Goal: Task Accomplishment & Management: Use online tool/utility

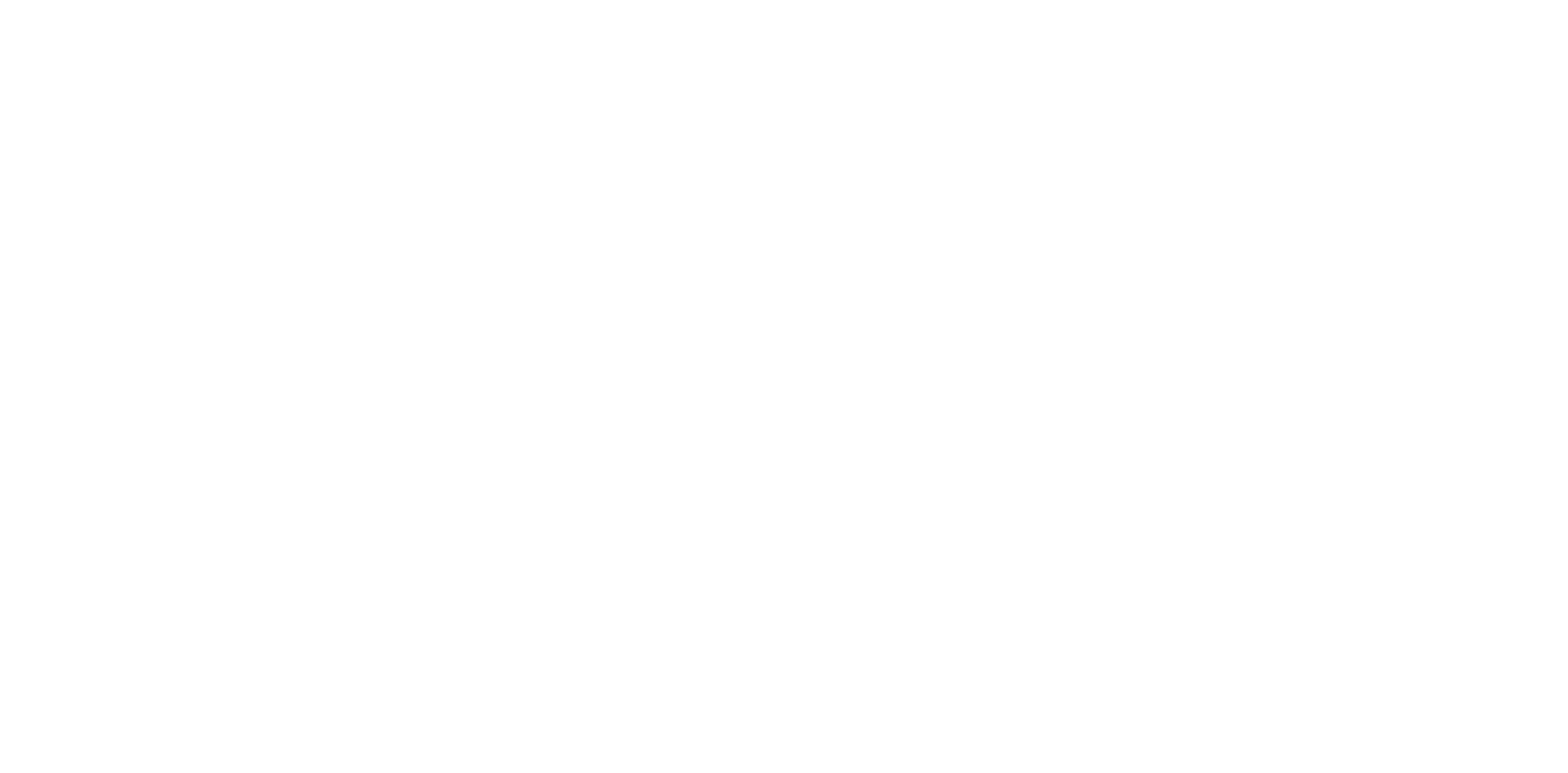
click at [543, 0] on html at bounding box center [784, 0] width 1568 height 0
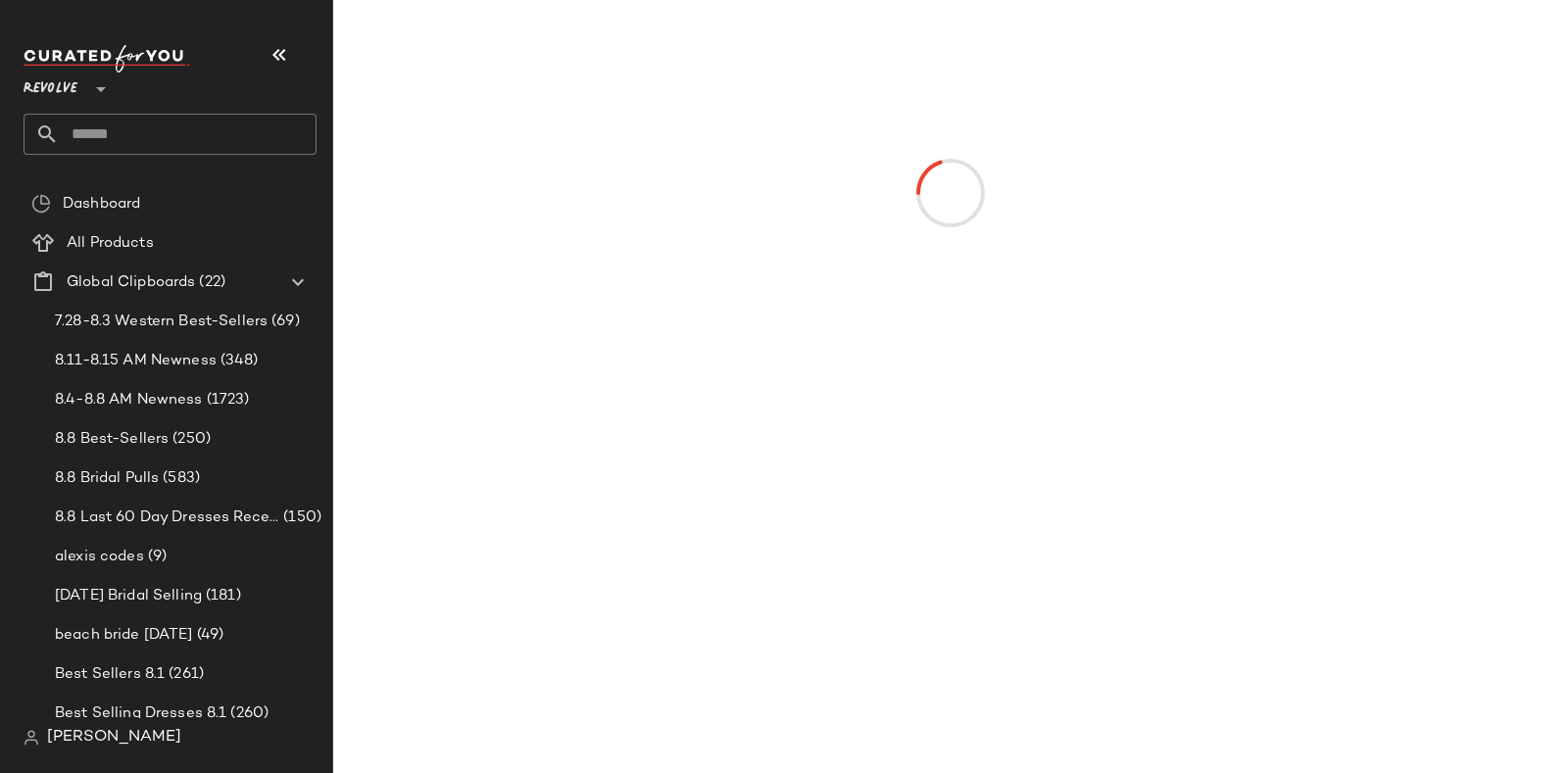
click at [543, 74] on div at bounding box center [950, 193] width 1168 height 380
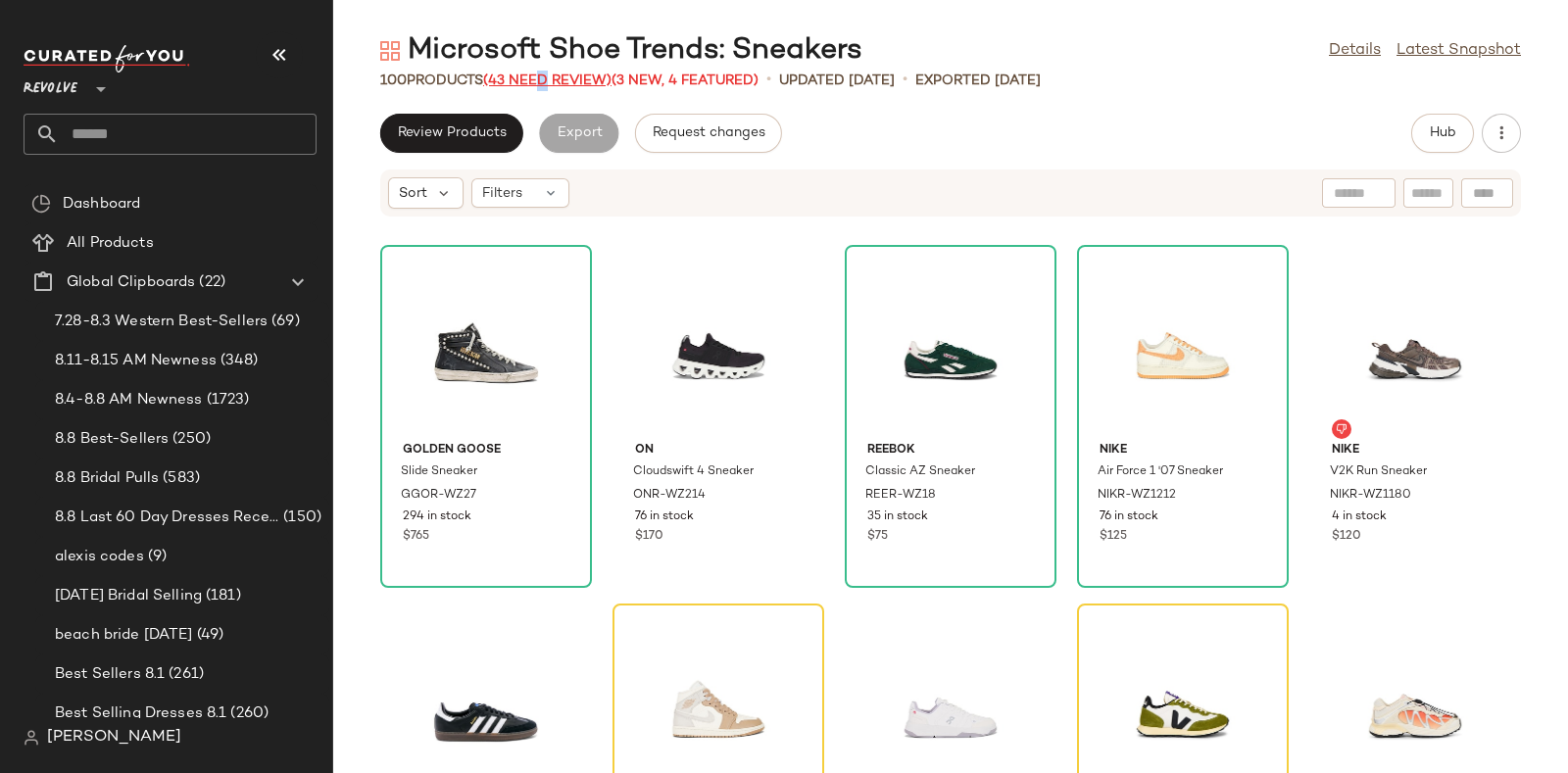
drag, startPoint x: 0, startPoint y: 0, endPoint x: 543, endPoint y: 74, distance: 548.0
click at [543, 74] on span "(43 Need Review)" at bounding box center [548, 80] width 129 height 15
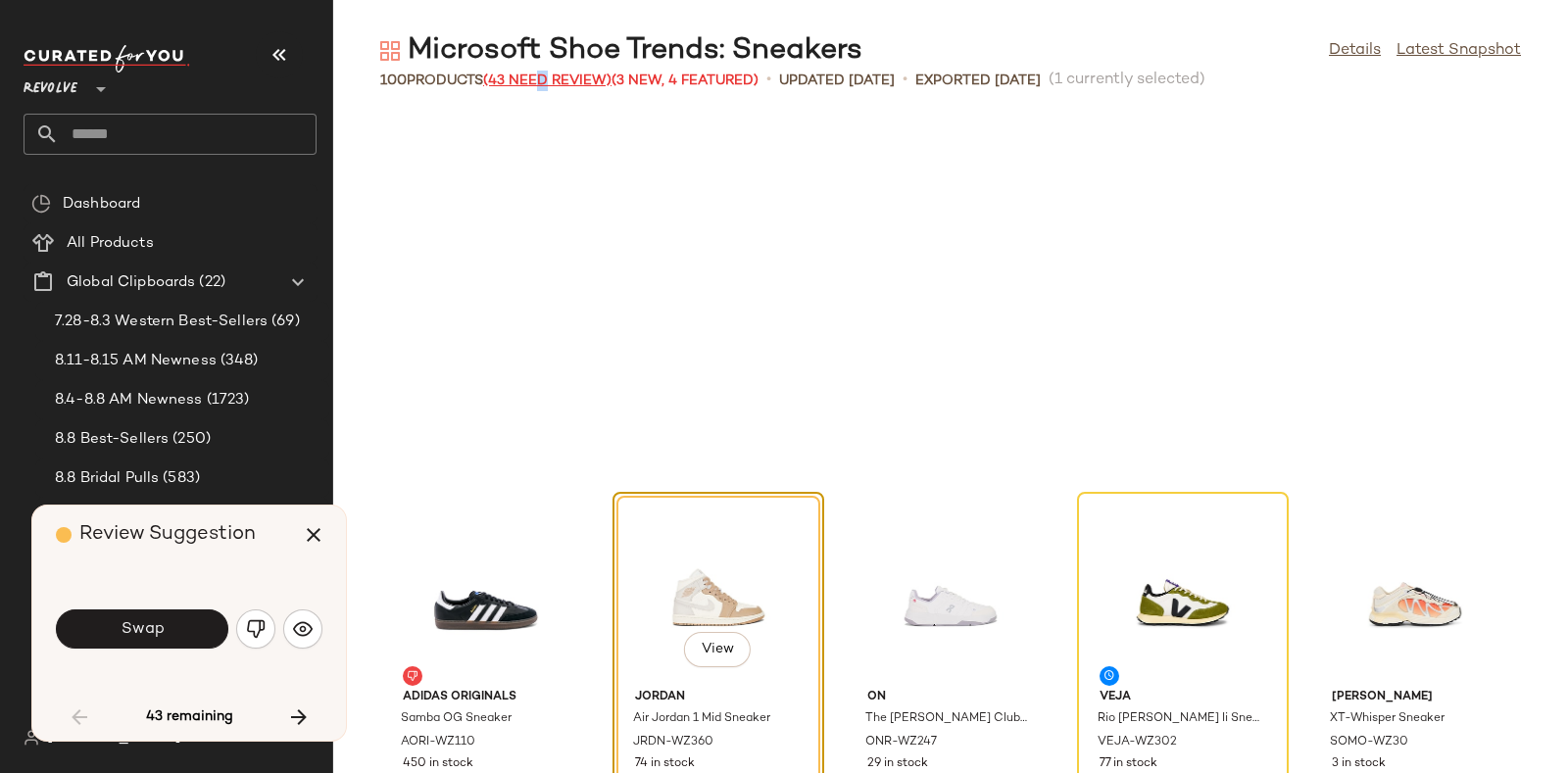
scroll to position [374, 0]
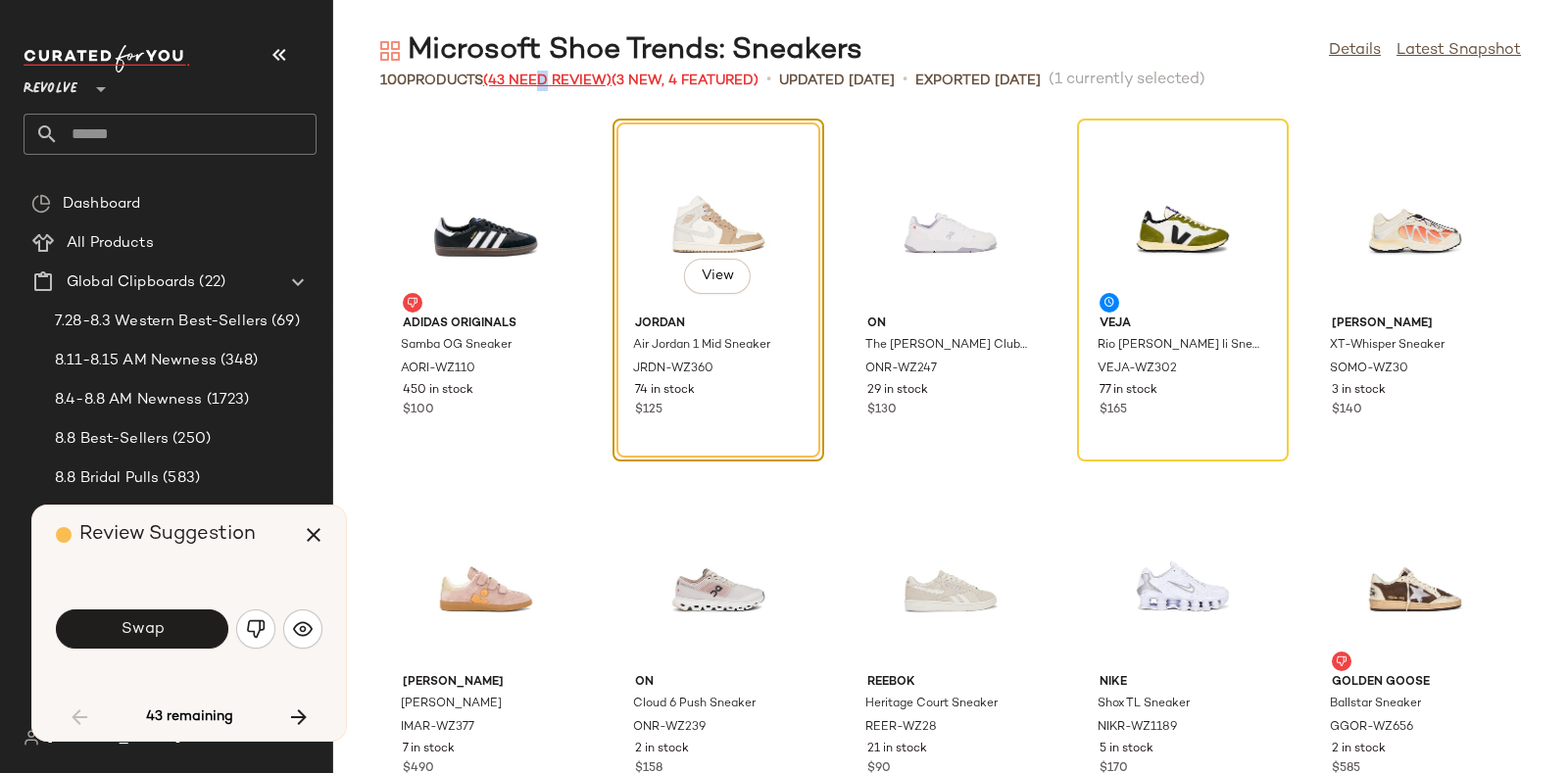
click at [543, 74] on span "(43 Need Review)" at bounding box center [548, 80] width 129 height 15
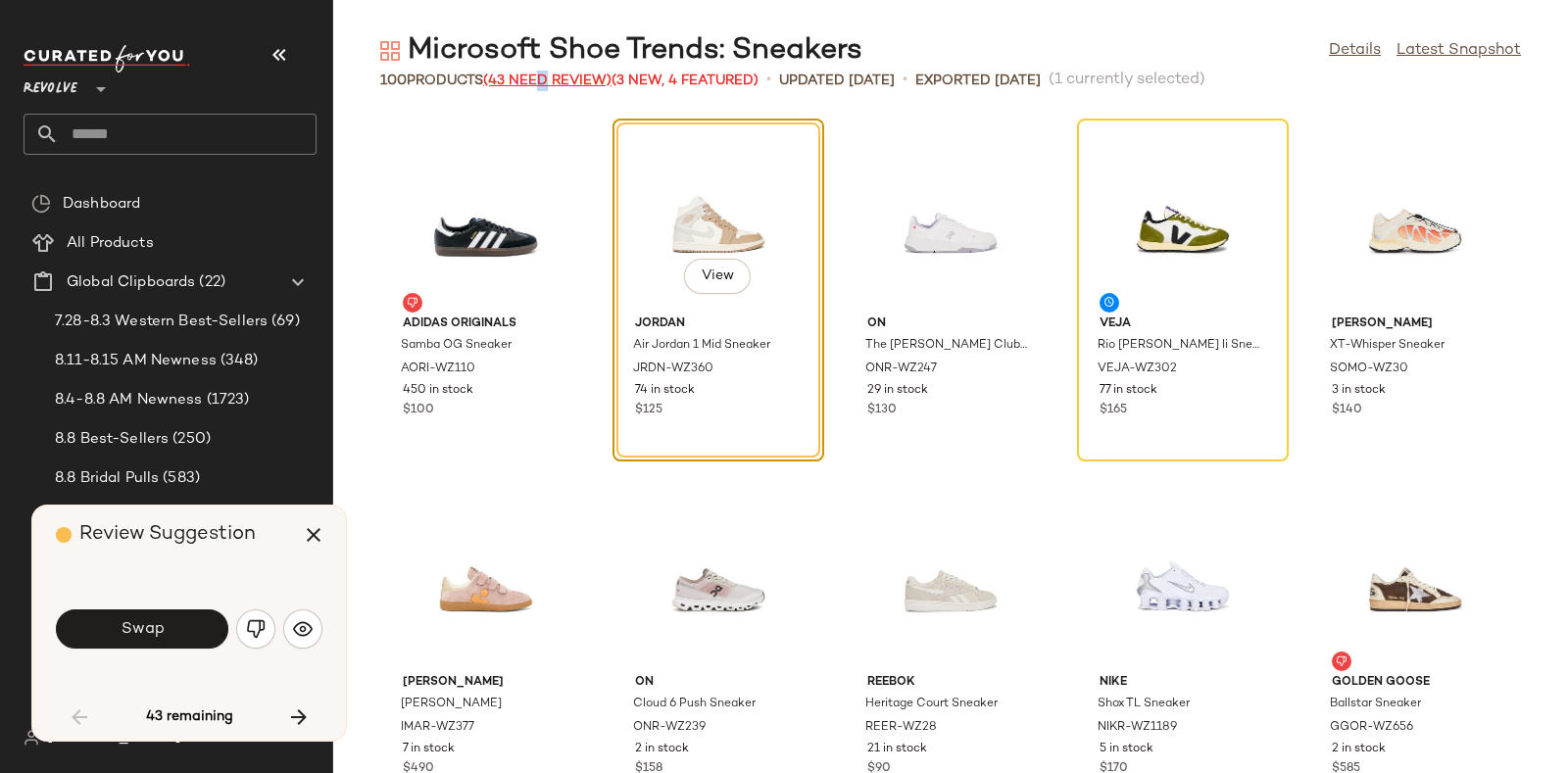
click at [543, 74] on span "(43 Need Review)" at bounding box center [548, 80] width 129 height 15
drag, startPoint x: 543, startPoint y: 74, endPoint x: 506, endPoint y: 81, distance: 37.7
click at [506, 81] on span "(43 Need Review)" at bounding box center [548, 80] width 129 height 15
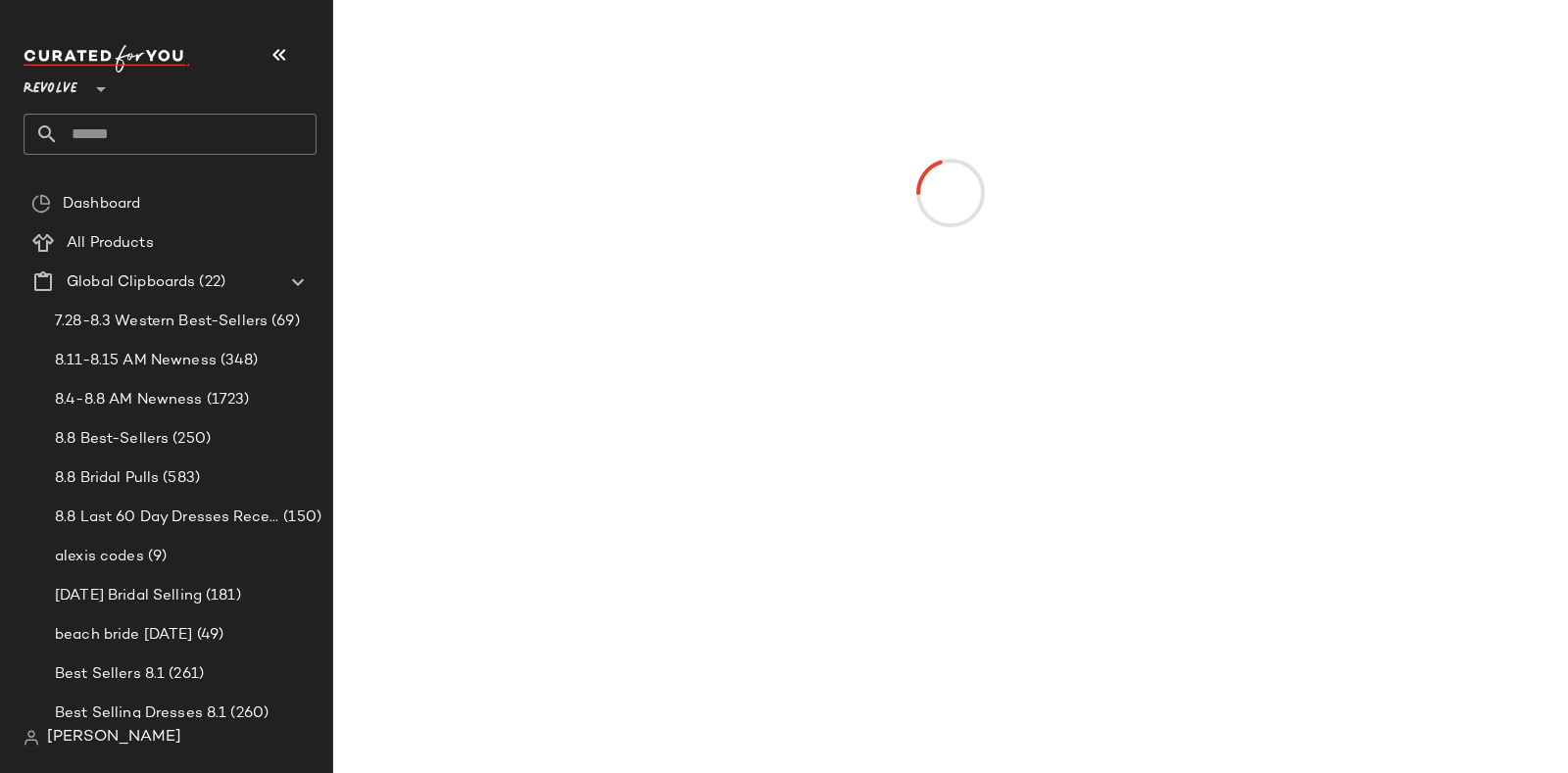
click at [506, 81] on div at bounding box center [950, 193] width 1168 height 380
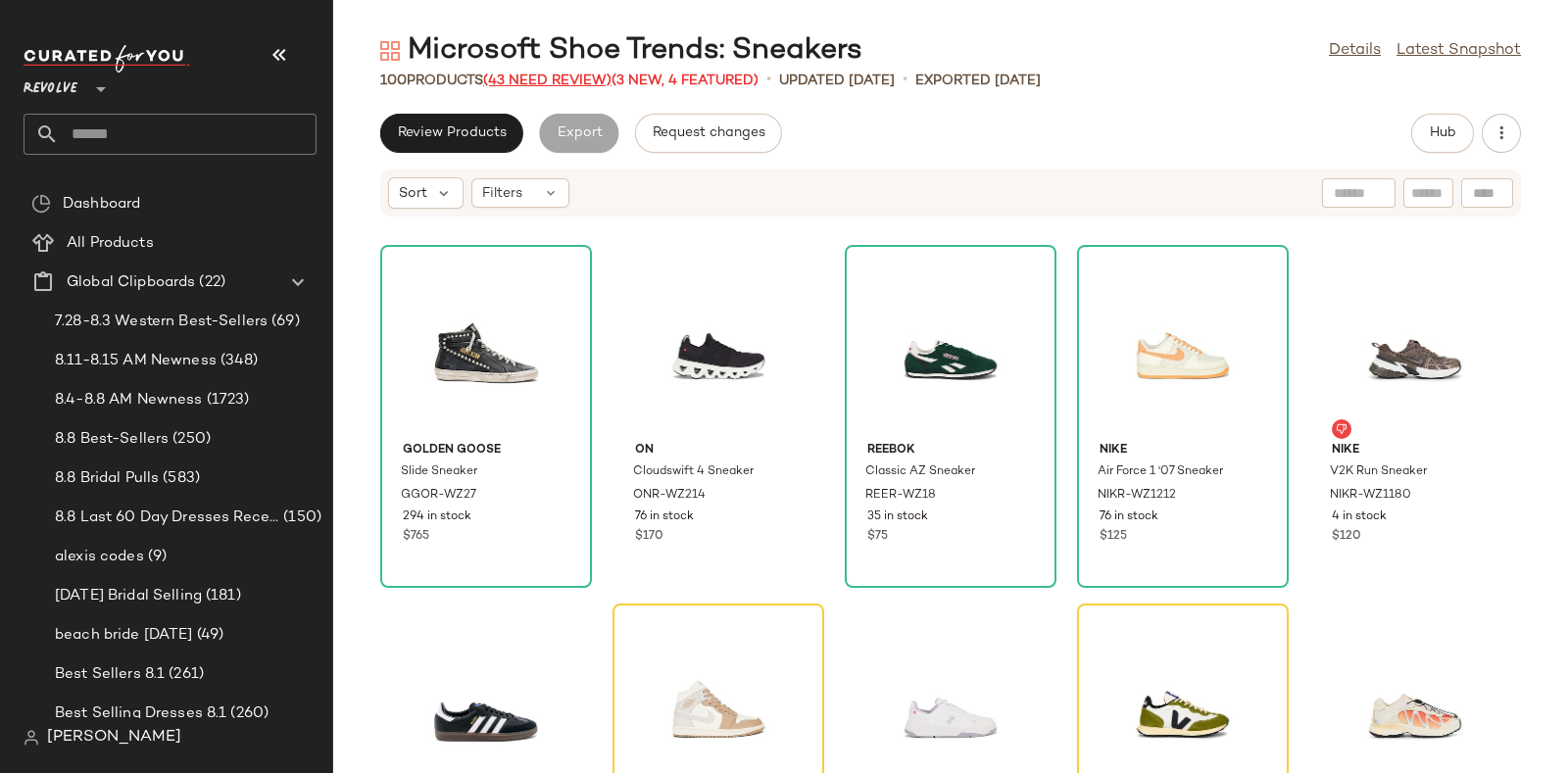
click at [564, 75] on span "(43 Need Review)" at bounding box center [548, 80] width 129 height 15
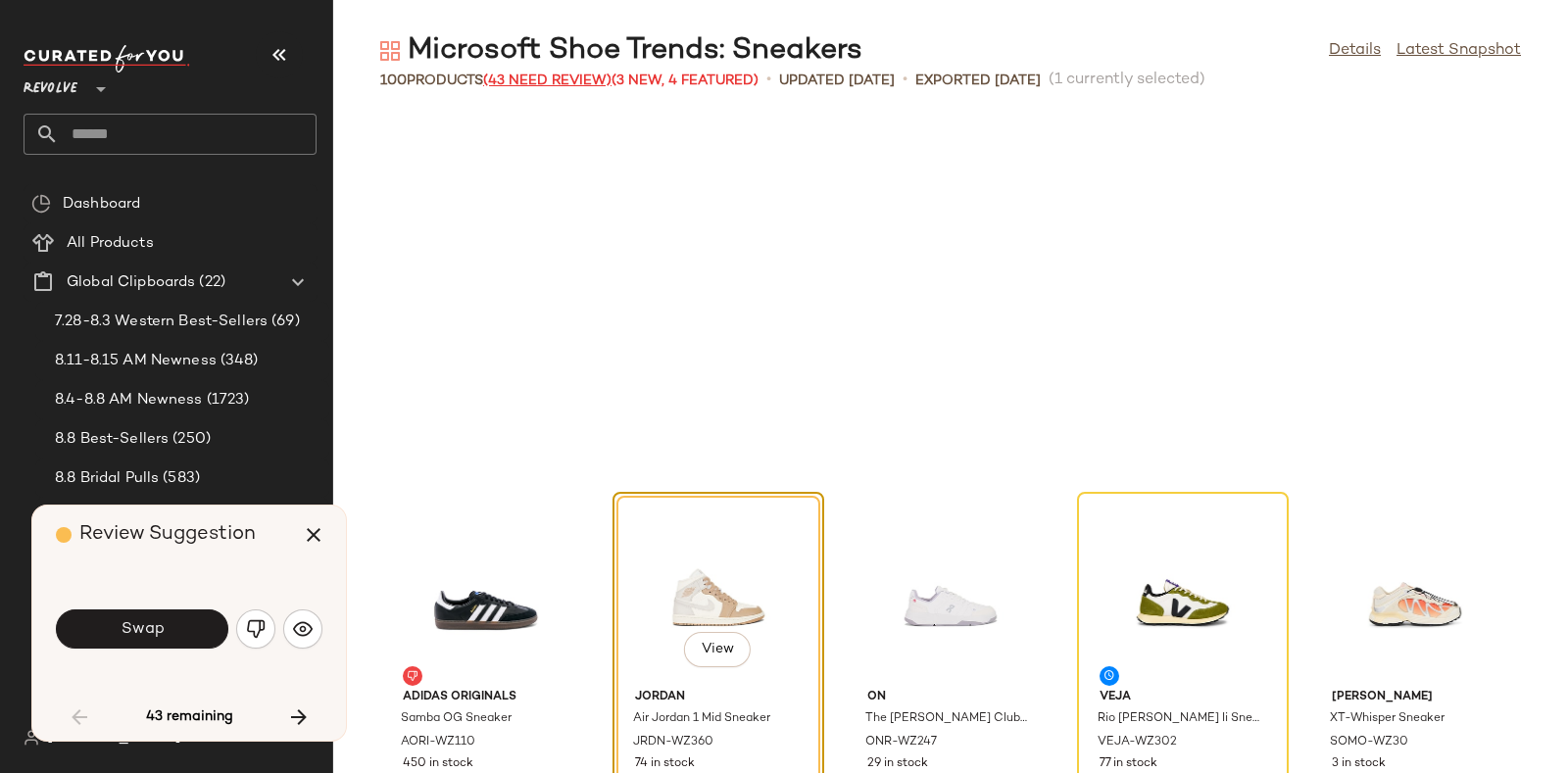
scroll to position [374, 0]
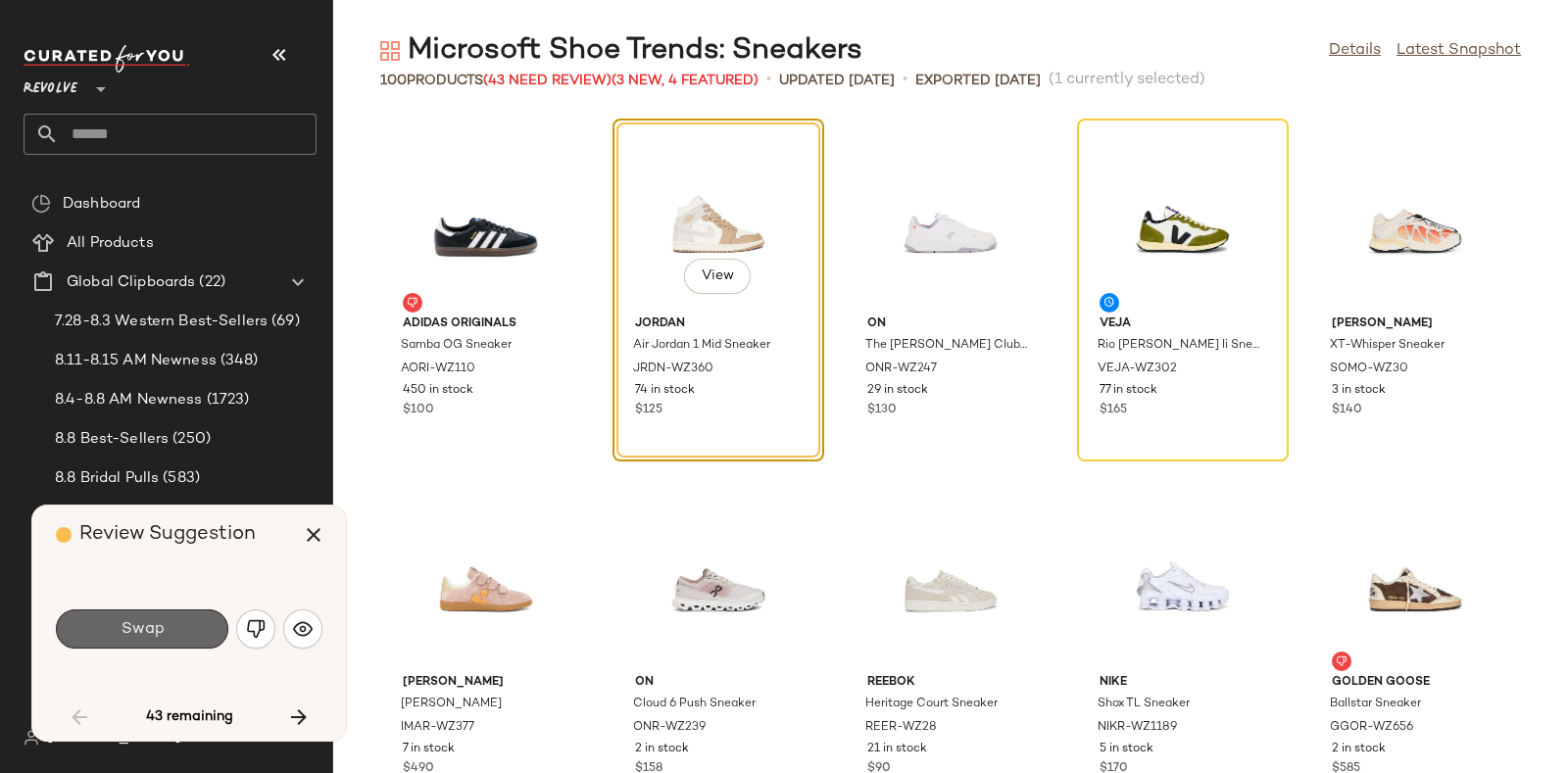
click at [158, 615] on button "Swap" at bounding box center [142, 629] width 172 height 40
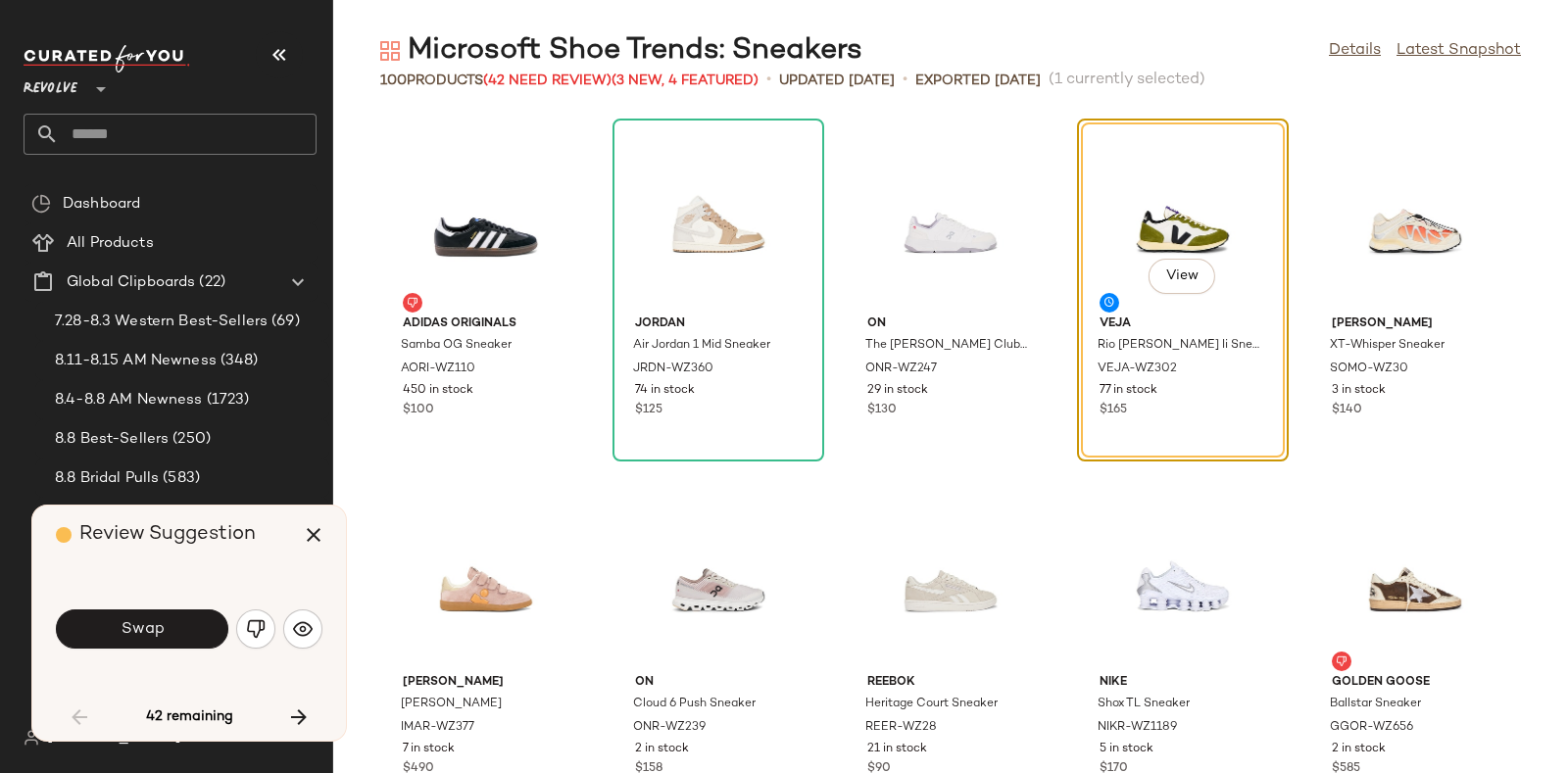
scroll to position [358, 0]
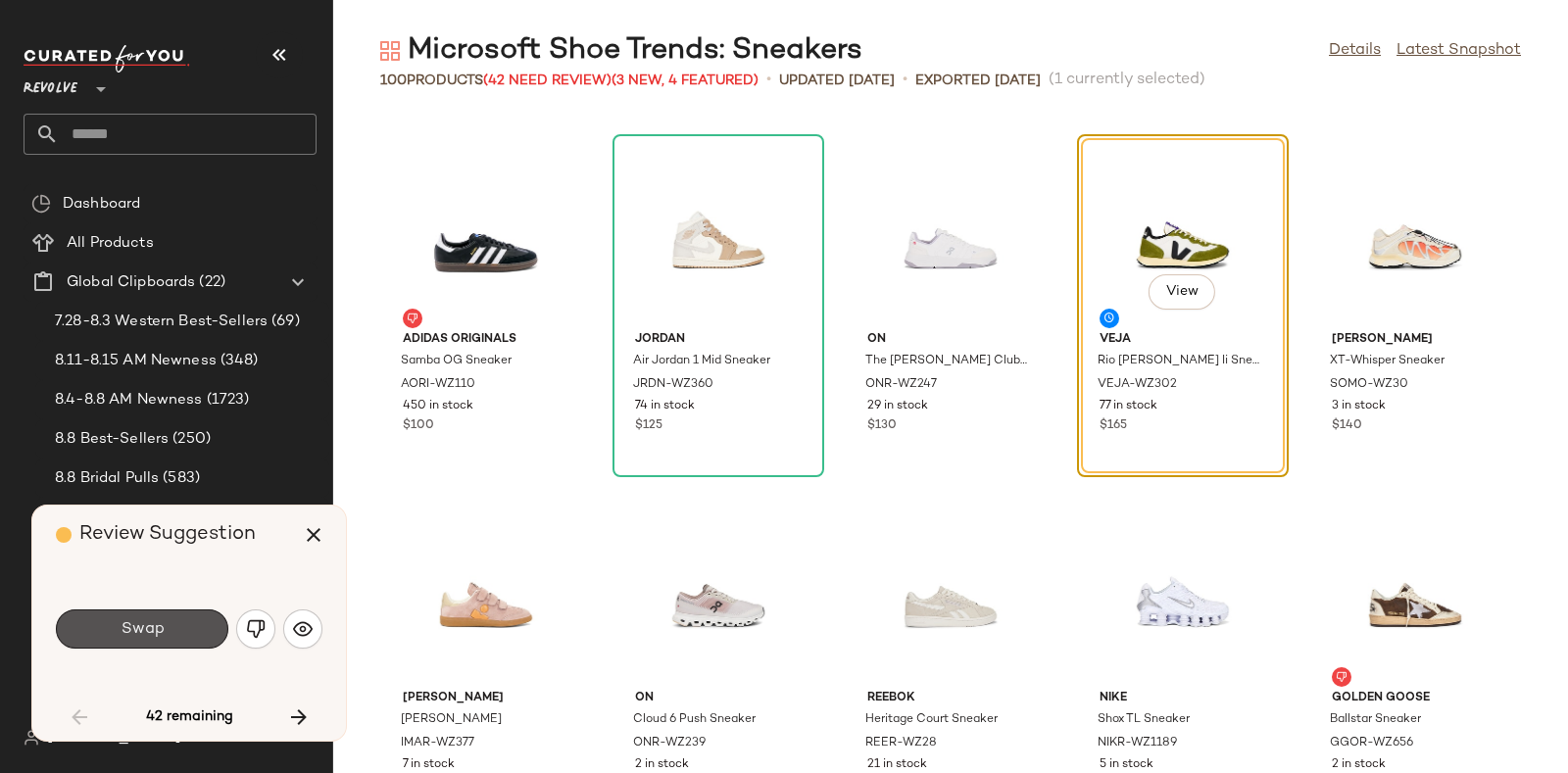
click at [158, 615] on button "Swap" at bounding box center [142, 629] width 172 height 40
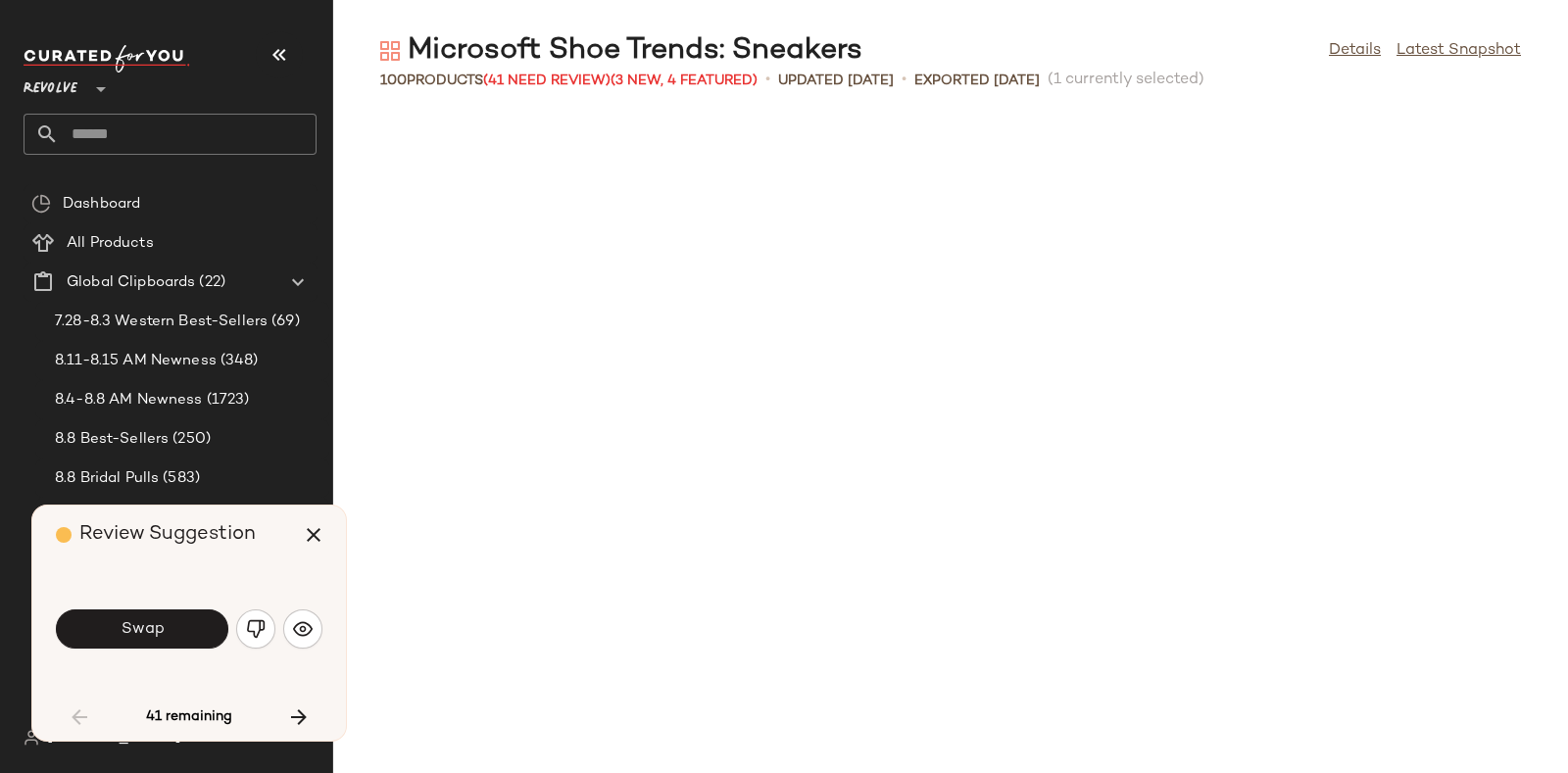
scroll to position [1076, 0]
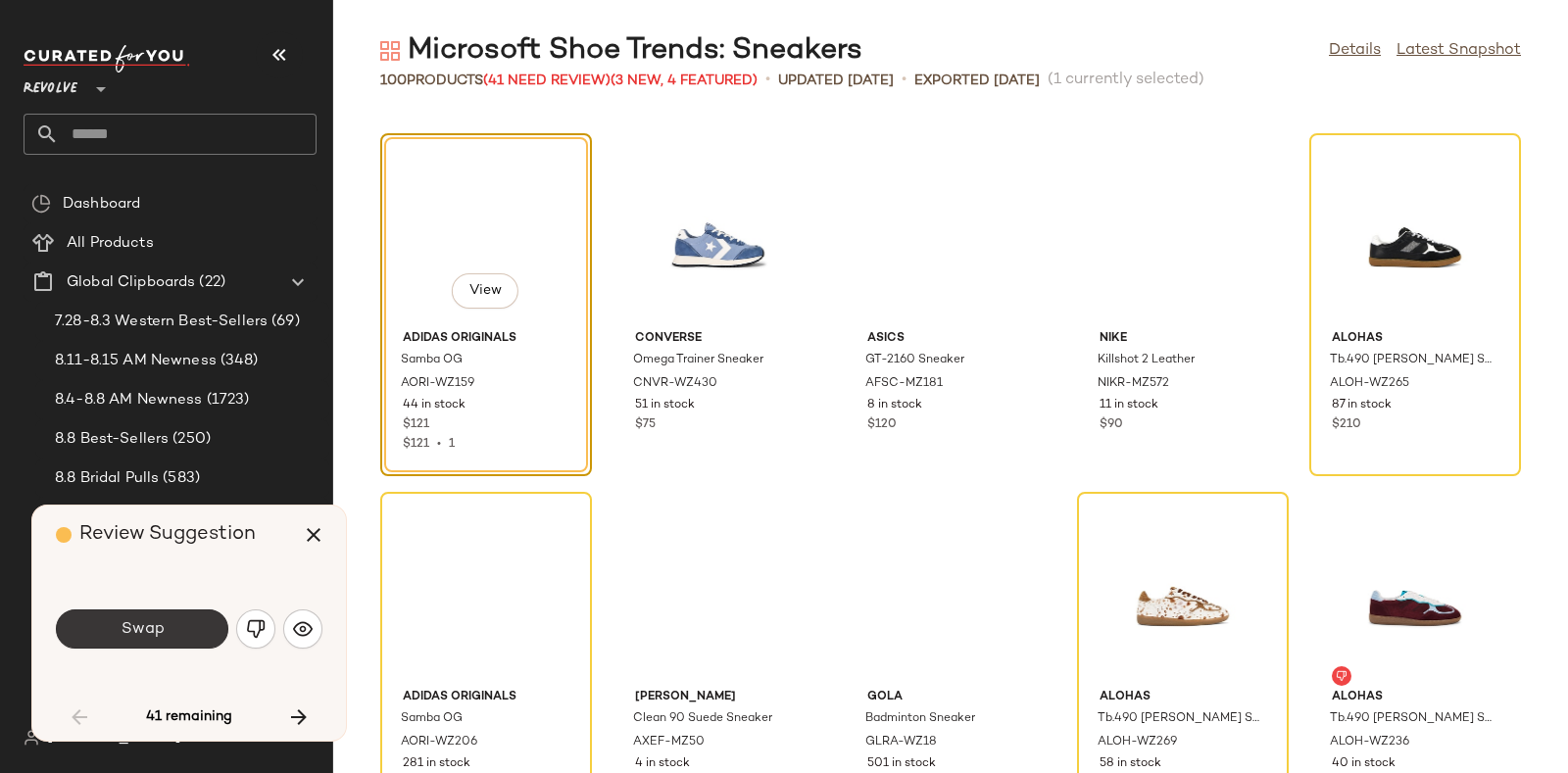
click at [158, 615] on button "Swap" at bounding box center [142, 629] width 172 height 40
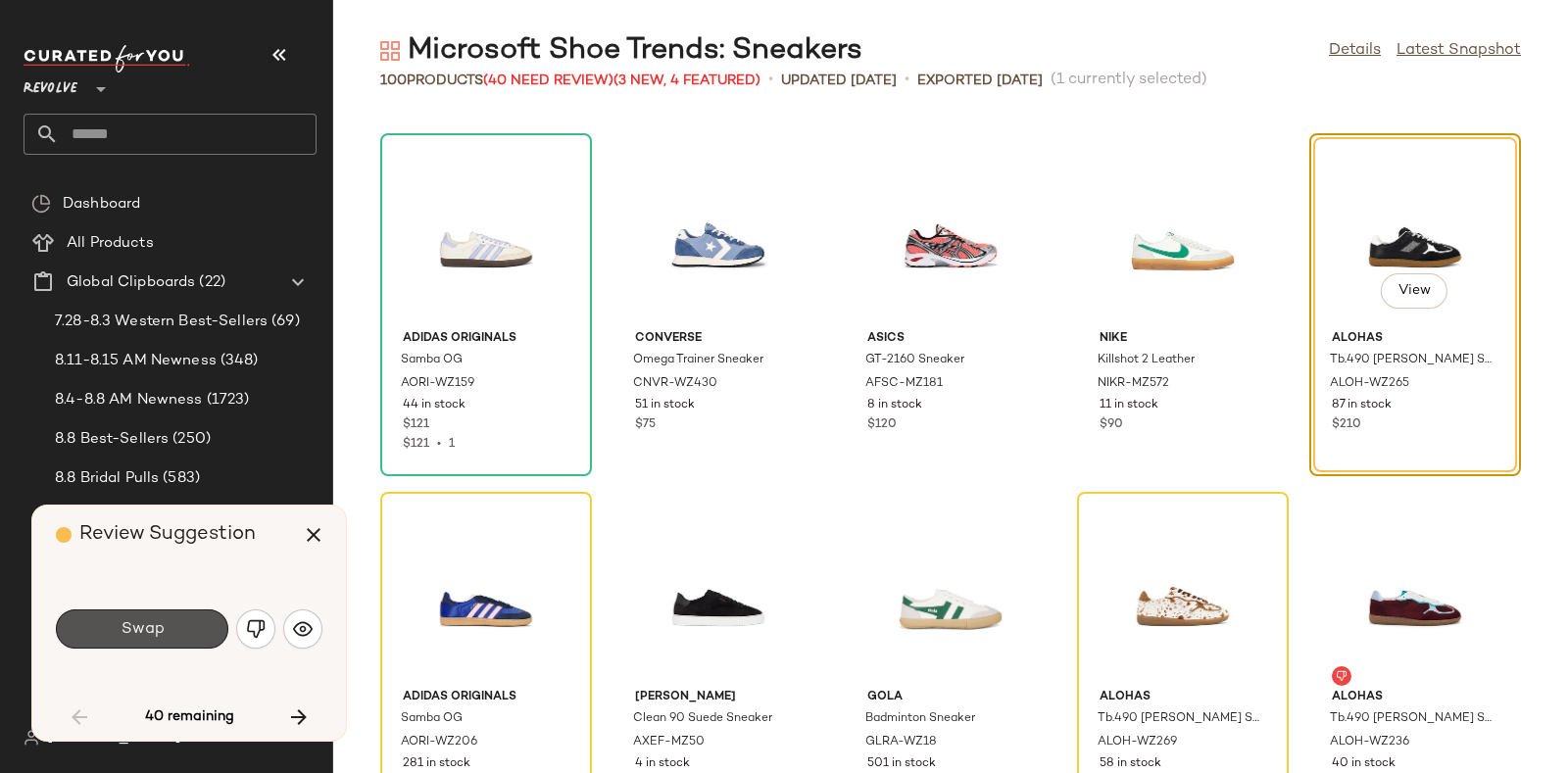
click at [158, 615] on button "Swap" at bounding box center [142, 629] width 172 height 40
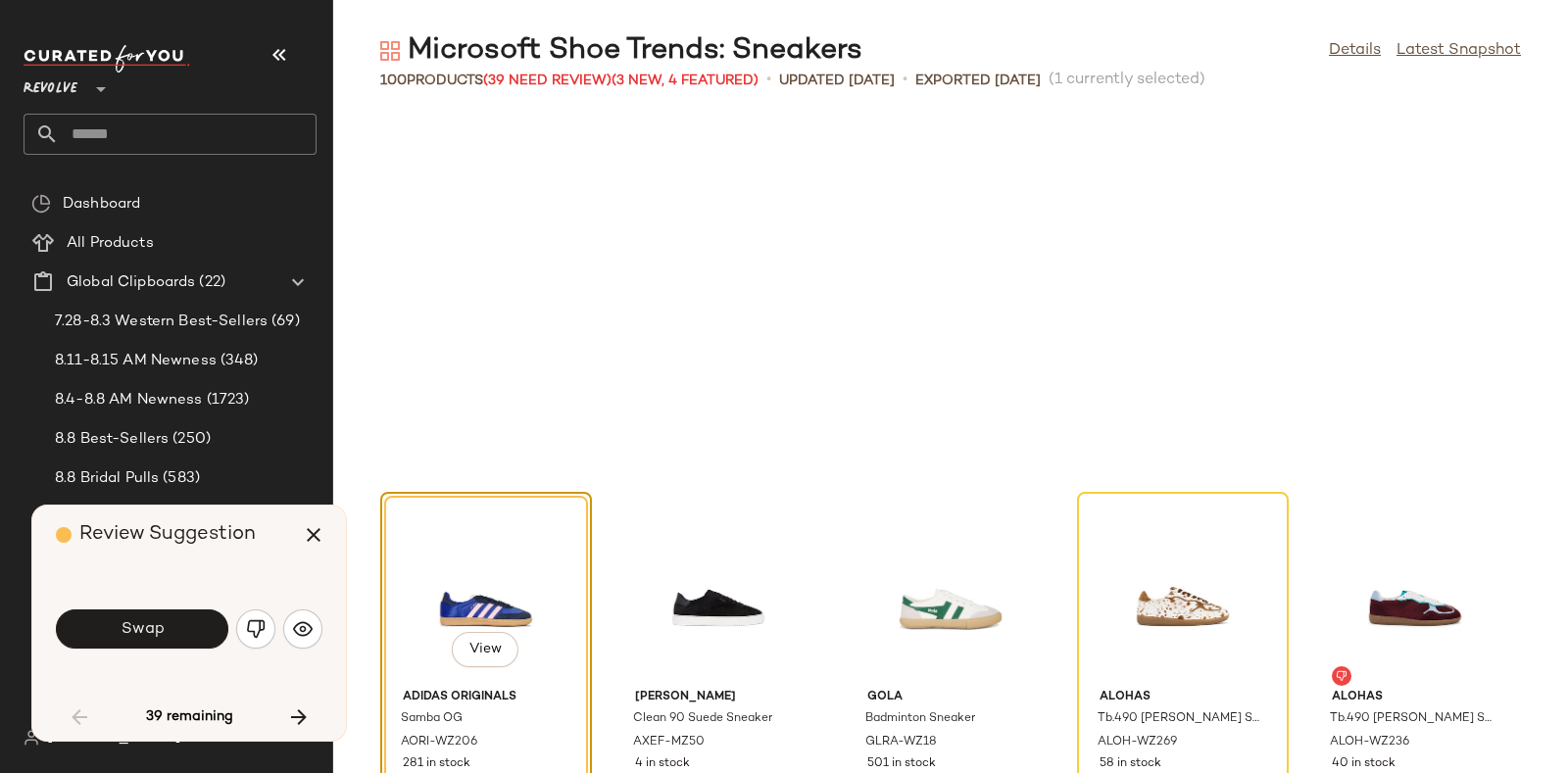
scroll to position [1435, 0]
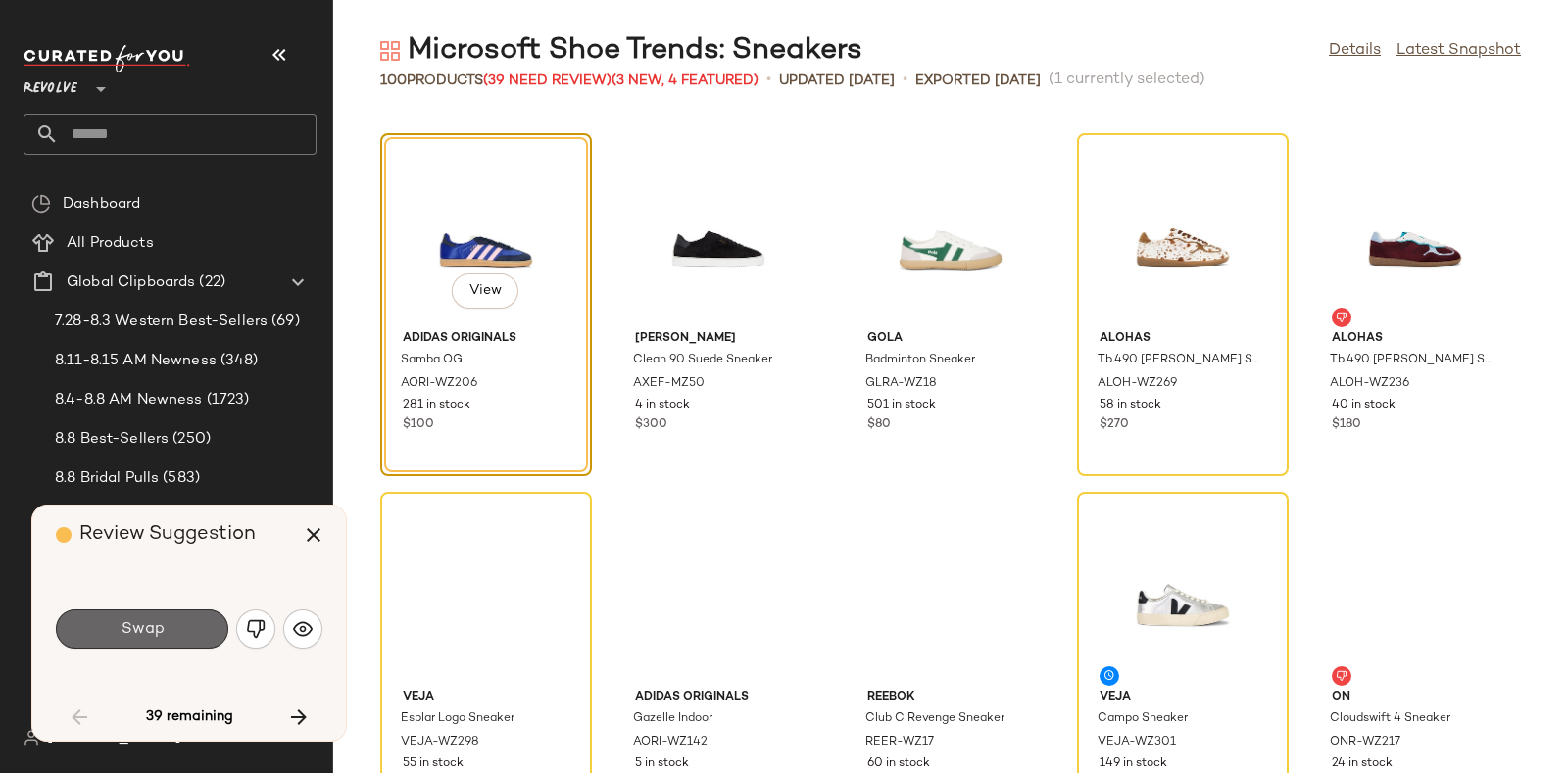
click at [158, 615] on button "Swap" at bounding box center [142, 629] width 172 height 40
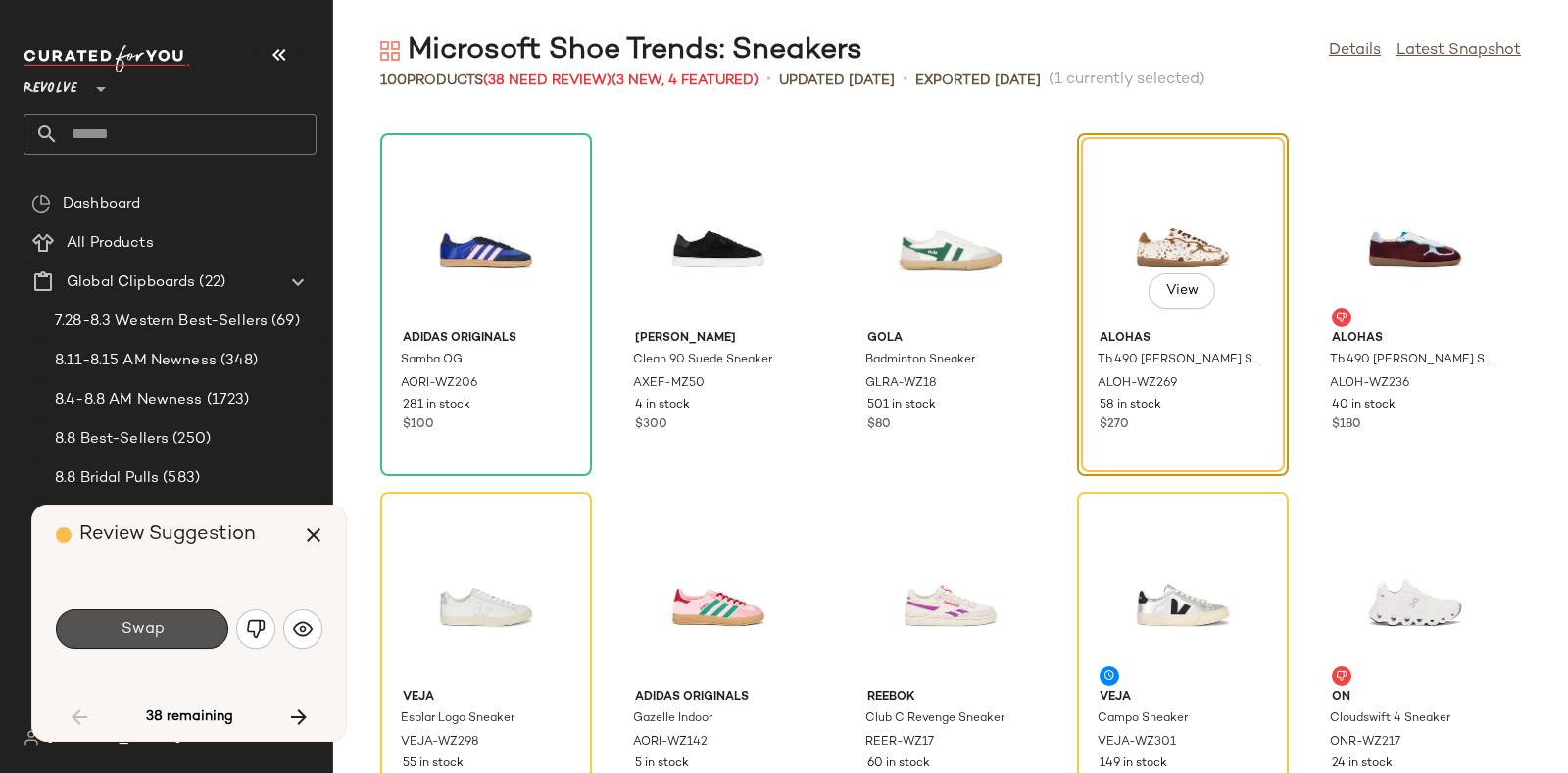
click at [158, 615] on button "Swap" at bounding box center [142, 629] width 172 height 40
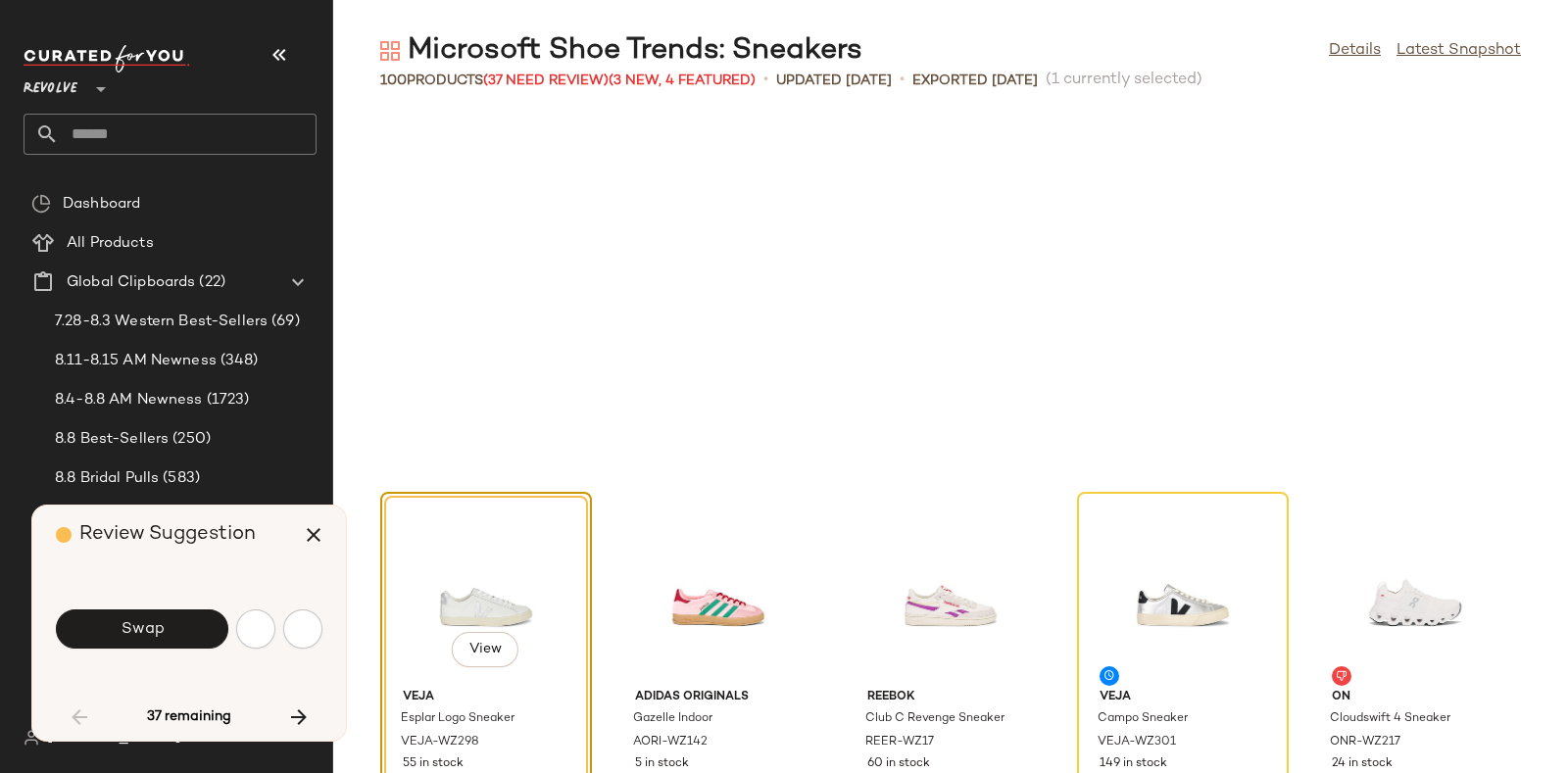
scroll to position [1793, 0]
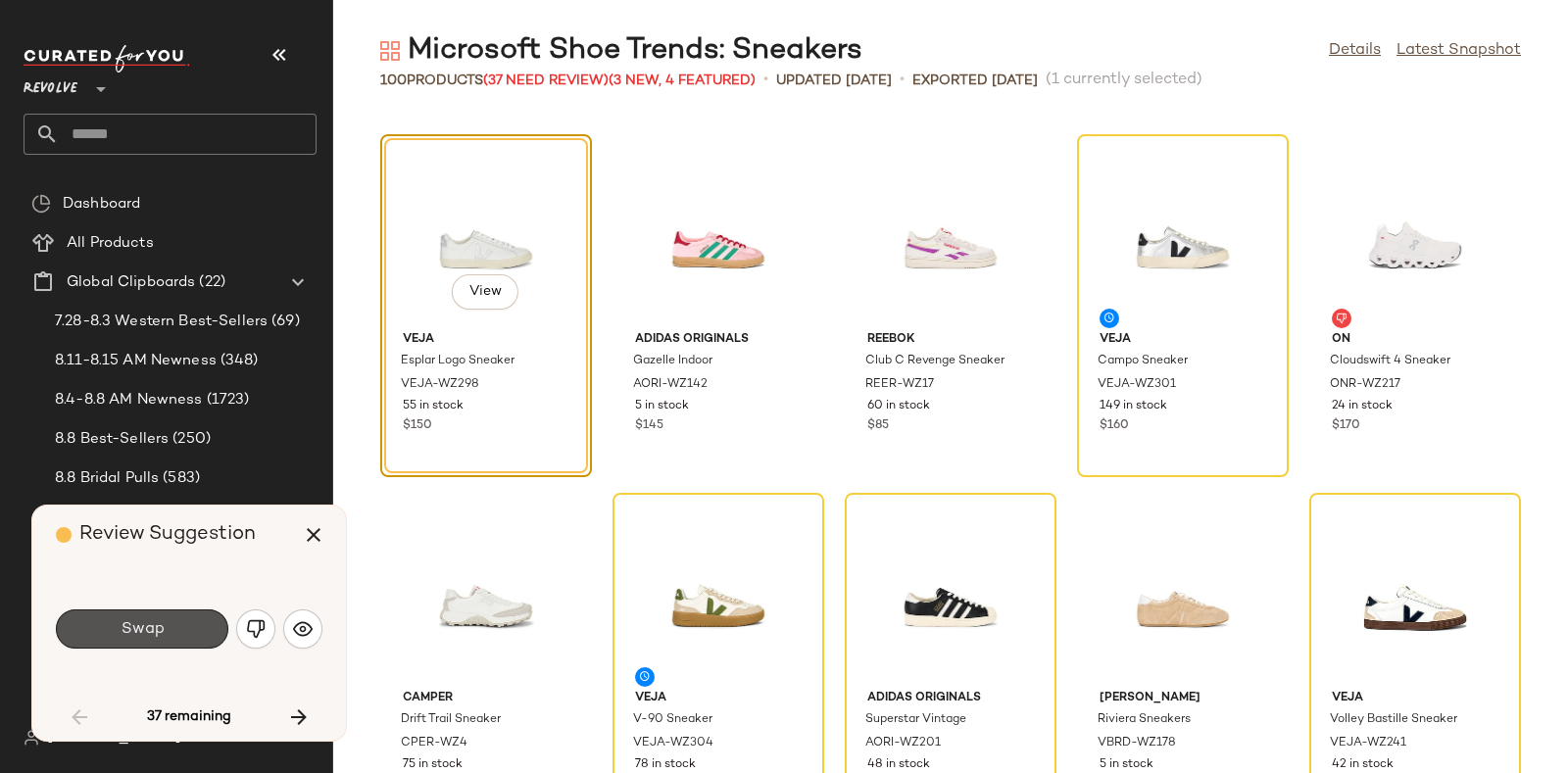
click at [158, 615] on button "Swap" at bounding box center [142, 629] width 172 height 40
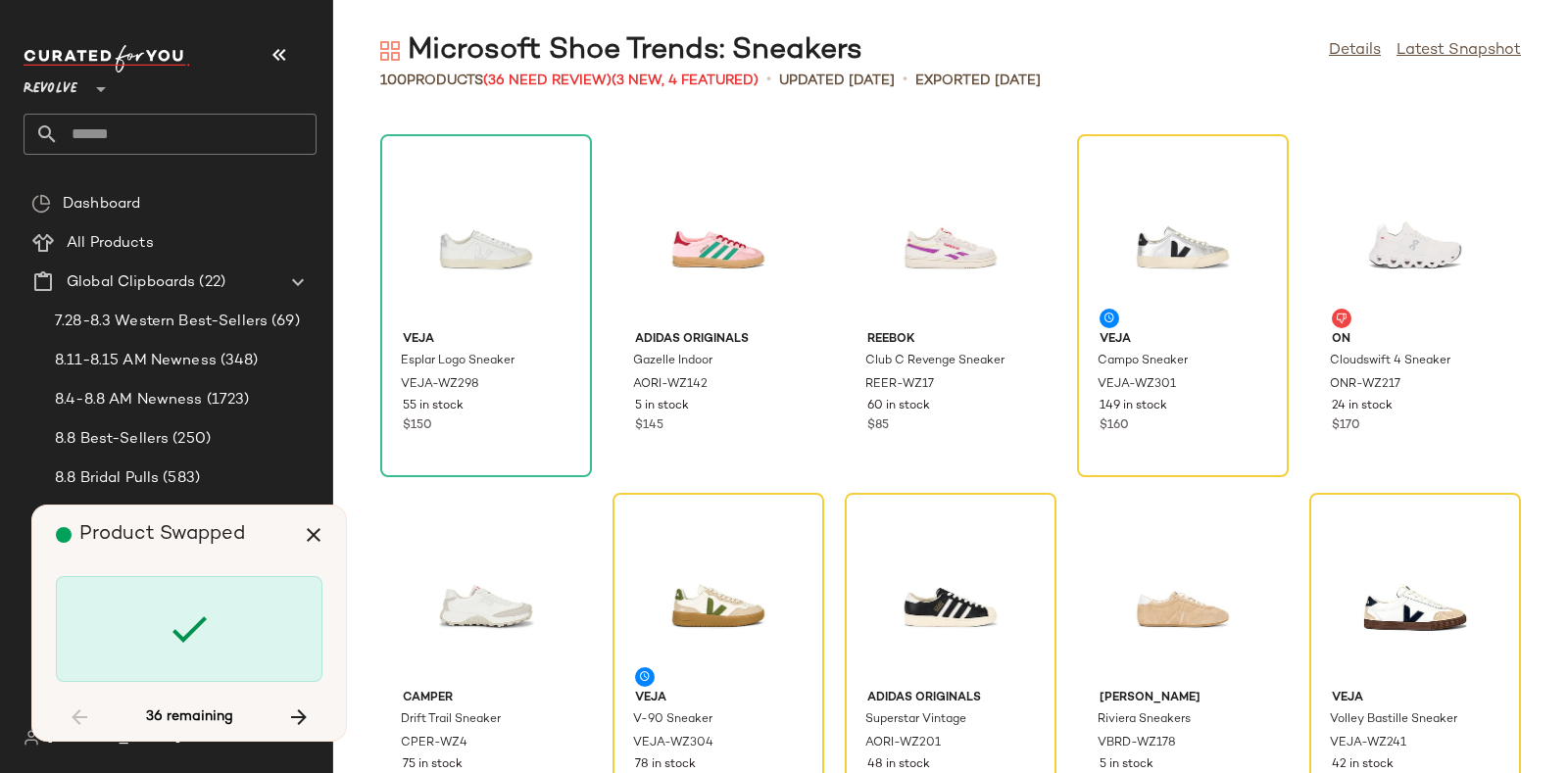
click at [158, 615] on div at bounding box center [188, 629] width 266 height 106
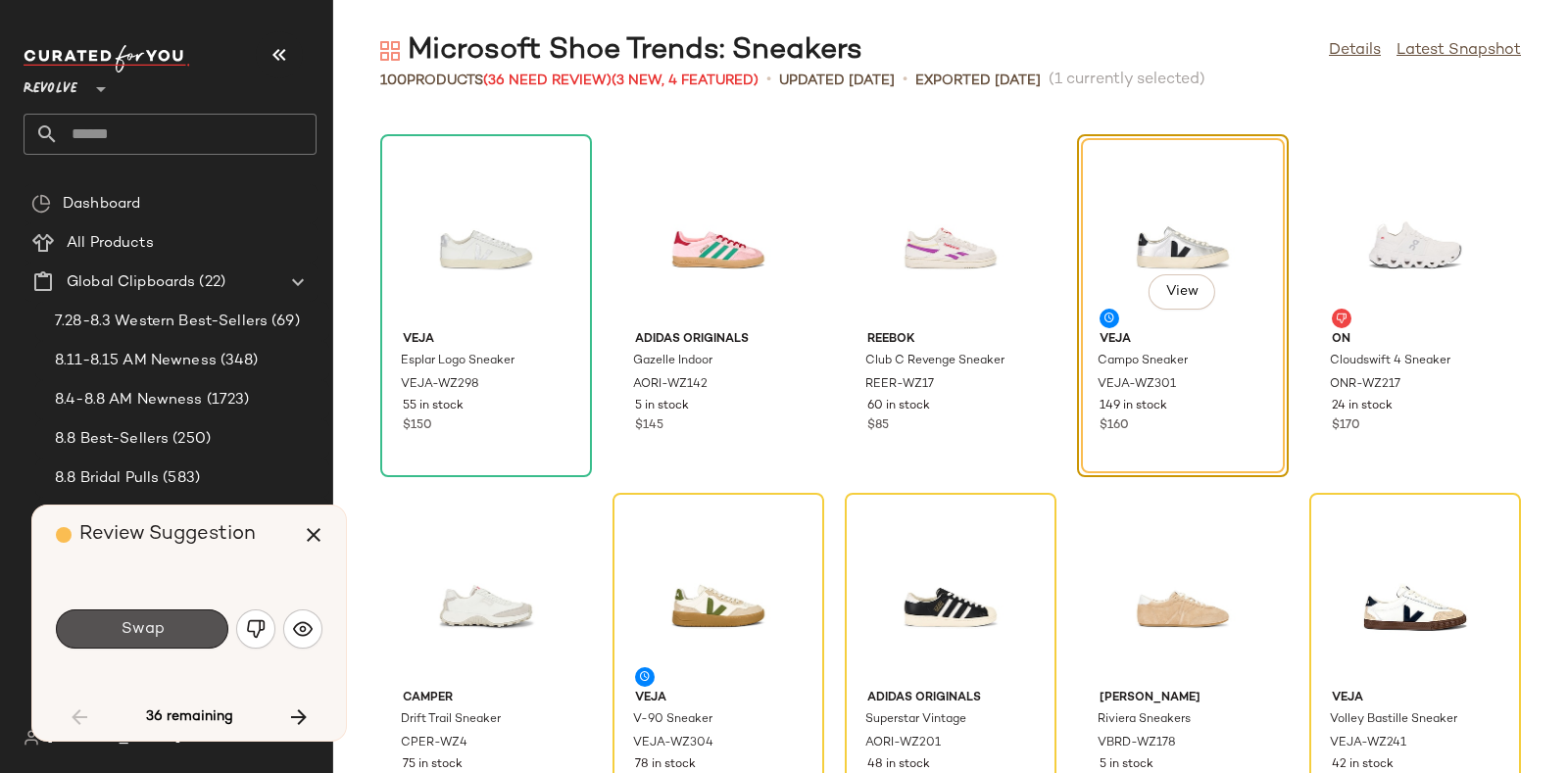
click at [158, 615] on button "Swap" at bounding box center [142, 629] width 172 height 40
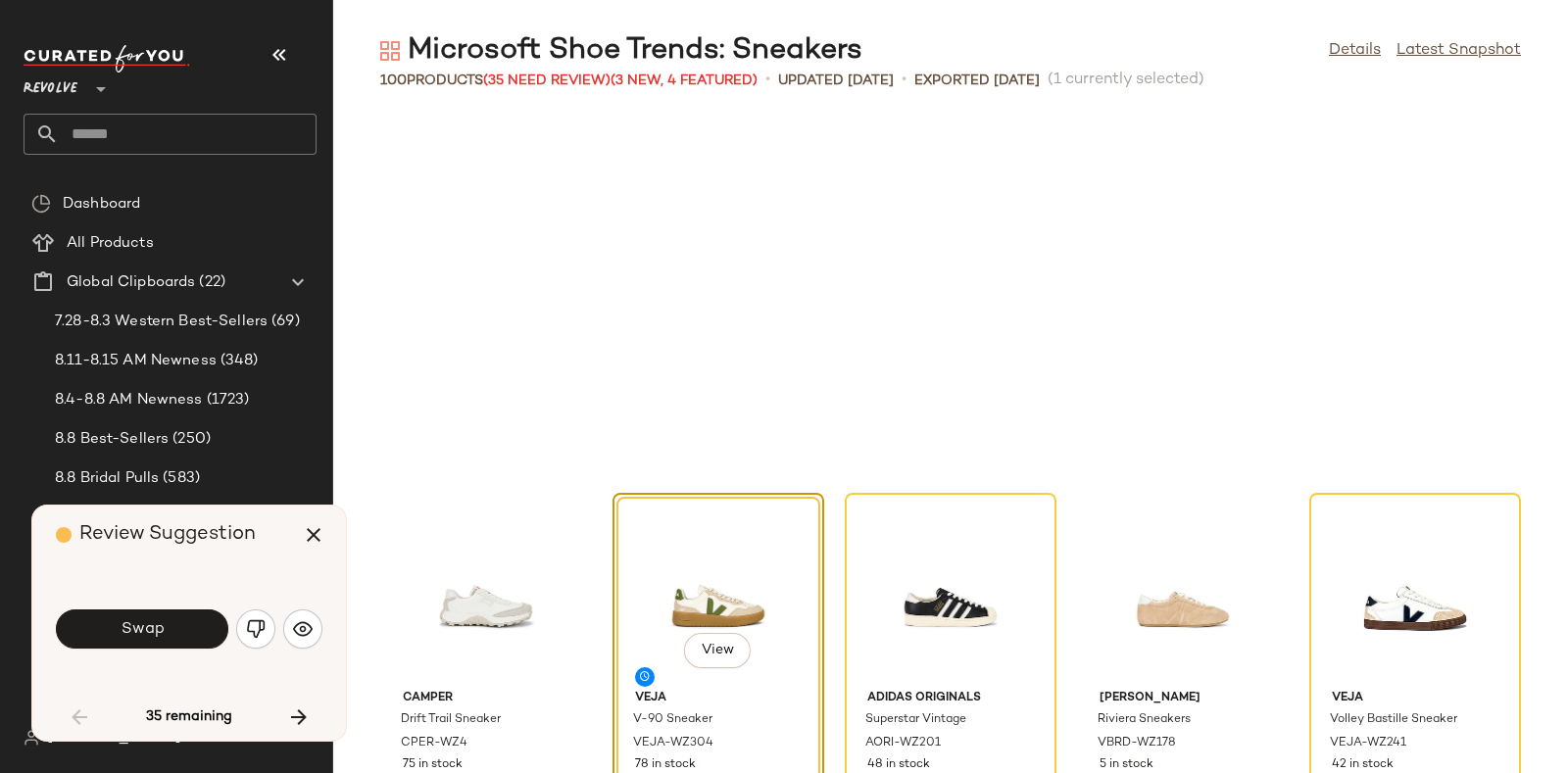
scroll to position [2152, 0]
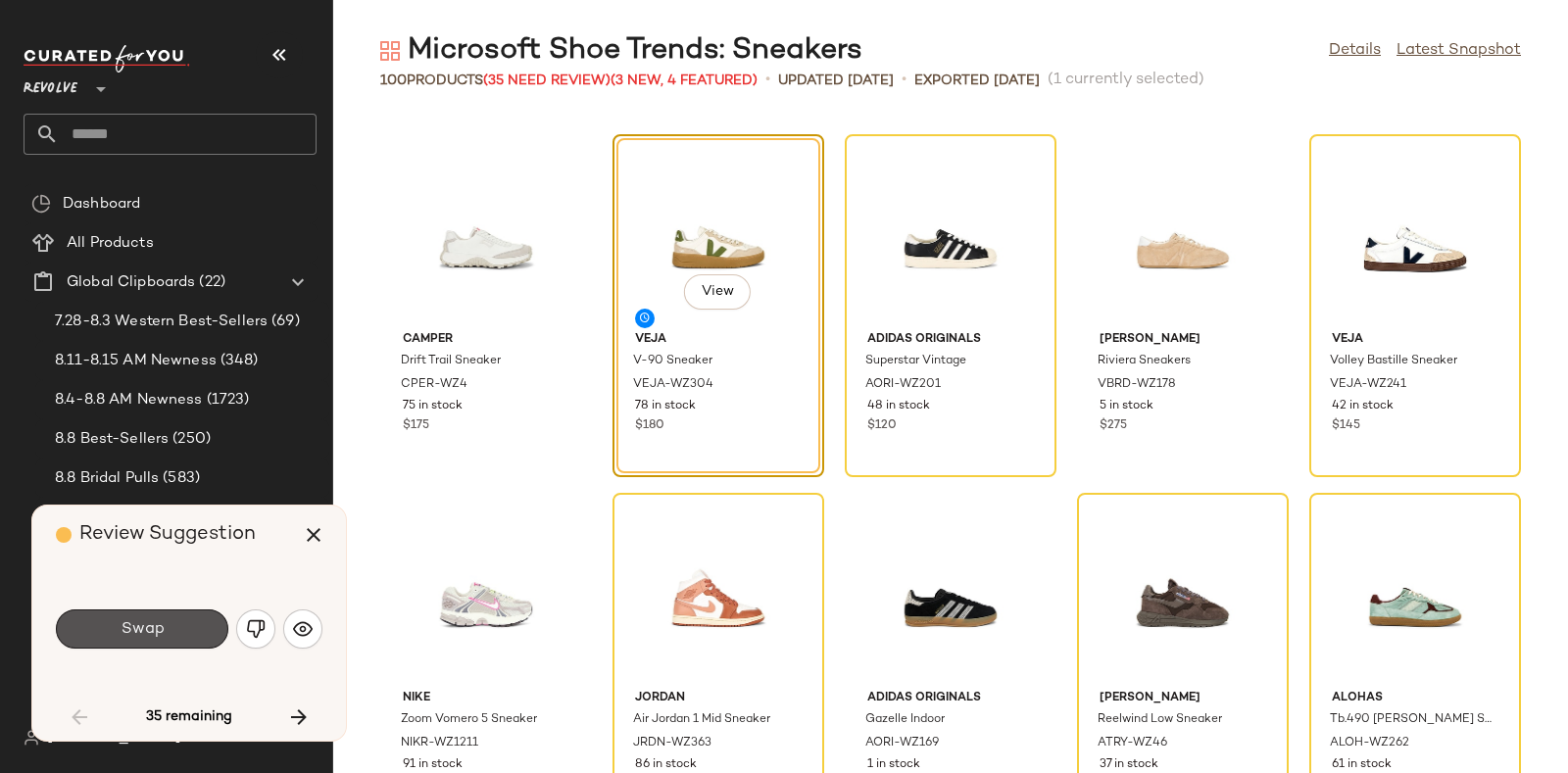
click at [158, 615] on button "Swap" at bounding box center [142, 629] width 172 height 40
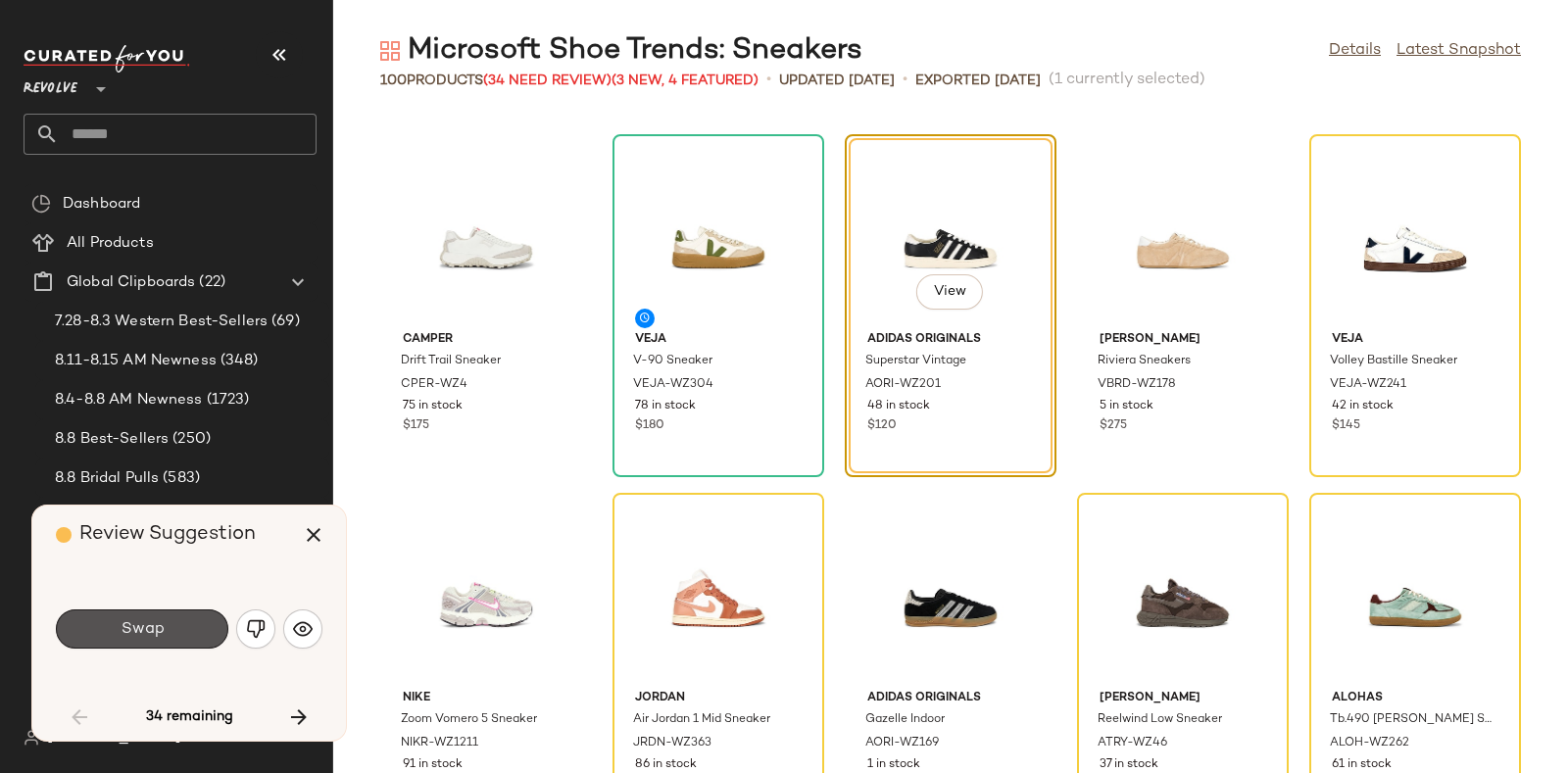
click at [158, 615] on button "Swap" at bounding box center [142, 629] width 172 height 40
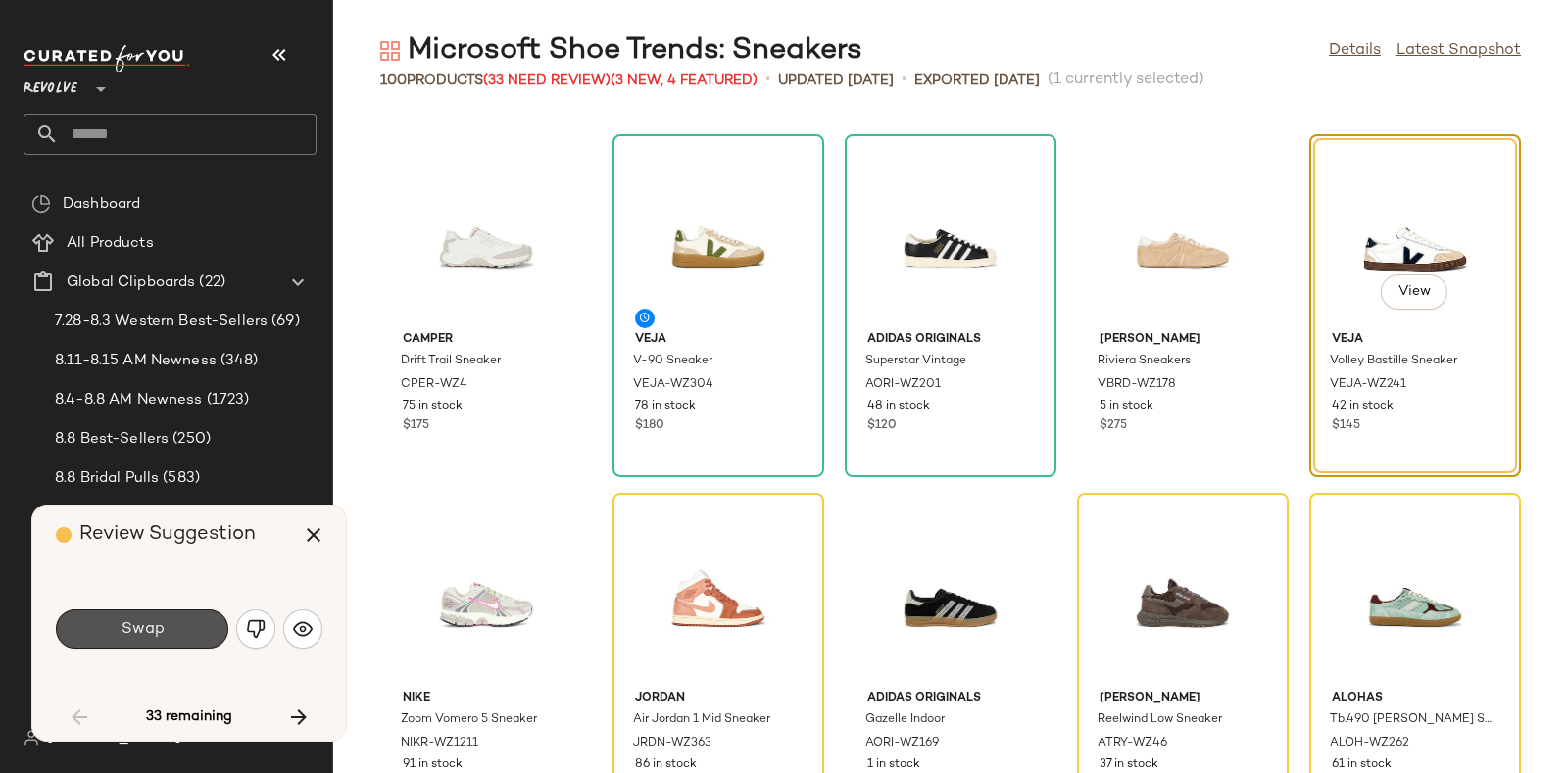
click at [158, 615] on button "Swap" at bounding box center [142, 629] width 172 height 40
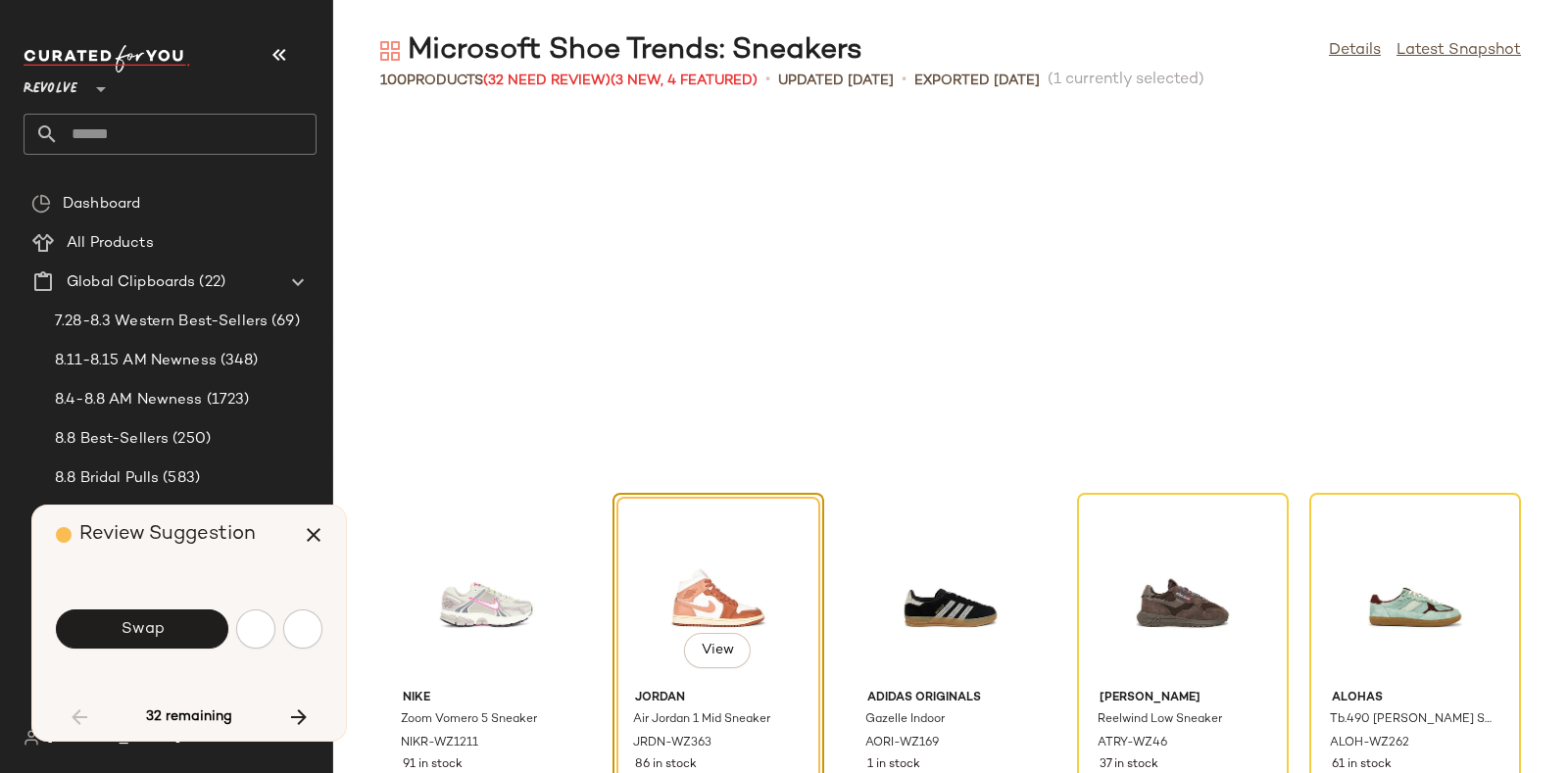
scroll to position [2510, 0]
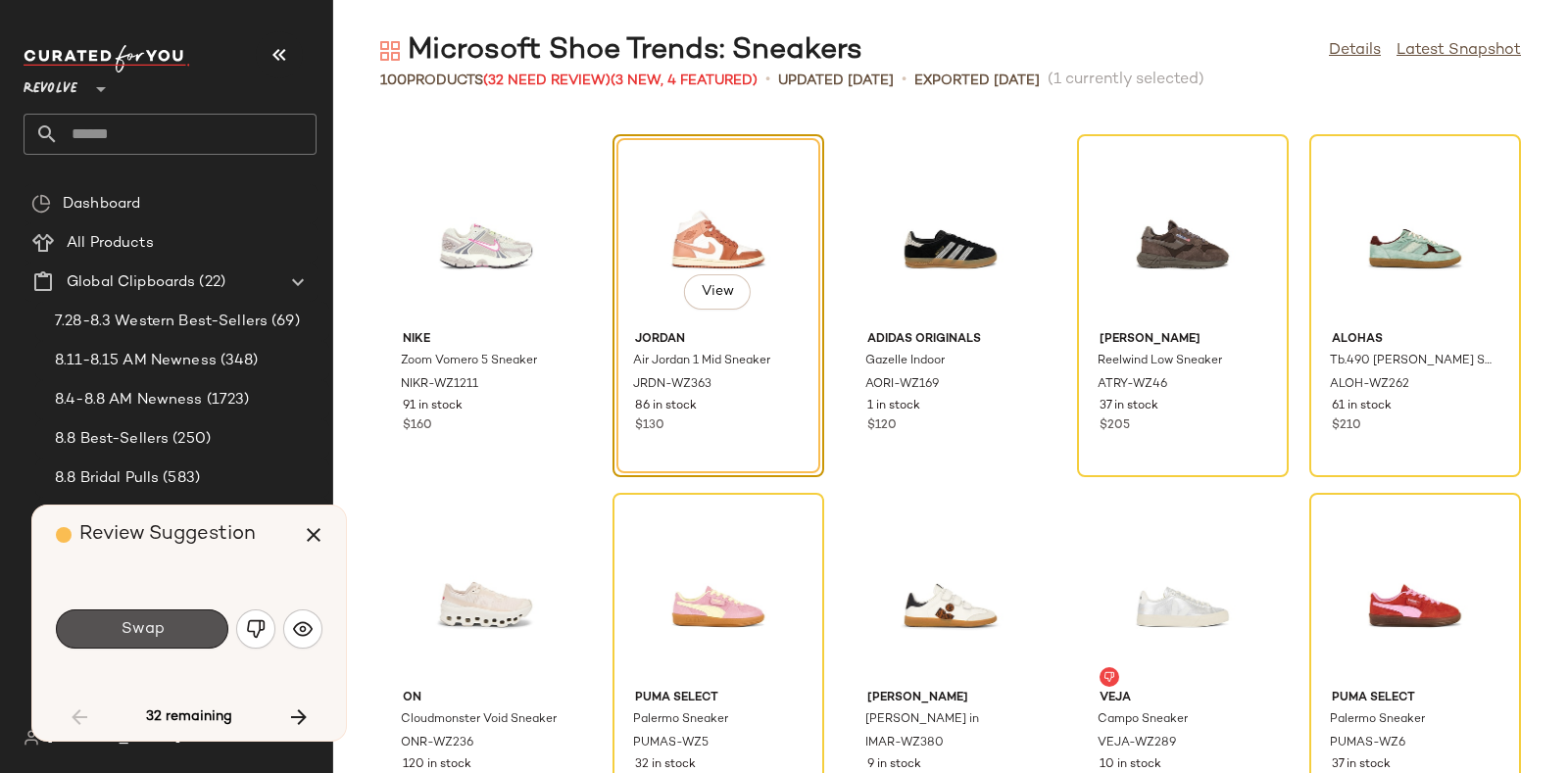
click at [158, 615] on button "Swap" at bounding box center [142, 629] width 172 height 40
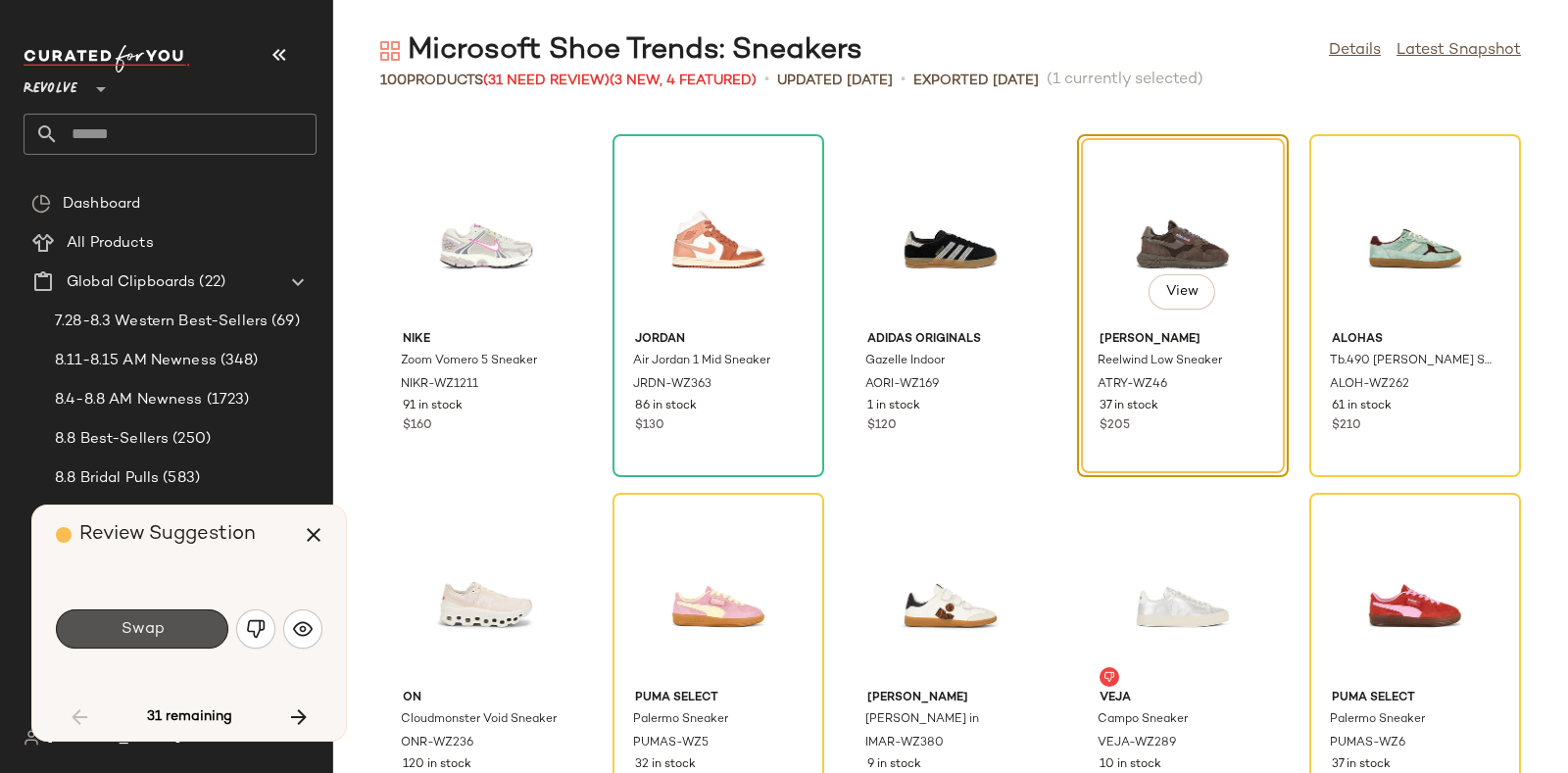
click at [158, 615] on button "Swap" at bounding box center [142, 629] width 172 height 40
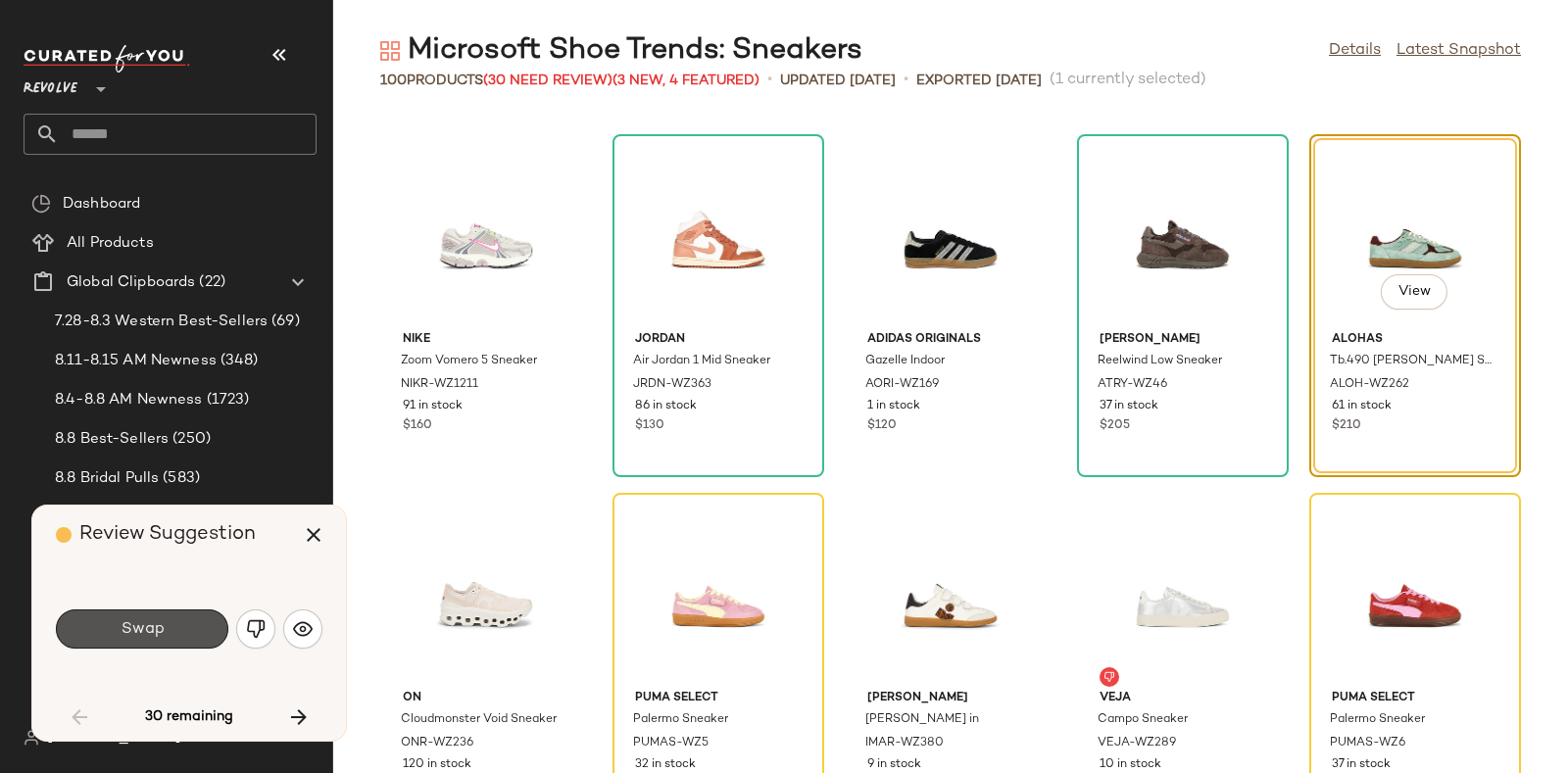
click at [158, 615] on button "Swap" at bounding box center [142, 629] width 172 height 40
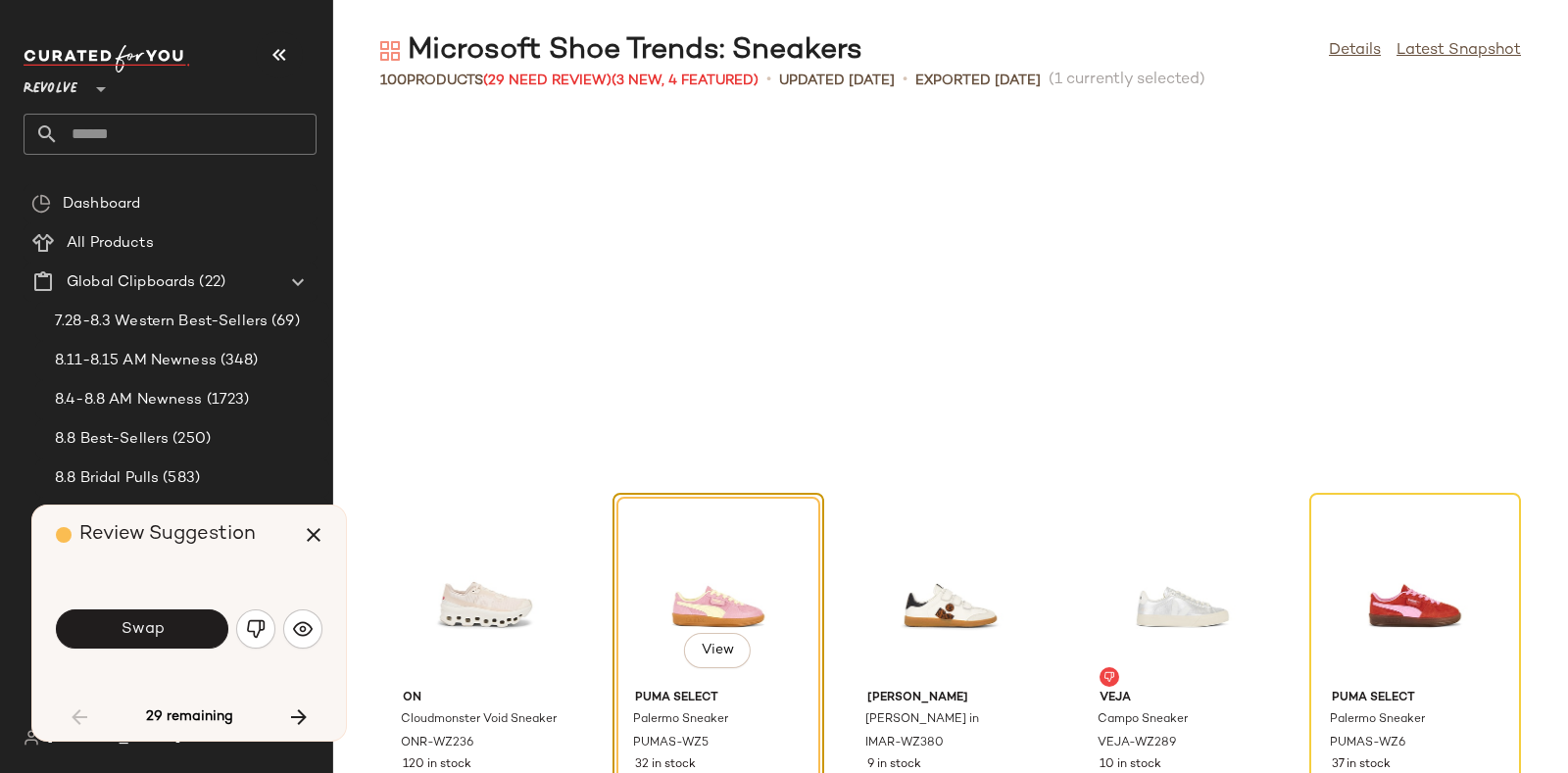
scroll to position [2870, 0]
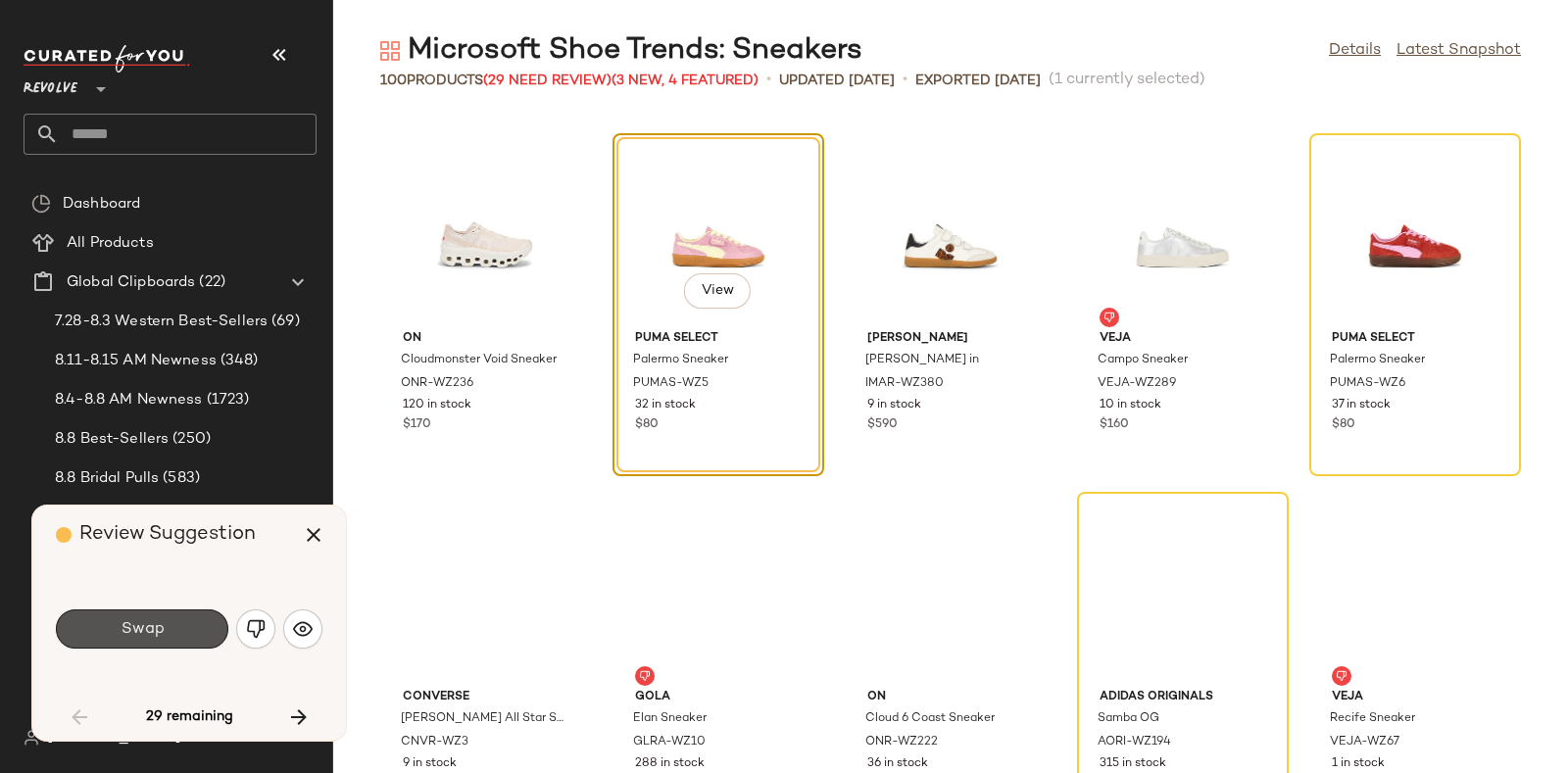
click at [158, 615] on button "Swap" at bounding box center [142, 629] width 172 height 40
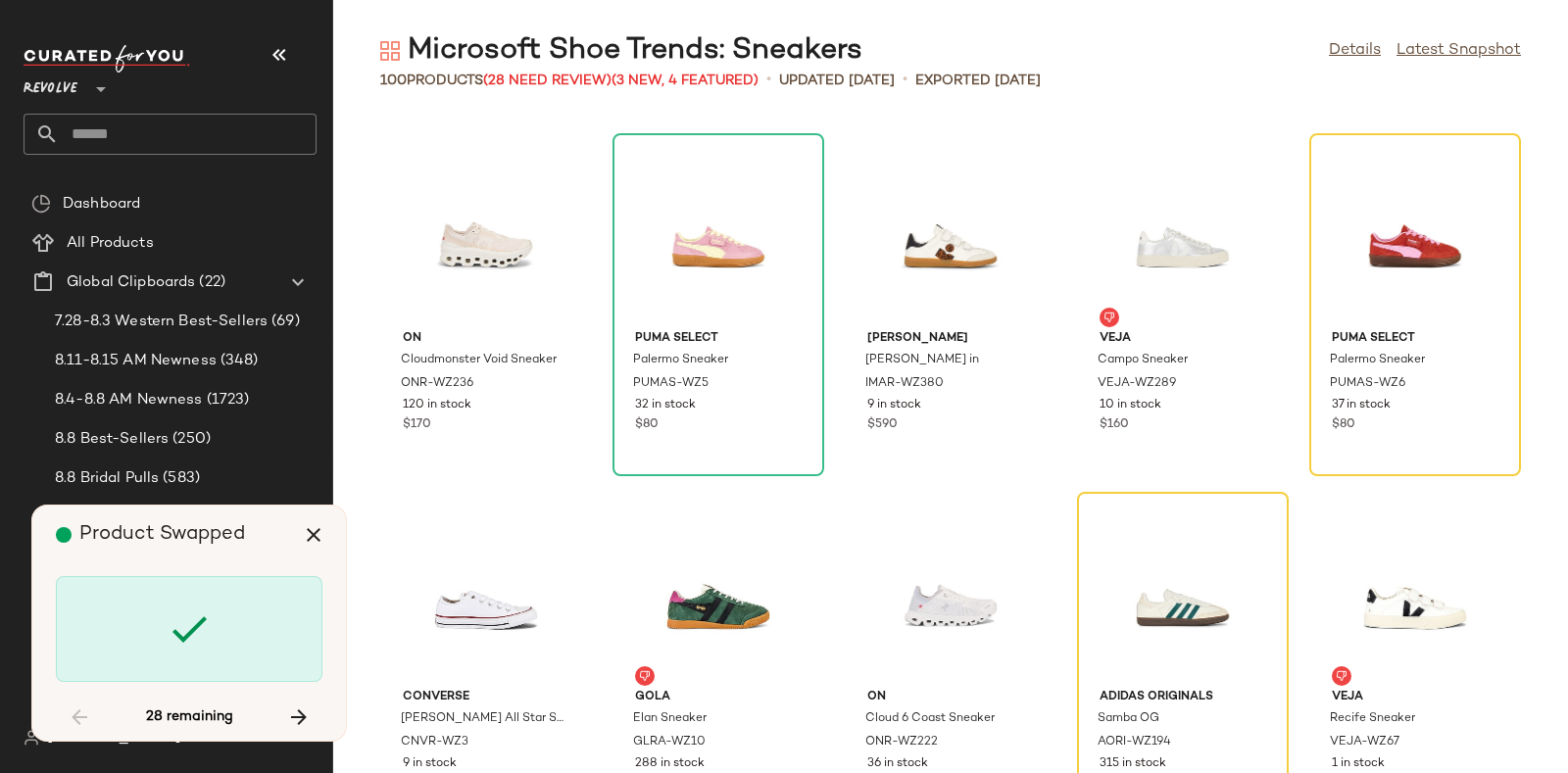
click at [158, 615] on div at bounding box center [188, 629] width 266 height 106
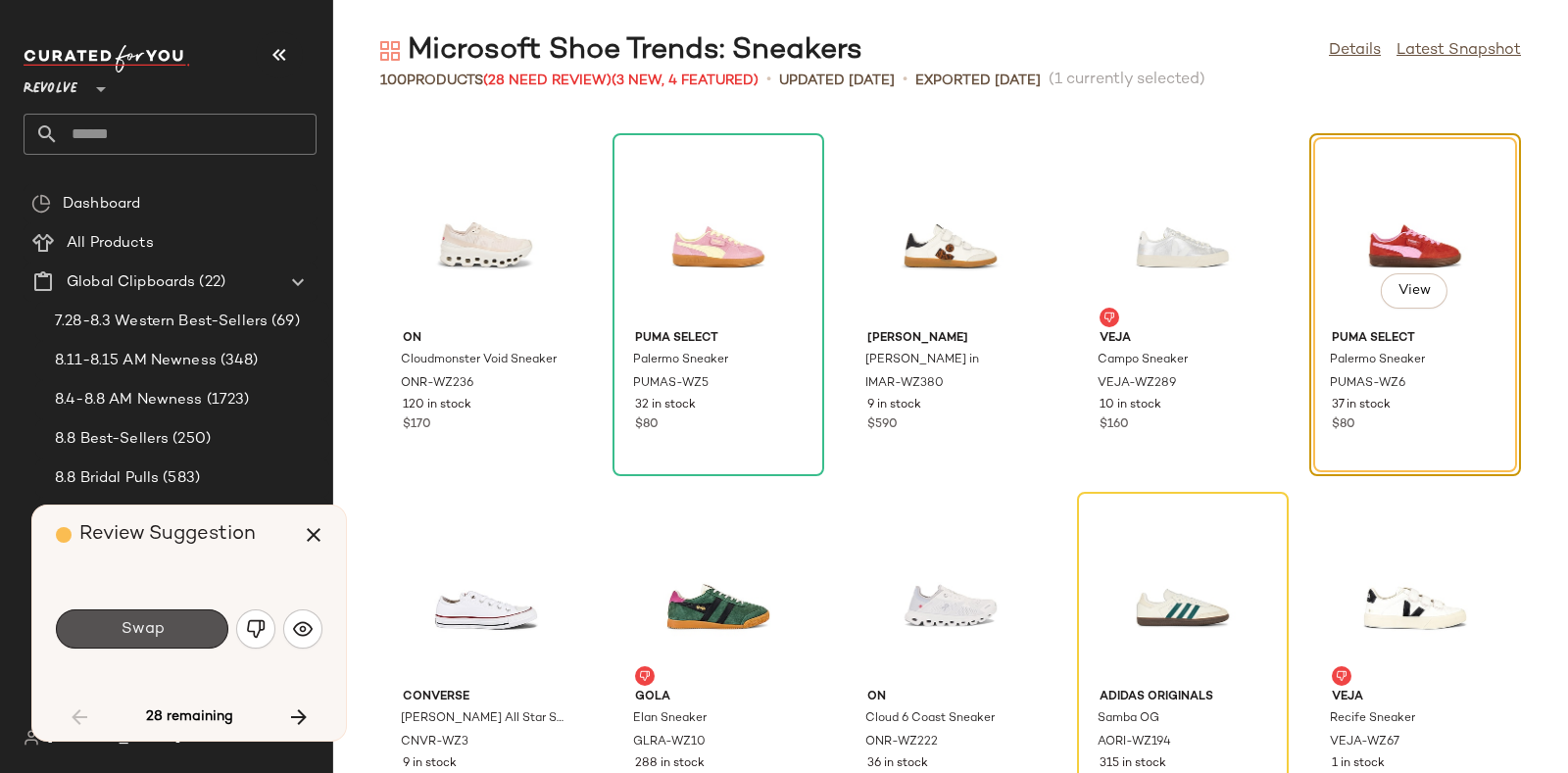
click at [158, 615] on button "Swap" at bounding box center [142, 629] width 172 height 40
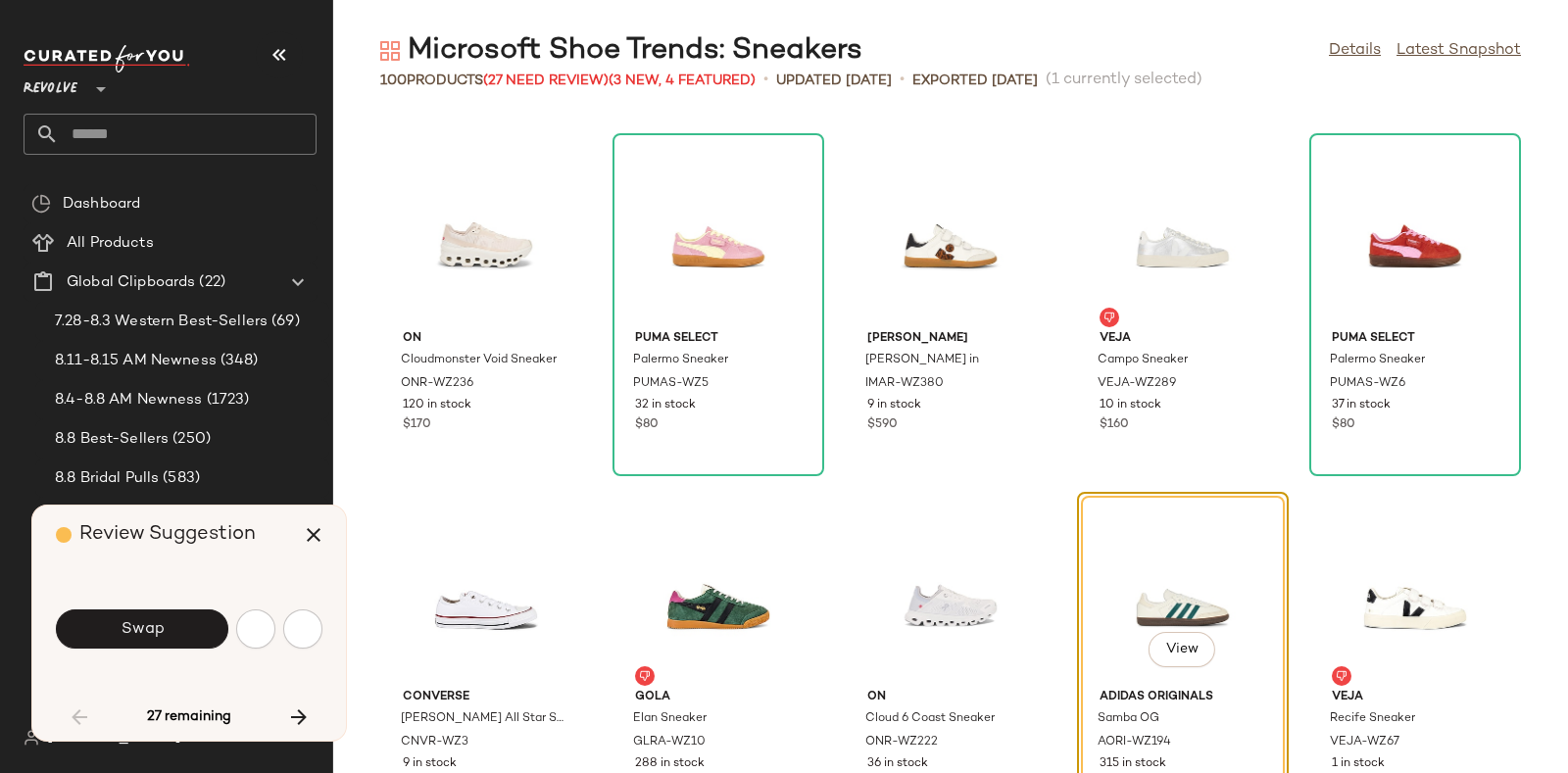
scroll to position [3229, 0]
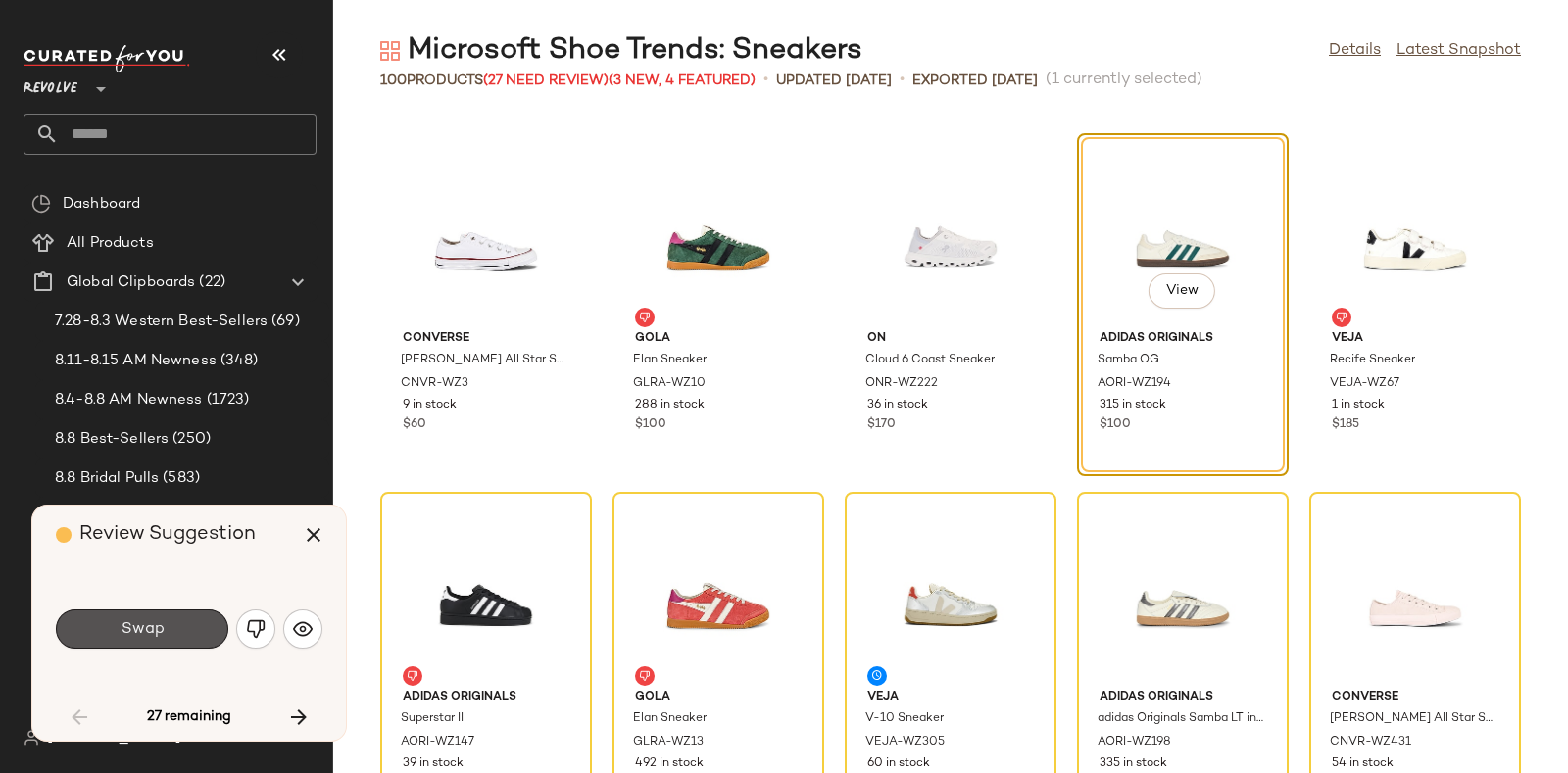
click at [158, 615] on button "Swap" at bounding box center [142, 629] width 172 height 40
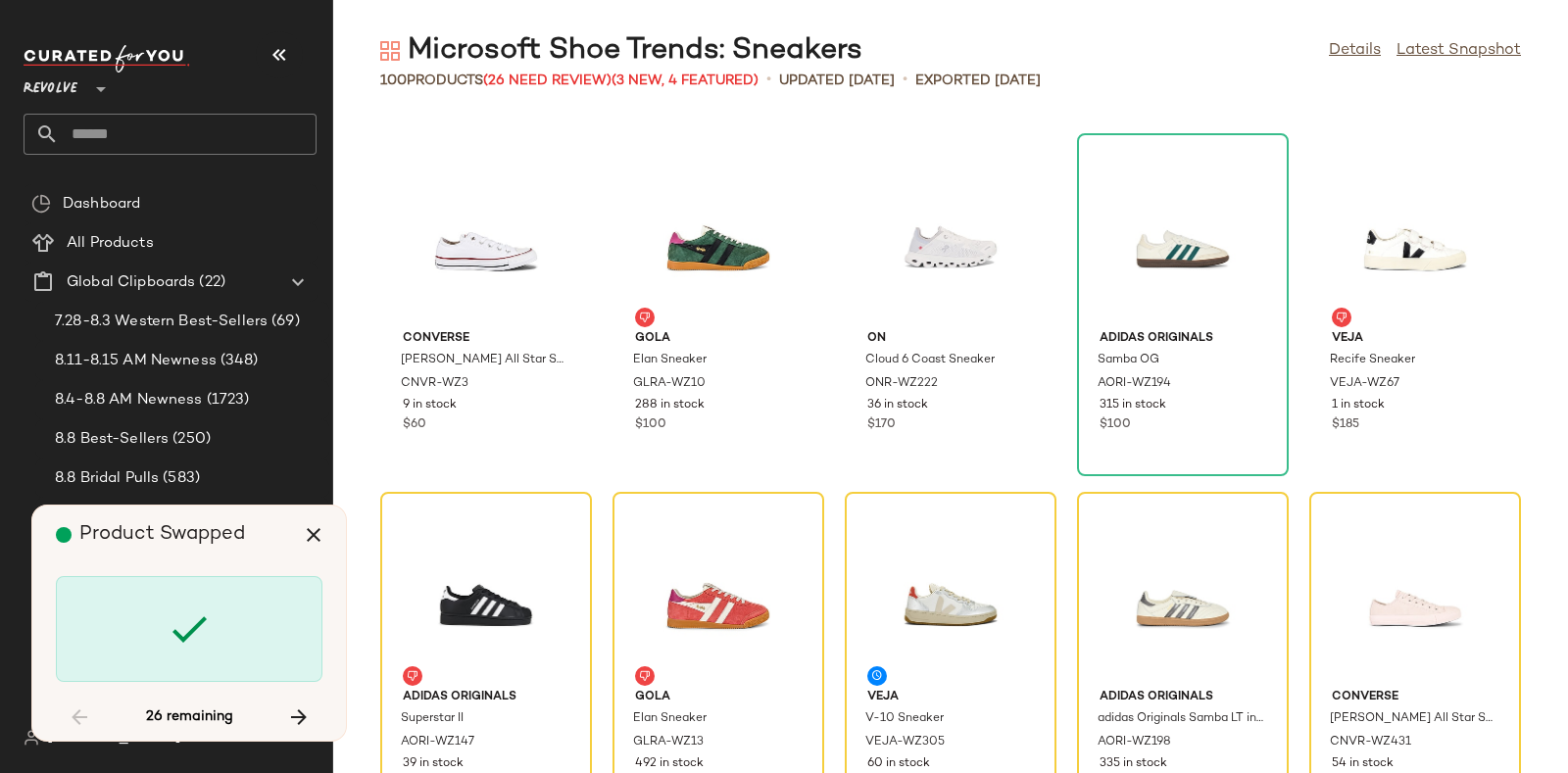
click at [158, 615] on div at bounding box center [188, 629] width 266 height 106
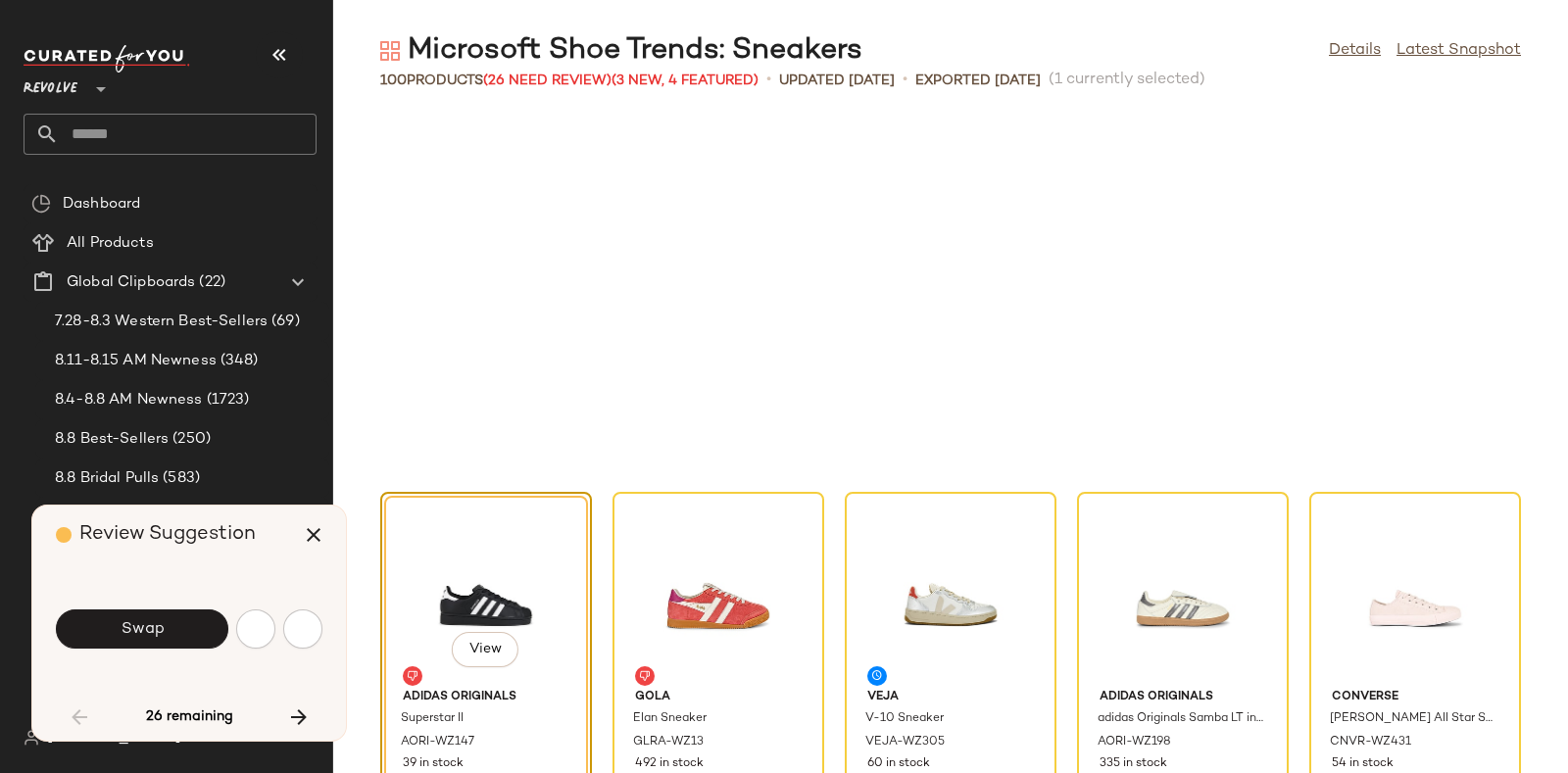
scroll to position [3588, 0]
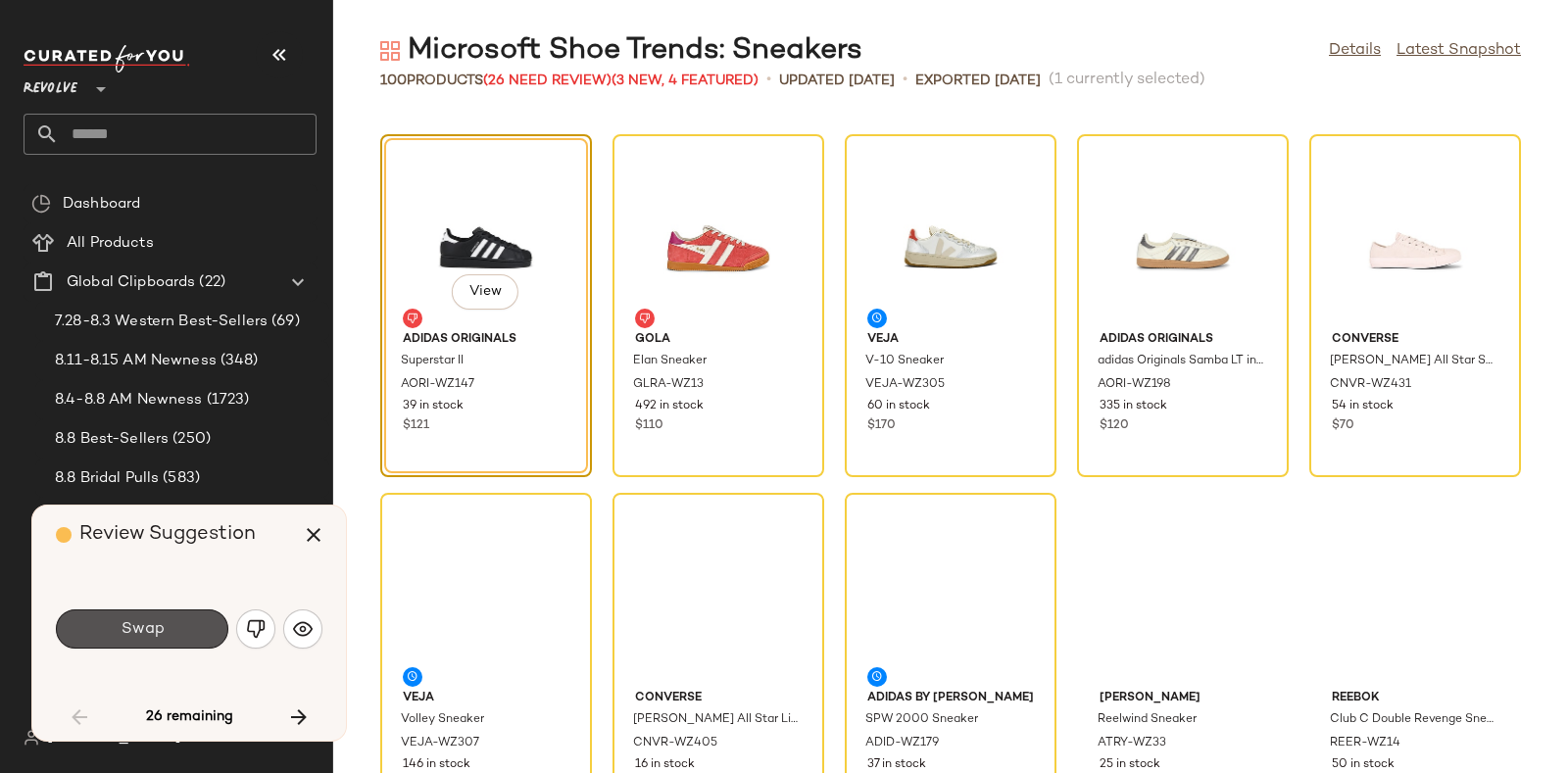
click at [158, 615] on button "Swap" at bounding box center [142, 629] width 172 height 40
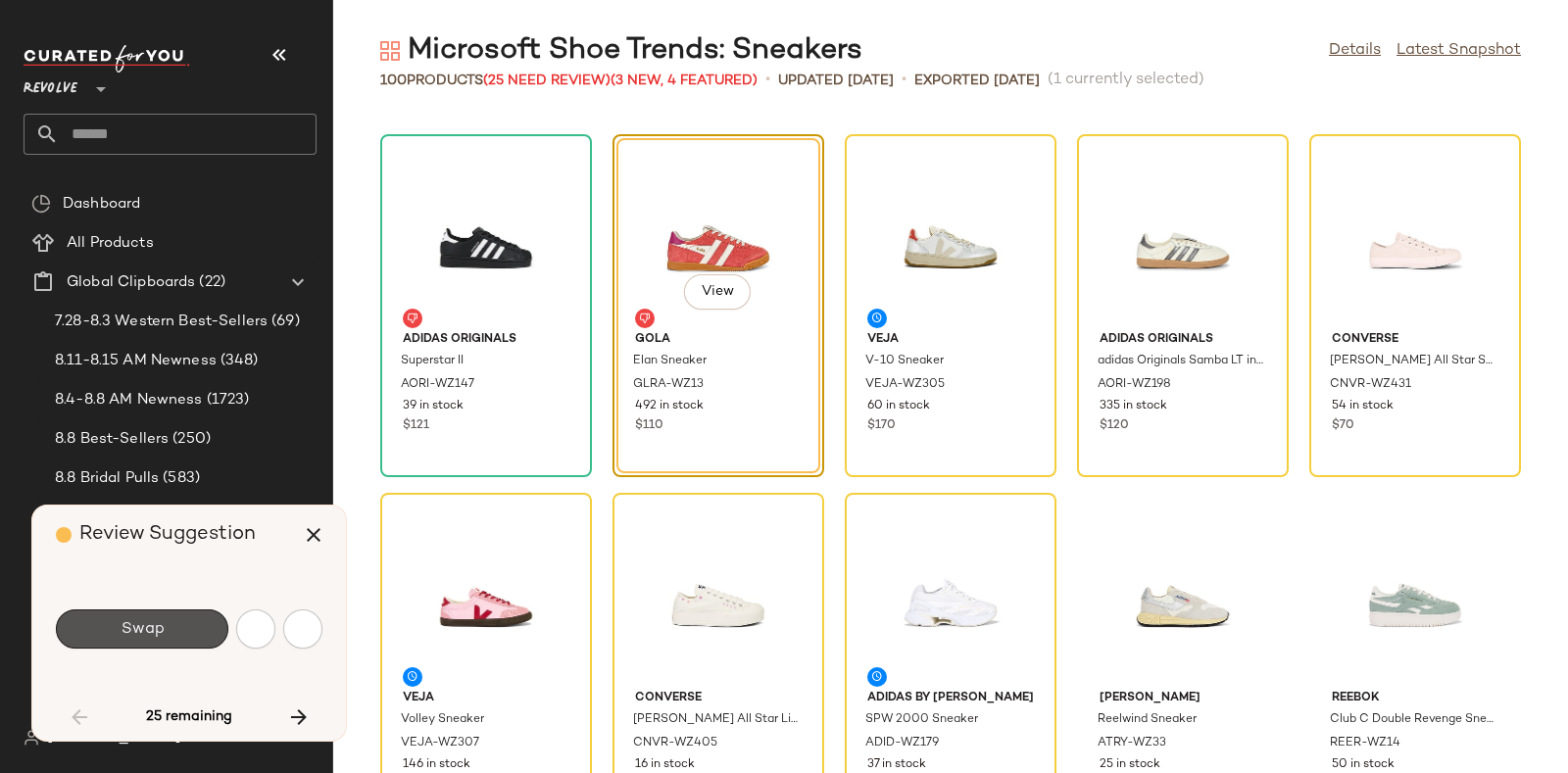
click at [158, 615] on button "Swap" at bounding box center [142, 629] width 172 height 40
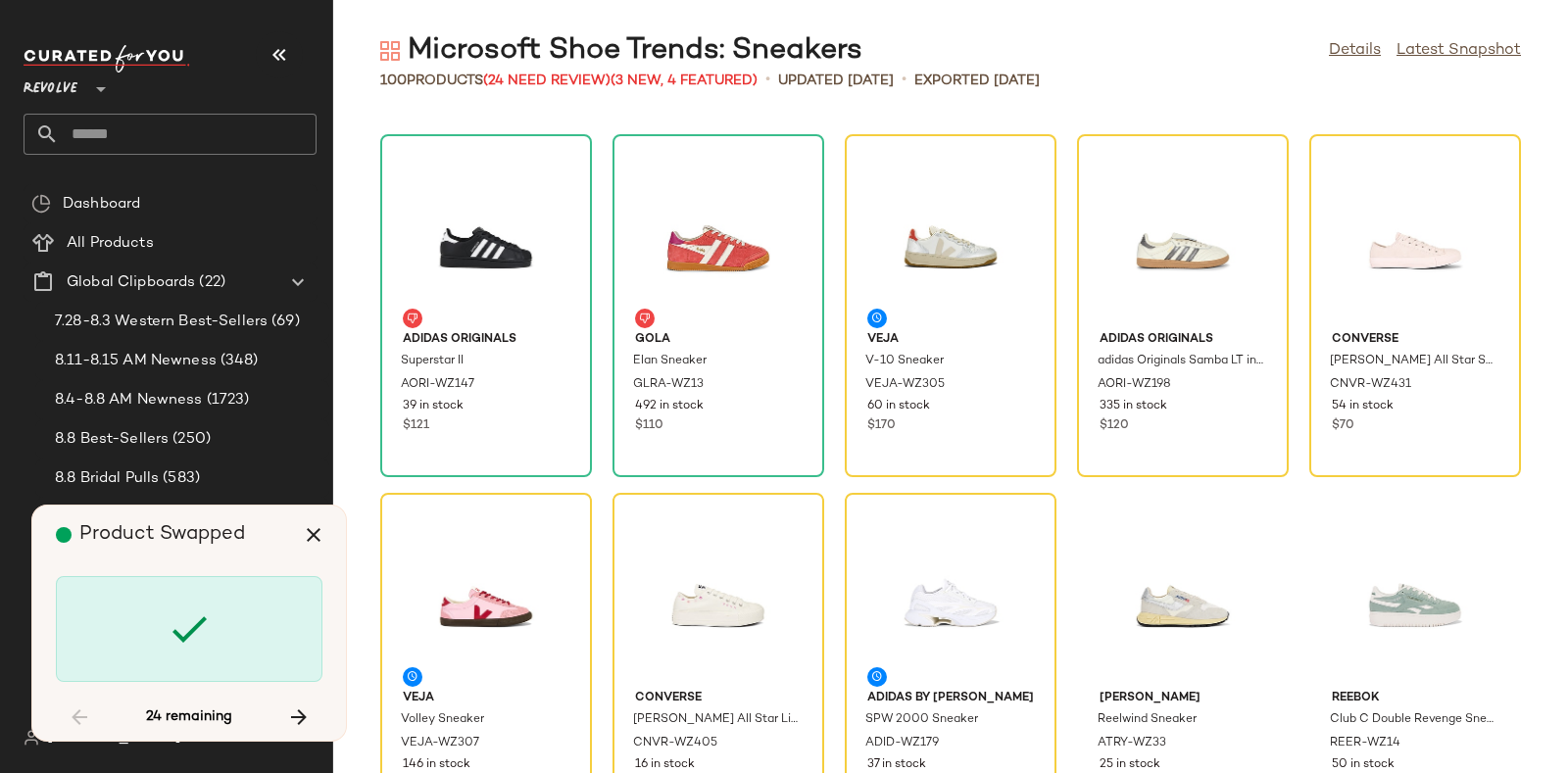
click at [158, 615] on div at bounding box center [188, 629] width 266 height 106
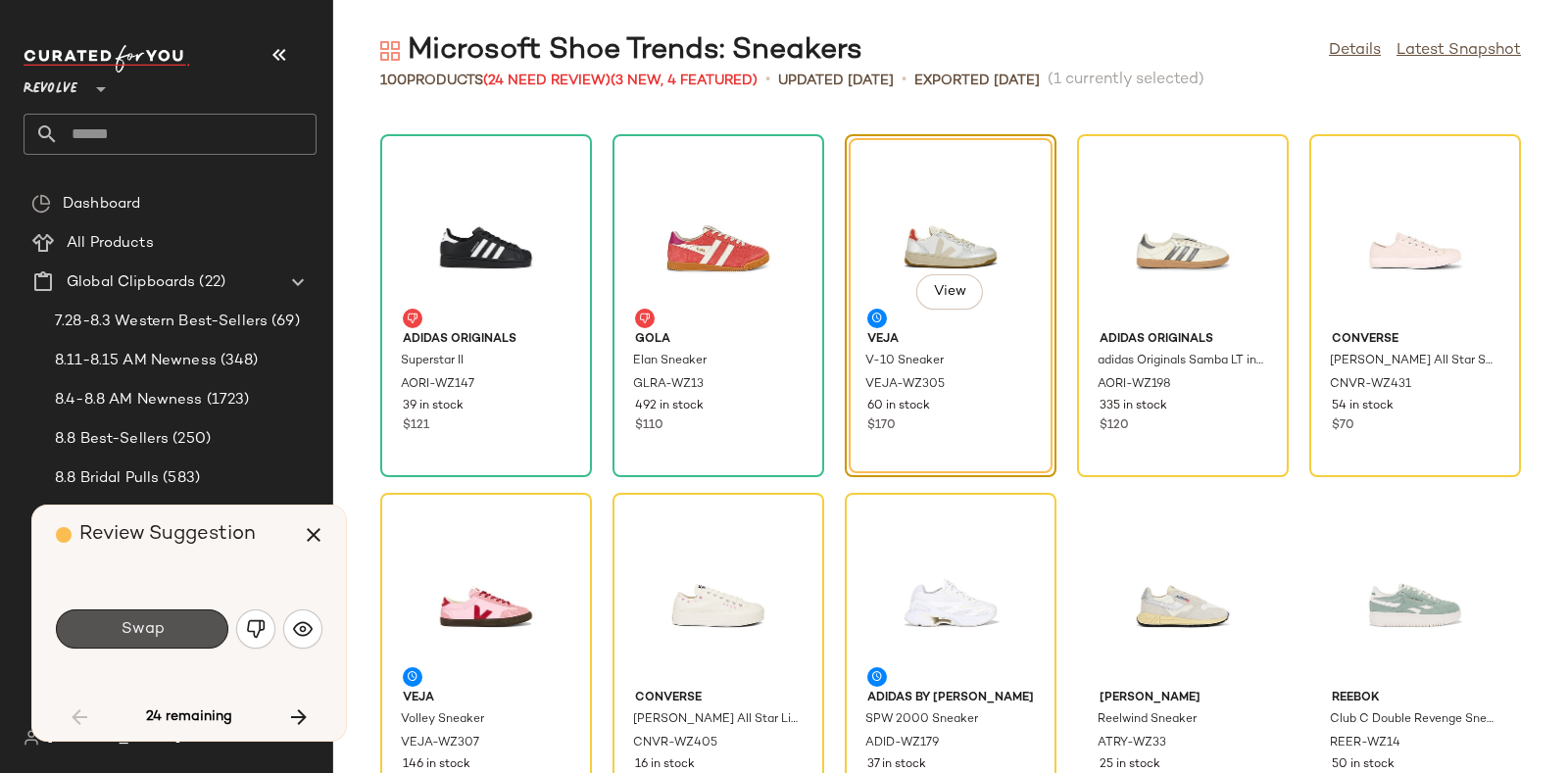
click at [158, 615] on button "Swap" at bounding box center [142, 629] width 172 height 40
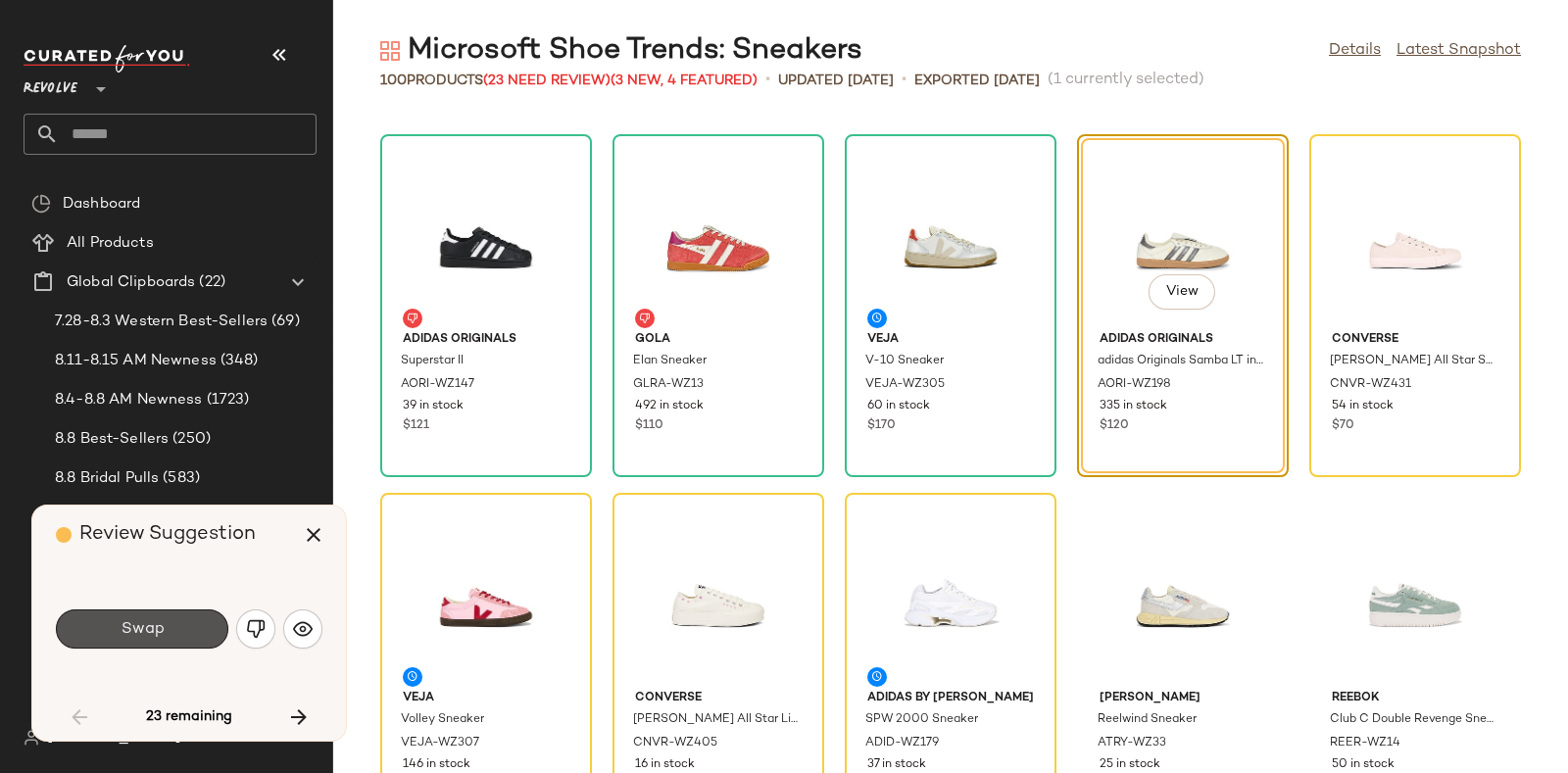
click at [158, 615] on button "Swap" at bounding box center [142, 629] width 172 height 40
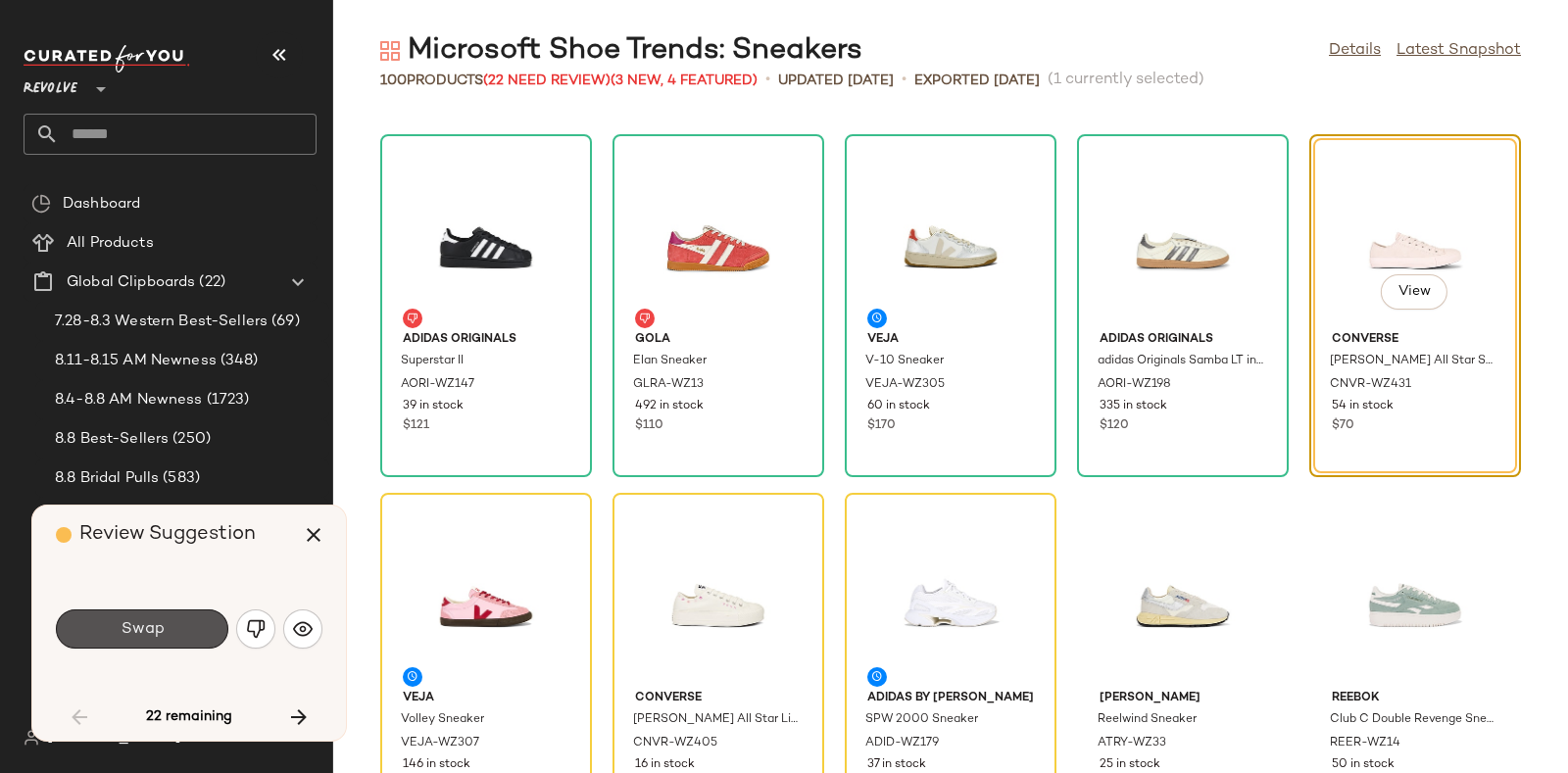
click at [158, 615] on button "Swap" at bounding box center [142, 629] width 172 height 40
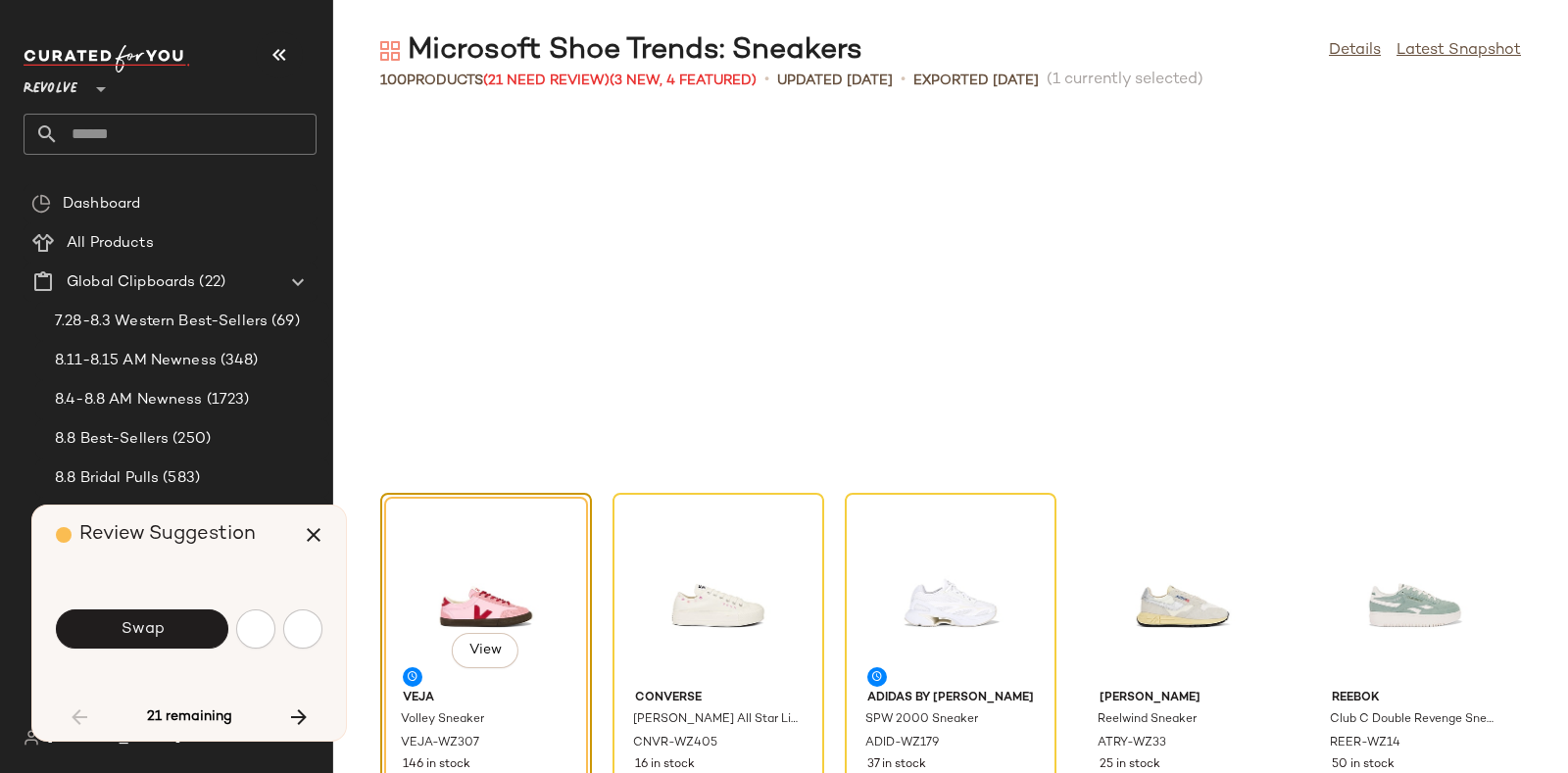
scroll to position [3946, 0]
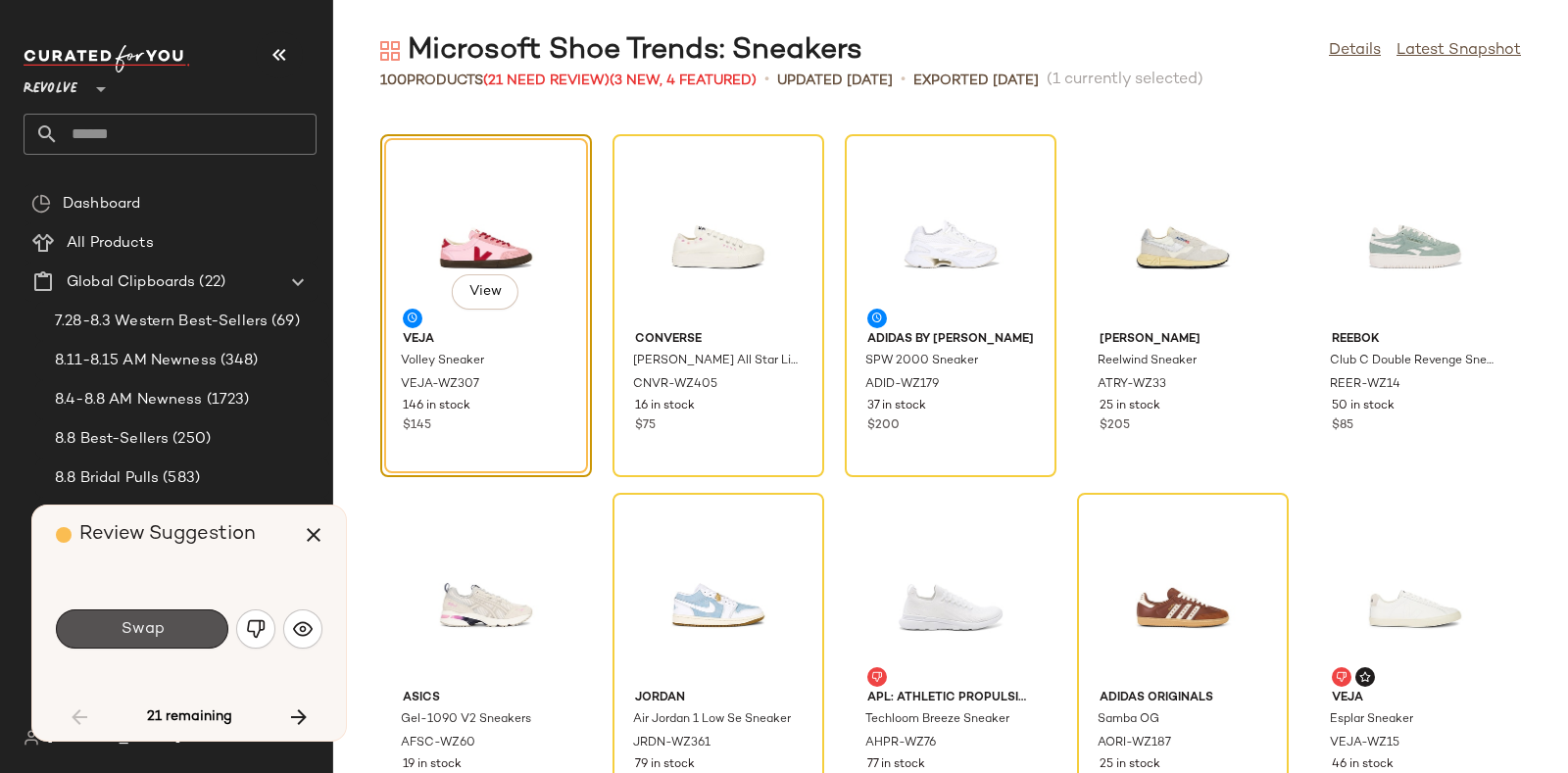
click at [158, 615] on button "Swap" at bounding box center [142, 629] width 172 height 40
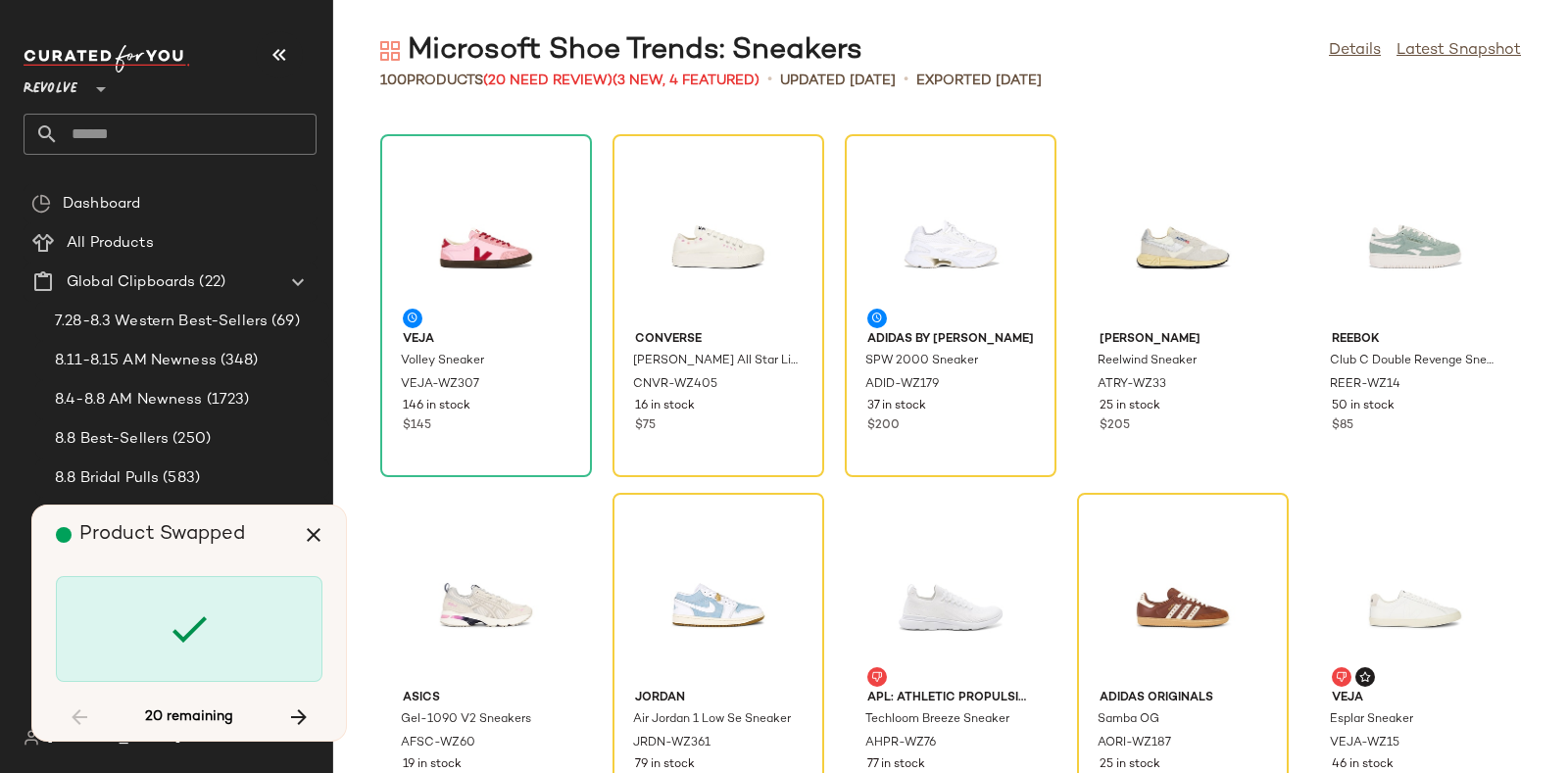
click at [158, 615] on div at bounding box center [188, 629] width 266 height 106
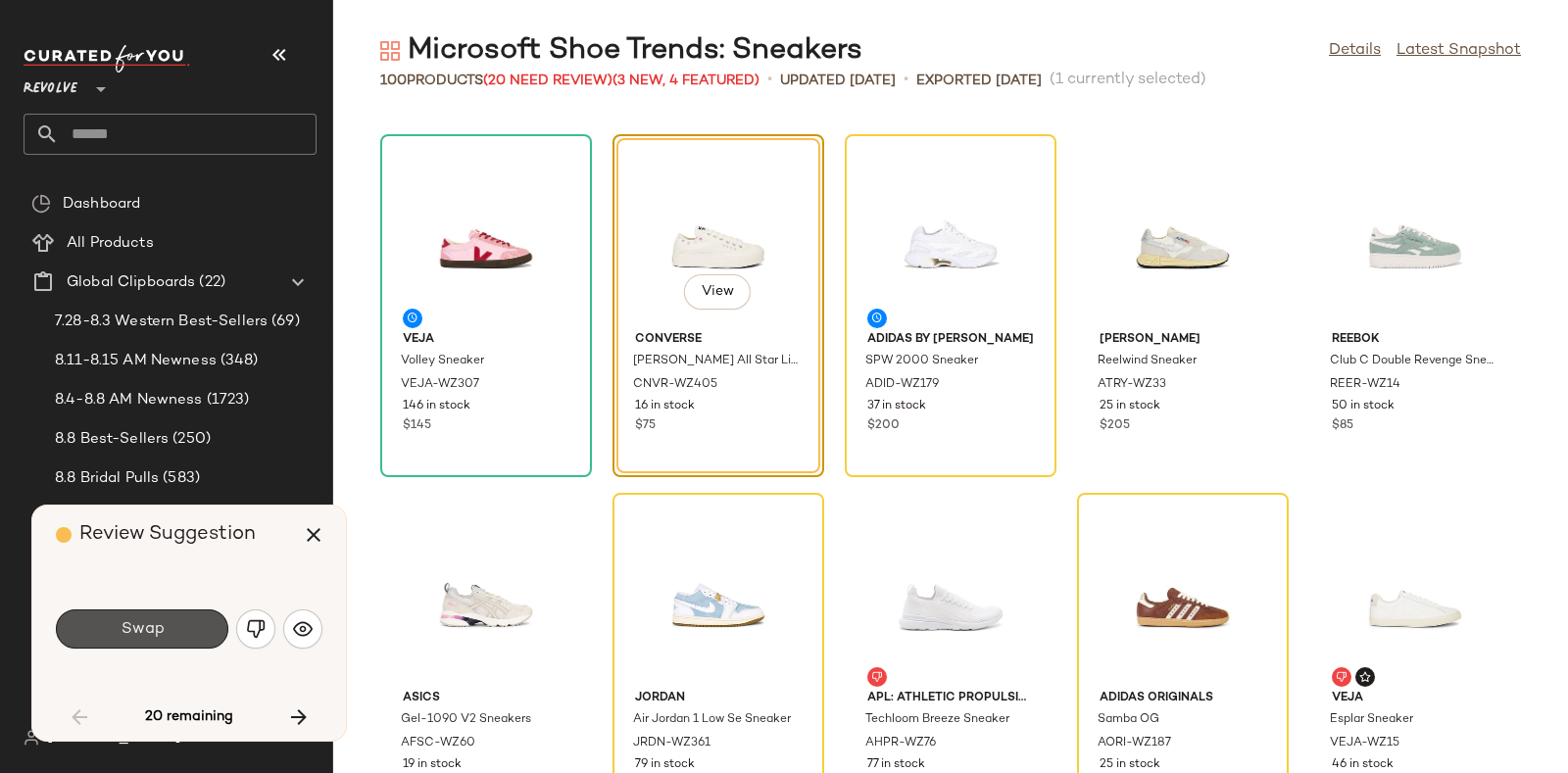
click at [158, 615] on button "Swap" at bounding box center [142, 629] width 172 height 40
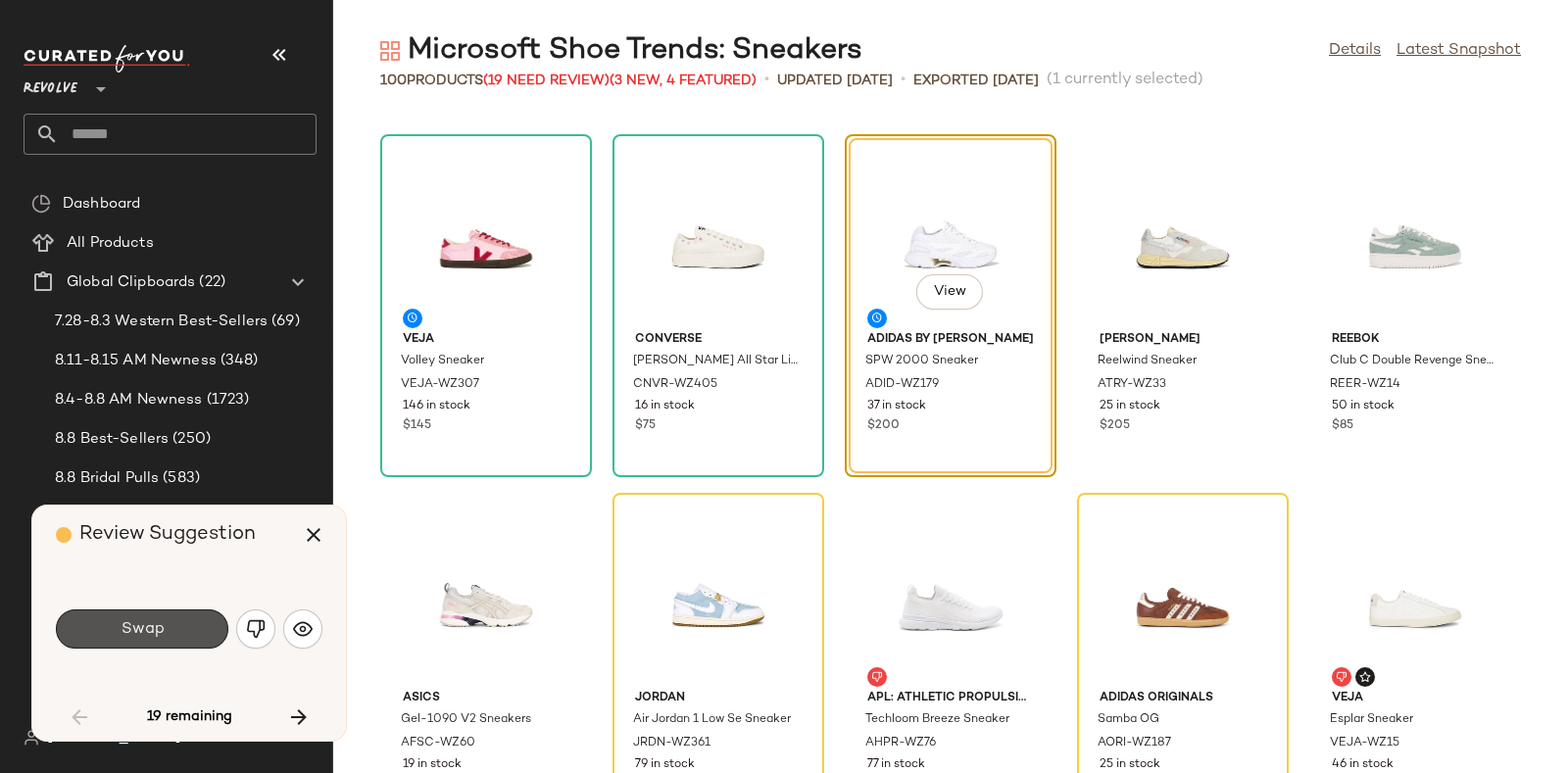
click at [158, 615] on button "Swap" at bounding box center [142, 629] width 172 height 40
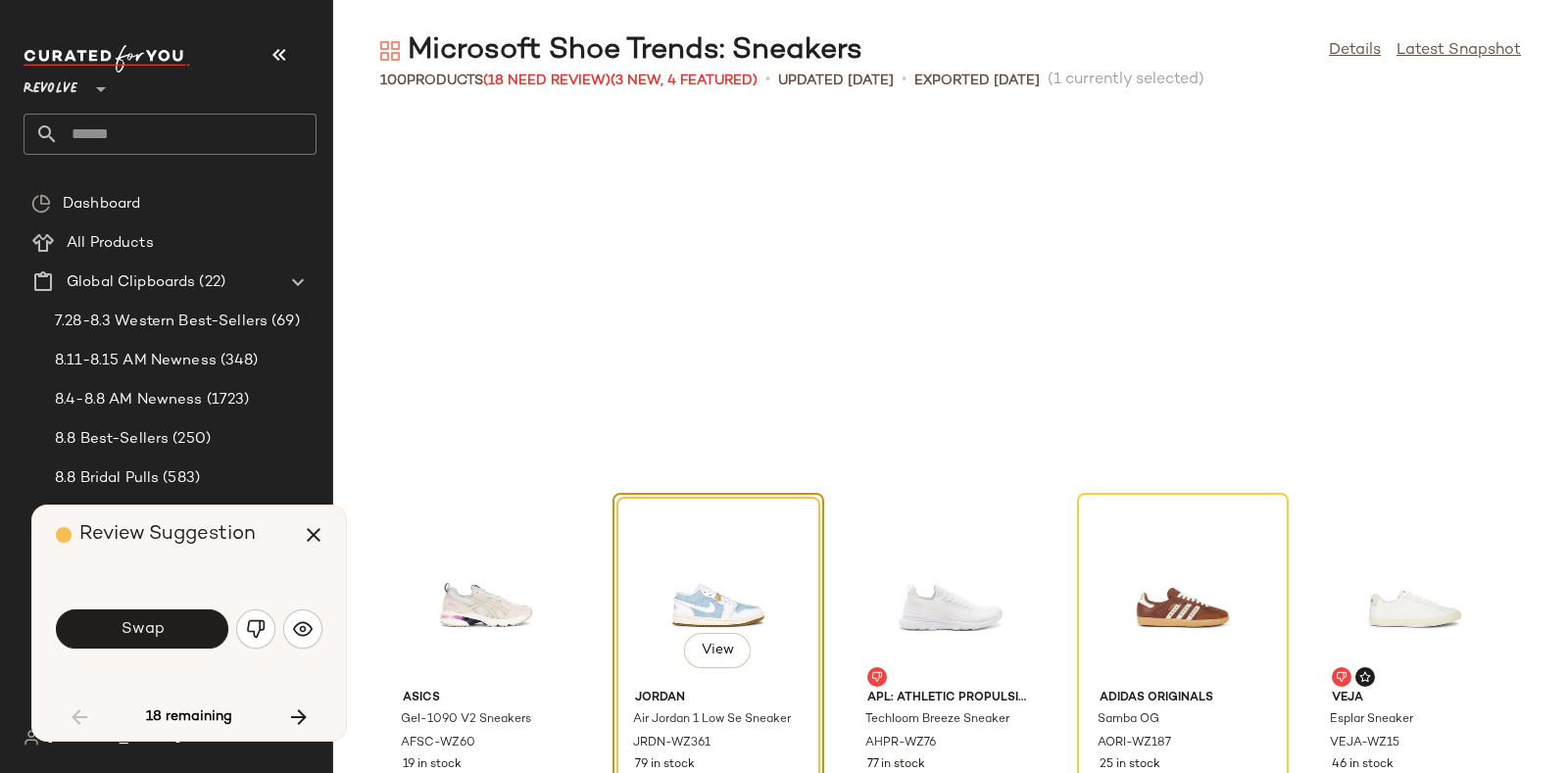
scroll to position [4305, 0]
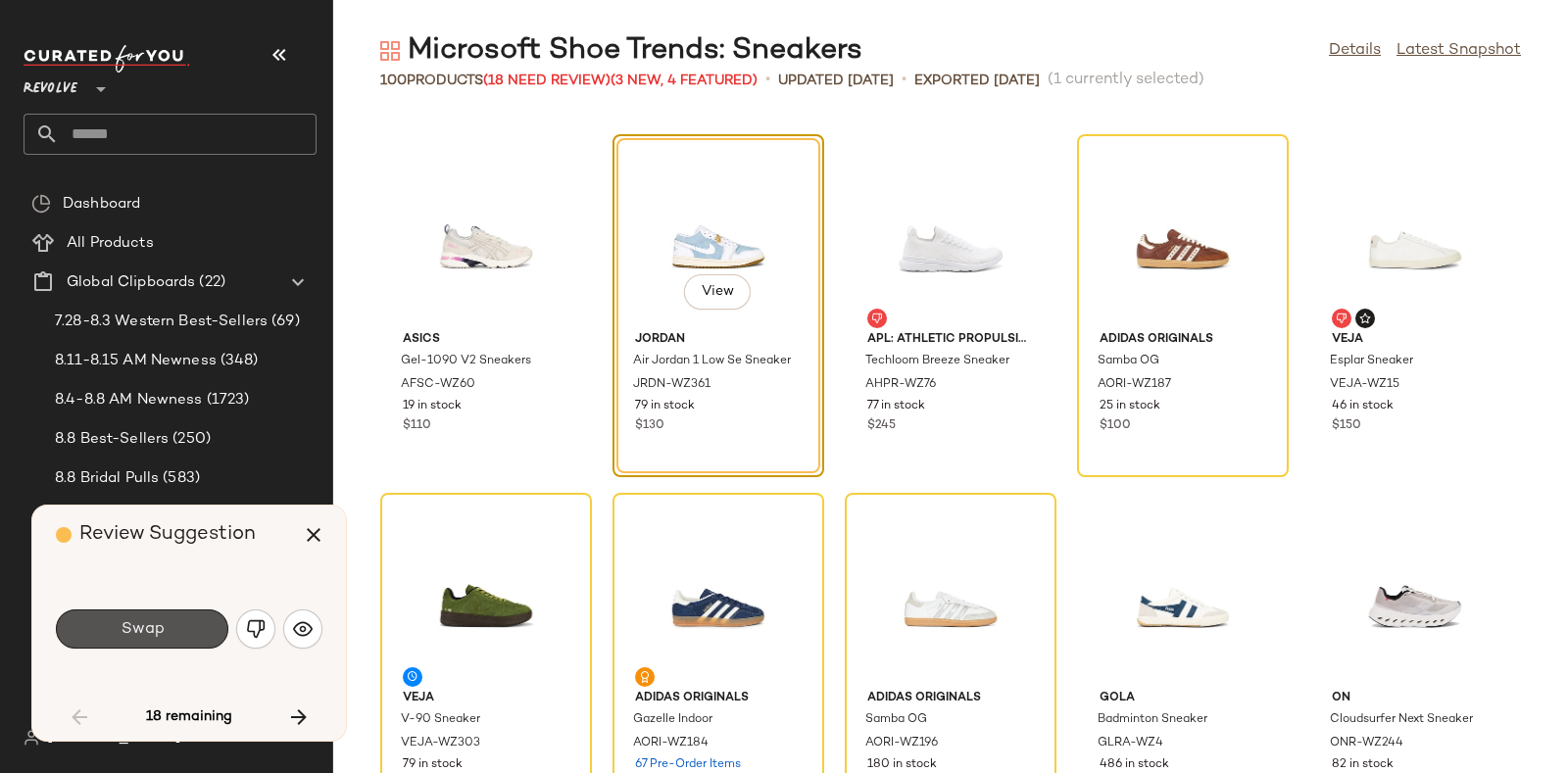
click at [158, 615] on button "Swap" at bounding box center [142, 629] width 172 height 40
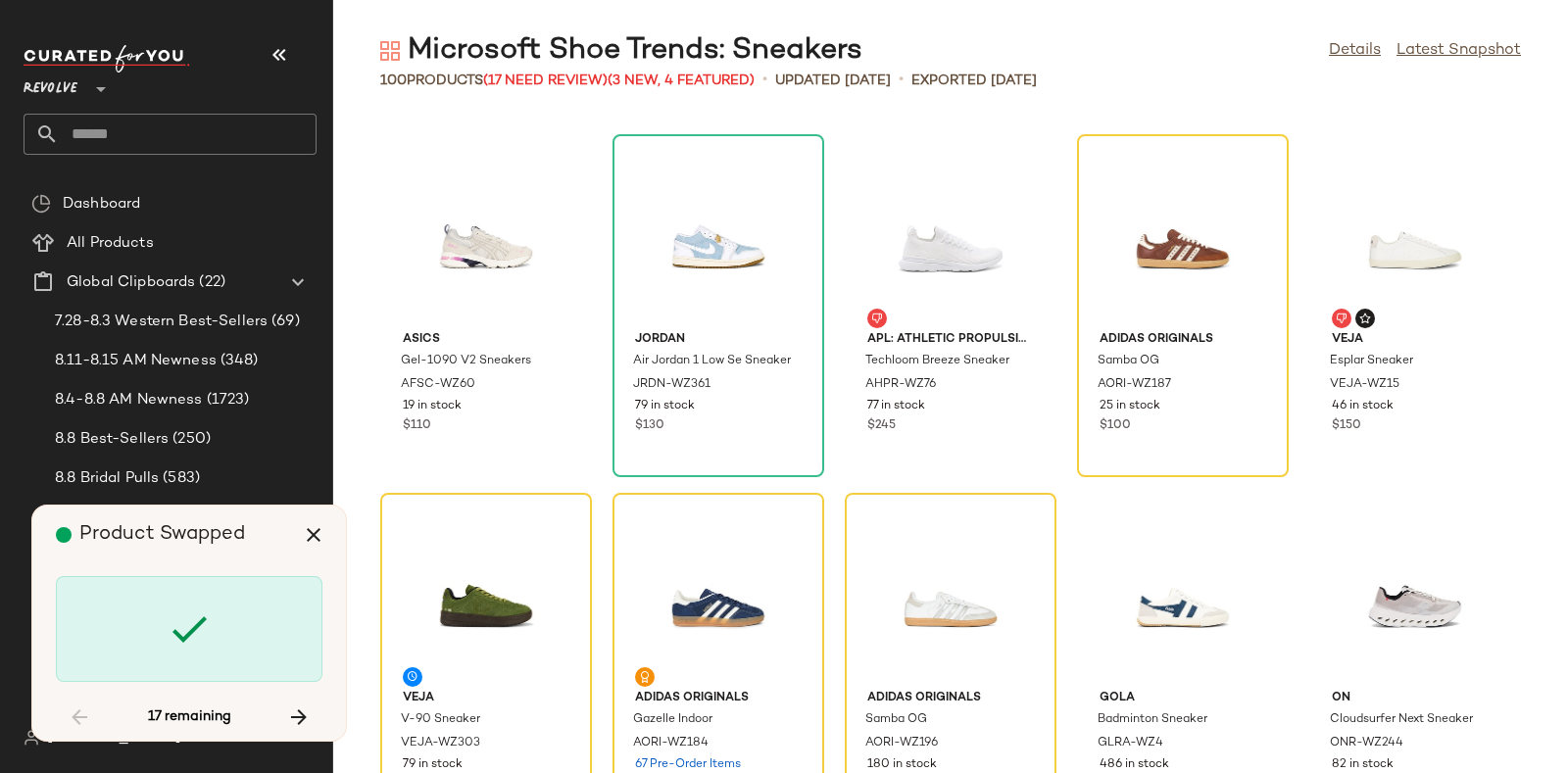
click at [158, 615] on div at bounding box center [188, 629] width 266 height 106
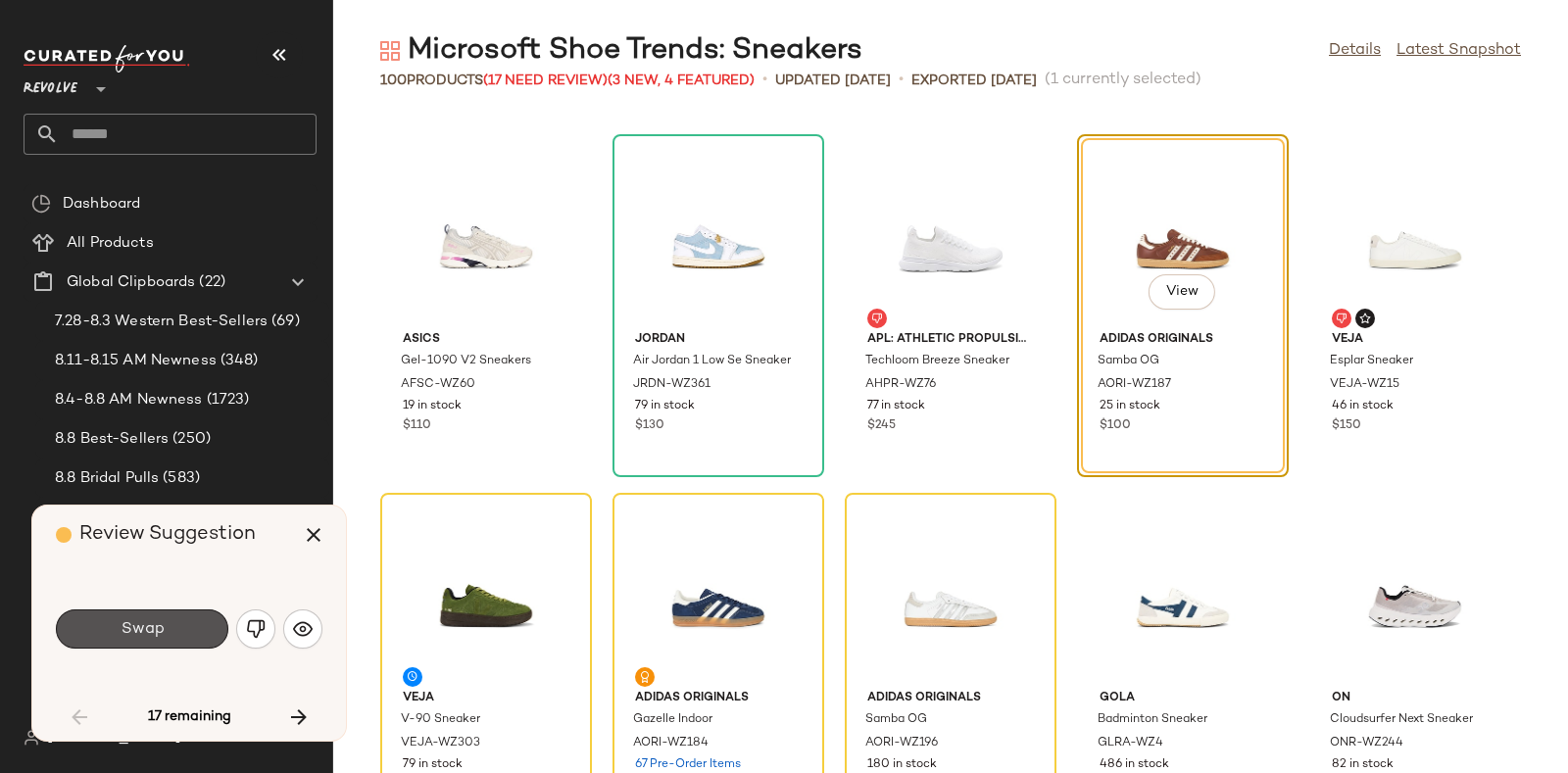
click at [158, 615] on button "Swap" at bounding box center [142, 629] width 172 height 40
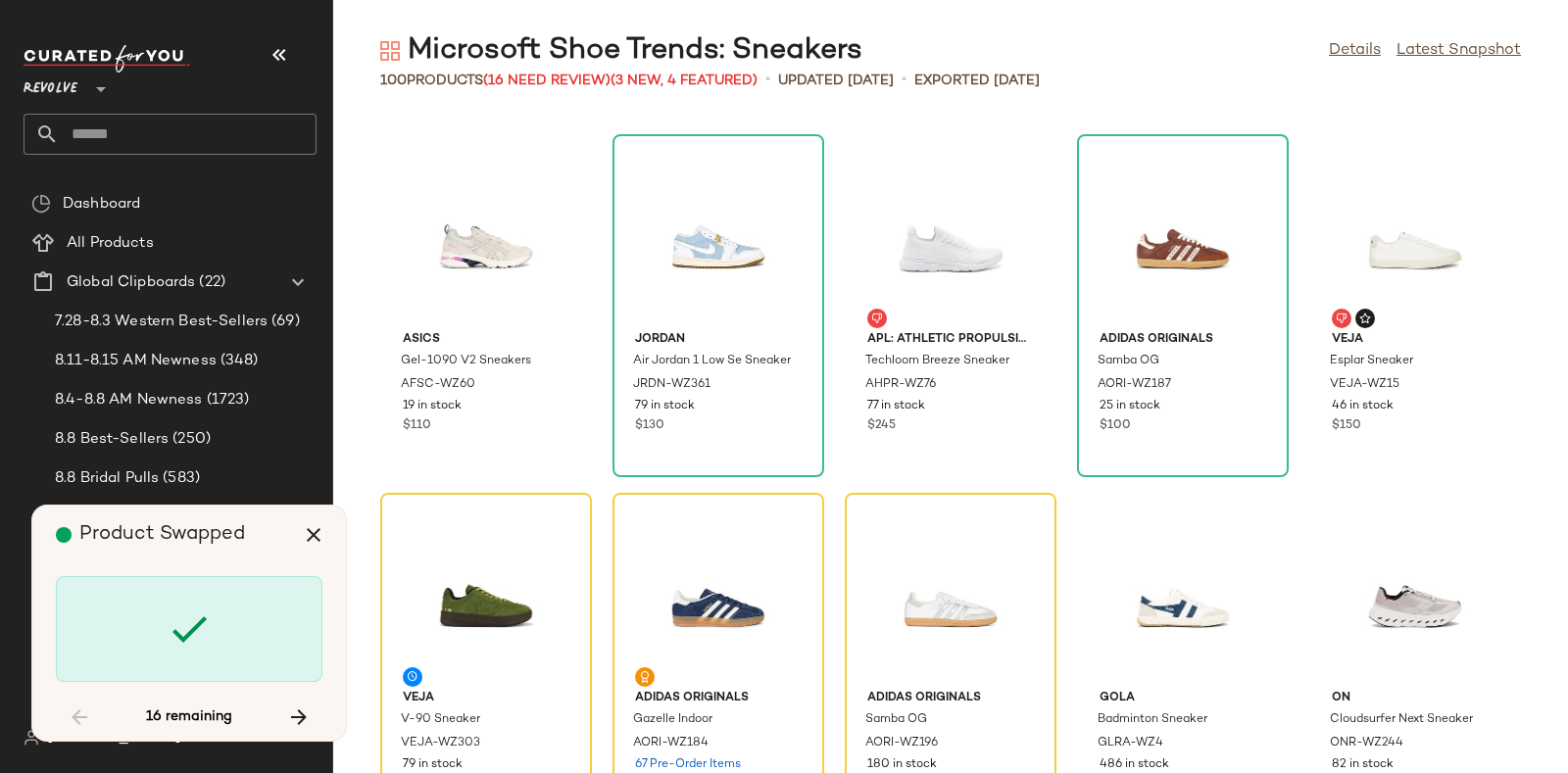
click at [158, 615] on div at bounding box center [188, 629] width 266 height 106
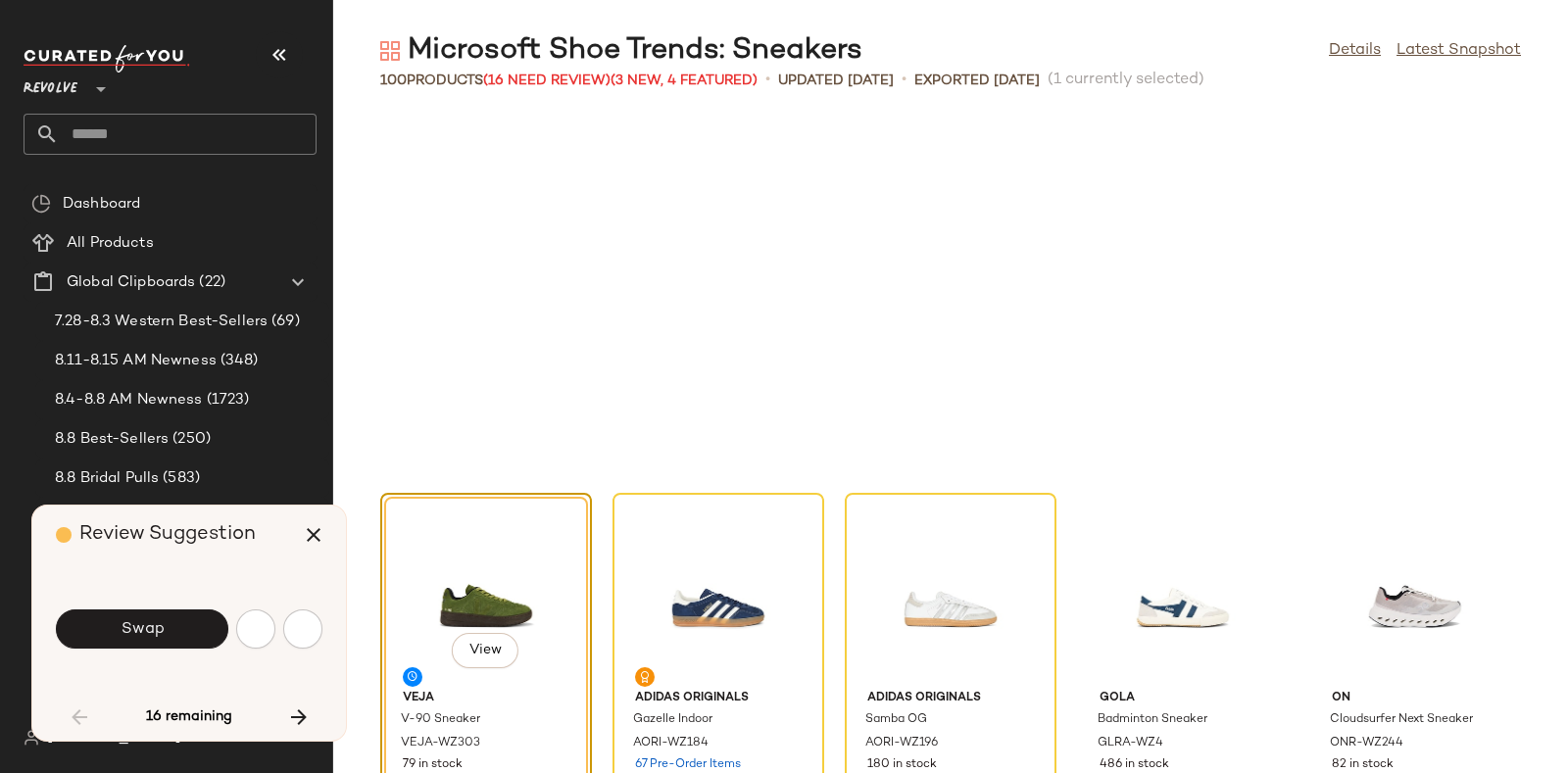
scroll to position [4665, 0]
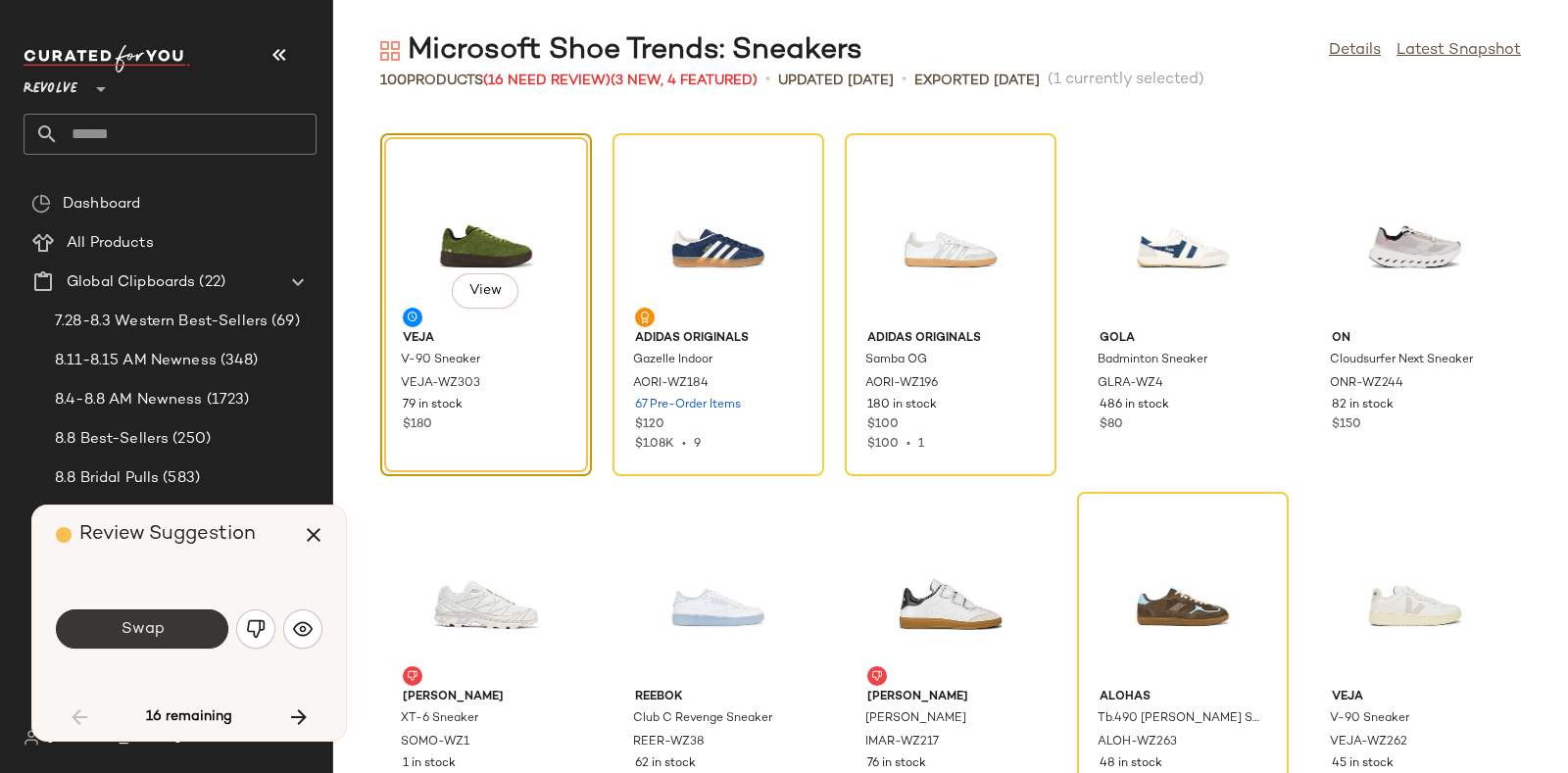
click at [143, 629] on span "Swap" at bounding box center [142, 629] width 45 height 19
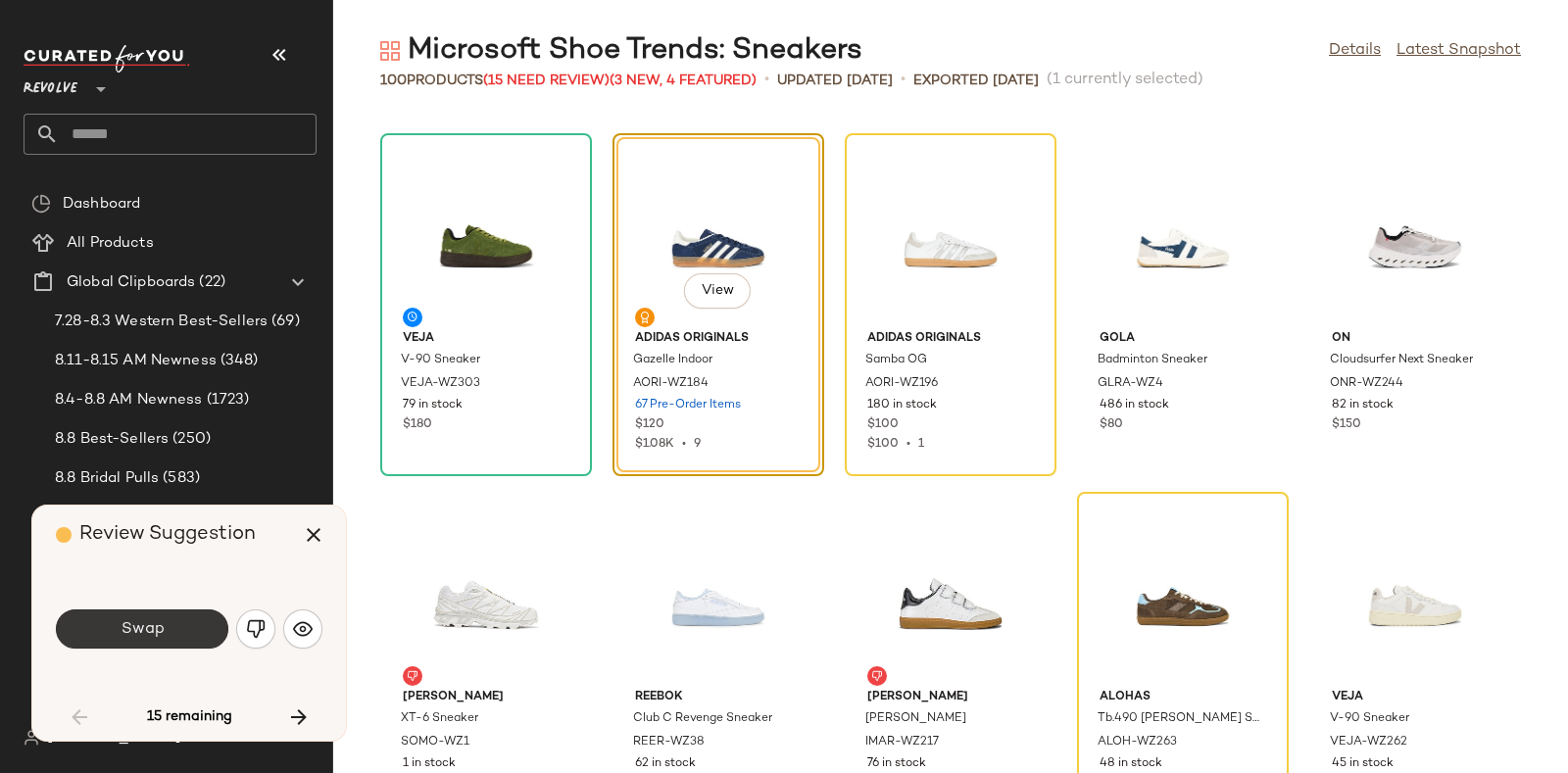
click at [133, 634] on span "Swap" at bounding box center [142, 629] width 45 height 19
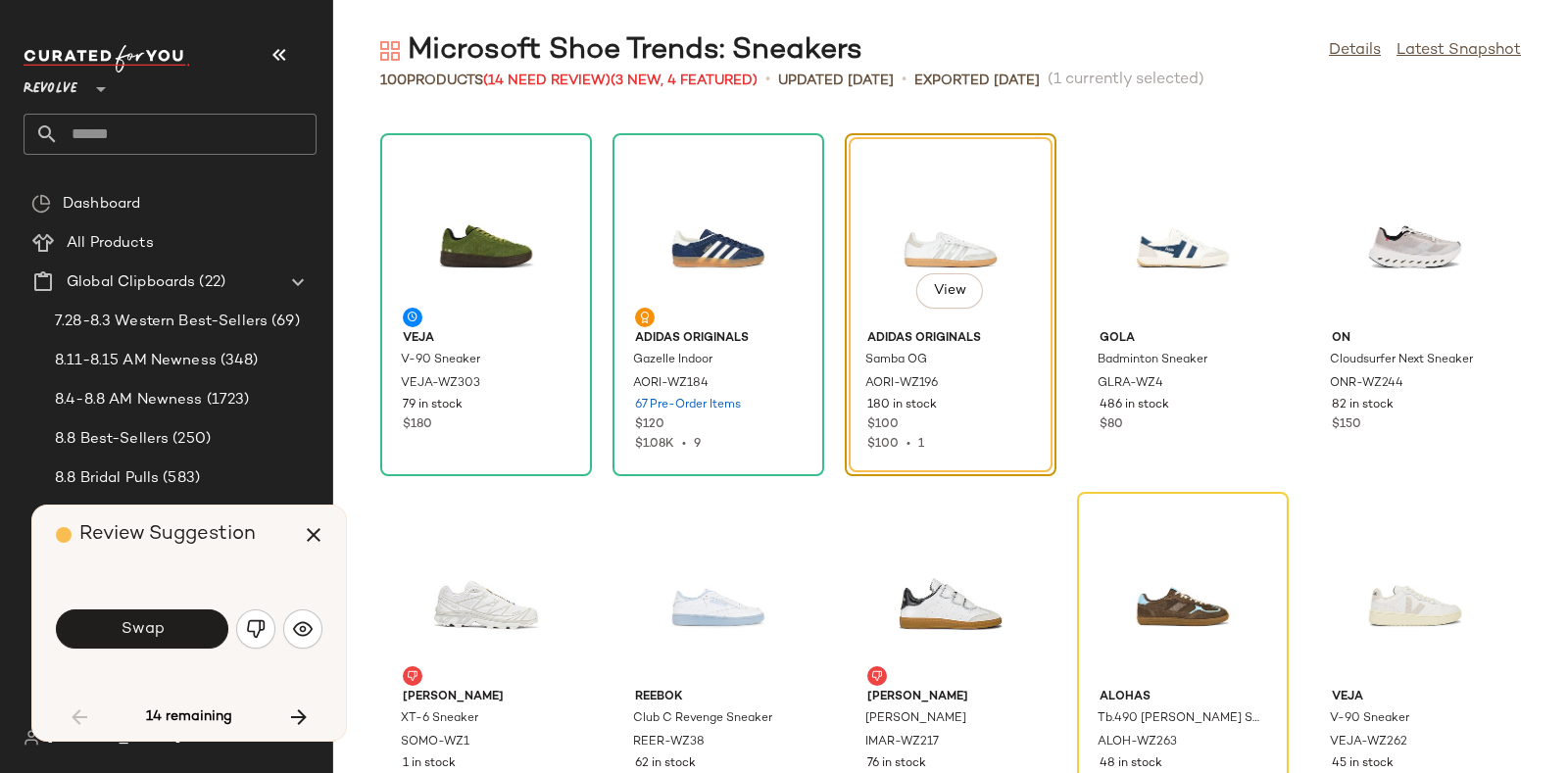
click at [171, 573] on div "Review Suggestion Swap 14 remaining" at bounding box center [189, 622] width 314 height 235
click at [145, 625] on span "Swap" at bounding box center [142, 629] width 45 height 19
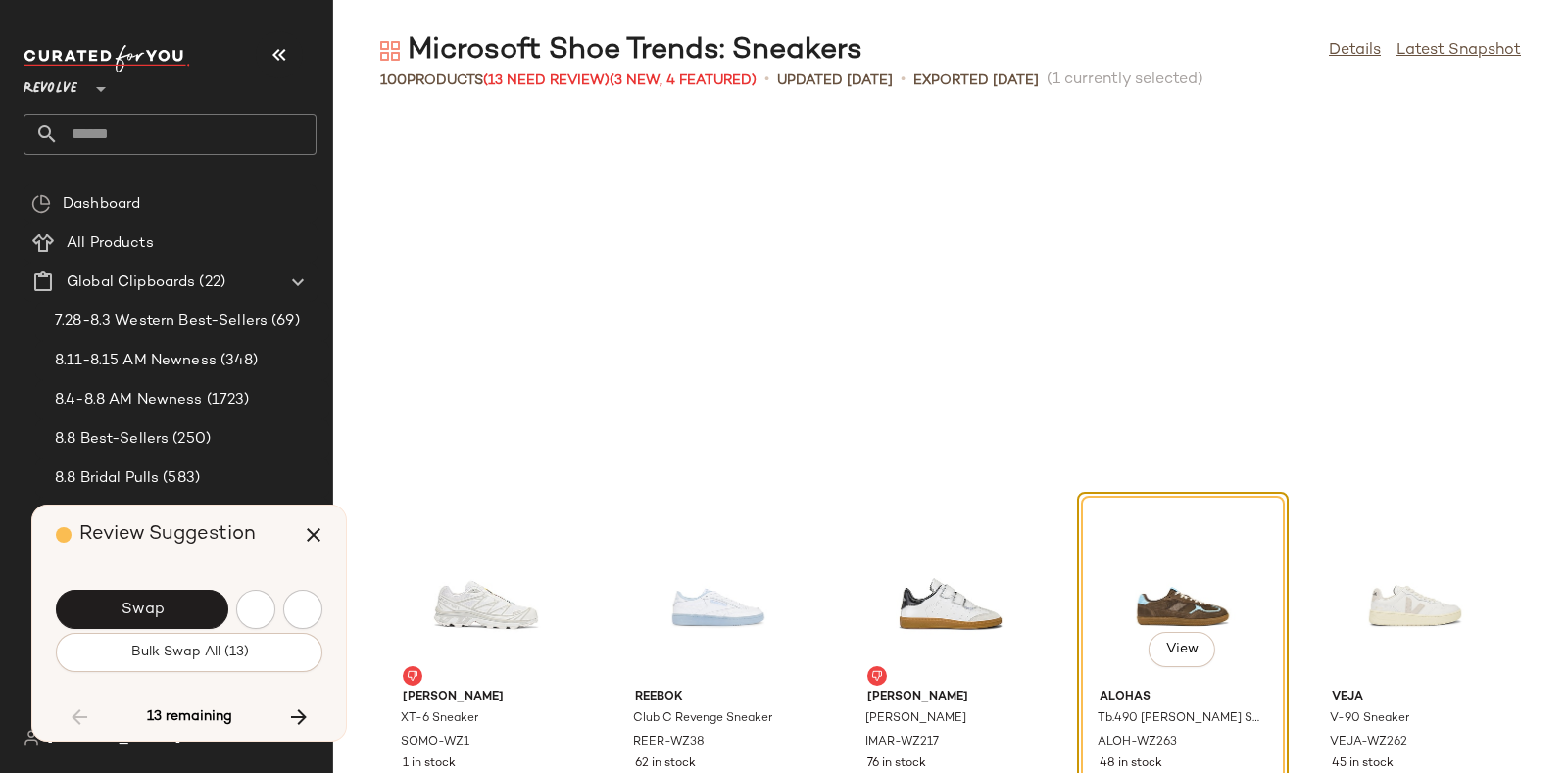
scroll to position [5024, 0]
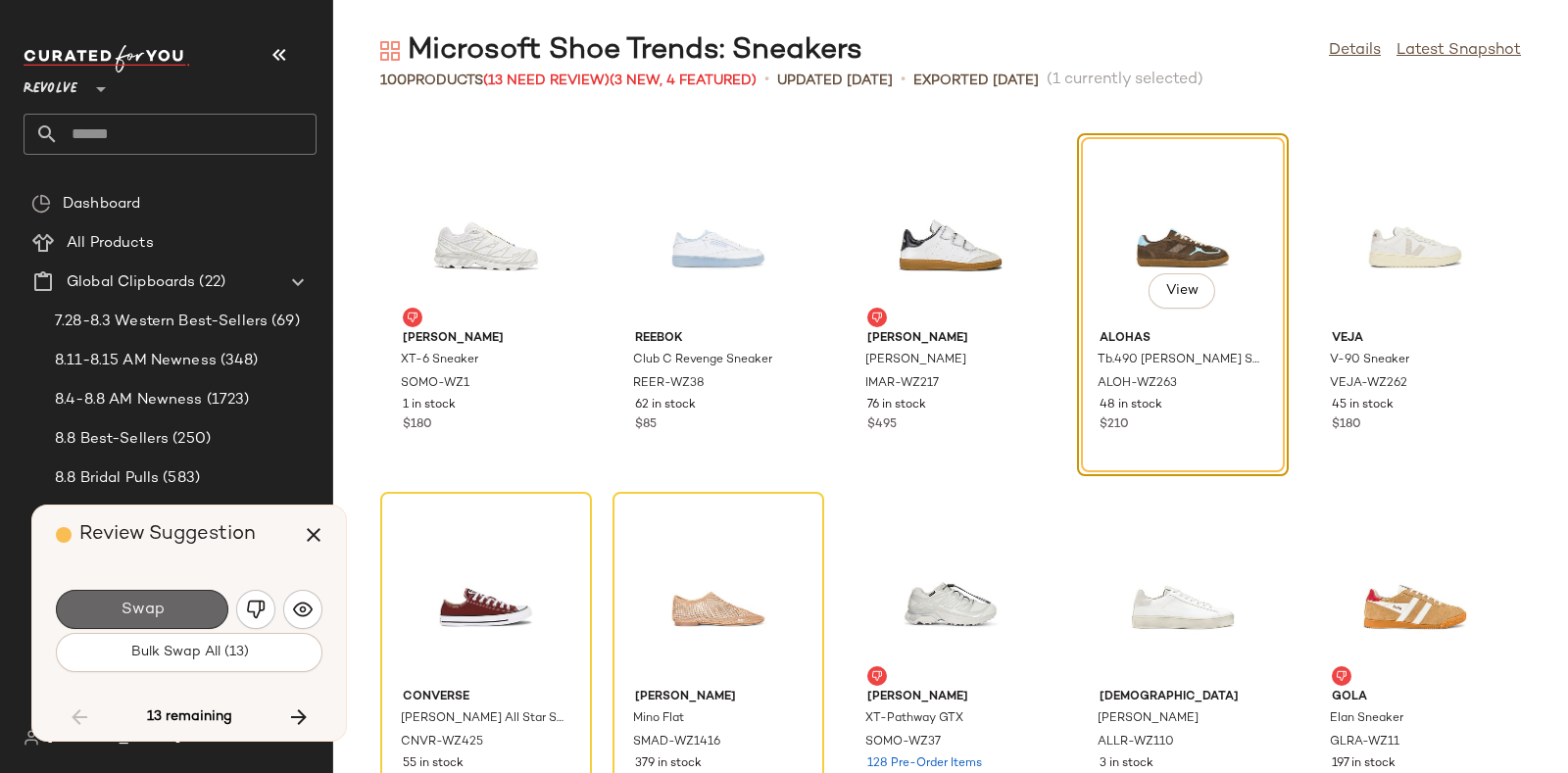
drag, startPoint x: 168, startPoint y: 583, endPoint x: 157, endPoint y: 592, distance: 14.2
click at [157, 592] on button "Swap" at bounding box center [142, 610] width 172 height 40
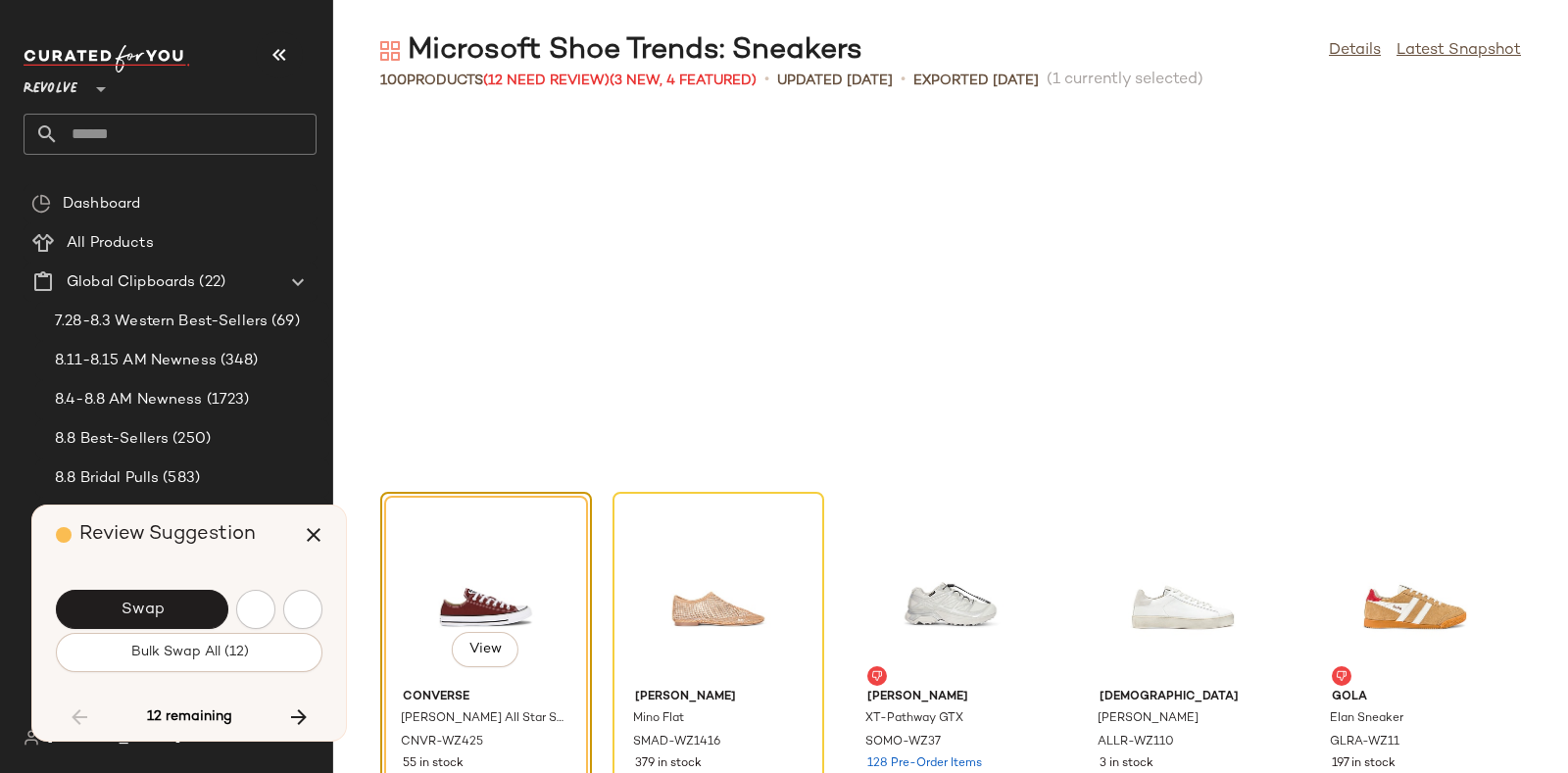
scroll to position [5382, 0]
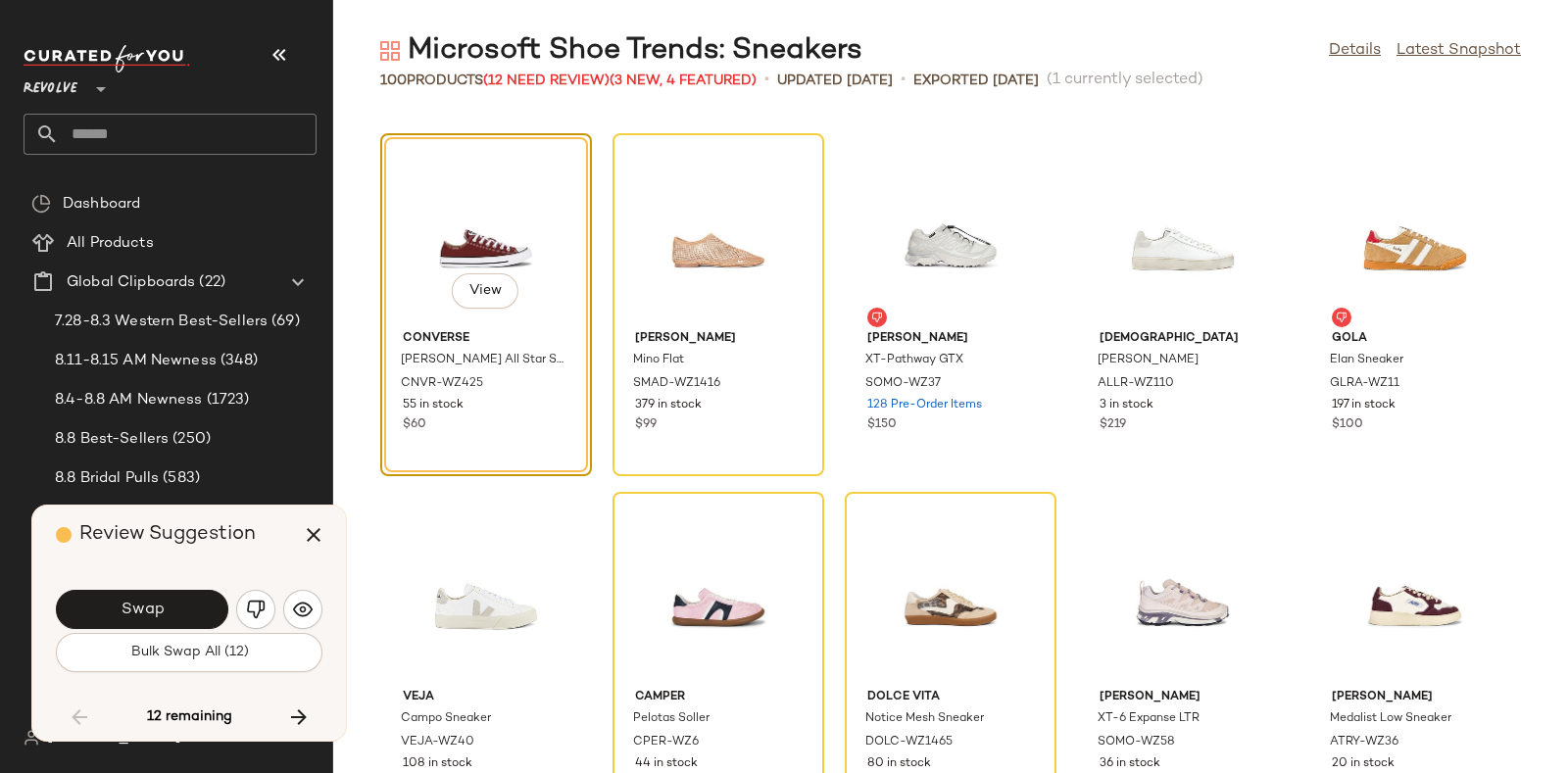
click at [157, 592] on button "Swap" at bounding box center [142, 610] width 172 height 40
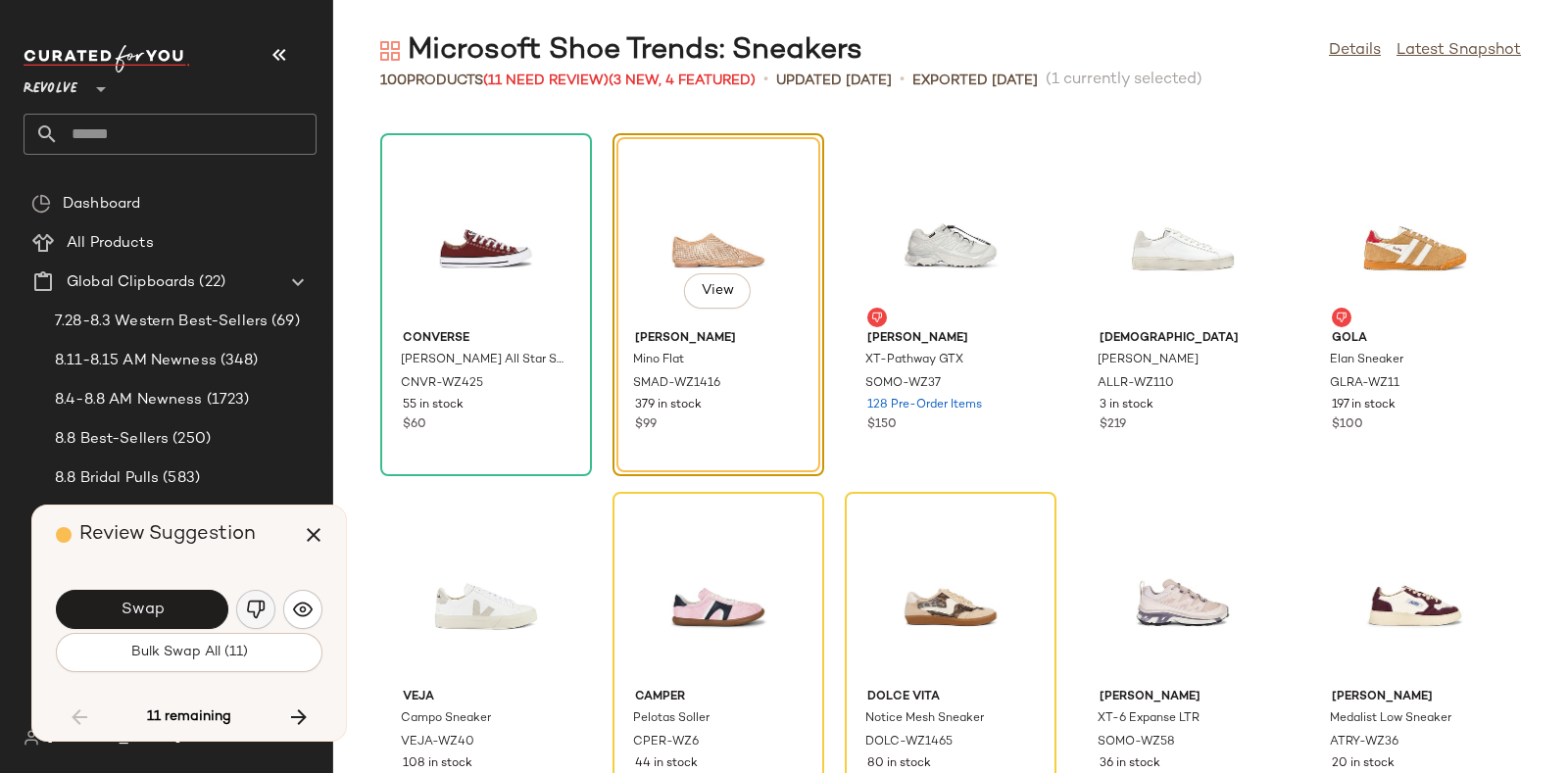
click at [240, 604] on button "button" at bounding box center [256, 610] width 40 height 40
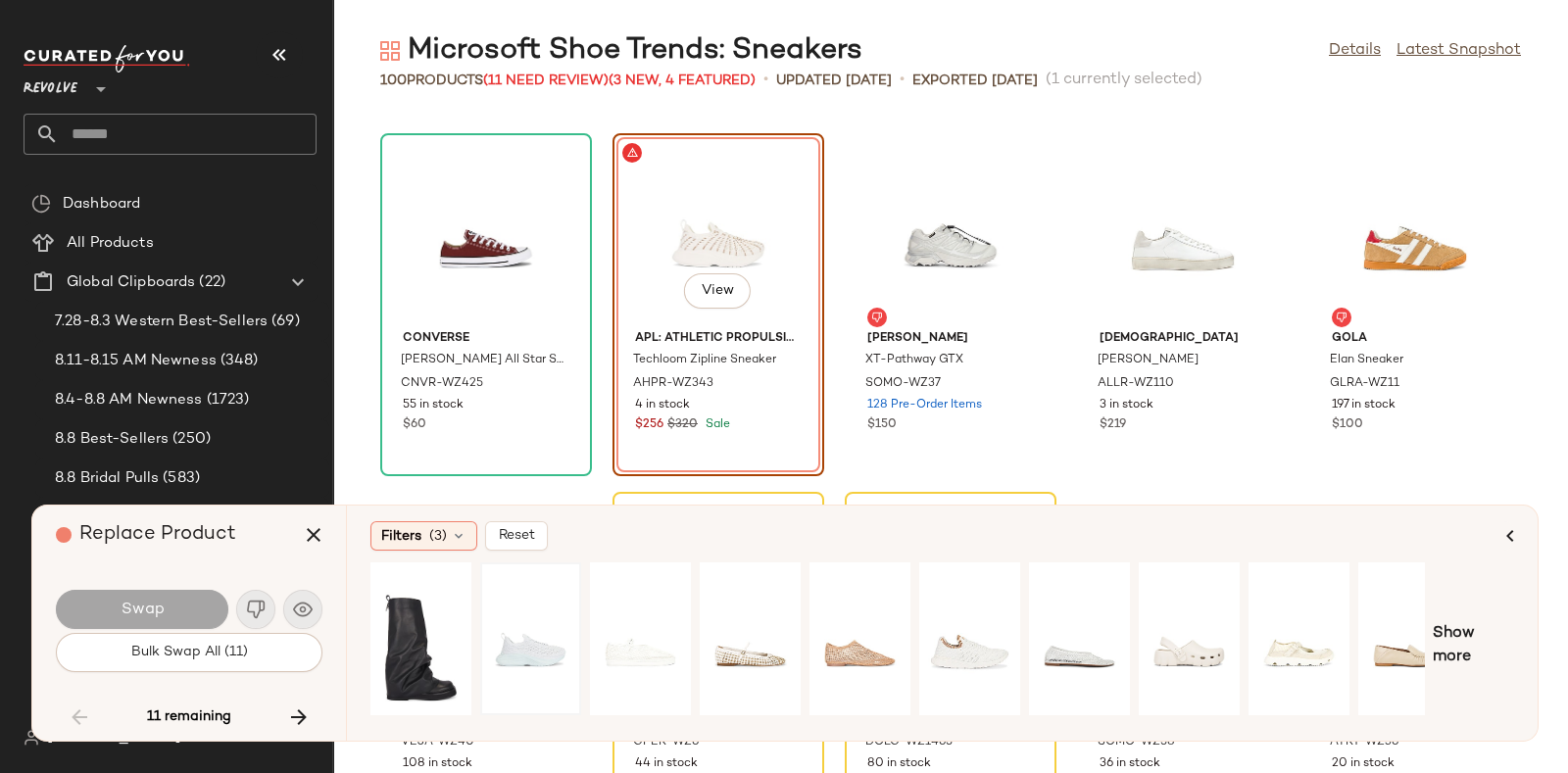
click at [546, 632] on div at bounding box center [531, 639] width 87 height 139
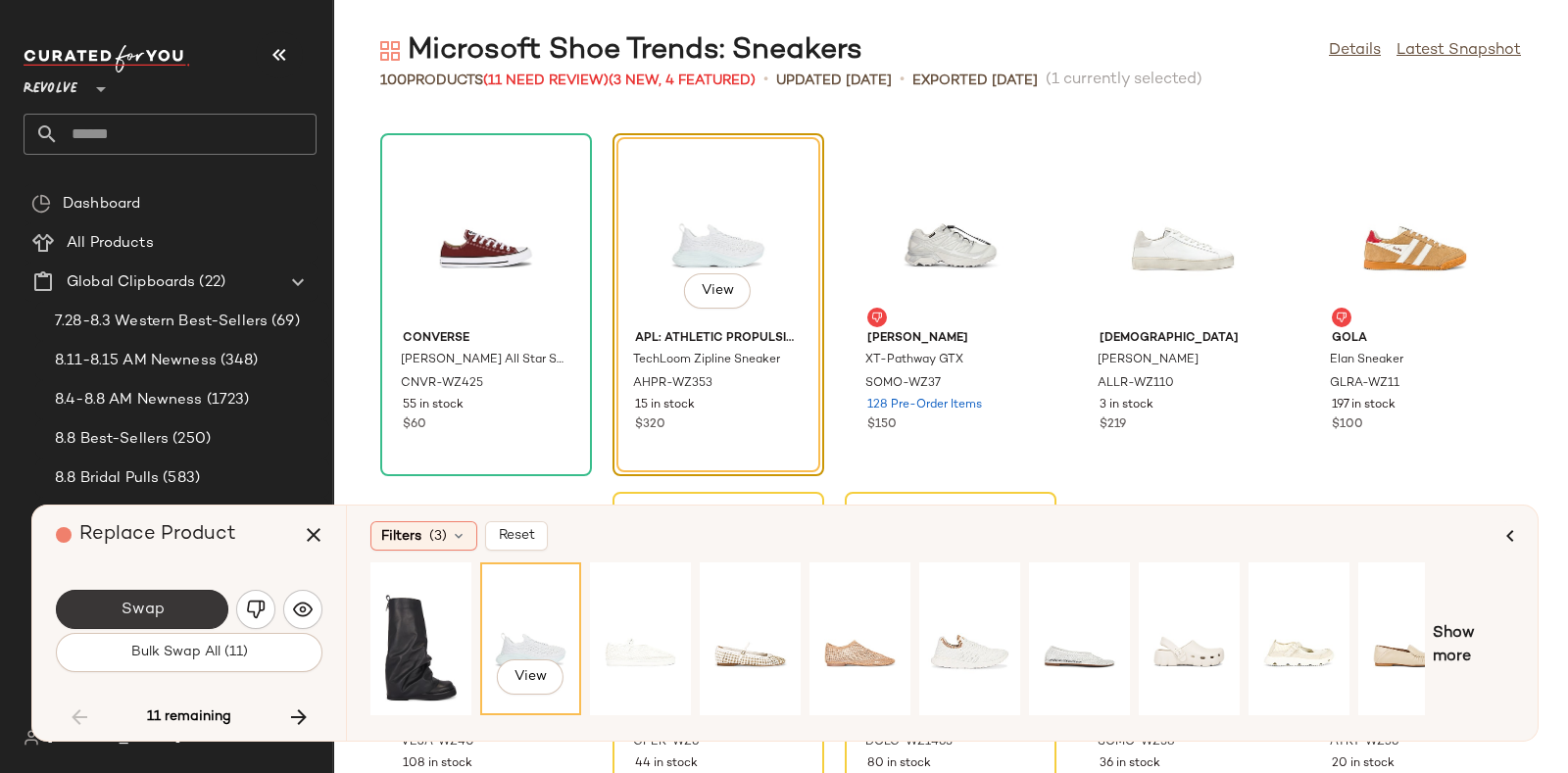
click at [180, 616] on button "Swap" at bounding box center [142, 610] width 172 height 40
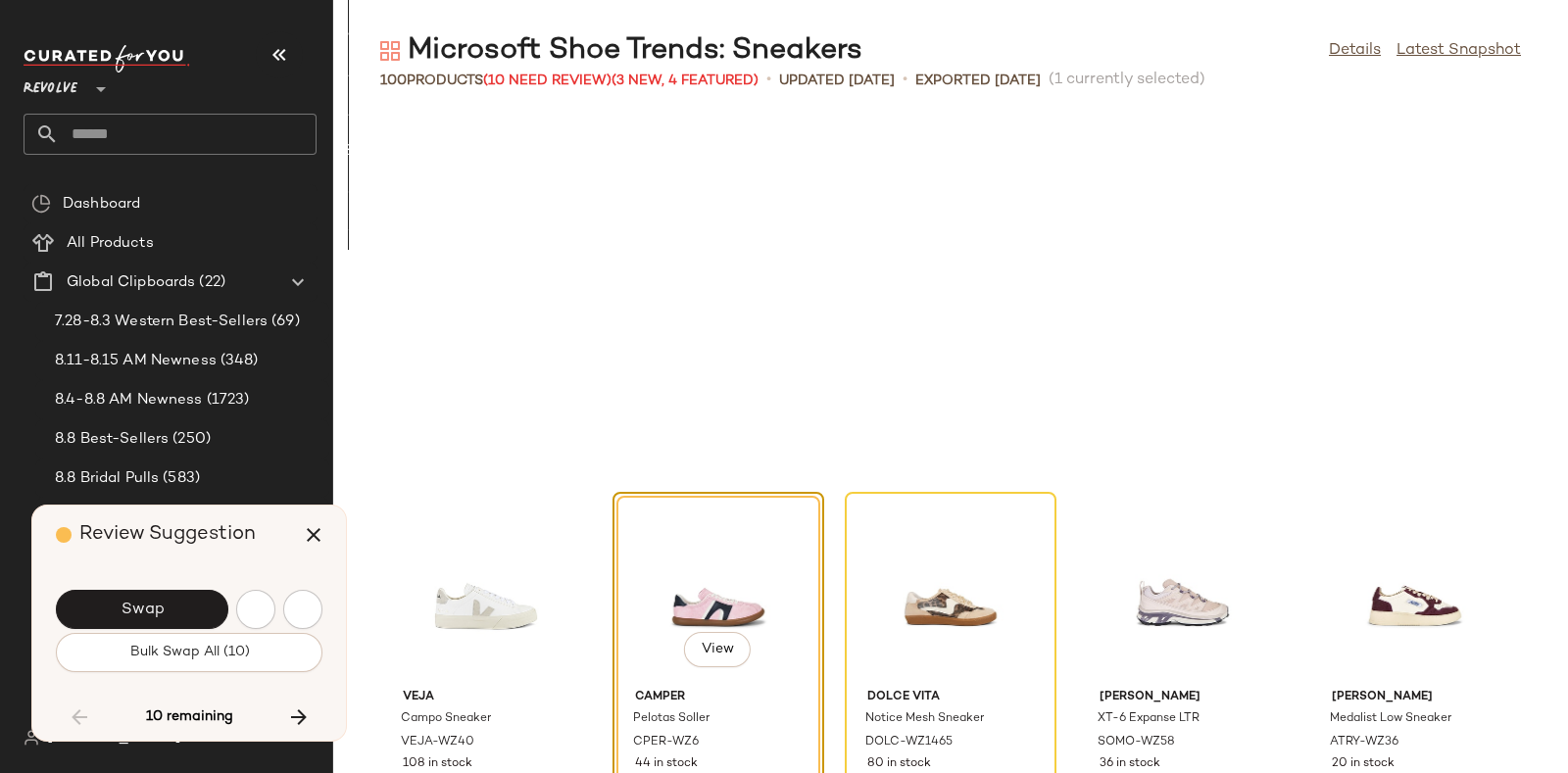
scroll to position [5740, 0]
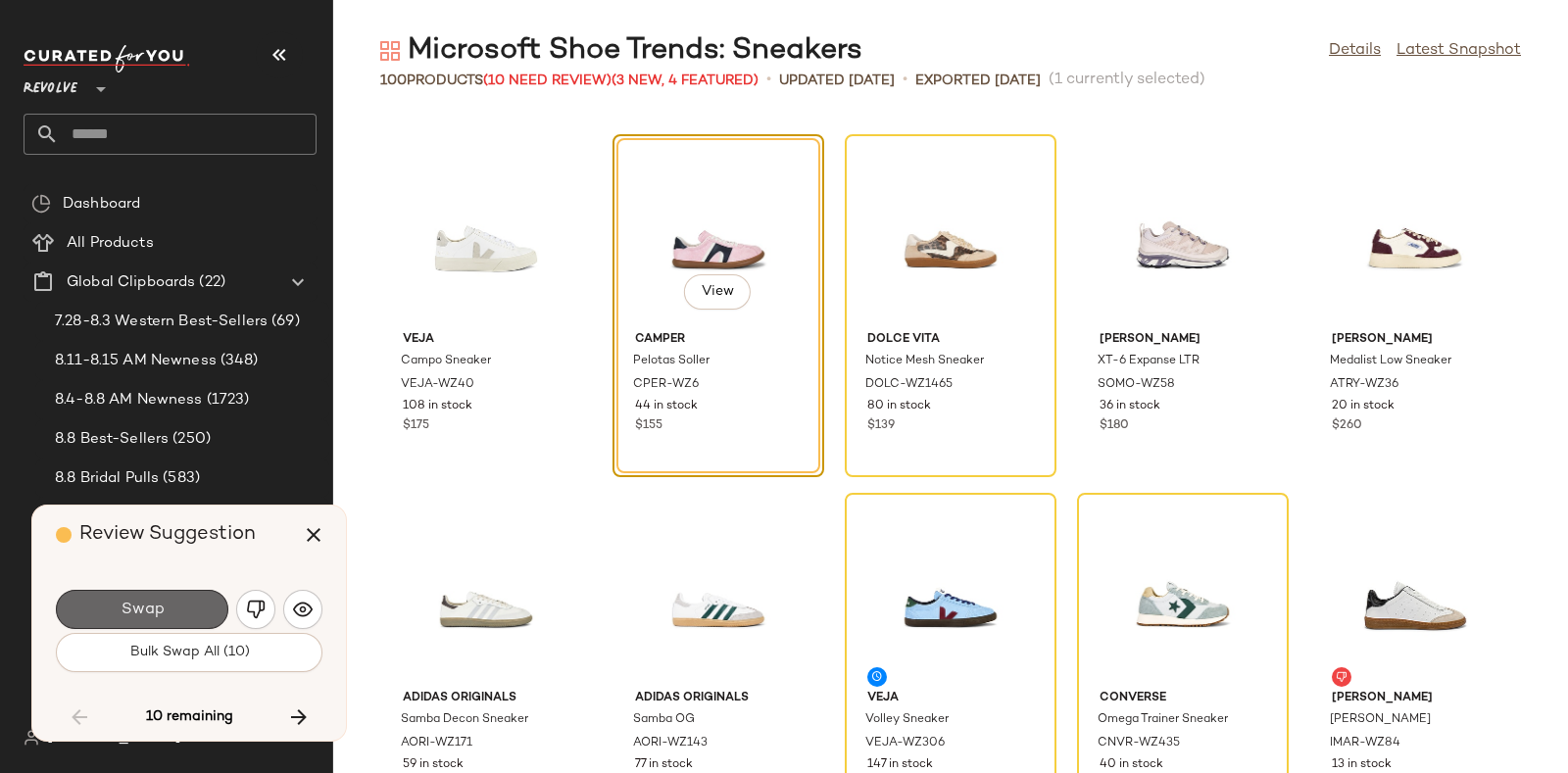
click at [171, 605] on button "Swap" at bounding box center [142, 610] width 172 height 40
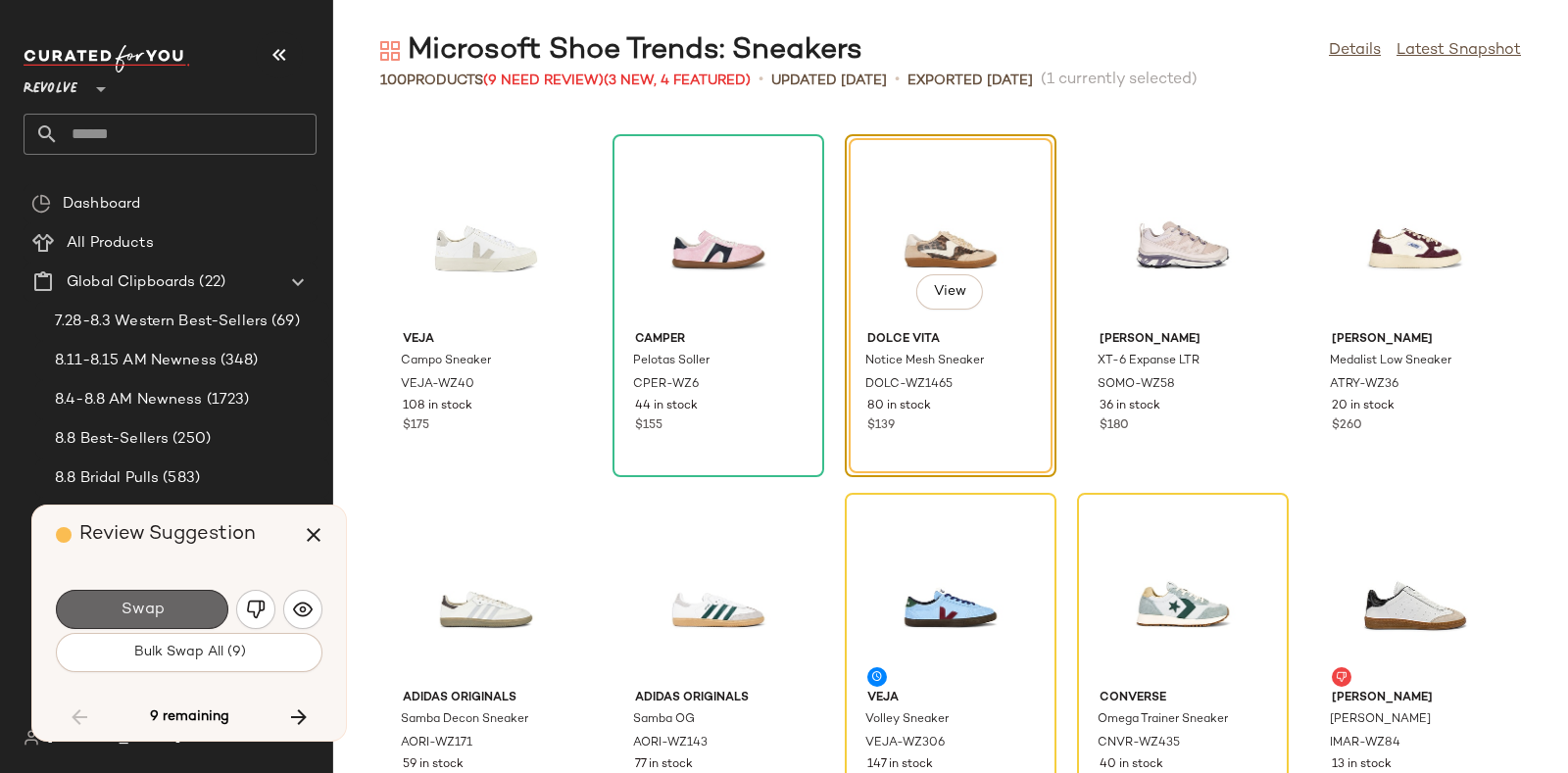
click at [174, 607] on button "Swap" at bounding box center [142, 610] width 172 height 40
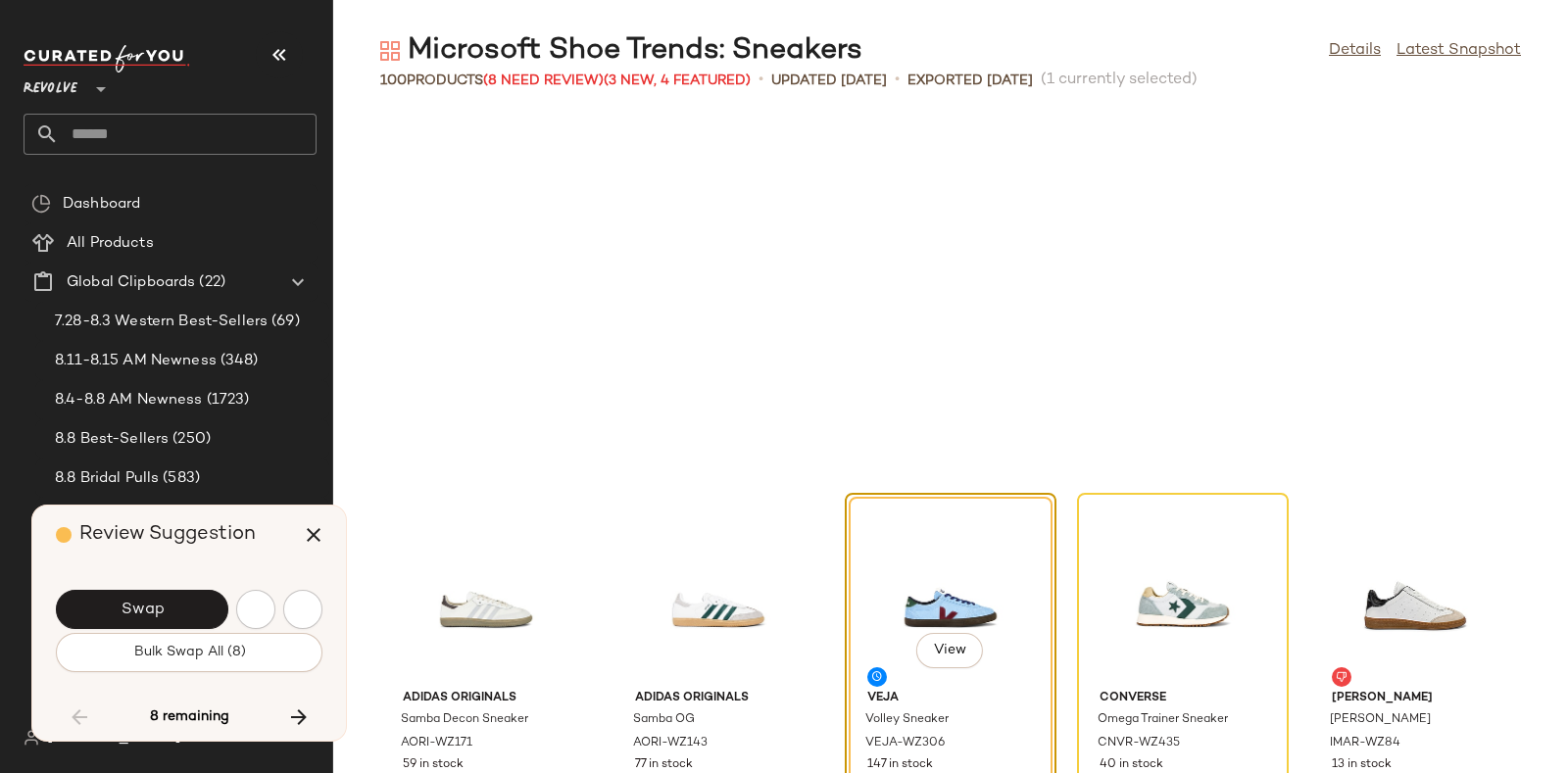
scroll to position [6099, 0]
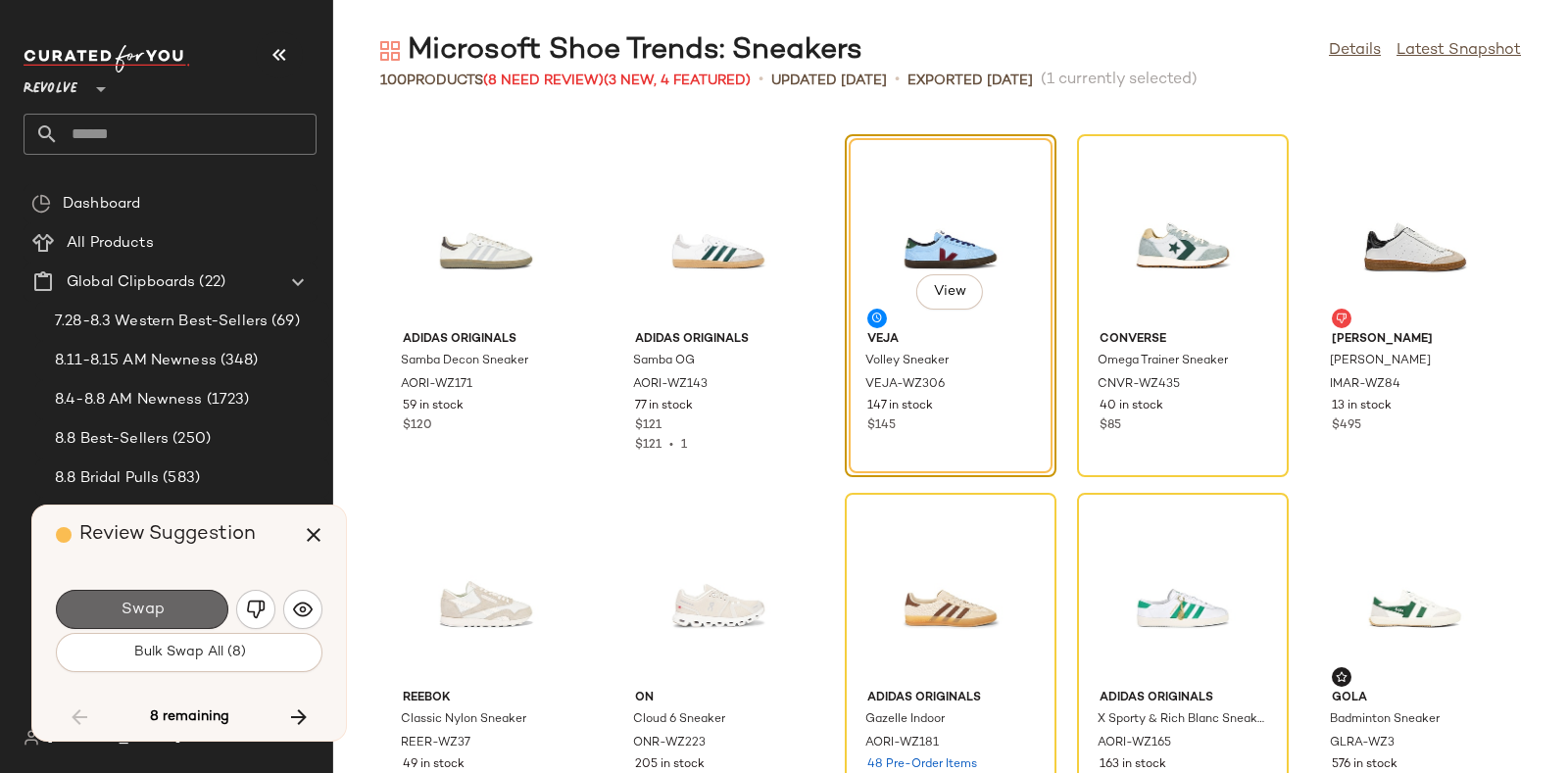
click at [182, 595] on button "Swap" at bounding box center [142, 610] width 172 height 40
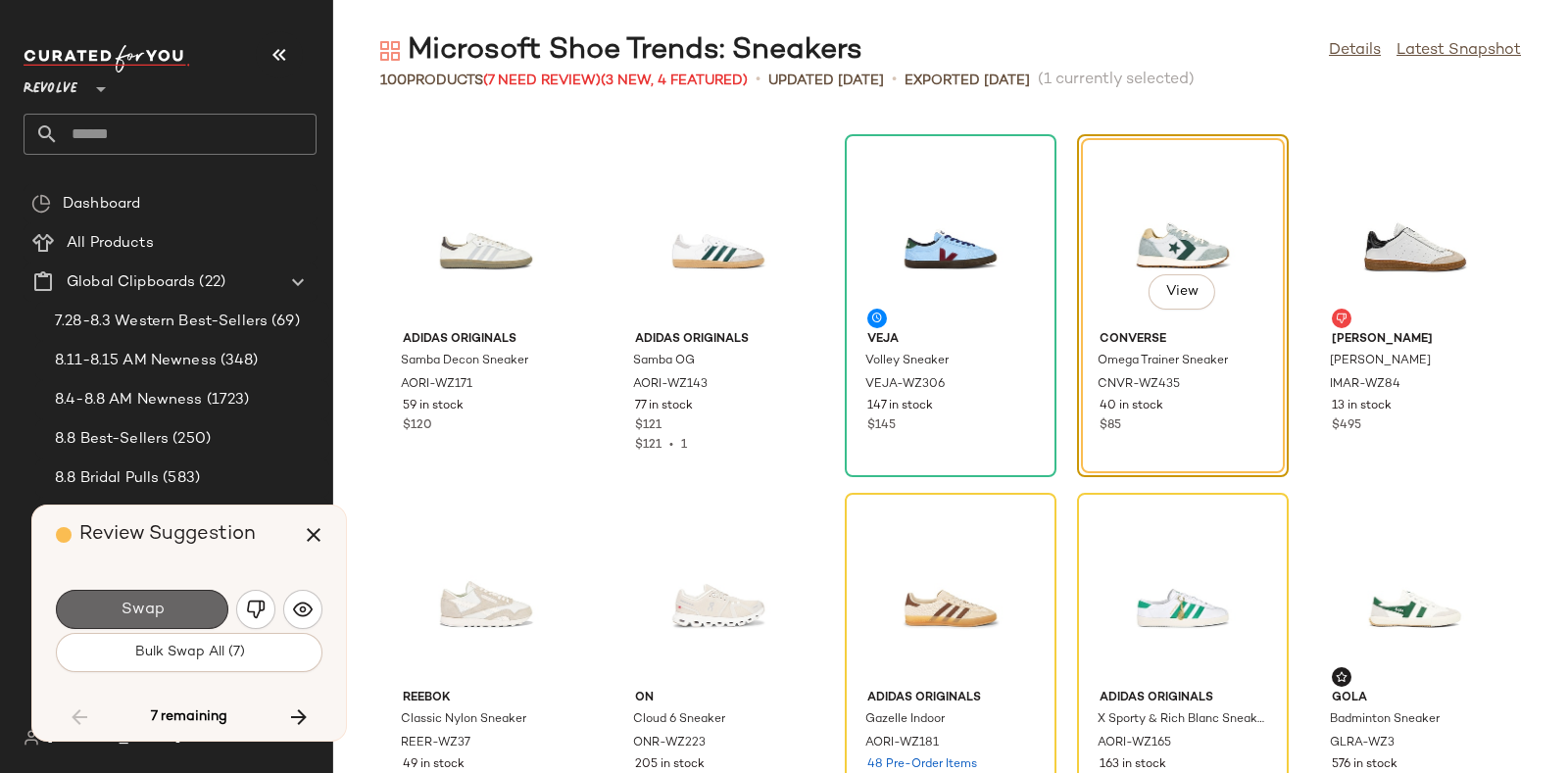
click at [155, 604] on span "Swap" at bounding box center [142, 609] width 45 height 19
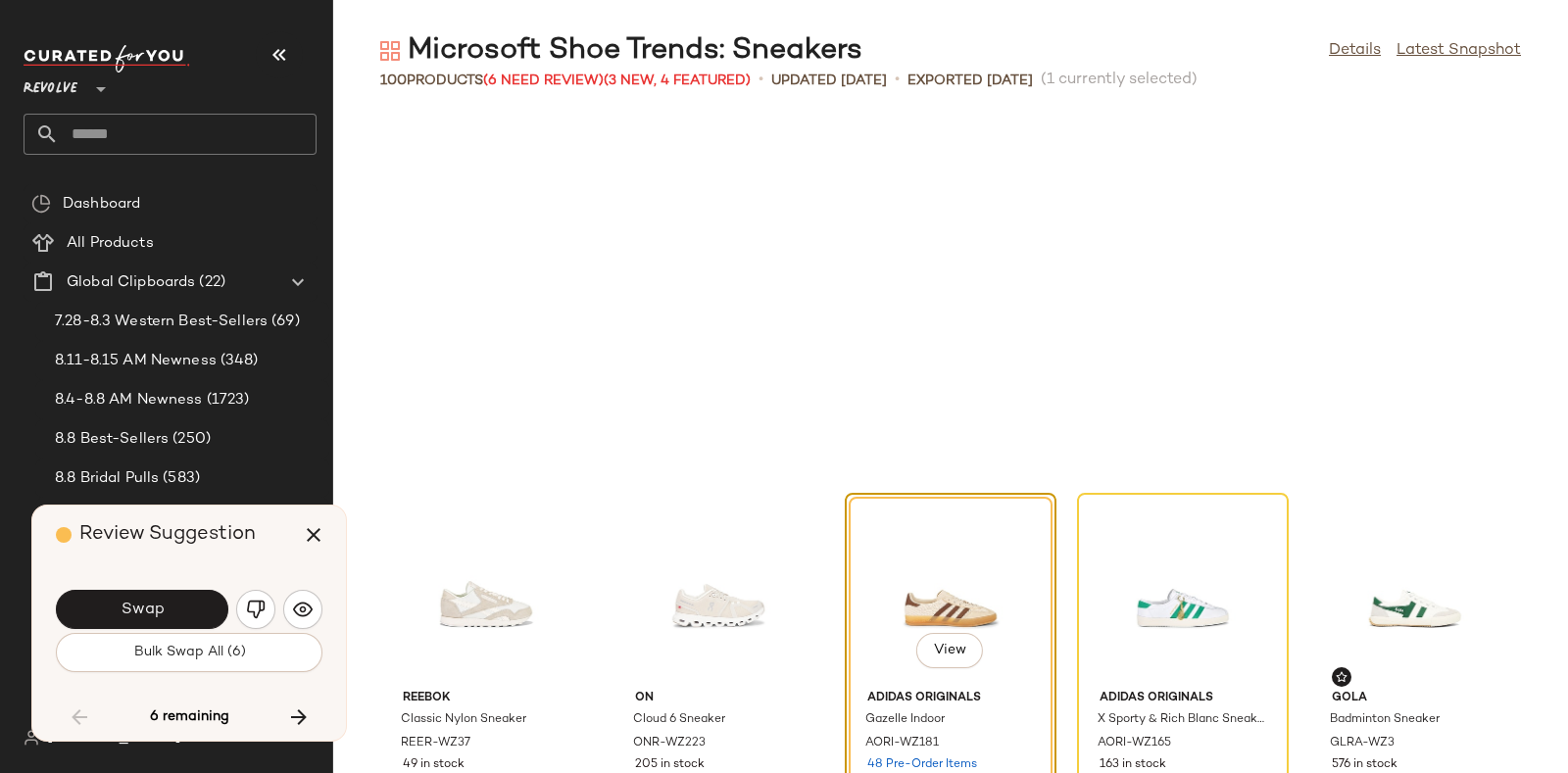
scroll to position [6459, 0]
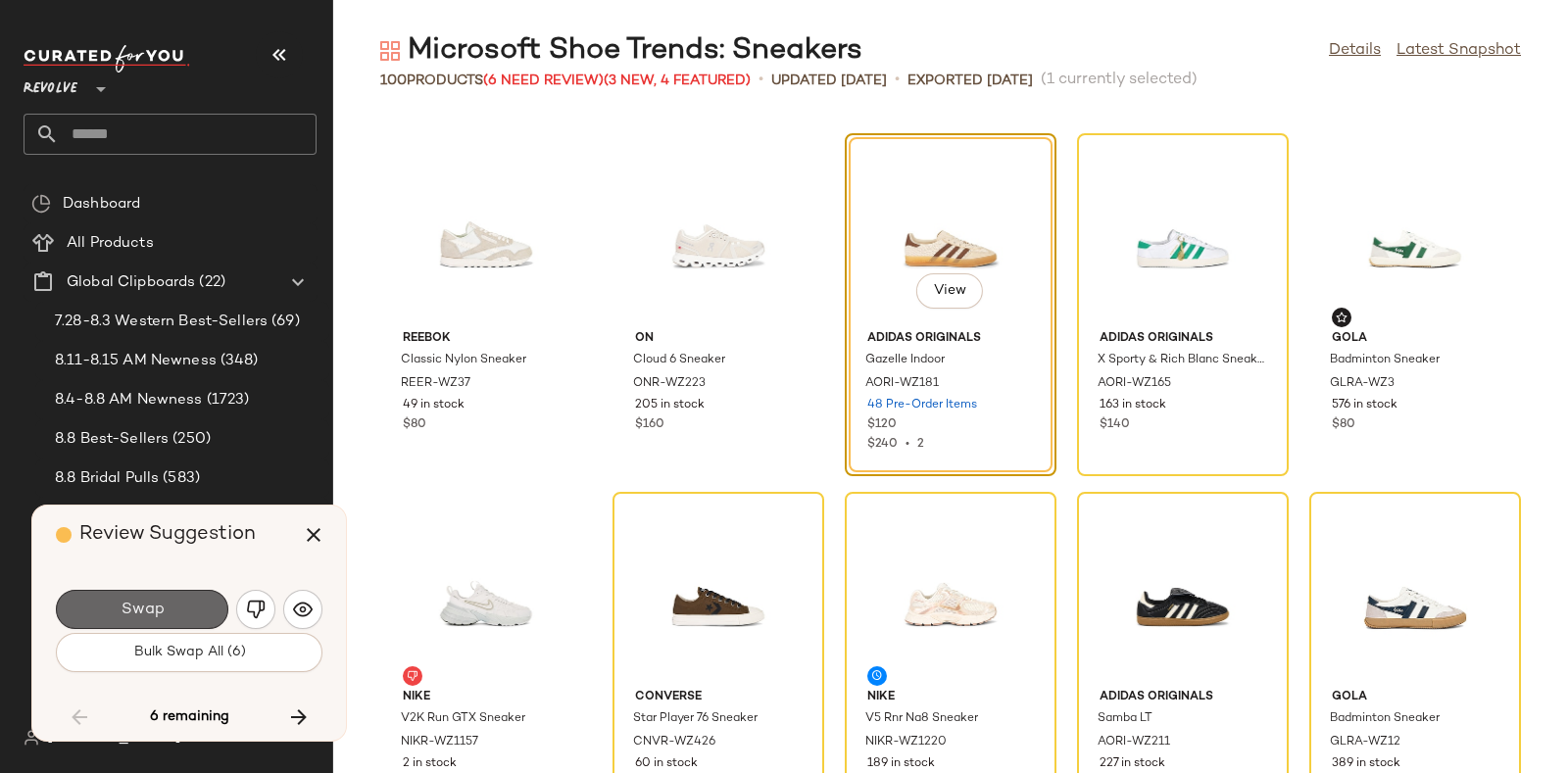
click at [138, 601] on span "Swap" at bounding box center [142, 609] width 45 height 19
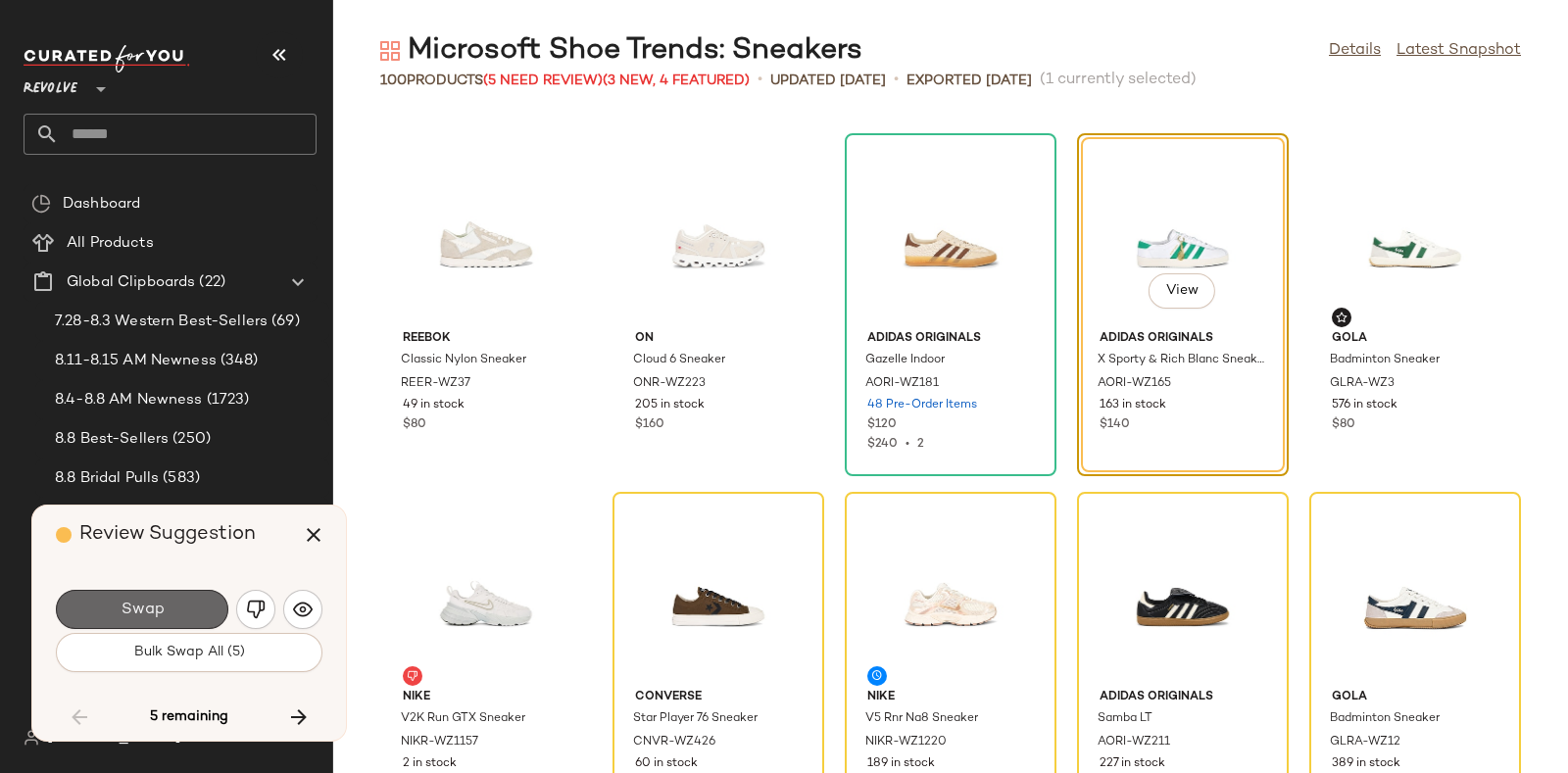
click at [181, 603] on button "Swap" at bounding box center [142, 610] width 172 height 40
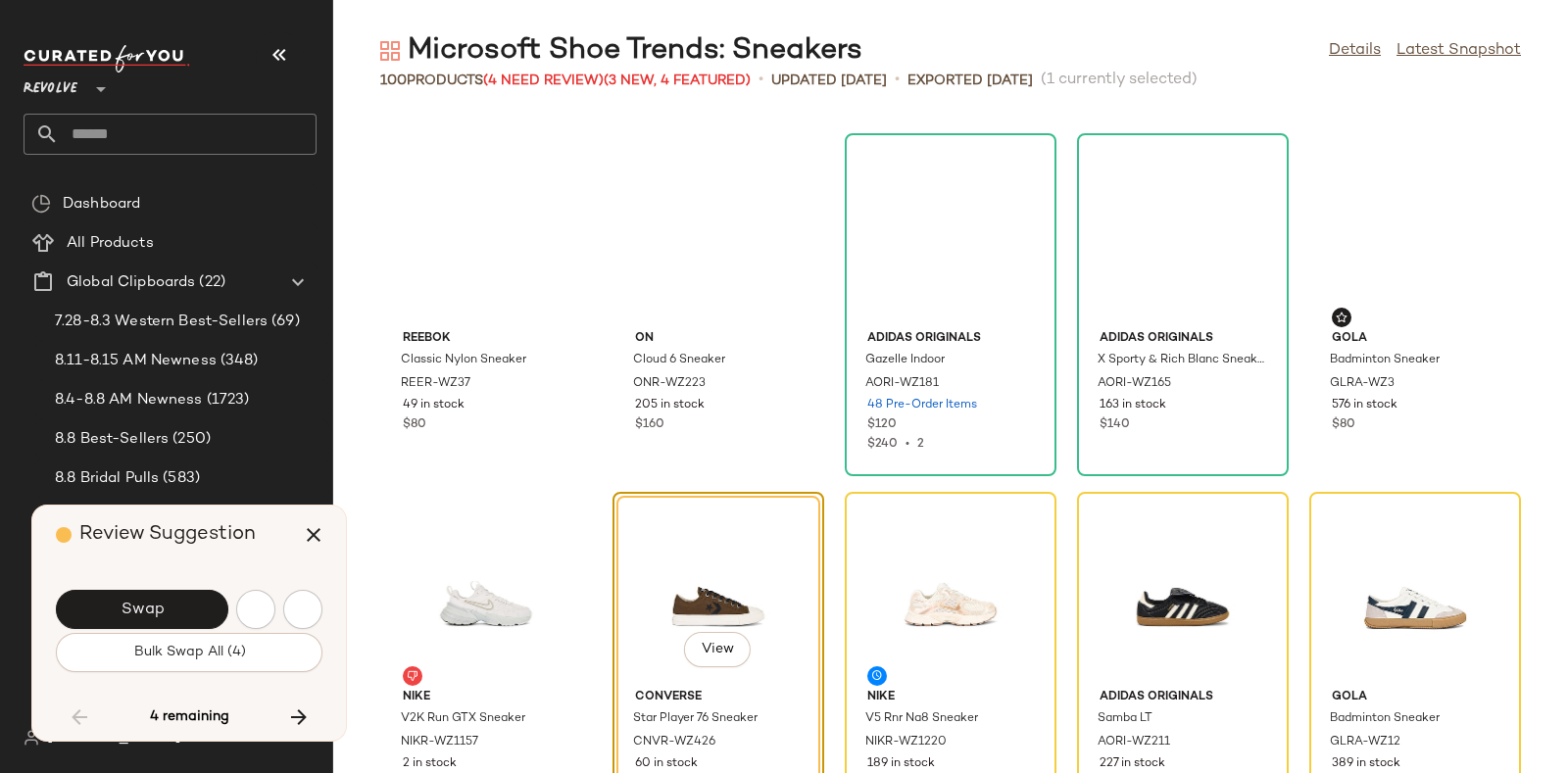
scroll to position [6519, 0]
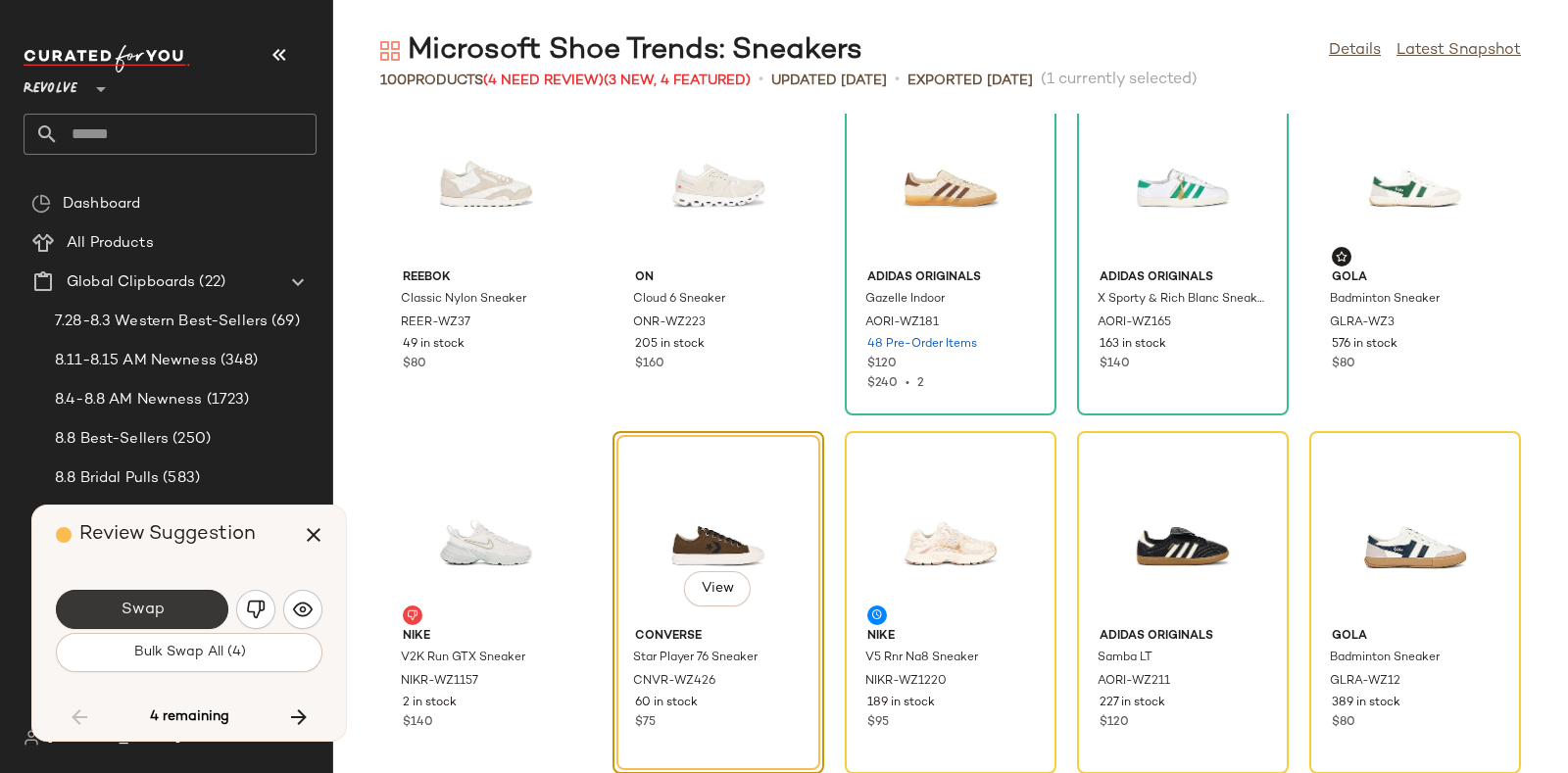
click at [183, 600] on button "Swap" at bounding box center [142, 610] width 172 height 40
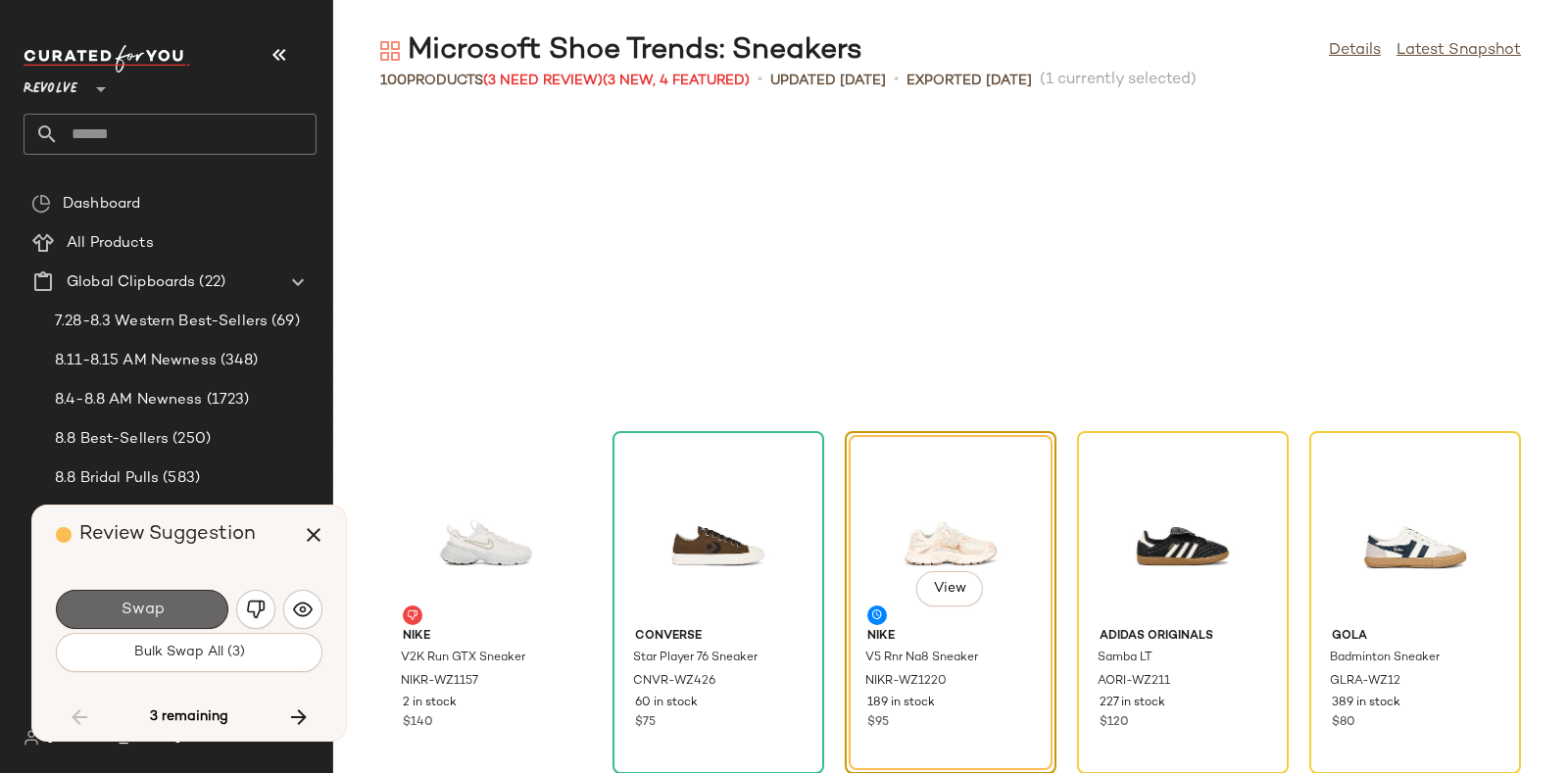
click at [180, 607] on button "Swap" at bounding box center [142, 610] width 172 height 40
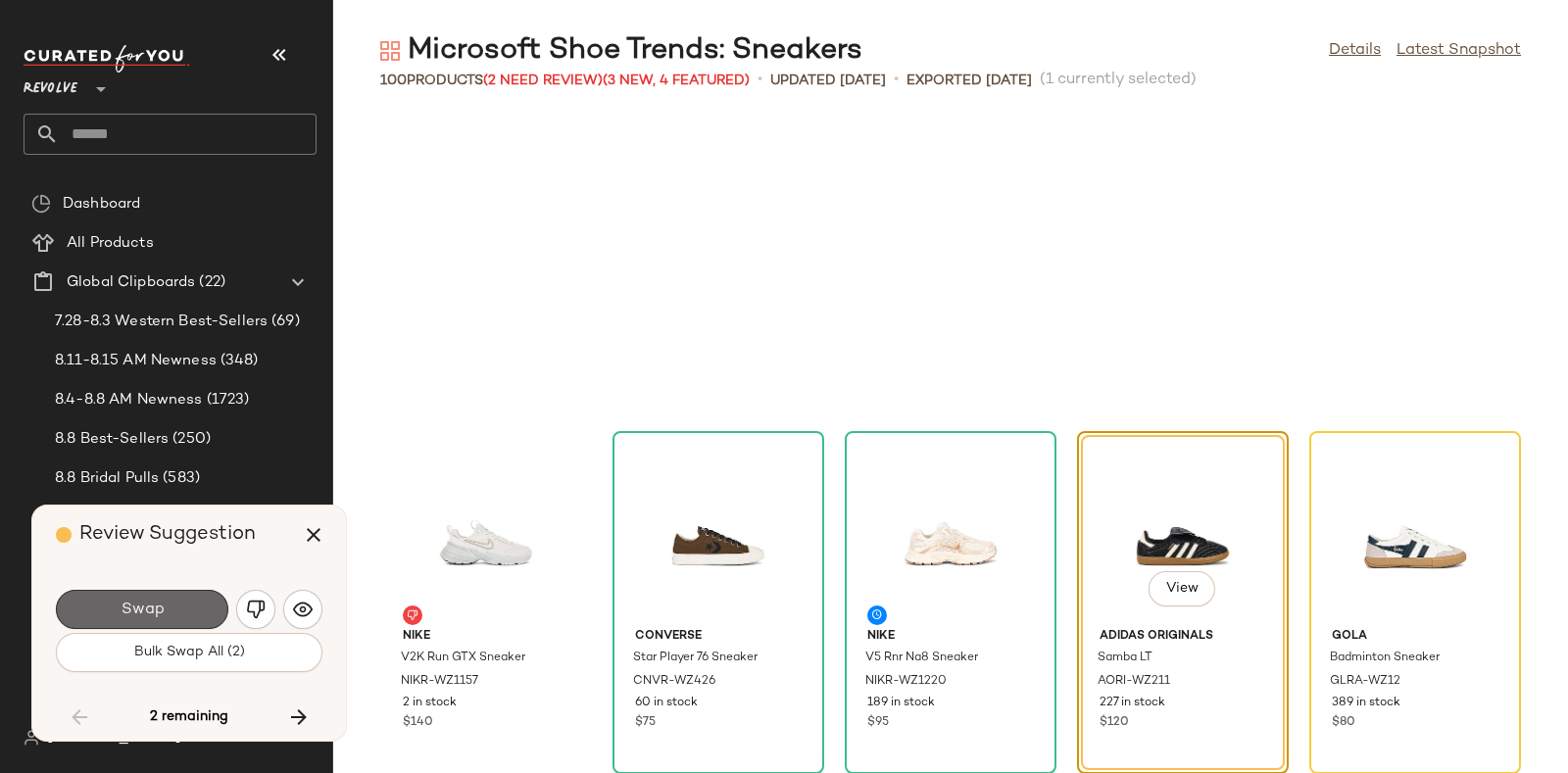
click at [175, 602] on button "Swap" at bounding box center [142, 610] width 172 height 40
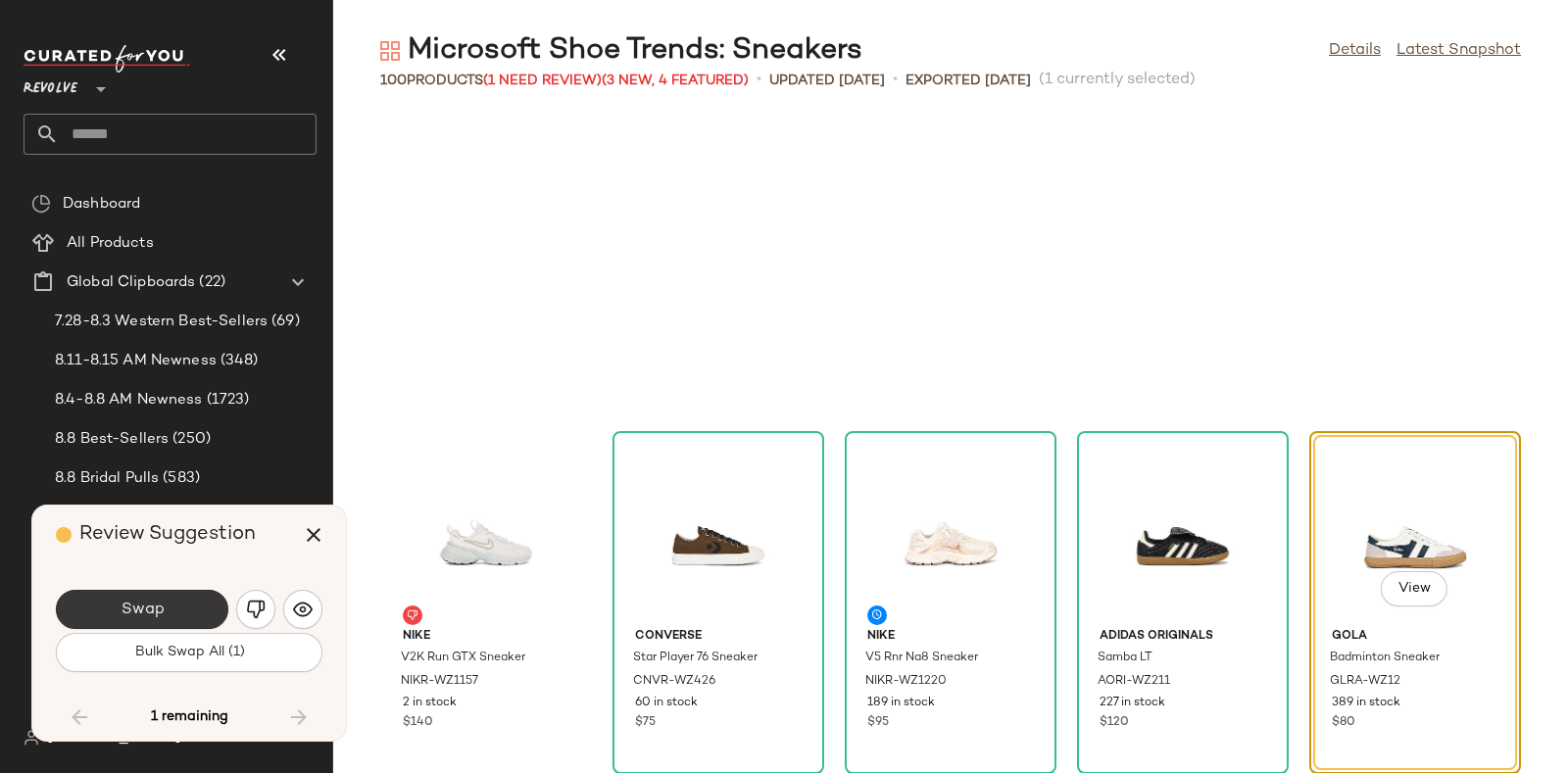
click at [190, 600] on button "Swap" at bounding box center [142, 610] width 172 height 40
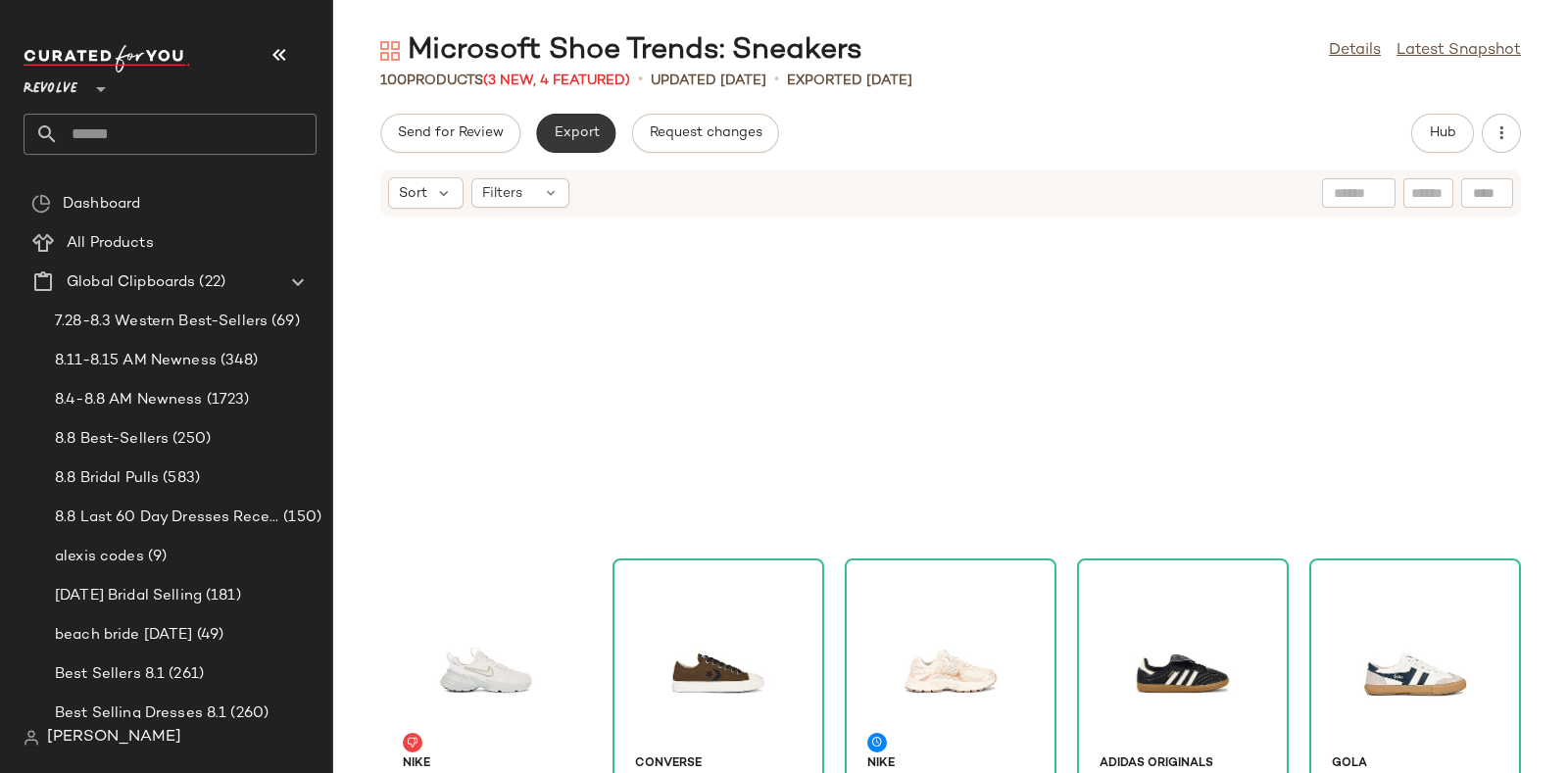
click at [583, 130] on span "Export" at bounding box center [575, 134] width 46 height 16
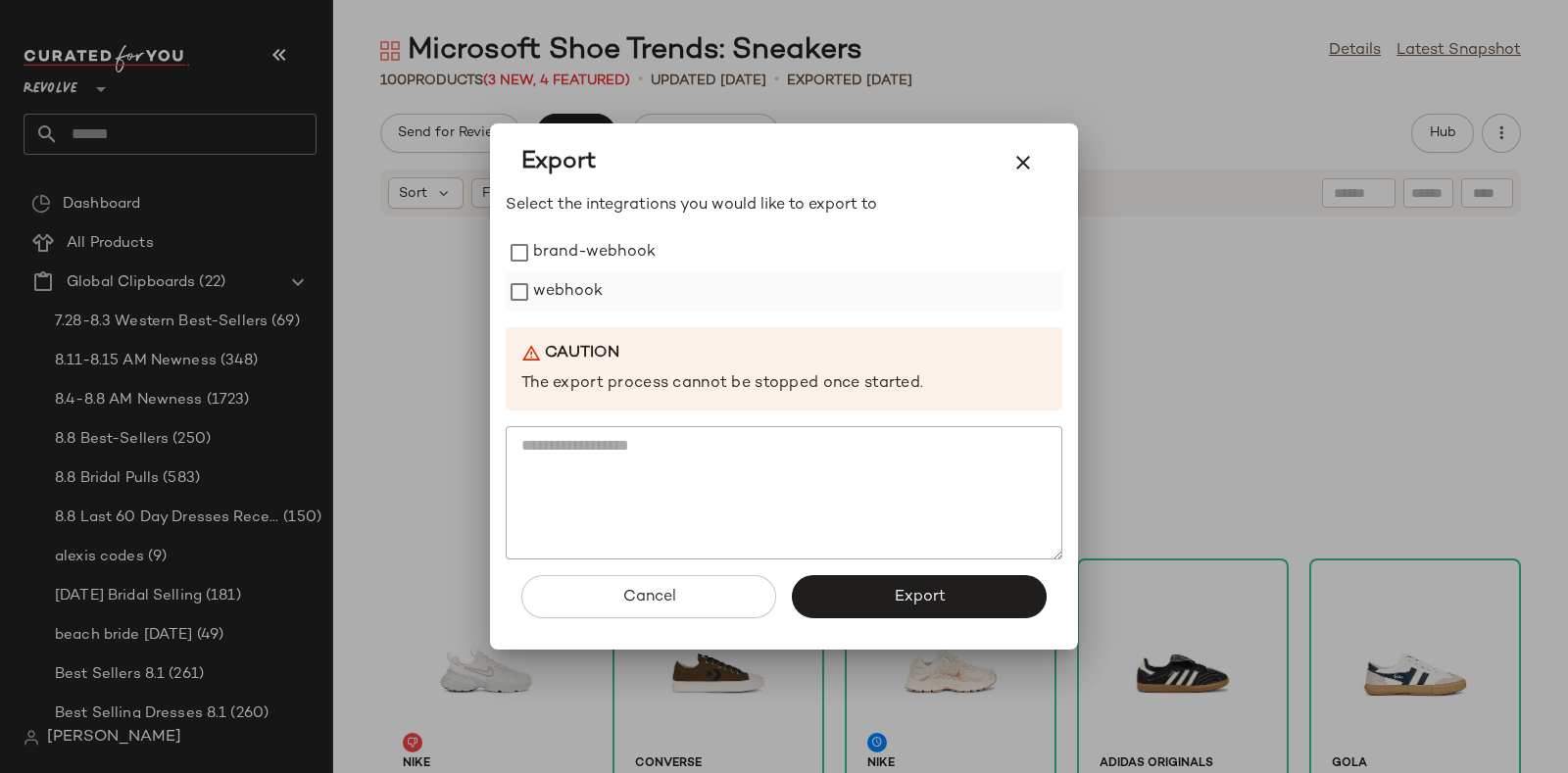
click at [556, 287] on label "webhook" at bounding box center [568, 292] width 69 height 40
click at [902, 591] on span "Export" at bounding box center [918, 598] width 52 height 19
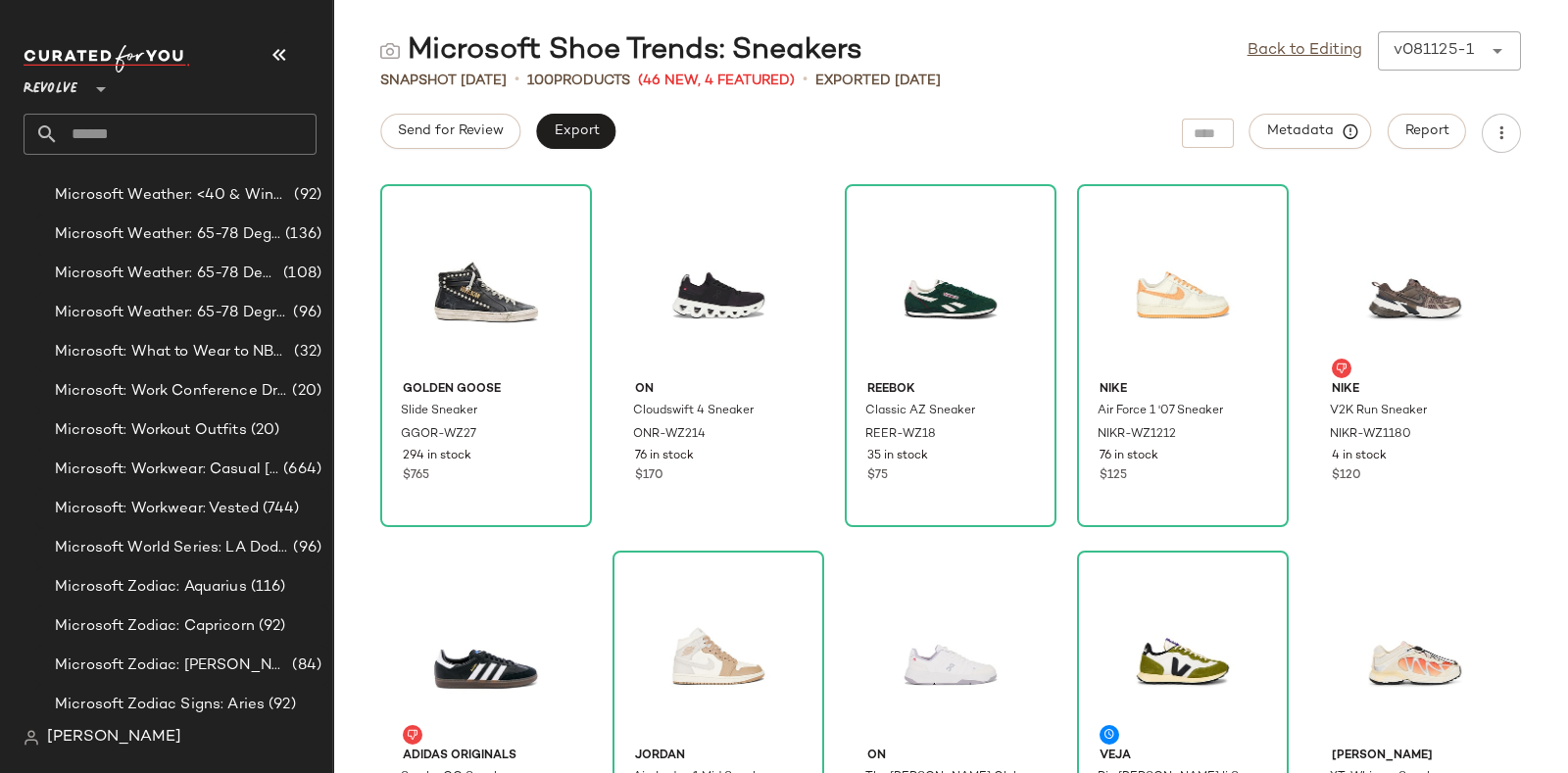
scroll to position [12631, 0]
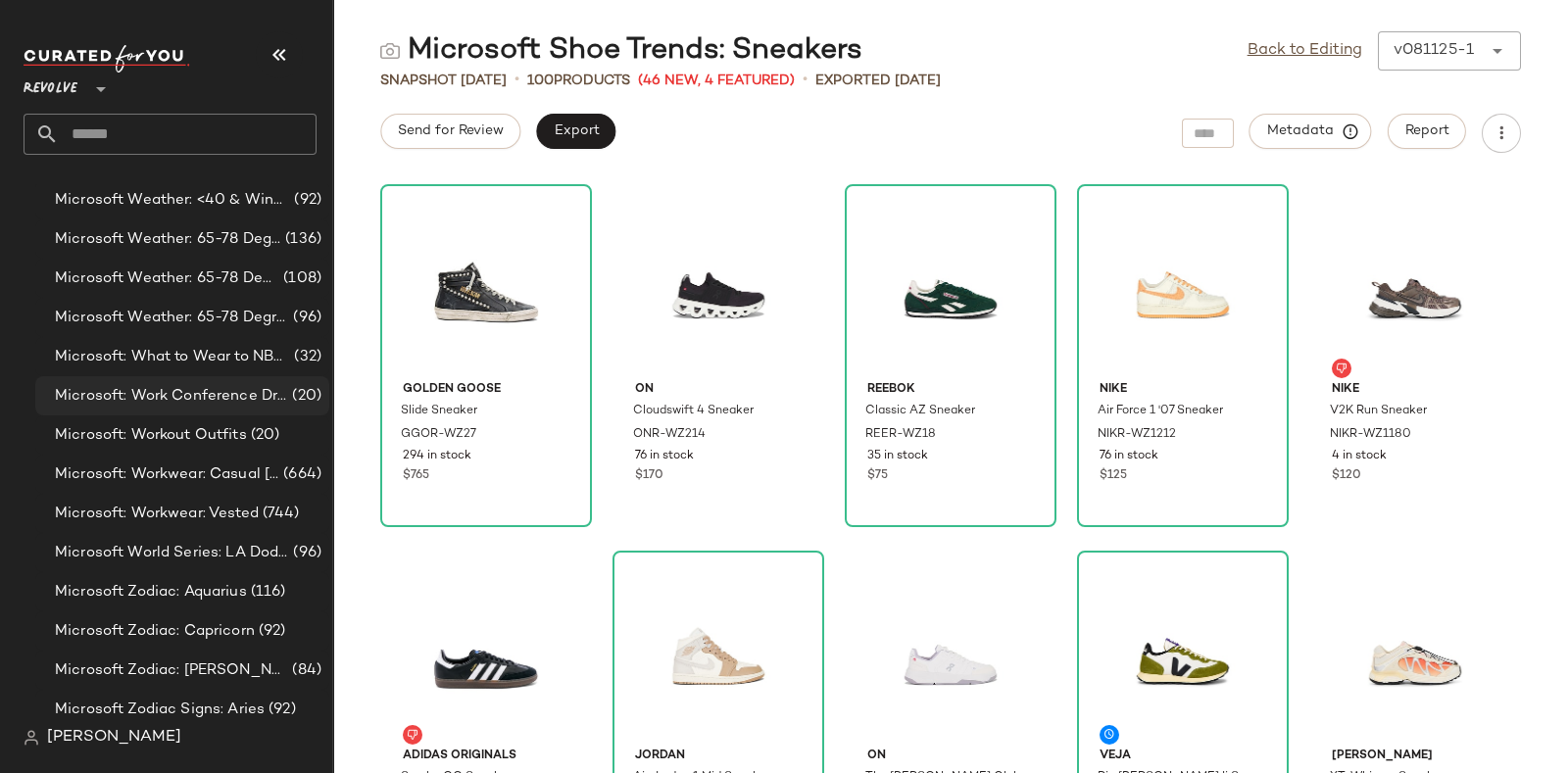
click at [240, 400] on span "Microsoft: Work Conference Dresses" at bounding box center [170, 396] width 233 height 23
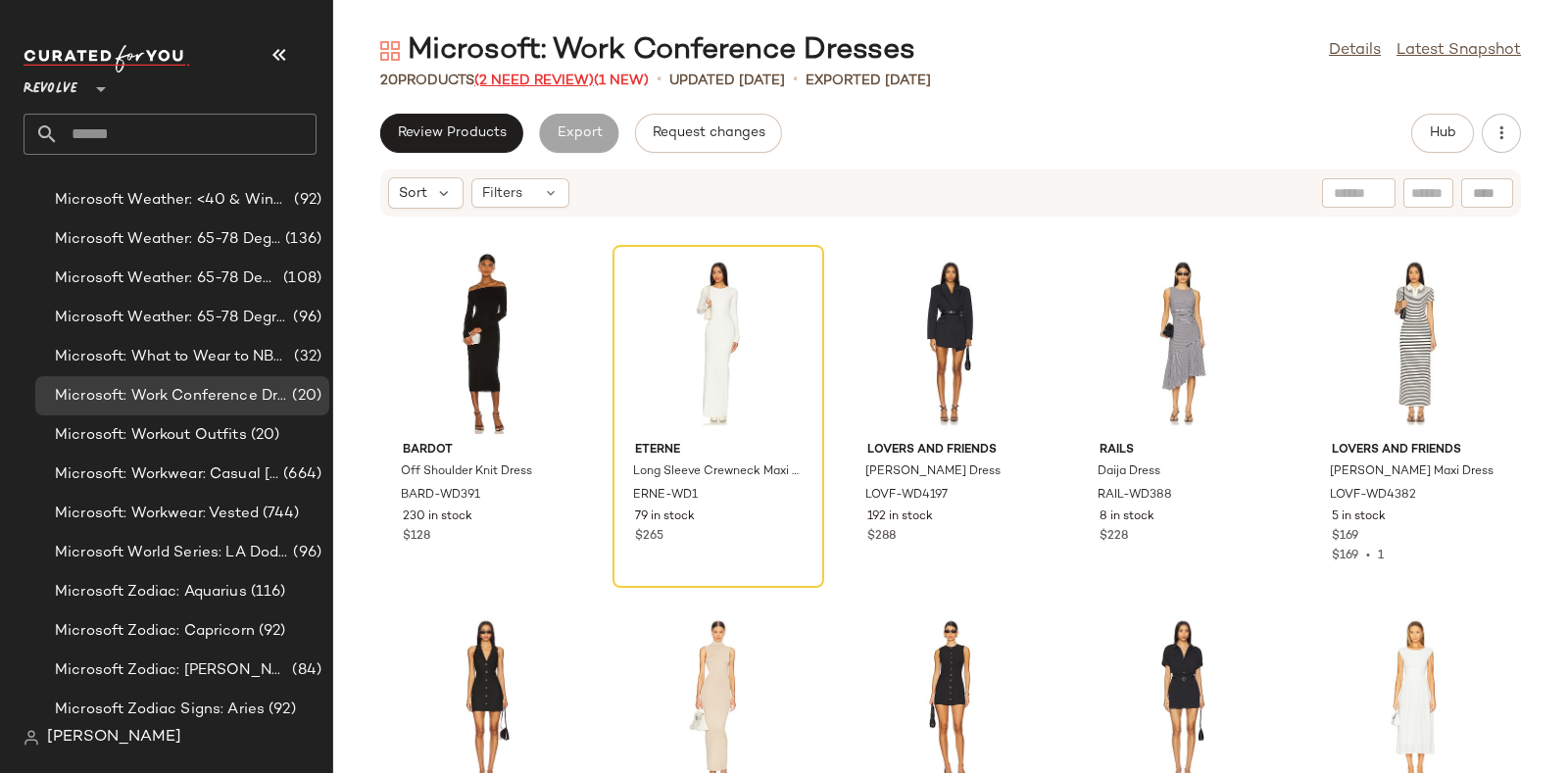
click at [548, 80] on span "(2 Need Review)" at bounding box center [534, 80] width 120 height 15
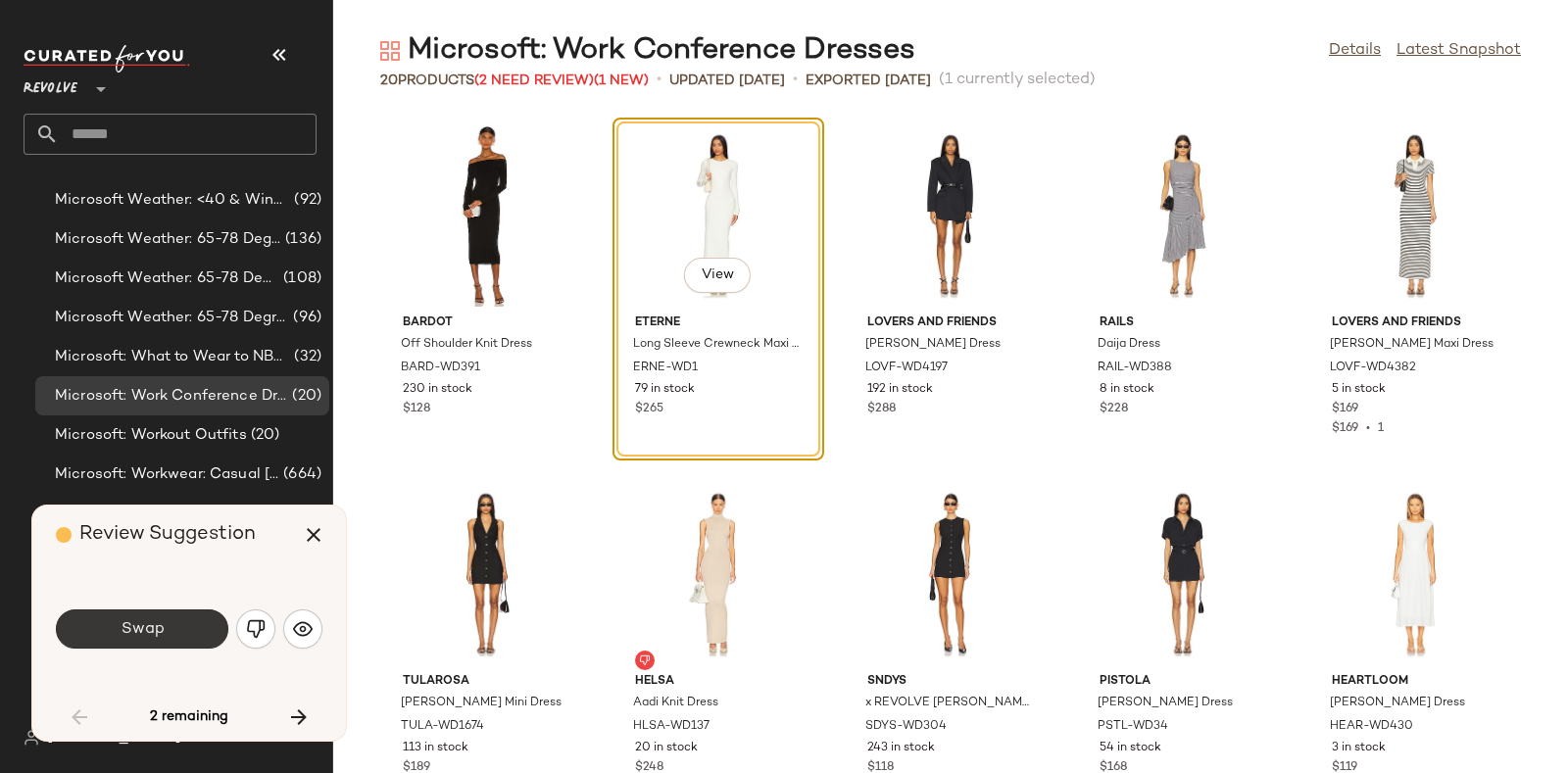
click at [171, 624] on button "Swap" at bounding box center [142, 629] width 172 height 40
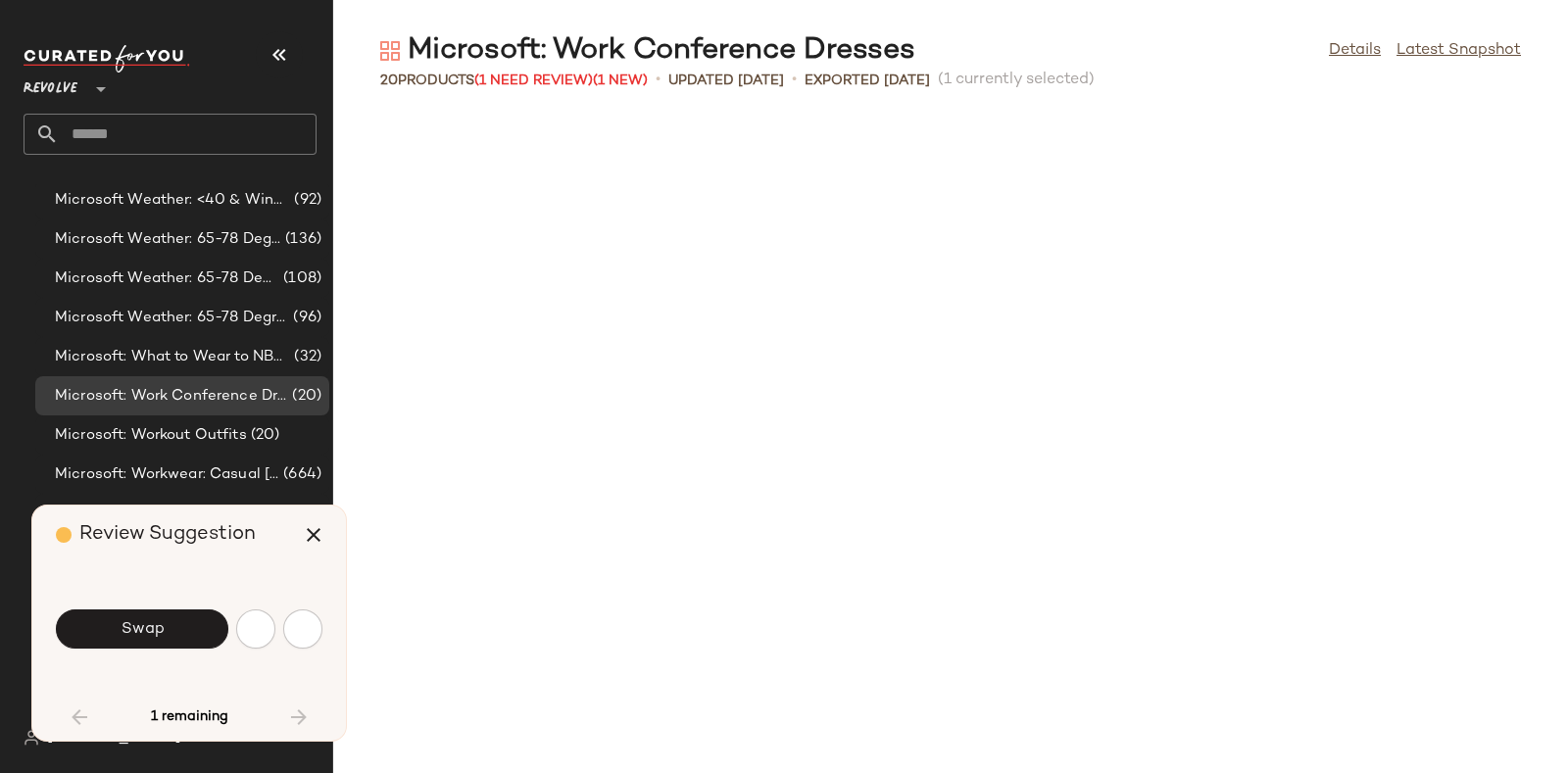
scroll to position [778, 0]
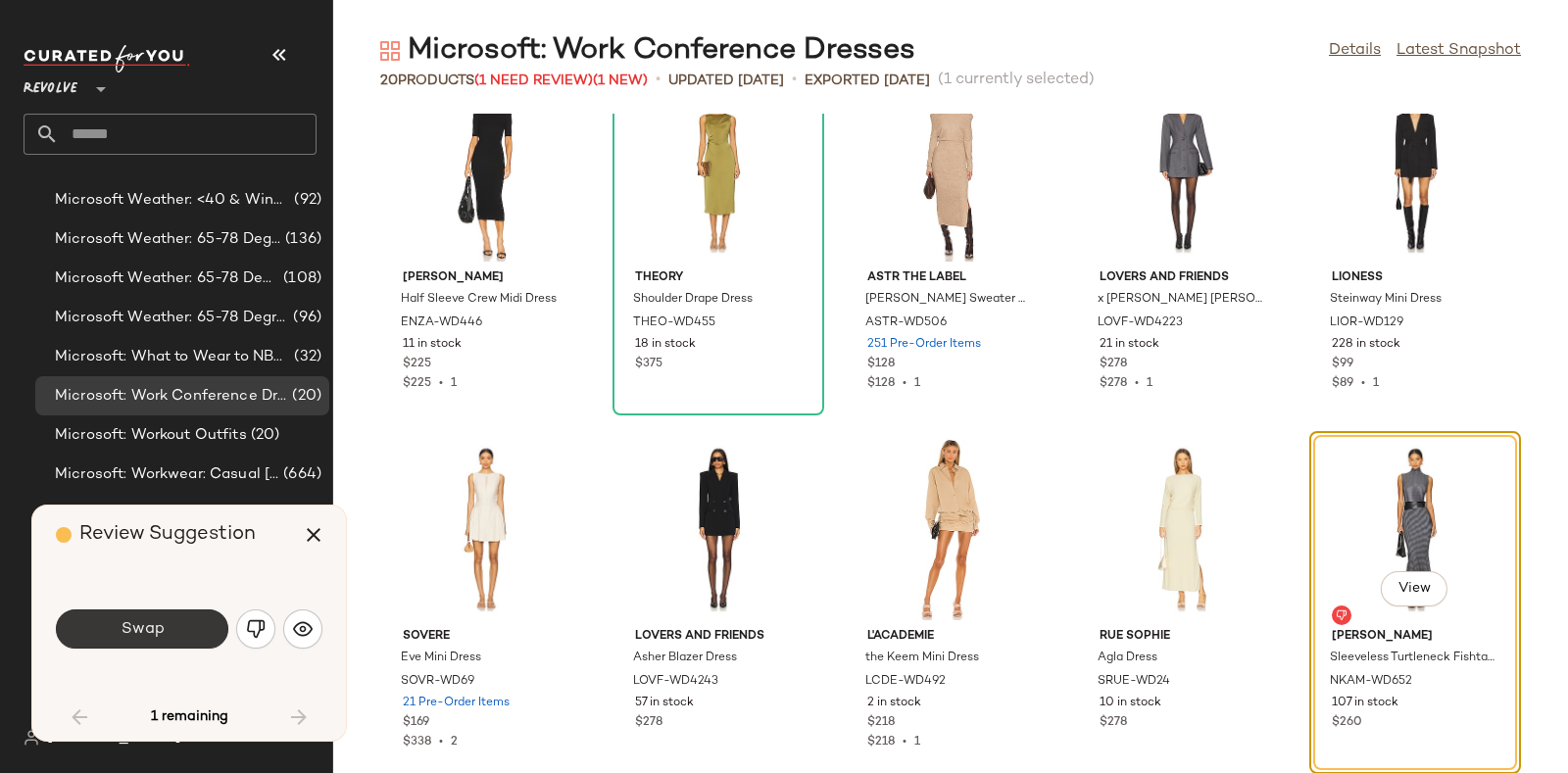
click at [176, 634] on button "Swap" at bounding box center [142, 629] width 172 height 40
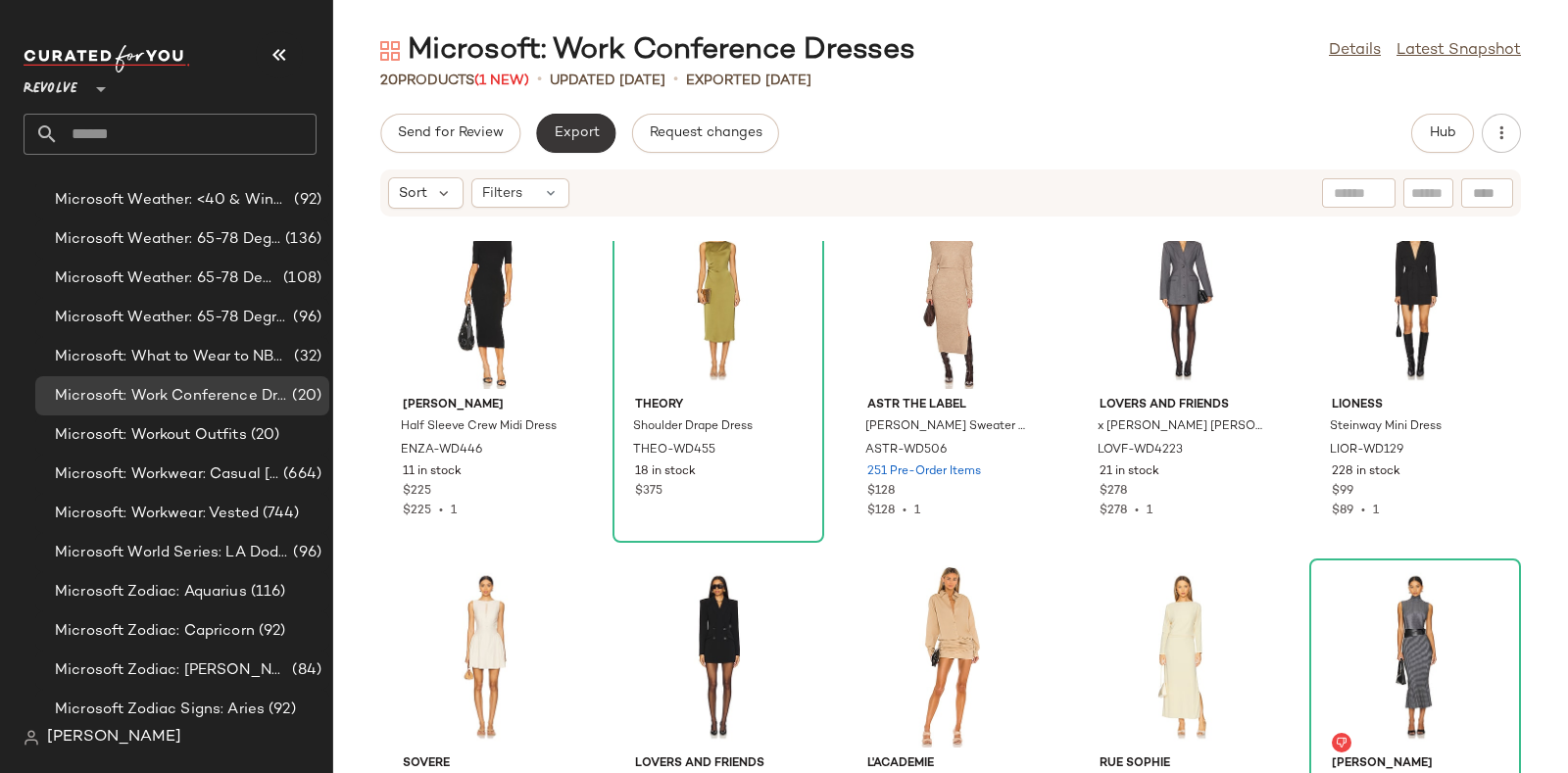
click at [567, 121] on button "Export" at bounding box center [575, 134] width 79 height 40
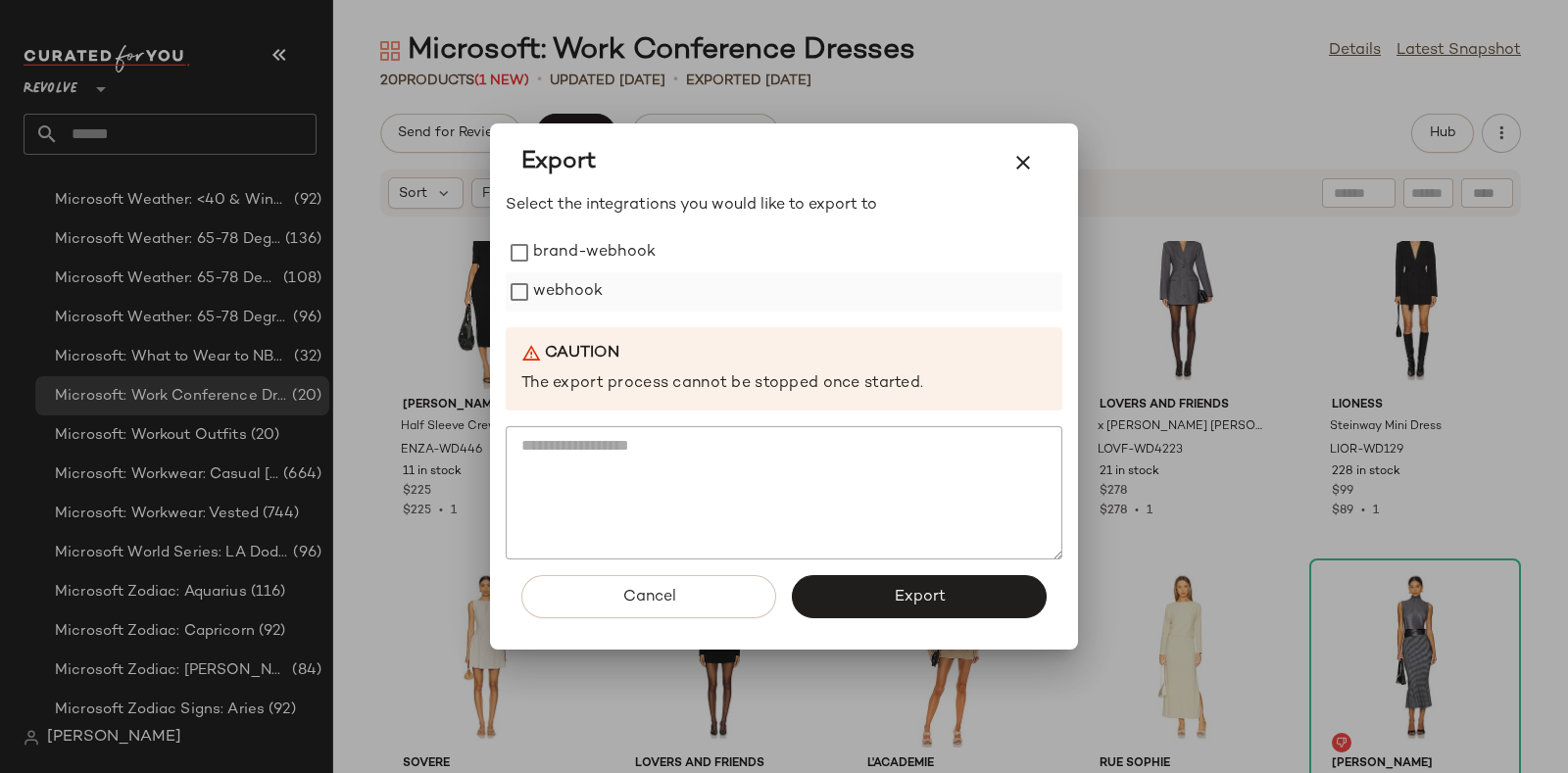
click at [557, 285] on label "webhook" at bounding box center [568, 292] width 69 height 40
click at [912, 605] on span "Export" at bounding box center [918, 598] width 52 height 19
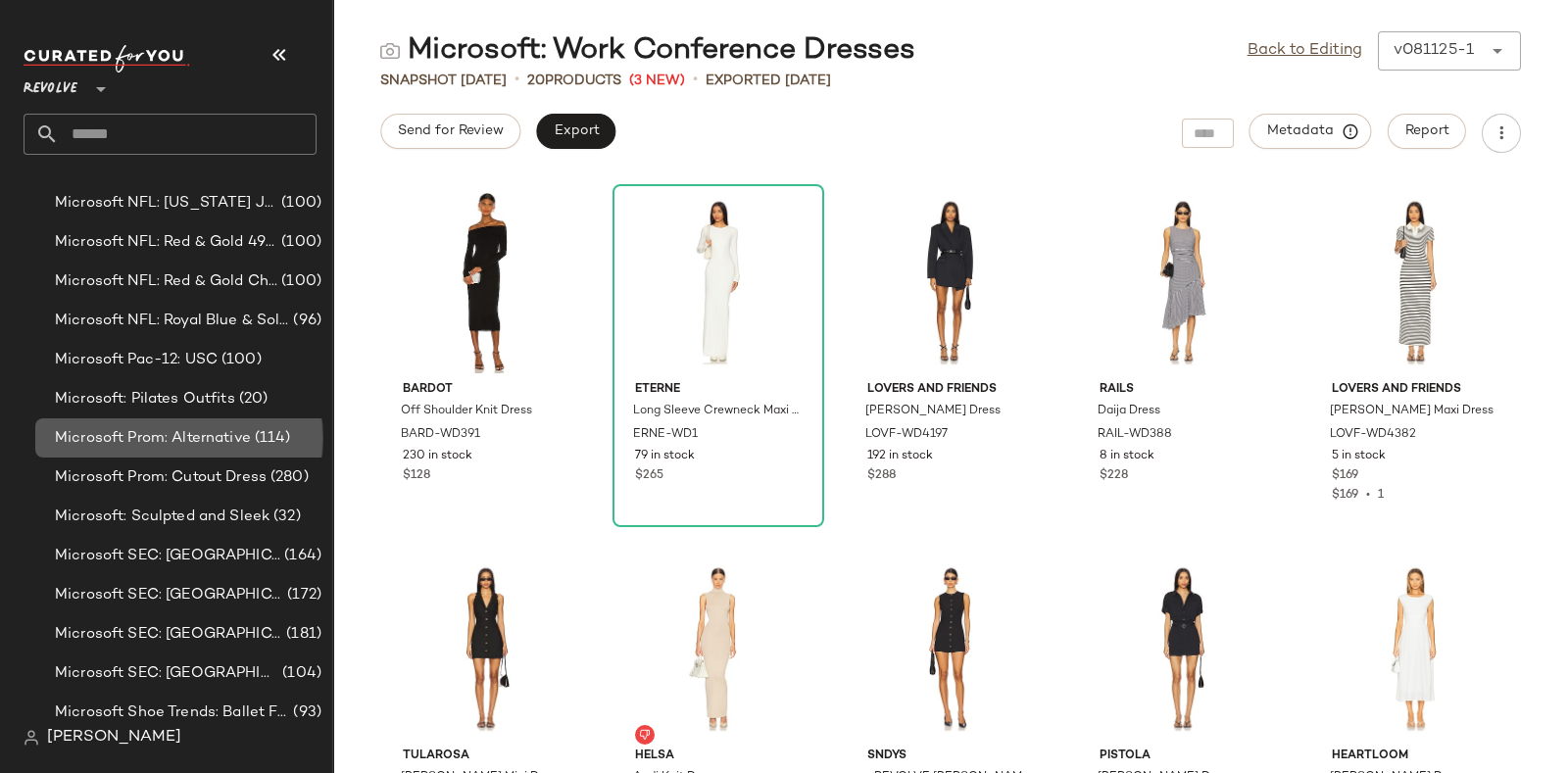
scroll to position [10358, 0]
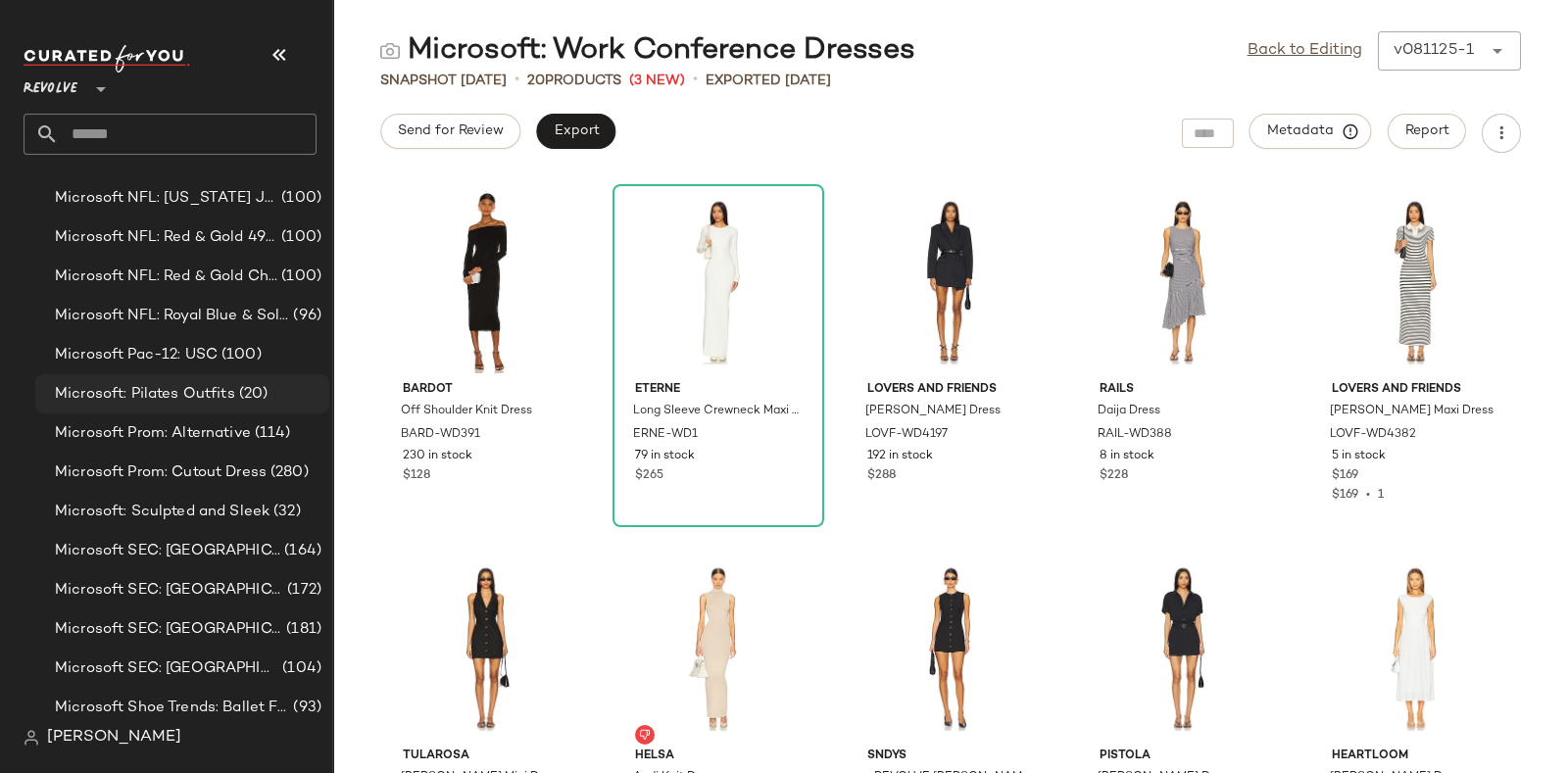
click at [250, 395] on span "(20)" at bounding box center [252, 394] width 34 height 23
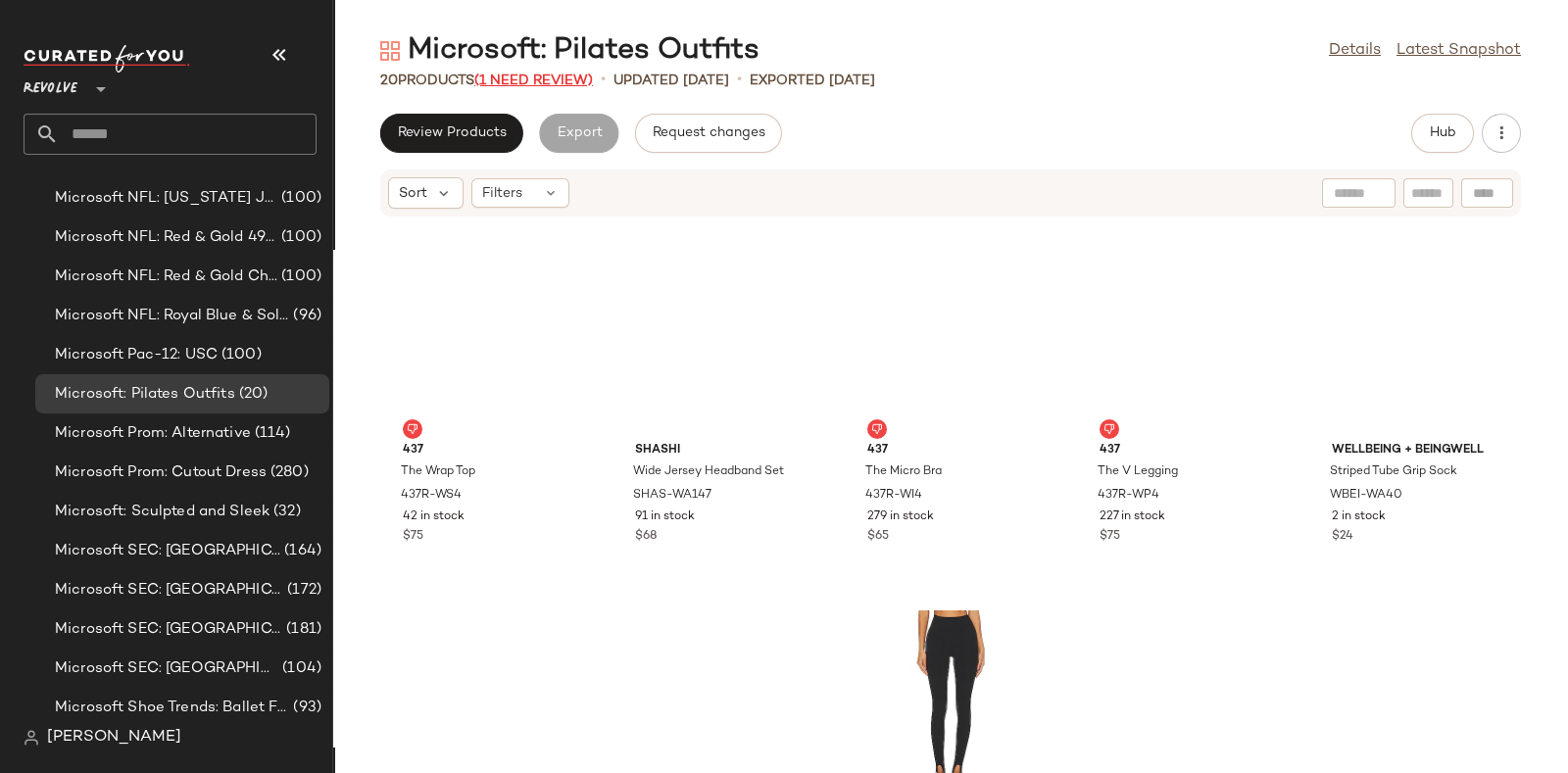
click at [523, 75] on span "(1 Need Review)" at bounding box center [534, 80] width 119 height 15
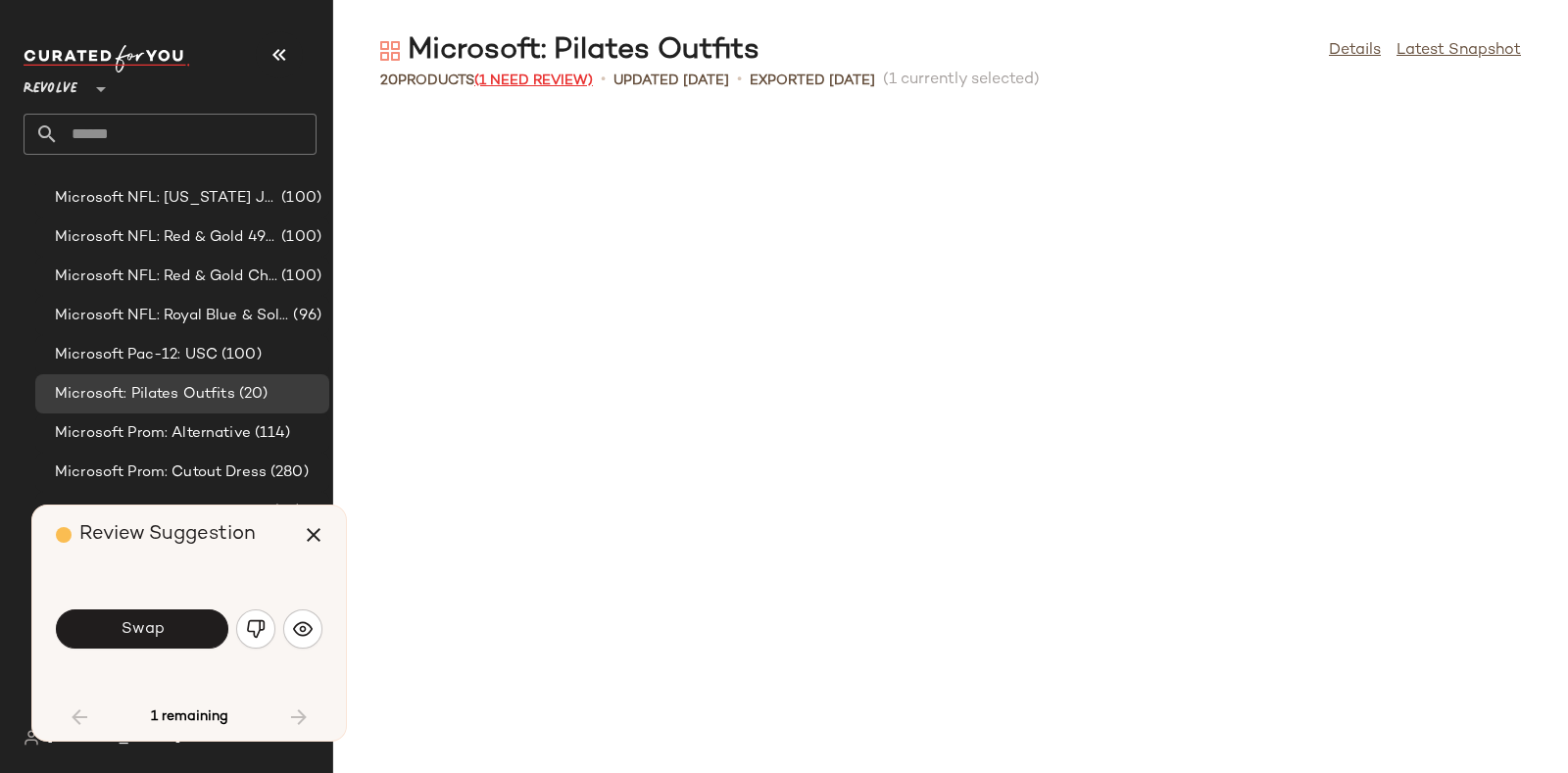
scroll to position [778, 0]
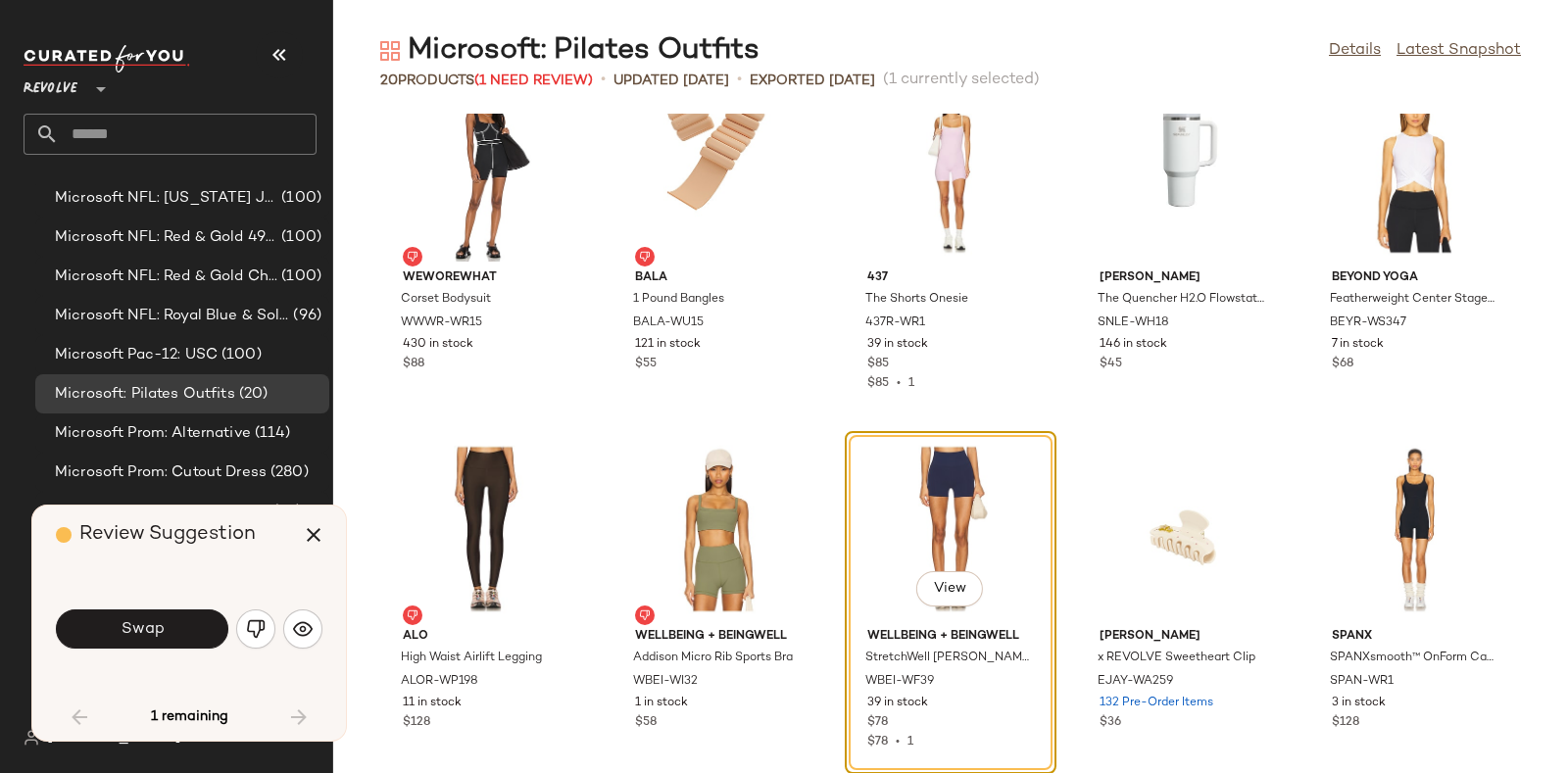
click at [429, 73] on div "20 Products (1 Need Review)" at bounding box center [486, 80] width 213 height 21
click at [254, 633] on img "button" at bounding box center [256, 629] width 20 height 20
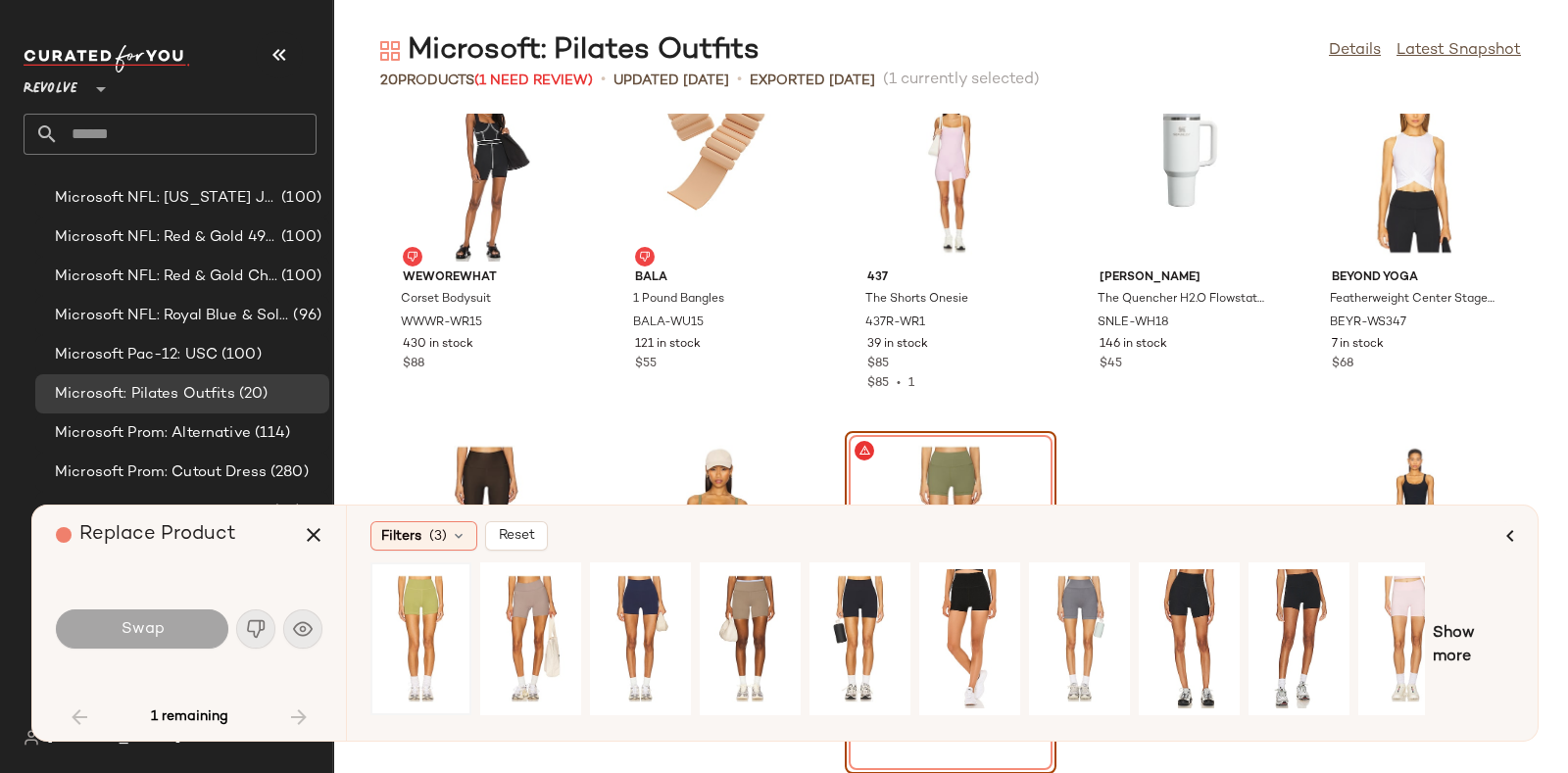
click at [407, 625] on div at bounding box center [421, 639] width 87 height 139
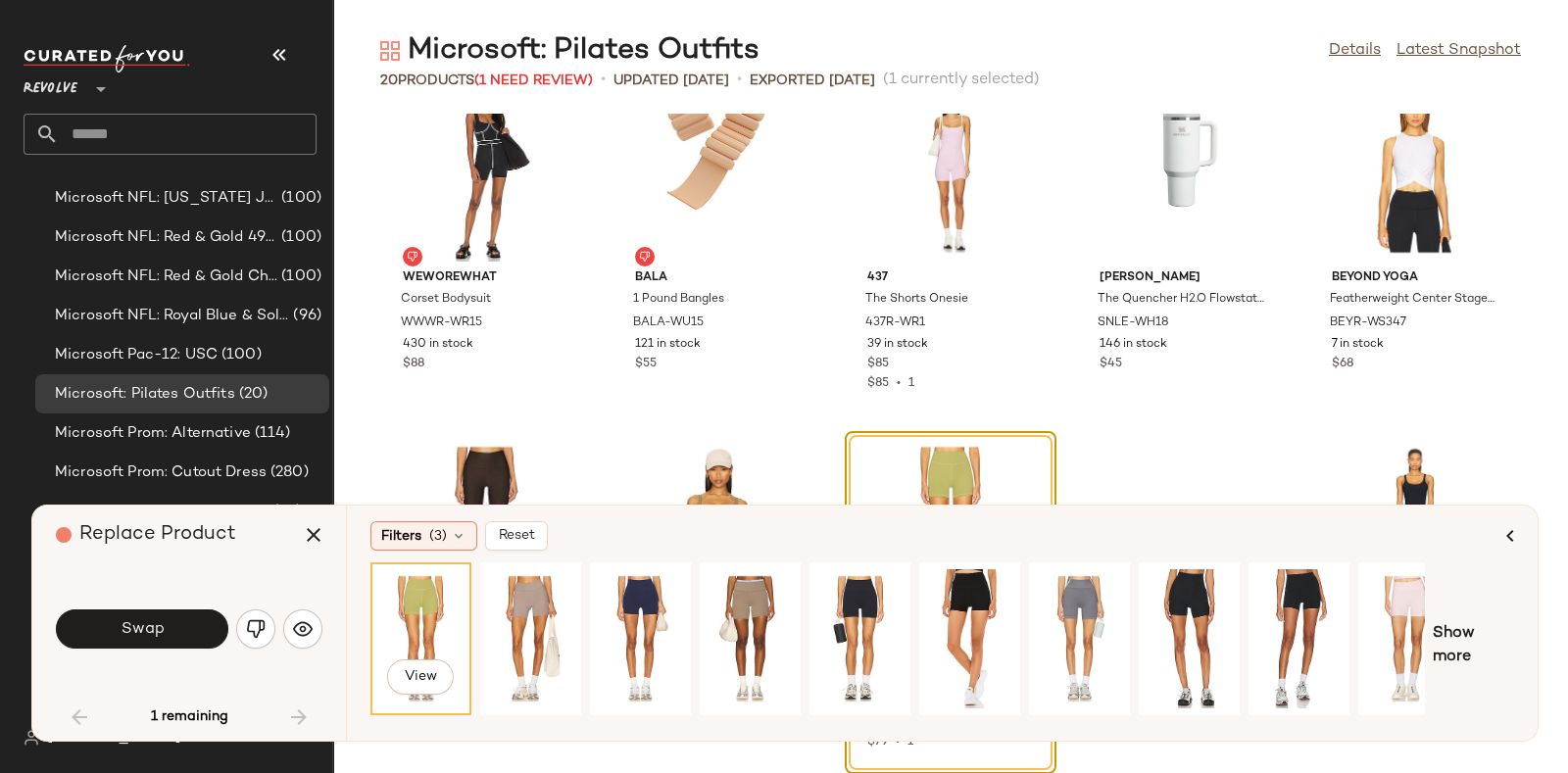
click at [429, 73] on div "20 Products (1 Need Review)" at bounding box center [486, 80] width 213 height 21
click at [181, 636] on button "Swap" at bounding box center [142, 629] width 172 height 40
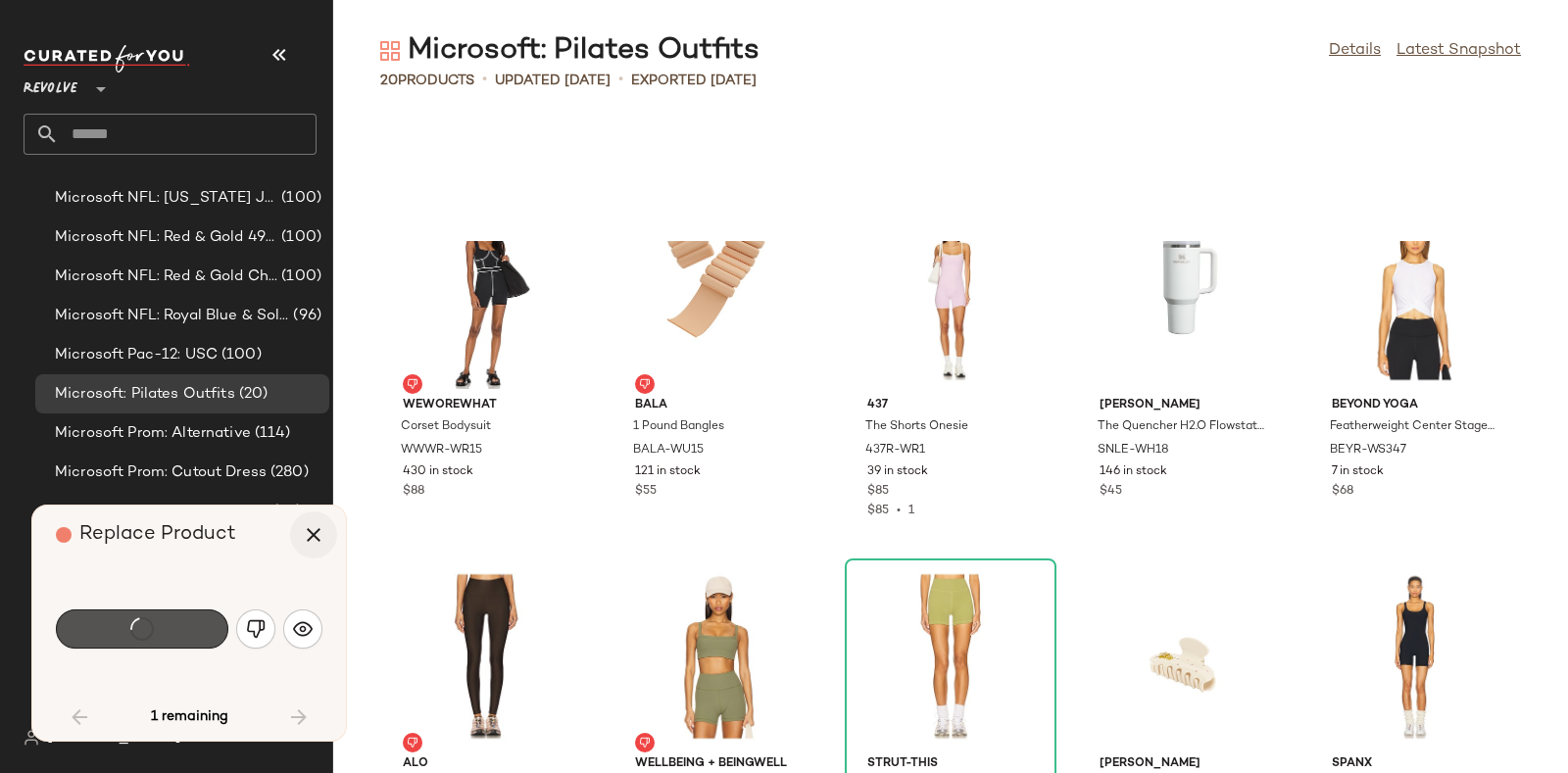
click at [318, 556] on button "button" at bounding box center [313, 534] width 47 height 47
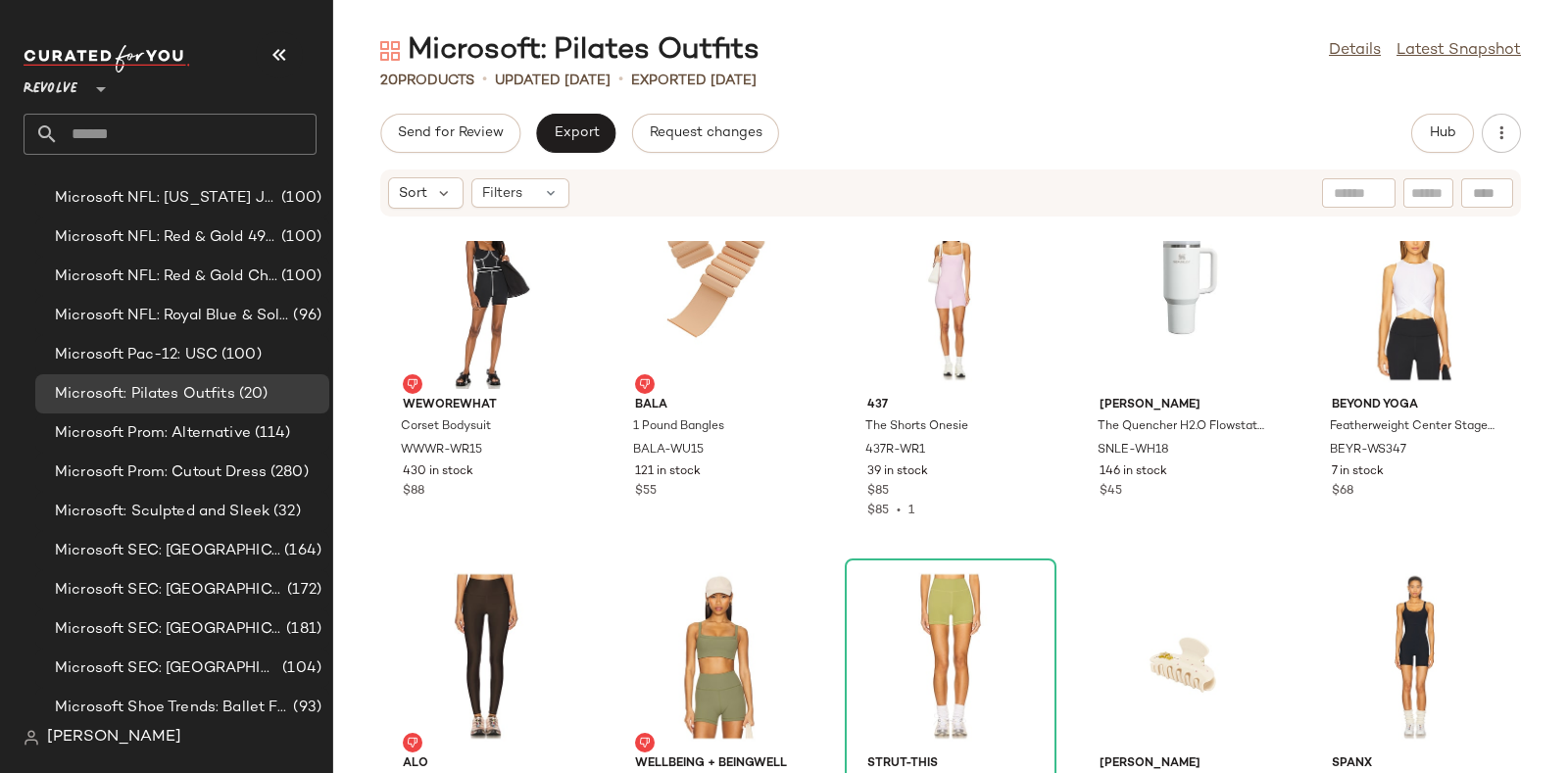
scroll to position [906, 0]
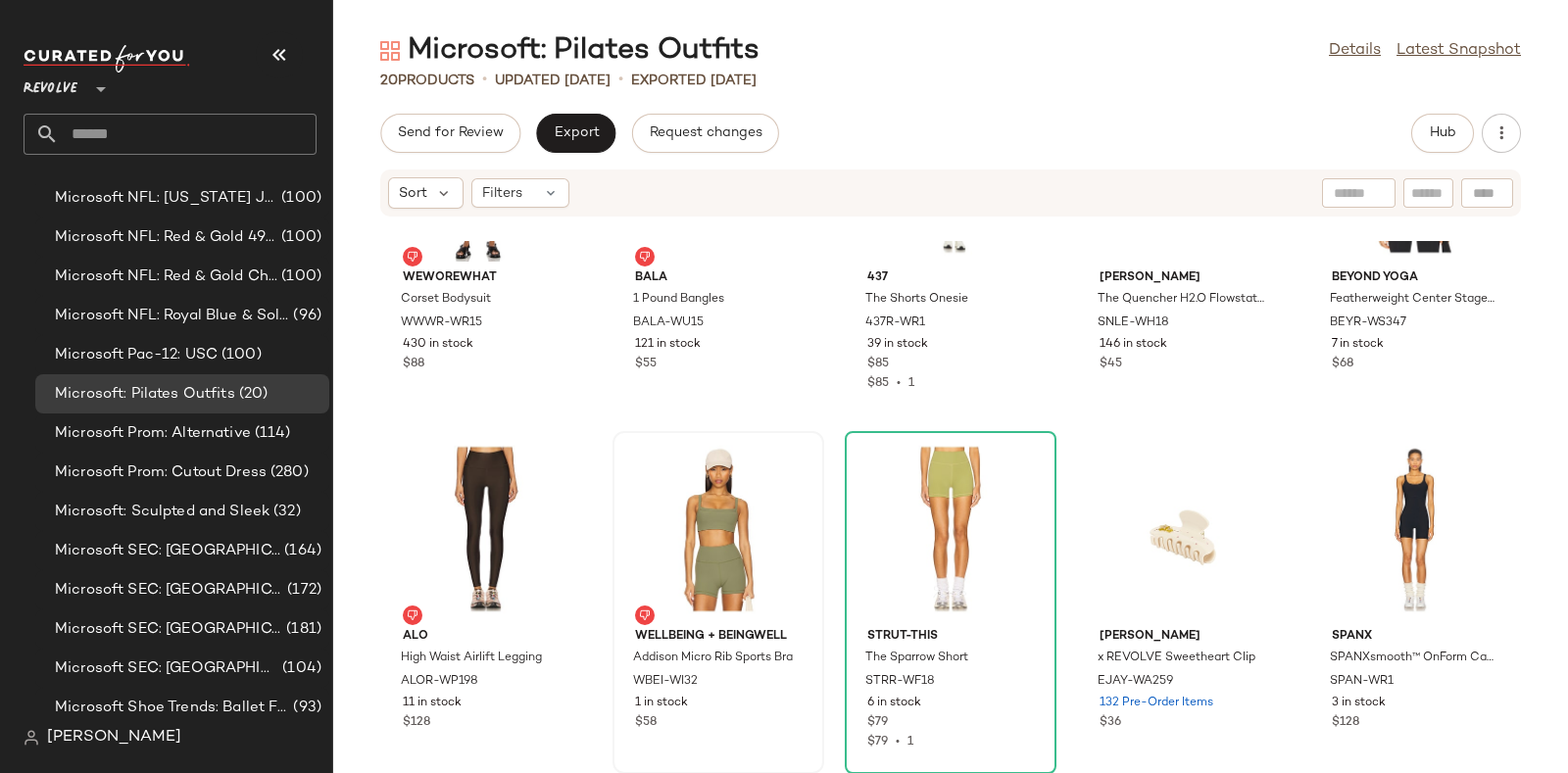
click at [740, 549] on div at bounding box center [718, 529] width 198 height 182
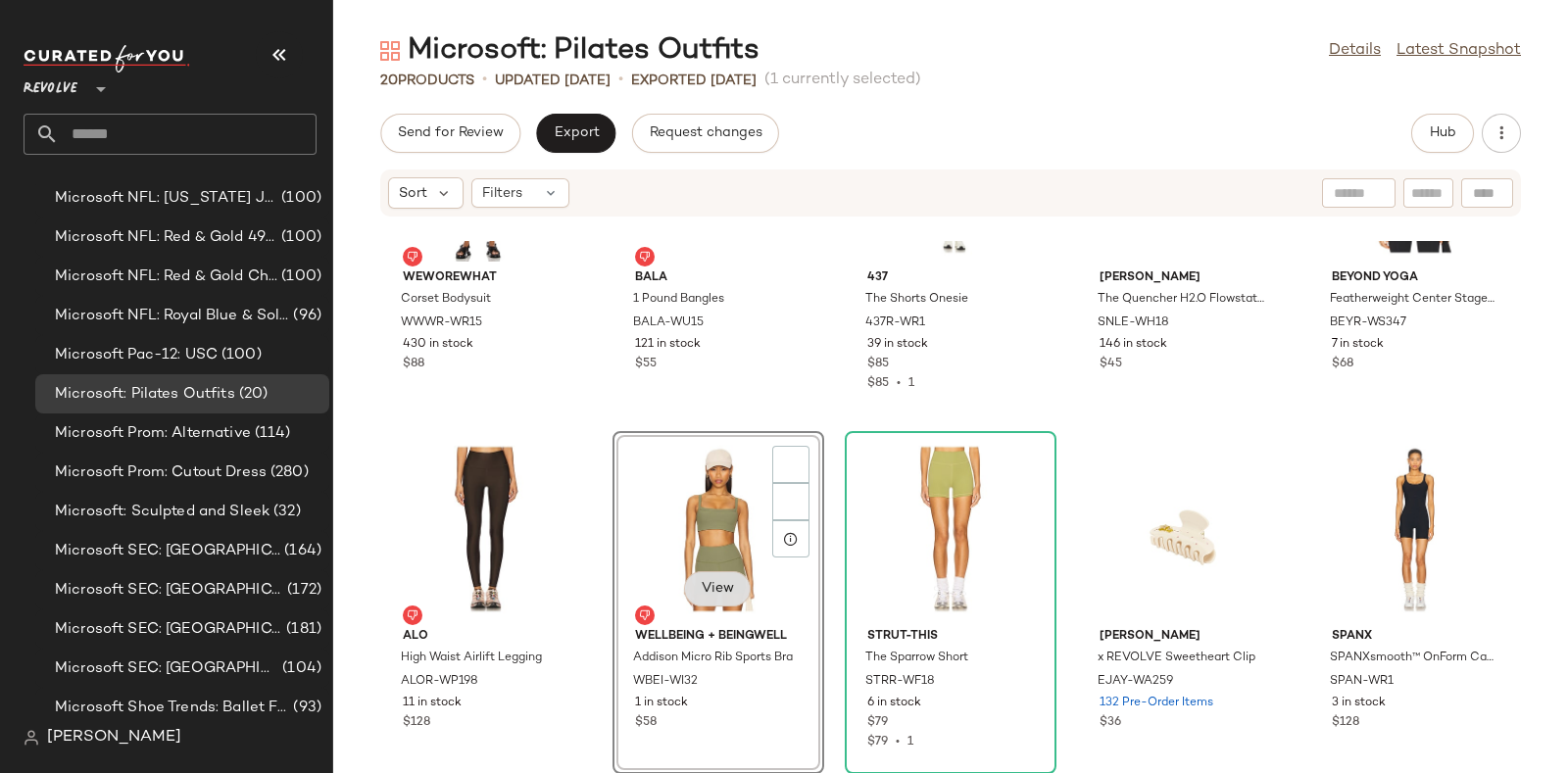
click at [738, 573] on button "View" at bounding box center [716, 590] width 66 height 36
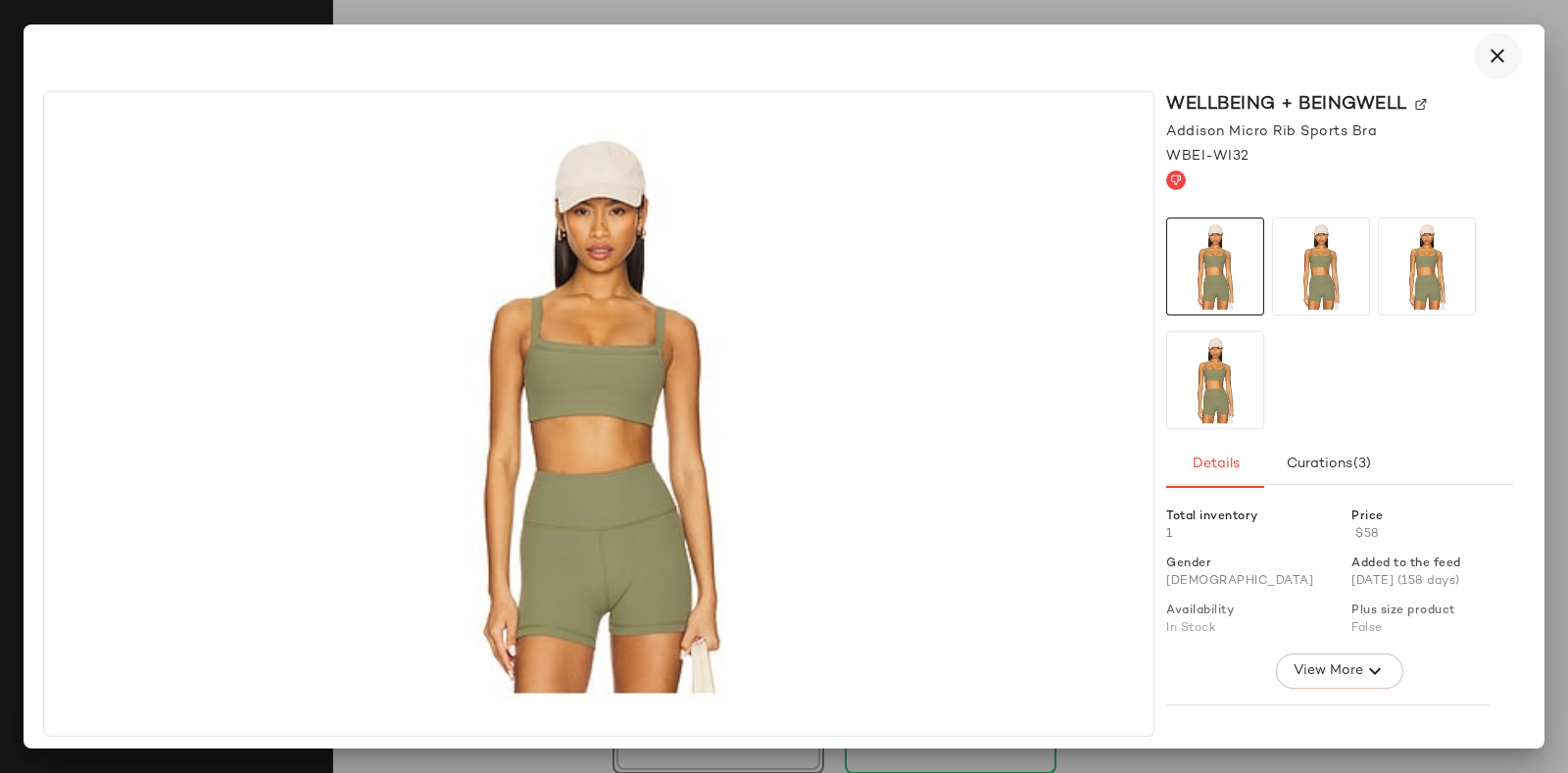
click at [1499, 65] on icon "button" at bounding box center [1498, 56] width 24 height 24
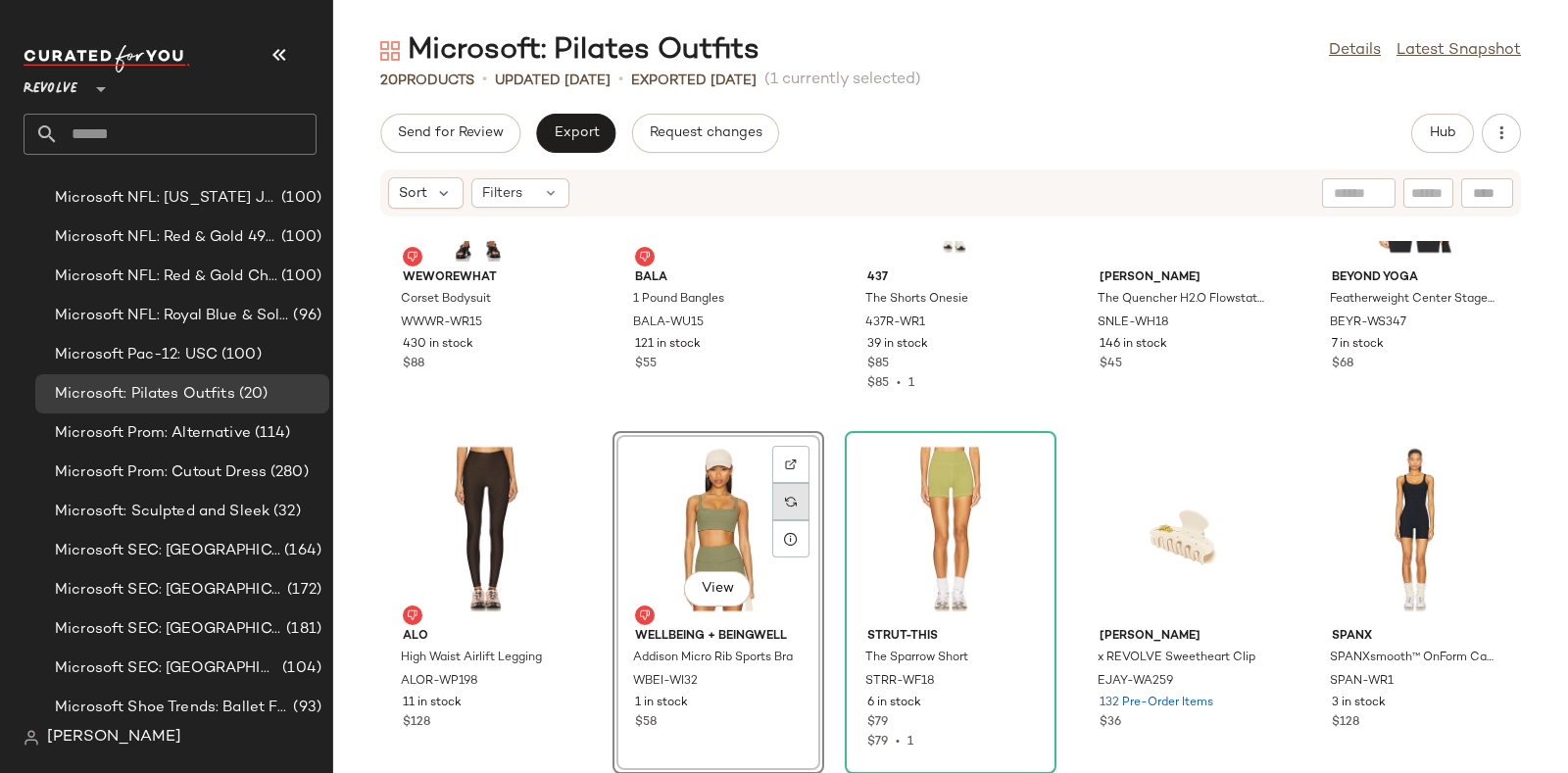
click at [787, 499] on img at bounding box center [790, 502] width 12 height 12
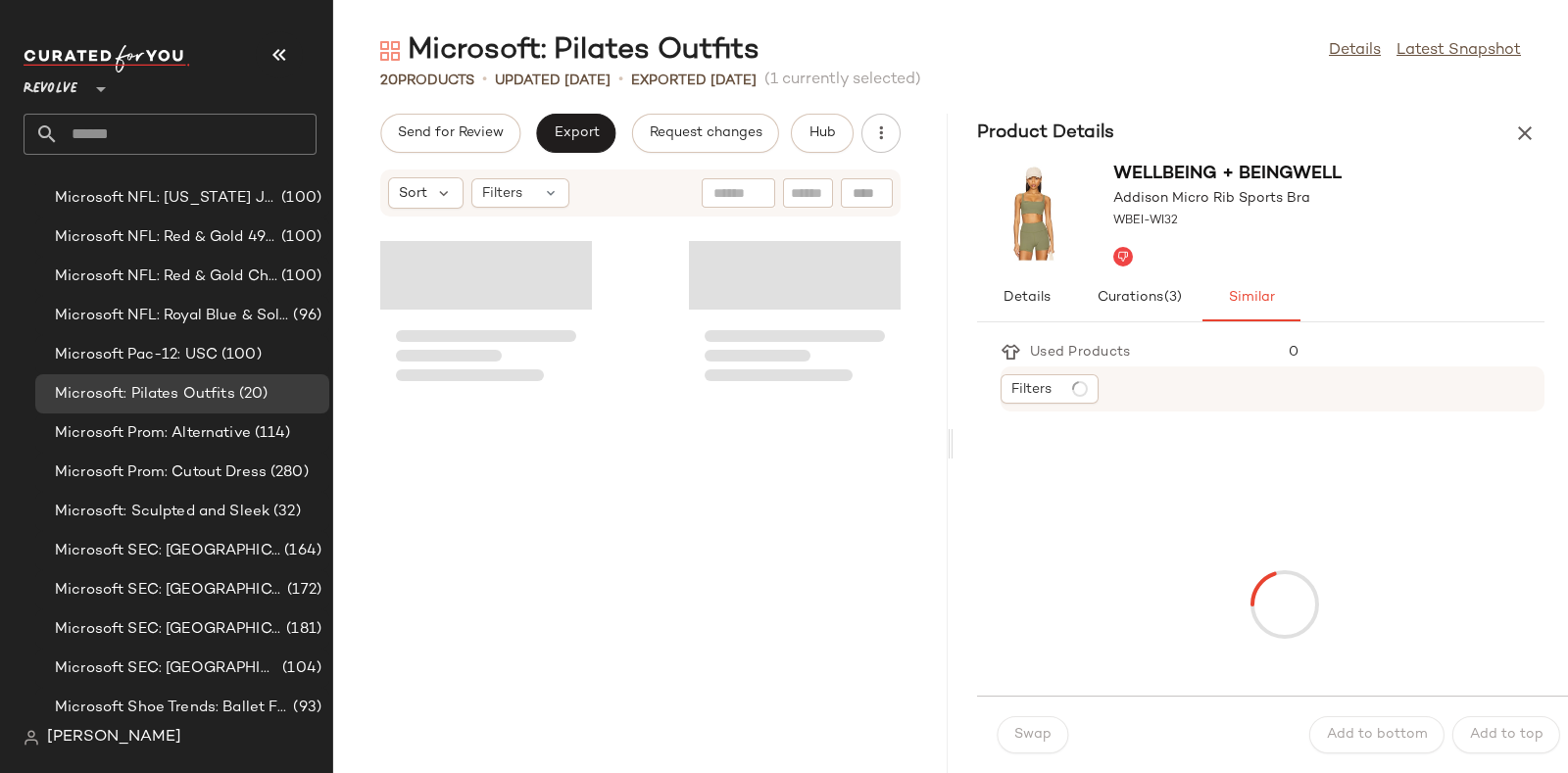
scroll to position [2870, 0]
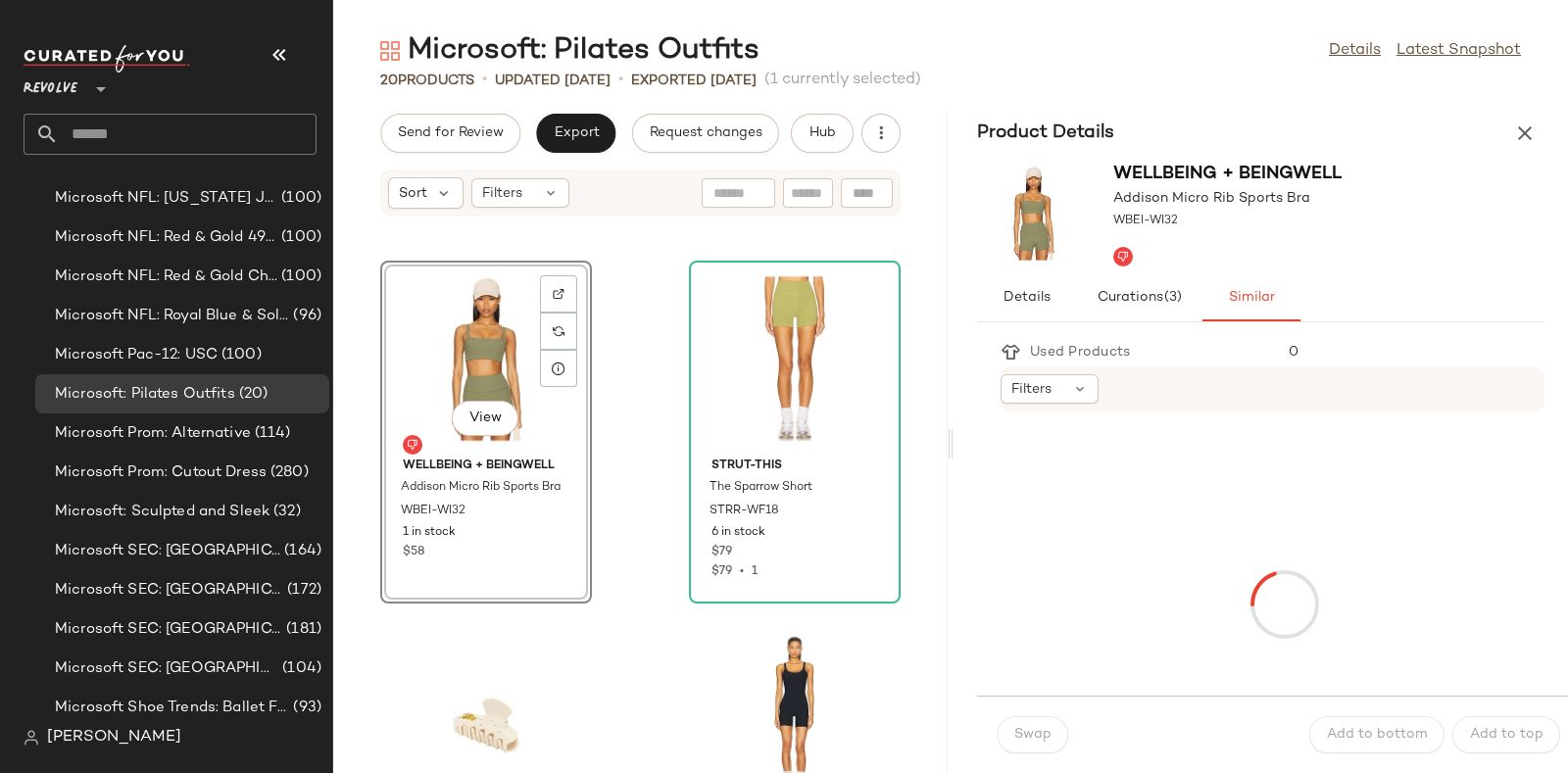
click at [442, 73] on div "20 Products" at bounding box center [427, 80] width 94 height 21
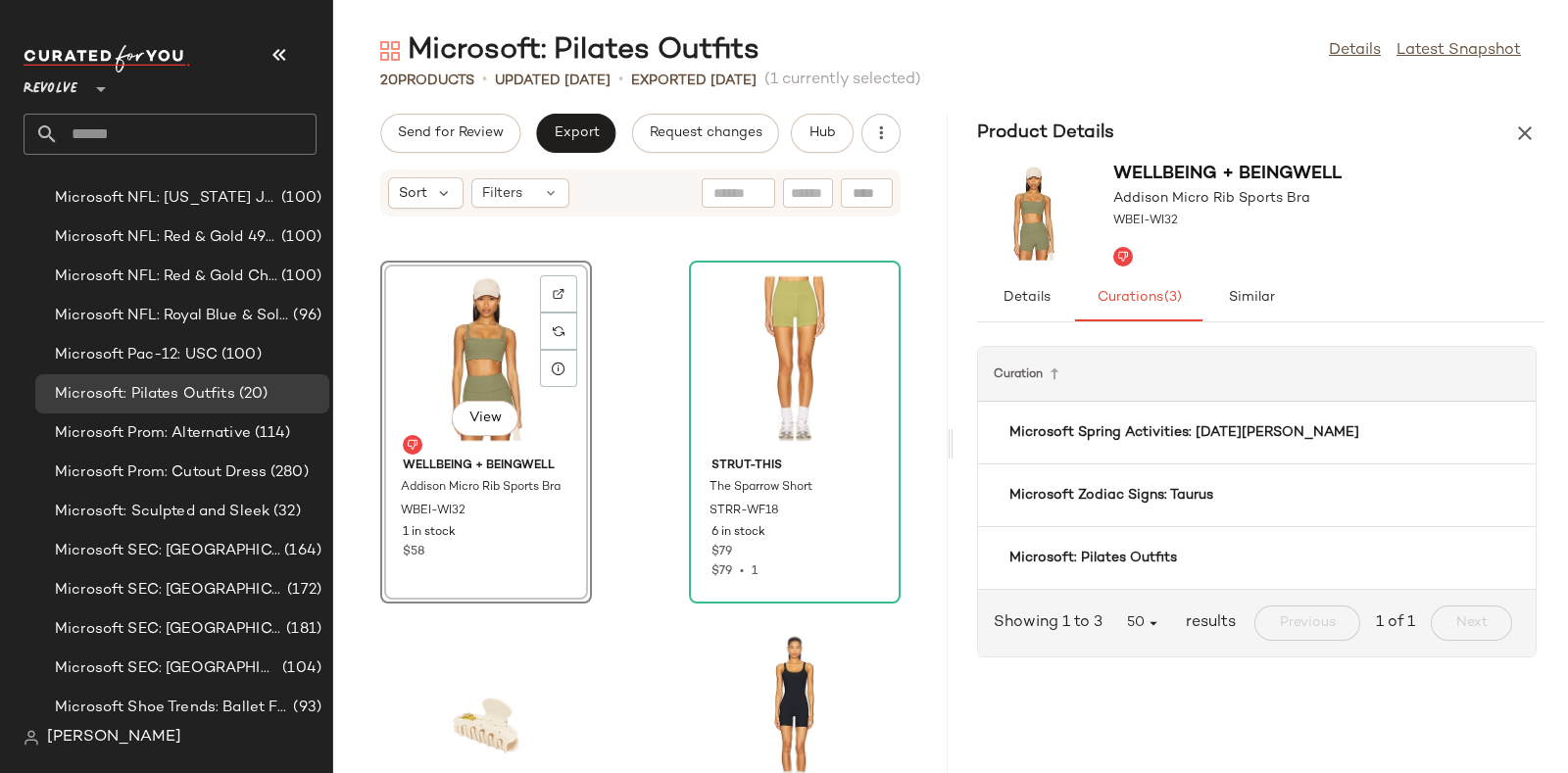
scroll to position [294, 0]
click at [1259, 312] on button "Similar" at bounding box center [1251, 297] width 98 height 47
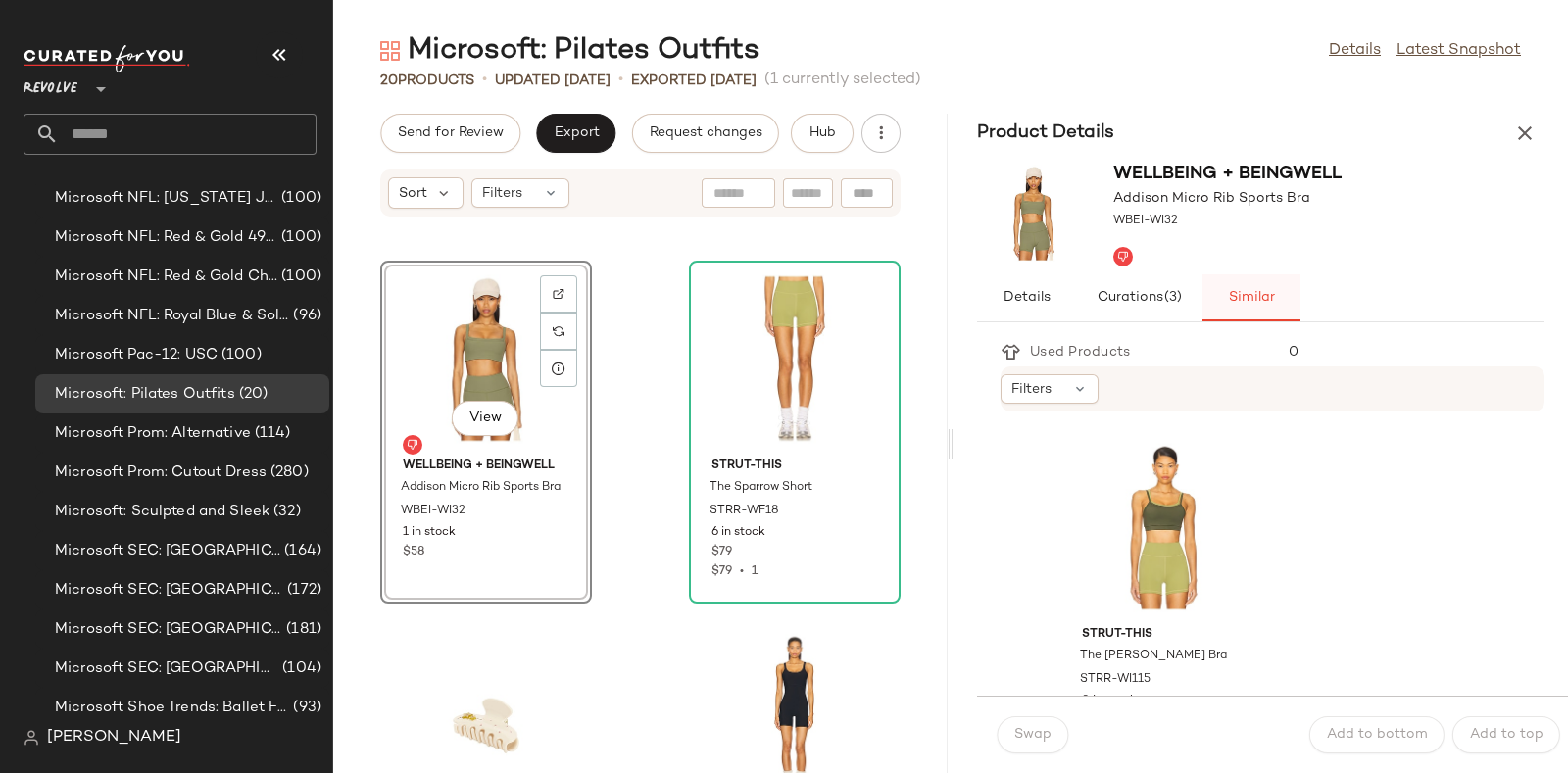
scroll to position [1073, 0]
click at [1178, 550] on div at bounding box center [1165, 528] width 198 height 182
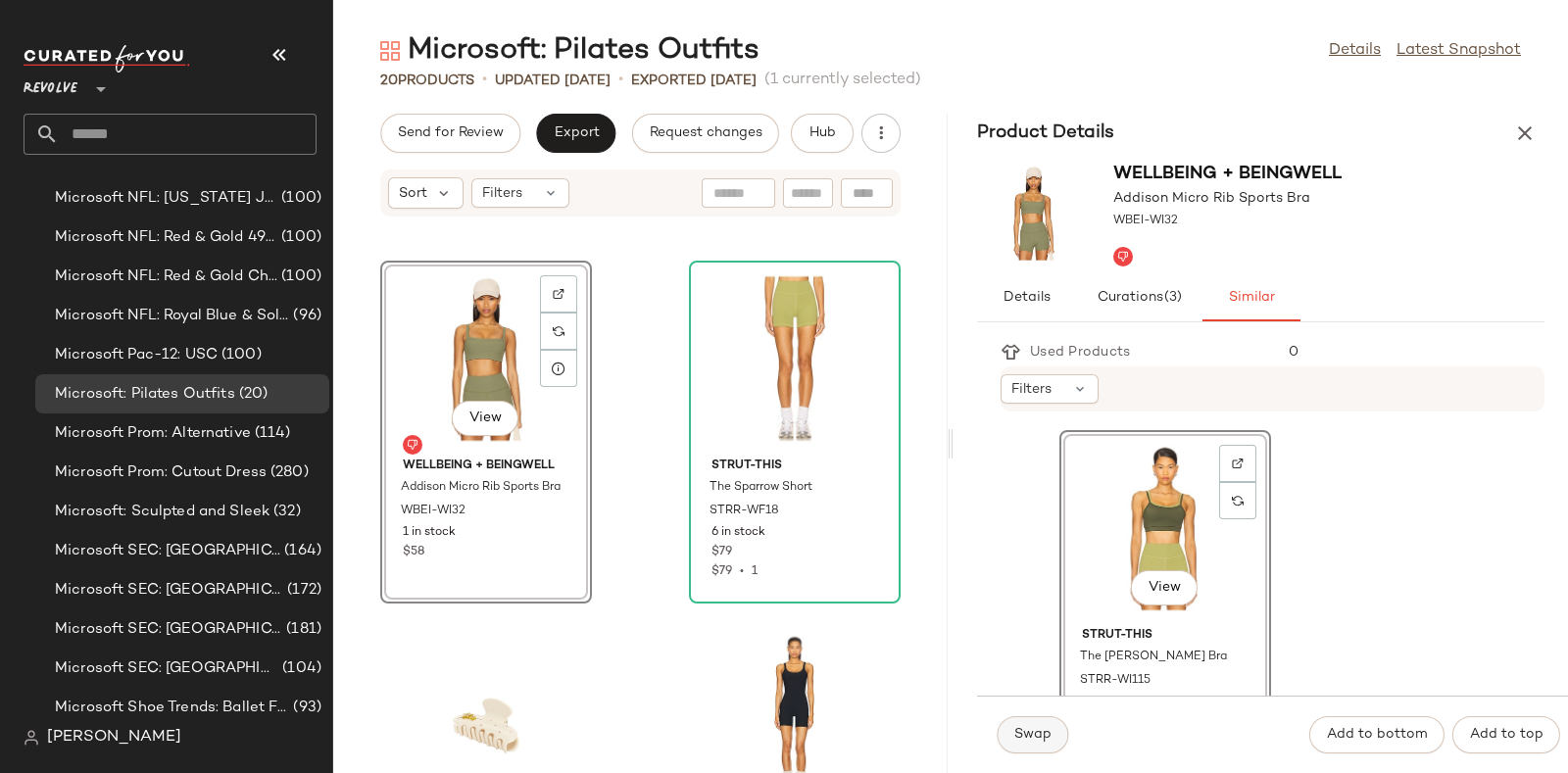
click at [1049, 734] on span "Swap" at bounding box center [1032, 735] width 39 height 16
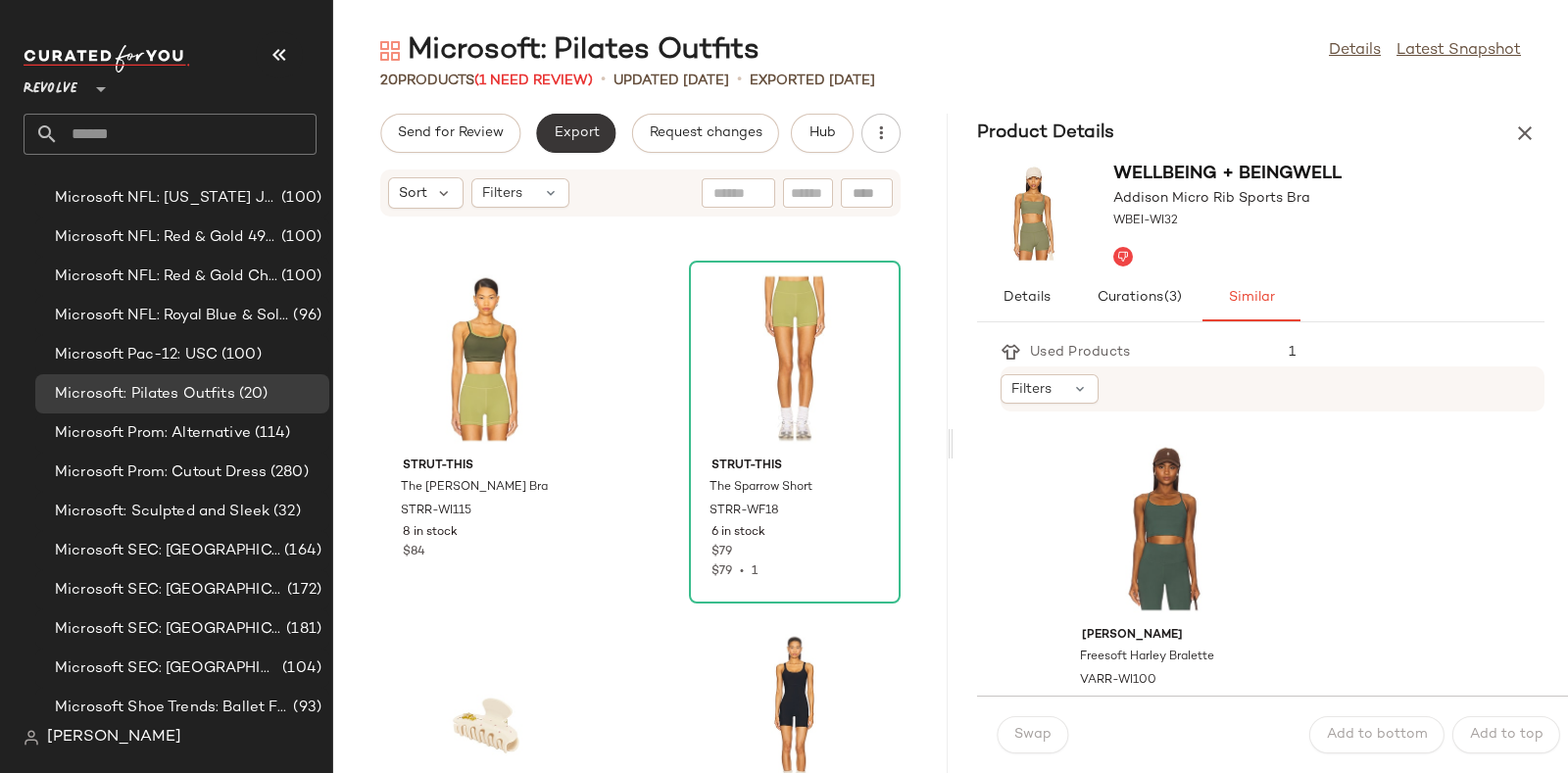
click at [569, 126] on span "Export" at bounding box center [575, 134] width 46 height 16
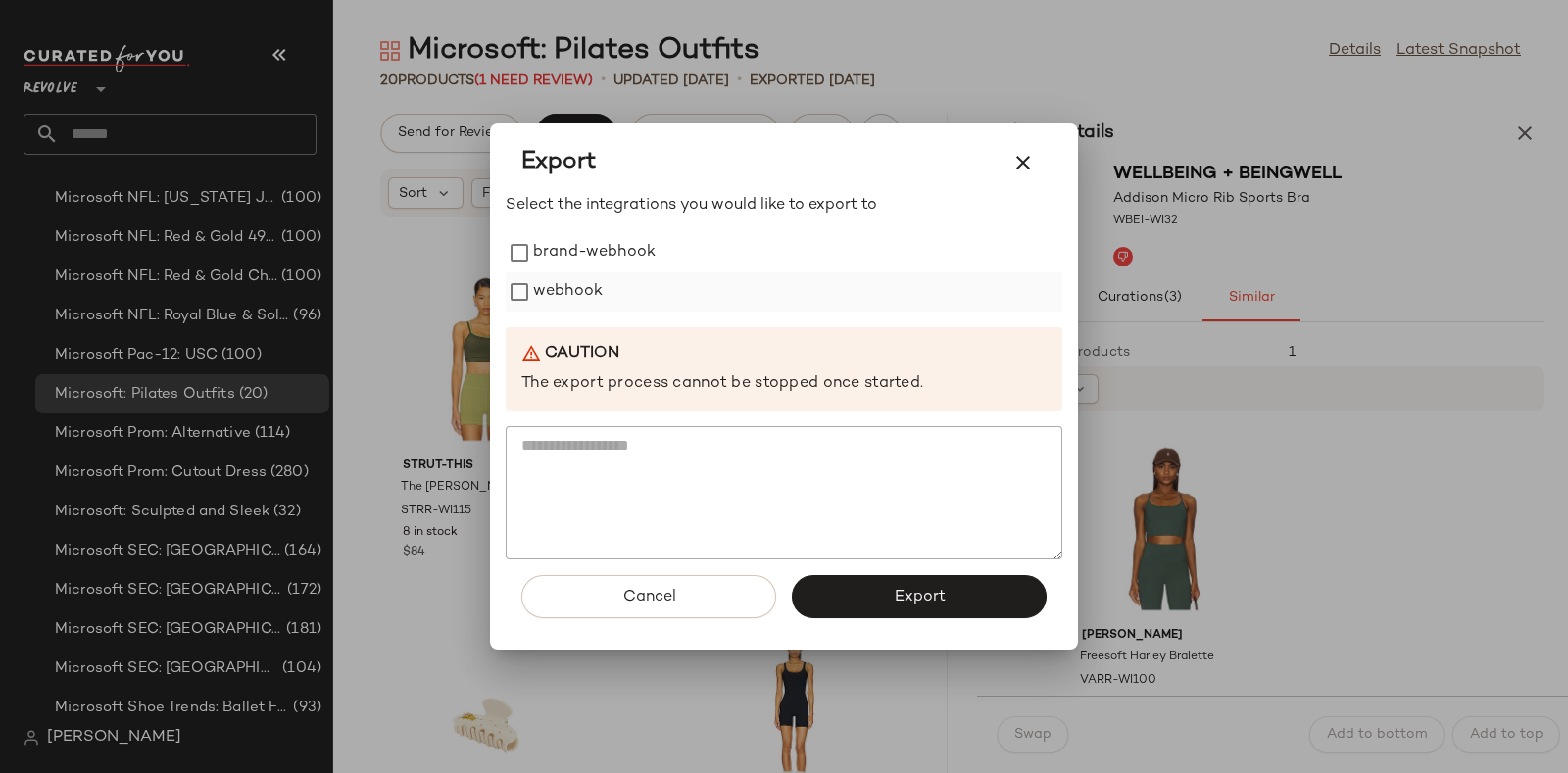
click at [559, 288] on label "webhook" at bounding box center [568, 292] width 69 height 40
click at [961, 611] on button "Export" at bounding box center [918, 598] width 255 height 44
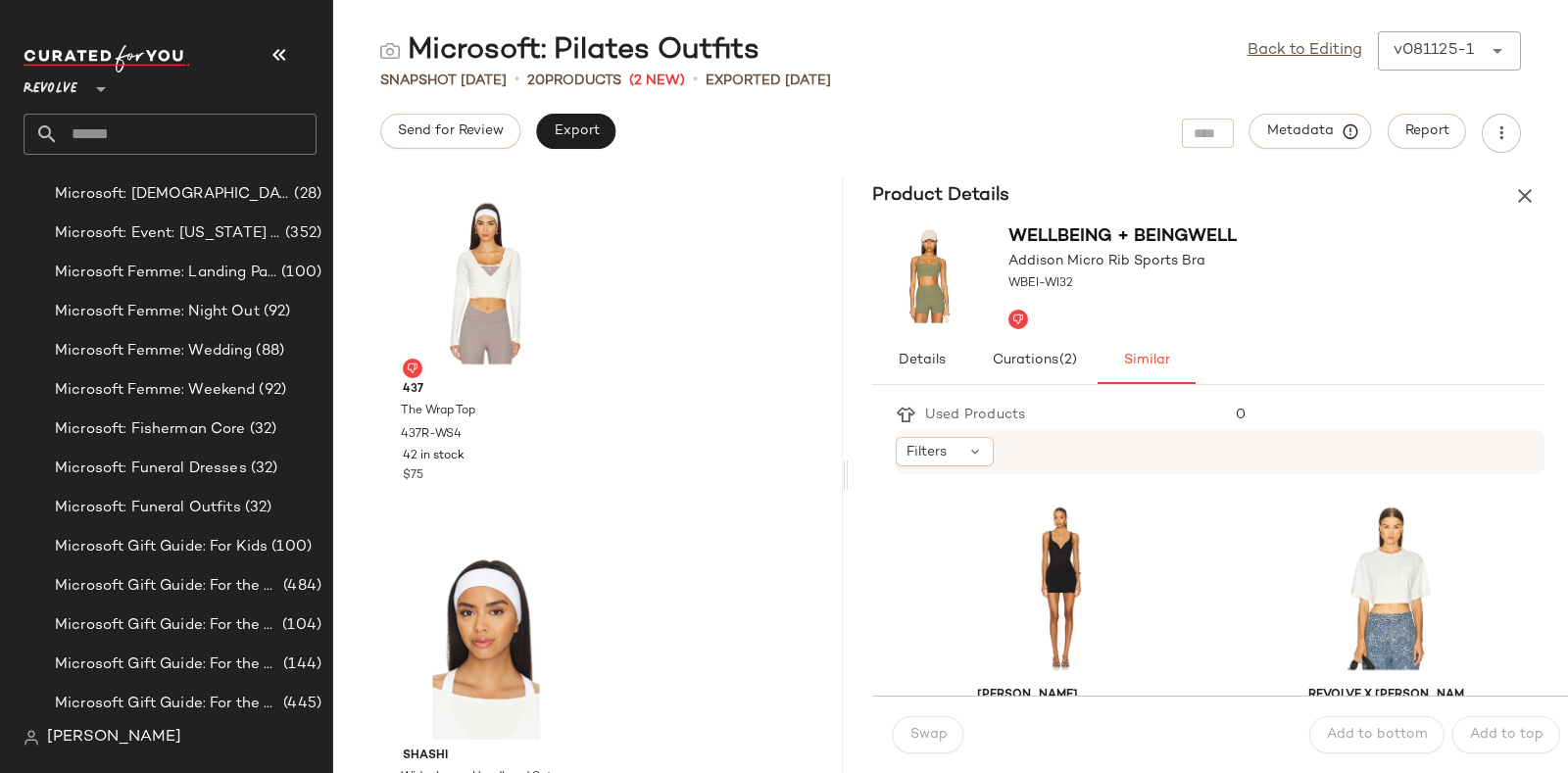
scroll to position [8612, 0]
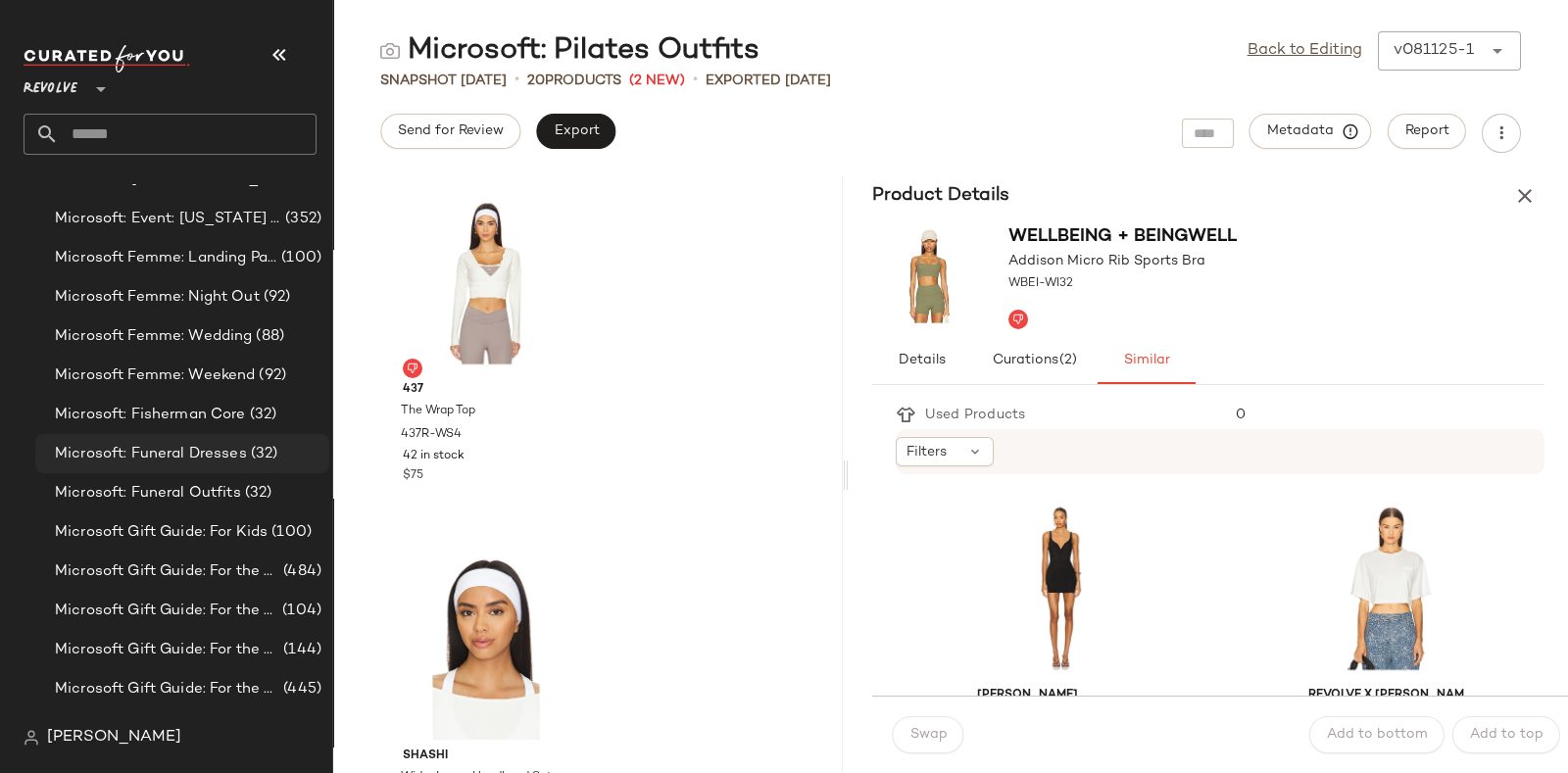
click at [247, 456] on span "(32)" at bounding box center [262, 454] width 32 height 23
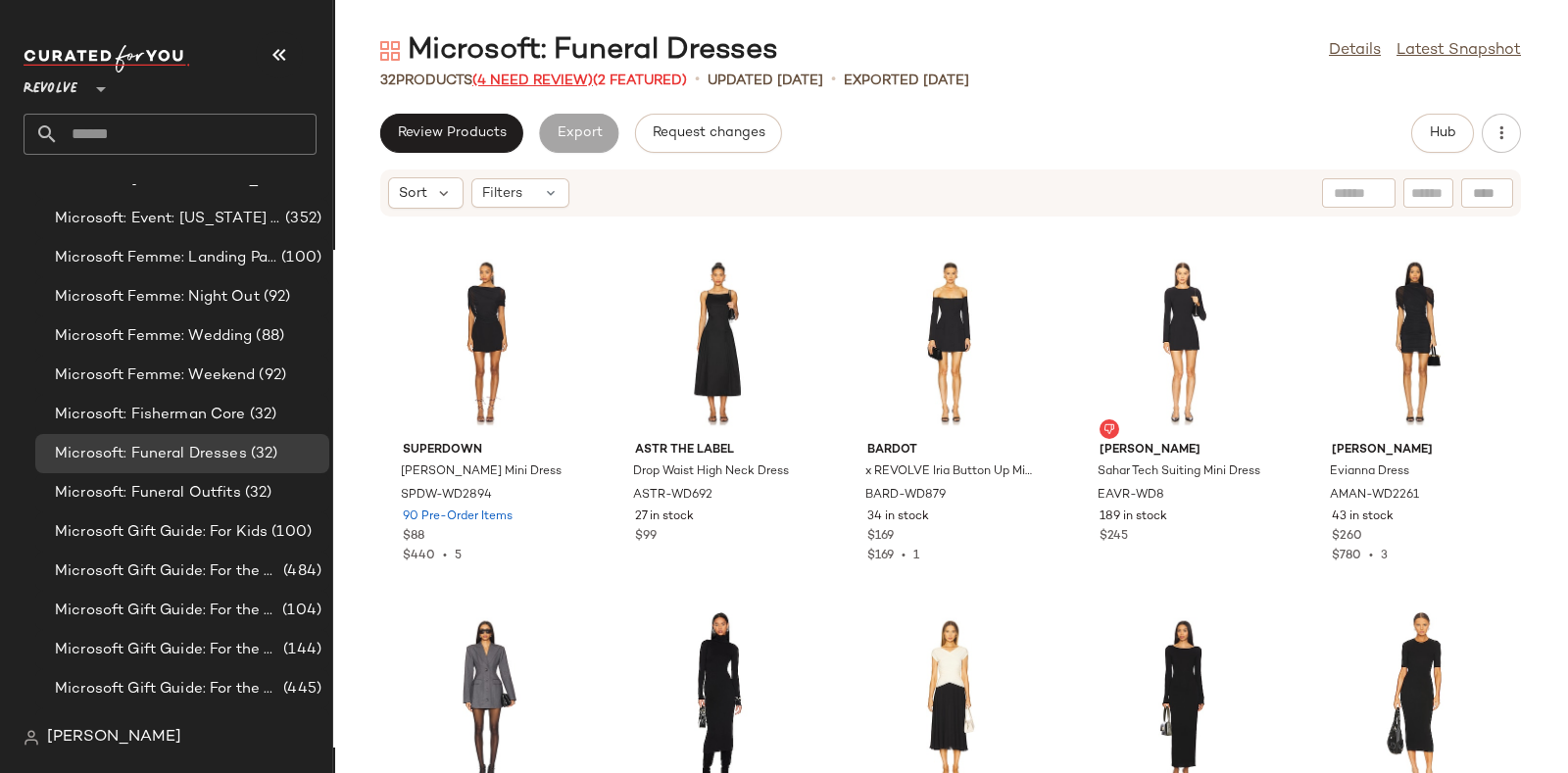
click at [517, 74] on span "(4 Need Review)" at bounding box center [533, 80] width 121 height 15
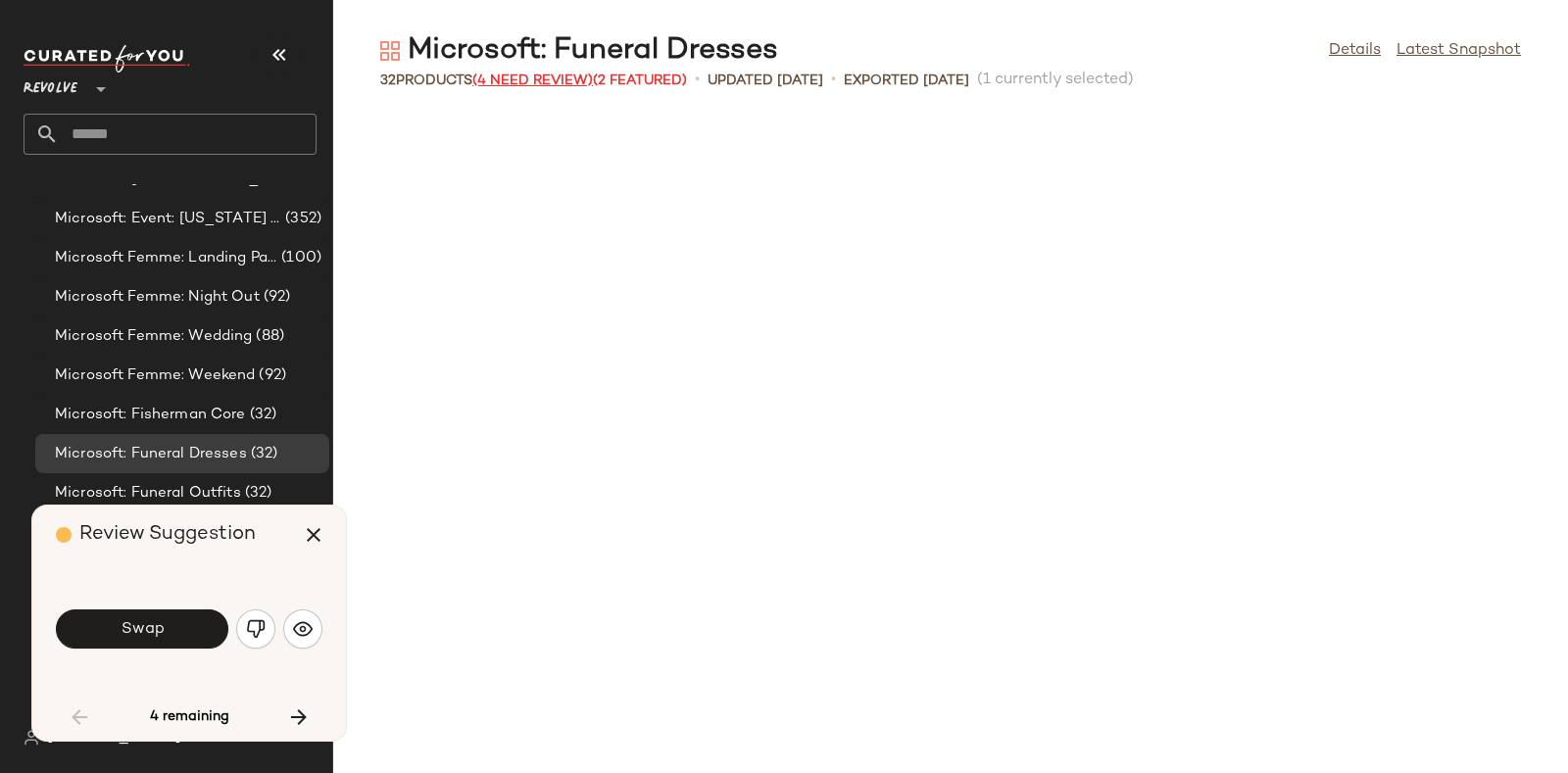
scroll to position [732, 0]
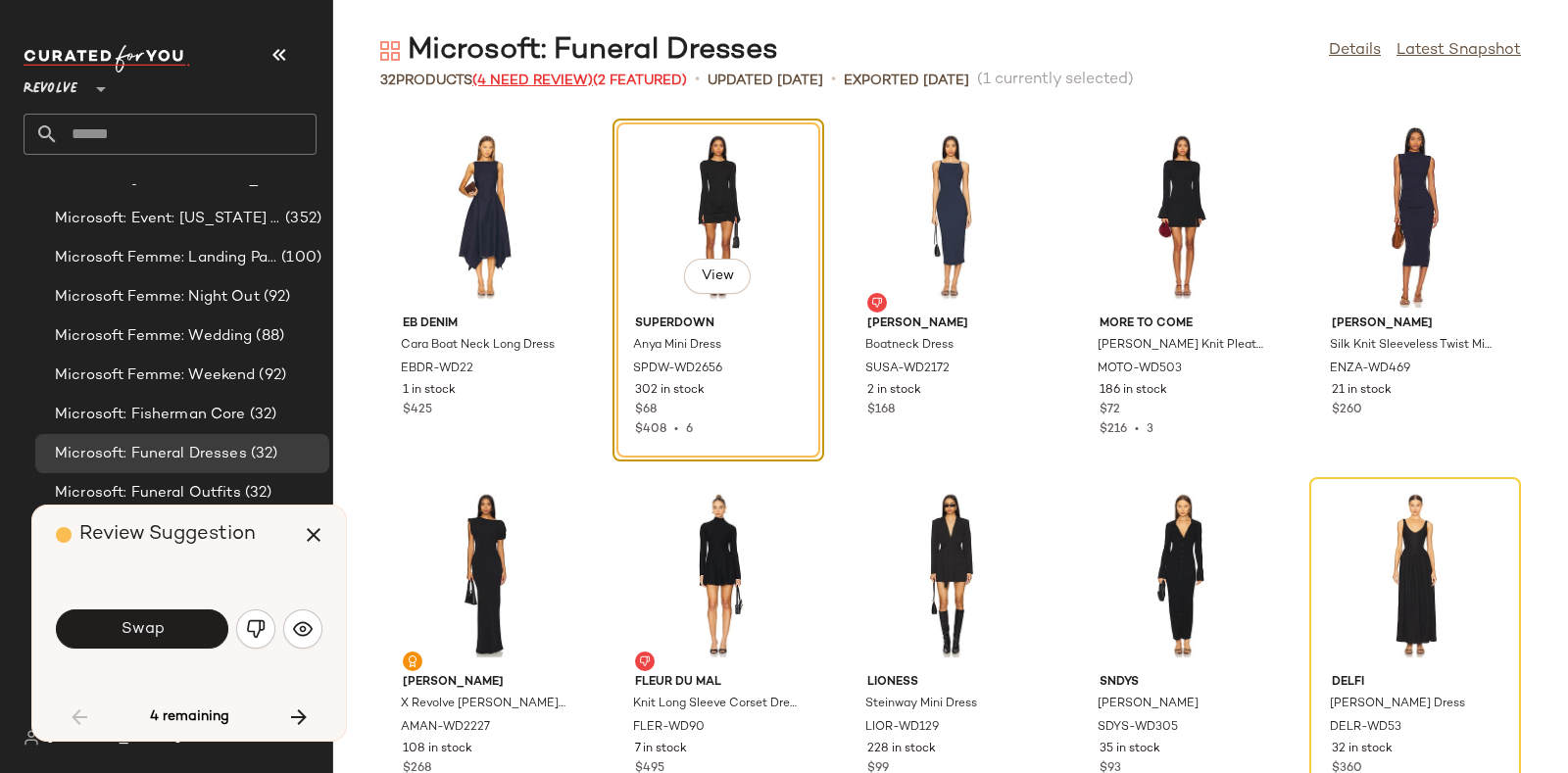
click at [517, 74] on span "(4 Need Review)" at bounding box center [533, 80] width 121 height 15
click at [161, 638] on span "Swap" at bounding box center [142, 629] width 45 height 19
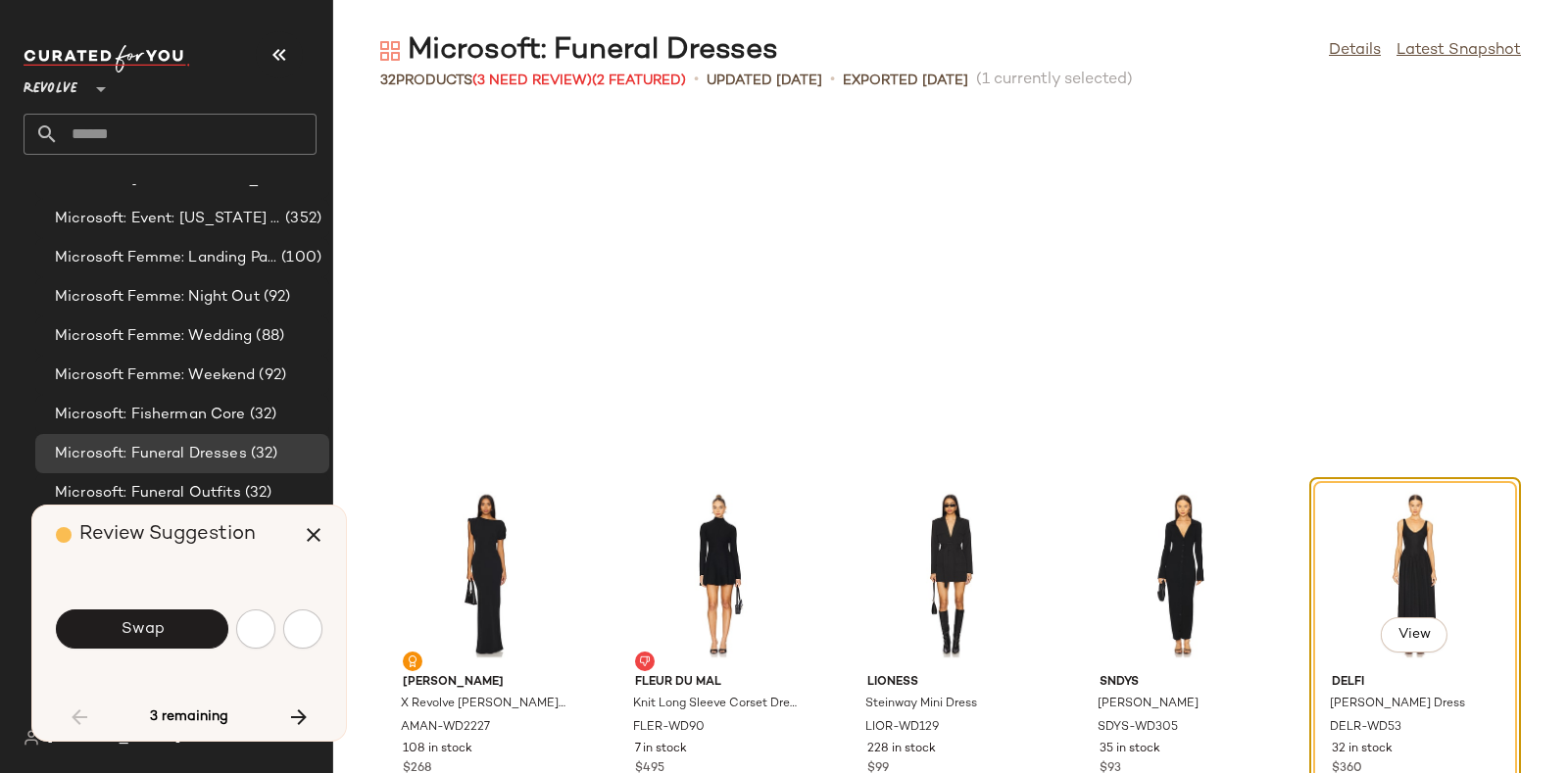
scroll to position [1076, 0]
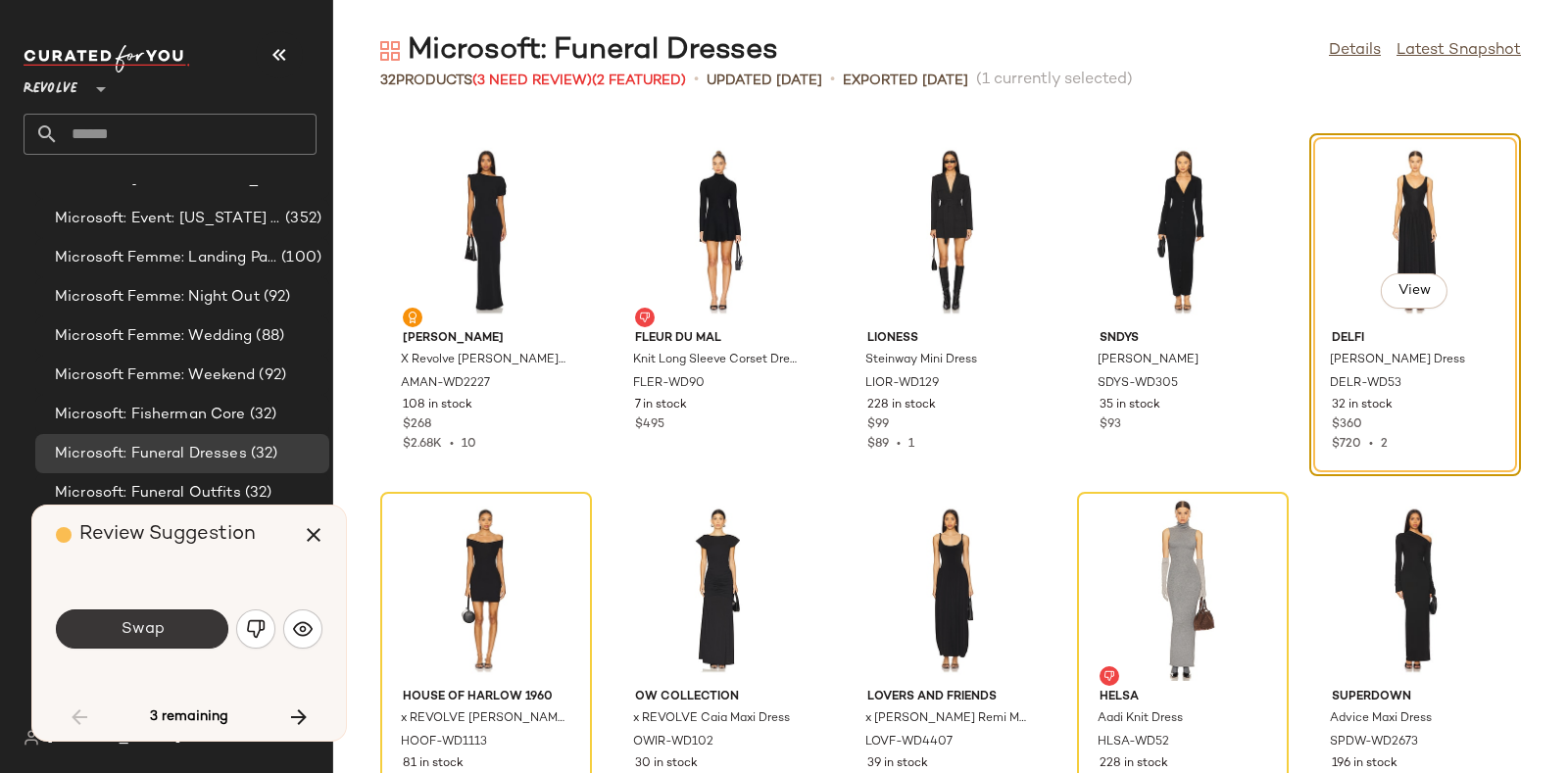
click at [187, 637] on button "Swap" at bounding box center [142, 629] width 172 height 40
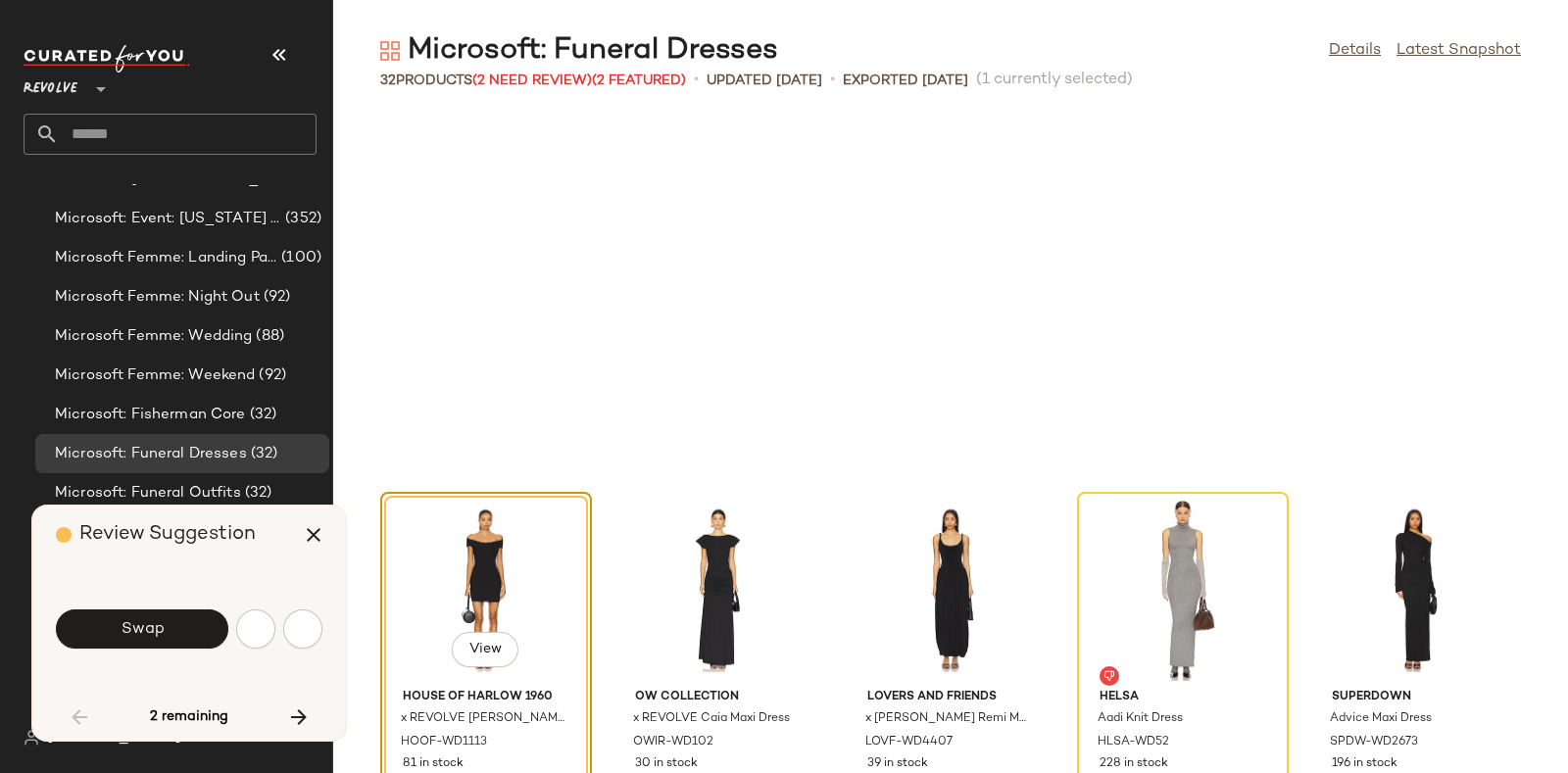
scroll to position [1435, 0]
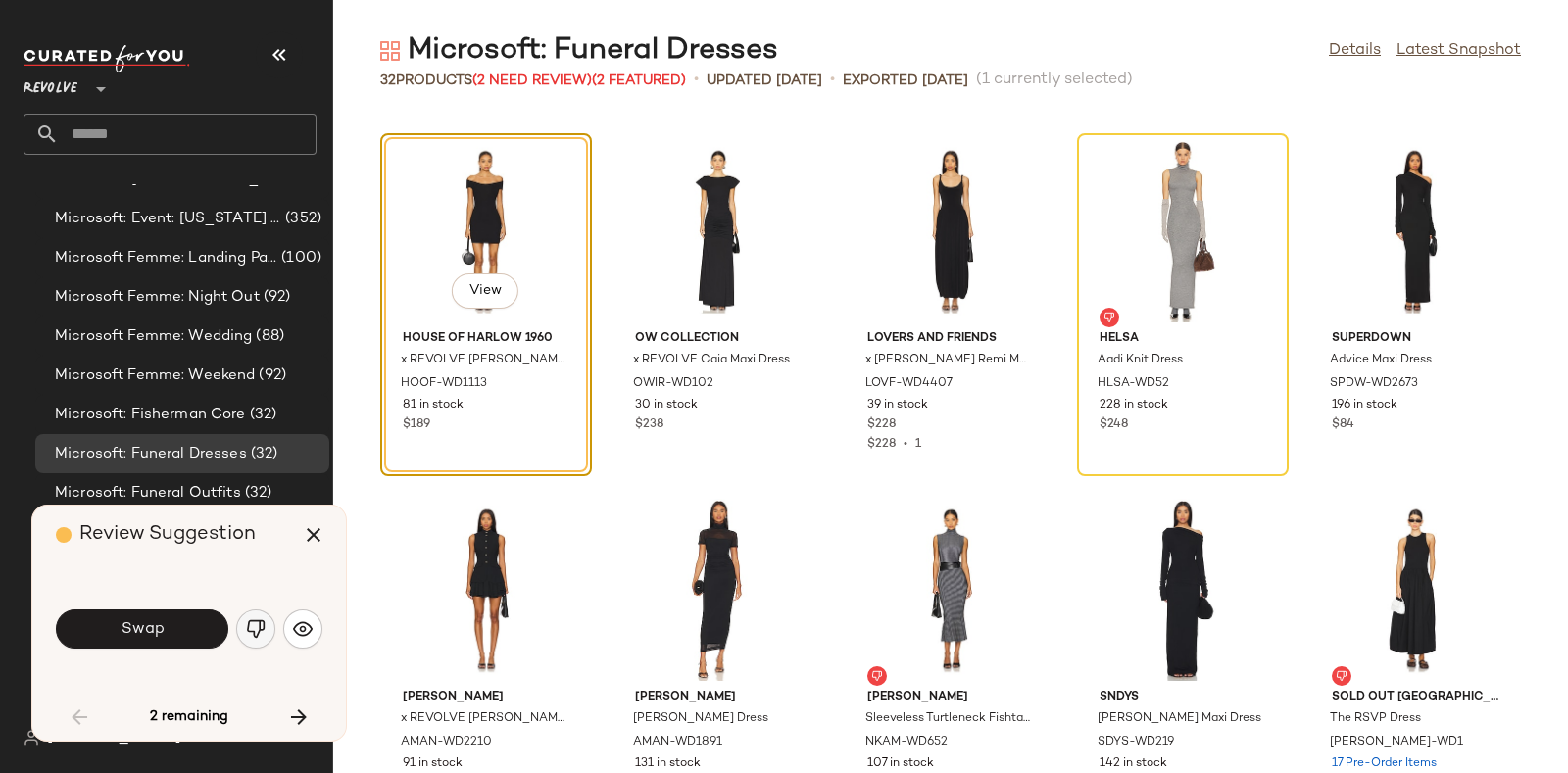
click at [250, 636] on img "button" at bounding box center [256, 629] width 20 height 20
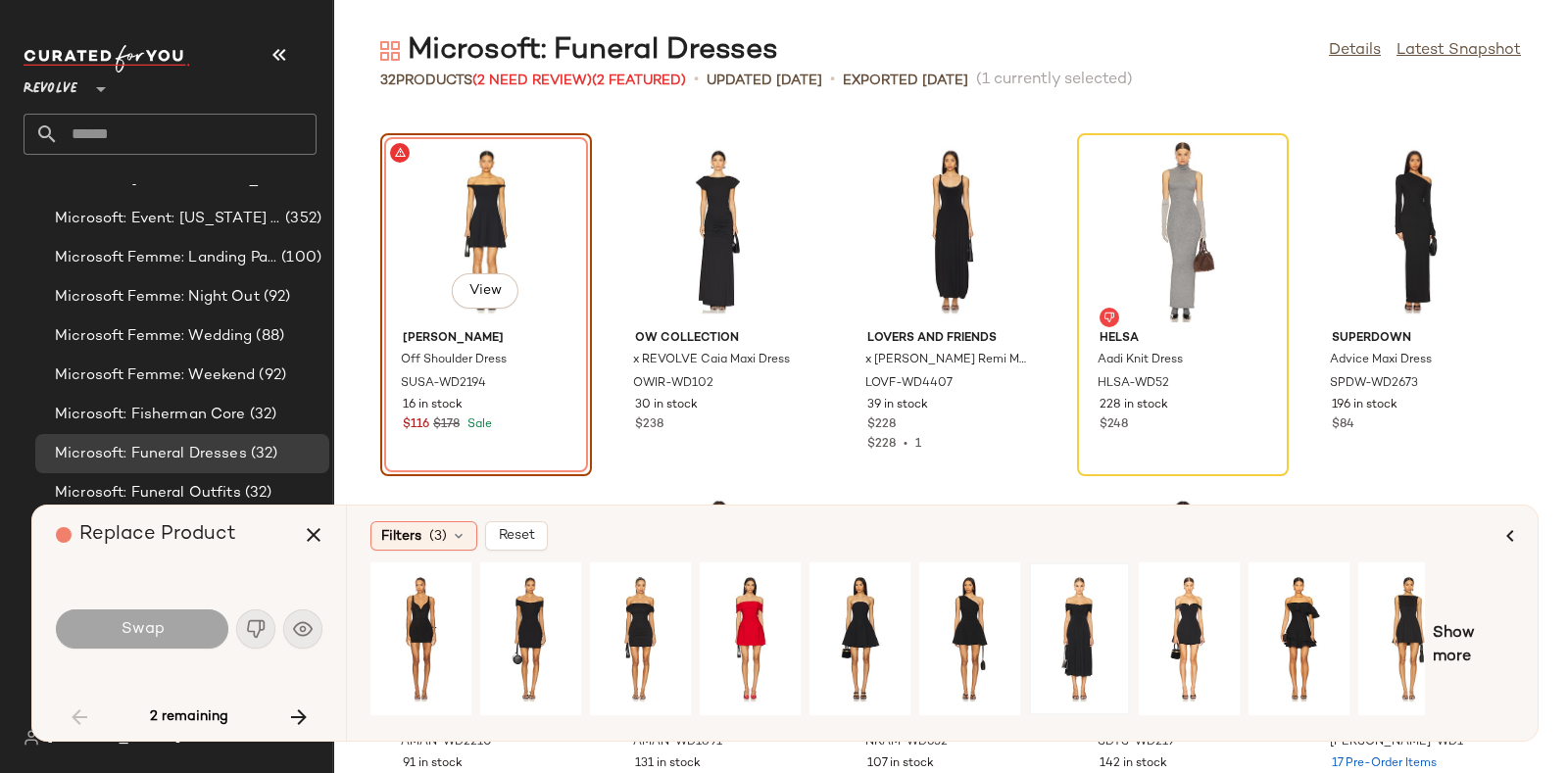
click at [1096, 624] on div at bounding box center [1080, 639] width 87 height 139
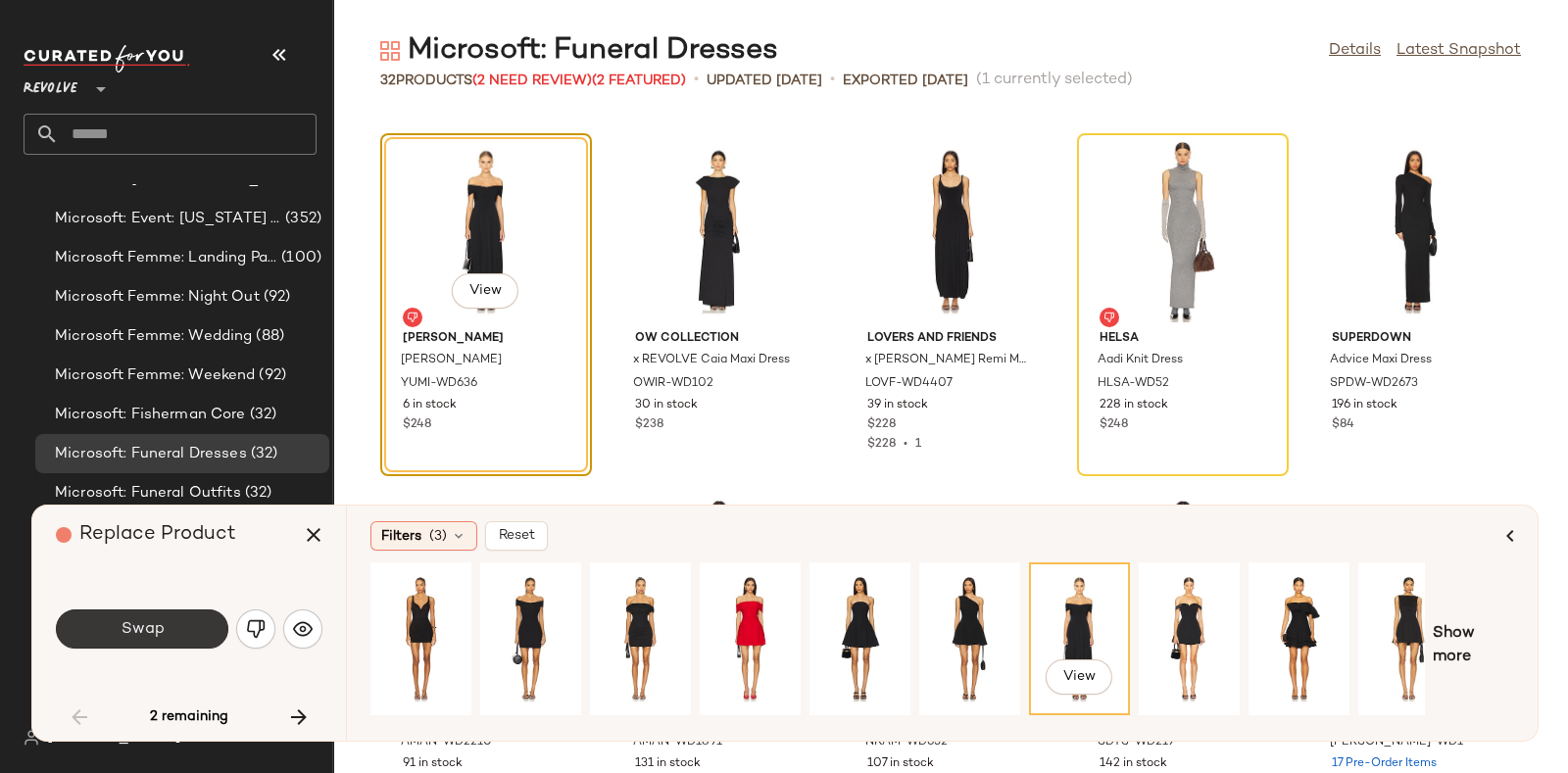
click at [166, 630] on button "Swap" at bounding box center [142, 629] width 172 height 40
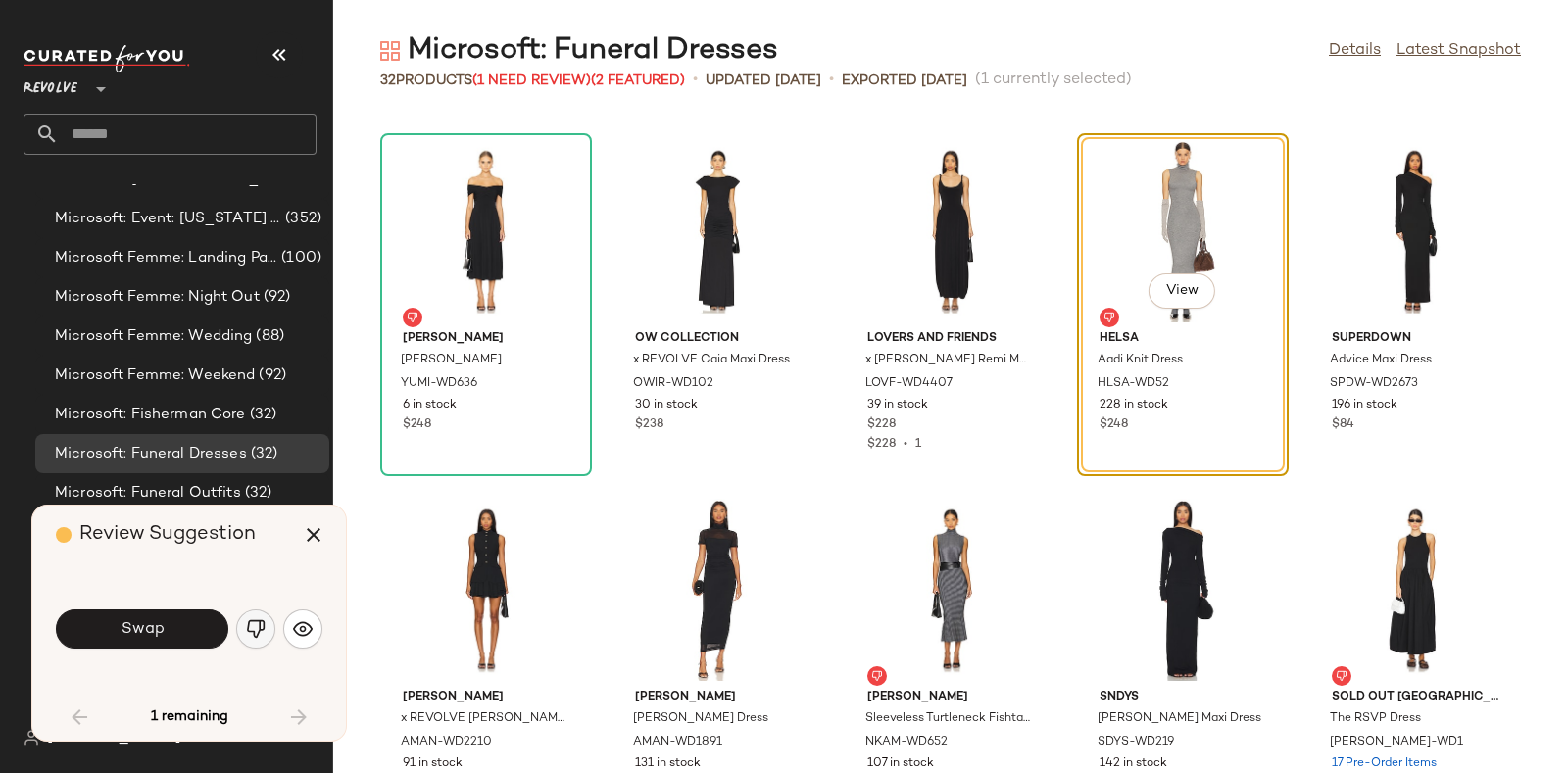
click at [249, 631] on img "button" at bounding box center [256, 629] width 20 height 20
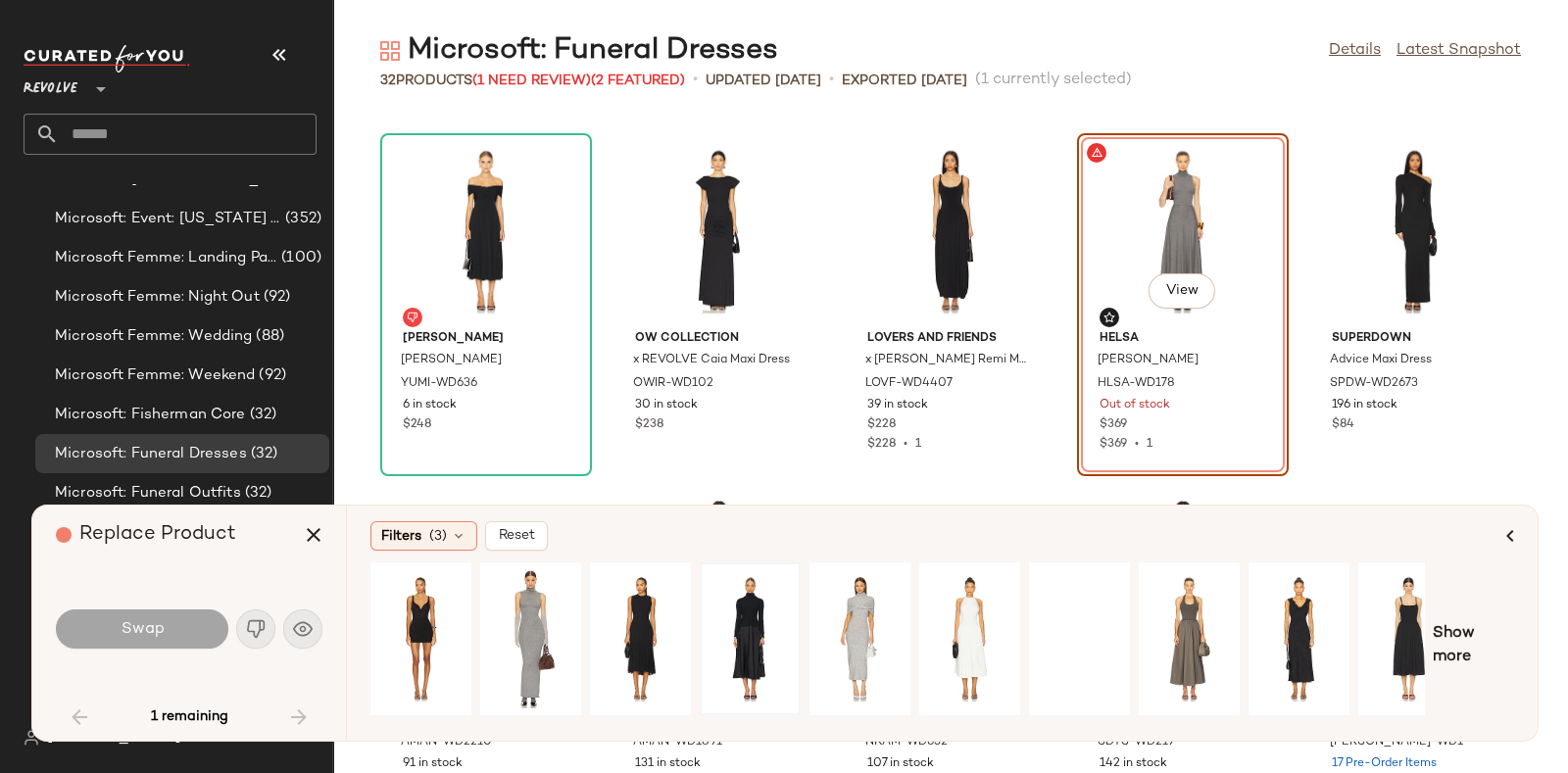
click at [733, 608] on div at bounding box center [750, 639] width 87 height 139
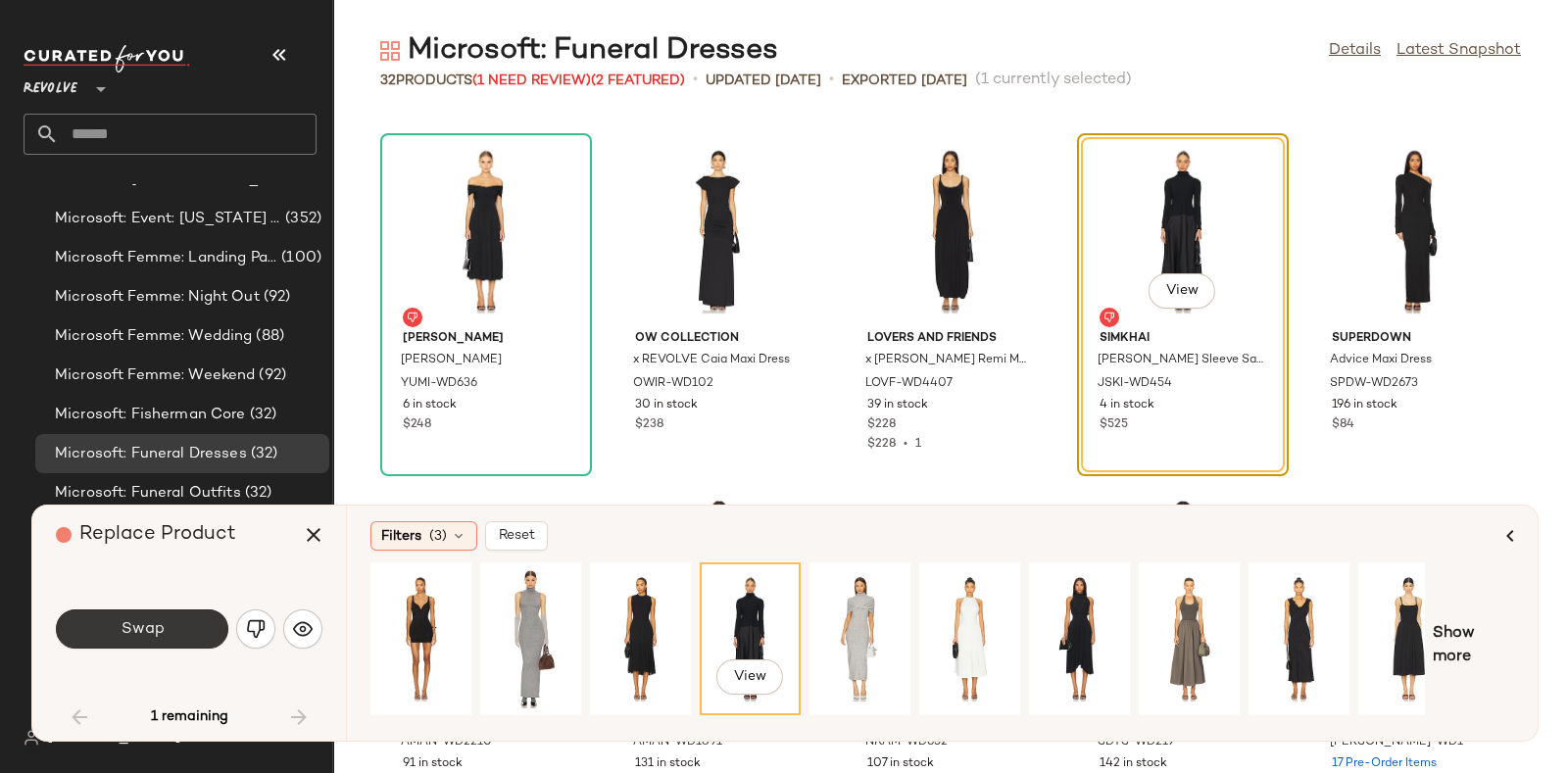
click at [163, 618] on button "Swap" at bounding box center [142, 629] width 172 height 40
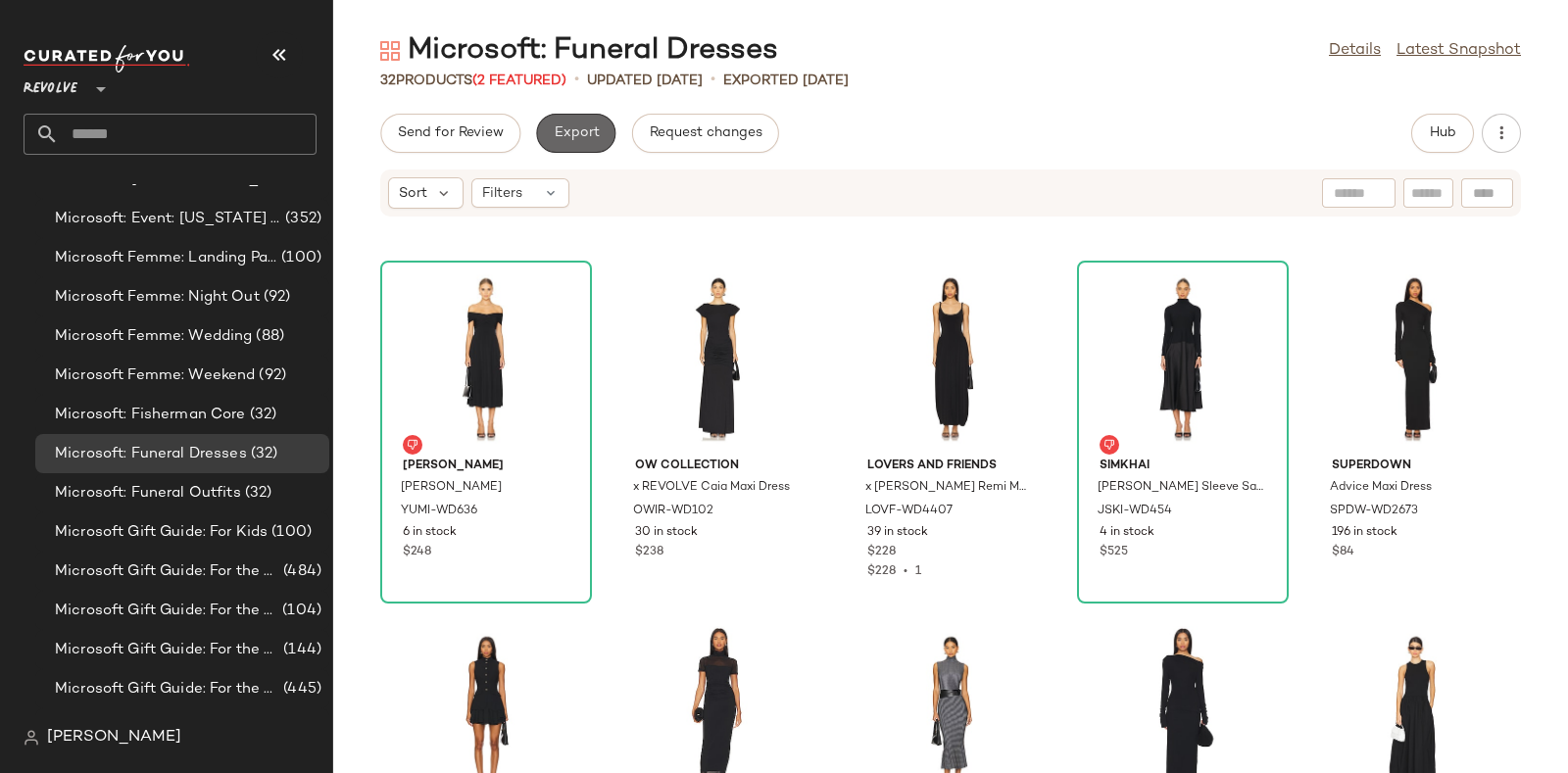
click at [581, 126] on span "Export" at bounding box center [575, 134] width 46 height 16
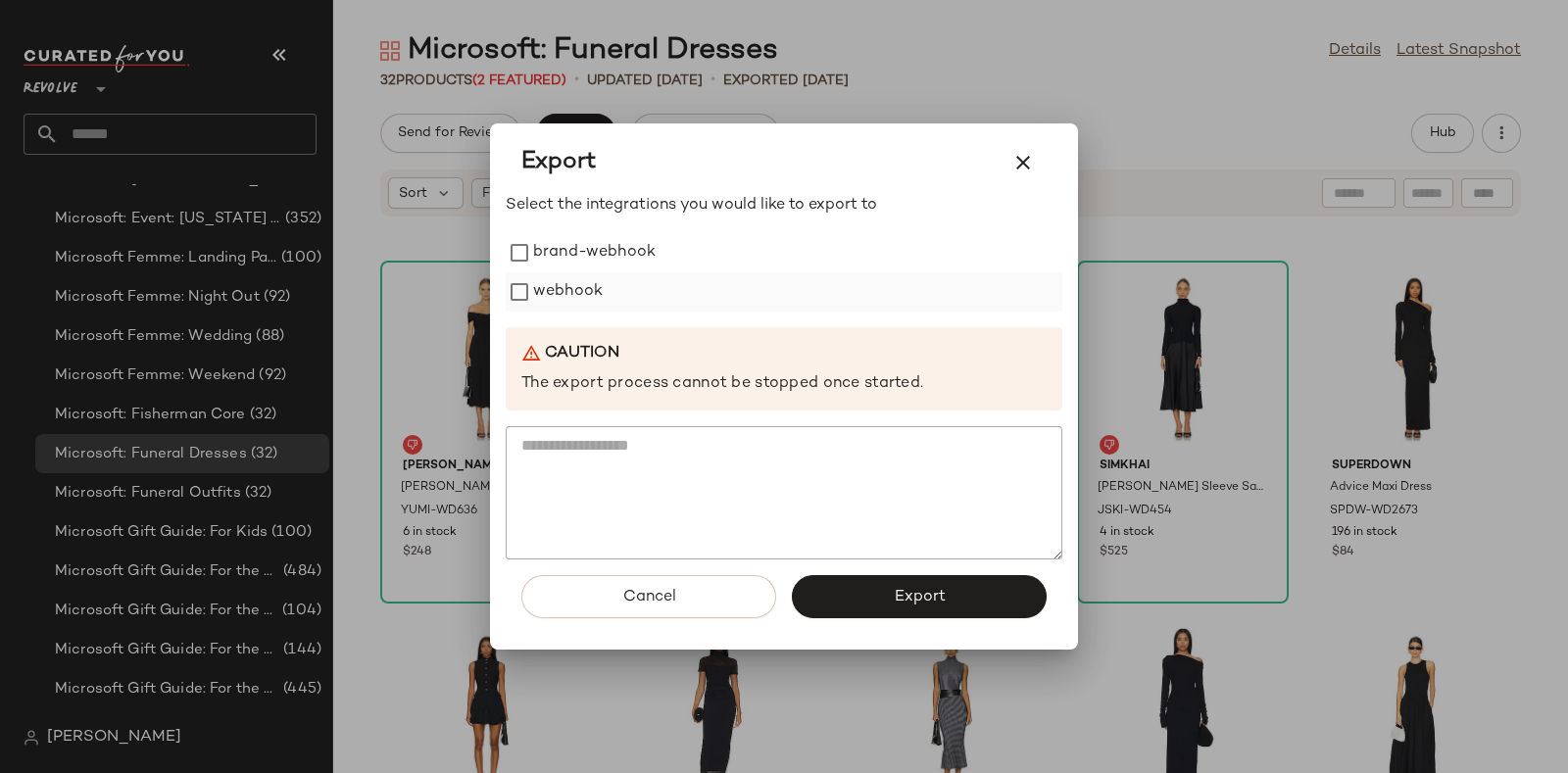
click at [563, 298] on label "webhook" at bounding box center [568, 292] width 69 height 40
click at [872, 605] on button "Export" at bounding box center [918, 598] width 255 height 44
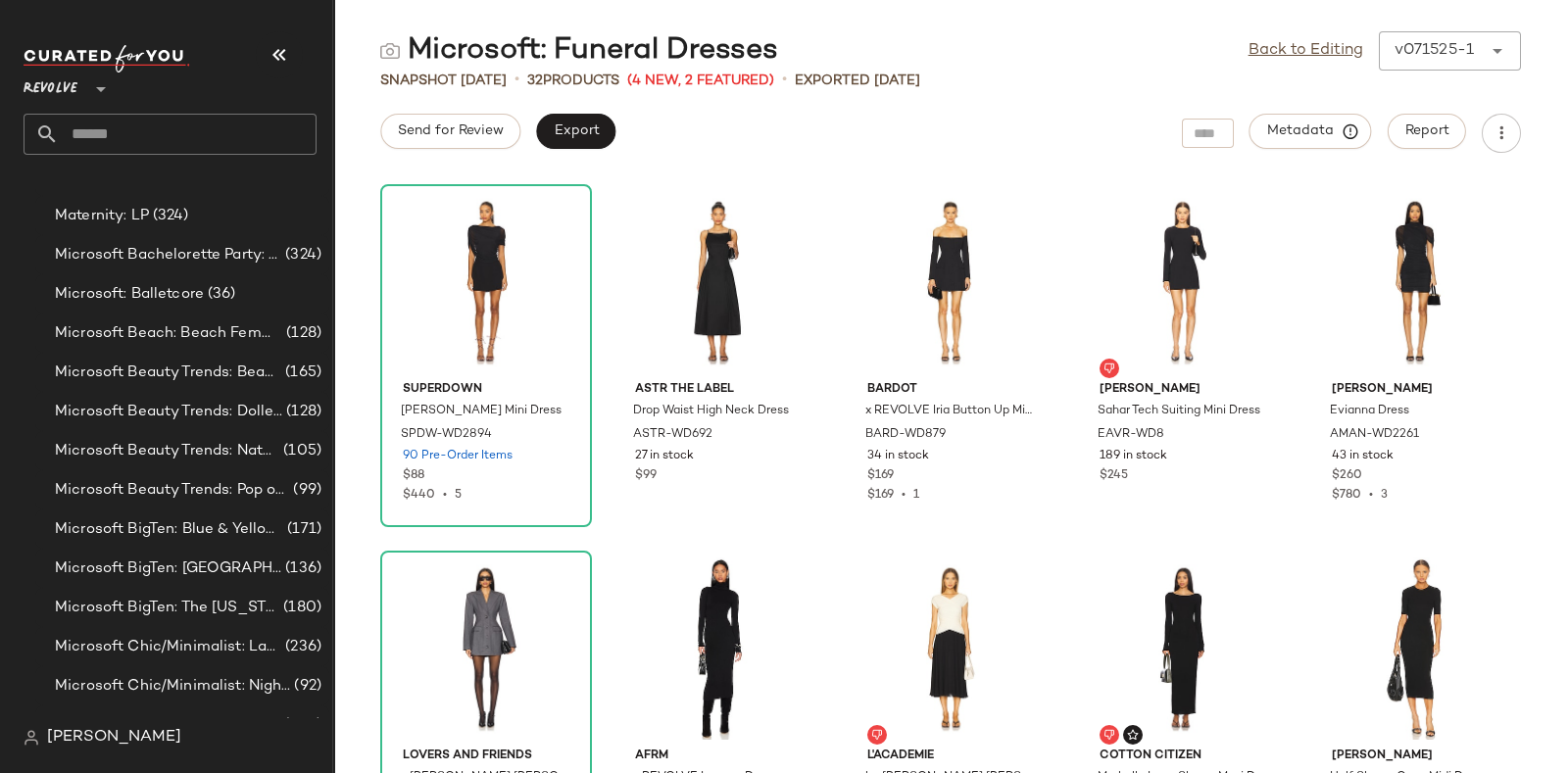
scroll to position [7993, 0]
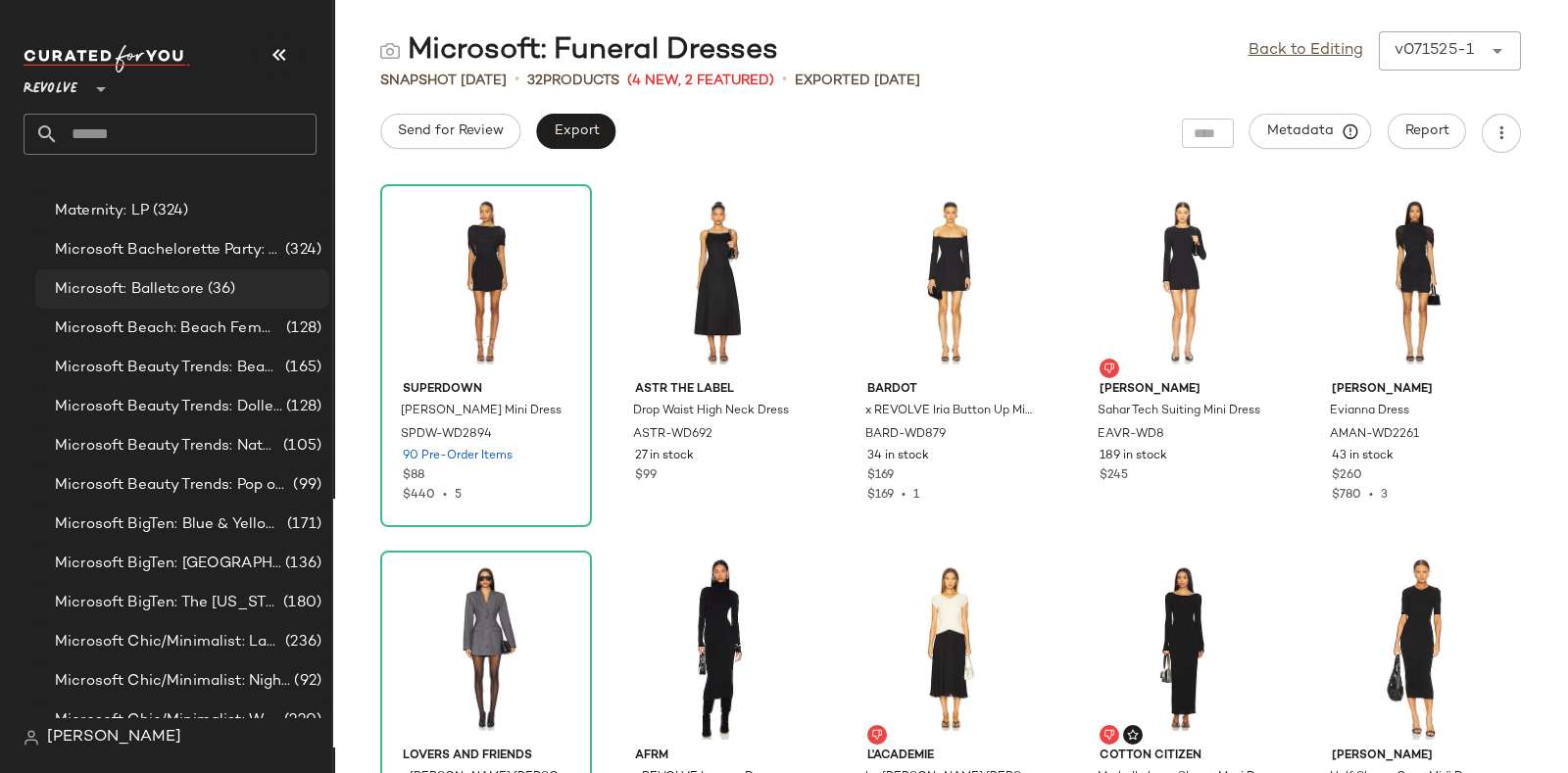
click at [211, 285] on span "(36)" at bounding box center [220, 289] width 33 height 23
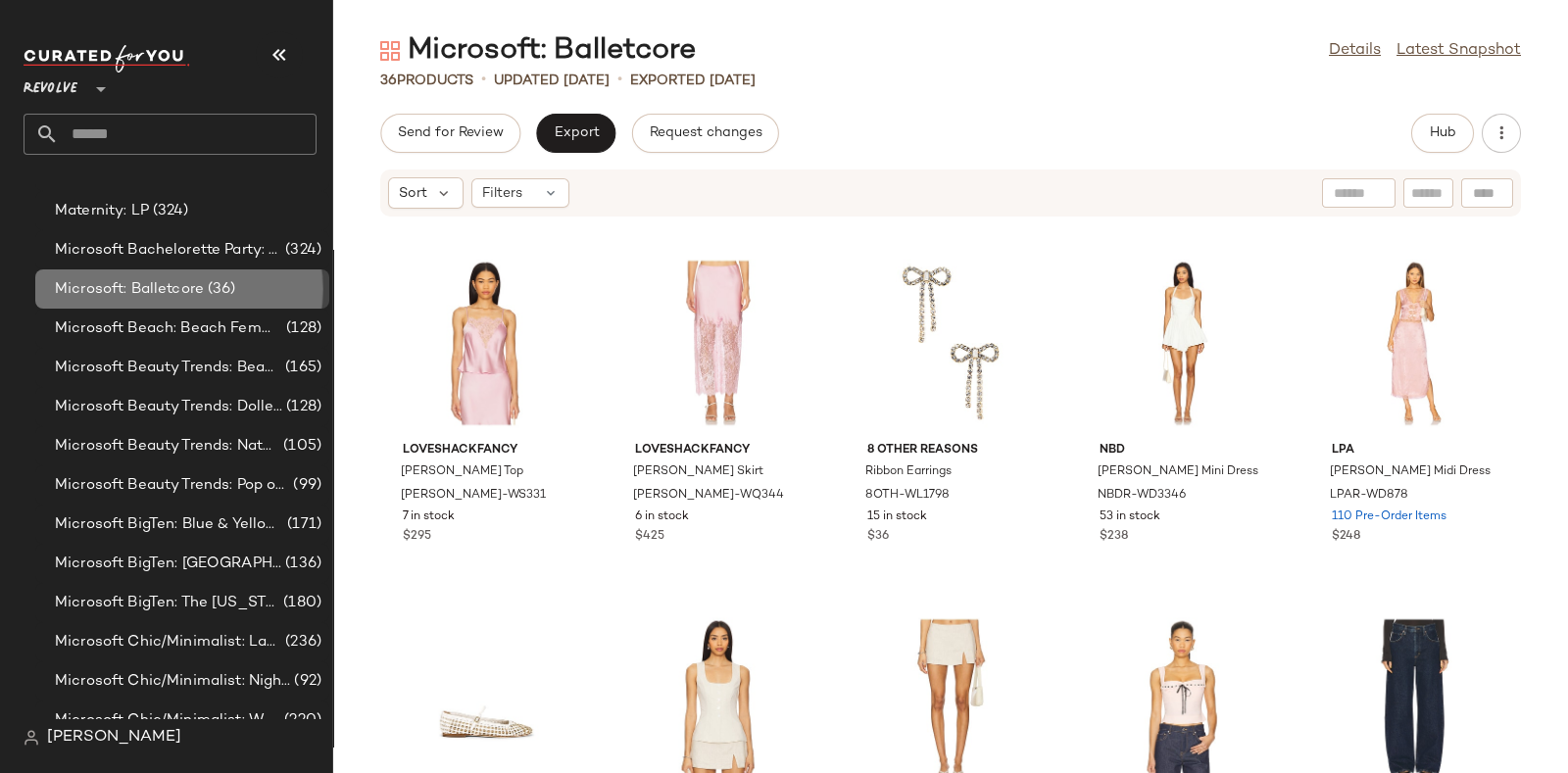
click at [152, 281] on span "Microsoft: Balletcore" at bounding box center [129, 289] width 149 height 23
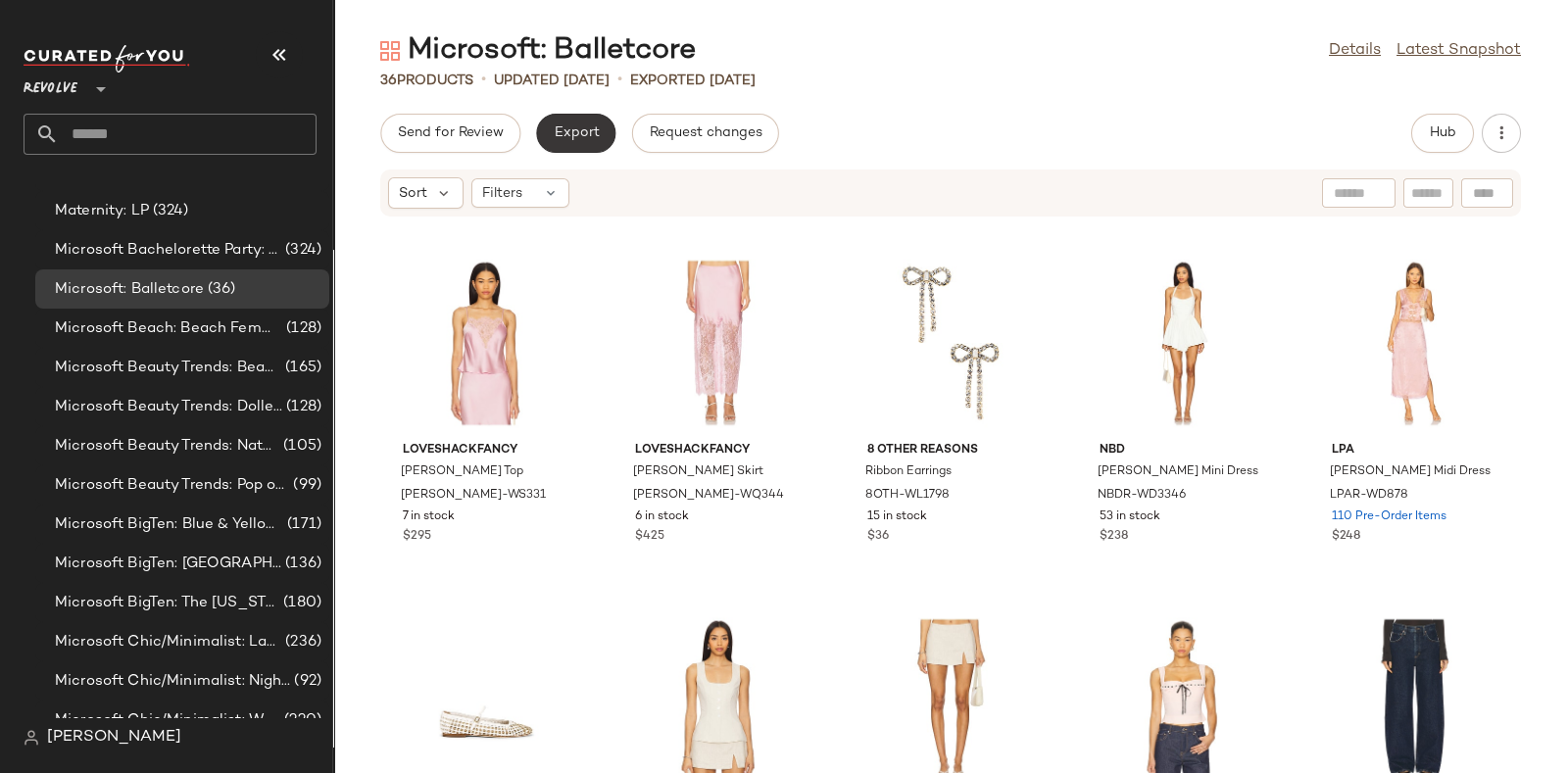
click at [573, 129] on span "Export" at bounding box center [575, 134] width 46 height 16
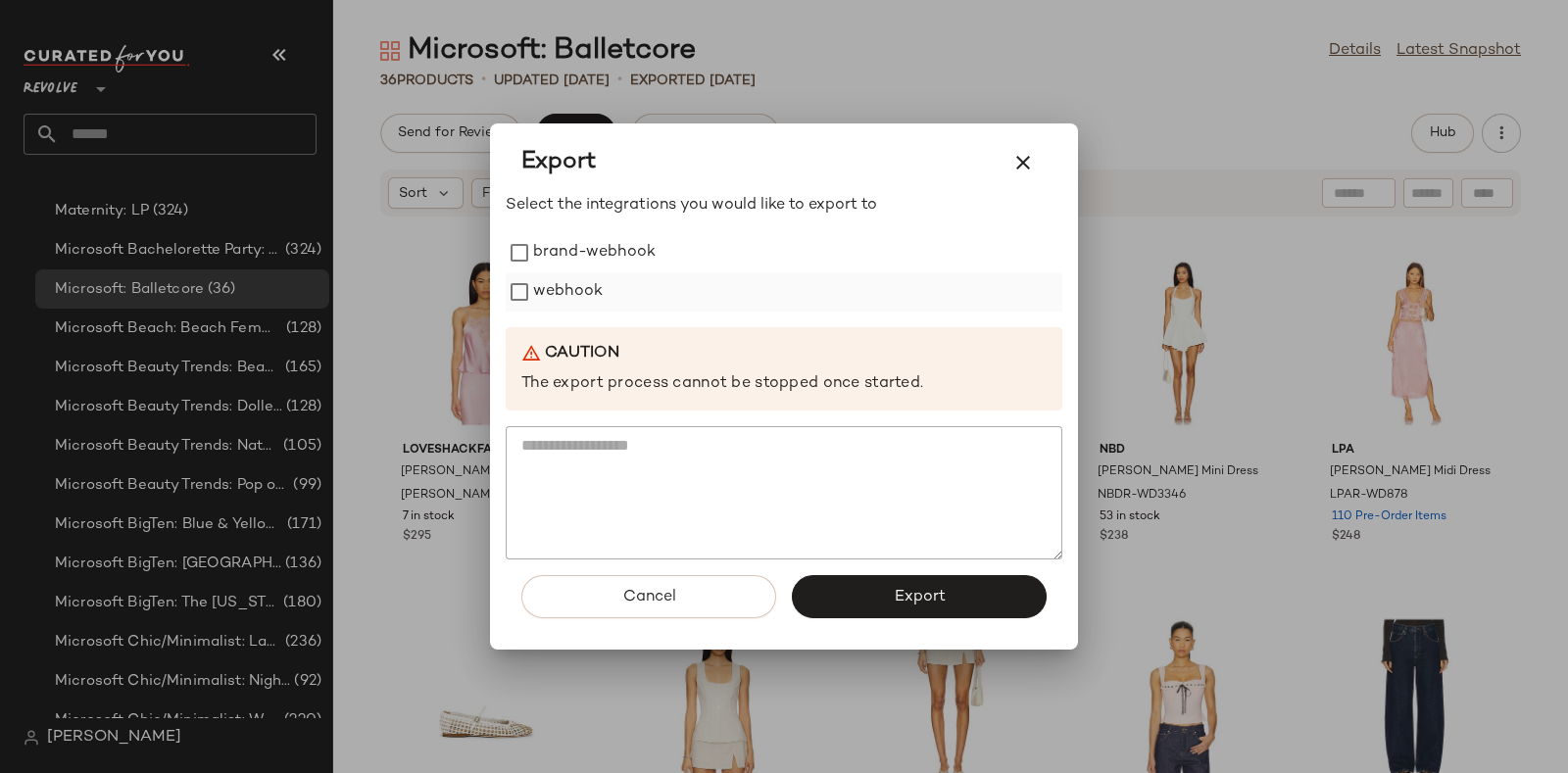
click at [577, 300] on label "webhook" at bounding box center [568, 292] width 69 height 40
click at [893, 599] on span "Export" at bounding box center [918, 598] width 52 height 19
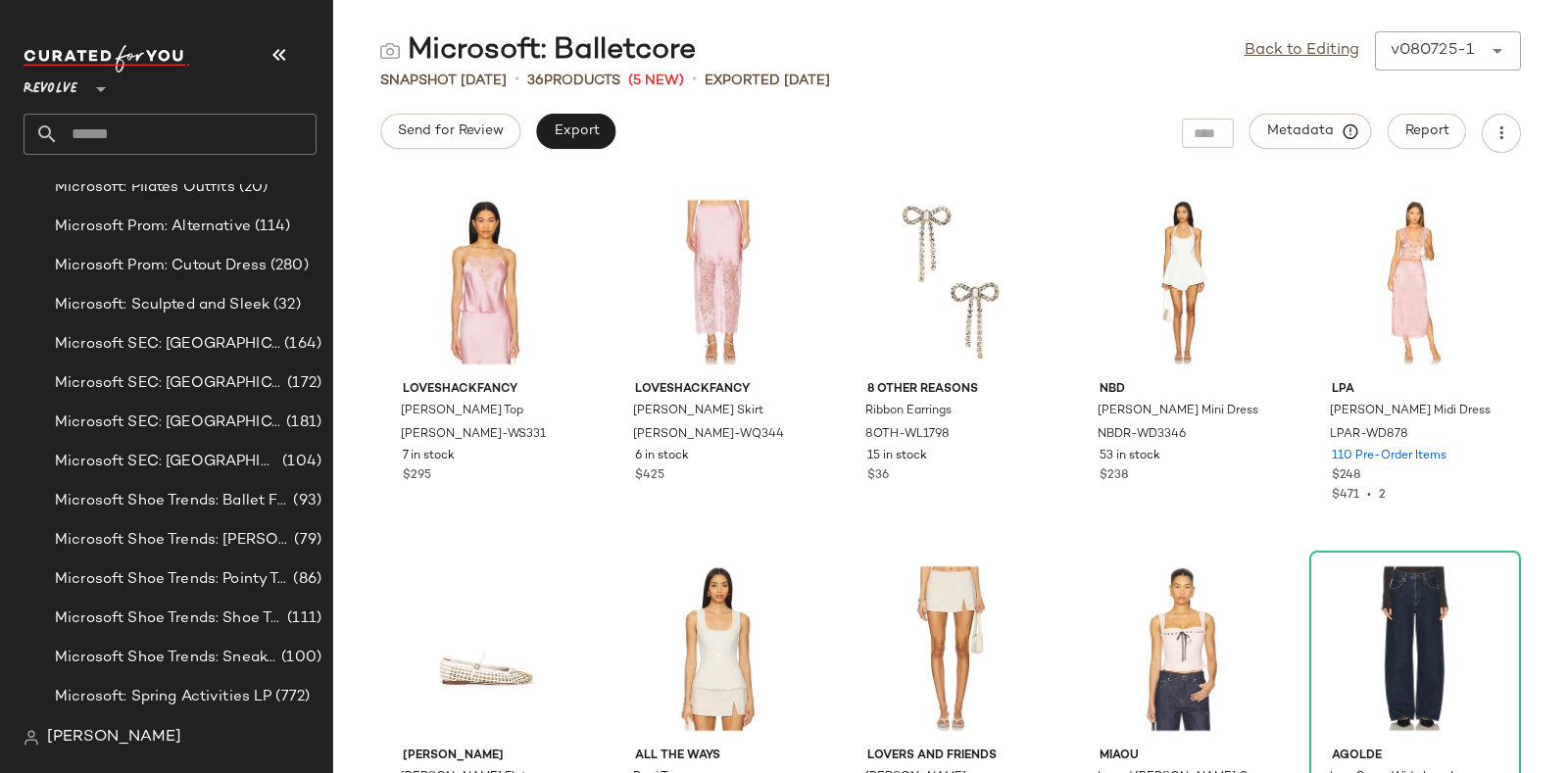
scroll to position [10561, 0]
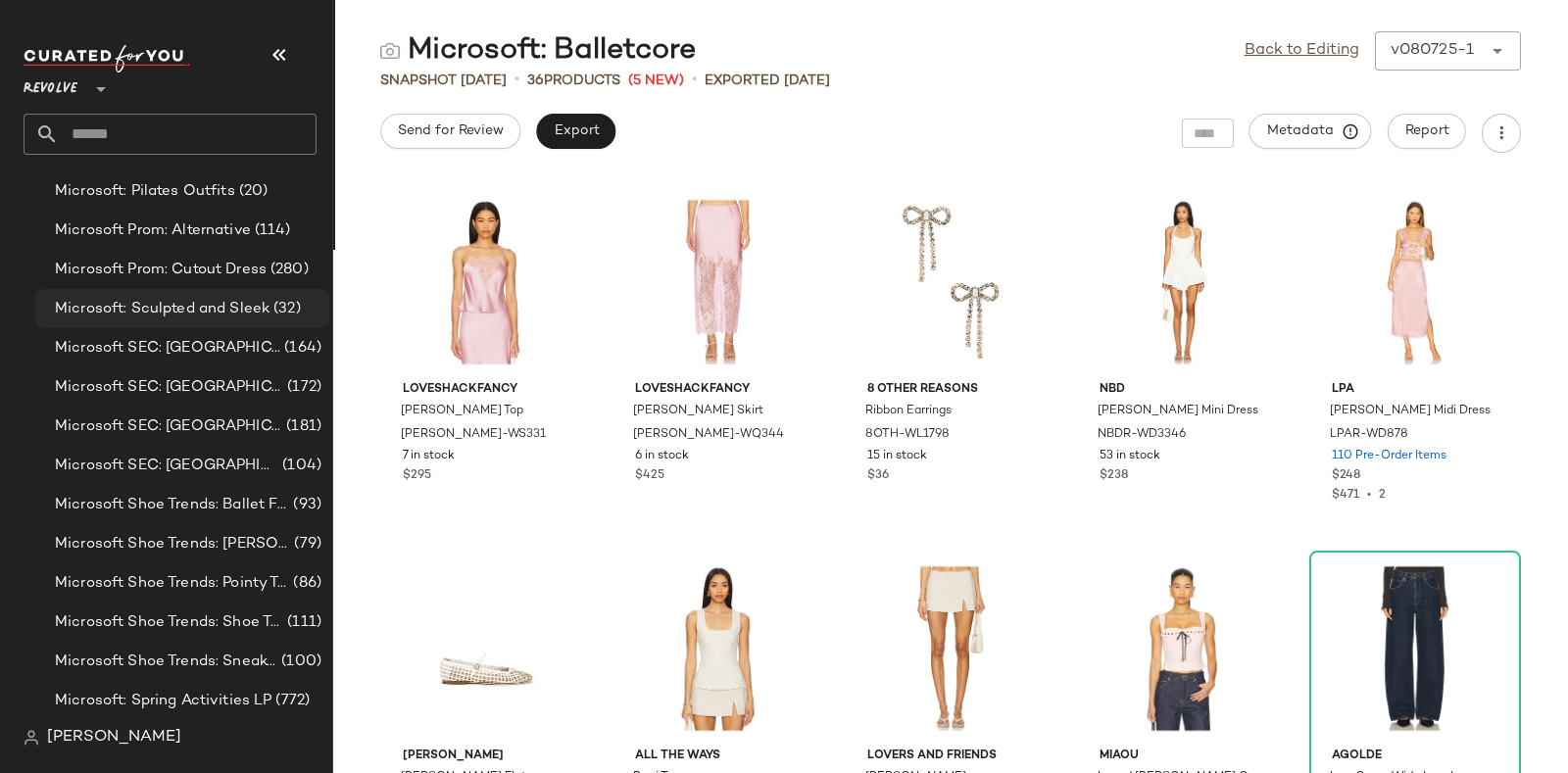
click at [246, 309] on span "Microsoft: Sculpted and Sleek" at bounding box center [161, 309] width 215 height 23
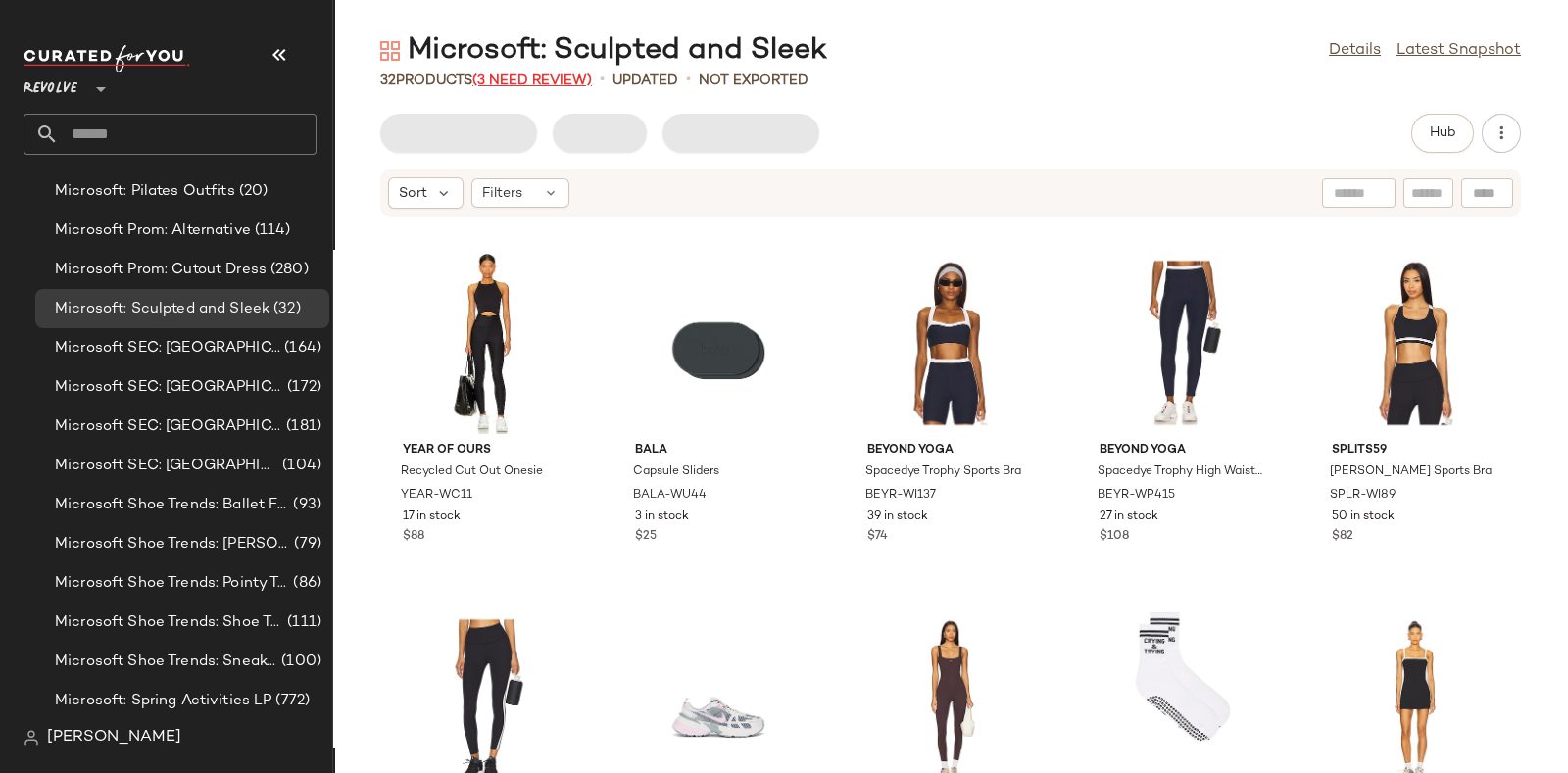
click at [525, 75] on span "(3 Need Review)" at bounding box center [532, 80] width 120 height 15
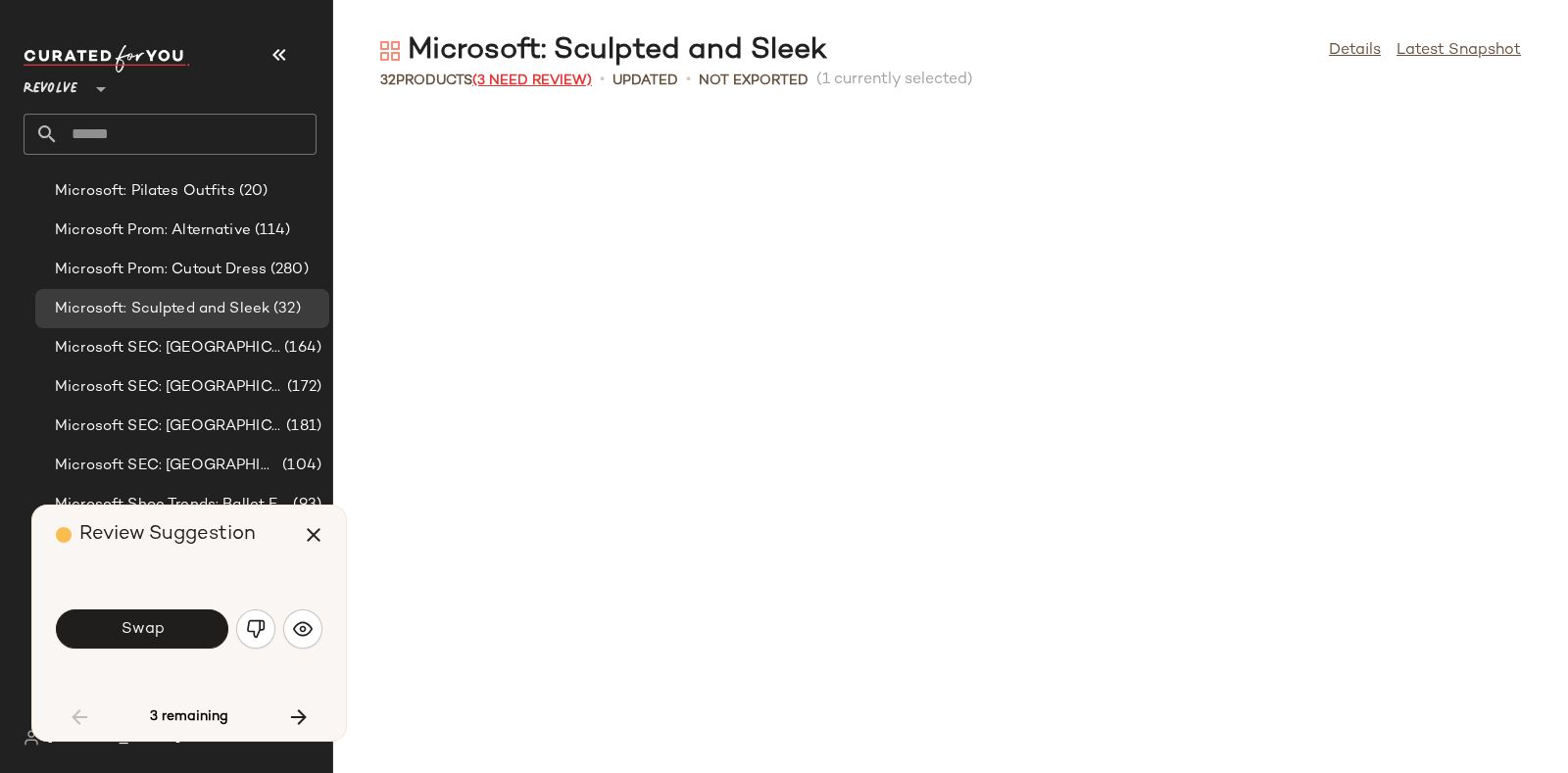
scroll to position [732, 0]
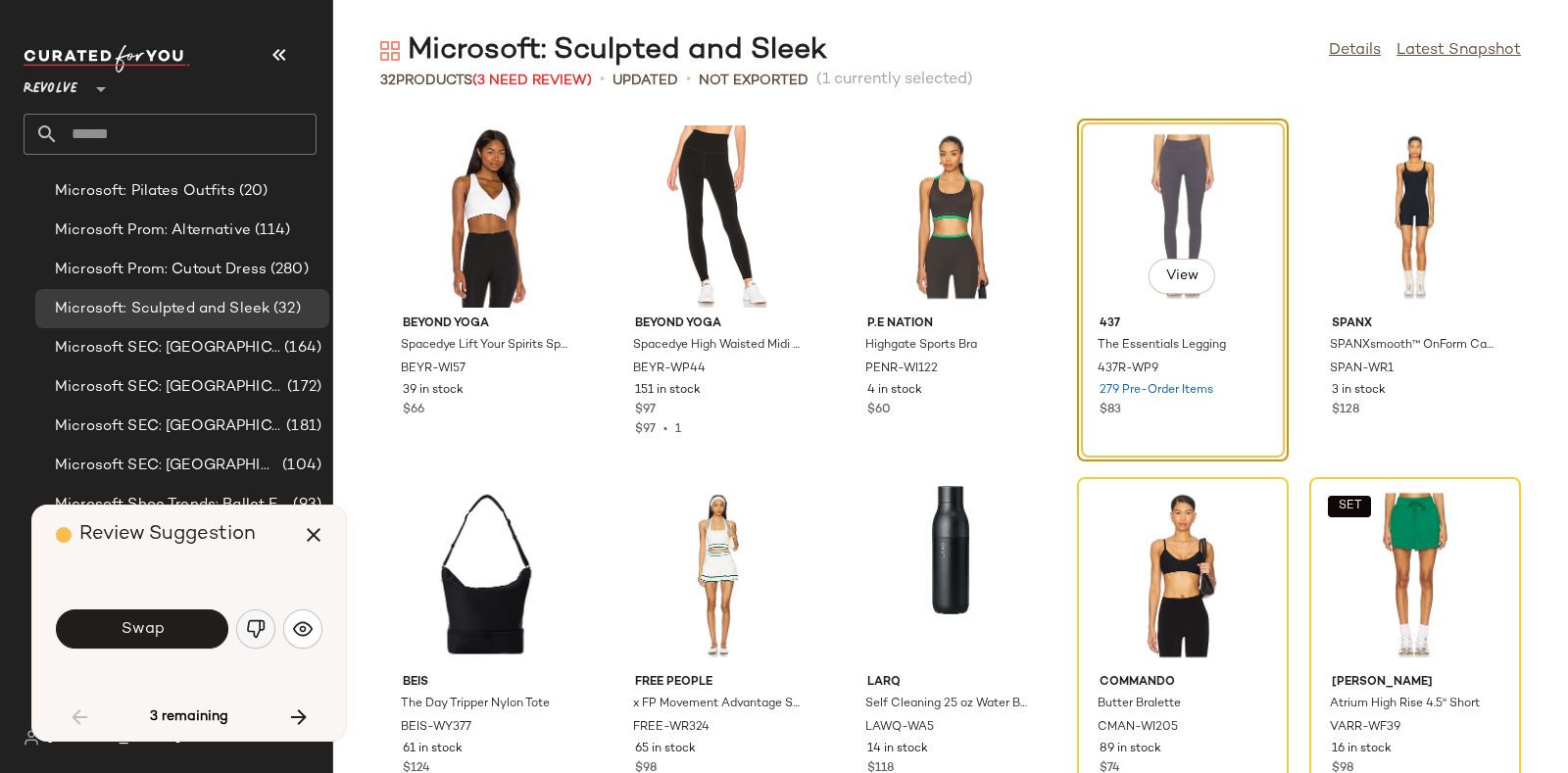
click at [250, 626] on img "button" at bounding box center [256, 629] width 20 height 20
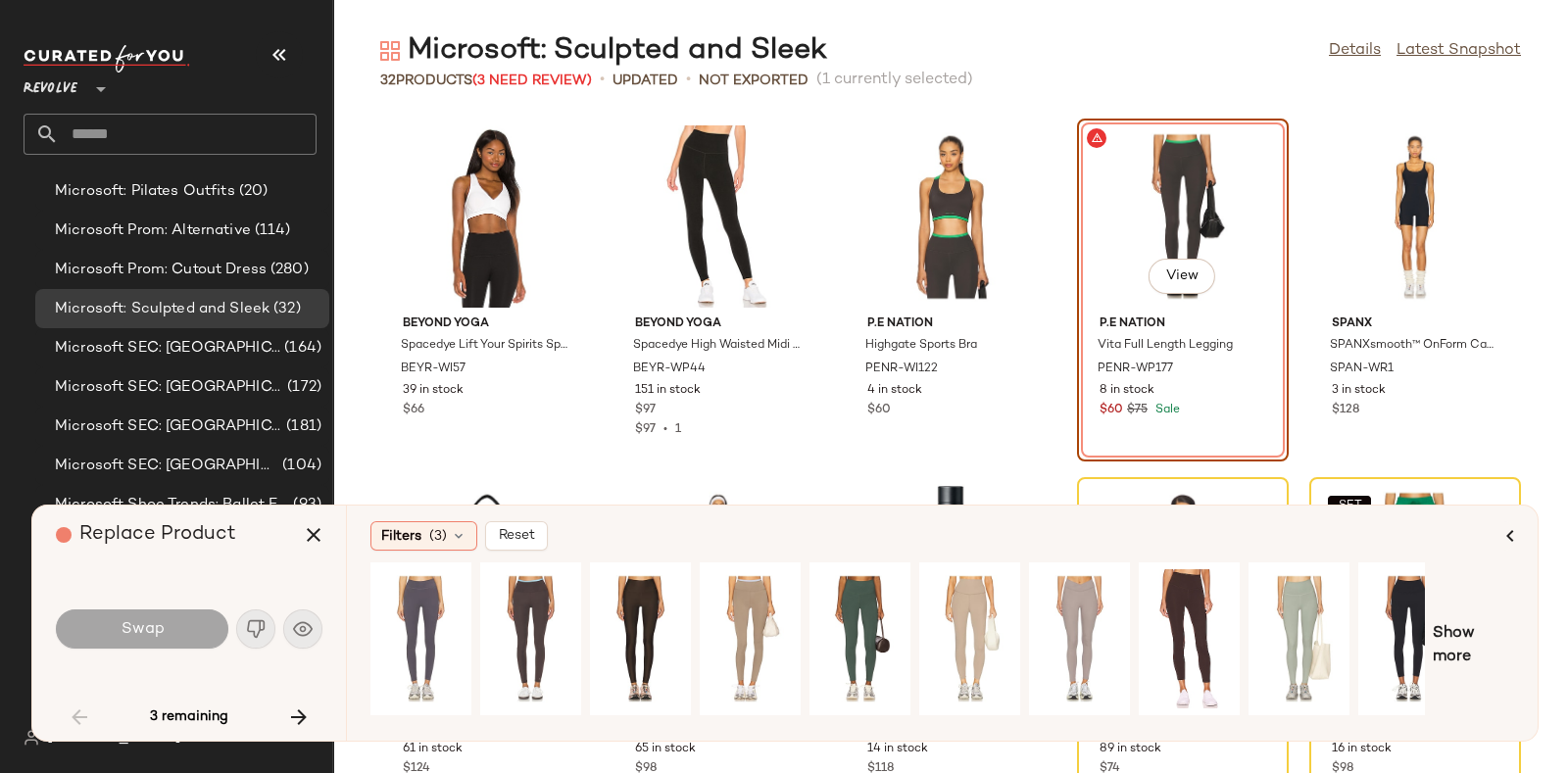
click at [209, 594] on div "Swap" at bounding box center [188, 629] width 266 height 106
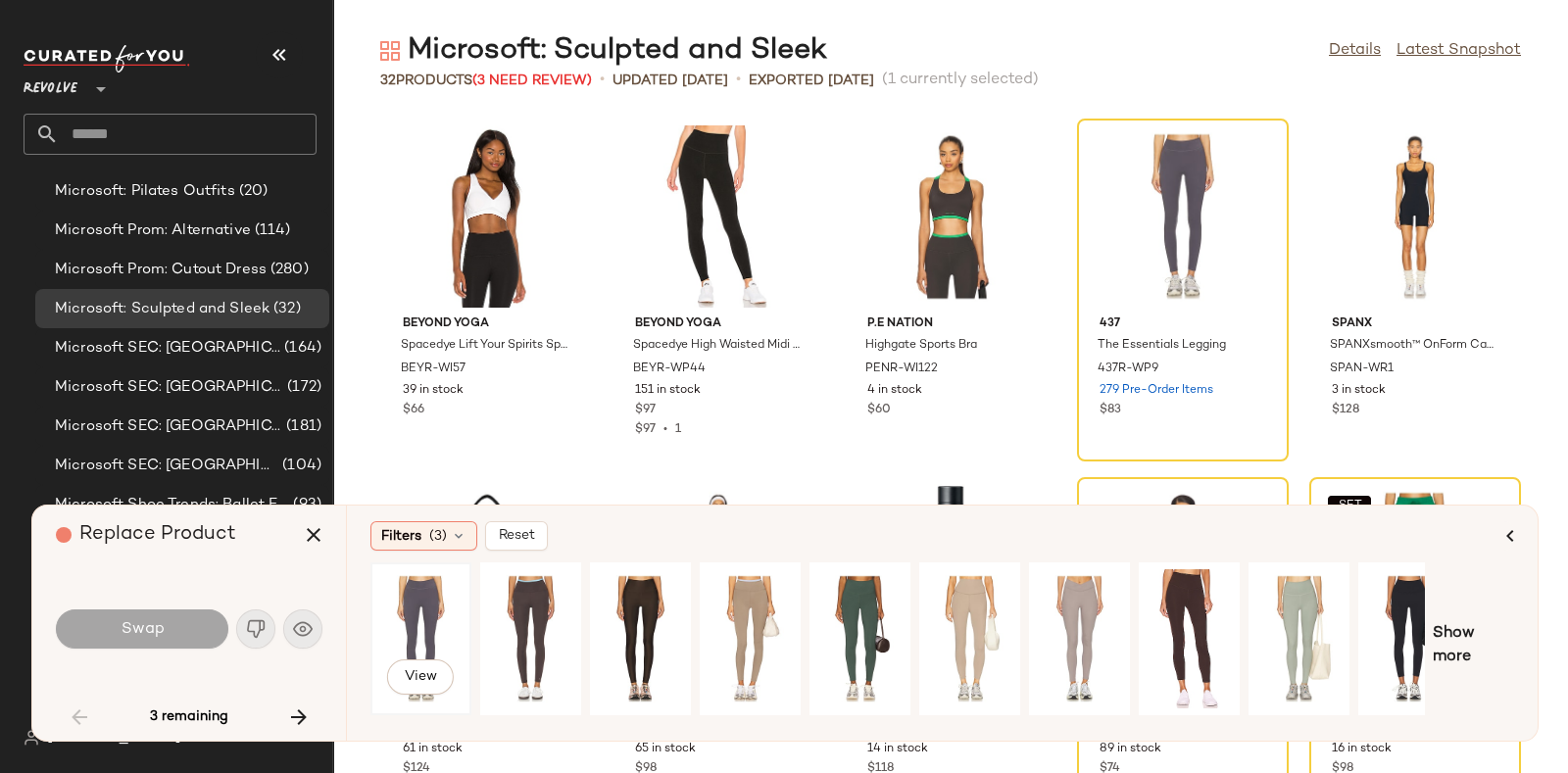
click at [426, 614] on div "View" at bounding box center [421, 639] width 87 height 139
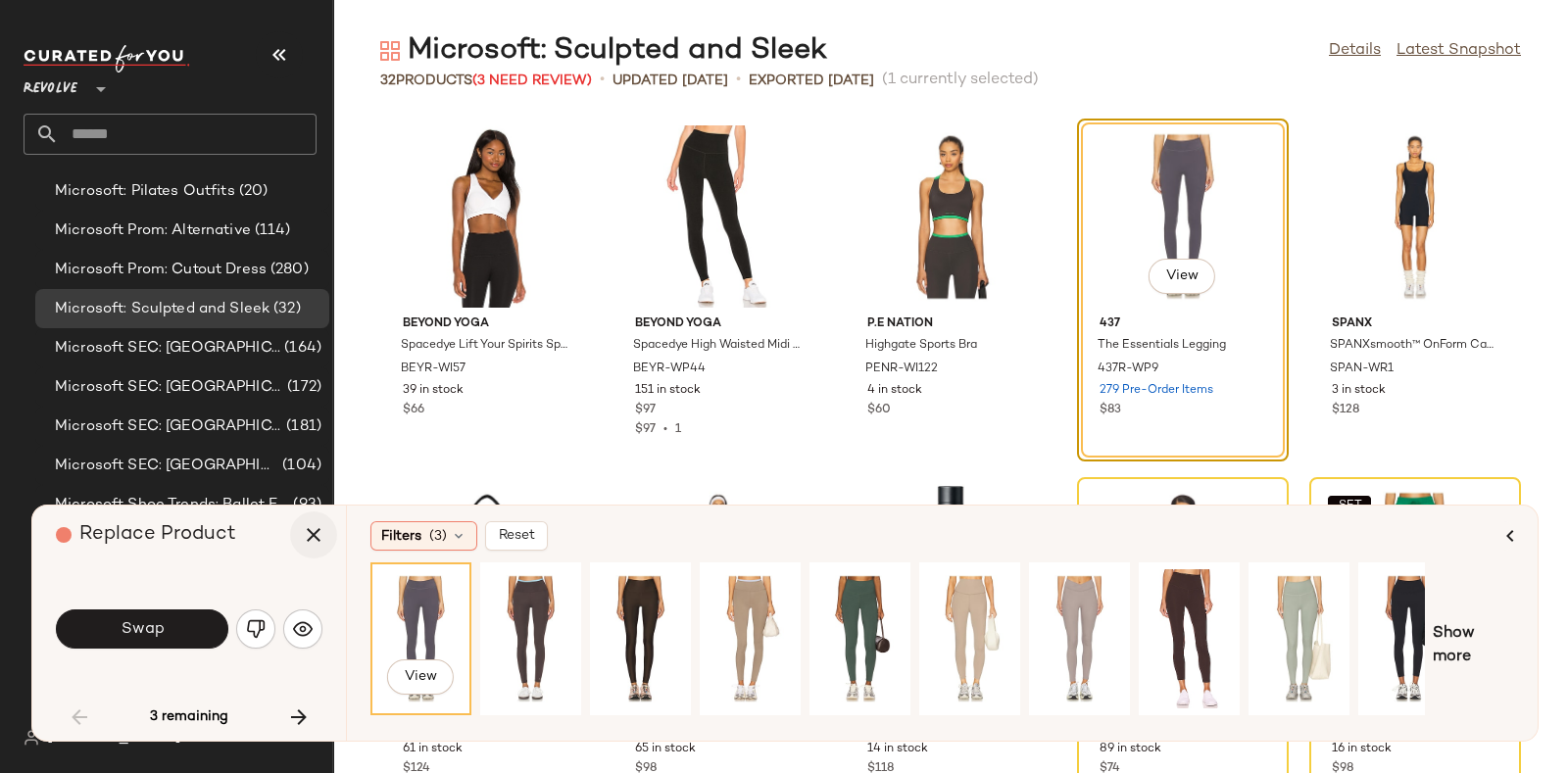
click at [308, 535] on icon "button" at bounding box center [314, 535] width 24 height 24
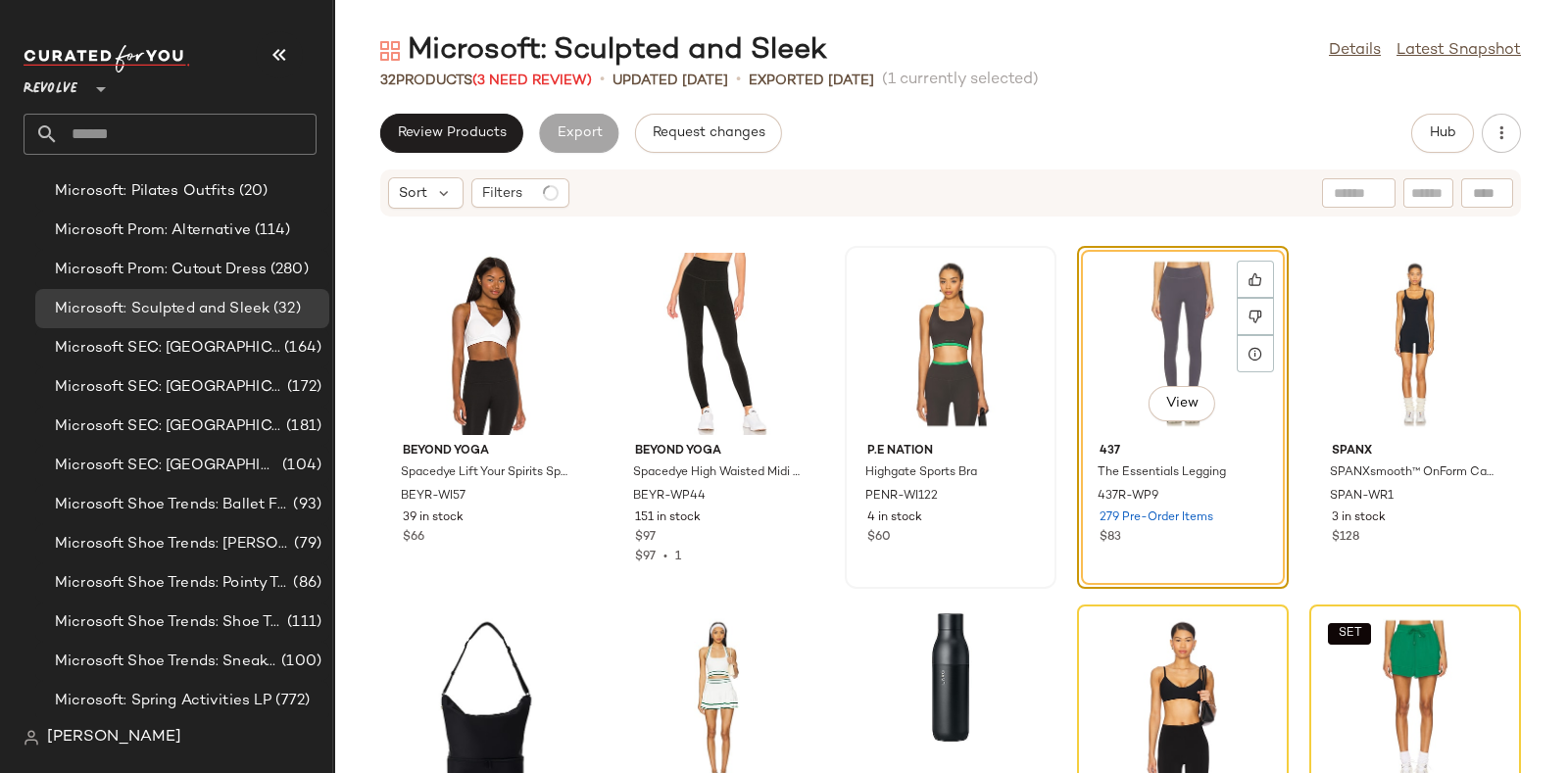
click at [951, 351] on div at bounding box center [951, 344] width 198 height 182
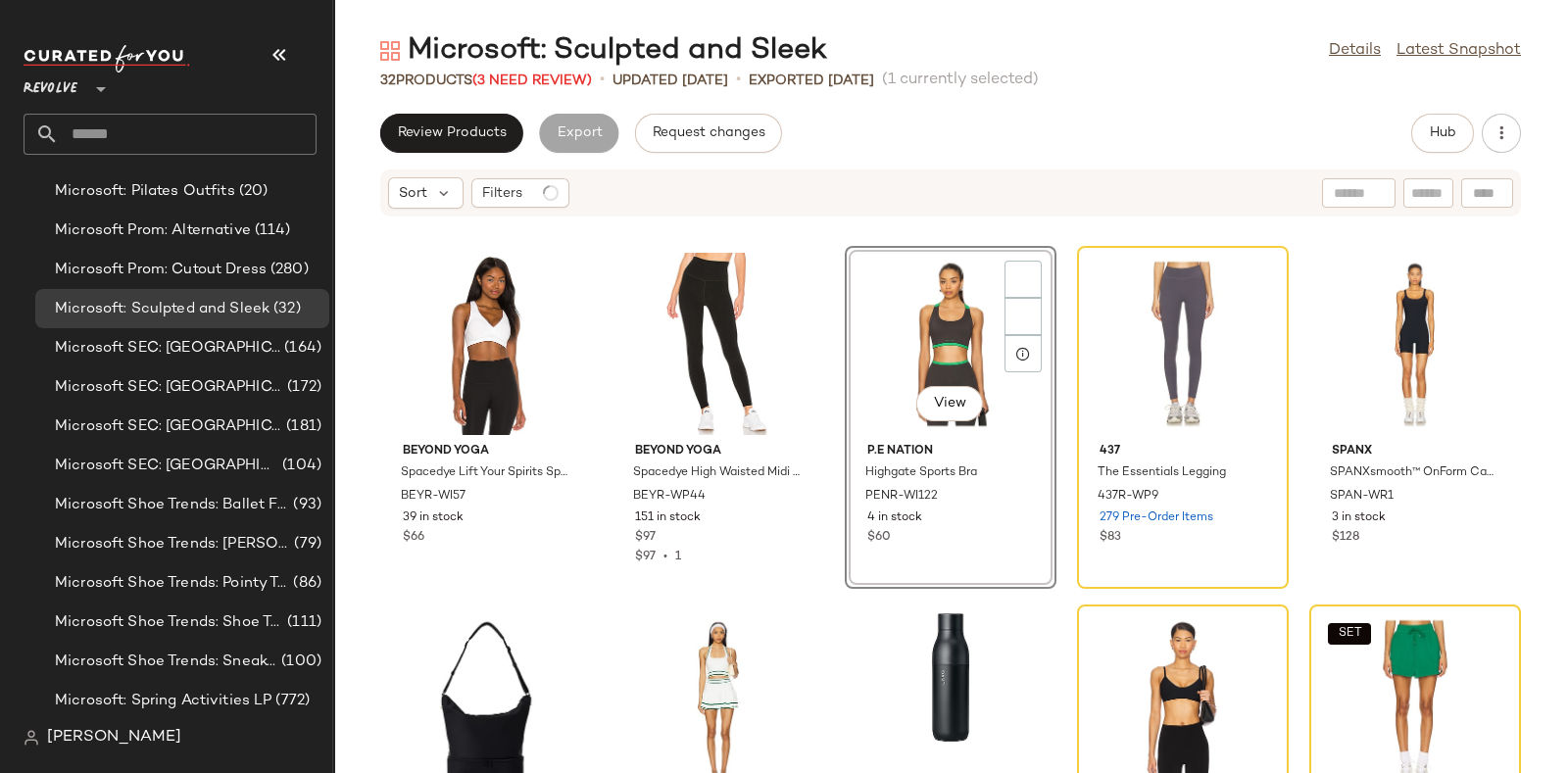
click at [969, 363] on div "View" at bounding box center [951, 344] width 198 height 182
click at [1017, 315] on img at bounding box center [1023, 317] width 12 height 12
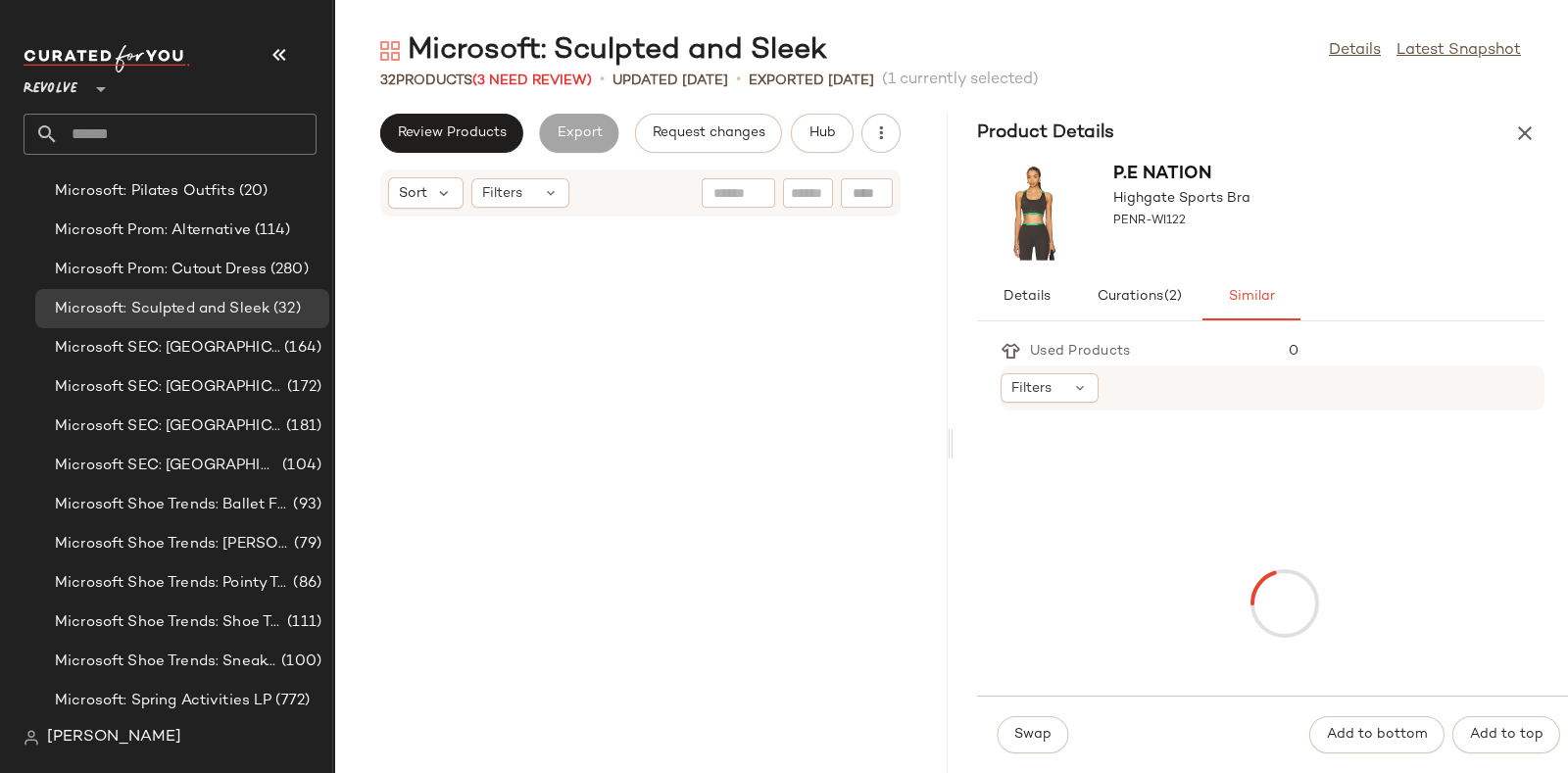
scroll to position [2152, 0]
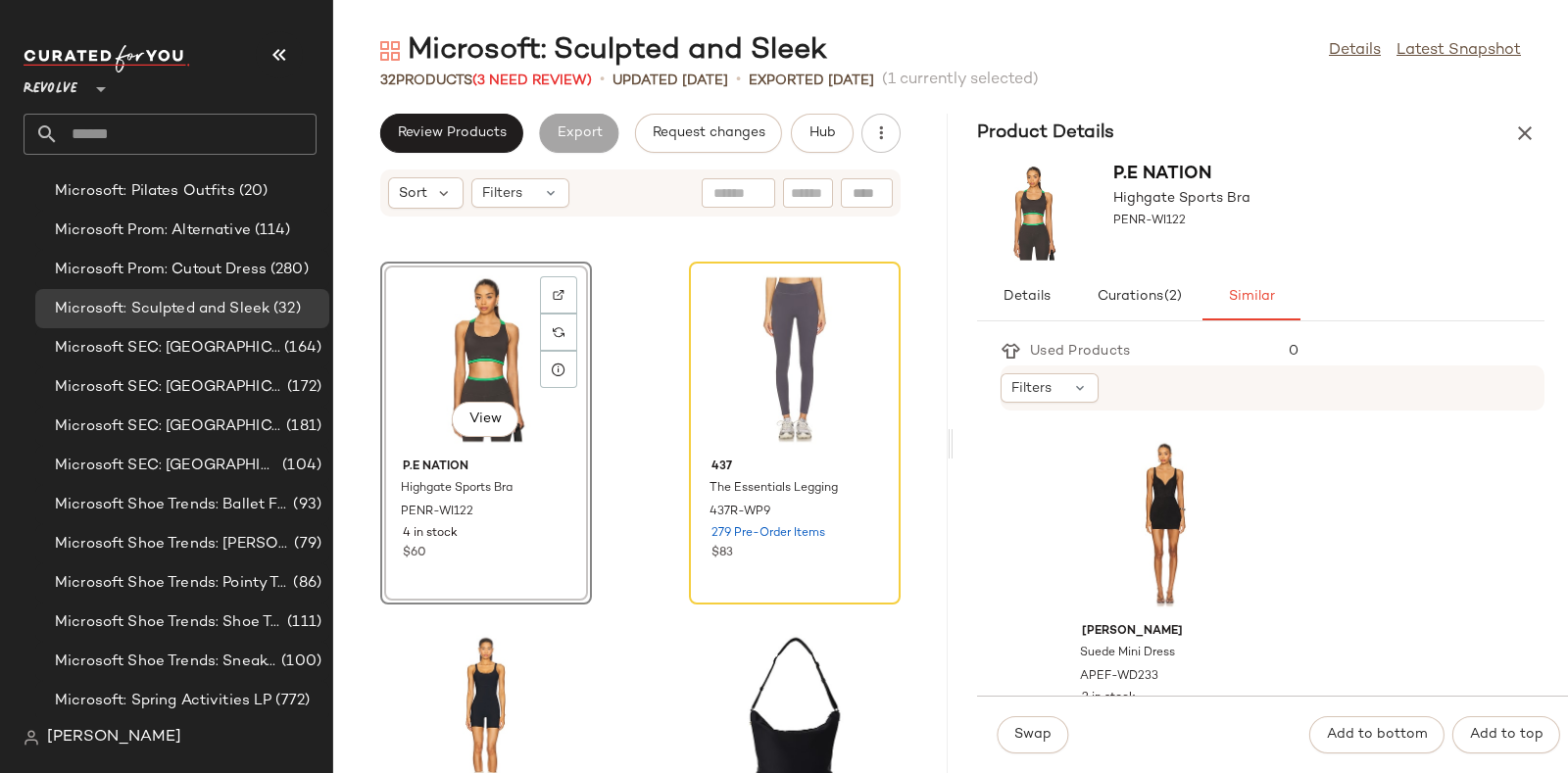
click at [426, 614] on div "View P.E Nation Highgate Sports Bra PENR-WI122 4 in stock $60 437 The Essential…" at bounding box center [640, 506] width 614 height 532
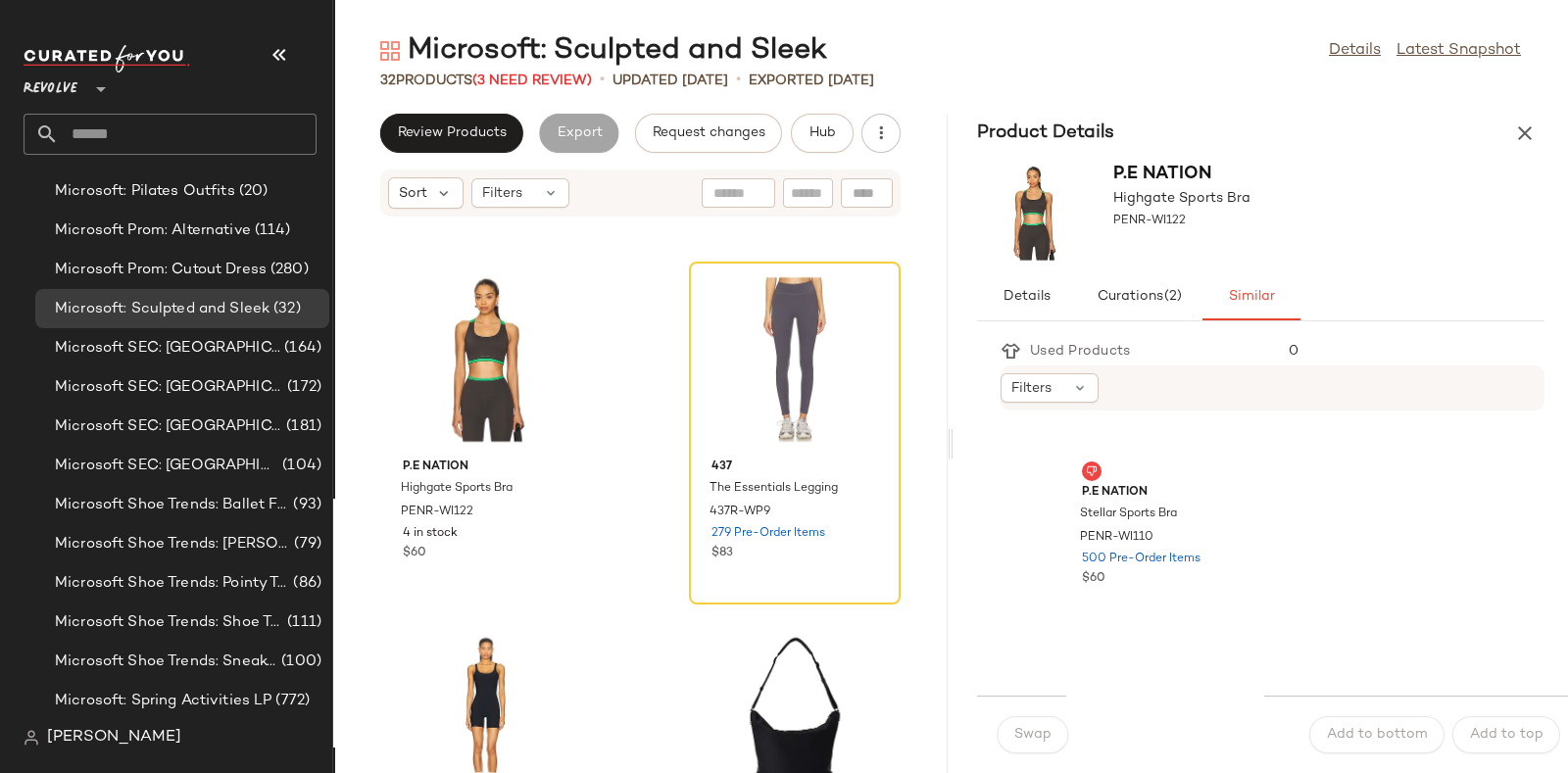
scroll to position [1216, 0]
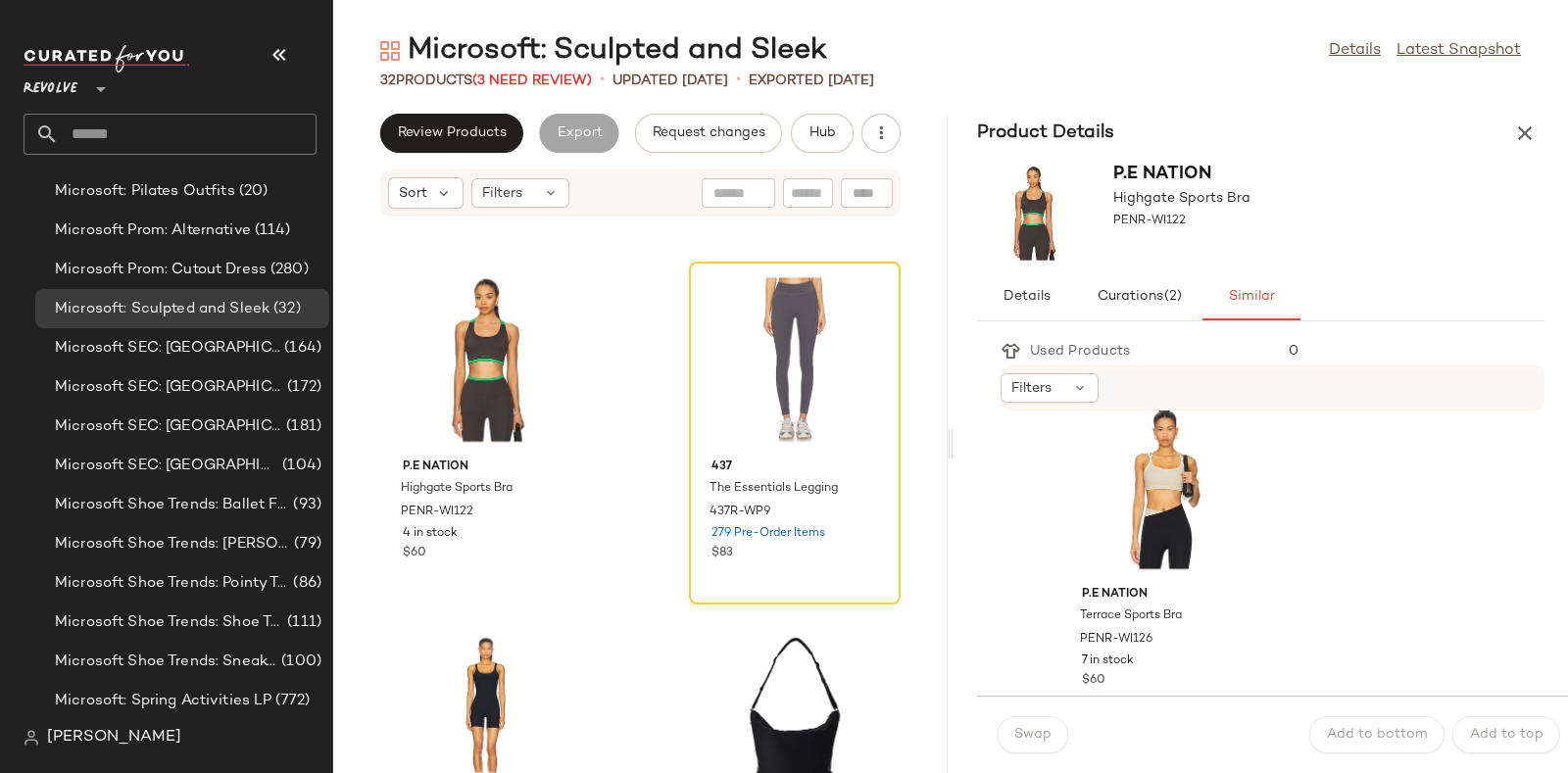
scroll to position [8683, 0]
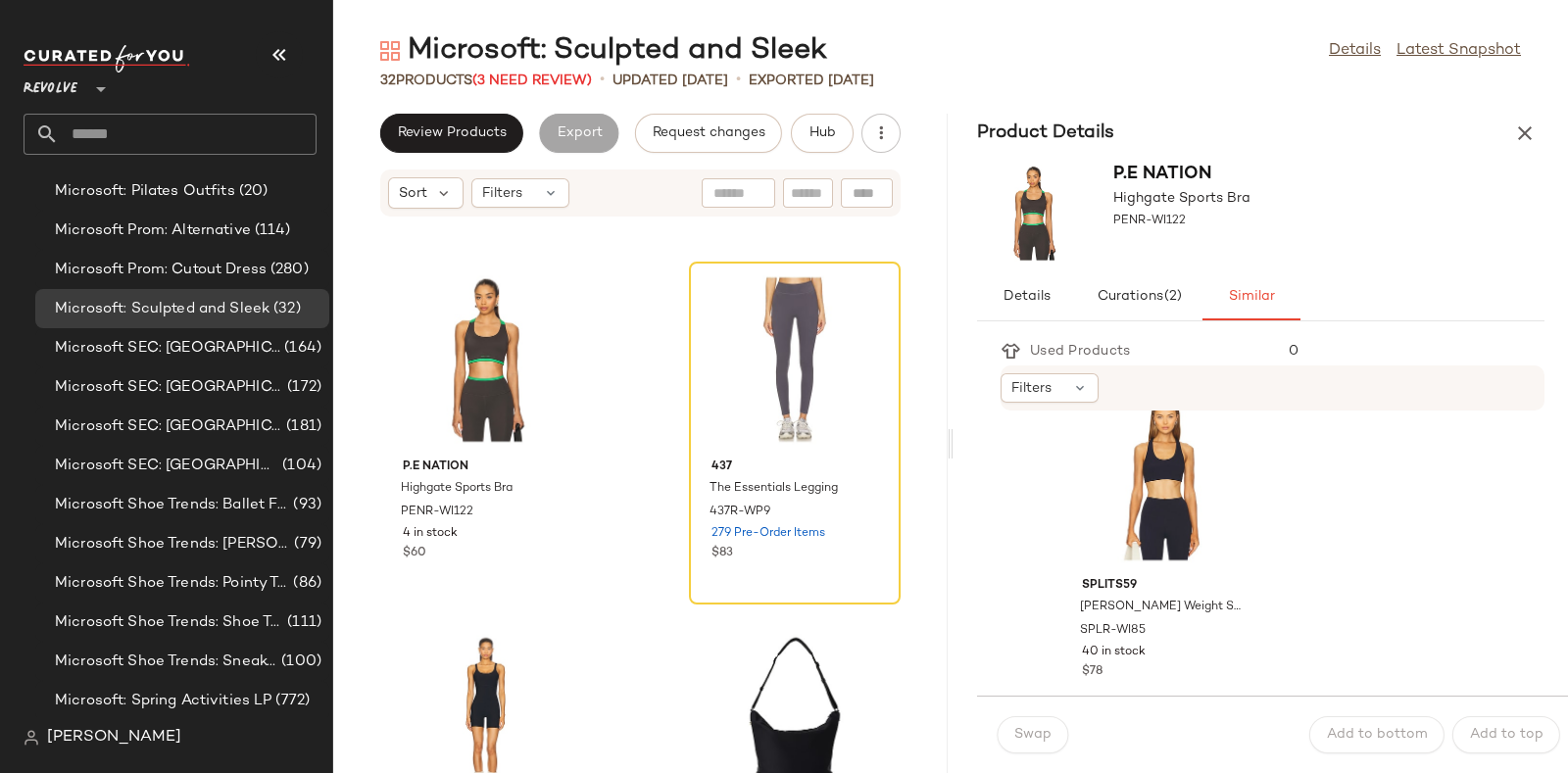
scroll to position [7896, 0]
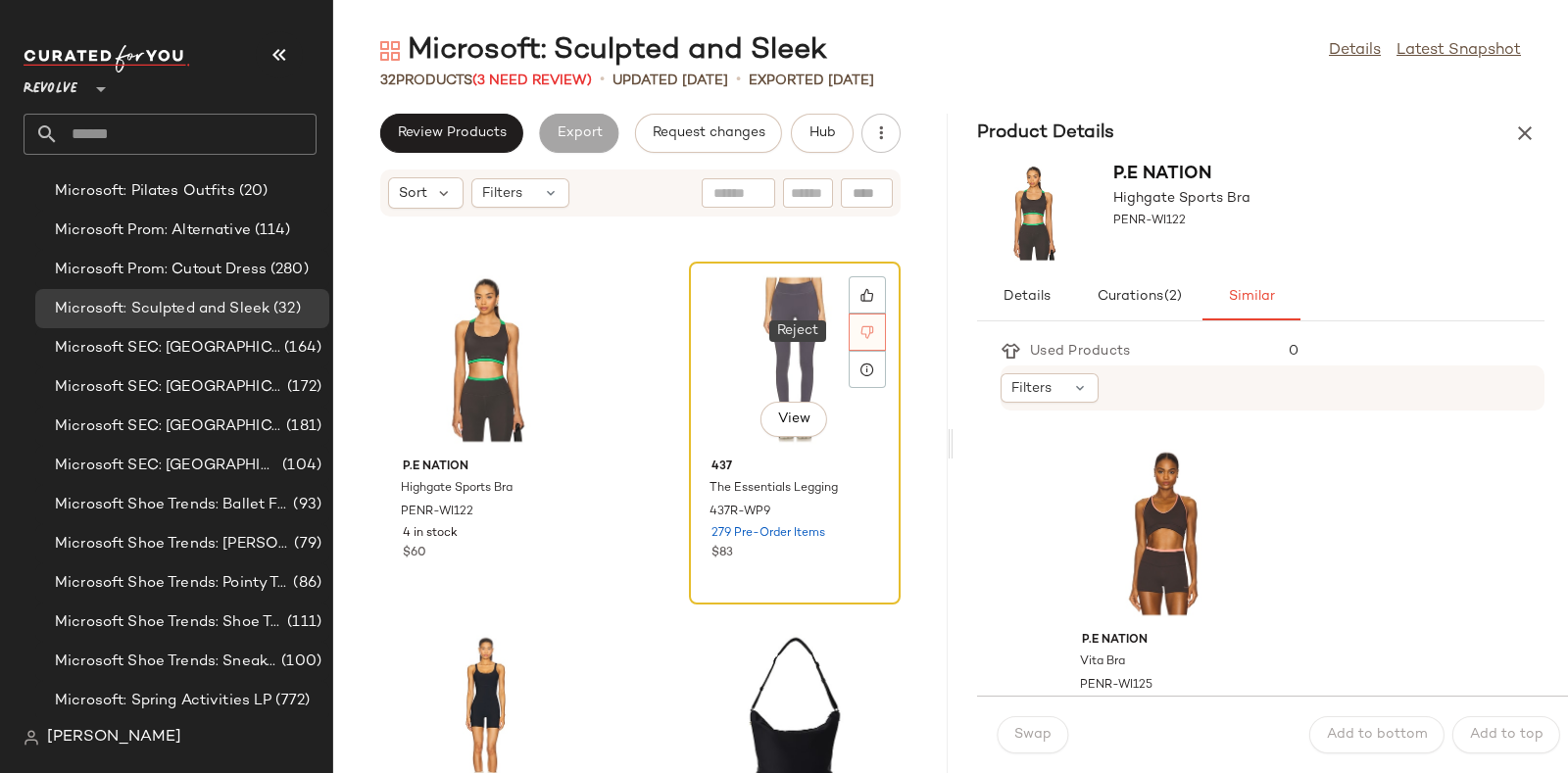
click at [849, 319] on div at bounding box center [868, 333] width 38 height 38
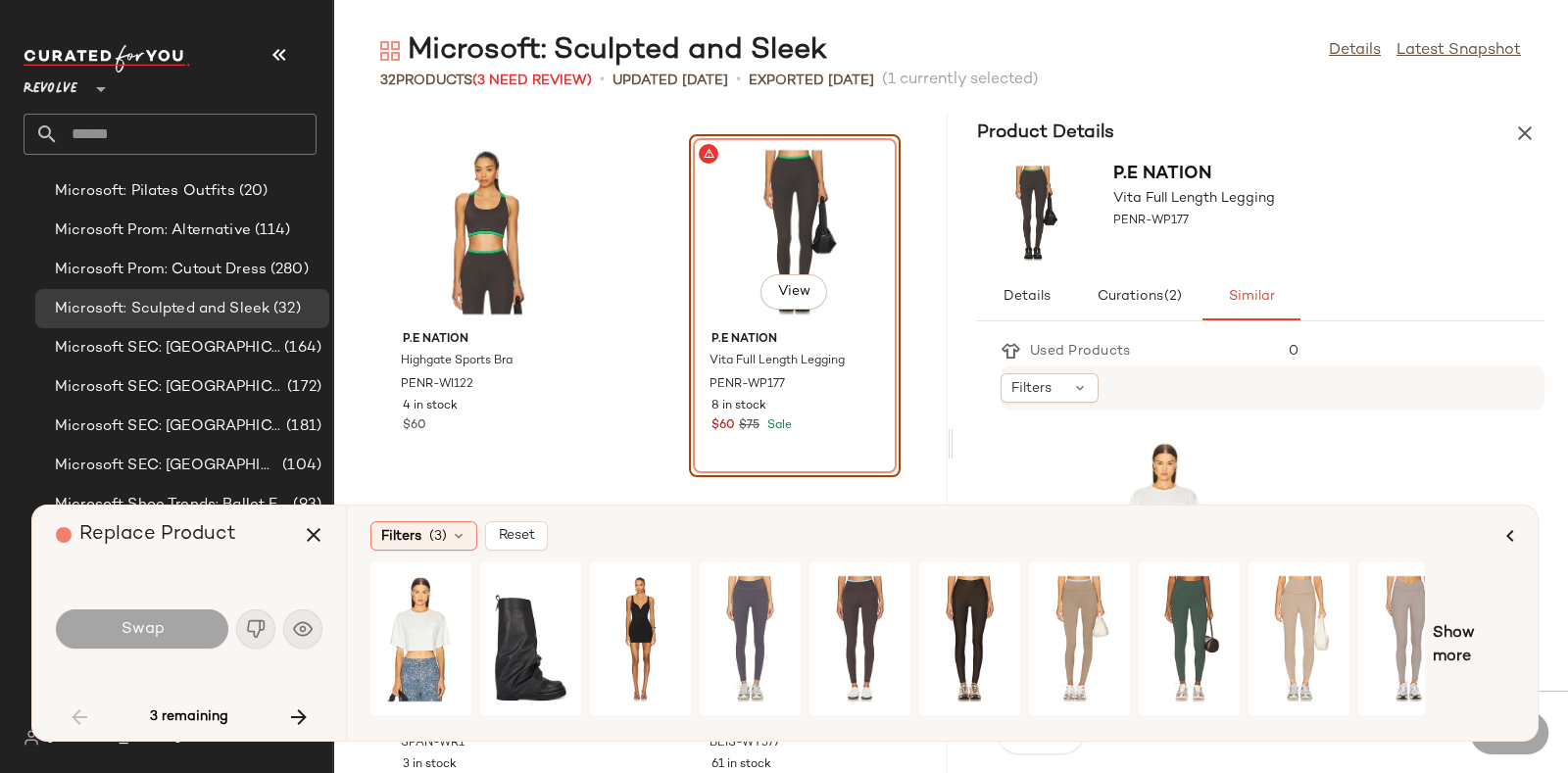
drag, startPoint x: 754, startPoint y: 360, endPoint x: 717, endPoint y: 240, distance: 125.6
click at [717, 240] on div "View" at bounding box center [794, 232] width 198 height 182
click at [872, 614] on div "View" at bounding box center [860, 639] width 87 height 139
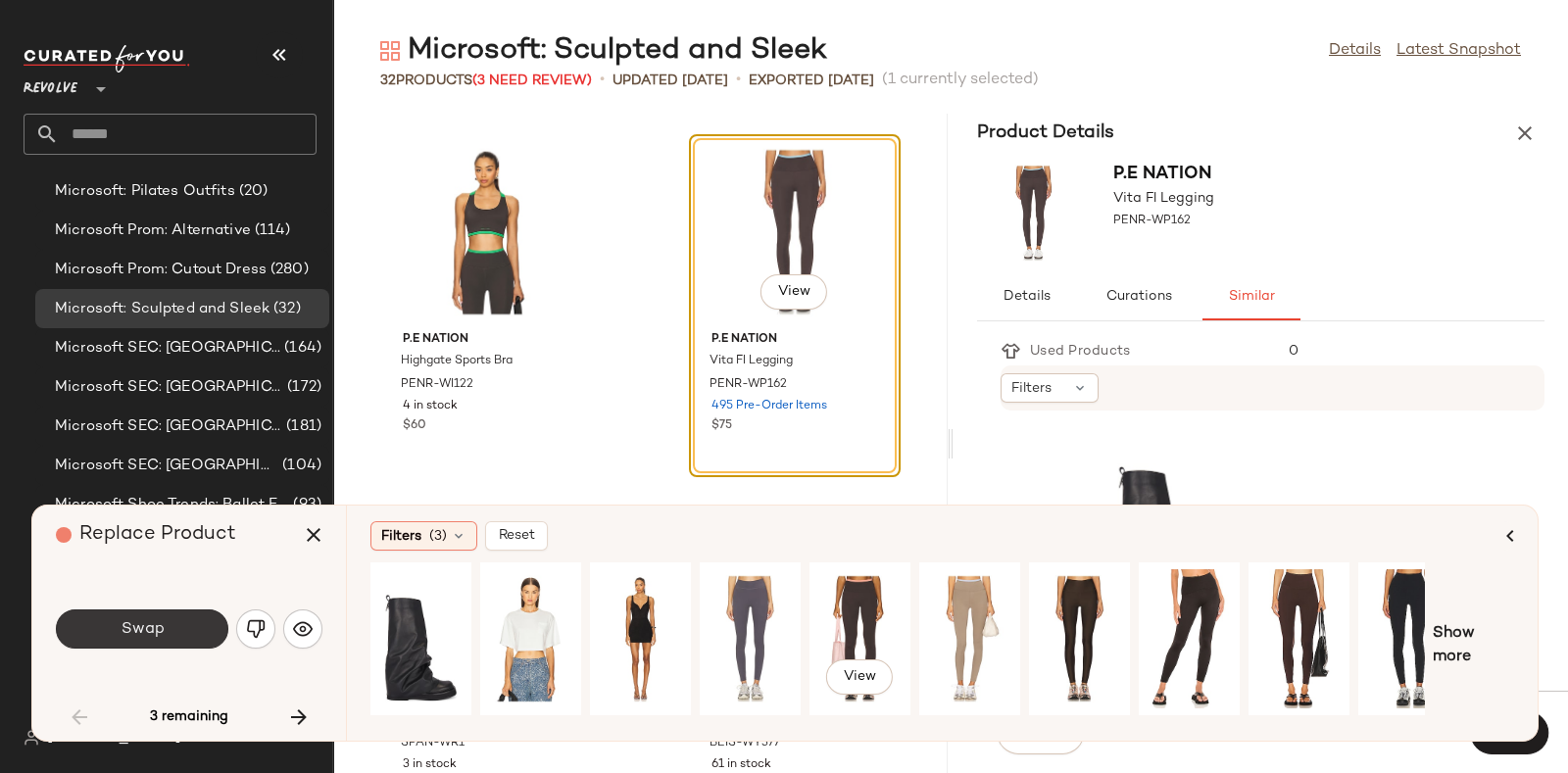
click at [142, 625] on span "Swap" at bounding box center [142, 629] width 45 height 19
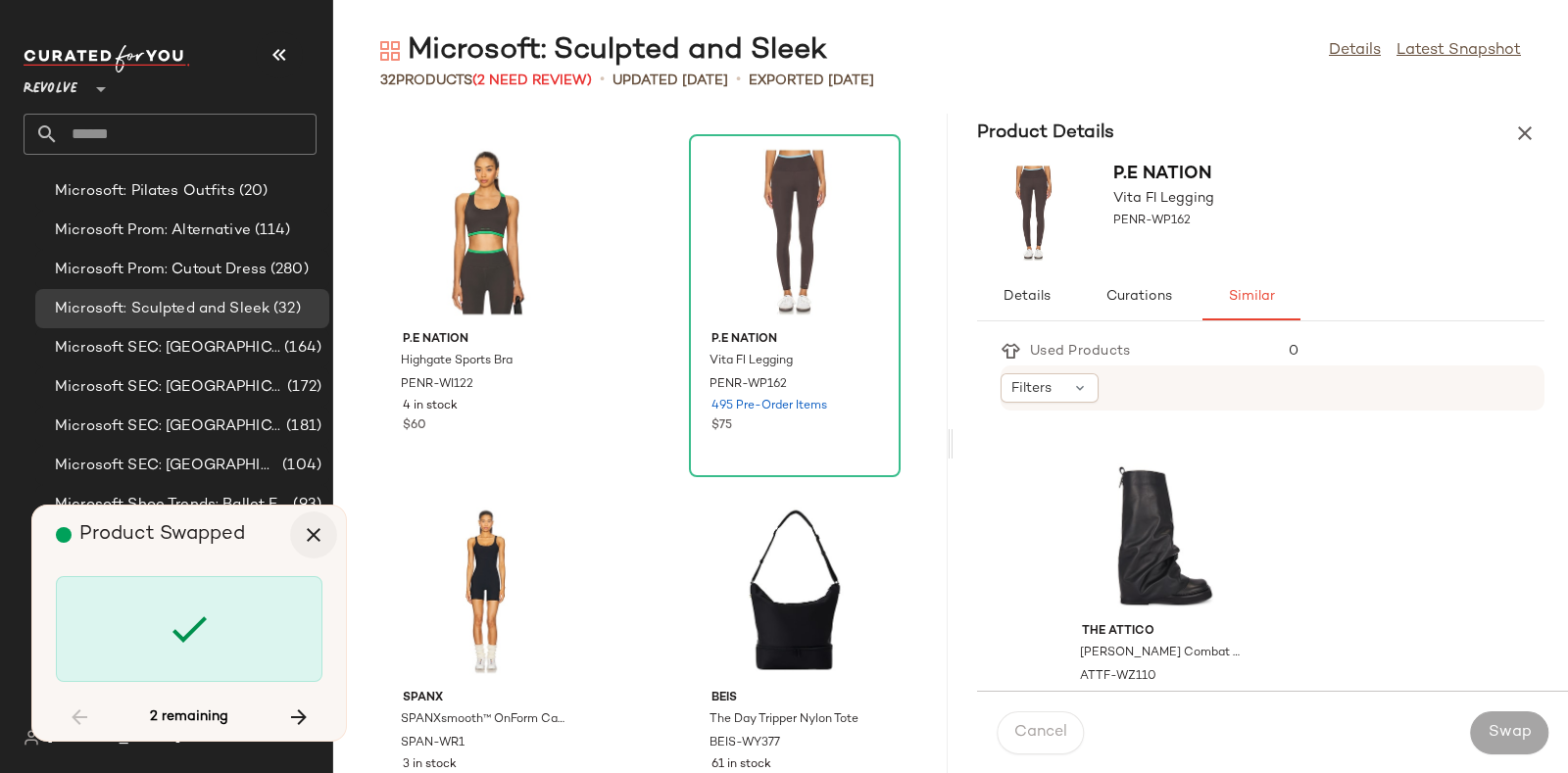
click at [323, 529] on icon "button" at bounding box center [314, 535] width 24 height 24
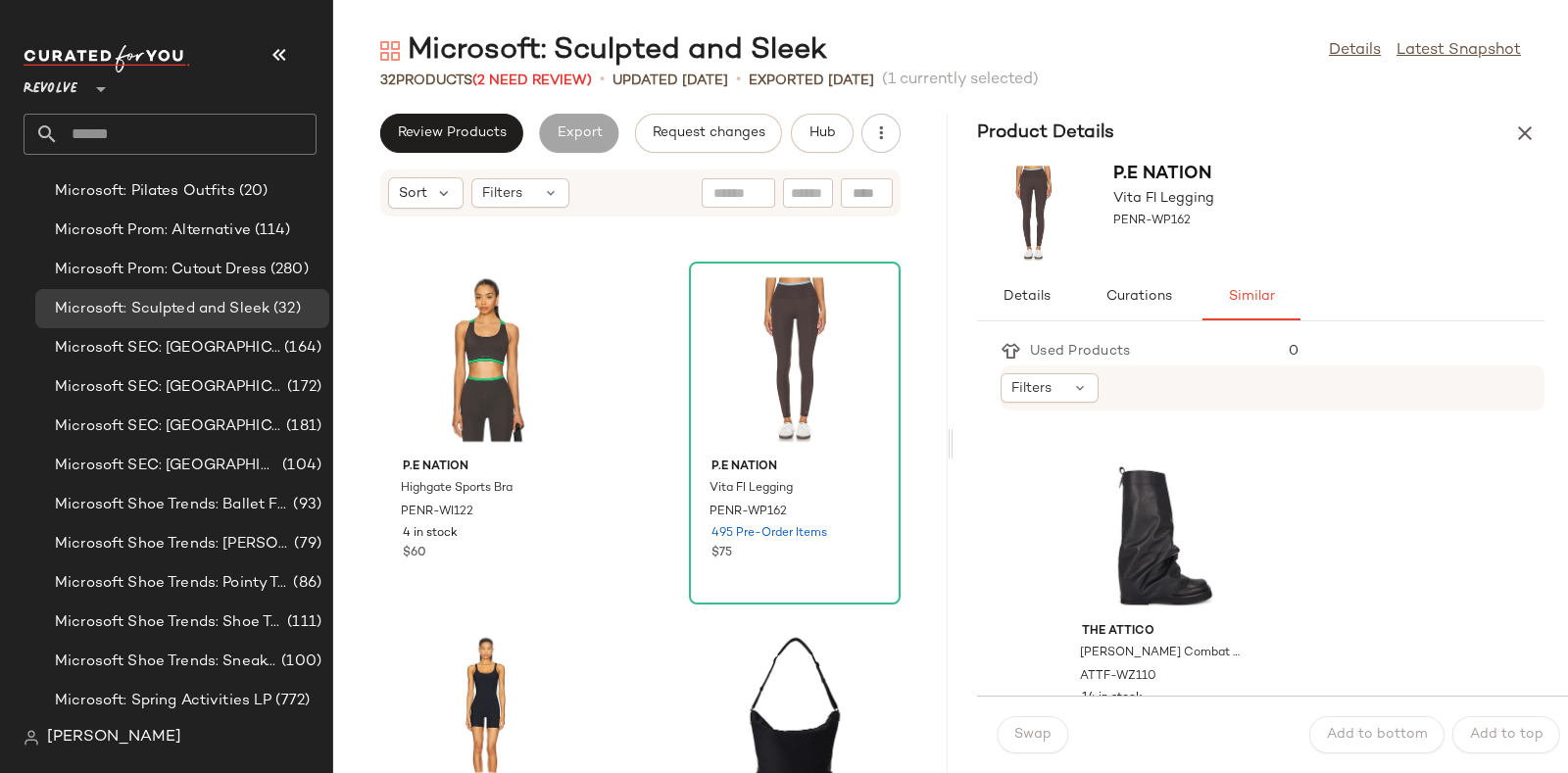
click at [872, 614] on div "P.E Nation Highgate Sports Bra PENR-WI122 4 in stock $60 P.E Nation Vita Fl Leg…" at bounding box center [640, 506] width 614 height 532
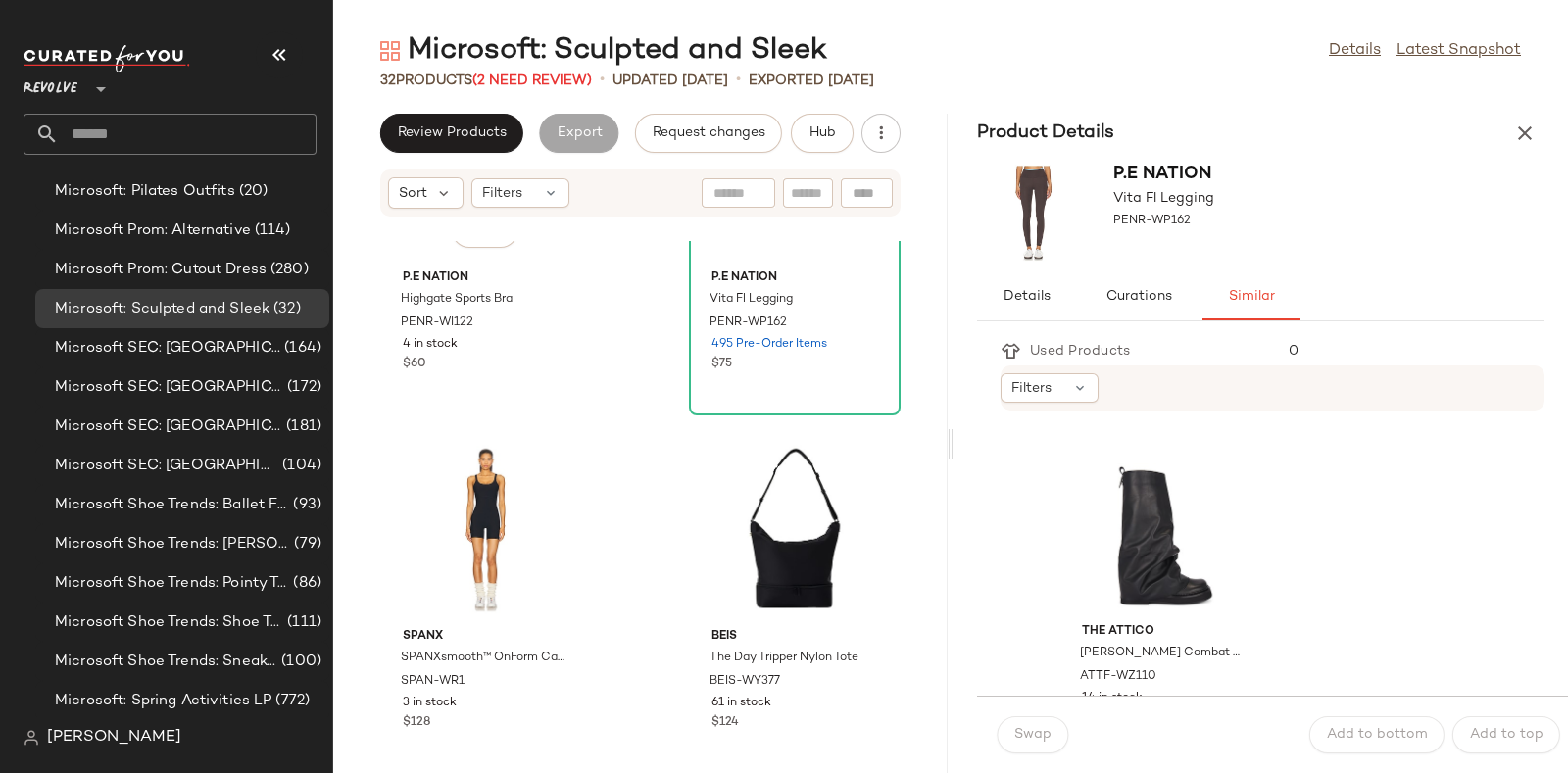
scroll to position [2283, 0]
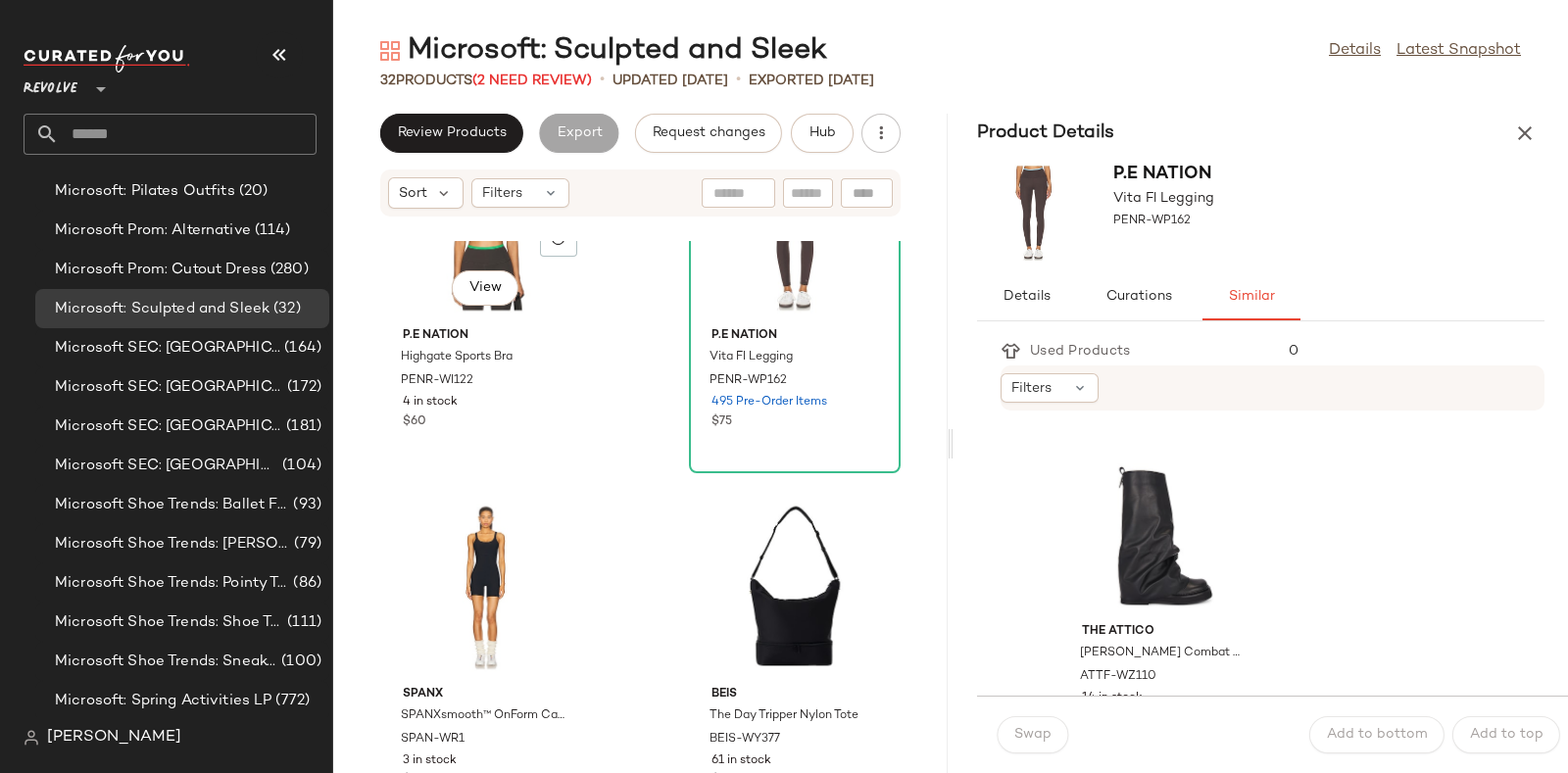
click at [578, 379] on div "P.E Nation Highgate Sports Bra PENR-WI122 4 in stock $60" at bounding box center [486, 376] width 198 height 114
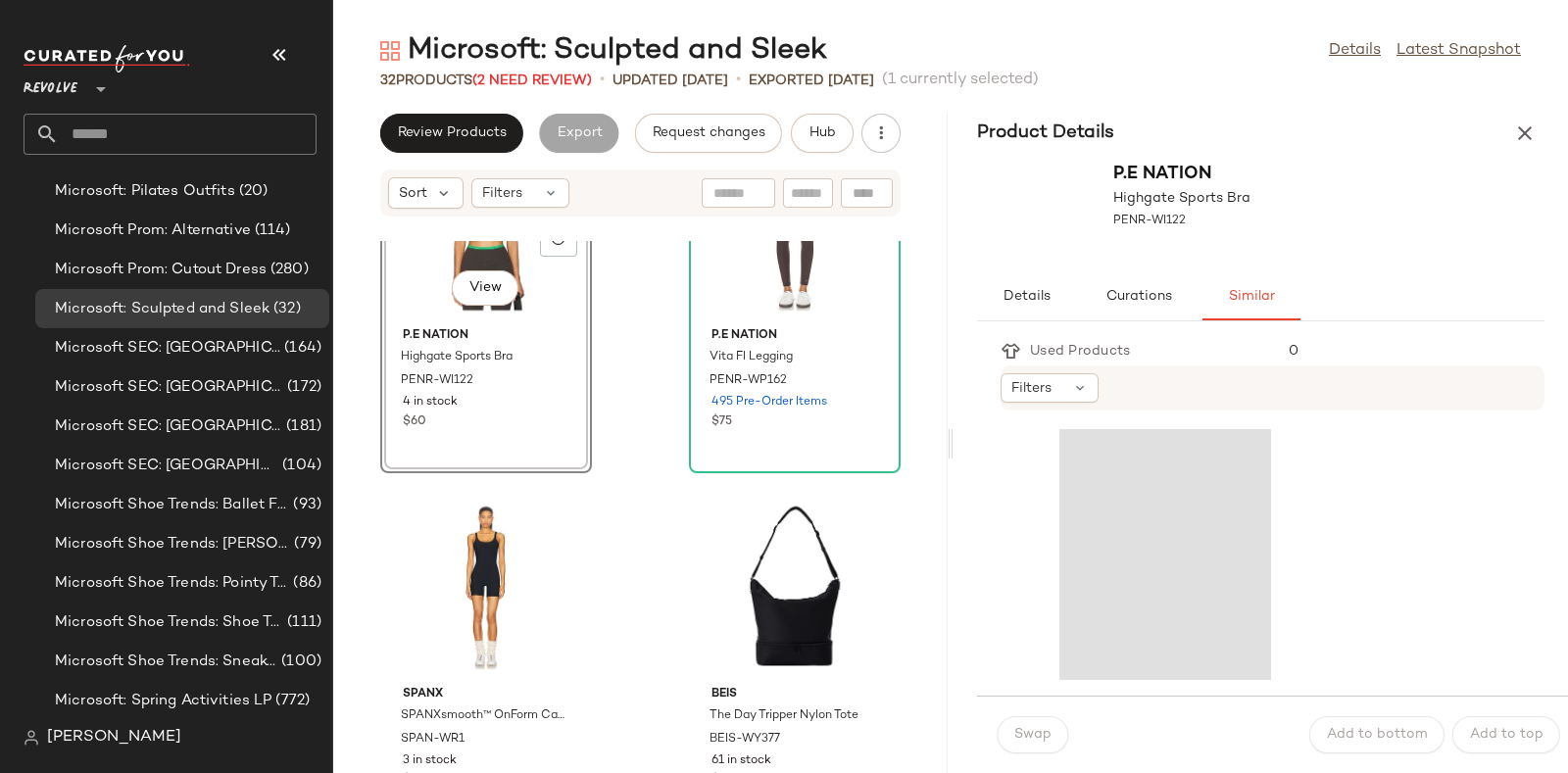
scroll to position [2064, 0]
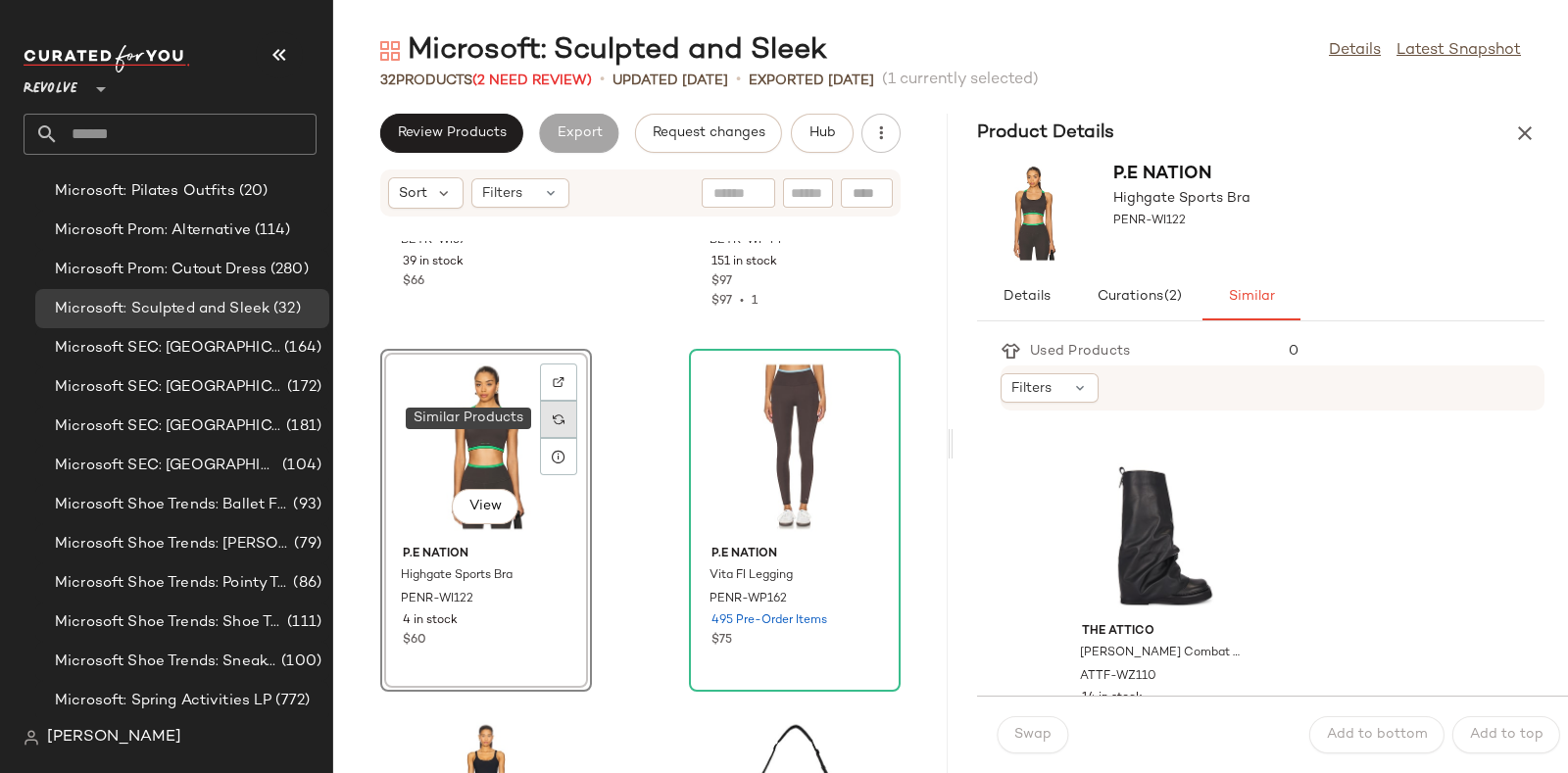
click at [562, 413] on img at bounding box center [559, 419] width 12 height 12
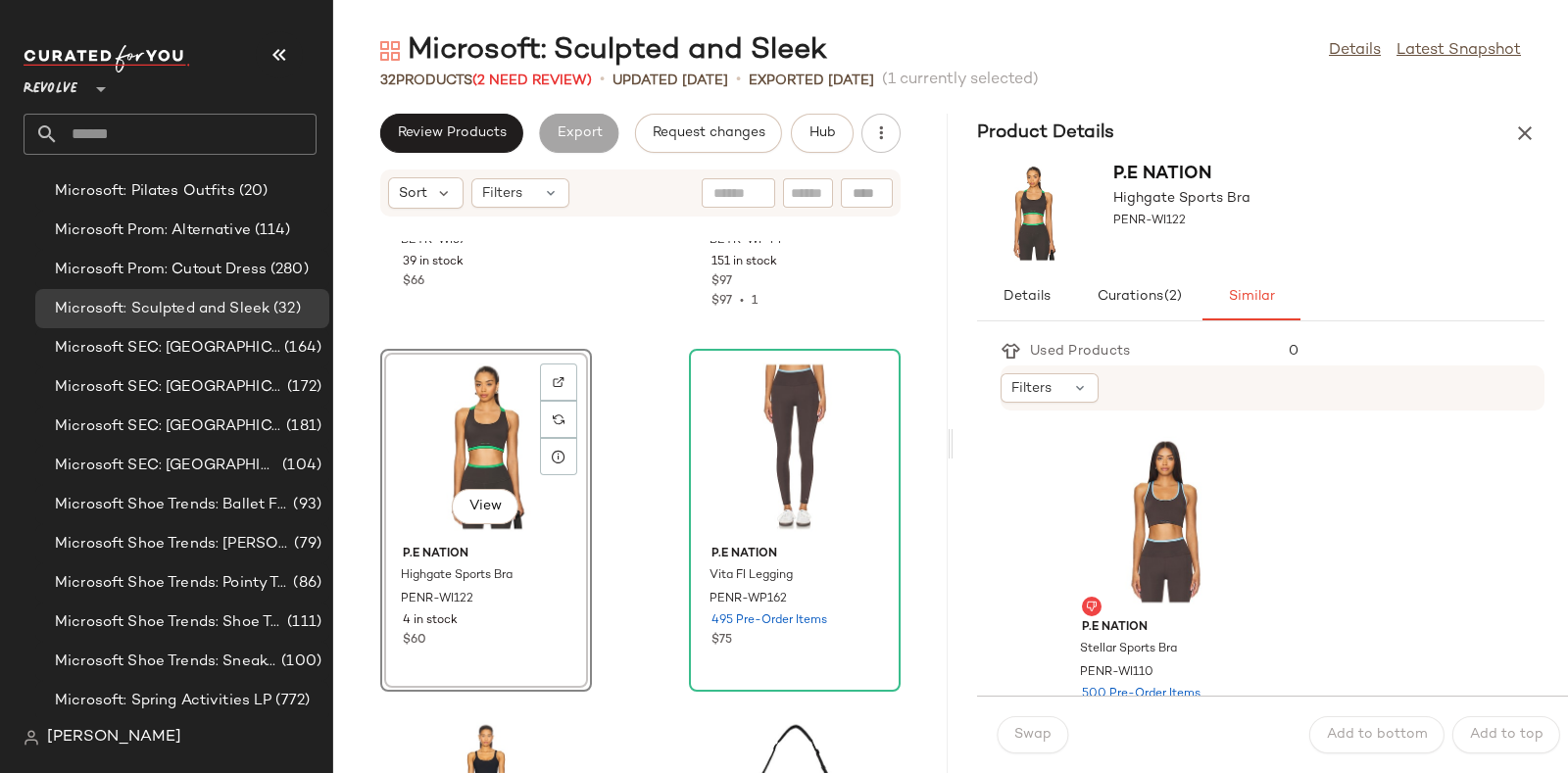
scroll to position [1046, 0]
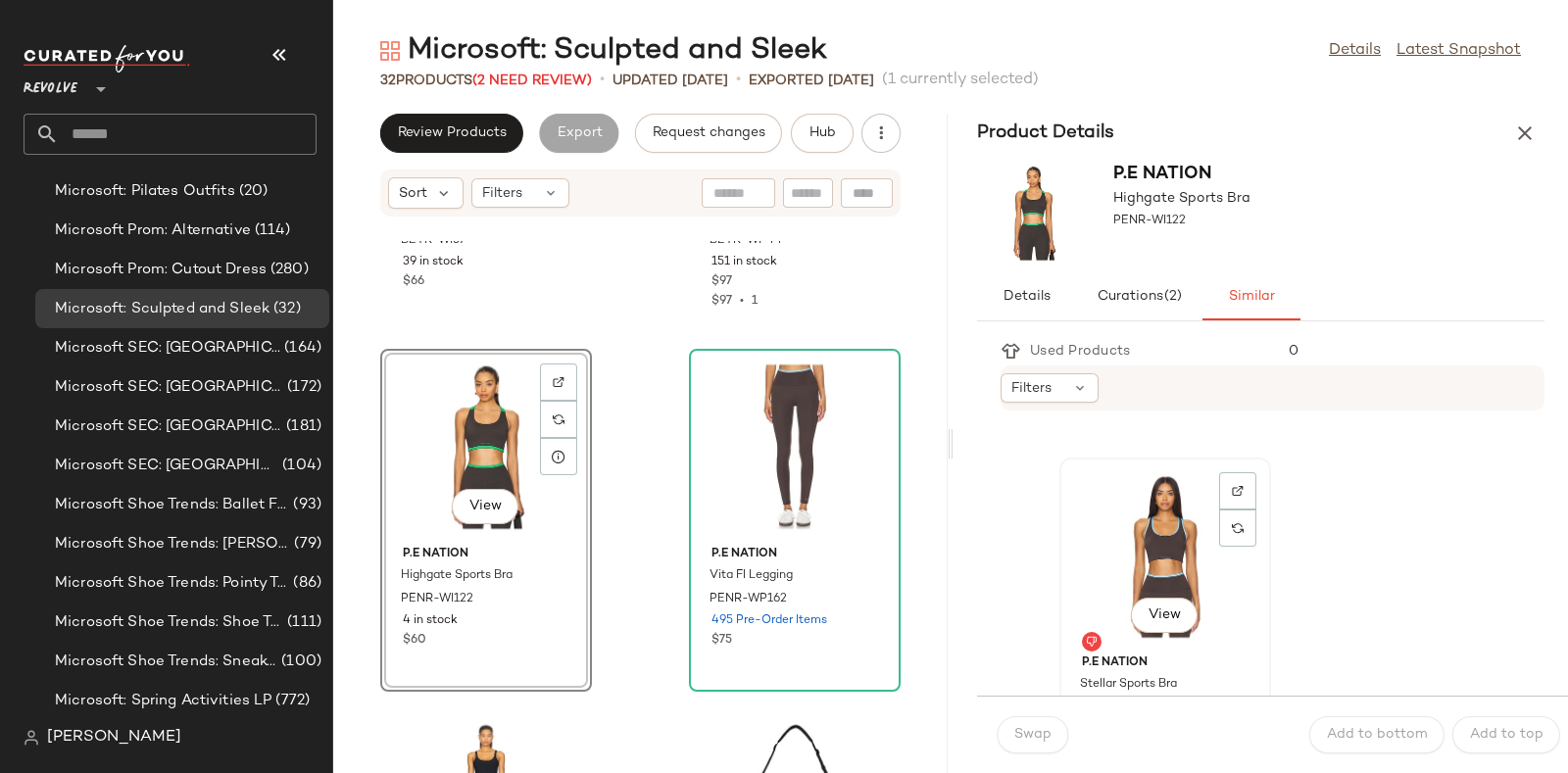
click at [1145, 519] on div "View" at bounding box center [1165, 556] width 198 height 182
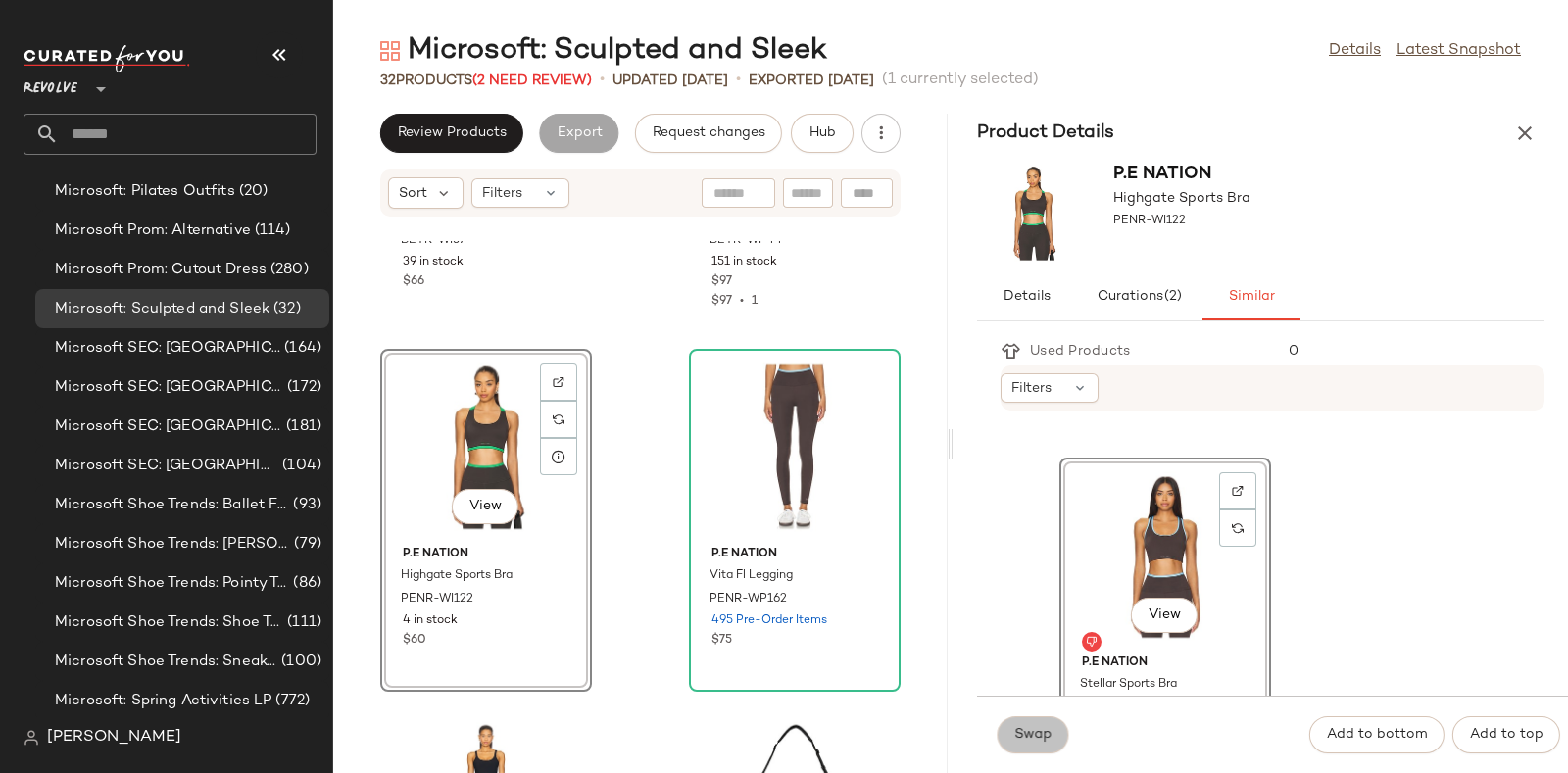
click at [1028, 725] on button "Swap" at bounding box center [1032, 735] width 71 height 38
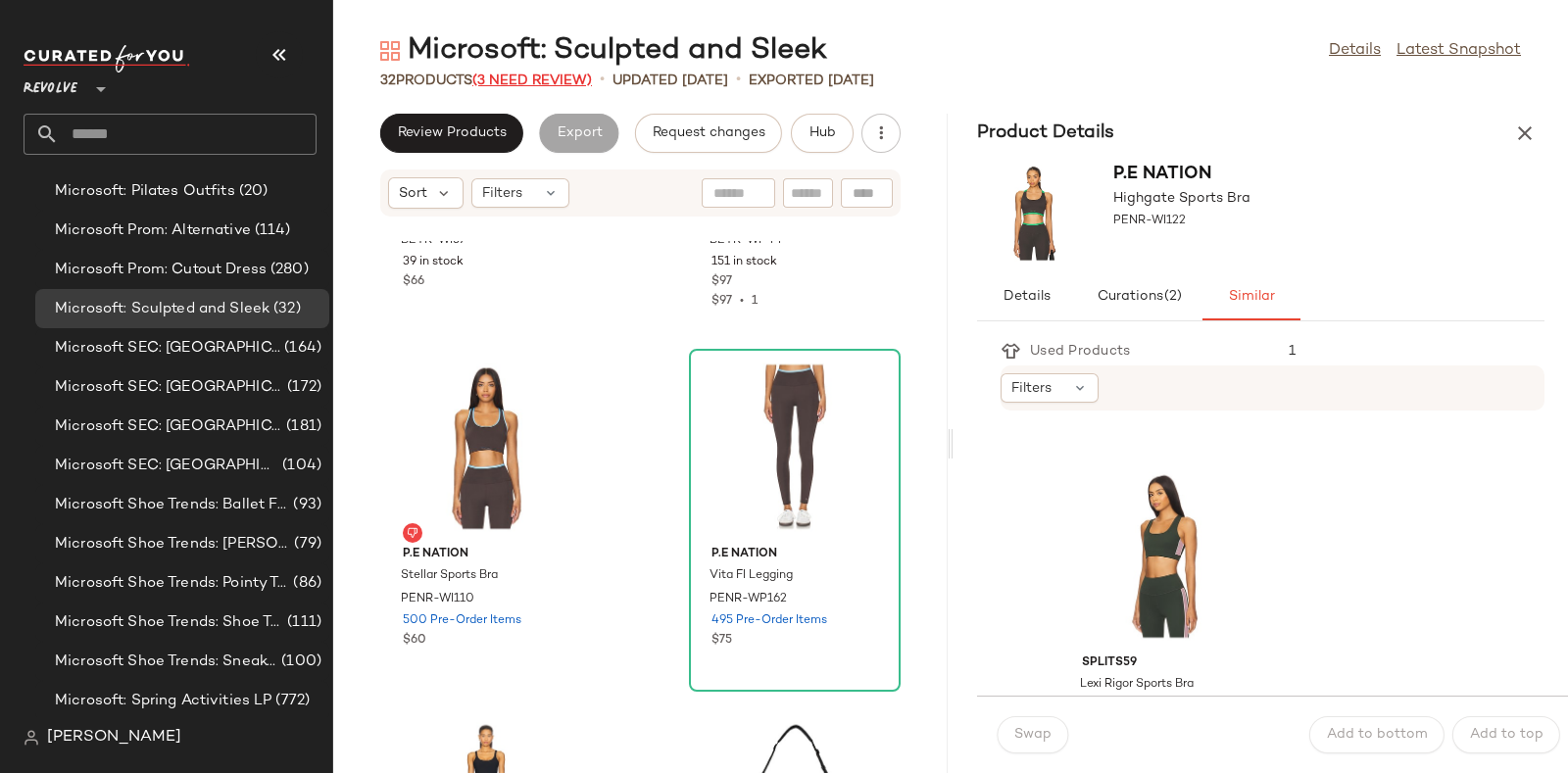
click at [533, 78] on span "(3 Need Review)" at bounding box center [532, 80] width 120 height 15
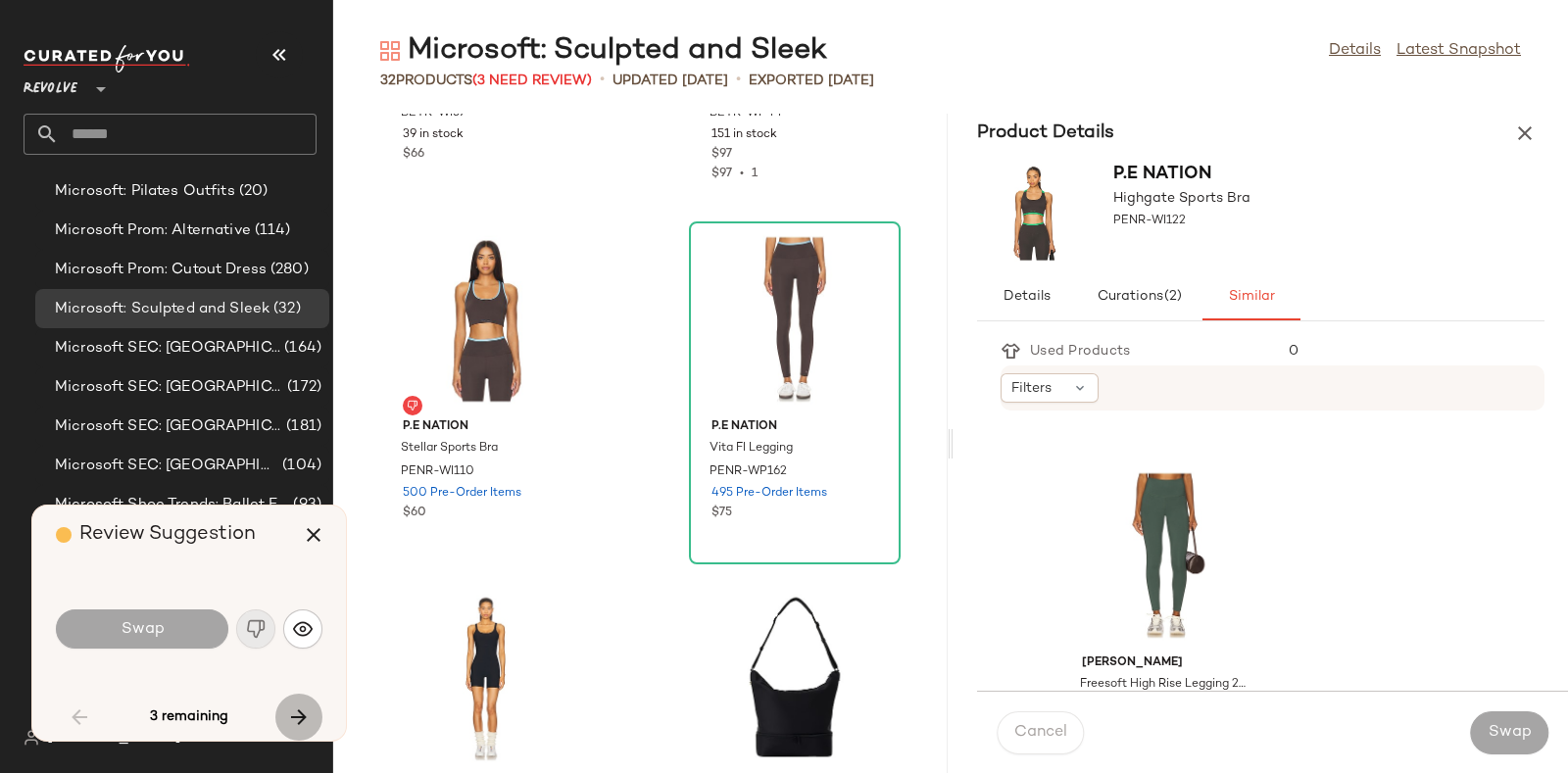
click at [297, 706] on icon "button" at bounding box center [299, 718] width 24 height 24
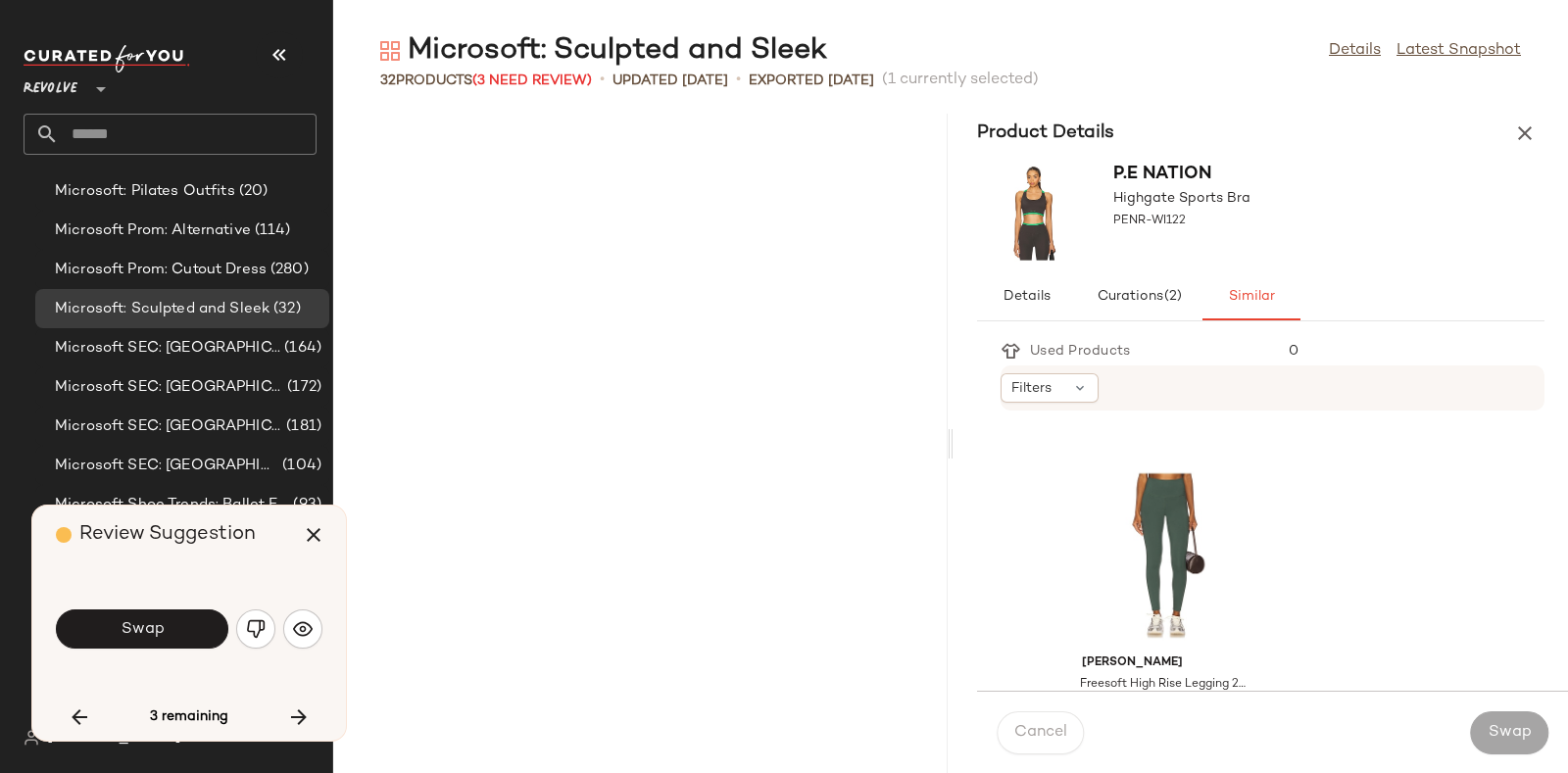
scroll to position [3229, 0]
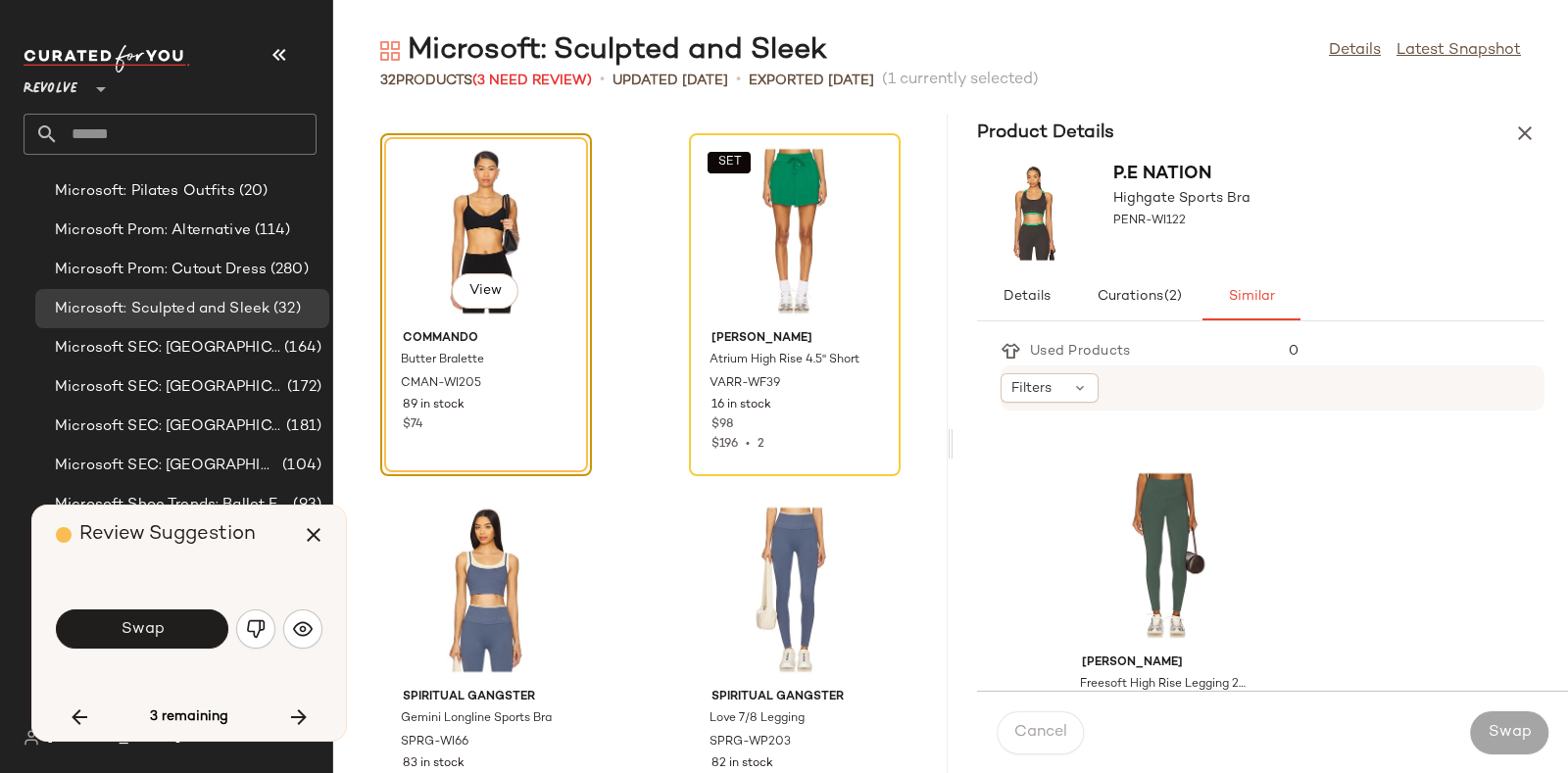
click at [262, 561] on div "Review Suggestion" at bounding box center [196, 534] width 281 height 58
click at [255, 630] on img "button" at bounding box center [256, 629] width 20 height 20
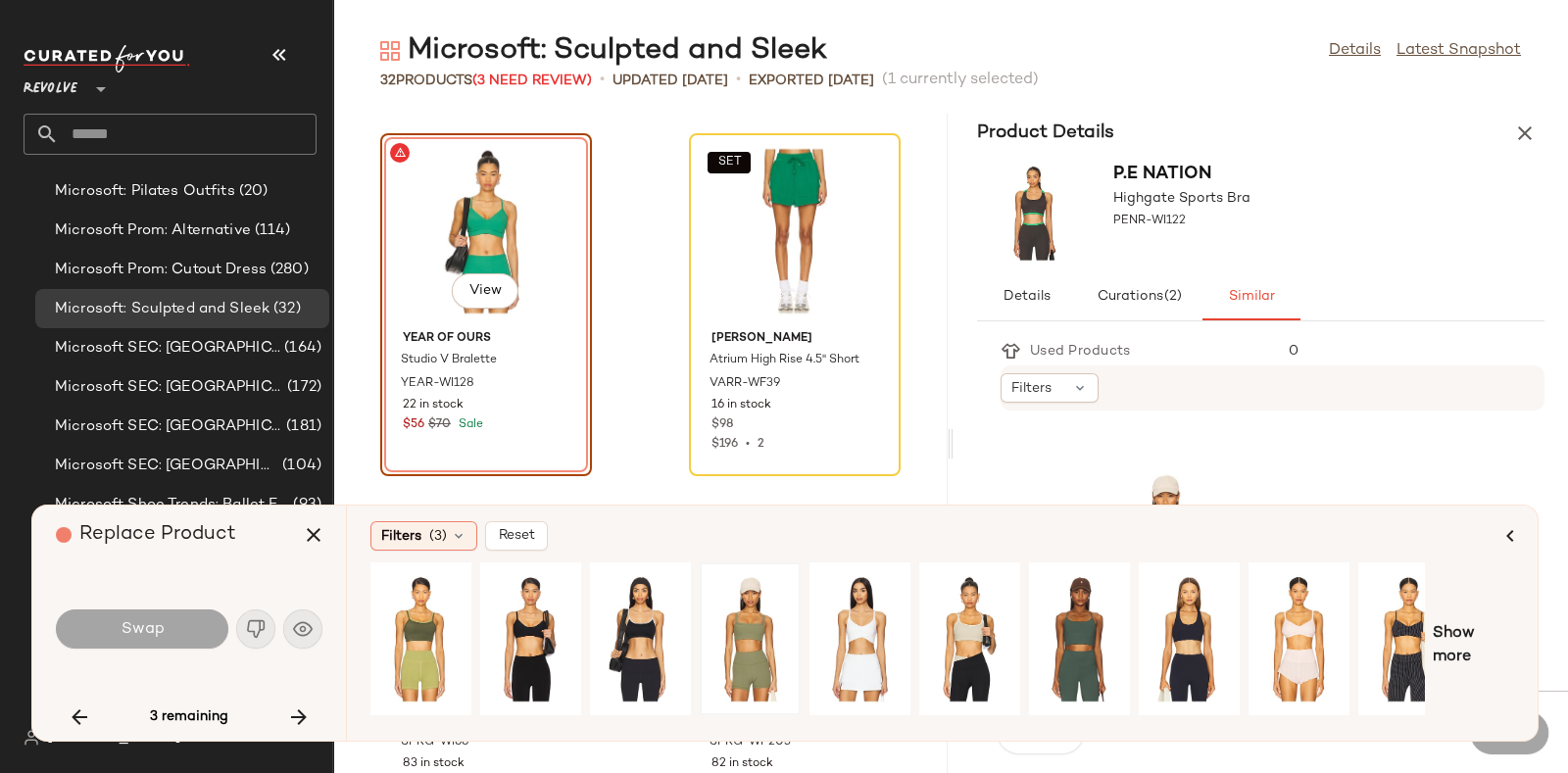
click at [767, 620] on div at bounding box center [750, 639] width 87 height 139
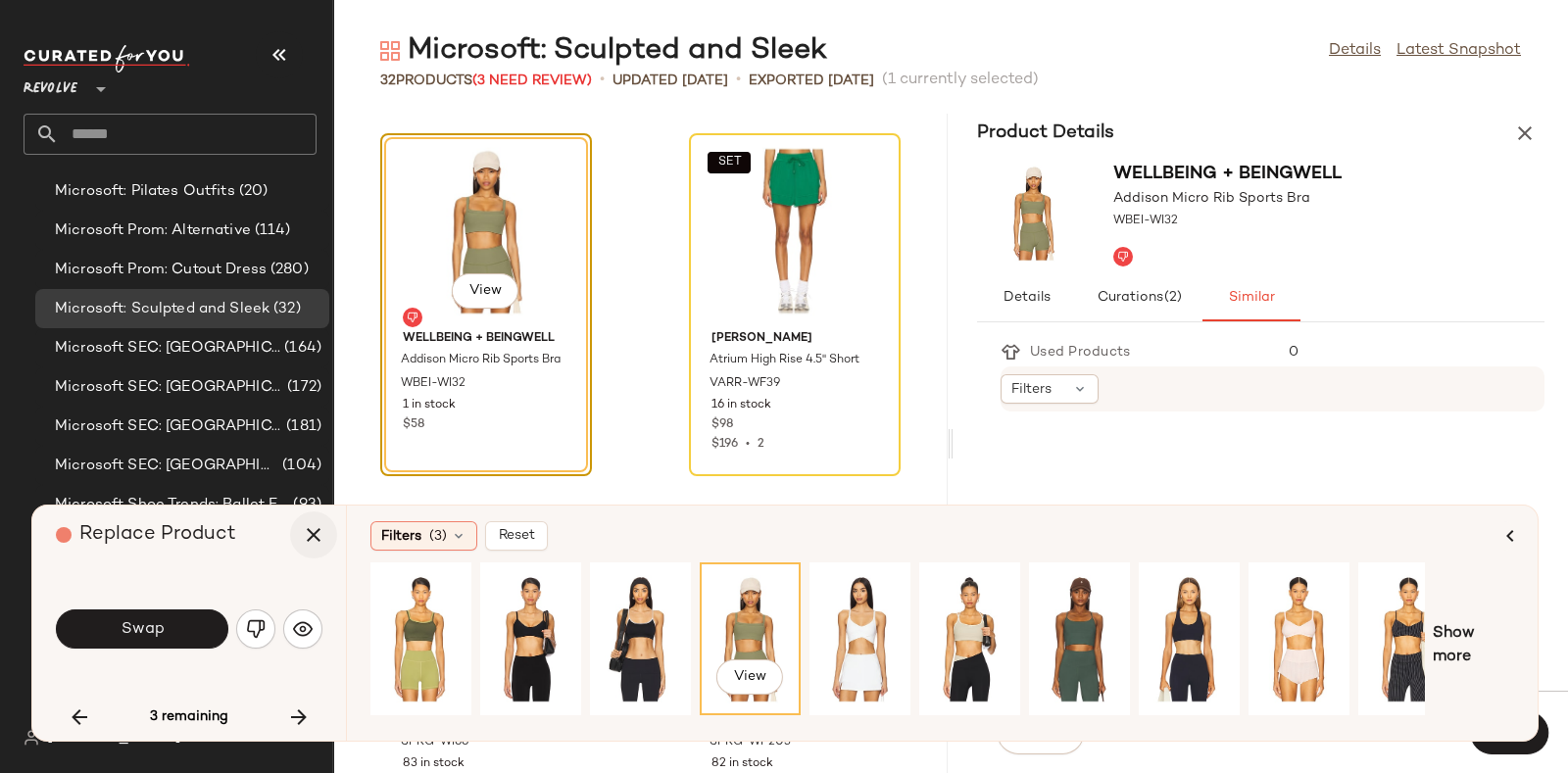
click at [313, 544] on icon "button" at bounding box center [314, 535] width 24 height 24
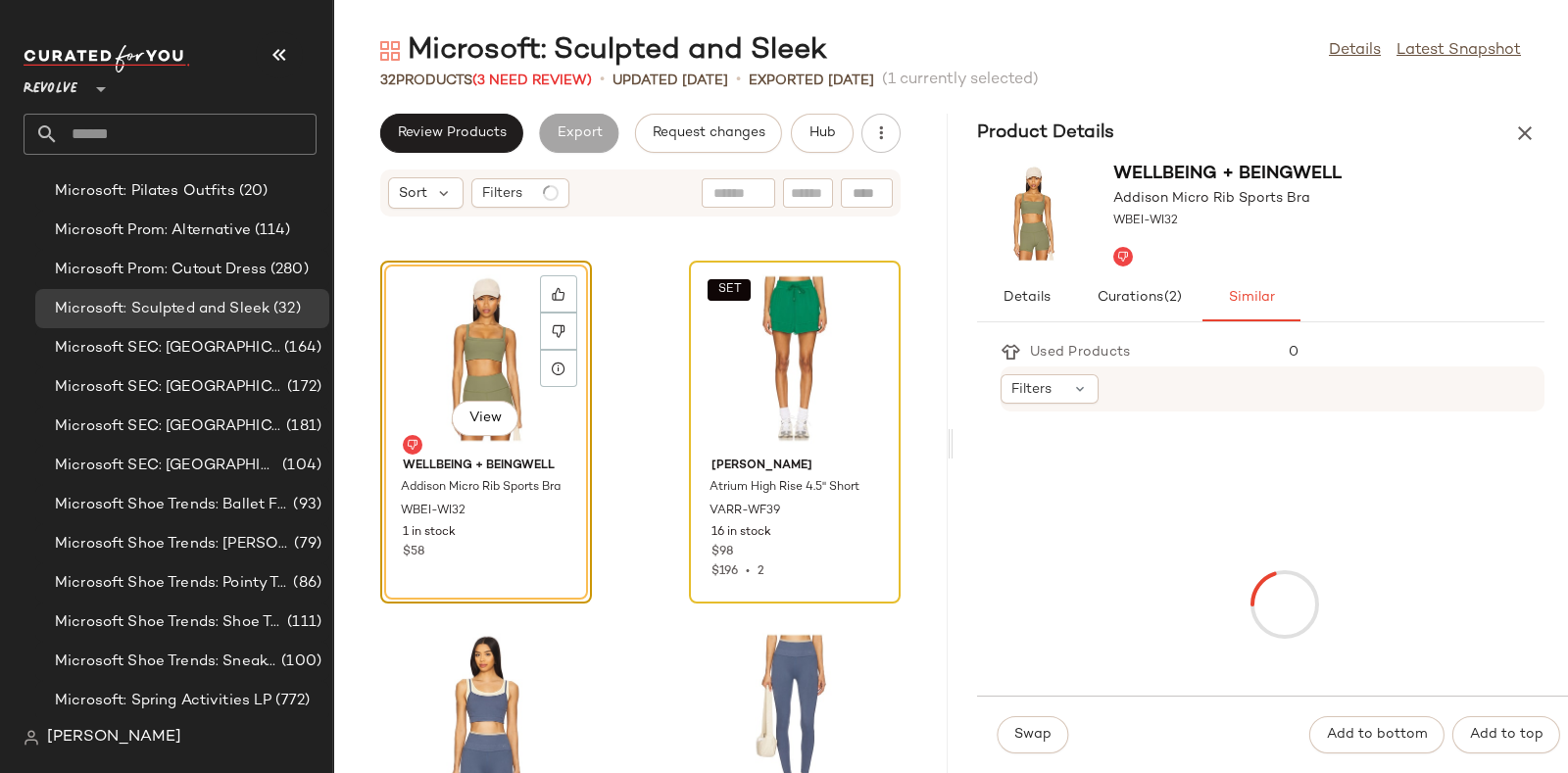
click at [779, 364] on div "SET" at bounding box center [794, 359] width 198 height 182
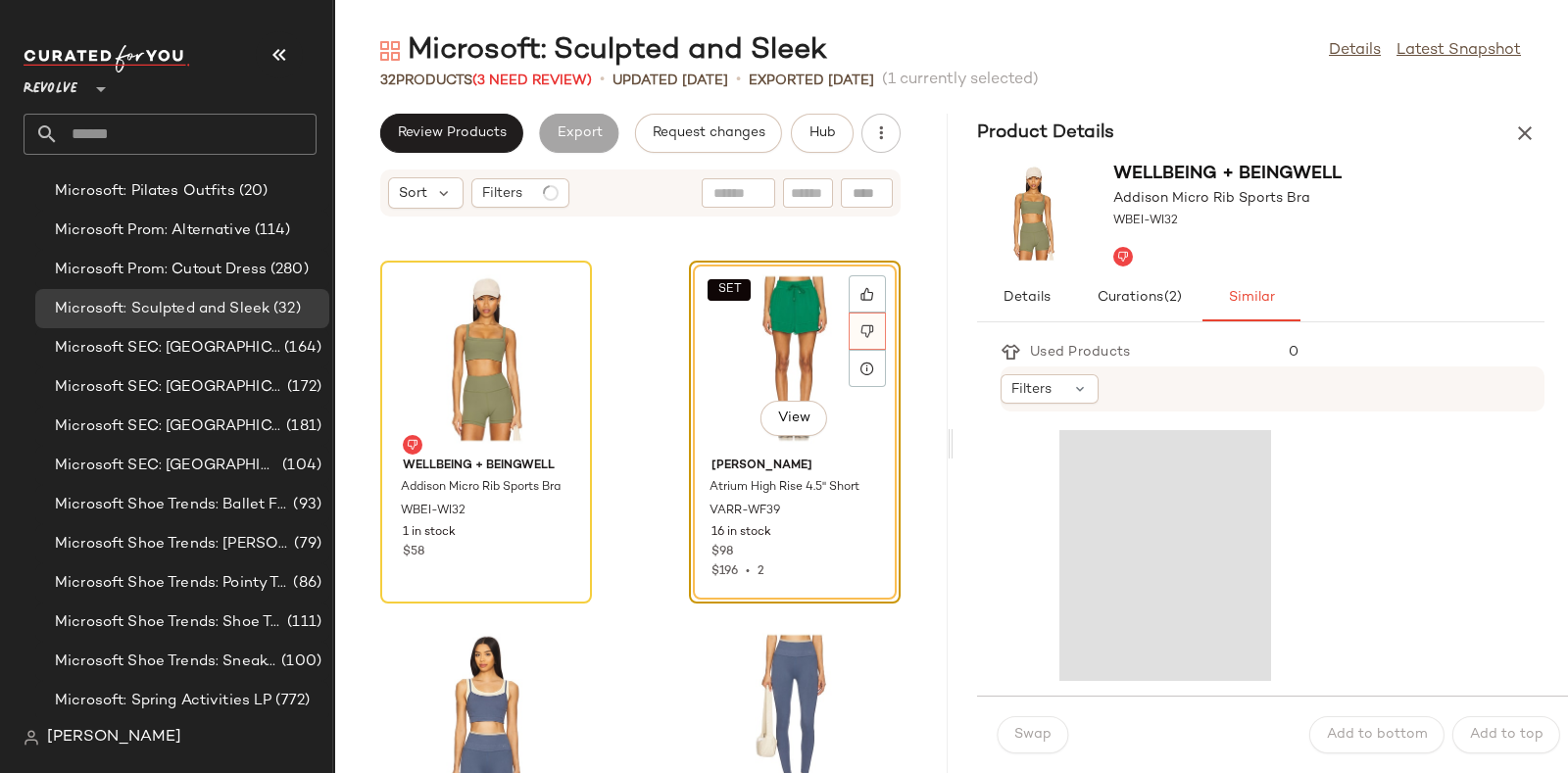
click at [861, 330] on icon at bounding box center [868, 331] width 14 height 14
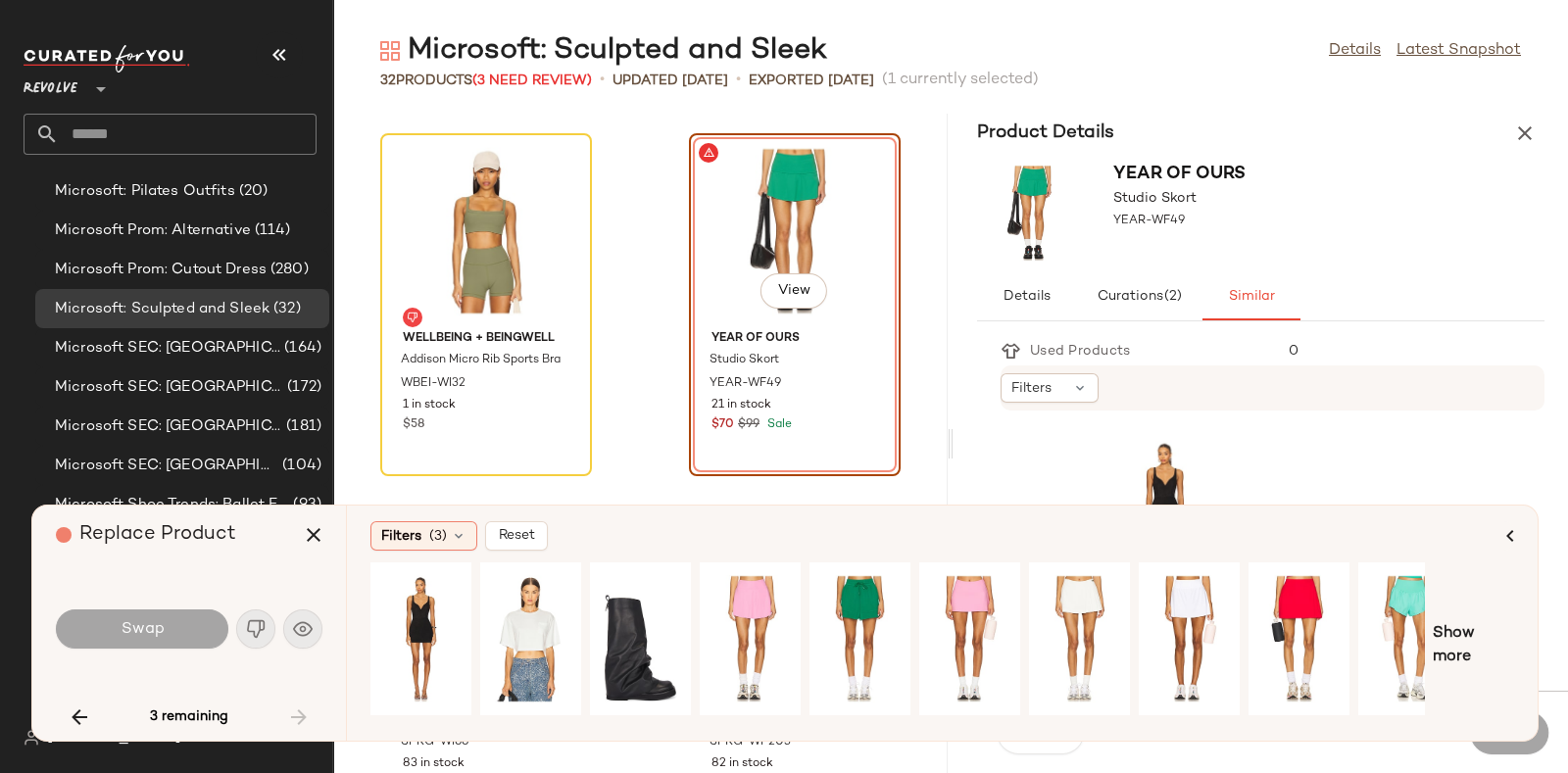
scroll to position [0, 33]
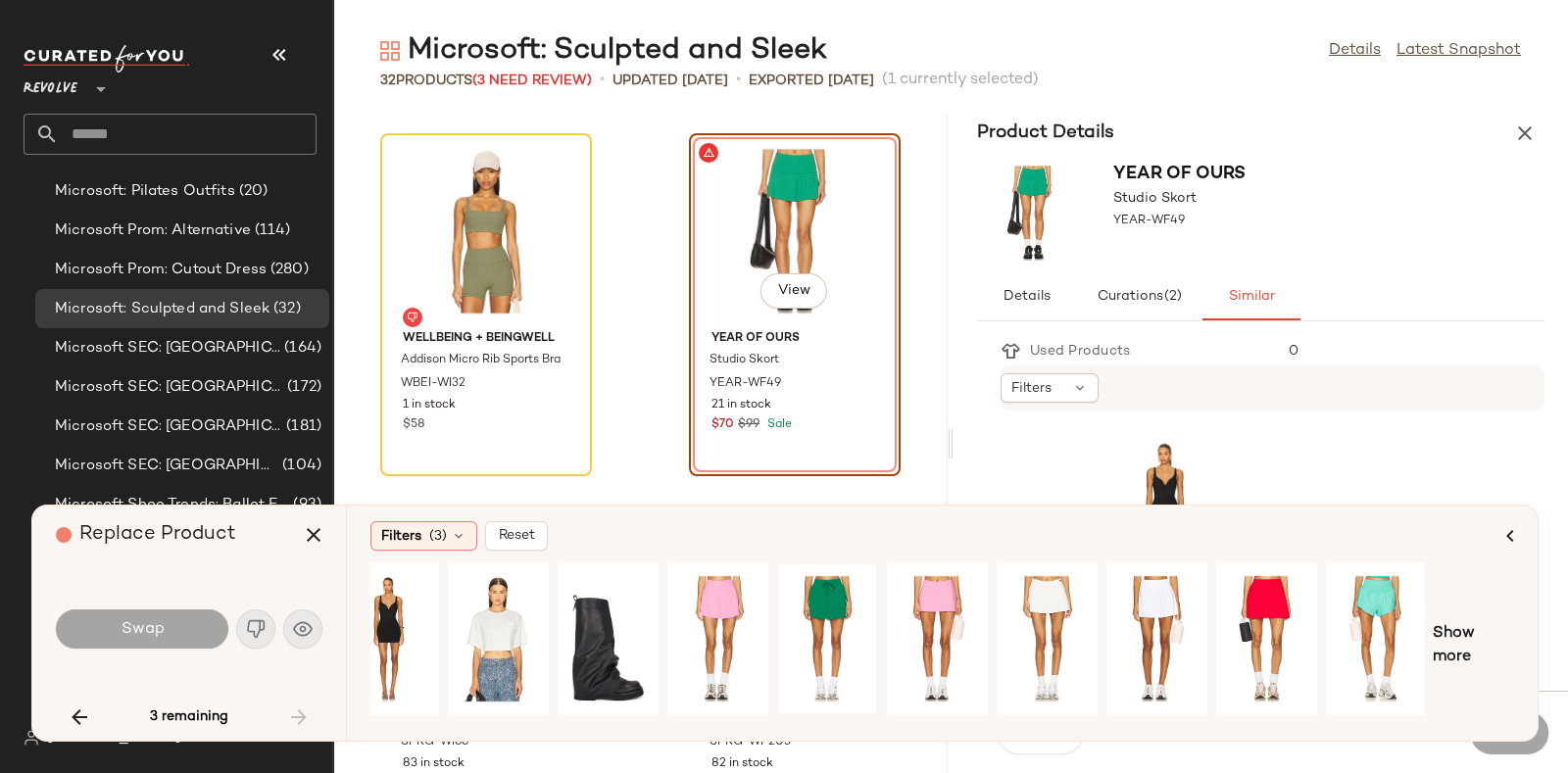
click at [826, 632] on div at bounding box center [827, 639] width 87 height 139
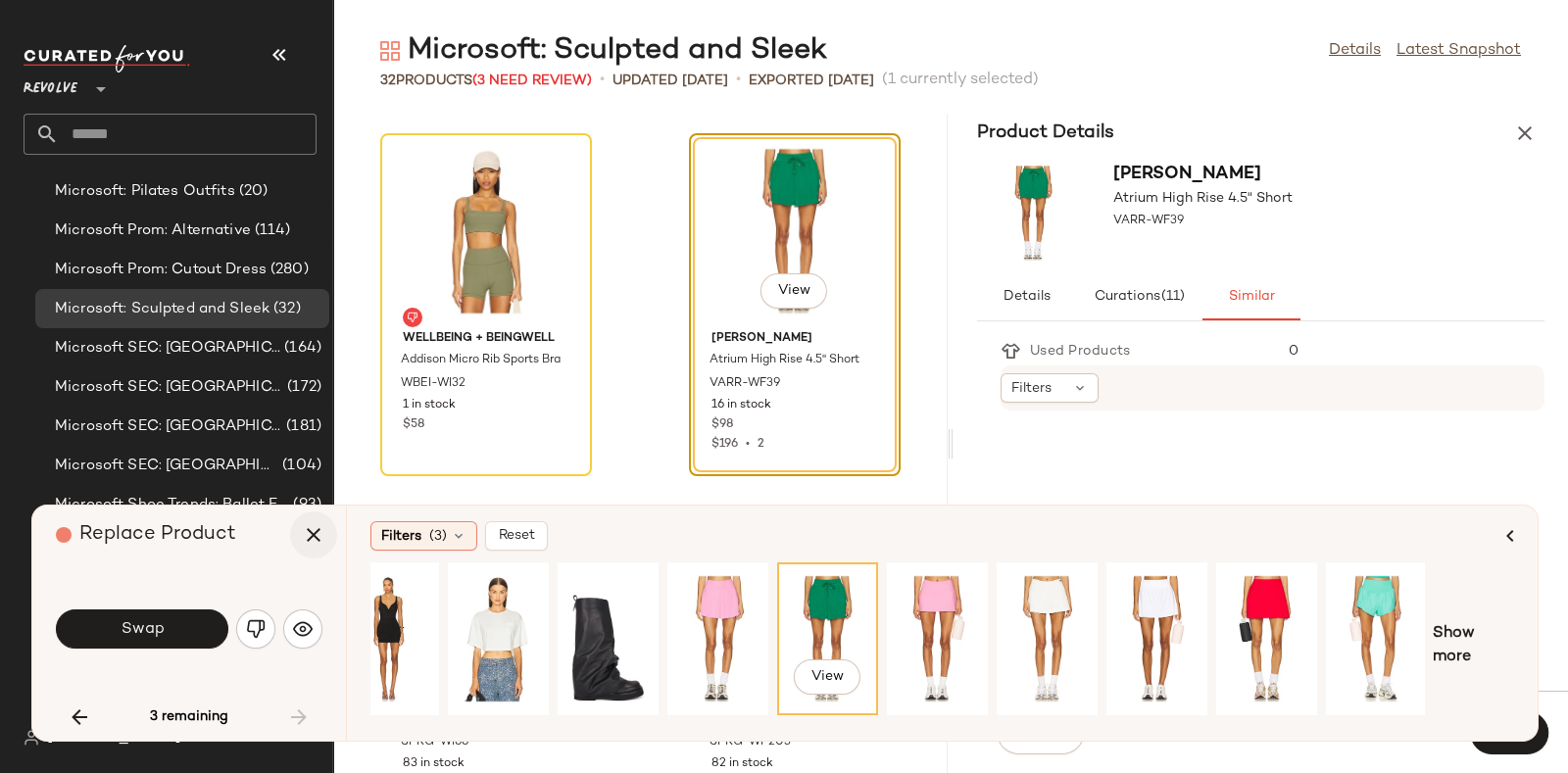
click at [310, 546] on icon "button" at bounding box center [314, 535] width 24 height 24
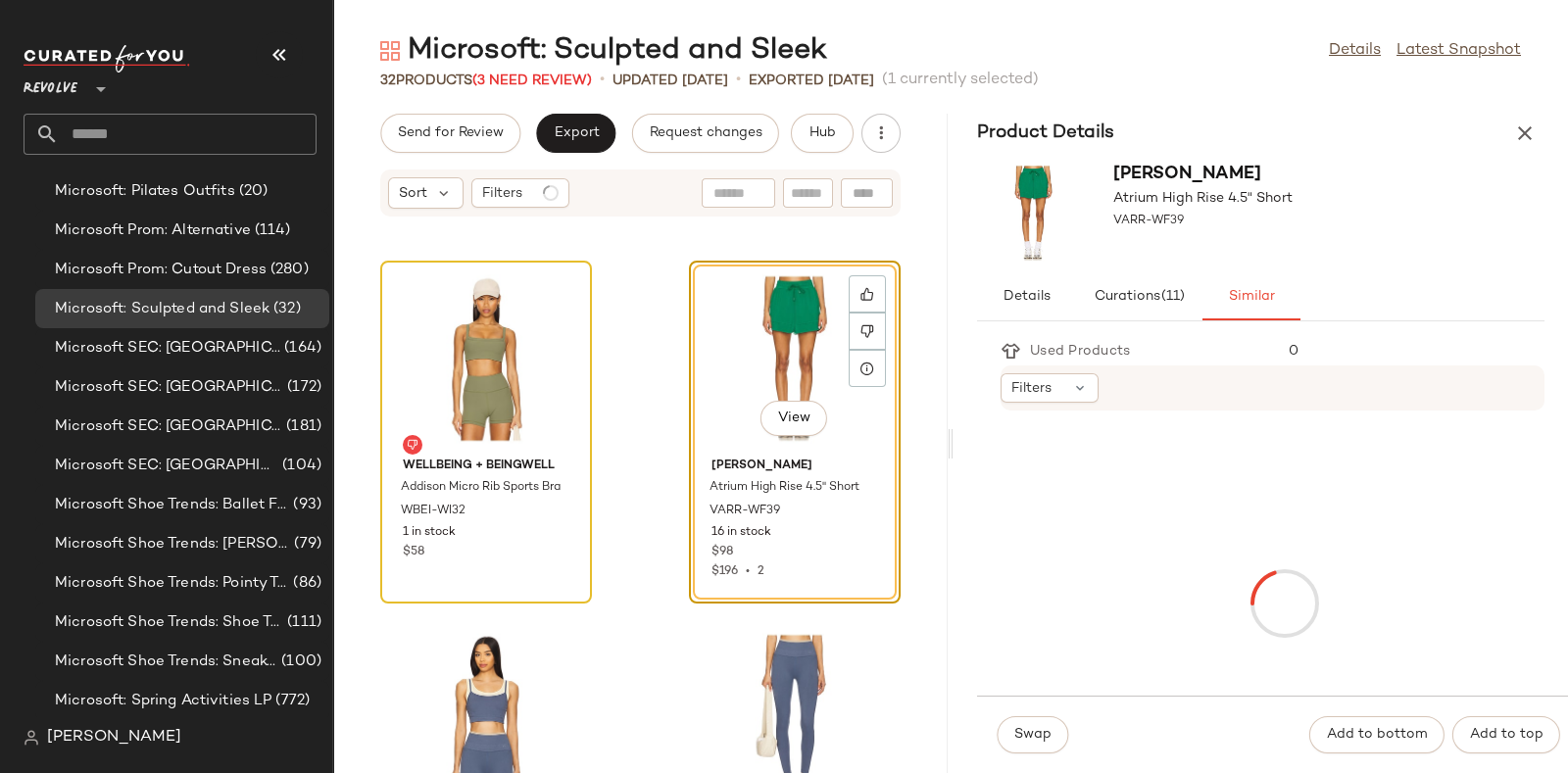
click at [500, 268] on div at bounding box center [486, 359] width 198 height 182
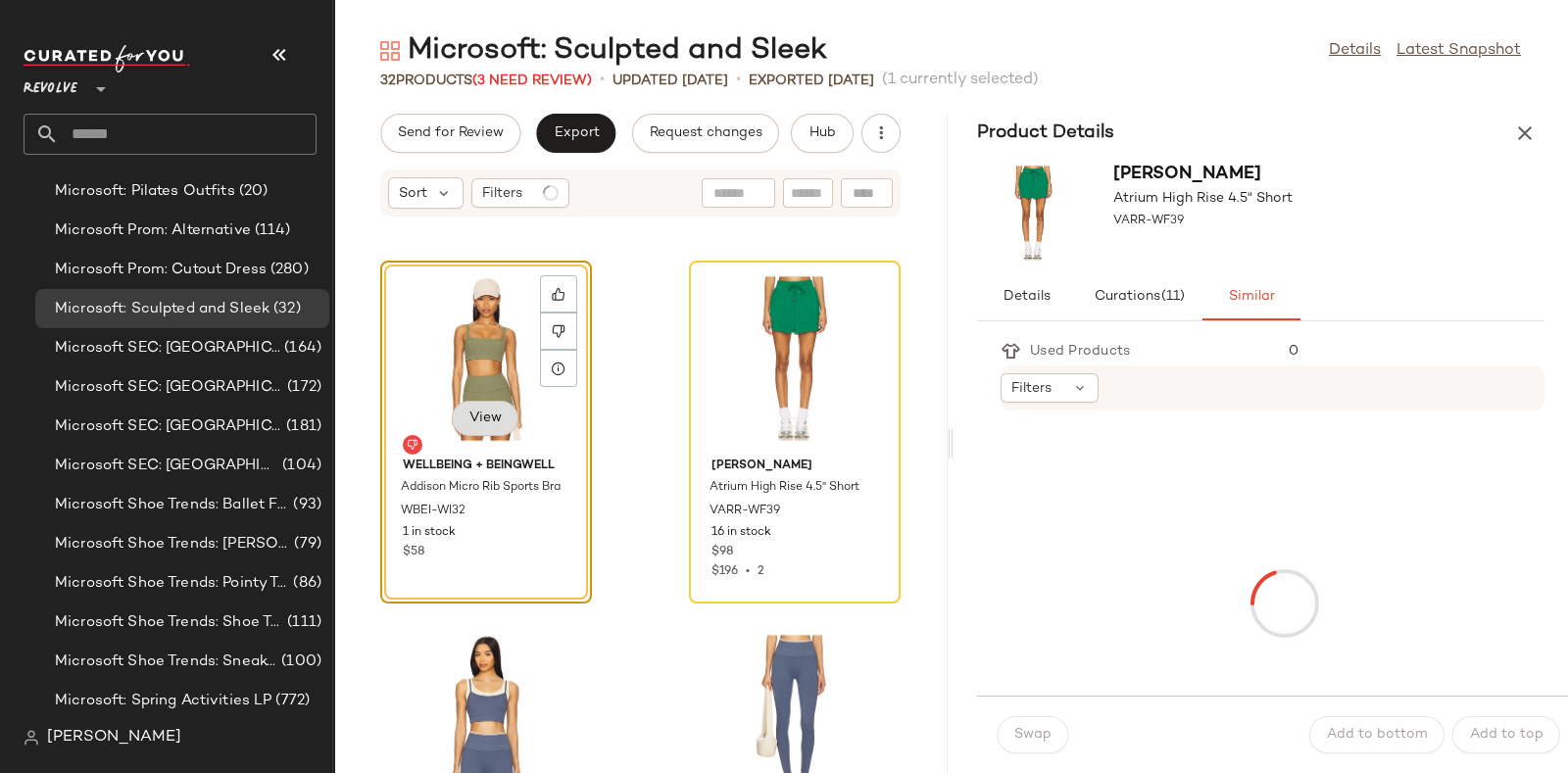
click at [508, 408] on button "View" at bounding box center [484, 419] width 66 height 36
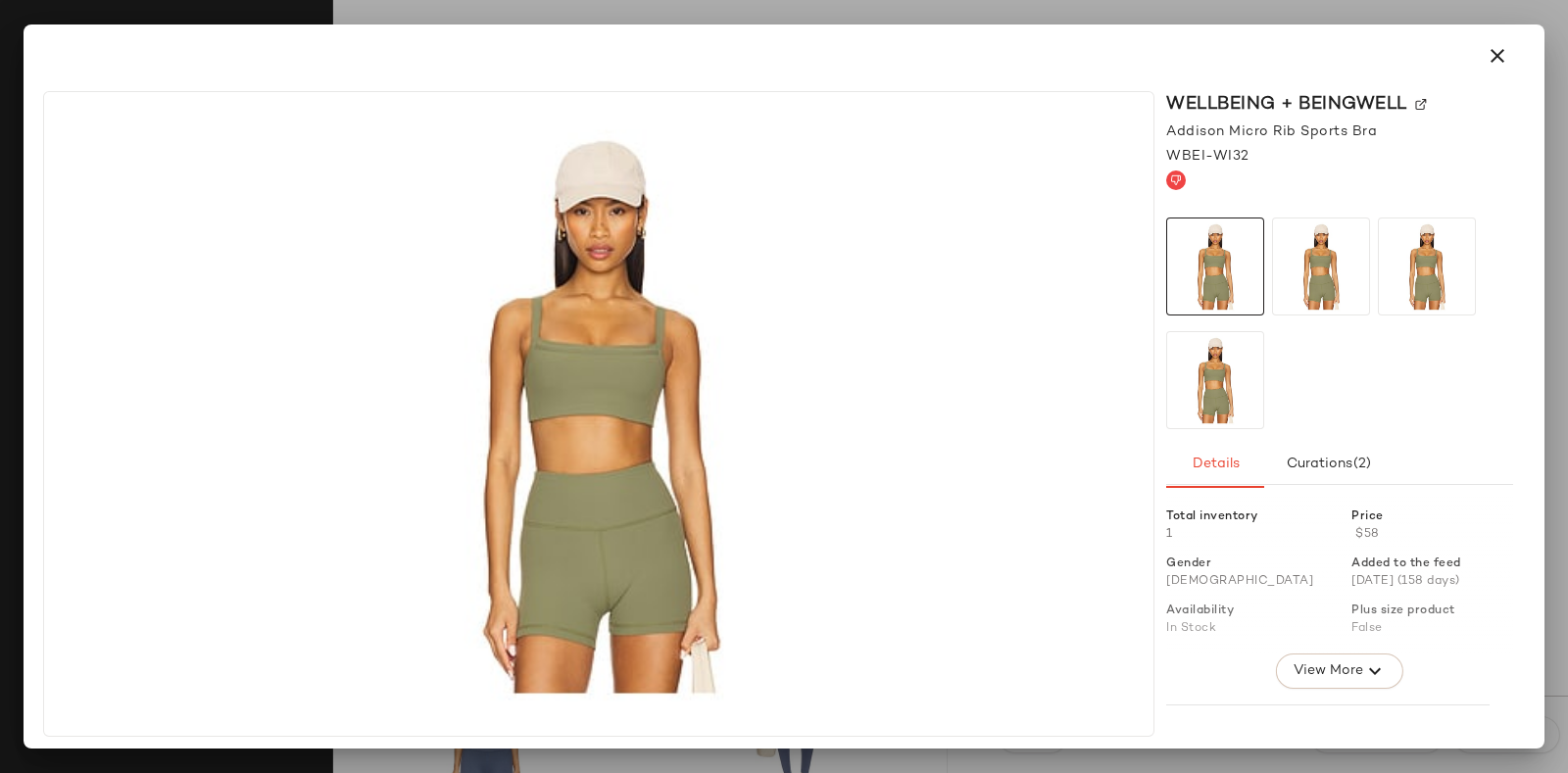
click at [1506, 162] on div "WBEI-WI32" at bounding box center [1339, 156] width 347 height 21
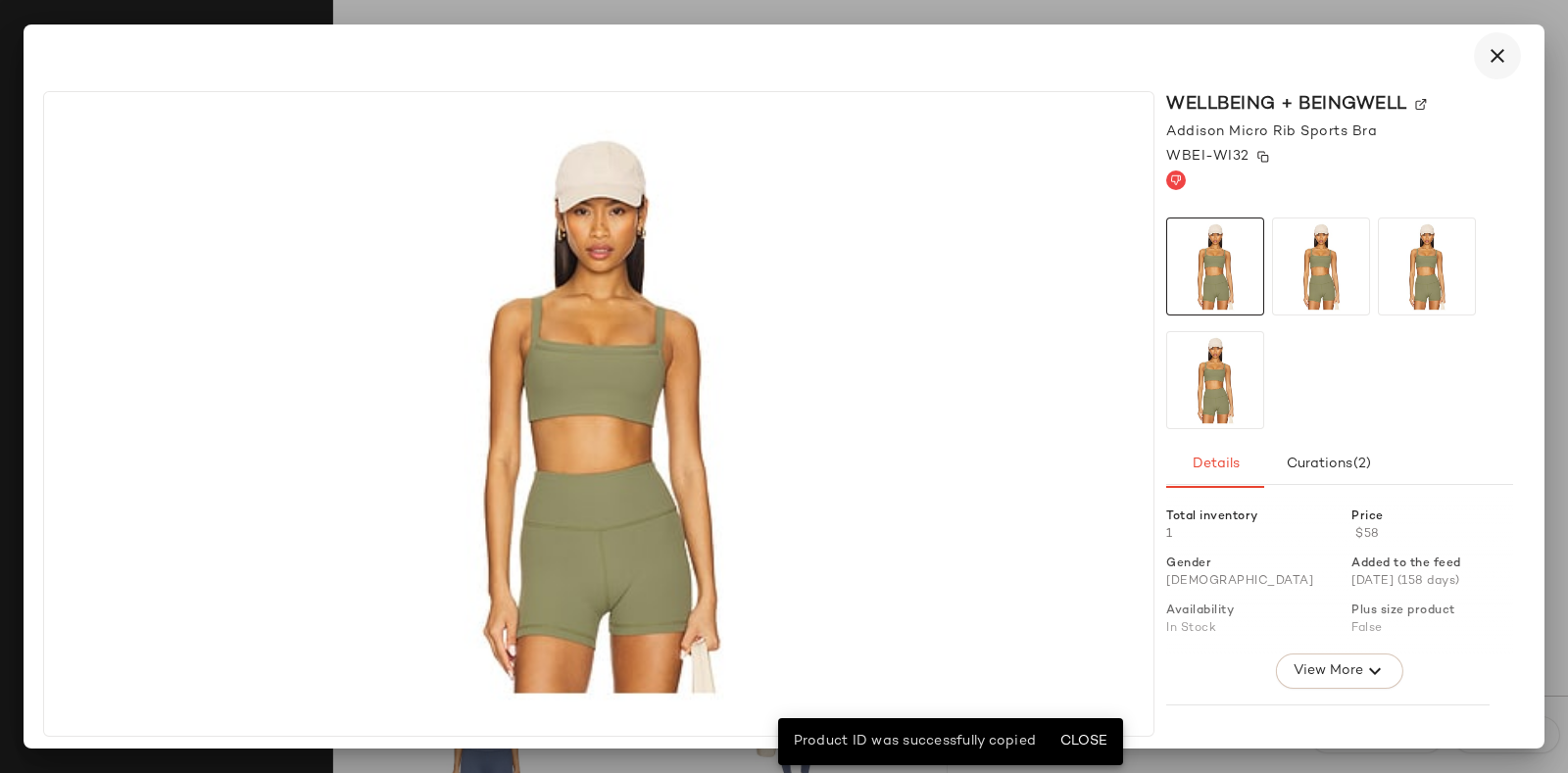
click at [1498, 57] on icon "button" at bounding box center [1498, 56] width 24 height 24
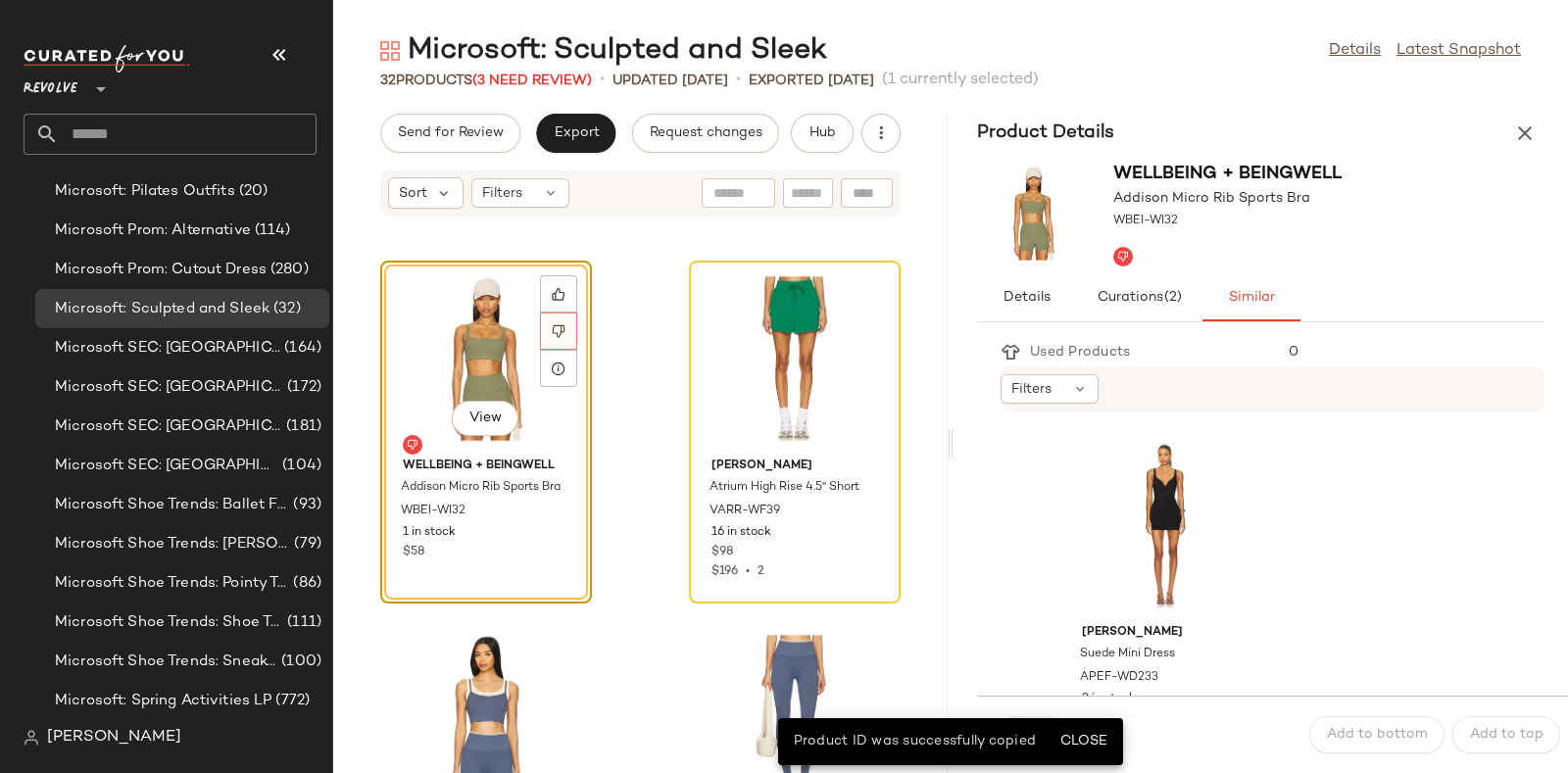
click at [559, 330] on icon at bounding box center [559, 331] width 14 height 14
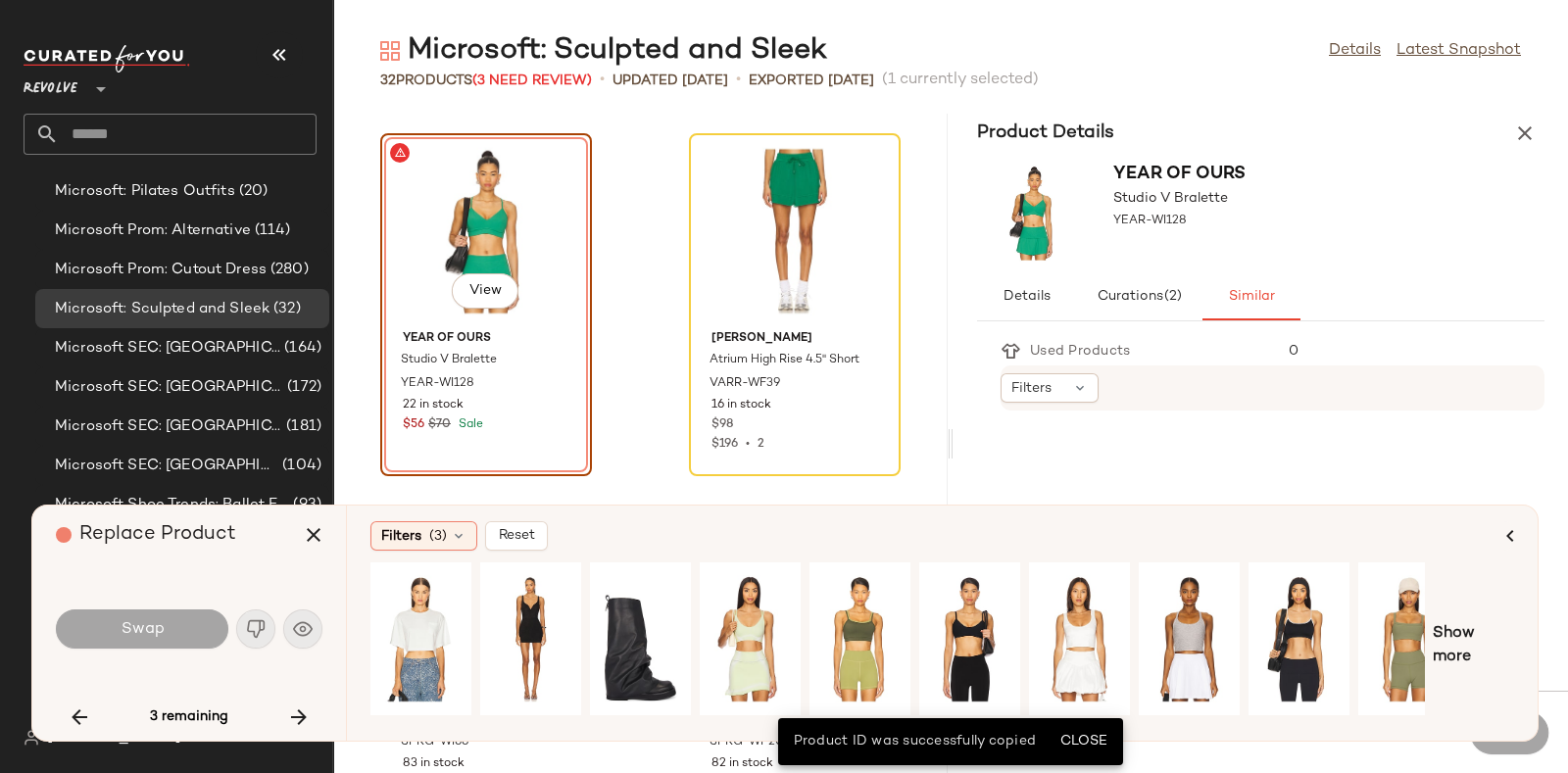
click at [262, 561] on div "Replace Product" at bounding box center [196, 534] width 281 height 58
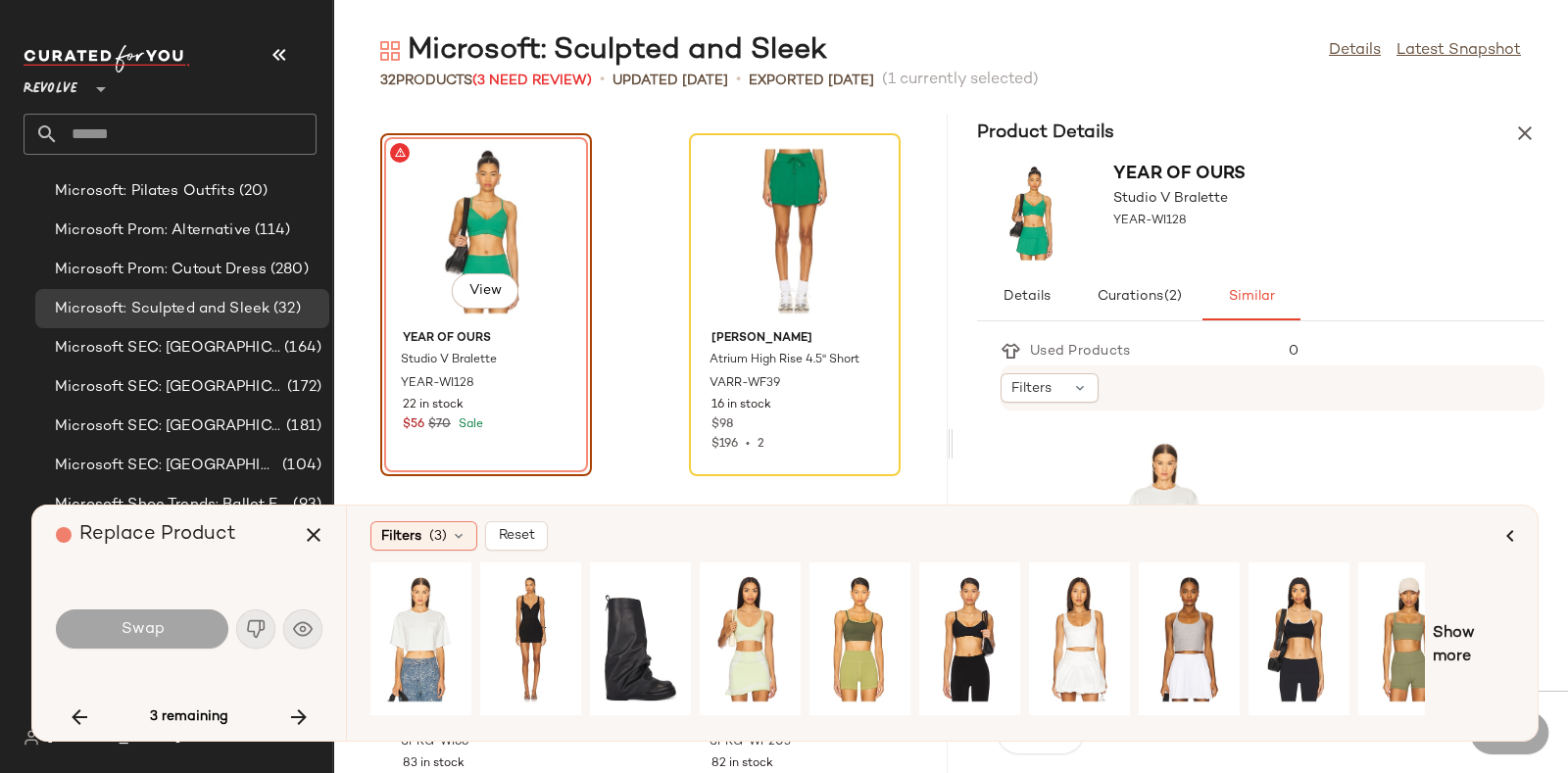
click at [262, 561] on div "Replace Product" at bounding box center [196, 534] width 281 height 58
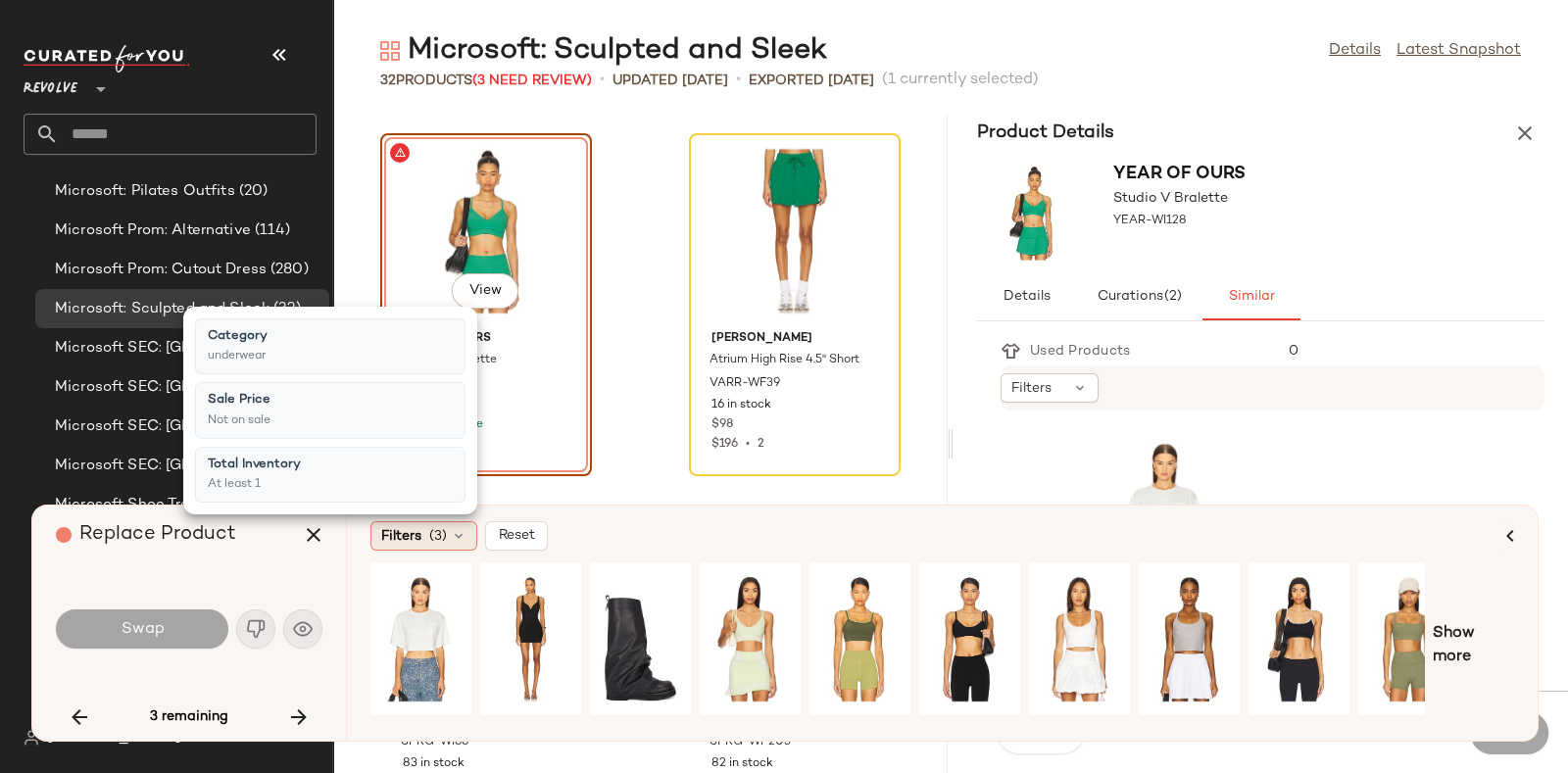
scroll to position [0, 33]
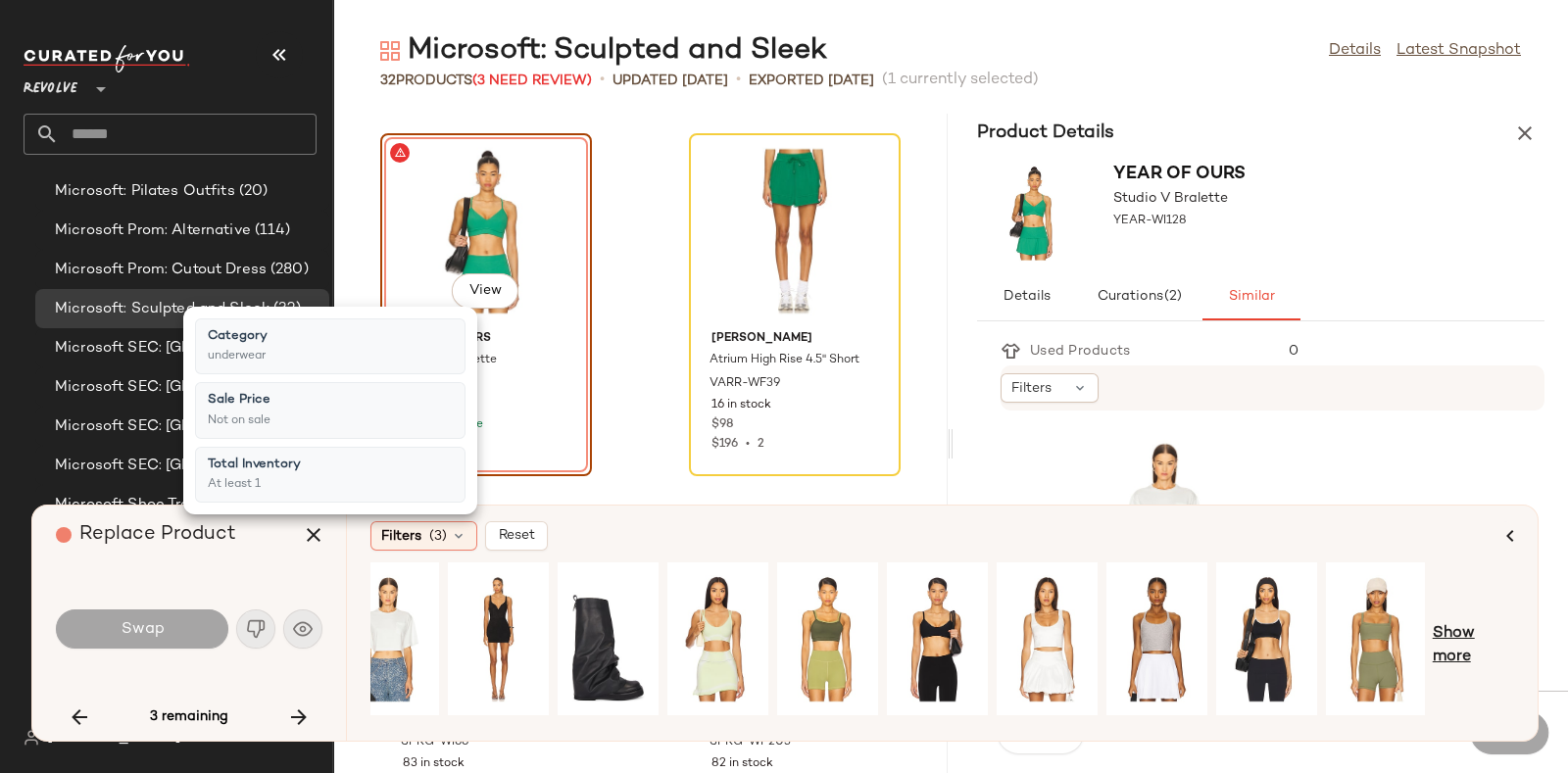
click at [1460, 642] on span "Show more" at bounding box center [1473, 645] width 81 height 47
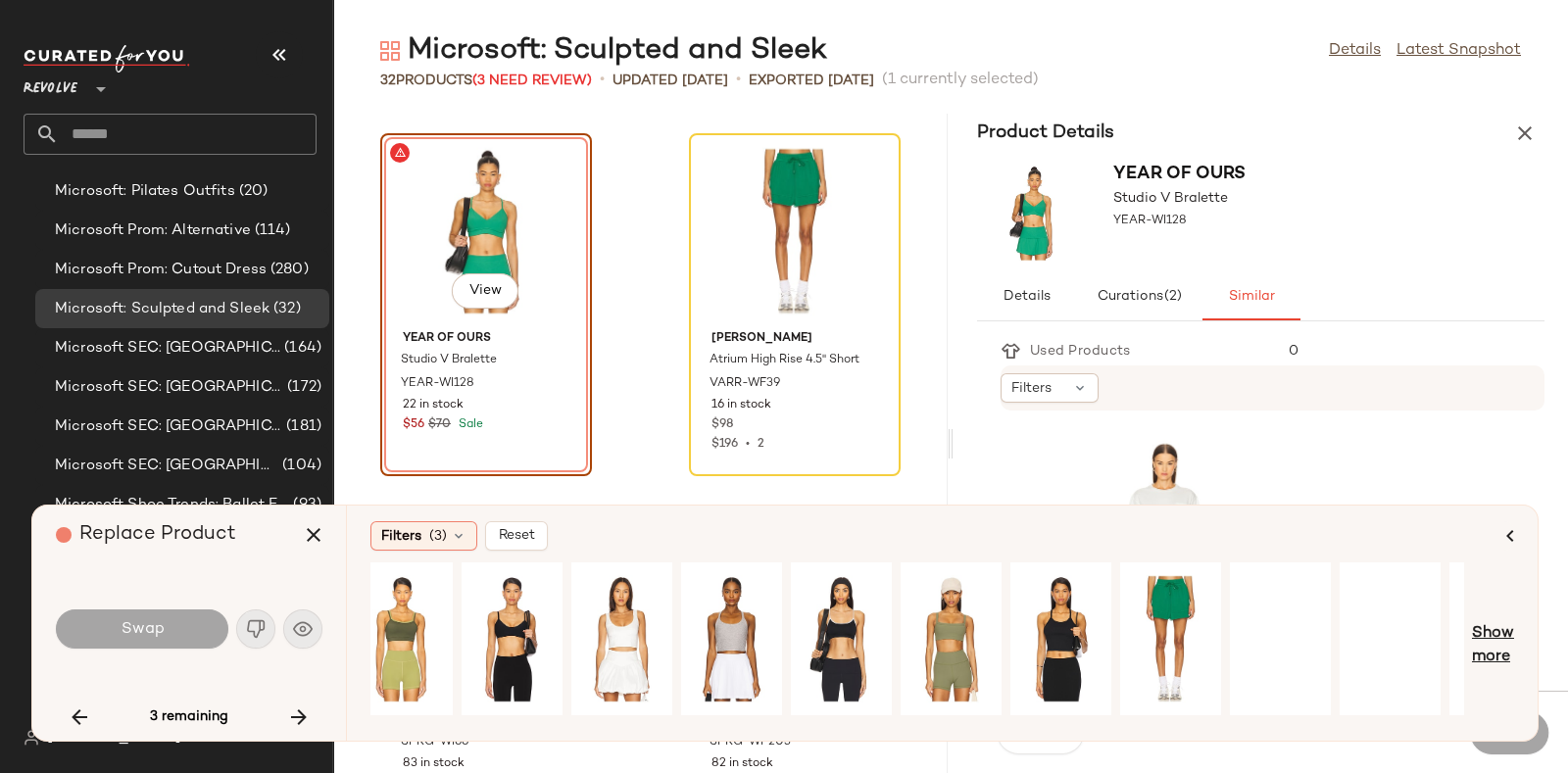
scroll to position [0, 1091]
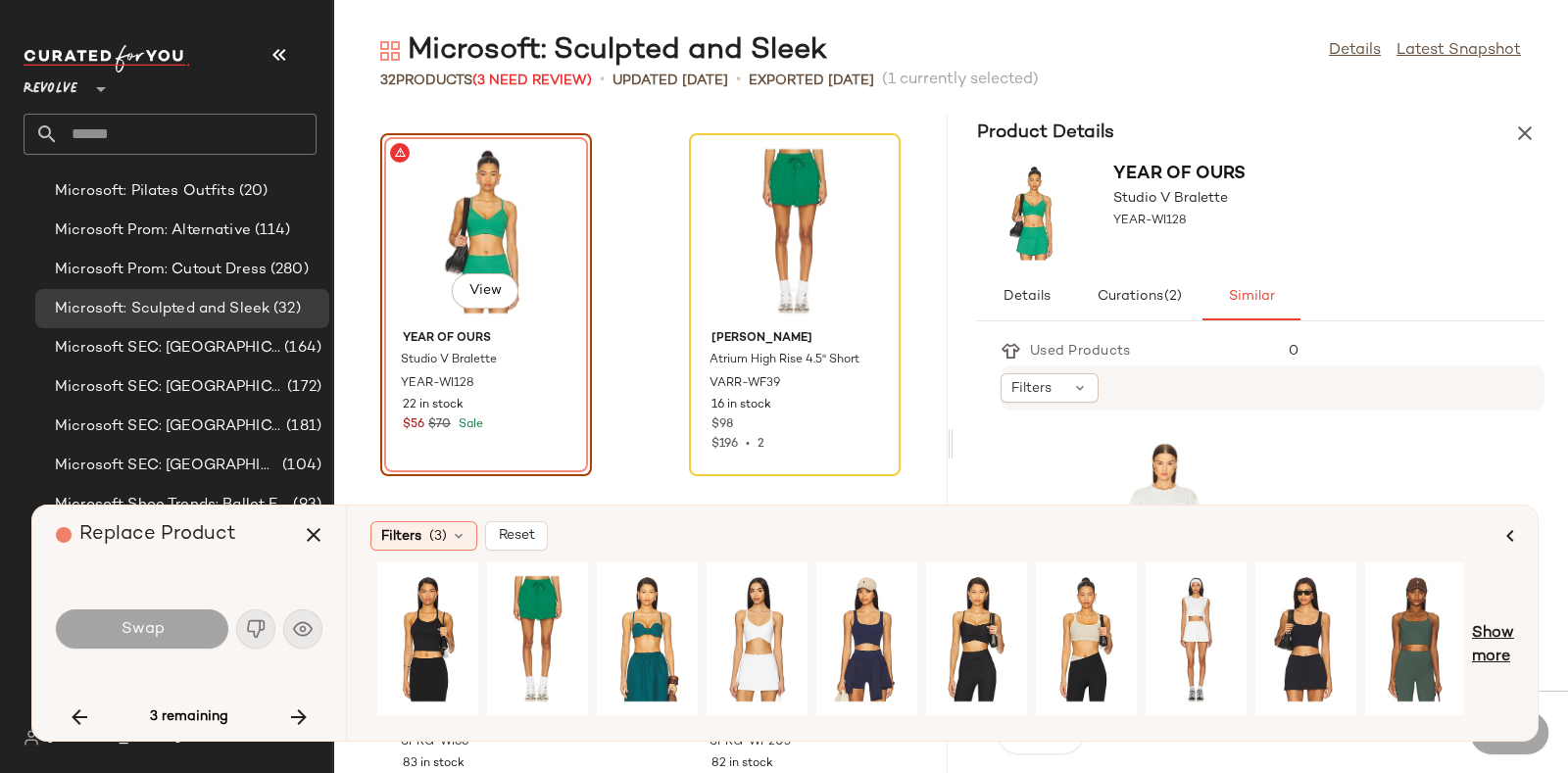
click at [1497, 647] on span "Show more" at bounding box center [1493, 645] width 43 height 47
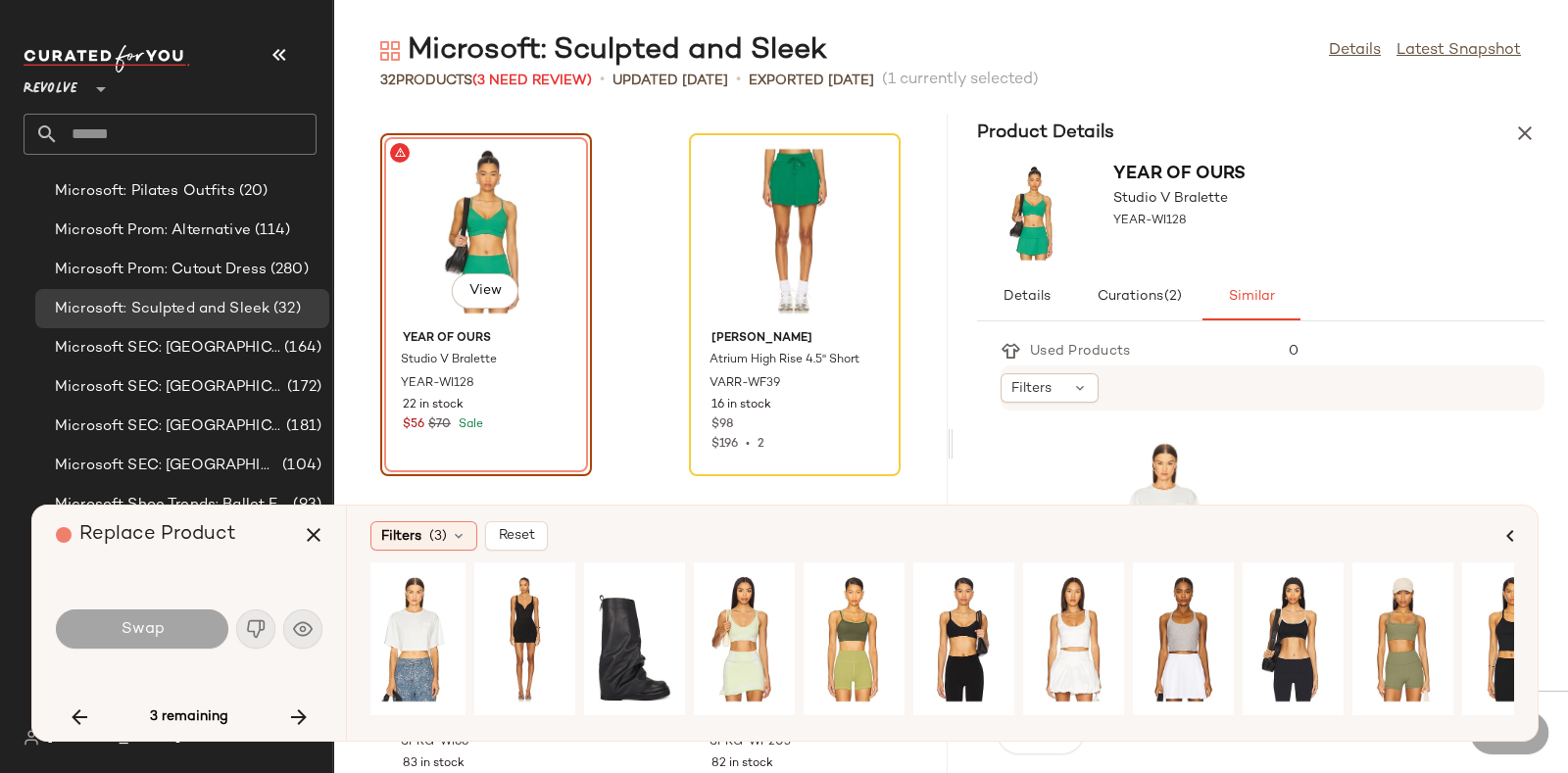
scroll to position [0, 0]
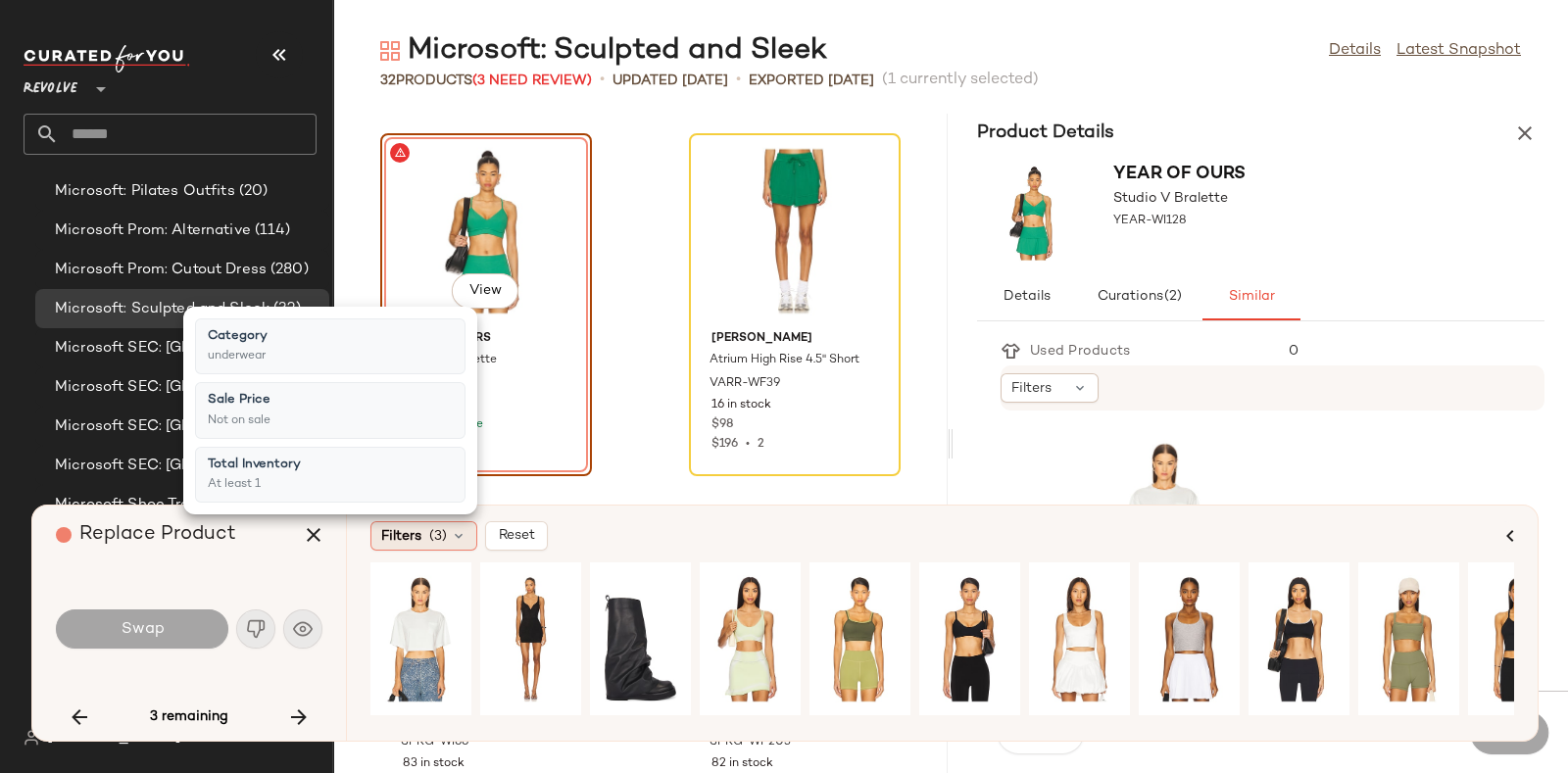
drag, startPoint x: 1497, startPoint y: 647, endPoint x: 453, endPoint y: 524, distance: 1051.2
click at [453, 524] on div "Filters (3)" at bounding box center [424, 536] width 107 height 30
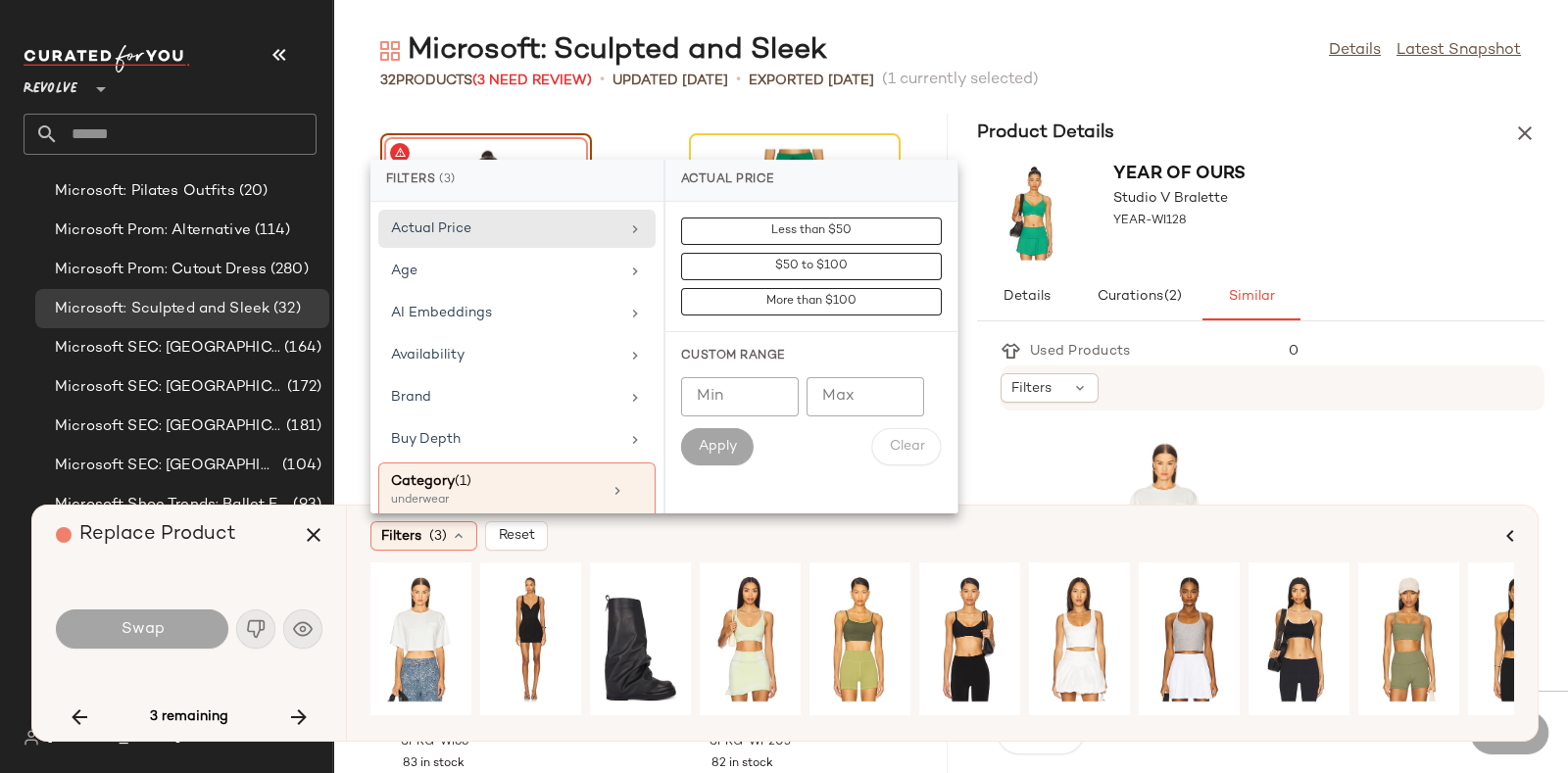
click at [1331, 198] on div "YEAR OF OURS Studio V Bralette YEAR-WI128" at bounding box center [1261, 213] width 614 height 121
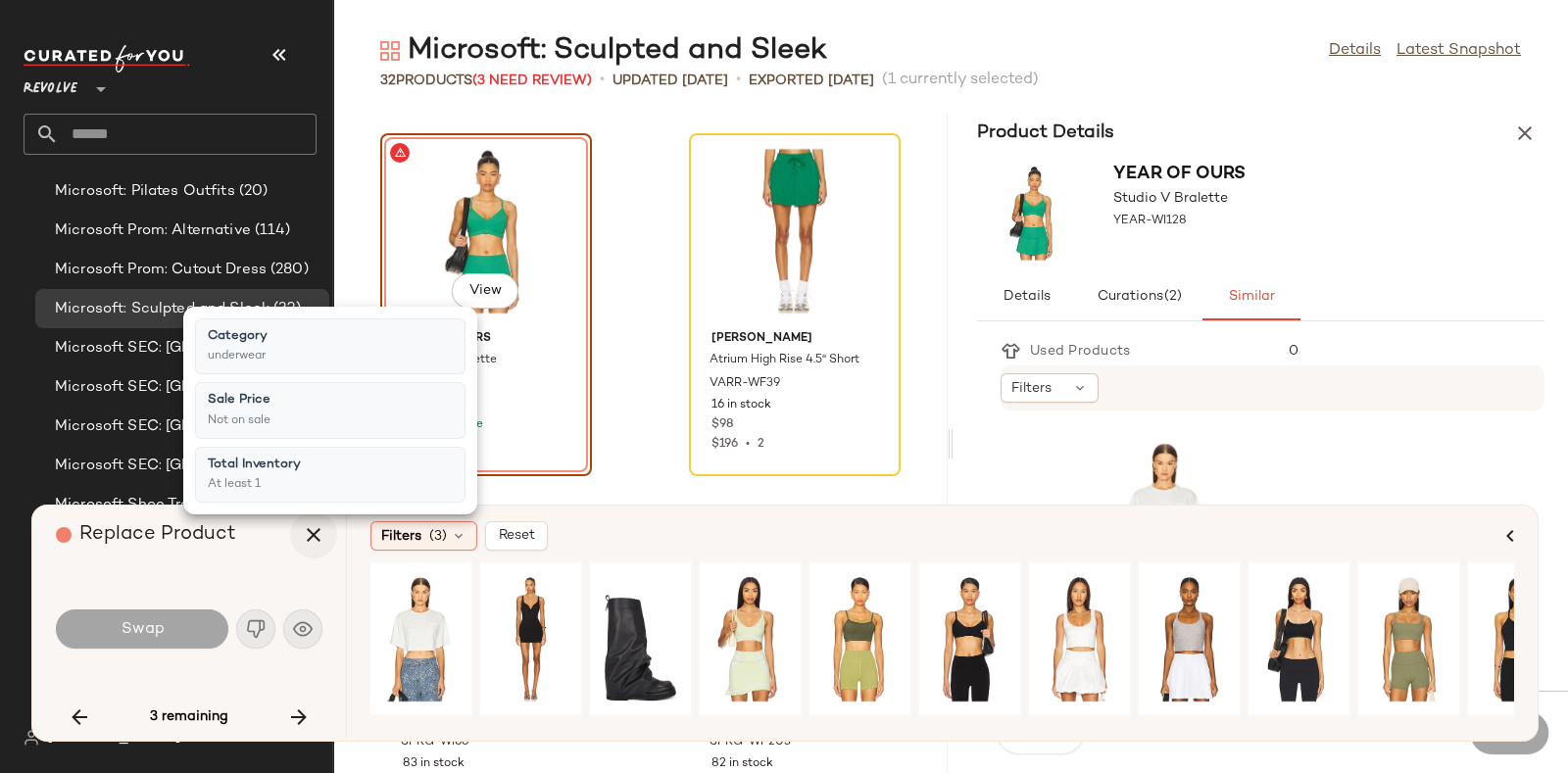
click at [314, 523] on icon "button" at bounding box center [314, 535] width 24 height 24
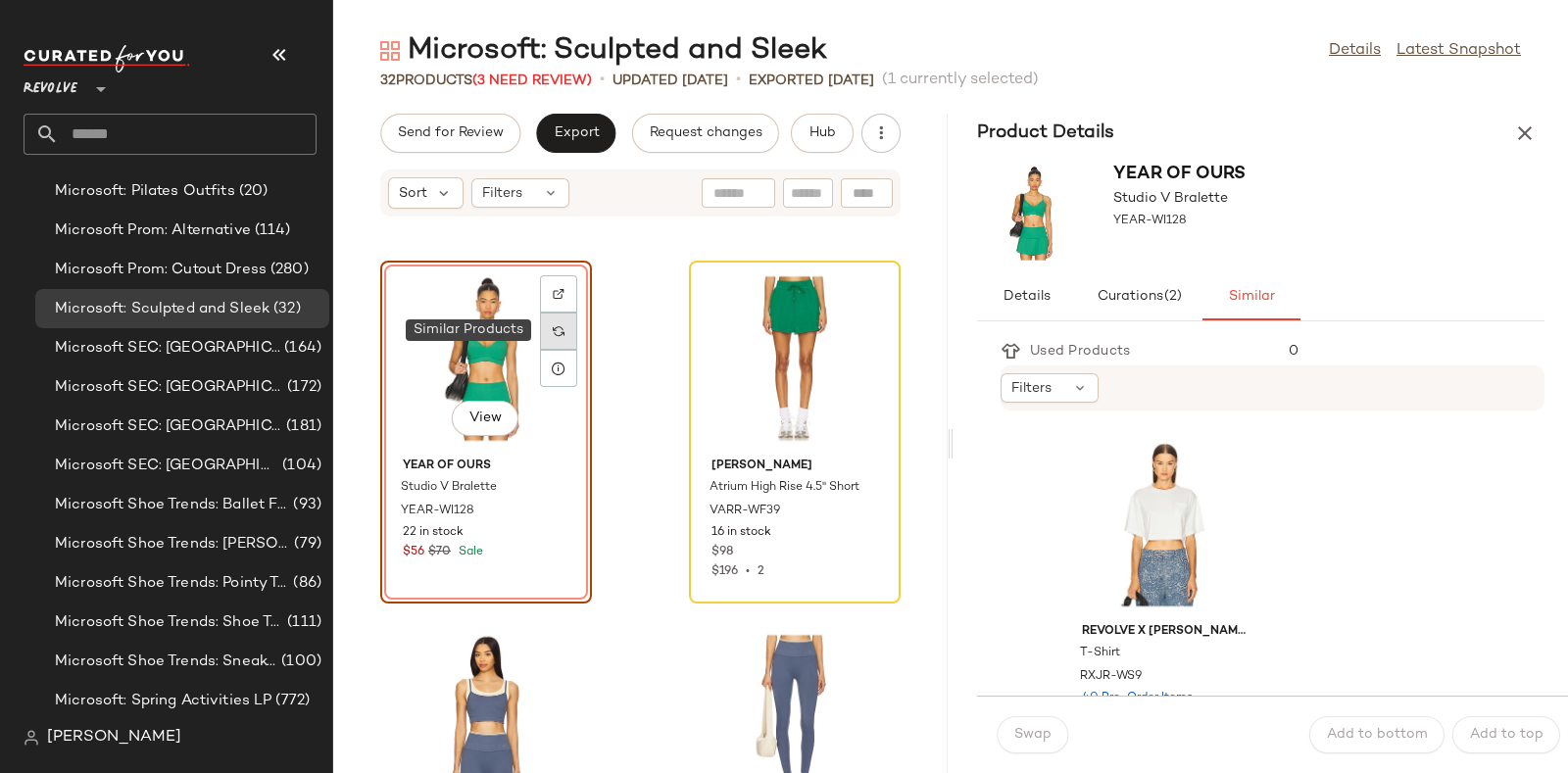
click at [562, 329] on img at bounding box center [559, 331] width 12 height 12
click at [557, 330] on img at bounding box center [559, 331] width 12 height 12
click at [641, 317] on div "View YEAR OF OURS Studio V Bralette YEAR-WI128 22 in stock $56 $70 Sale Varley …" at bounding box center [640, 506] width 614 height 532
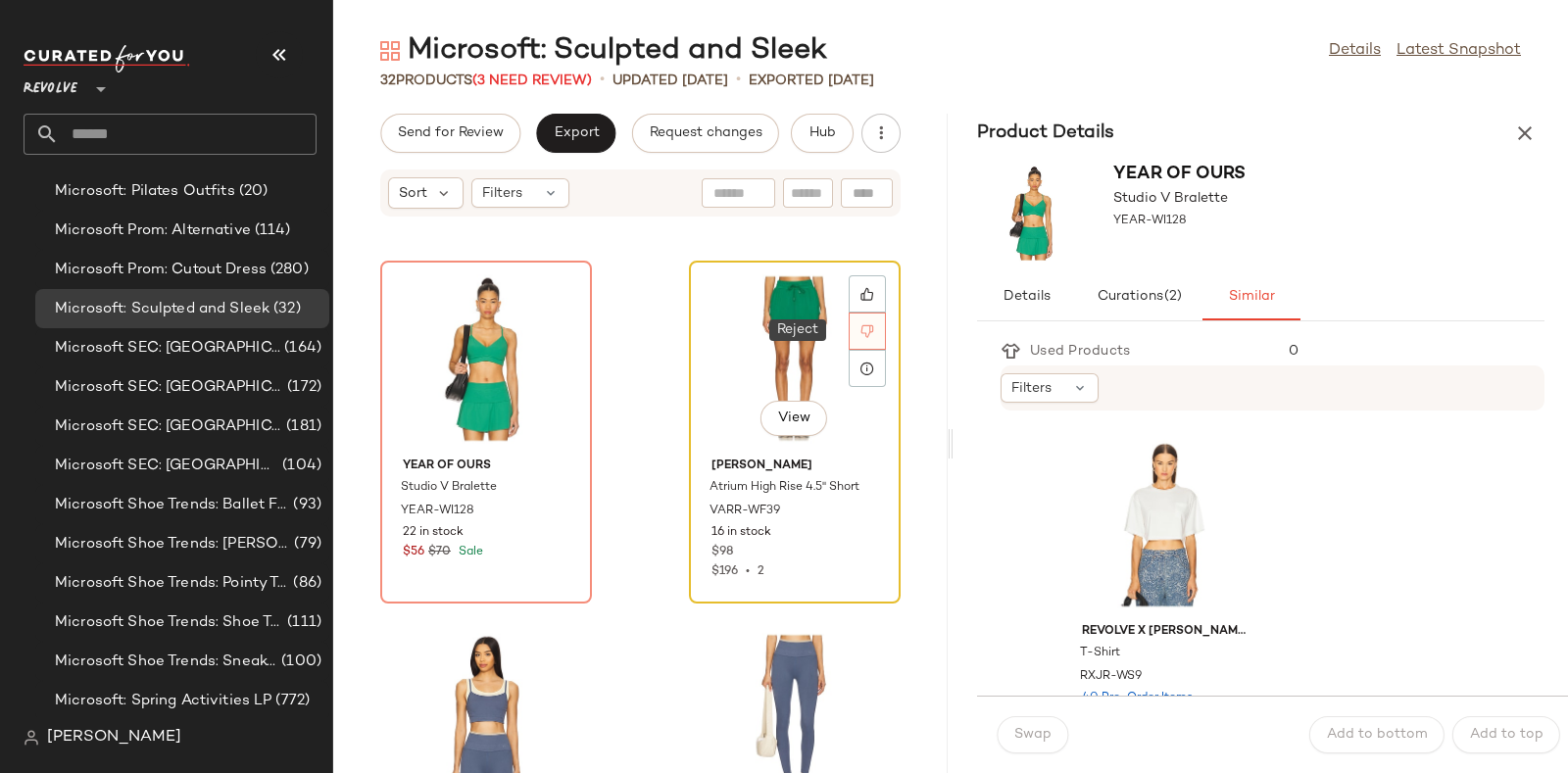
click at [862, 325] on icon at bounding box center [868, 331] width 13 height 13
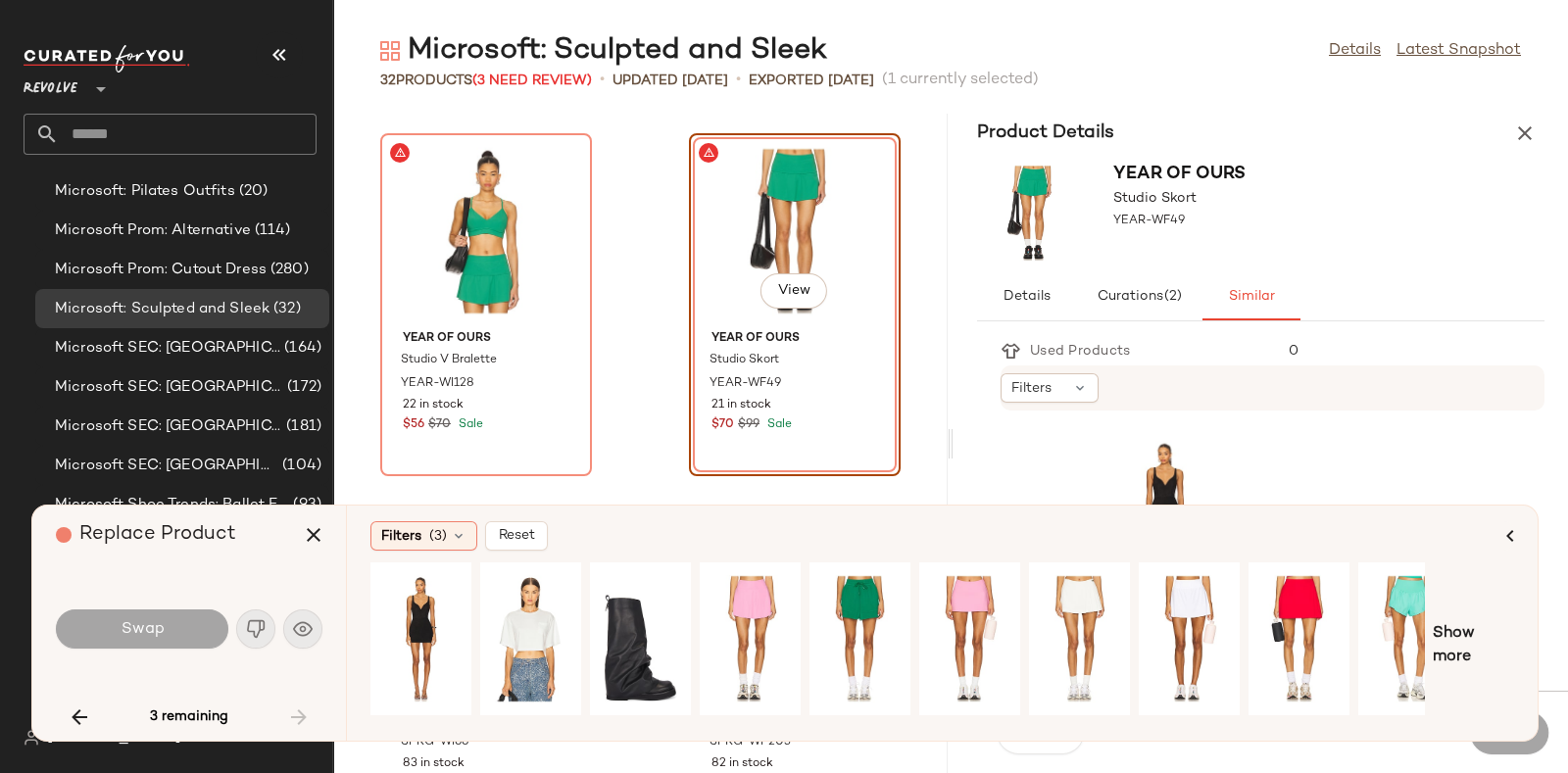
scroll to position [0, 33]
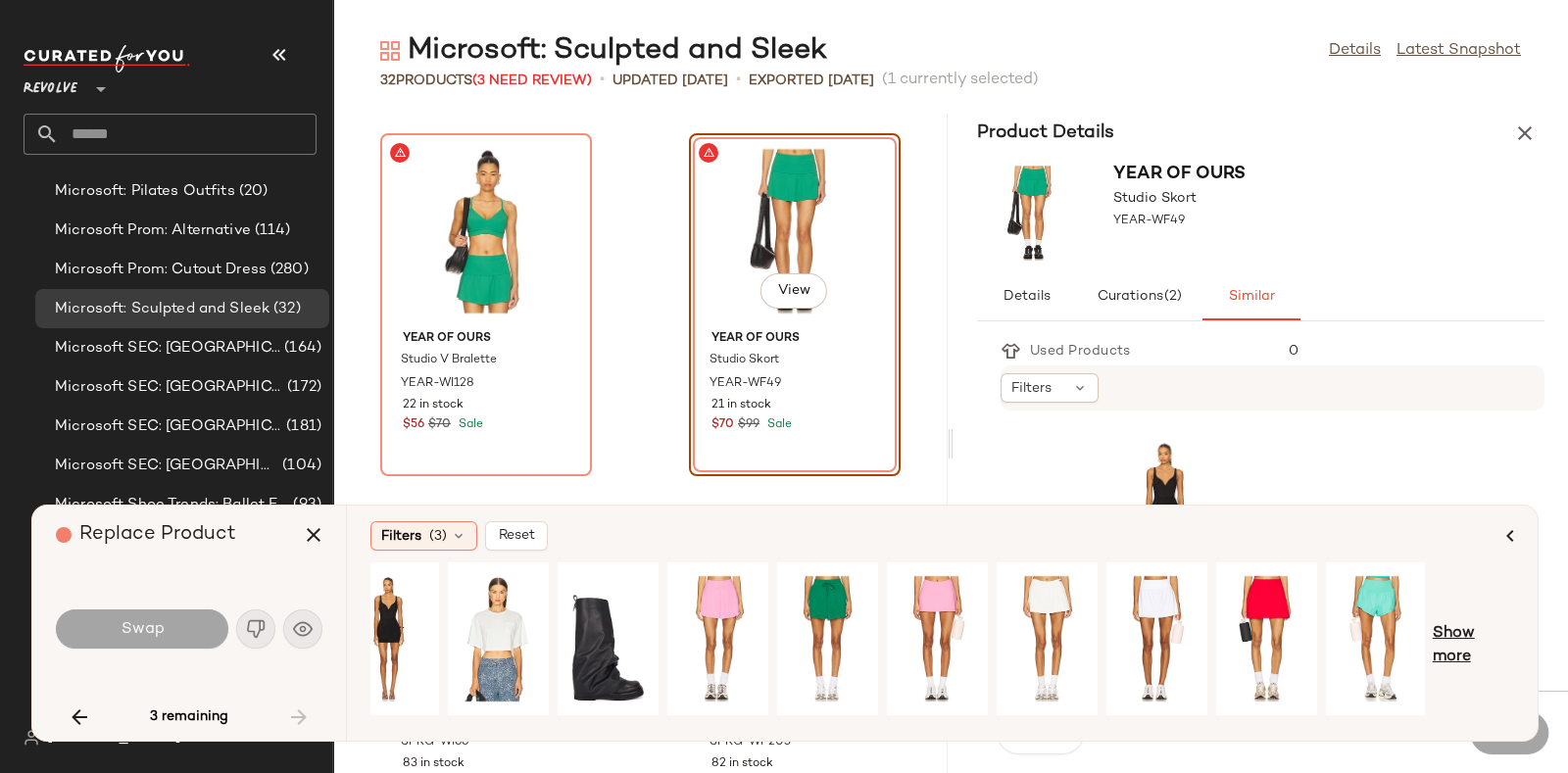
drag, startPoint x: 1019, startPoint y: 609, endPoint x: 1464, endPoint y: 641, distance: 446.1
click at [1464, 641] on span "Show more" at bounding box center [1473, 645] width 81 height 47
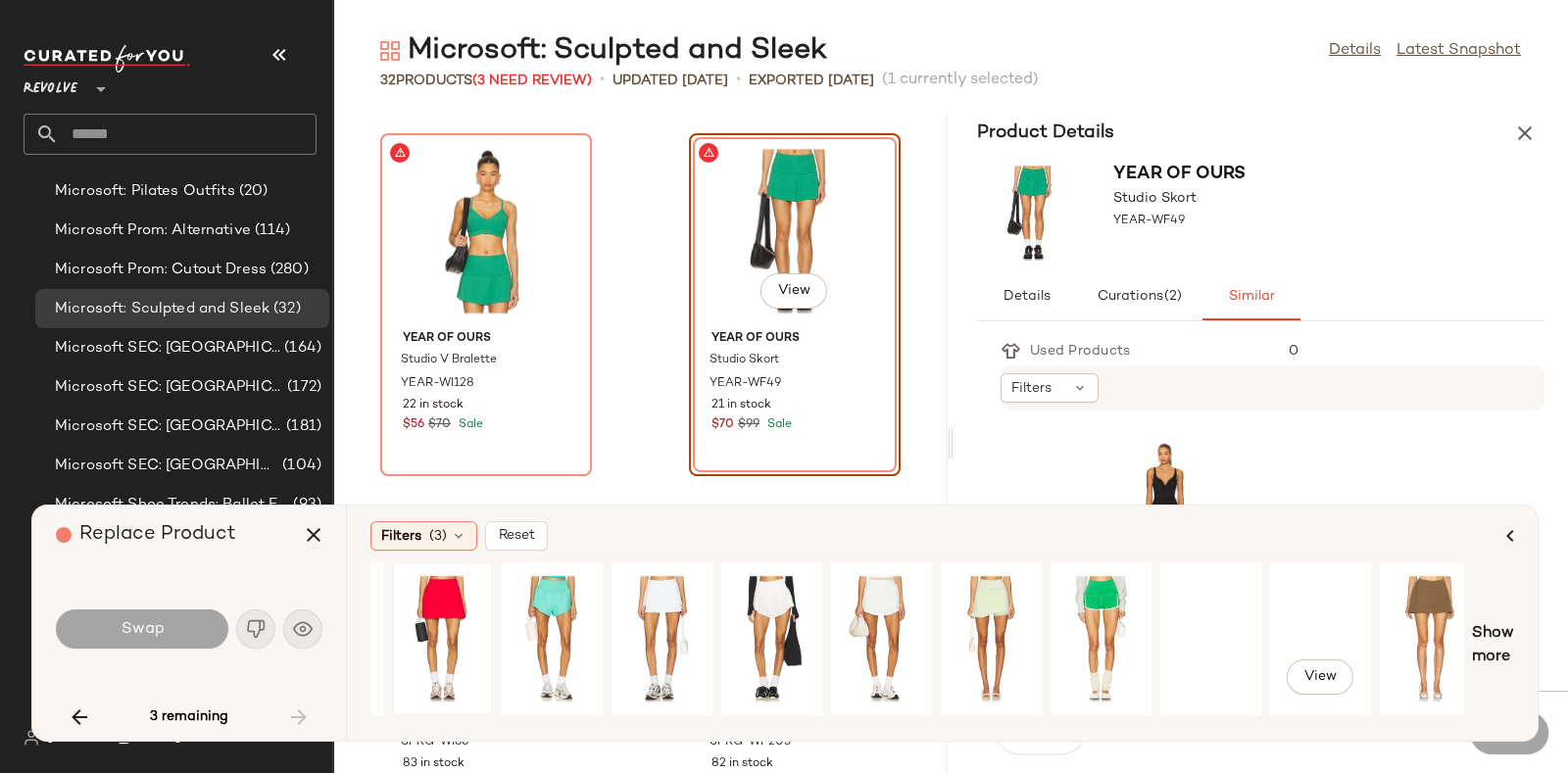
scroll to position [0, 904]
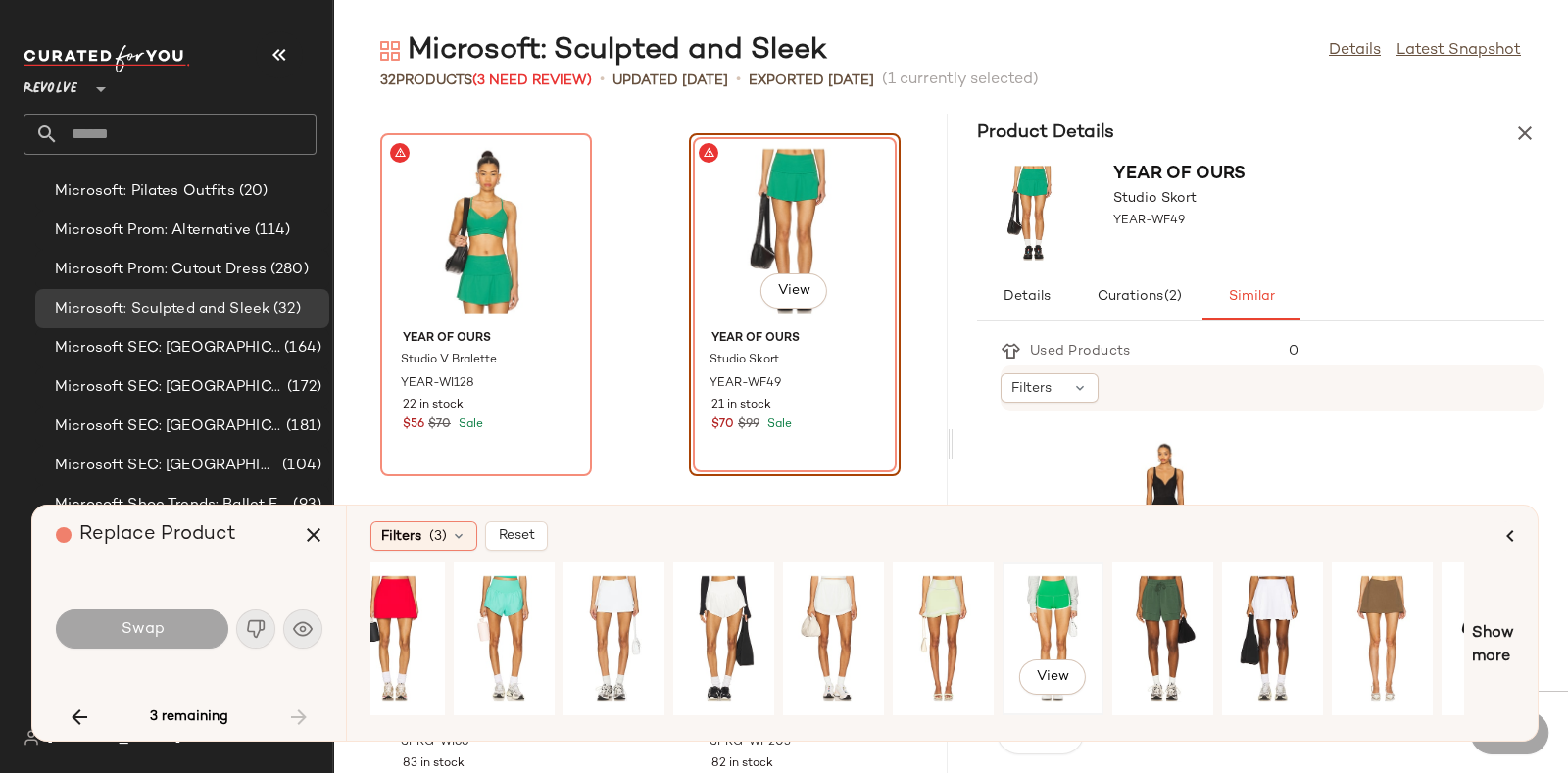
click at [1047, 608] on div "View" at bounding box center [1053, 639] width 87 height 139
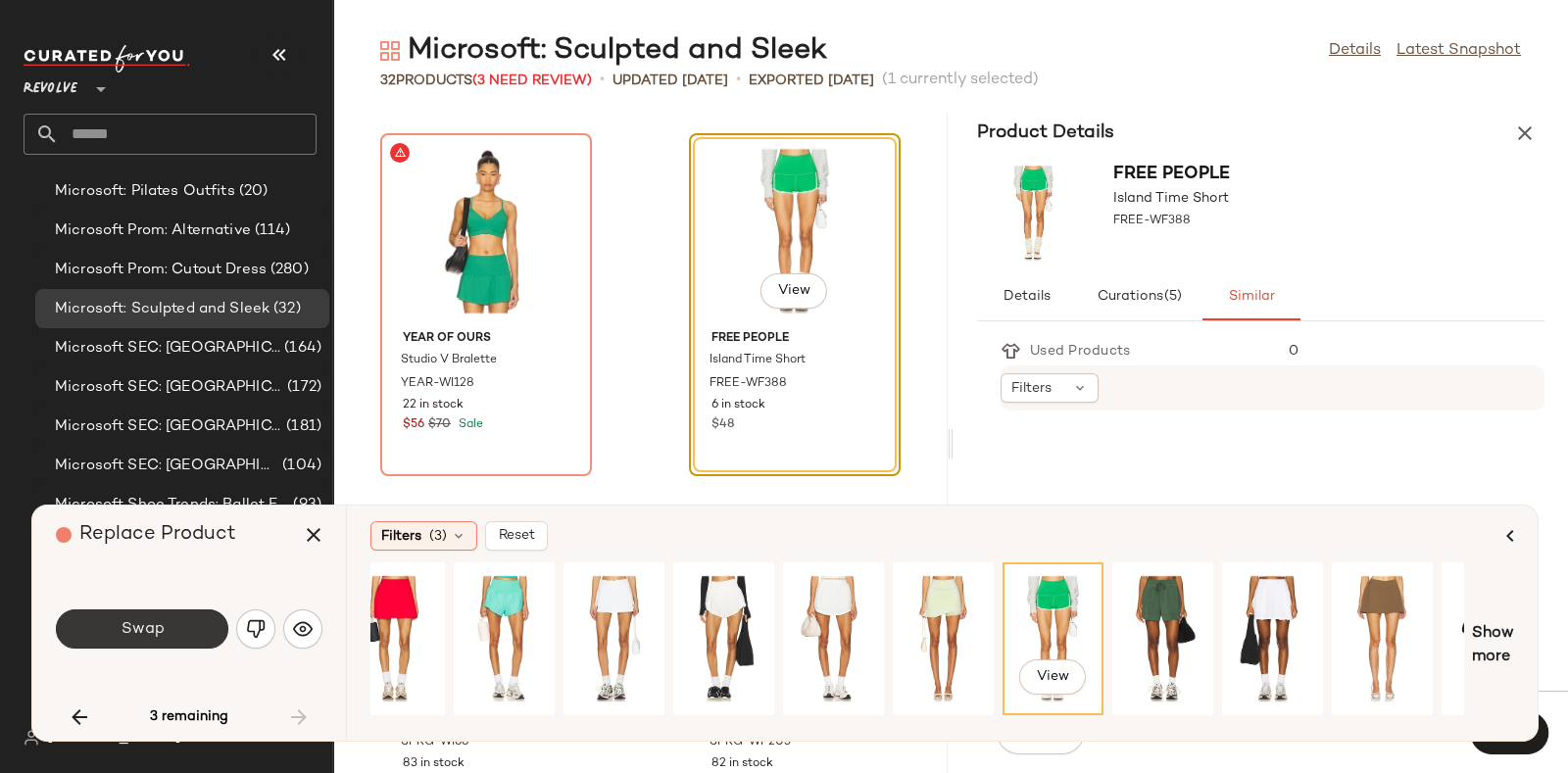
click at [142, 624] on span "Swap" at bounding box center [142, 629] width 45 height 19
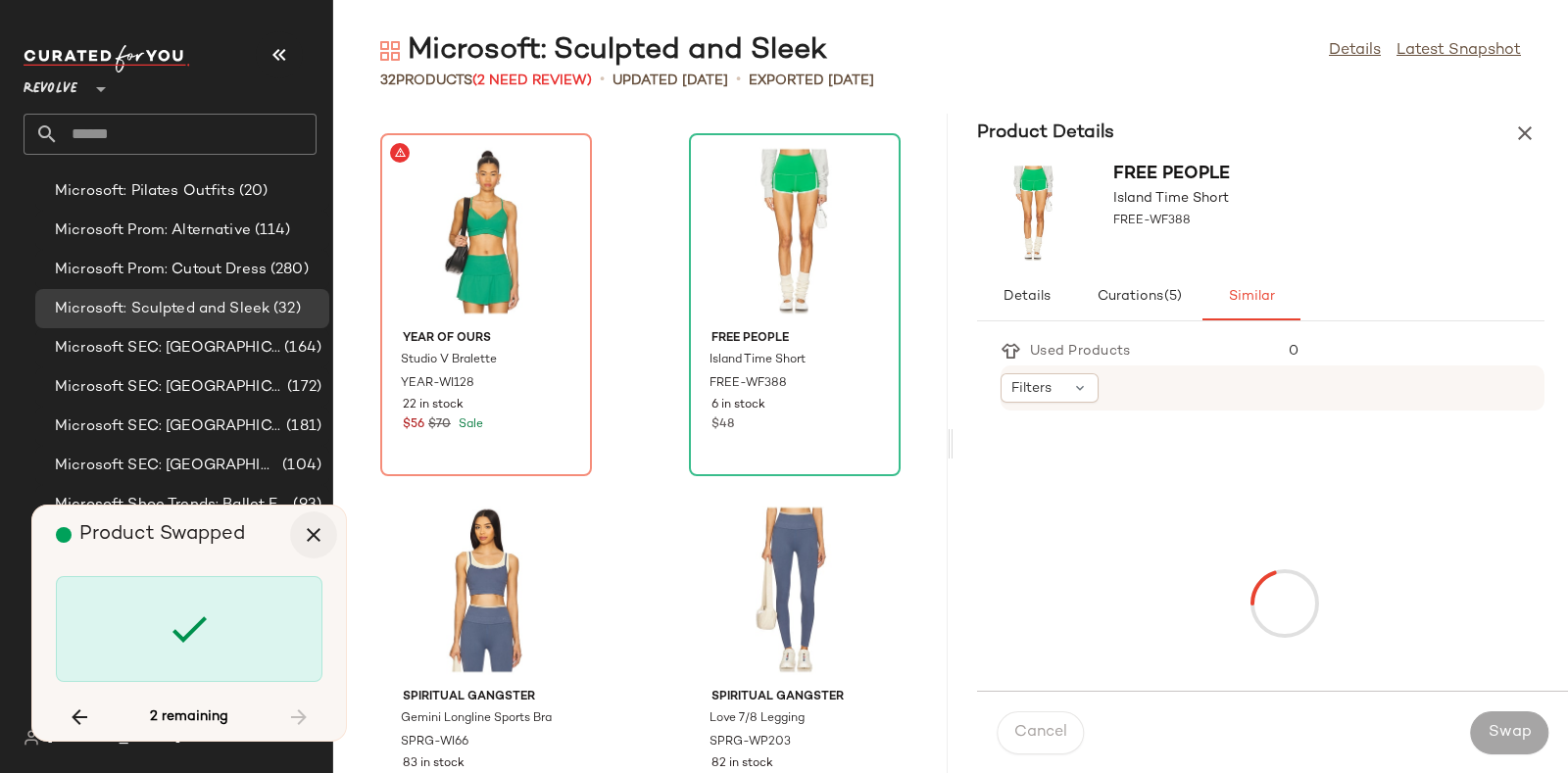
click at [314, 530] on icon "button" at bounding box center [314, 535] width 24 height 24
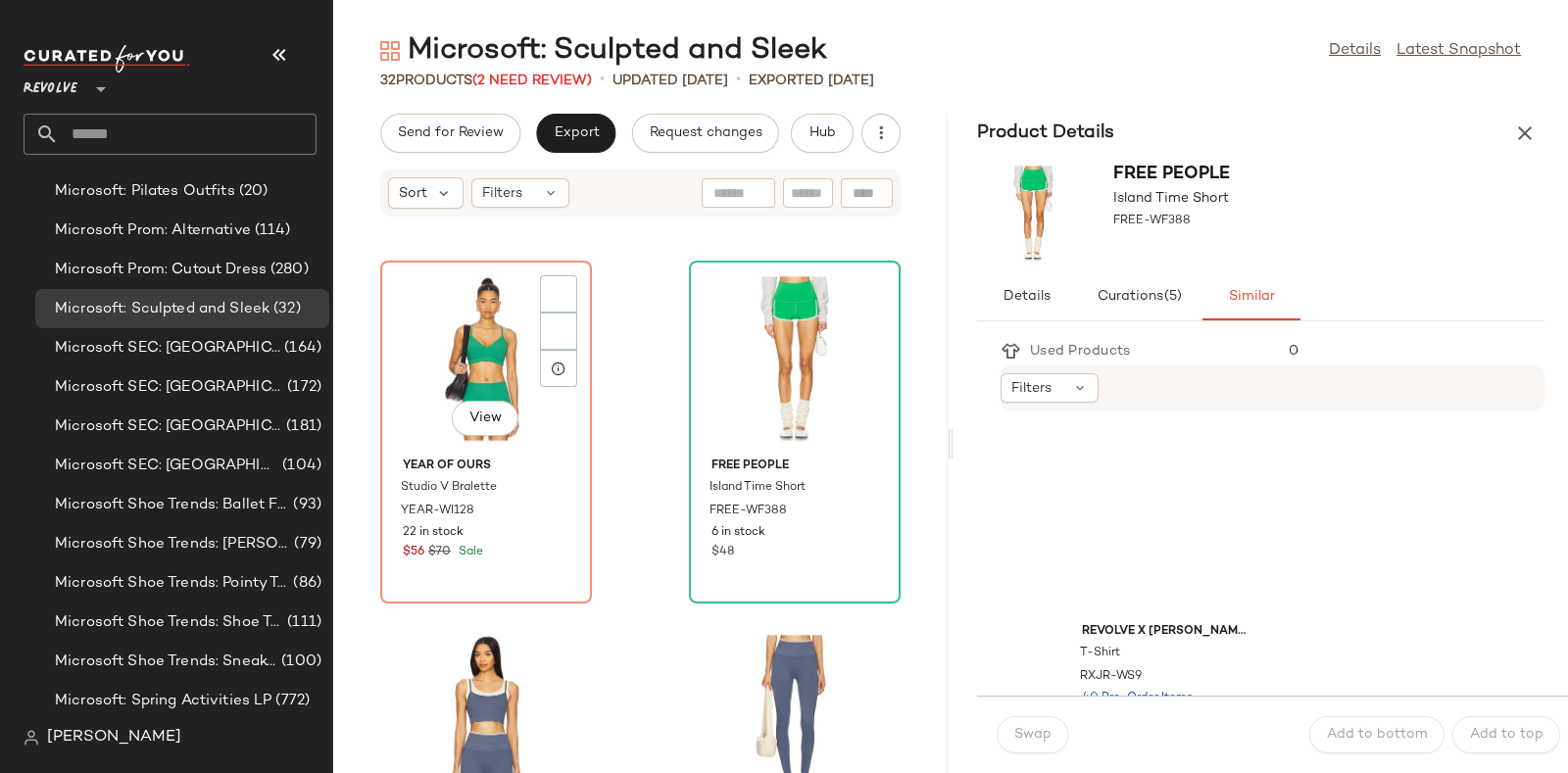
click at [0, 0] on img at bounding box center [0, 0] width 0 height 0
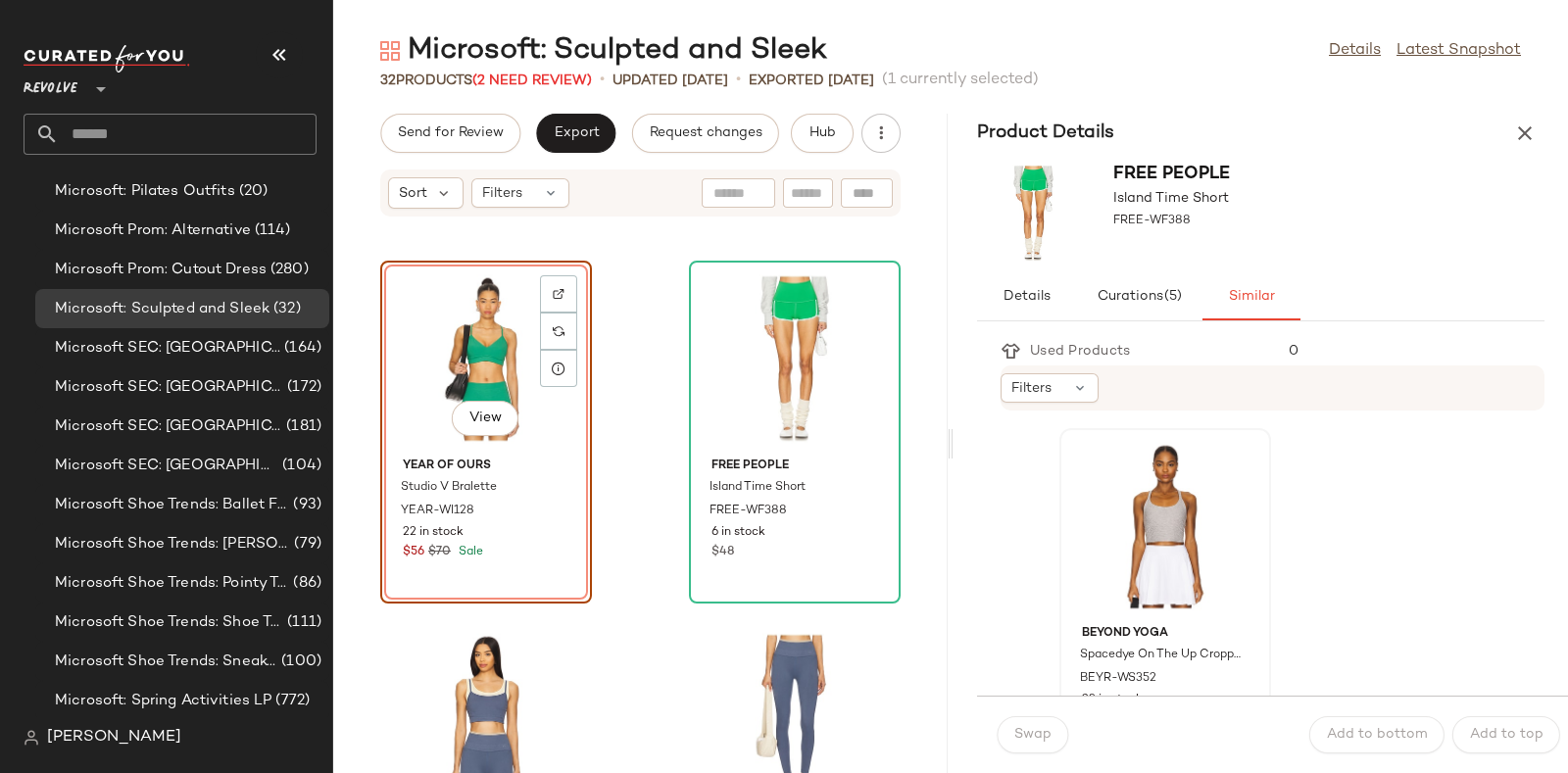
scroll to position [2505, 0]
click at [1149, 548] on div "View" at bounding box center [1165, 530] width 198 height 182
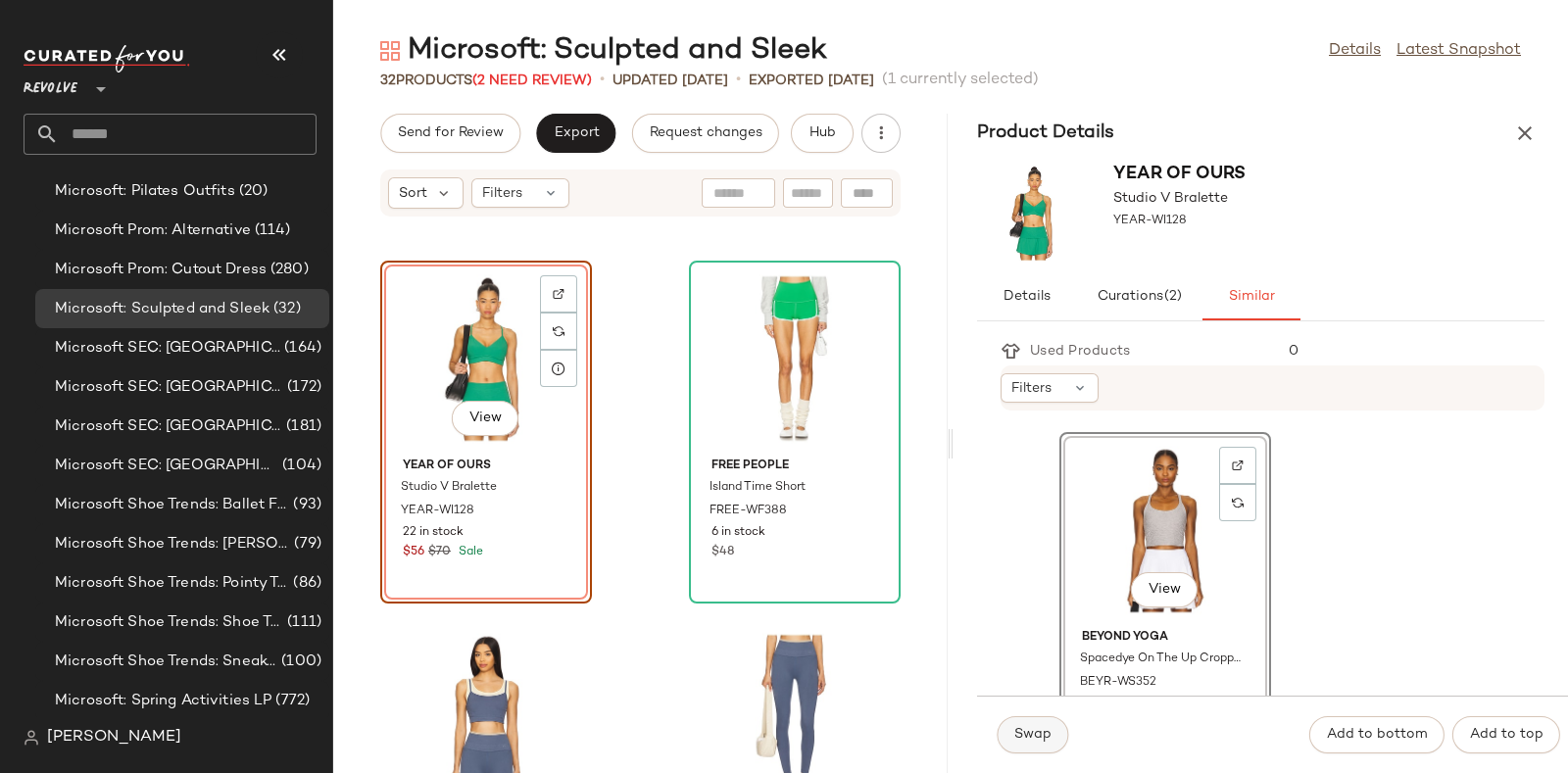
click at [1024, 734] on span "Swap" at bounding box center [1032, 735] width 39 height 16
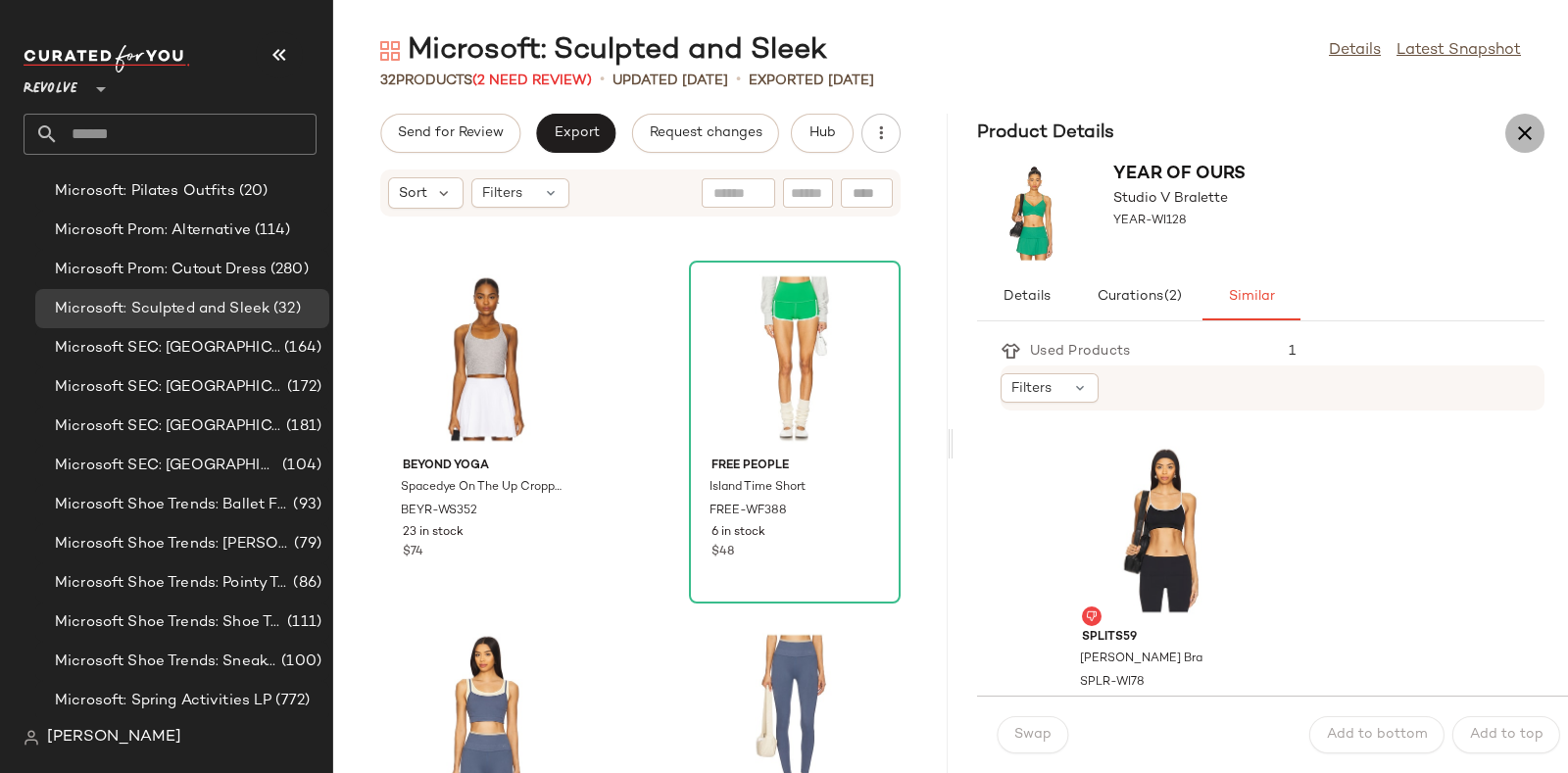
click at [1516, 122] on icon "button" at bounding box center [1524, 134] width 24 height 24
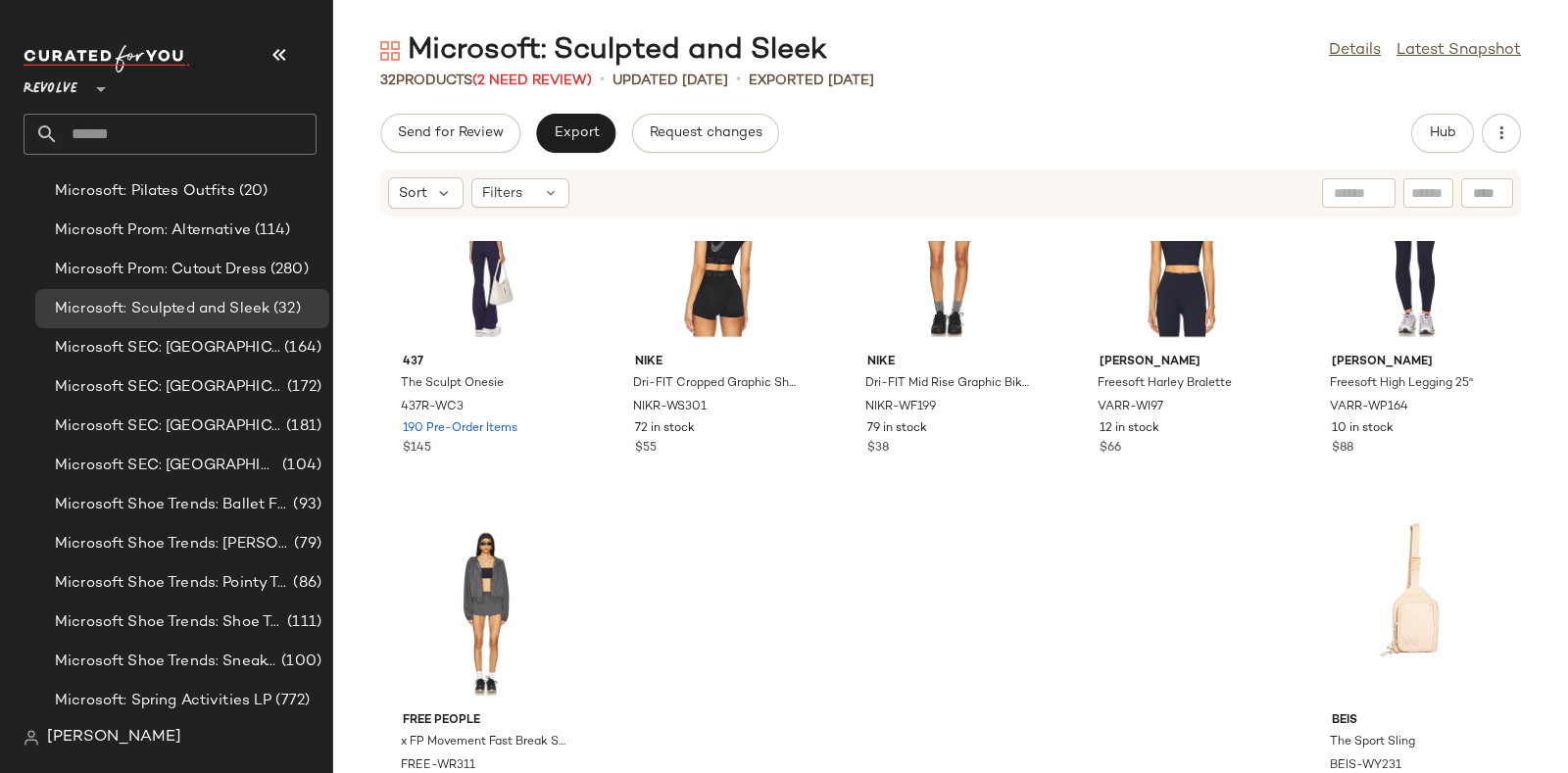
scroll to position [1896, 0]
click at [519, 80] on span "(2 Need Review)" at bounding box center [532, 80] width 120 height 15
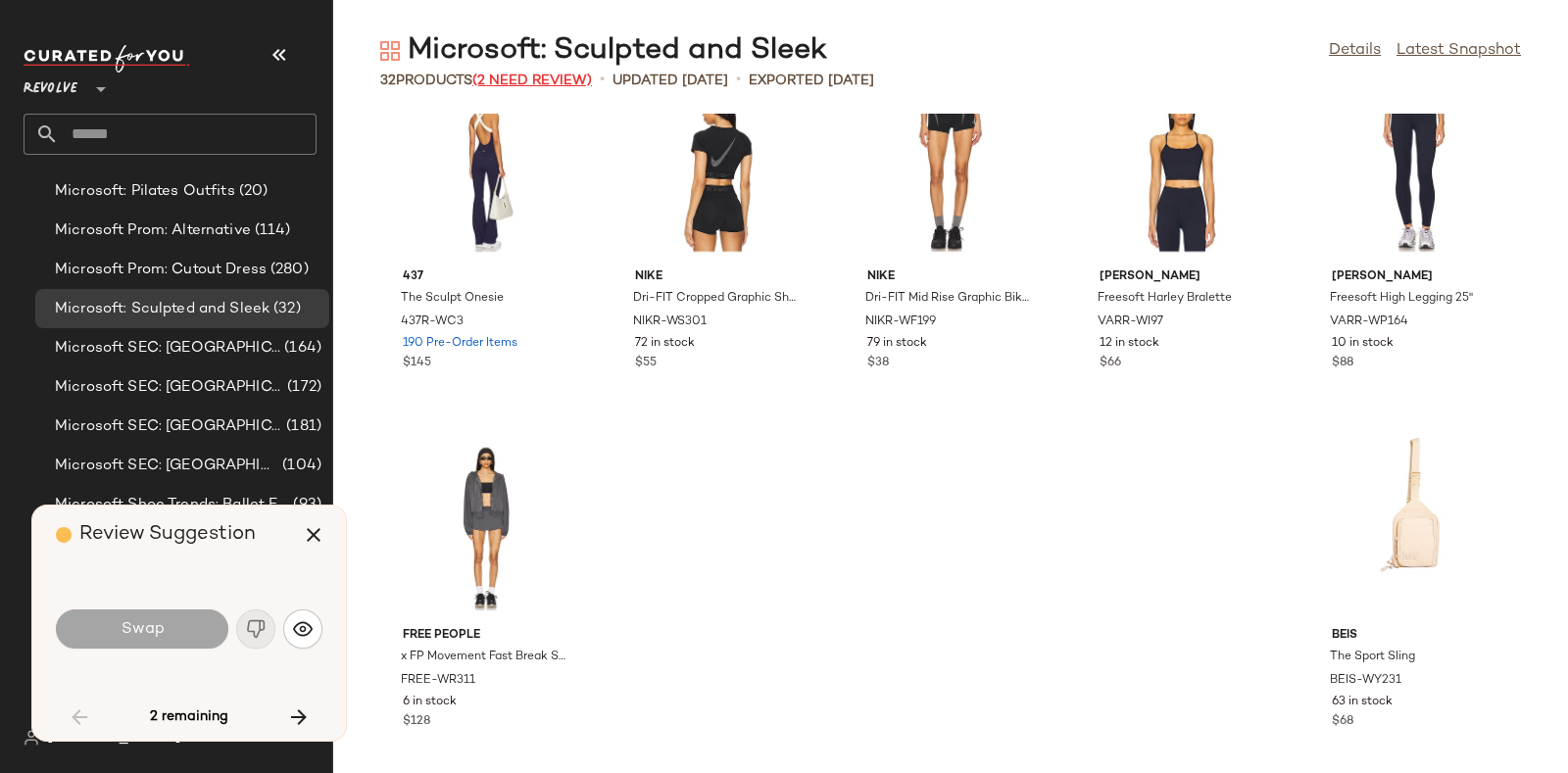
scroll to position [1855, 0]
click at [285, 705] on button "button" at bounding box center [298, 717] width 47 height 47
click at [298, 629] on img "button" at bounding box center [303, 629] width 20 height 20
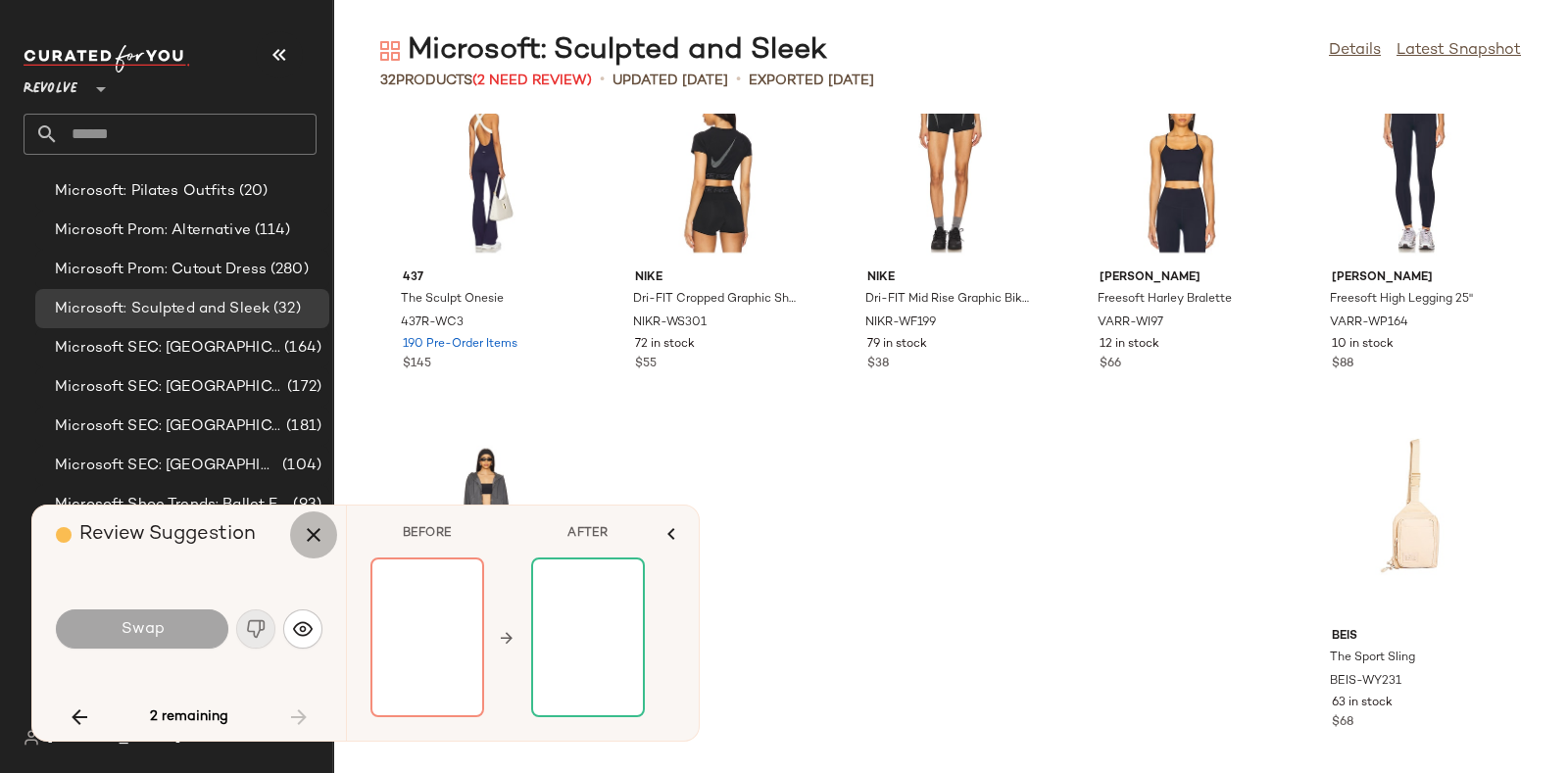
click at [316, 528] on icon "button" at bounding box center [314, 535] width 24 height 24
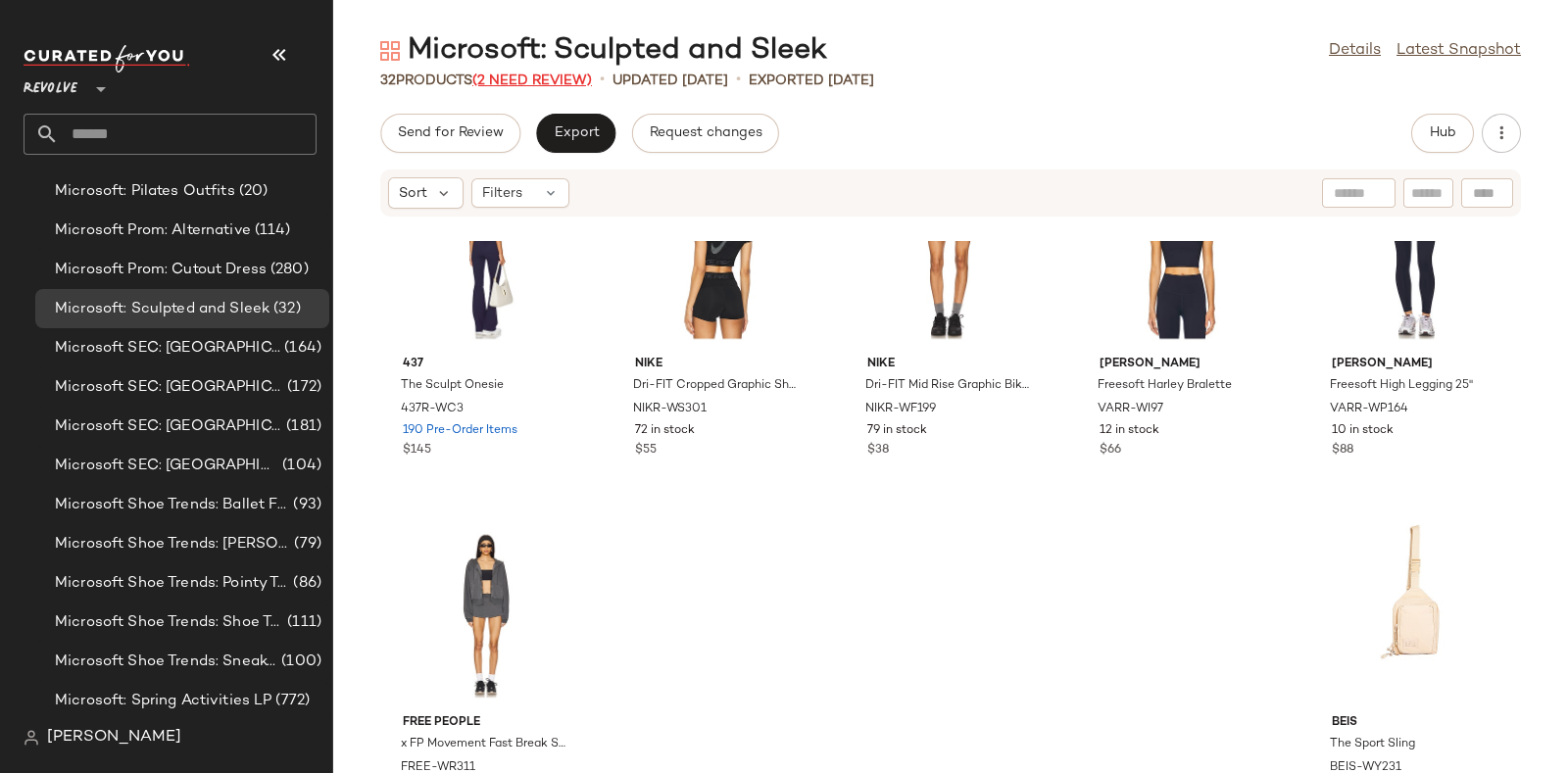
click at [548, 77] on span "(2 Need Review)" at bounding box center [532, 80] width 120 height 15
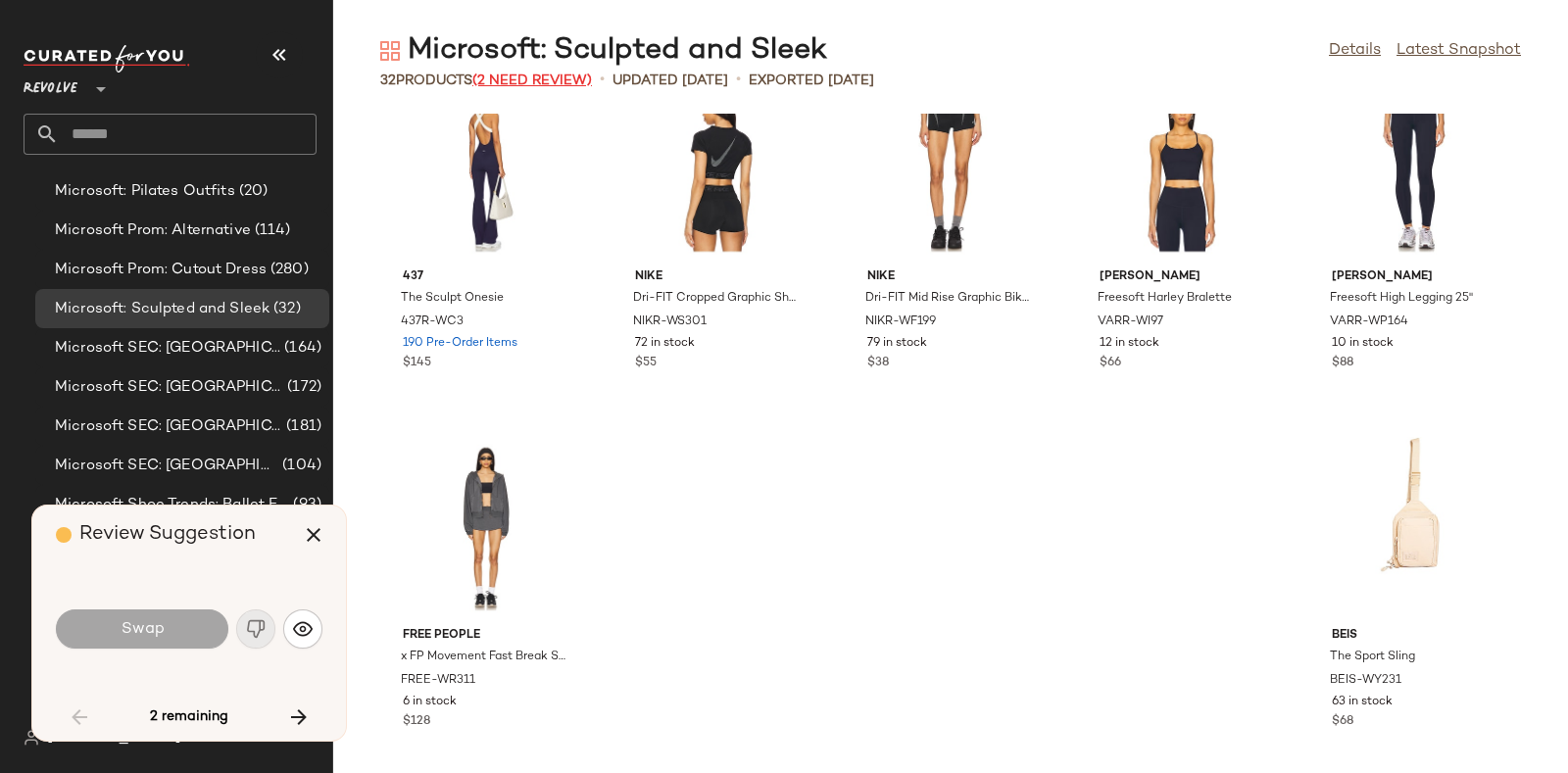
scroll to position [1855, 0]
click at [289, 710] on icon "button" at bounding box center [299, 718] width 24 height 24
click at [259, 552] on div "Review Suggestion" at bounding box center [196, 534] width 281 height 58
click at [58, 696] on div "2 remaining" at bounding box center [188, 717] width 266 height 47
click at [75, 710] on icon "button" at bounding box center [79, 718] width 24 height 24
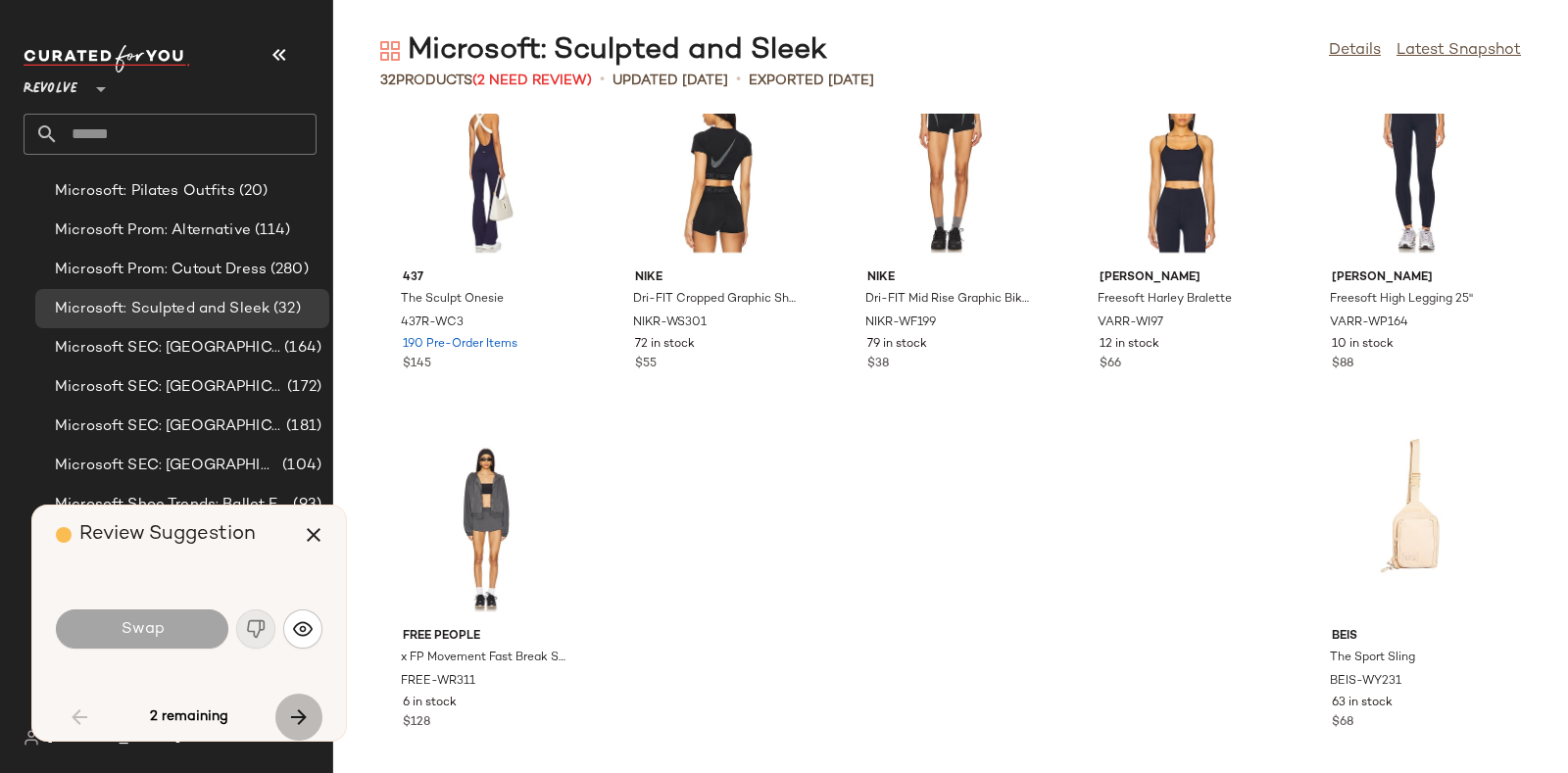
click at [303, 716] on icon "button" at bounding box center [299, 718] width 24 height 24
click at [299, 628] on img "button" at bounding box center [303, 629] width 20 height 20
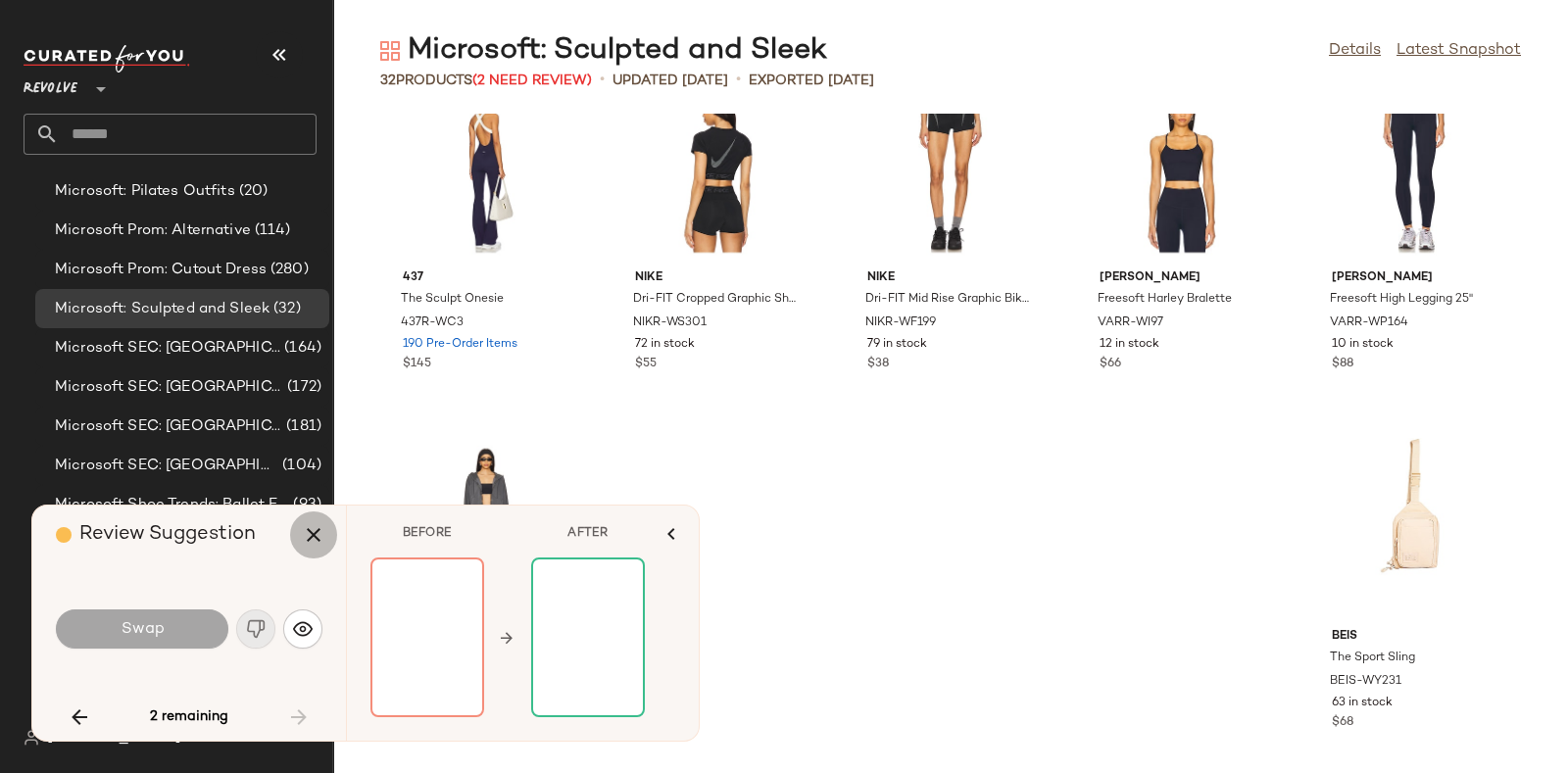
click at [309, 530] on icon "button" at bounding box center [314, 535] width 24 height 24
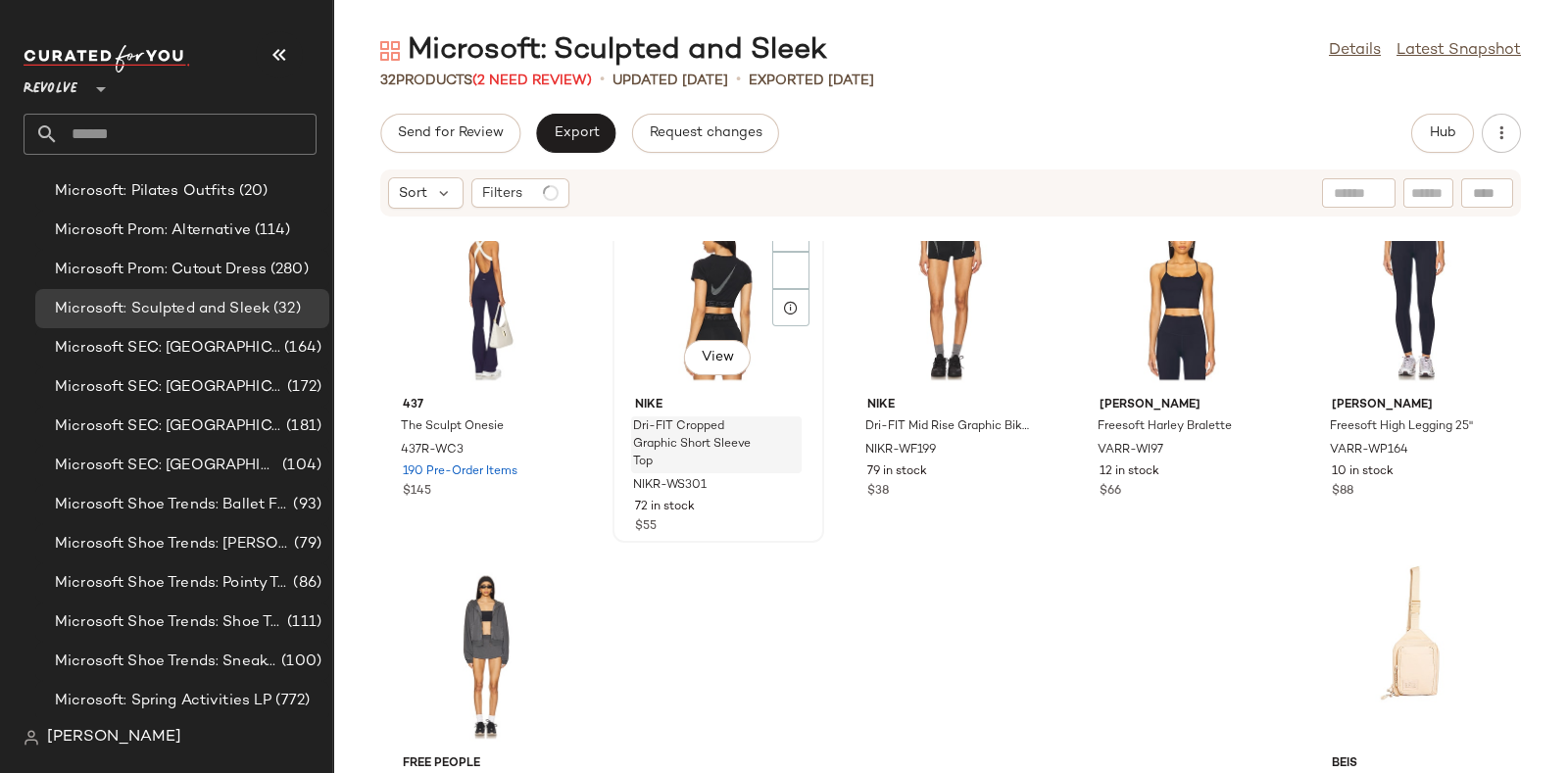
scroll to position [1896, 0]
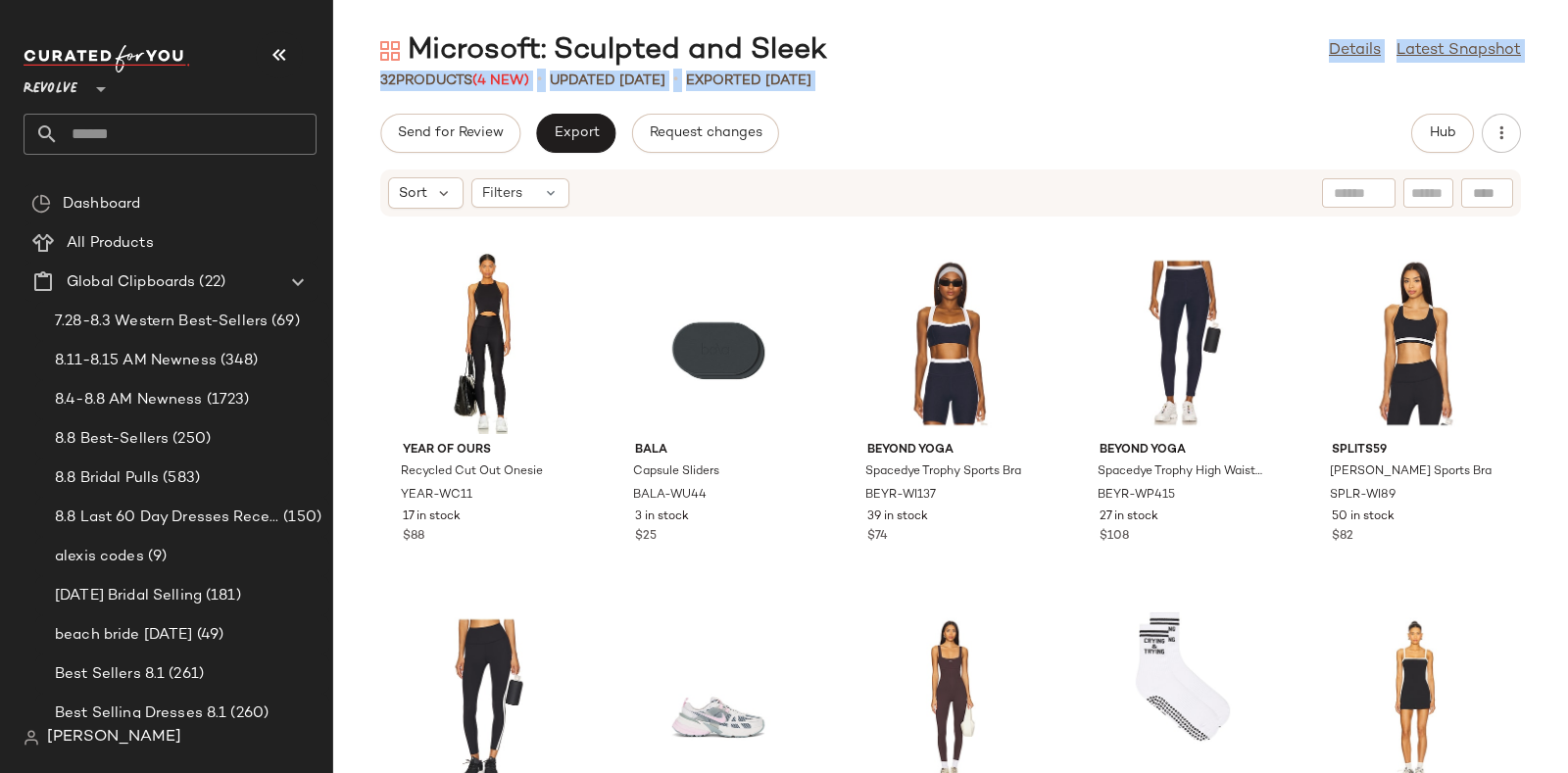
drag, startPoint x: 813, startPoint y: 46, endPoint x: 920, endPoint y: 119, distance: 129.5
click at [920, 119] on div "Microsoft: Sculpted and Sleek Details Latest Snapshot 32 Products (4 New) • upd…" at bounding box center [950, 402] width 1234 height 742
click at [596, 130] on button "Export" at bounding box center [575, 134] width 79 height 40
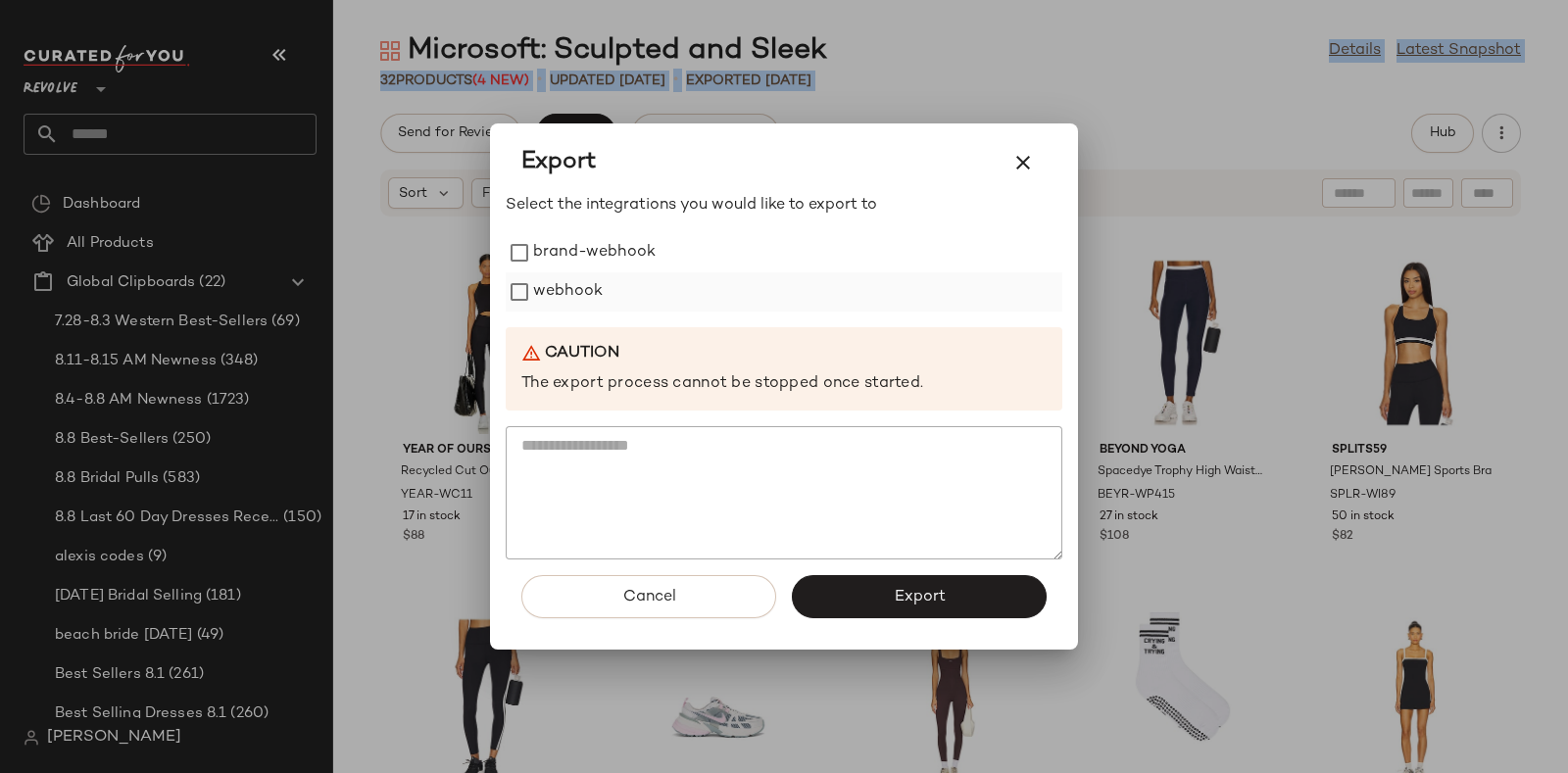
click at [563, 291] on label "webhook" at bounding box center [568, 292] width 69 height 40
click at [891, 589] on button "Export" at bounding box center [918, 598] width 255 height 44
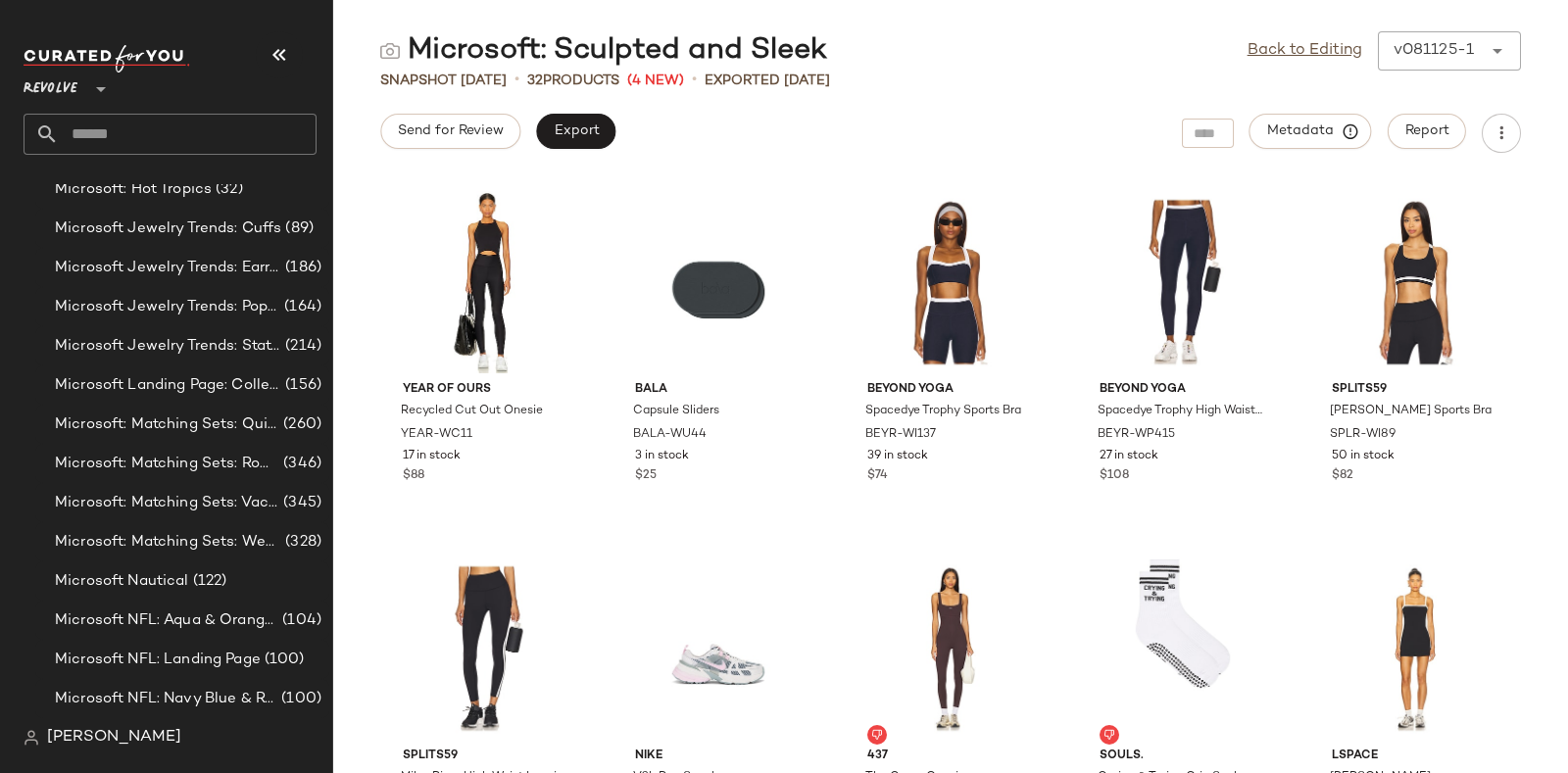
scroll to position [9703, 0]
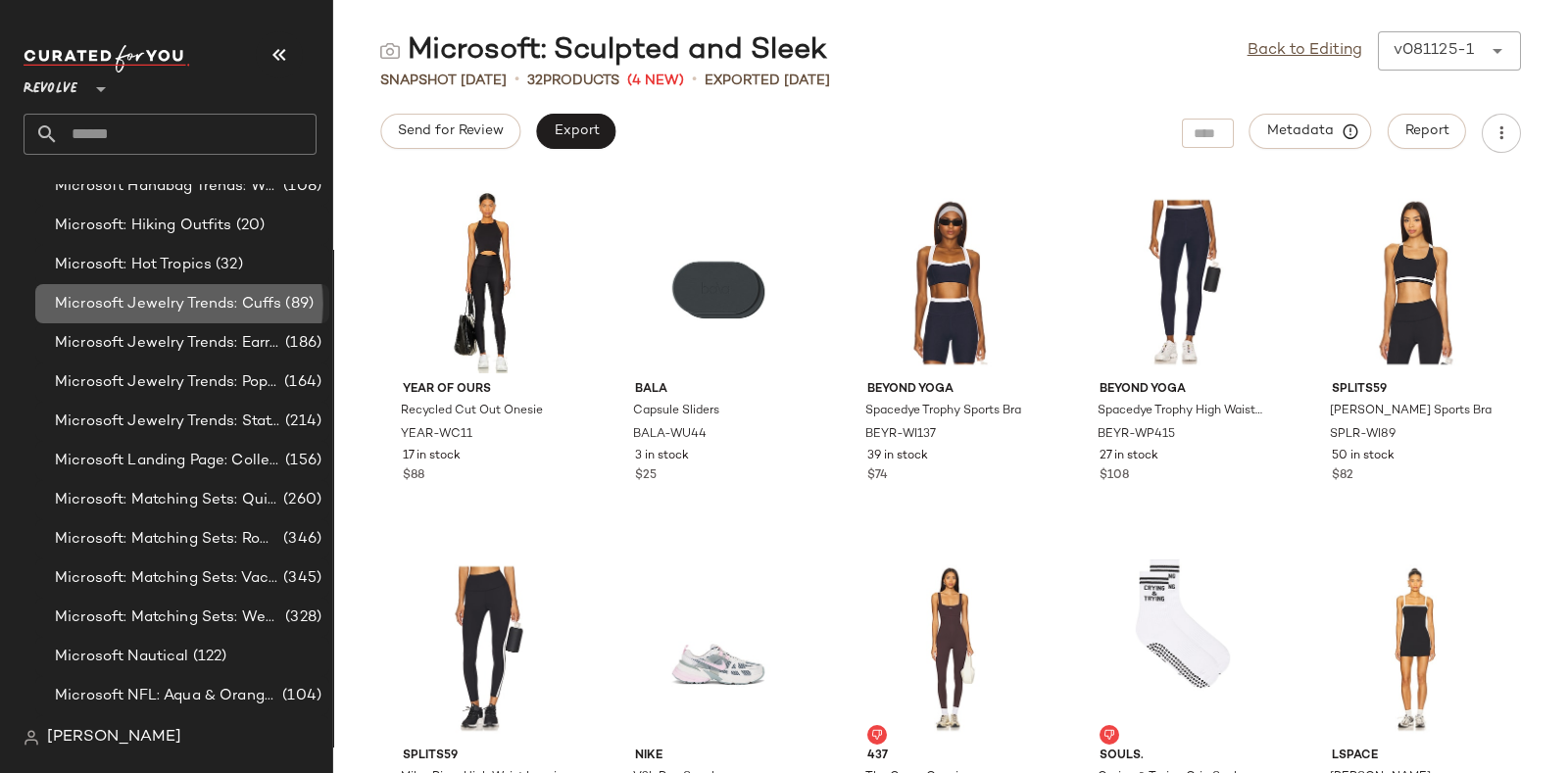
click at [235, 306] on span "Microsoft Jewelry Trends: Cuffs" at bounding box center [167, 304] width 227 height 23
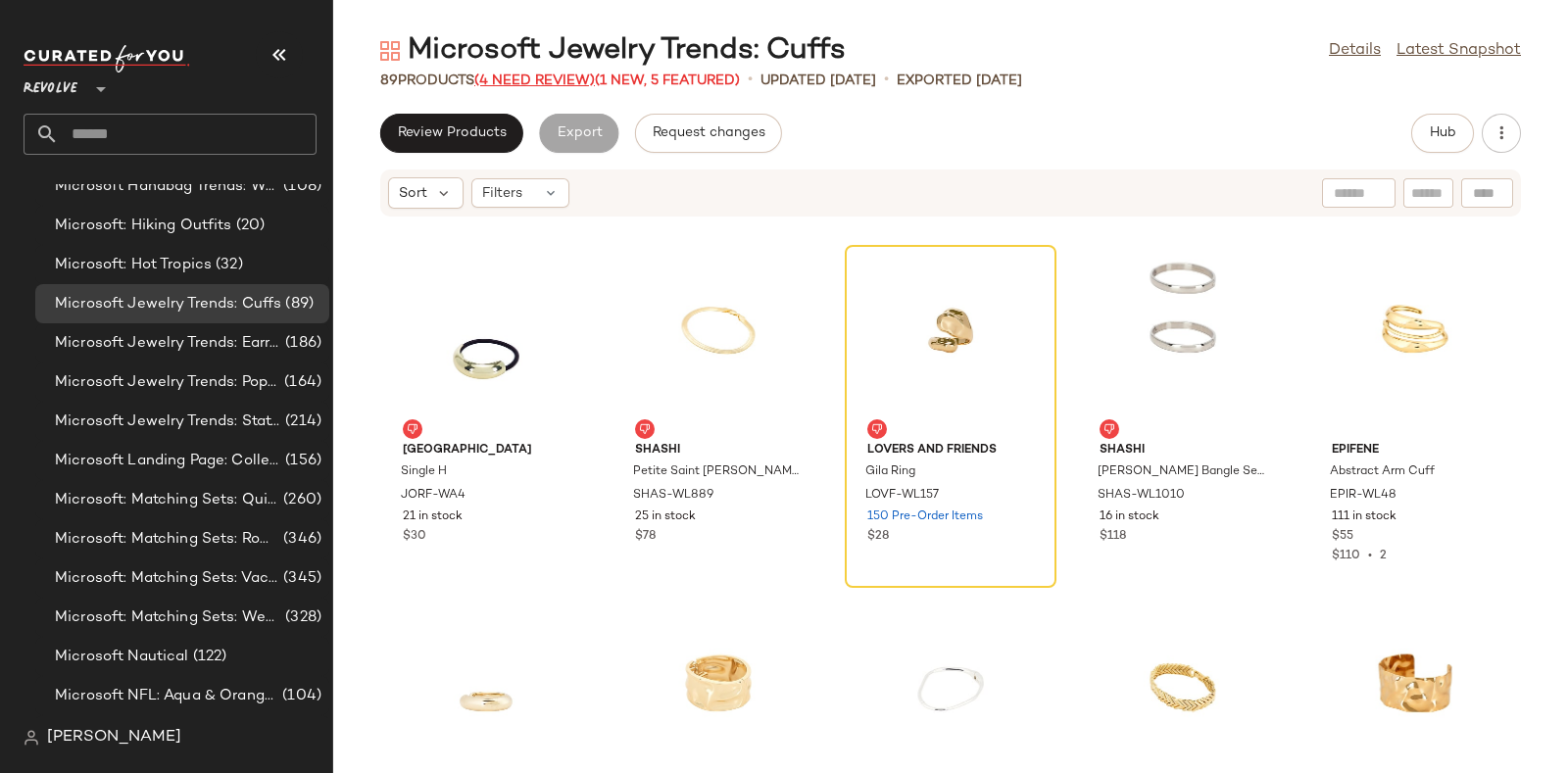
click at [530, 80] on span "(4 Need Review)" at bounding box center [535, 80] width 121 height 15
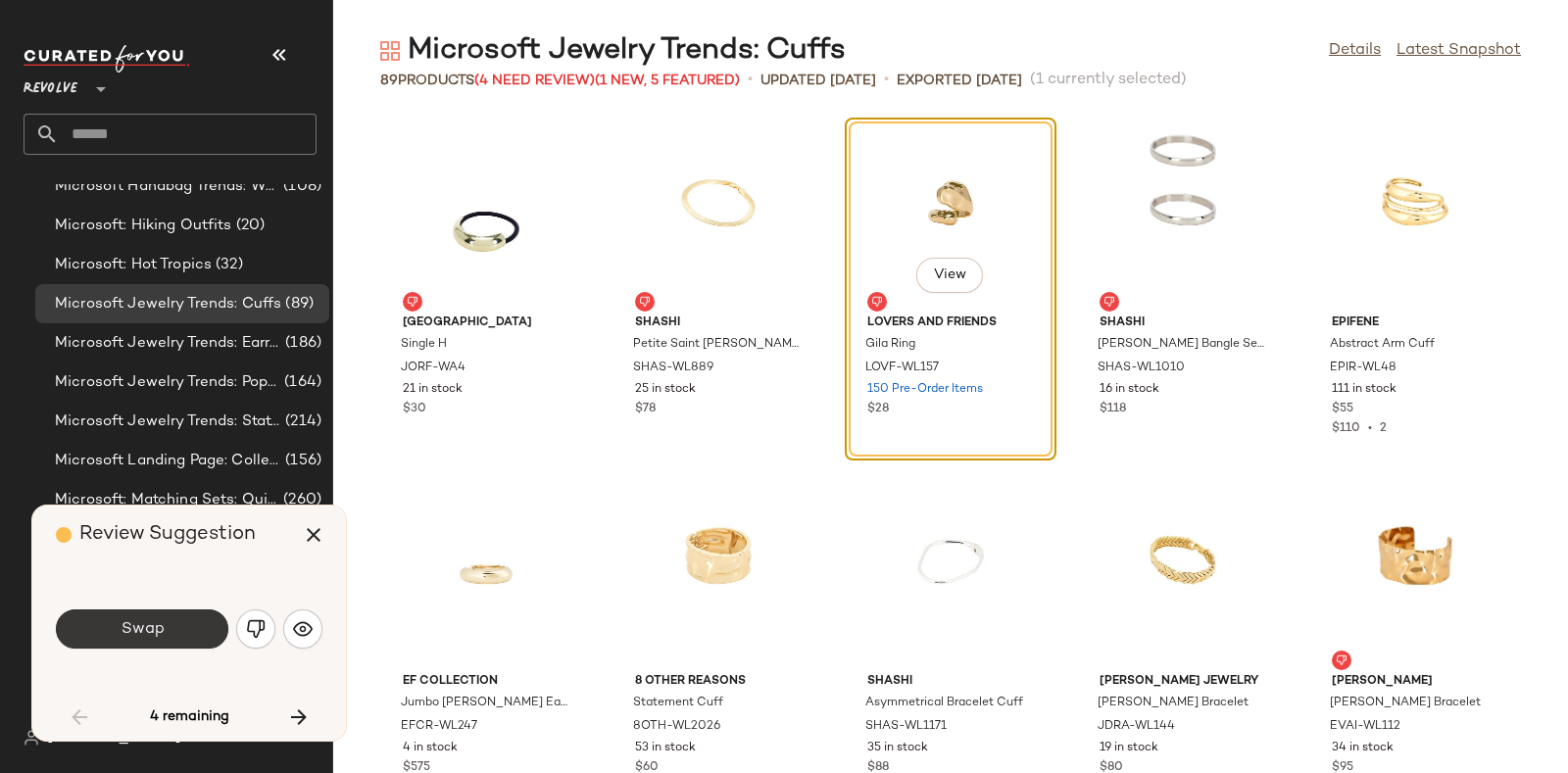
click at [166, 632] on button "Swap" at bounding box center [142, 629] width 172 height 40
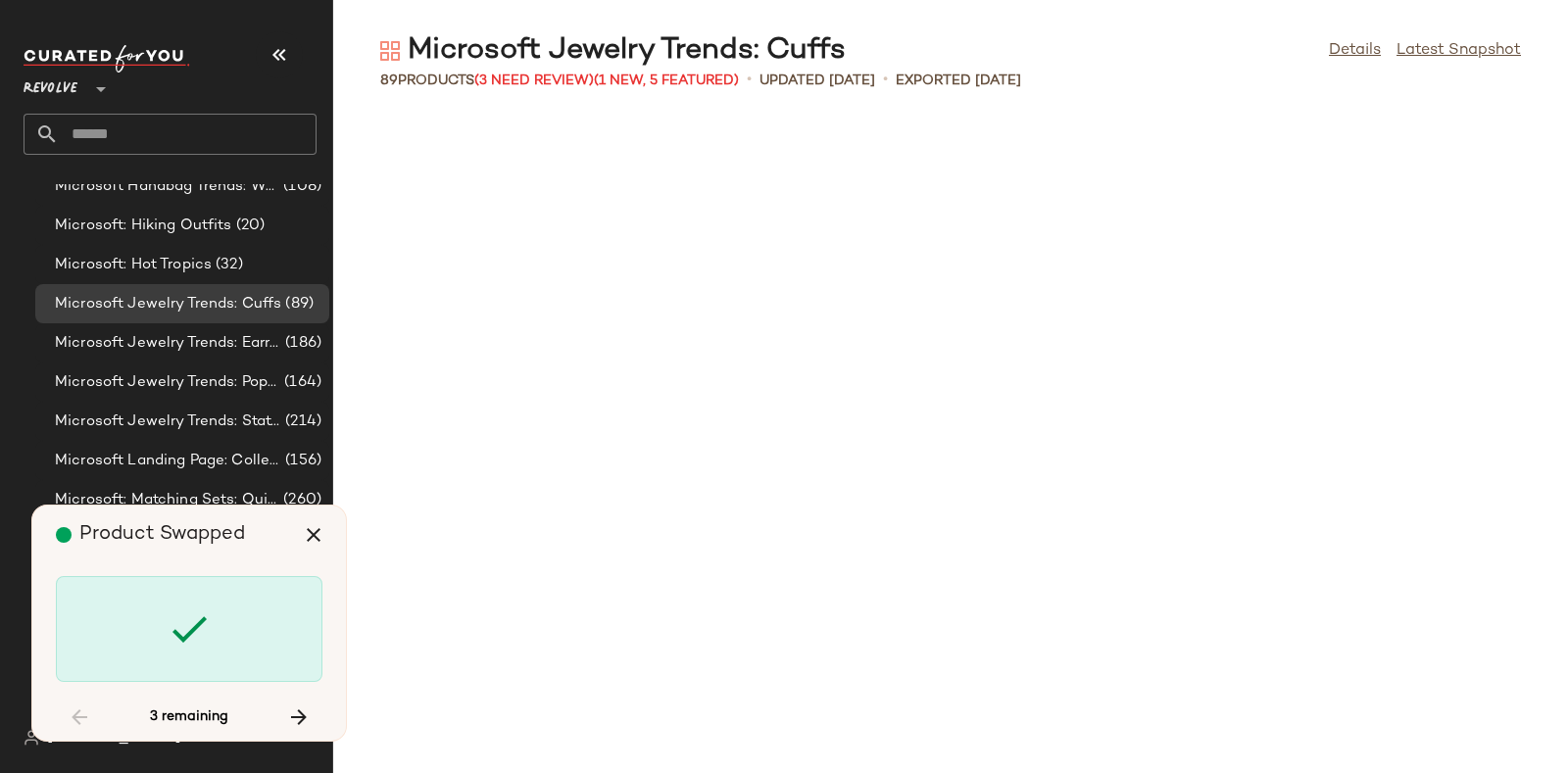
scroll to position [3229, 0]
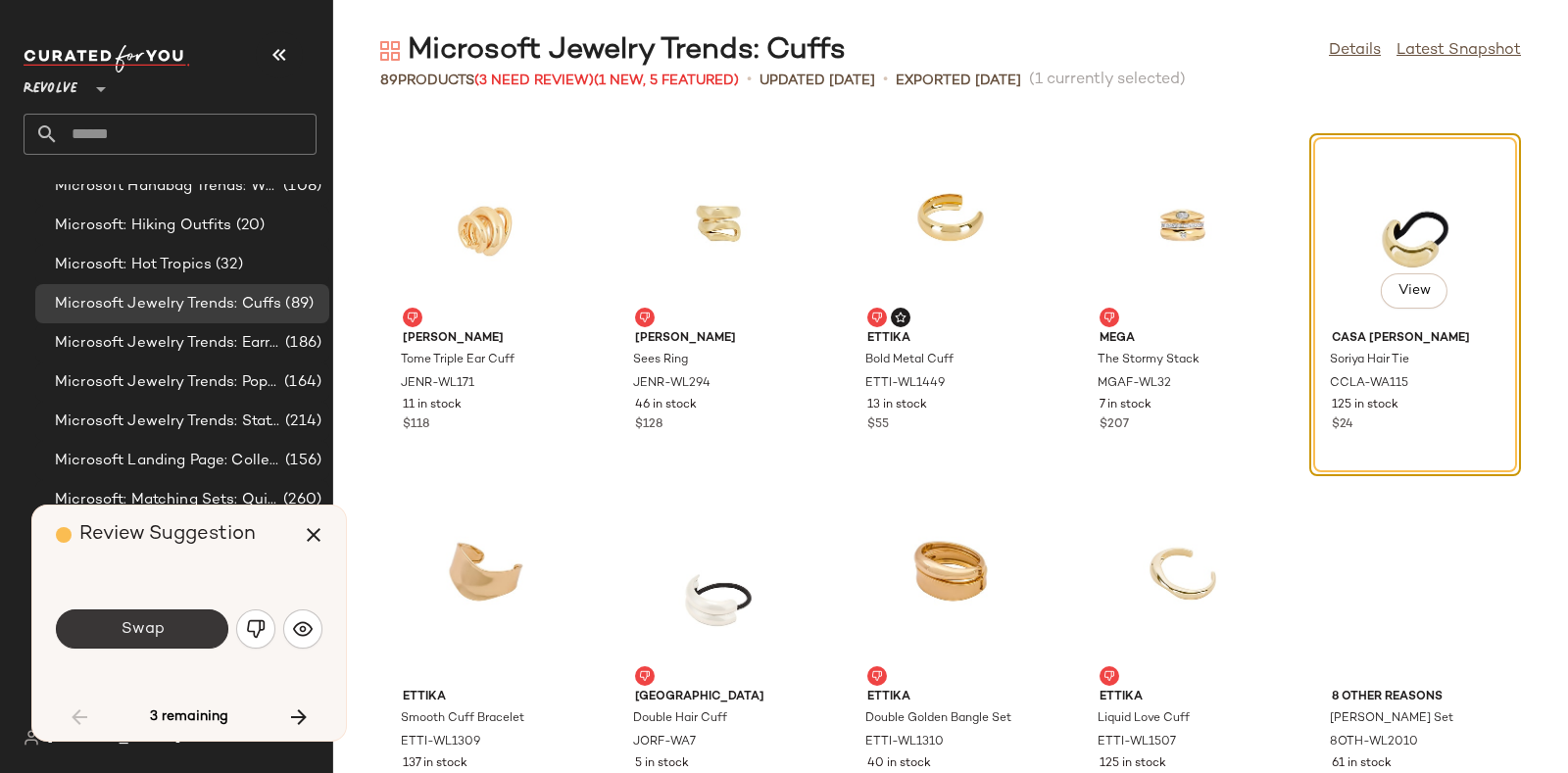
click at [171, 623] on button "Swap" at bounding box center [142, 629] width 172 height 40
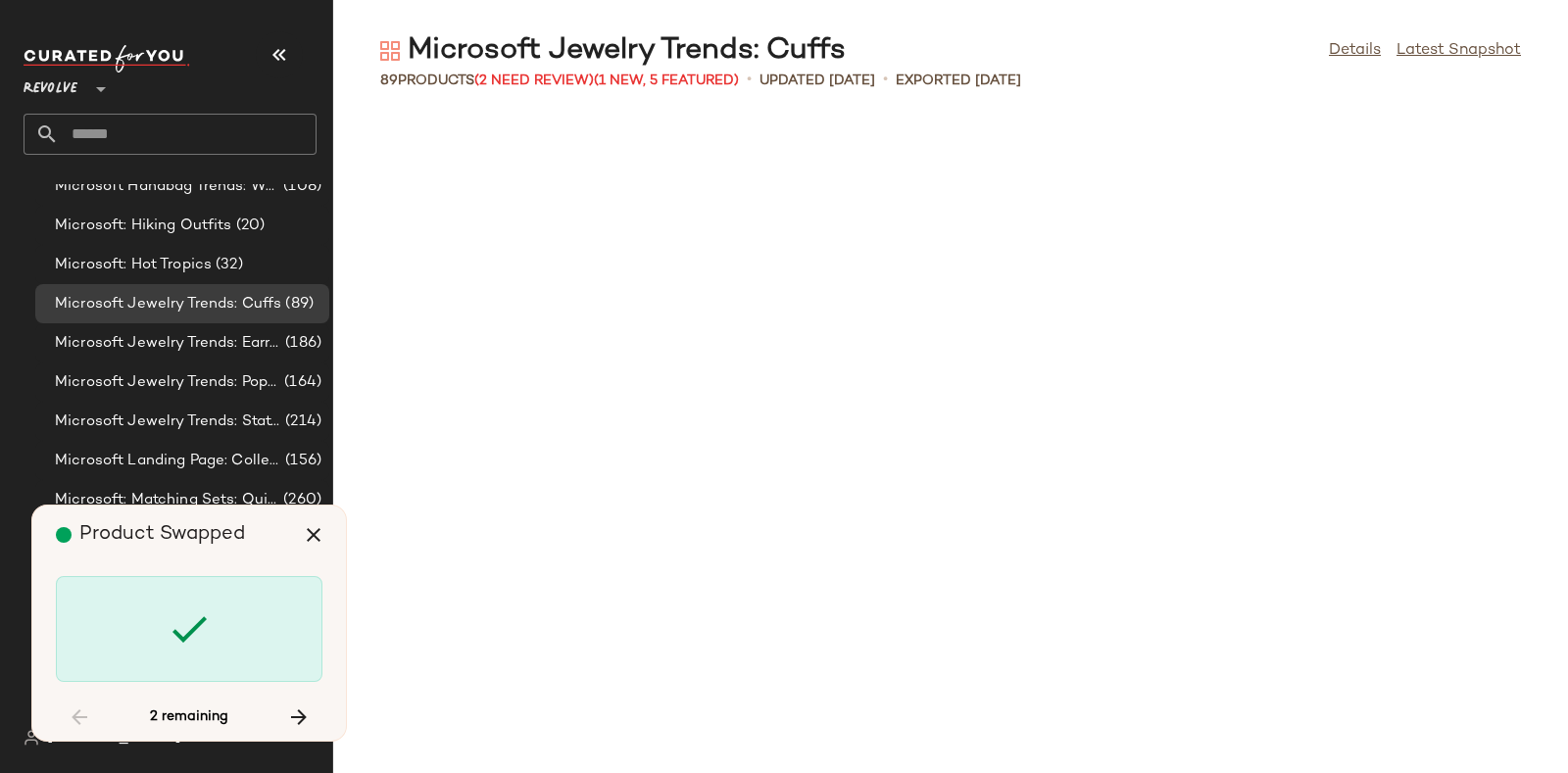
scroll to position [4665, 0]
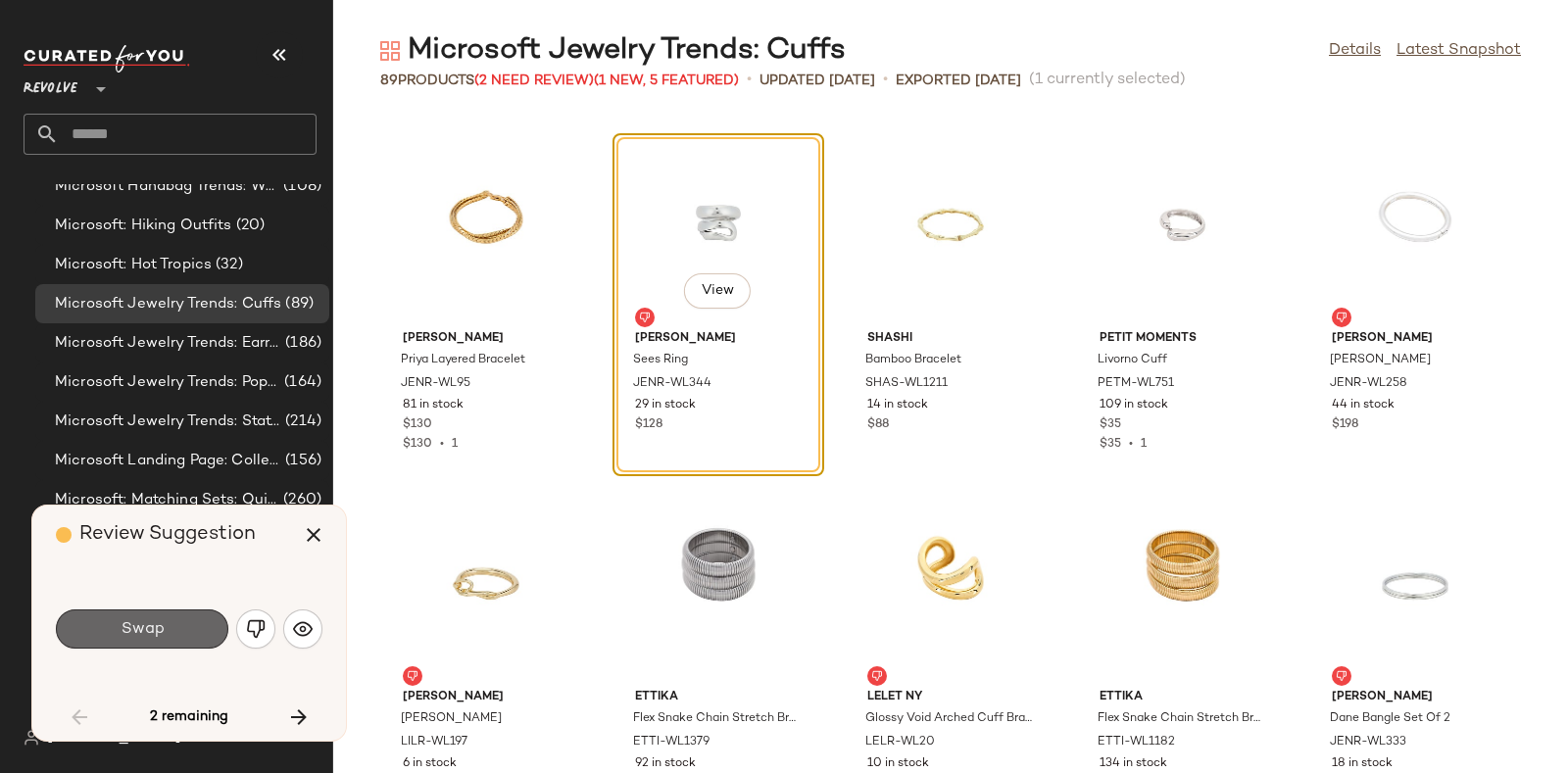
click at [176, 621] on button "Swap" at bounding box center [142, 629] width 172 height 40
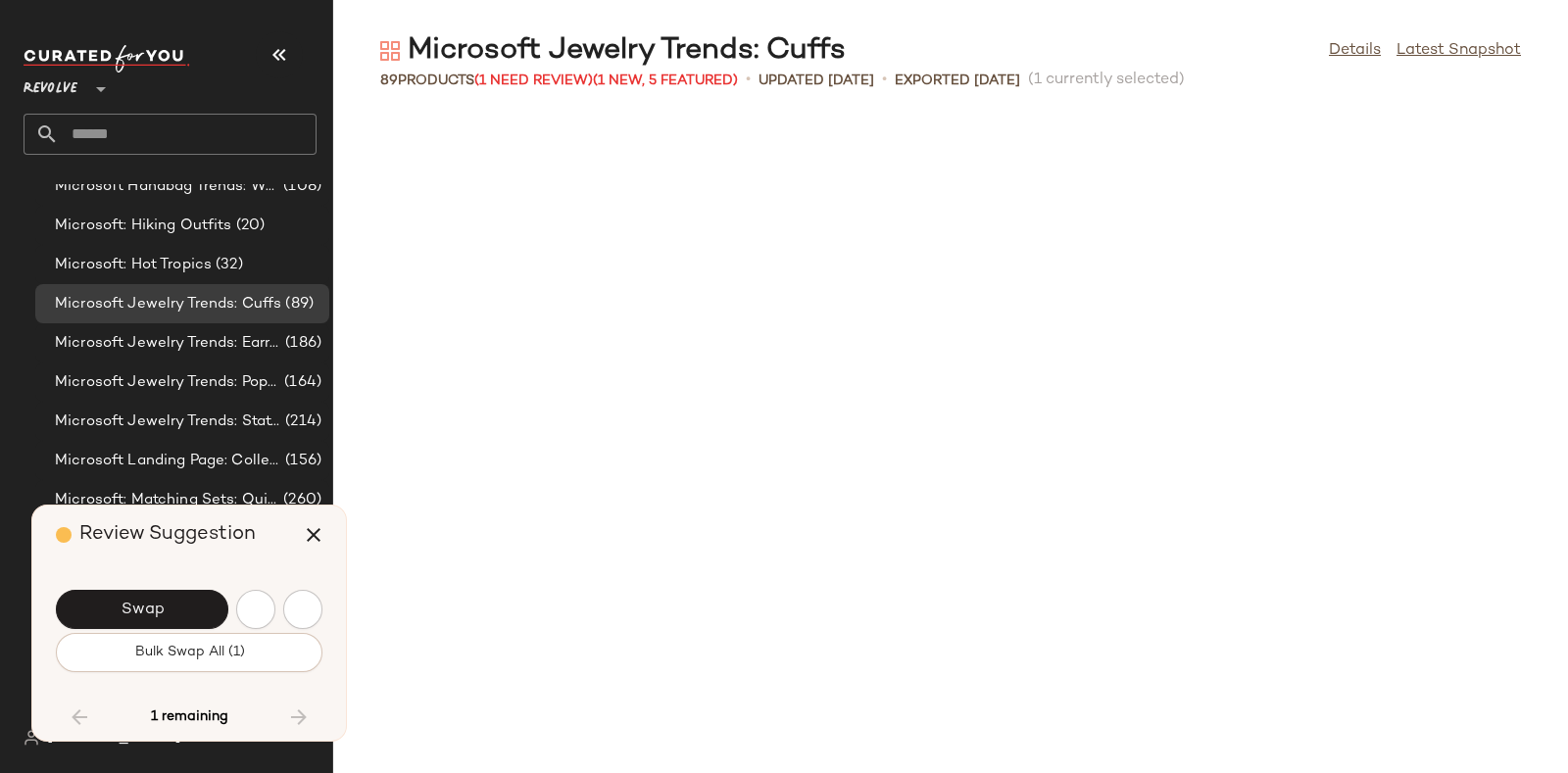
scroll to position [5382, 0]
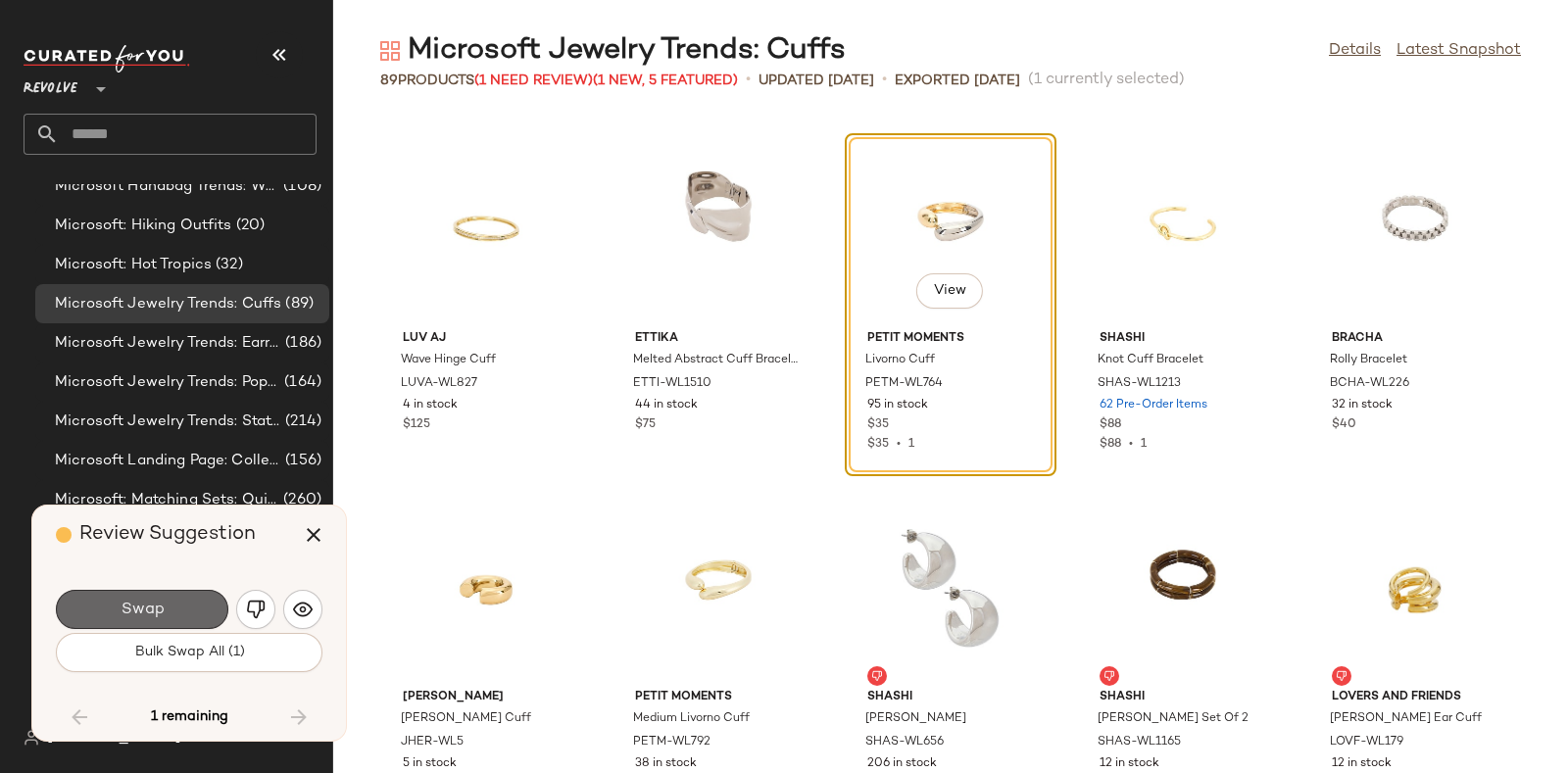
click at [171, 605] on button "Swap" at bounding box center [142, 610] width 172 height 40
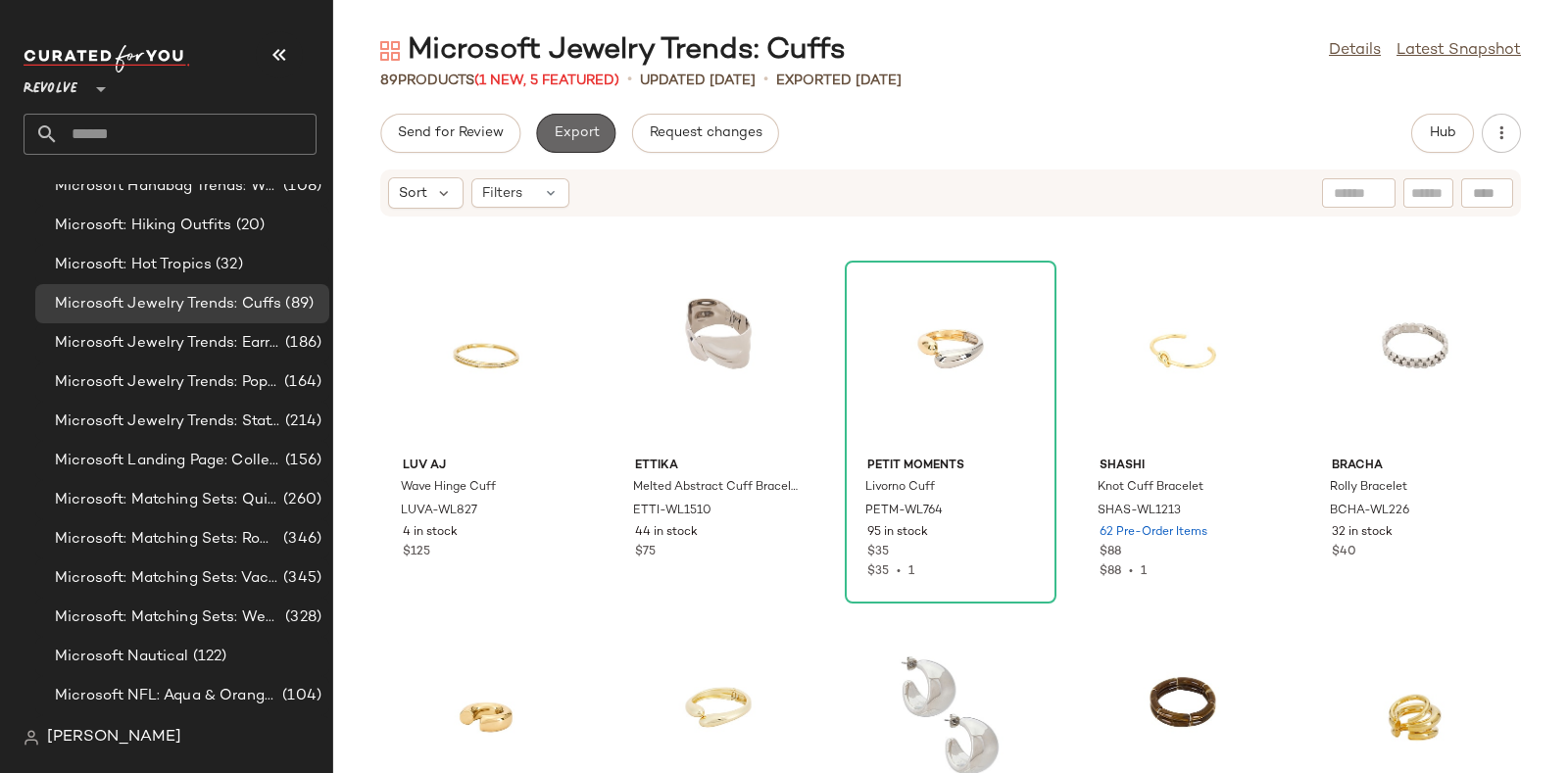
click at [568, 137] on span "Export" at bounding box center [575, 134] width 46 height 16
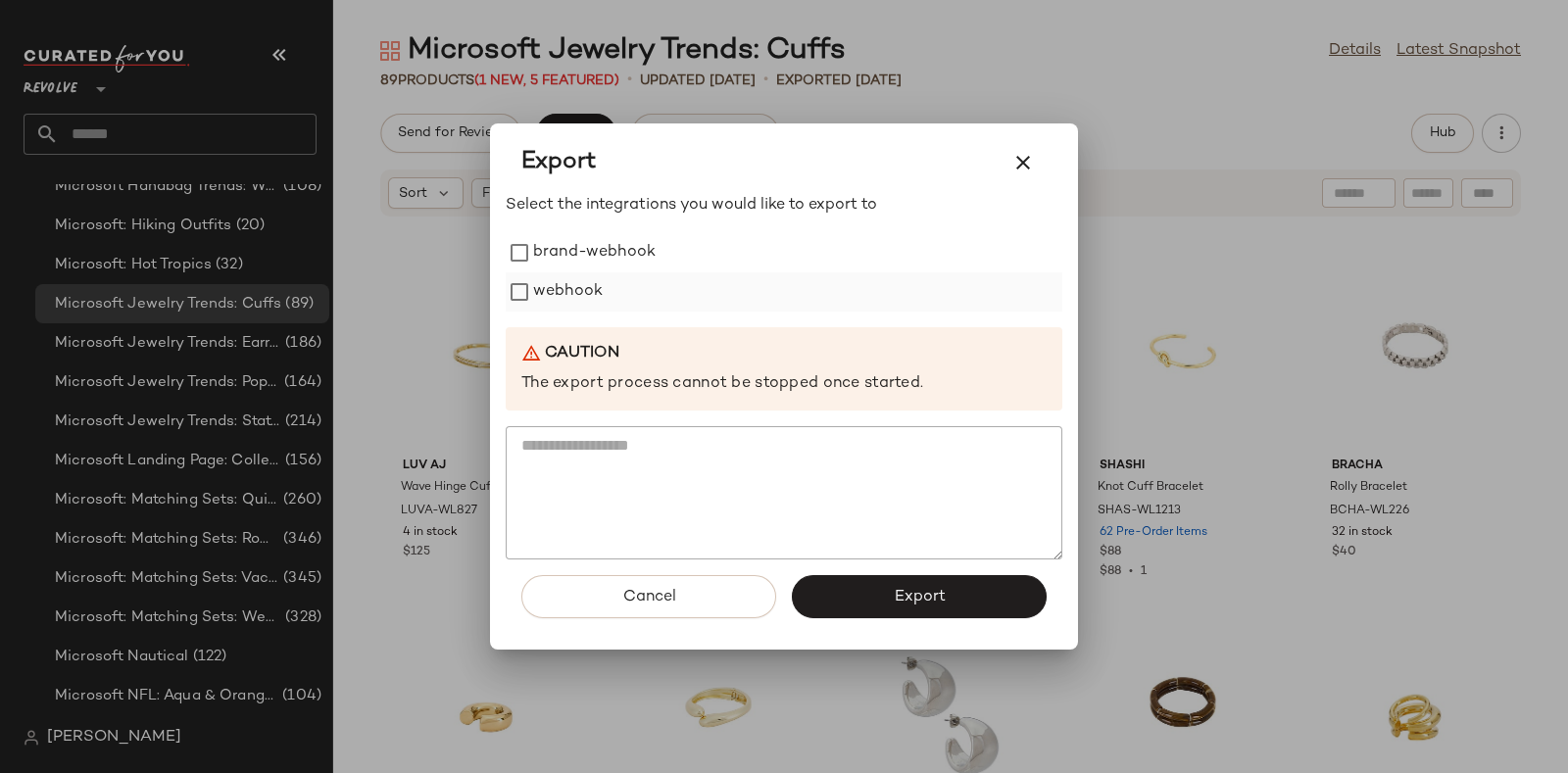
click at [569, 287] on label "webhook" at bounding box center [568, 292] width 69 height 40
click at [838, 586] on button "Export" at bounding box center [918, 598] width 255 height 44
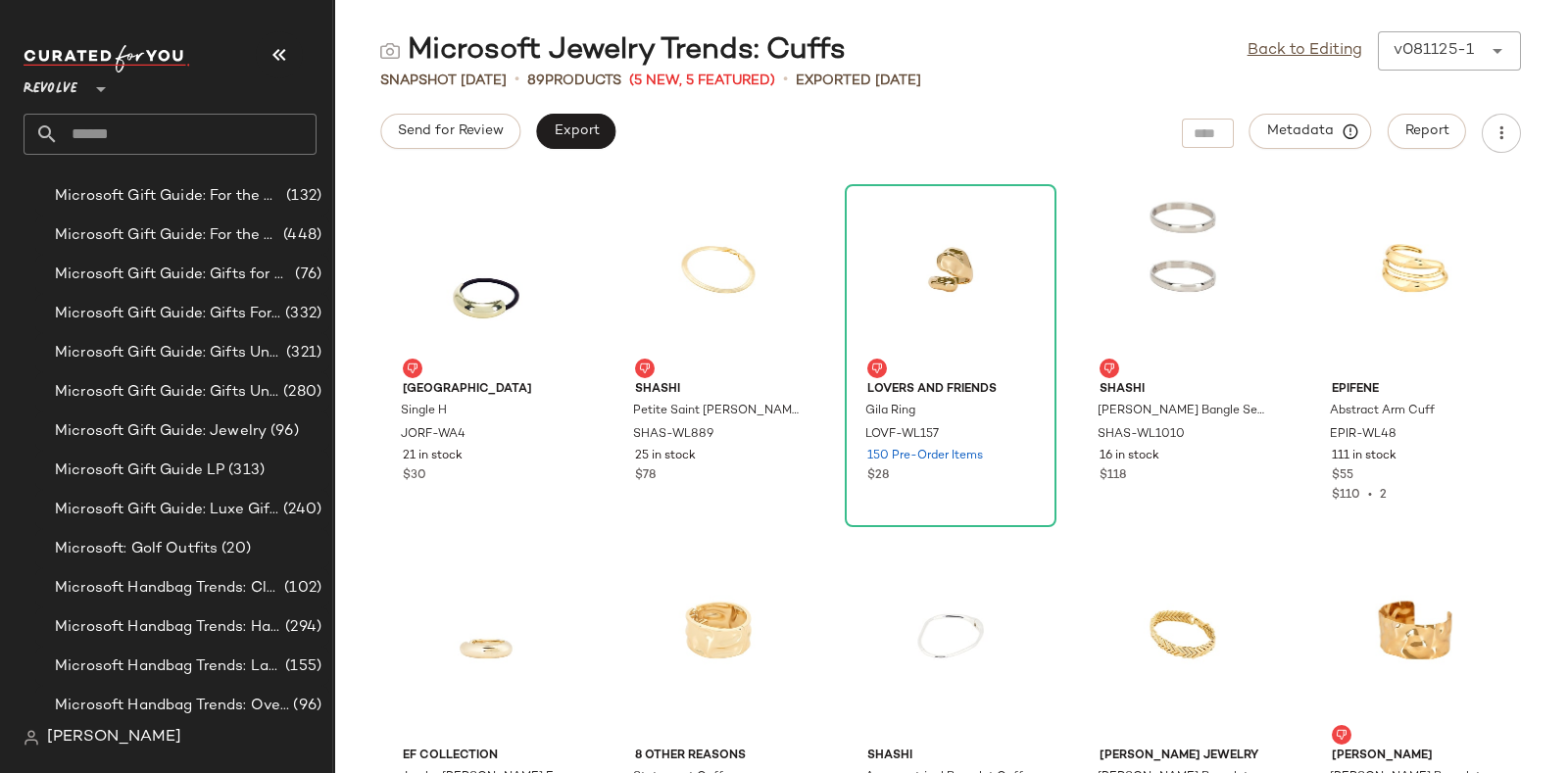
scroll to position [9143, 0]
click at [248, 426] on span "Microsoft Gift Guide: Jewelry" at bounding box center [160, 432] width 212 height 23
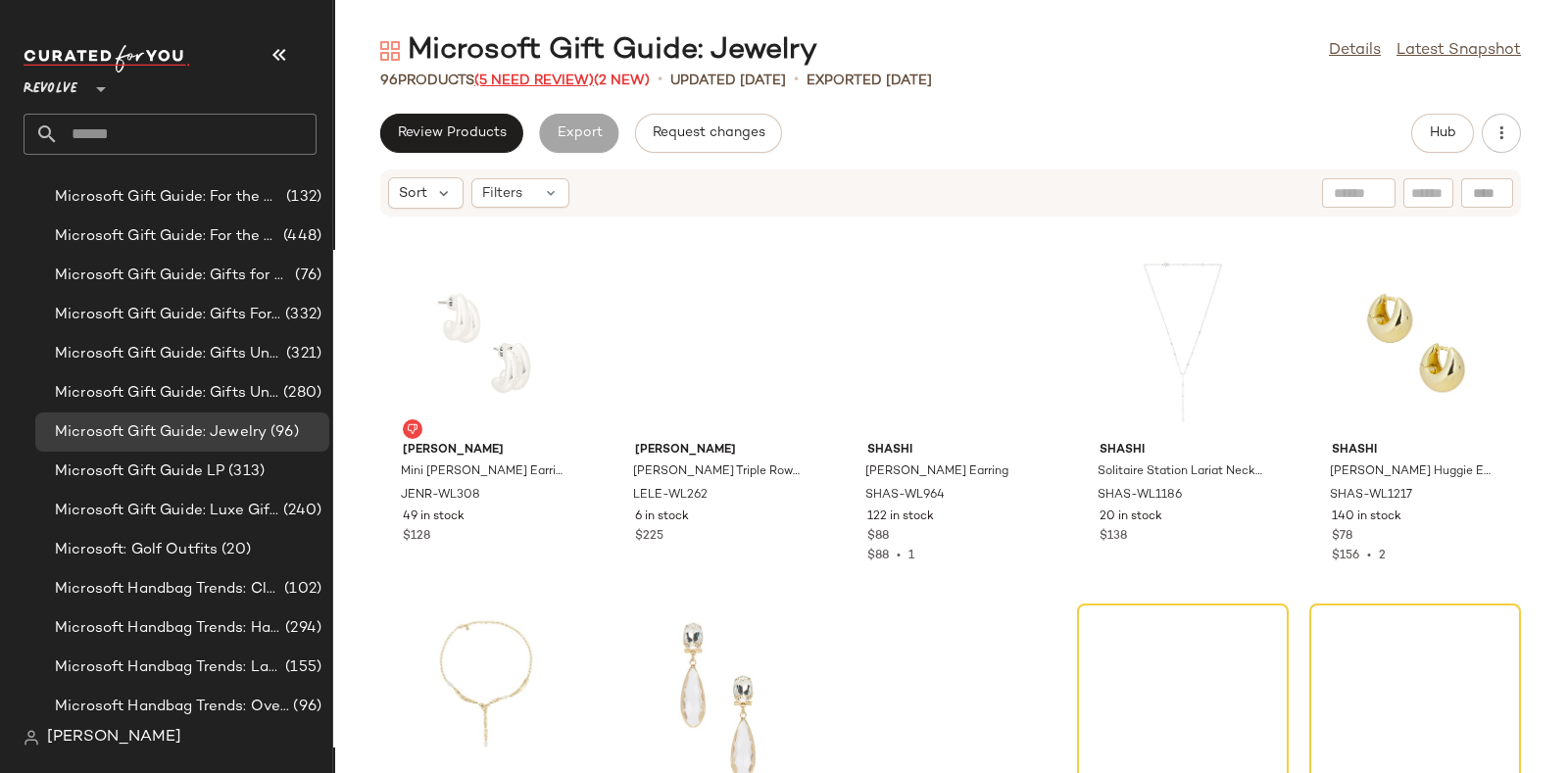
click at [529, 78] on span "(5 Need Review)" at bounding box center [534, 80] width 120 height 15
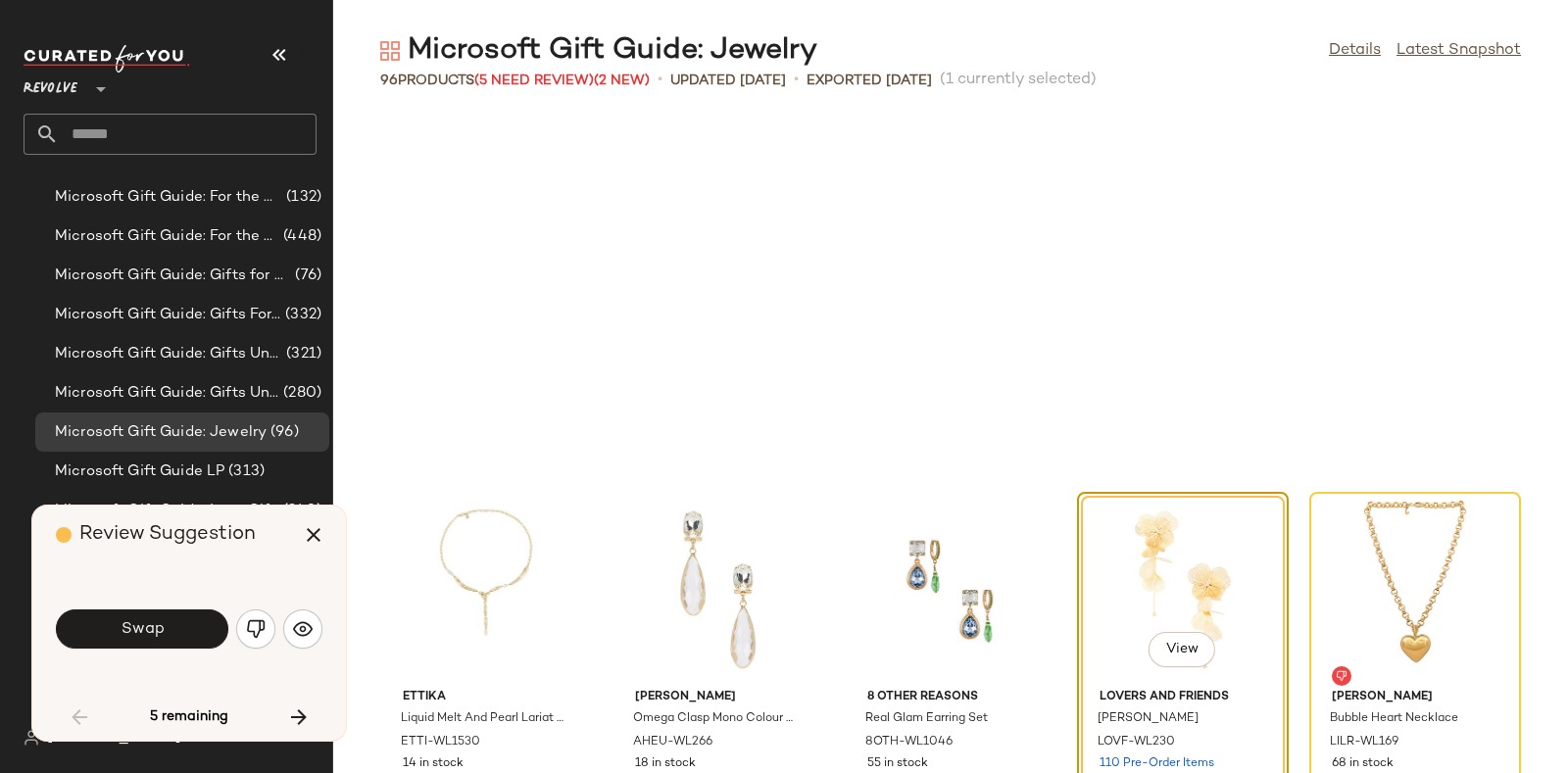
scroll to position [374, 0]
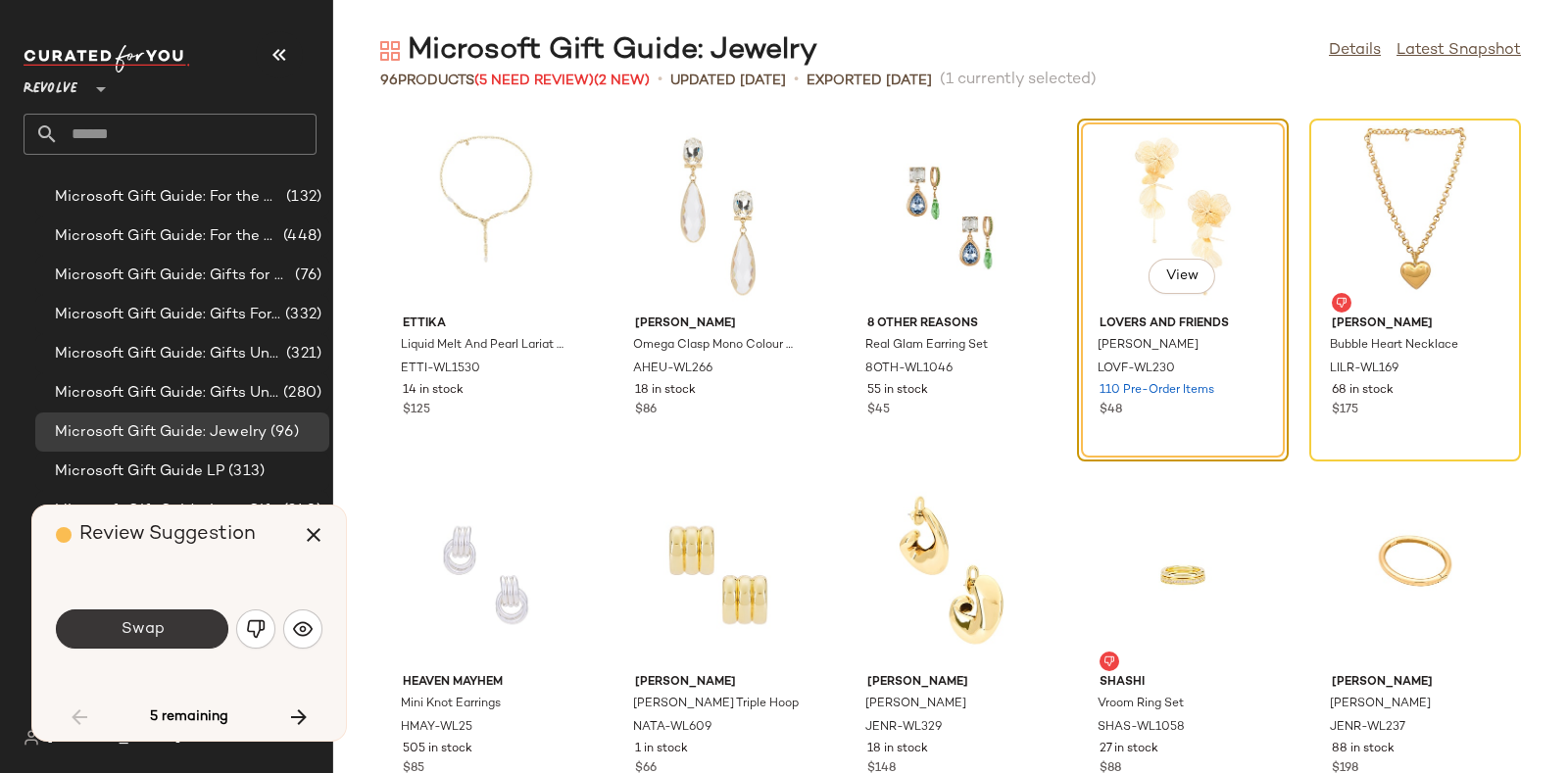
click at [173, 621] on button "Swap" at bounding box center [142, 629] width 172 height 40
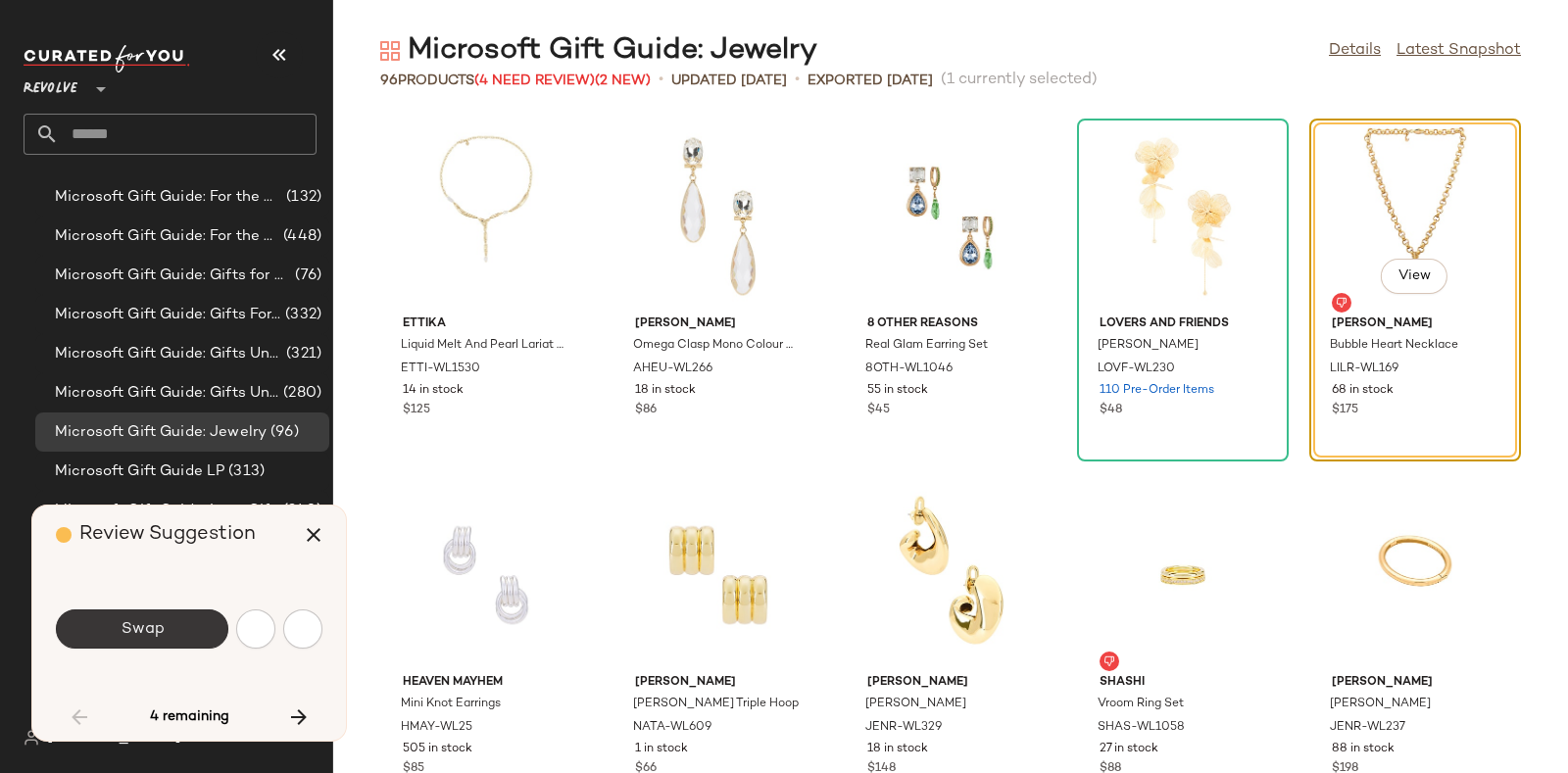
scroll to position [358, 0]
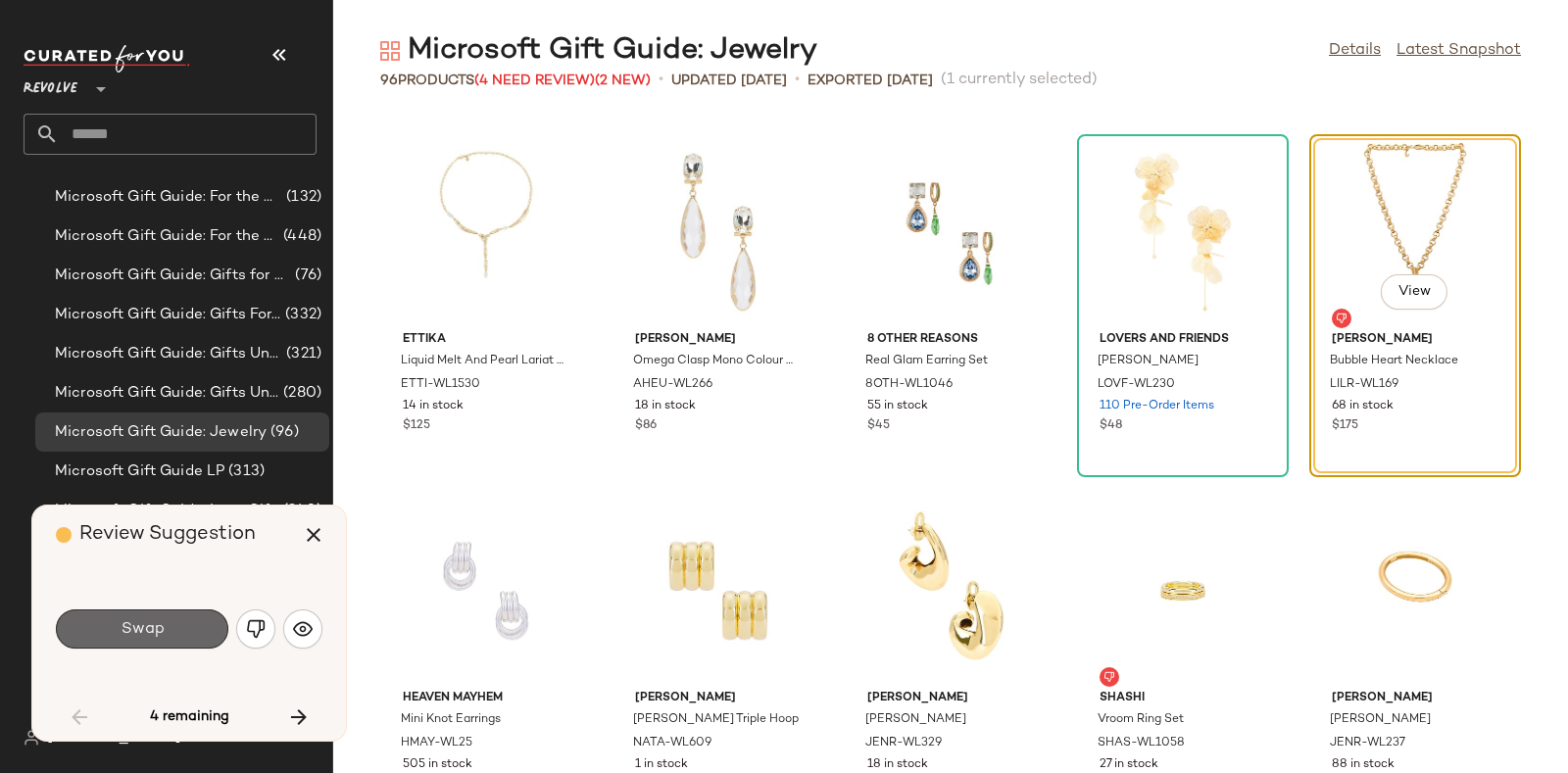
click at [134, 622] on span "Swap" at bounding box center [142, 629] width 45 height 19
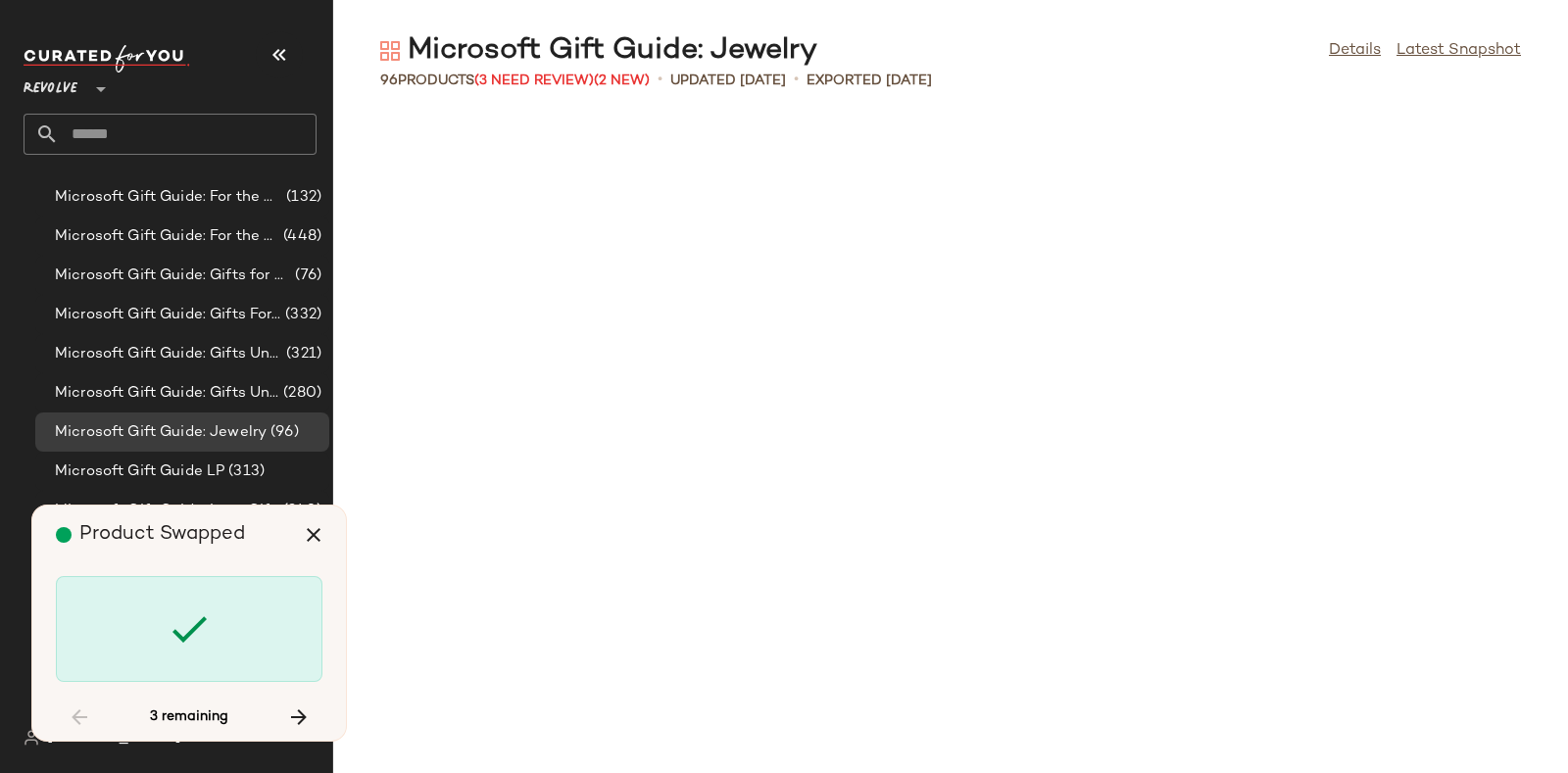
scroll to position [2510, 0]
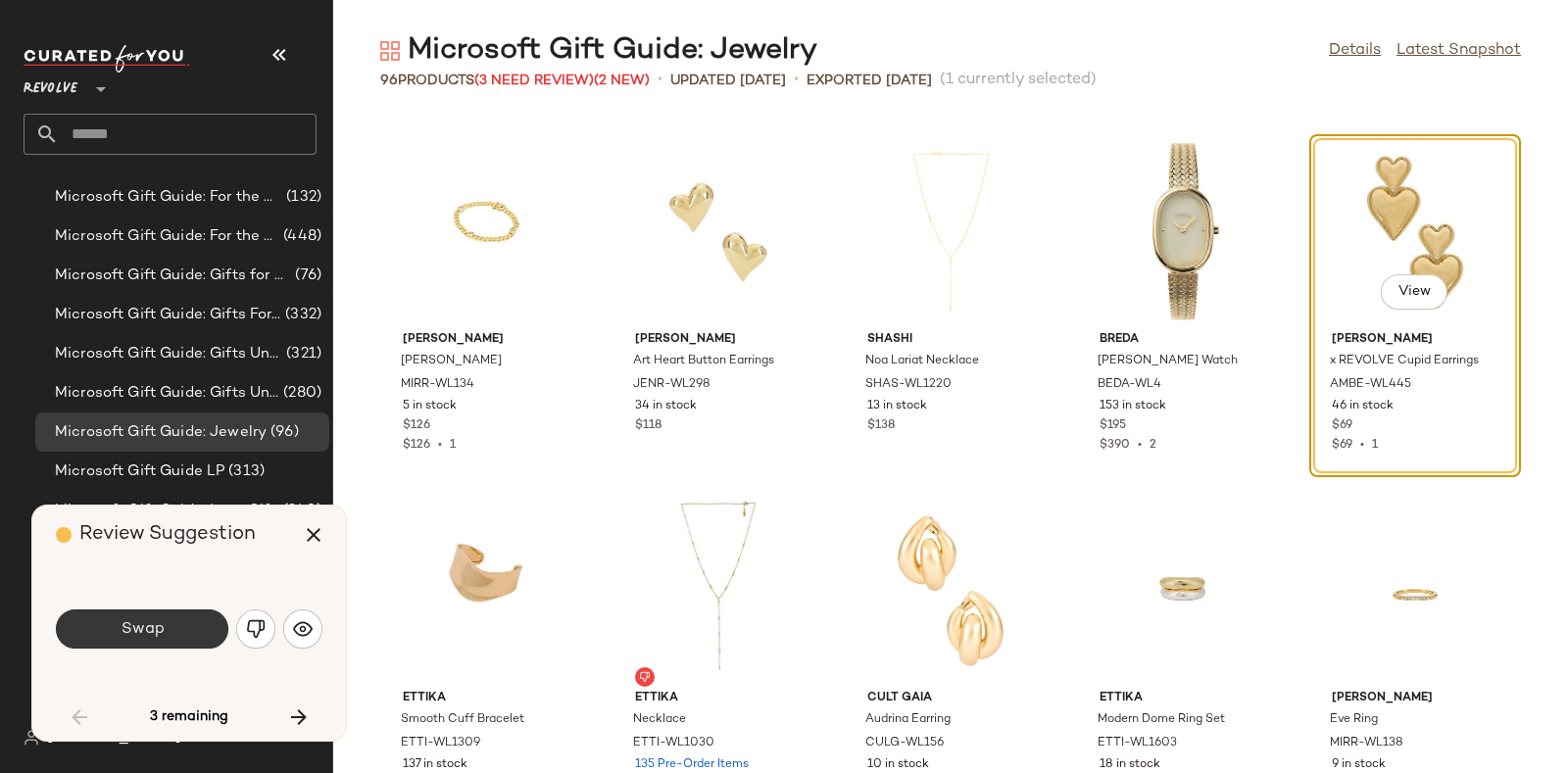
click at [141, 620] on span "Swap" at bounding box center [142, 629] width 45 height 19
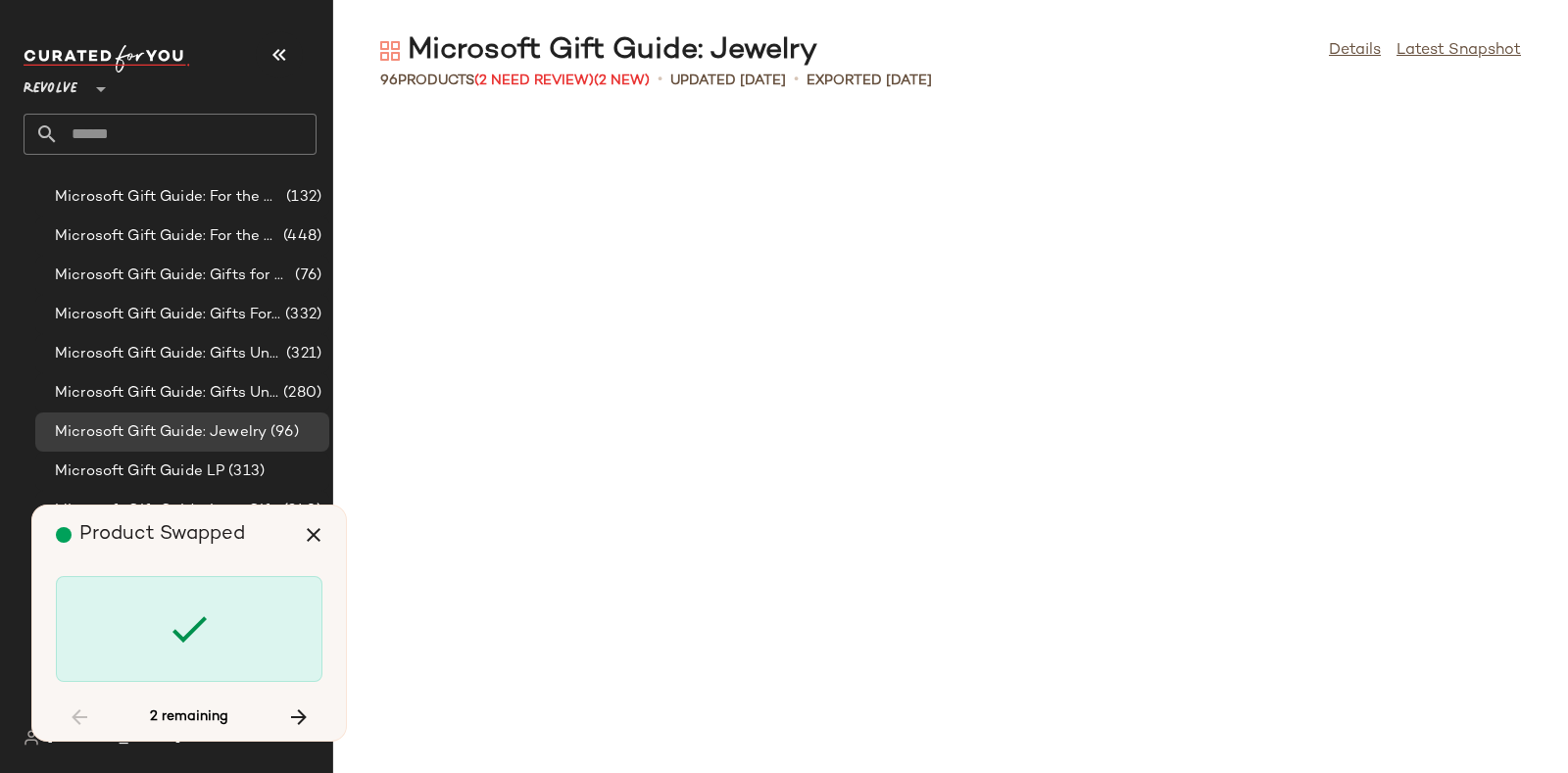
scroll to position [5024, 0]
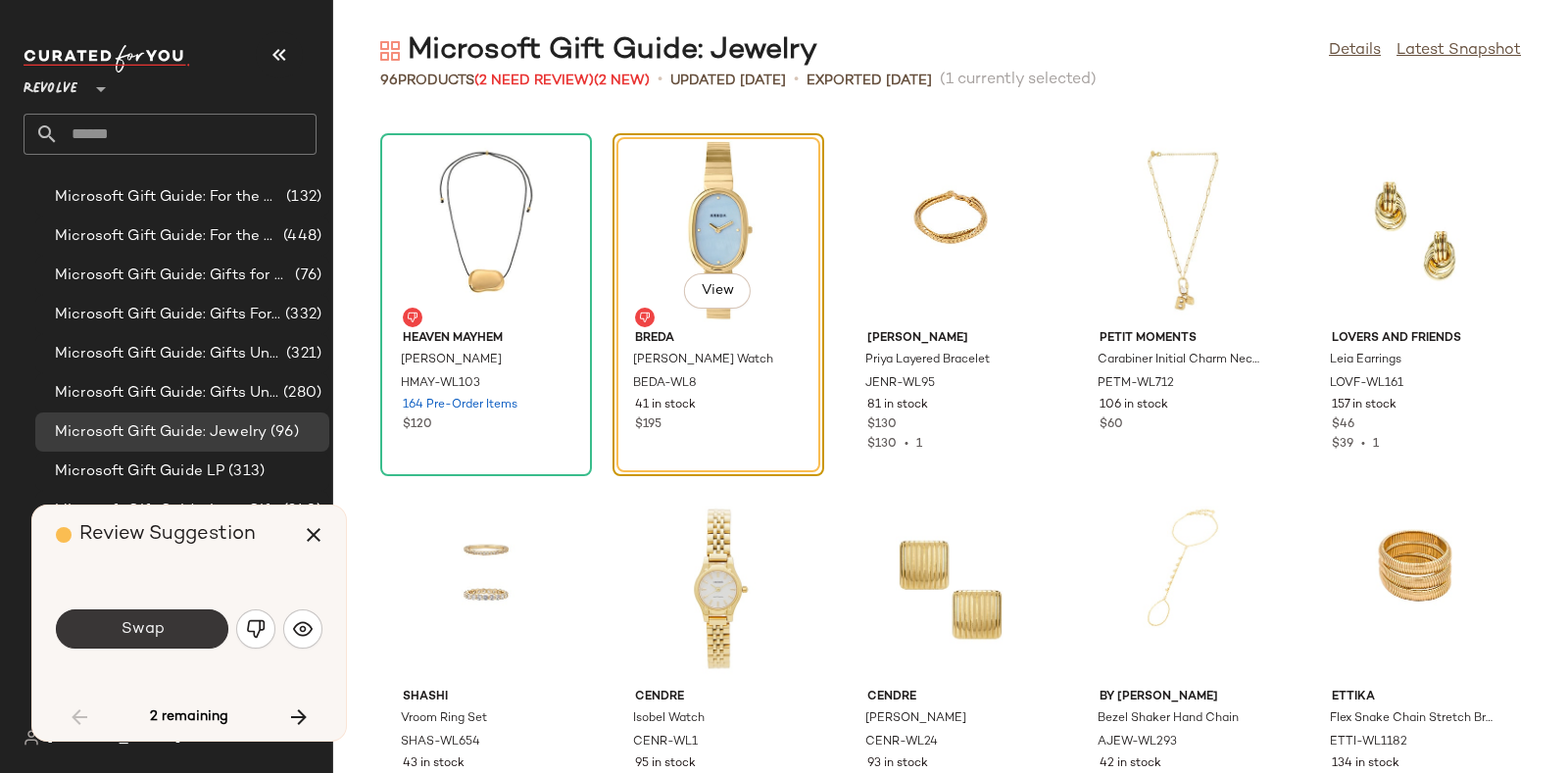
click at [149, 629] on span "Swap" at bounding box center [142, 629] width 45 height 19
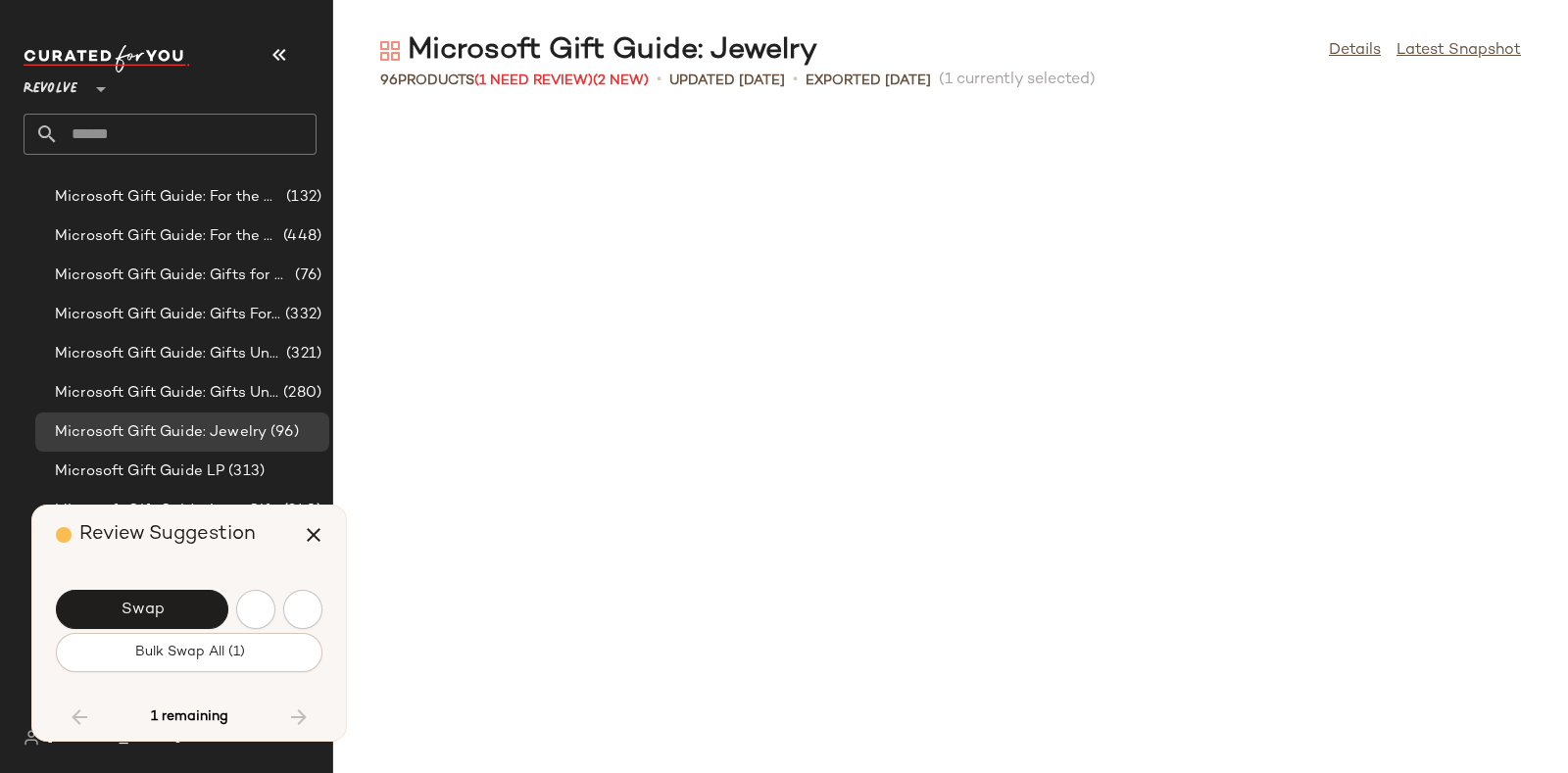
scroll to position [6099, 0]
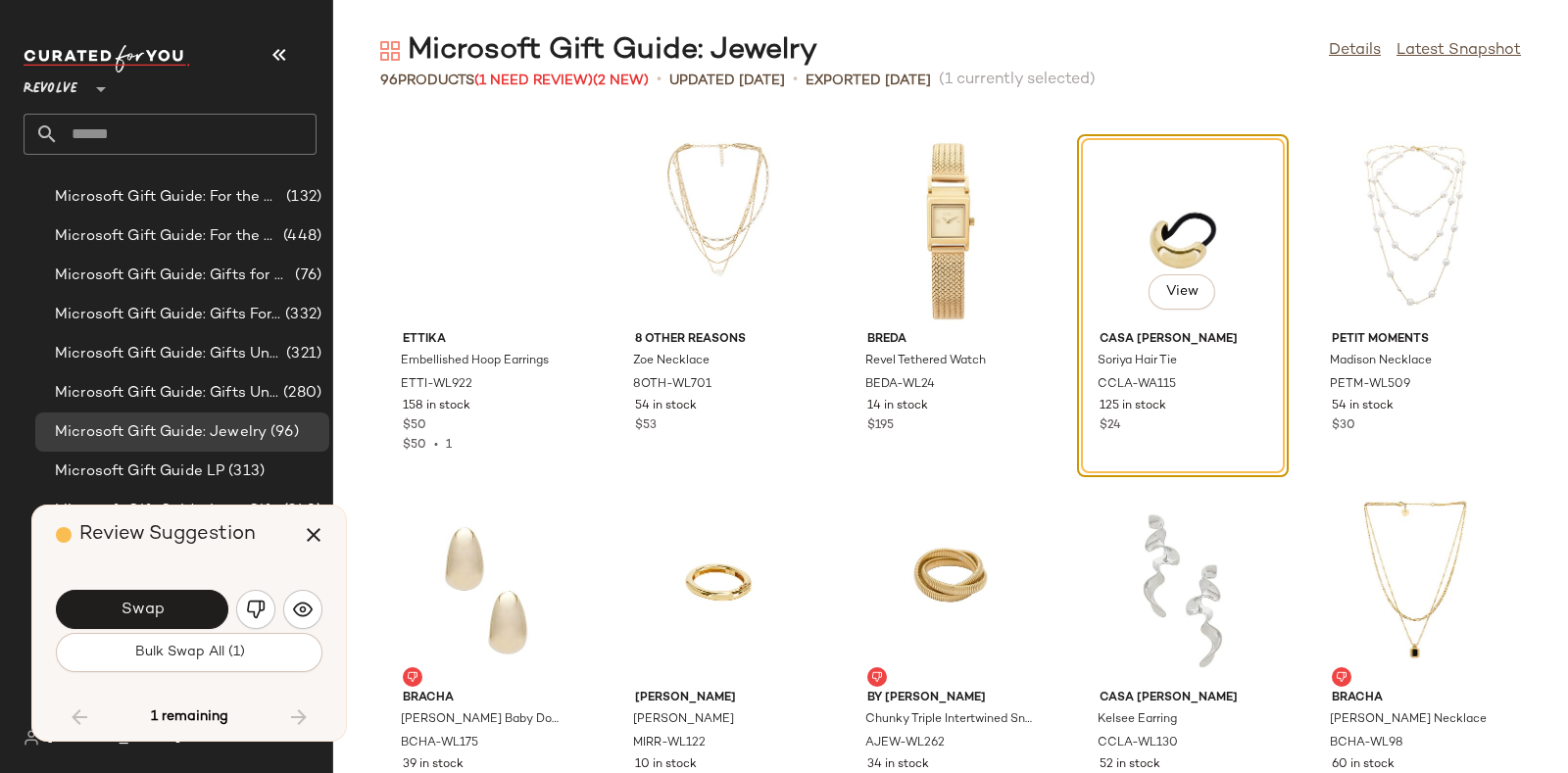
click at [149, 629] on button "Swap" at bounding box center [142, 610] width 172 height 40
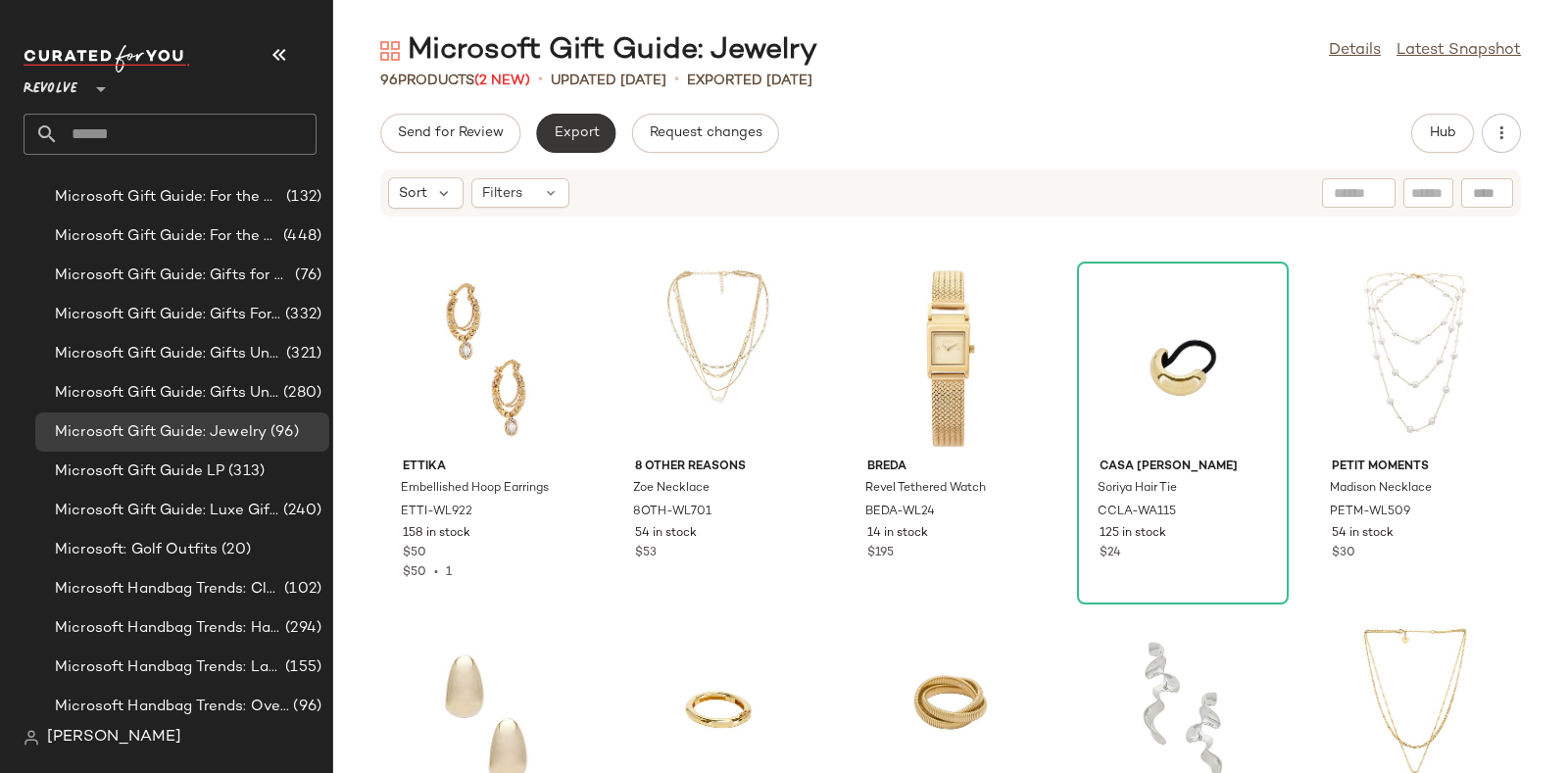
click at [570, 136] on span "Export" at bounding box center [575, 134] width 46 height 16
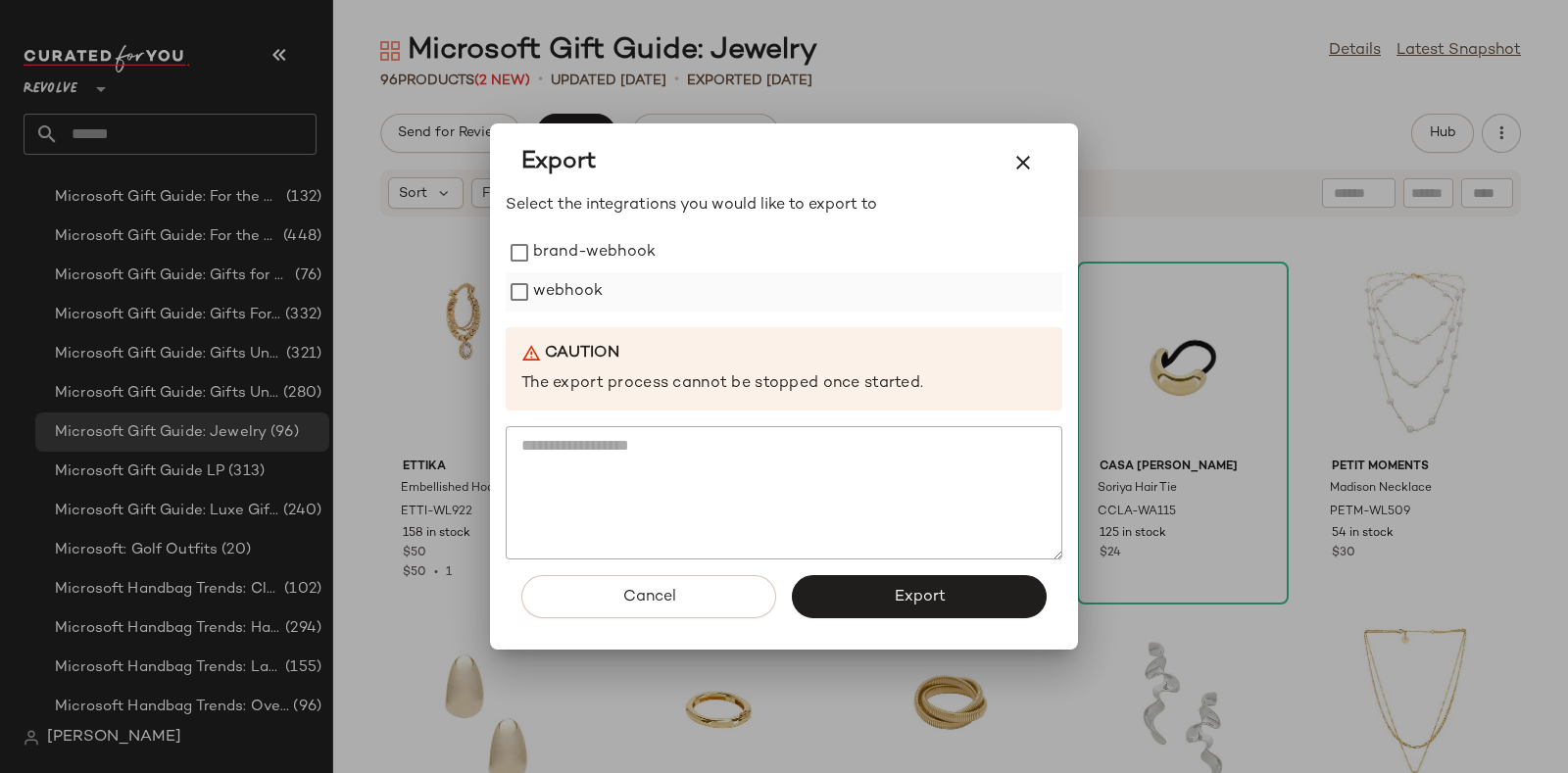
click at [583, 281] on label "webhook" at bounding box center [568, 292] width 69 height 40
click at [852, 581] on button "Export" at bounding box center [918, 598] width 255 height 44
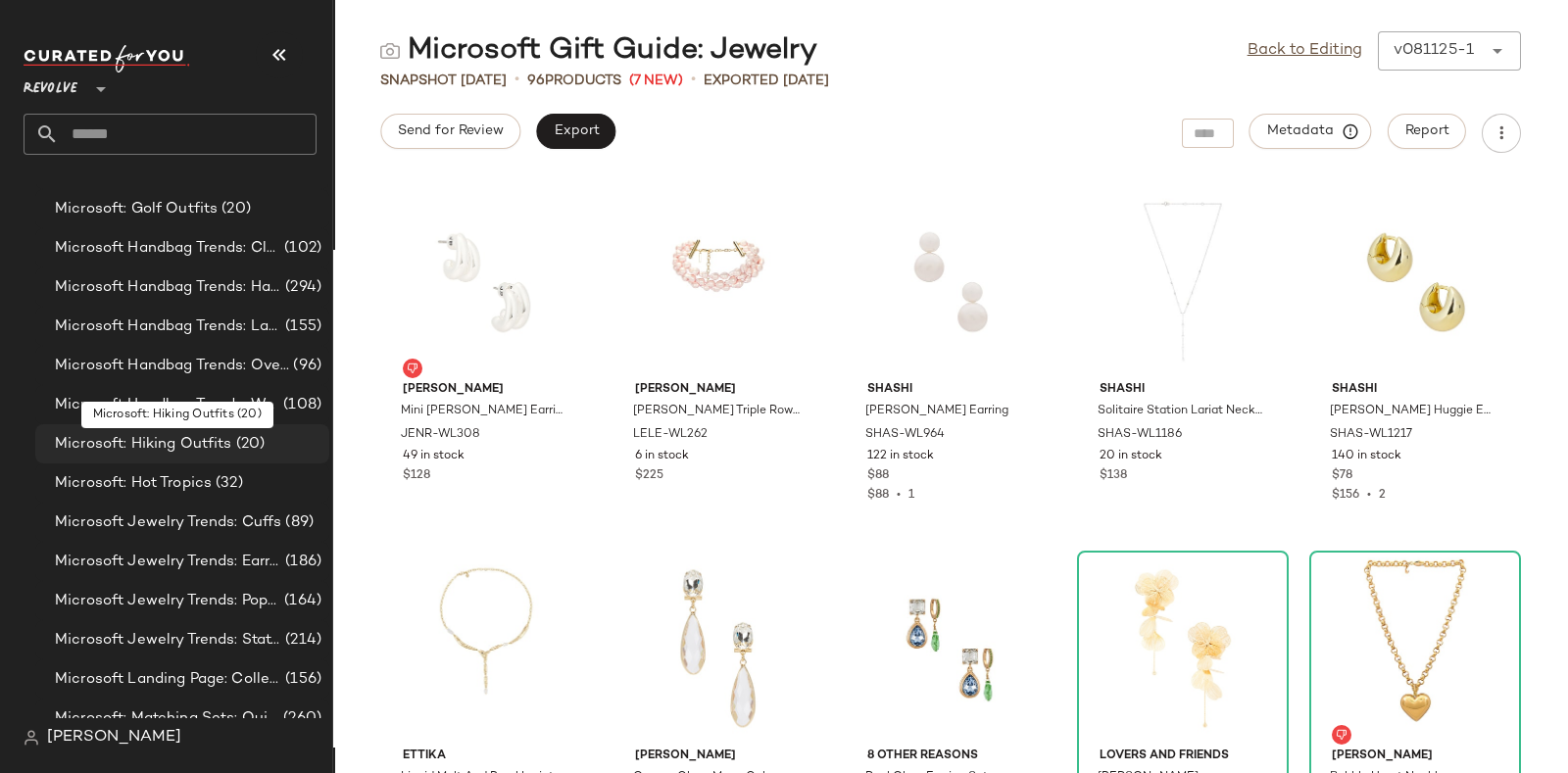
scroll to position [9477, 0]
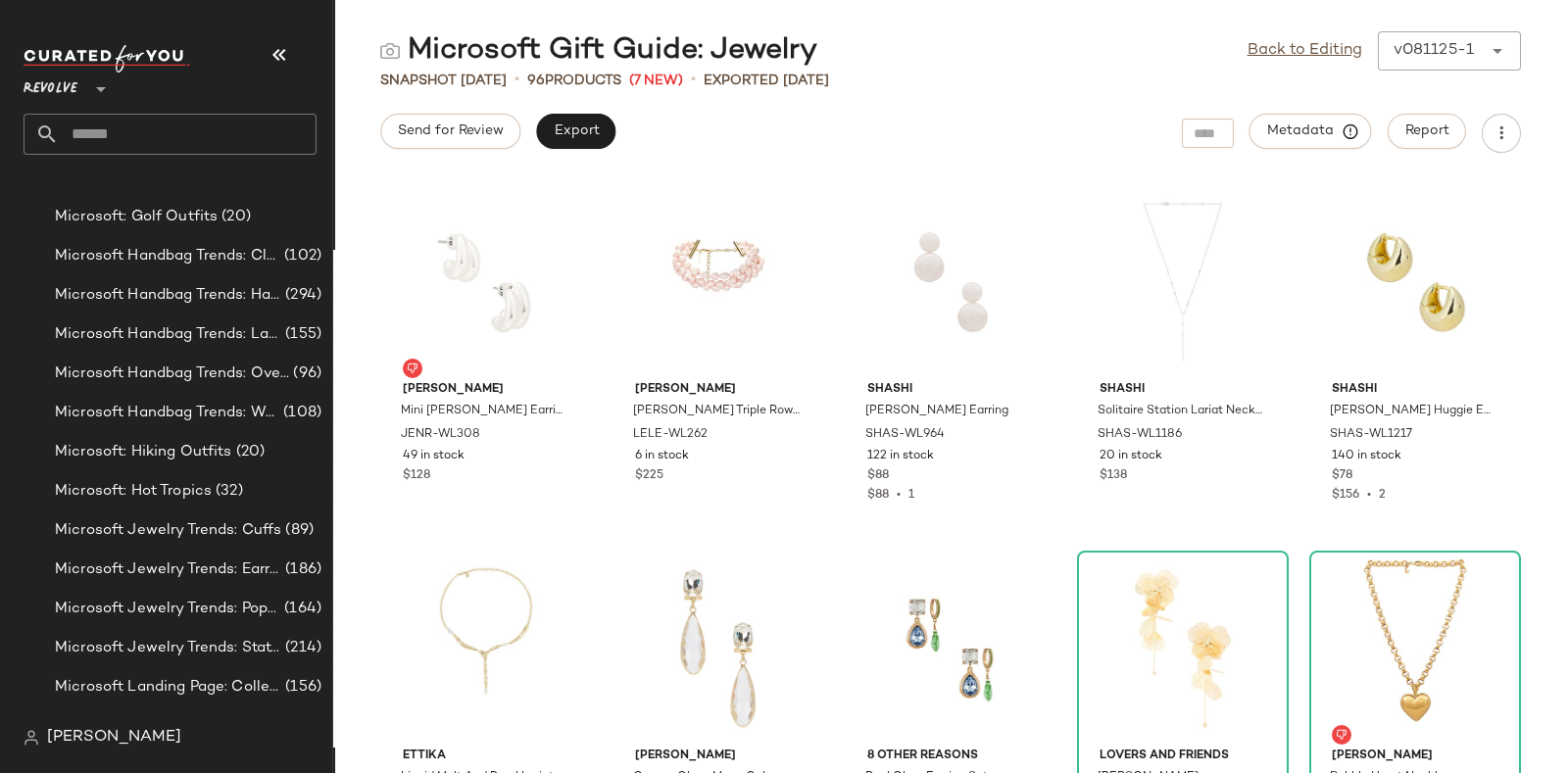
click at [225, 251] on span "Microsoft Handbag Trends: Clutches" at bounding box center [167, 256] width 226 height 23
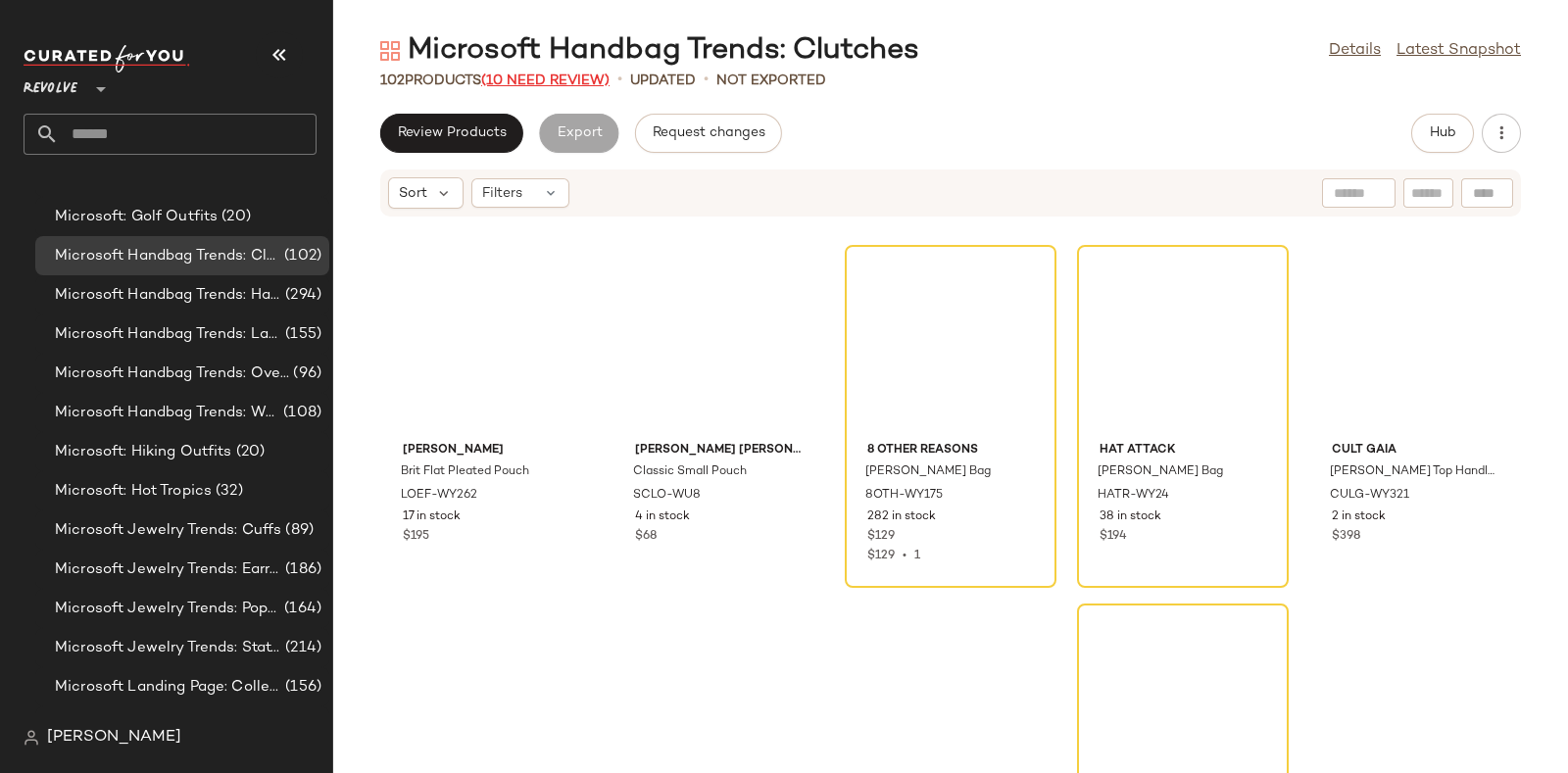
click at [564, 73] on span "(10 Need Review)" at bounding box center [546, 80] width 129 height 15
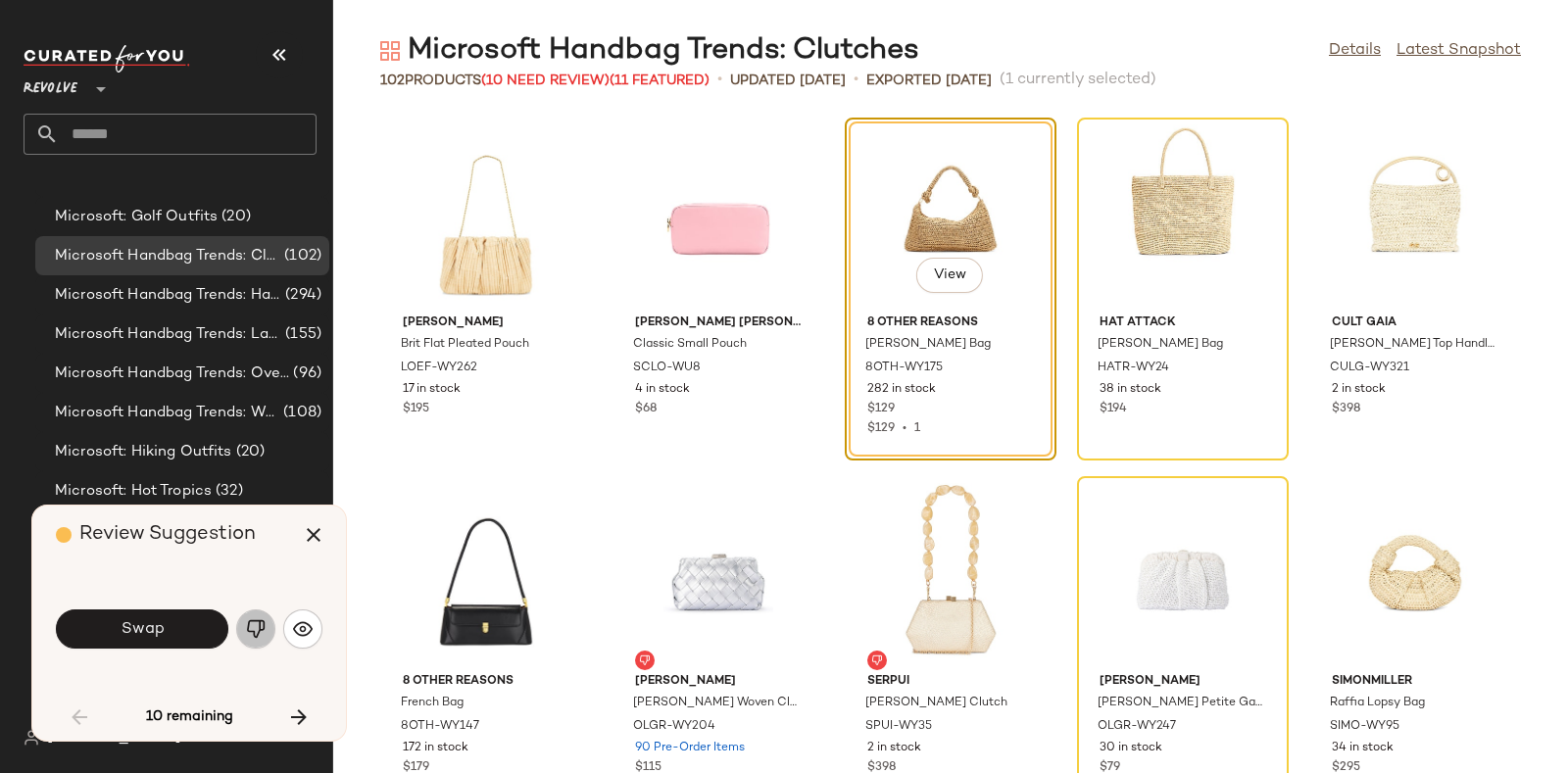
click at [241, 625] on button "button" at bounding box center [256, 629] width 40 height 40
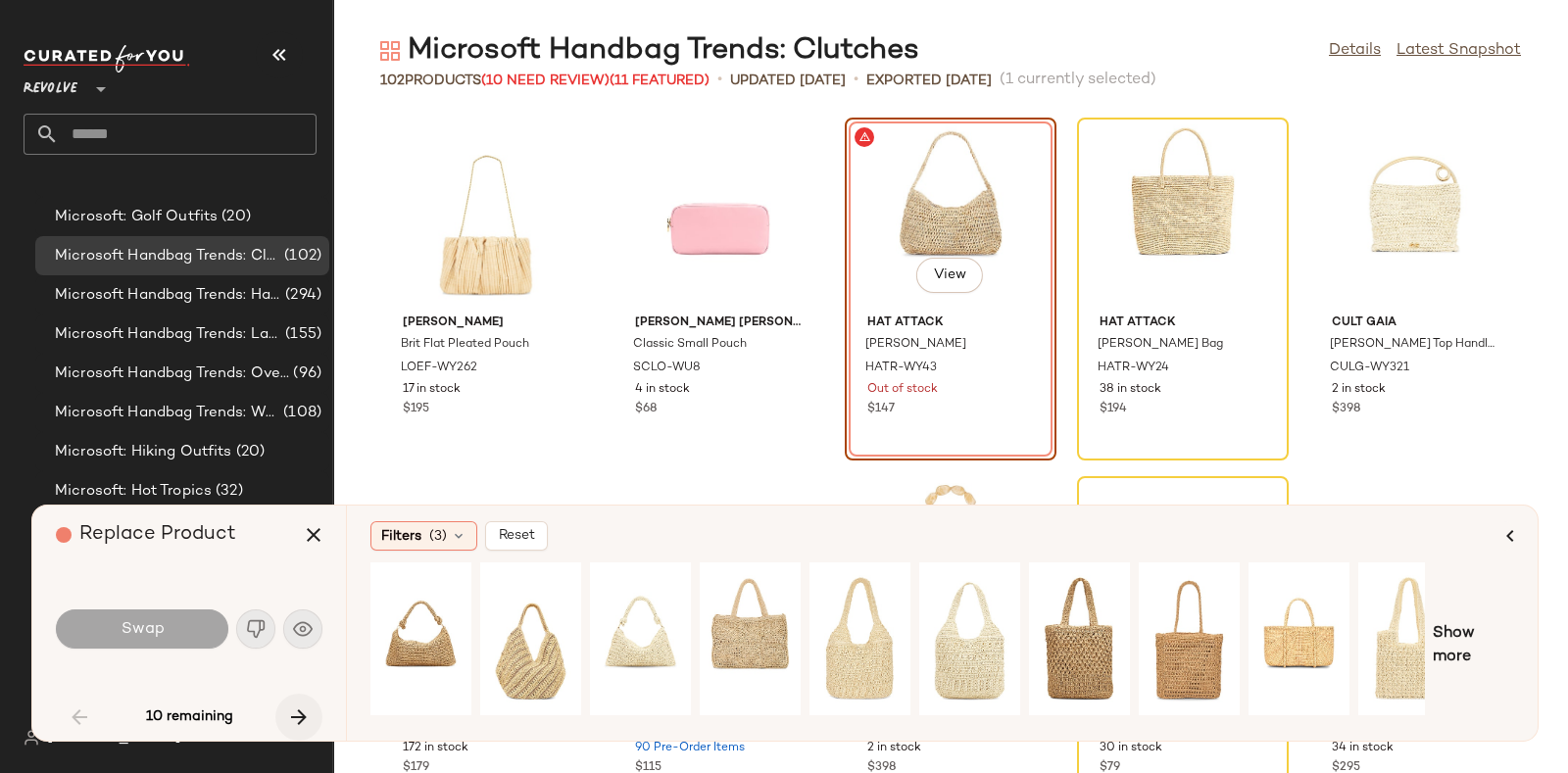
click at [291, 711] on icon "button" at bounding box center [299, 718] width 24 height 24
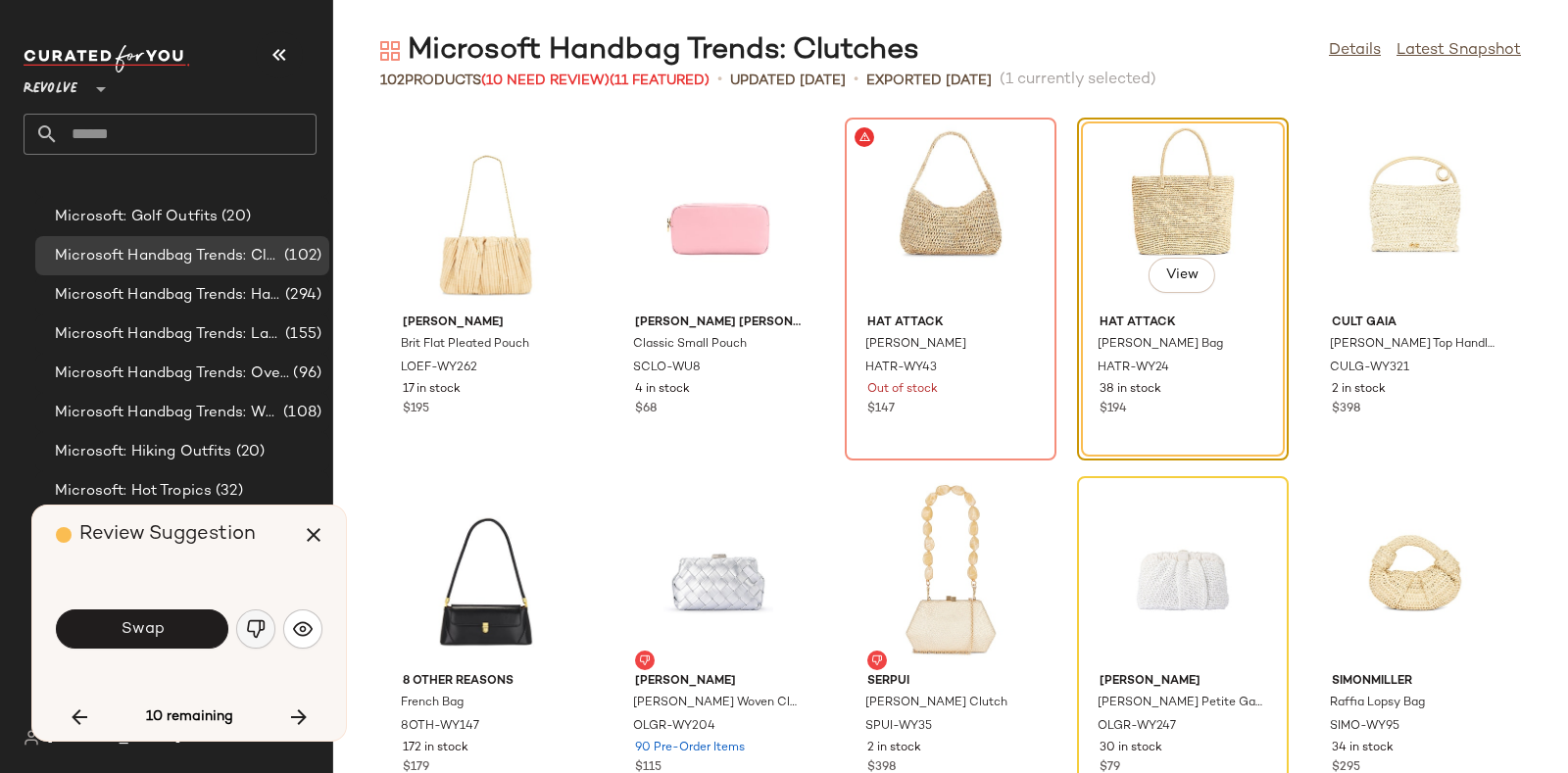
click at [250, 625] on img "button" at bounding box center [256, 629] width 20 height 20
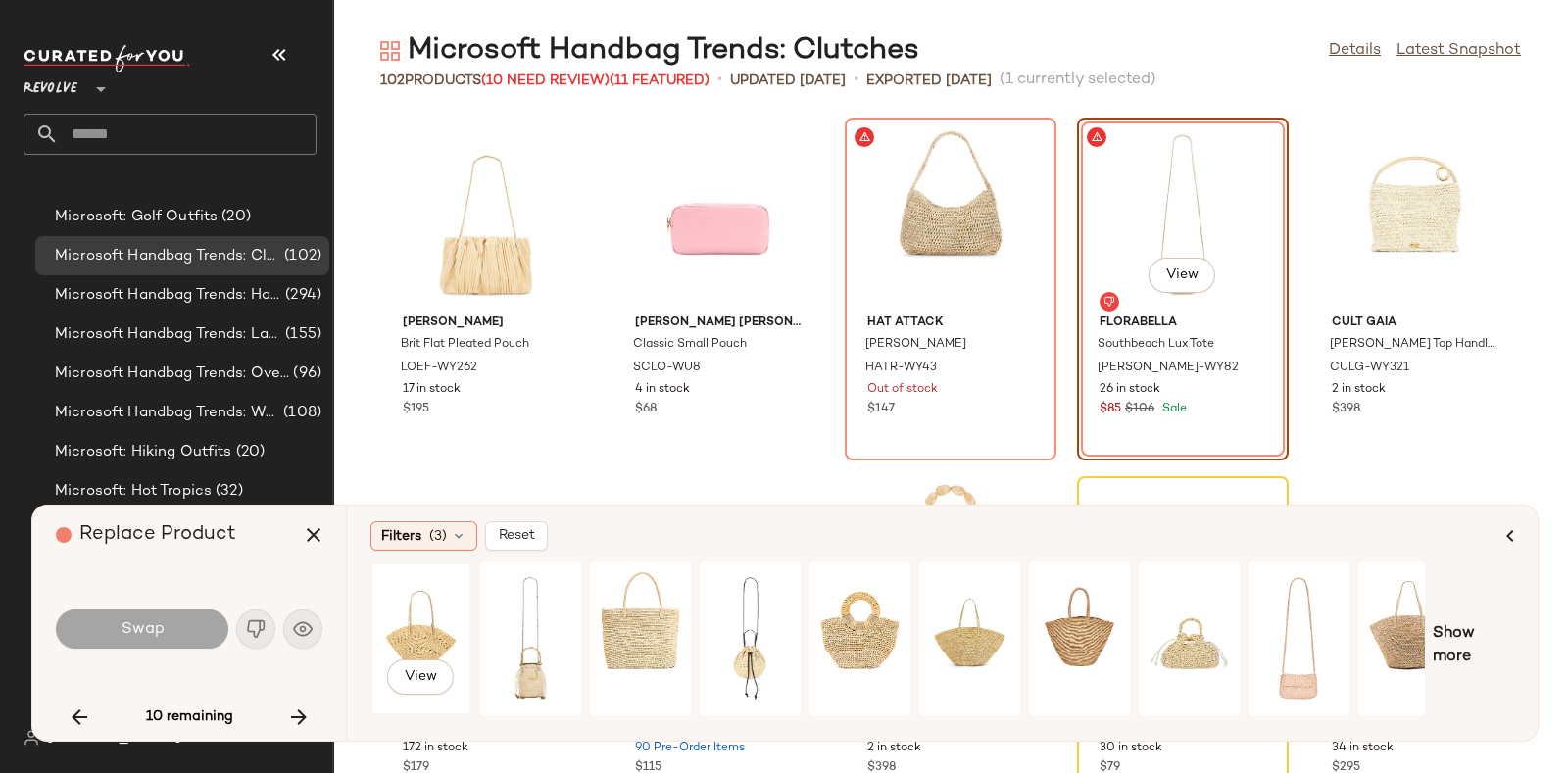
click at [436, 605] on div "View" at bounding box center [421, 639] width 87 height 139
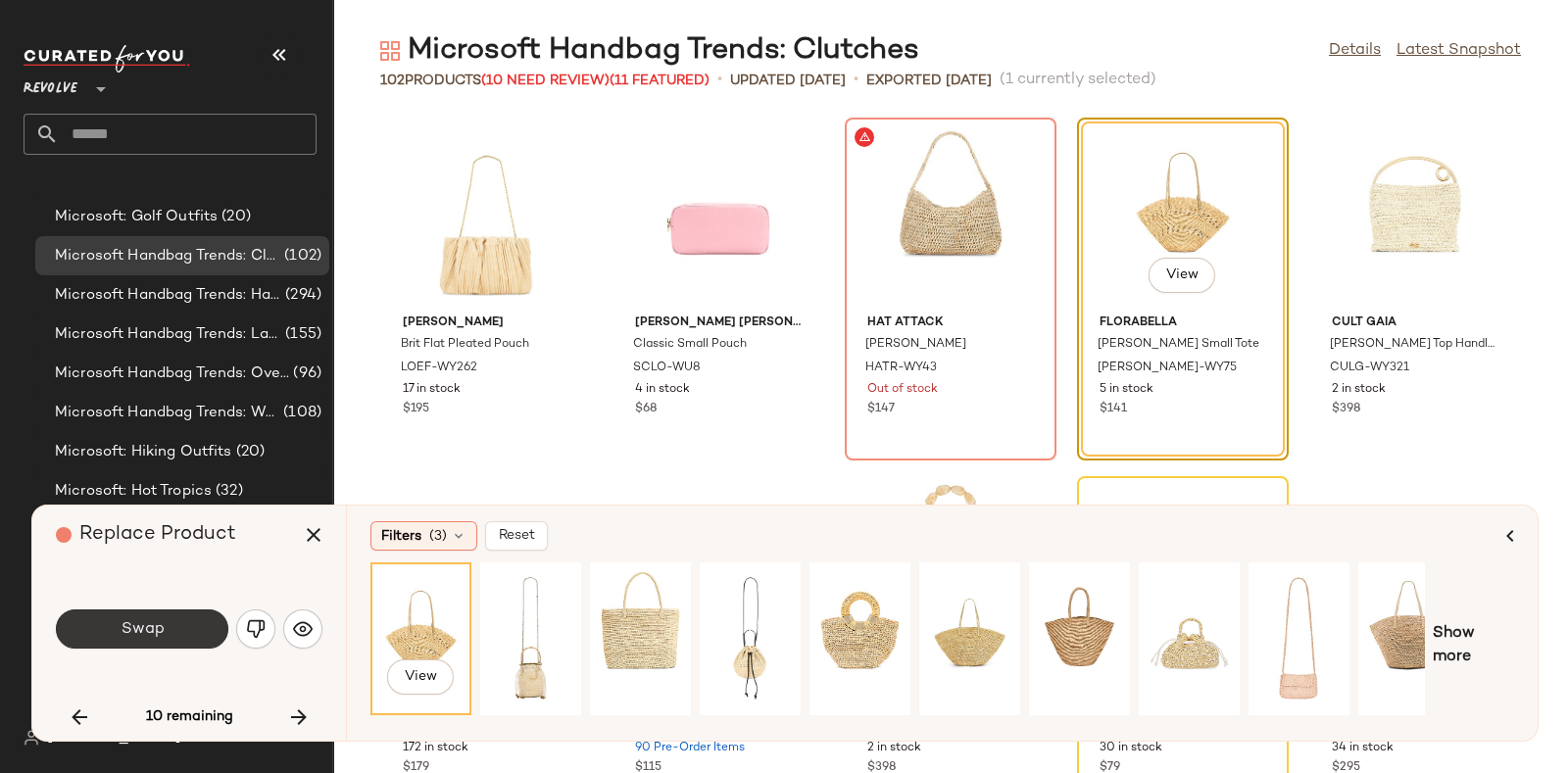
click at [156, 620] on span "Swap" at bounding box center [142, 629] width 45 height 19
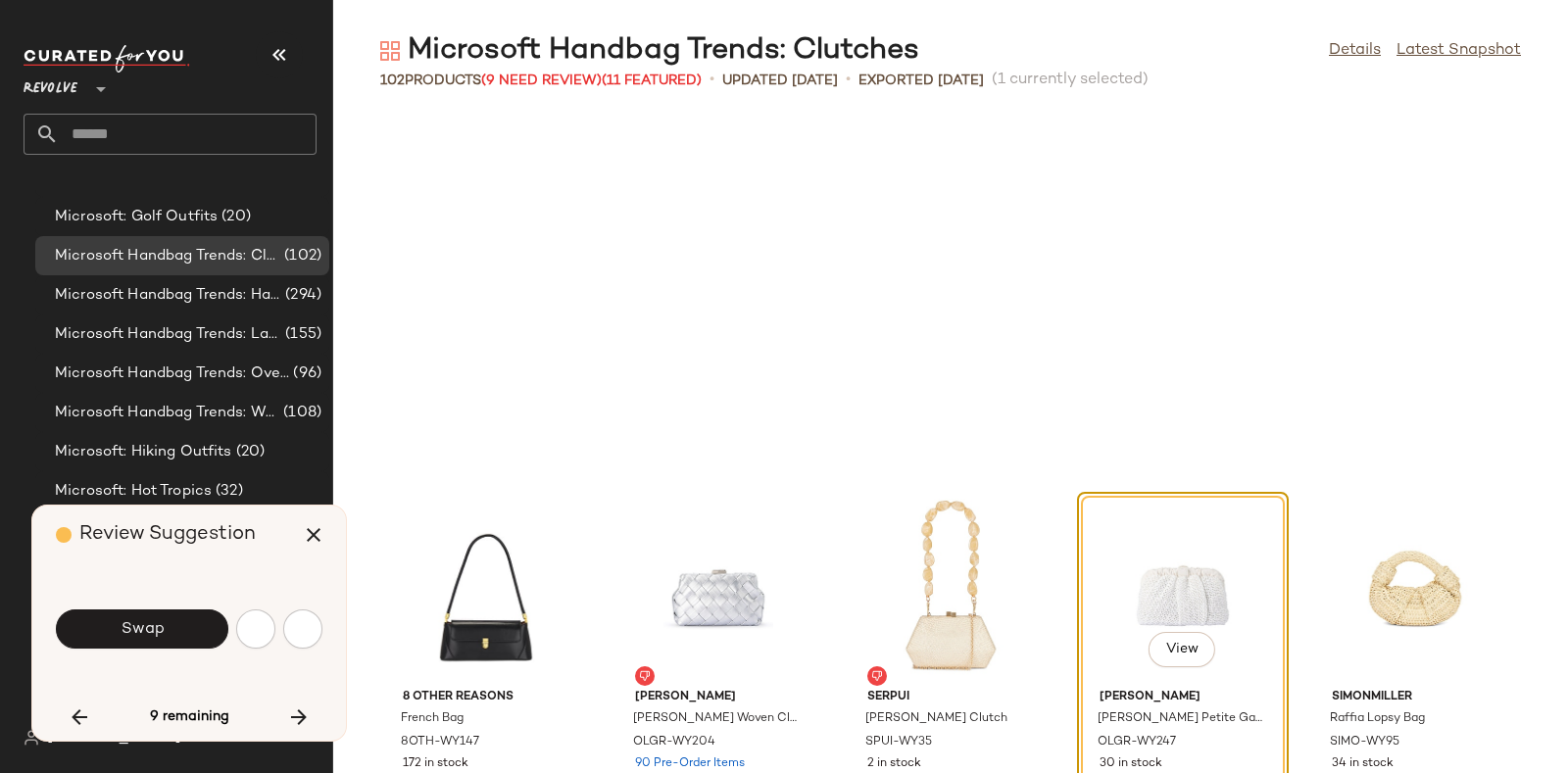
scroll to position [374, 0]
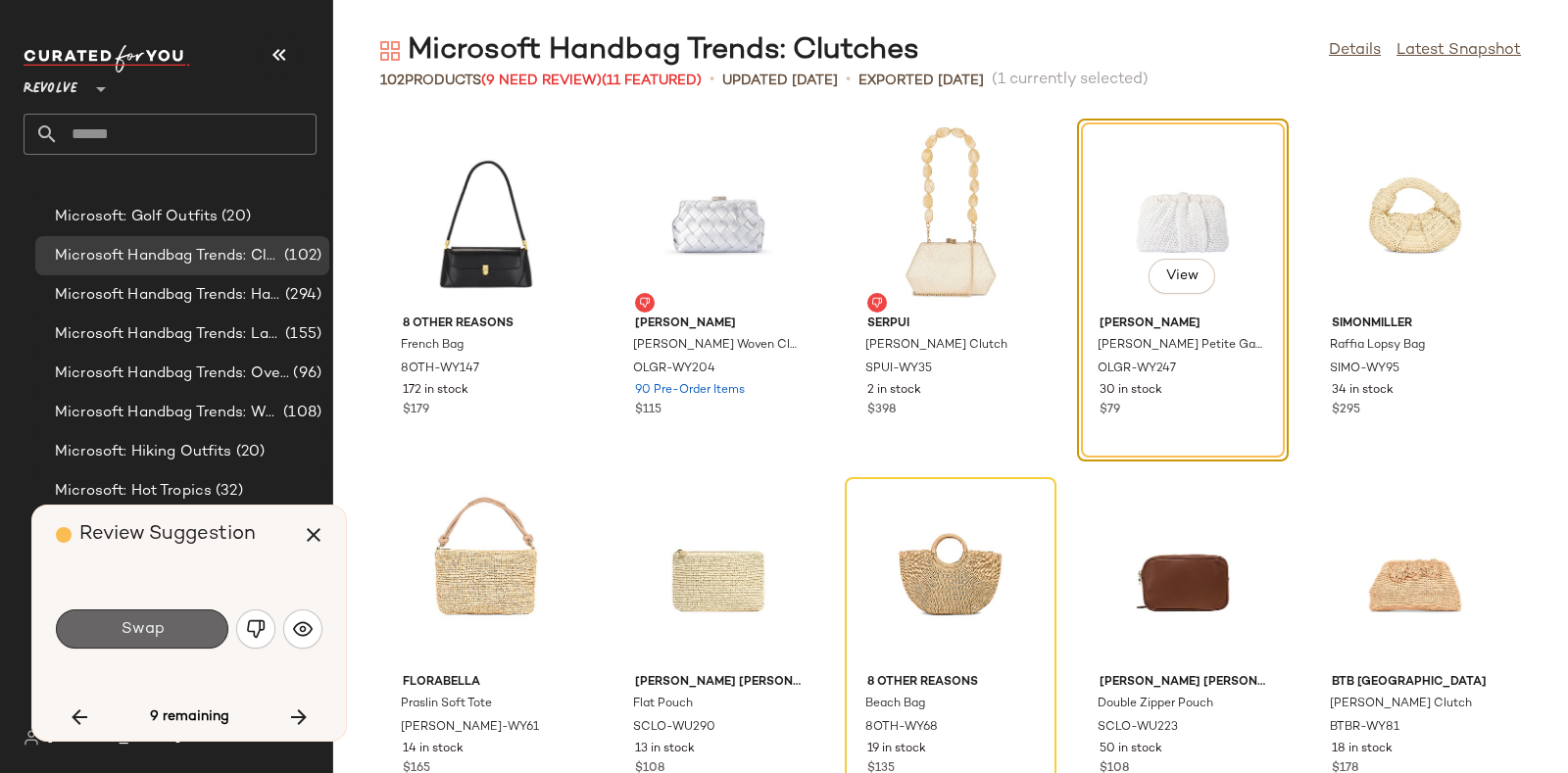
click at [176, 624] on button "Swap" at bounding box center [142, 629] width 172 height 40
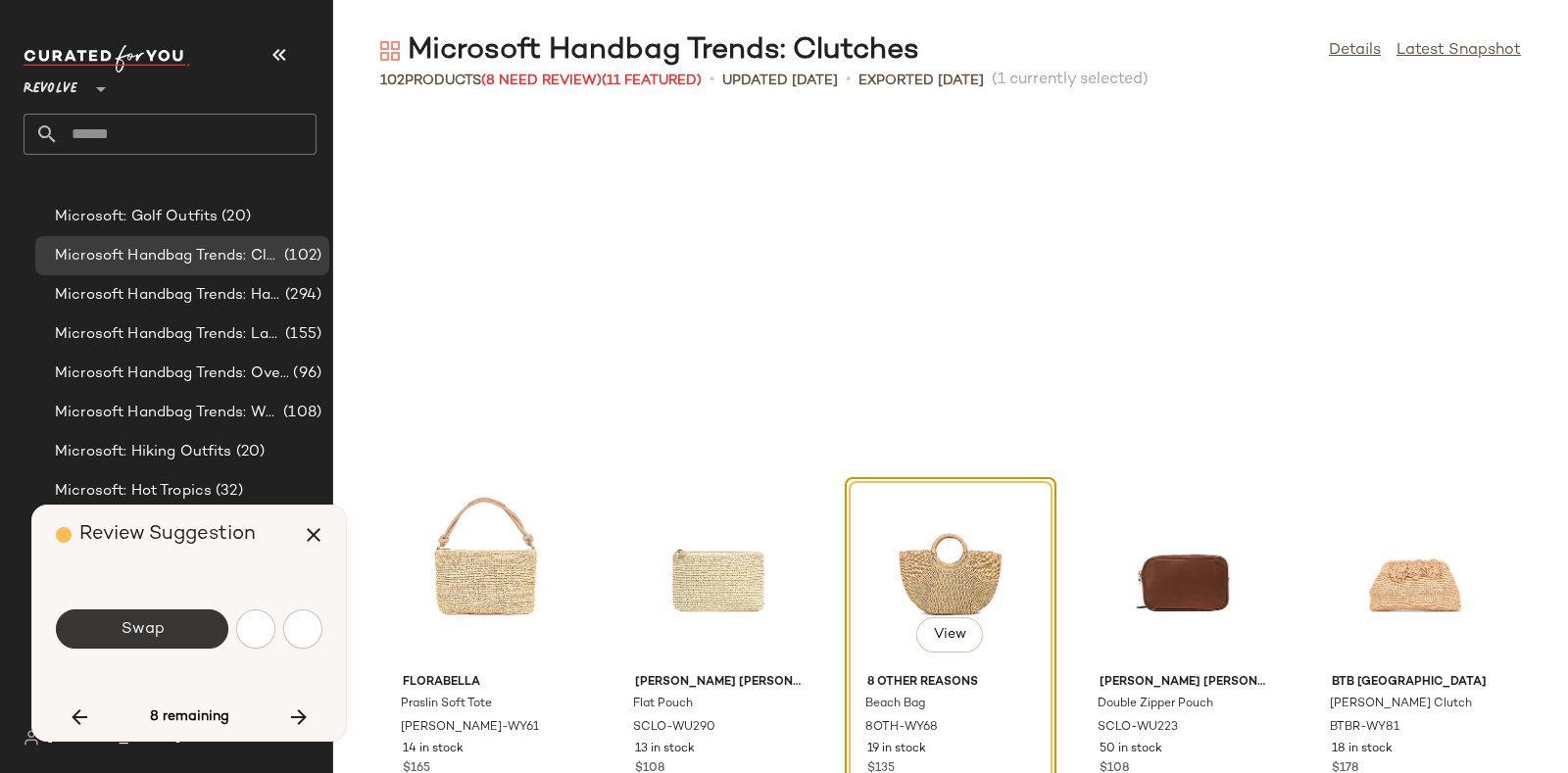
scroll to position [717, 0]
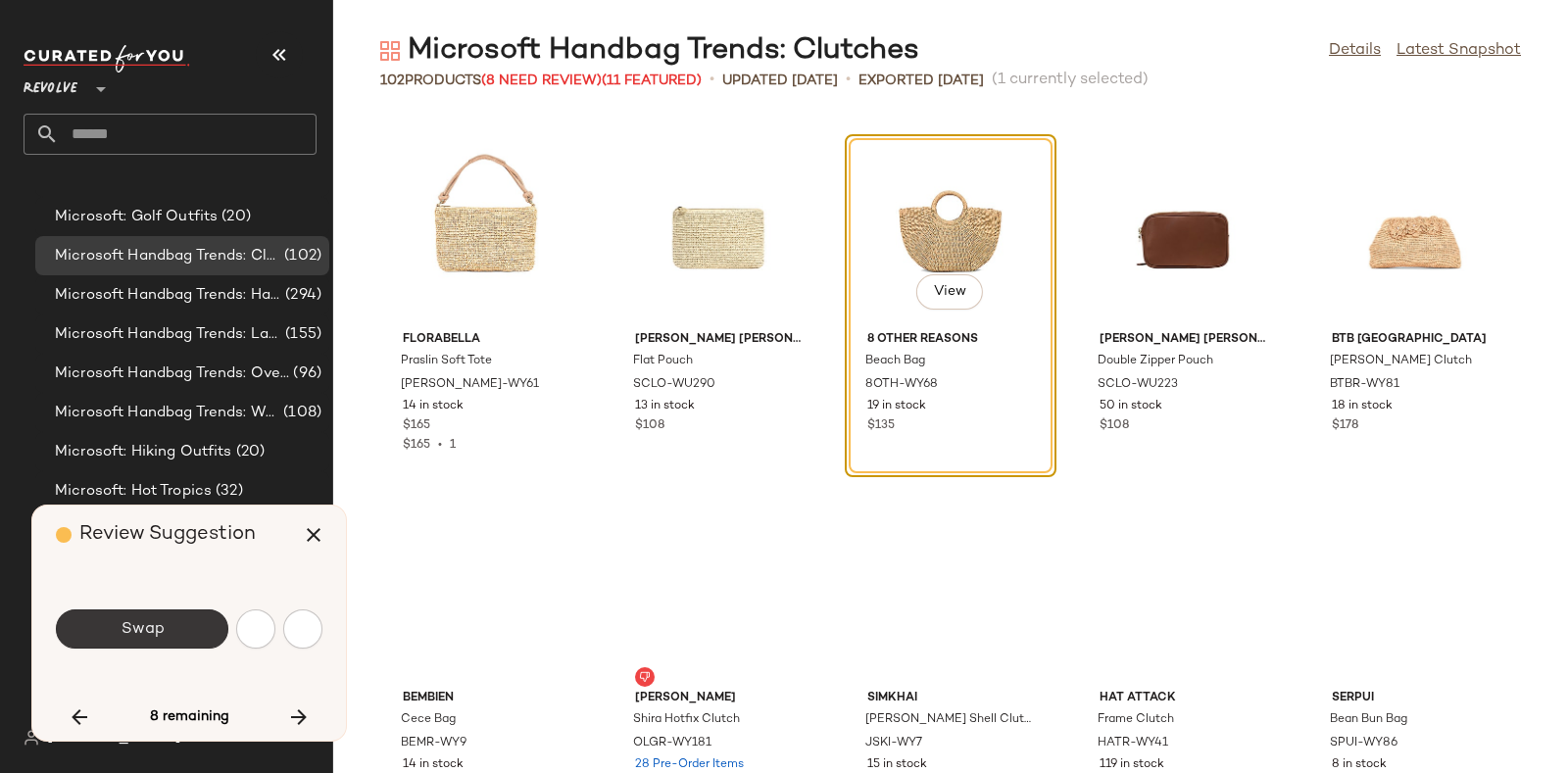
click at [157, 620] on span "Swap" at bounding box center [142, 629] width 45 height 19
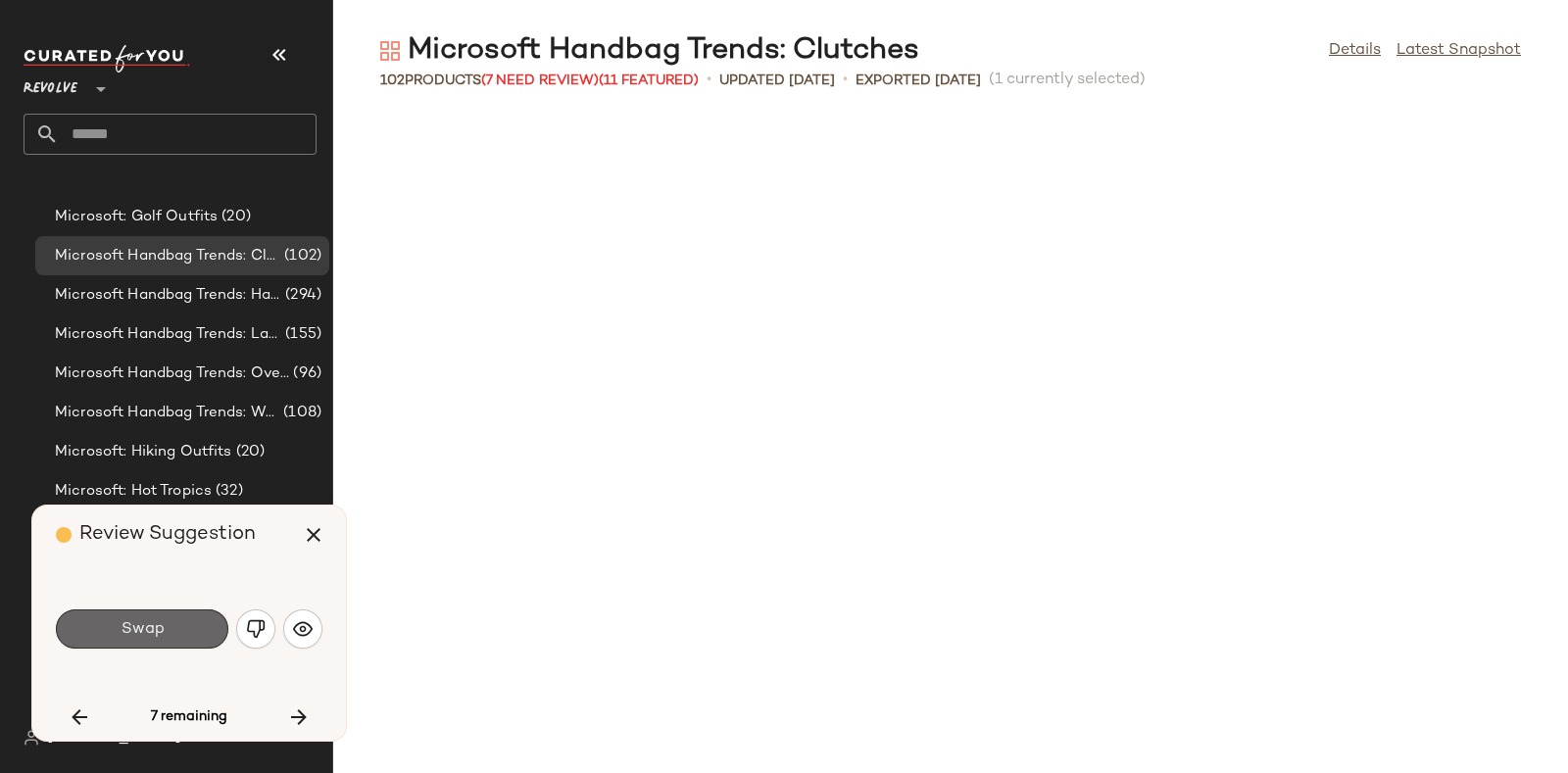
scroll to position [1793, 0]
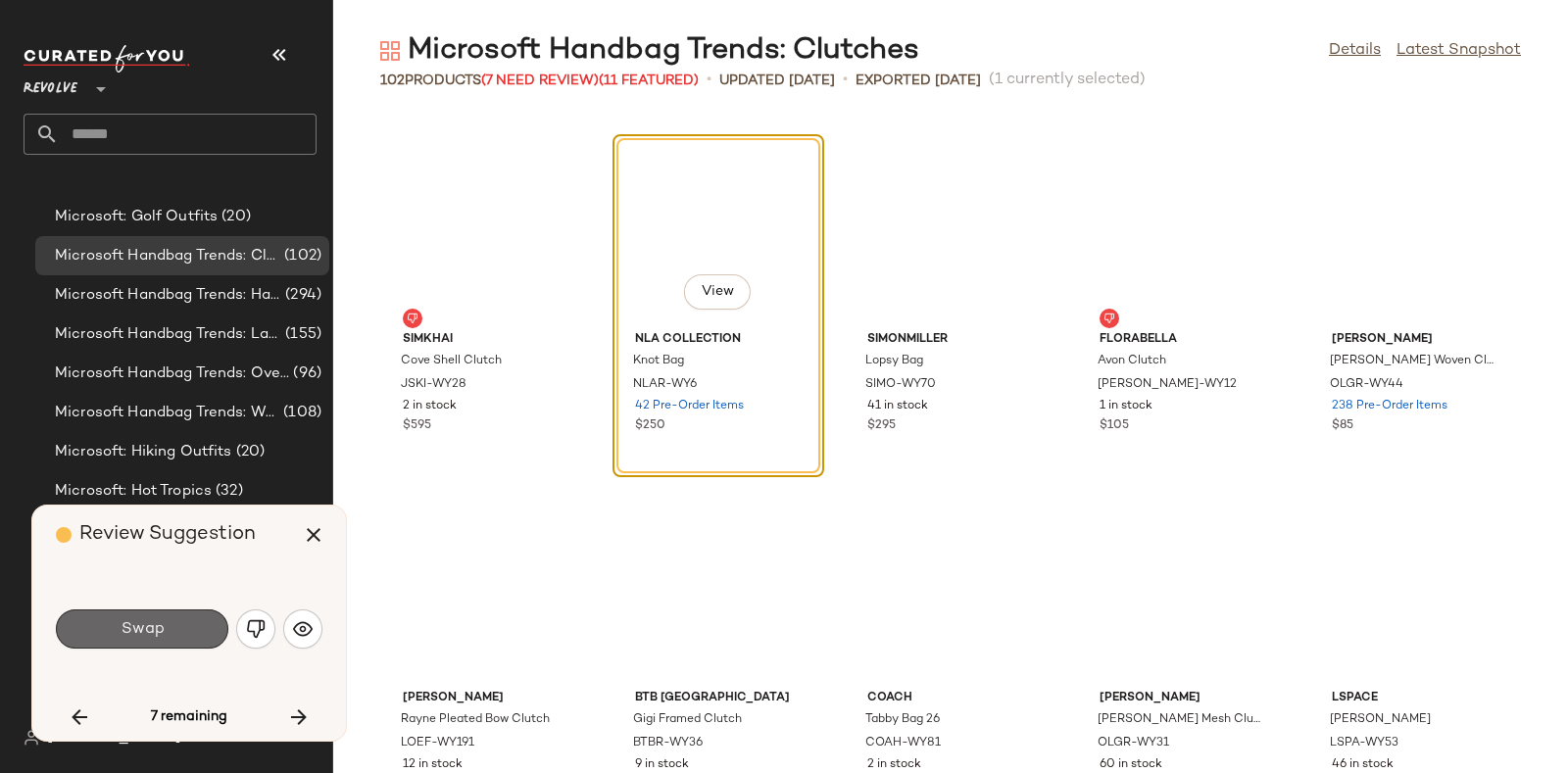
click at [152, 620] on span "Swap" at bounding box center [142, 629] width 45 height 19
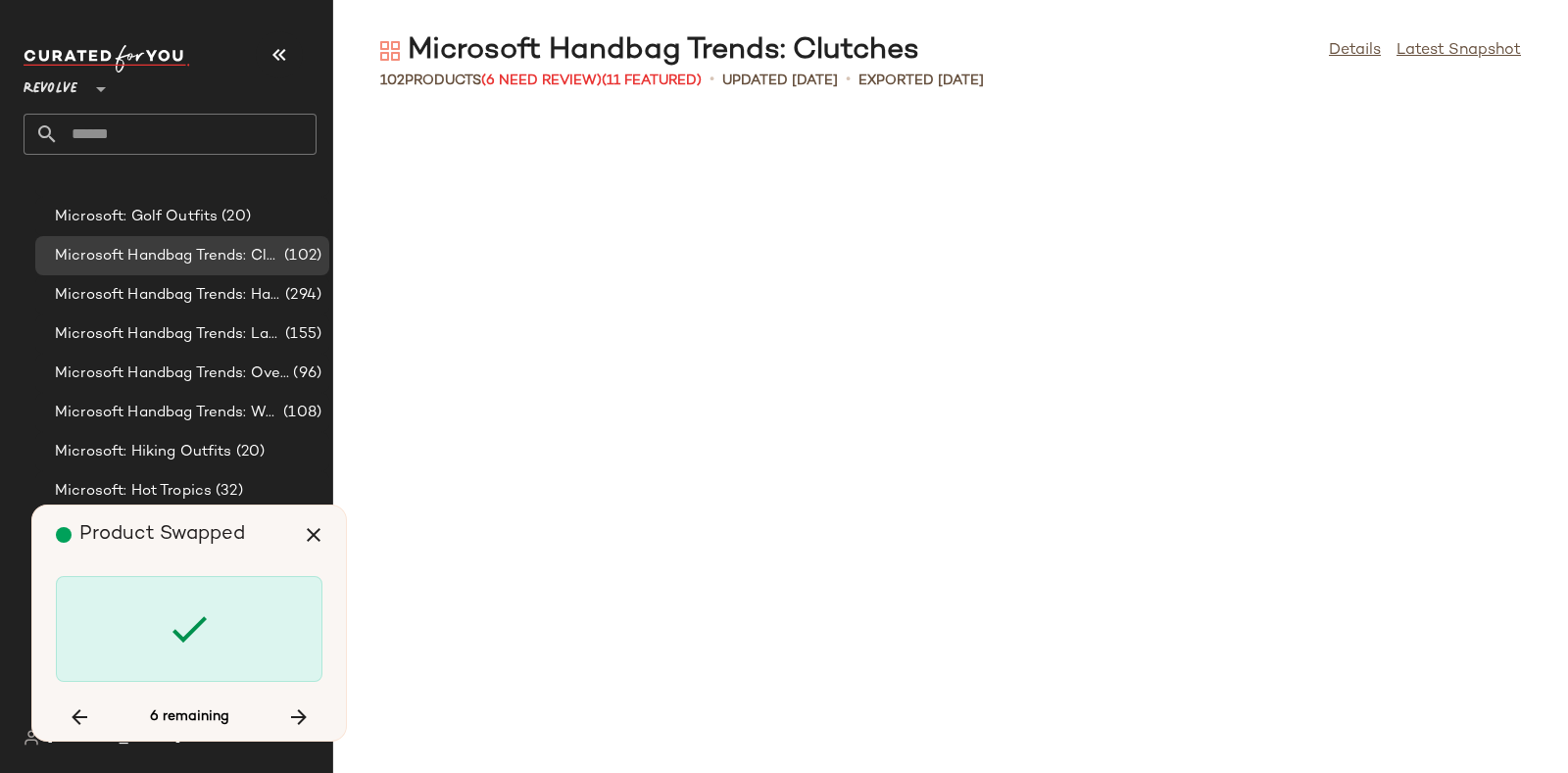
scroll to position [3229, 0]
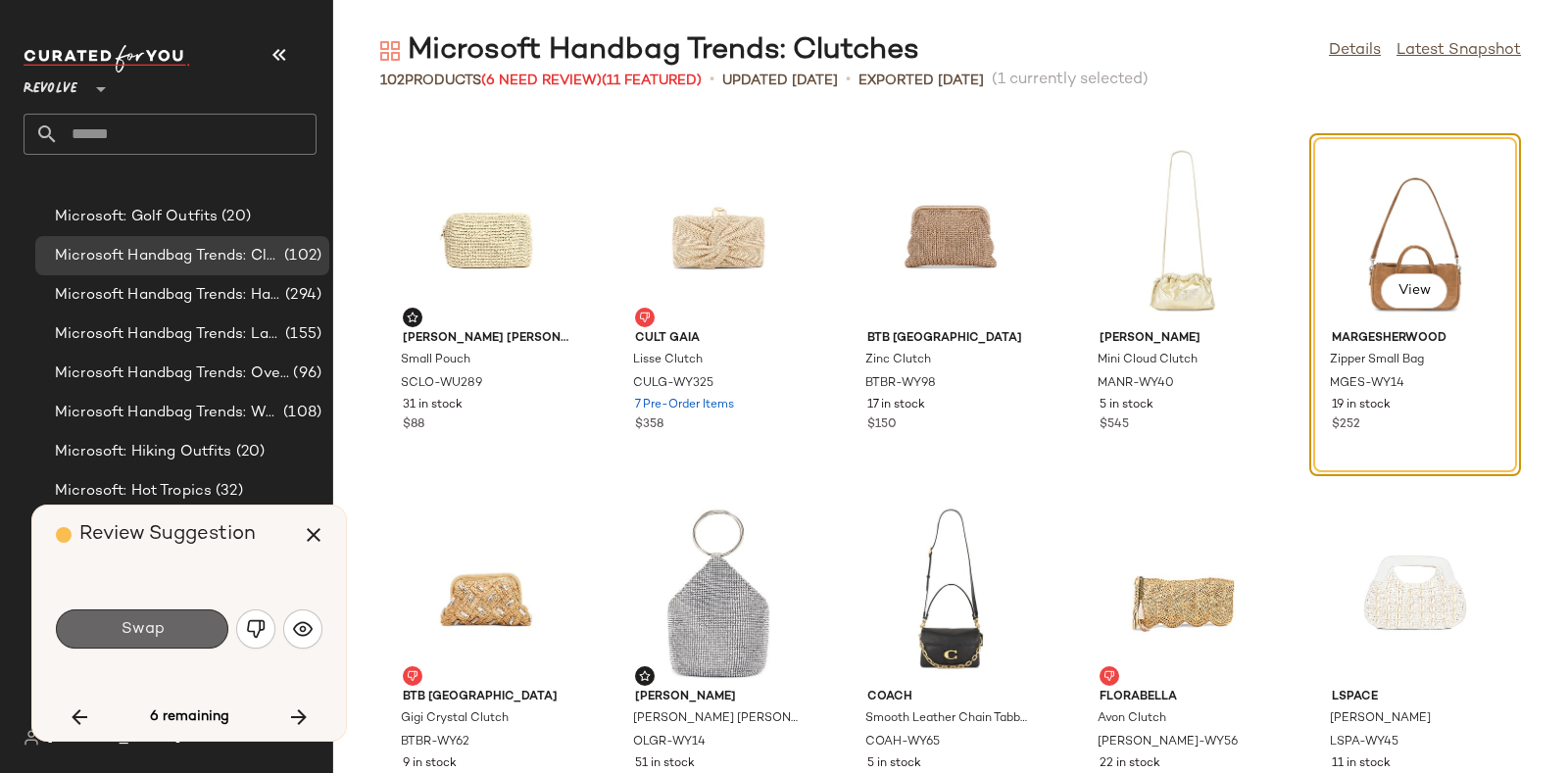
click at [152, 617] on button "Swap" at bounding box center [142, 629] width 172 height 40
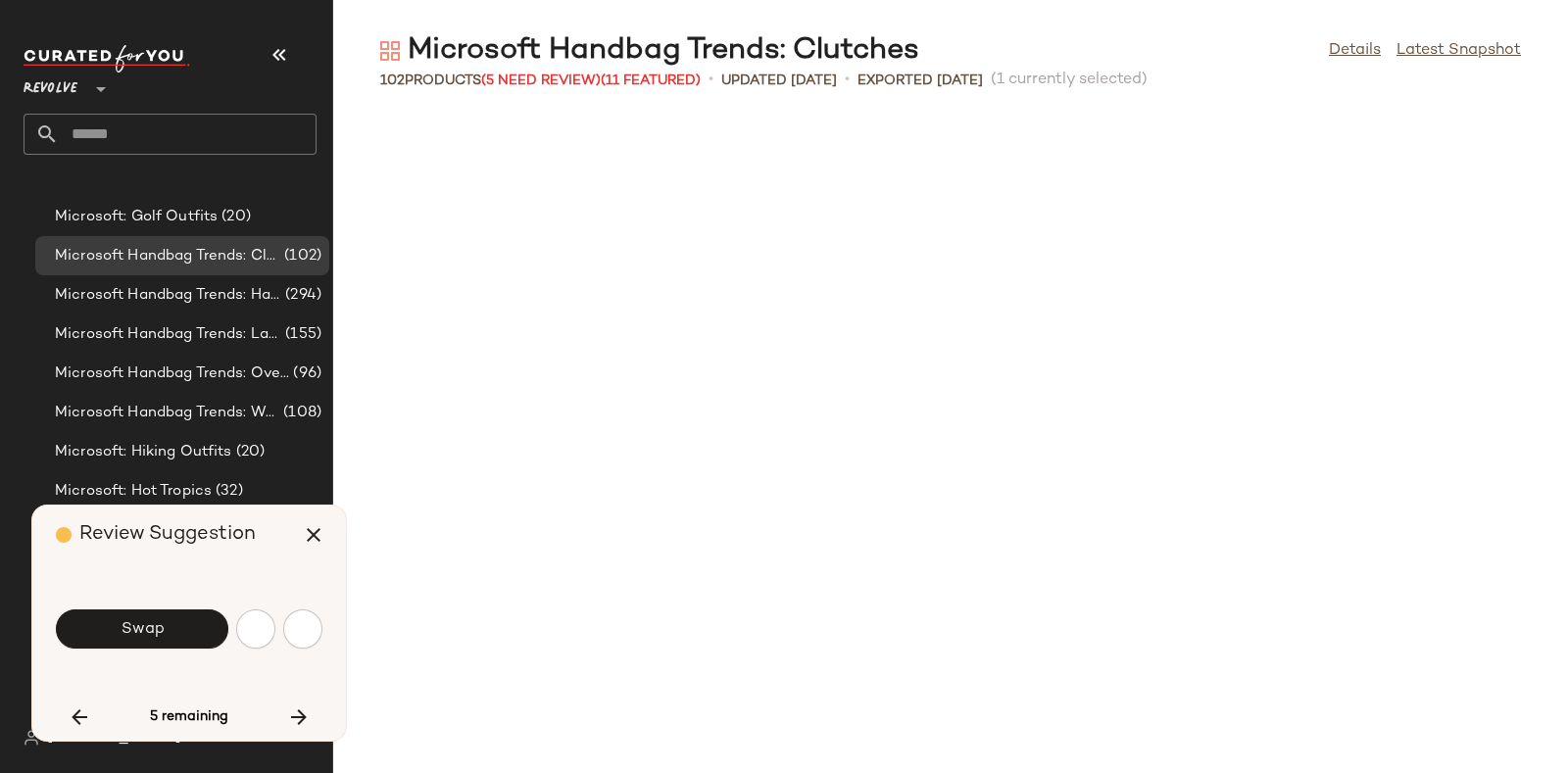
scroll to position [4305, 0]
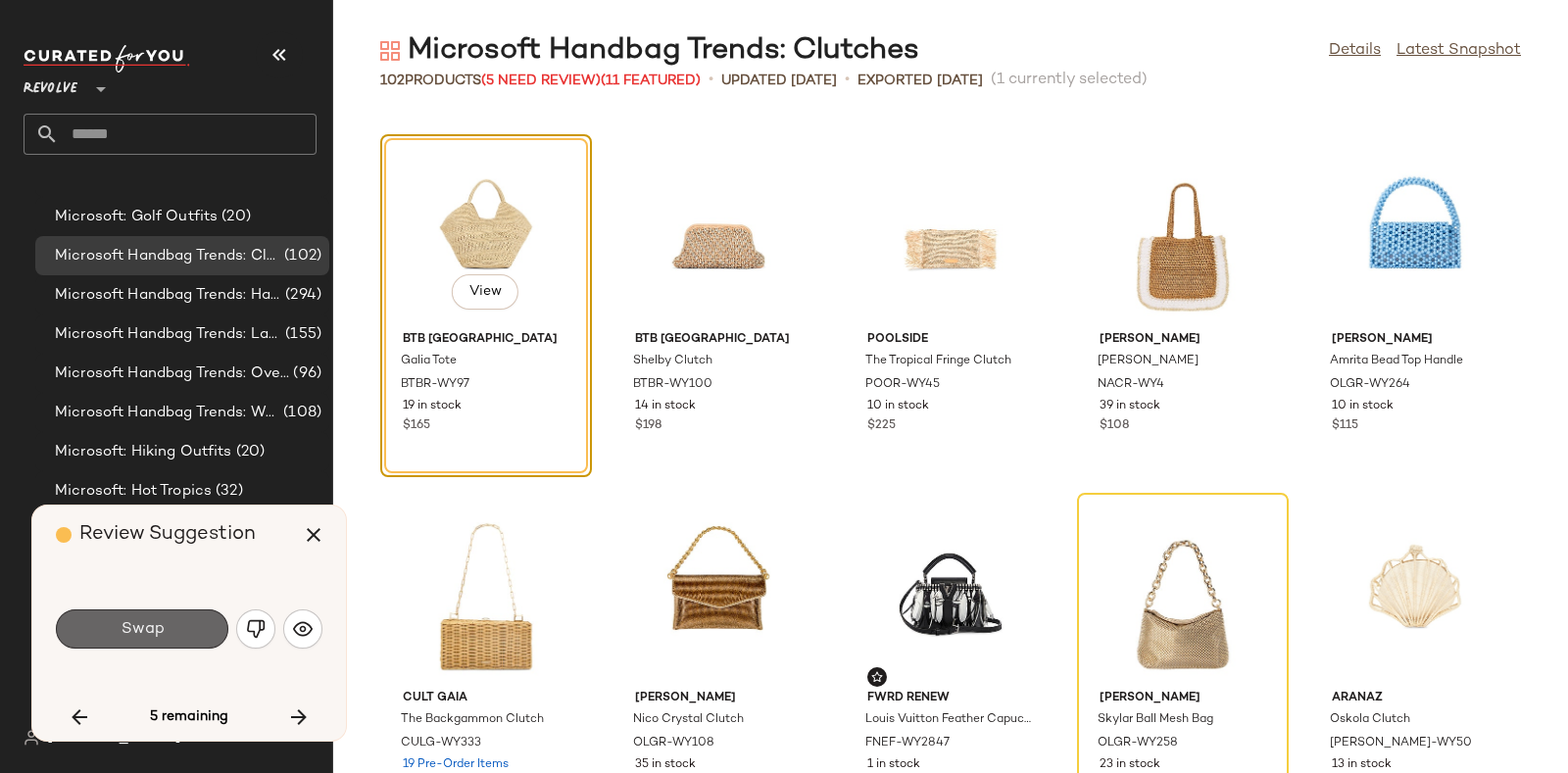
click at [154, 626] on span "Swap" at bounding box center [142, 629] width 45 height 19
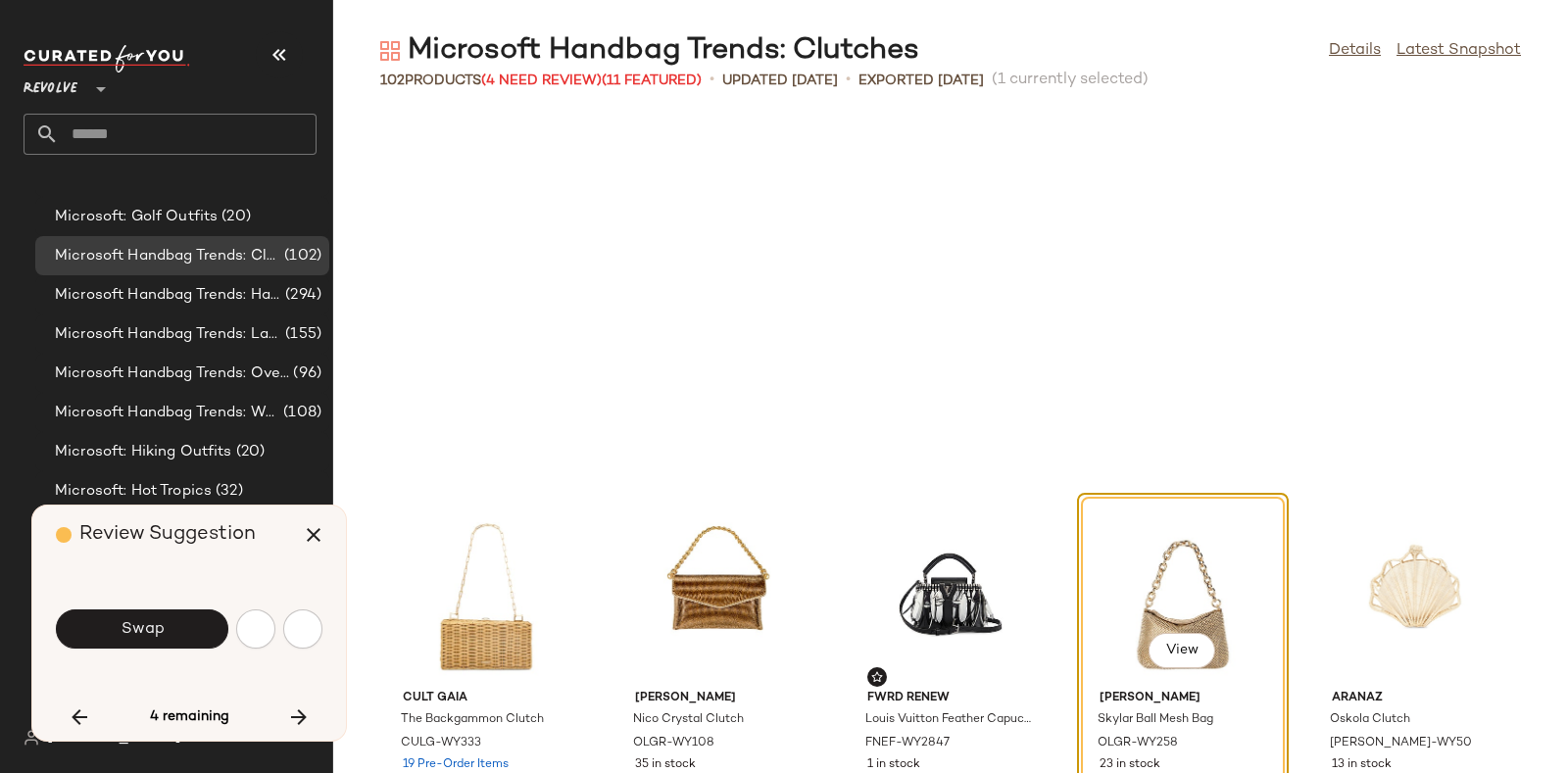
scroll to position [4665, 0]
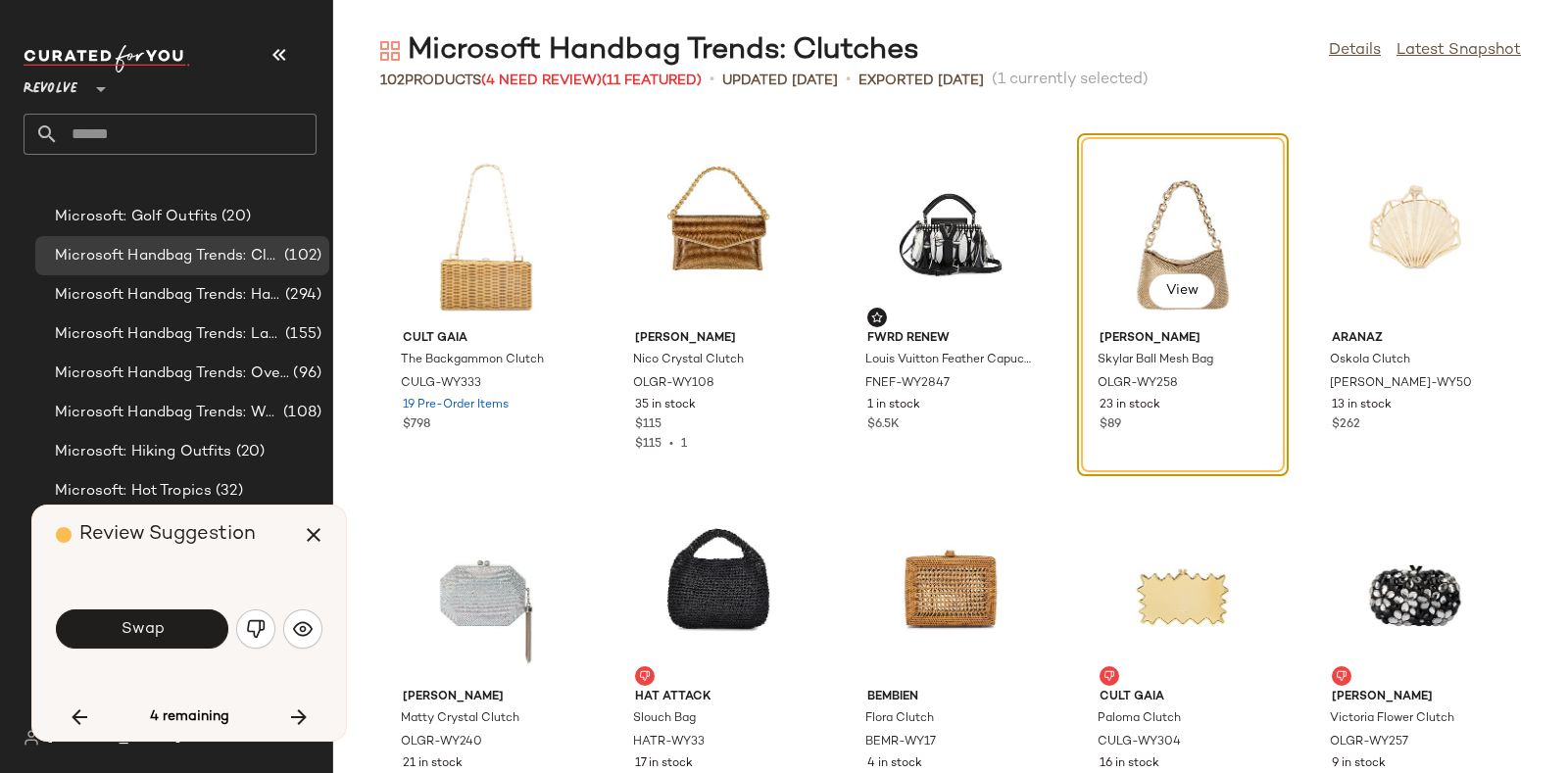
click at [154, 626] on span "Swap" at bounding box center [142, 629] width 45 height 19
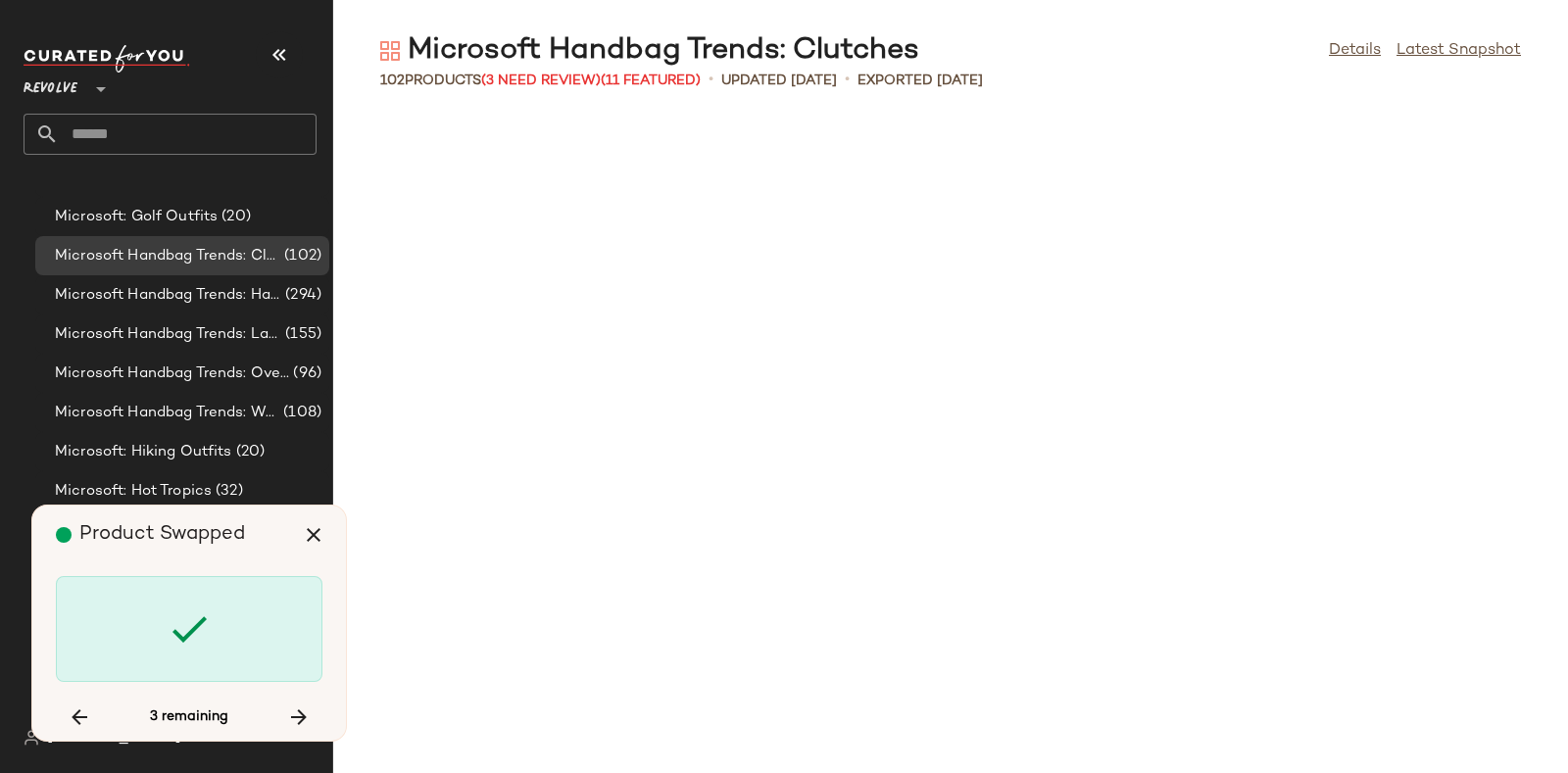
scroll to position [6817, 0]
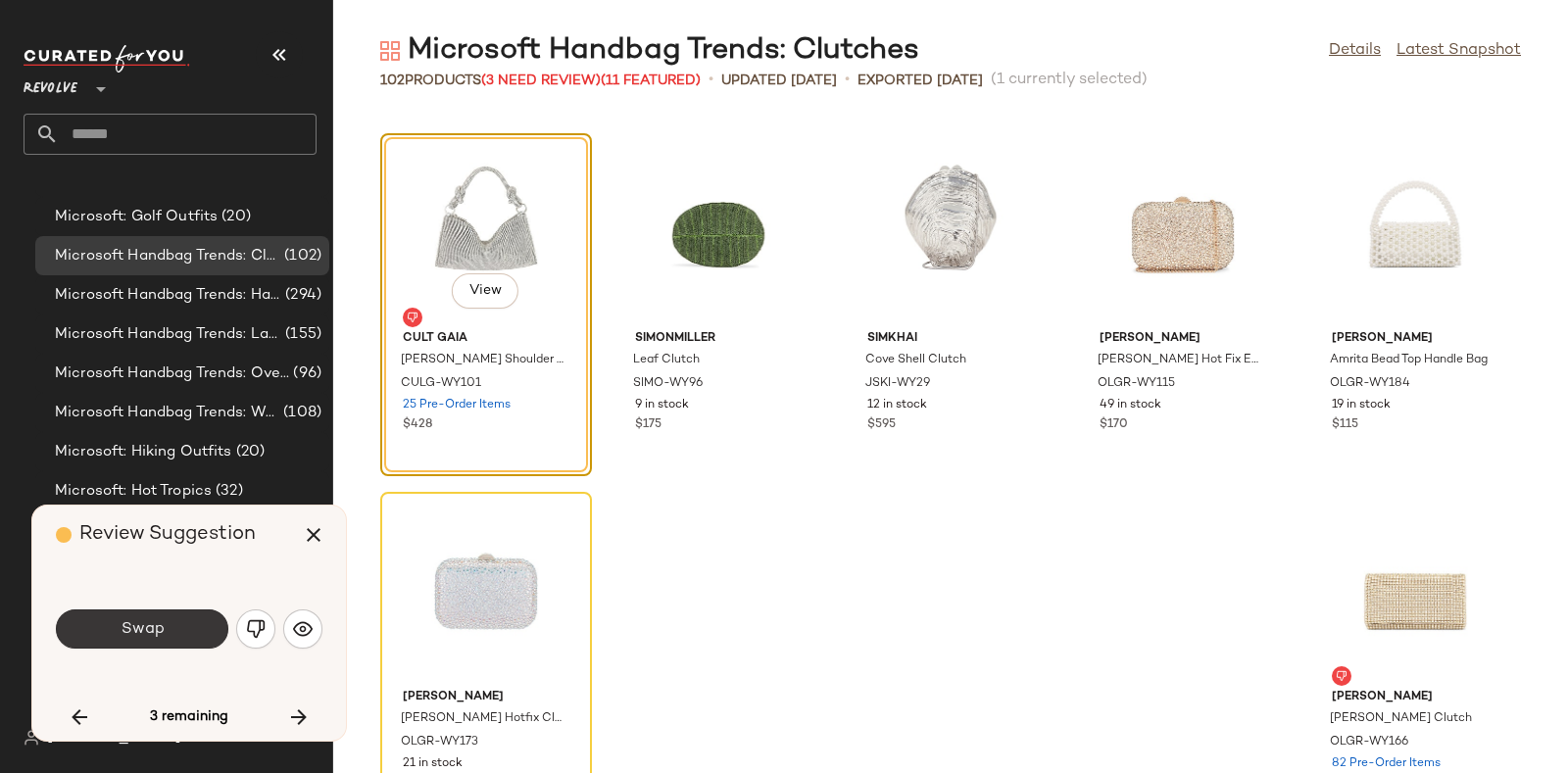
click at [162, 626] on span "Swap" at bounding box center [142, 629] width 45 height 19
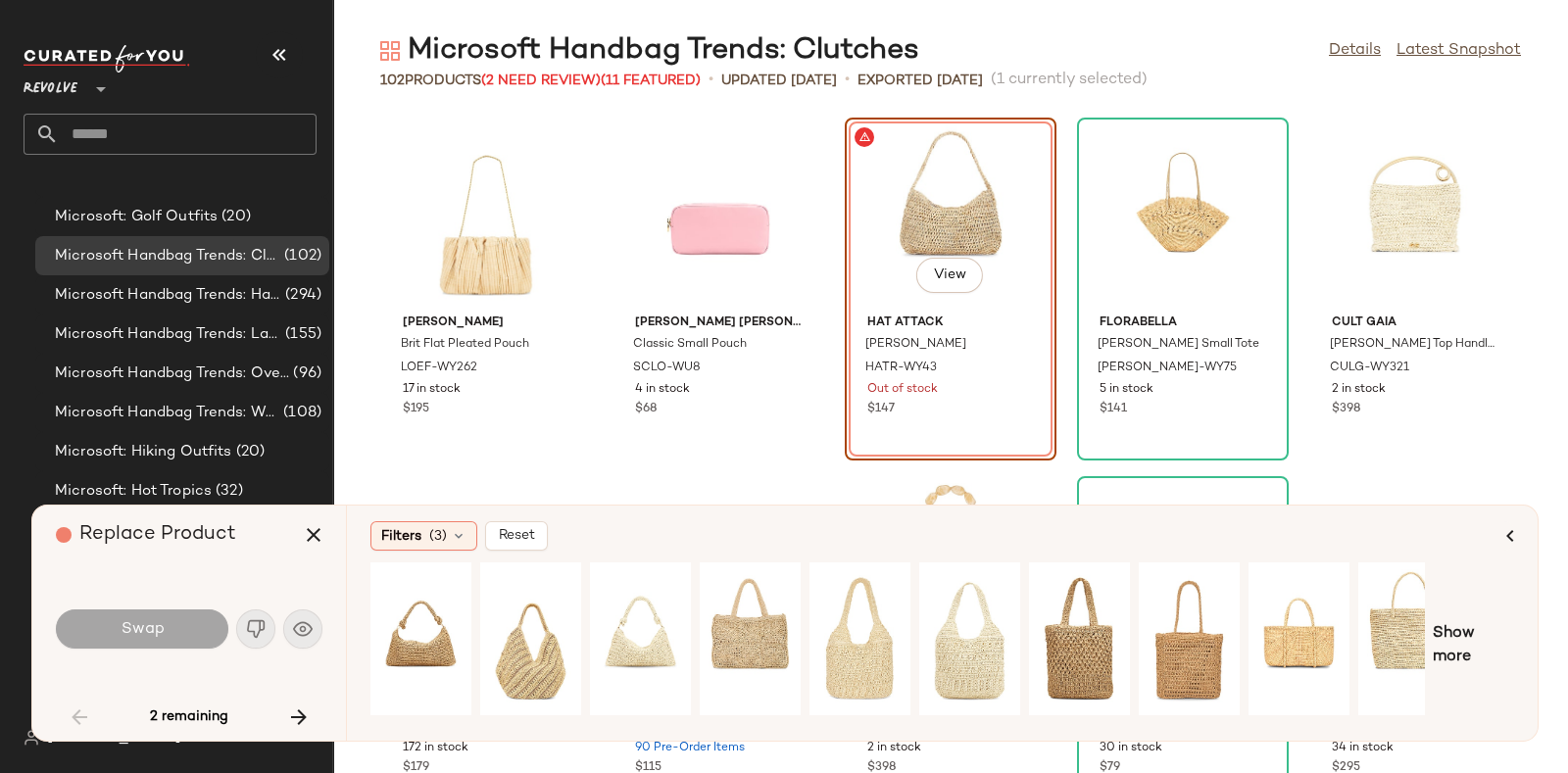
click at [303, 712] on icon "button" at bounding box center [299, 718] width 24 height 24
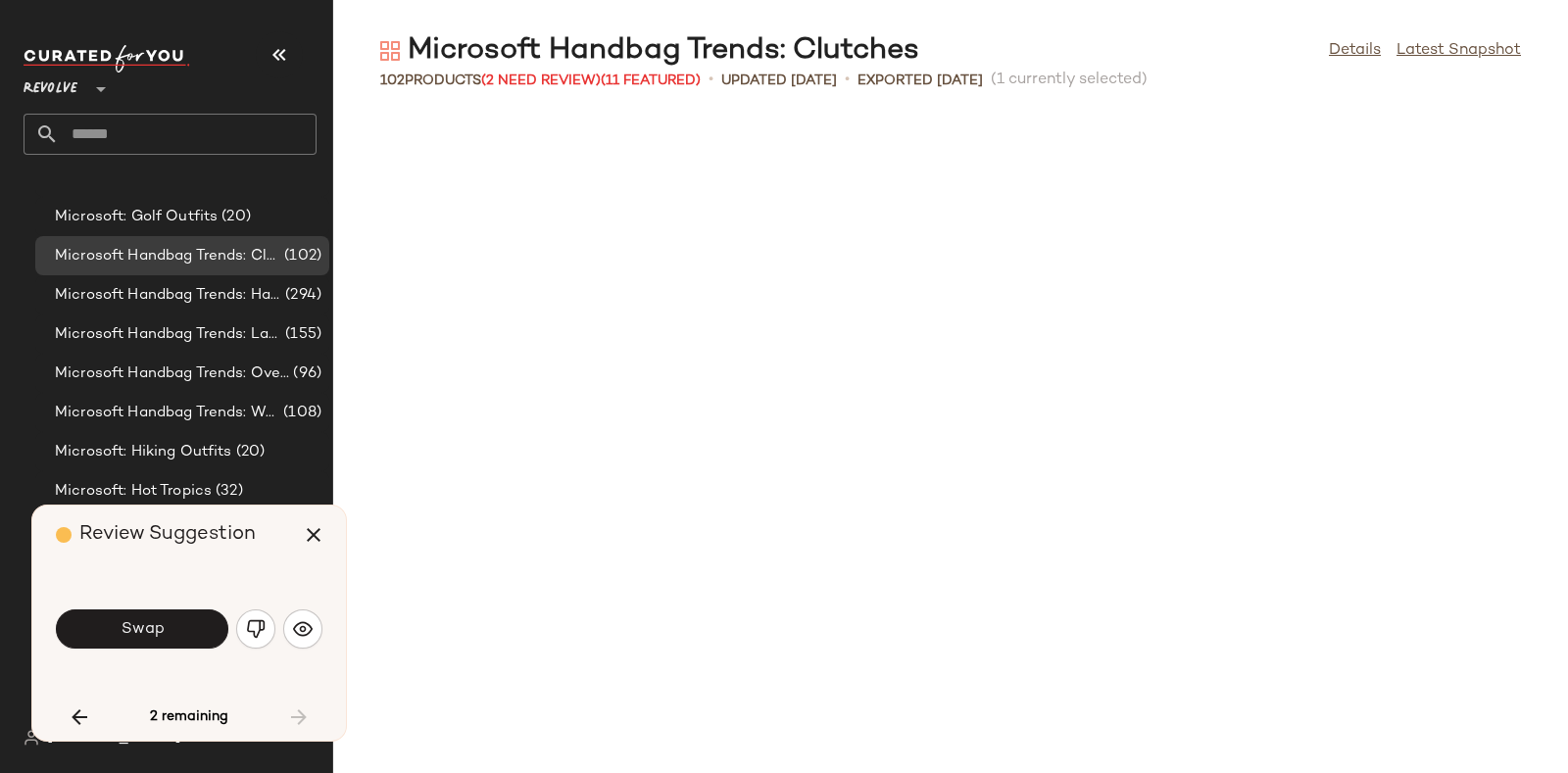
scroll to position [6878, 0]
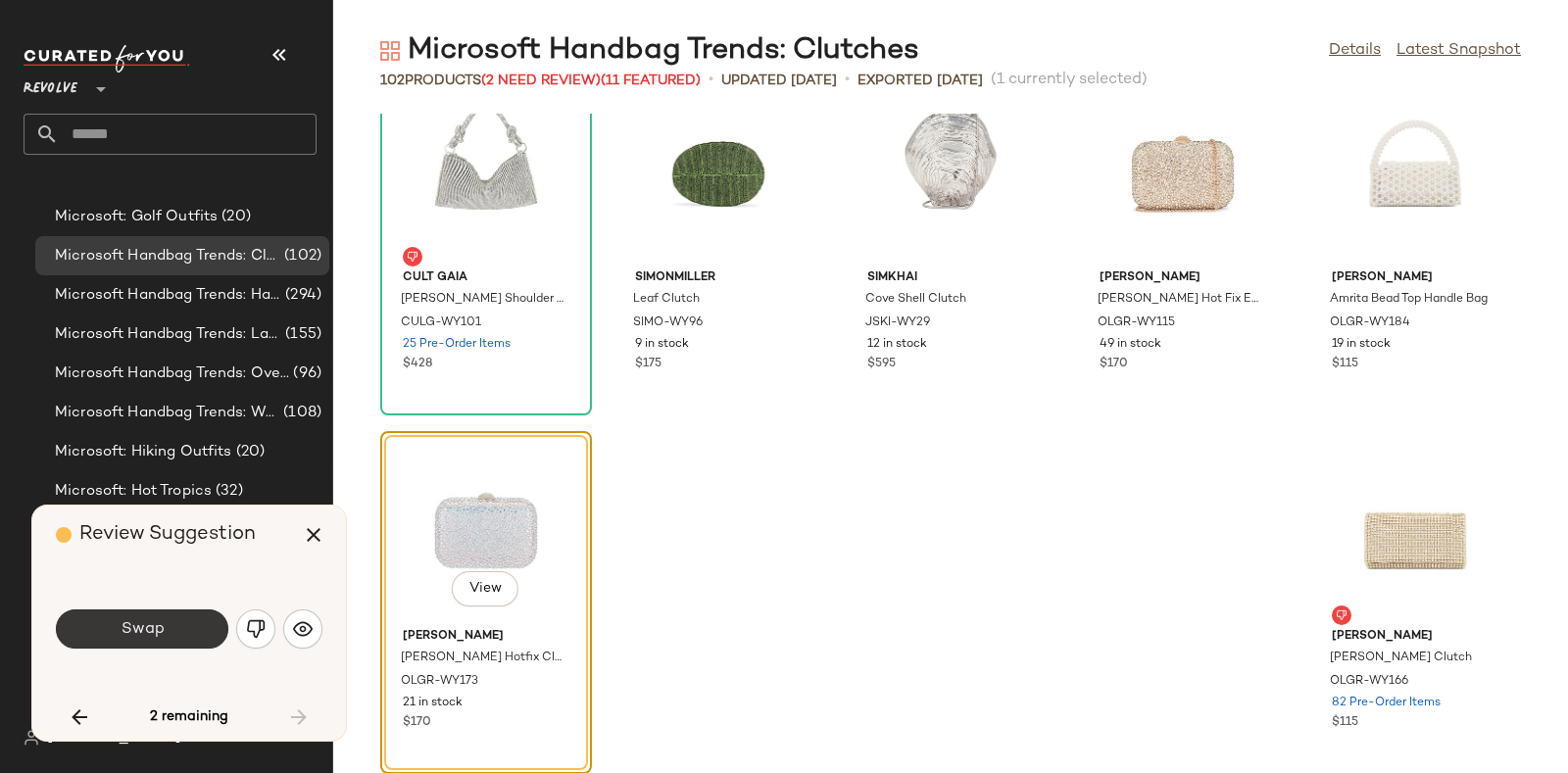
click at [161, 629] on span "Swap" at bounding box center [142, 629] width 45 height 19
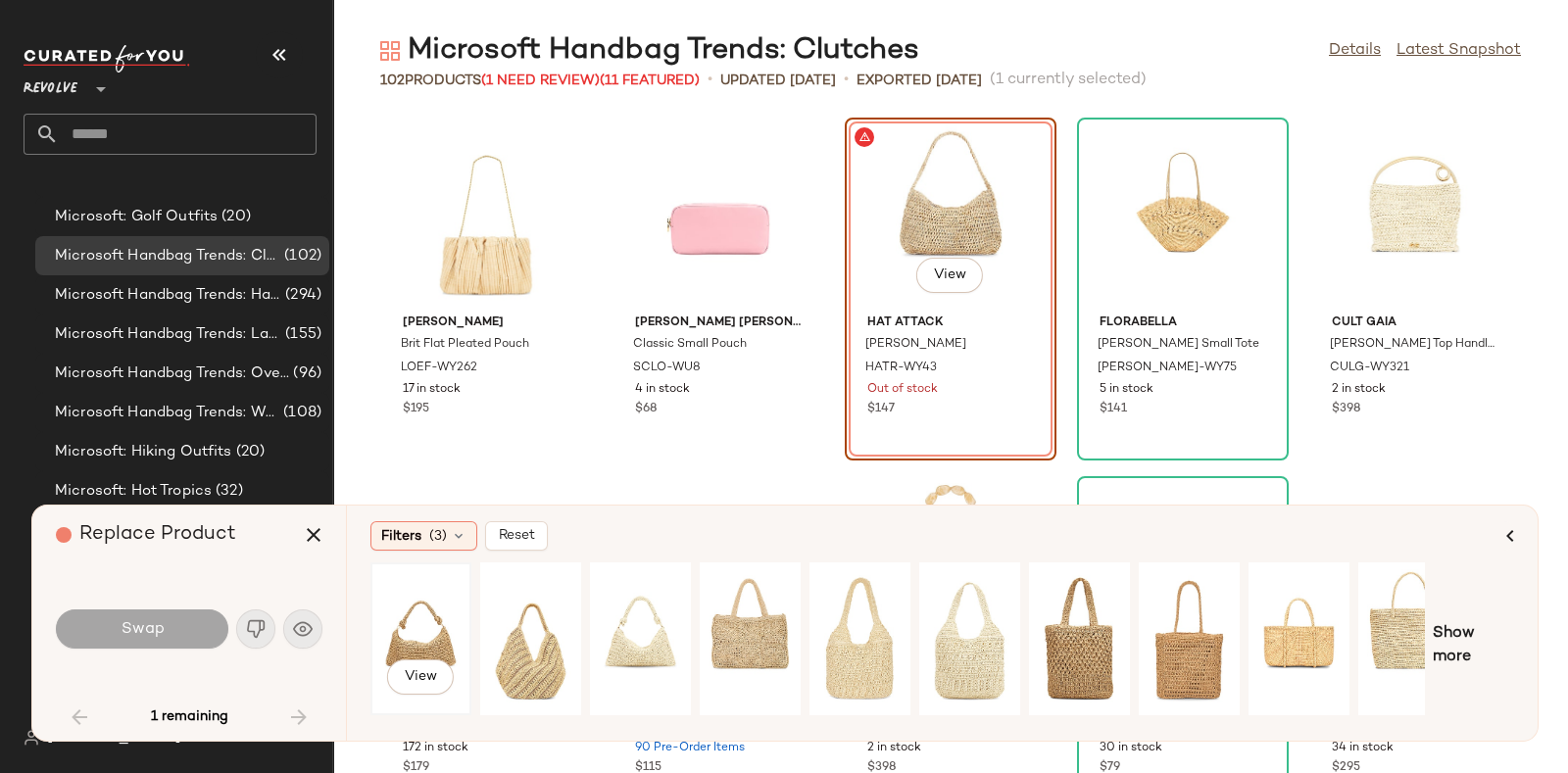
click at [421, 611] on div "View" at bounding box center [421, 639] width 87 height 139
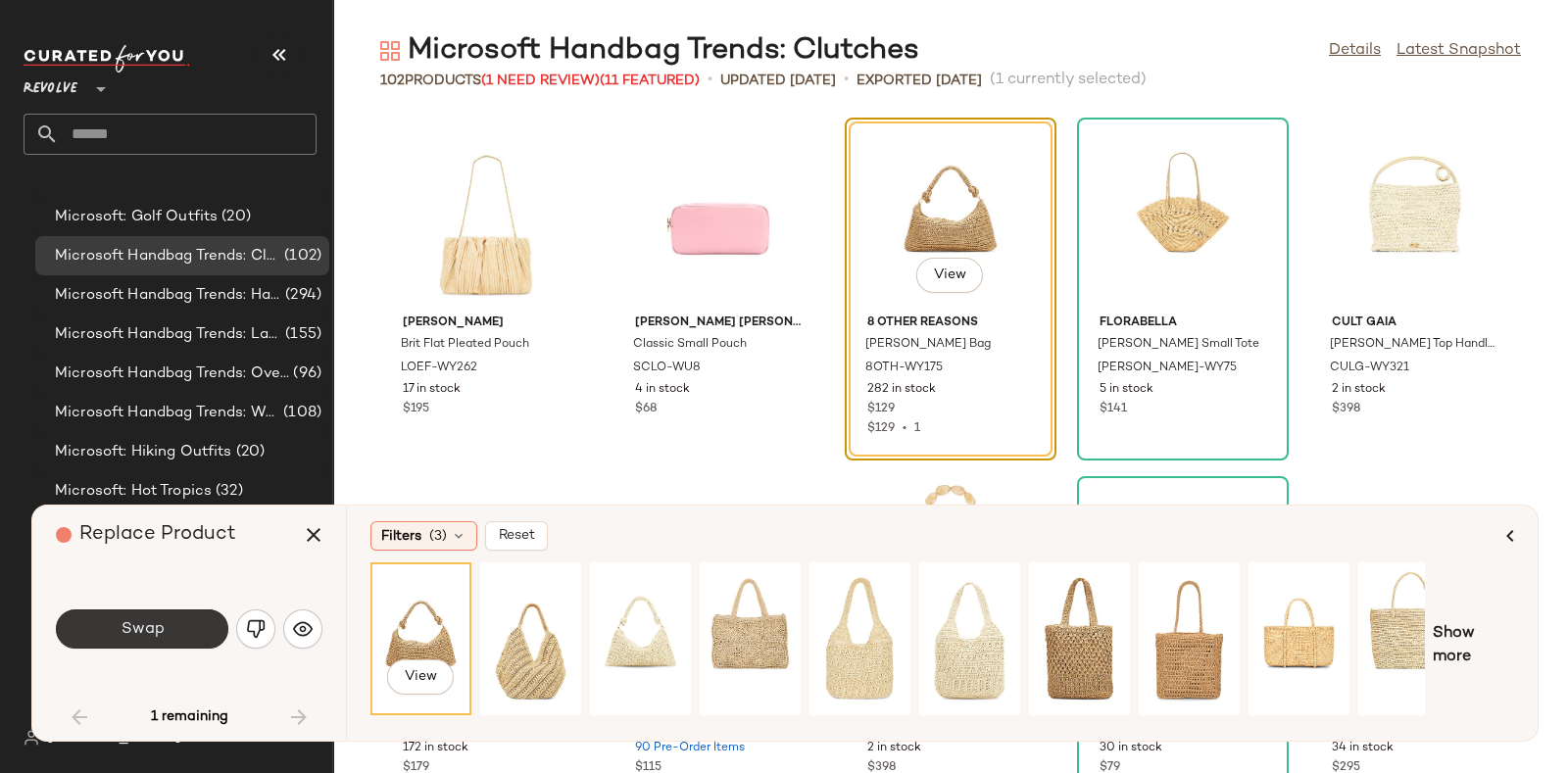
click at [176, 625] on button "Swap" at bounding box center [142, 629] width 172 height 40
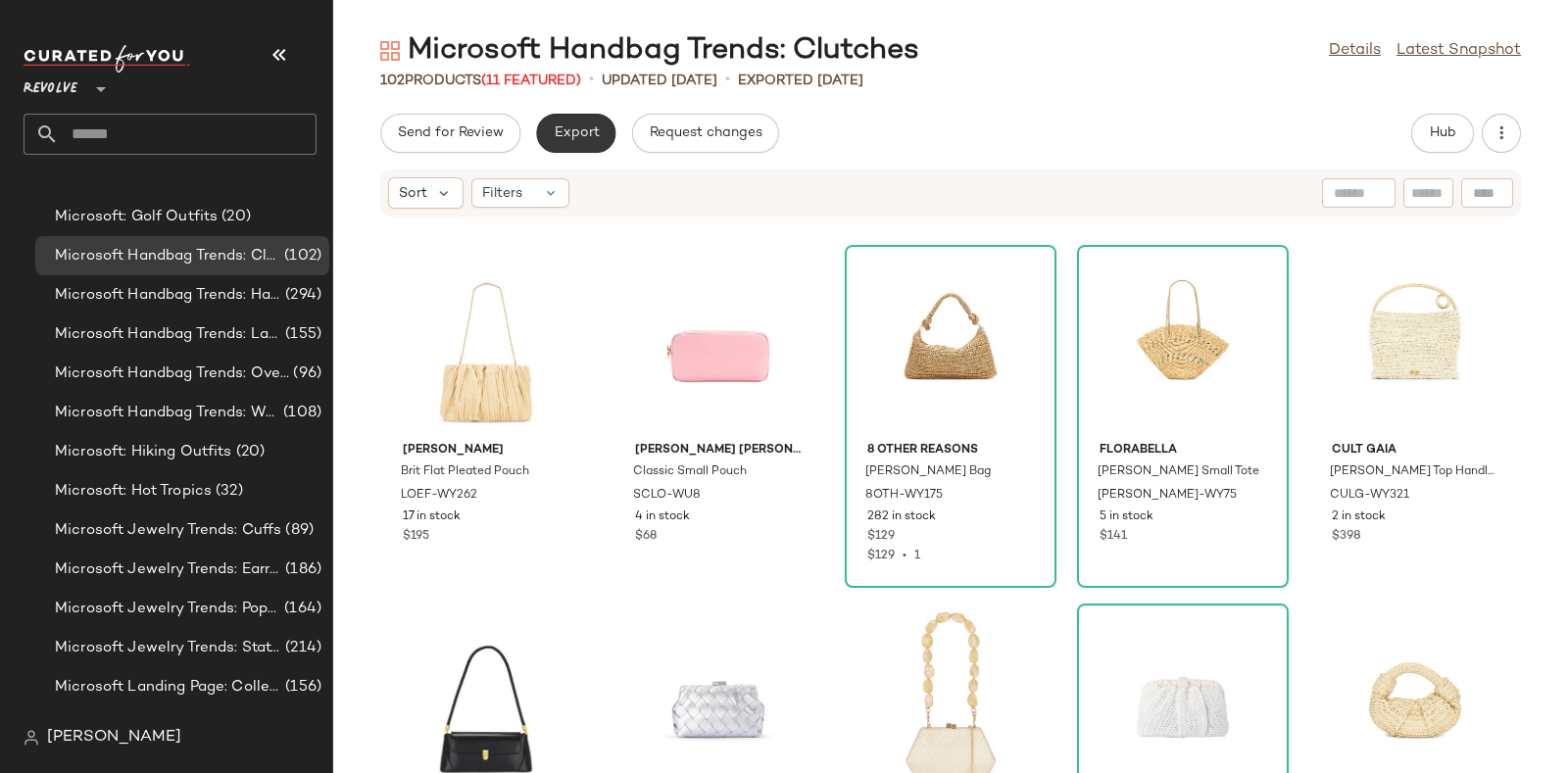
click at [561, 126] on span "Export" at bounding box center [575, 134] width 46 height 16
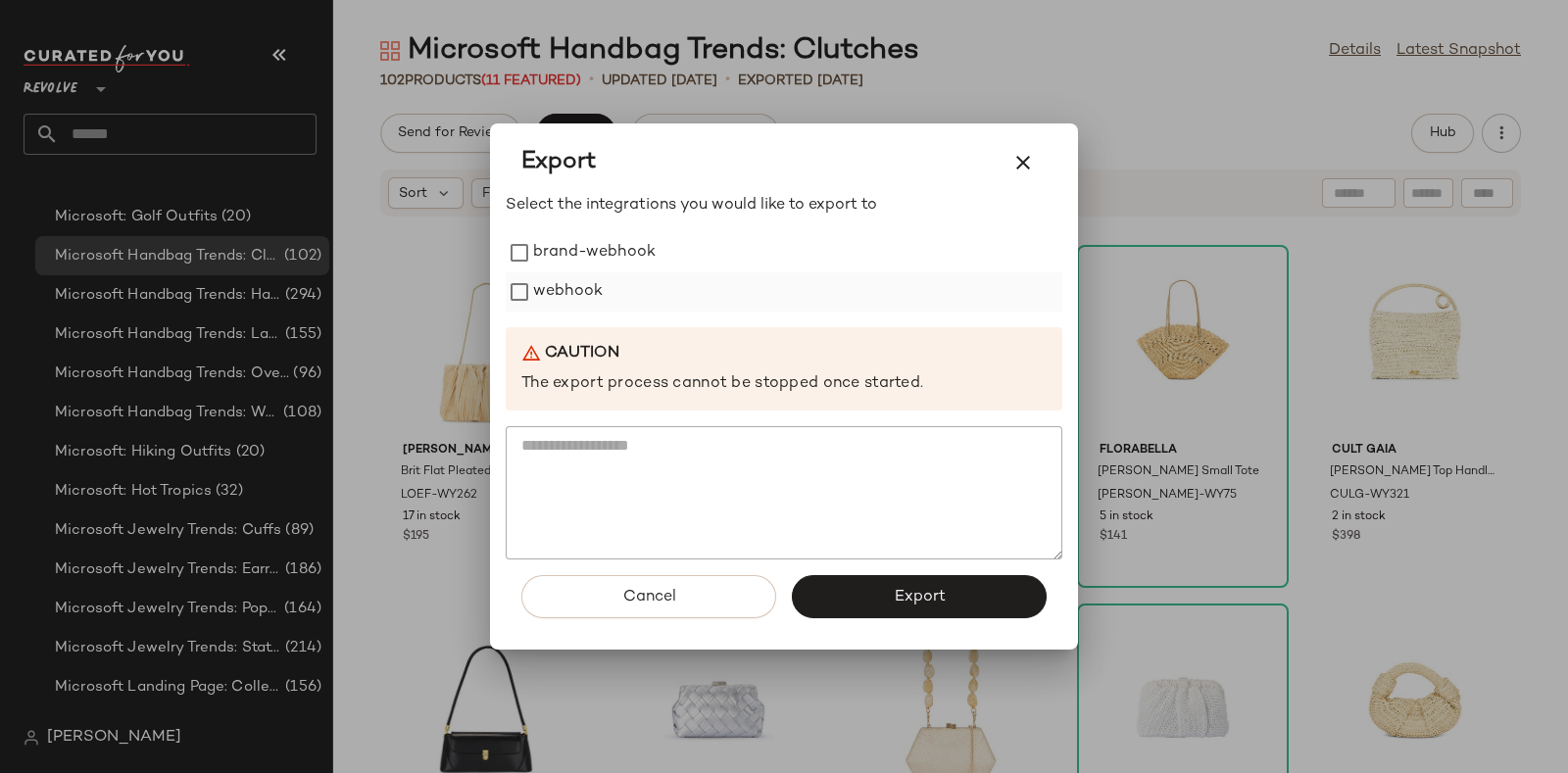
click at [576, 285] on label "webhook" at bounding box center [568, 292] width 69 height 40
click at [955, 591] on button "Export" at bounding box center [918, 598] width 255 height 44
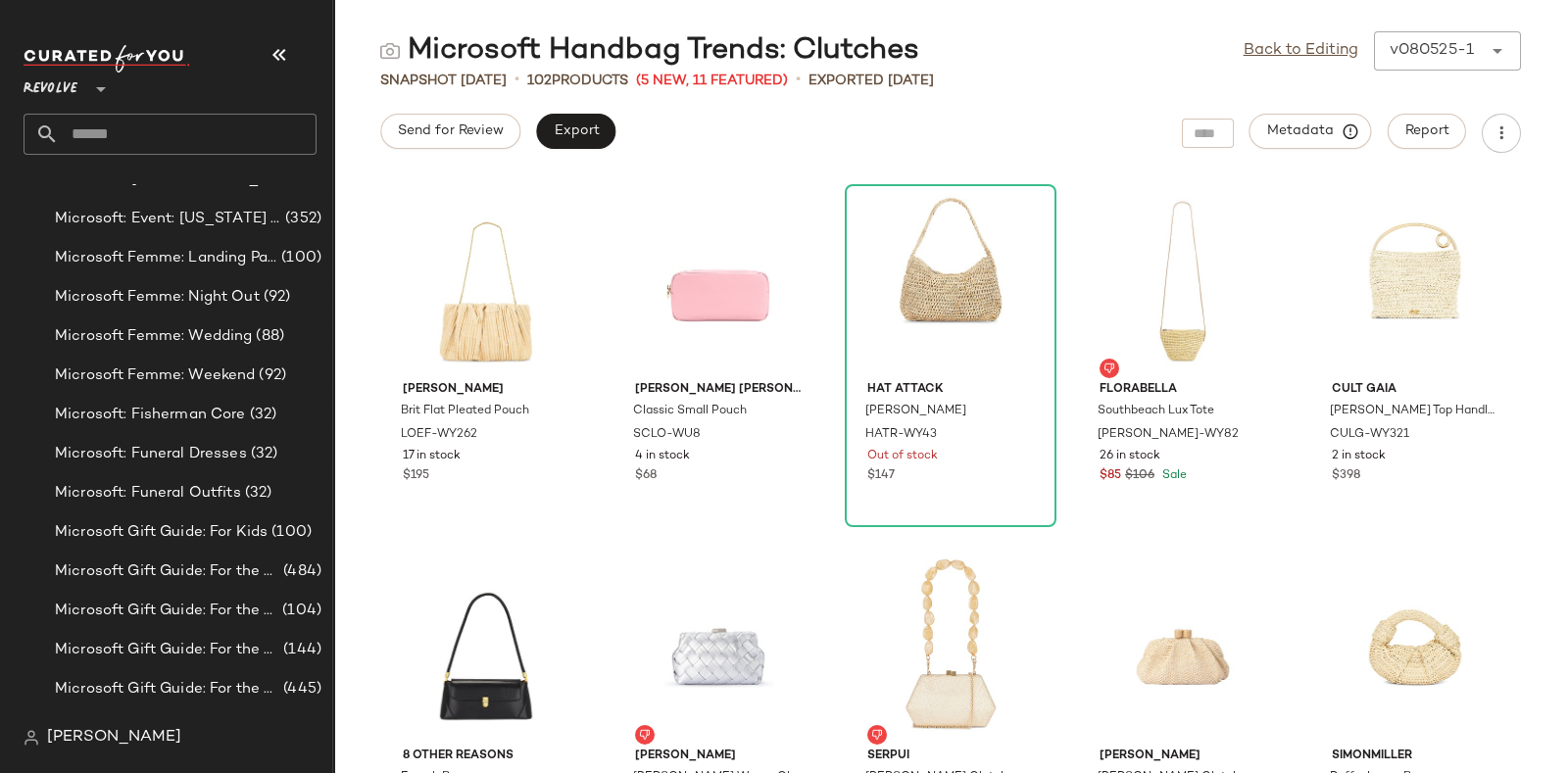
scroll to position [8612, 0]
click at [221, 493] on span "Microsoft: Funeral Outfits" at bounding box center [148, 494] width 186 height 23
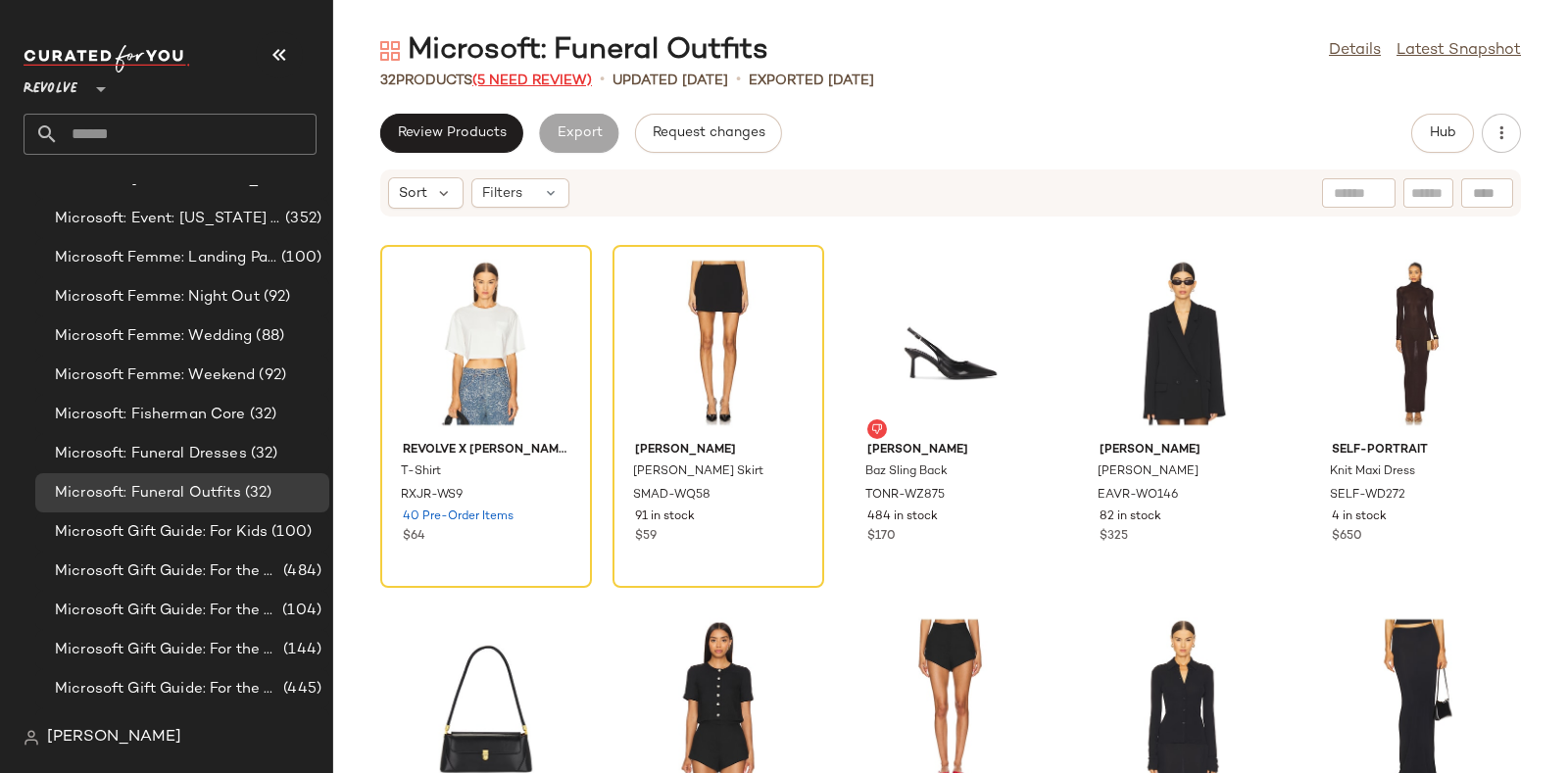
click at [531, 75] on span "(5 Need Review)" at bounding box center [532, 80] width 120 height 15
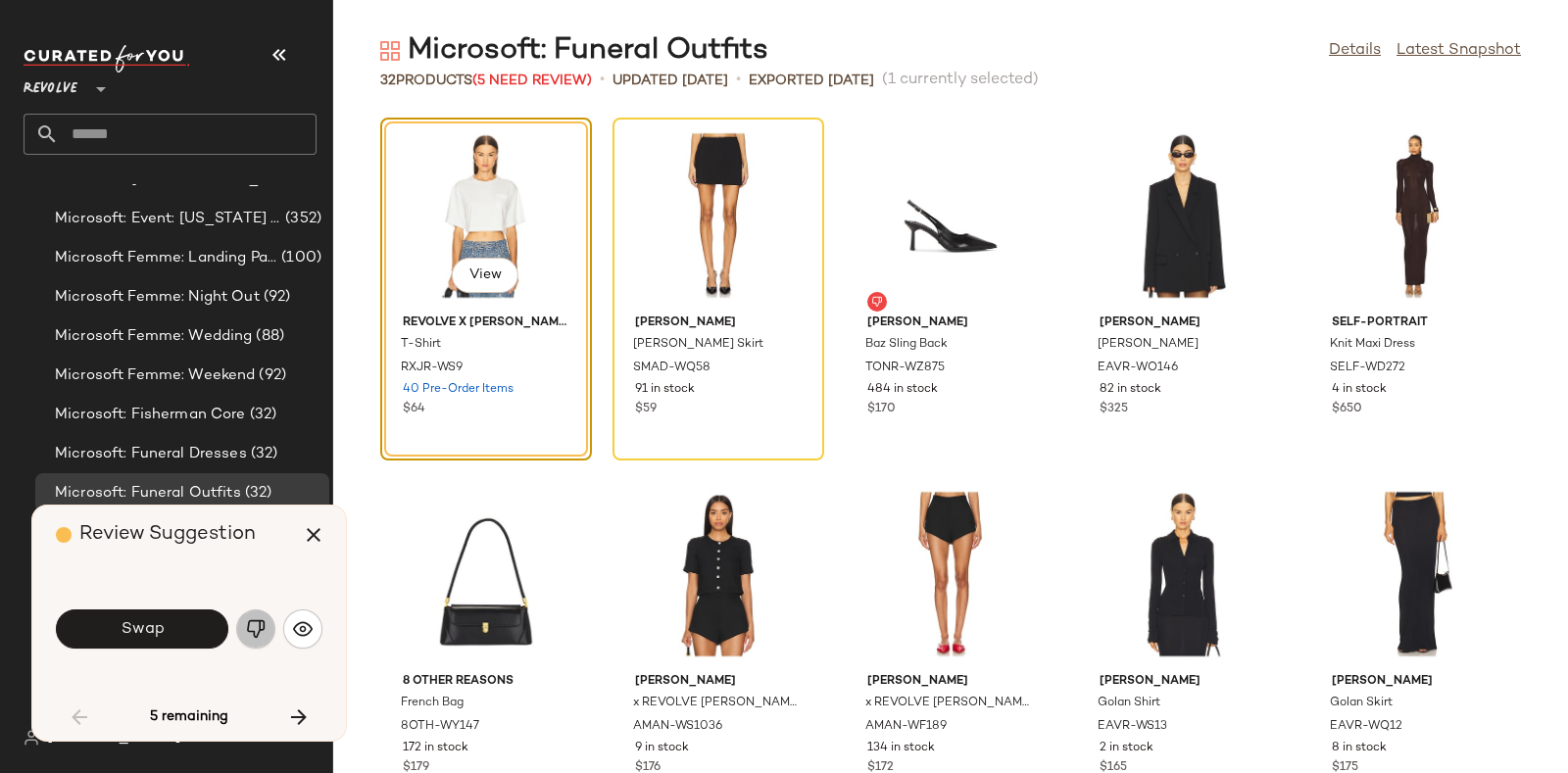
click at [255, 629] on img "button" at bounding box center [256, 629] width 20 height 20
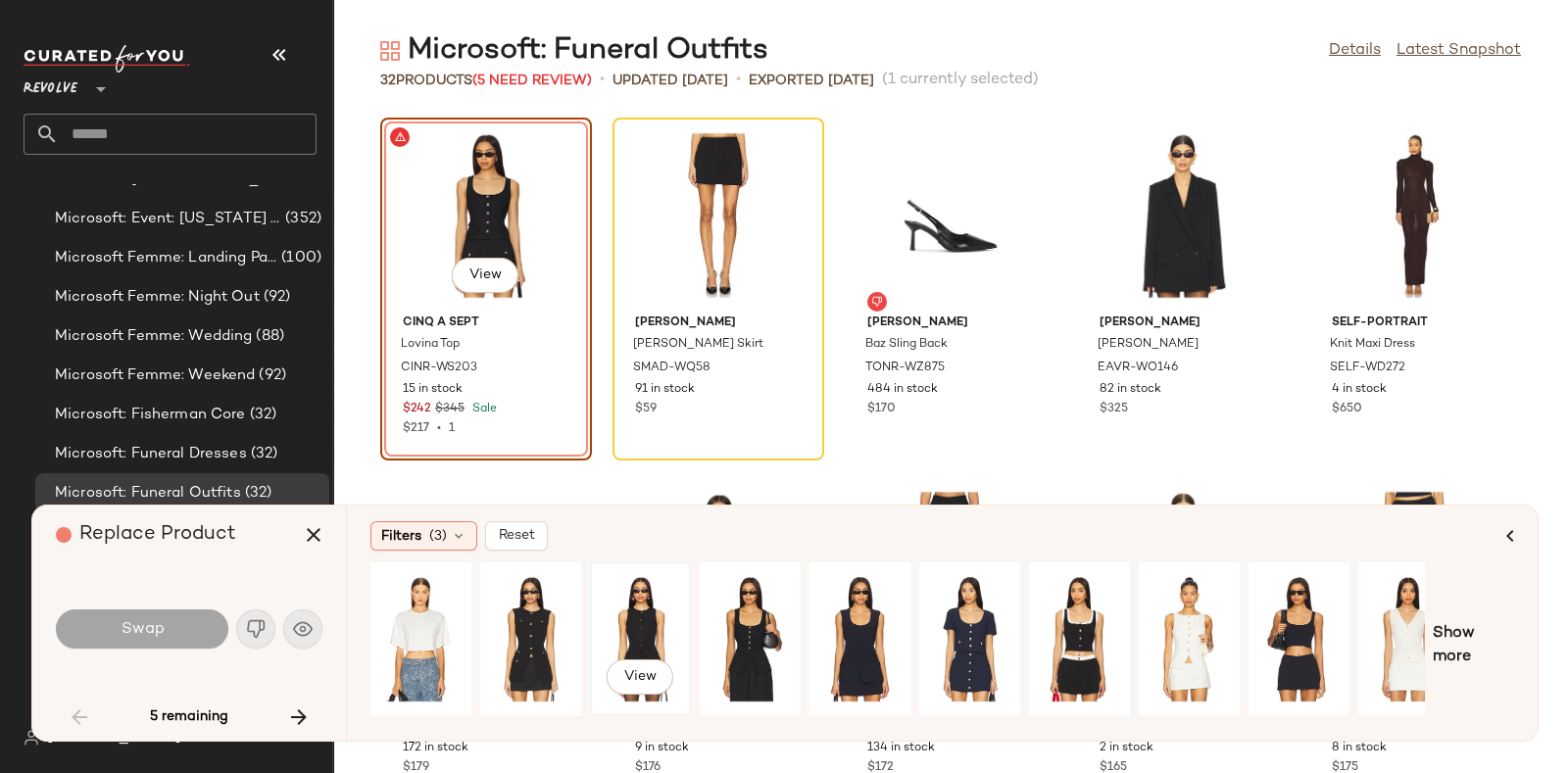
click at [615, 602] on div "View" at bounding box center [640, 639] width 87 height 139
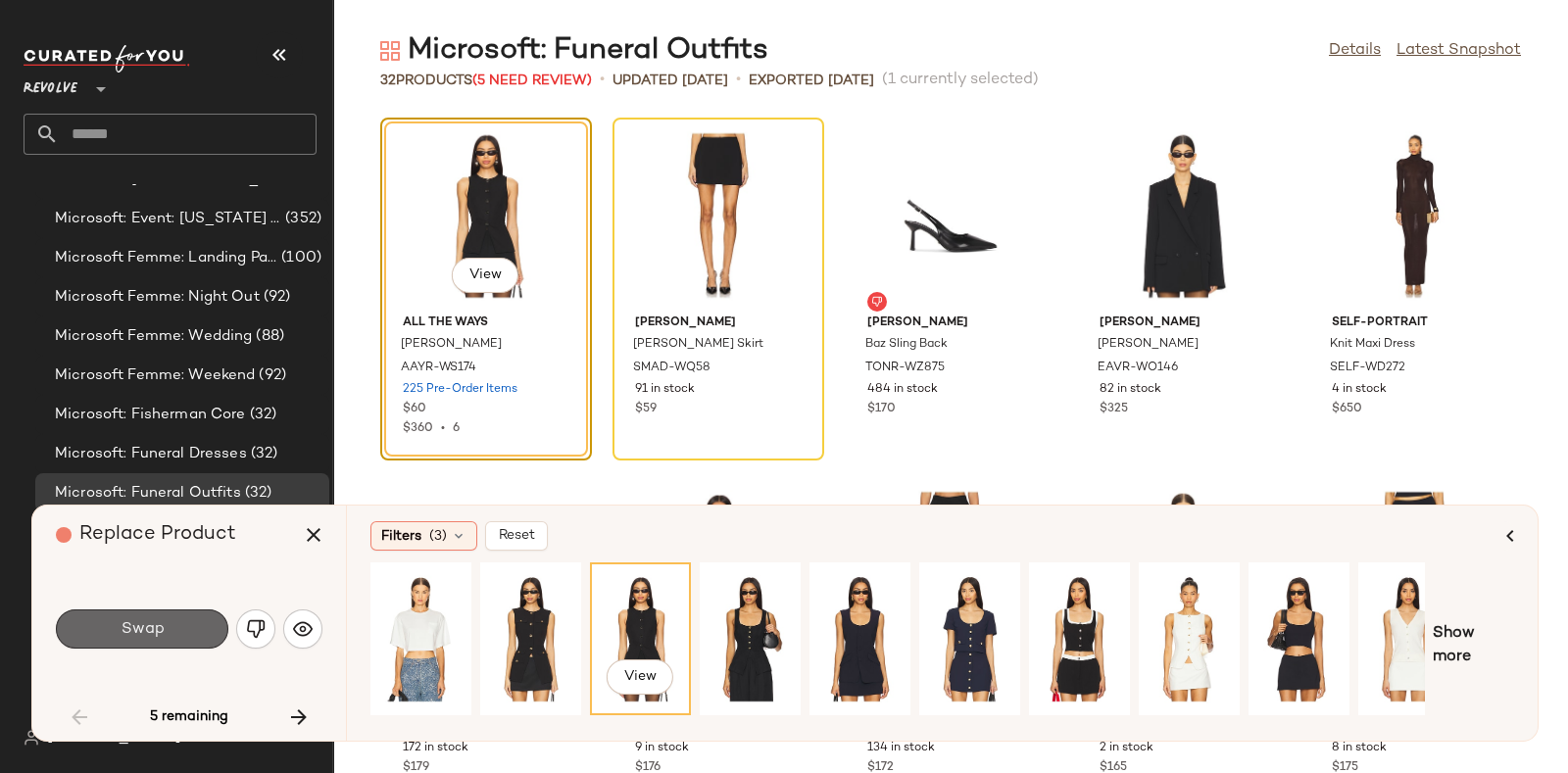
click at [170, 619] on button "Swap" at bounding box center [142, 629] width 172 height 40
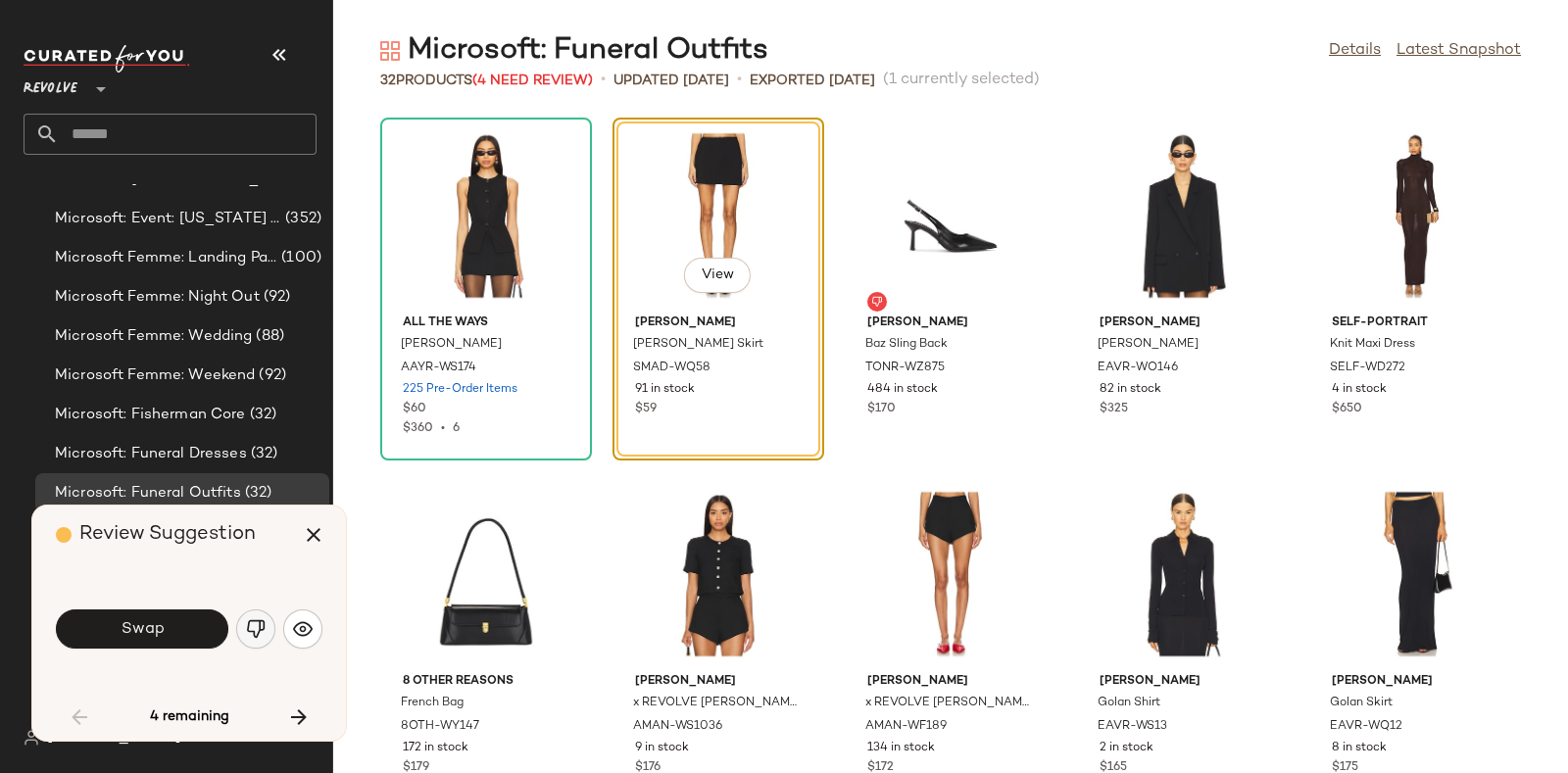
click at [254, 622] on img "button" at bounding box center [256, 629] width 20 height 20
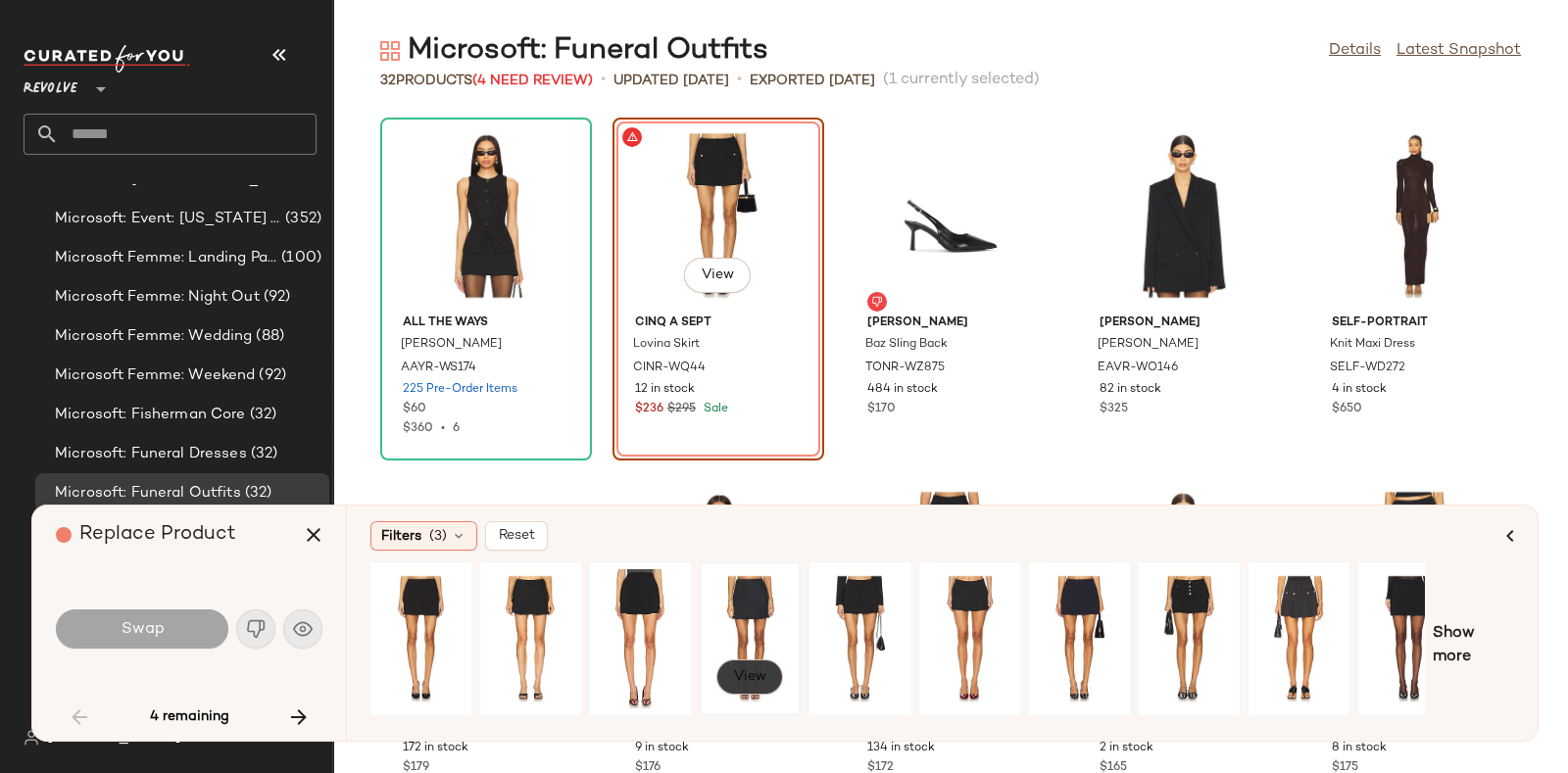
click at [758, 680] on span "View" at bounding box center [750, 678] width 34 height 16
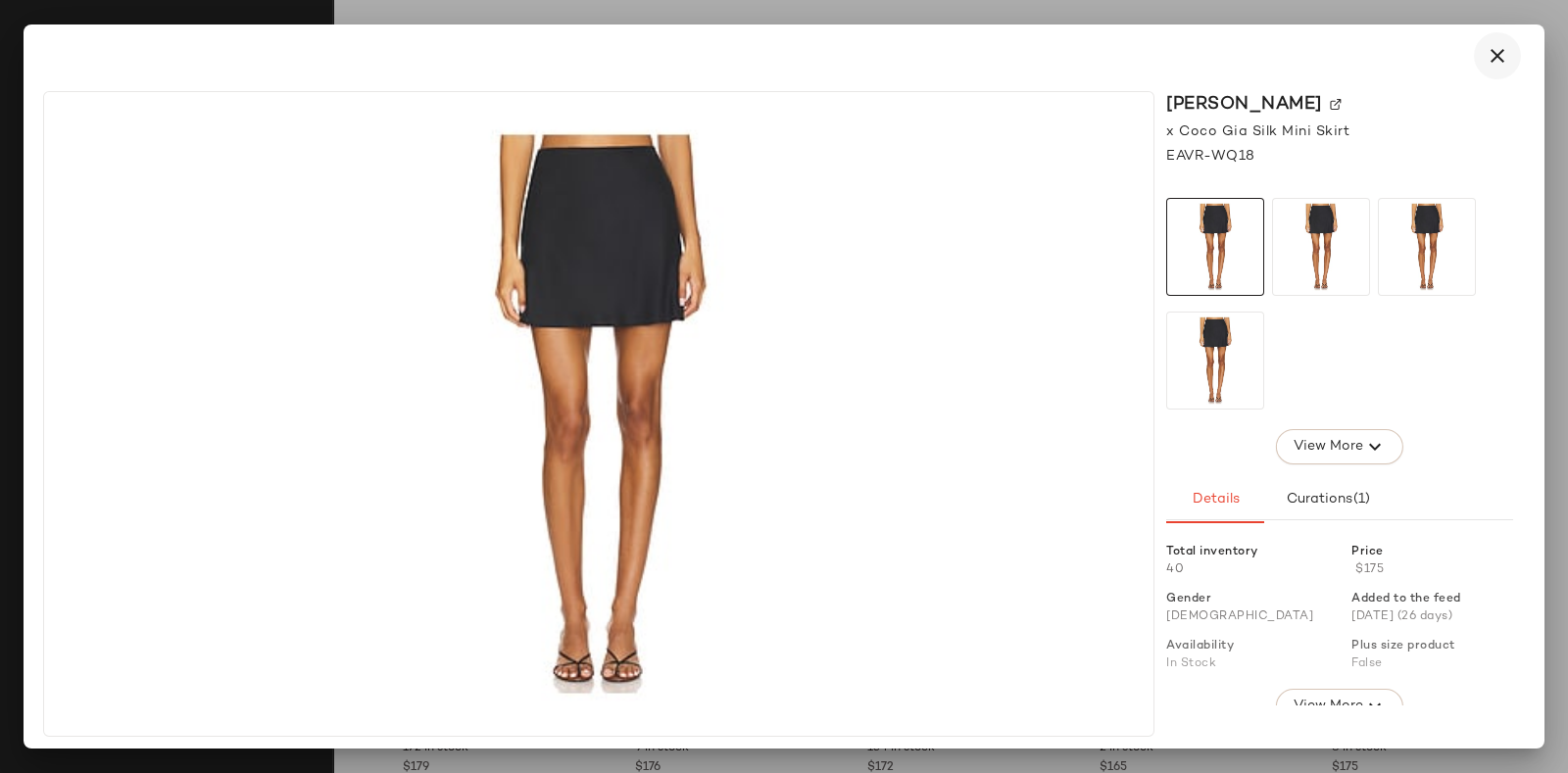
click at [1491, 52] on icon "button" at bounding box center [1498, 56] width 24 height 24
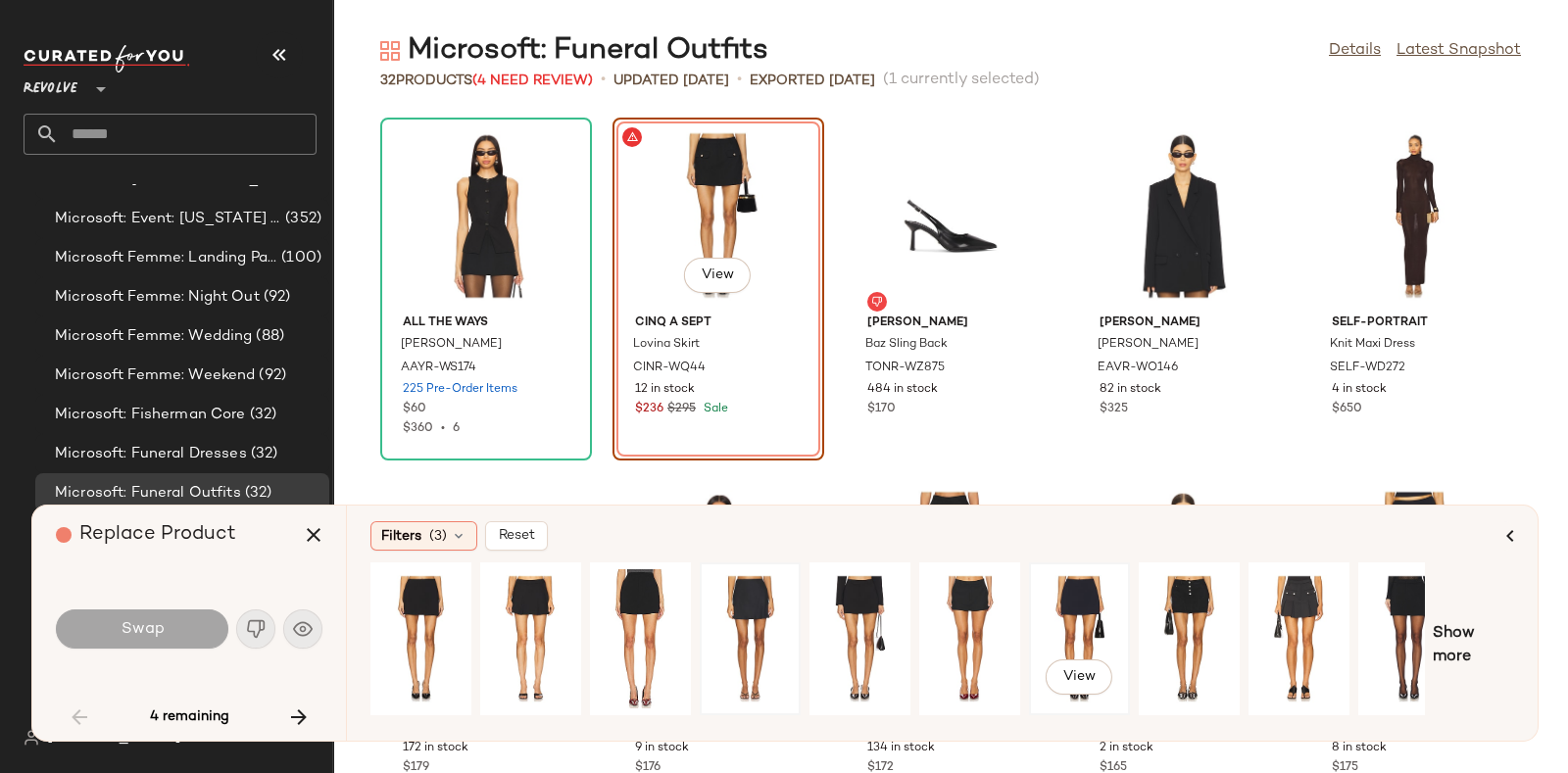
scroll to position [0, 33]
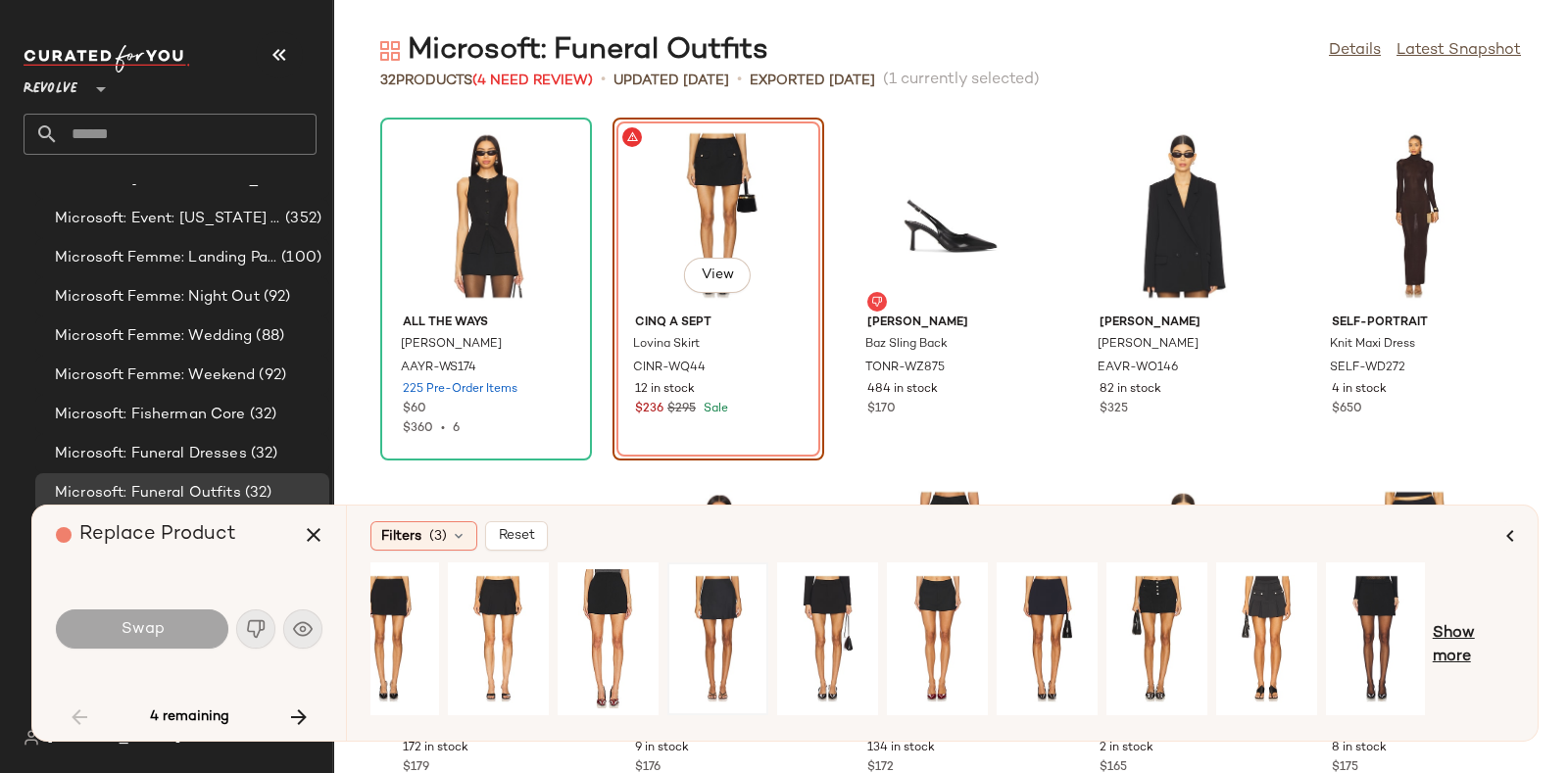
click at [1461, 638] on span "Show more" at bounding box center [1473, 645] width 81 height 47
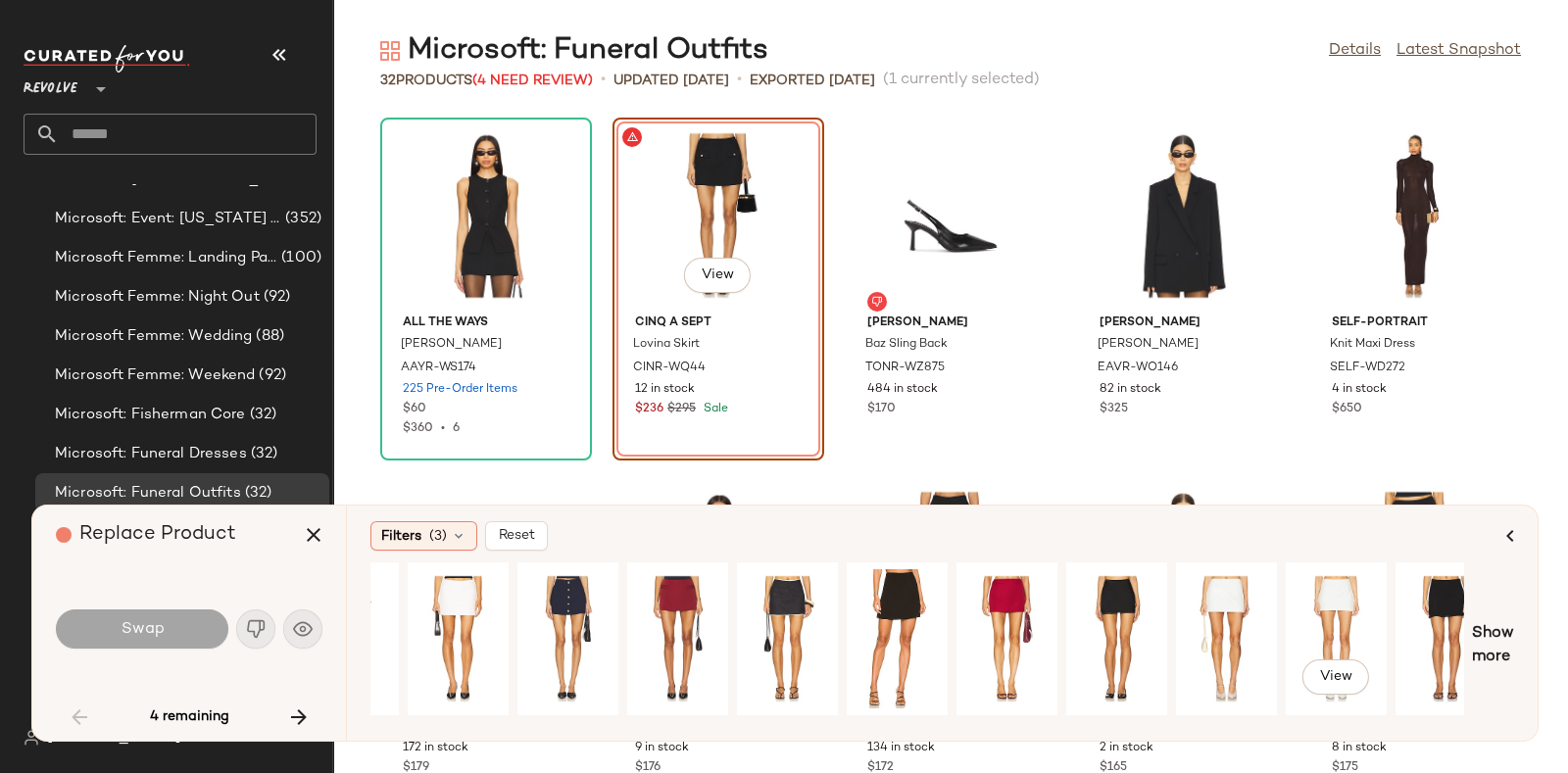
scroll to position [0, 1091]
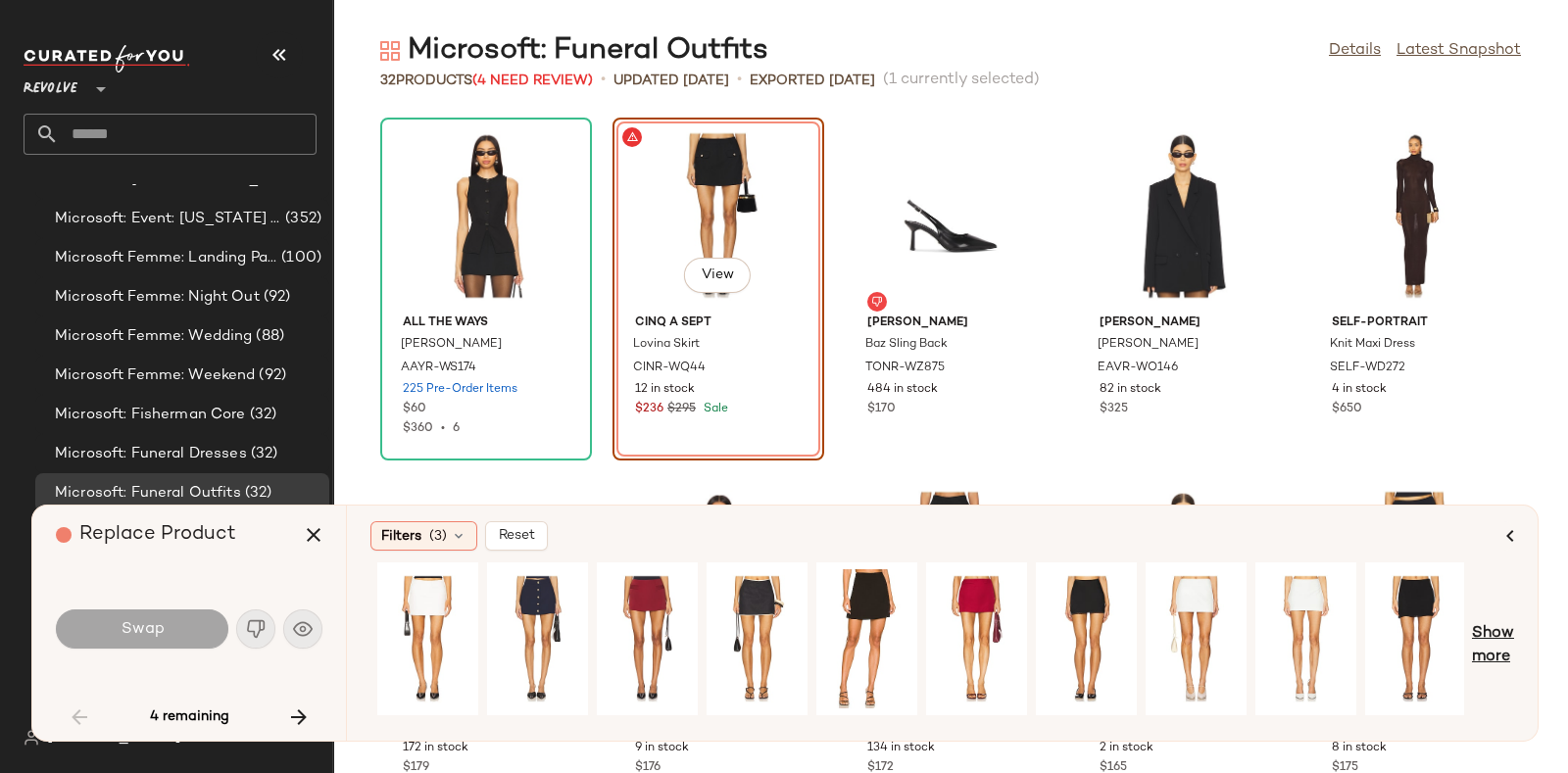
click at [1509, 627] on span "Show more" at bounding box center [1493, 645] width 43 height 47
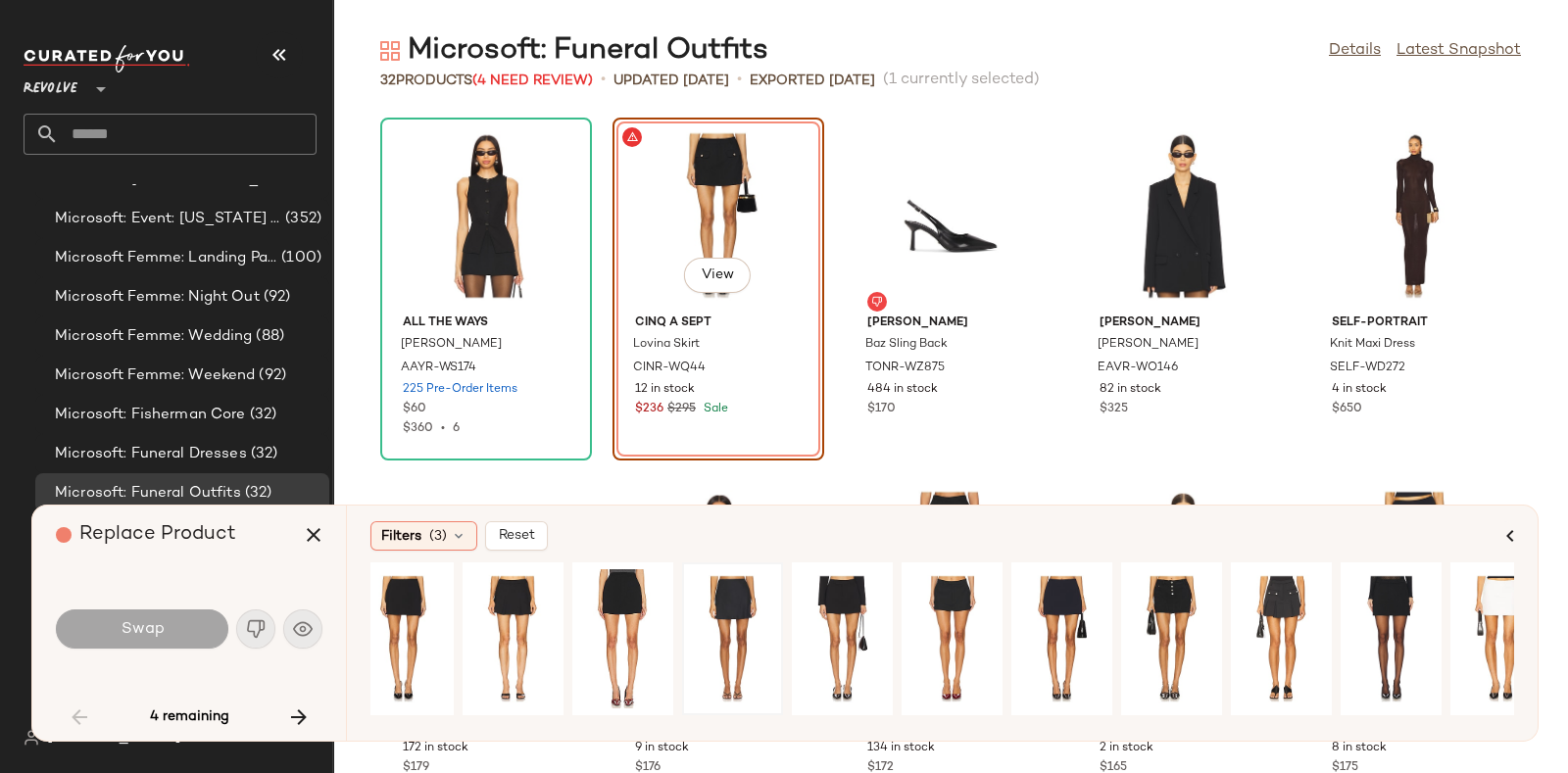
scroll to position [0, 0]
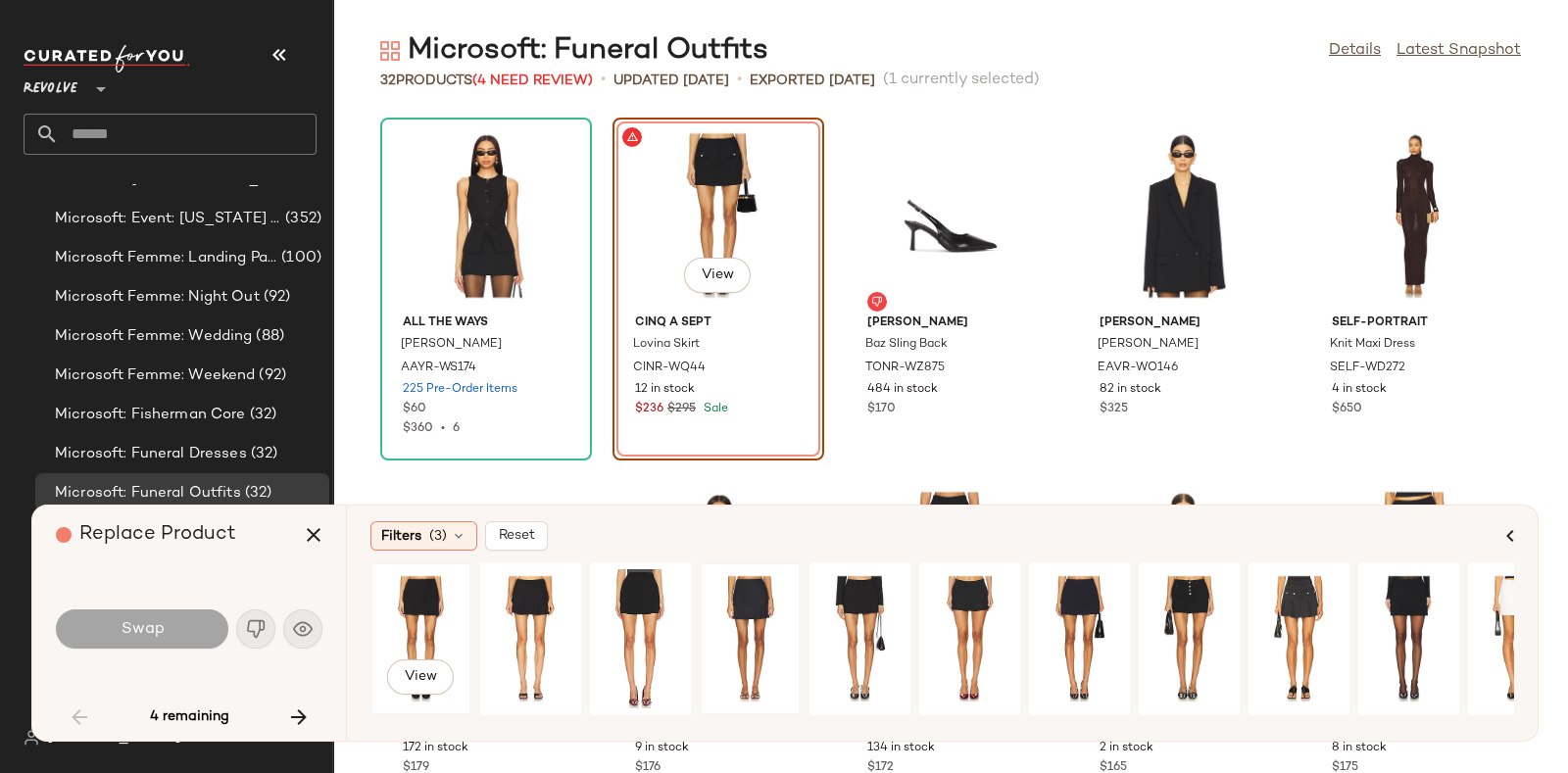
click at [440, 607] on div "View" at bounding box center [421, 639] width 87 height 139
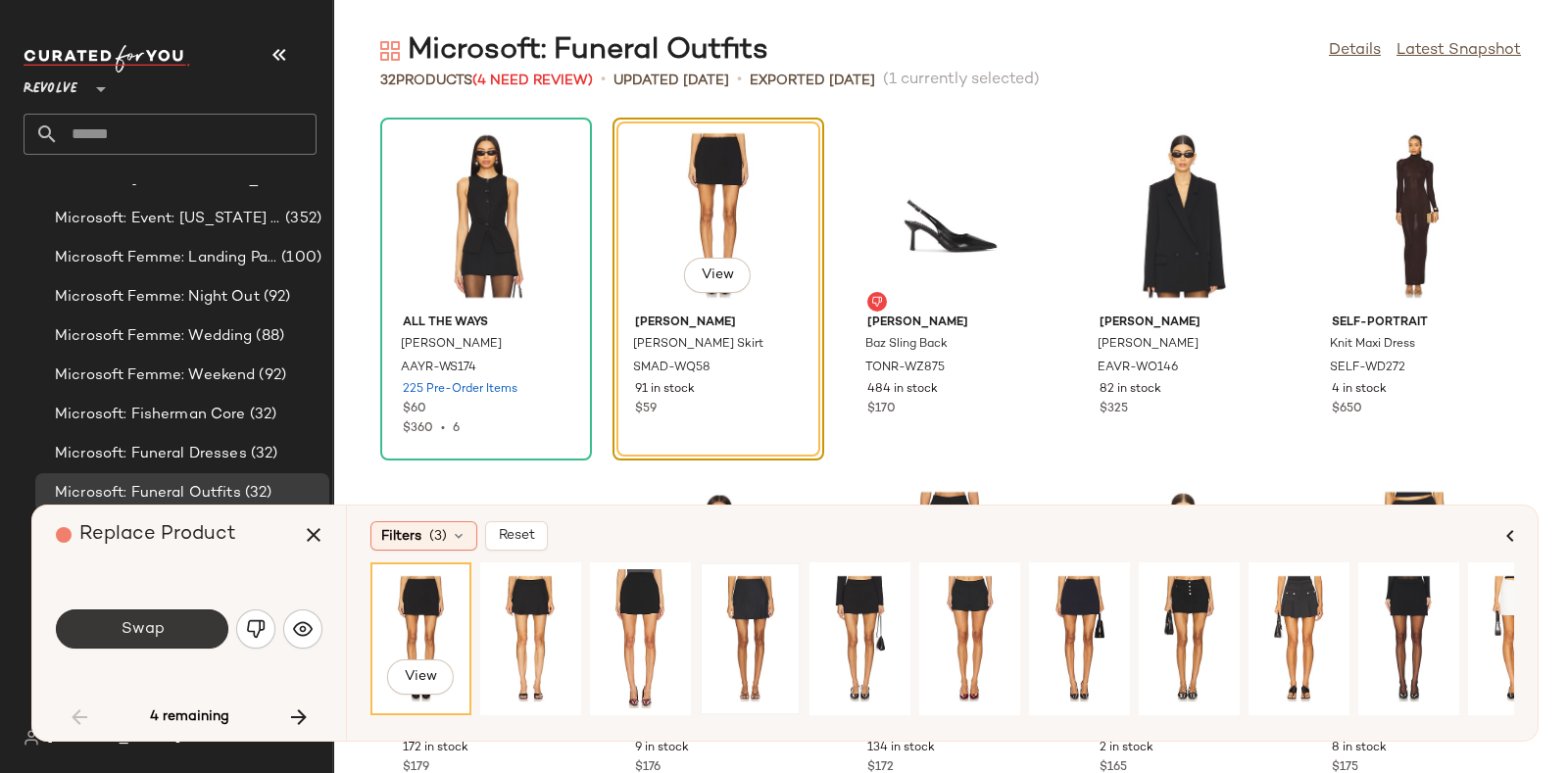
click at [134, 631] on span "Swap" at bounding box center [142, 629] width 45 height 19
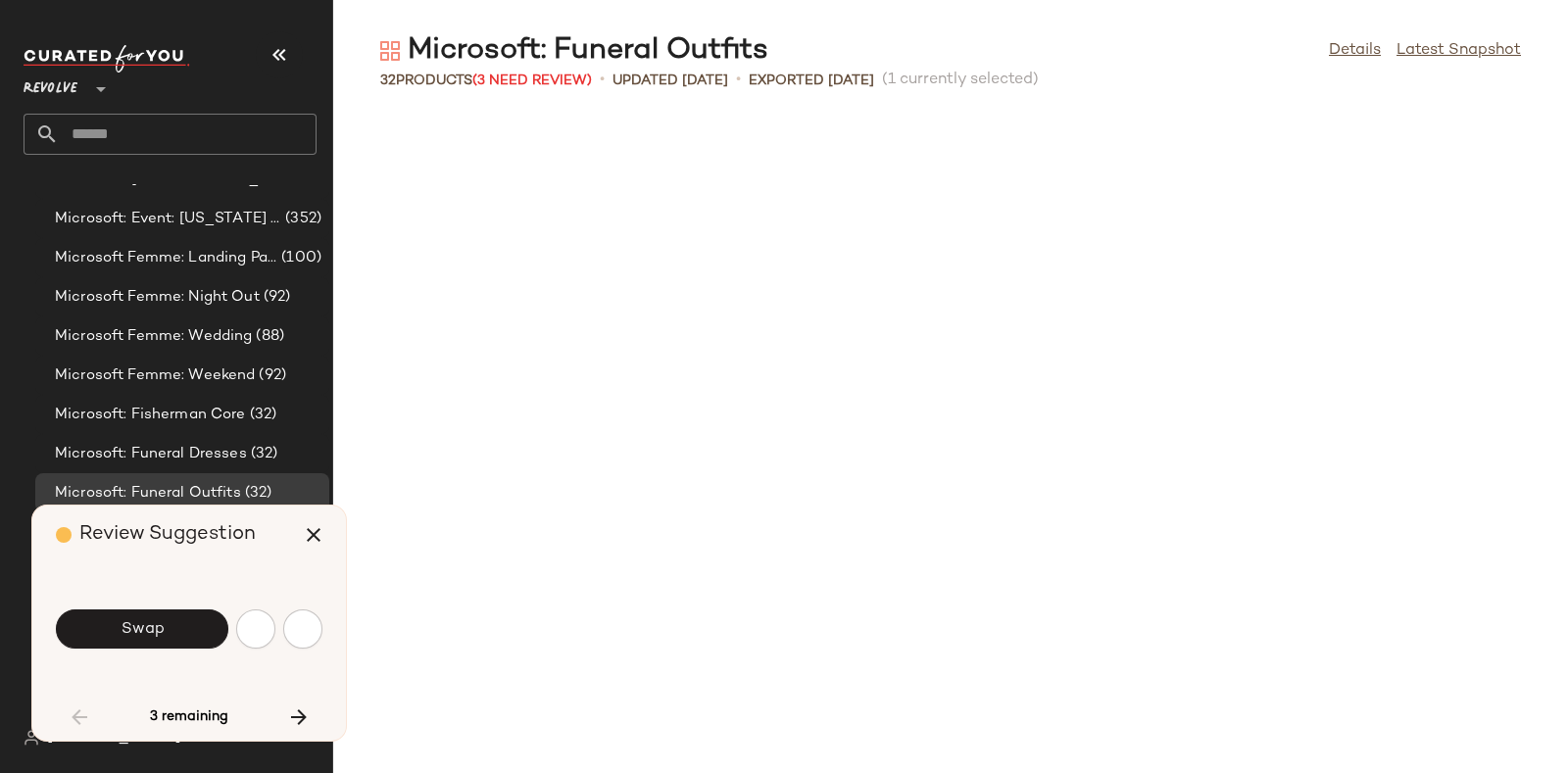
scroll to position [732, 0]
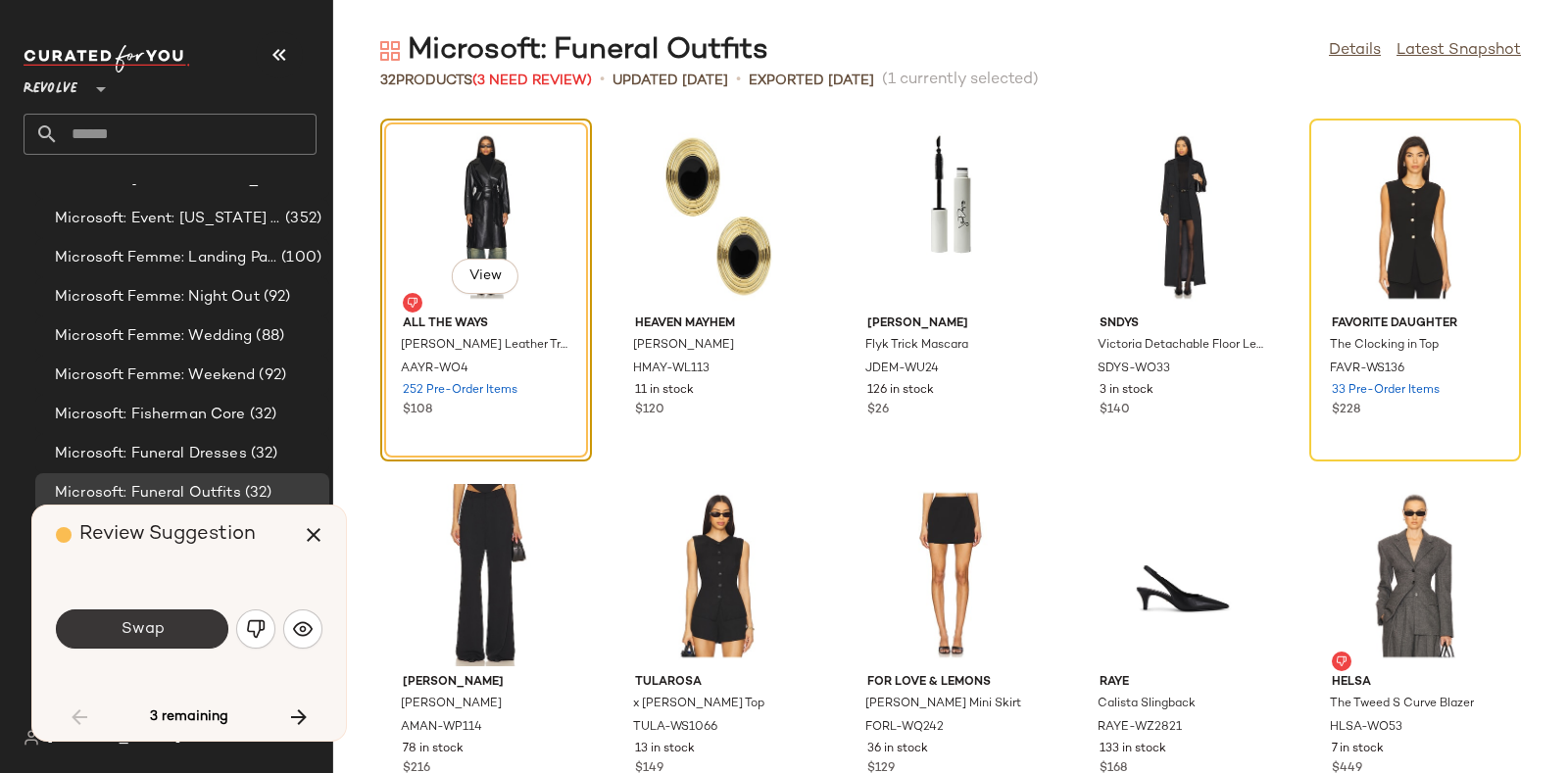
click at [168, 621] on button "Swap" at bounding box center [142, 629] width 172 height 40
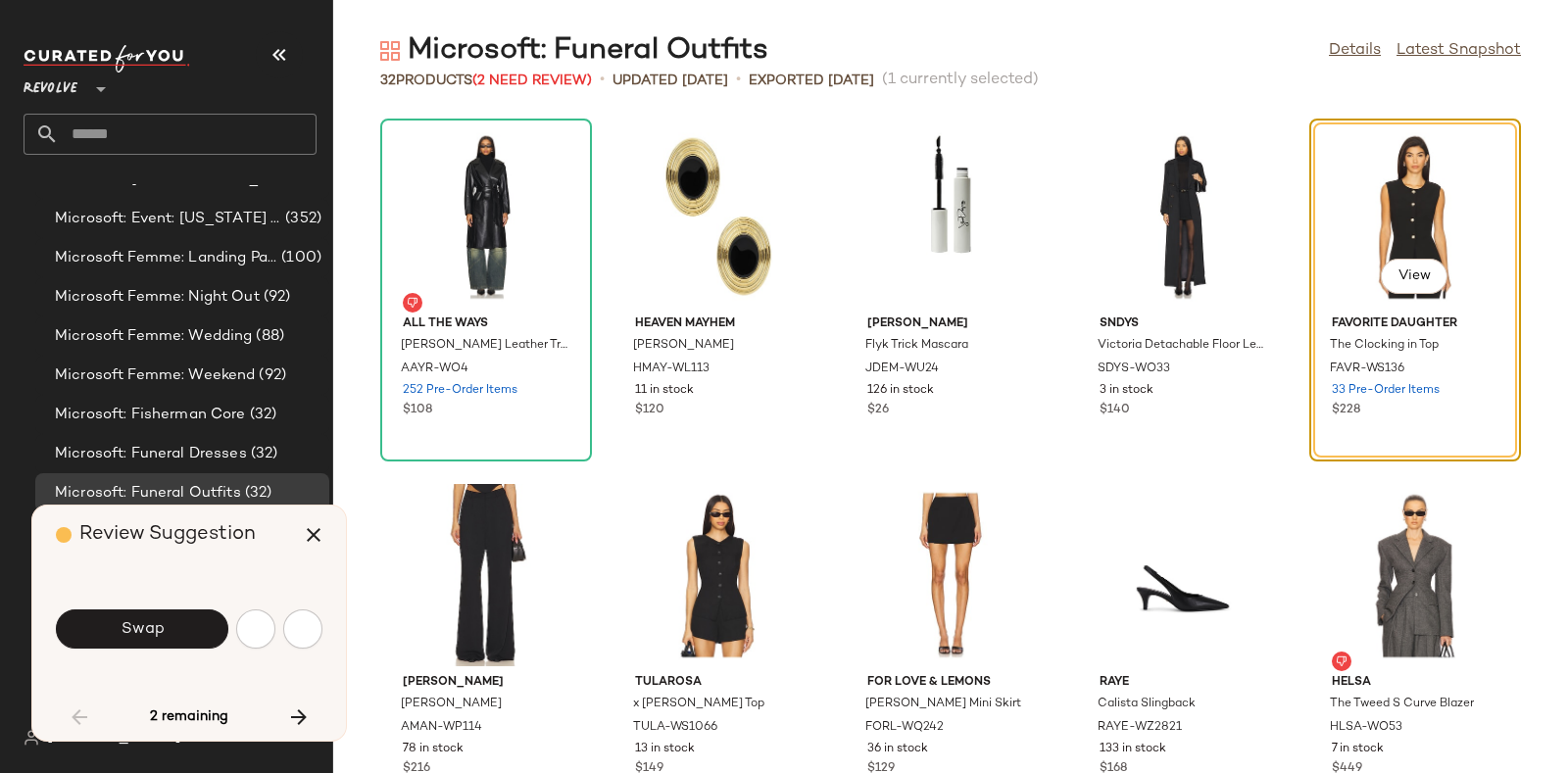
scroll to position [717, 0]
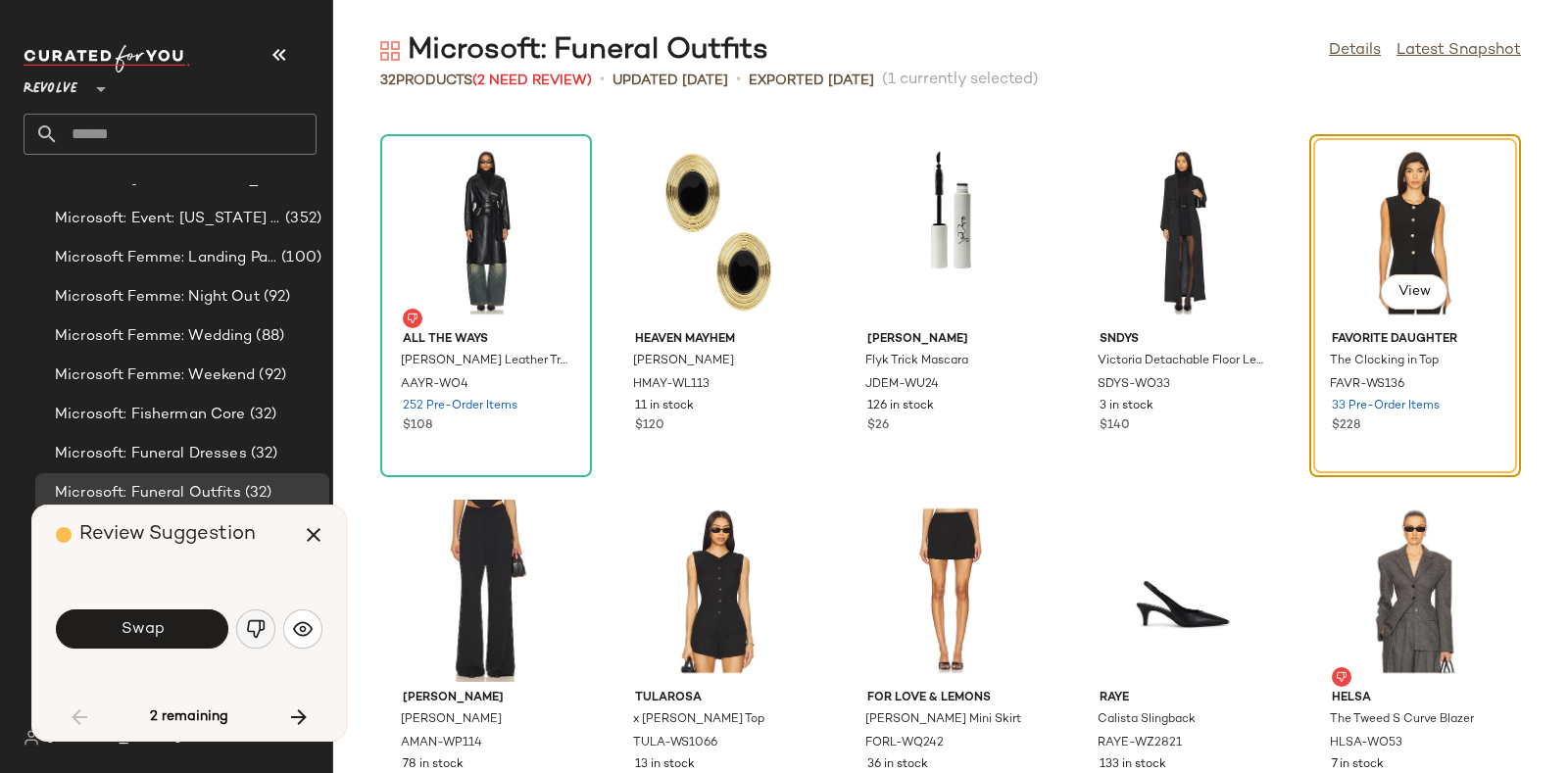
click at [252, 629] on img "button" at bounding box center [256, 629] width 20 height 20
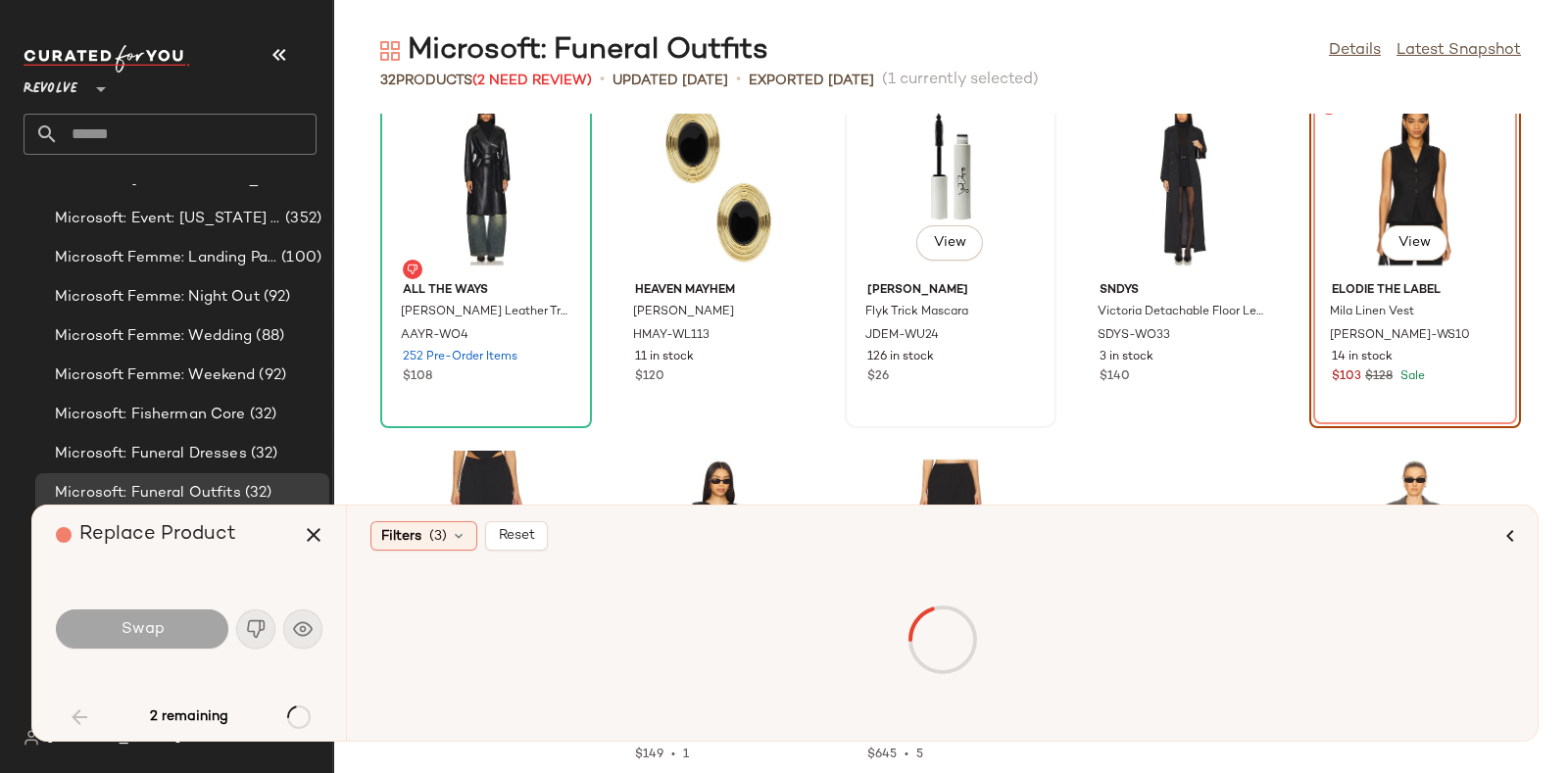
scroll to position [765, 0]
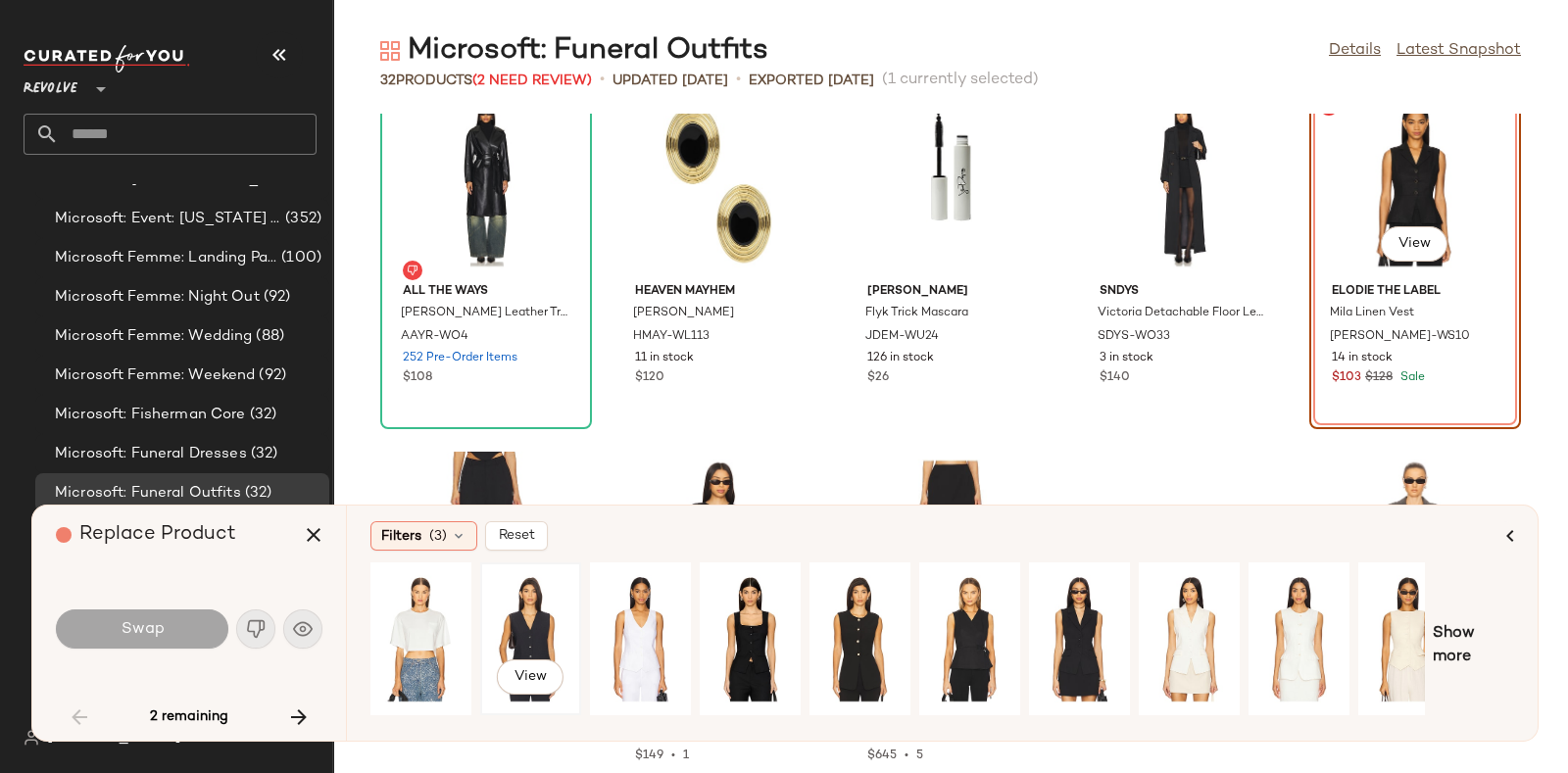
click at [506, 624] on div "View" at bounding box center [531, 639] width 87 height 139
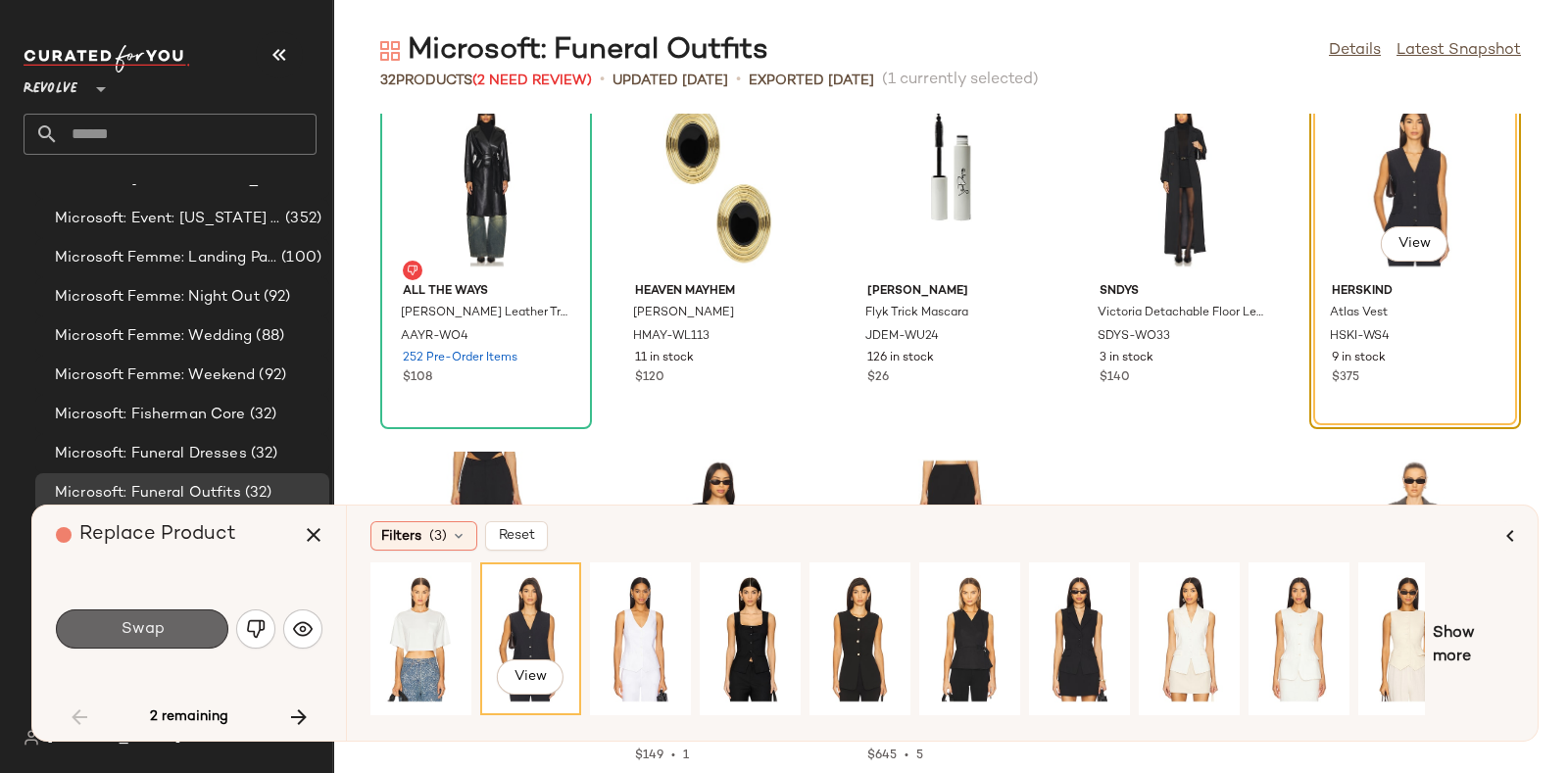
click at [168, 618] on button "Swap" at bounding box center [142, 629] width 172 height 40
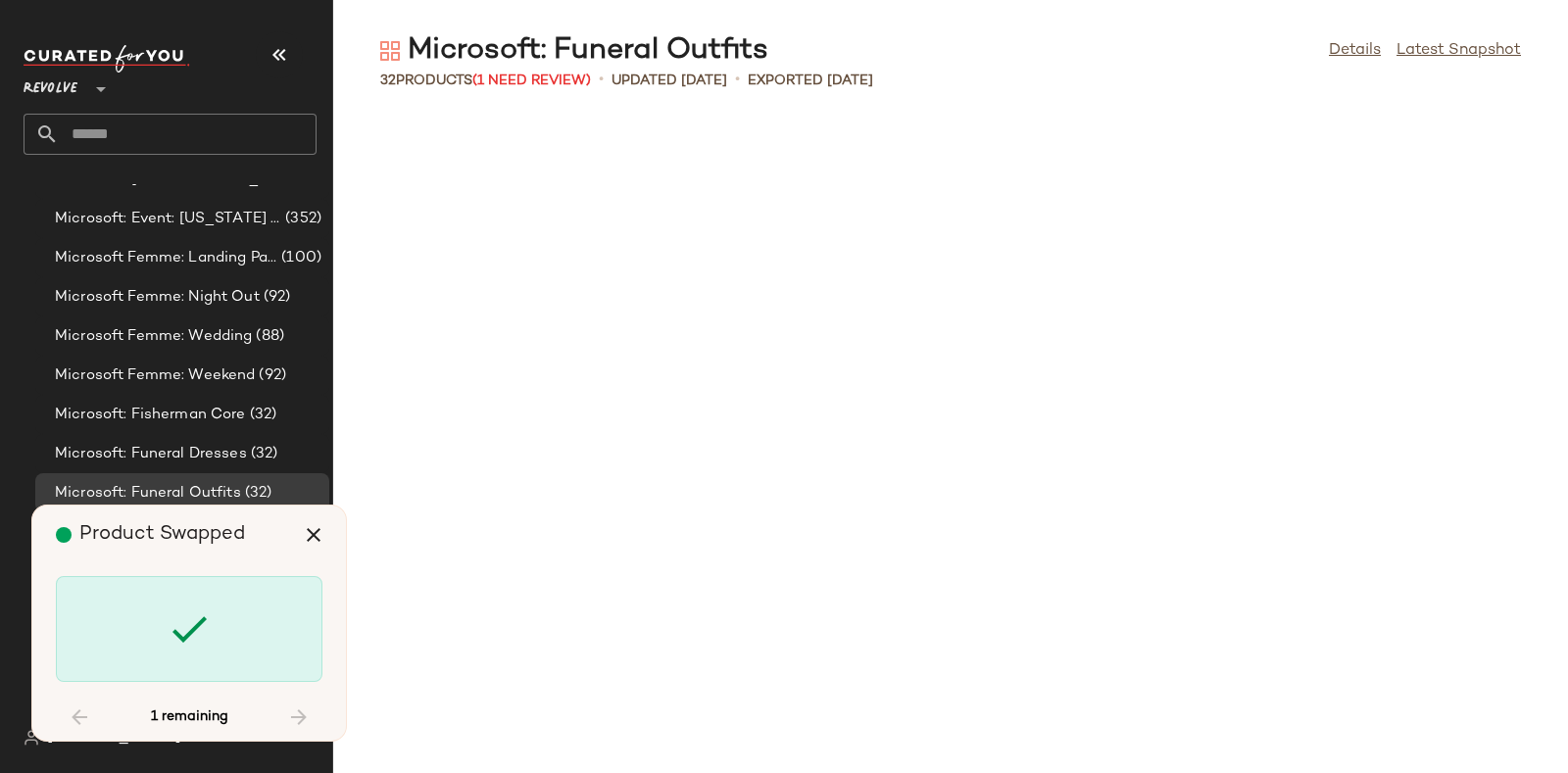
scroll to position [1855, 0]
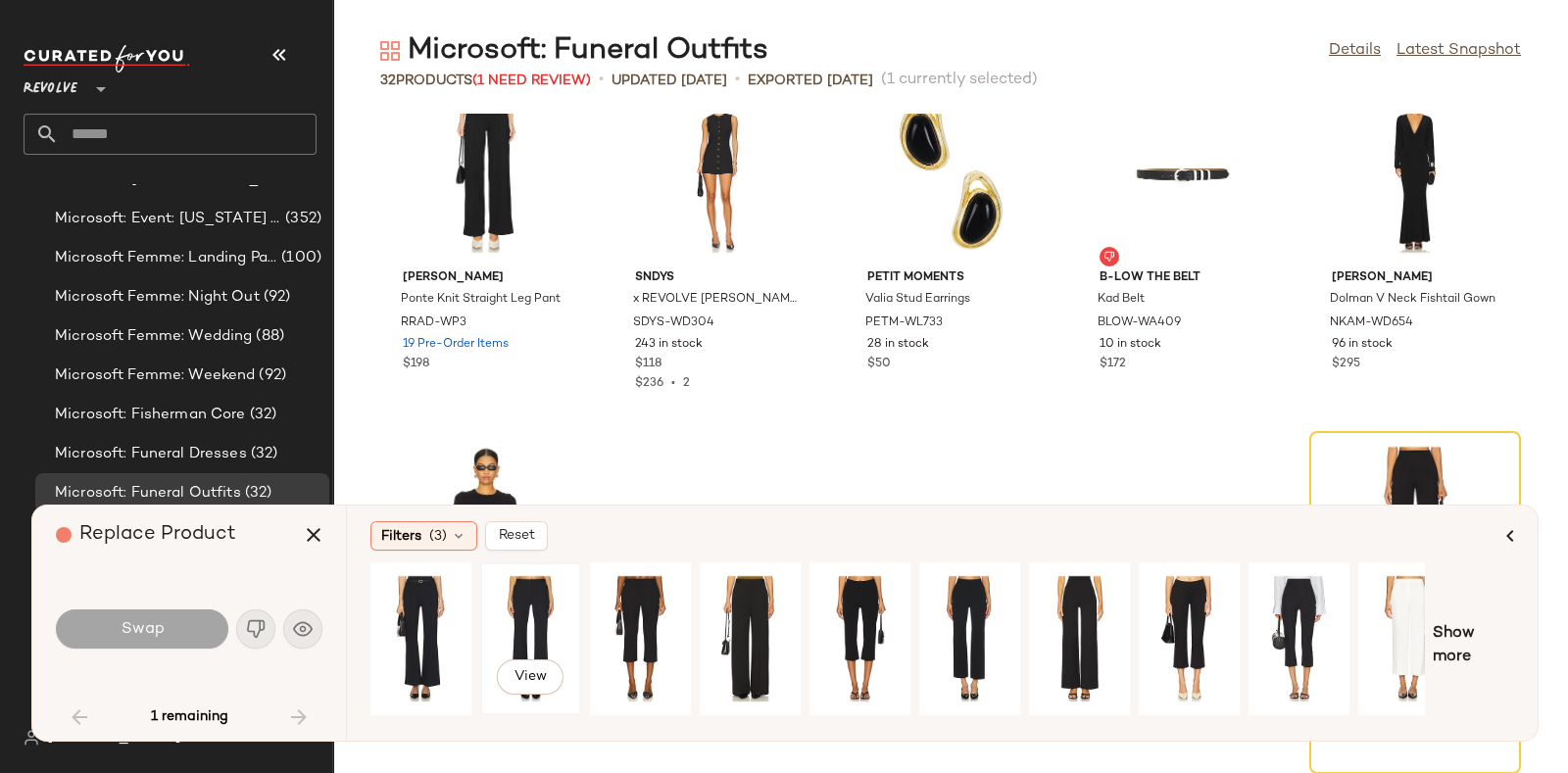
click at [491, 628] on div "View" at bounding box center [531, 639] width 87 height 139
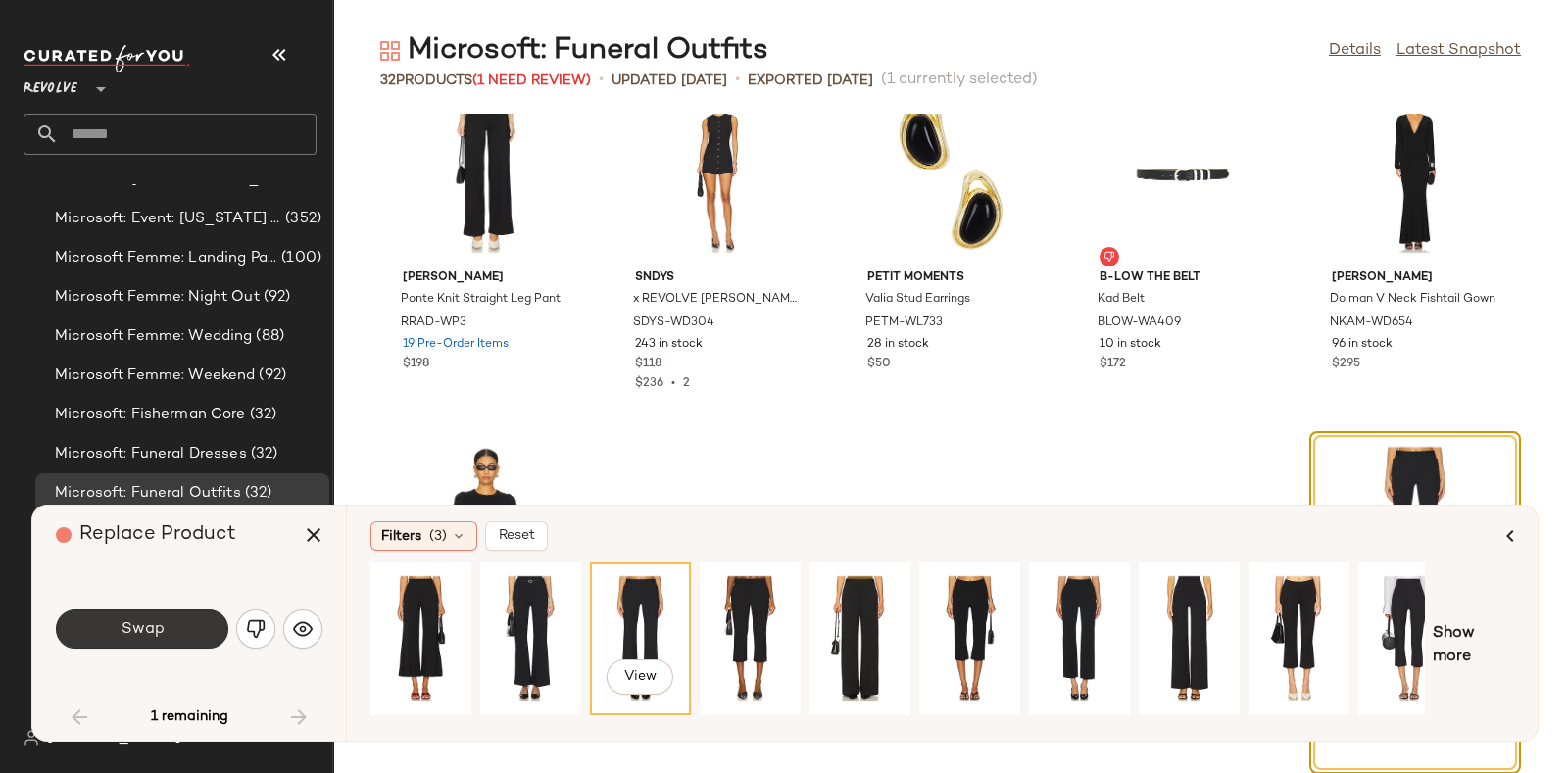
click at [154, 629] on span "Swap" at bounding box center [142, 629] width 45 height 19
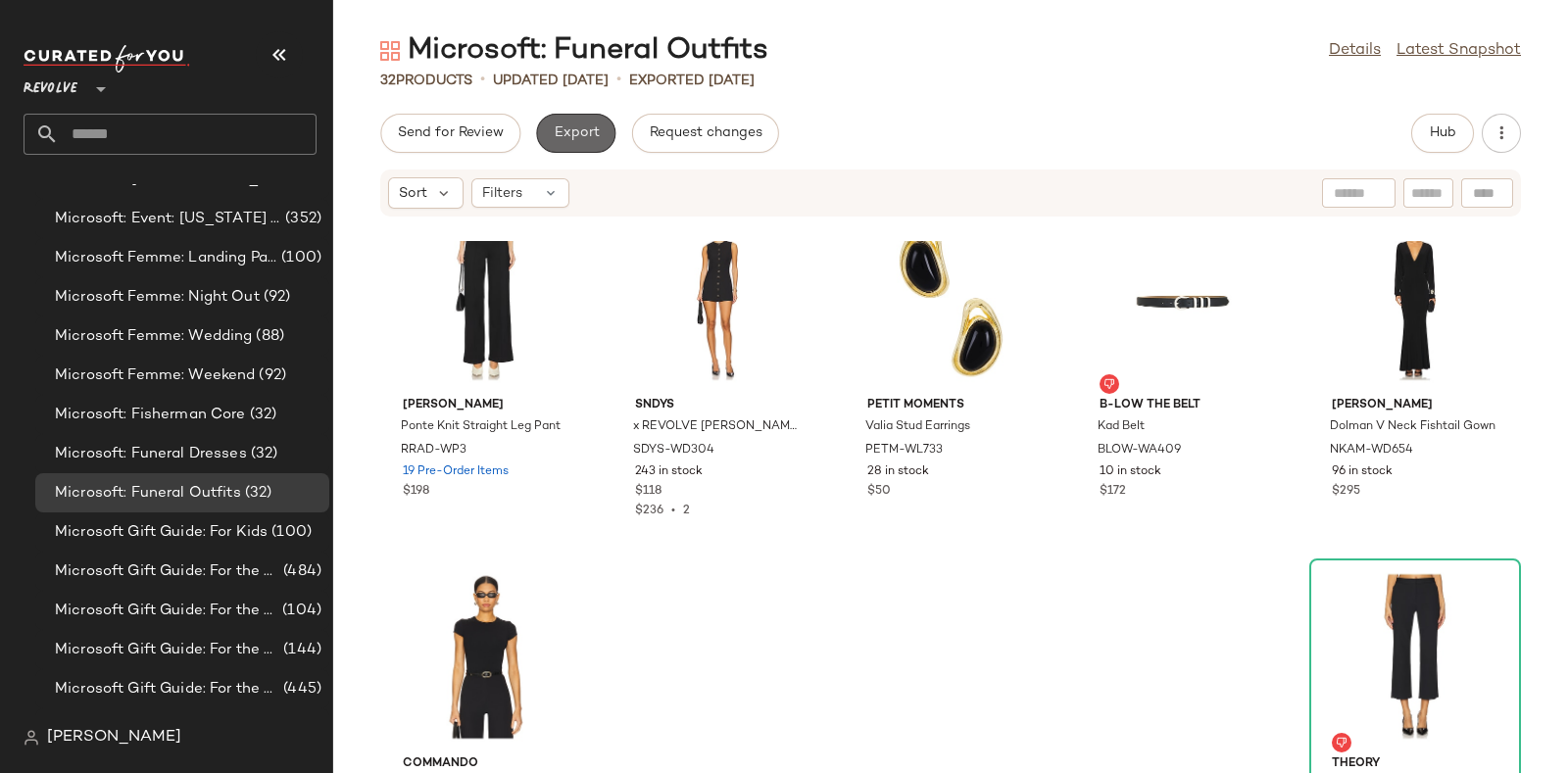
click at [572, 132] on span "Export" at bounding box center [575, 134] width 46 height 16
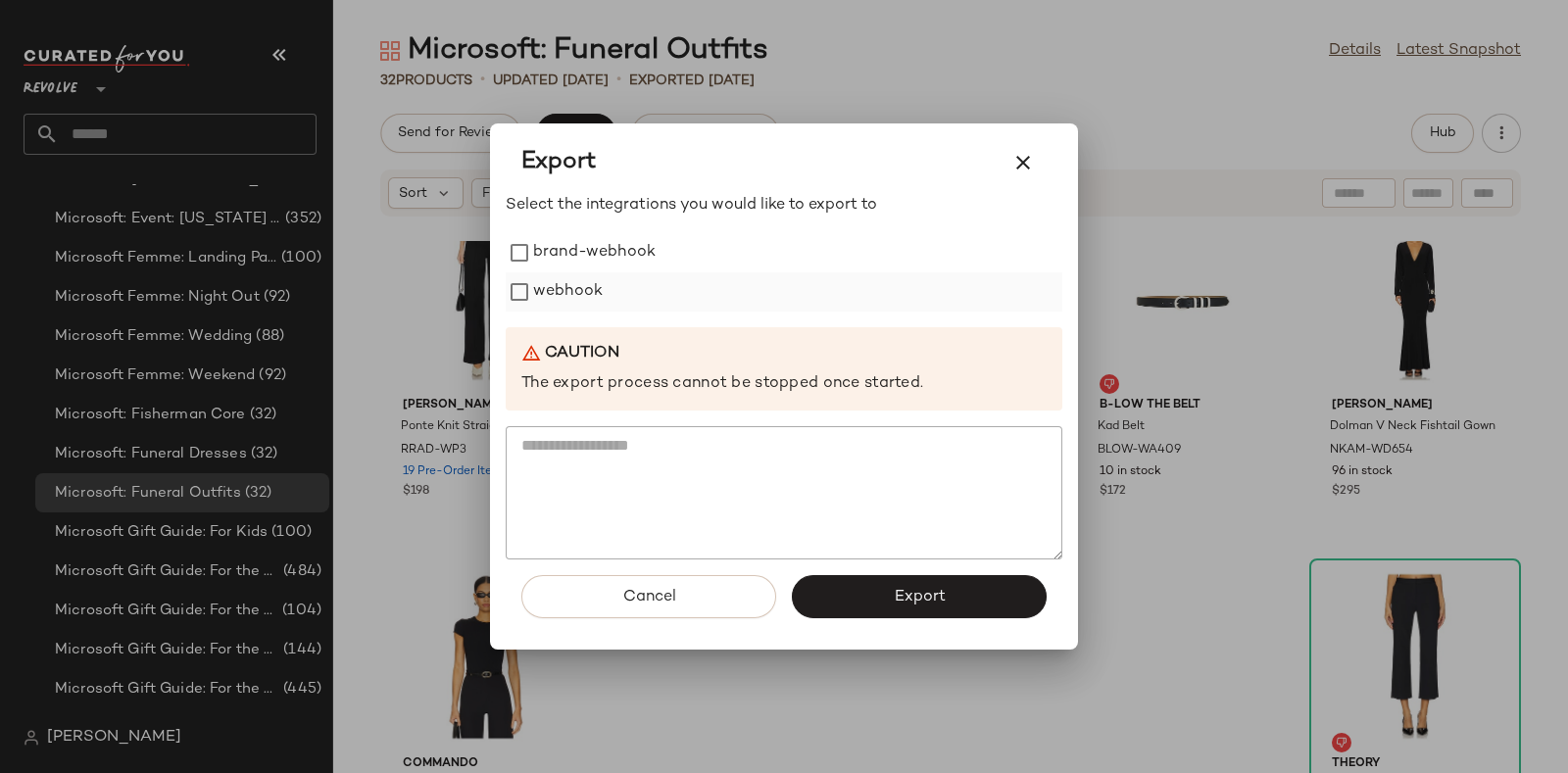
click at [584, 283] on label "webhook" at bounding box center [568, 292] width 69 height 40
click at [882, 597] on button "Export" at bounding box center [918, 598] width 255 height 44
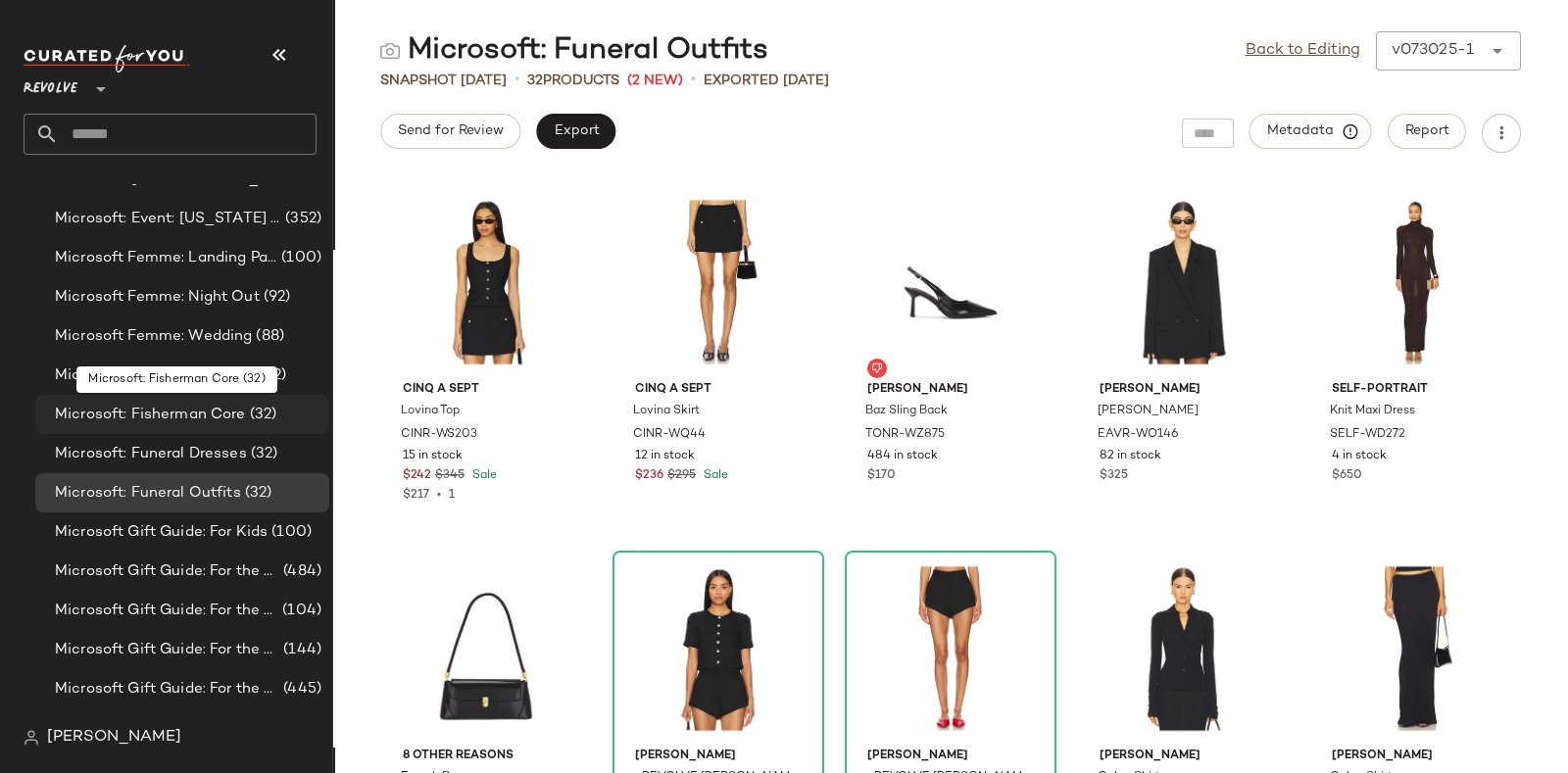
click at [180, 407] on span "Microsoft: Fisherman Core" at bounding box center [150, 415] width 191 height 23
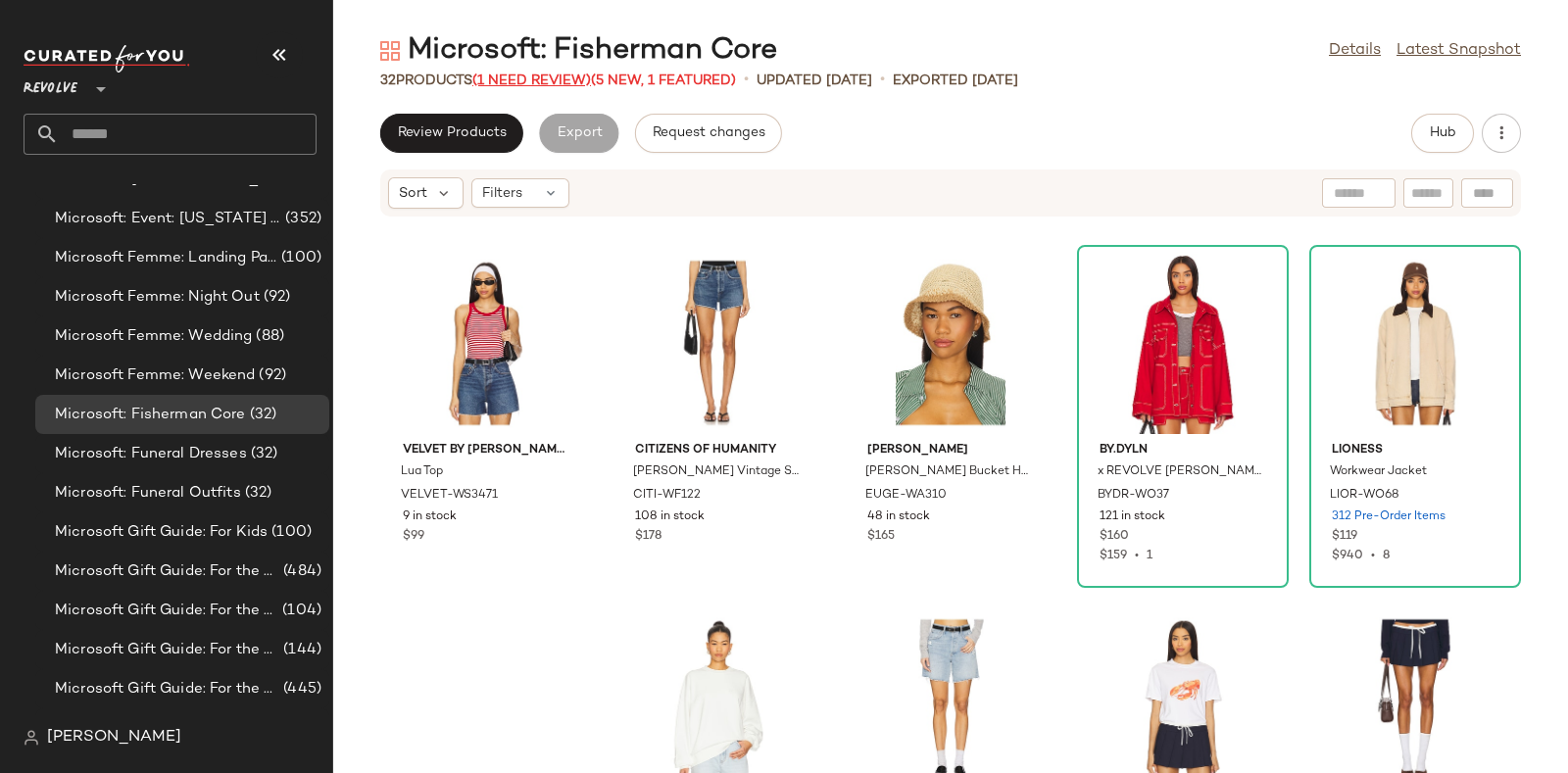
click at [534, 75] on span "(1 Need Review)" at bounding box center [532, 80] width 119 height 15
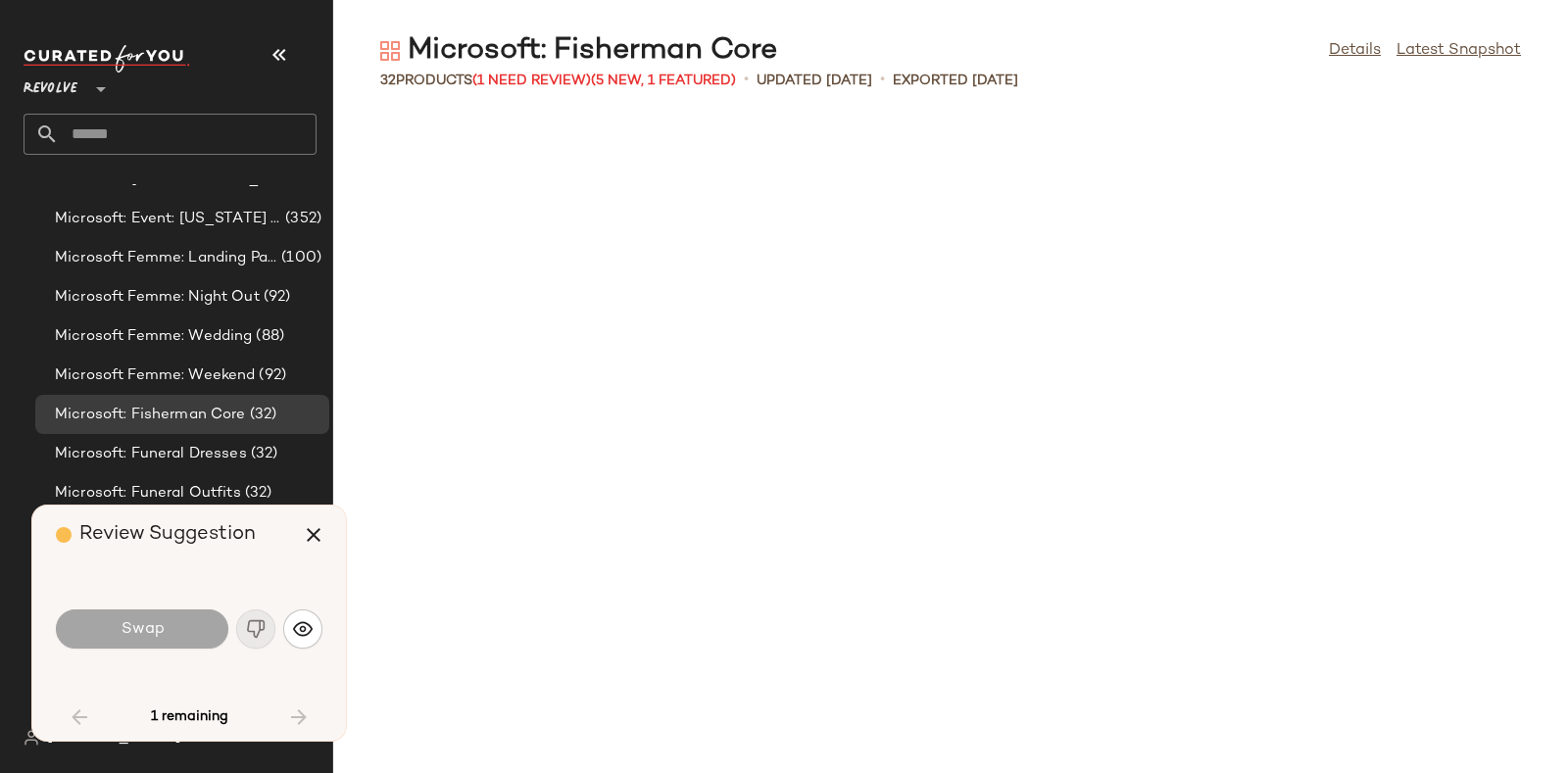
scroll to position [1435, 0]
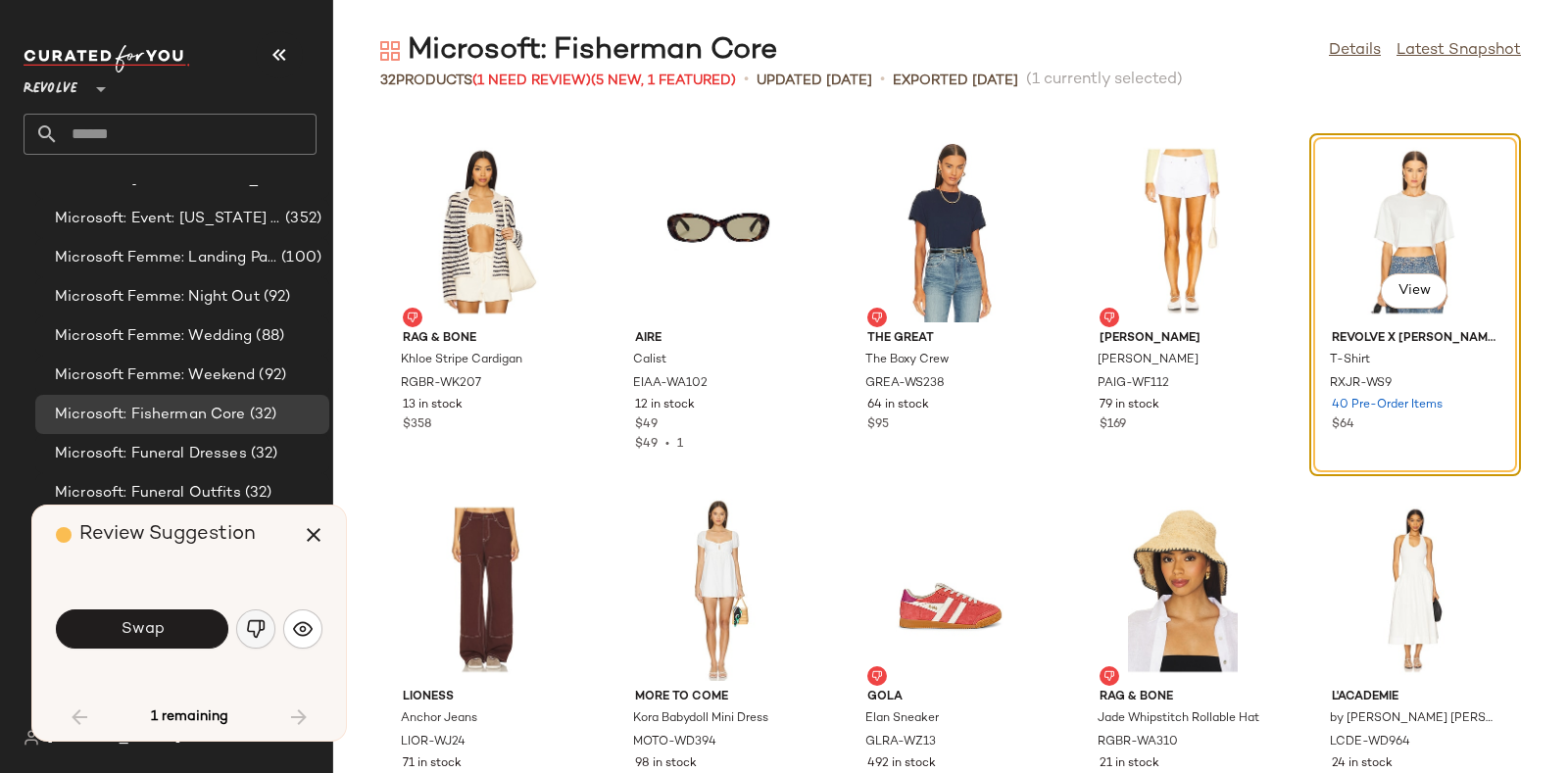
click at [247, 624] on img "button" at bounding box center [256, 629] width 20 height 20
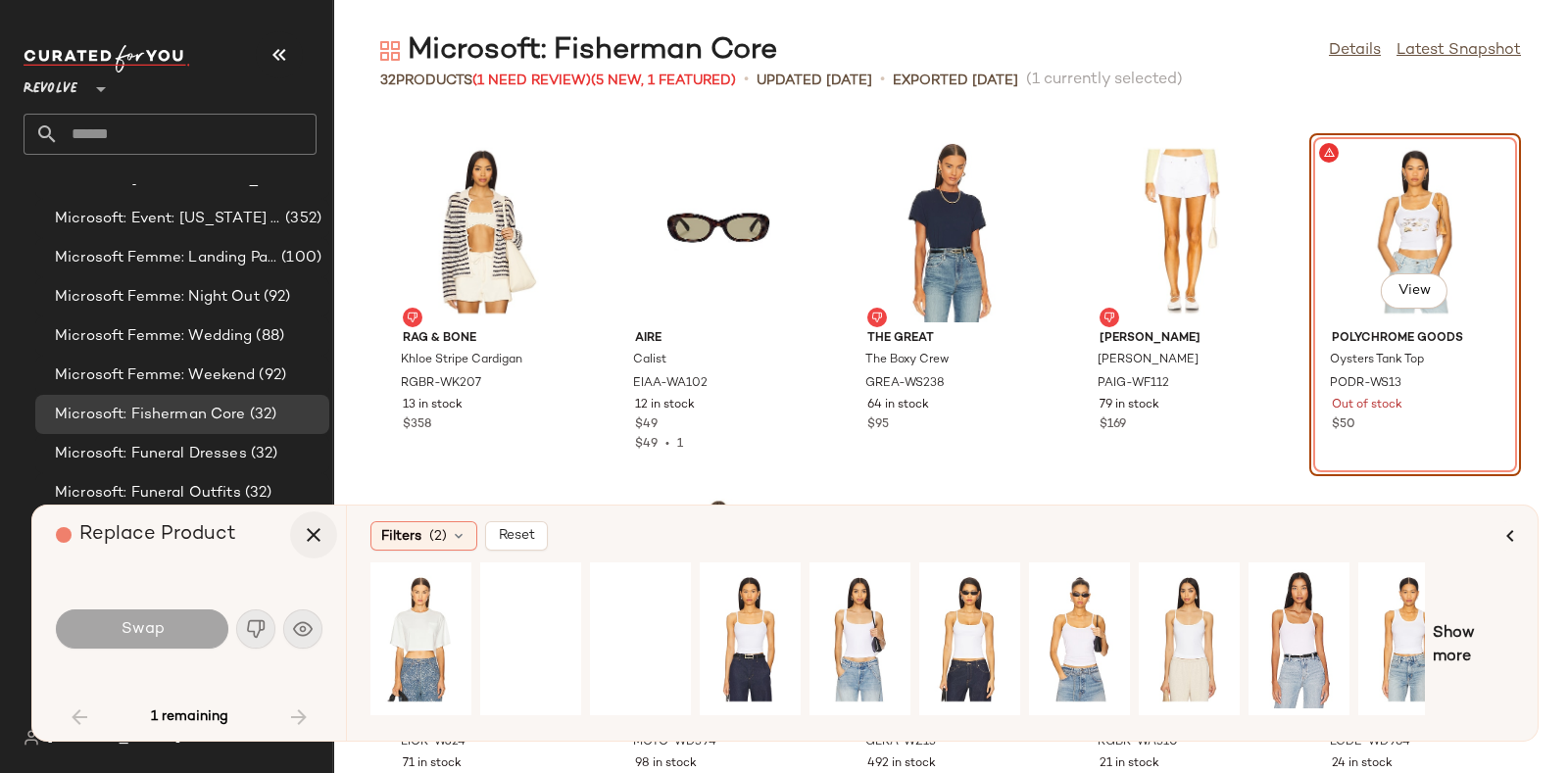
click at [307, 533] on icon "button" at bounding box center [314, 535] width 24 height 24
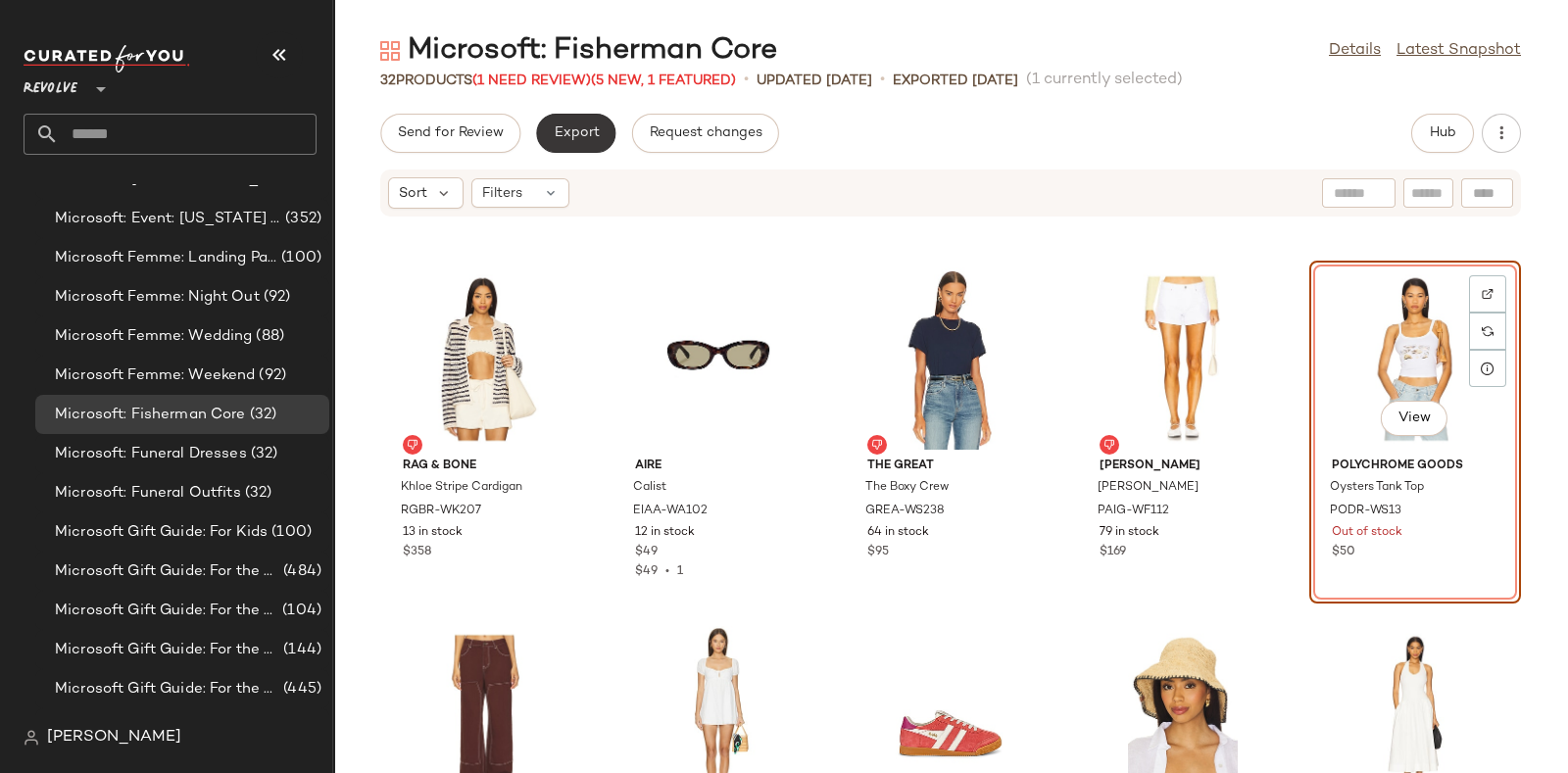
click at [553, 126] on span "Export" at bounding box center [575, 134] width 46 height 16
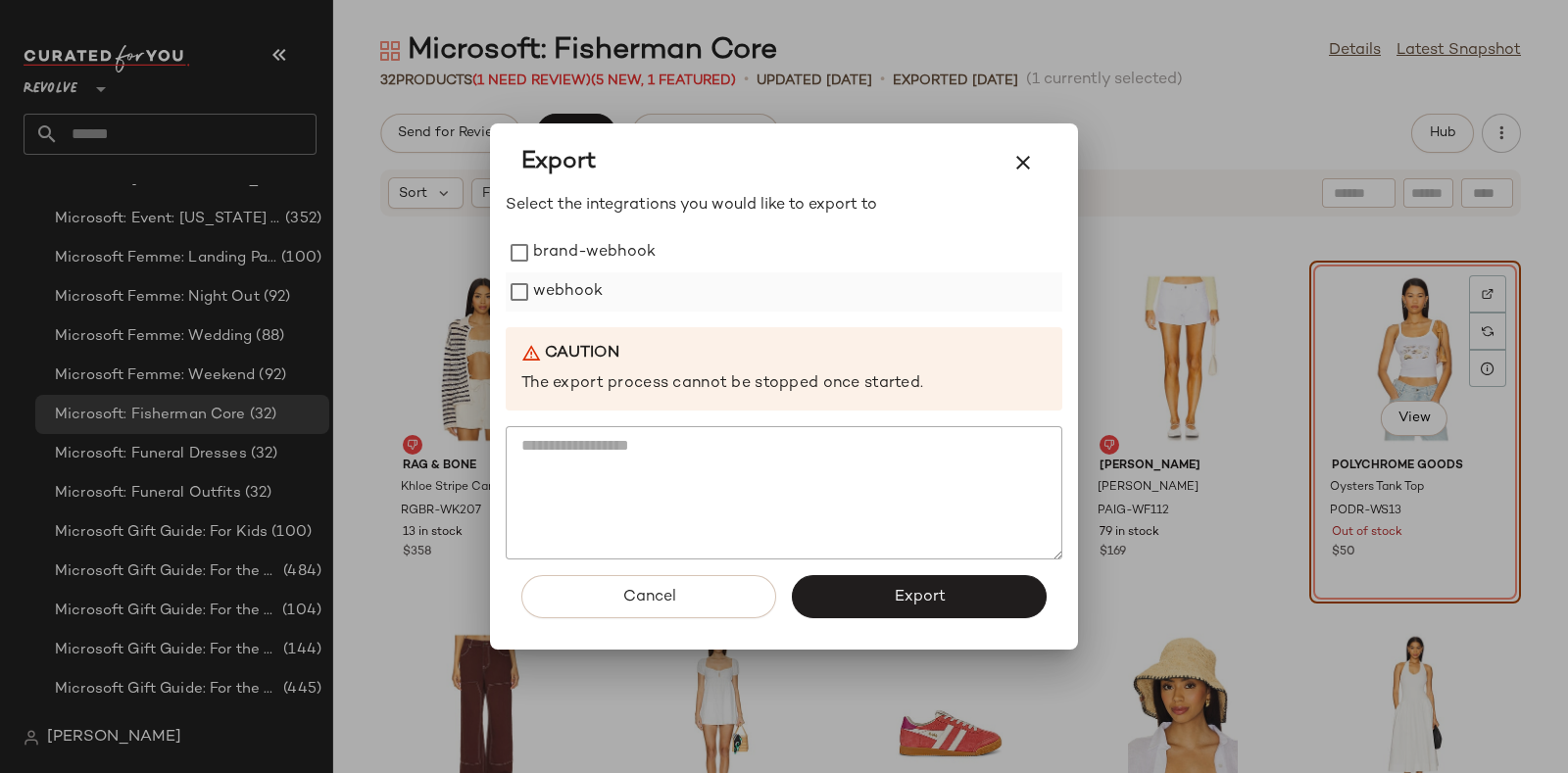
click at [569, 274] on label "webhook" at bounding box center [568, 292] width 69 height 40
click at [883, 582] on button "Export" at bounding box center [918, 598] width 255 height 44
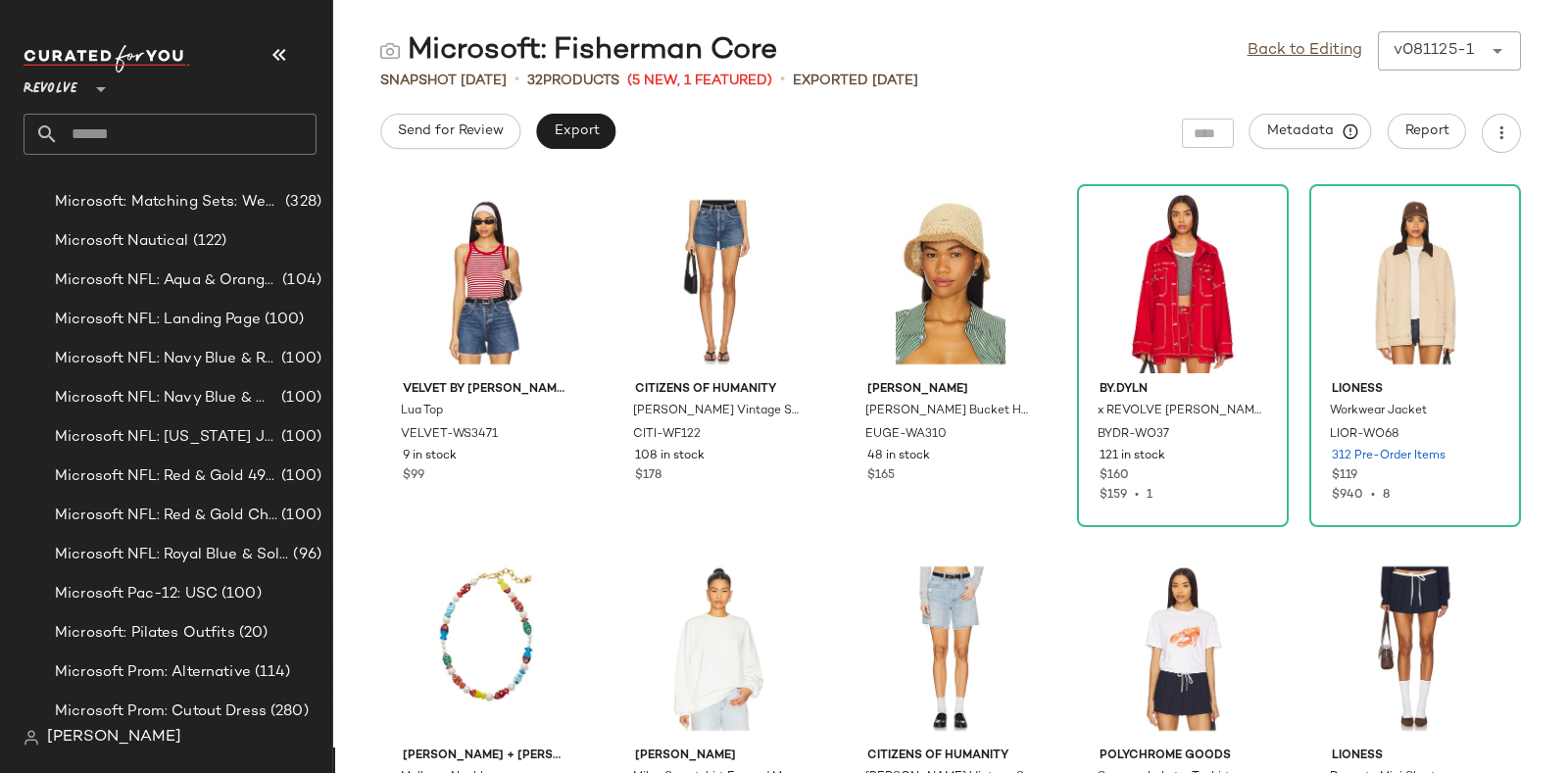
scroll to position [10104, 0]
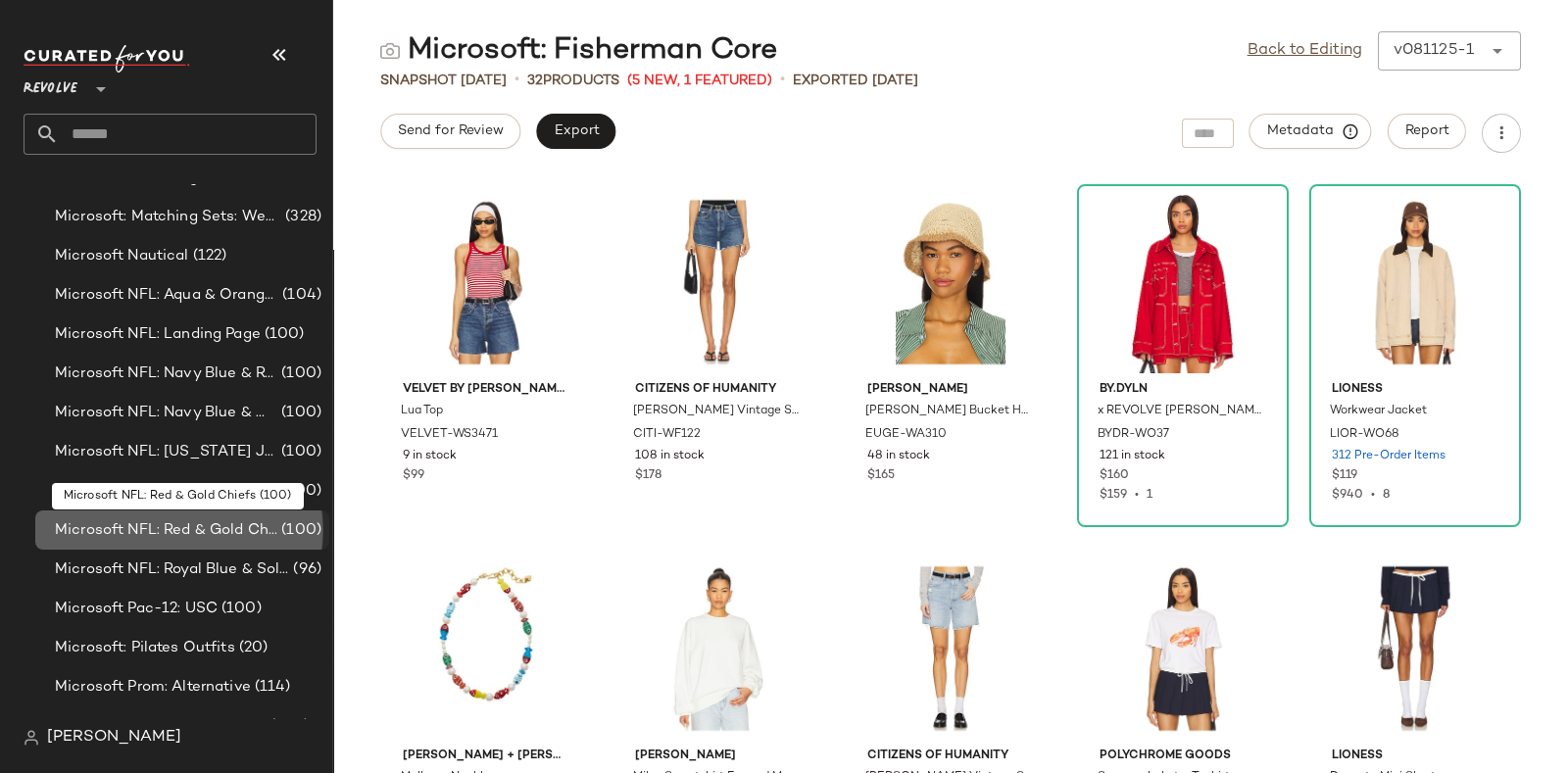
click at [211, 521] on span "Microsoft NFL: Red & Gold Chiefs" at bounding box center [165, 530] width 223 height 23
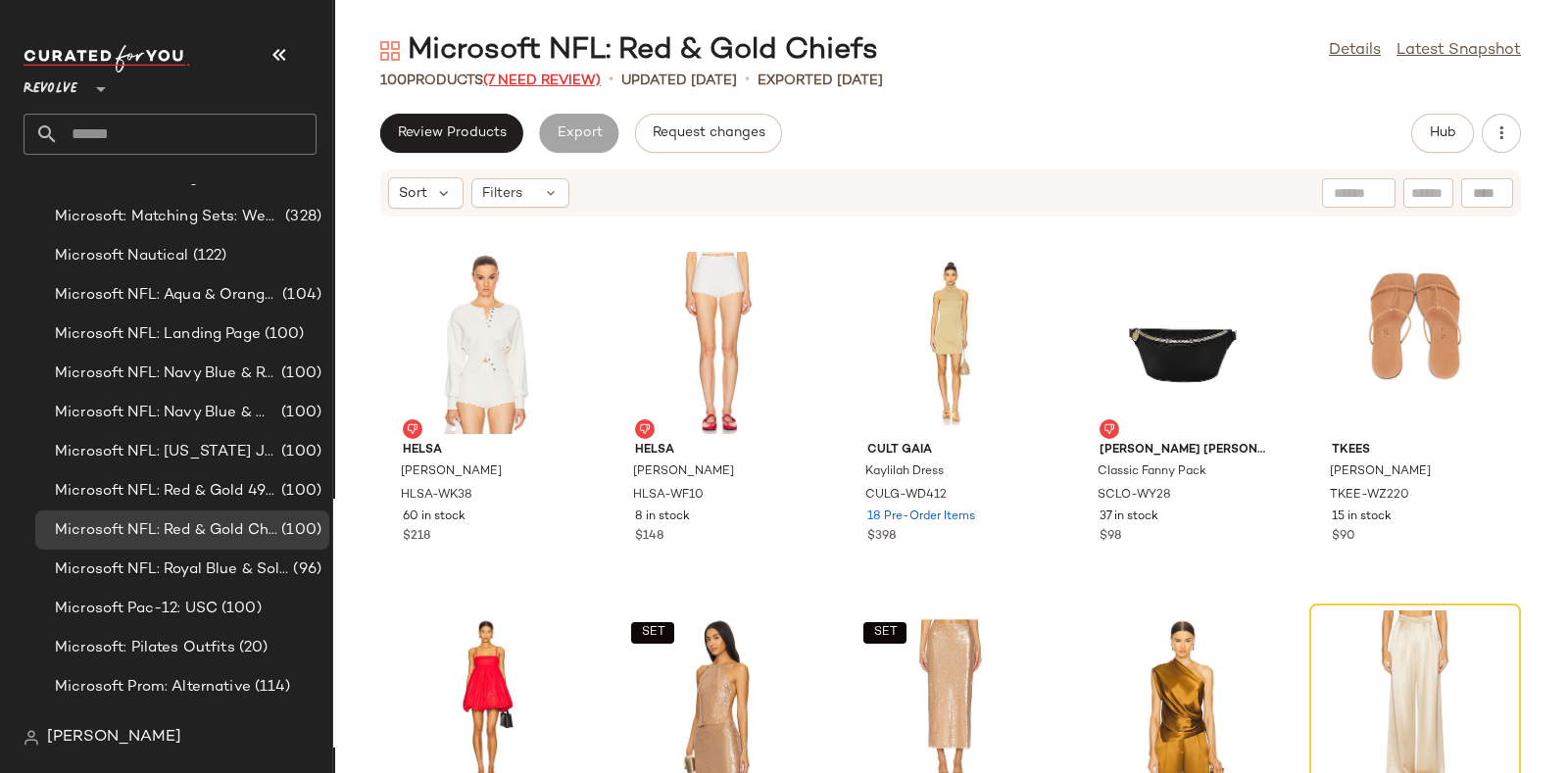
click at [535, 78] on span "(7 Need Review)" at bounding box center [542, 80] width 118 height 15
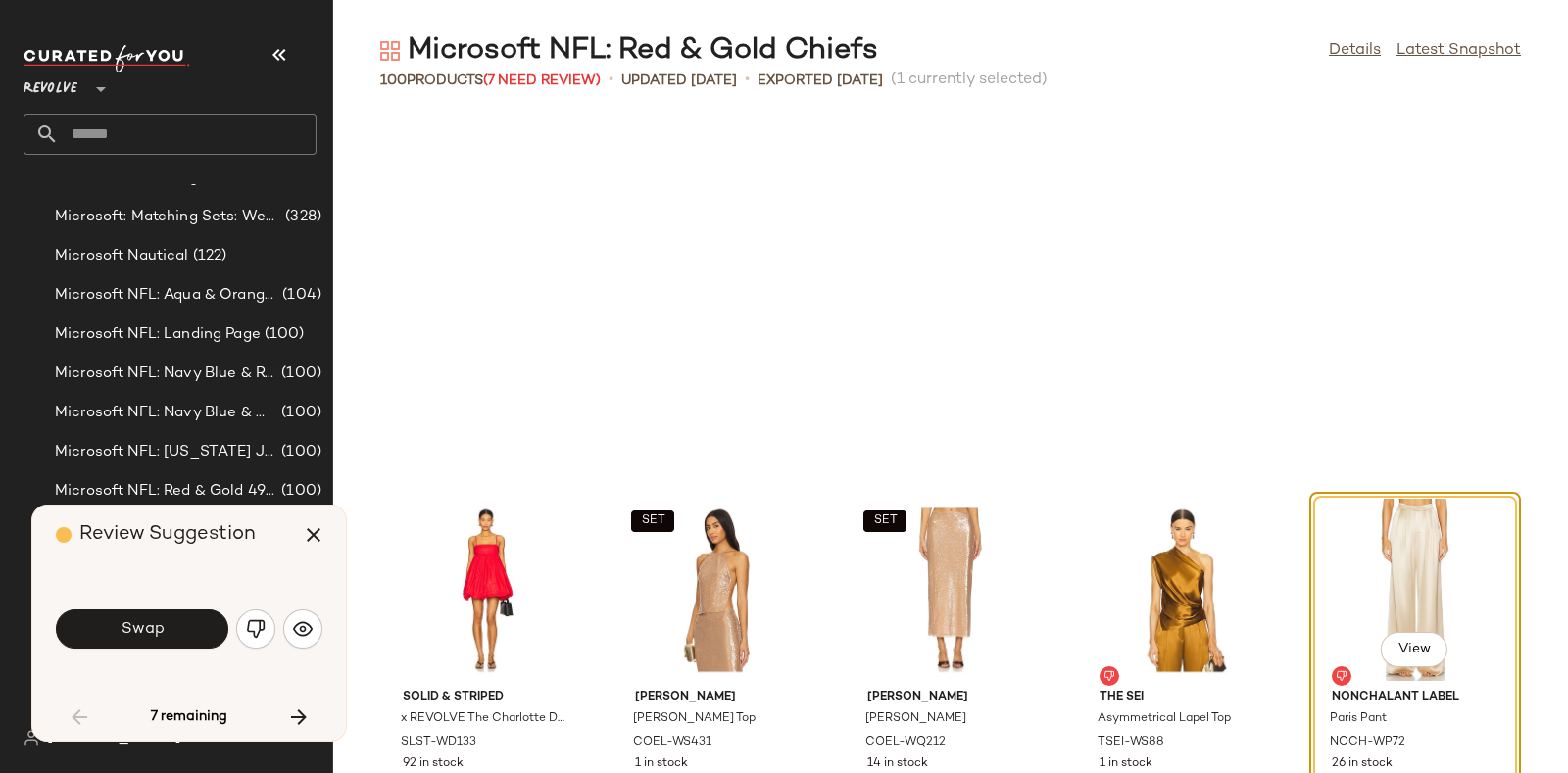
scroll to position [374, 0]
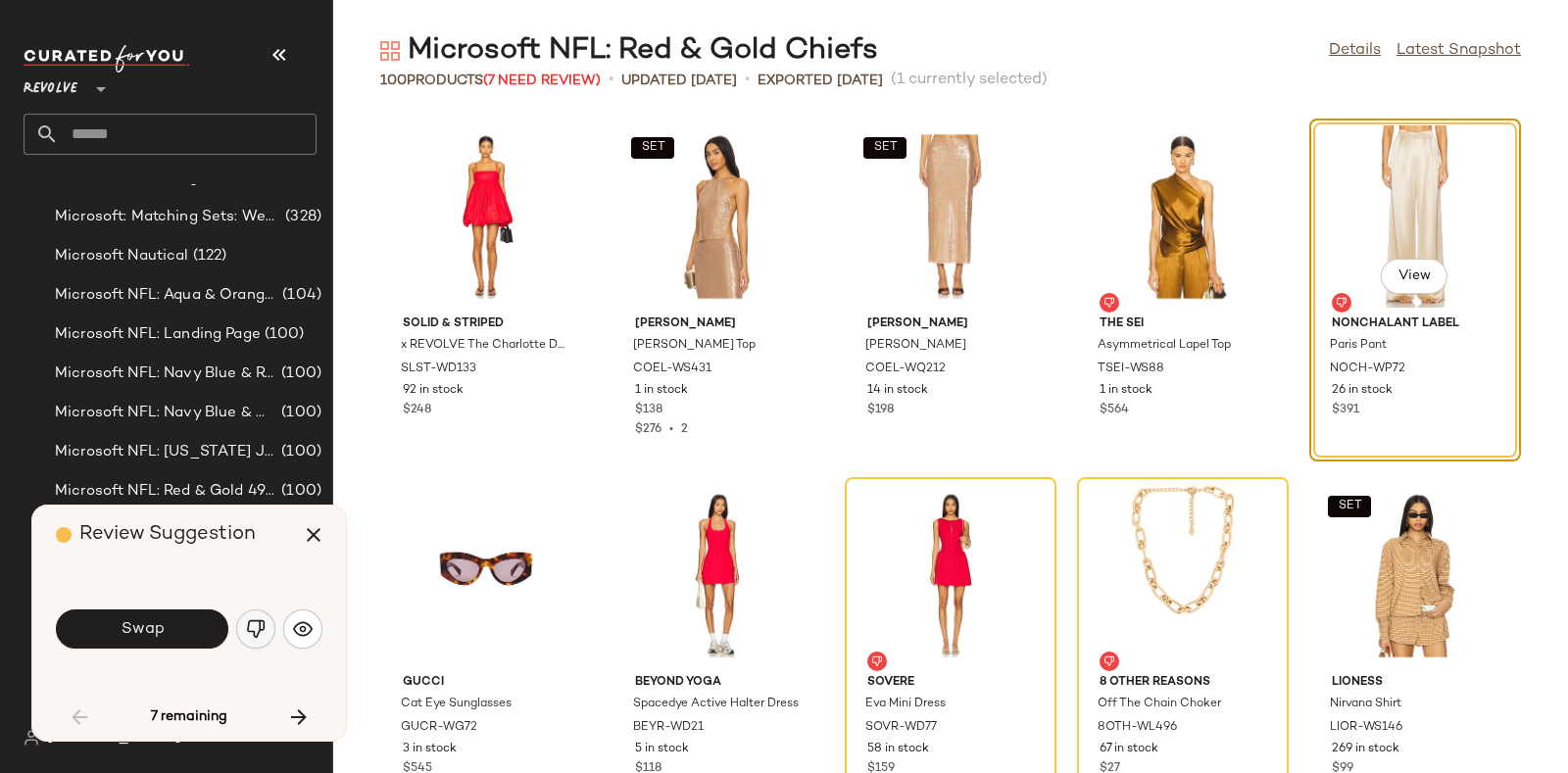
click at [245, 620] on button "button" at bounding box center [256, 629] width 40 height 40
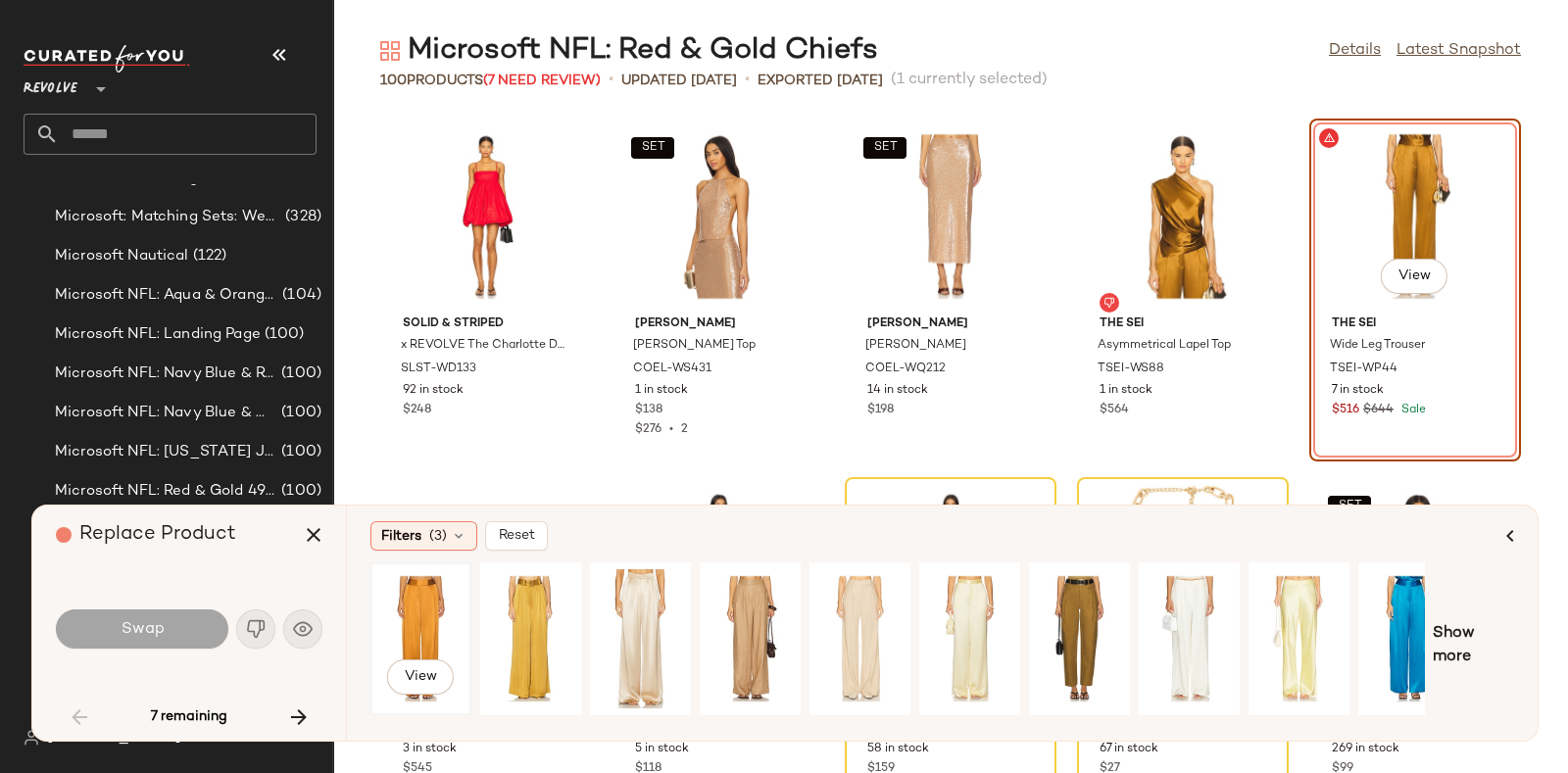
click at [438, 623] on div "View" at bounding box center [421, 639] width 87 height 139
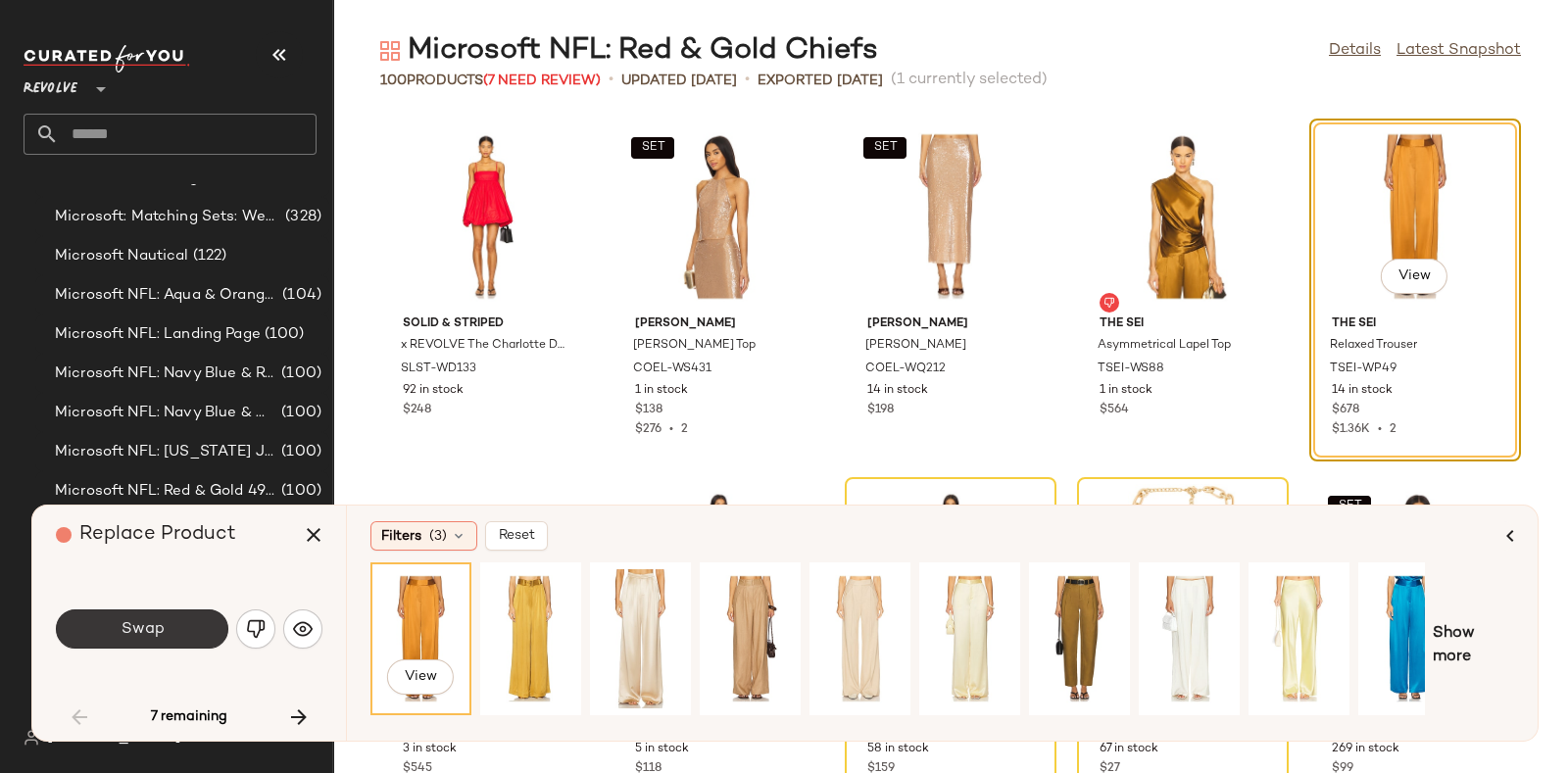
click at [165, 616] on button "Swap" at bounding box center [142, 629] width 172 height 40
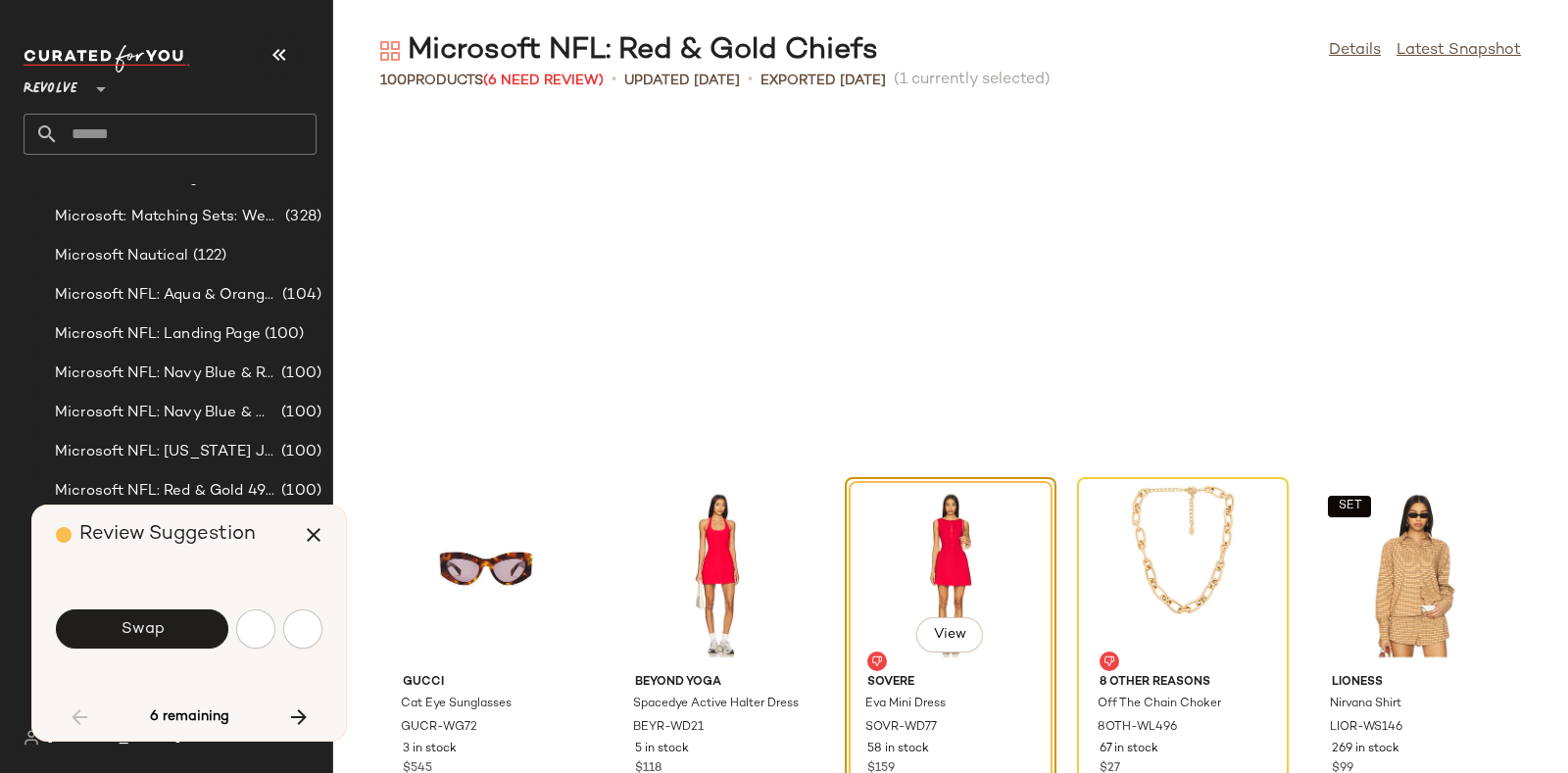
scroll to position [717, 0]
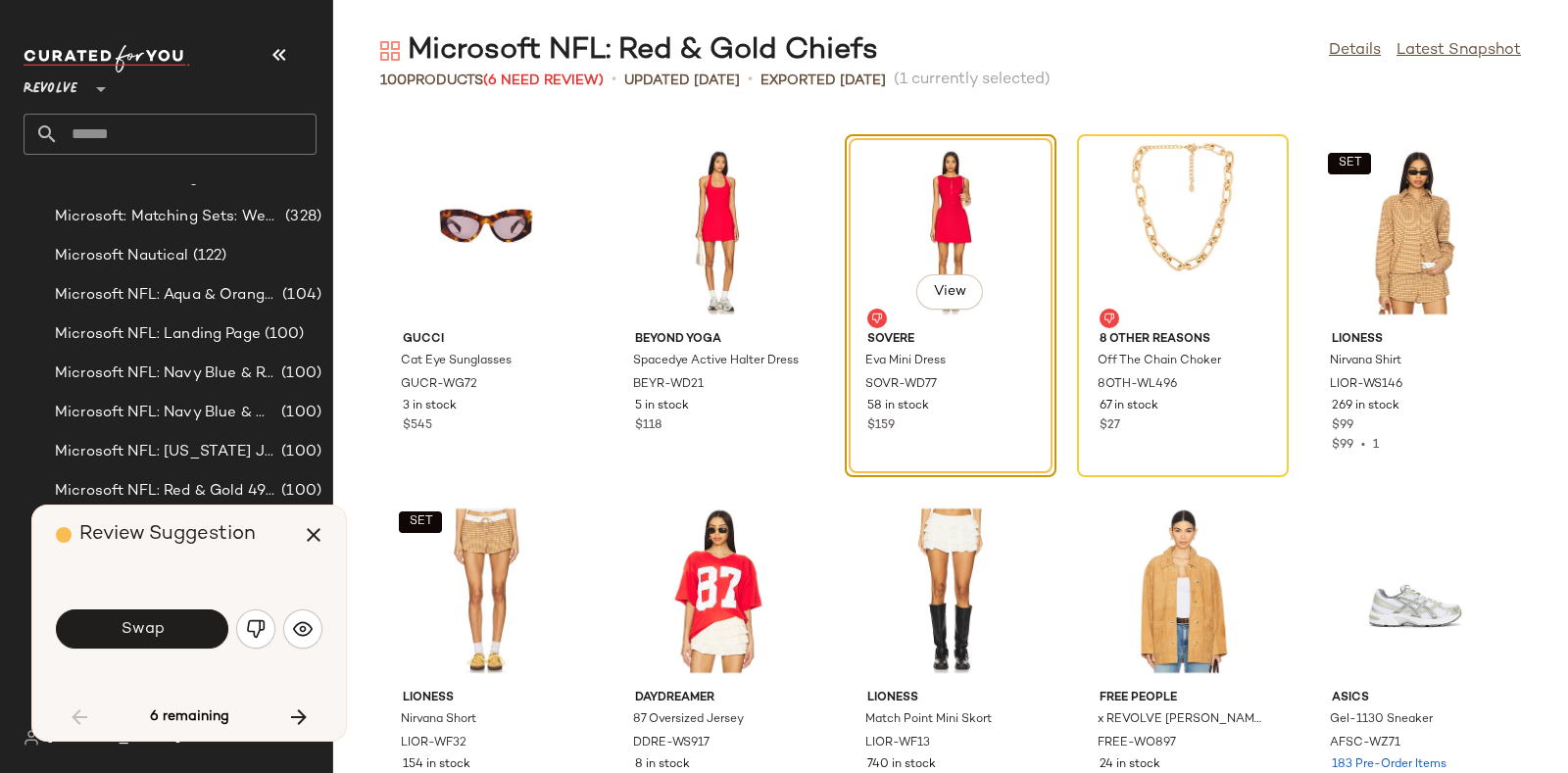
click at [186, 604] on div "Swap" at bounding box center [188, 629] width 266 height 106
click at [192, 619] on button "Swap" at bounding box center [142, 629] width 172 height 40
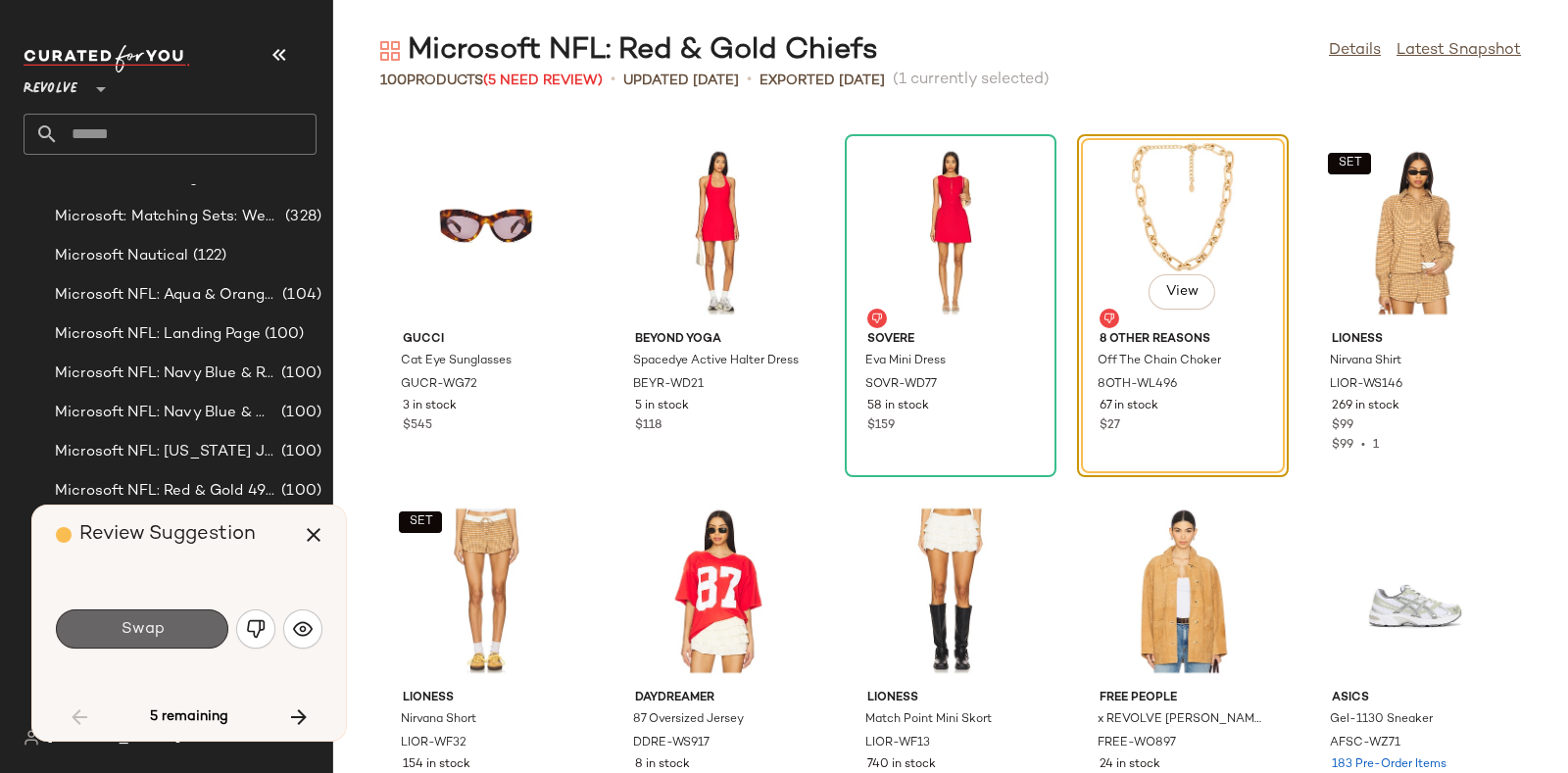
click at [190, 622] on button "Swap" at bounding box center [142, 629] width 172 height 40
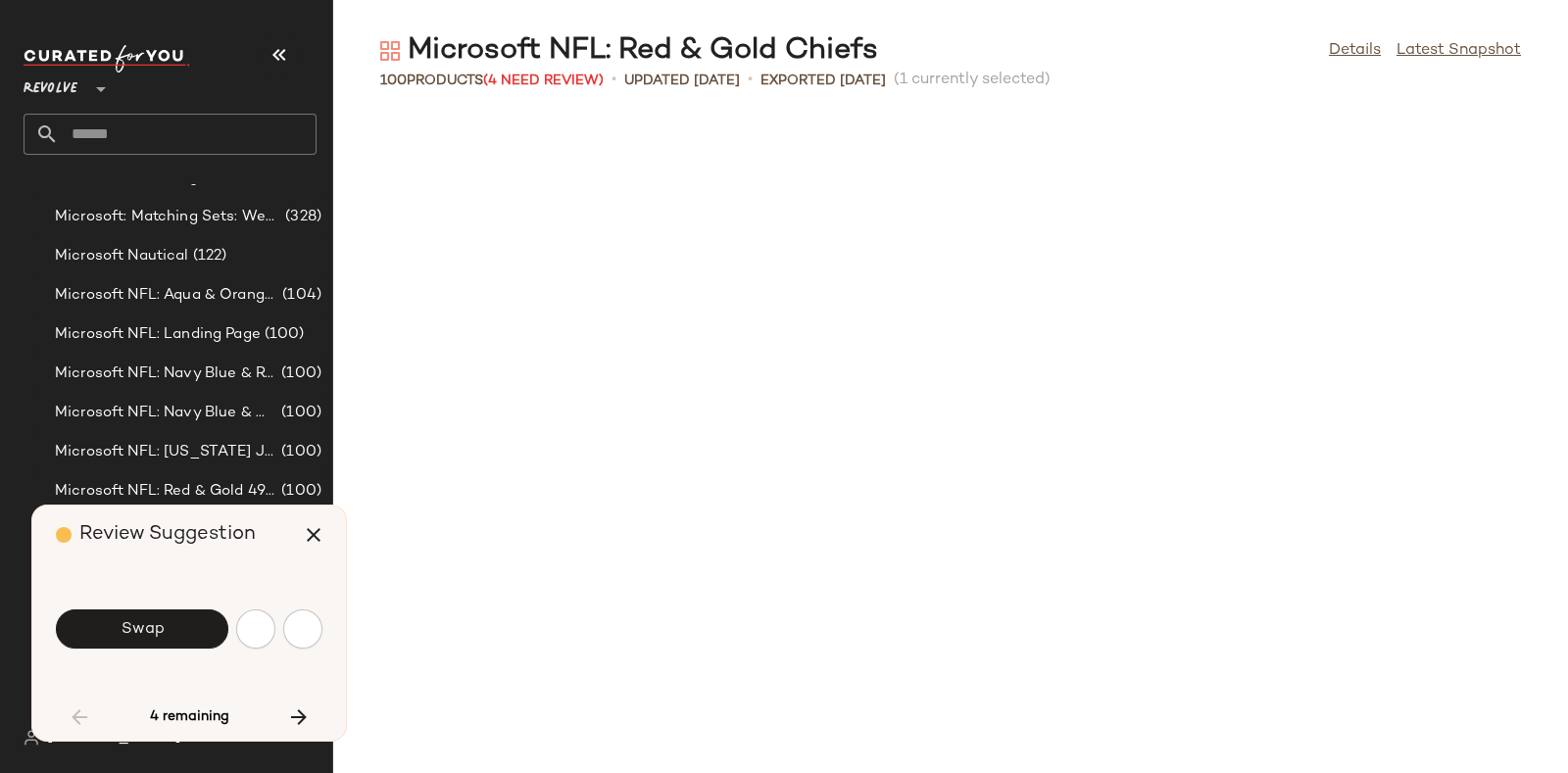
scroll to position [1435, 0]
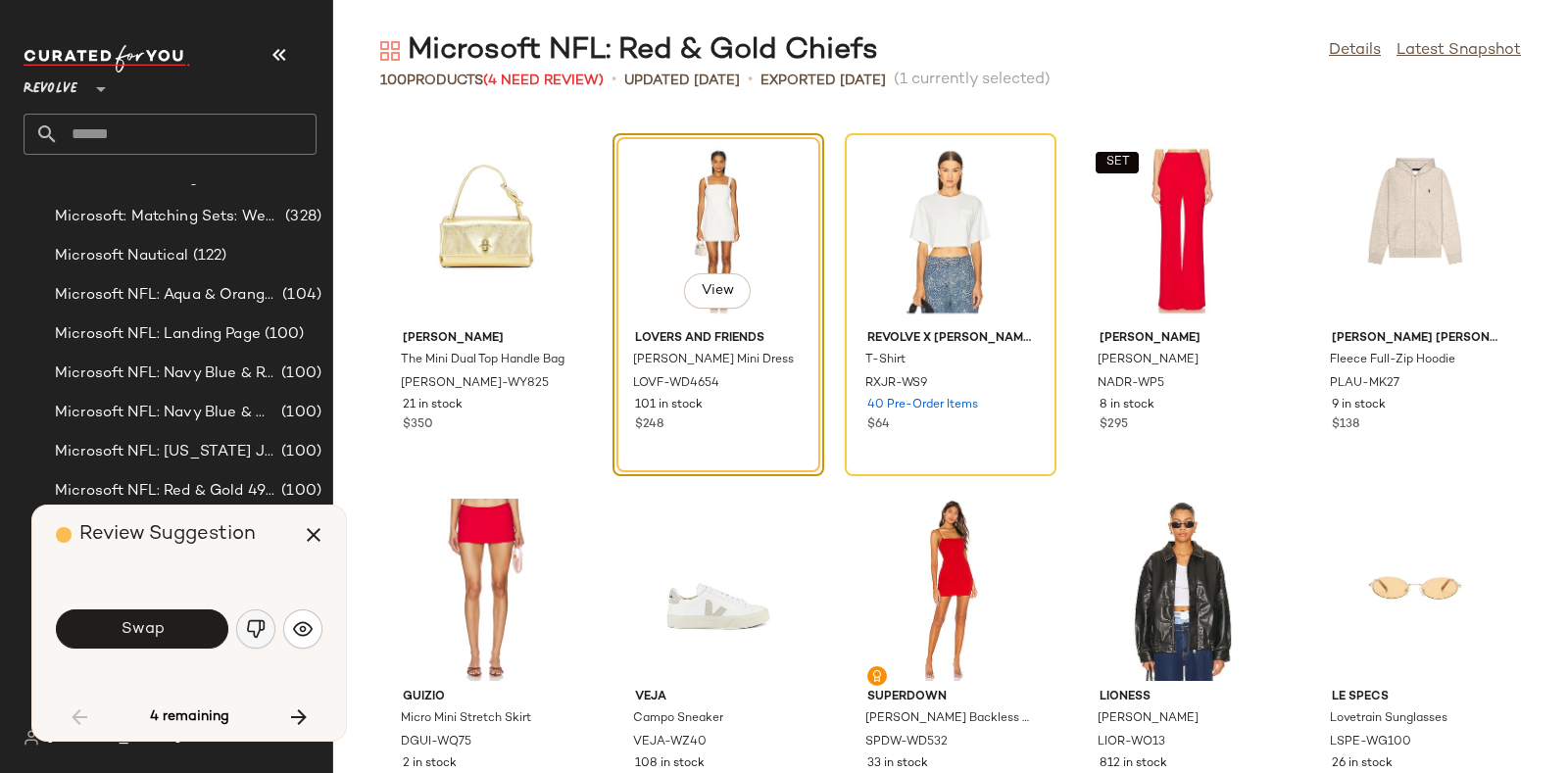
click at [250, 627] on img "button" at bounding box center [256, 629] width 20 height 20
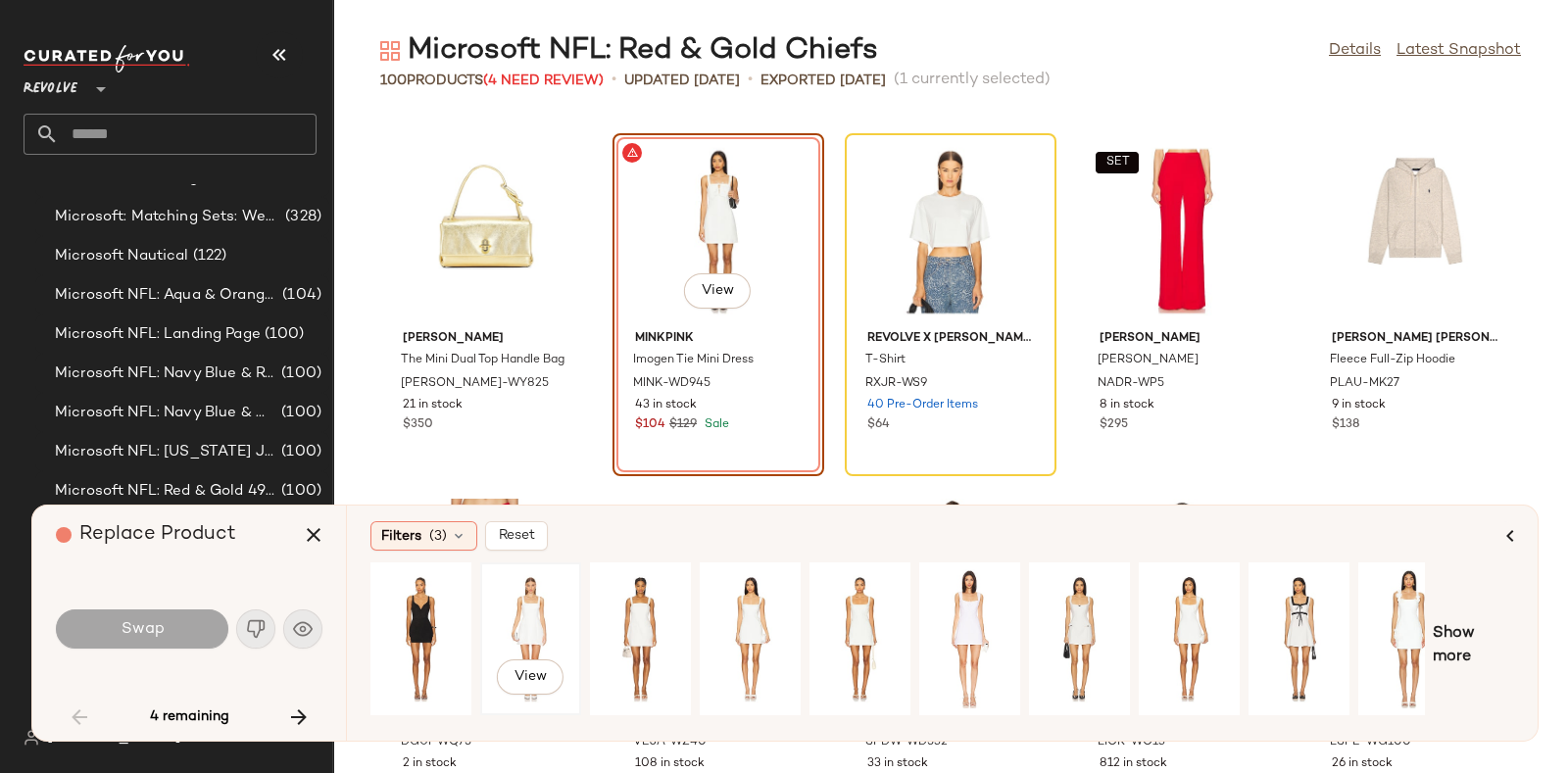
click at [524, 608] on div "View" at bounding box center [531, 639] width 87 height 139
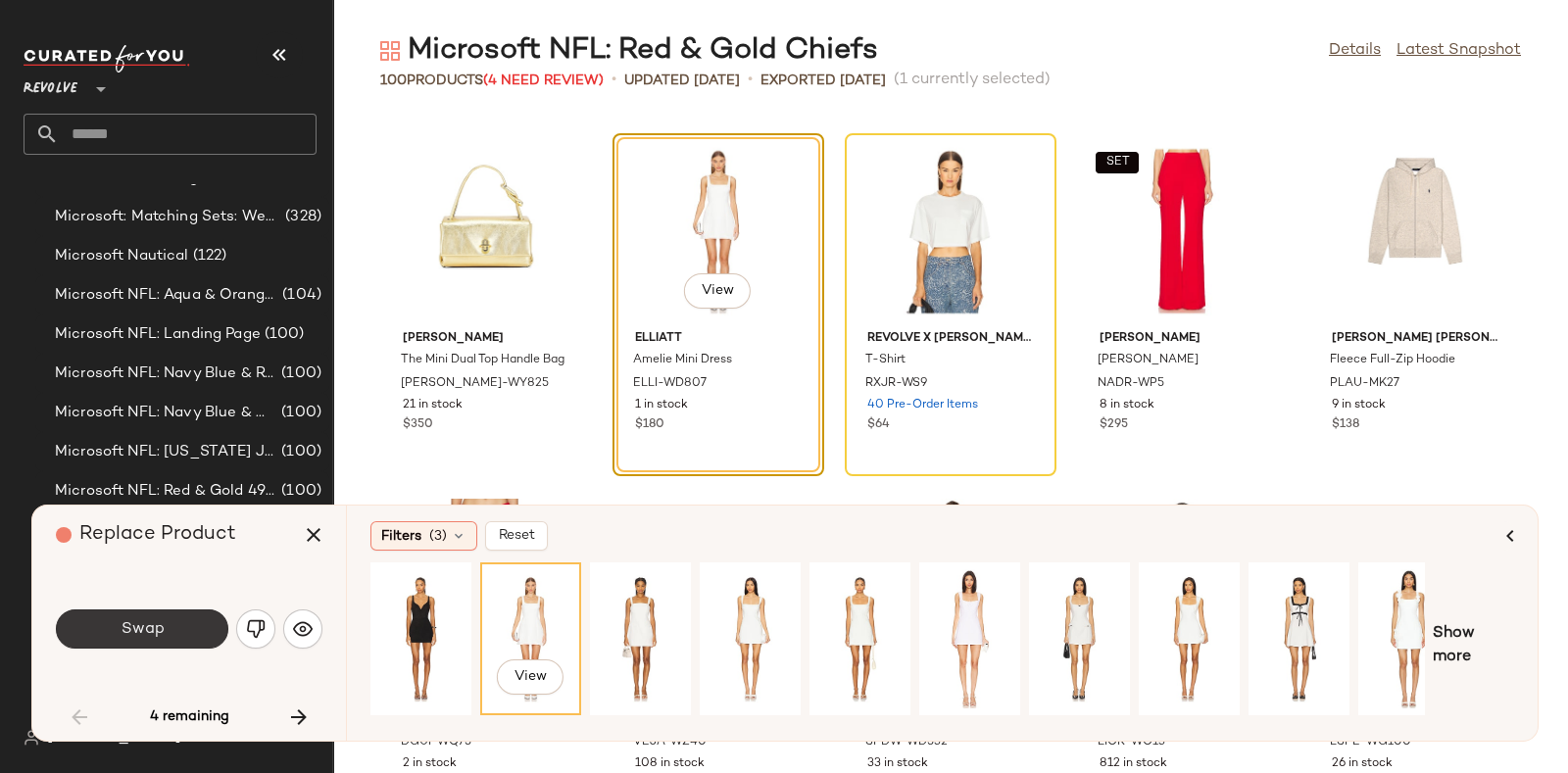
click at [181, 624] on button "Swap" at bounding box center [142, 629] width 172 height 40
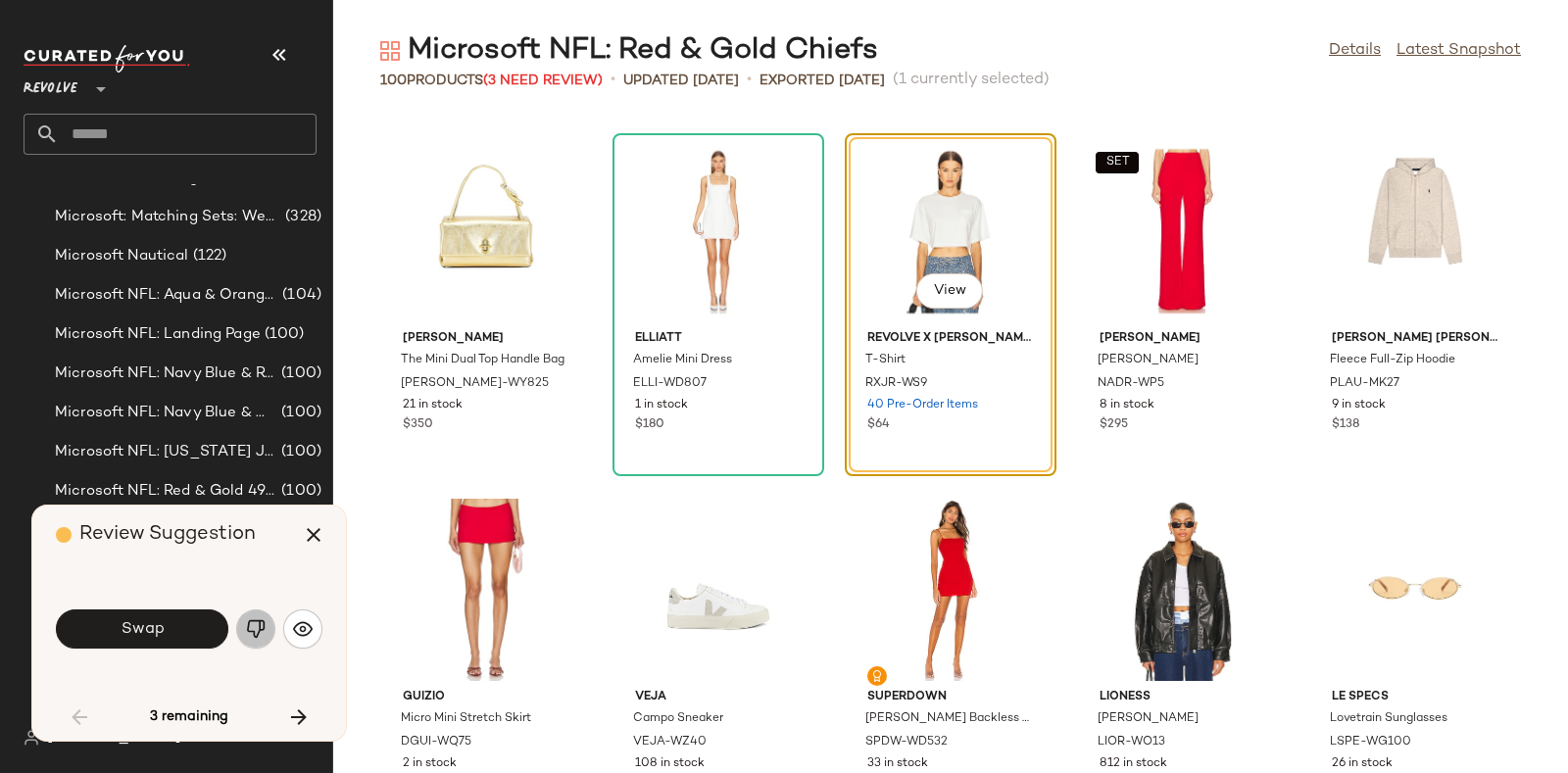
click at [251, 626] on img "button" at bounding box center [256, 629] width 20 height 20
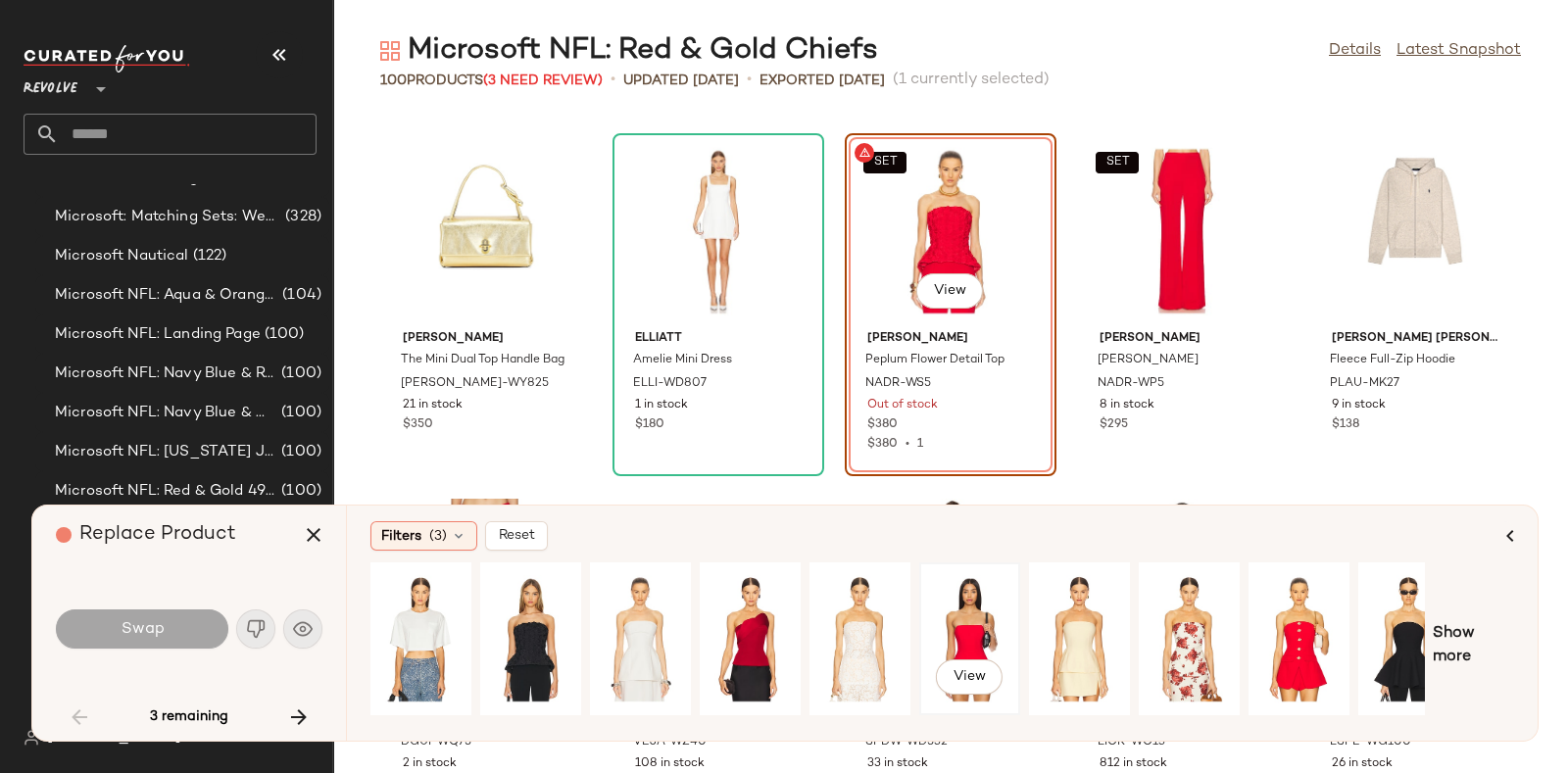
click at [946, 613] on div "View" at bounding box center [970, 639] width 87 height 139
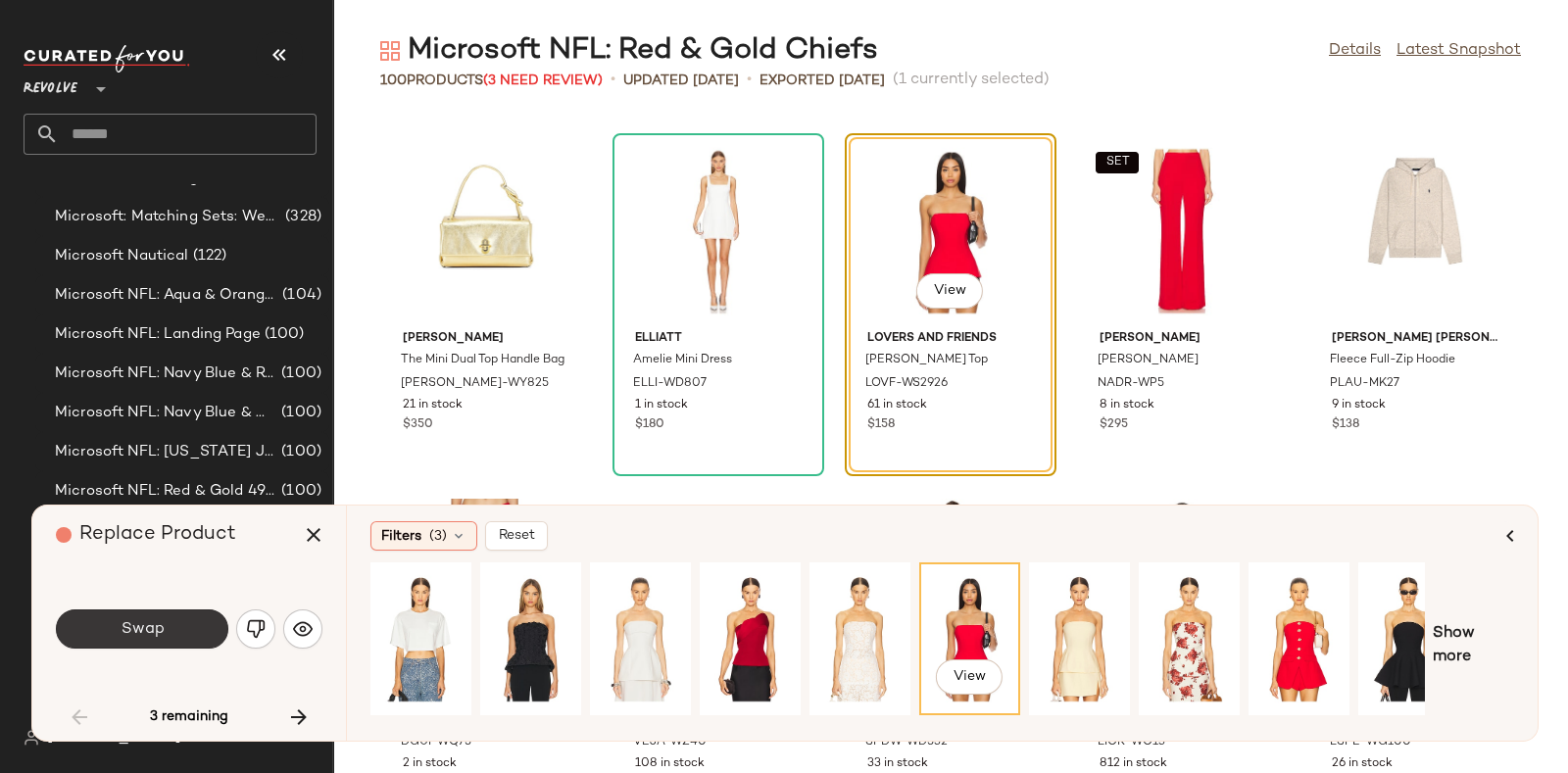
click at [160, 620] on span "Swap" at bounding box center [142, 629] width 45 height 19
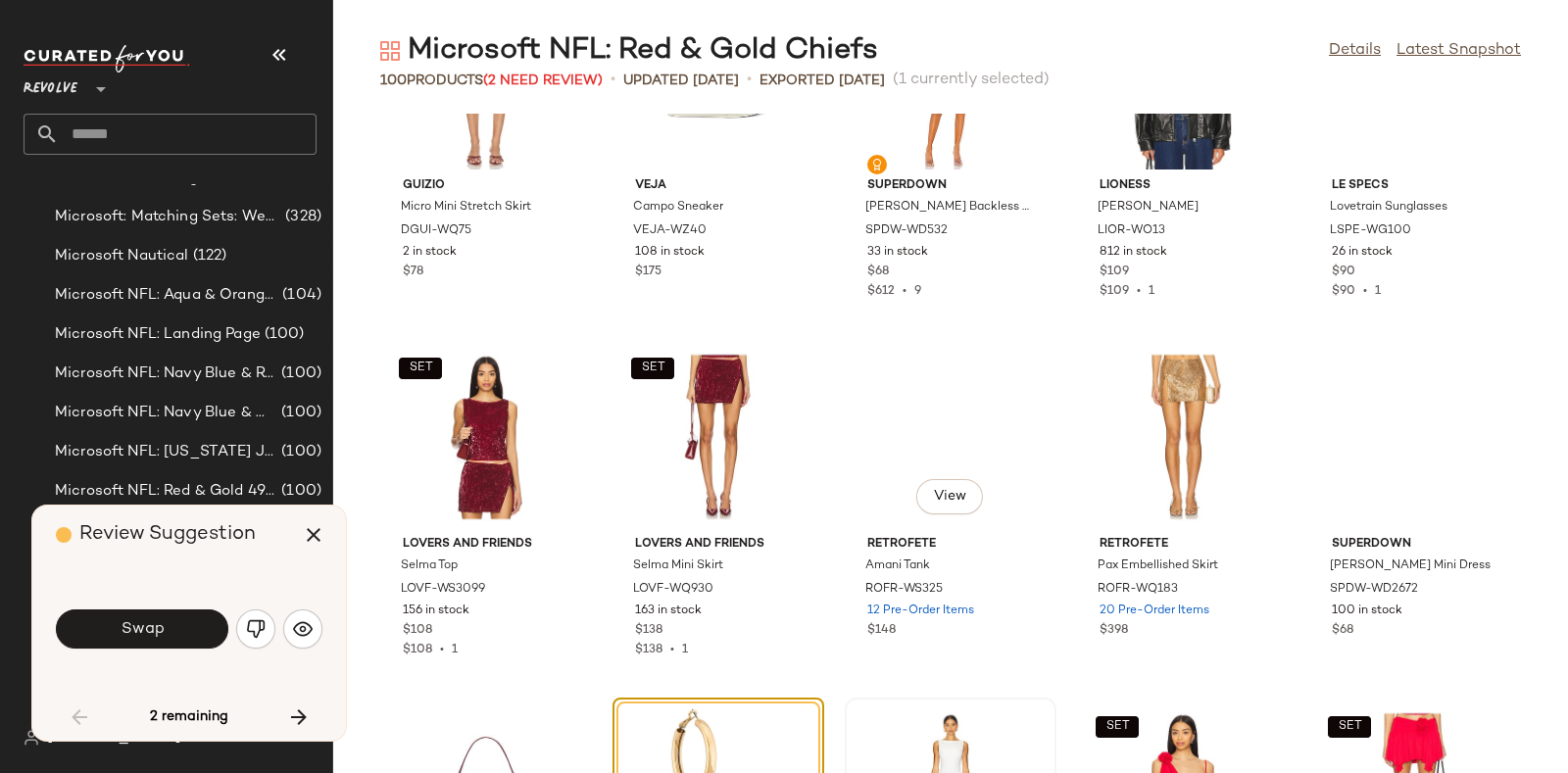
scroll to position [1896, 0]
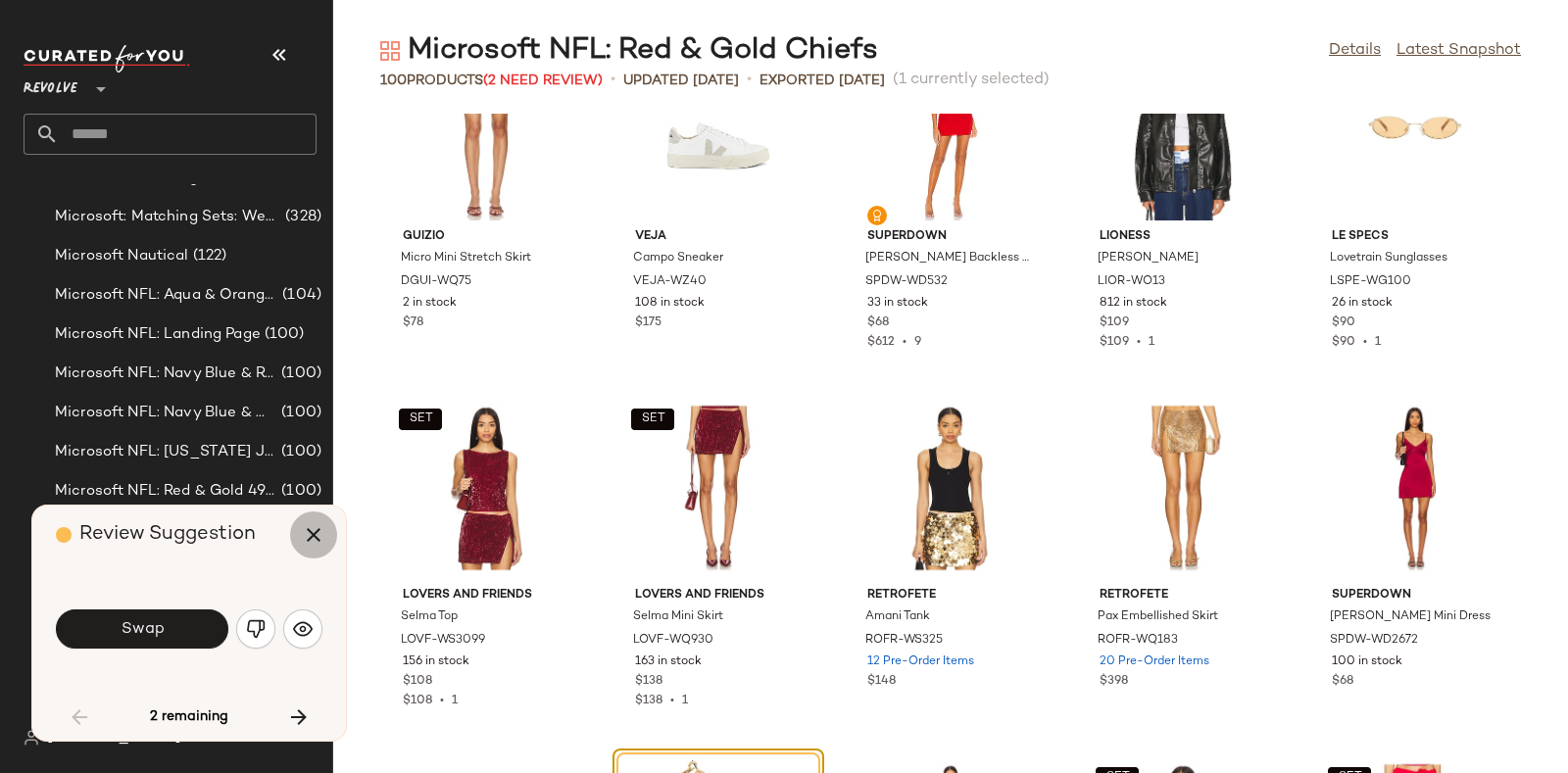
click at [308, 523] on icon "button" at bounding box center [314, 535] width 24 height 24
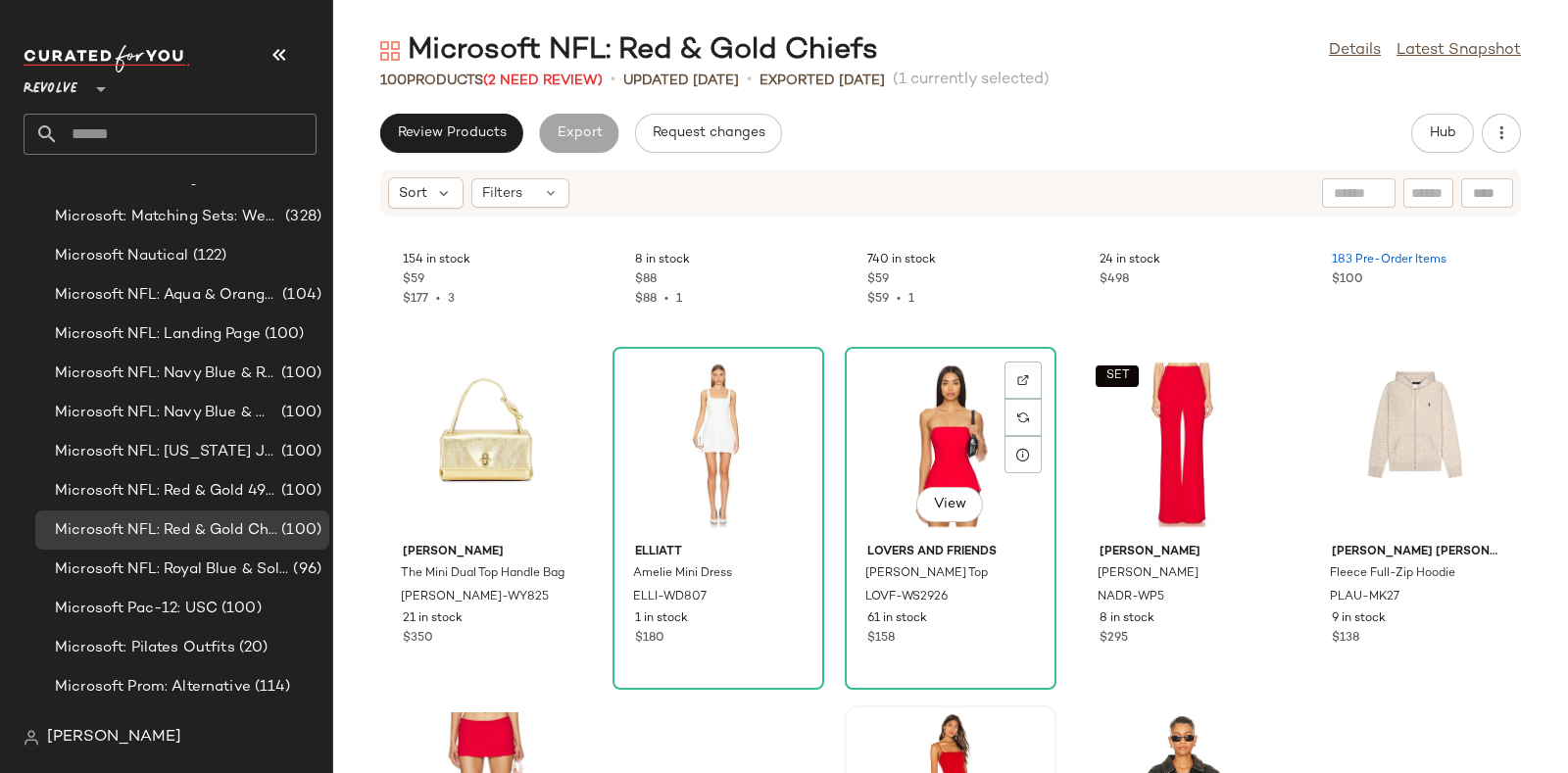
scroll to position [1351, 0]
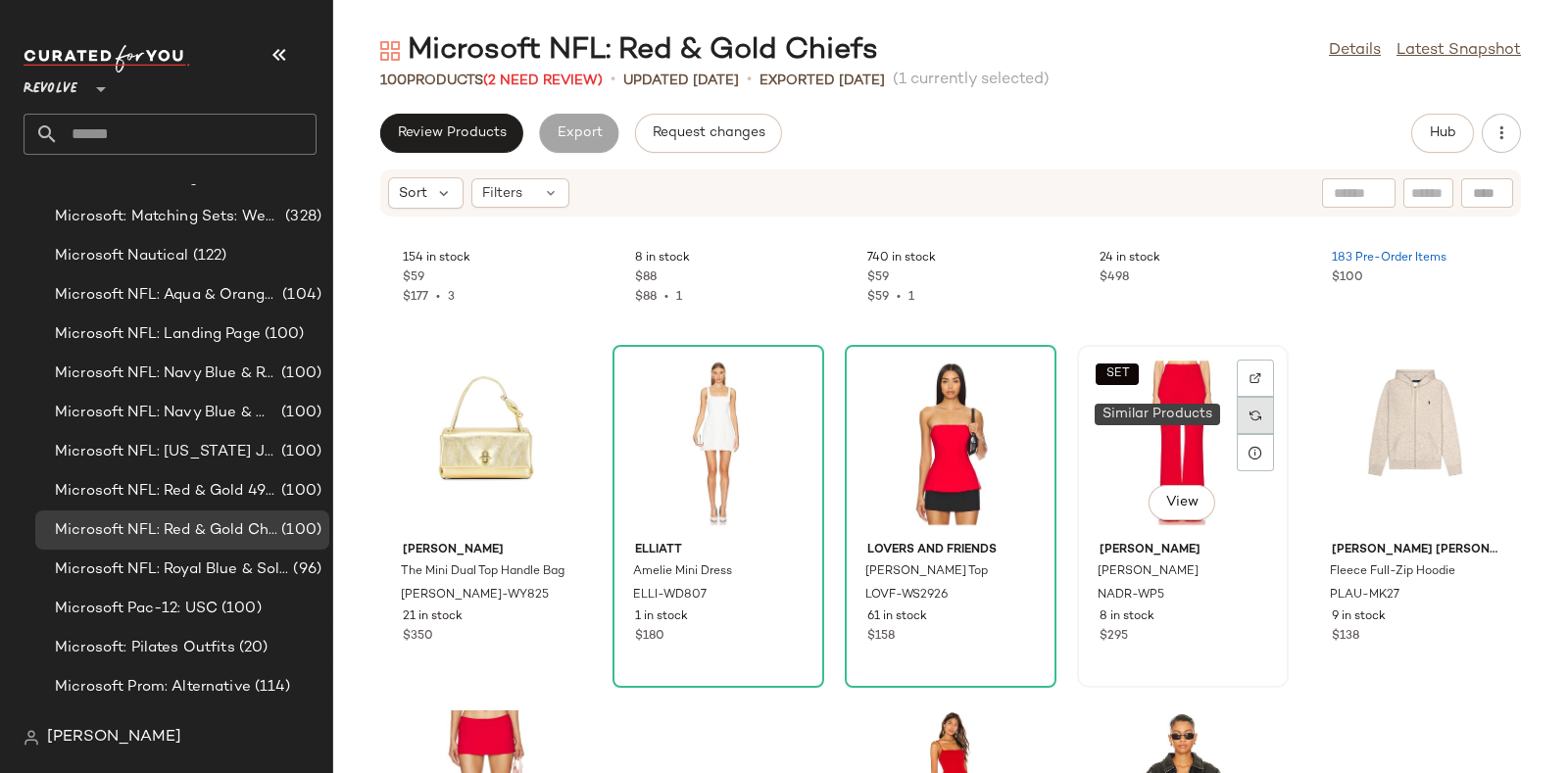
click at [1253, 411] on div at bounding box center [1255, 416] width 38 height 38
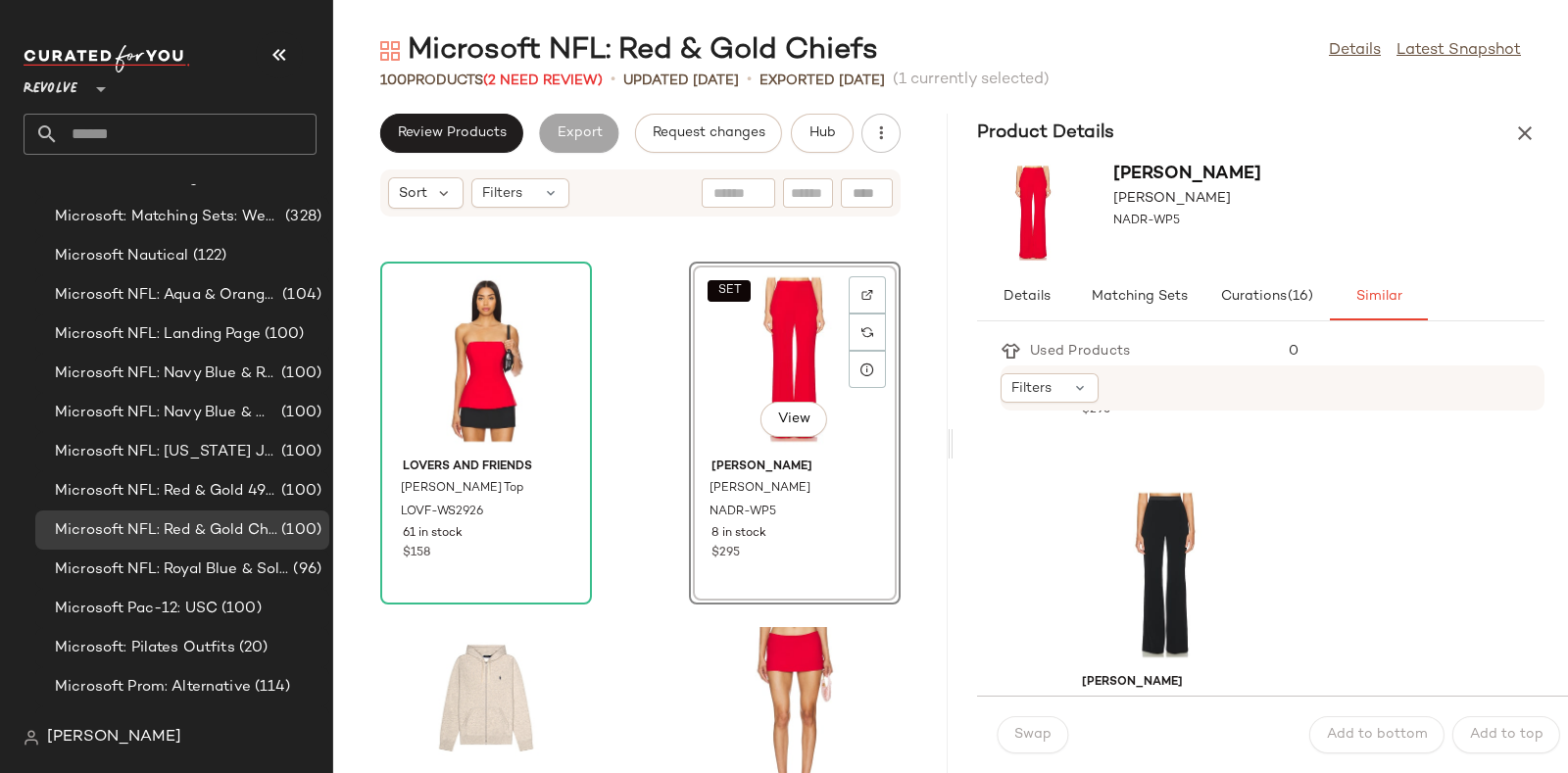
scroll to position [1436, 0]
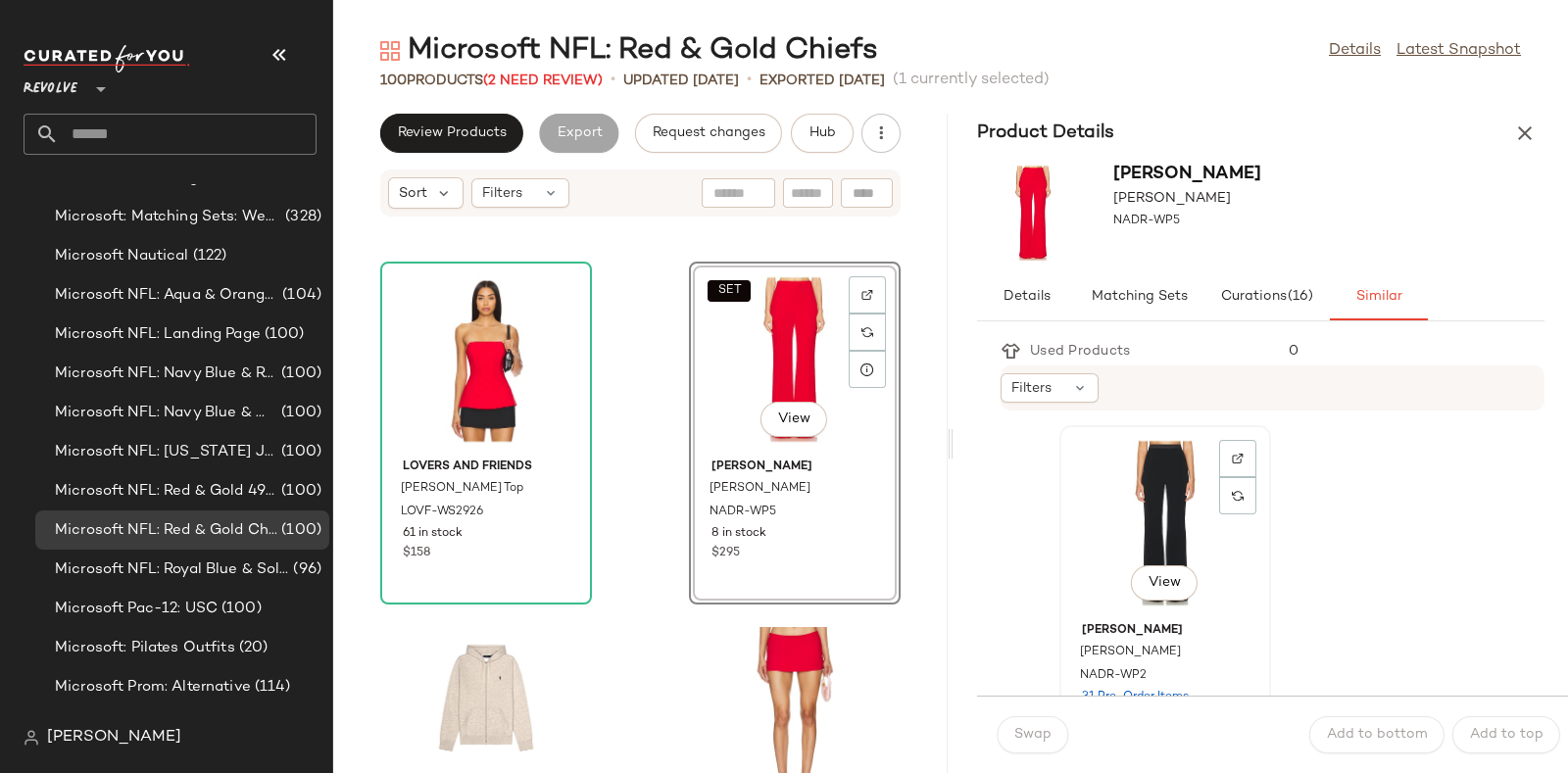
click at [1136, 487] on div "View" at bounding box center [1165, 523] width 198 height 182
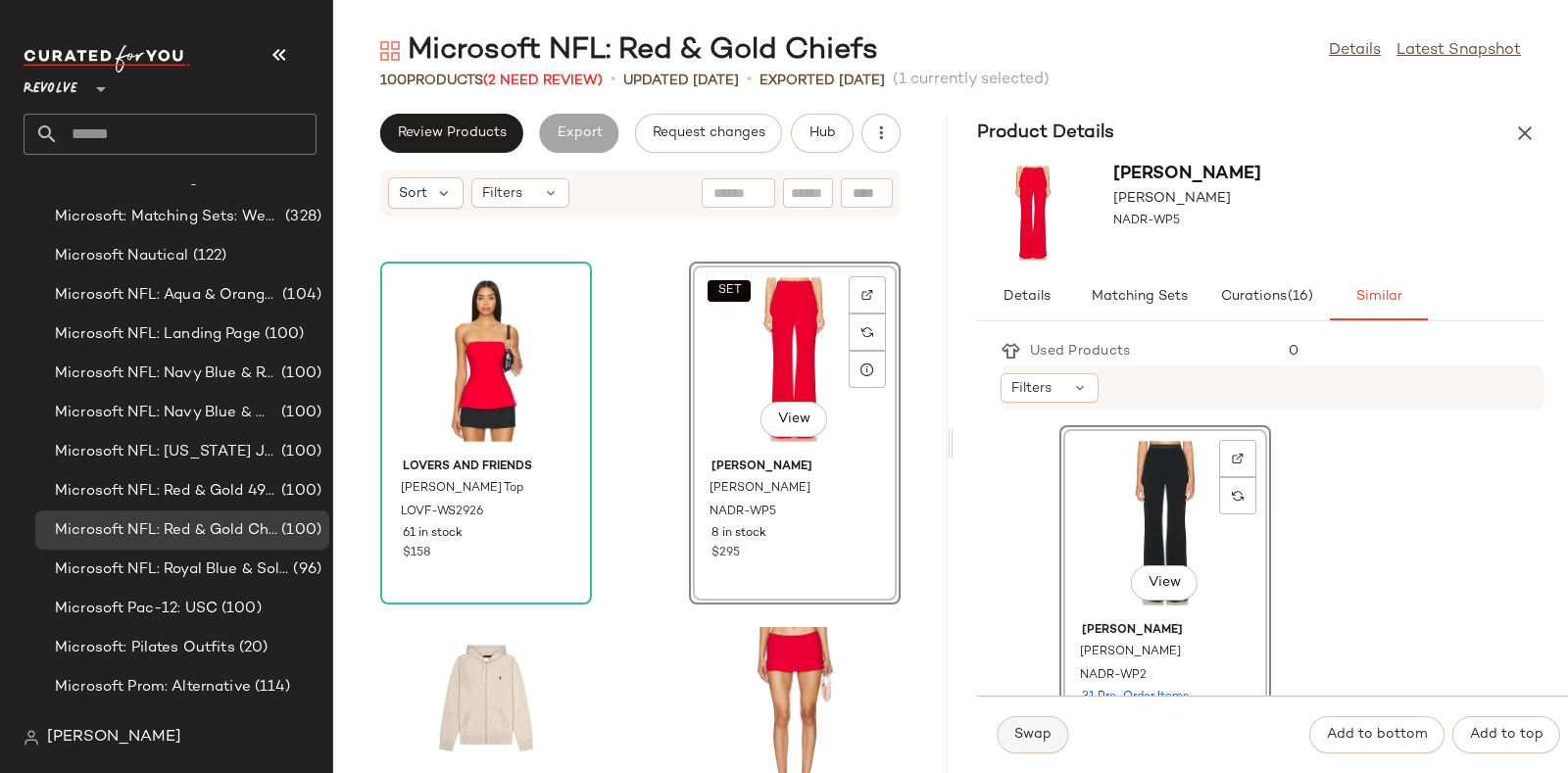
click at [1017, 747] on button "Swap" at bounding box center [1032, 735] width 71 height 38
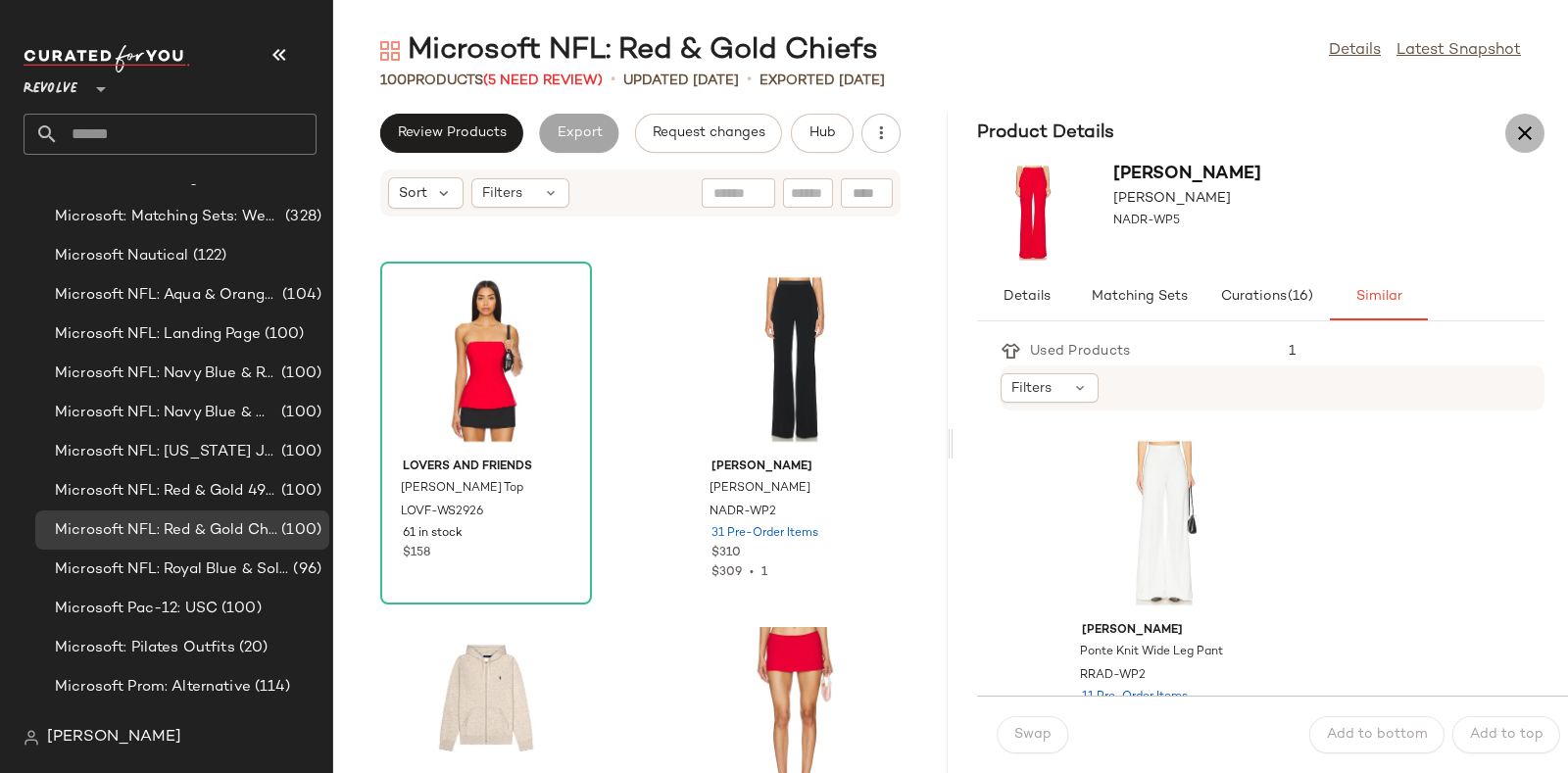
click at [1530, 128] on icon "button" at bounding box center [1524, 134] width 24 height 24
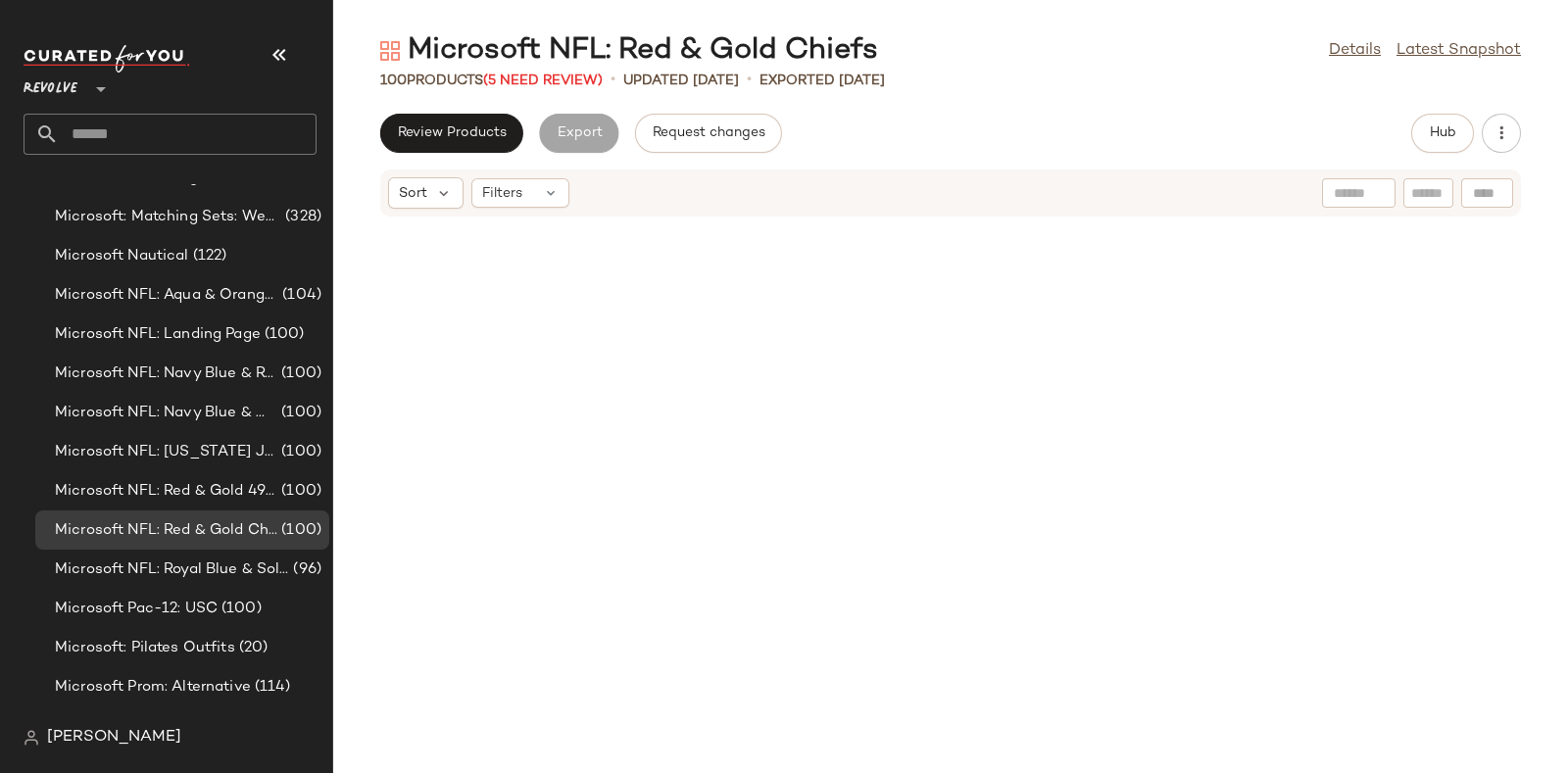
scroll to position [1435, 0]
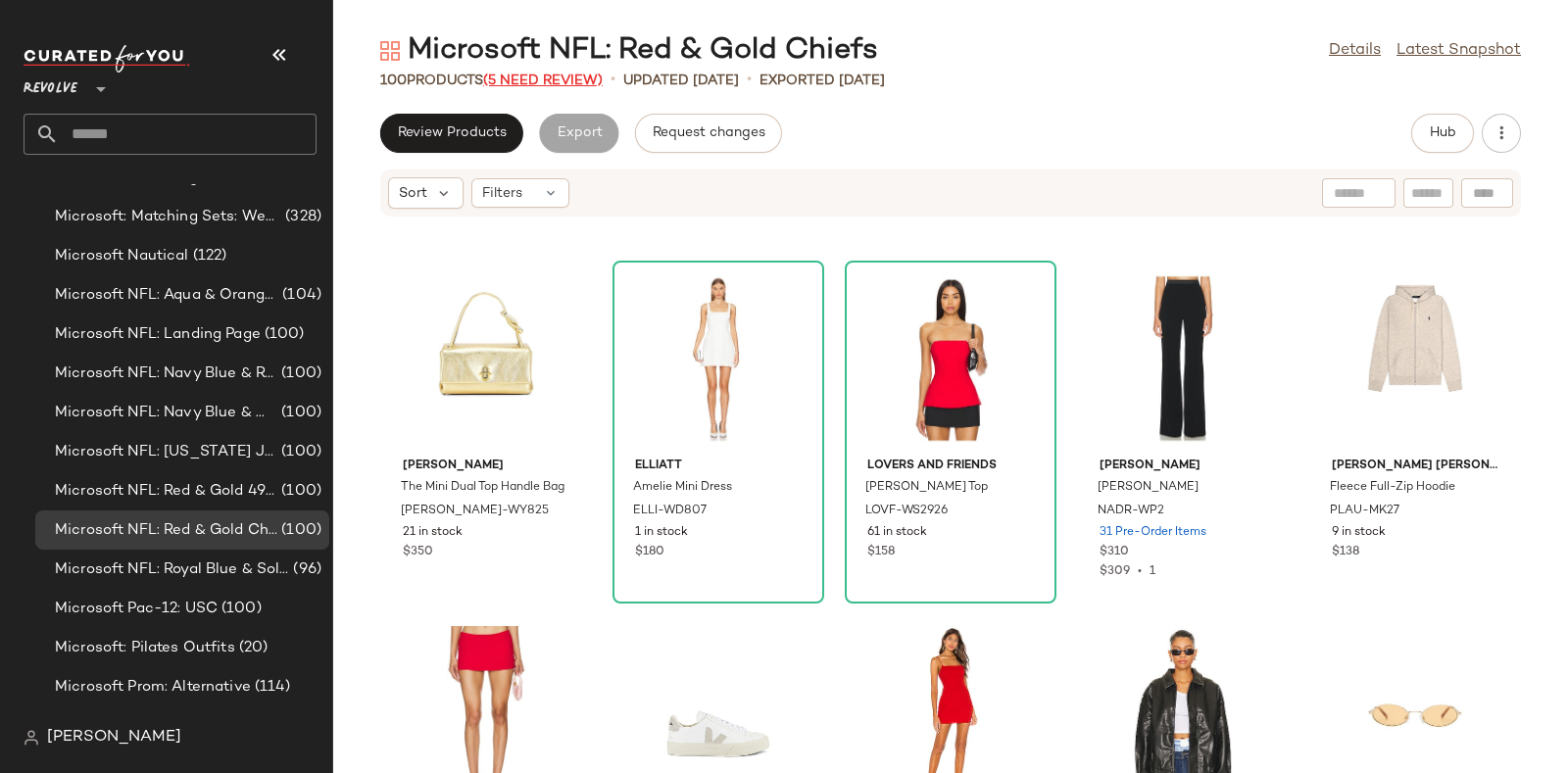
click at [527, 77] on span "(5 Need Review)" at bounding box center [543, 80] width 120 height 15
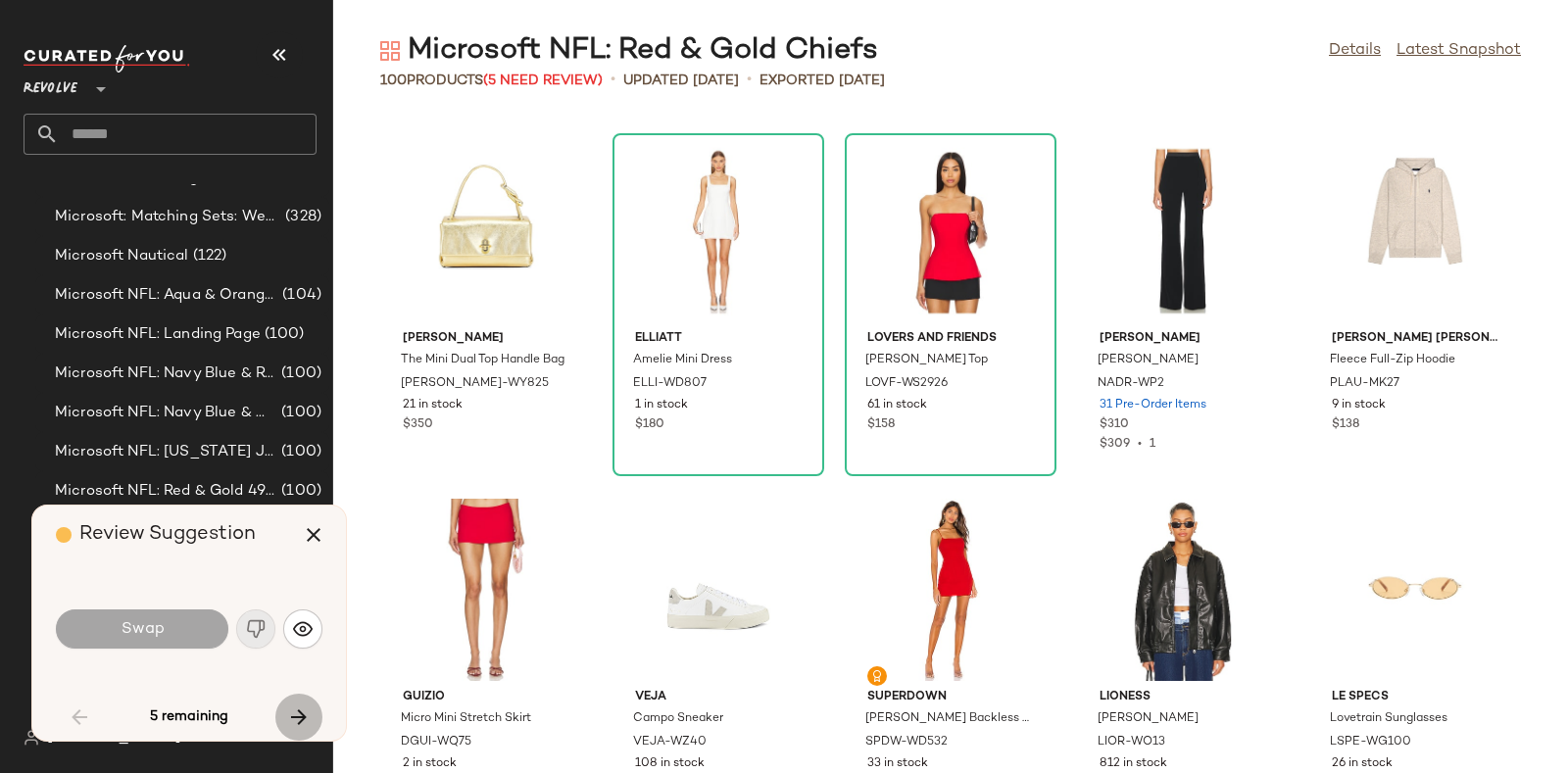
click at [288, 710] on icon "button" at bounding box center [299, 718] width 24 height 24
click at [291, 708] on icon "button" at bounding box center [299, 718] width 24 height 24
click at [284, 703] on button "button" at bounding box center [298, 717] width 47 height 47
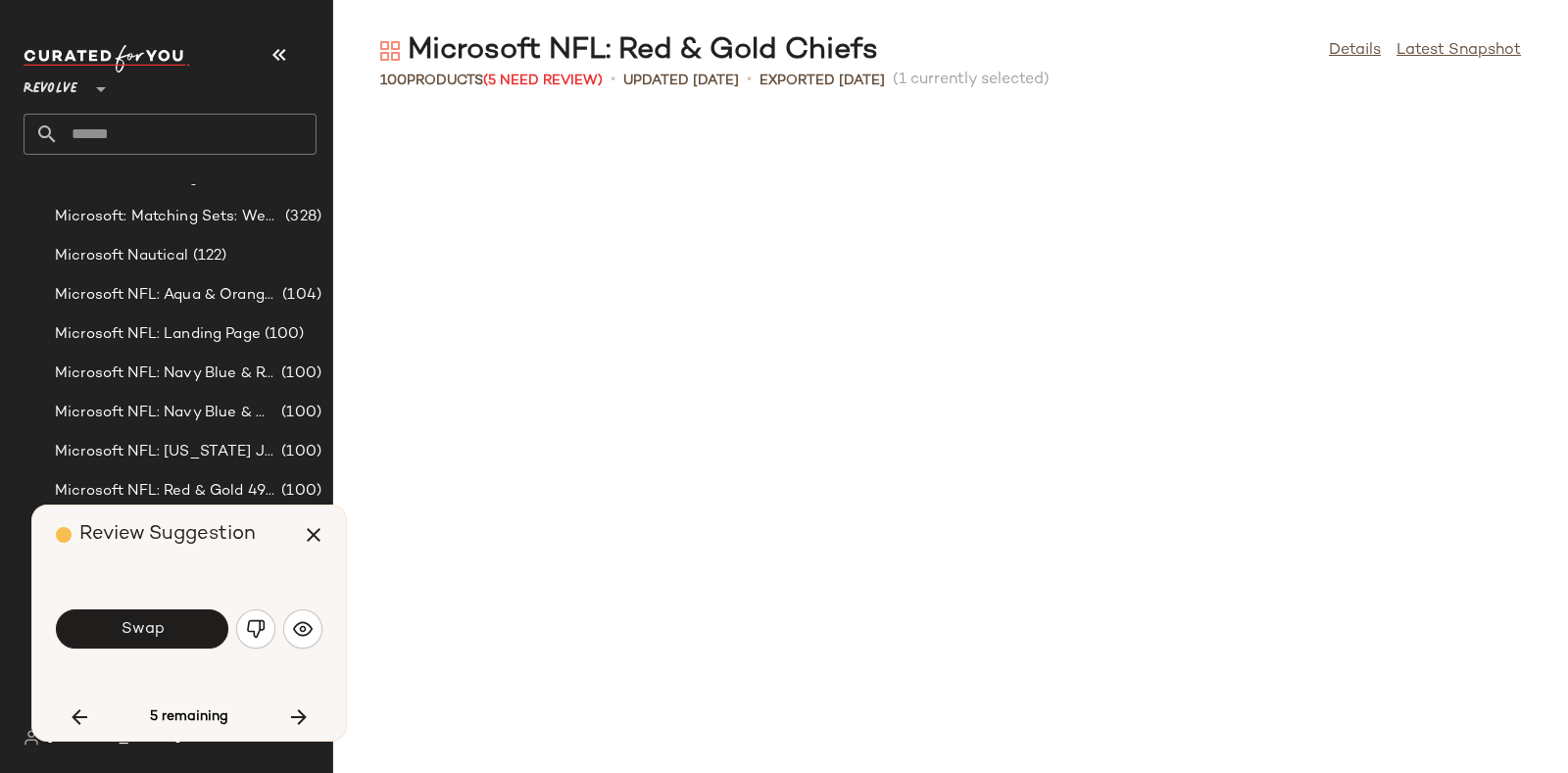
scroll to position [2510, 0]
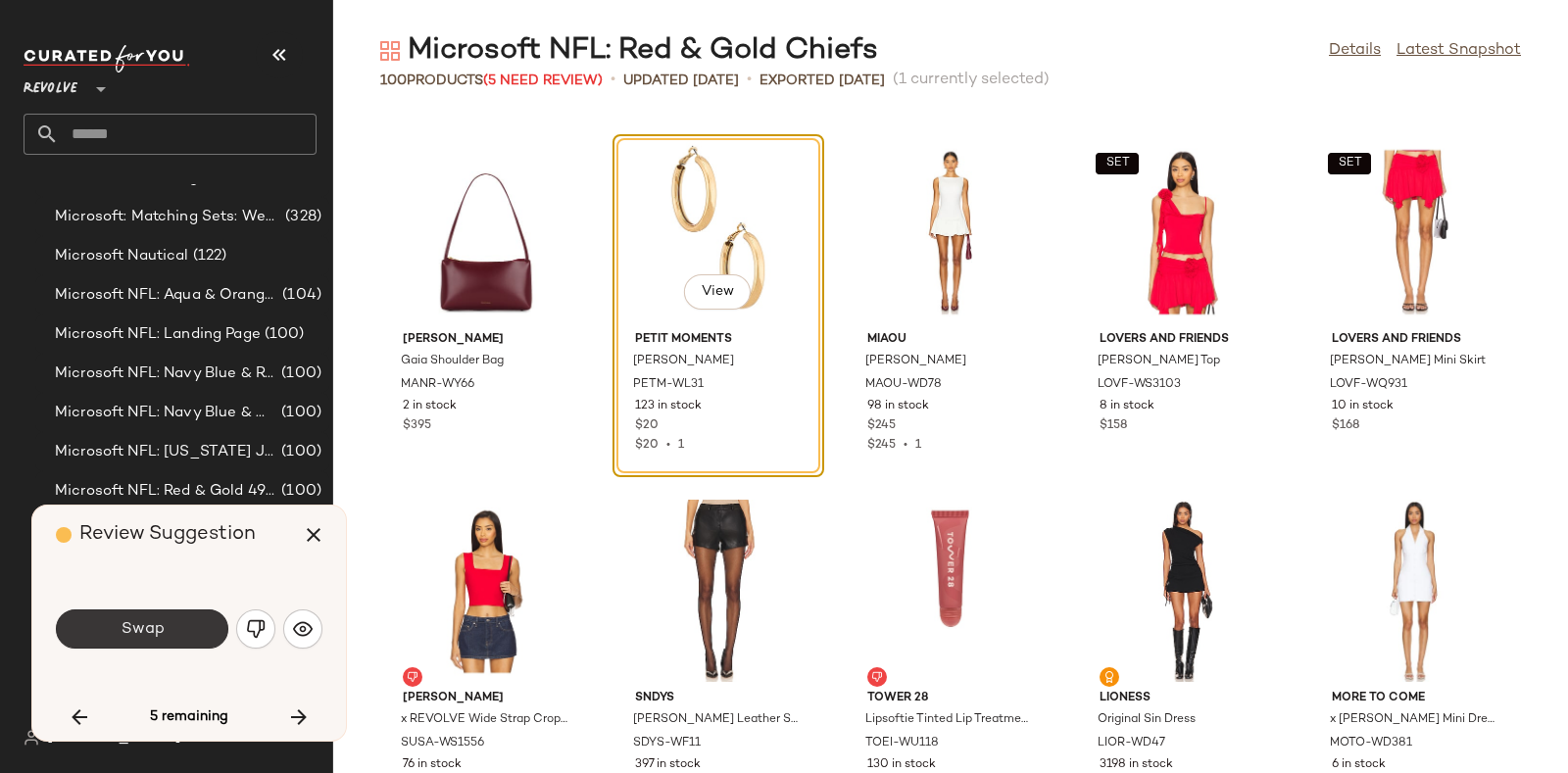
click at [171, 621] on button "Swap" at bounding box center [142, 629] width 172 height 40
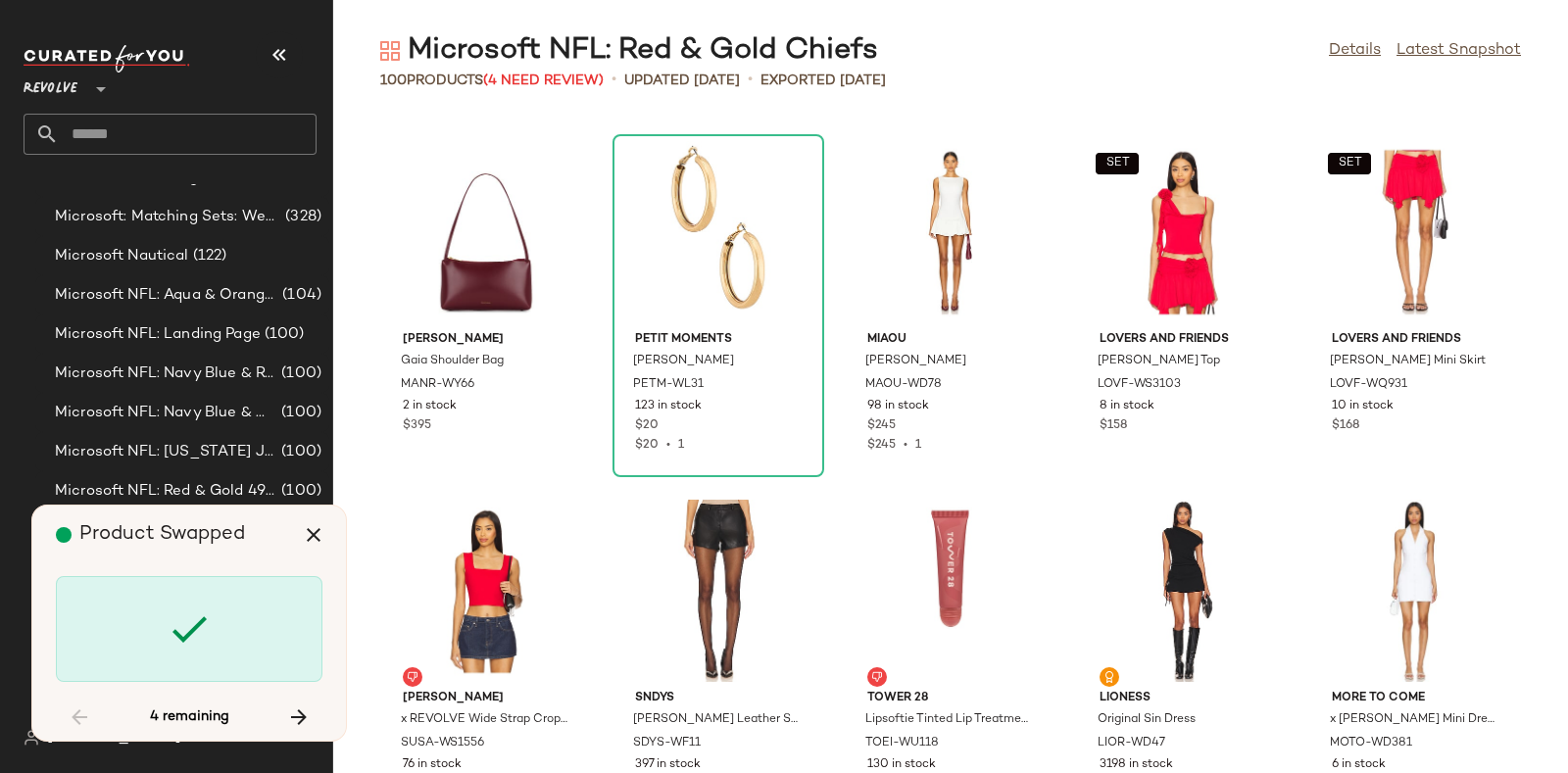
click at [294, 703] on button "button" at bounding box center [298, 717] width 47 height 47
click at [287, 715] on icon "button" at bounding box center [299, 718] width 24 height 24
click at [289, 698] on button "button" at bounding box center [298, 717] width 47 height 47
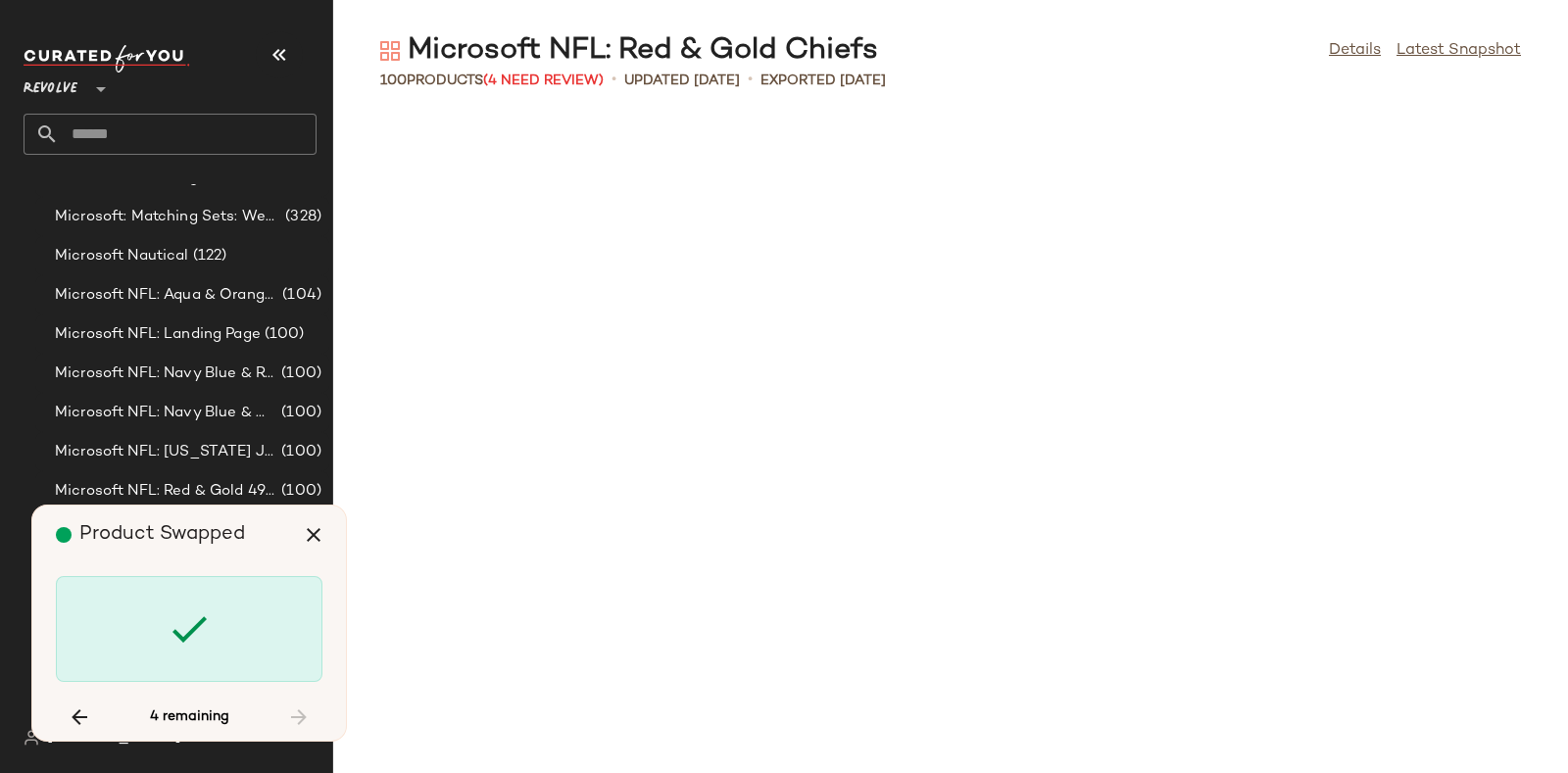
scroll to position [5382, 0]
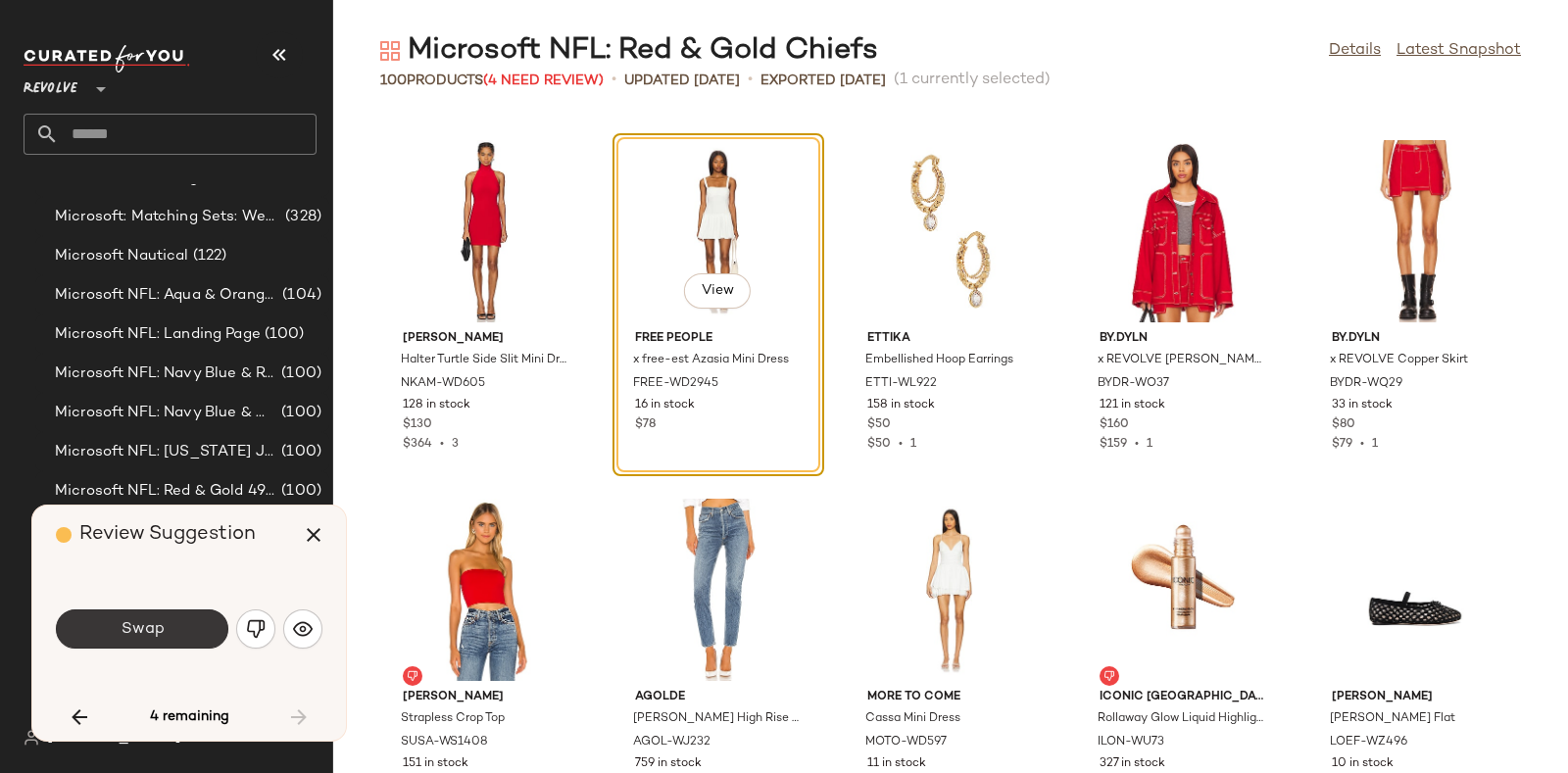
click at [180, 630] on button "Swap" at bounding box center [142, 629] width 172 height 40
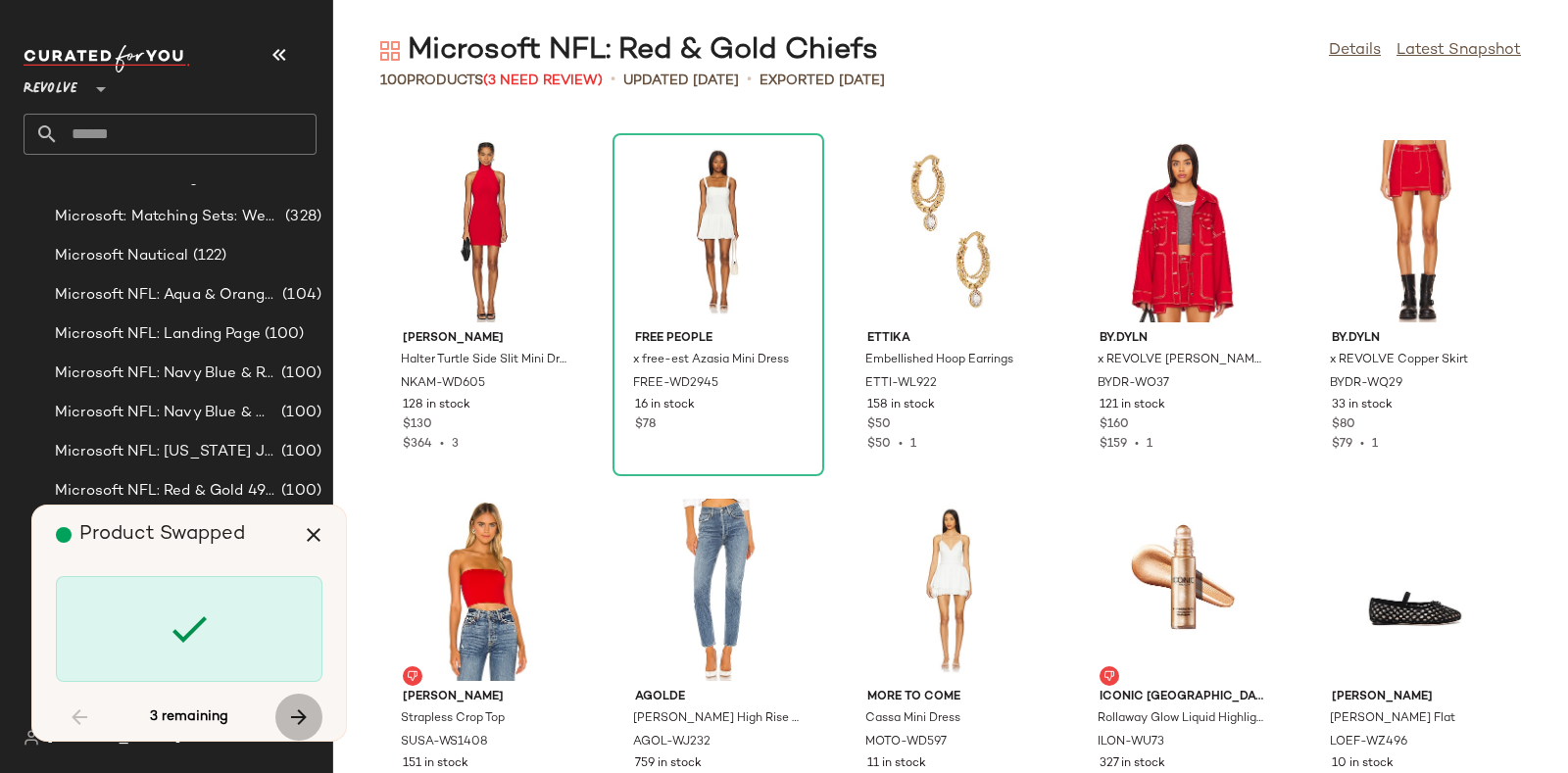
click at [288, 714] on icon "button" at bounding box center [299, 718] width 24 height 24
click at [291, 707] on icon "button" at bounding box center [299, 718] width 24 height 24
click at [554, 84] on span "(3 Need Review)" at bounding box center [543, 80] width 120 height 15
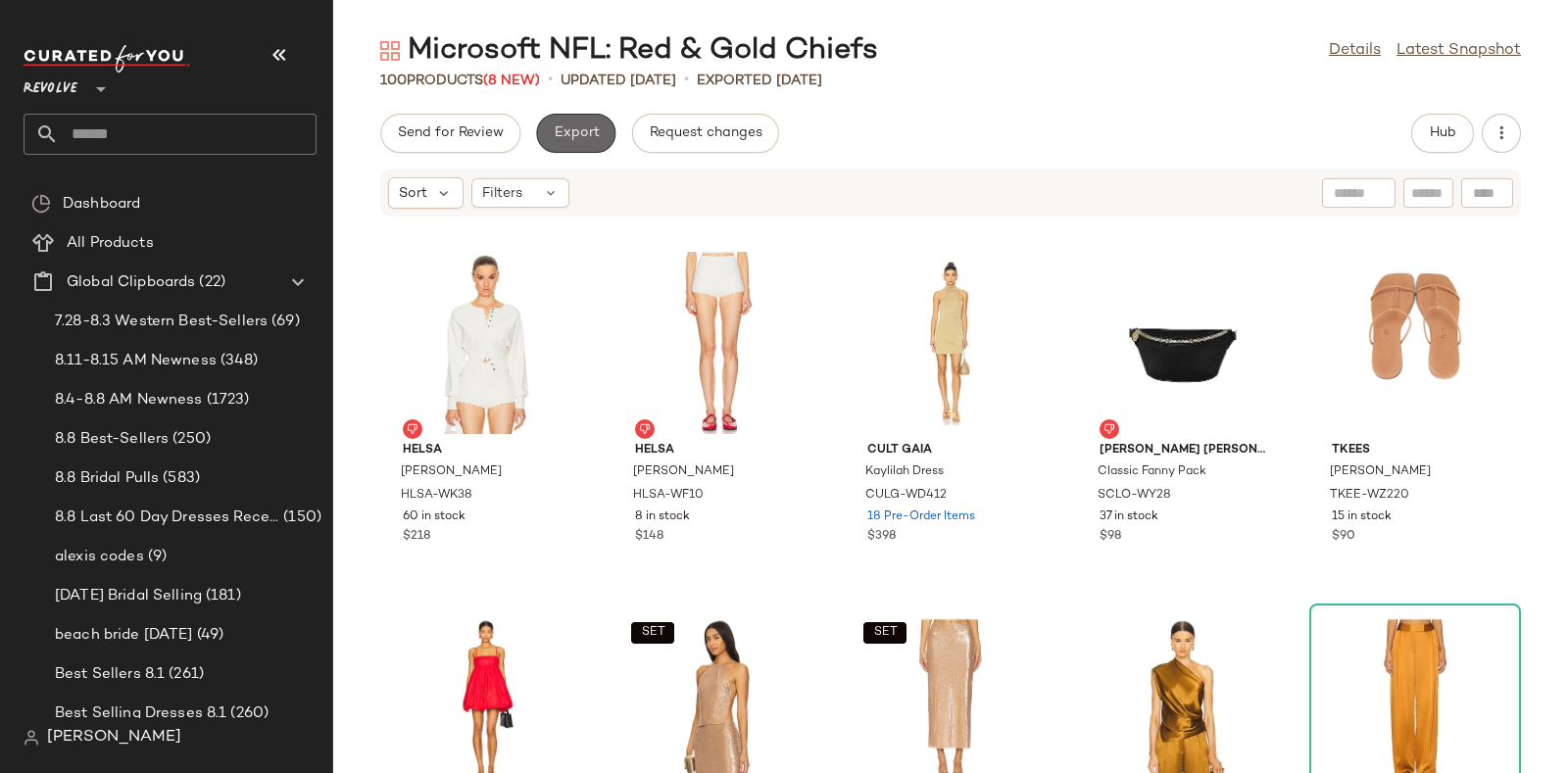
click at [569, 132] on span "Export" at bounding box center [575, 134] width 46 height 16
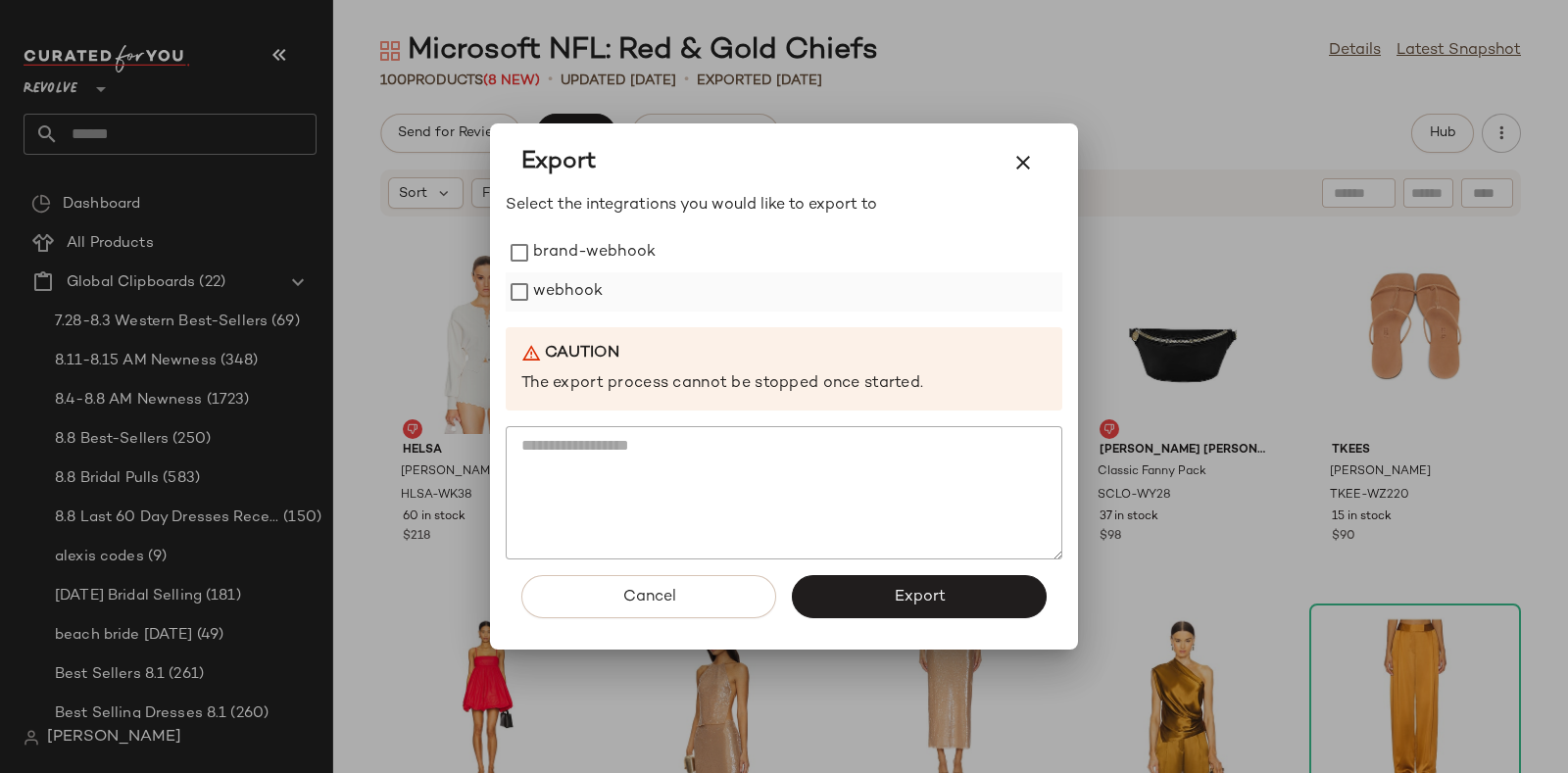
click at [559, 280] on label "webhook" at bounding box center [568, 292] width 69 height 40
click at [867, 589] on button "Export" at bounding box center [918, 598] width 255 height 44
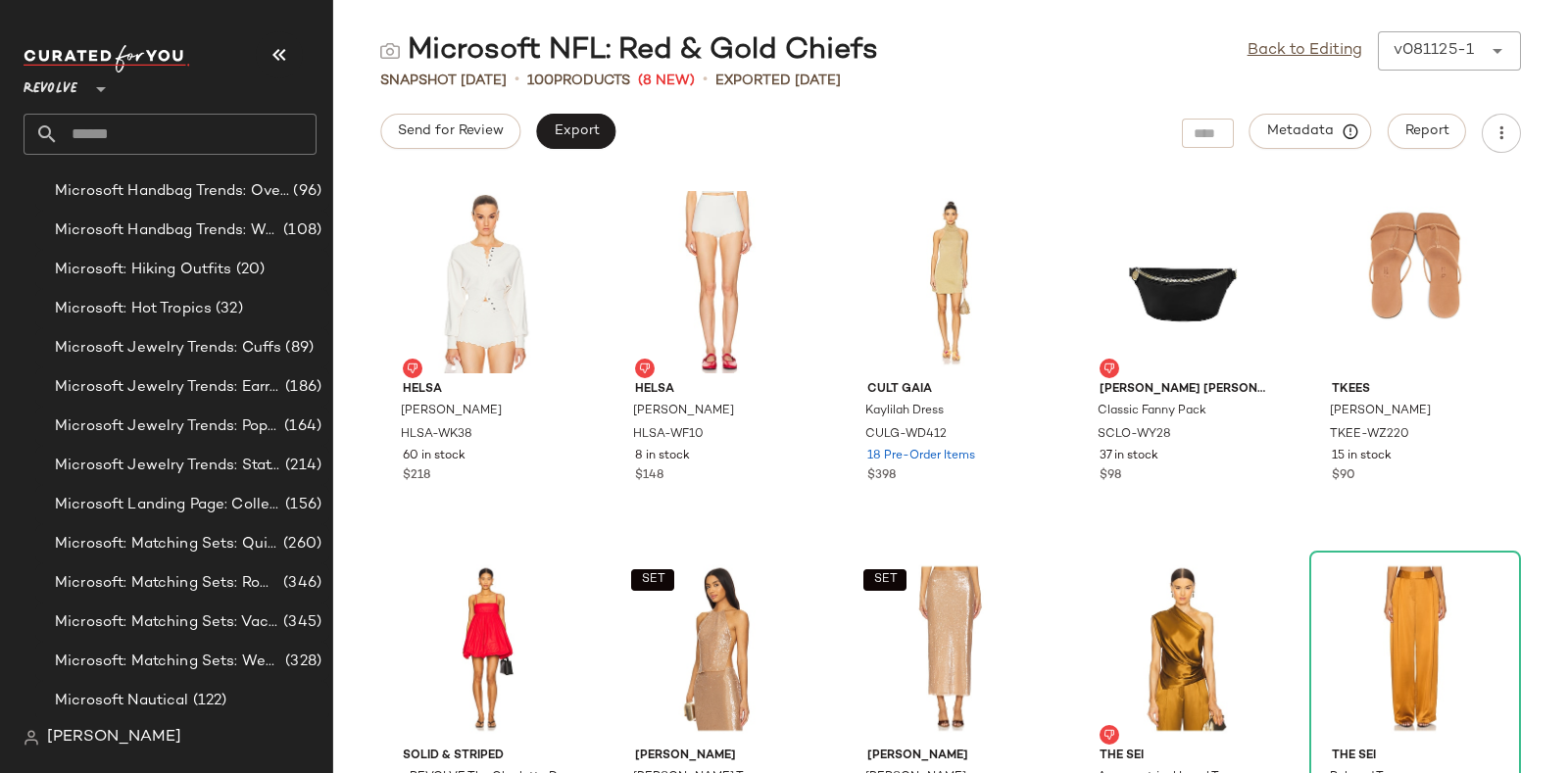
scroll to position [9662, 0]
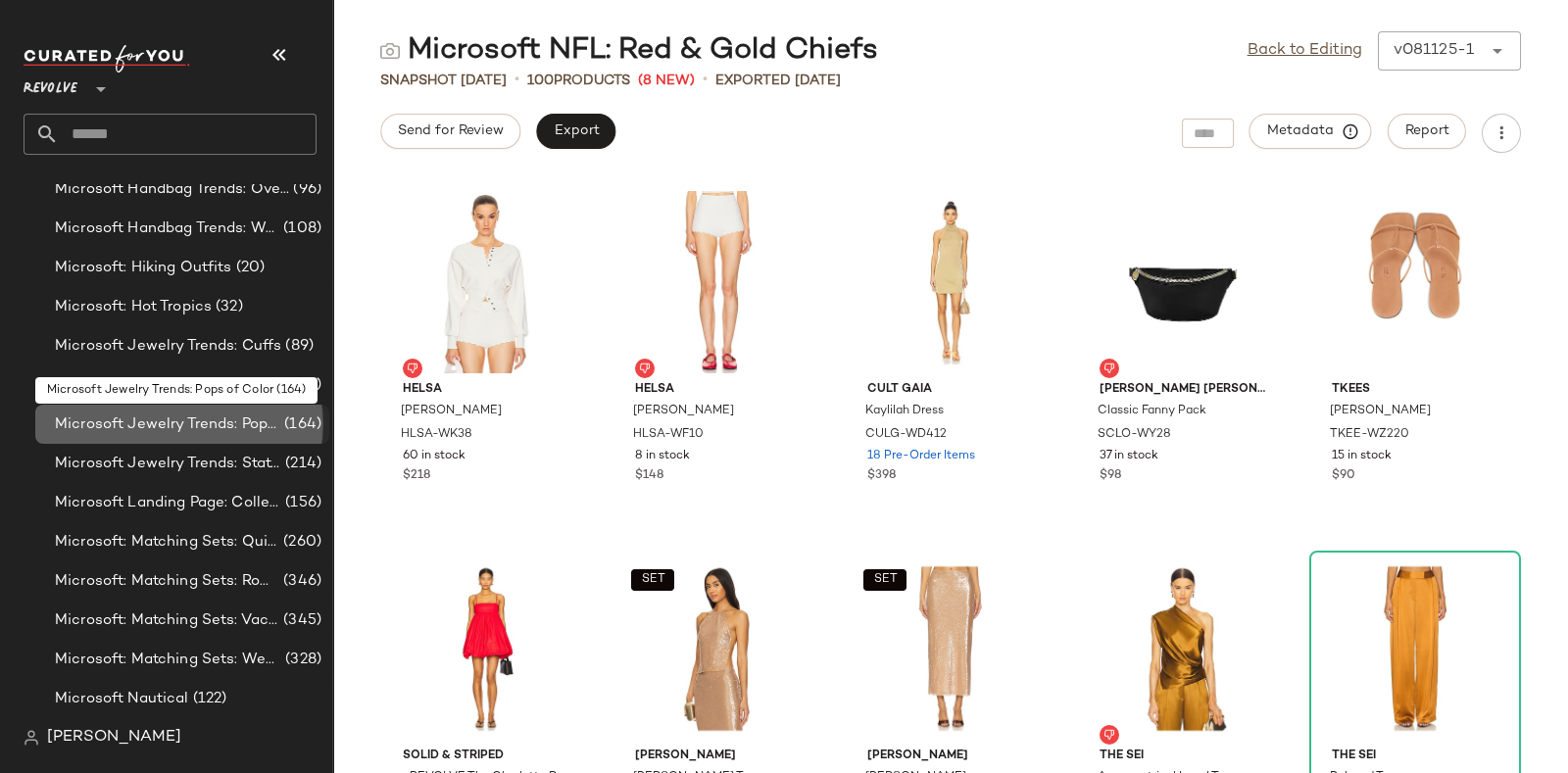
click at [258, 422] on span "Microsoft Jewelry Trends: Pops of Color" at bounding box center [167, 424] width 226 height 23
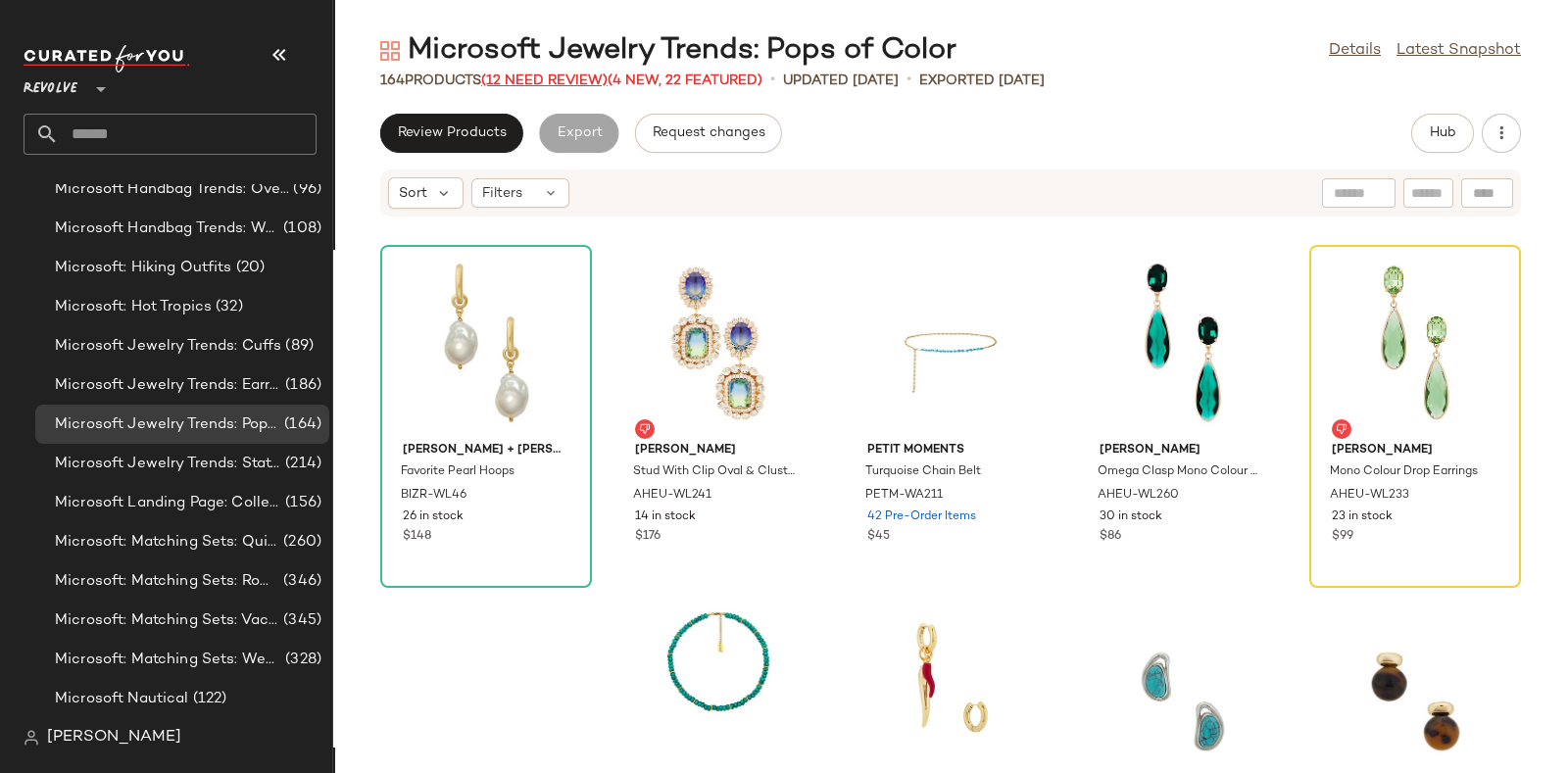
click at [564, 83] on span "(12 Need Review)" at bounding box center [545, 80] width 127 height 15
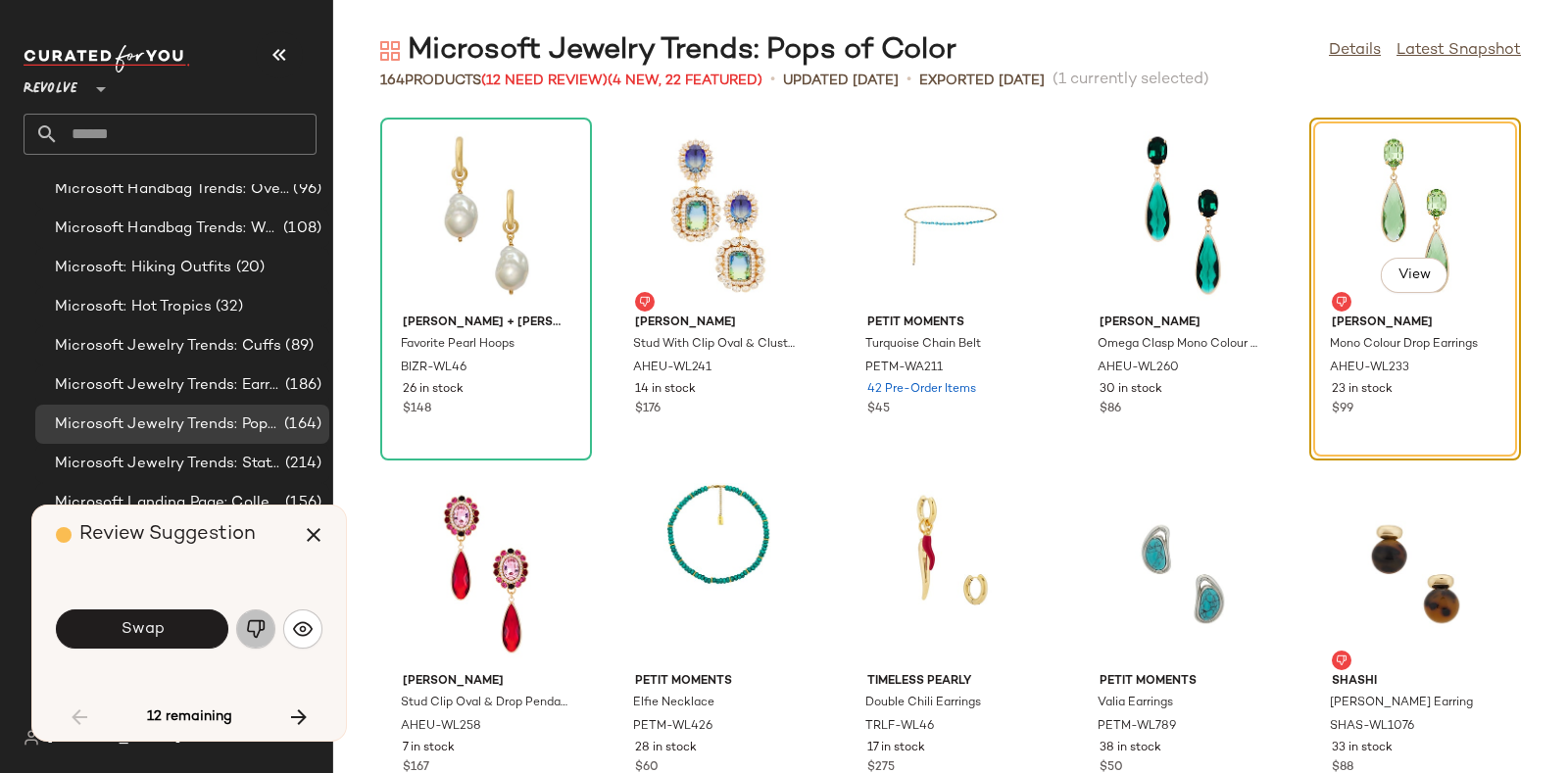
click at [250, 627] on img "button" at bounding box center [256, 629] width 20 height 20
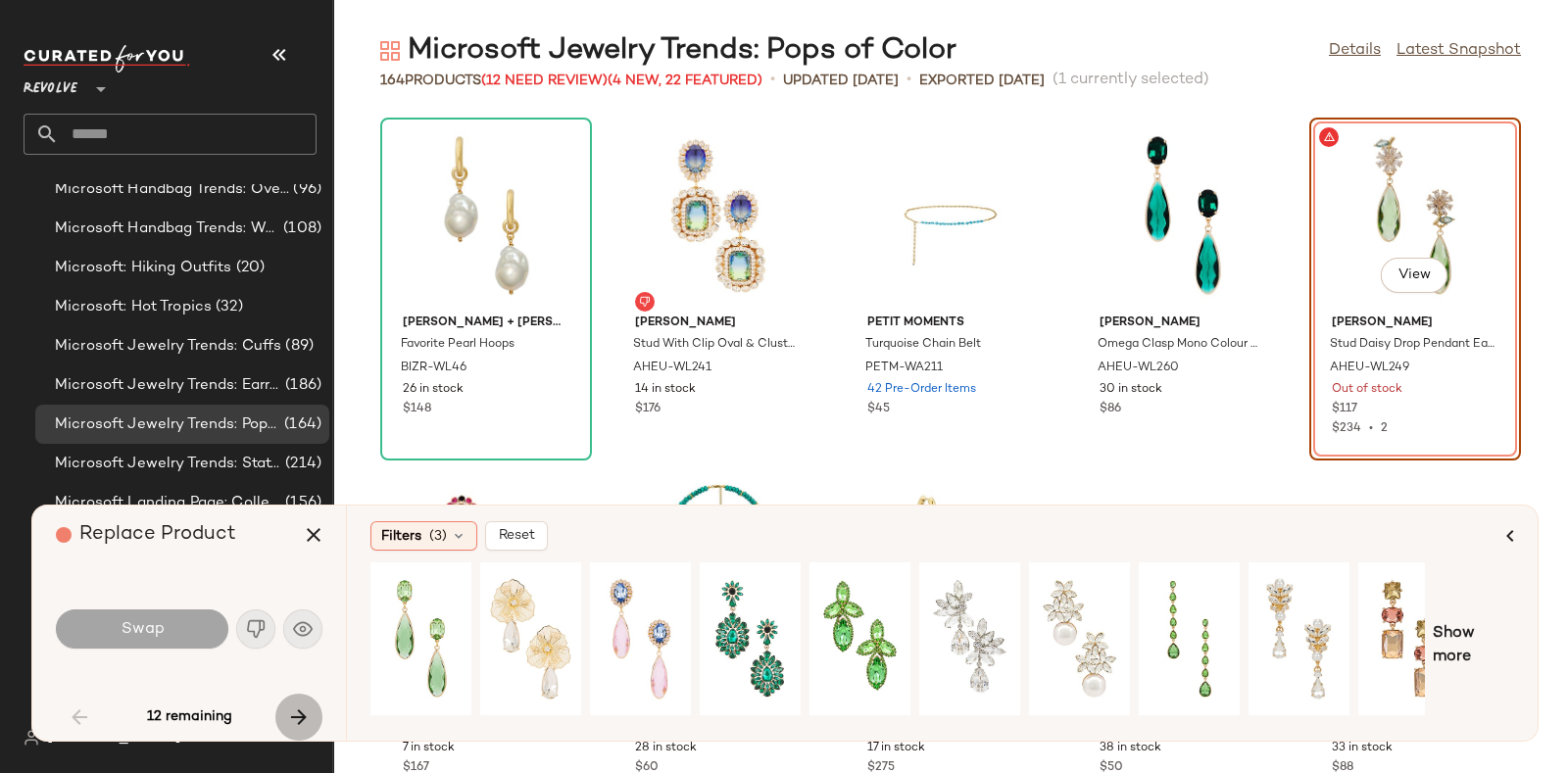
click at [298, 713] on icon "button" at bounding box center [299, 718] width 24 height 24
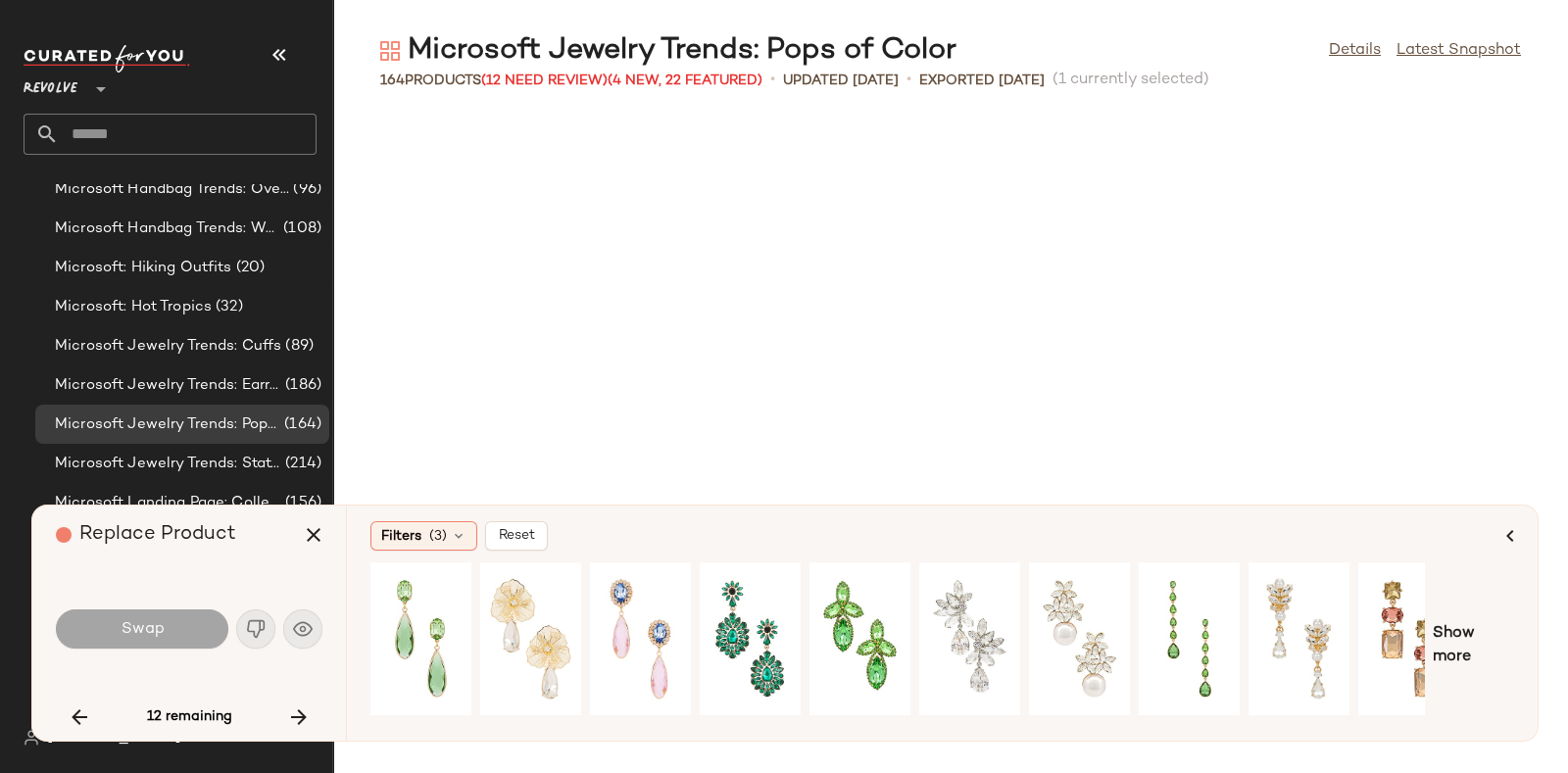
scroll to position [1793, 0]
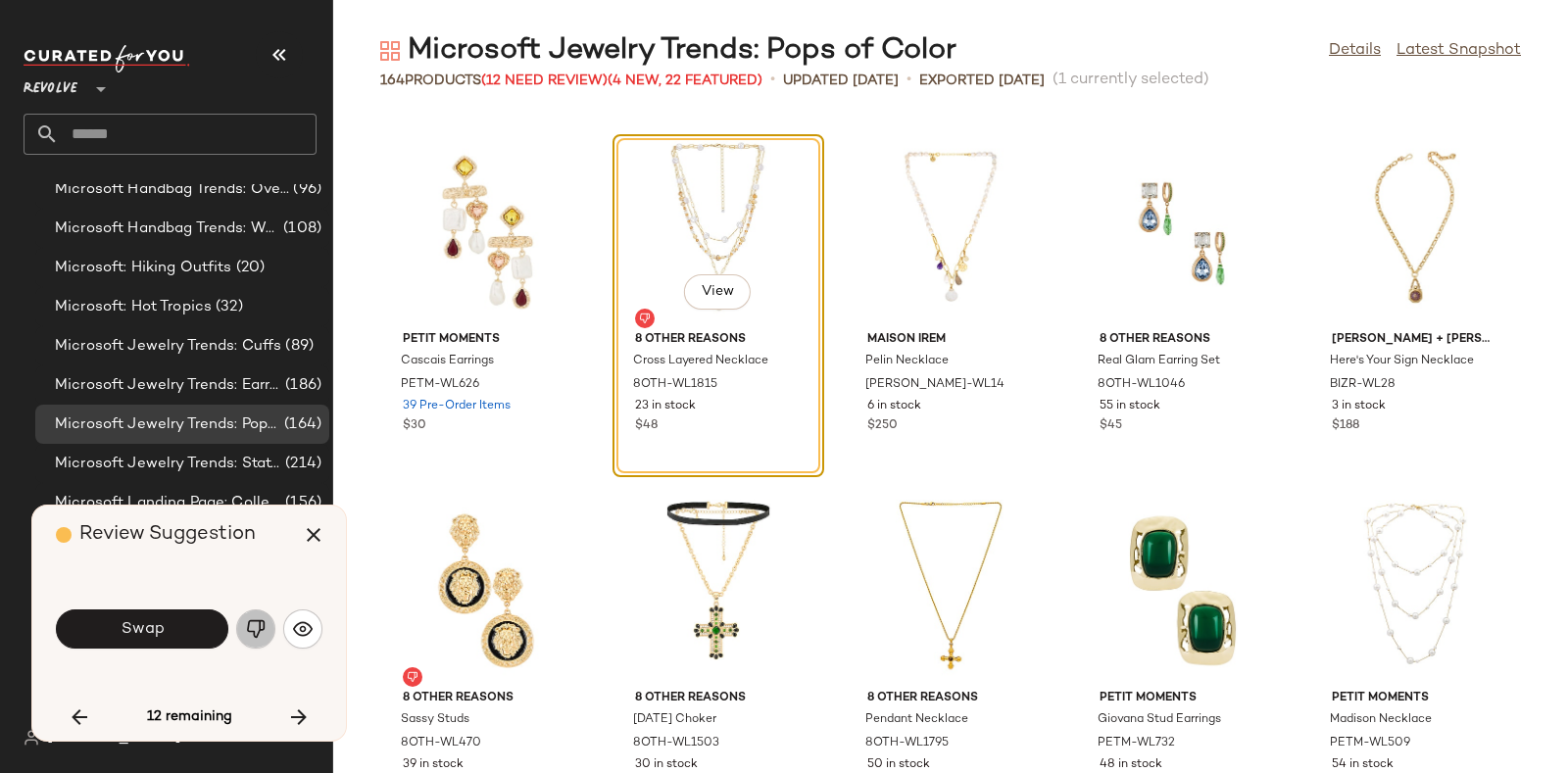
click at [250, 624] on img "button" at bounding box center [256, 629] width 20 height 20
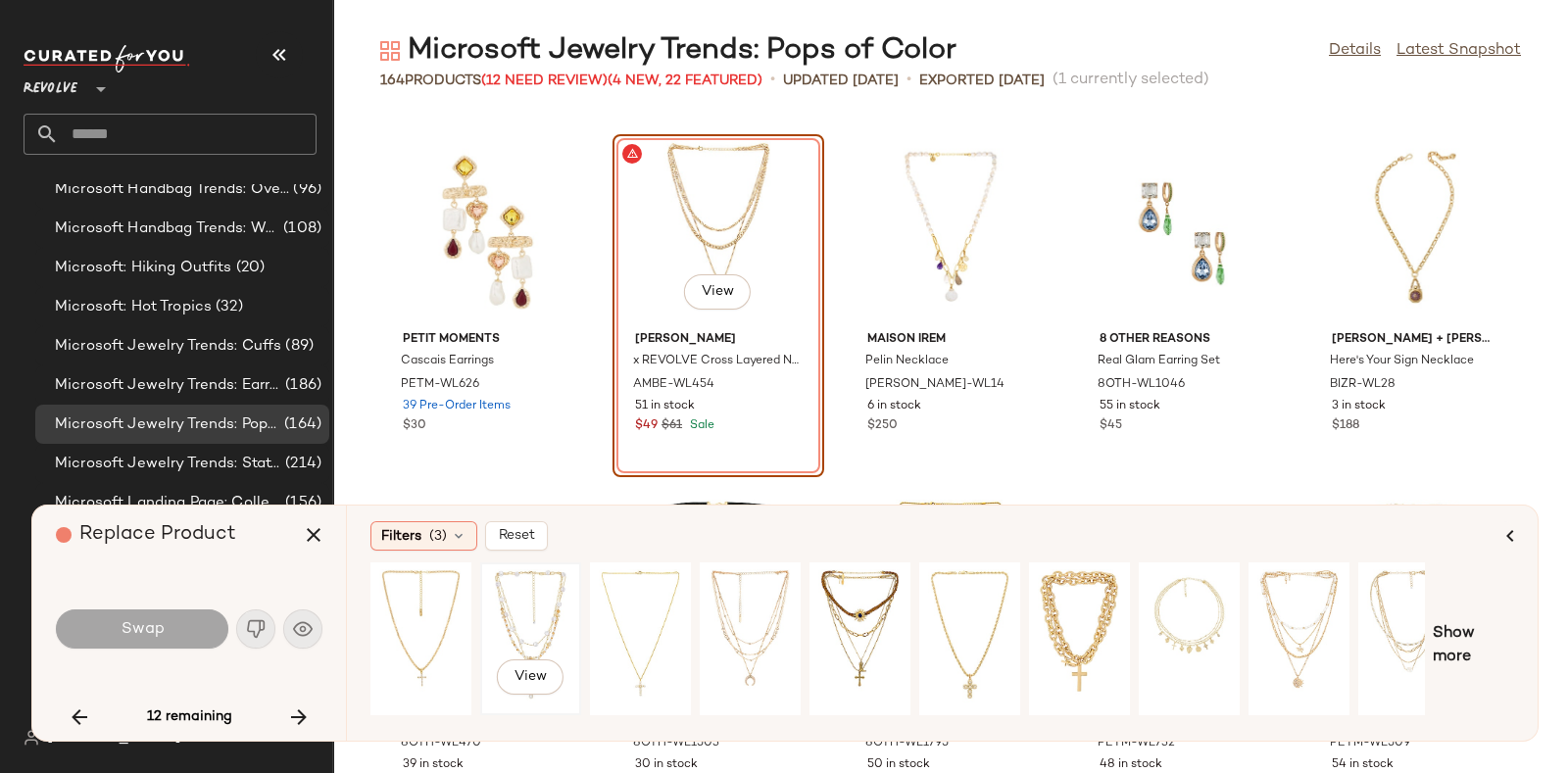
click at [508, 597] on div "View" at bounding box center [531, 639] width 87 height 139
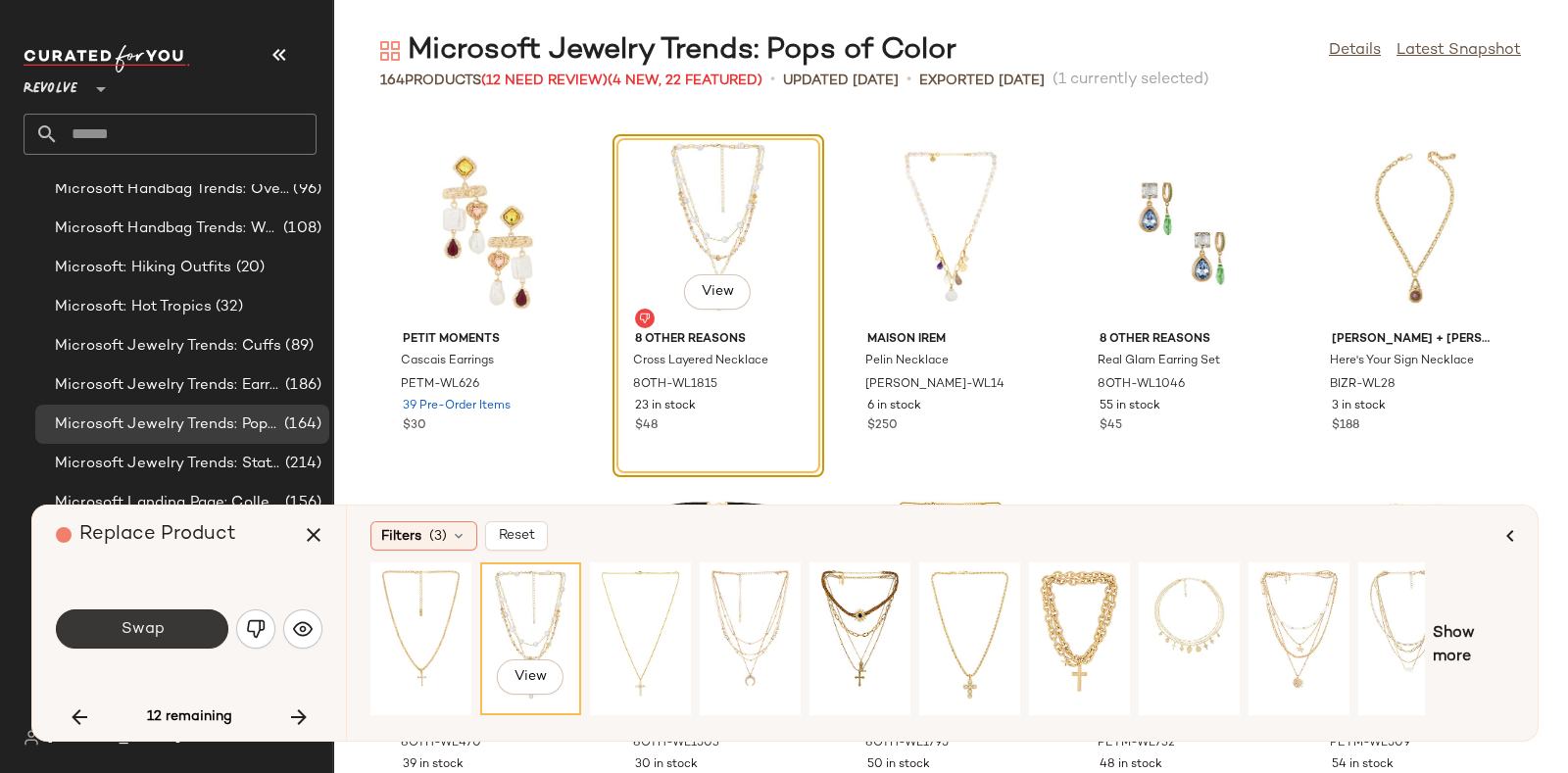
click at [157, 629] on span "Swap" at bounding box center [142, 629] width 45 height 19
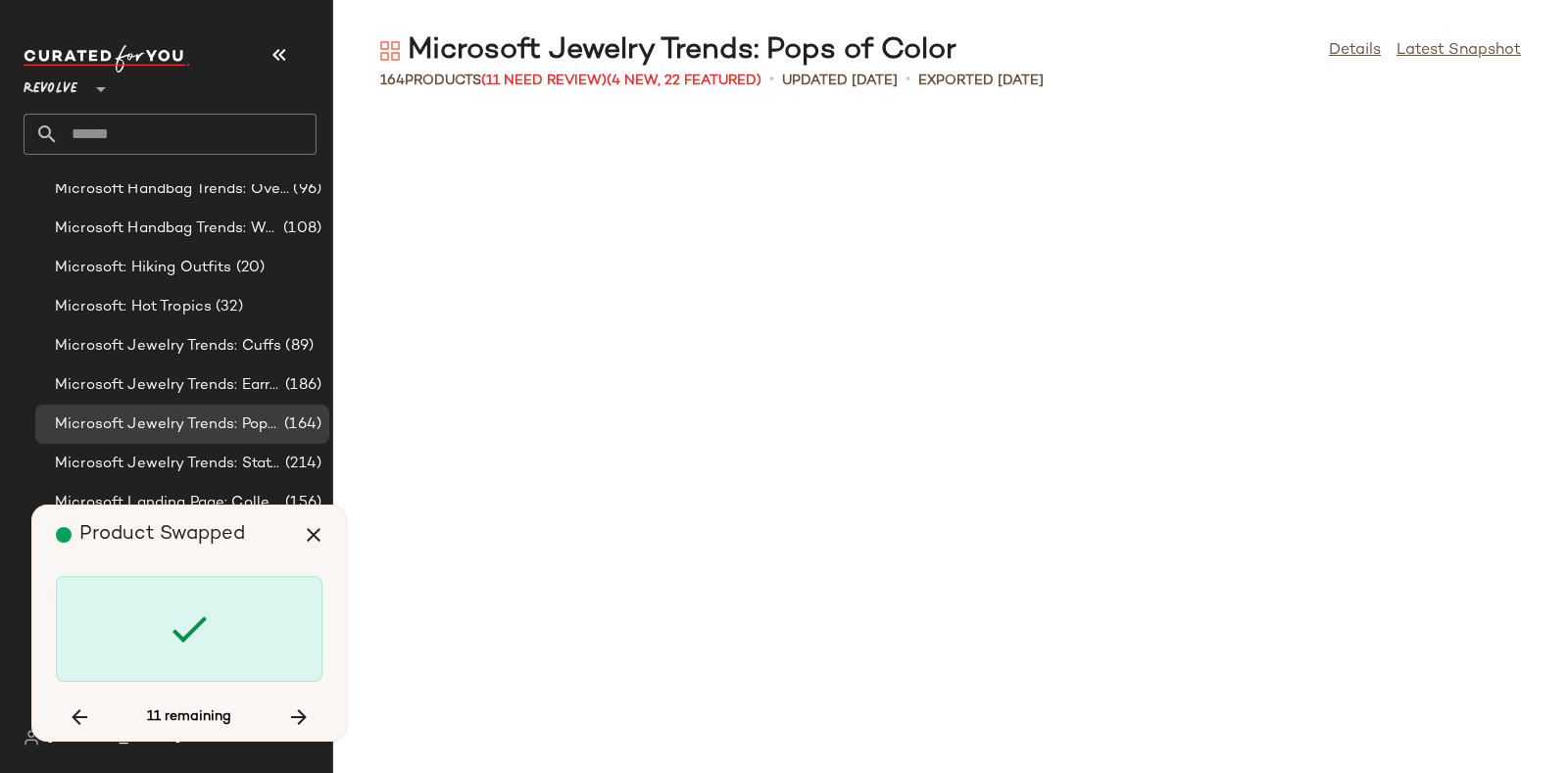
scroll to position [3229, 0]
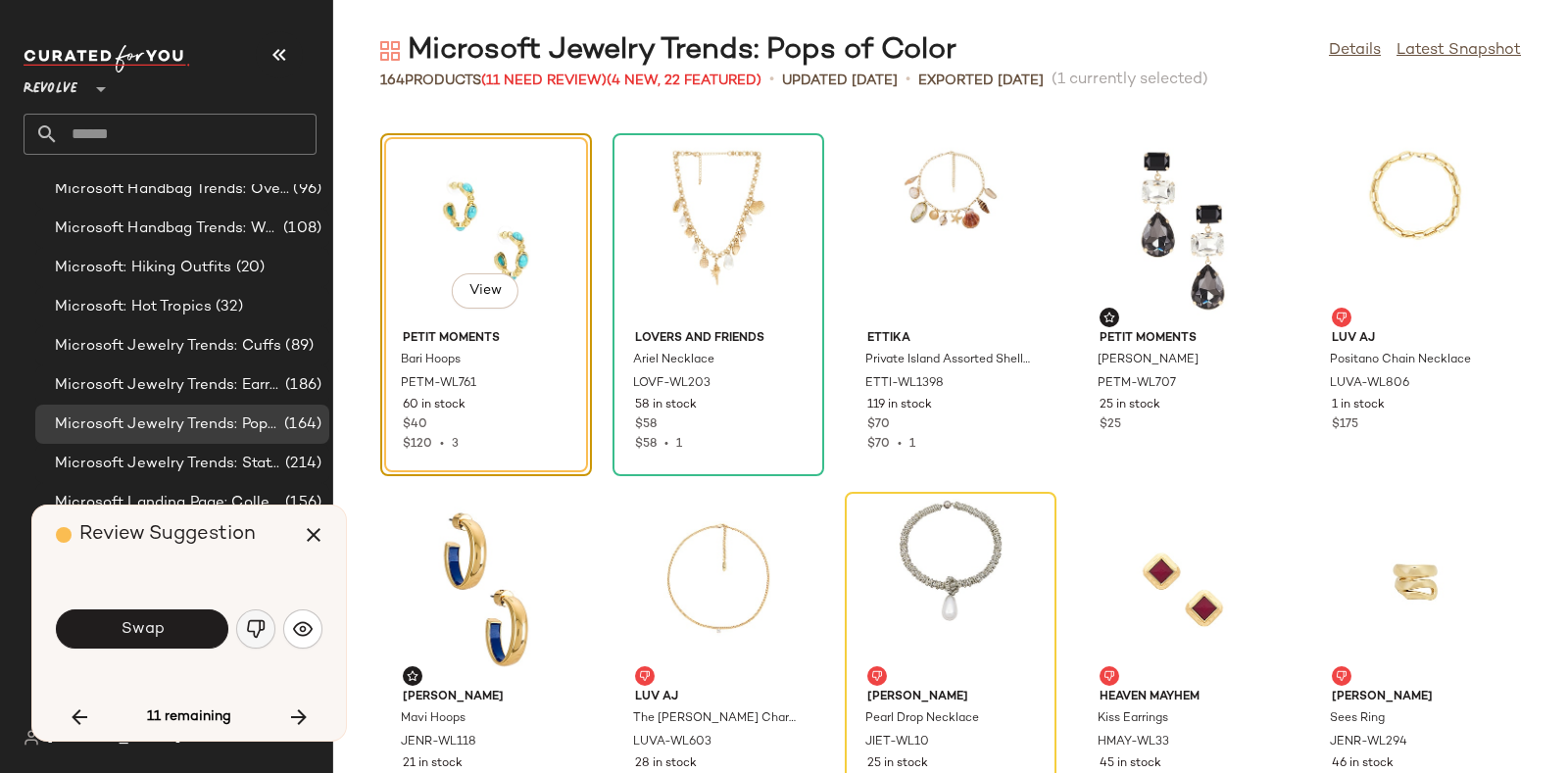
click at [250, 630] on img "button" at bounding box center [256, 629] width 20 height 20
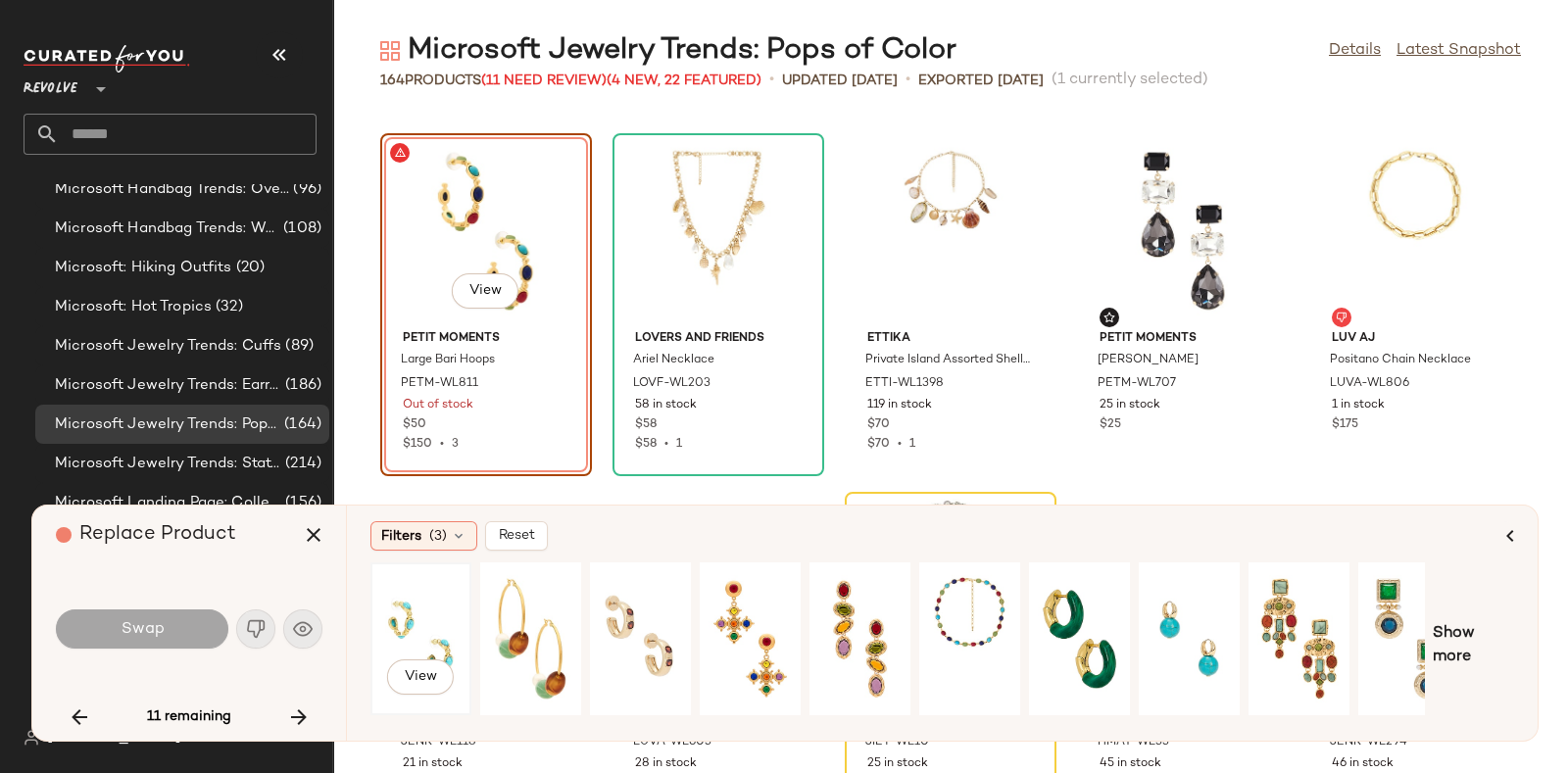
click at [391, 602] on div "View" at bounding box center [421, 639] width 87 height 139
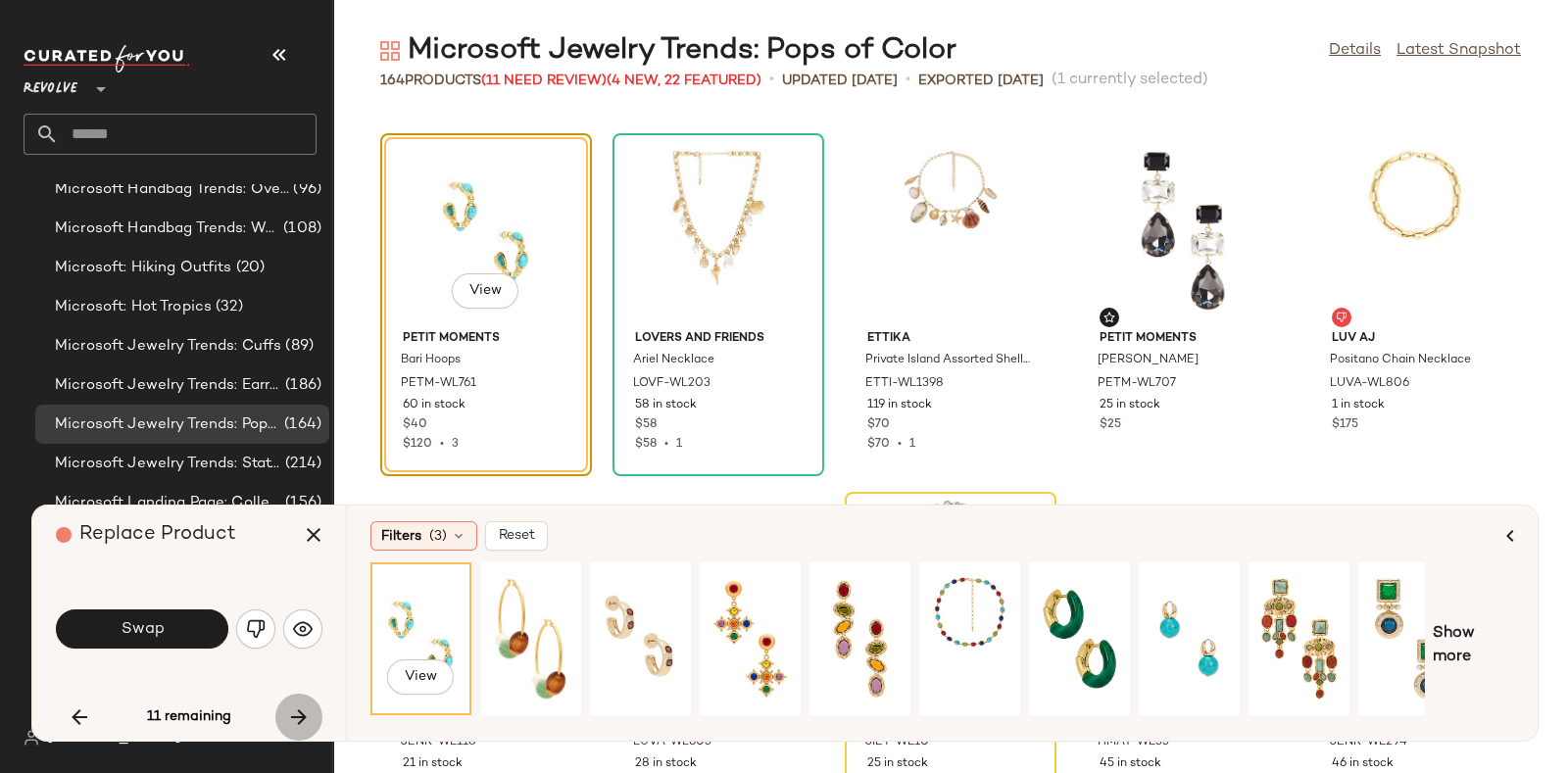
click at [294, 711] on icon "button" at bounding box center [299, 718] width 24 height 24
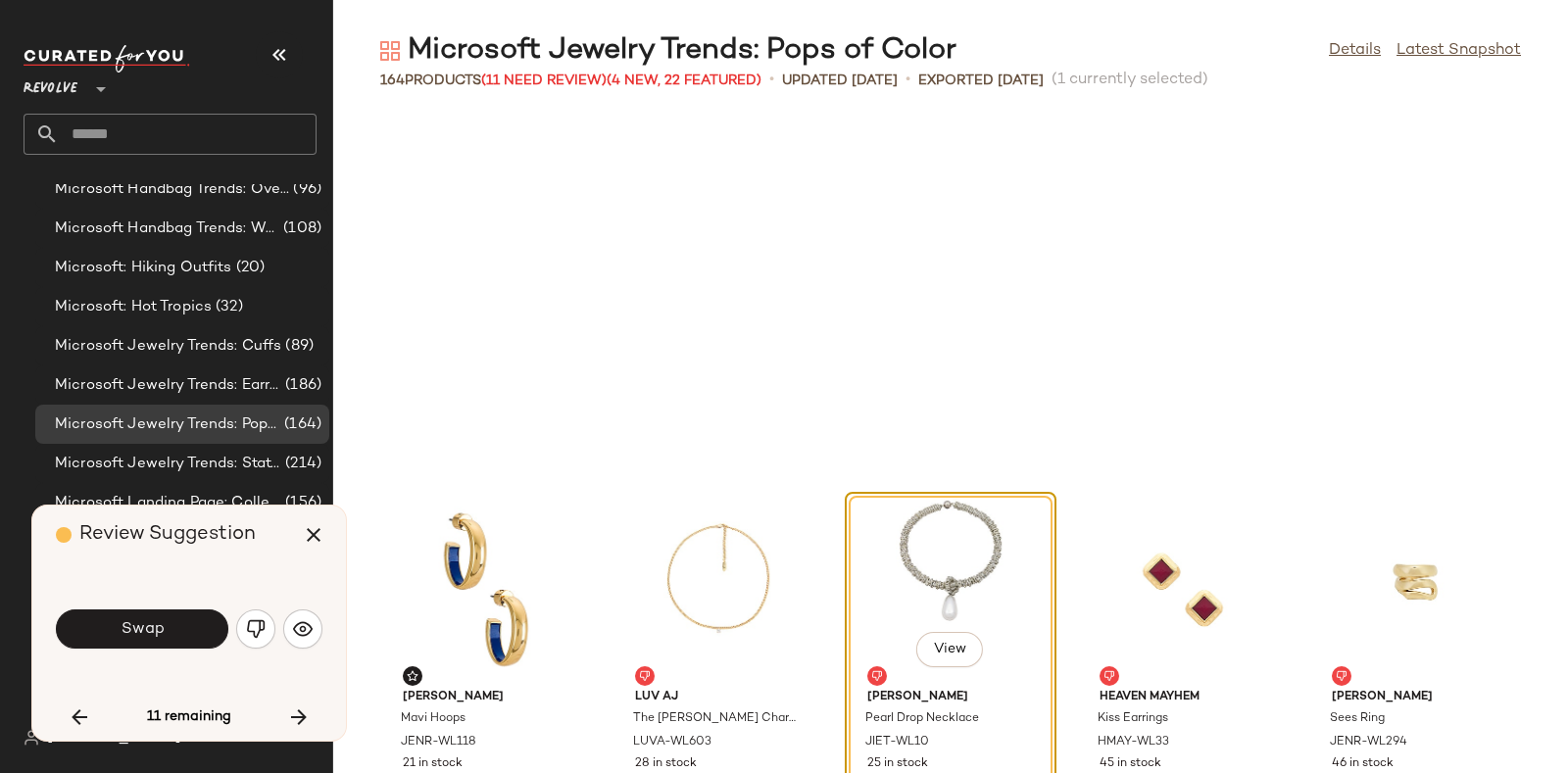
scroll to position [3588, 0]
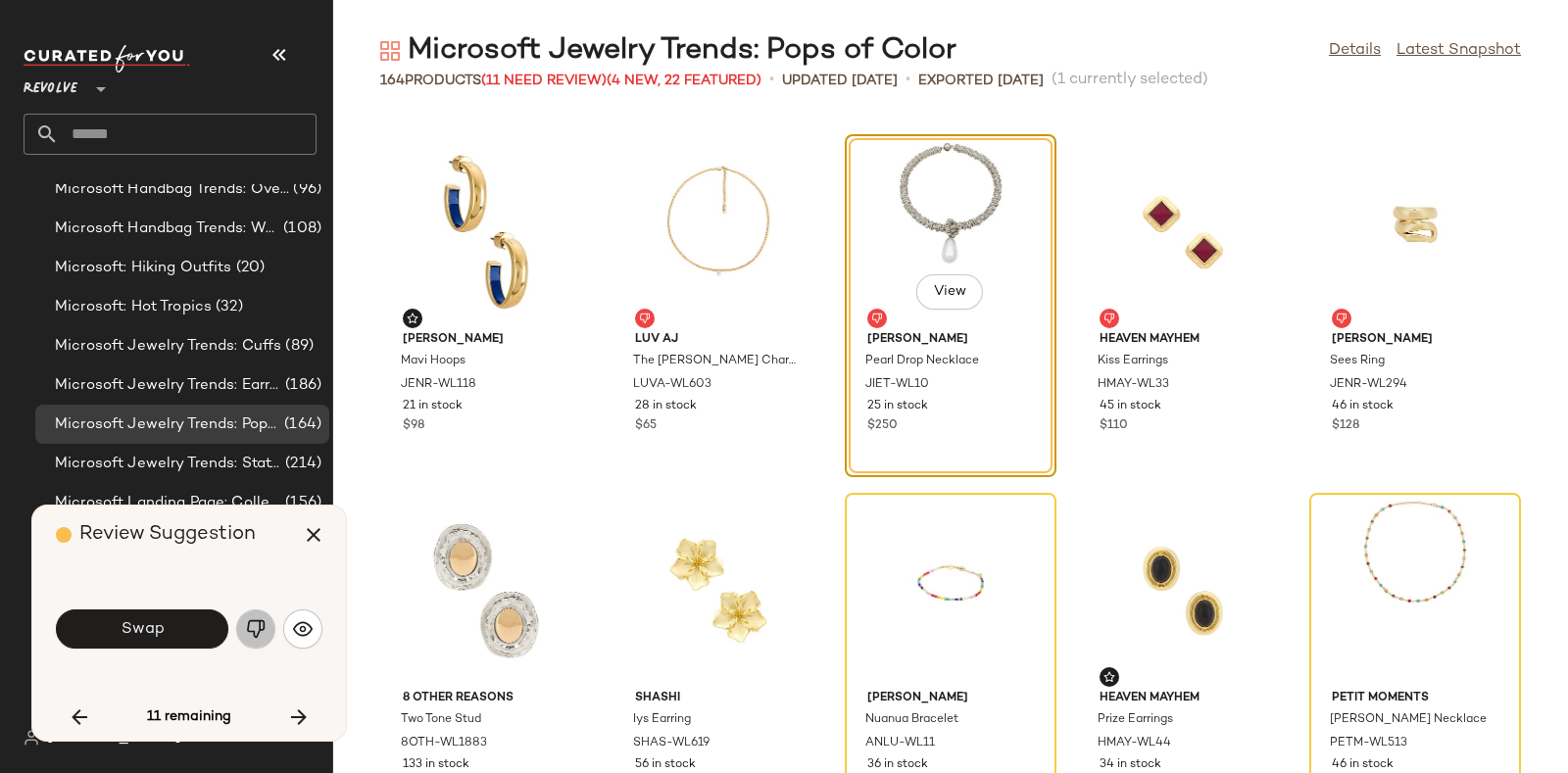
click at [255, 633] on img "button" at bounding box center [256, 629] width 20 height 20
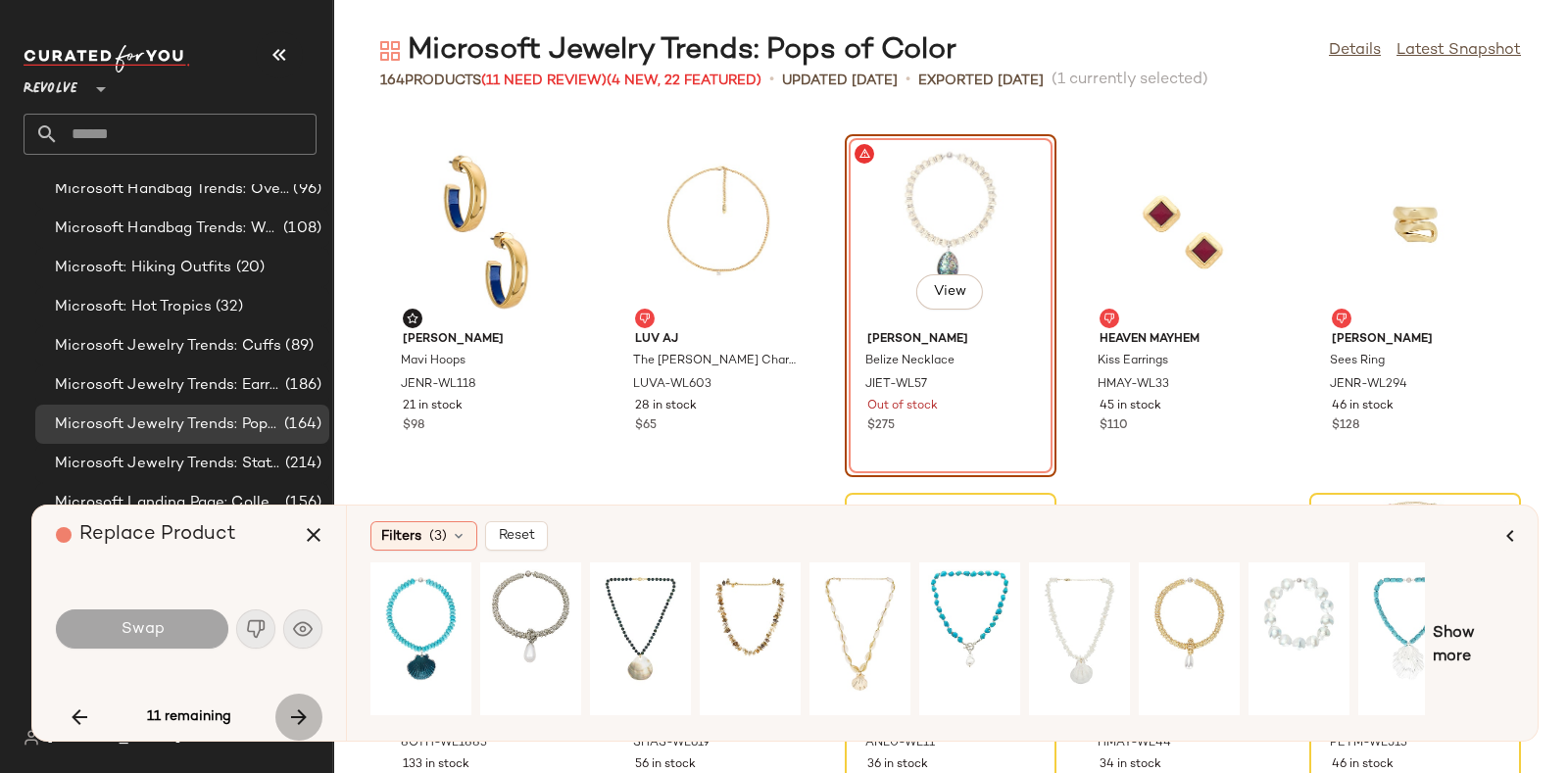
click at [294, 718] on icon "button" at bounding box center [299, 718] width 24 height 24
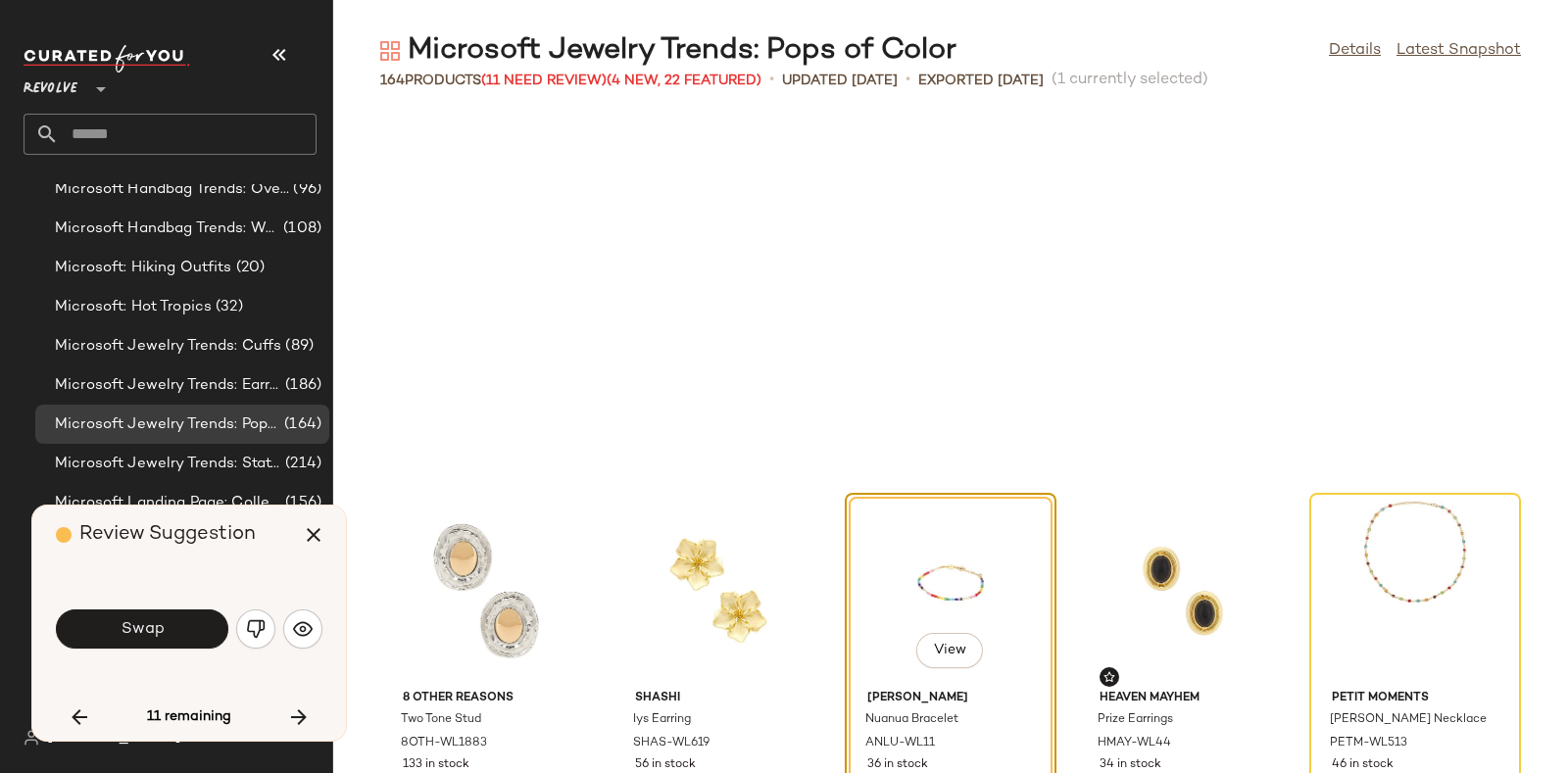
scroll to position [3946, 0]
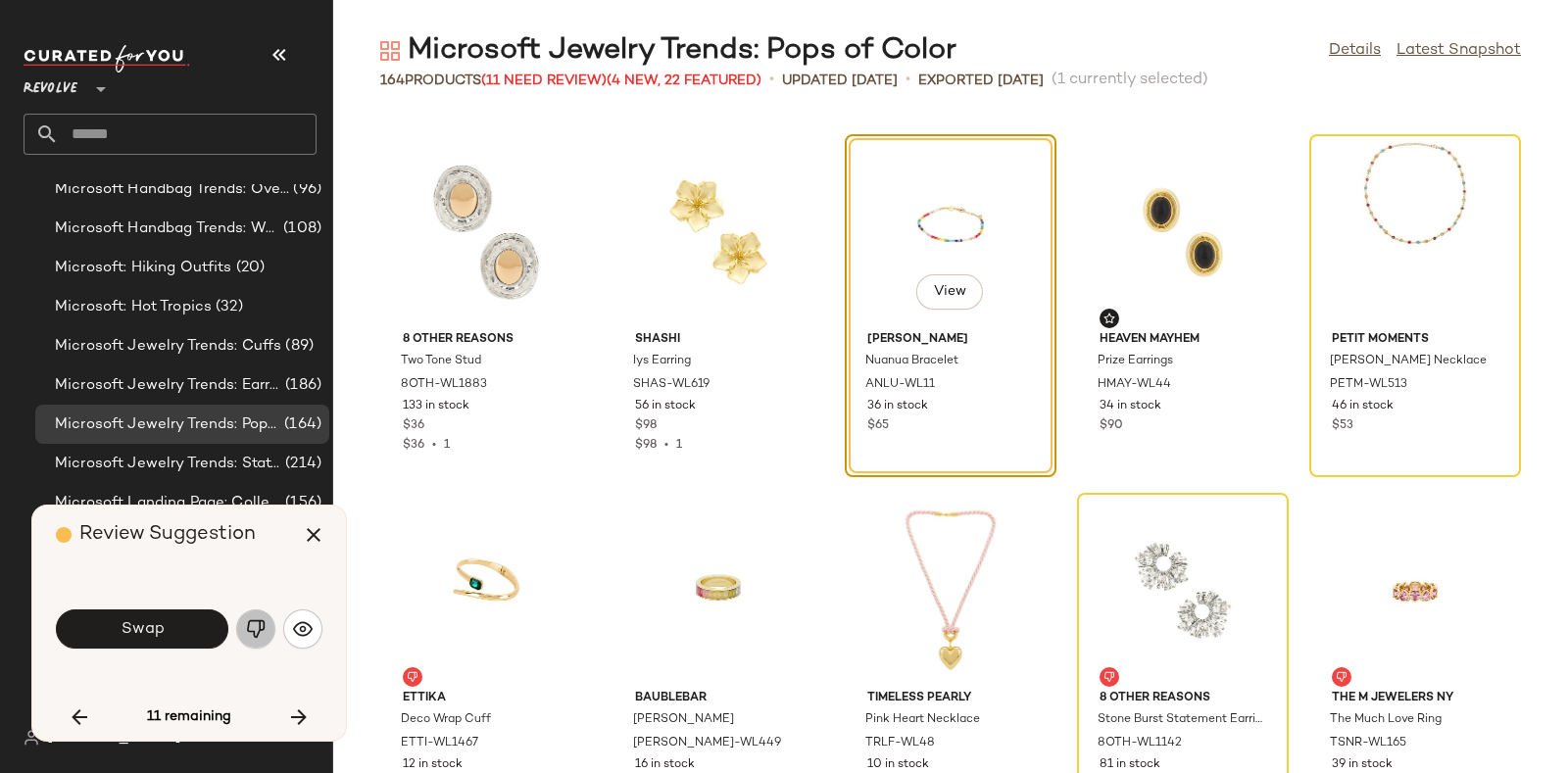
click at [255, 619] on img "button" at bounding box center [256, 629] width 20 height 20
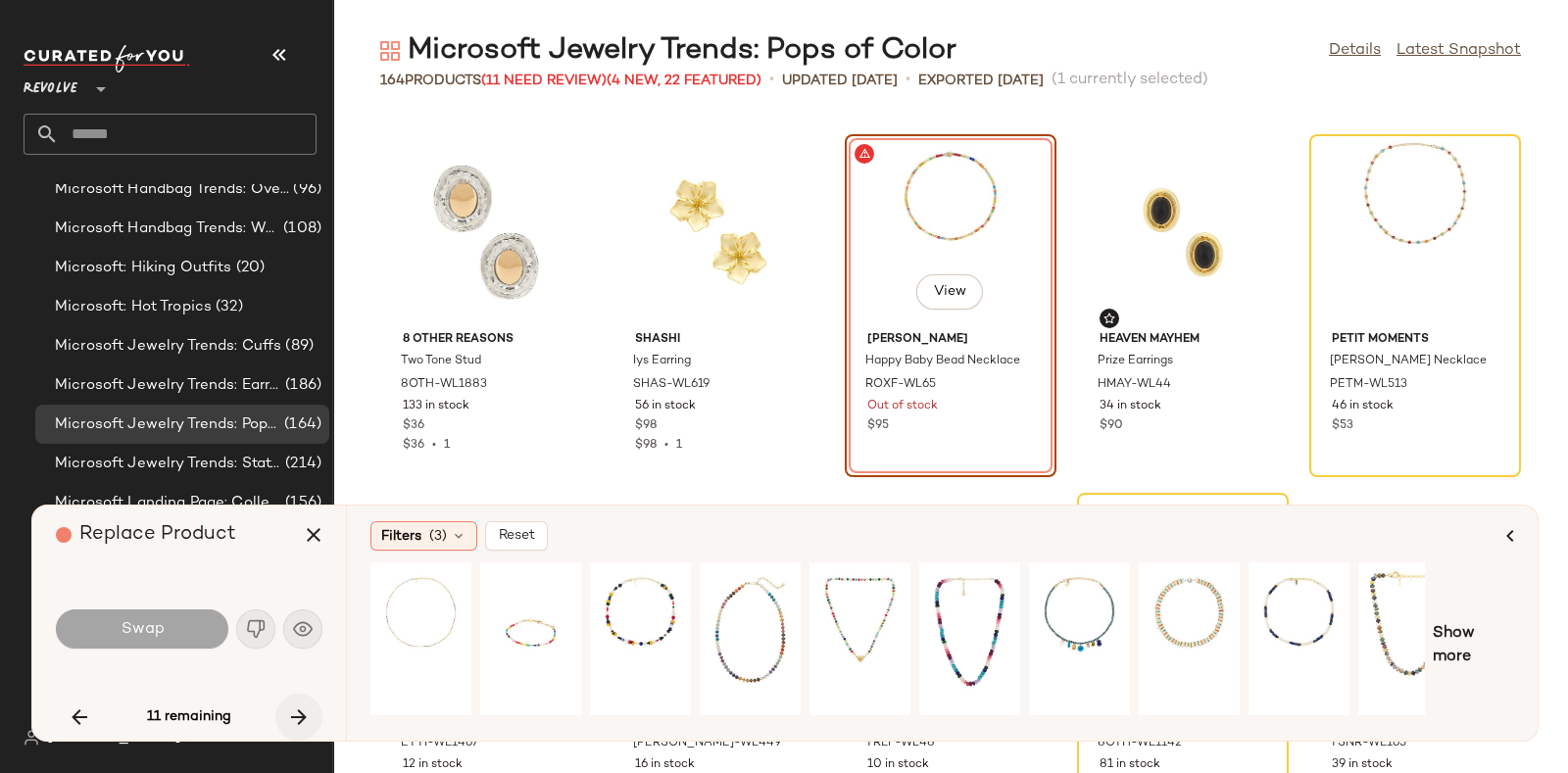
click at [297, 723] on icon "button" at bounding box center [299, 718] width 24 height 24
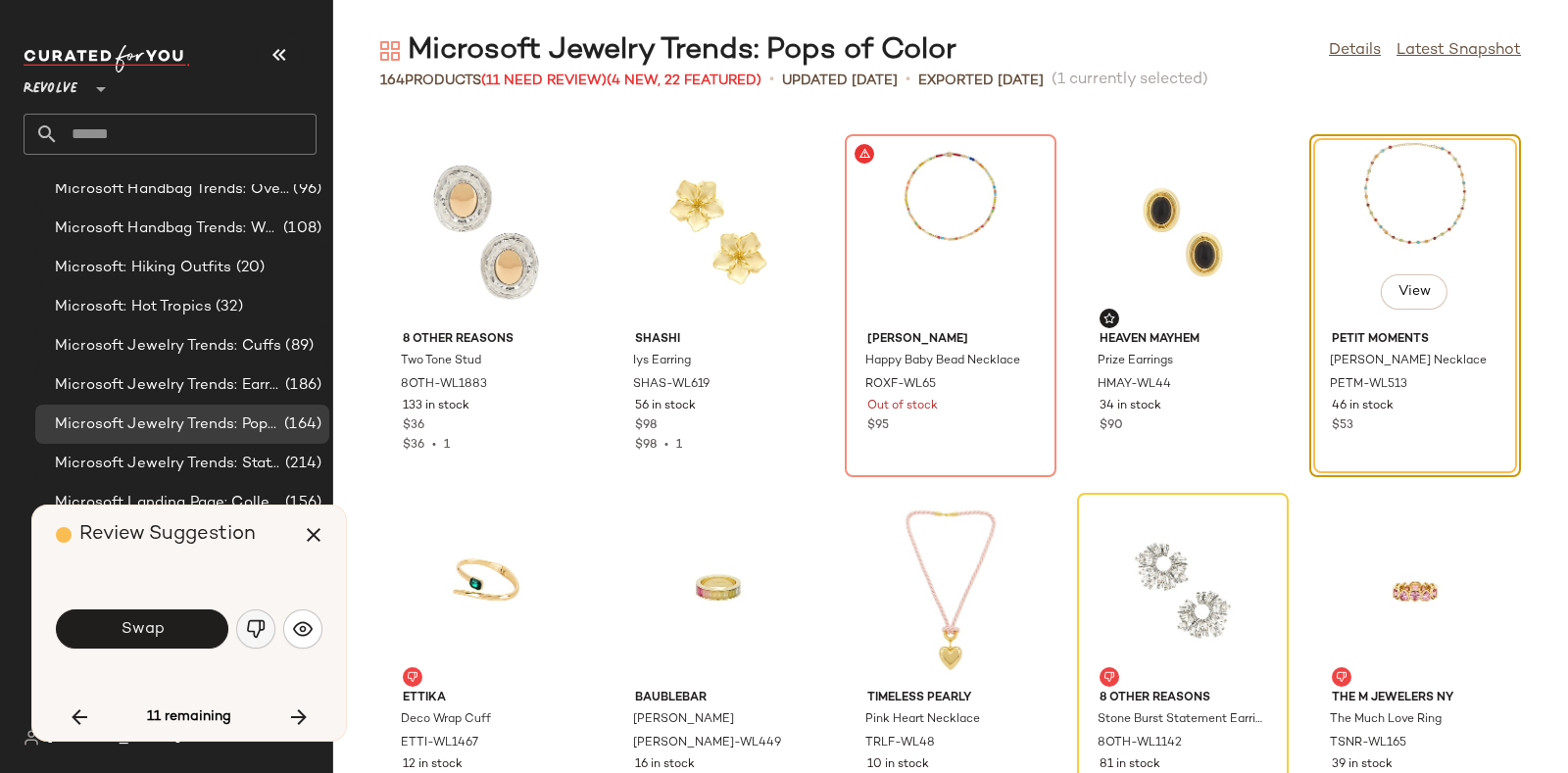
click at [253, 629] on img "button" at bounding box center [256, 629] width 20 height 20
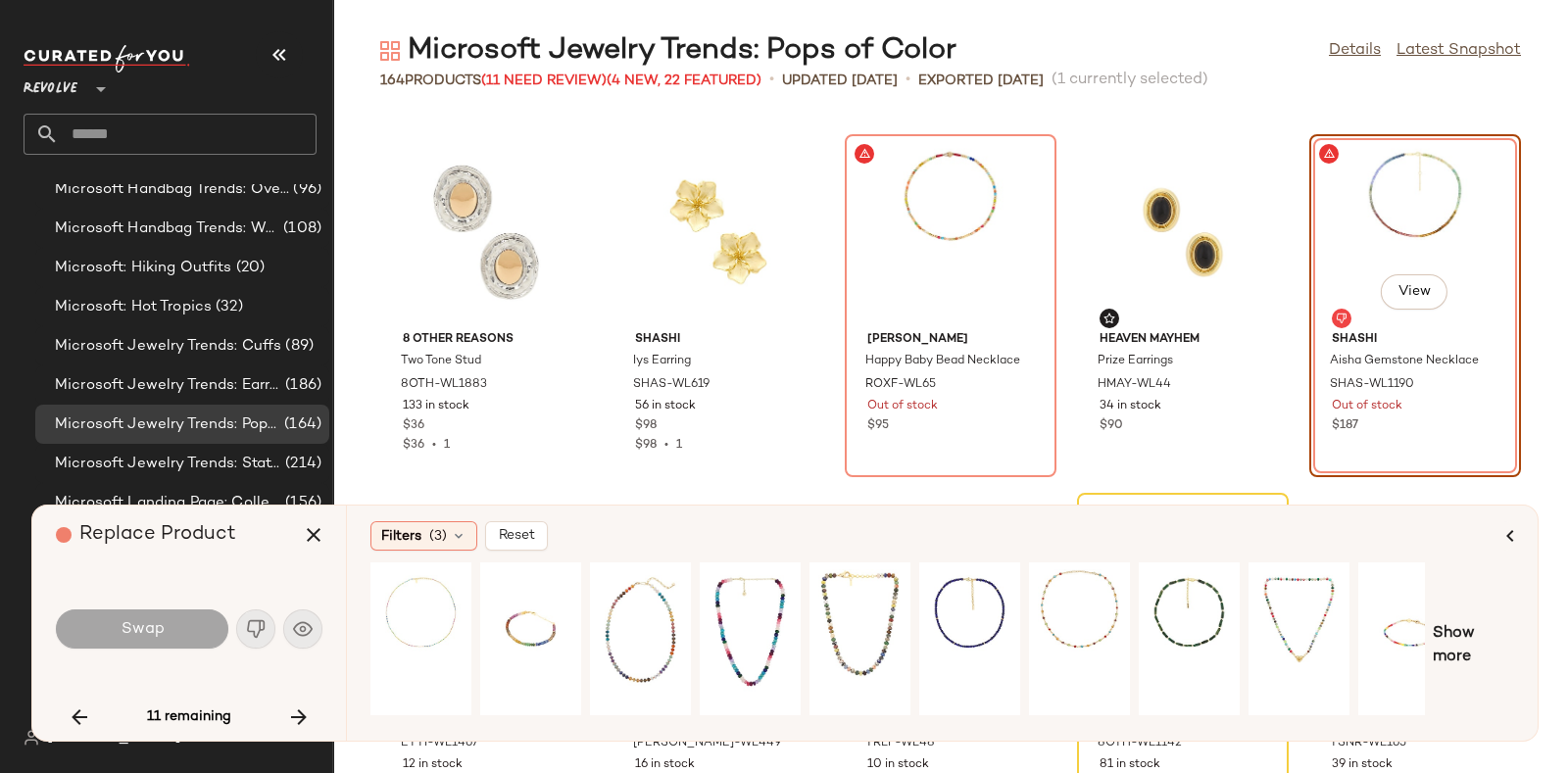
click at [290, 710] on icon "button" at bounding box center [299, 718] width 24 height 24
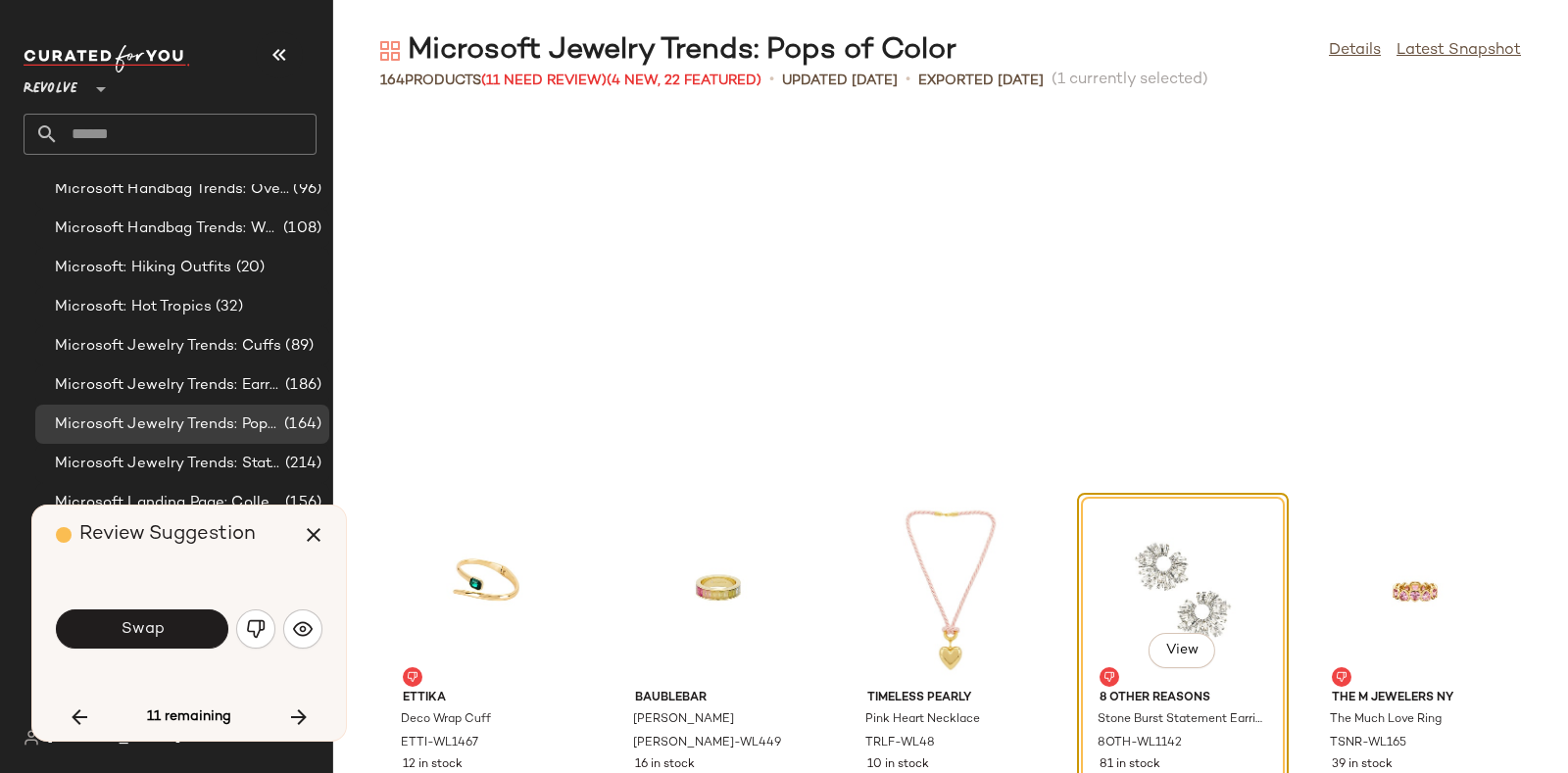
scroll to position [4305, 0]
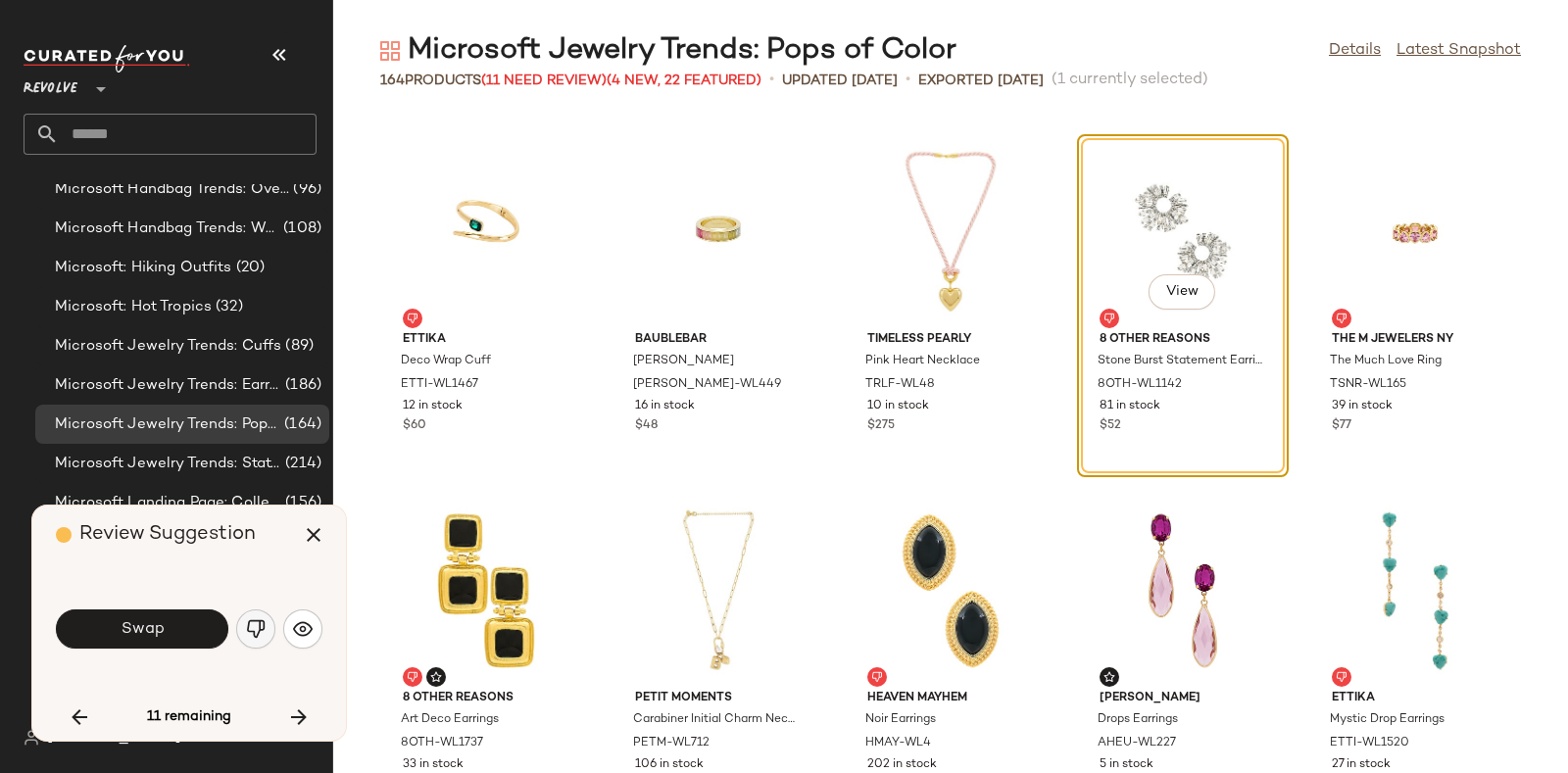
click at [254, 630] on img "button" at bounding box center [256, 629] width 20 height 20
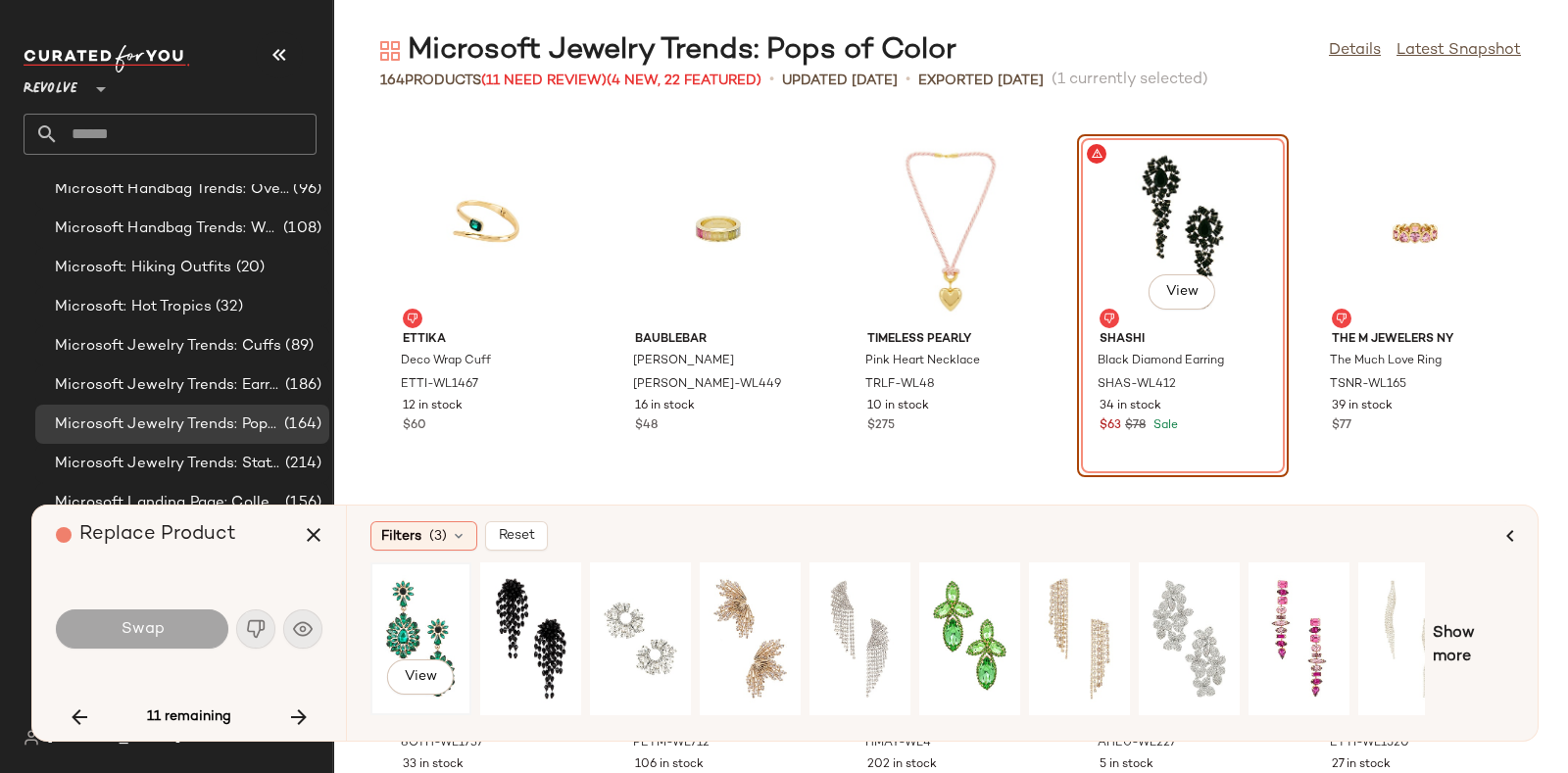
click at [417, 602] on div "View" at bounding box center [421, 639] width 87 height 139
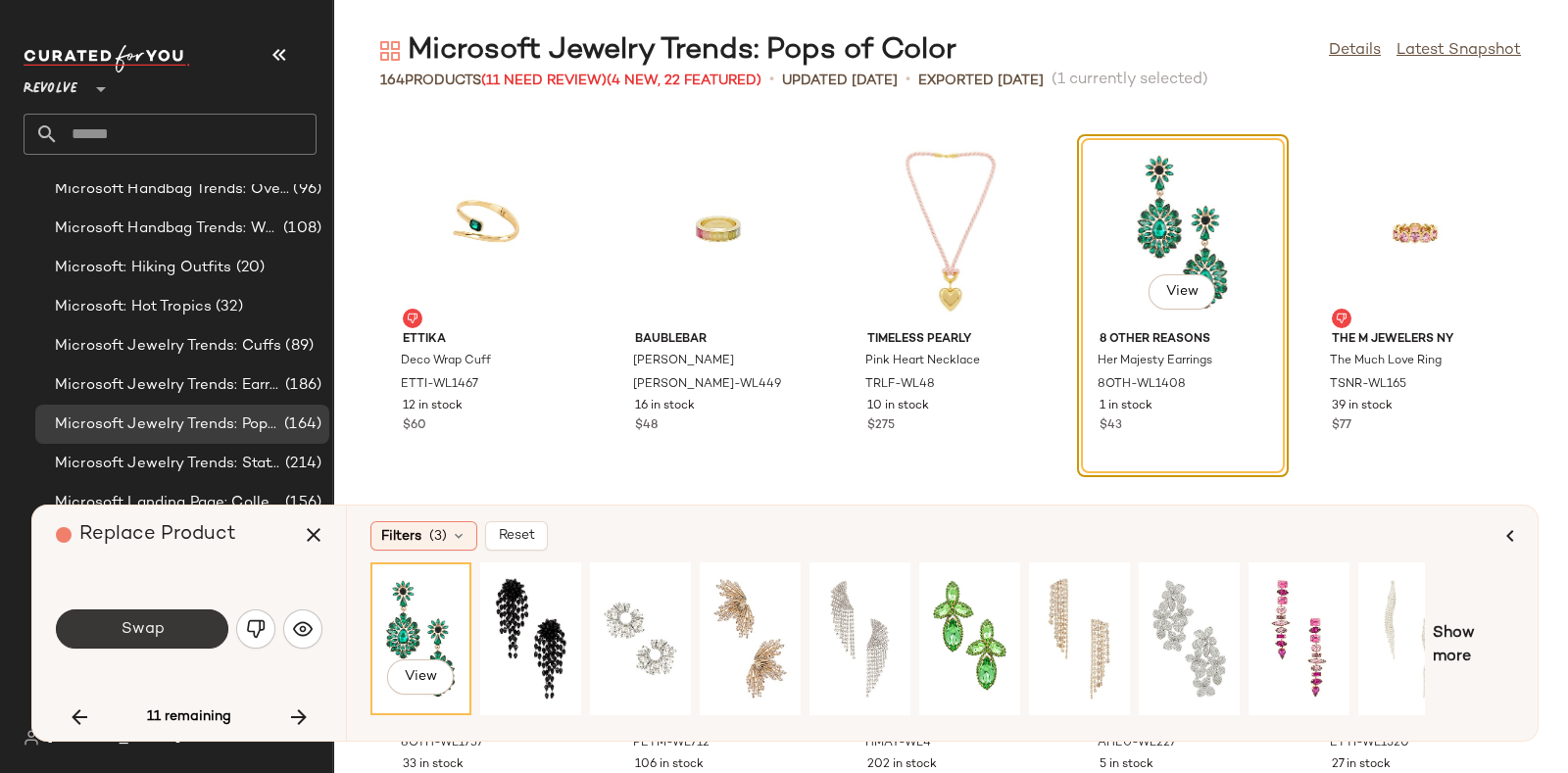
click at [168, 614] on button "Swap" at bounding box center [142, 629] width 172 height 40
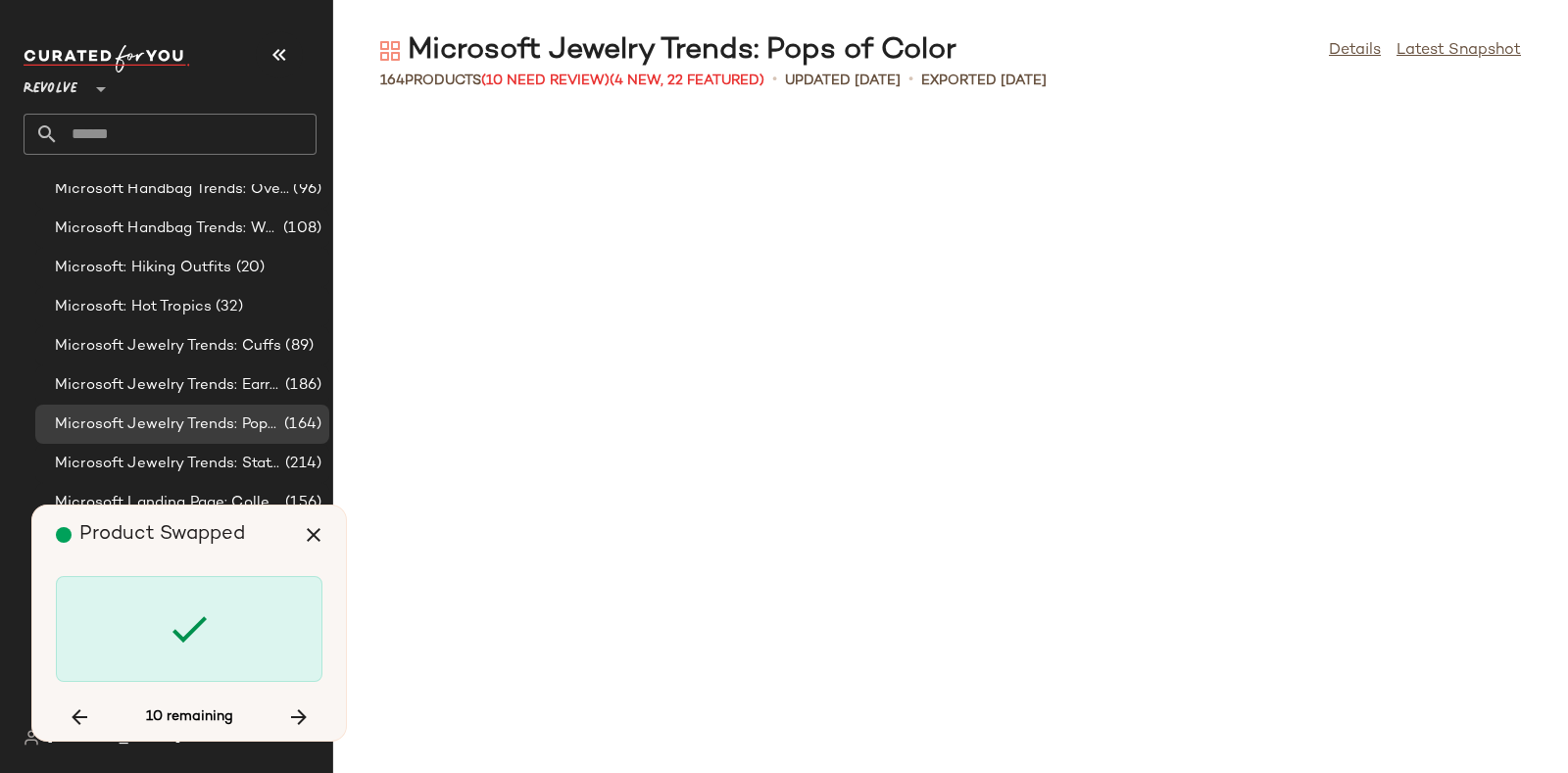
scroll to position [5740, 0]
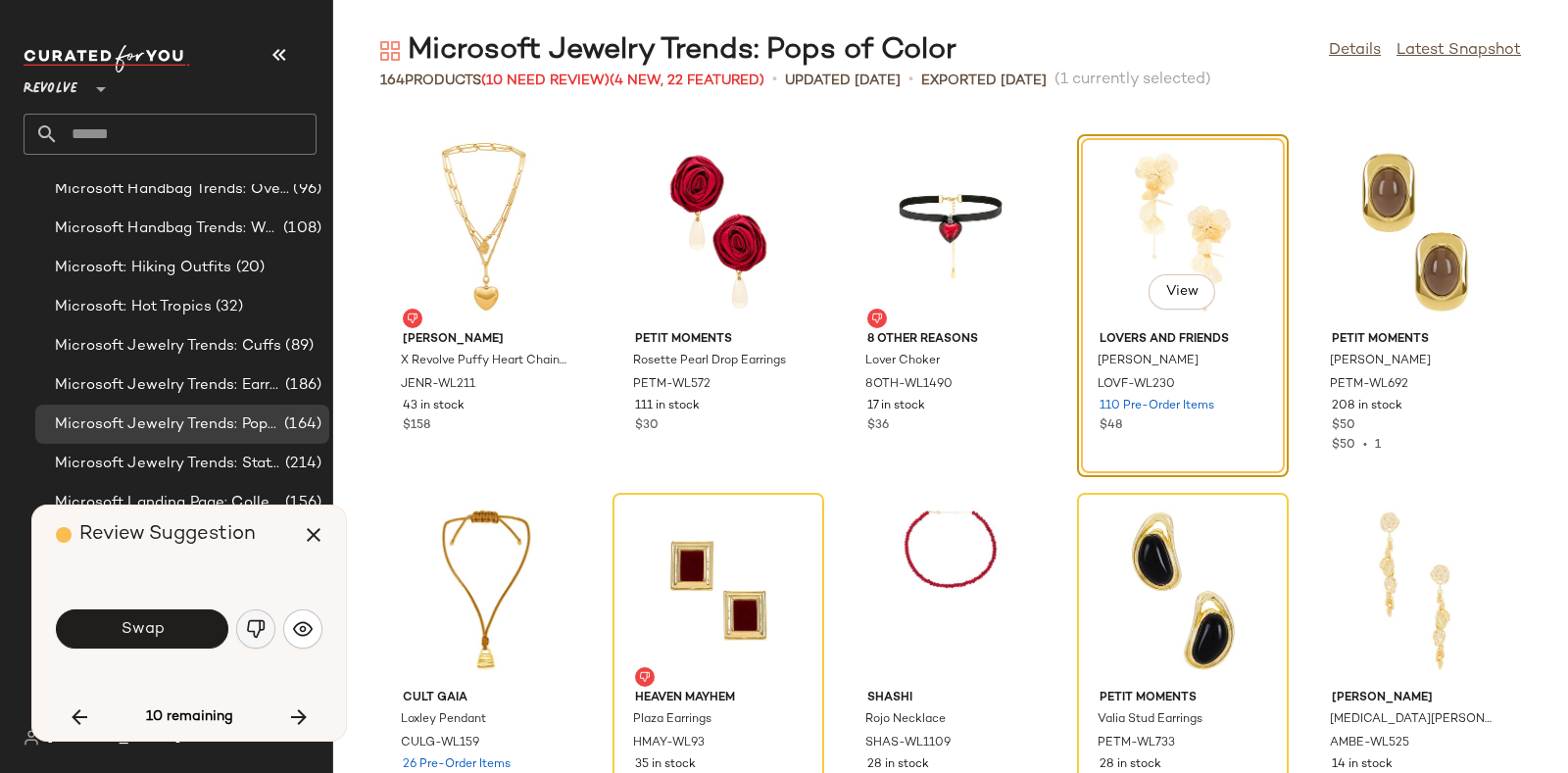
click at [249, 633] on img "button" at bounding box center [256, 629] width 20 height 20
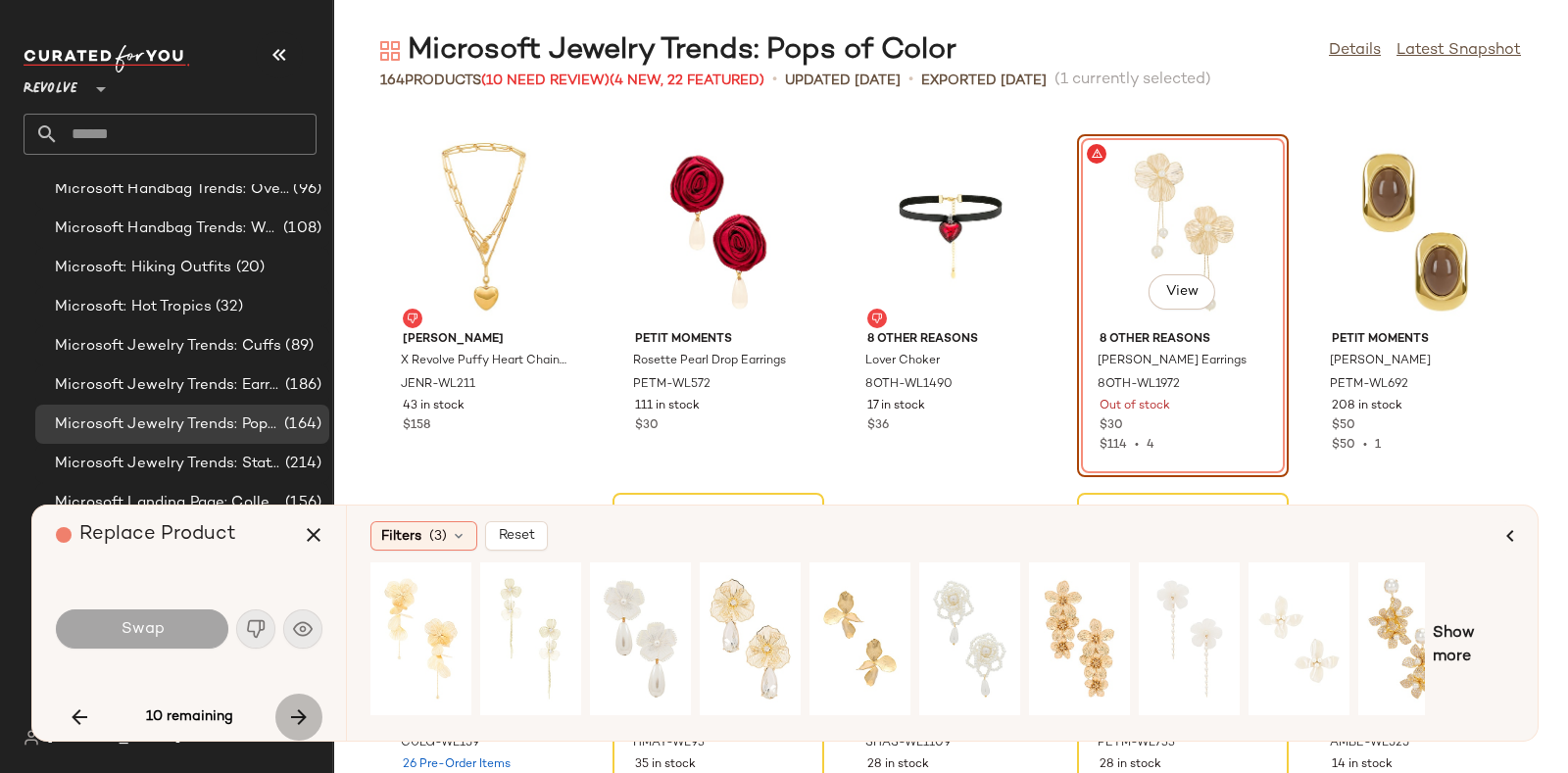
click at [285, 702] on button "button" at bounding box center [298, 717] width 47 height 47
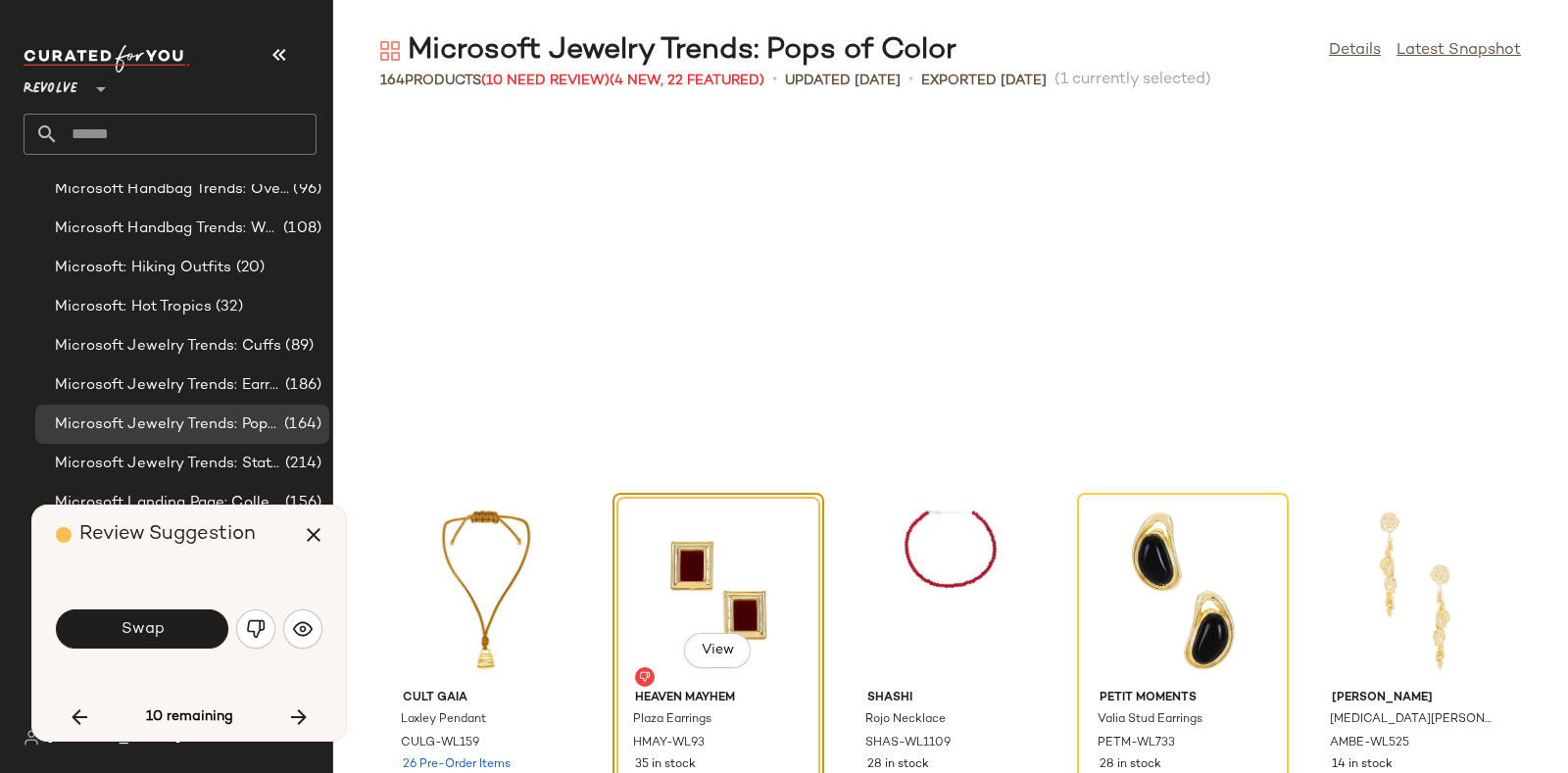
scroll to position [6099, 0]
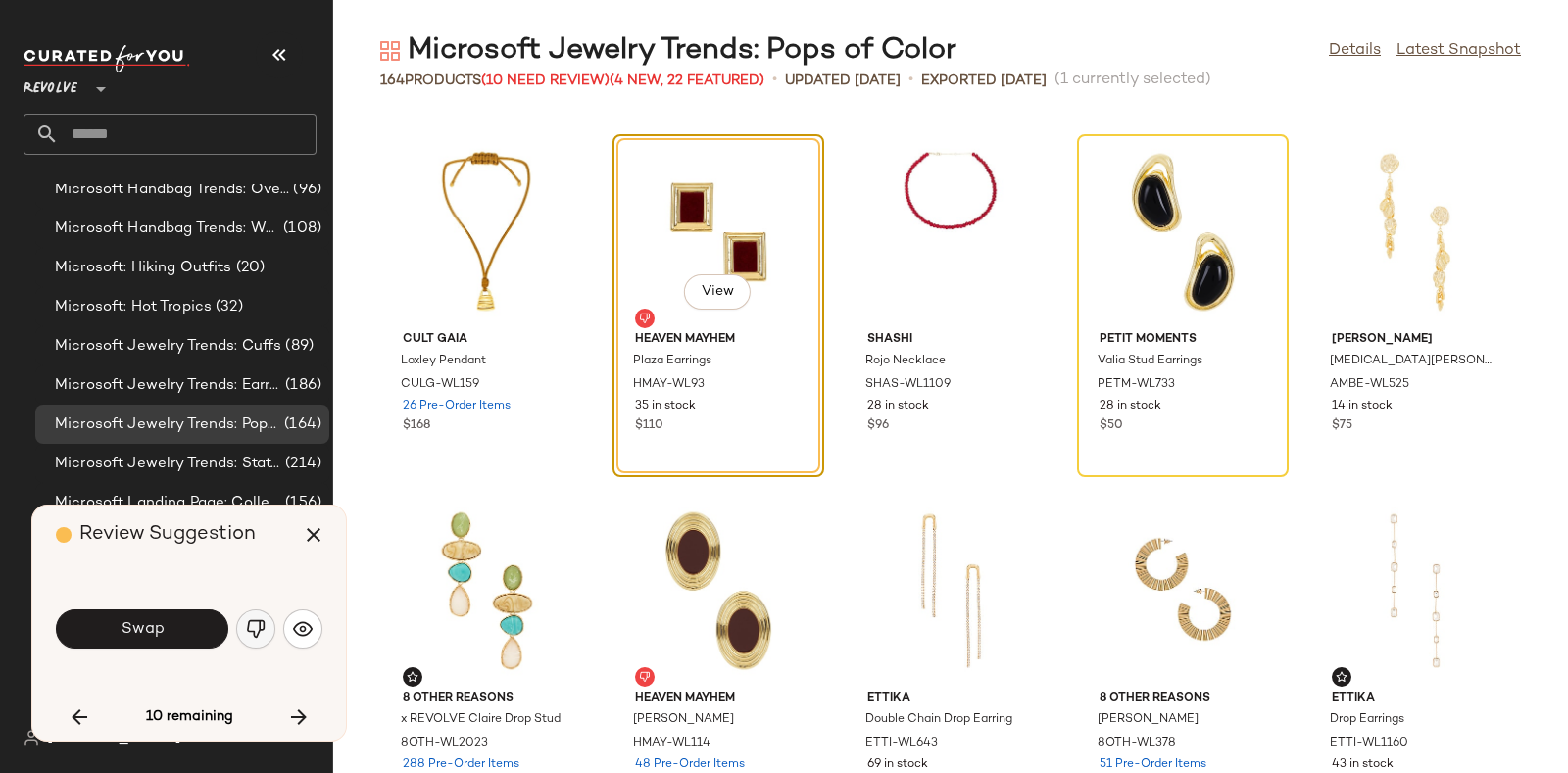
click at [249, 634] on img "button" at bounding box center [256, 629] width 20 height 20
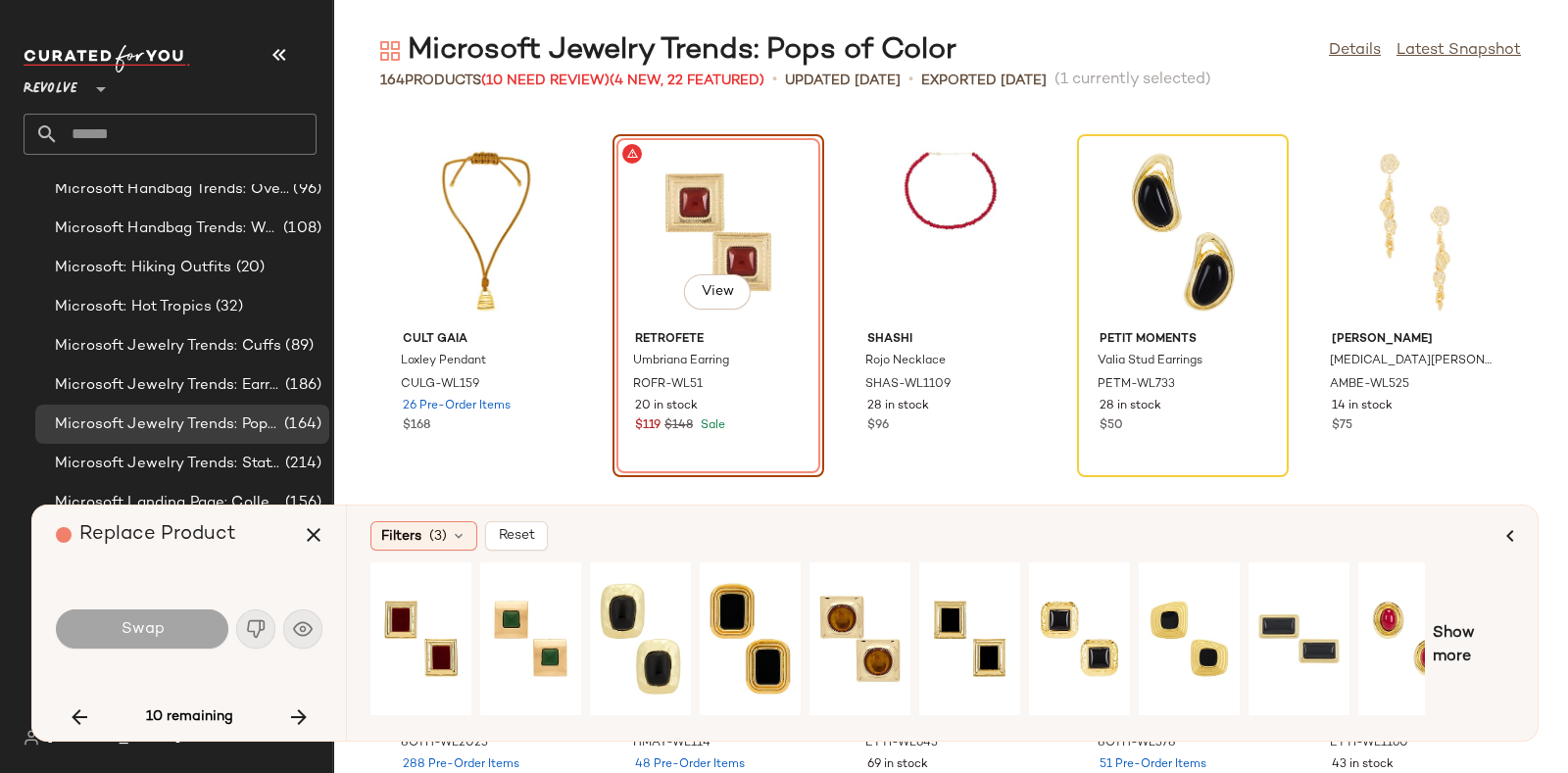
click at [293, 694] on div "10 remaining" at bounding box center [188, 717] width 266 height 47
drag, startPoint x: 294, startPoint y: 699, endPoint x: 271, endPoint y: 629, distance: 73.7
click at [292, 709] on icon "button" at bounding box center [299, 718] width 24 height 24
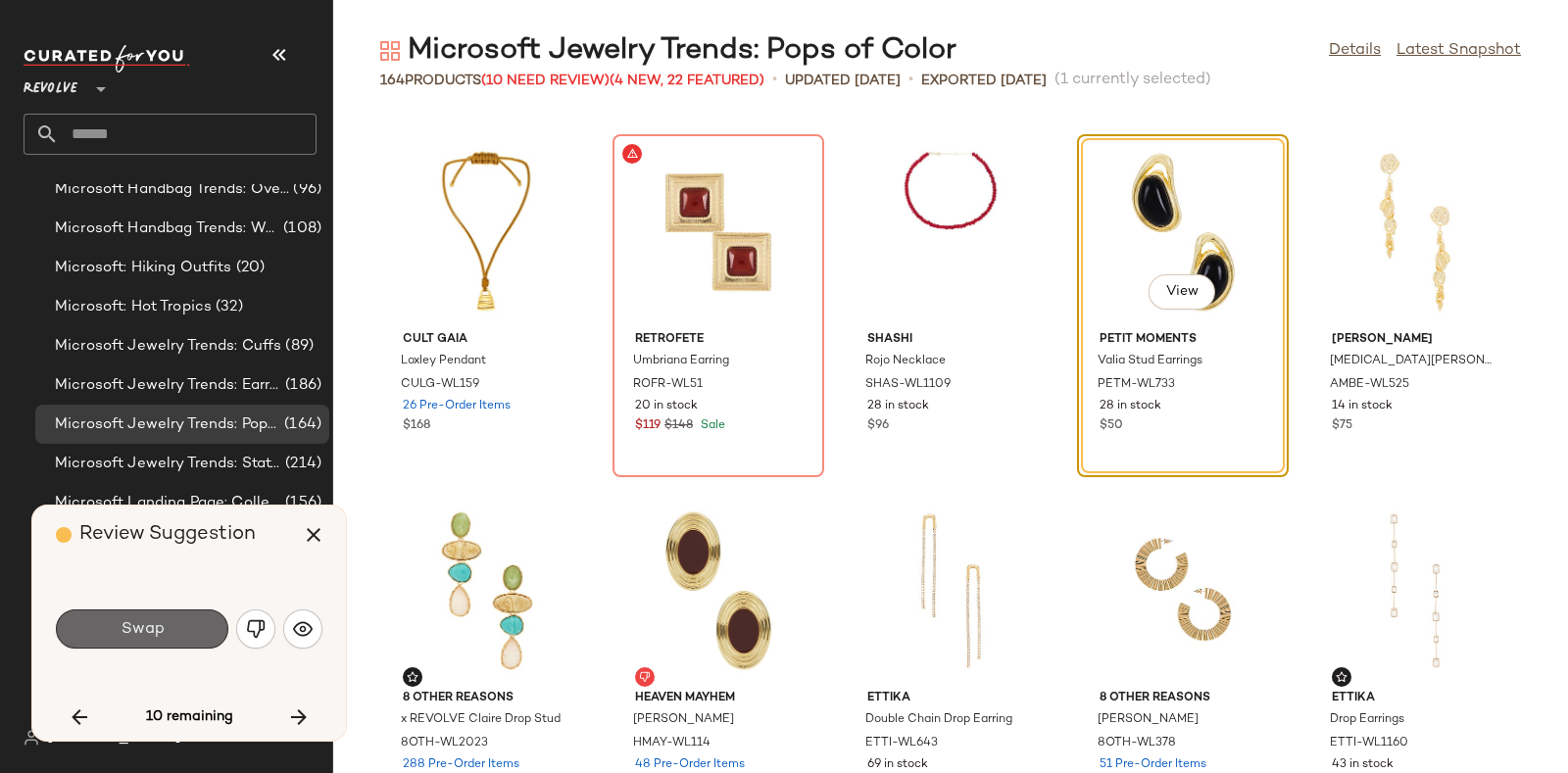
click at [188, 620] on button "Swap" at bounding box center [142, 629] width 172 height 40
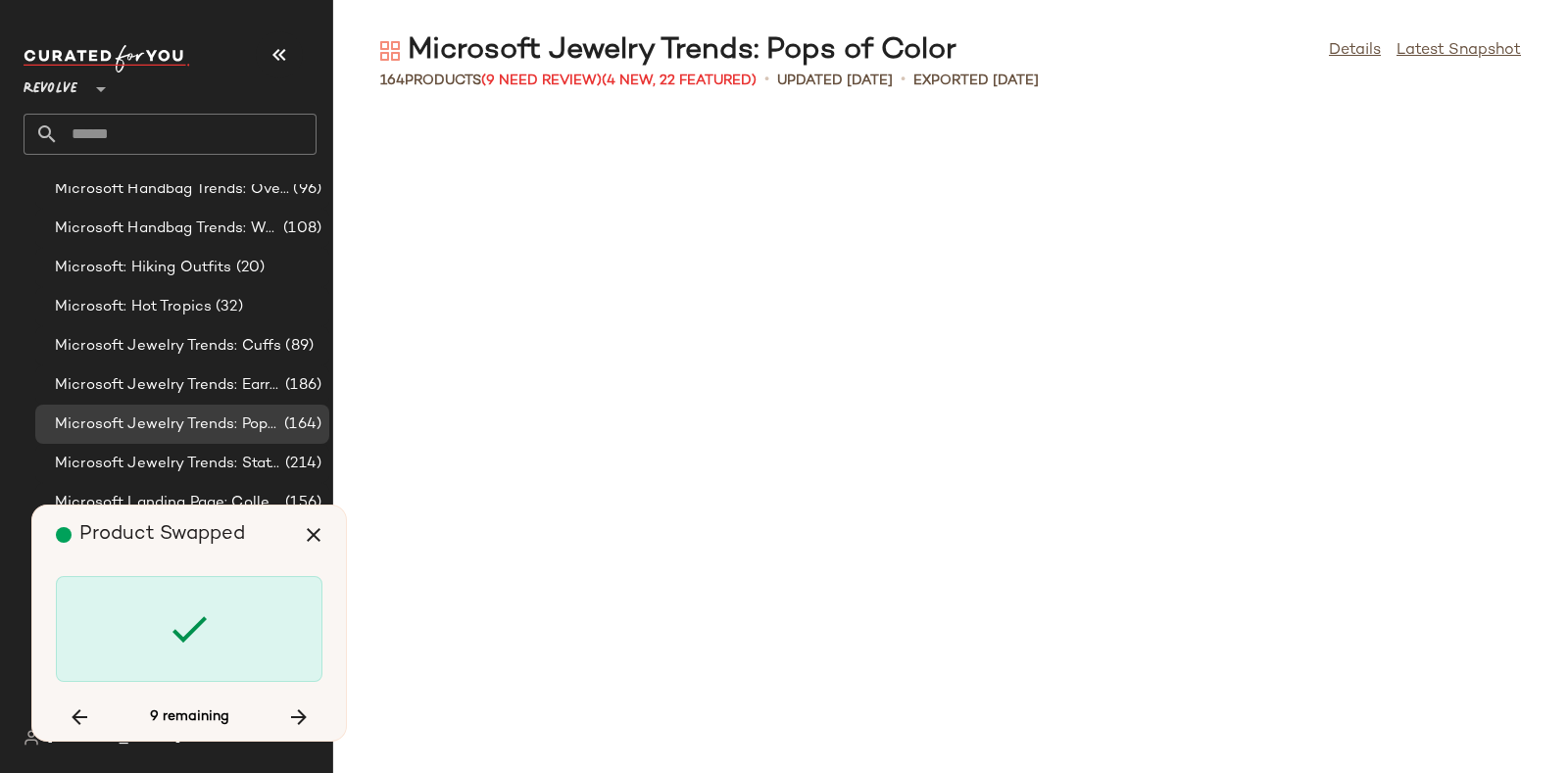
scroll to position [9686, 0]
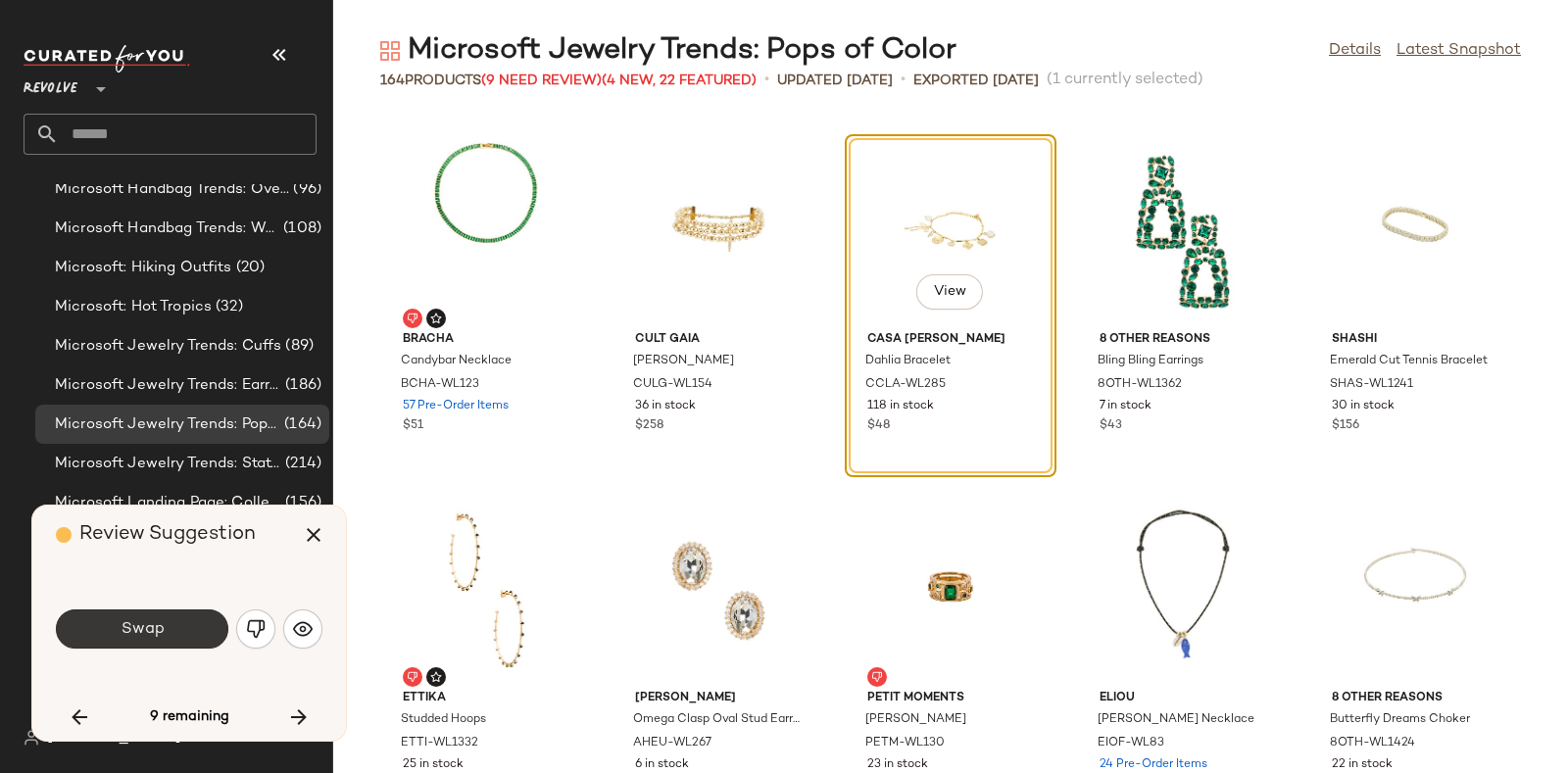
click at [172, 626] on button "Swap" at bounding box center [142, 629] width 172 height 40
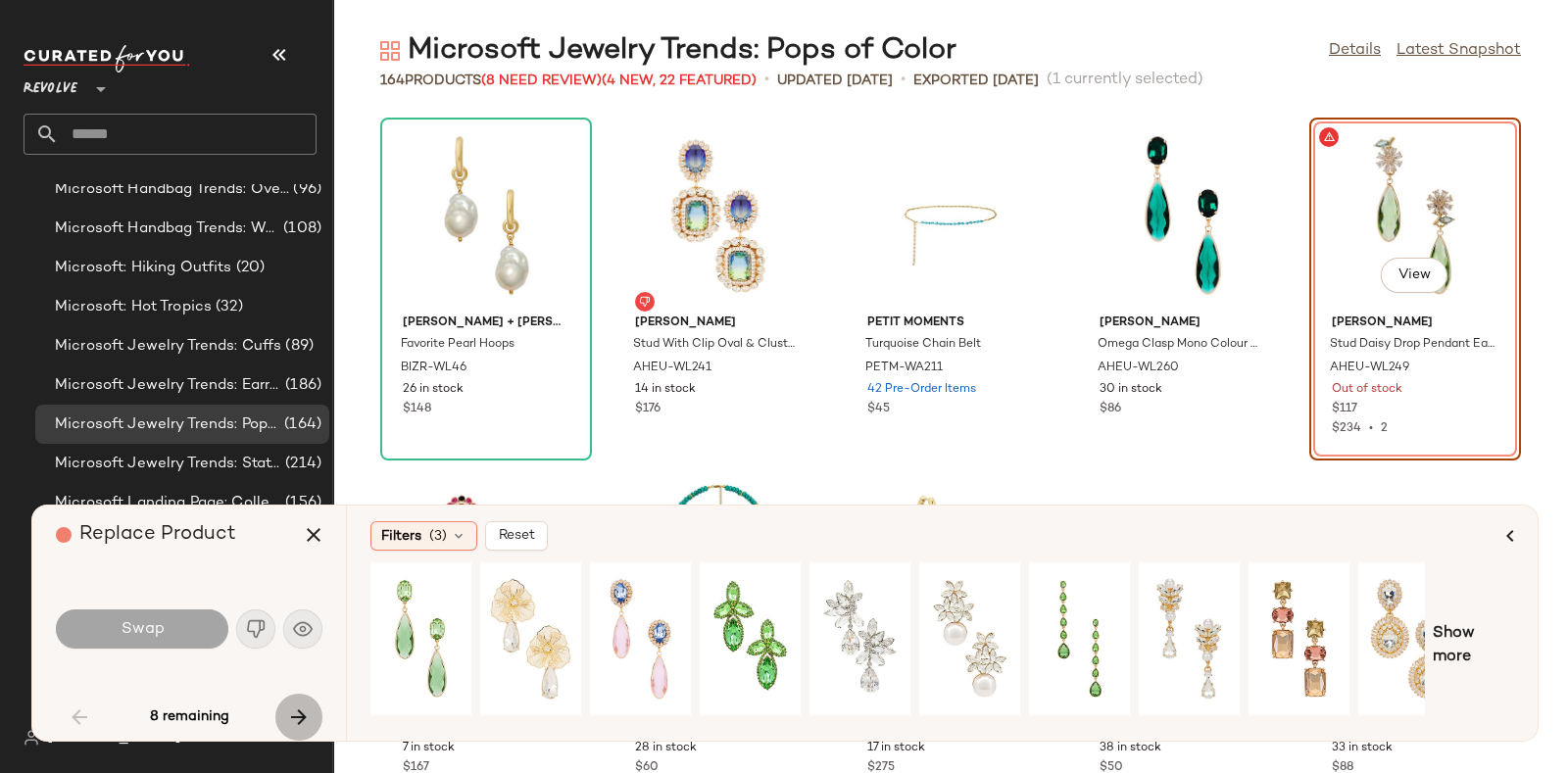
click at [290, 712] on icon "button" at bounding box center [299, 718] width 24 height 24
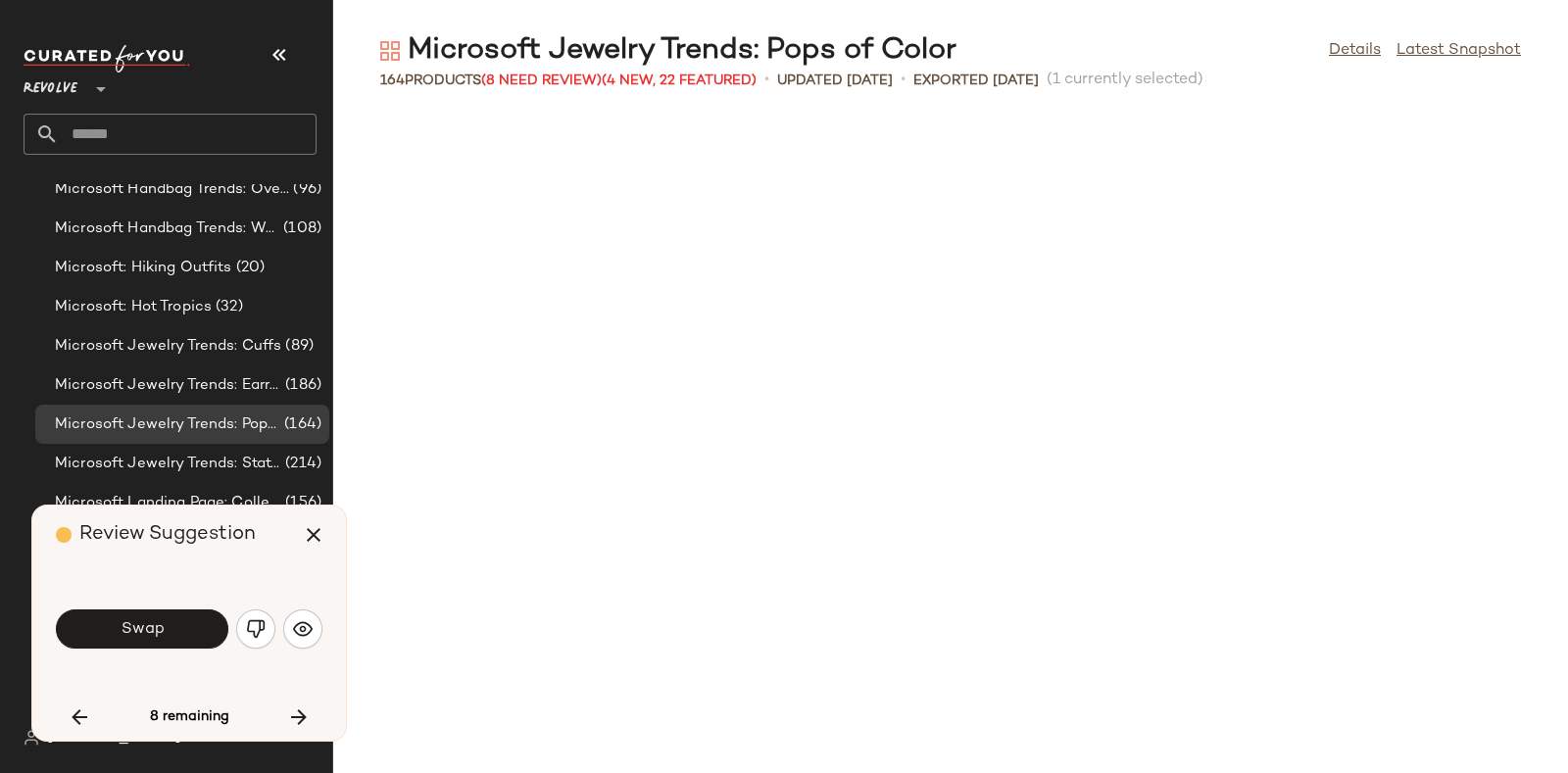
scroll to position [3229, 0]
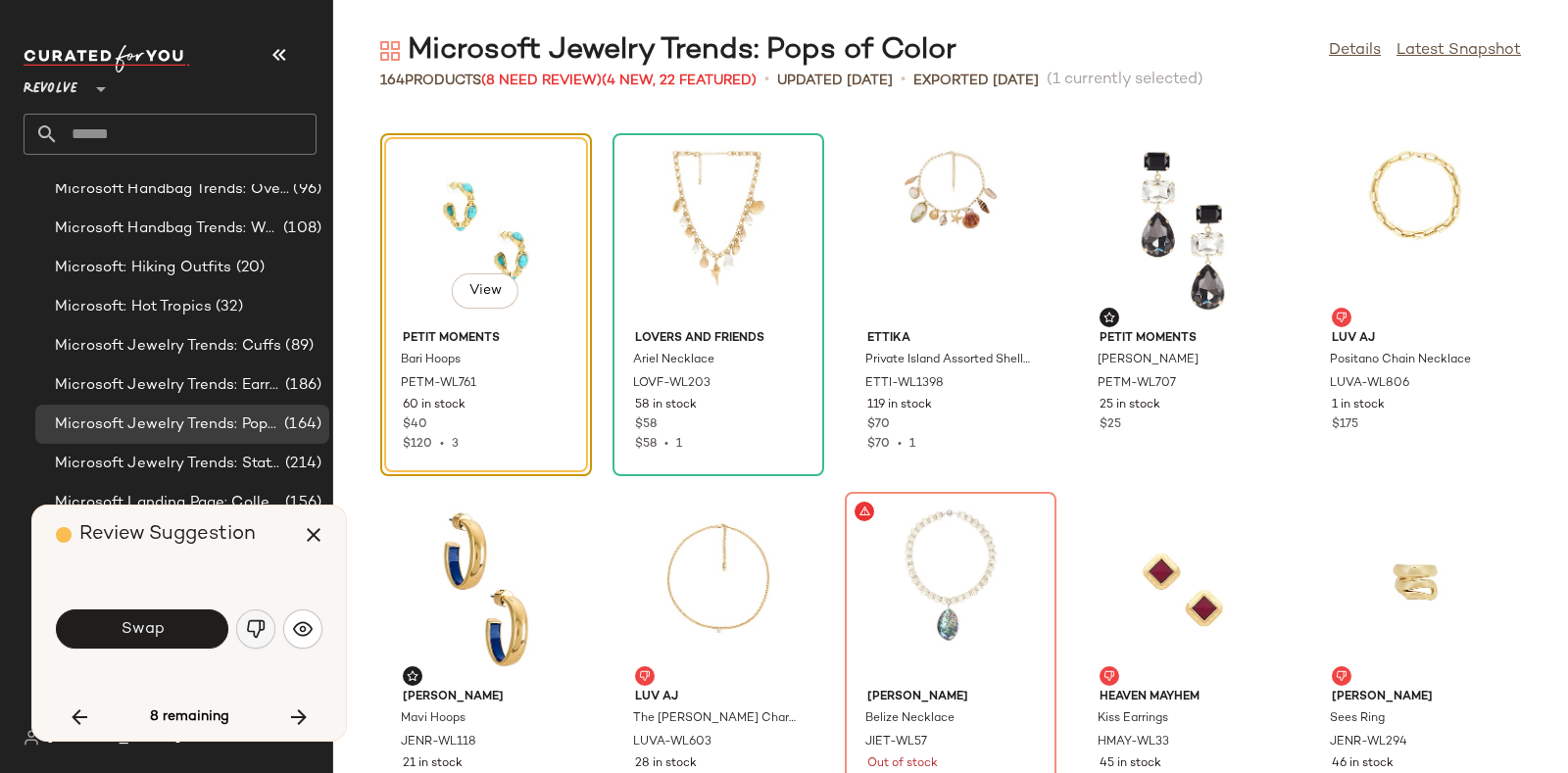
click at [253, 627] on img "button" at bounding box center [256, 629] width 20 height 20
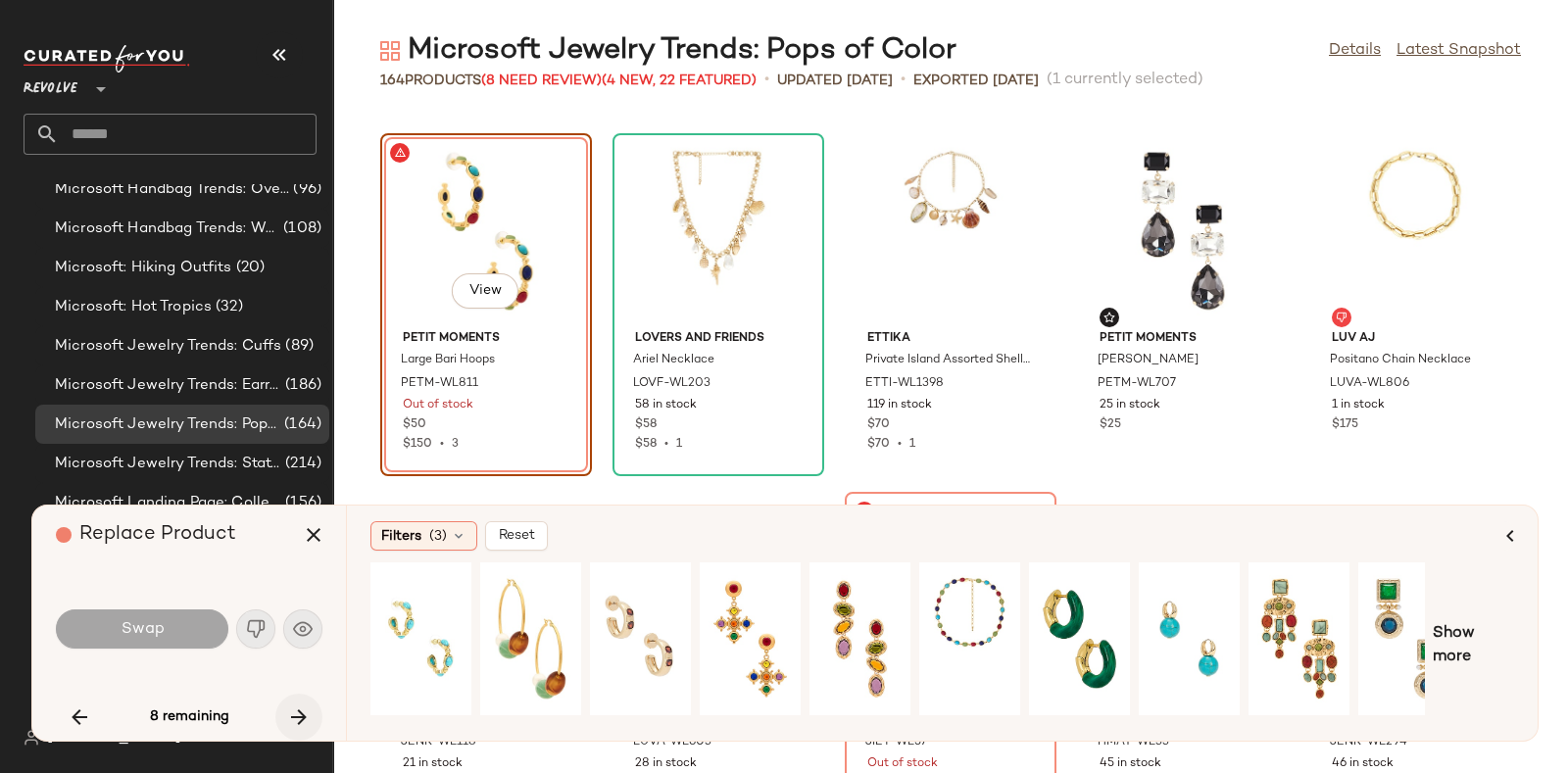
click at [281, 719] on button "button" at bounding box center [298, 717] width 47 height 47
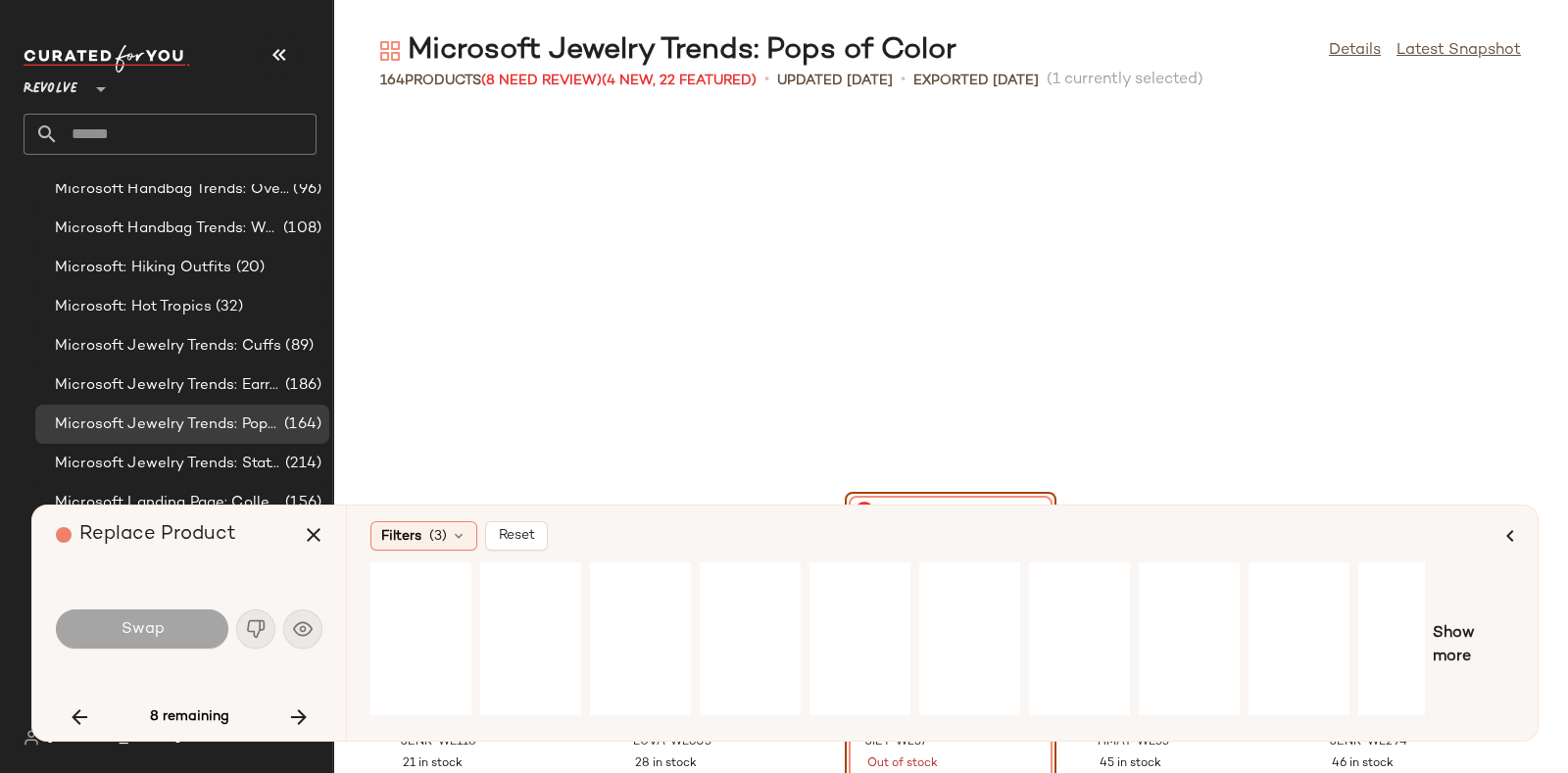
scroll to position [3588, 0]
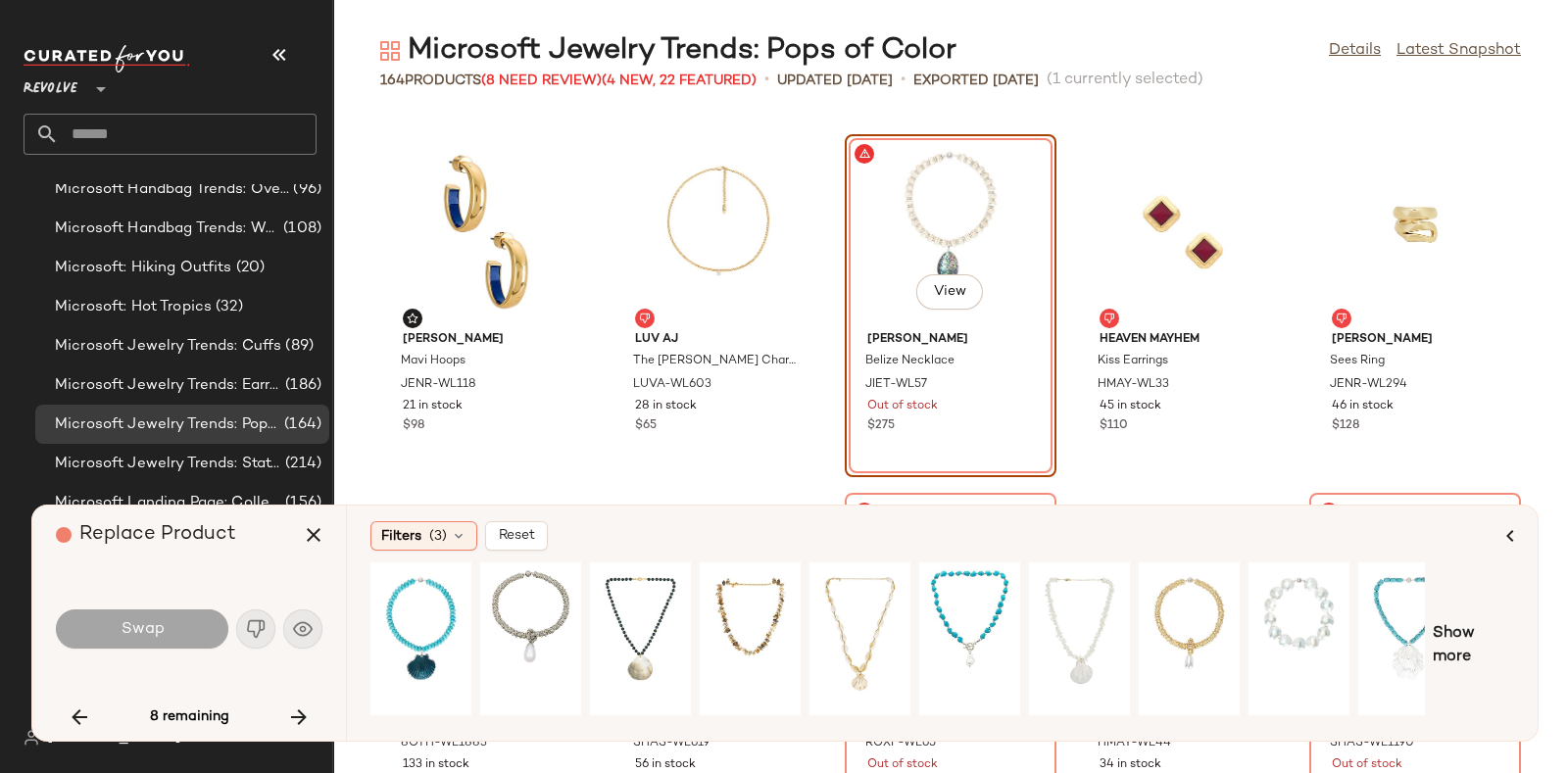
click at [300, 712] on icon "button" at bounding box center [299, 718] width 24 height 24
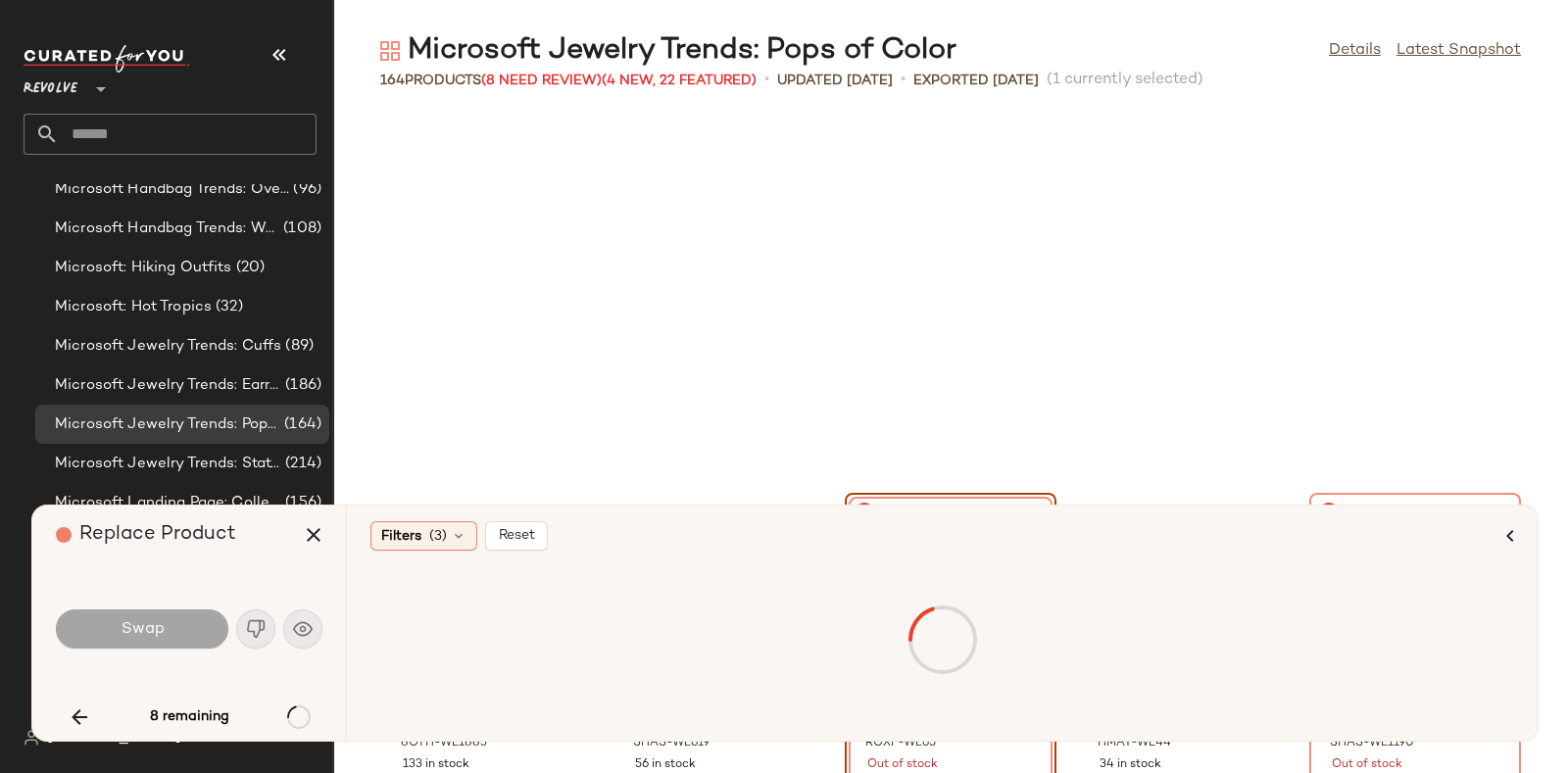
scroll to position [3946, 0]
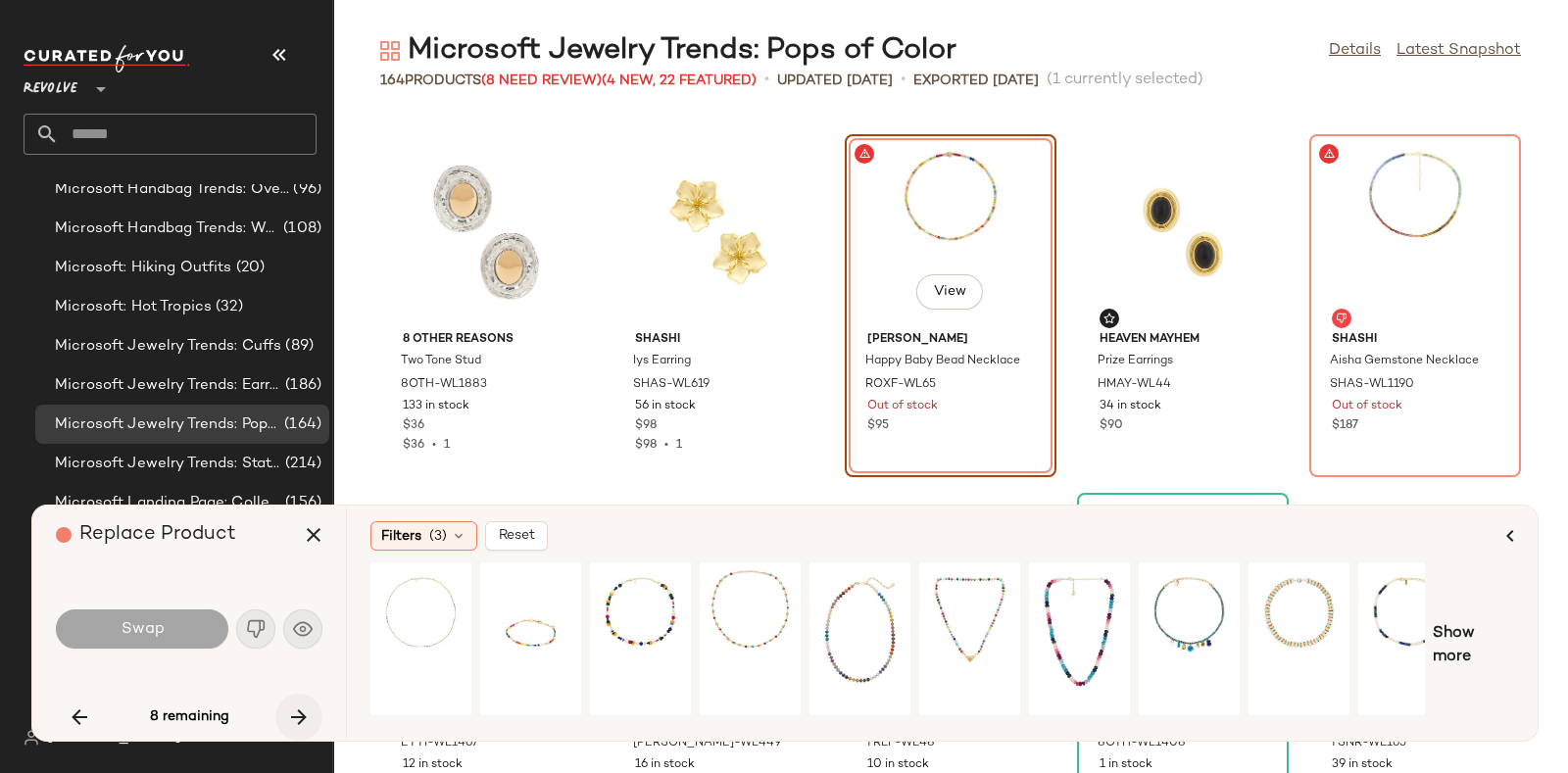
click at [299, 713] on icon "button" at bounding box center [299, 718] width 24 height 24
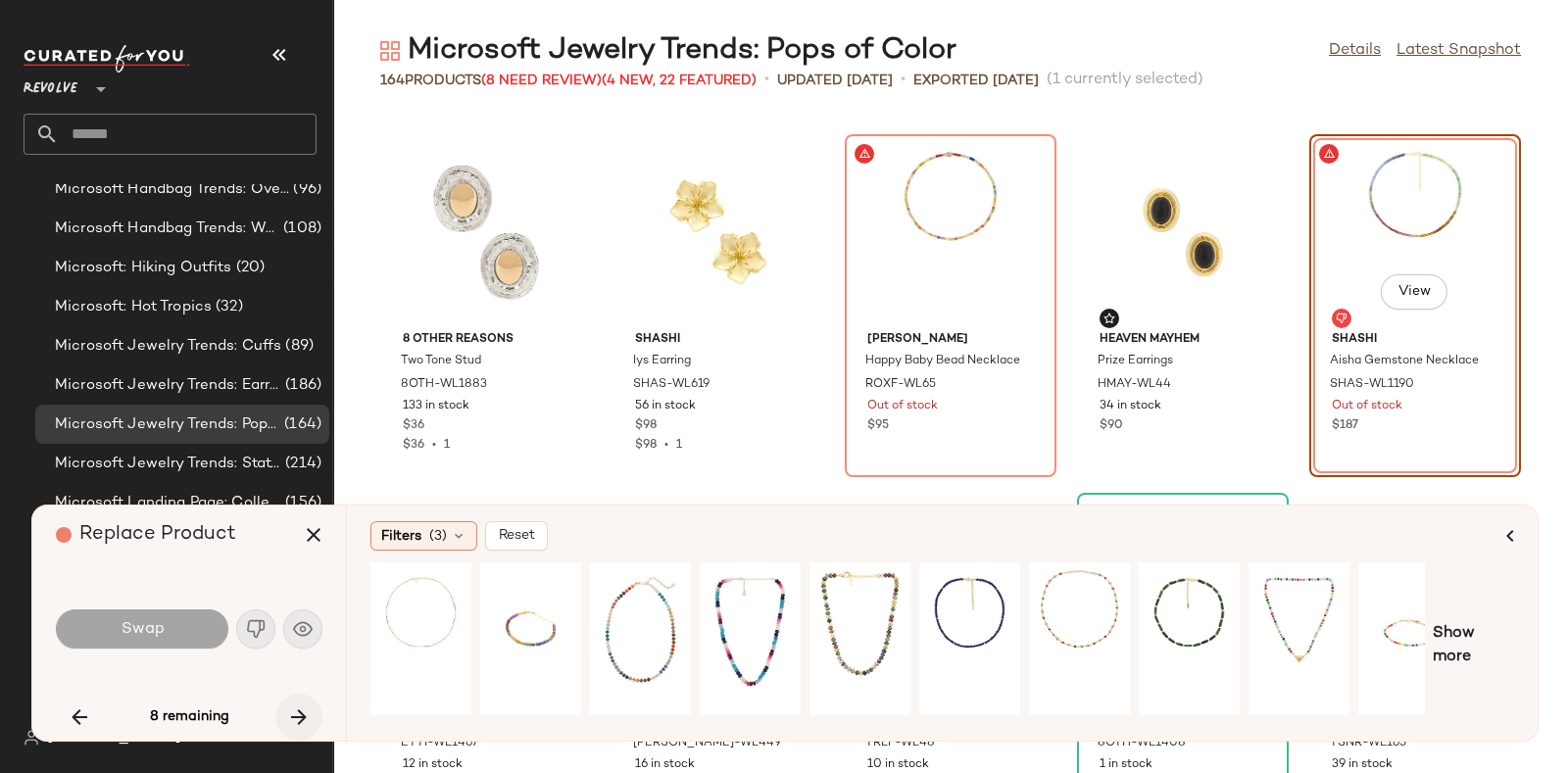
click at [296, 706] on icon "button" at bounding box center [299, 718] width 24 height 24
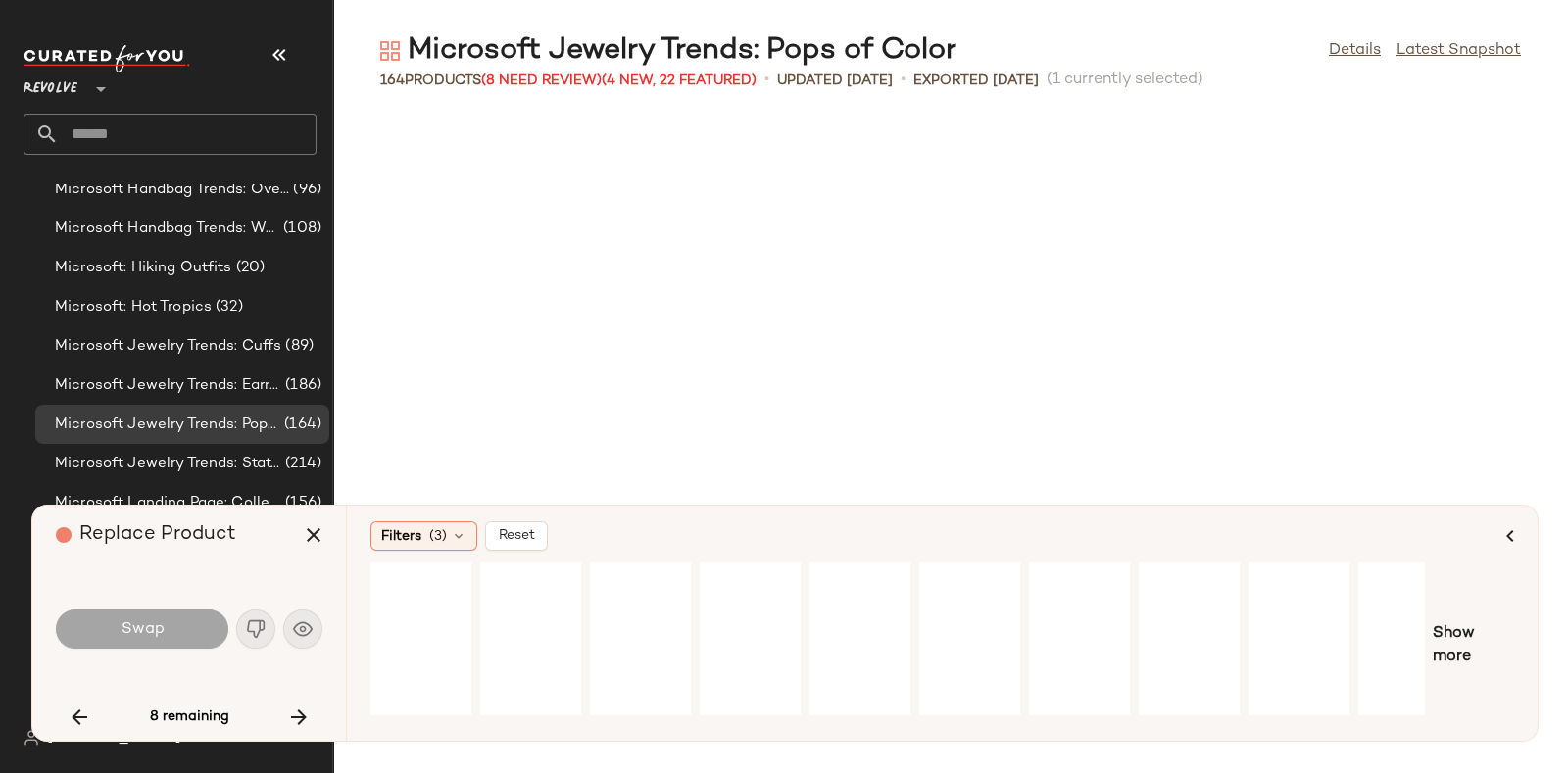
scroll to position [5740, 0]
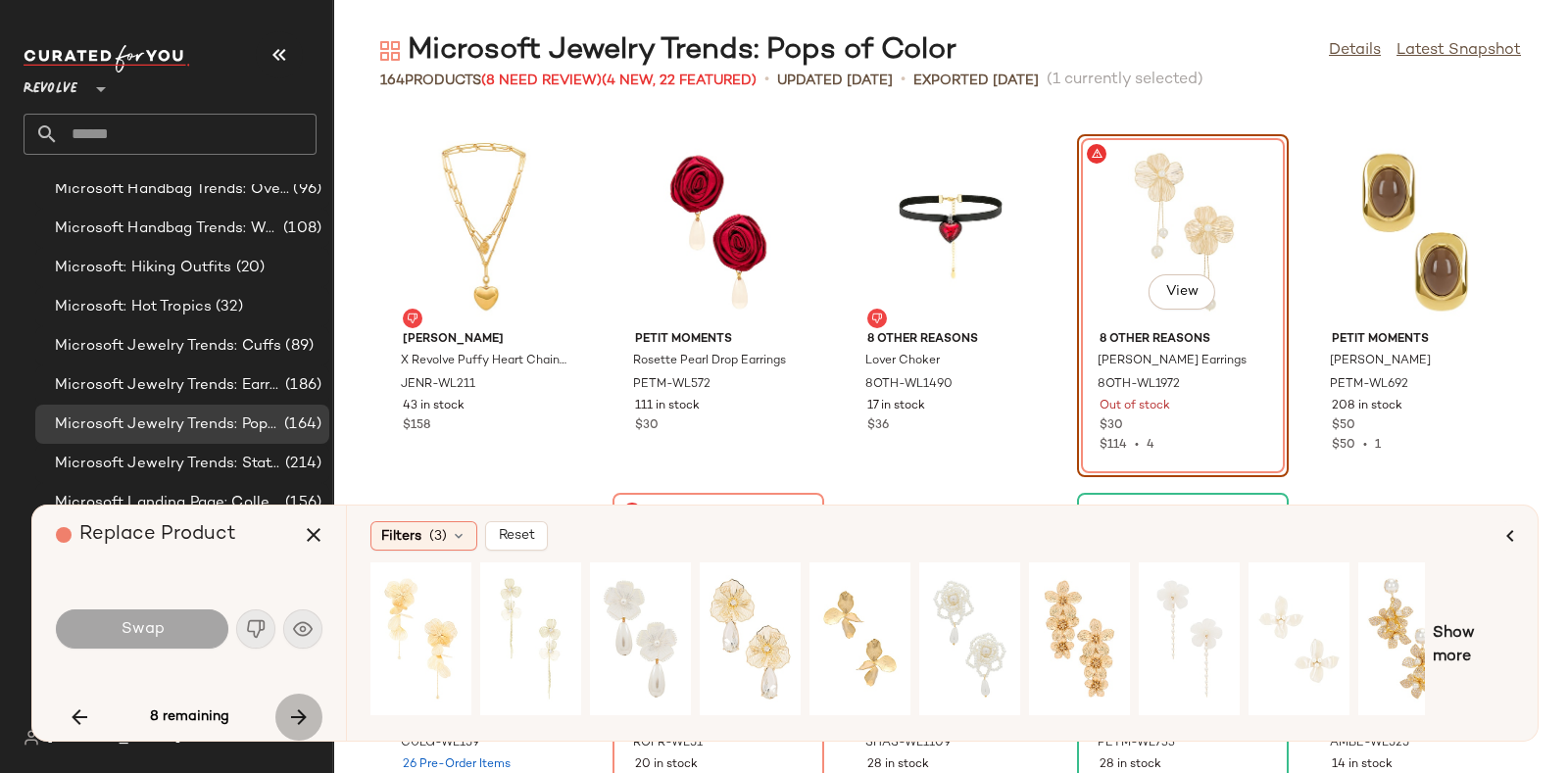
click at [292, 707] on icon "button" at bounding box center [299, 718] width 24 height 24
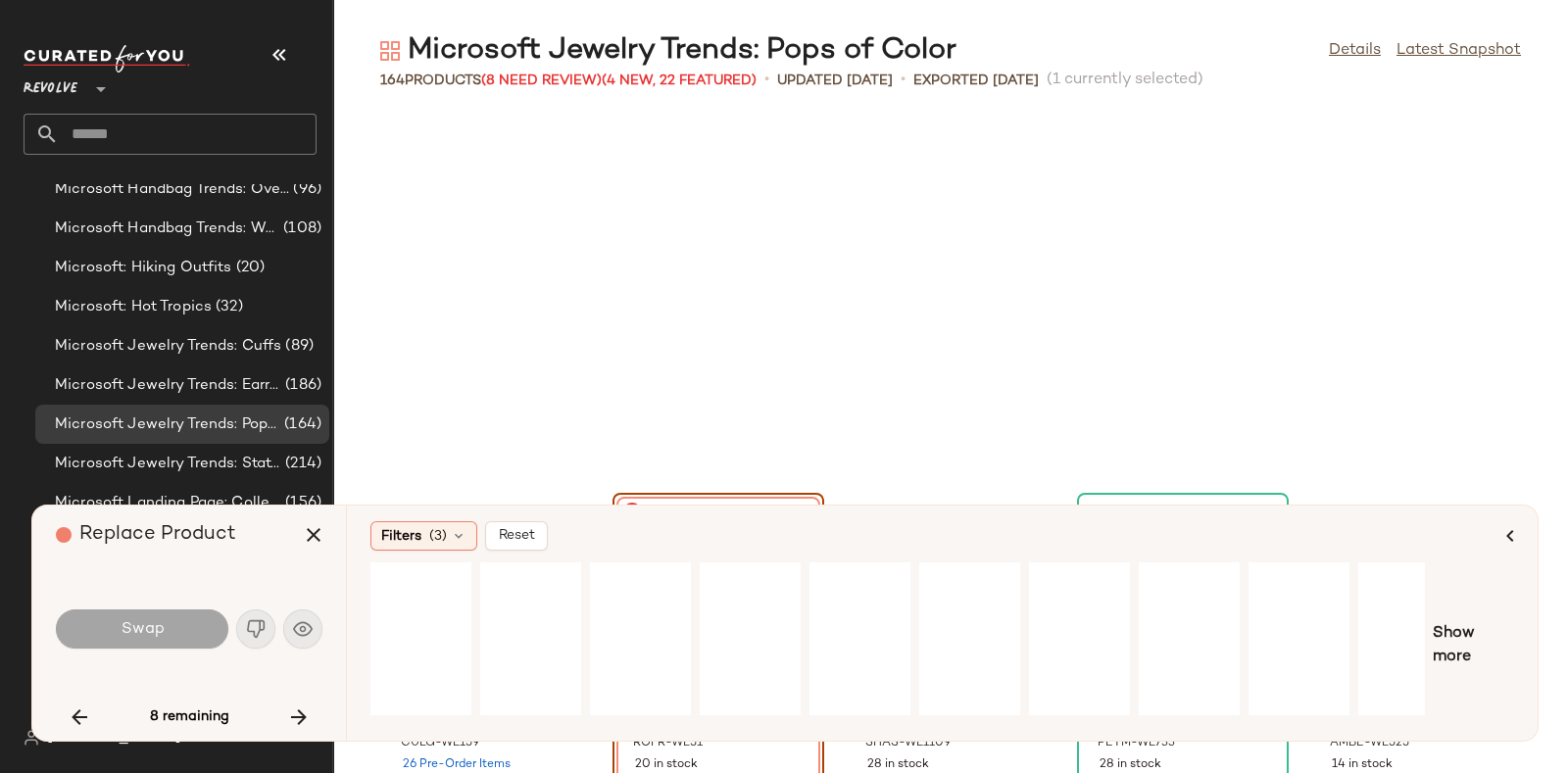
scroll to position [6099, 0]
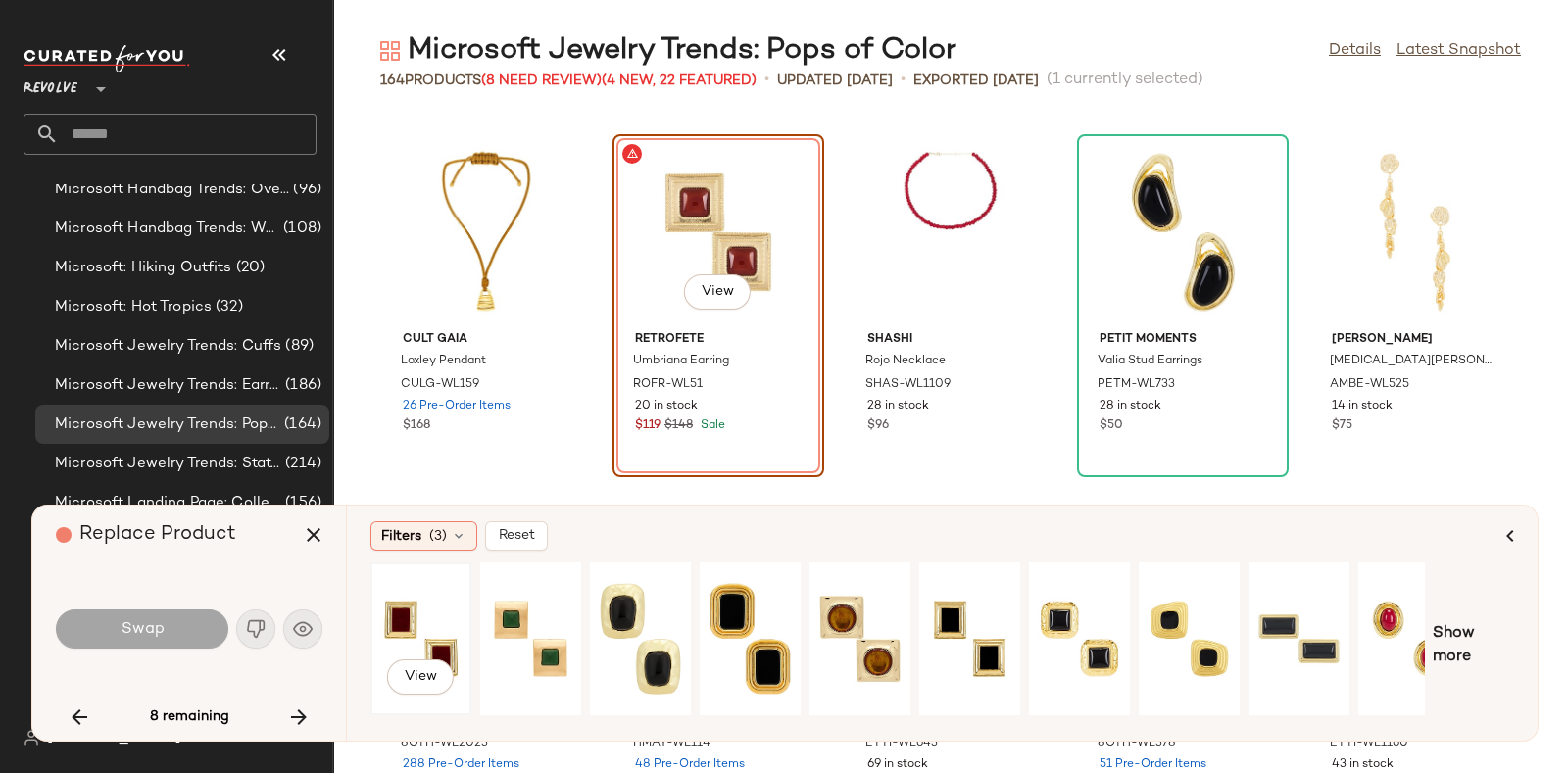
click at [436, 607] on div "View" at bounding box center [421, 639] width 87 height 139
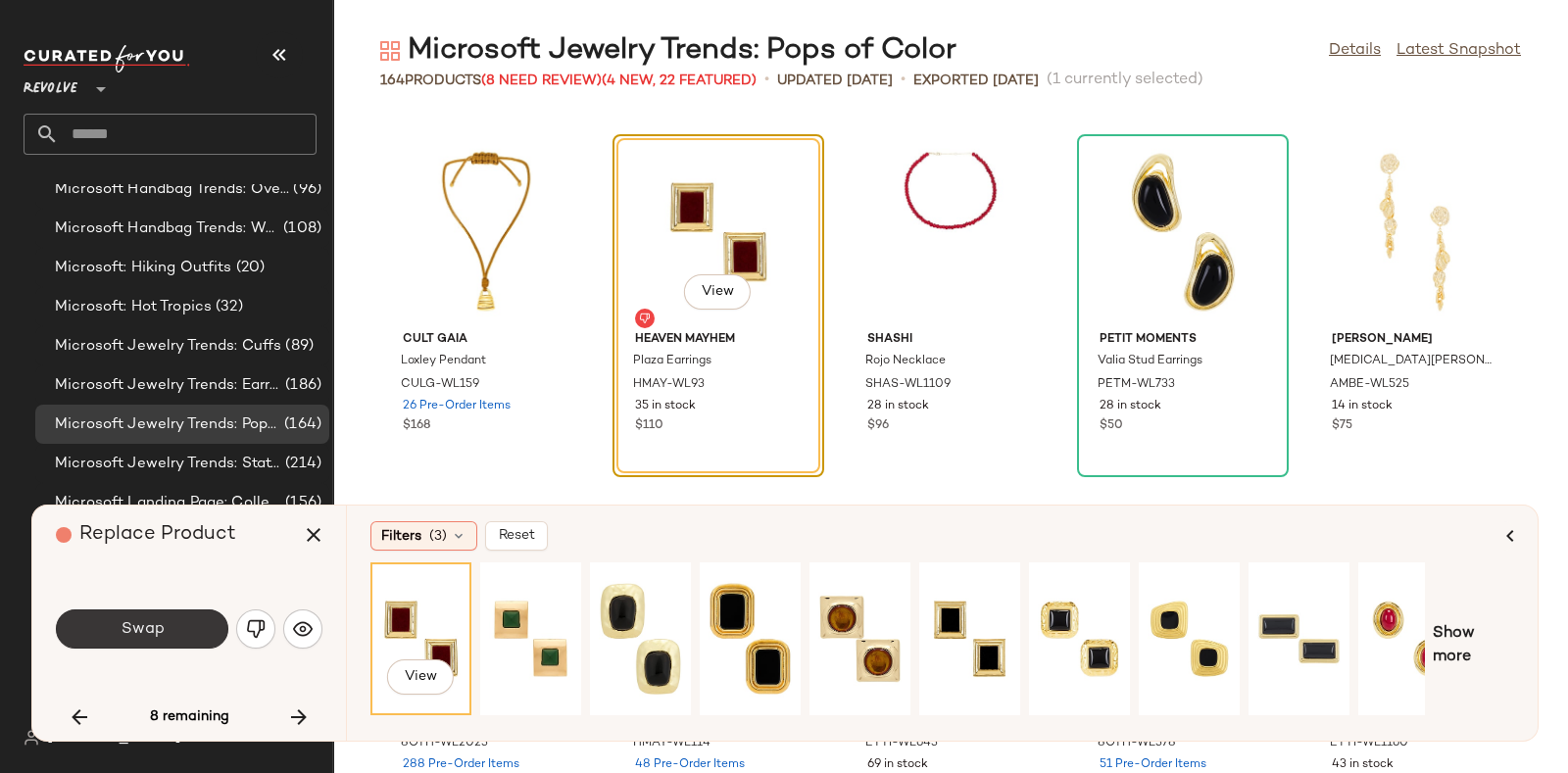
click at [169, 625] on button "Swap" at bounding box center [142, 629] width 172 height 40
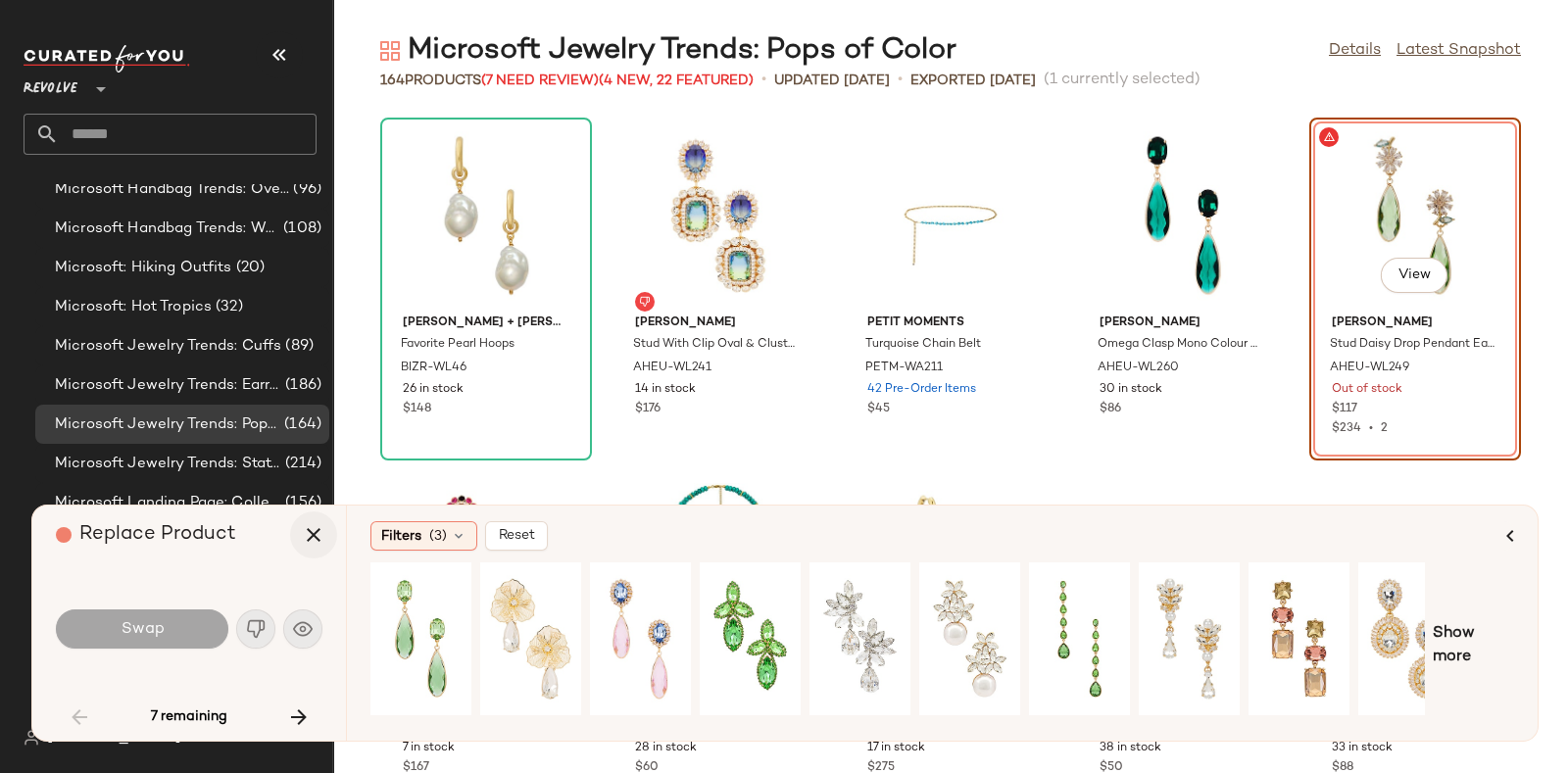
click at [309, 531] on icon "button" at bounding box center [314, 535] width 24 height 24
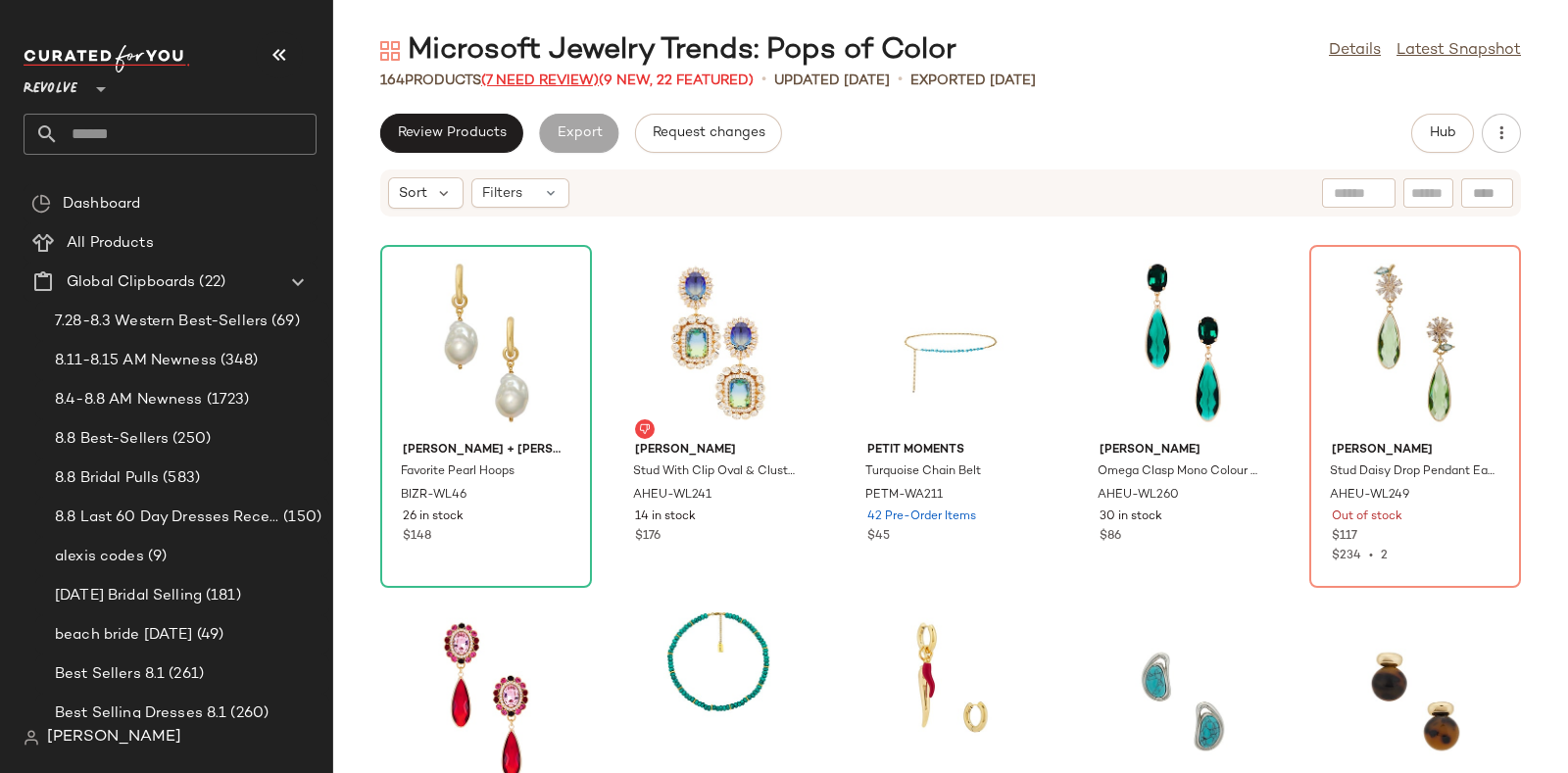
click at [559, 73] on span "(7 Need Review)" at bounding box center [540, 80] width 118 height 15
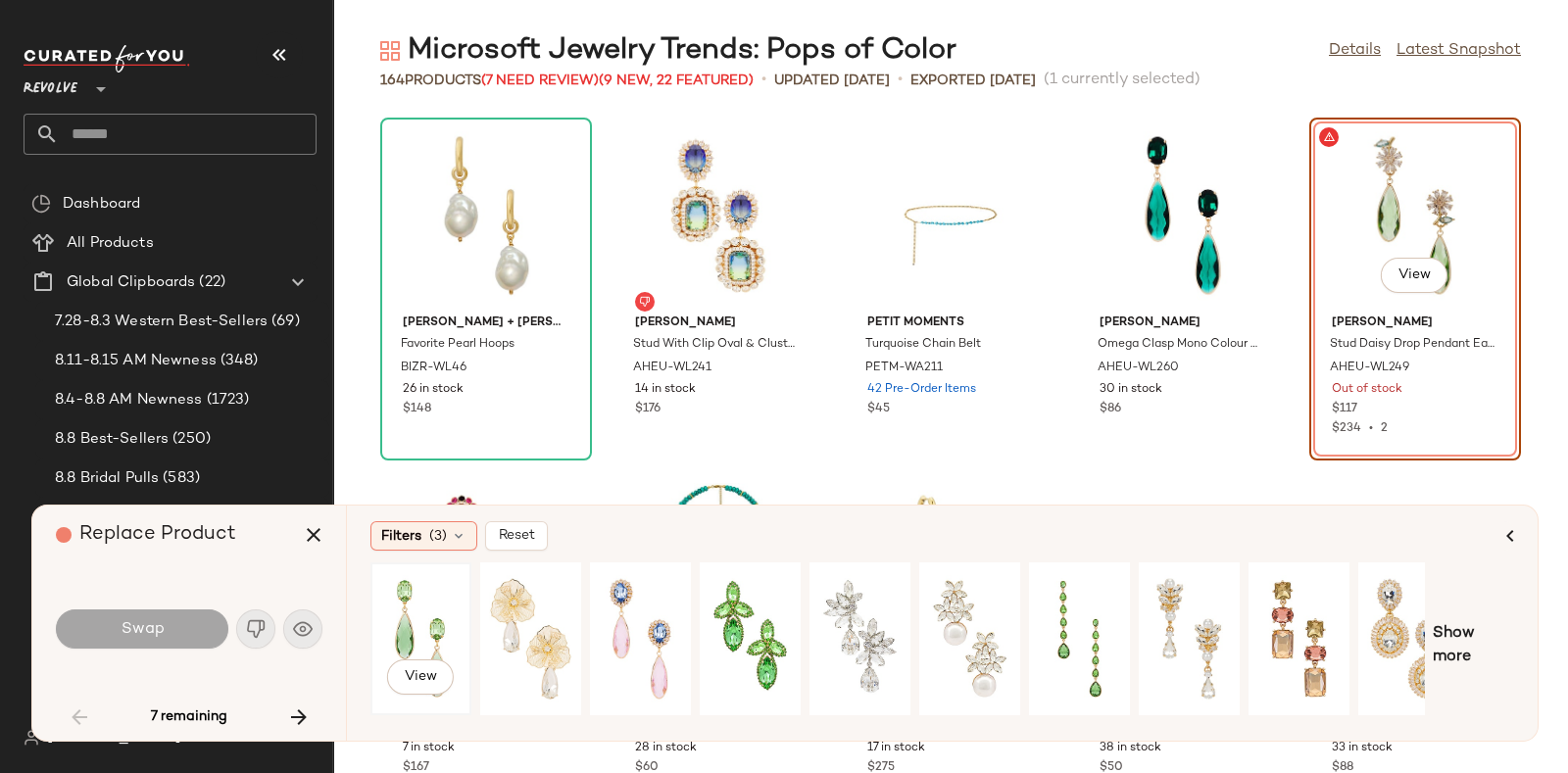
click at [439, 605] on div "View" at bounding box center [421, 639] width 87 height 139
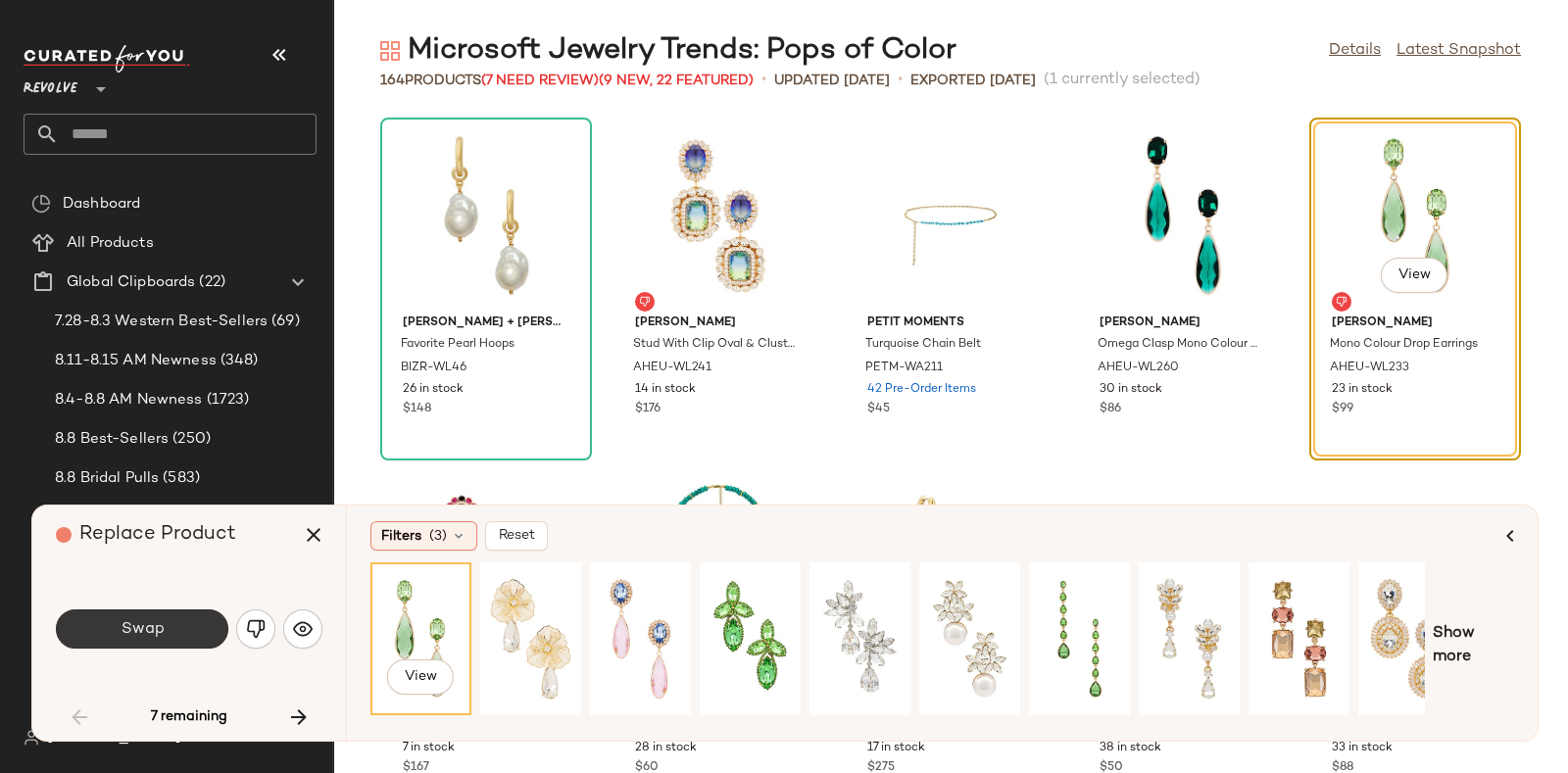
click at [186, 626] on button "Swap" at bounding box center [142, 629] width 172 height 40
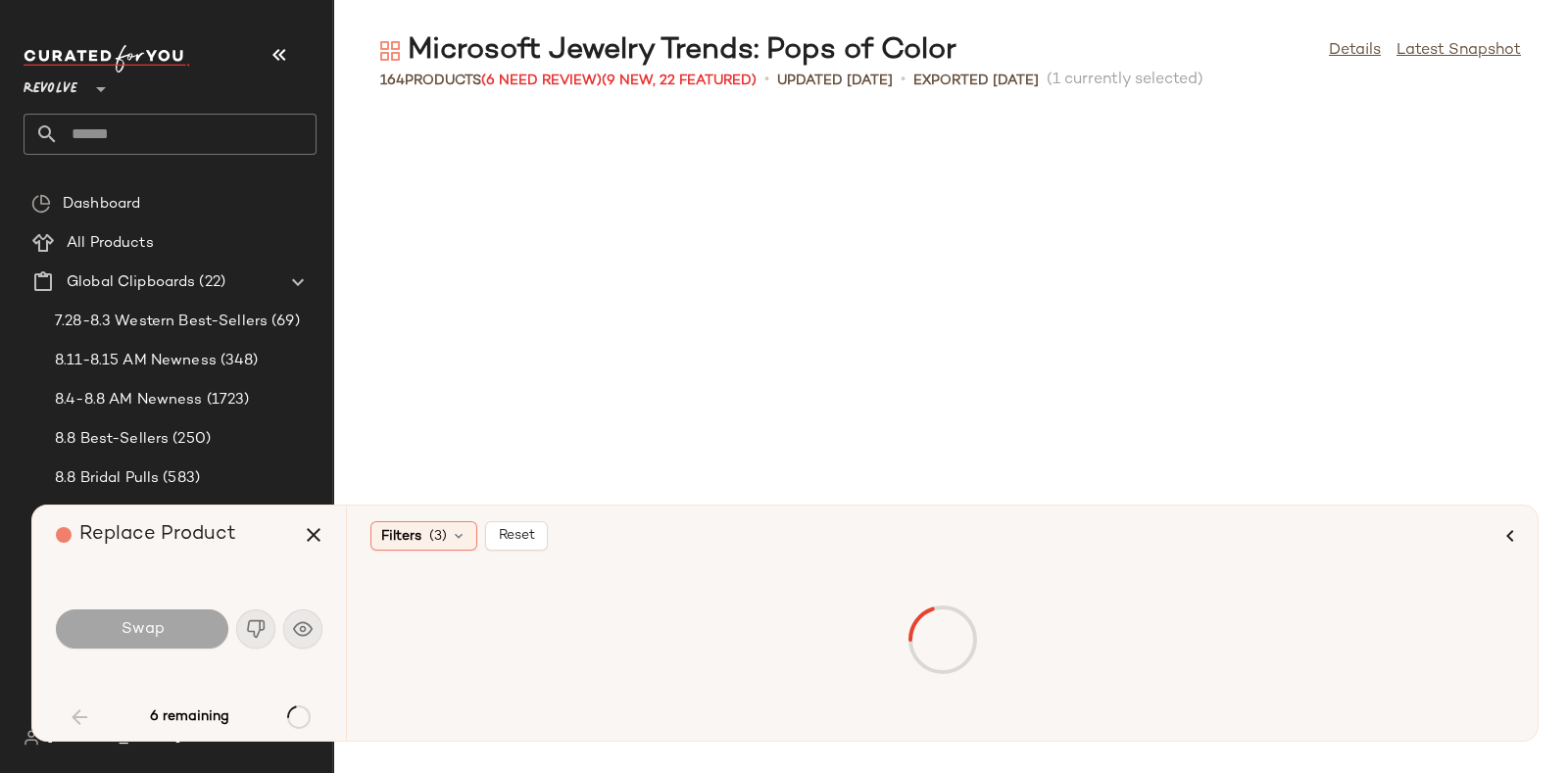
scroll to position [3229, 0]
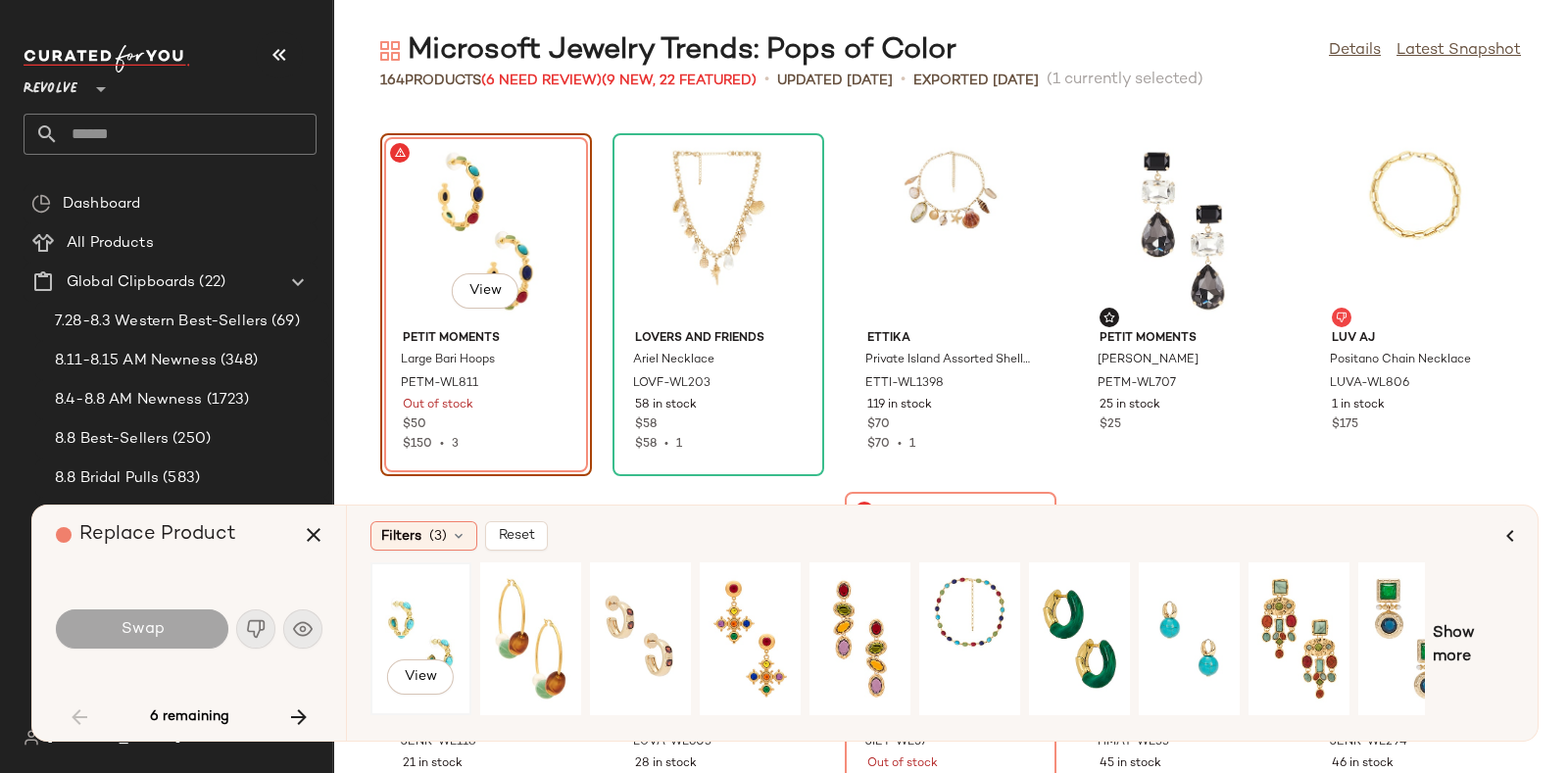
click at [373, 644] on div "View" at bounding box center [421, 639] width 97 height 149
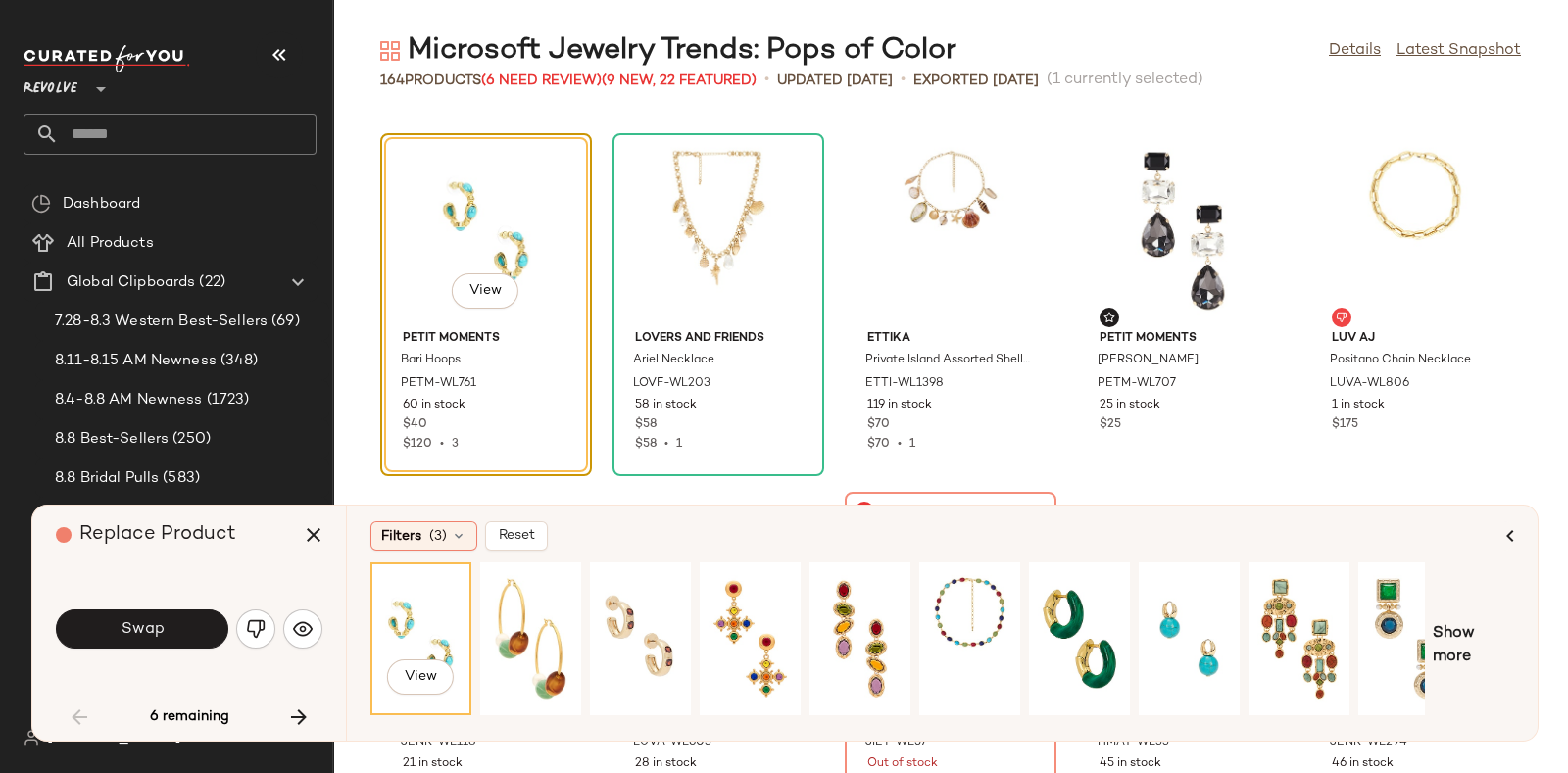
click at [143, 603] on div "Swap" at bounding box center [188, 629] width 266 height 106
click at [153, 620] on span "Swap" at bounding box center [142, 629] width 45 height 19
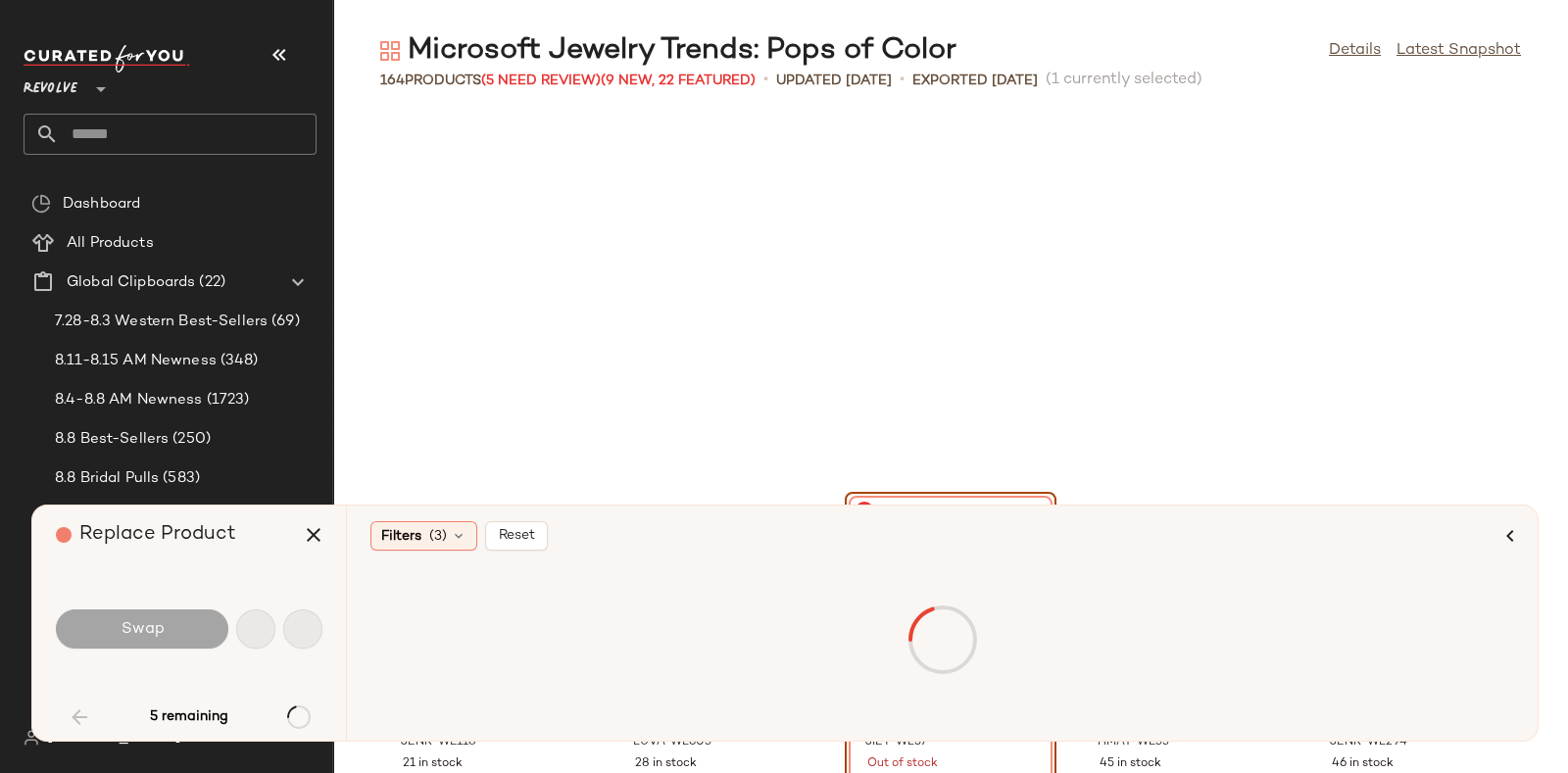
scroll to position [3588, 0]
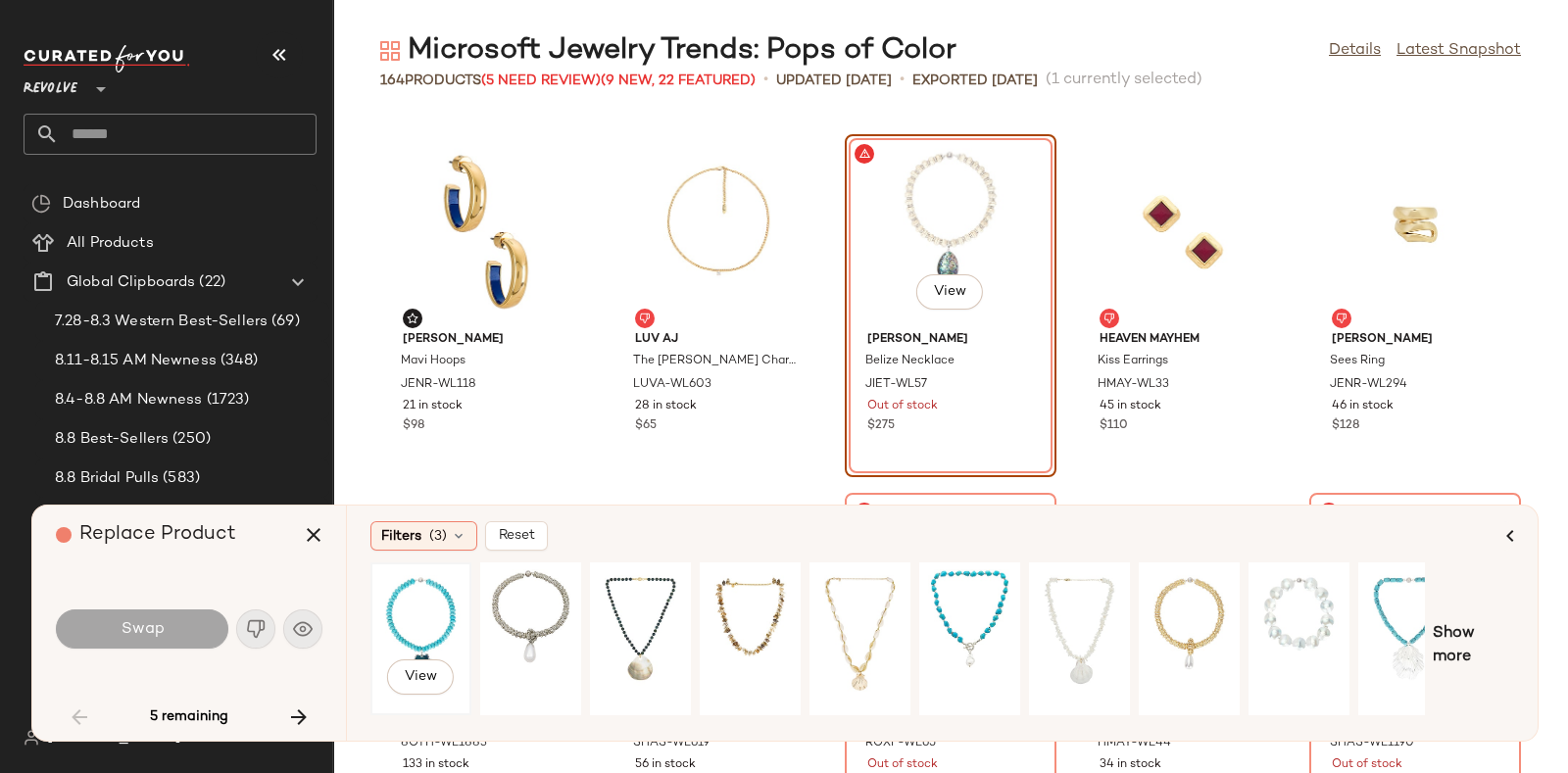
click at [397, 614] on div "View" at bounding box center [421, 639] width 87 height 139
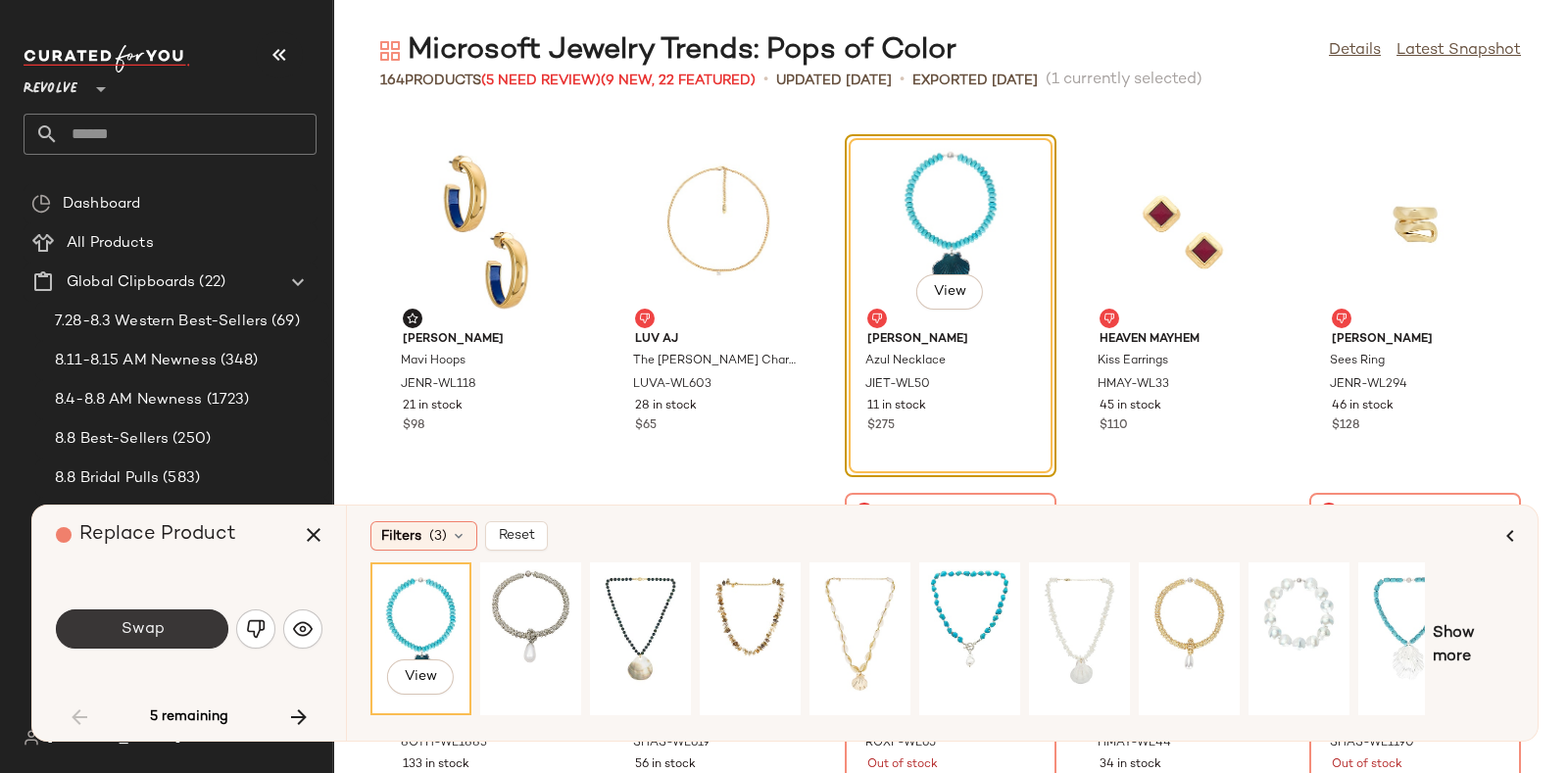
click at [141, 627] on span "Swap" at bounding box center [142, 629] width 45 height 19
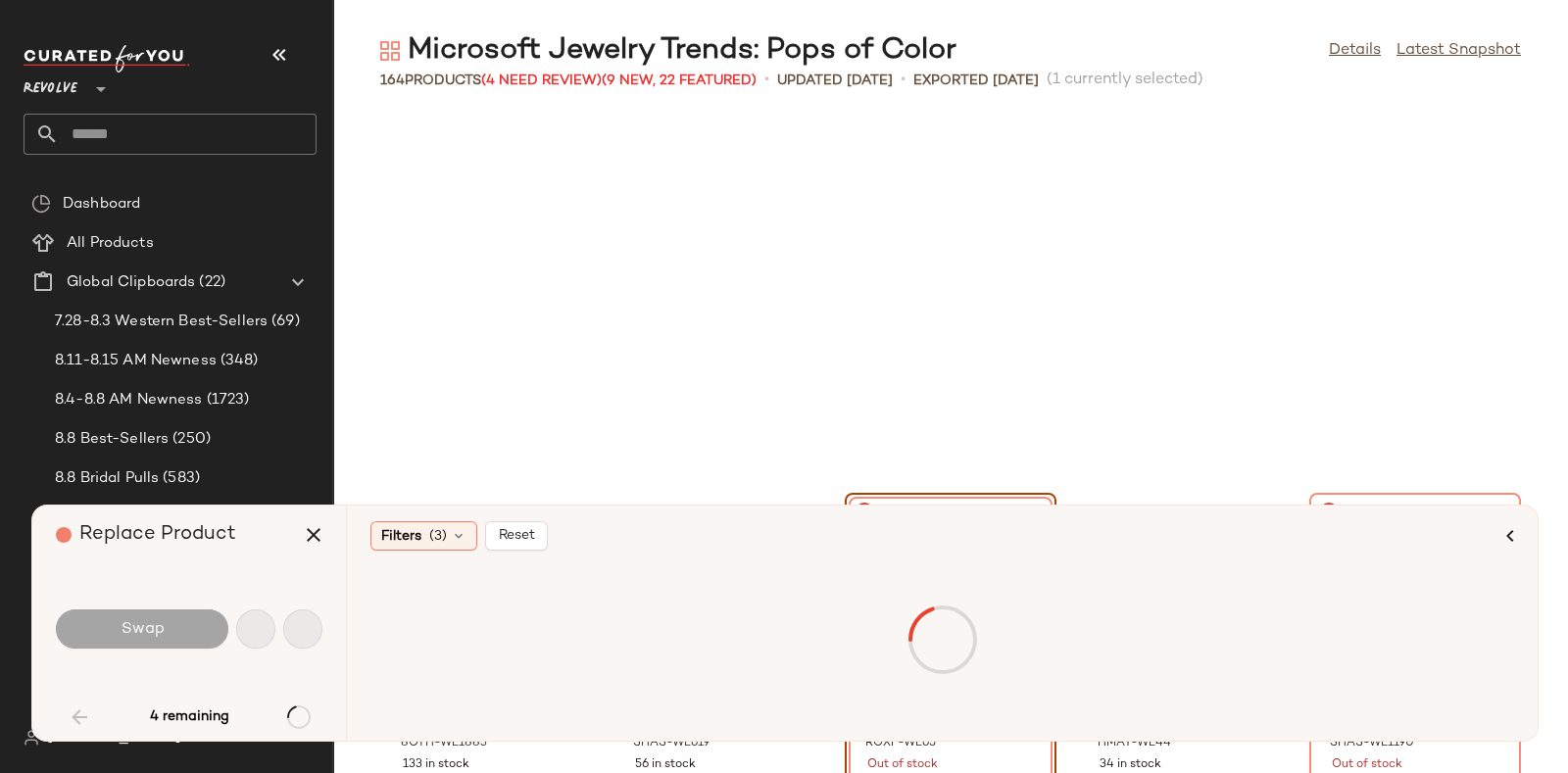
scroll to position [3946, 0]
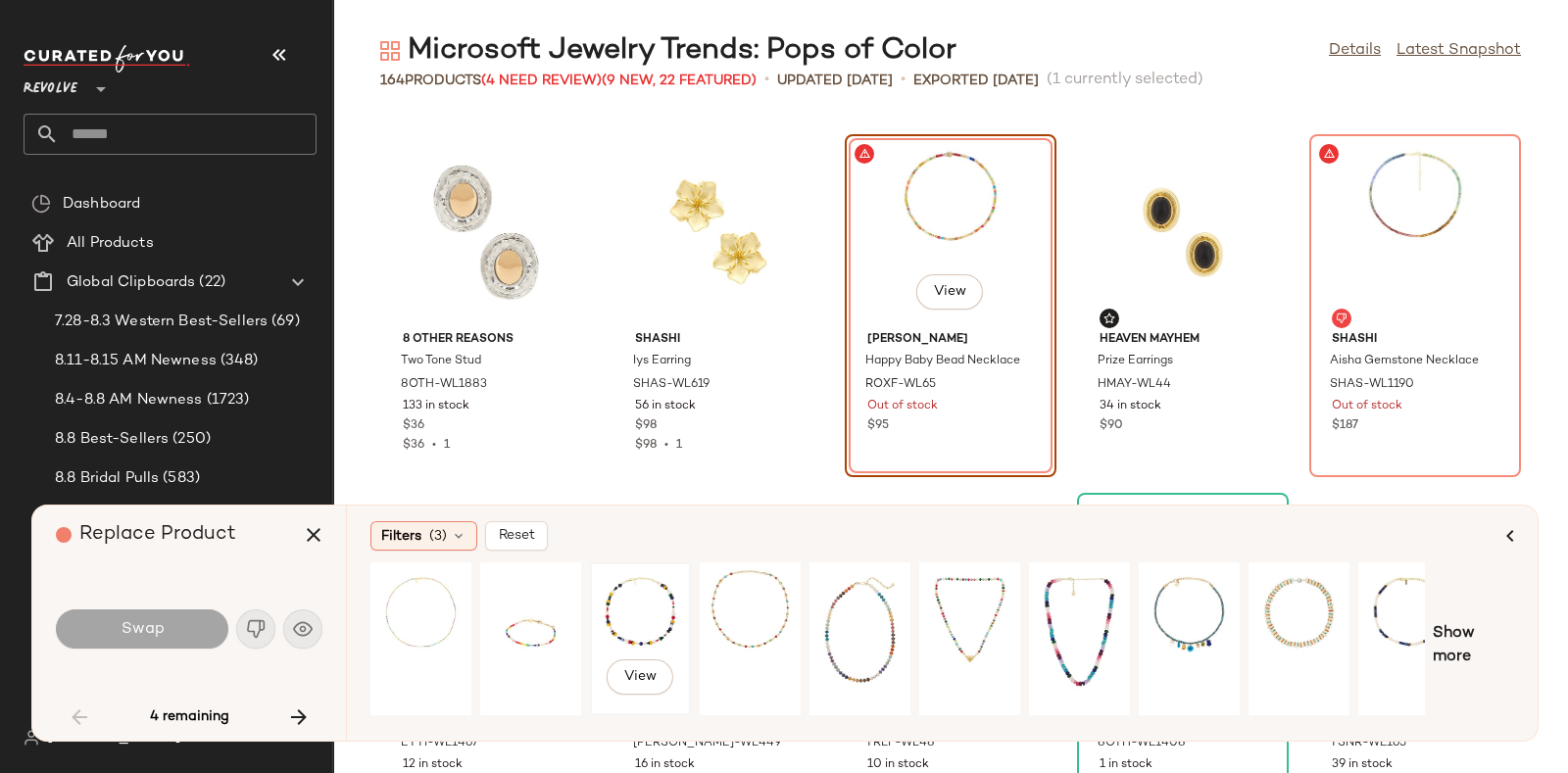
click at [627, 610] on div "View" at bounding box center [640, 639] width 87 height 139
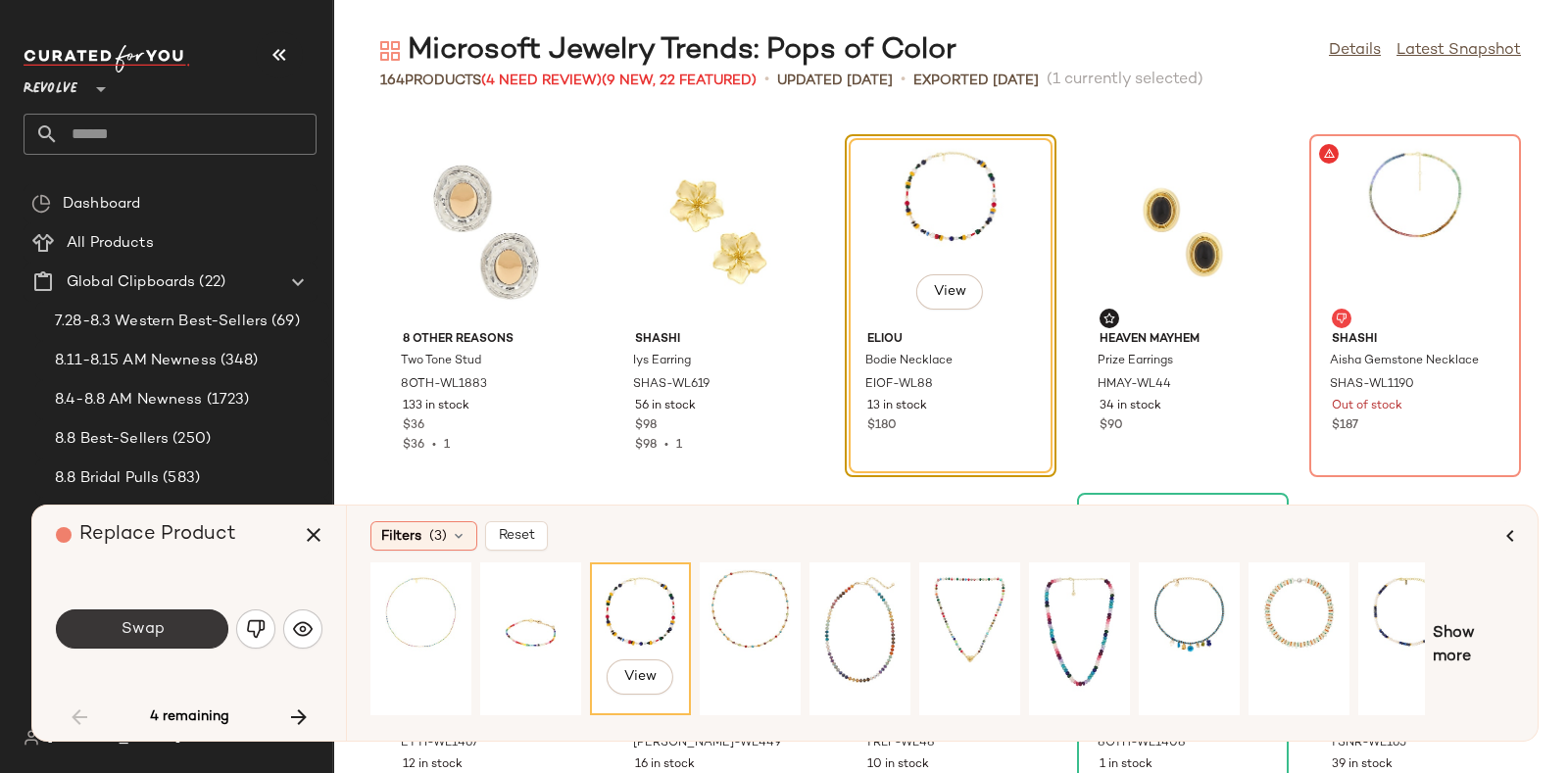
click at [167, 623] on button "Swap" at bounding box center [142, 629] width 172 height 40
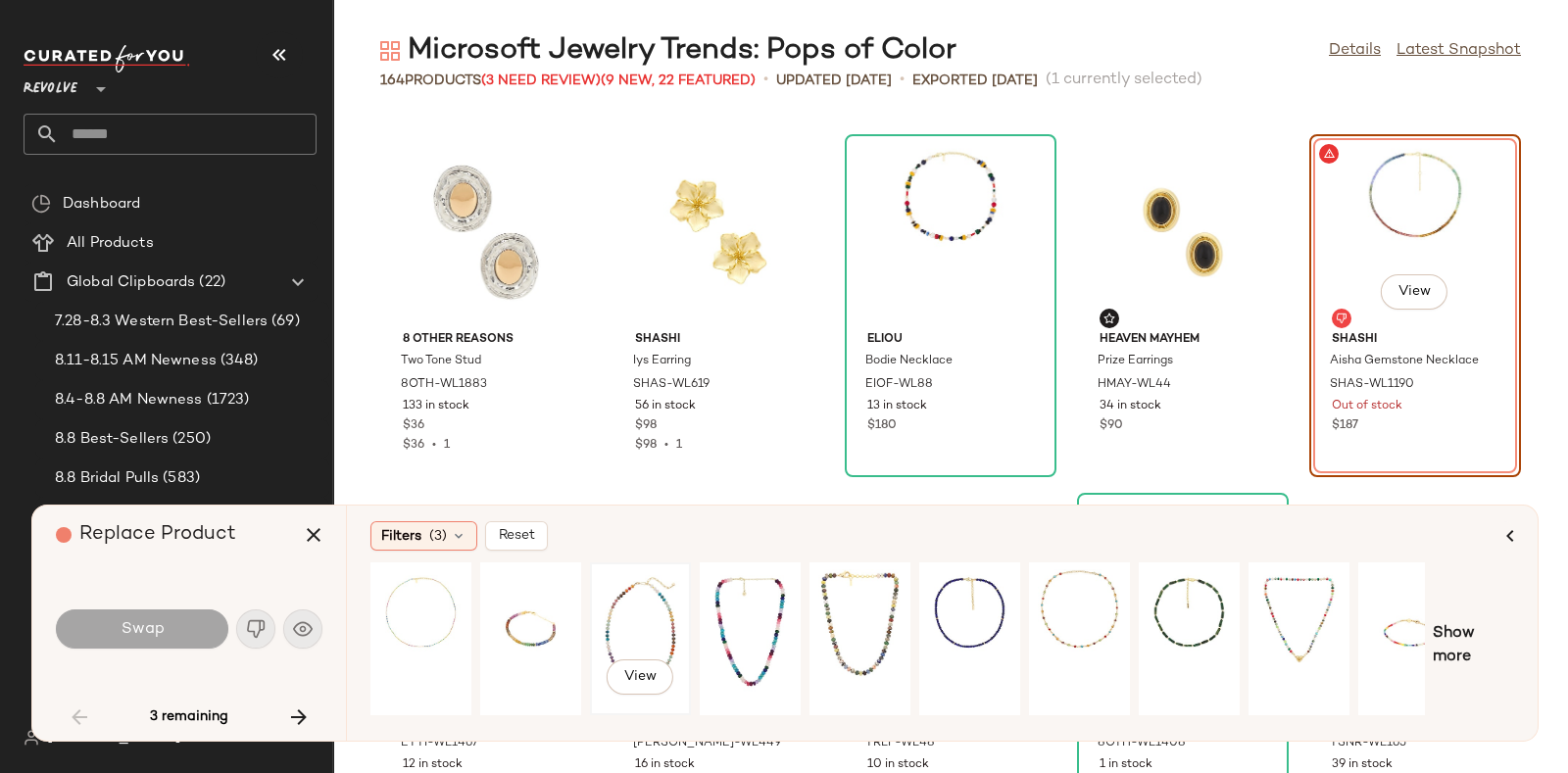
click at [627, 596] on div "View" at bounding box center [640, 639] width 87 height 139
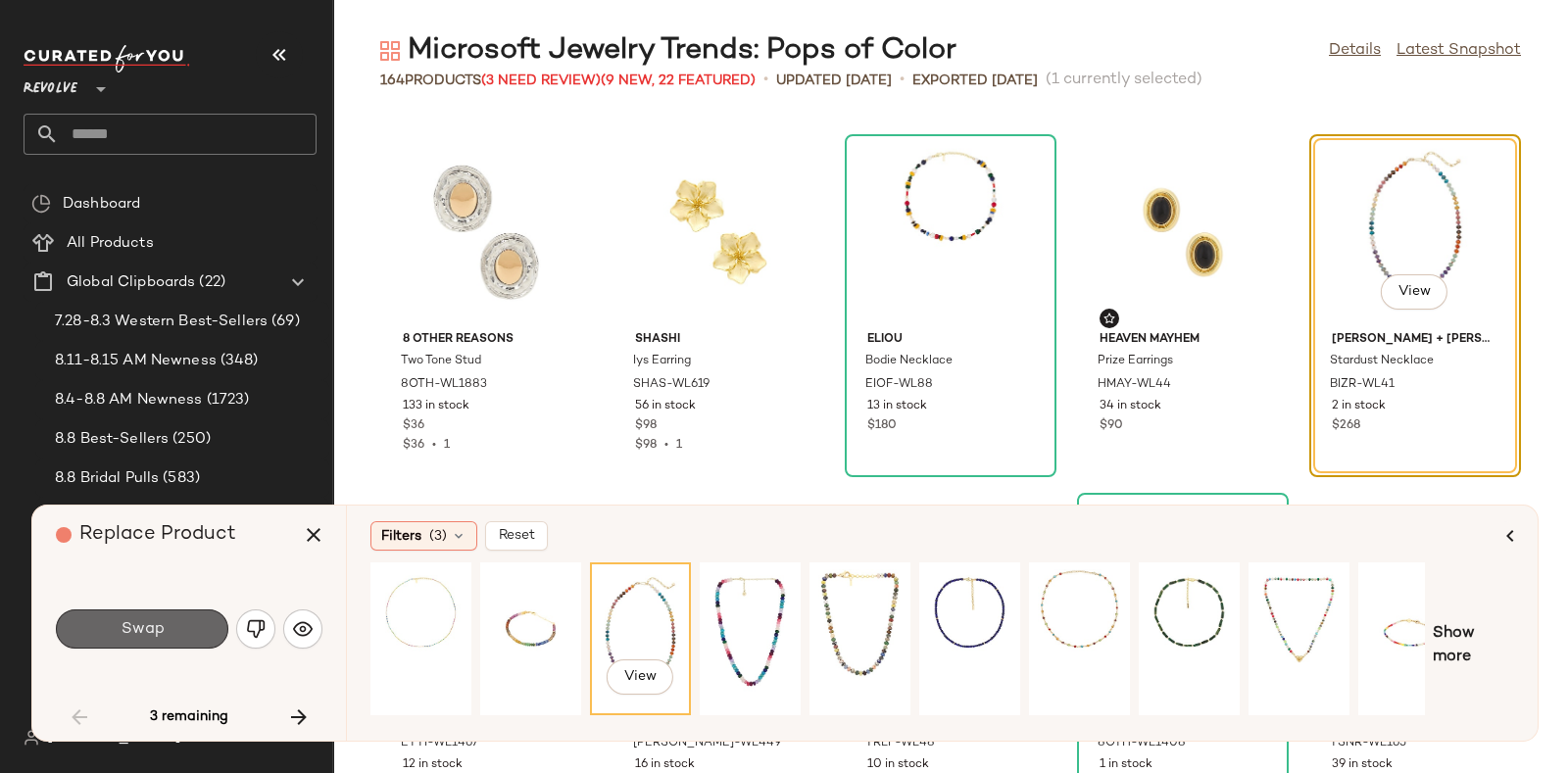
click at [187, 618] on button "Swap" at bounding box center [142, 629] width 172 height 40
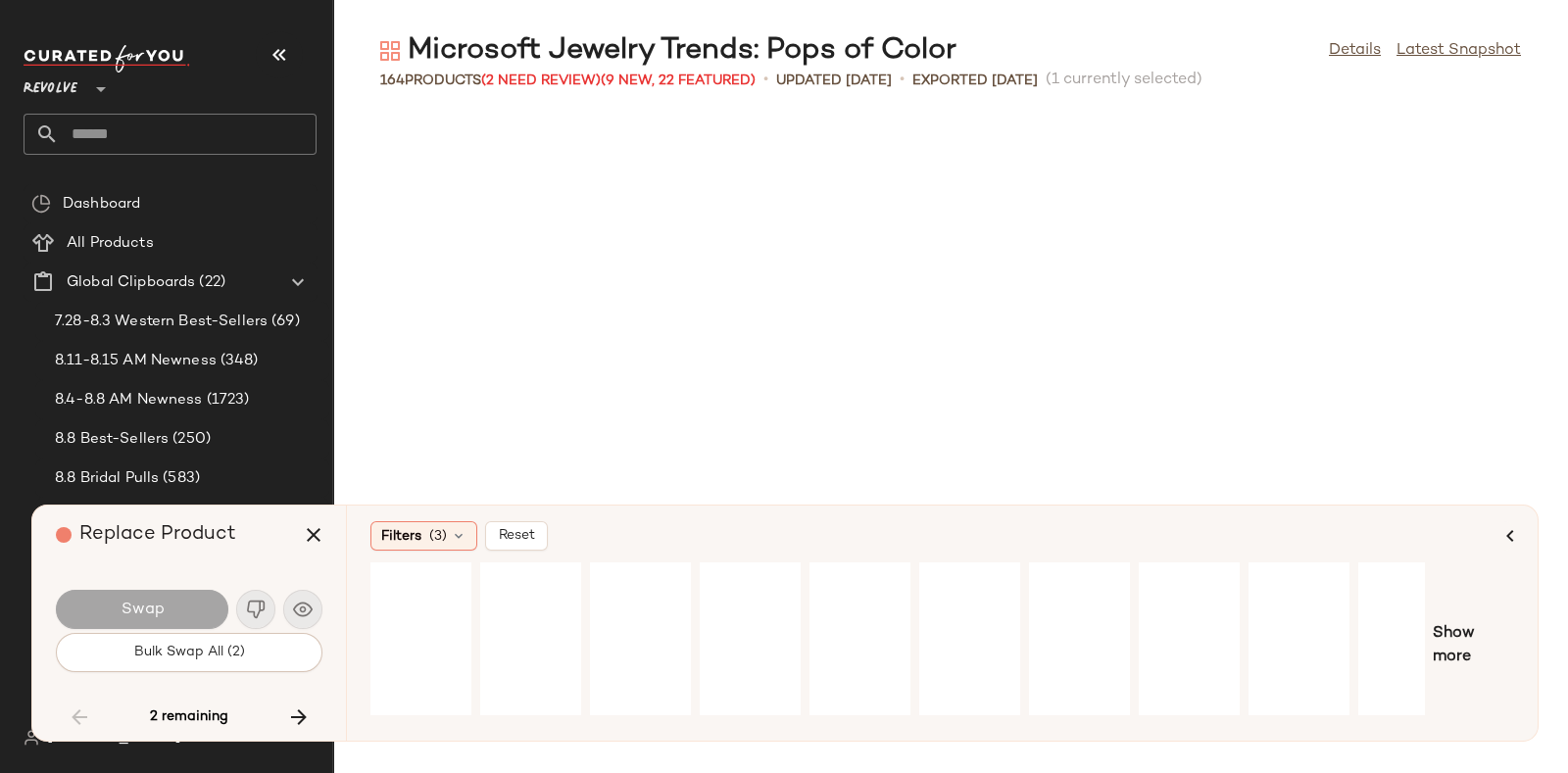
scroll to position [5740, 0]
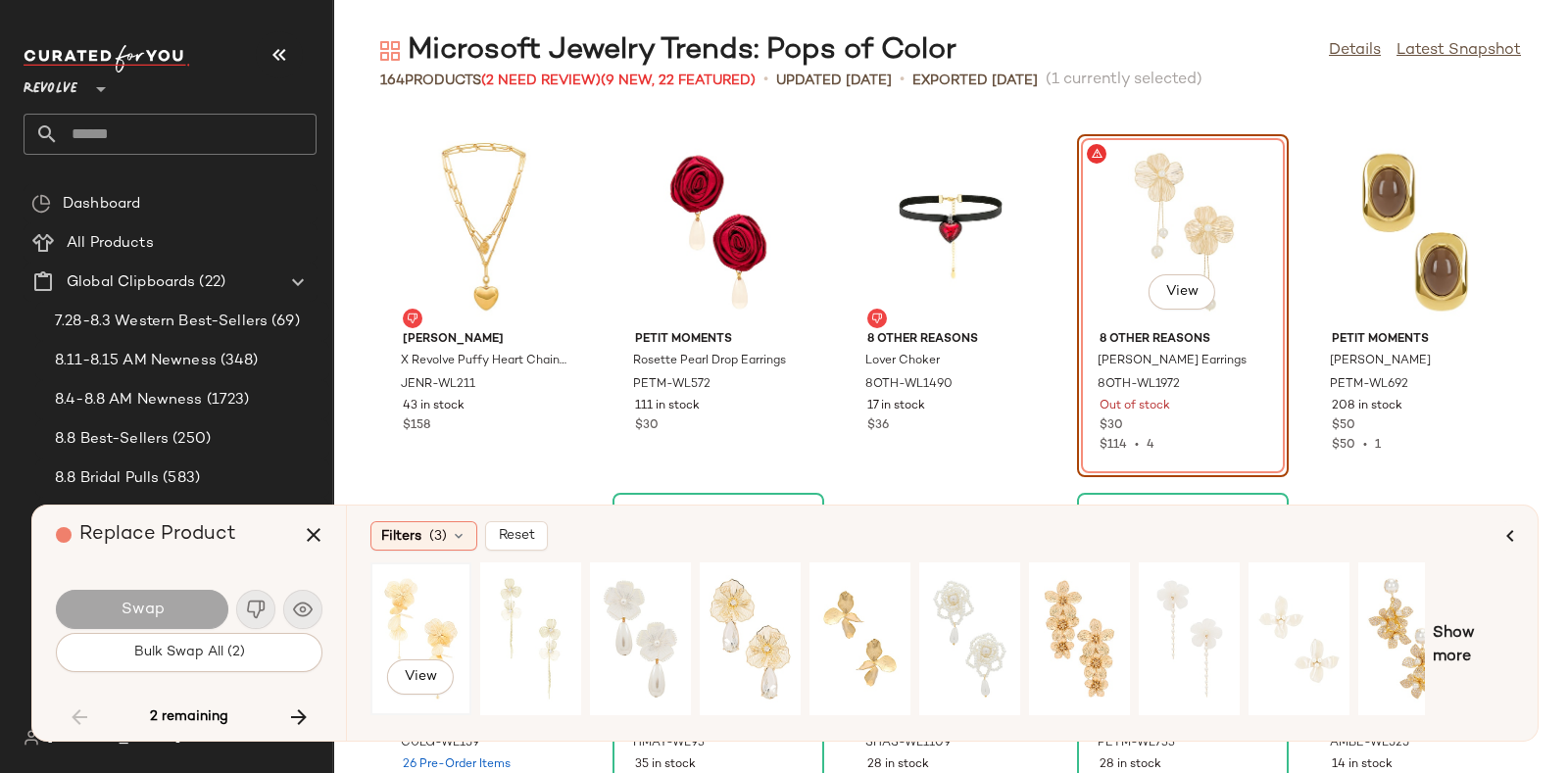
click at [397, 600] on div "View" at bounding box center [421, 639] width 87 height 139
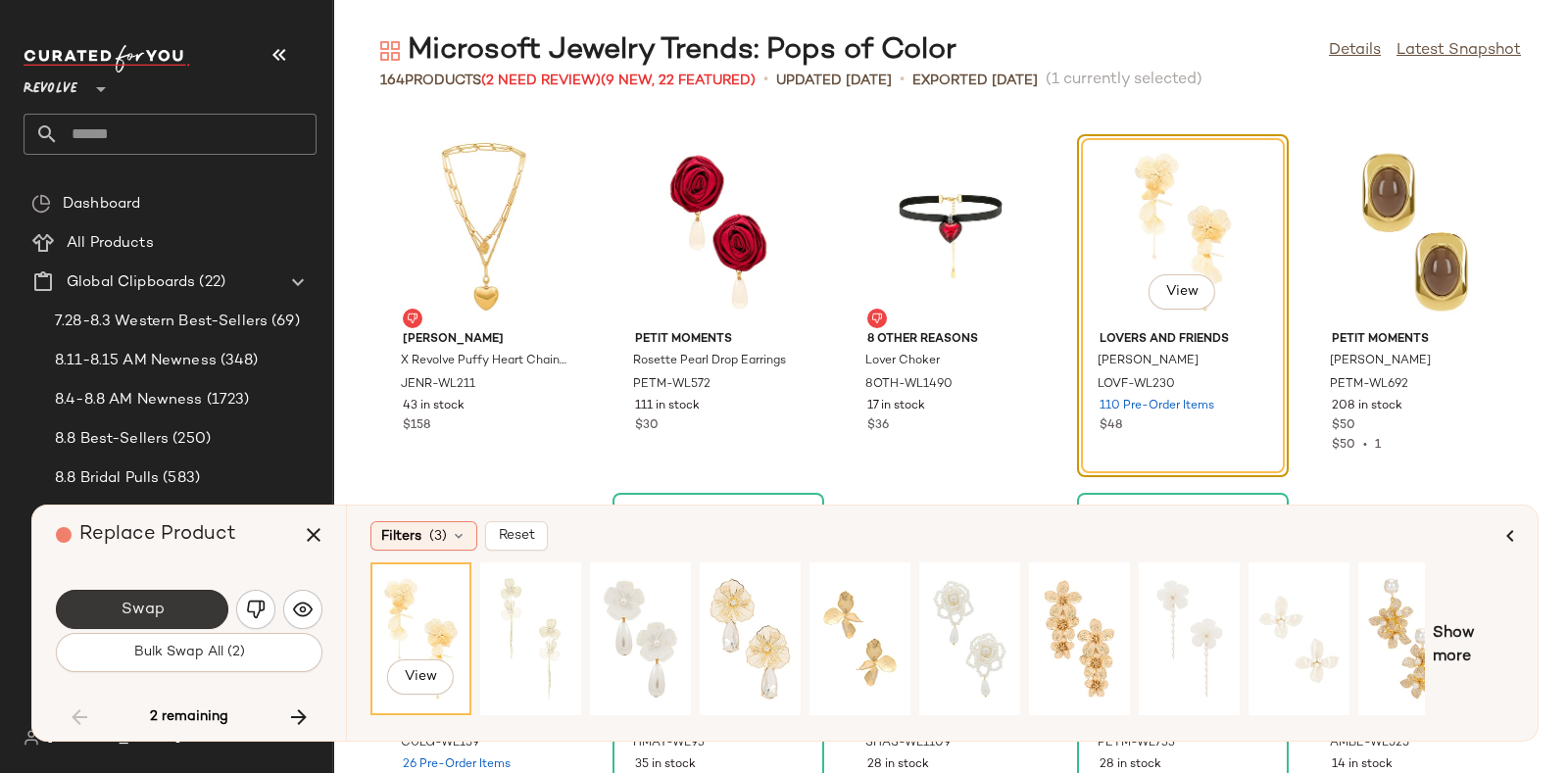
click at [152, 603] on span "Swap" at bounding box center [142, 609] width 45 height 19
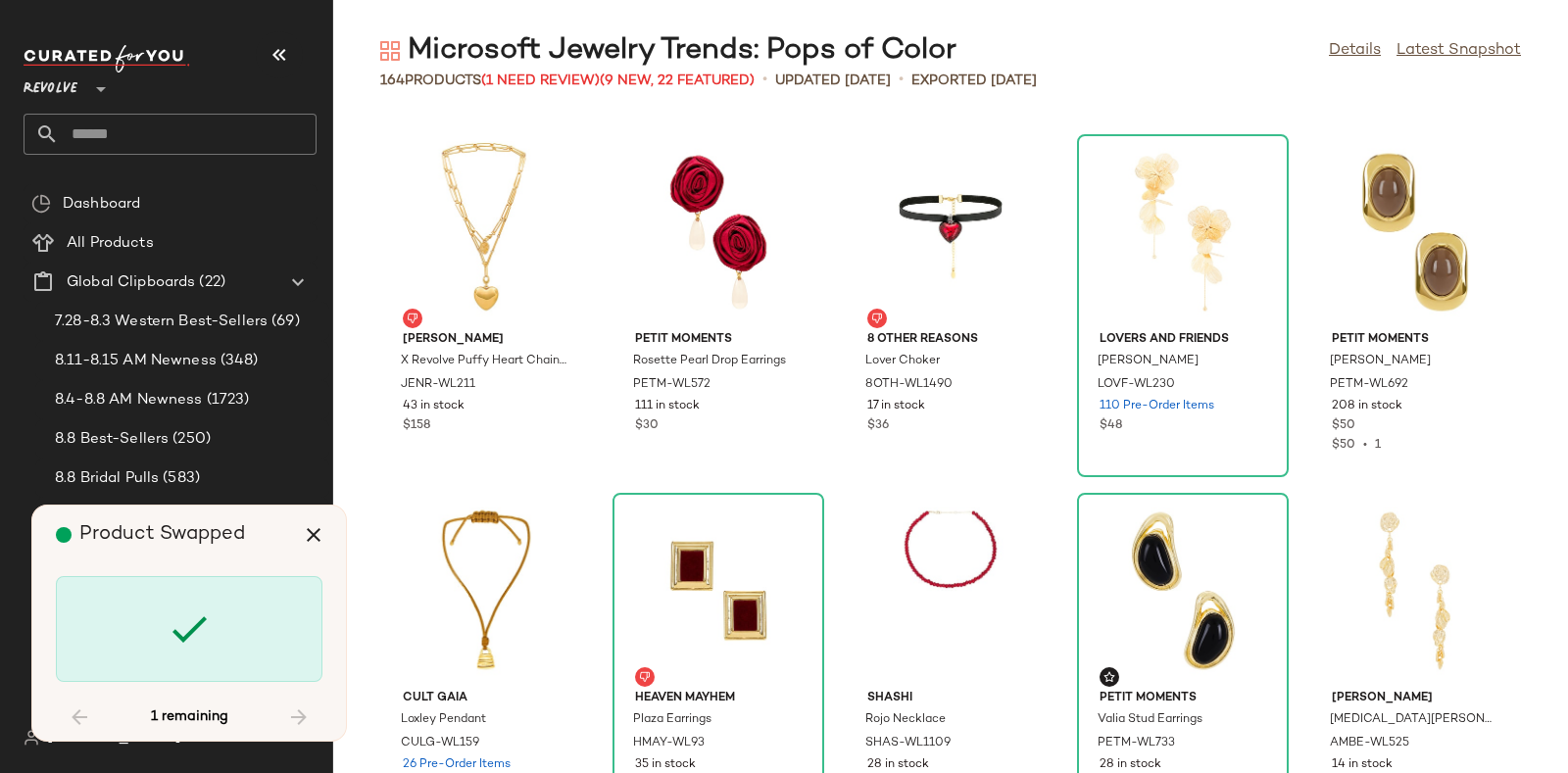
scroll to position [11184, 0]
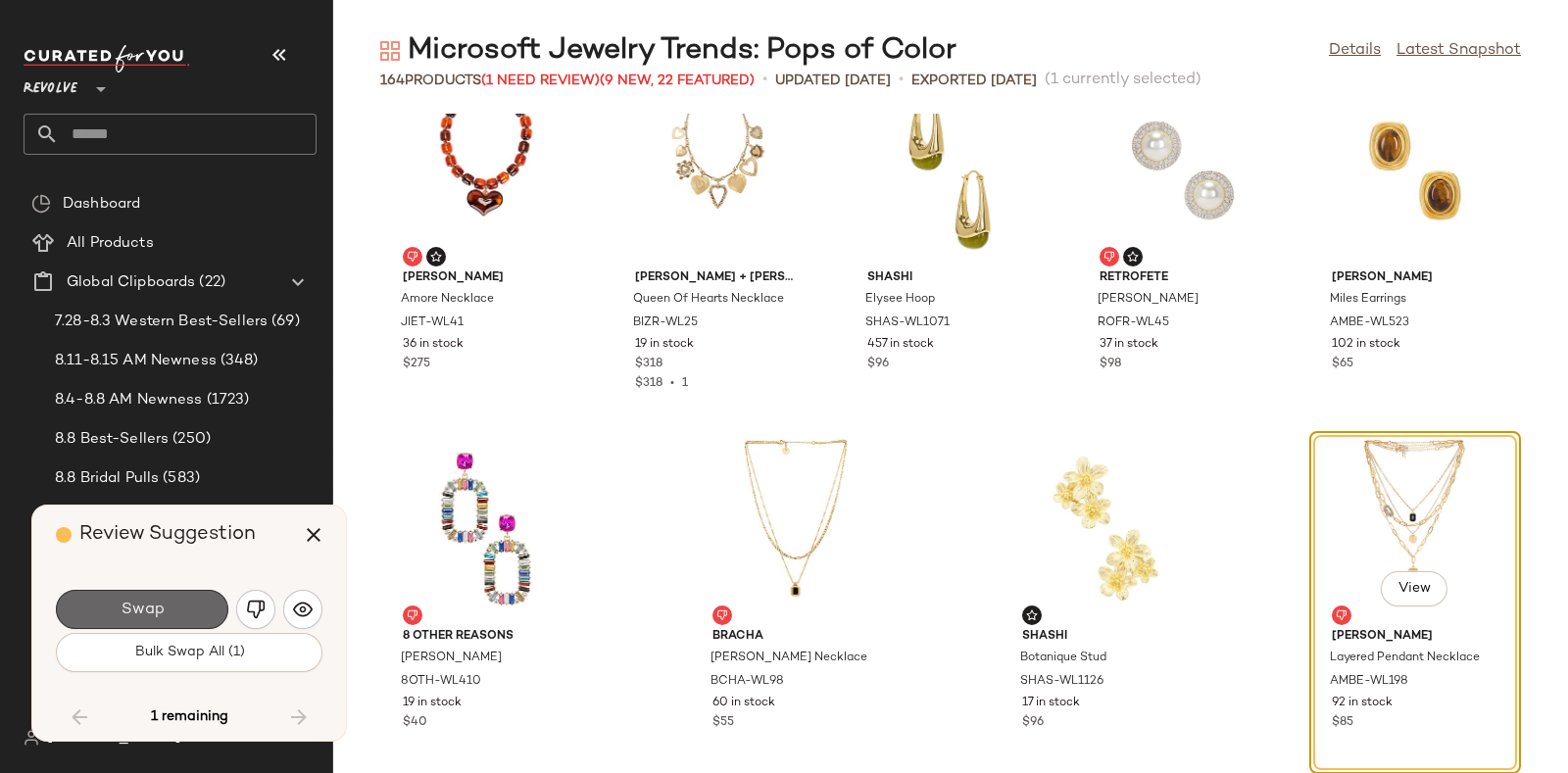
click at [183, 603] on button "Swap" at bounding box center [142, 610] width 172 height 40
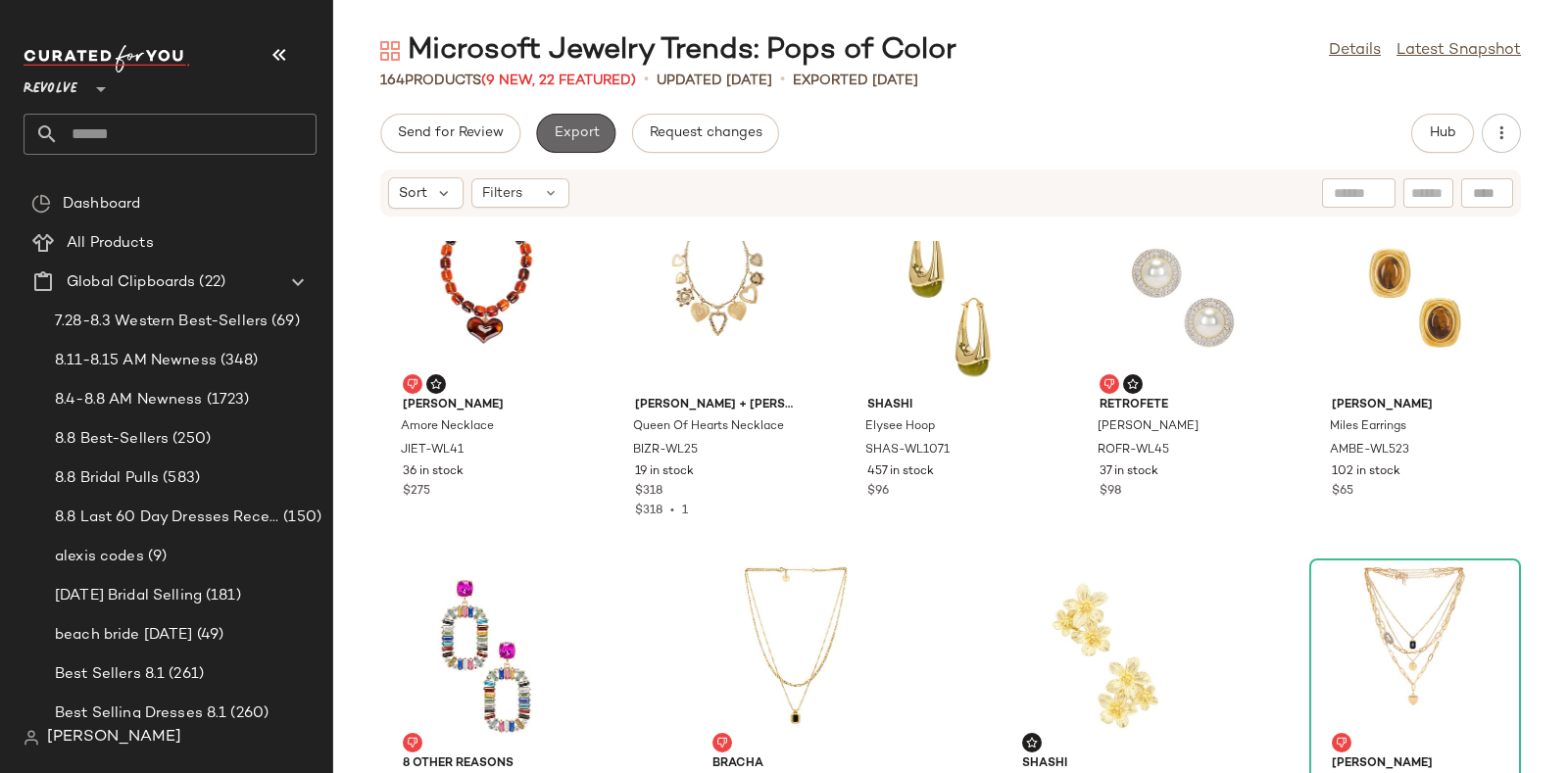
click at [567, 126] on span "Export" at bounding box center [575, 134] width 46 height 16
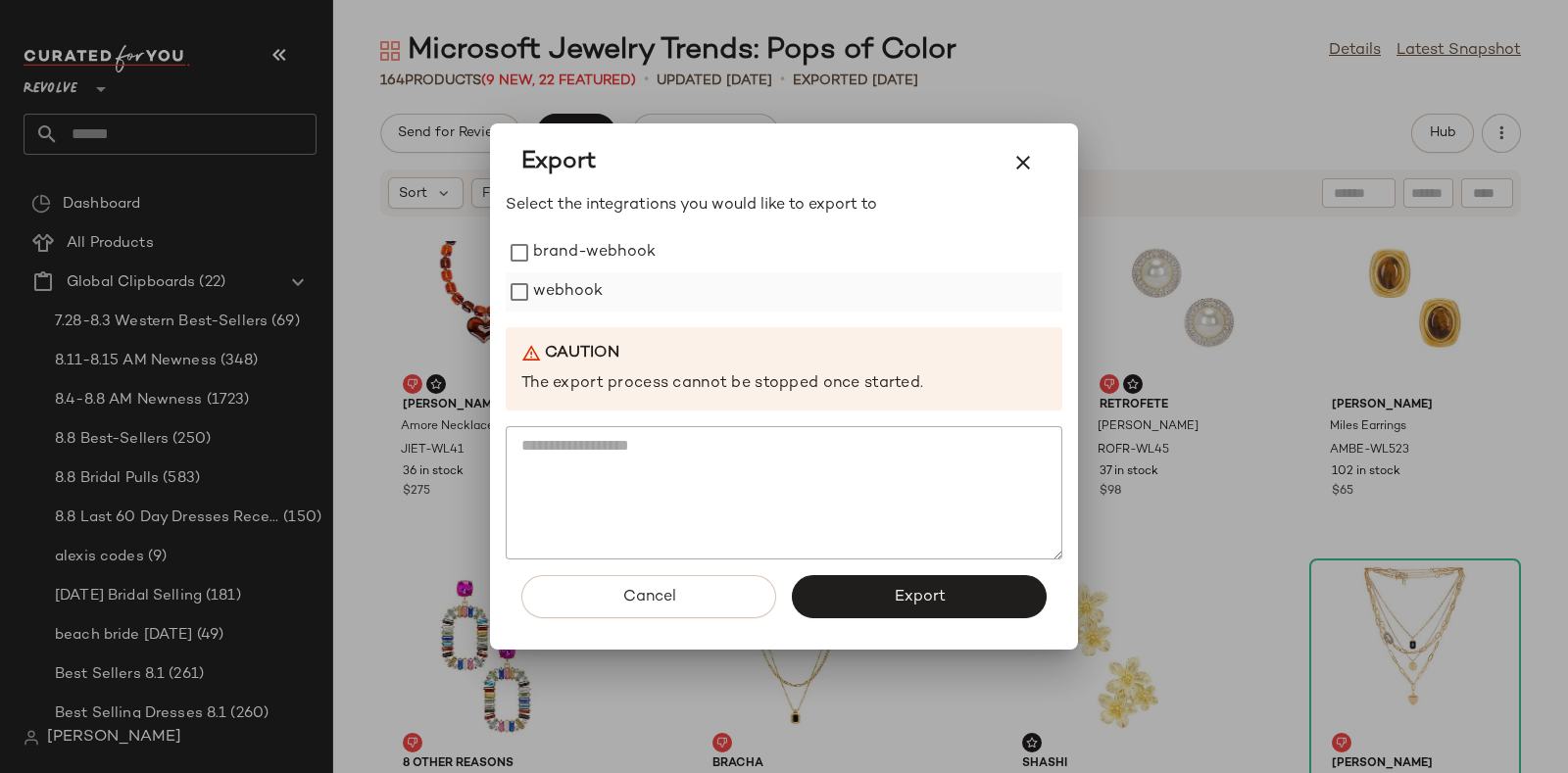
click at [554, 276] on label "webhook" at bounding box center [568, 292] width 69 height 40
click at [901, 591] on span "Export" at bounding box center [918, 598] width 52 height 19
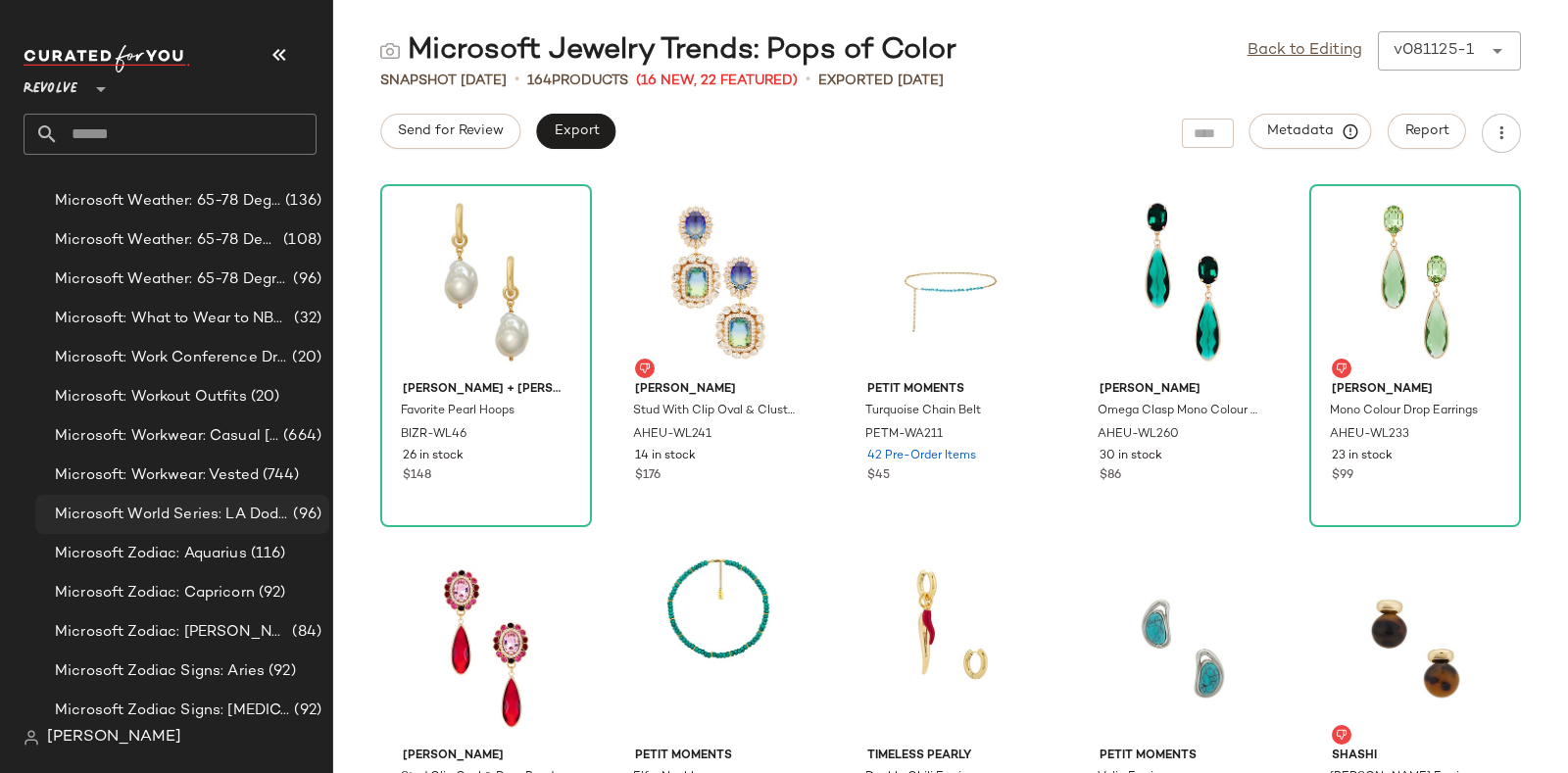
scroll to position [12666, 0]
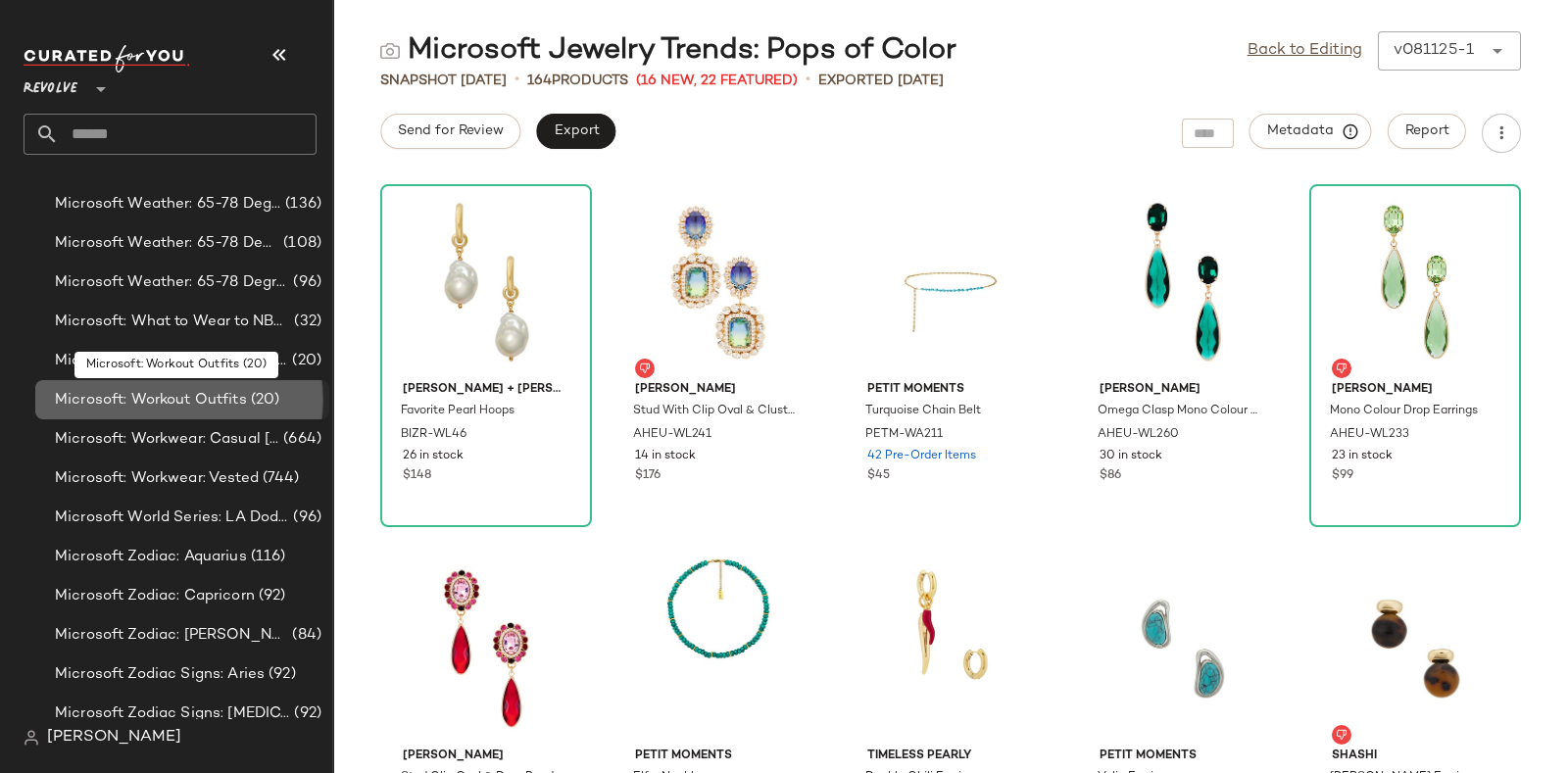
click at [204, 395] on span "Microsoft: Workout Outfits" at bounding box center [151, 400] width 192 height 23
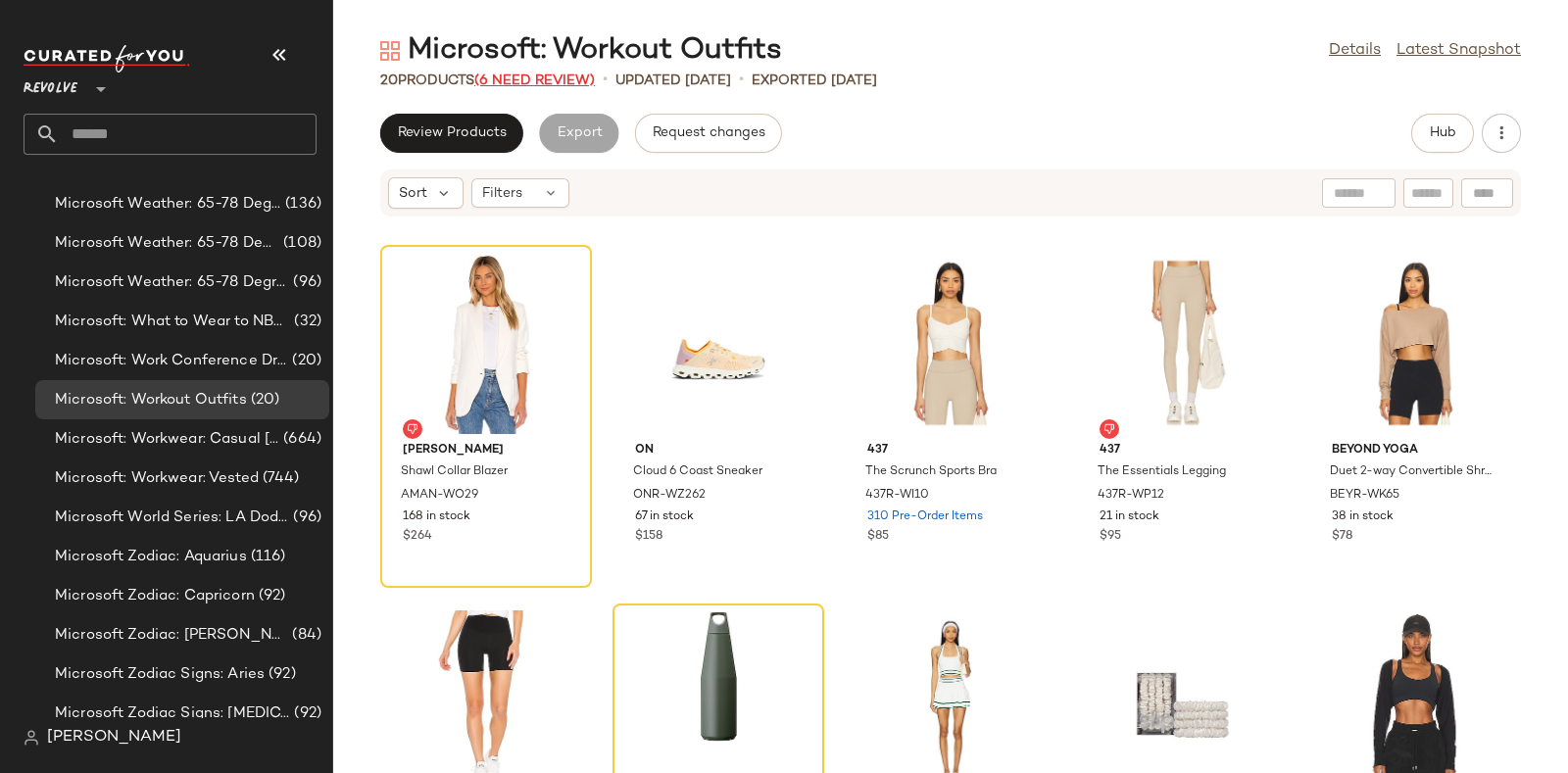
click at [544, 80] on span "(6 Need Review)" at bounding box center [535, 80] width 121 height 15
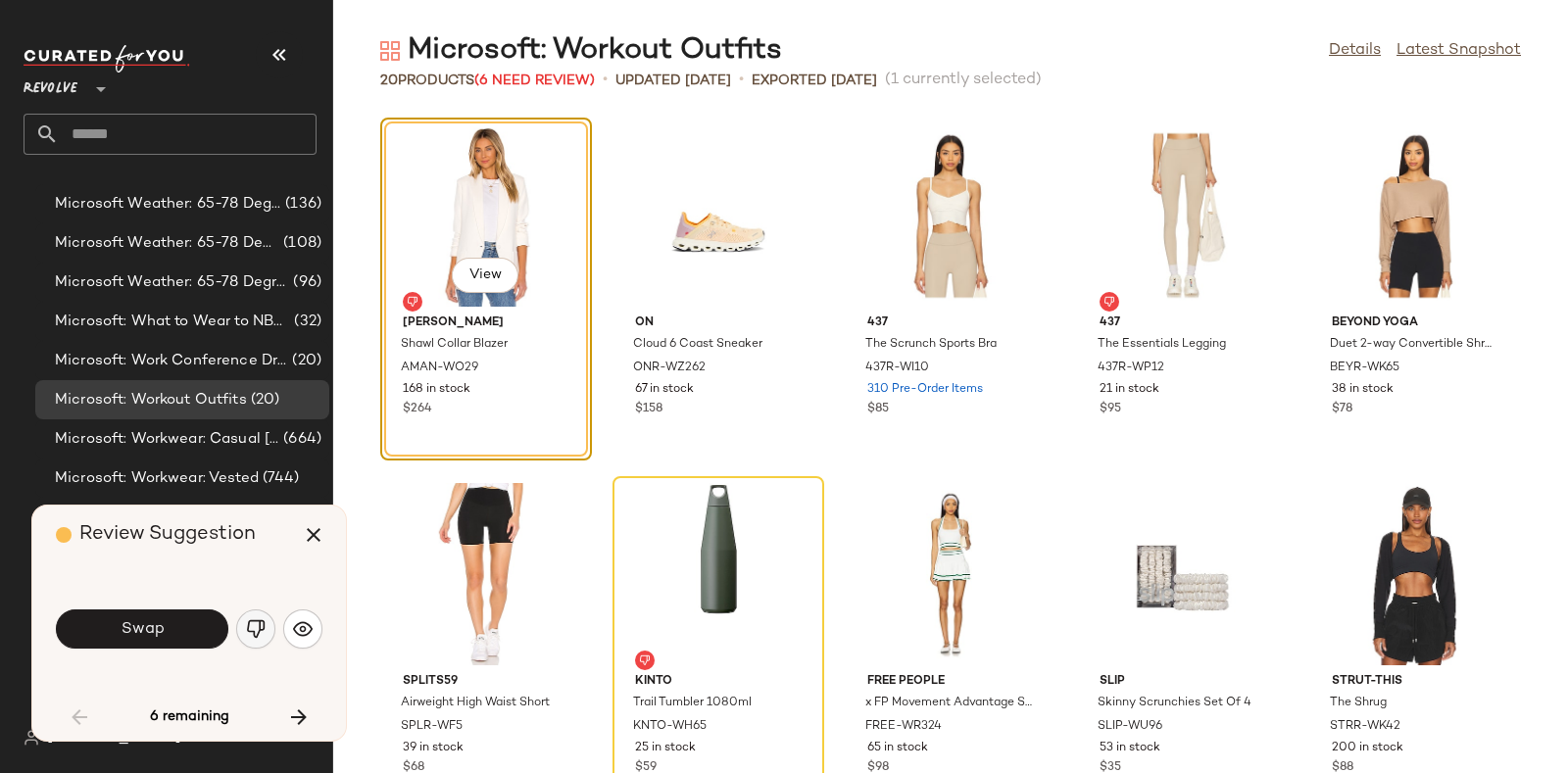
click at [250, 624] on img "button" at bounding box center [256, 629] width 20 height 20
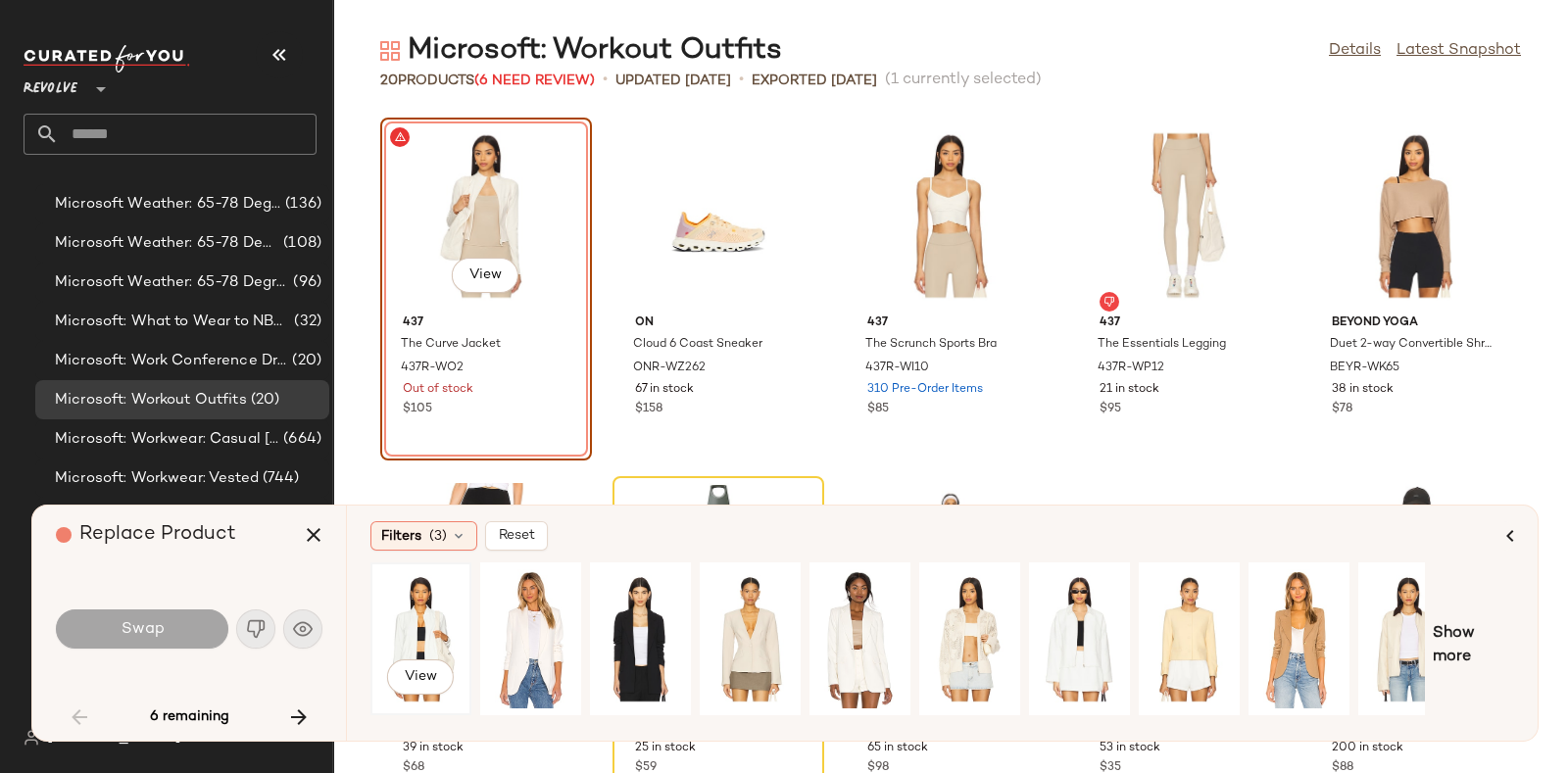
click at [416, 618] on div "View" at bounding box center [421, 639] width 87 height 139
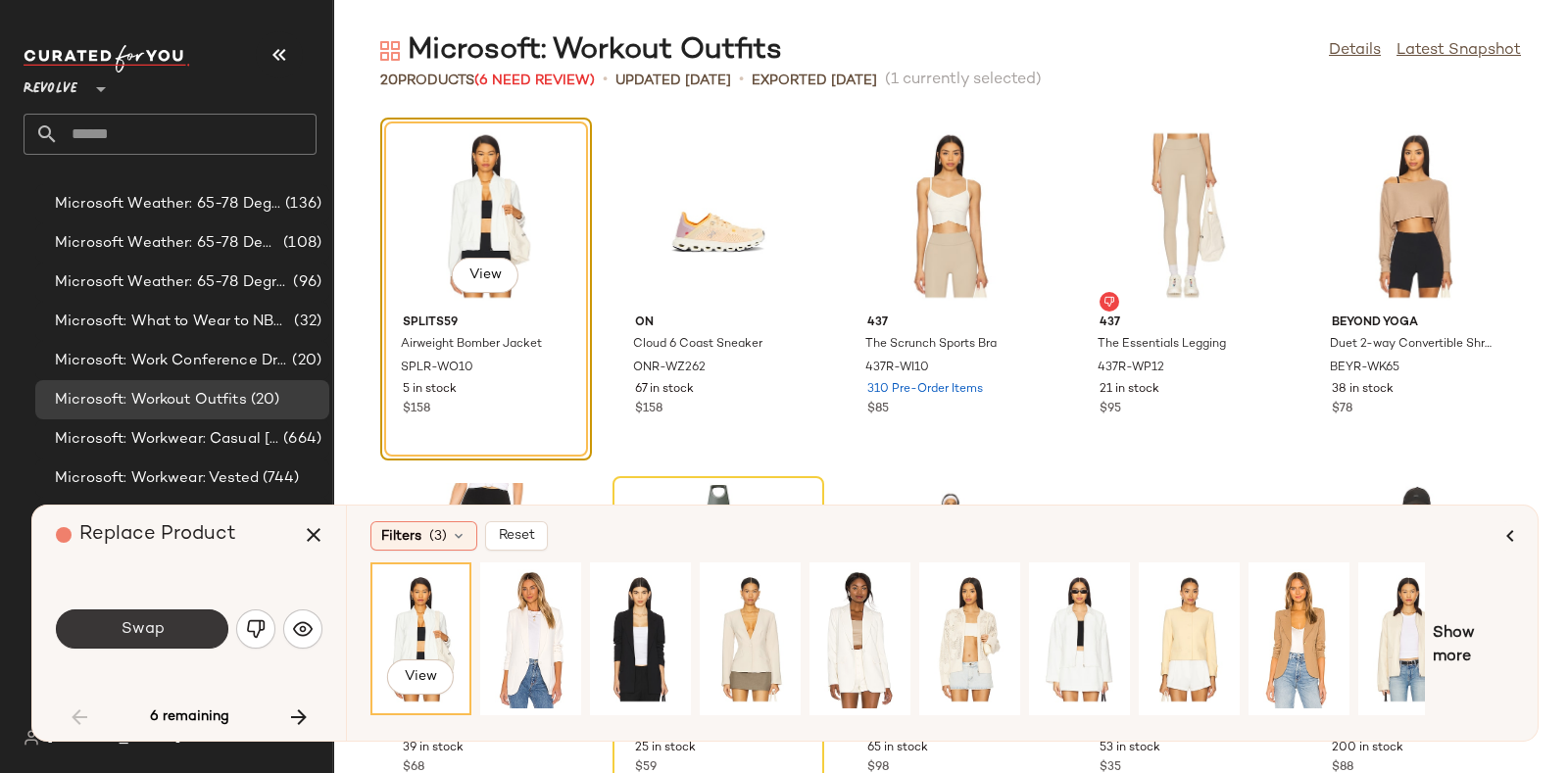
click at [126, 632] on span "Swap" at bounding box center [142, 629] width 45 height 19
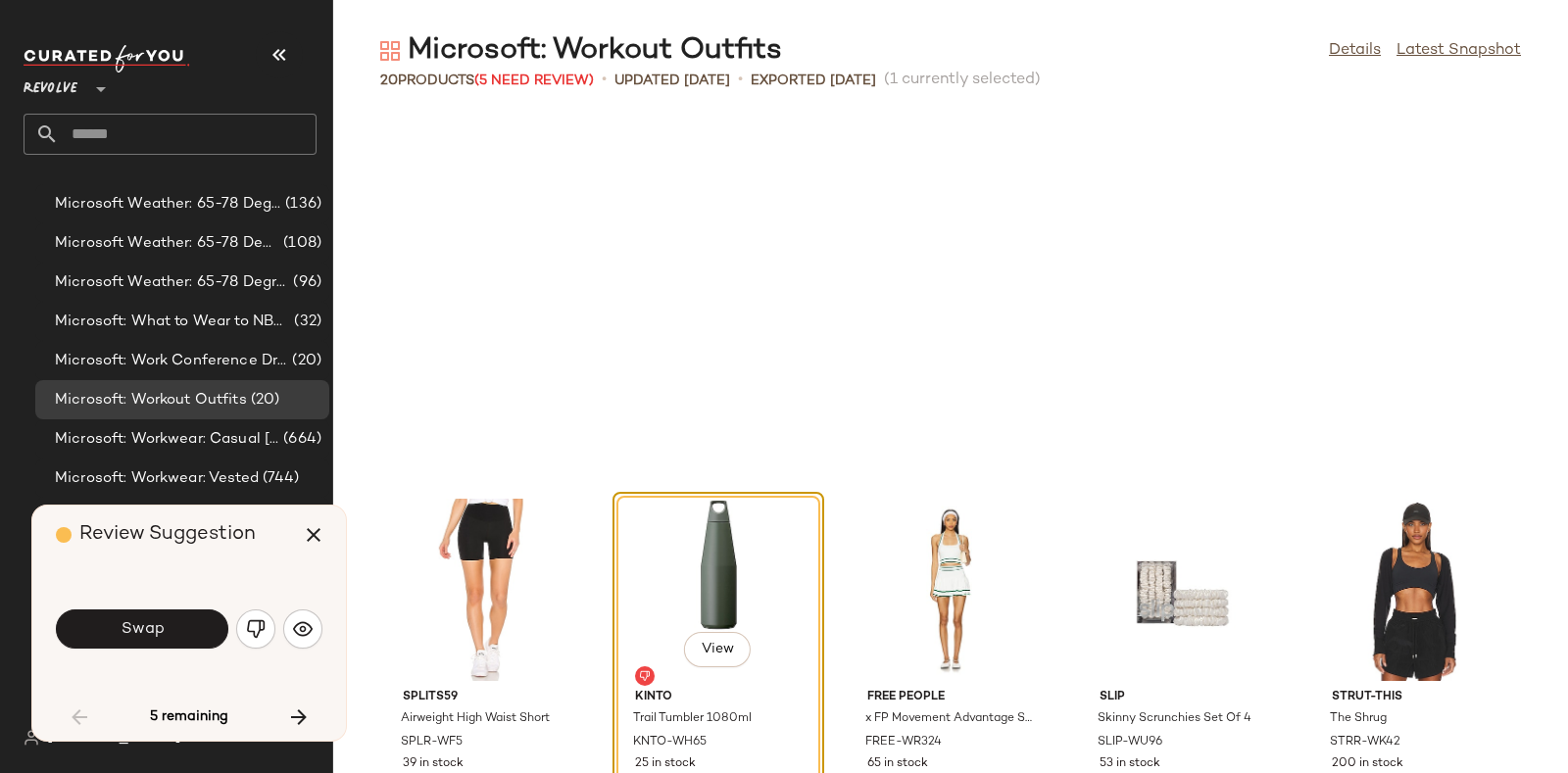
scroll to position [374, 0]
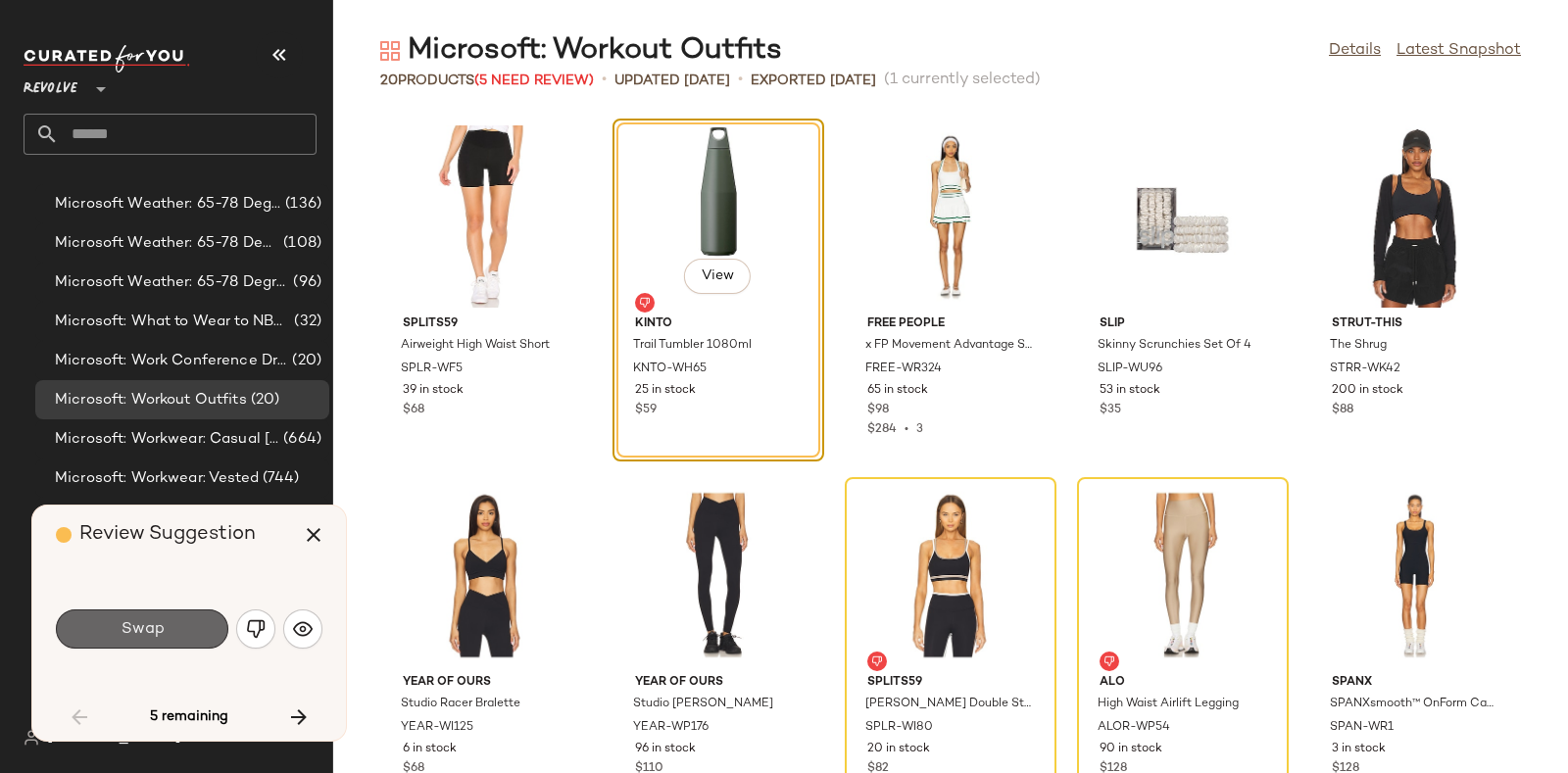
click at [176, 621] on button "Swap" at bounding box center [142, 629] width 172 height 40
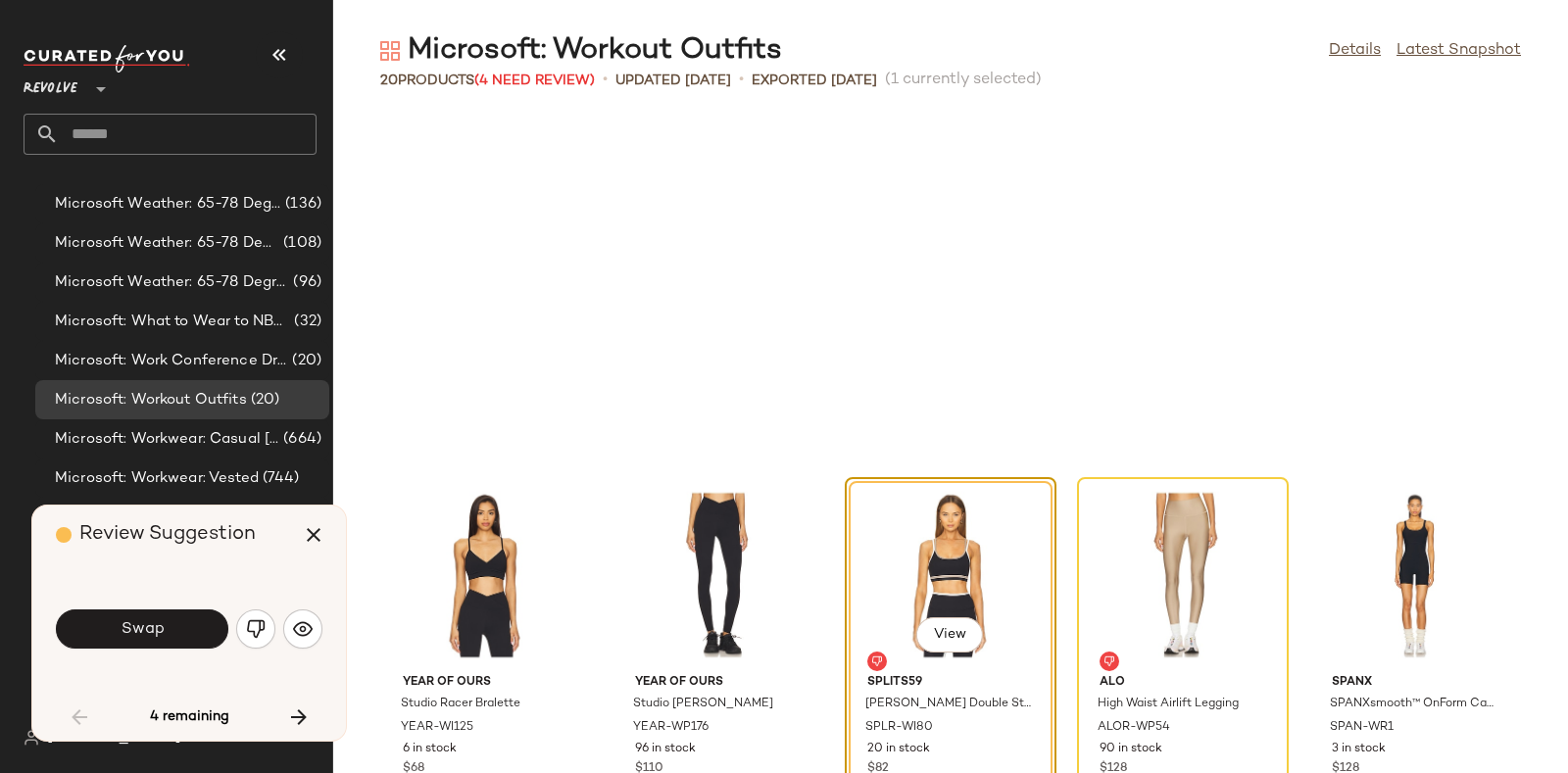
scroll to position [717, 0]
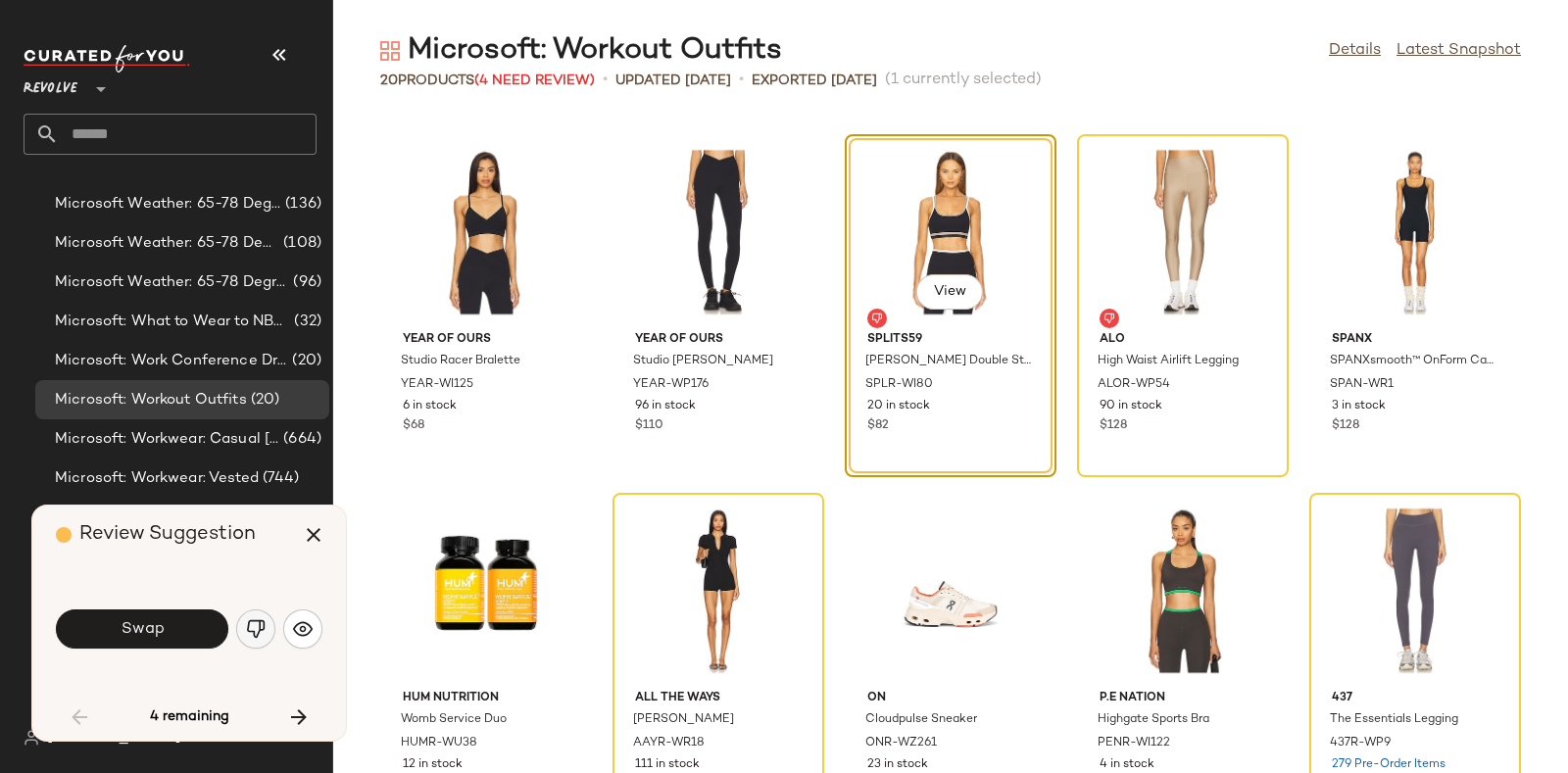
click at [238, 625] on button "button" at bounding box center [256, 629] width 40 height 40
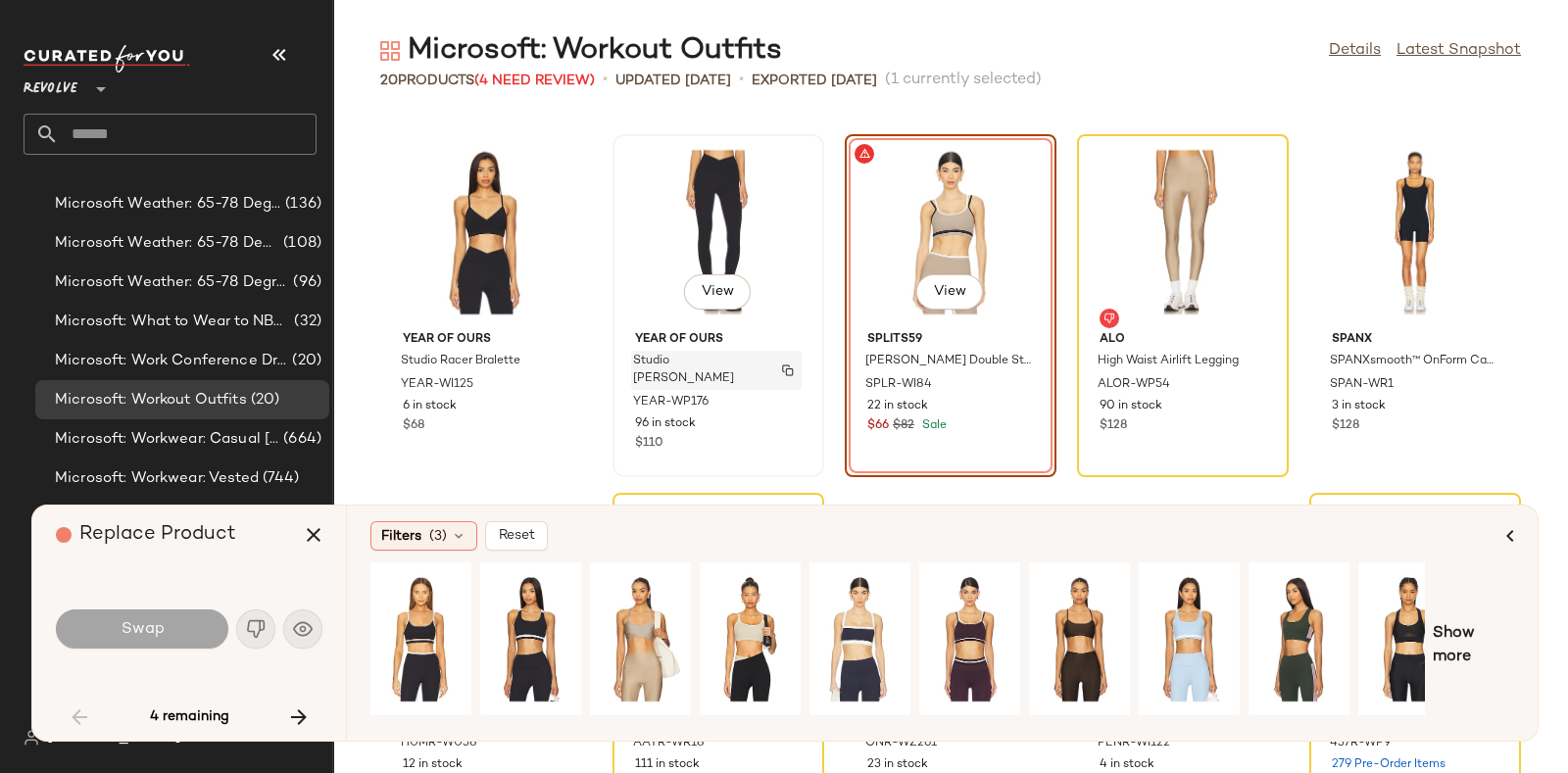
scroll to position [778, 0]
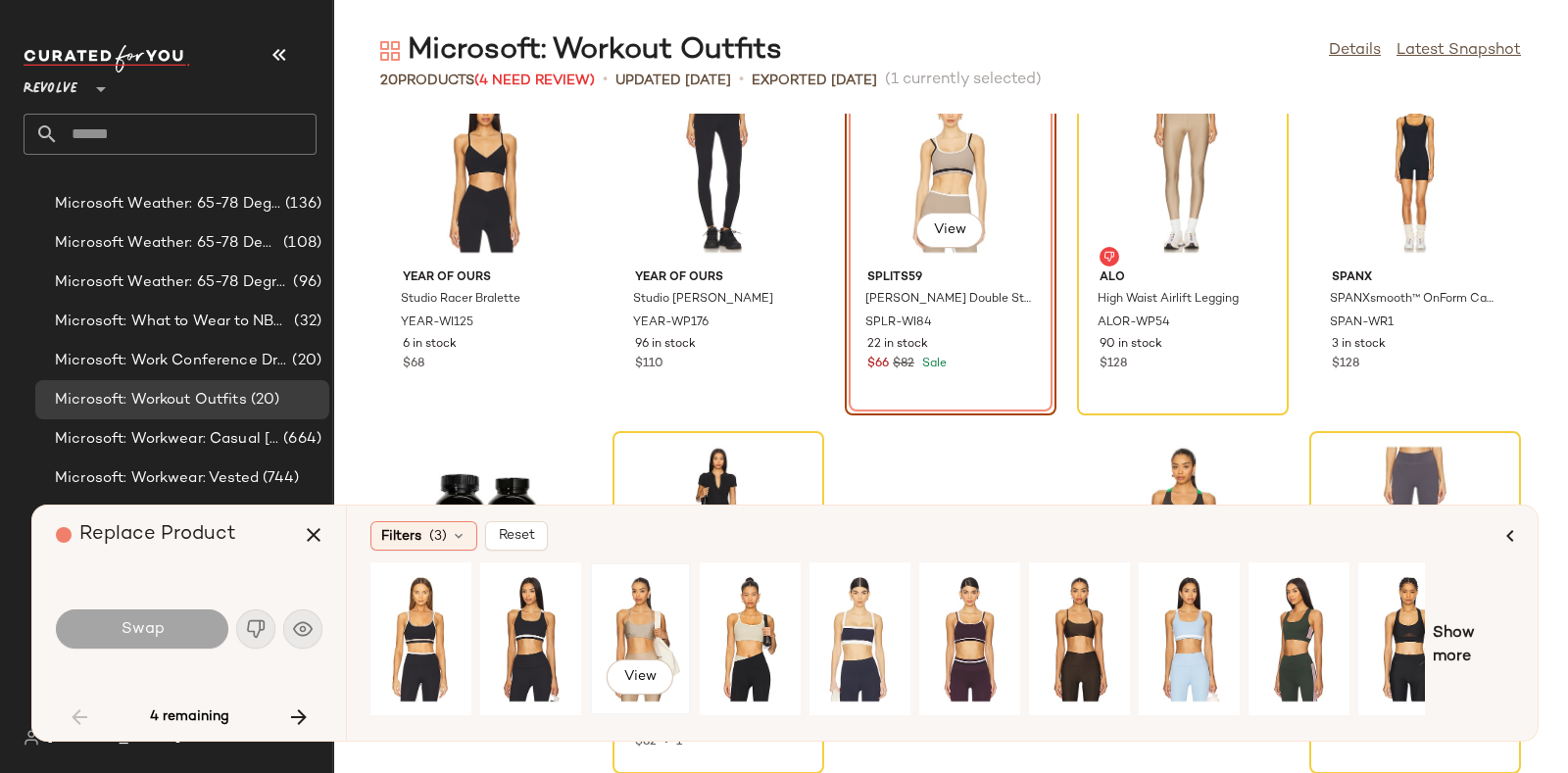
click at [637, 627] on div "View" at bounding box center [640, 639] width 87 height 139
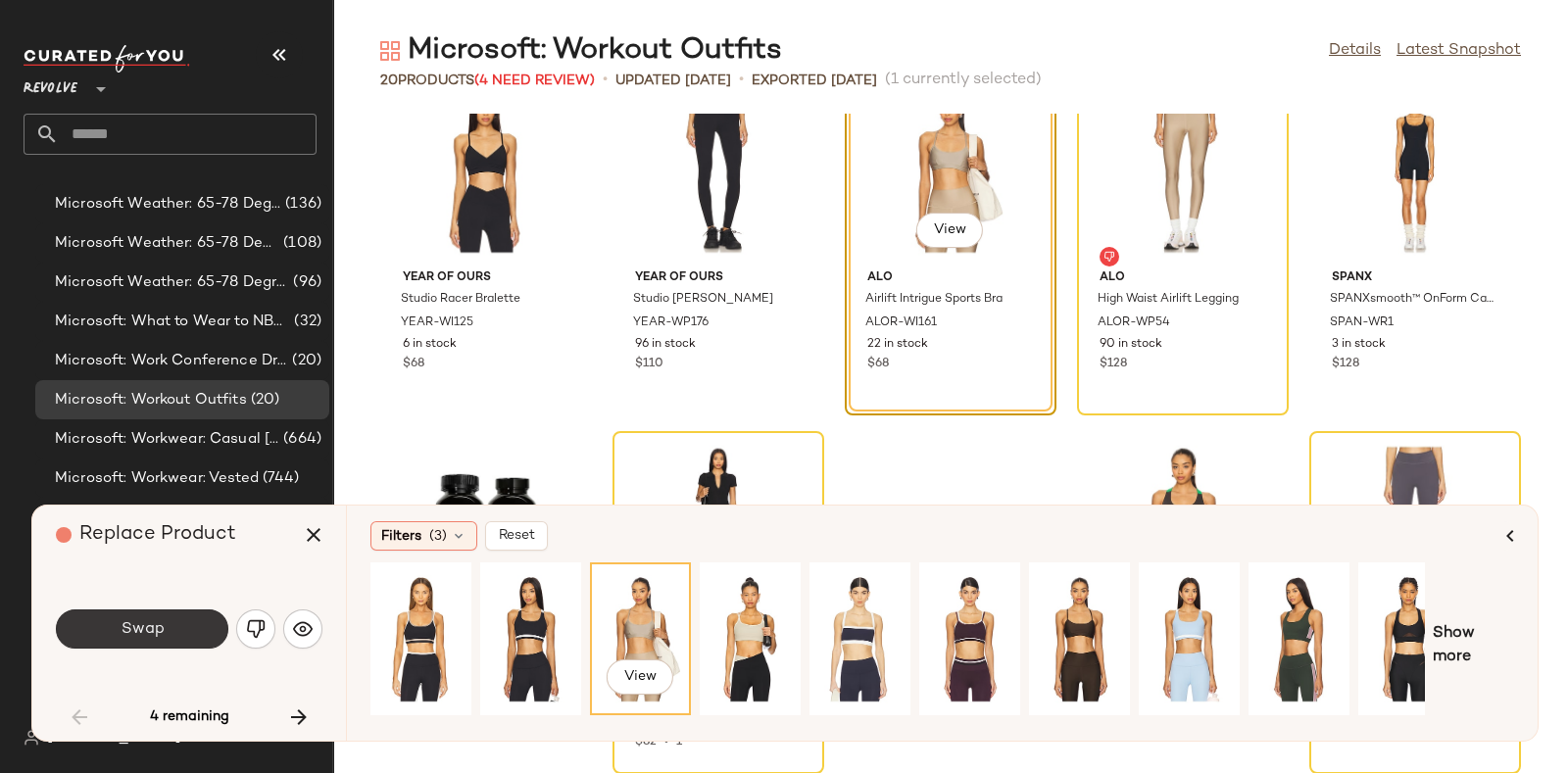
click at [168, 620] on button "Swap" at bounding box center [142, 629] width 172 height 40
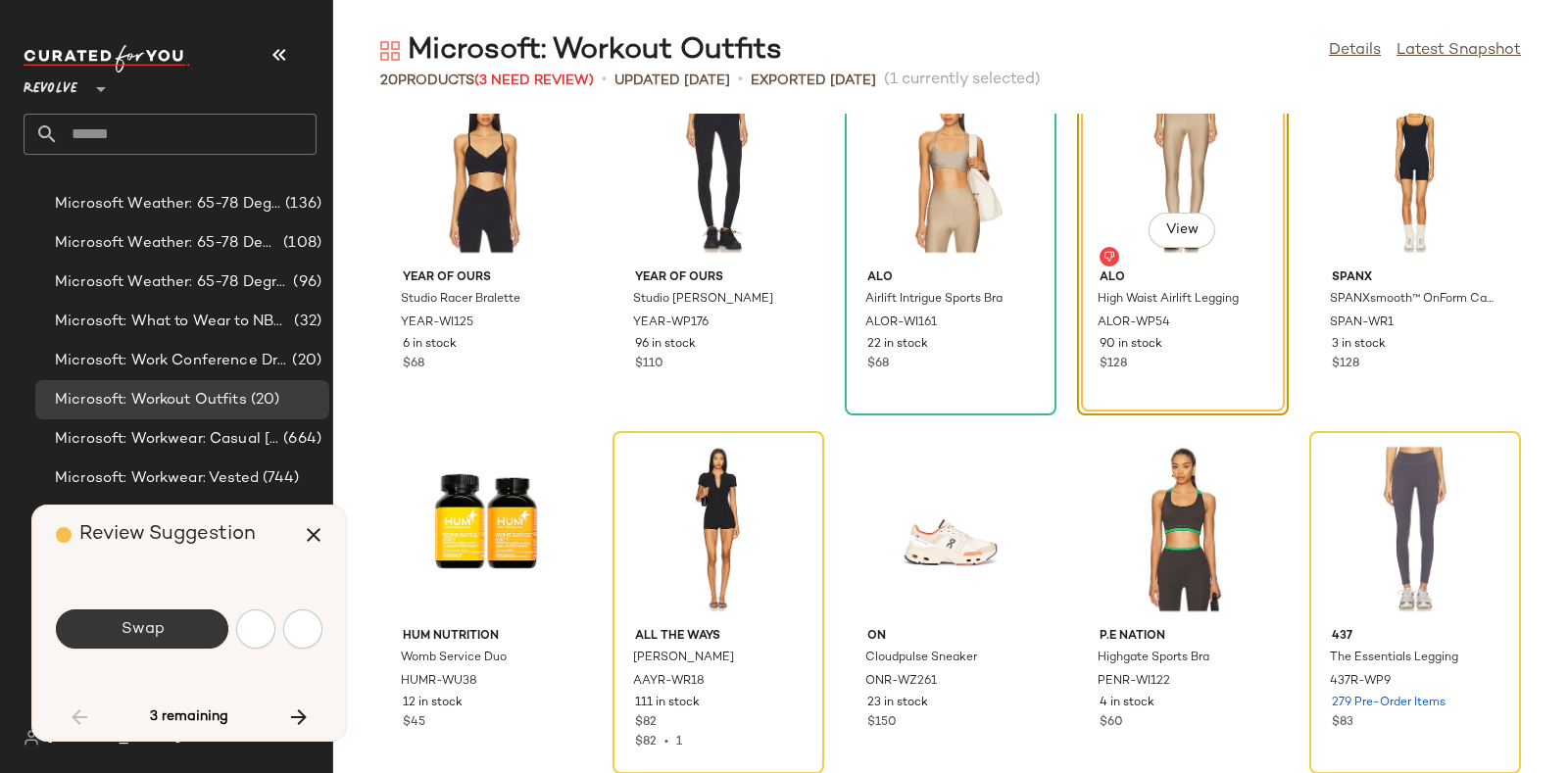
scroll to position [717, 0]
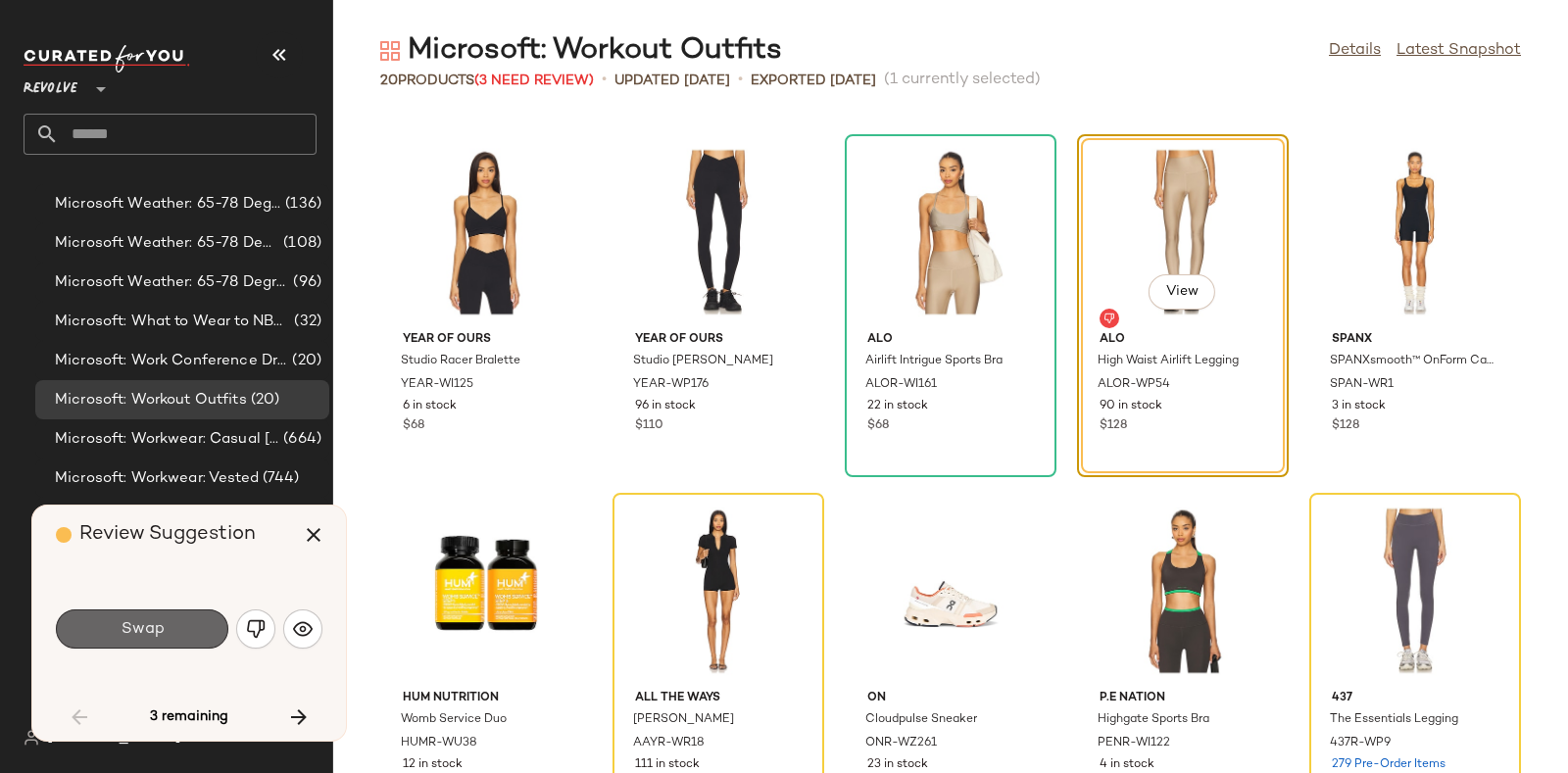
click at [149, 628] on span "Swap" at bounding box center [142, 629] width 45 height 19
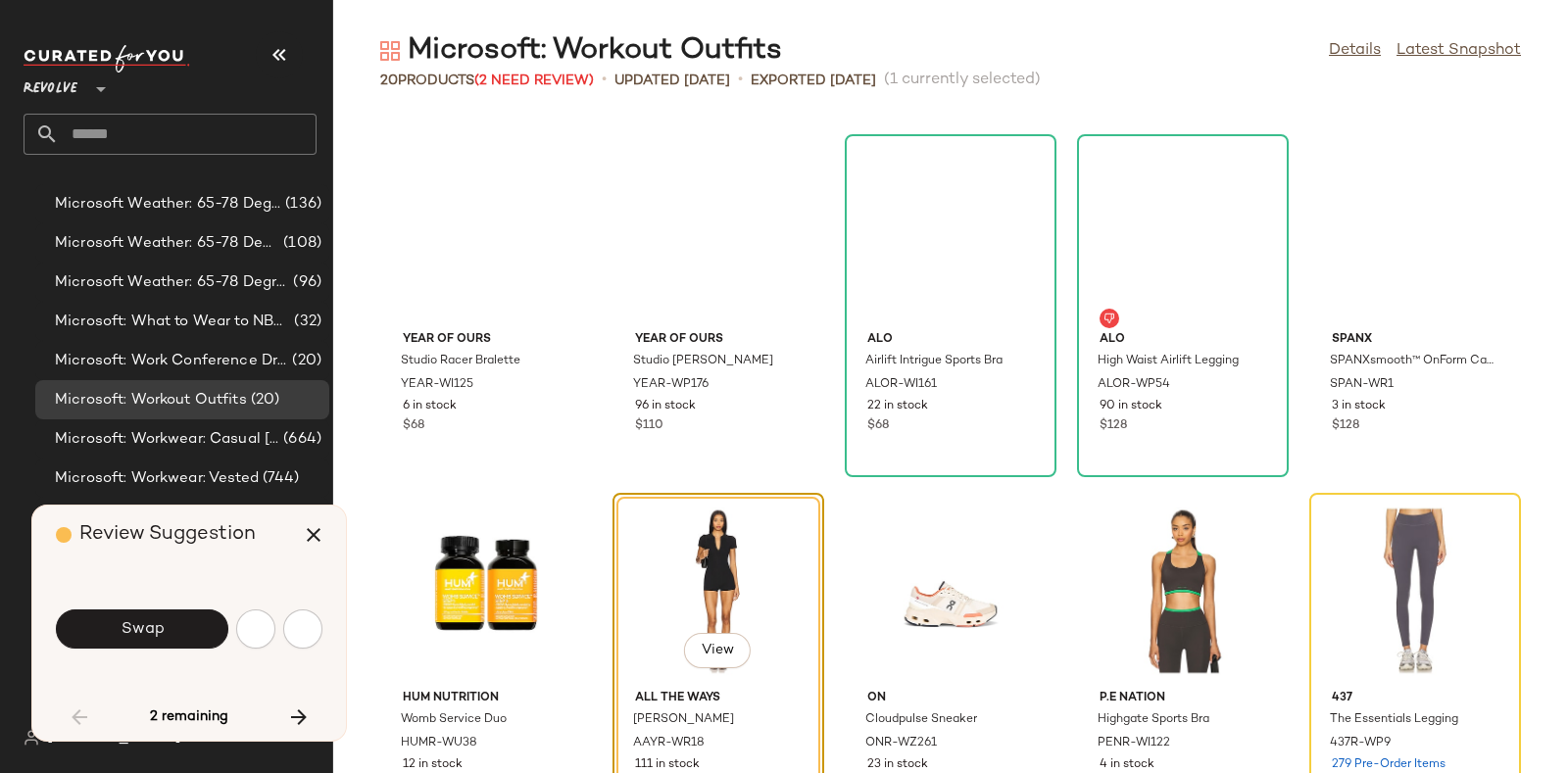
scroll to position [778, 0]
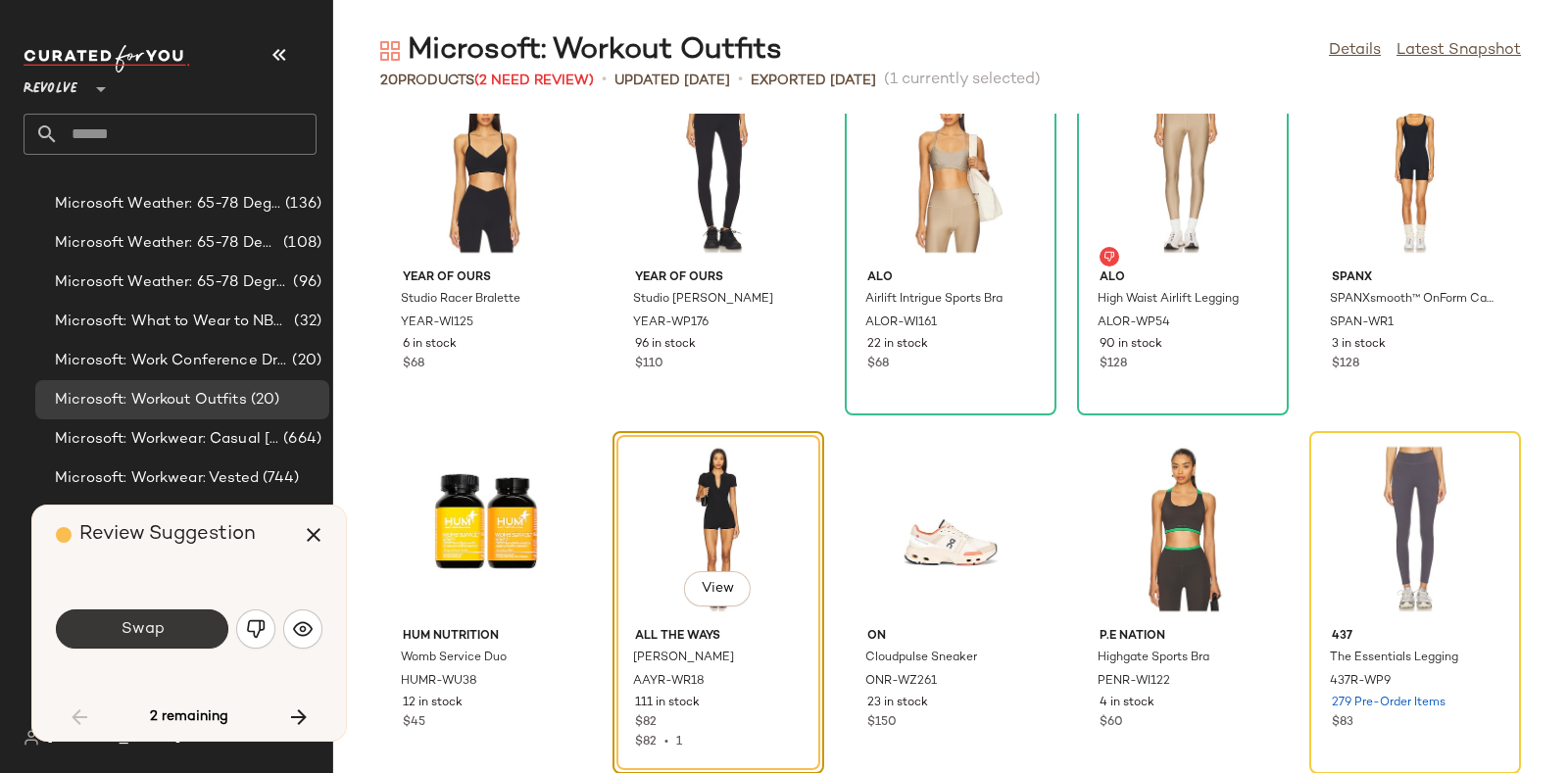
click at [153, 633] on span "Swap" at bounding box center [142, 629] width 45 height 19
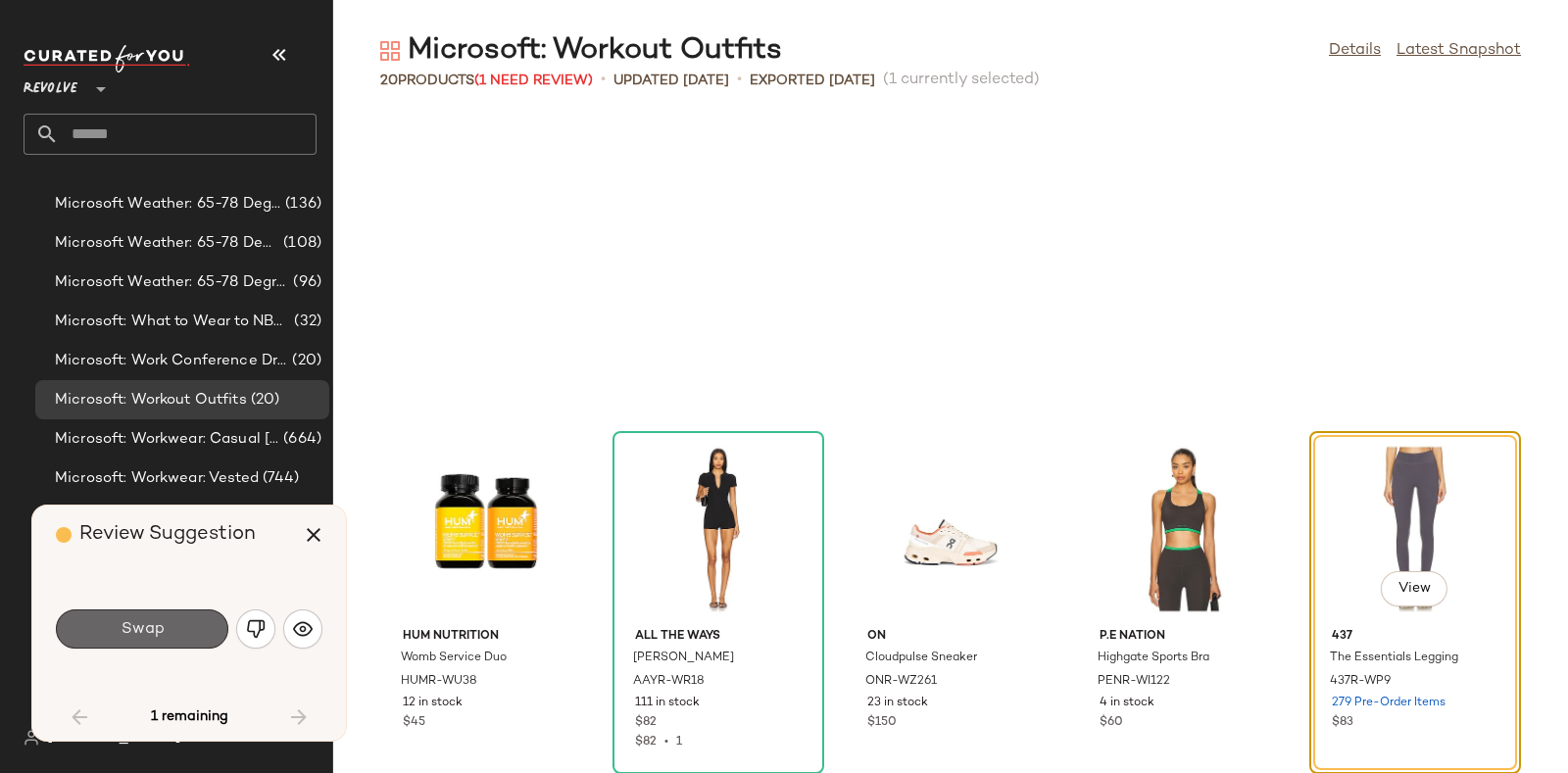
click at [176, 623] on button "Swap" at bounding box center [142, 629] width 172 height 40
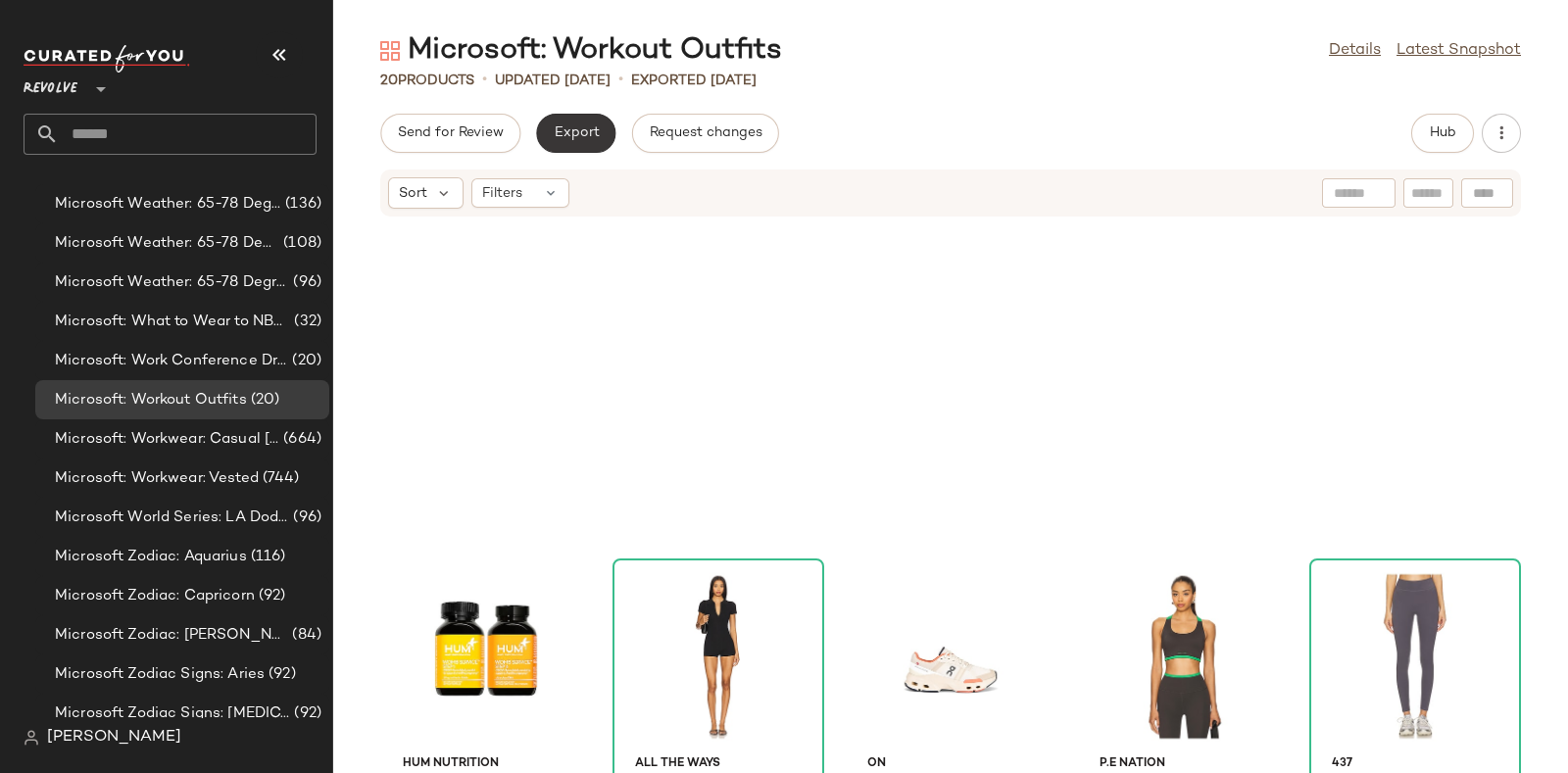
click at [561, 120] on button "Export" at bounding box center [575, 134] width 79 height 40
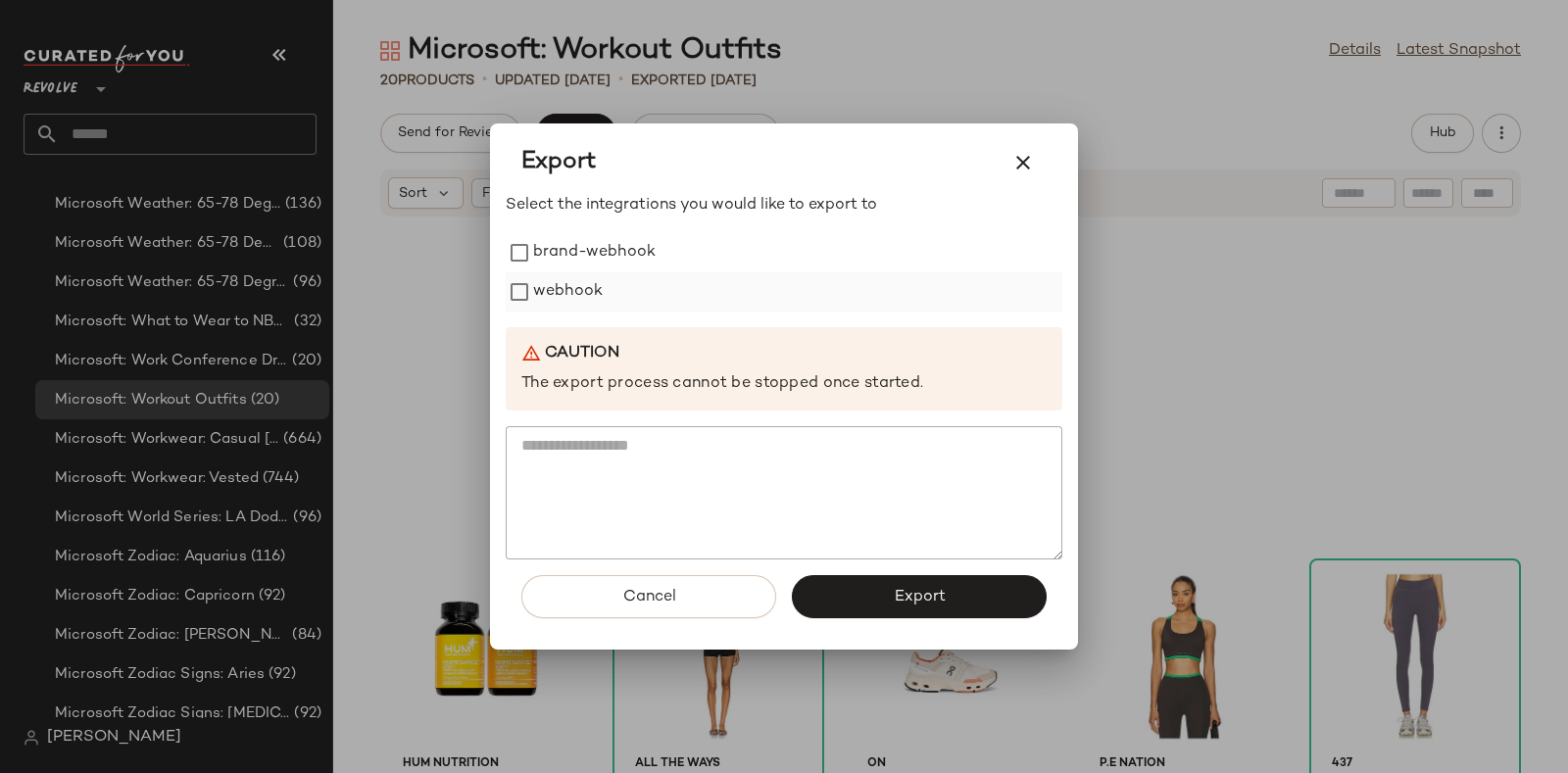
click at [564, 294] on label "webhook" at bounding box center [568, 292] width 69 height 40
click at [975, 591] on button "Export" at bounding box center [918, 598] width 255 height 44
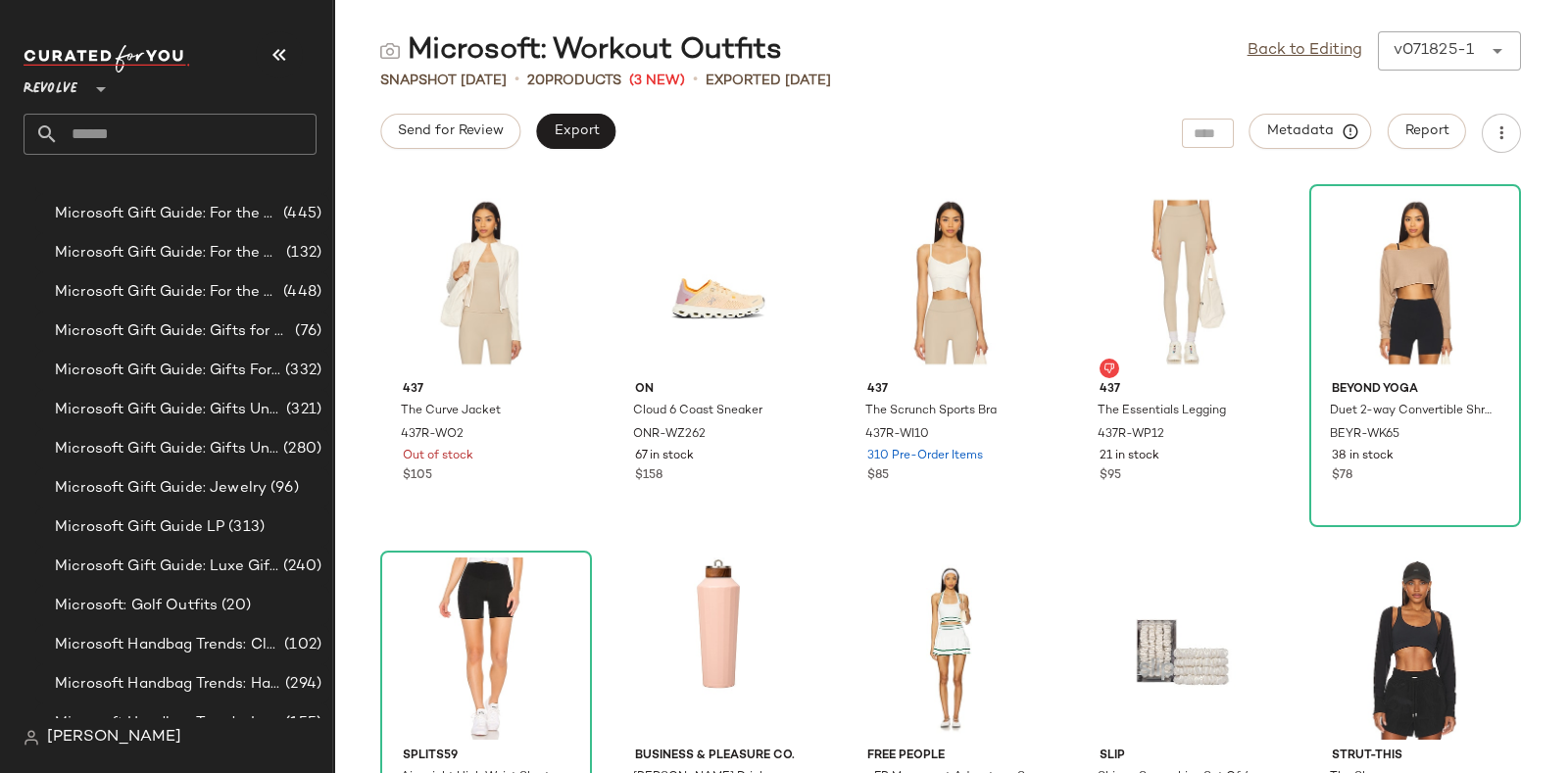
scroll to position [9218, 0]
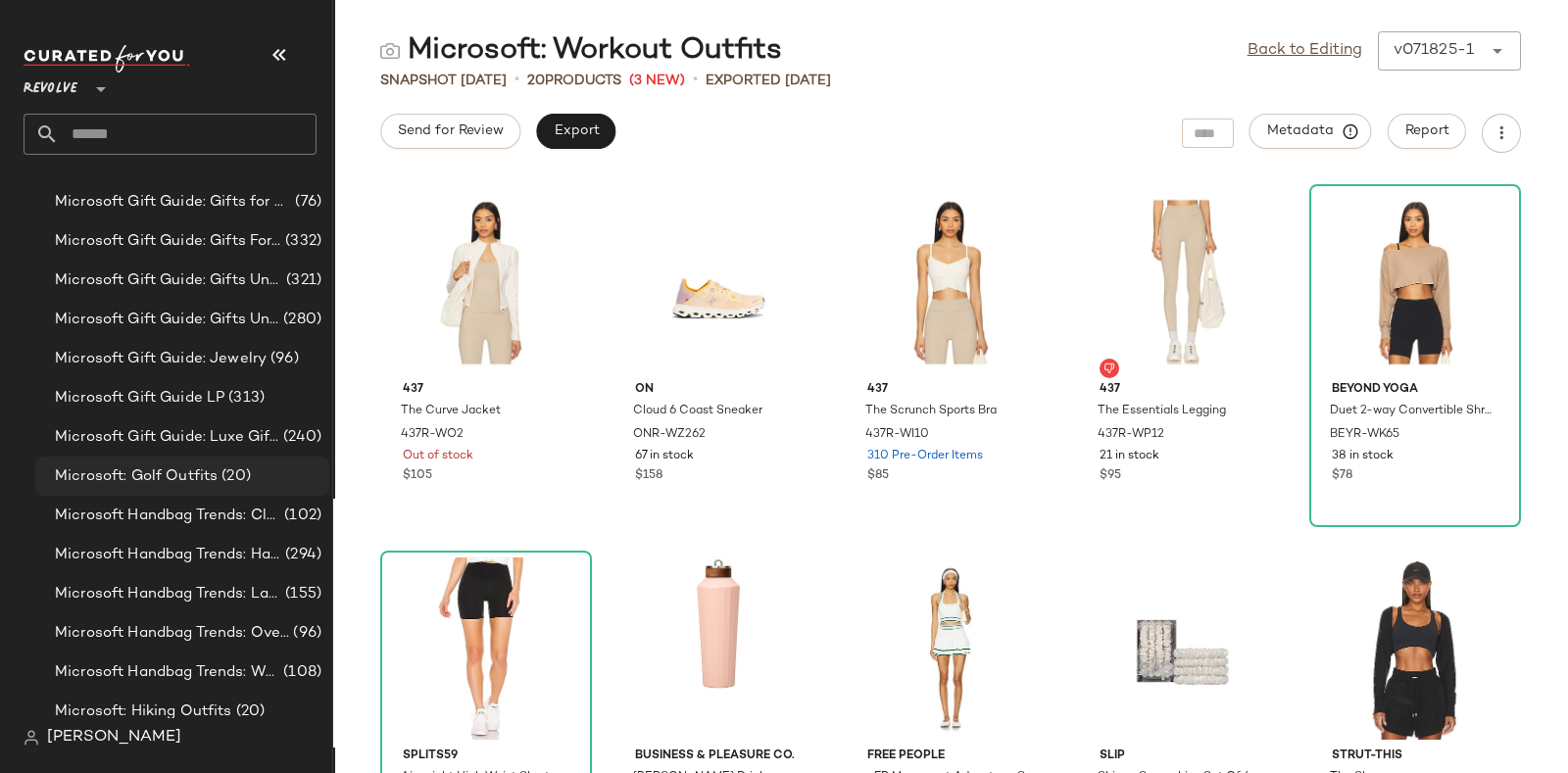
click at [145, 467] on span "Microsoft: Golf Outfits" at bounding box center [136, 477] width 162 height 23
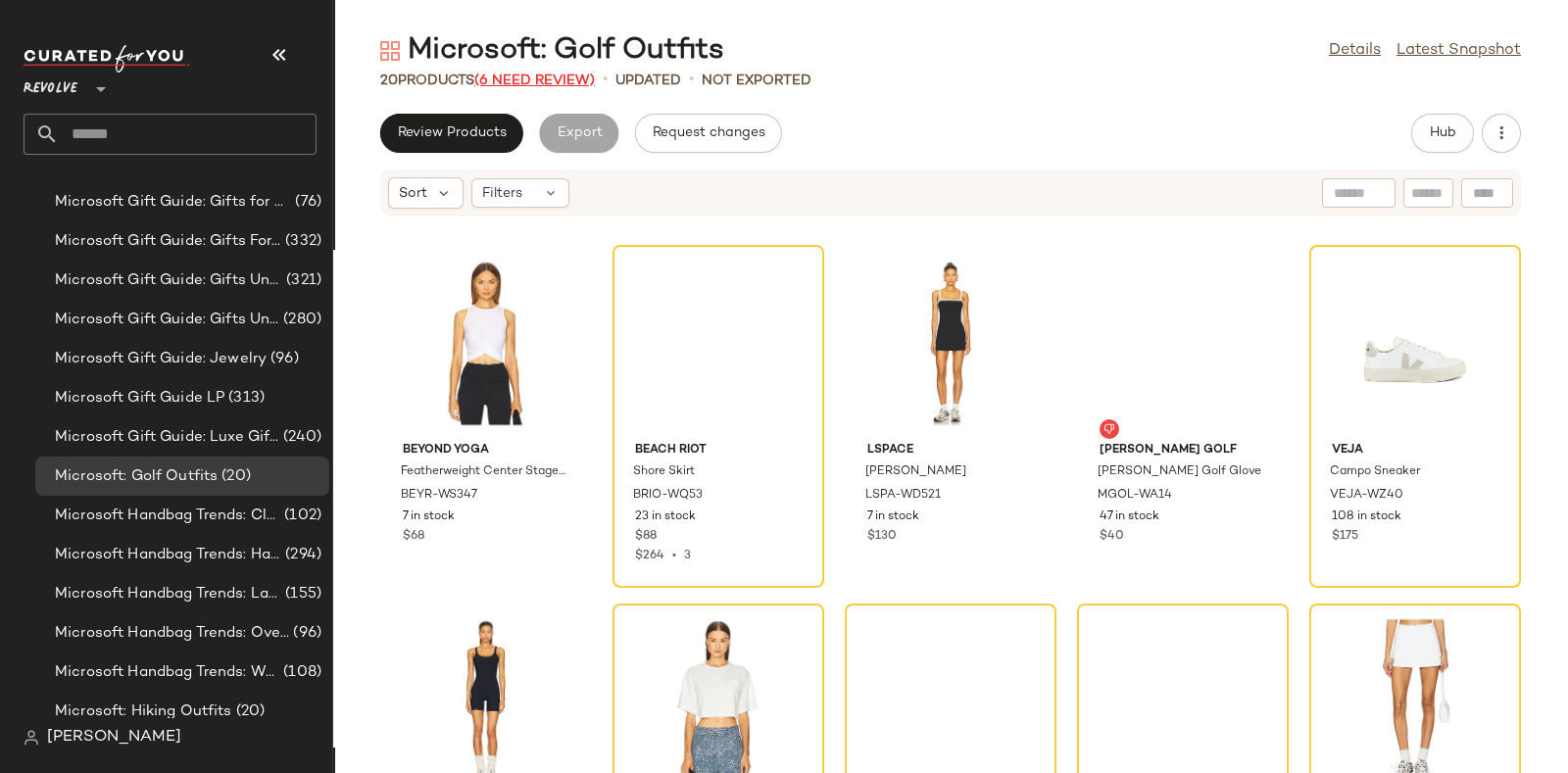
click at [539, 73] on span "(6 Need Review)" at bounding box center [535, 80] width 121 height 15
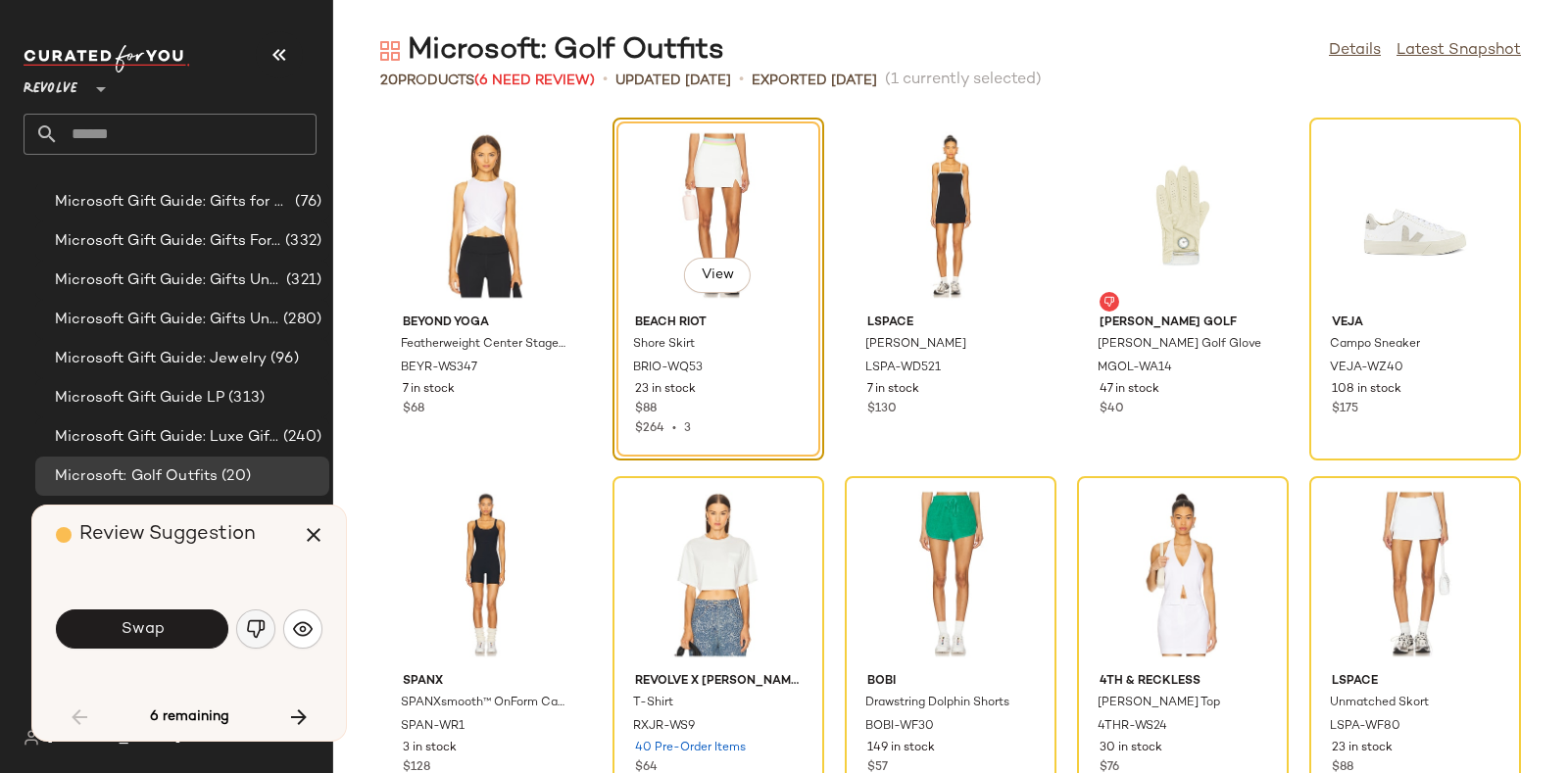
click at [254, 622] on img "button" at bounding box center [256, 629] width 20 height 20
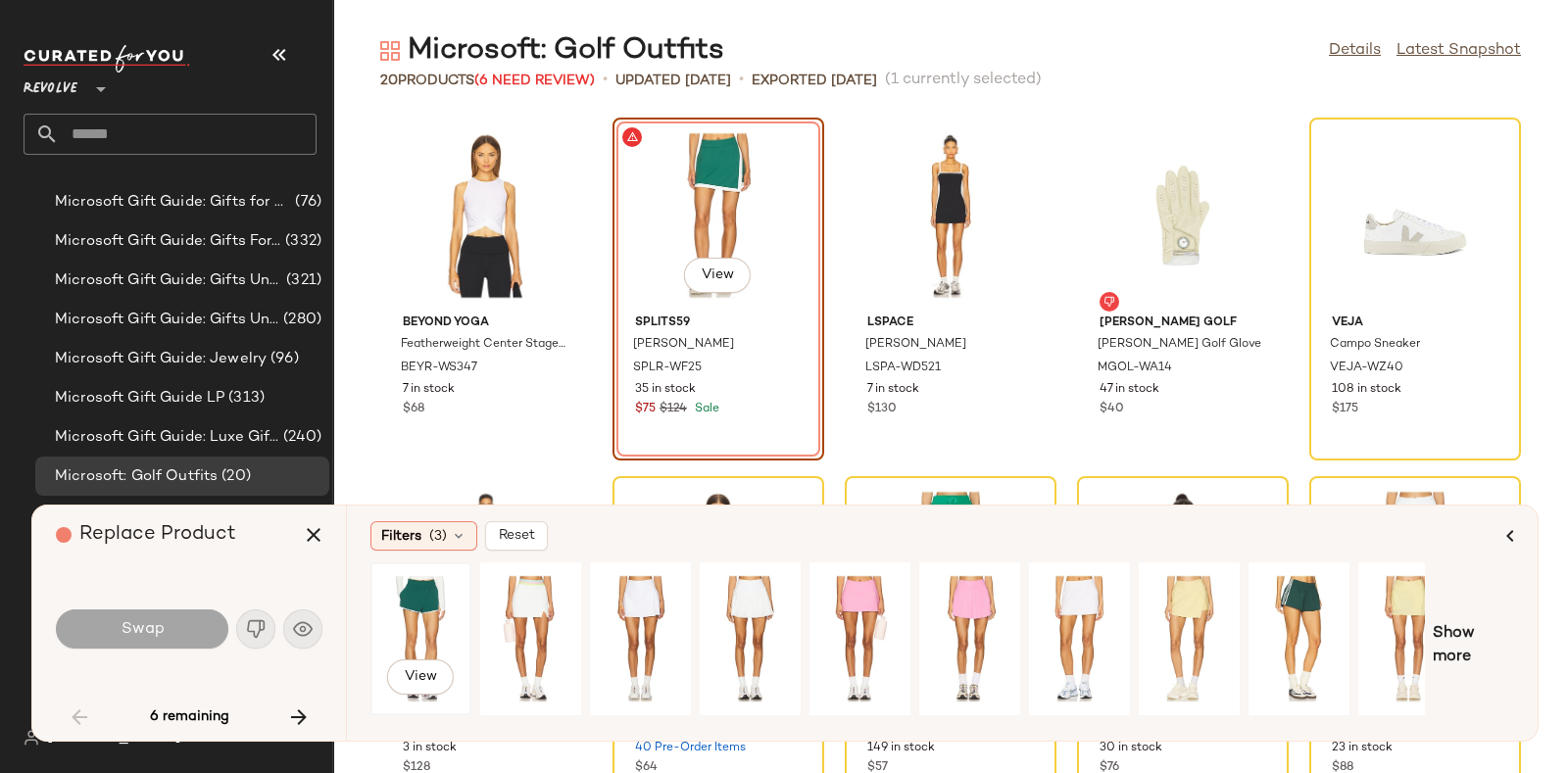
click at [408, 597] on div "View" at bounding box center [421, 639] width 87 height 139
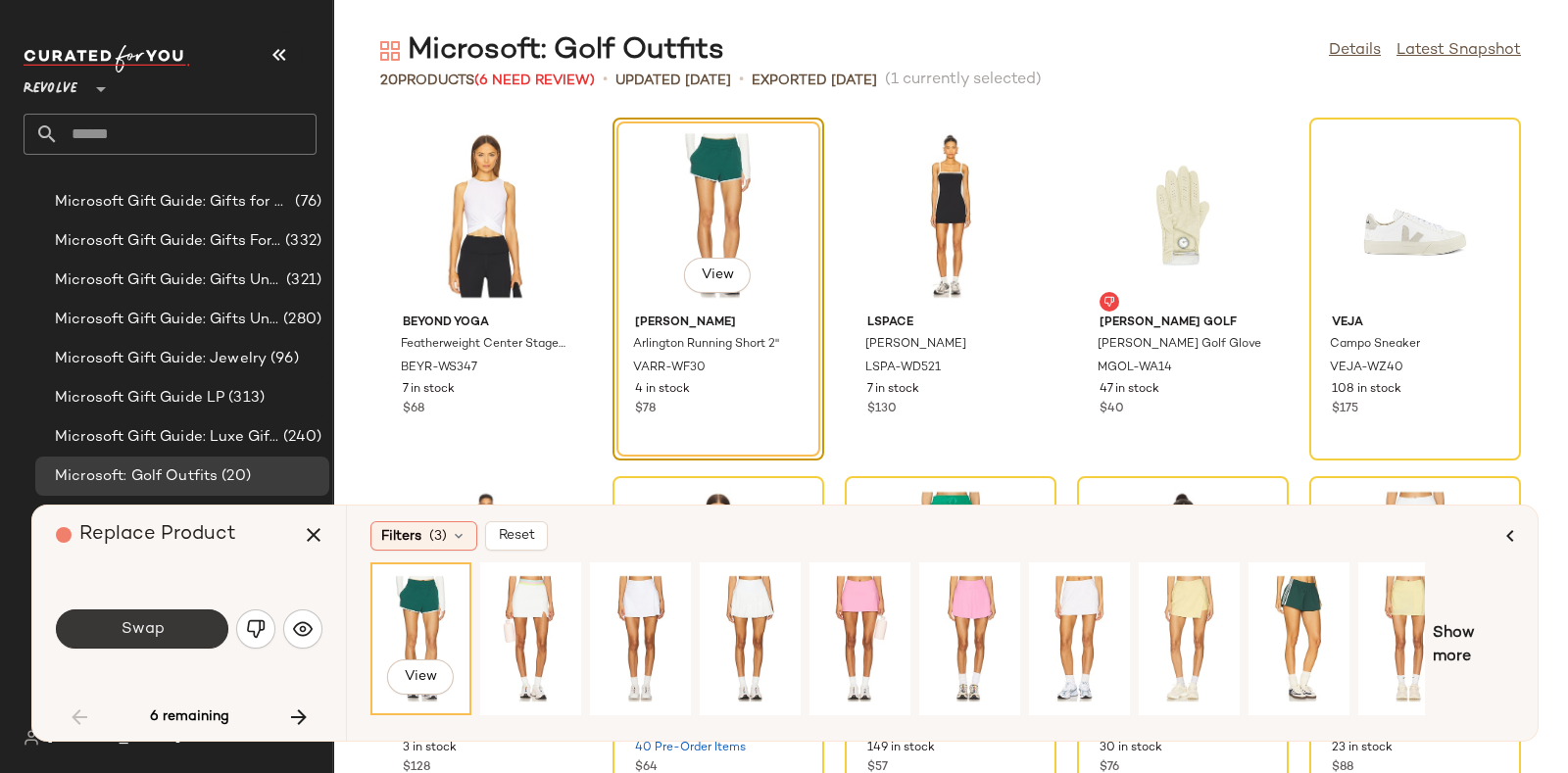
click at [166, 633] on button "Swap" at bounding box center [142, 629] width 172 height 40
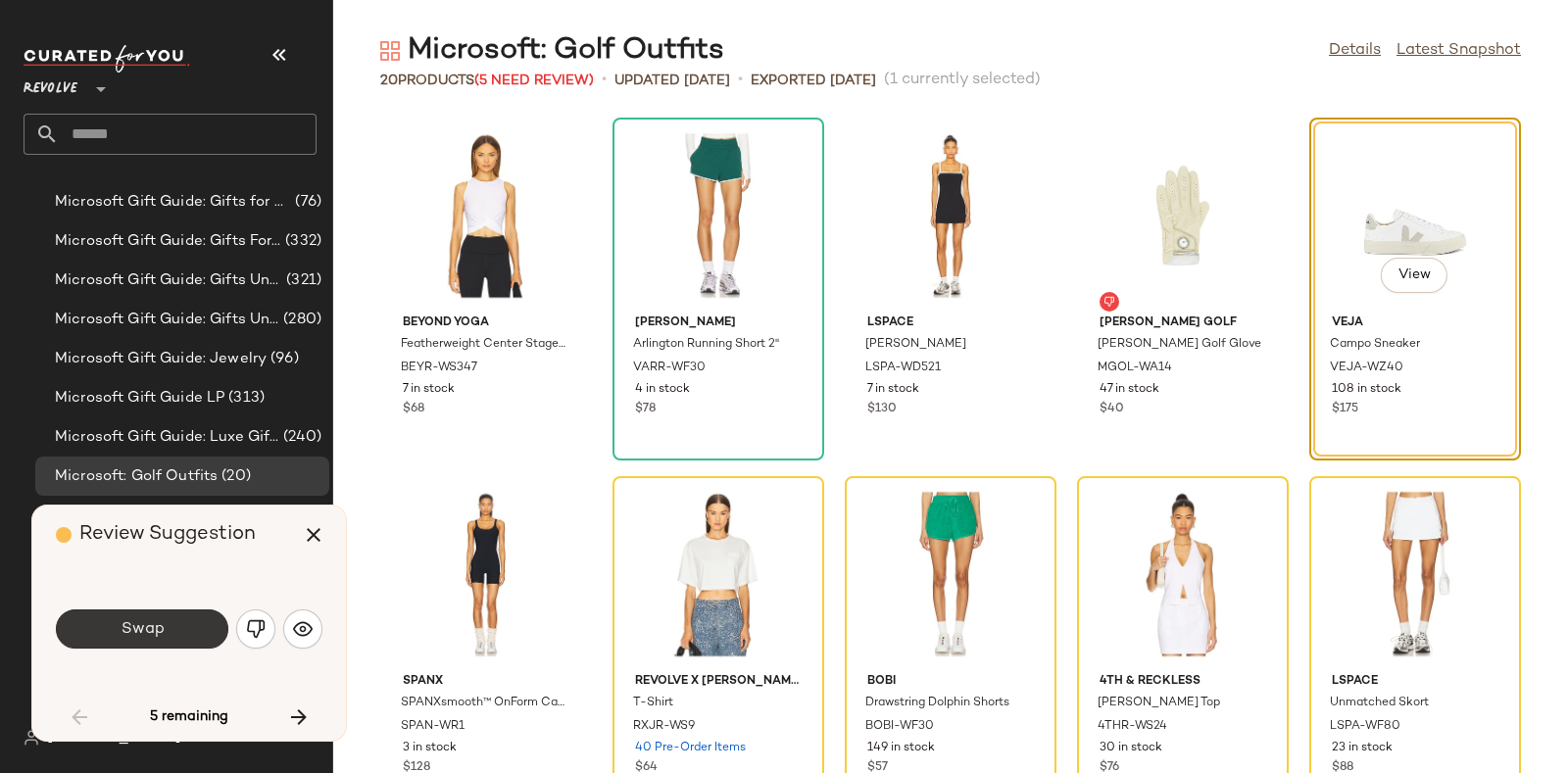
click at [166, 616] on button "Swap" at bounding box center [142, 629] width 172 height 40
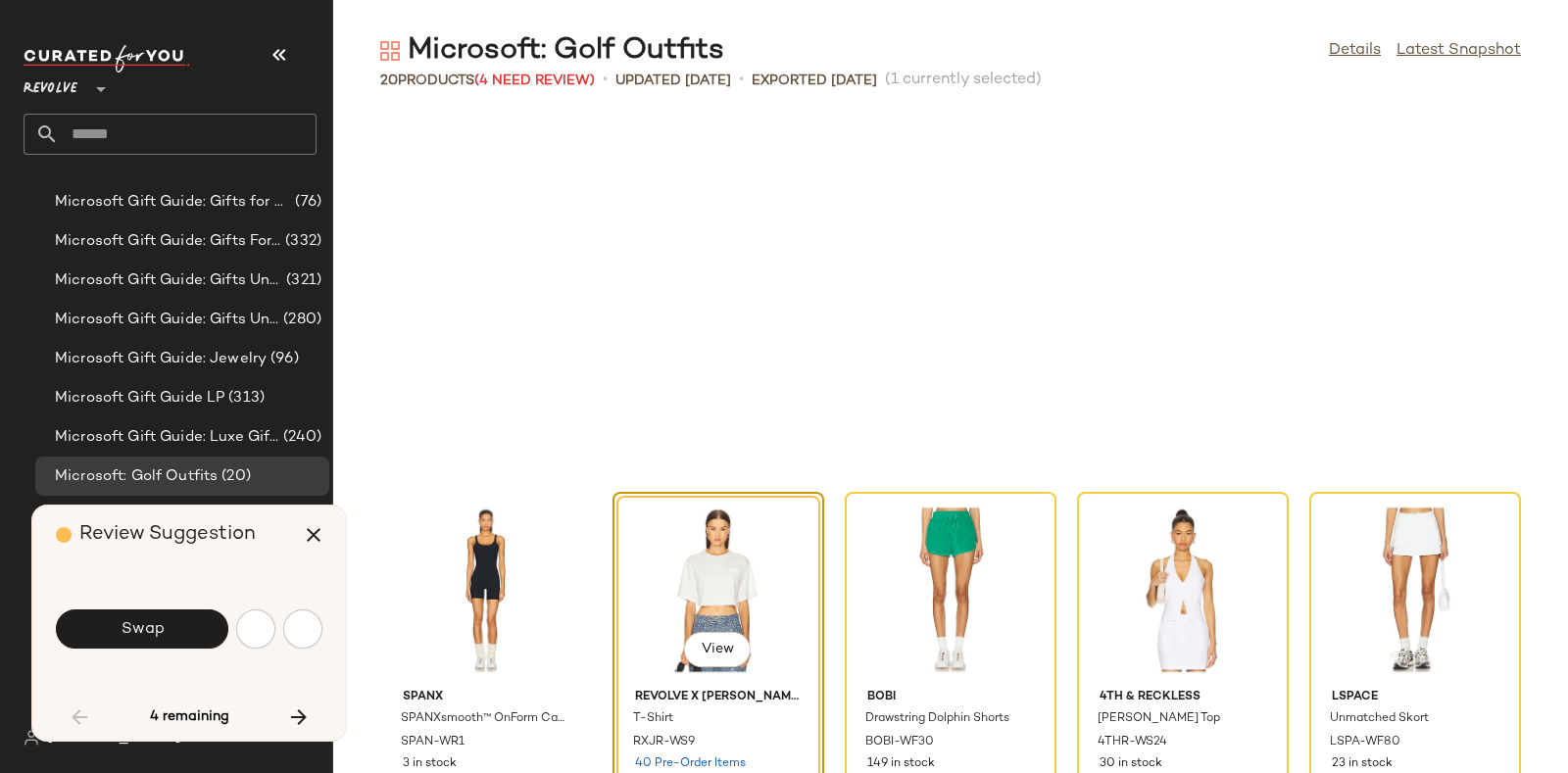
scroll to position [374, 0]
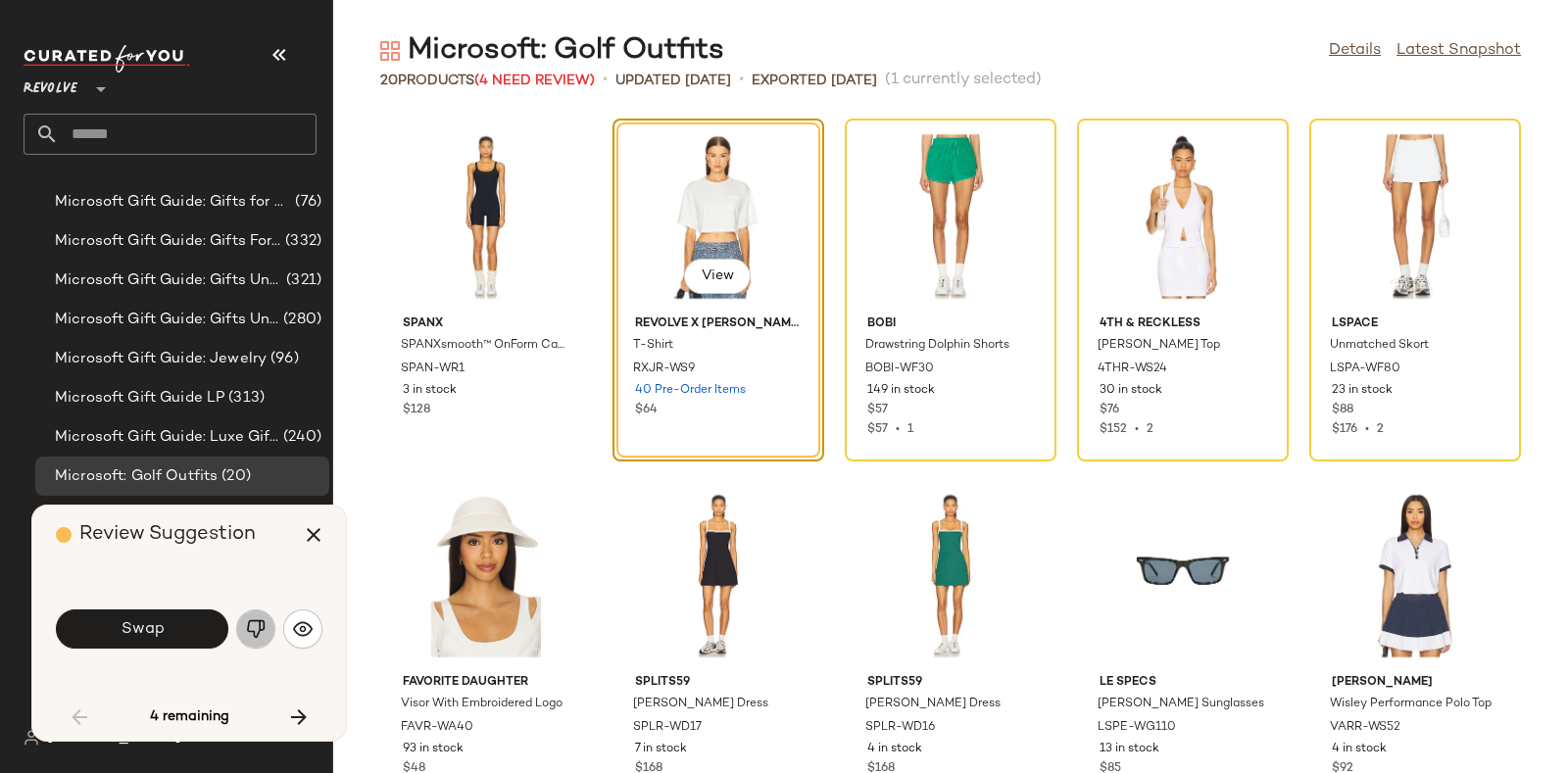
click at [248, 614] on button "button" at bounding box center [256, 629] width 40 height 40
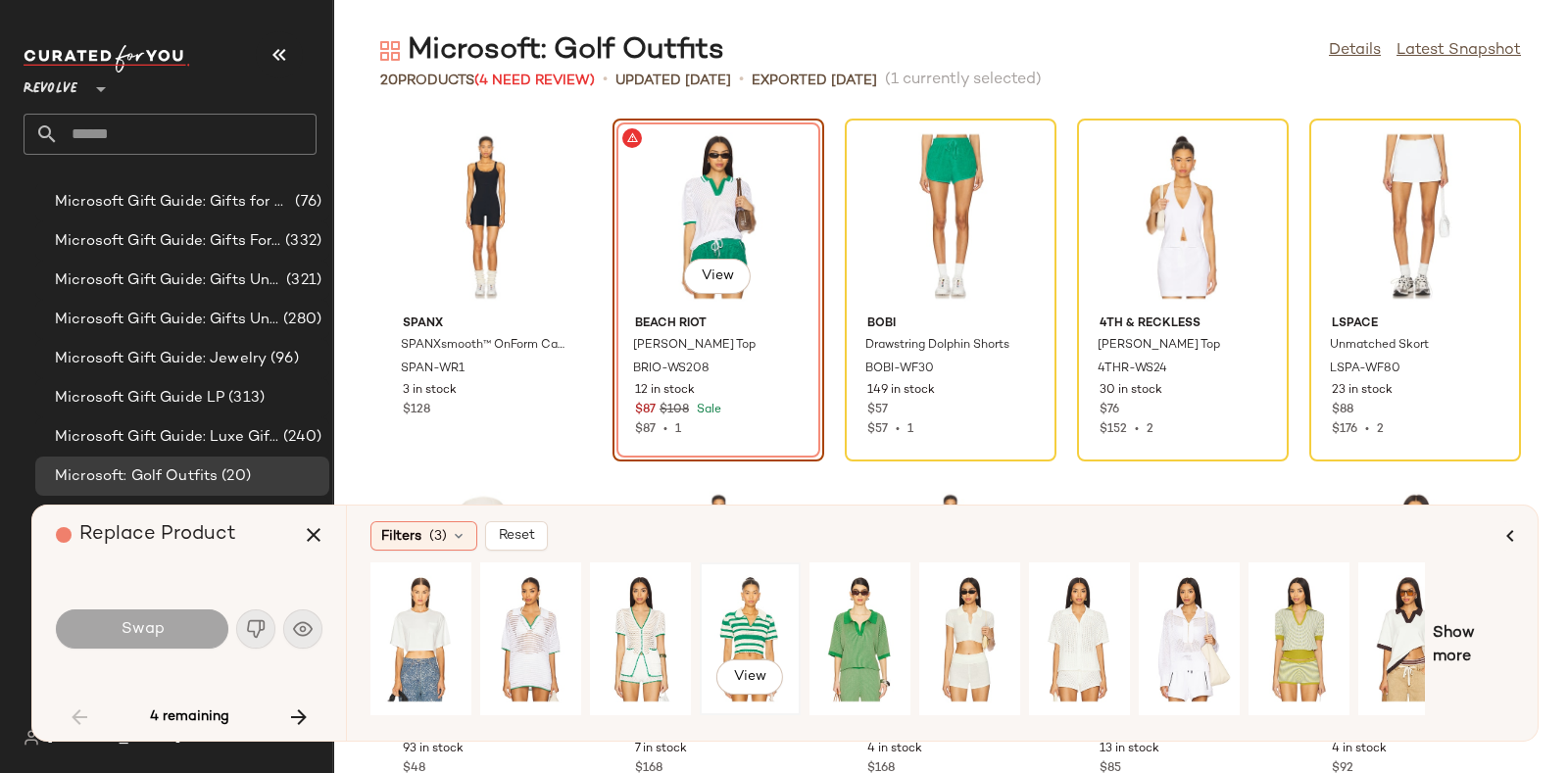
click at [742, 628] on div "View" at bounding box center [750, 639] width 87 height 139
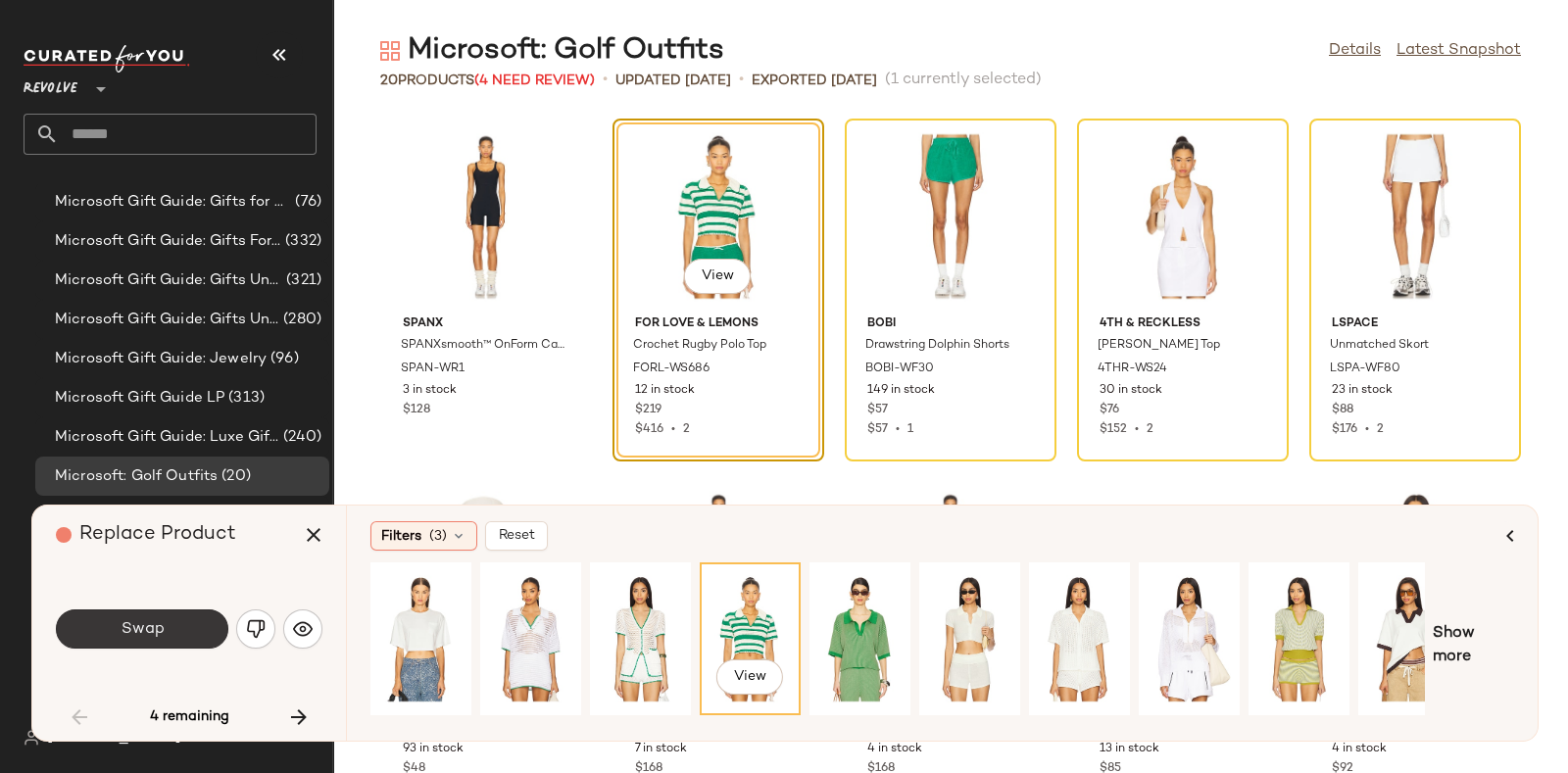
click at [173, 624] on button "Swap" at bounding box center [142, 629] width 172 height 40
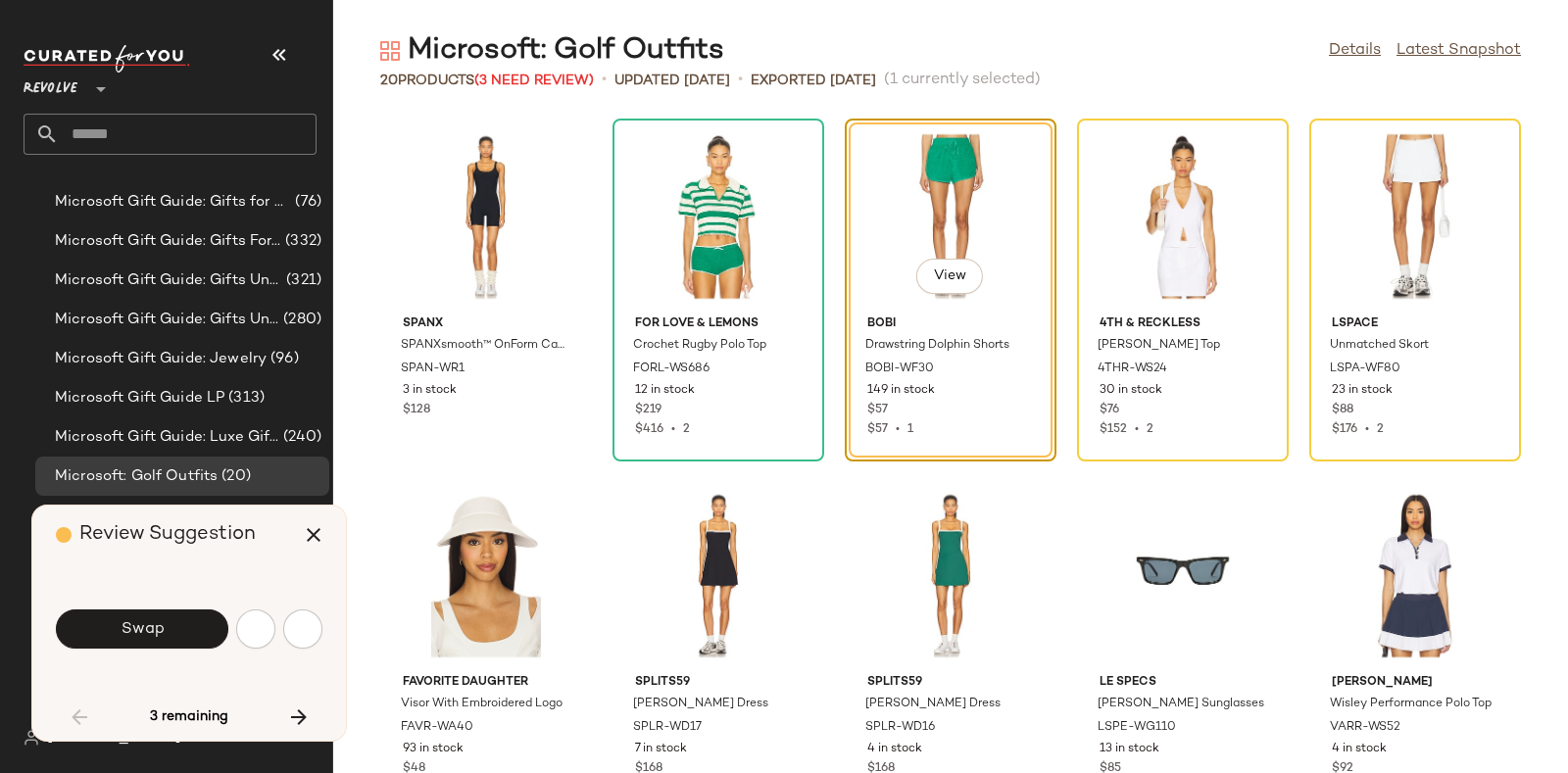
scroll to position [358, 0]
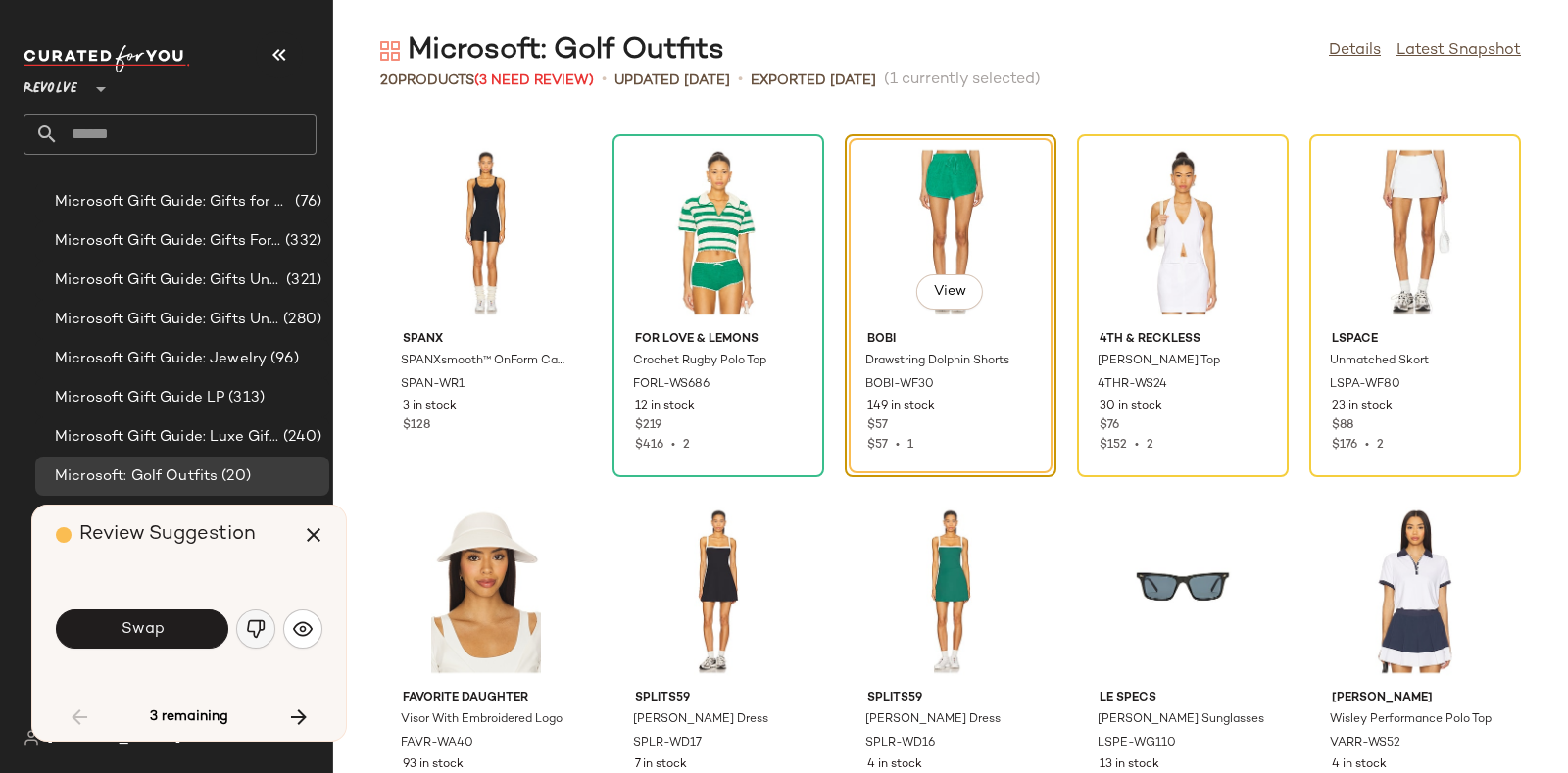
click at [255, 631] on img "button" at bounding box center [256, 629] width 20 height 20
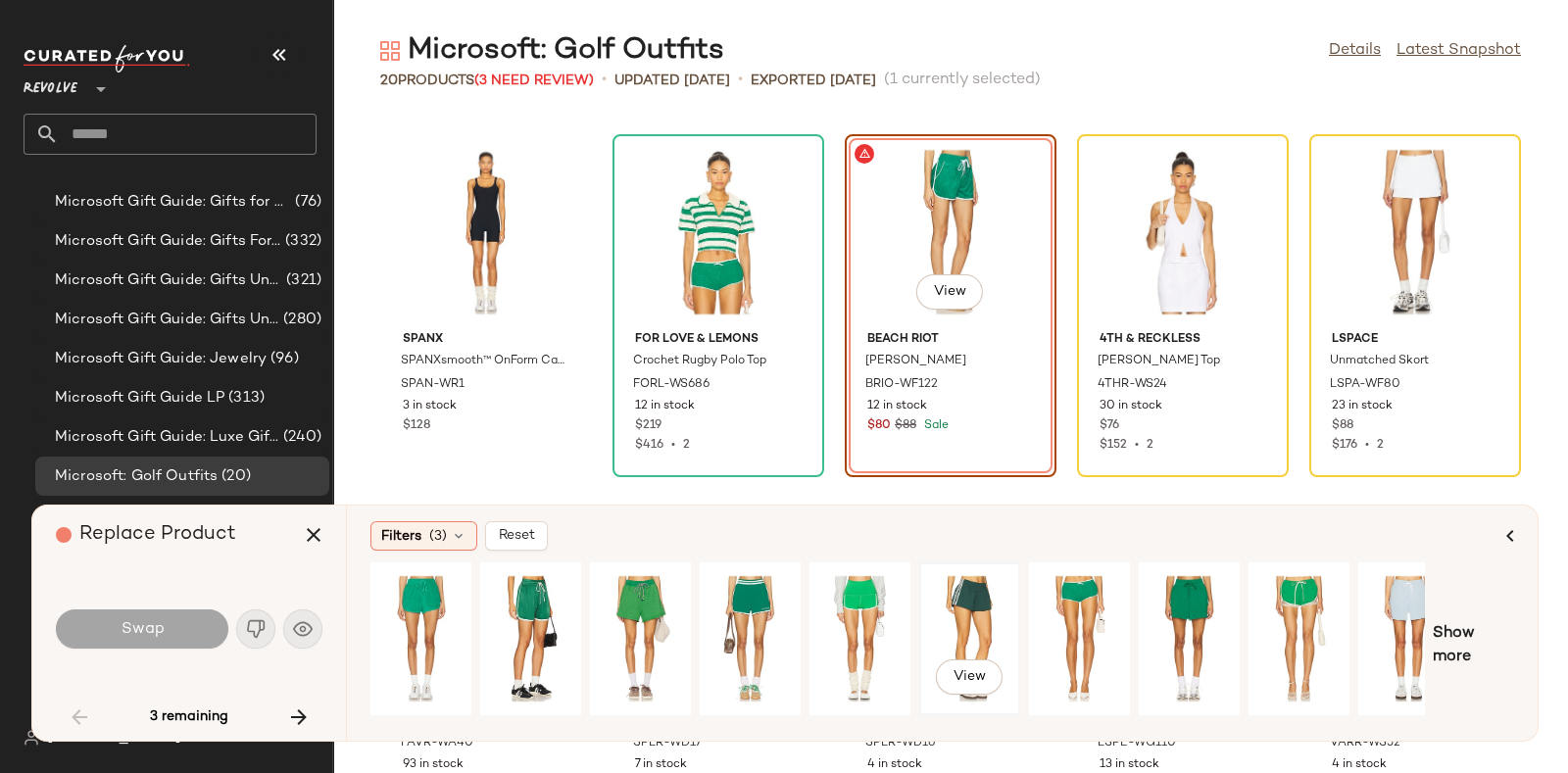
scroll to position [0, 33]
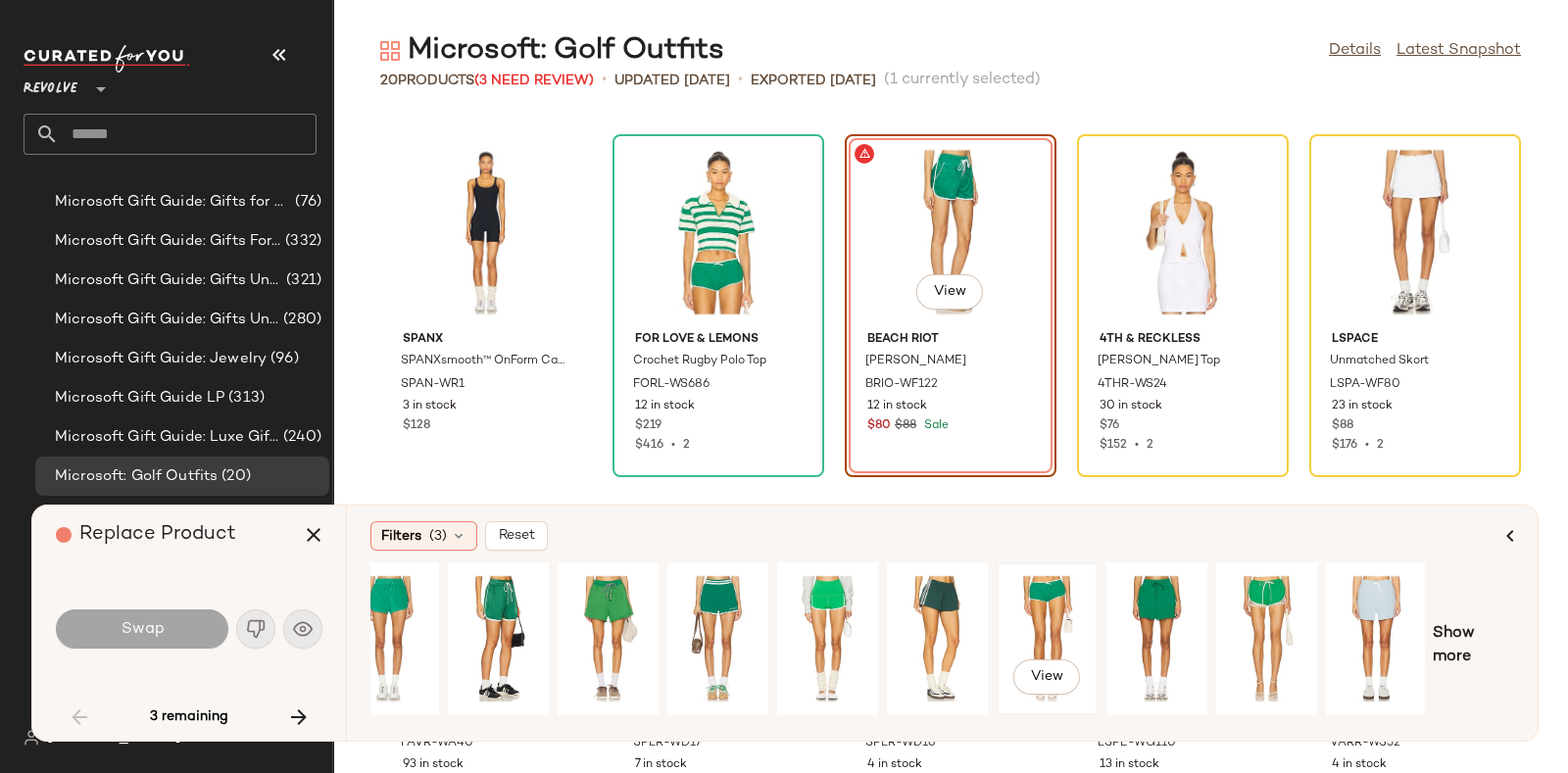
click at [1032, 604] on div "View" at bounding box center [1047, 639] width 87 height 139
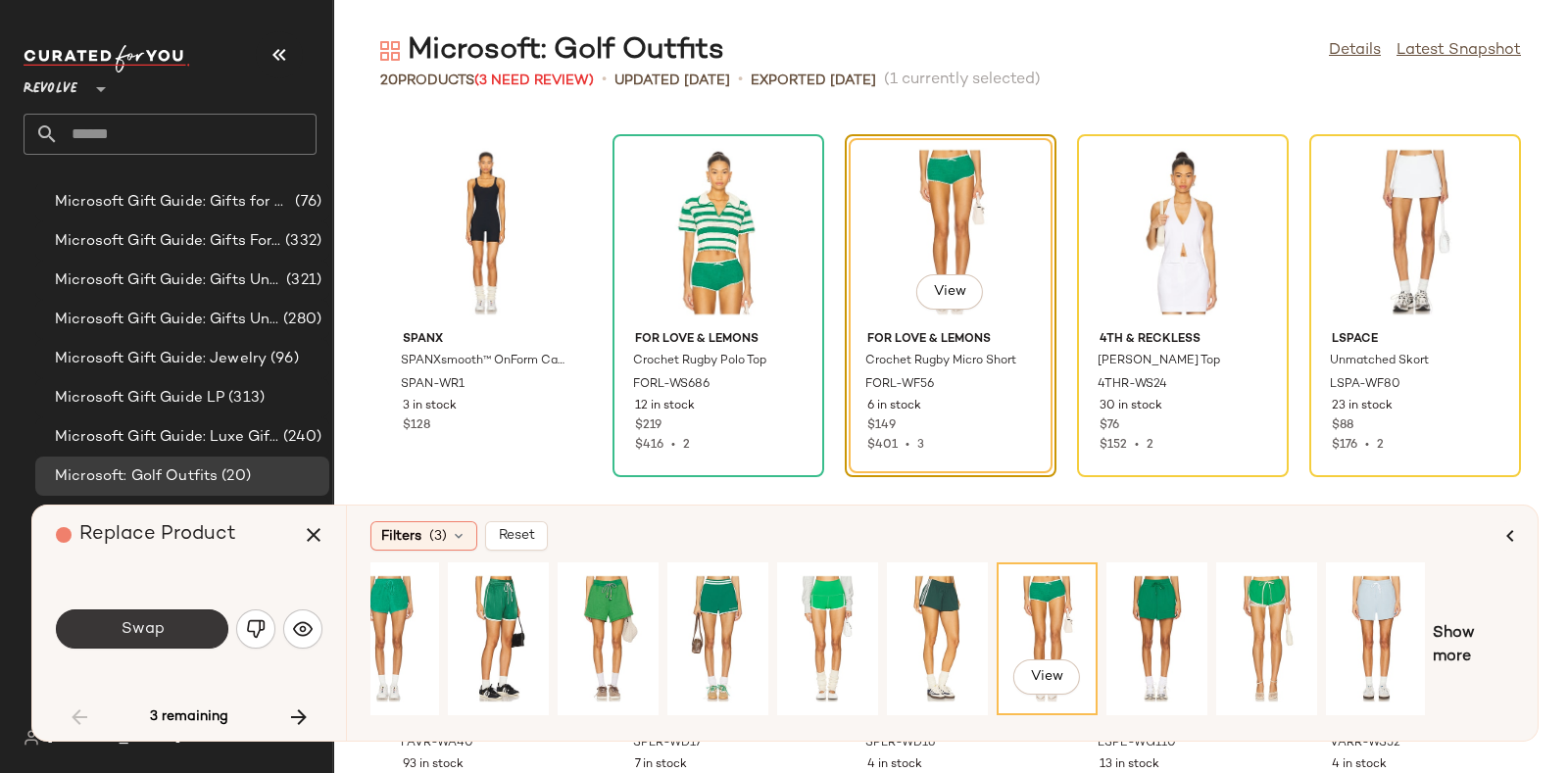
click at [186, 612] on button "Swap" at bounding box center [142, 629] width 172 height 40
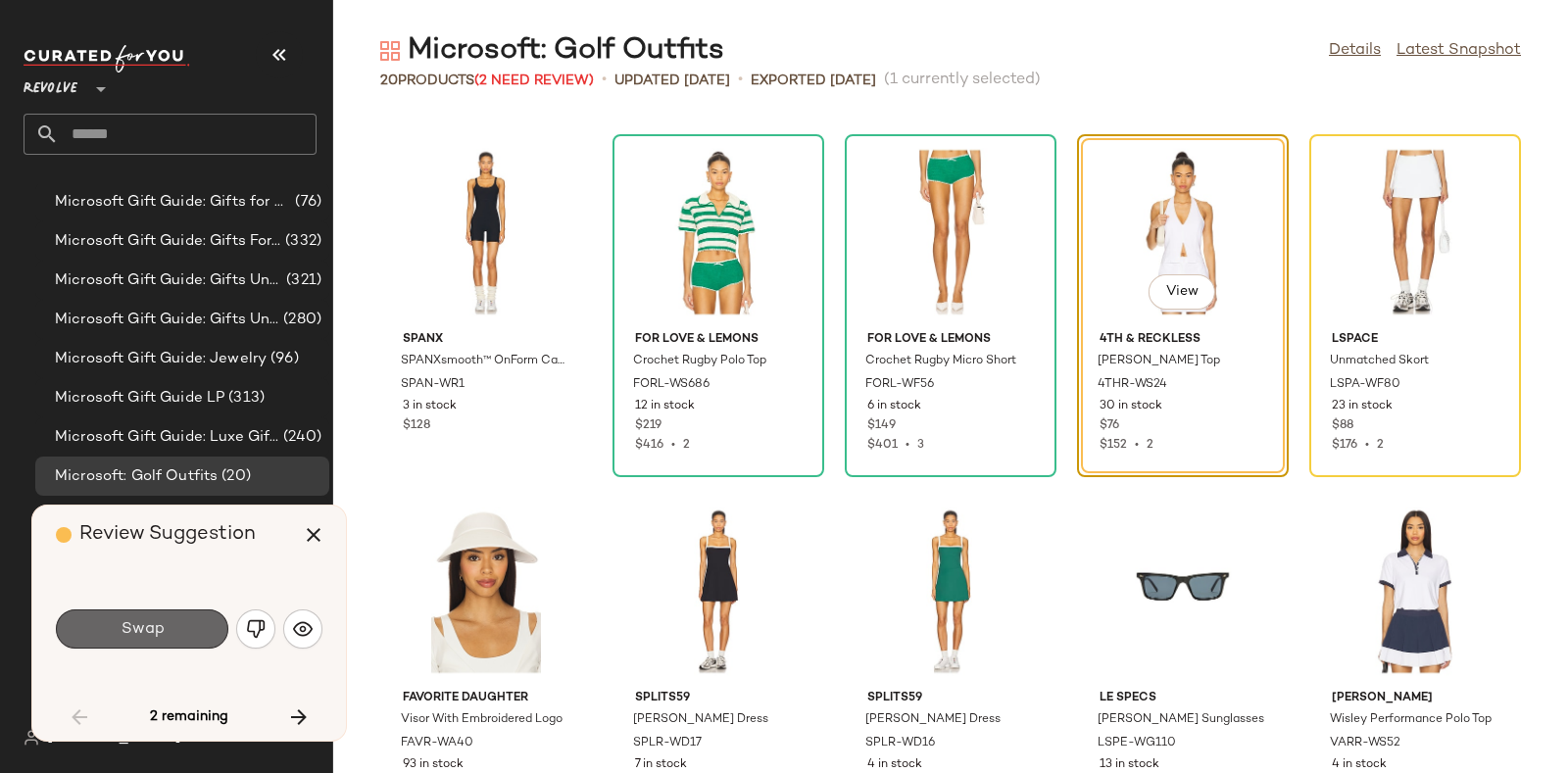
click at [174, 622] on button "Swap" at bounding box center [142, 629] width 172 height 40
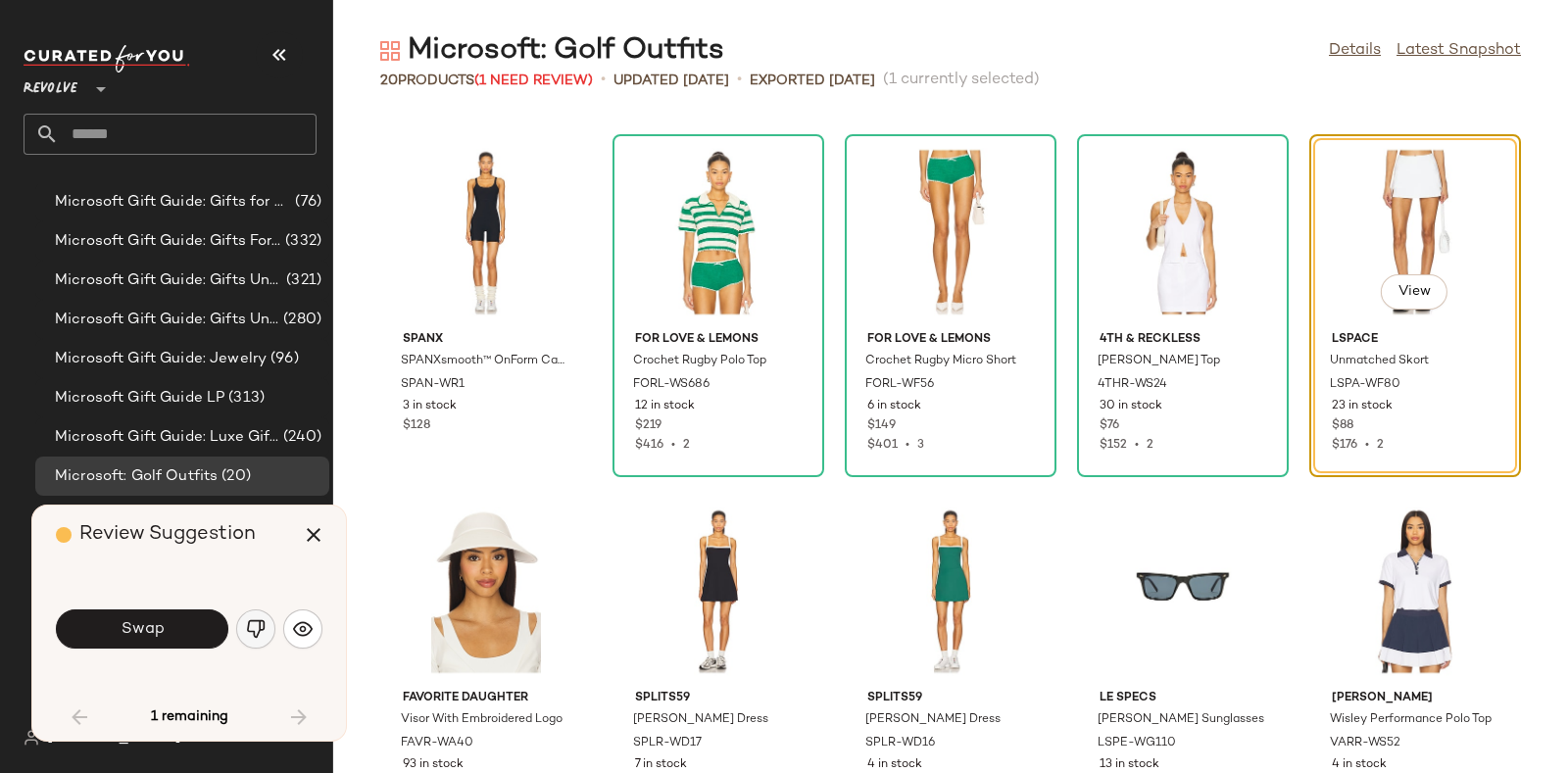
click at [250, 617] on button "button" at bounding box center [256, 629] width 40 height 40
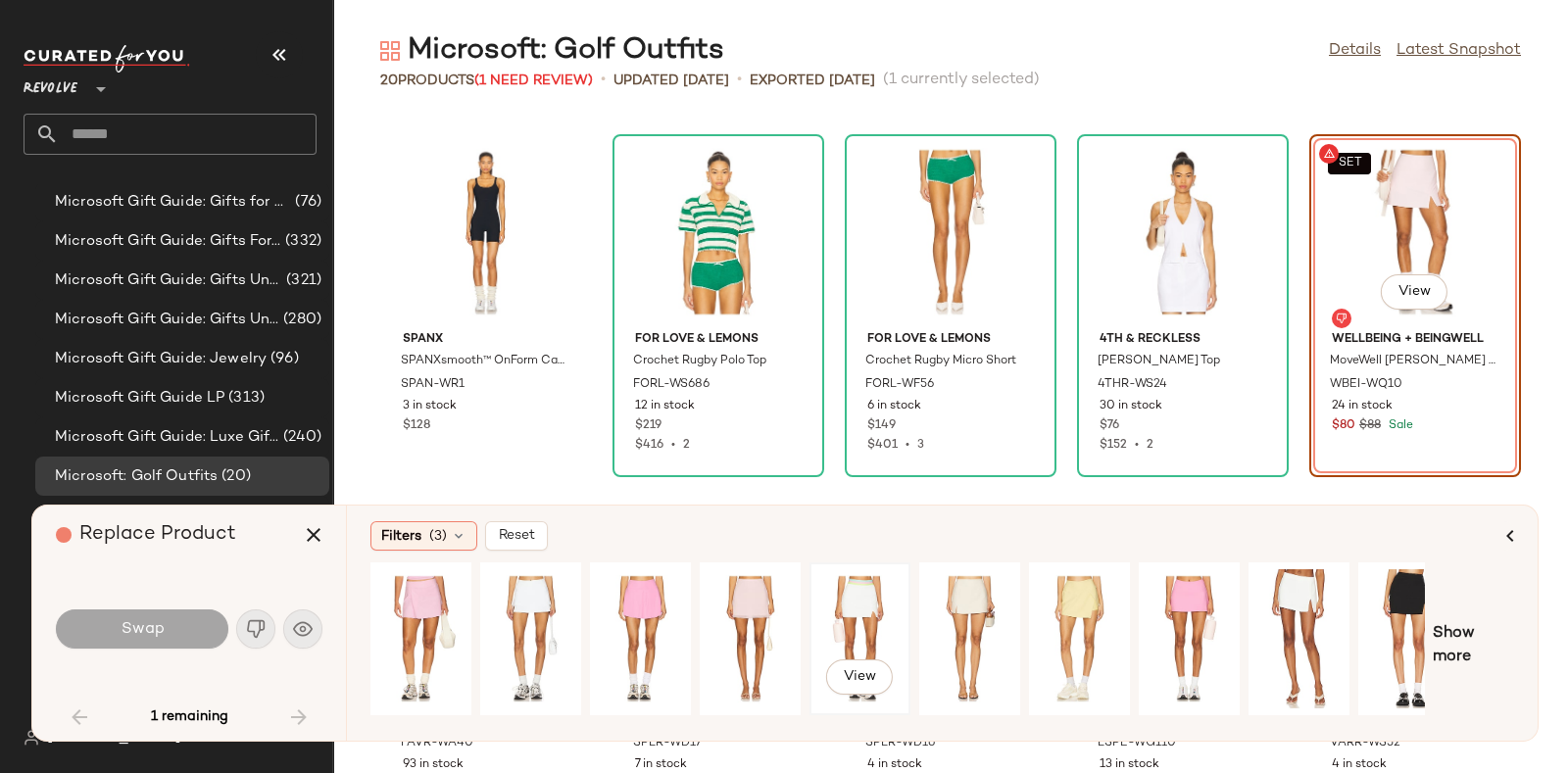
click at [899, 619] on div "View" at bounding box center [860, 639] width 87 height 139
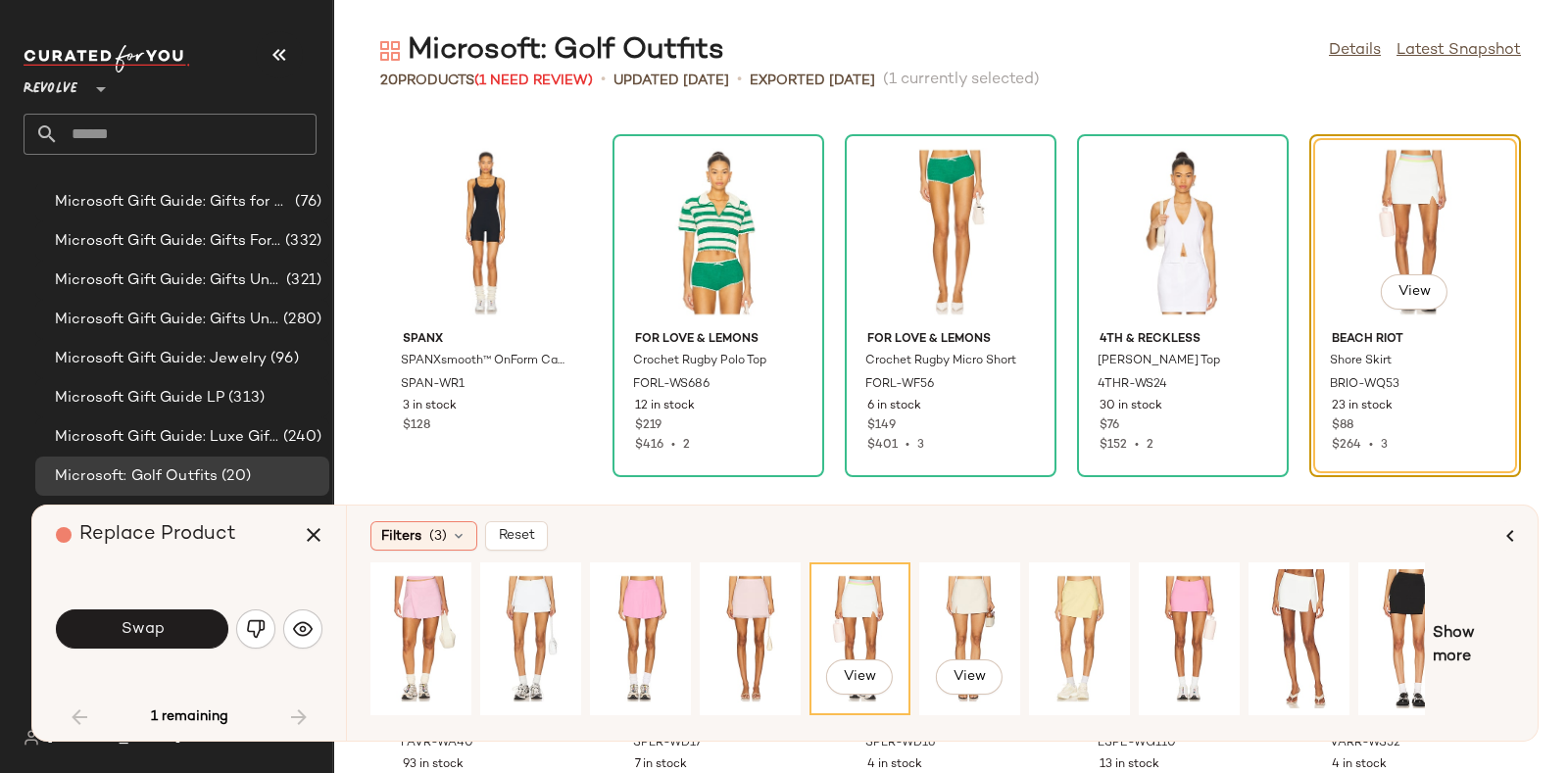
scroll to position [0, 33]
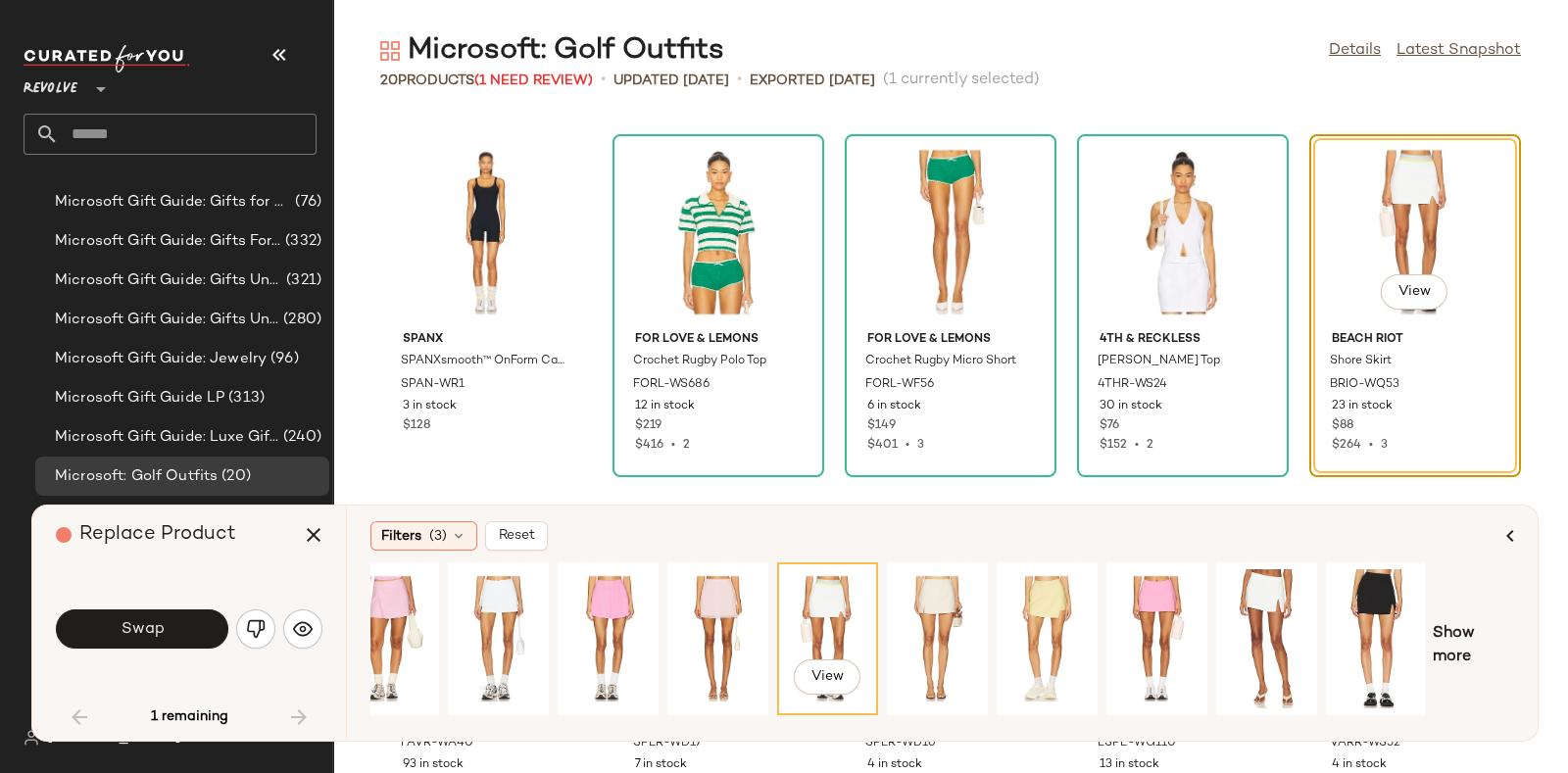
click at [1460, 620] on div "View Show more" at bounding box center [942, 646] width 1143 height 166
click at [1463, 639] on span "Show more" at bounding box center [1473, 645] width 81 height 47
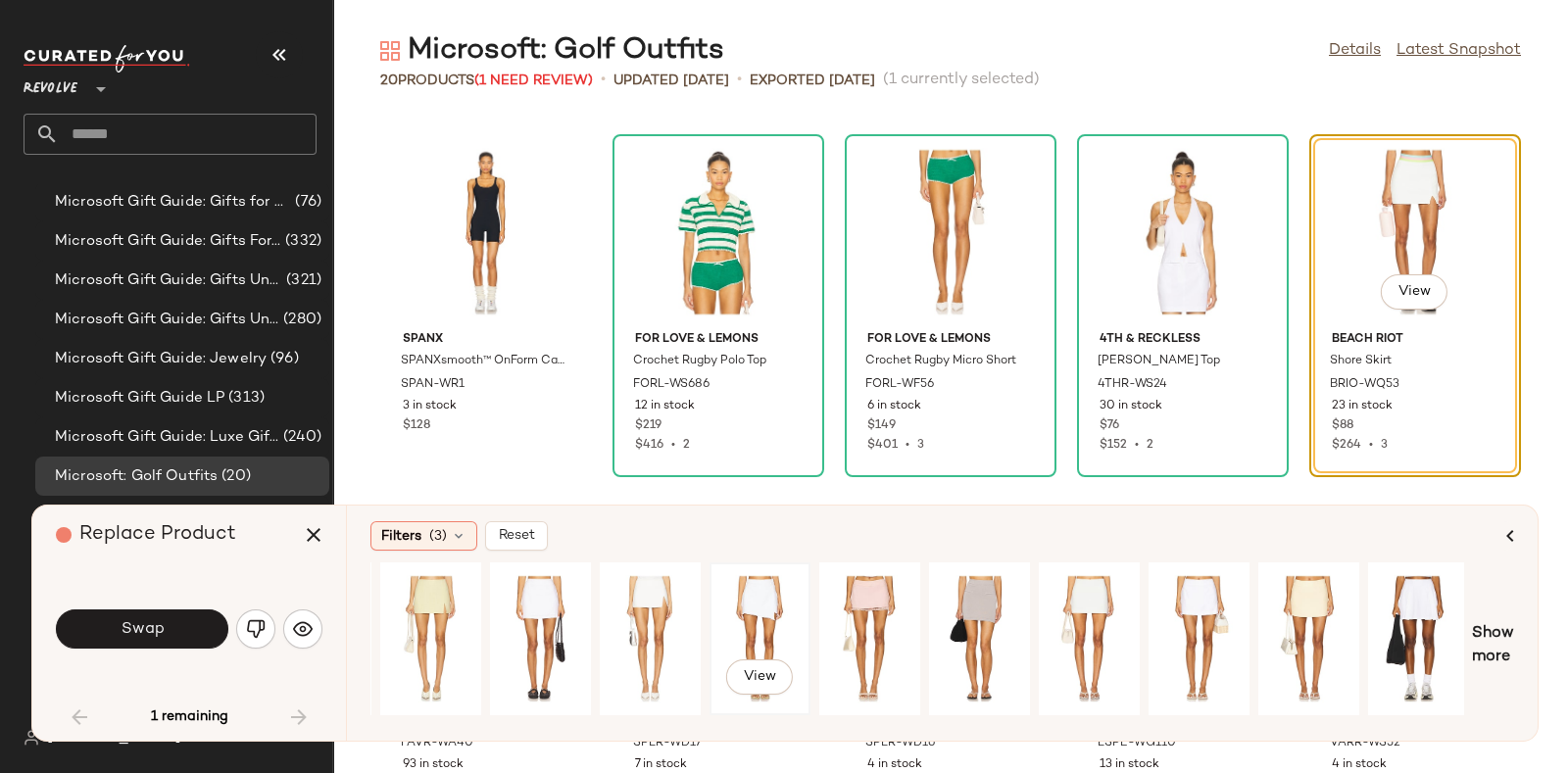
scroll to position [0, 1091]
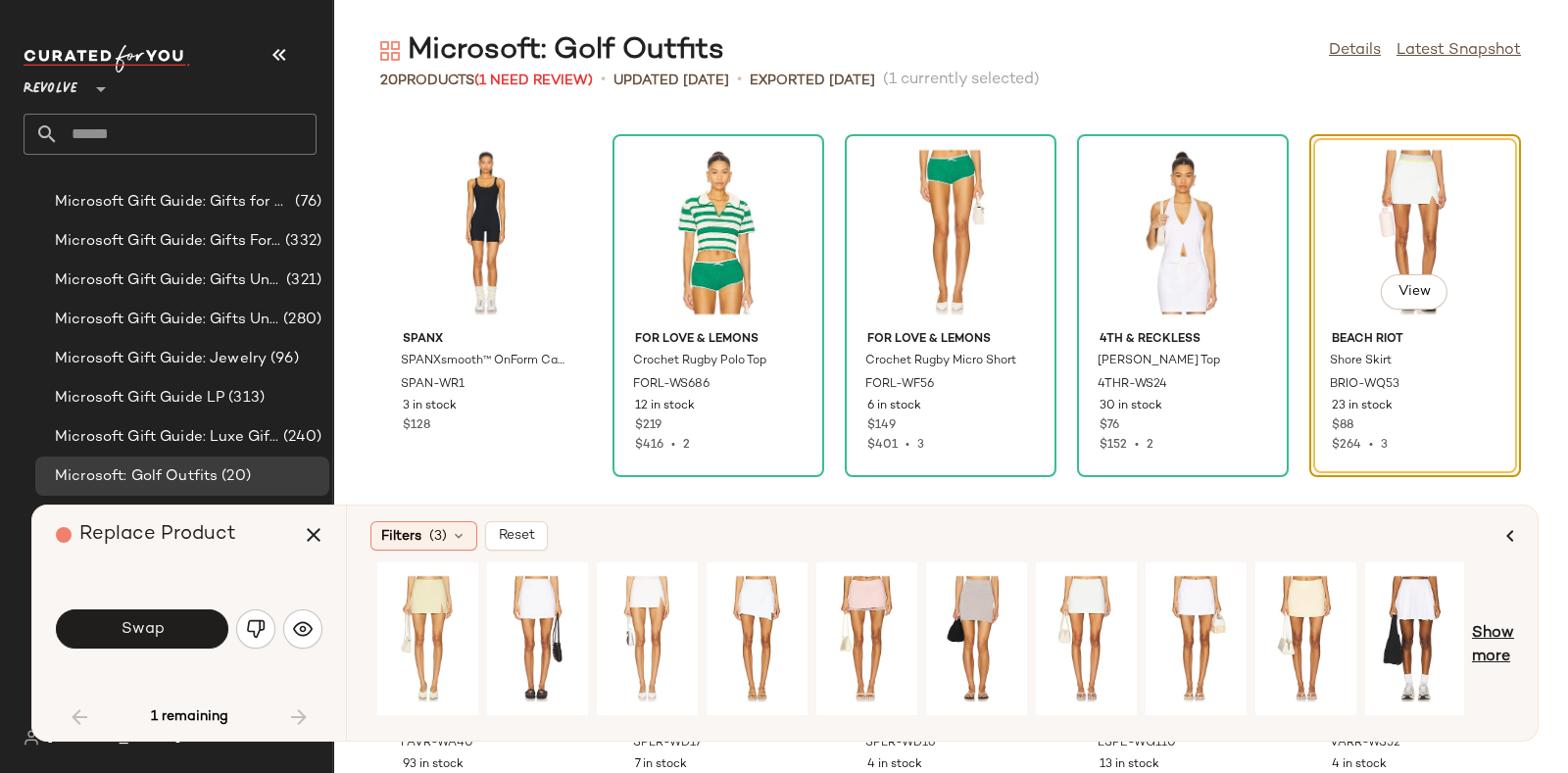
click at [1488, 634] on span "Show more" at bounding box center [1493, 645] width 43 height 47
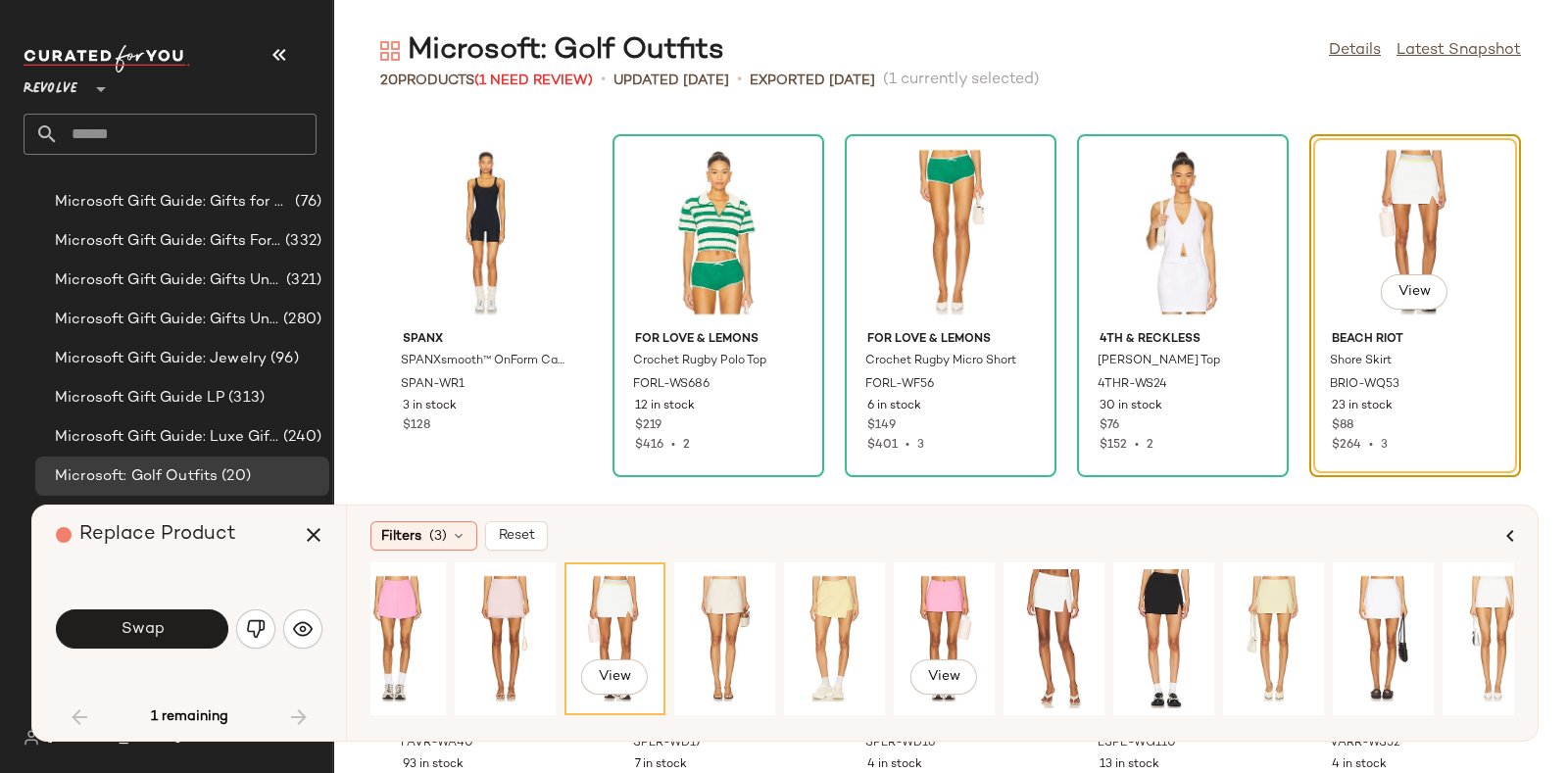
scroll to position [0, 0]
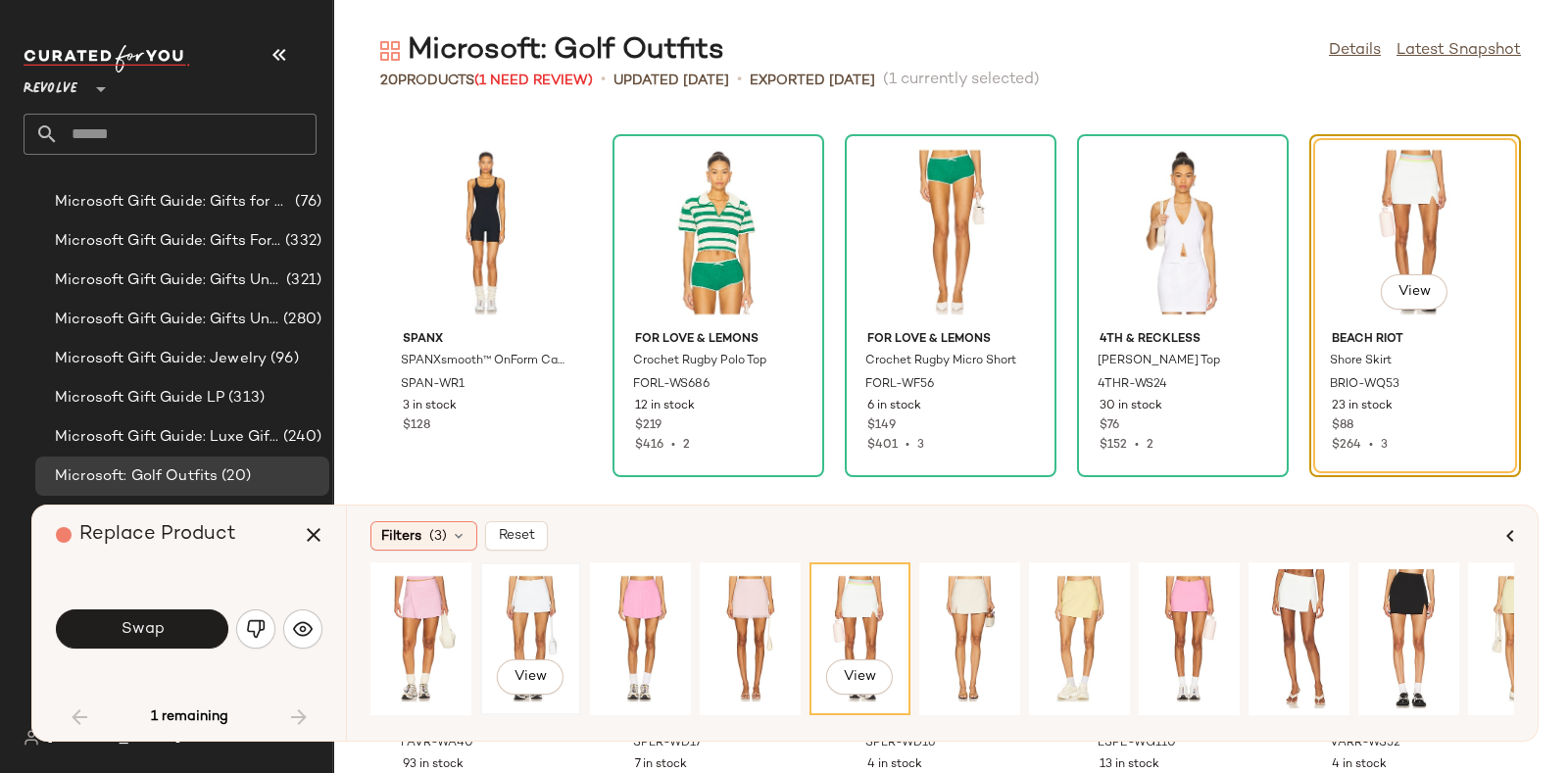
click at [524, 614] on div "View" at bounding box center [531, 639] width 87 height 139
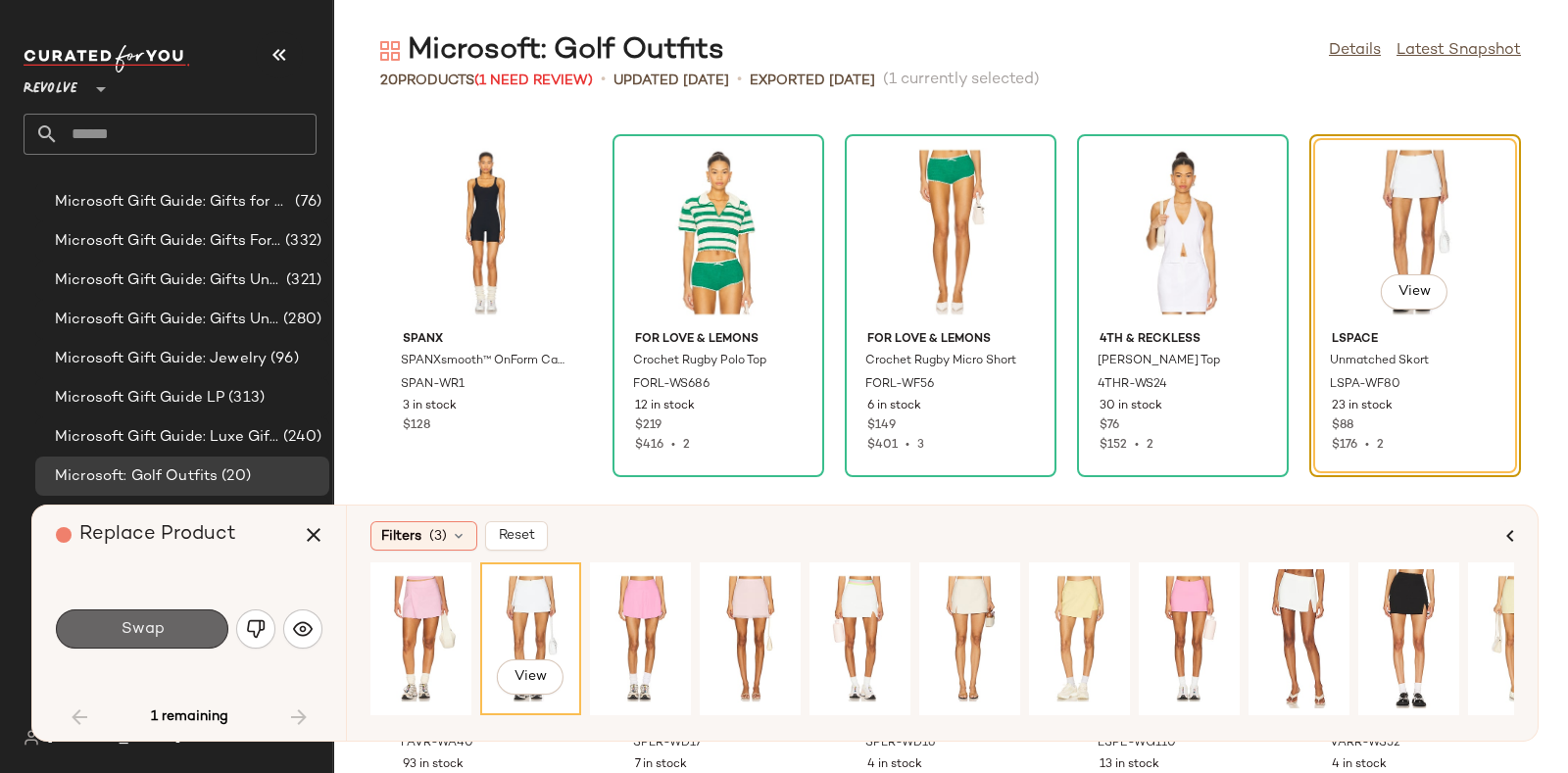
click at [88, 626] on button "Swap" at bounding box center [142, 629] width 172 height 40
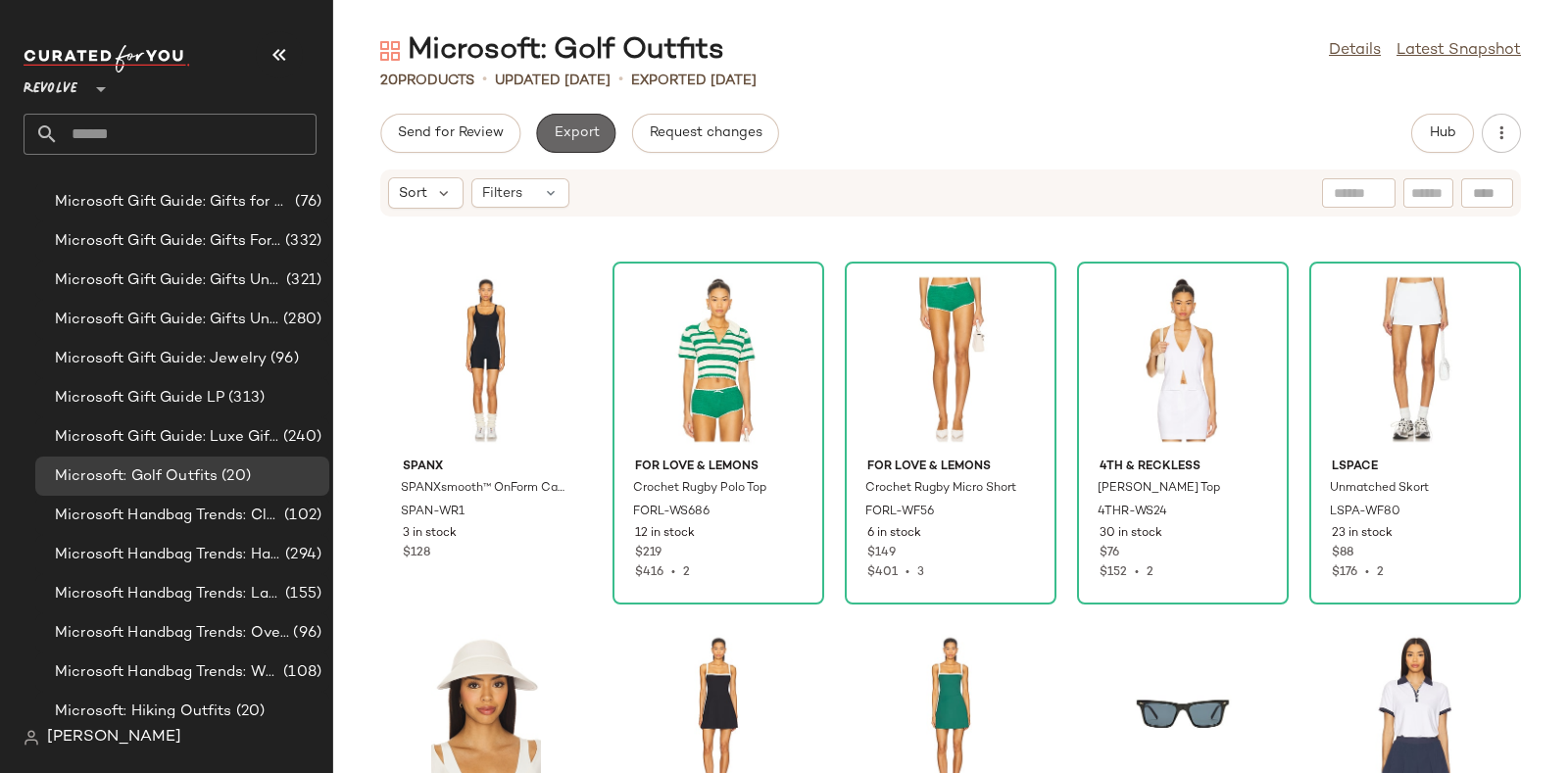
click at [569, 132] on span "Export" at bounding box center [575, 134] width 46 height 16
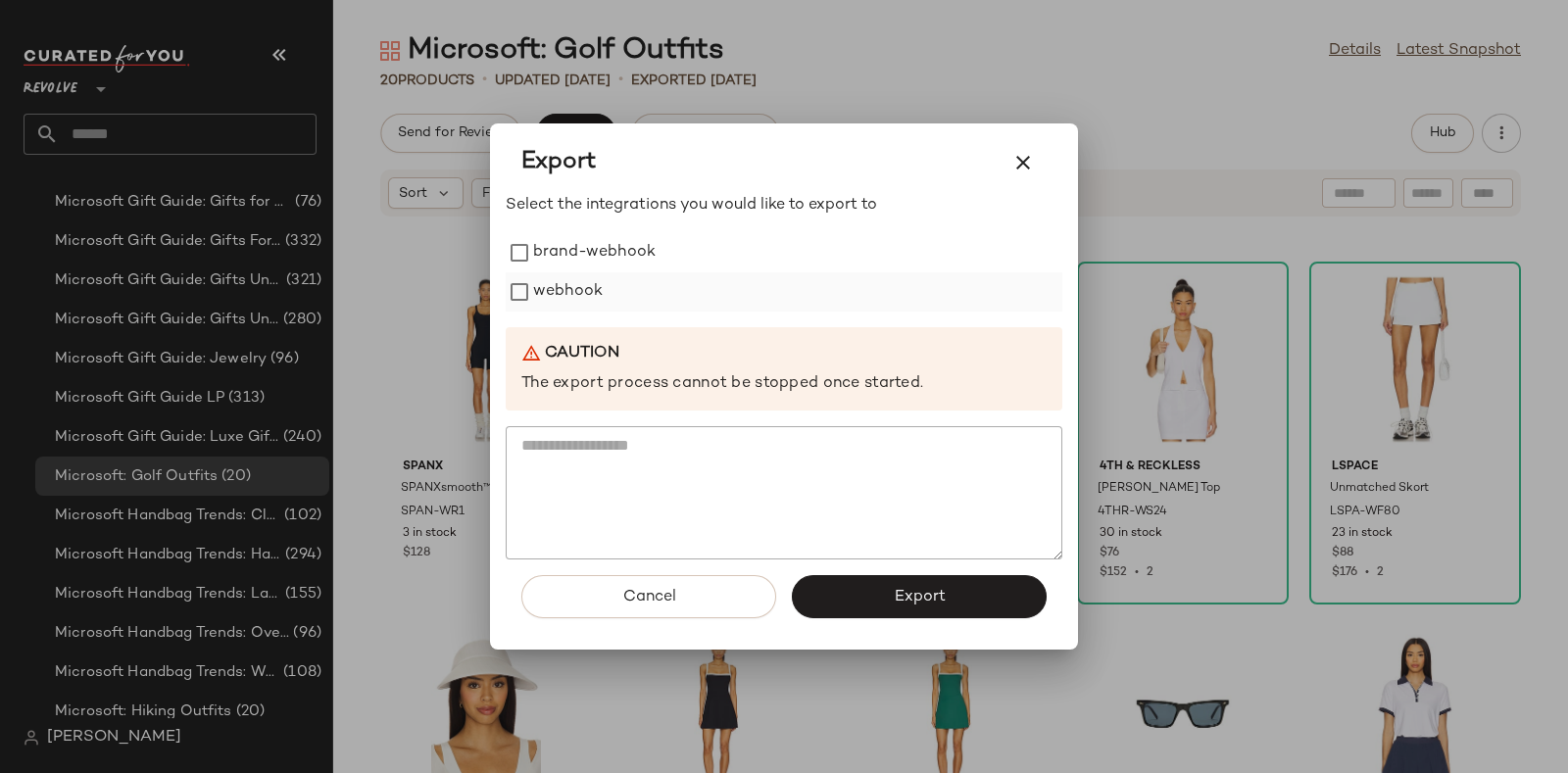
click at [581, 285] on label "webhook" at bounding box center [568, 292] width 69 height 40
click at [857, 581] on button "Export" at bounding box center [918, 598] width 255 height 44
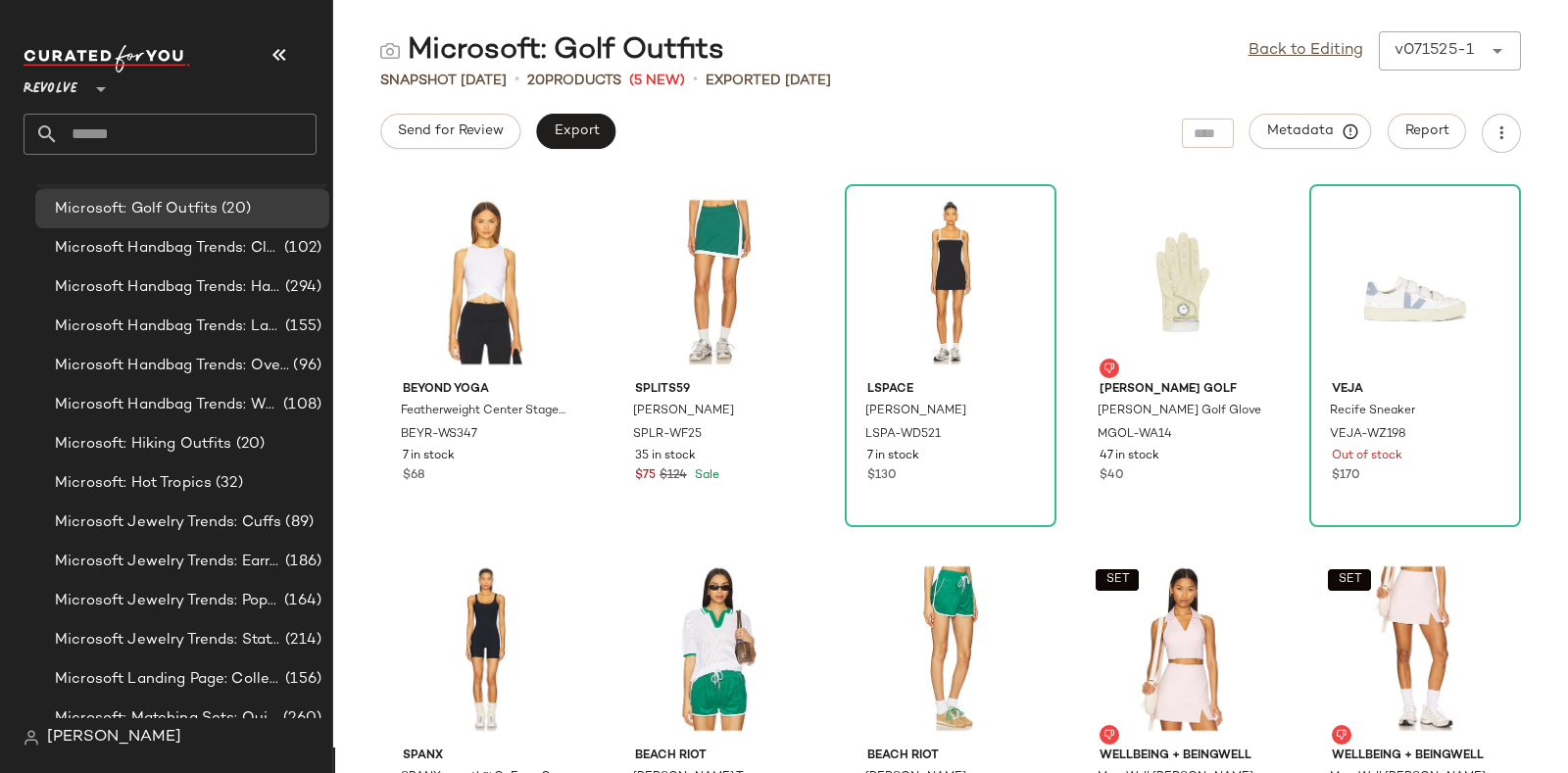
scroll to position [9485, 0]
click at [212, 436] on span "Microsoft: Hiking Outfits" at bounding box center [143, 444] width 177 height 23
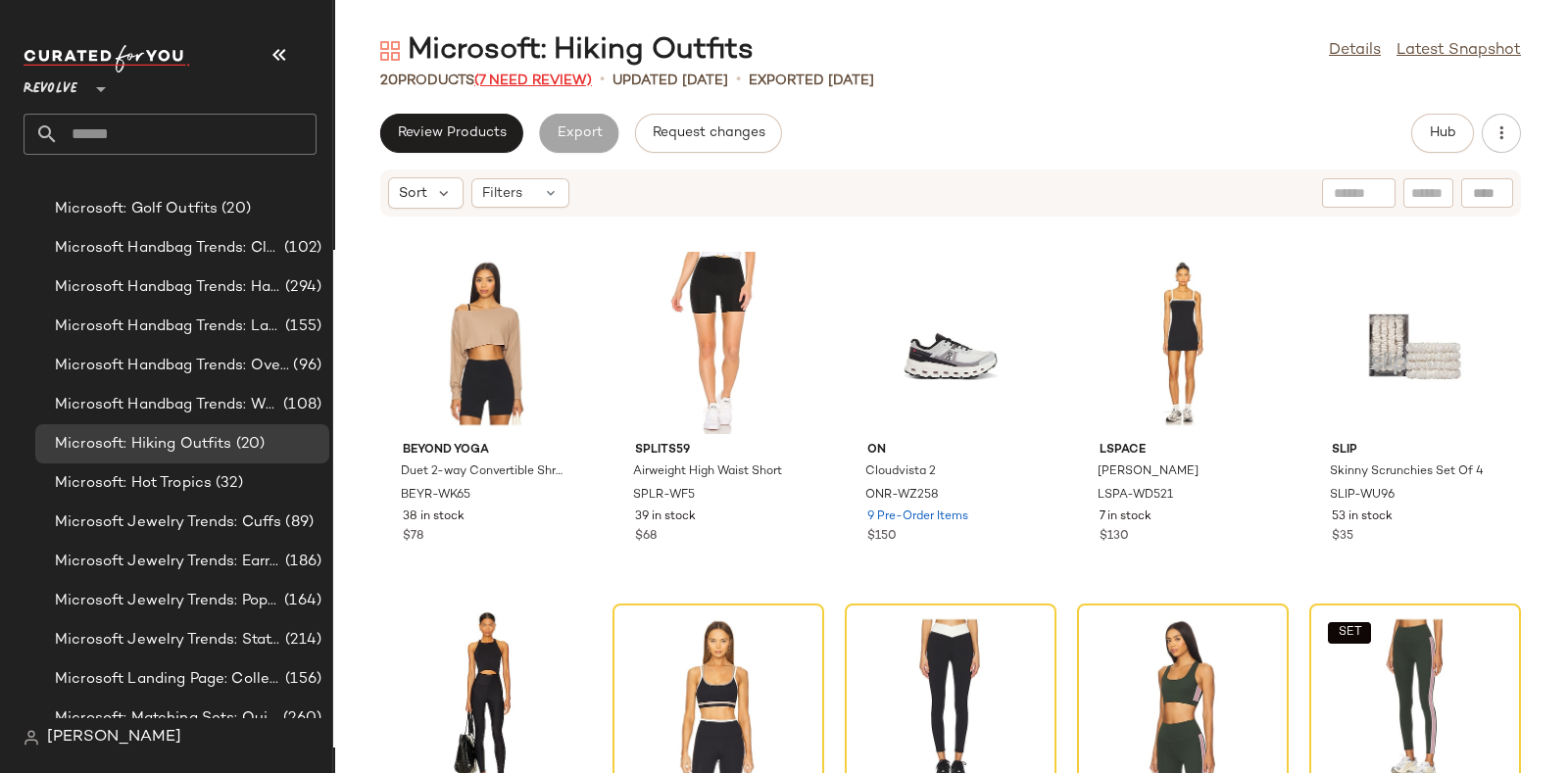
click at [537, 75] on span "(7 Need Review)" at bounding box center [533, 80] width 118 height 15
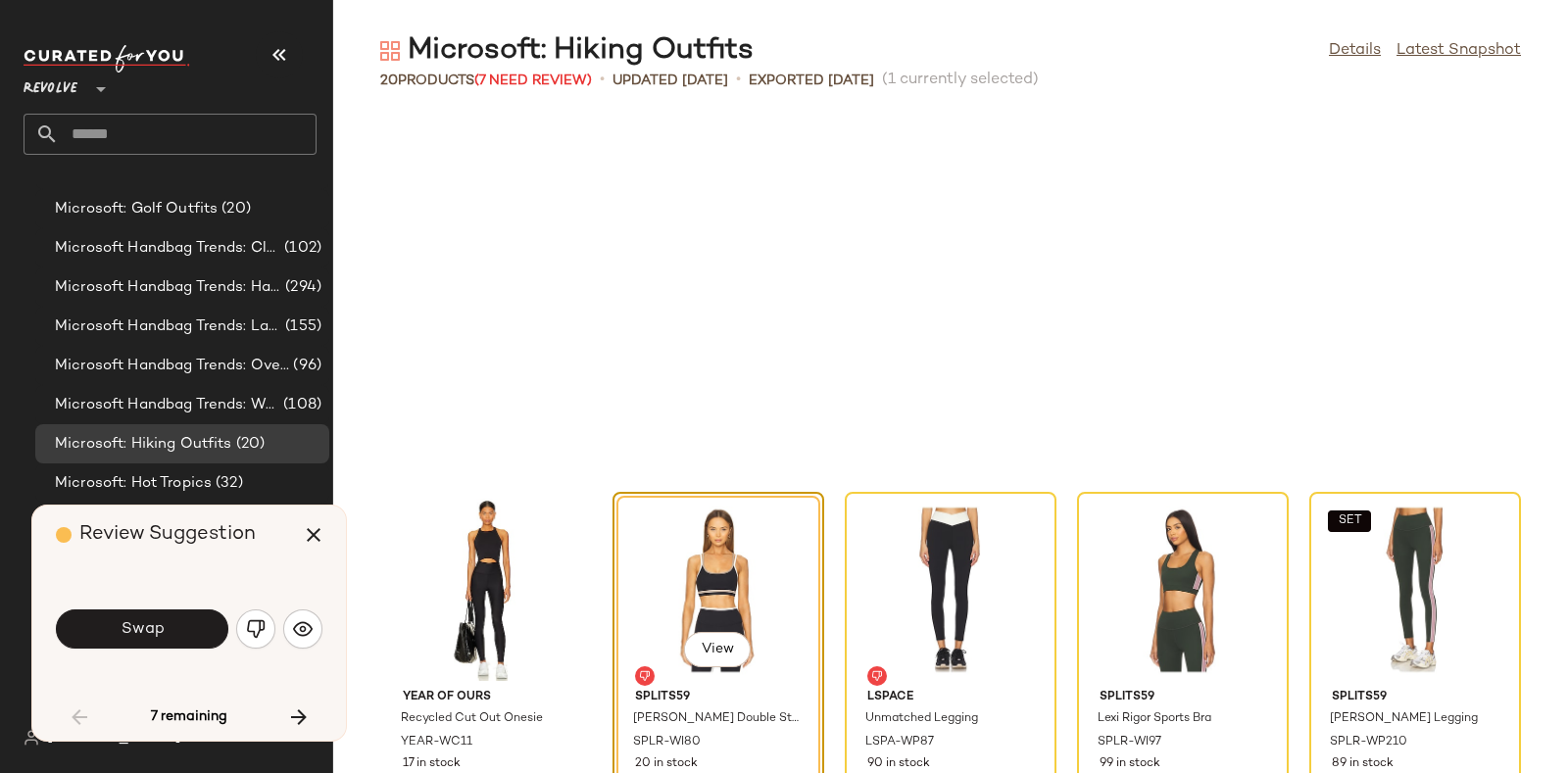
scroll to position [374, 0]
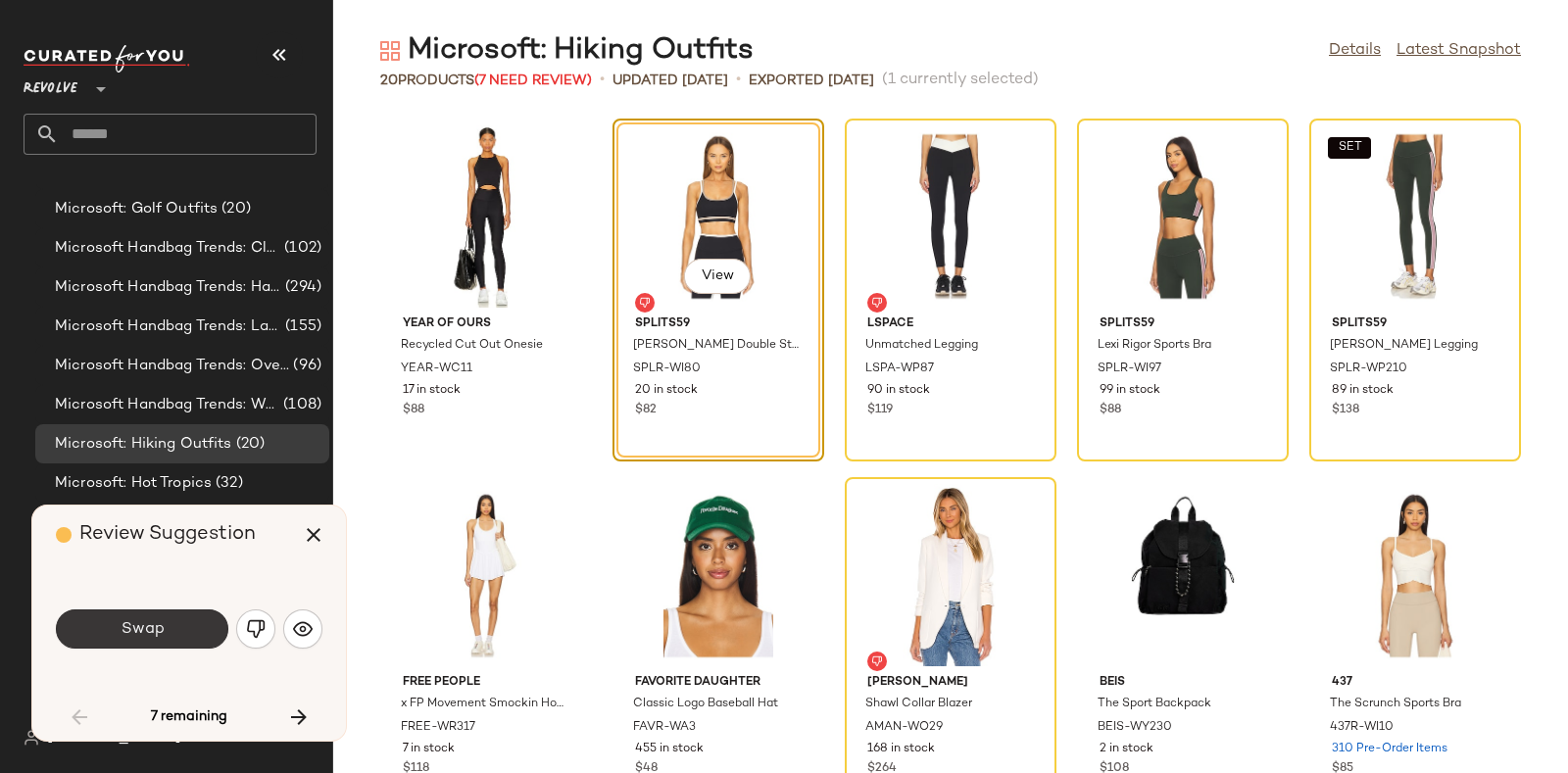
click at [164, 619] on button "Swap" at bounding box center [142, 629] width 172 height 40
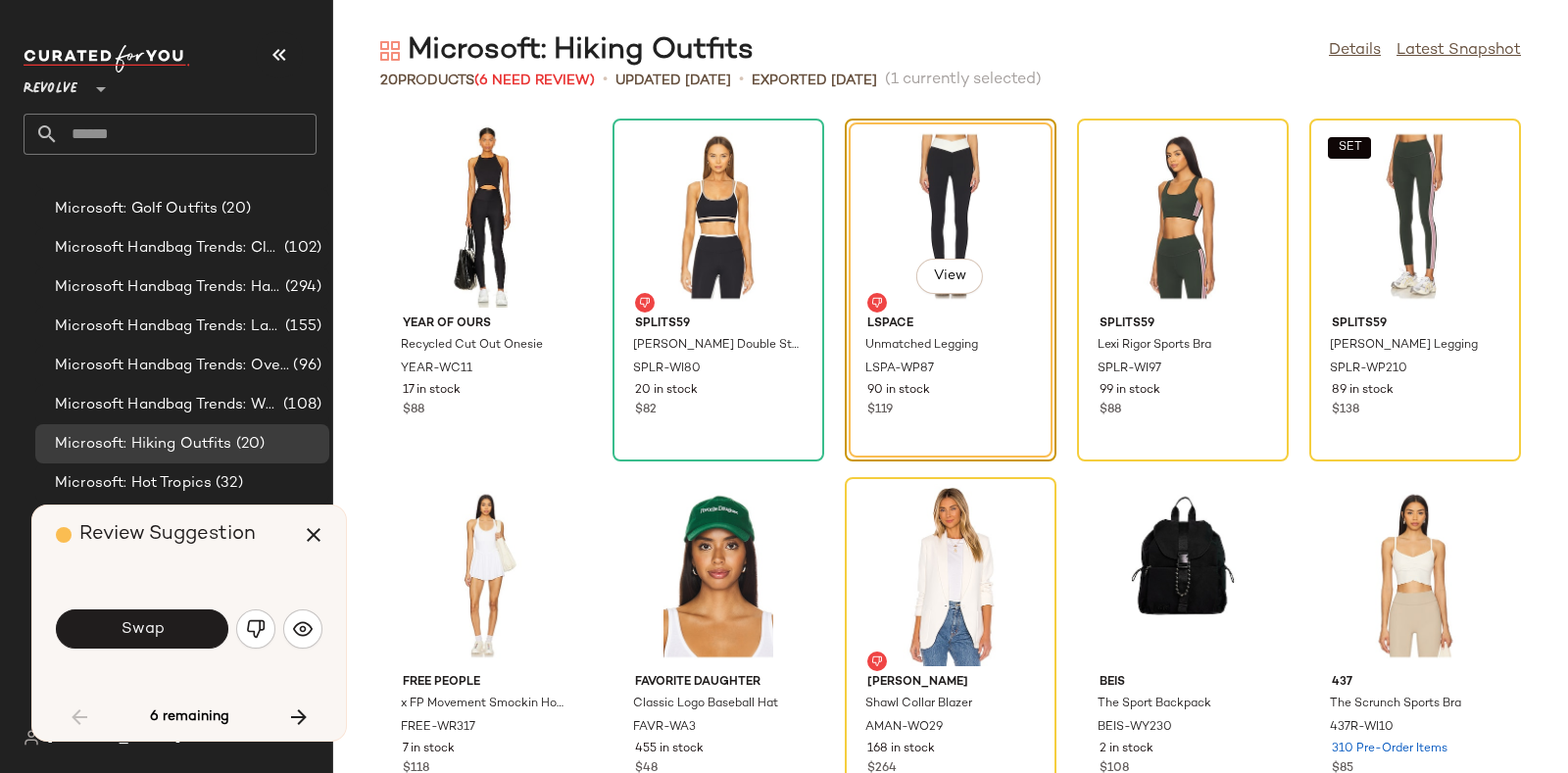
scroll to position [358, 0]
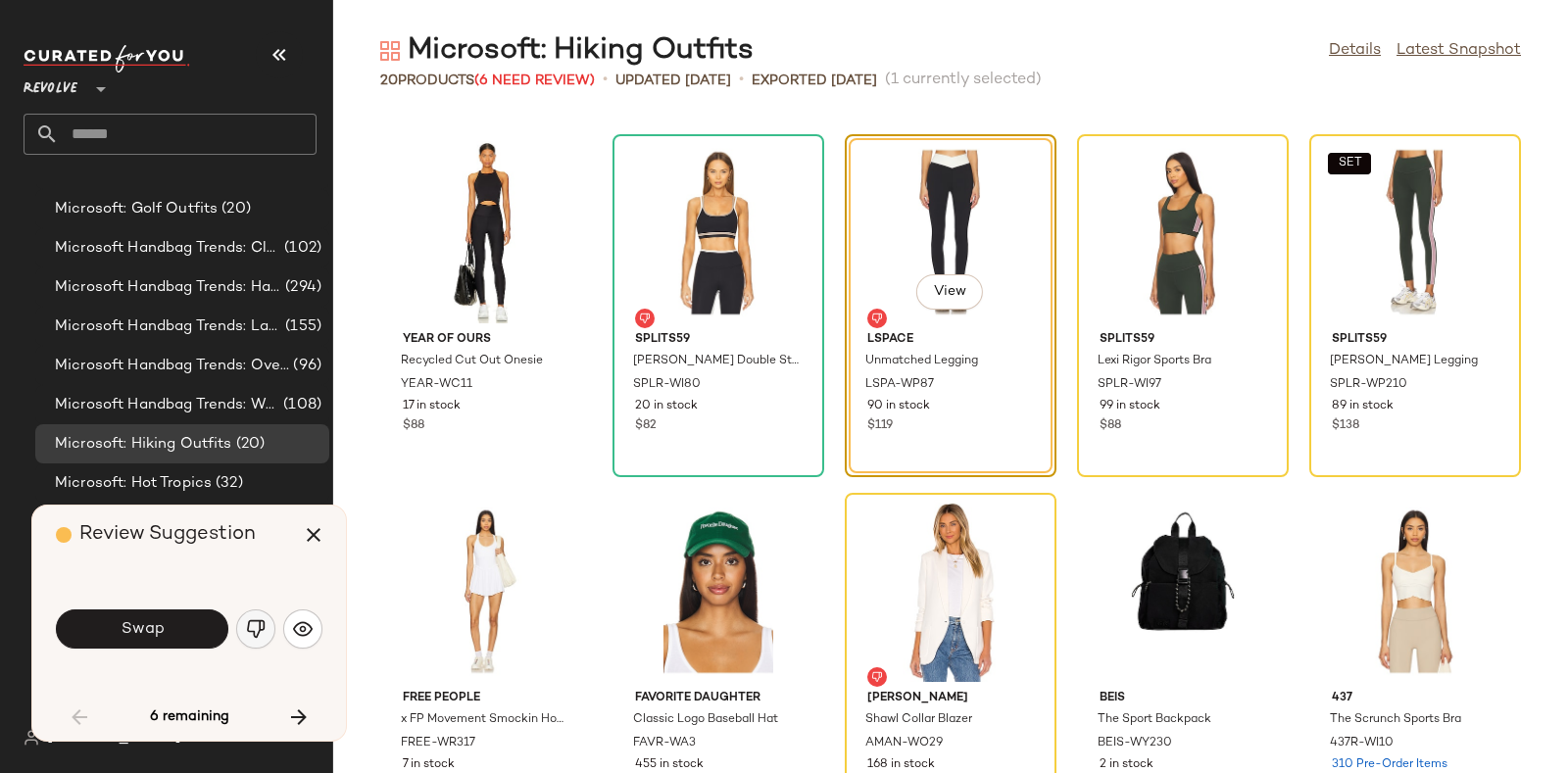
click at [250, 621] on img "button" at bounding box center [256, 629] width 20 height 20
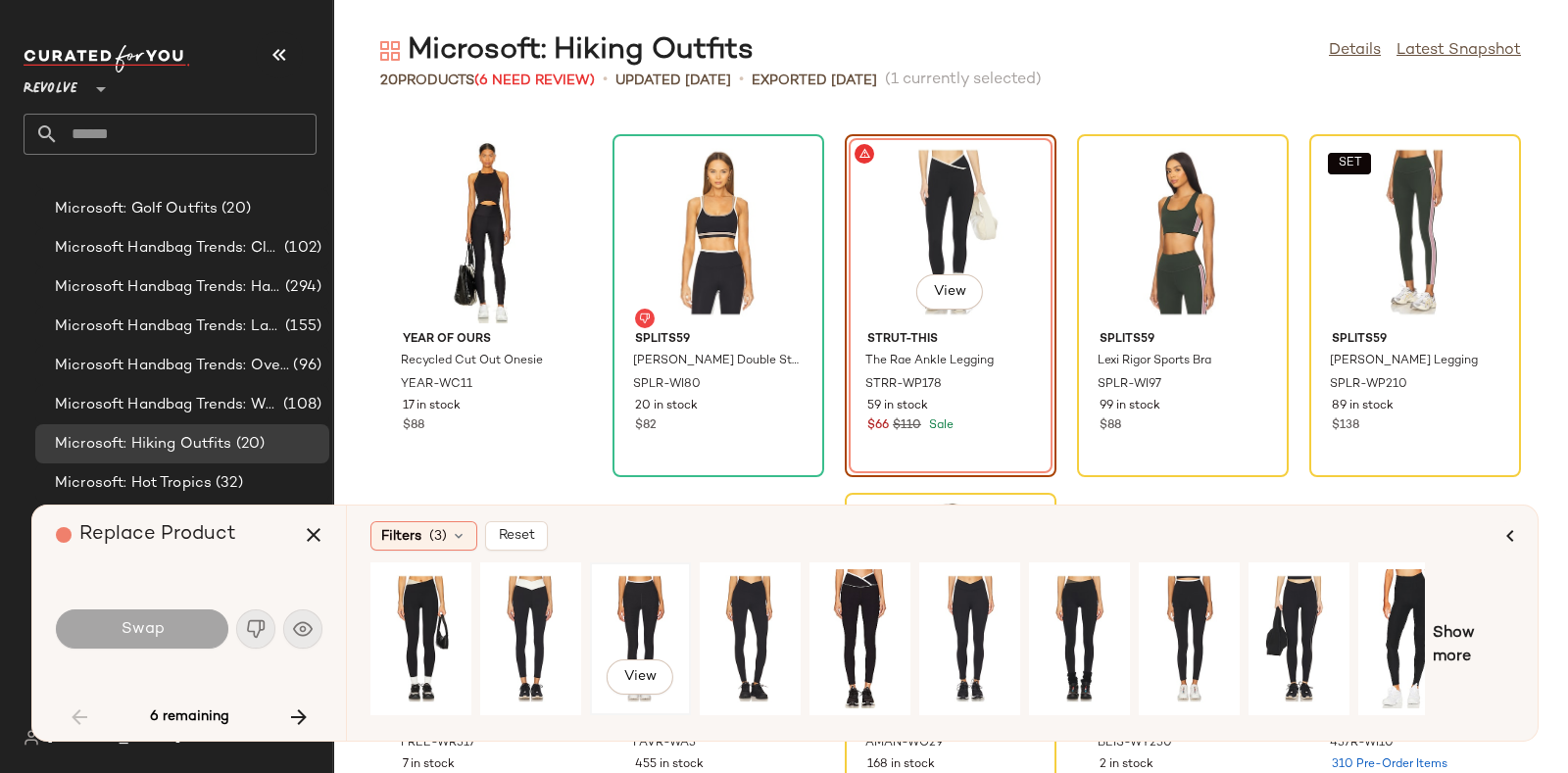
click at [637, 605] on div "View" at bounding box center [640, 639] width 87 height 139
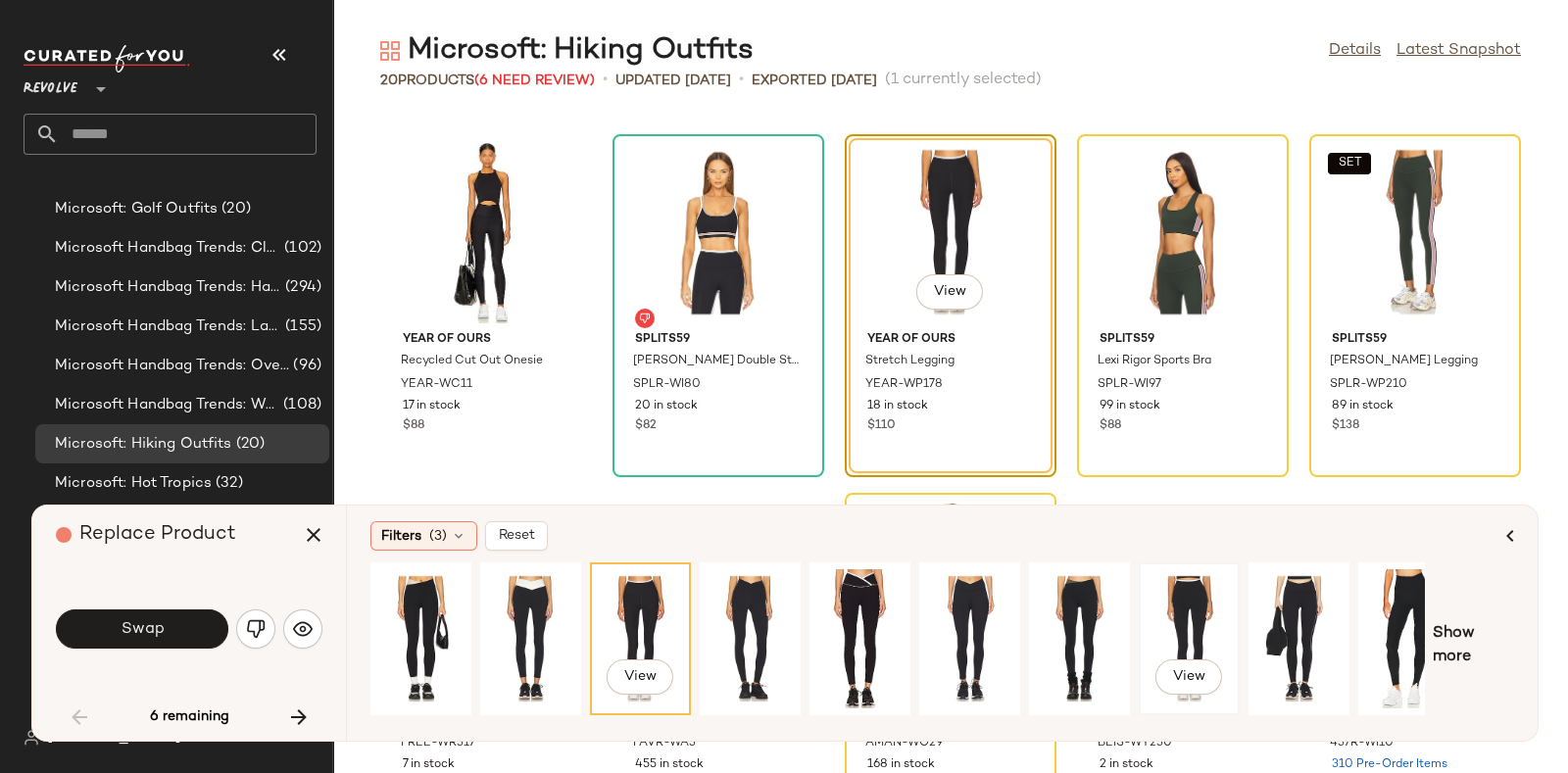
scroll to position [0, 33]
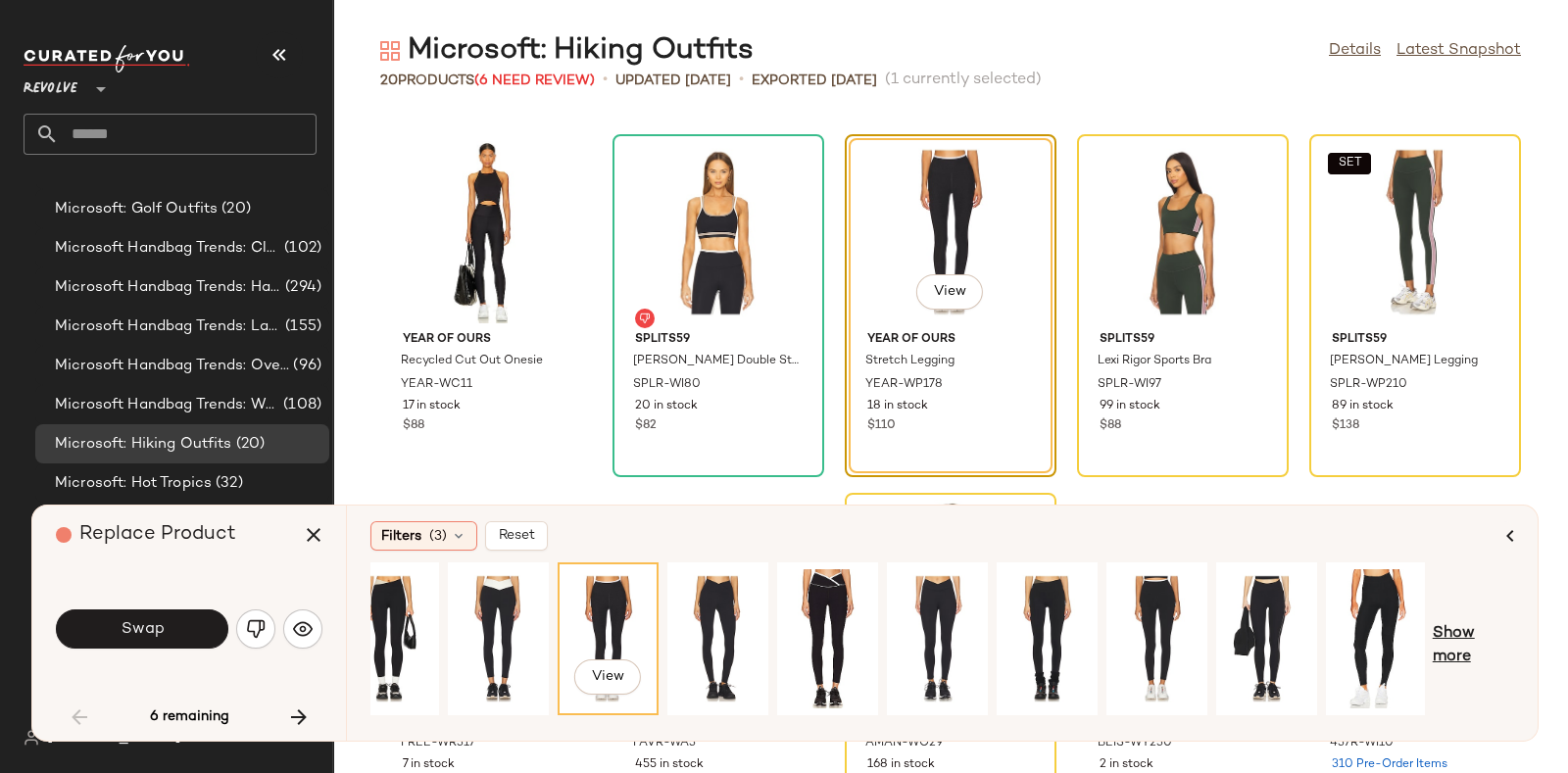
click at [1447, 629] on span "Show more" at bounding box center [1473, 645] width 81 height 47
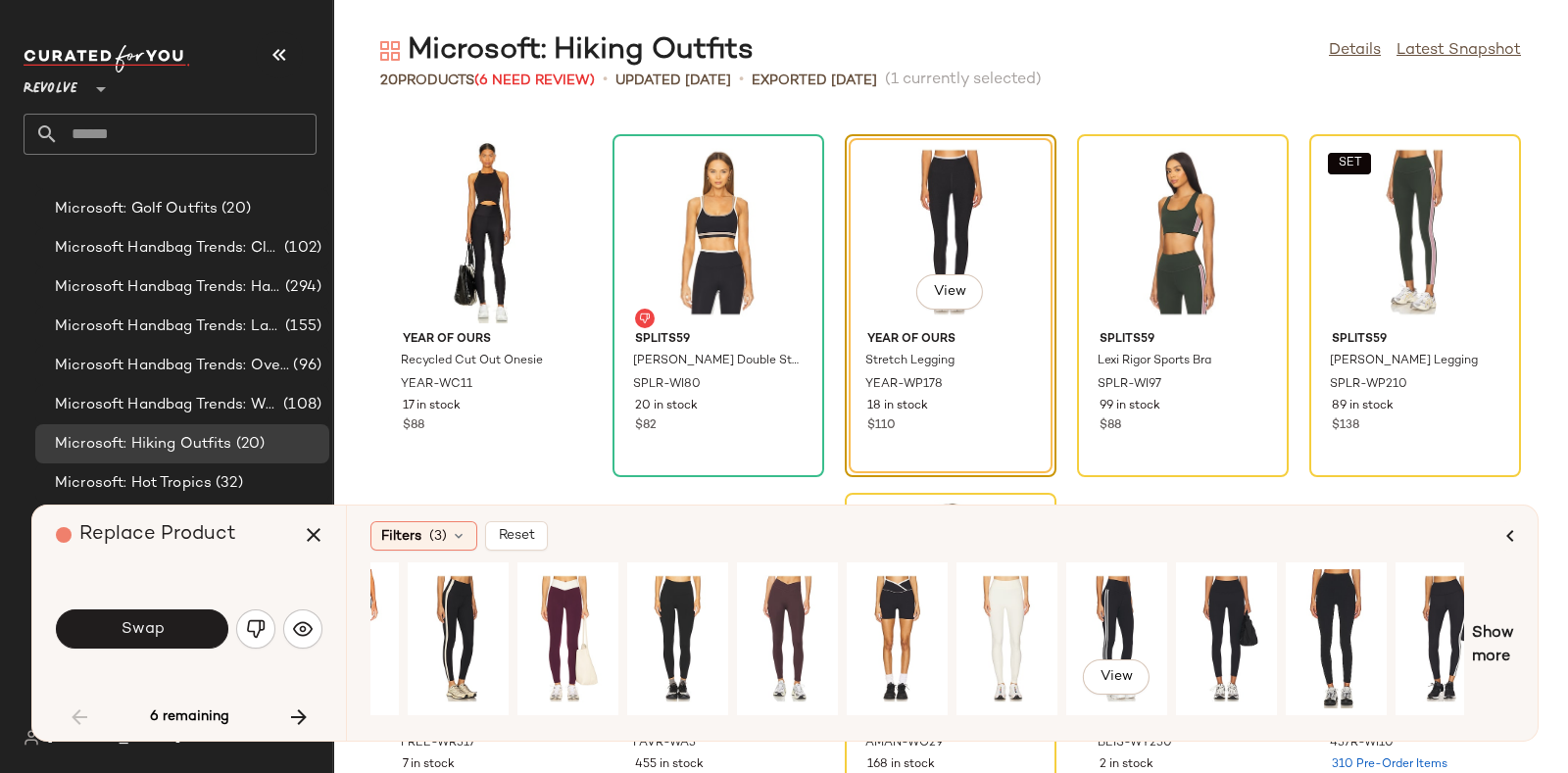
scroll to position [0, 1091]
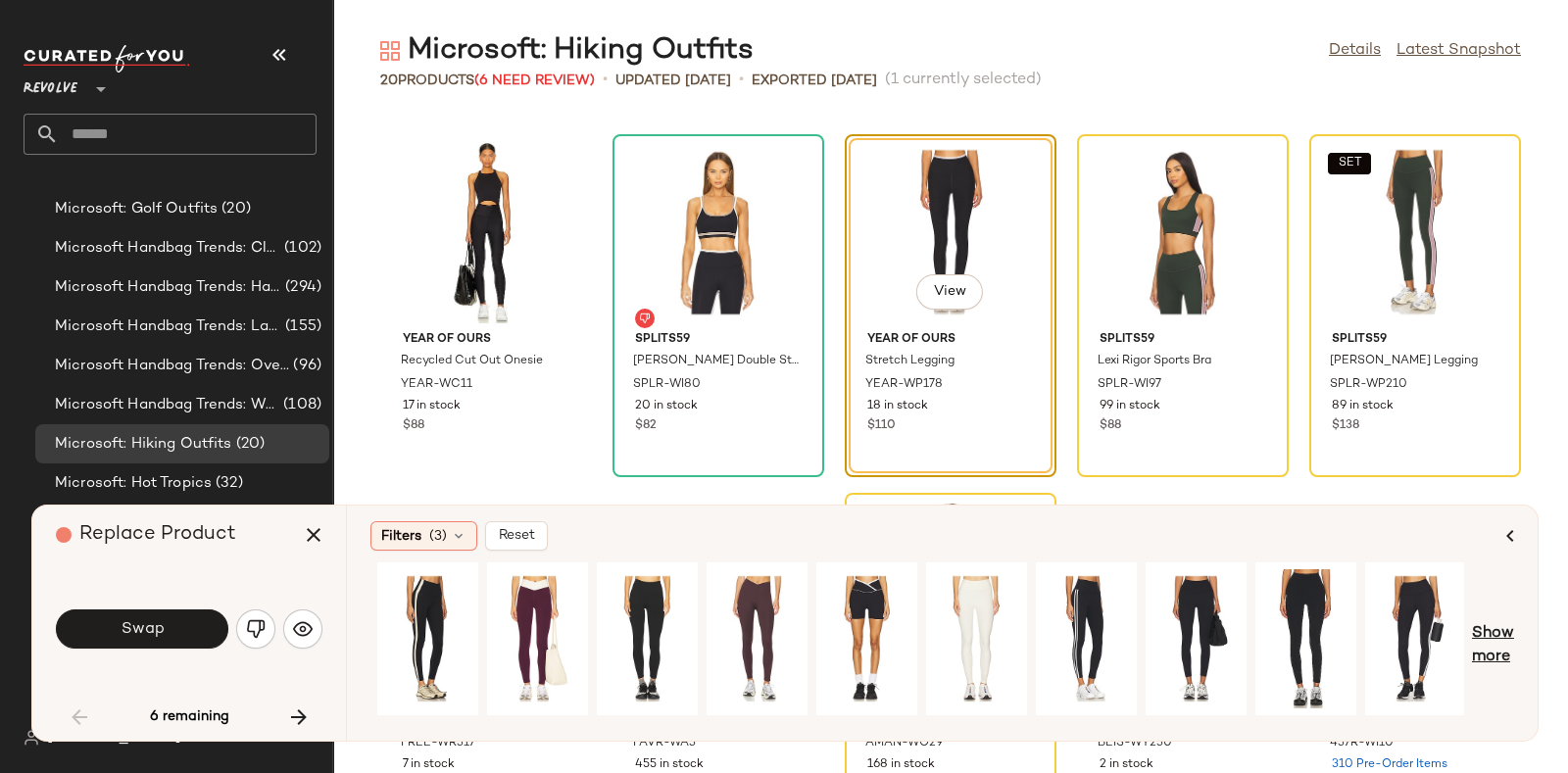
click at [1497, 629] on span "Show more" at bounding box center [1493, 645] width 43 height 47
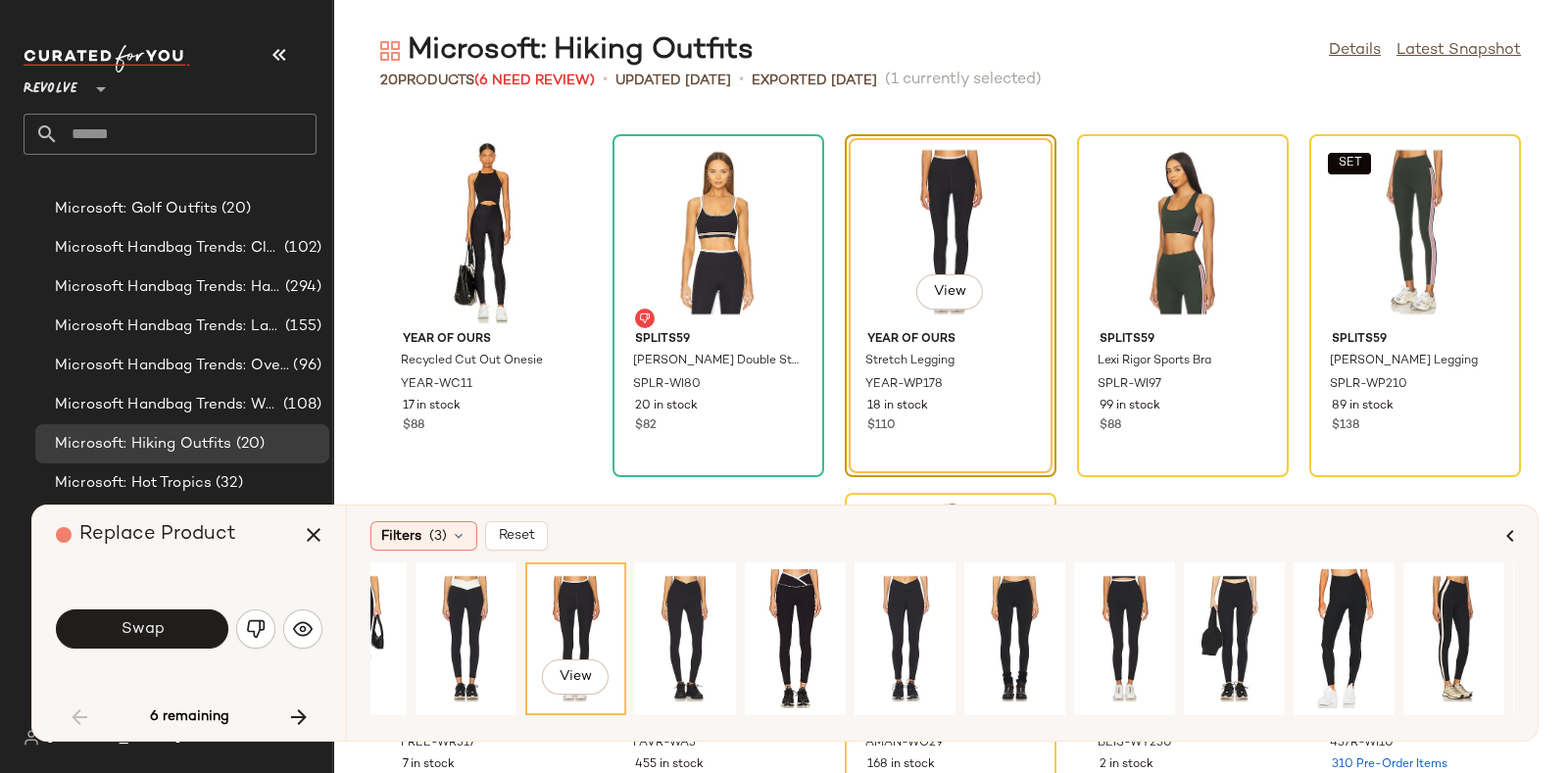
scroll to position [0, 0]
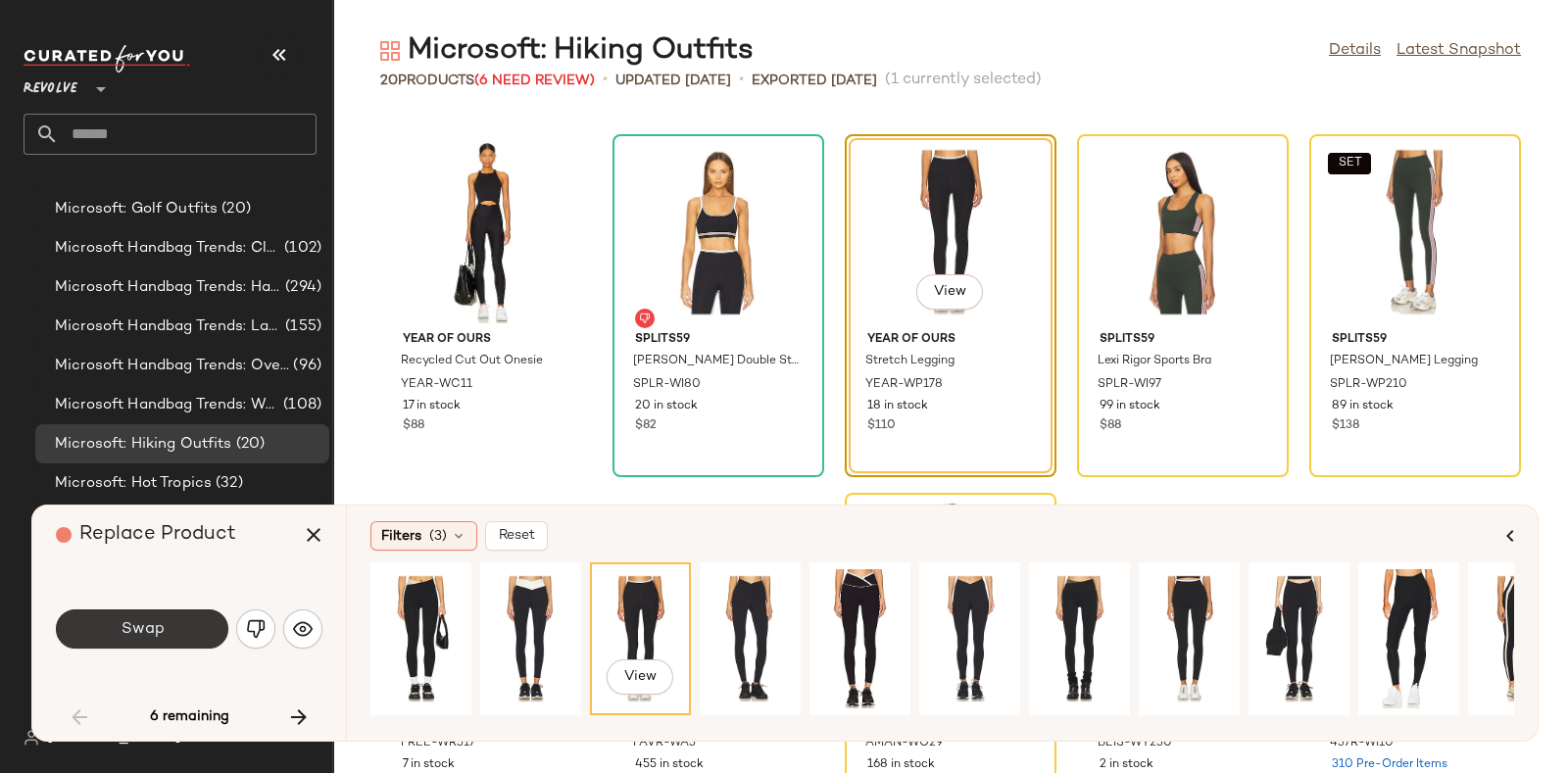
click at [137, 624] on span "Swap" at bounding box center [142, 629] width 45 height 19
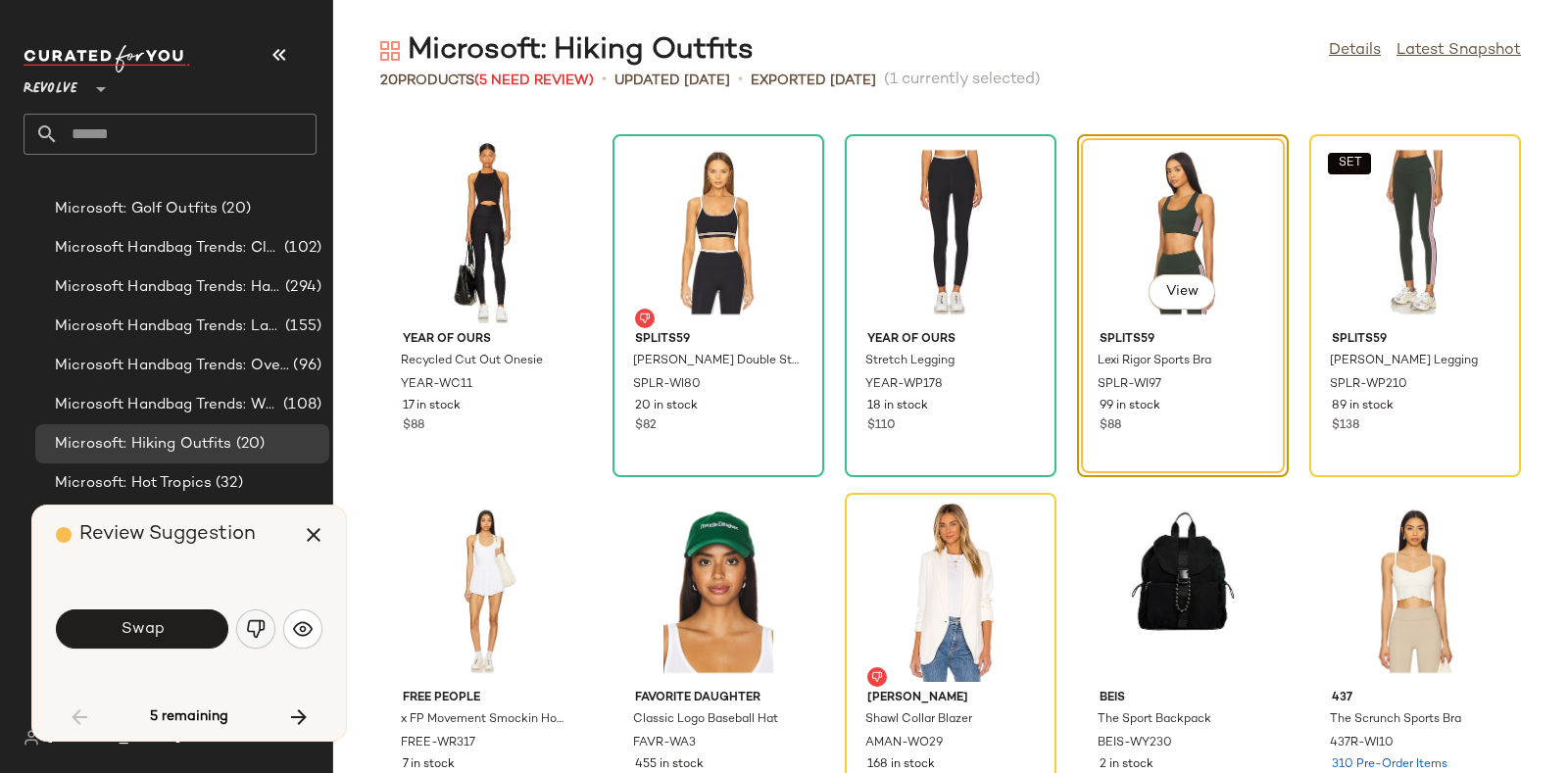
click at [257, 633] on img "button" at bounding box center [256, 629] width 20 height 20
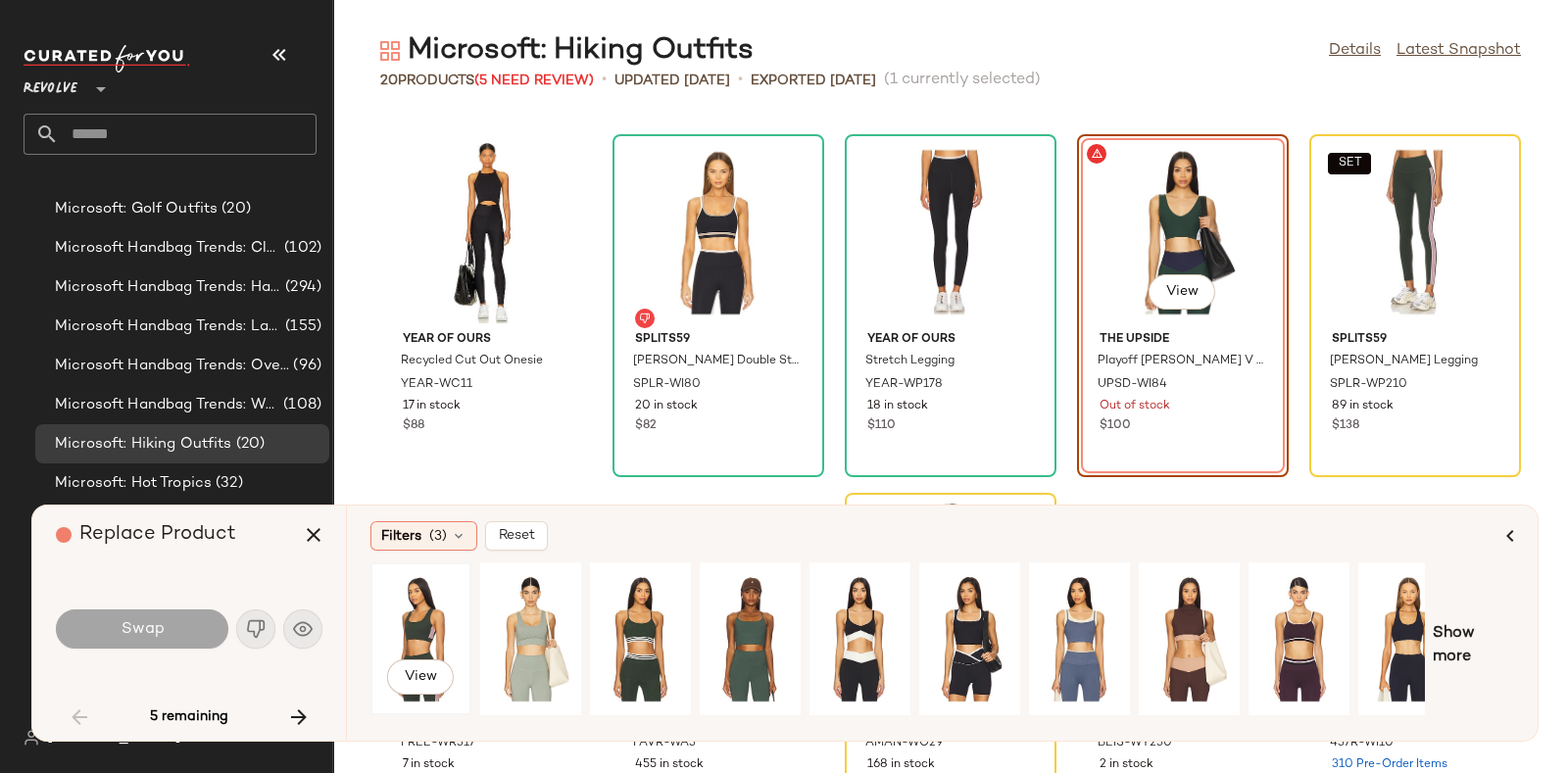
click at [426, 611] on div "View" at bounding box center [421, 639] width 87 height 139
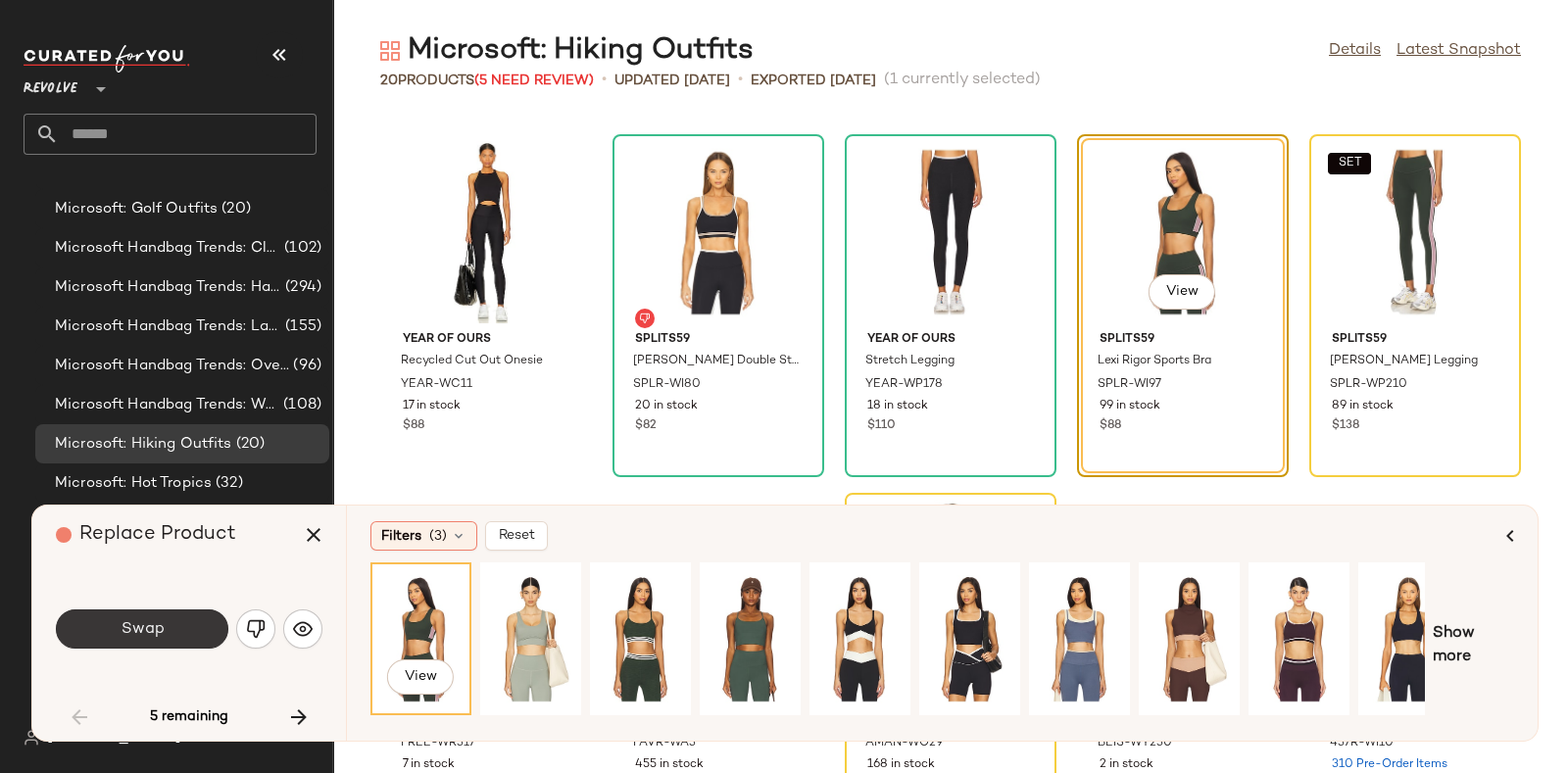
click at [150, 625] on span "Swap" at bounding box center [142, 629] width 45 height 19
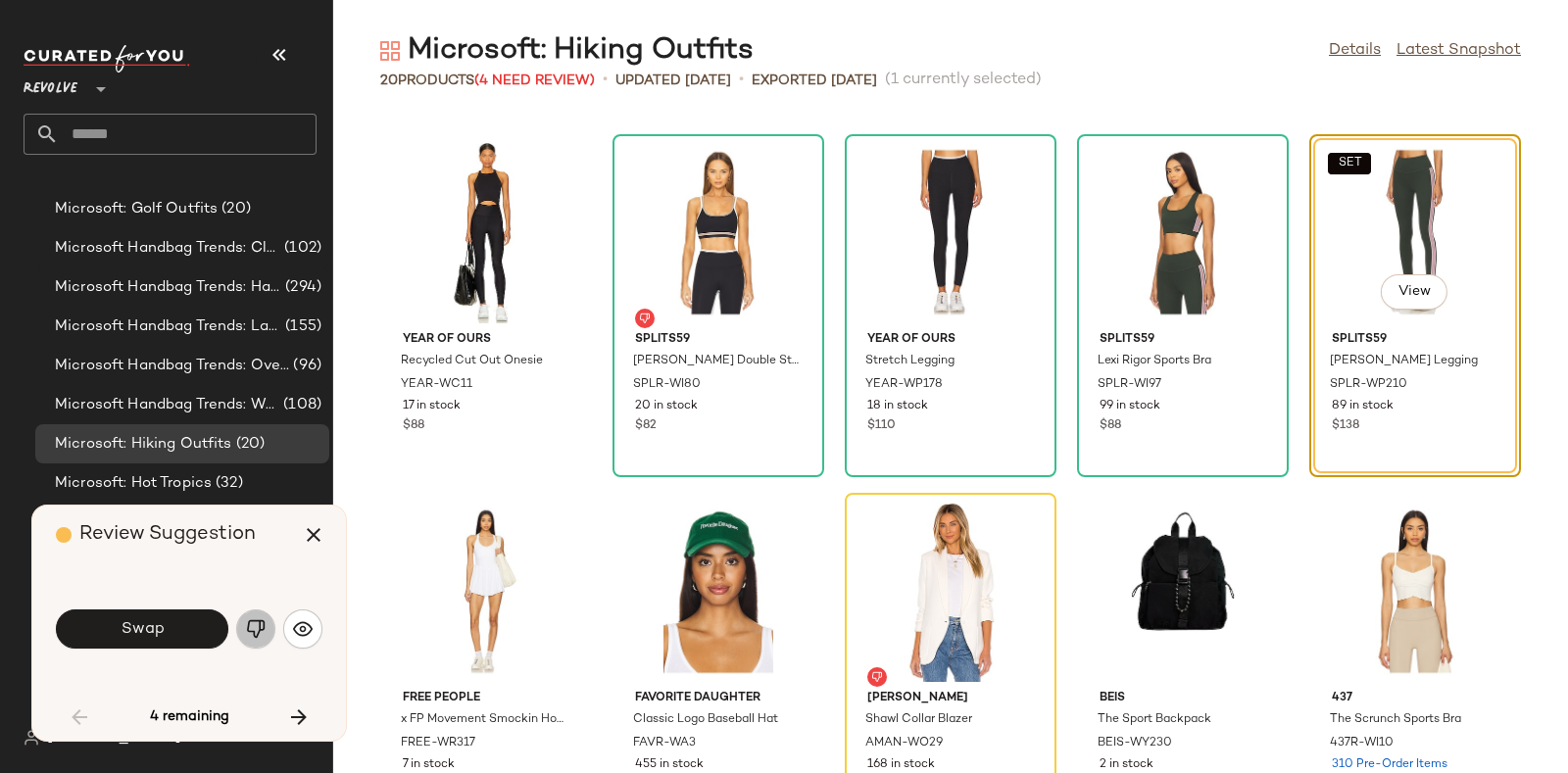
click at [251, 628] on img "button" at bounding box center [256, 629] width 20 height 20
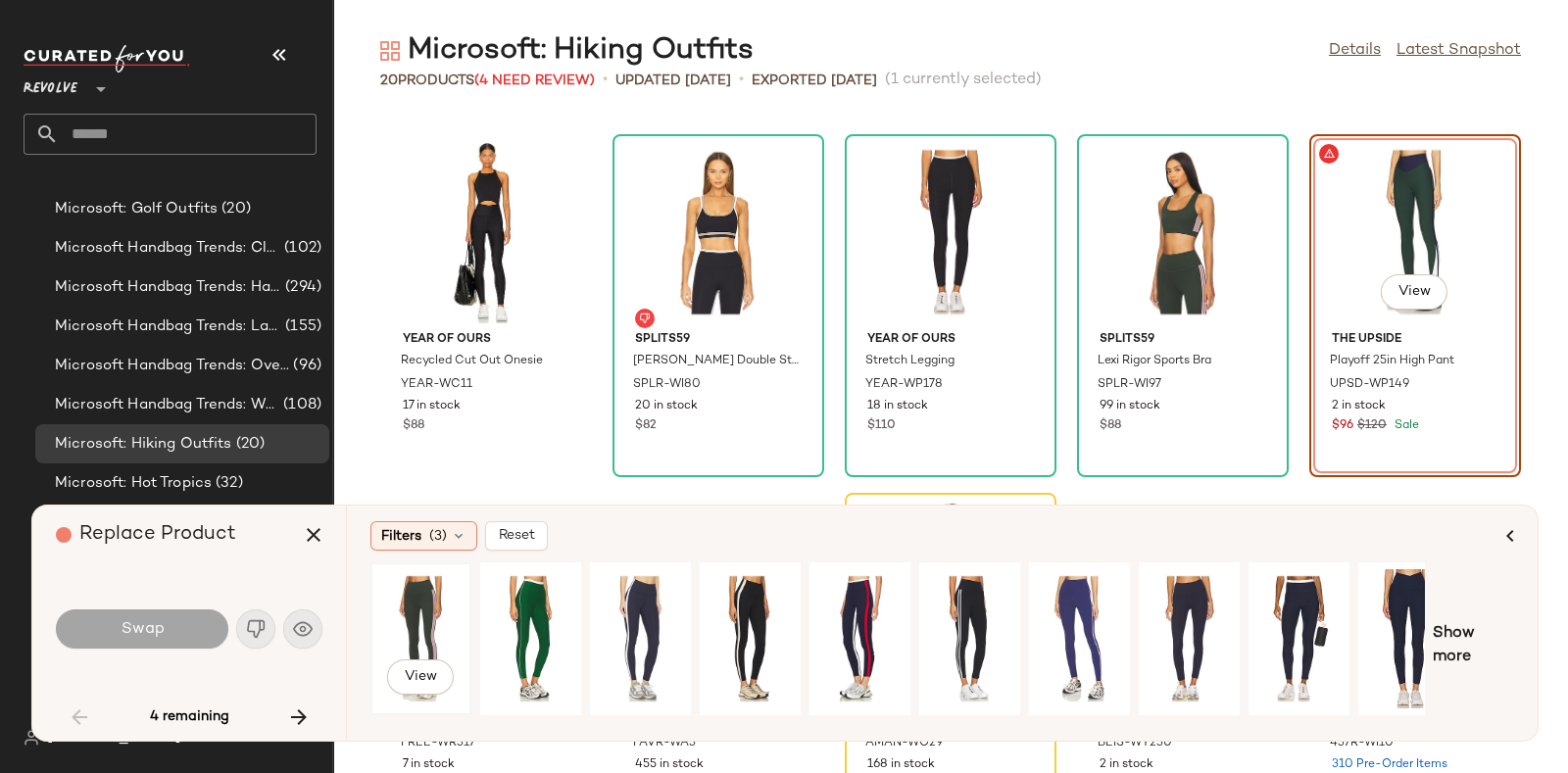
click at [424, 609] on div "View" at bounding box center [421, 639] width 87 height 139
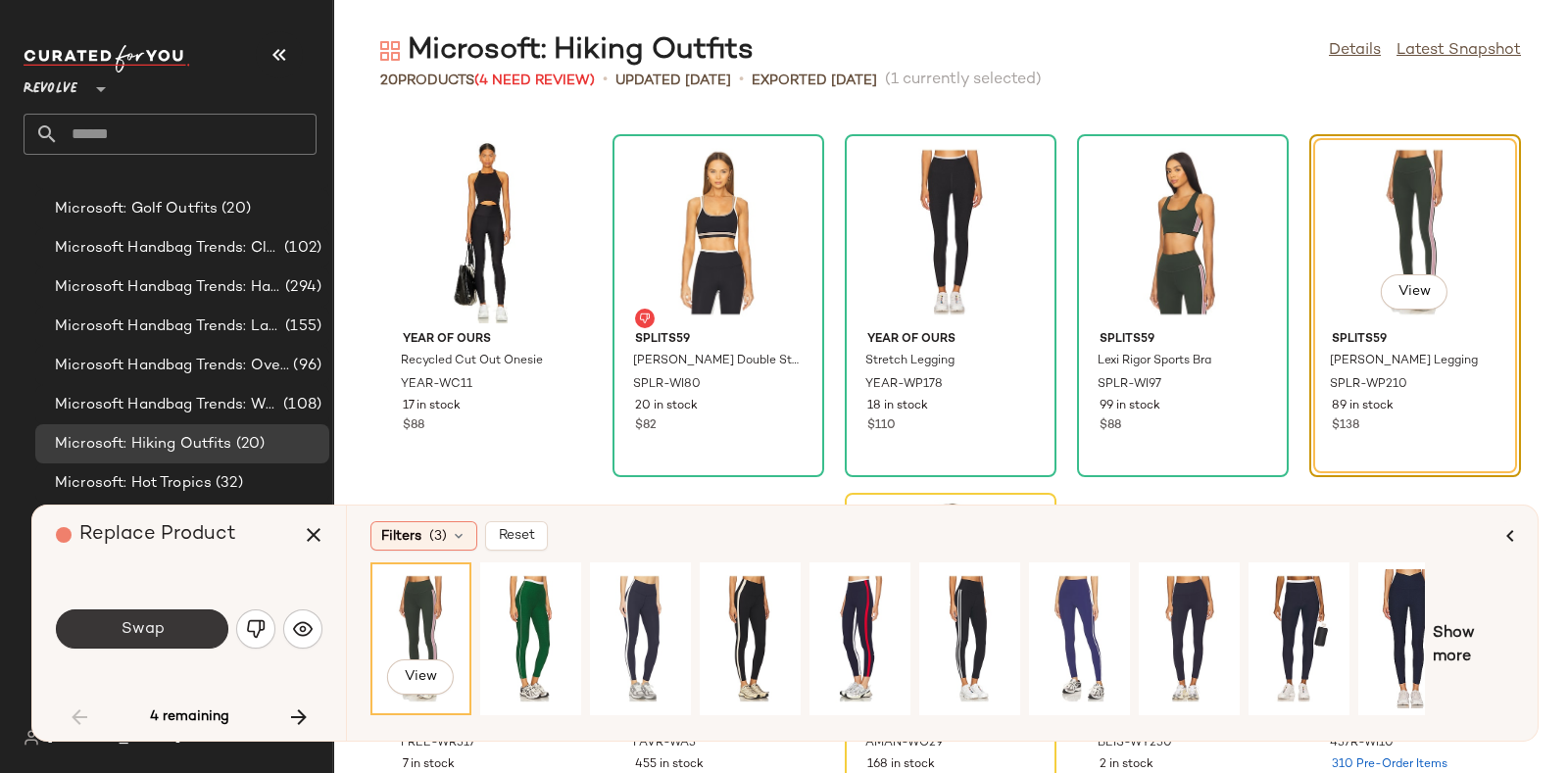
click at [152, 622] on span "Swap" at bounding box center [142, 629] width 45 height 19
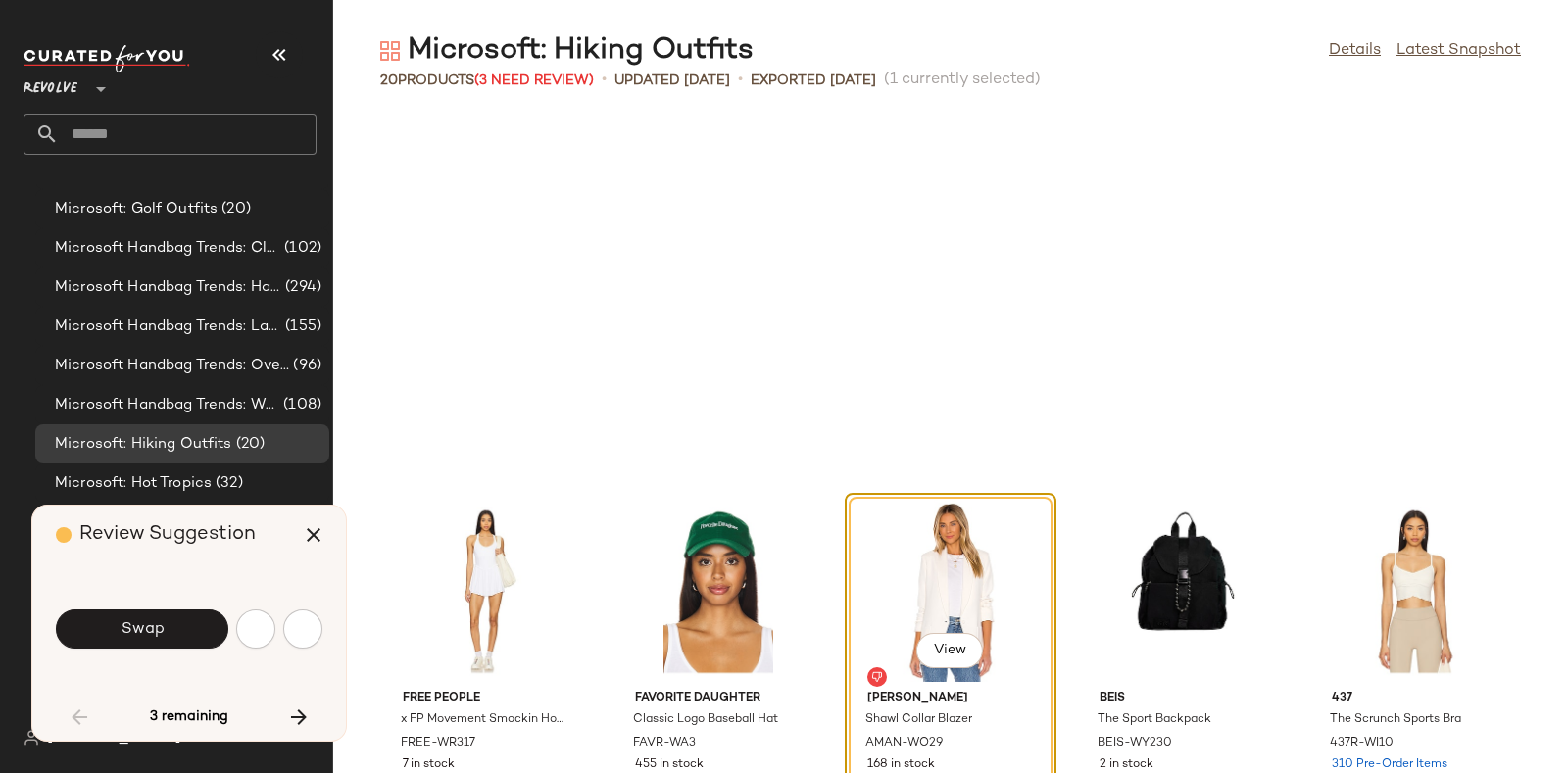
scroll to position [717, 0]
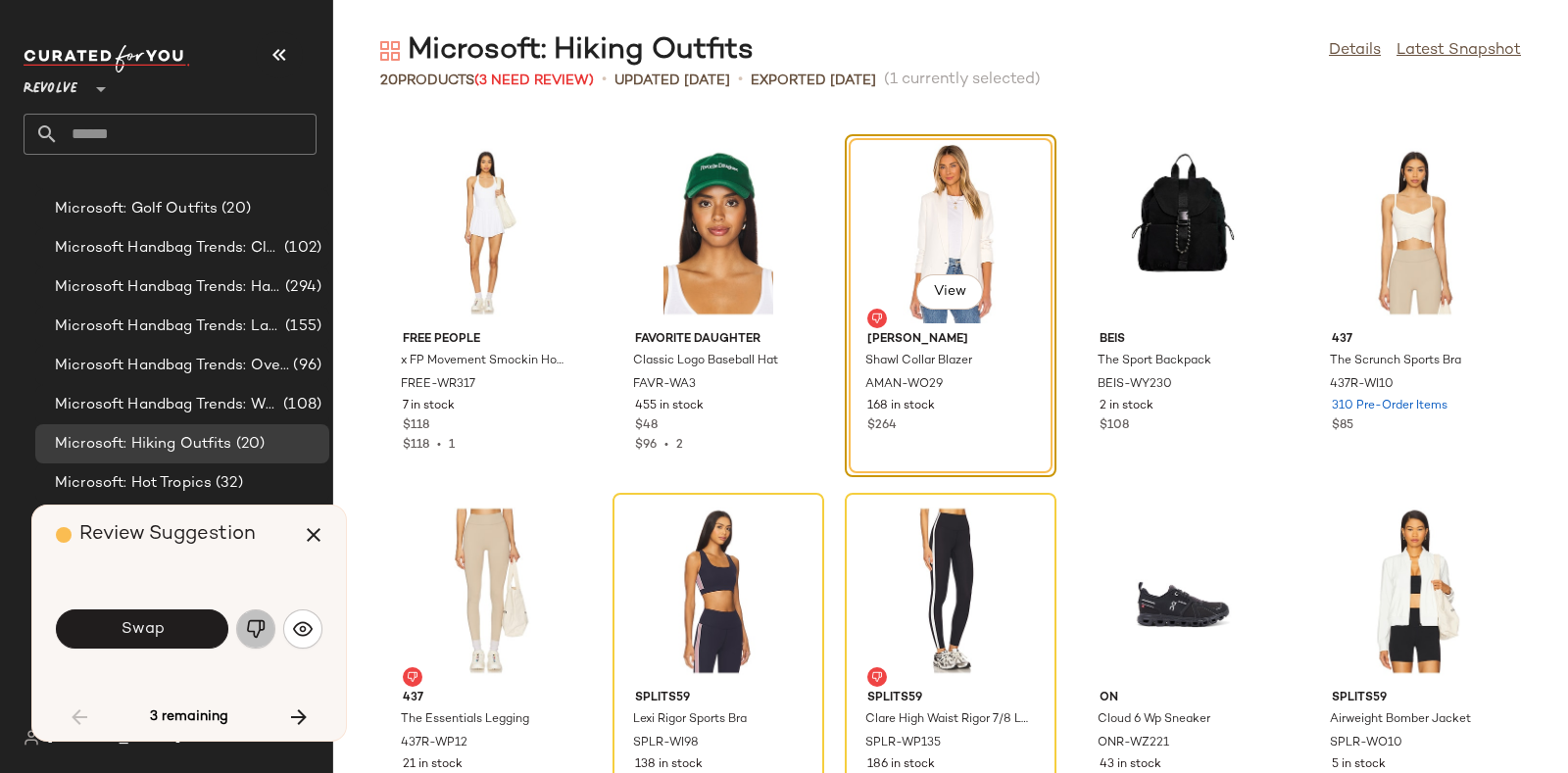
click at [247, 628] on img "button" at bounding box center [256, 629] width 20 height 20
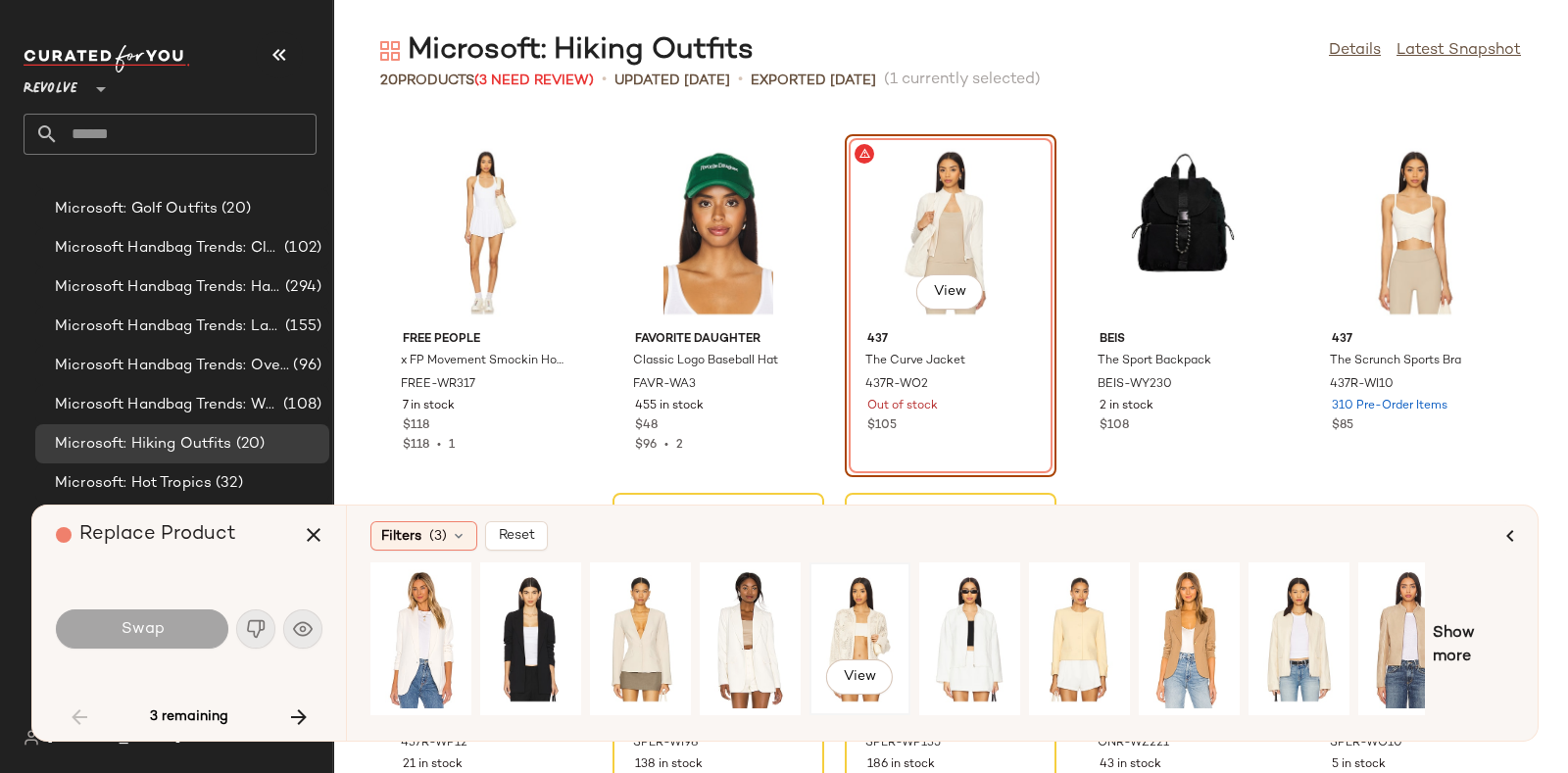
click at [873, 609] on div "View" at bounding box center [860, 639] width 87 height 139
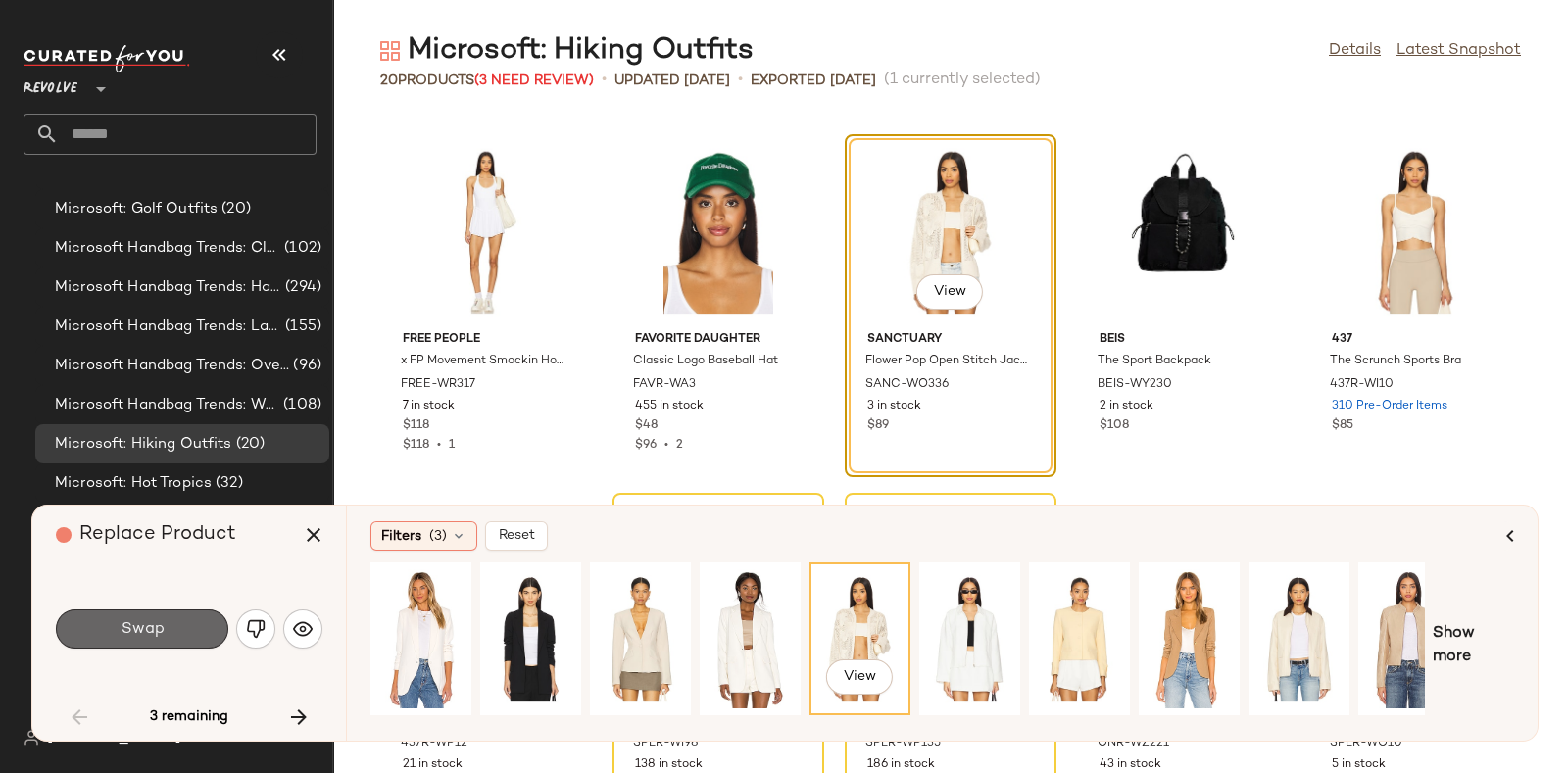
click at [166, 619] on button "Swap" at bounding box center [142, 629] width 172 height 40
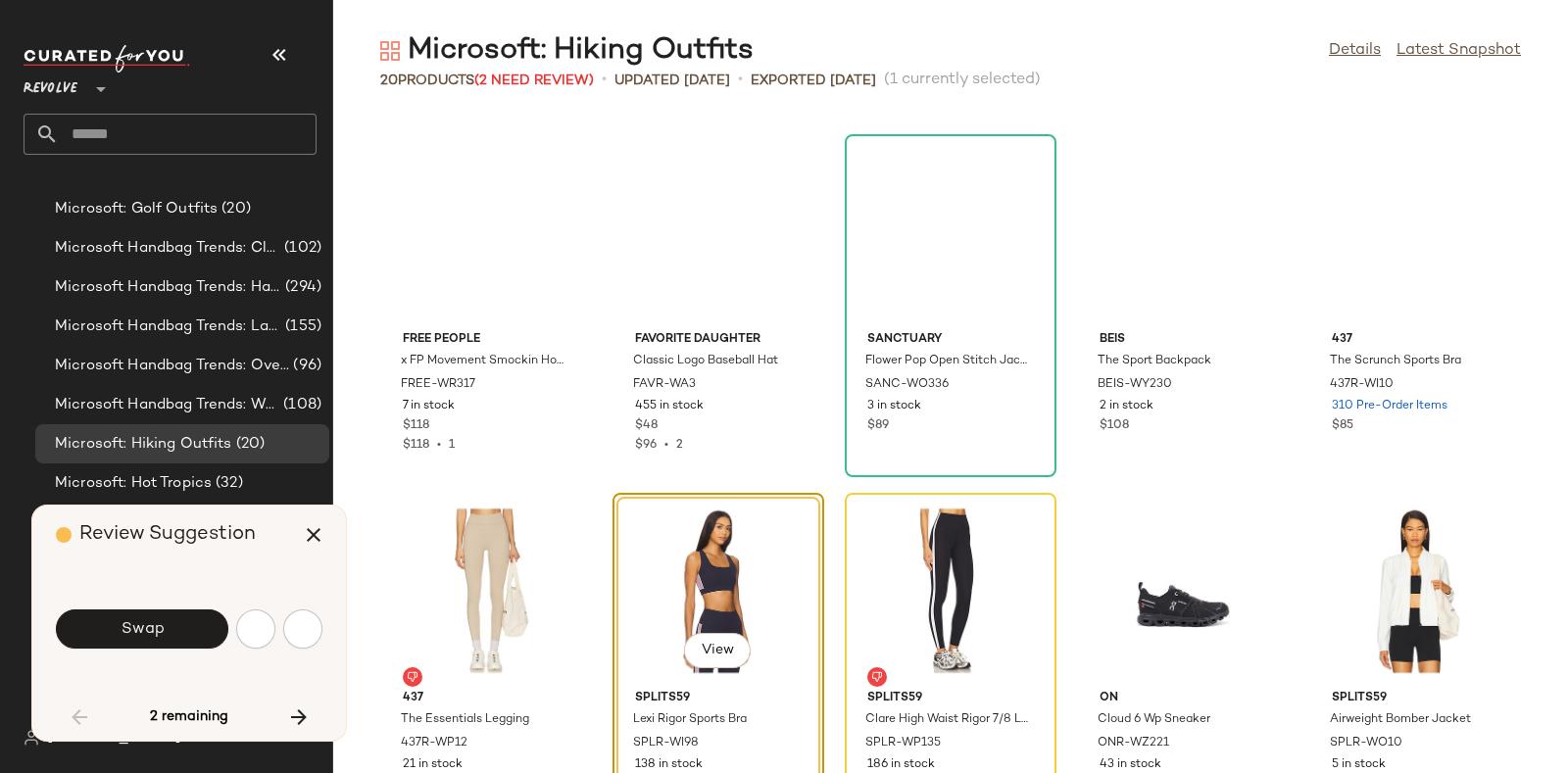
scroll to position [778, 0]
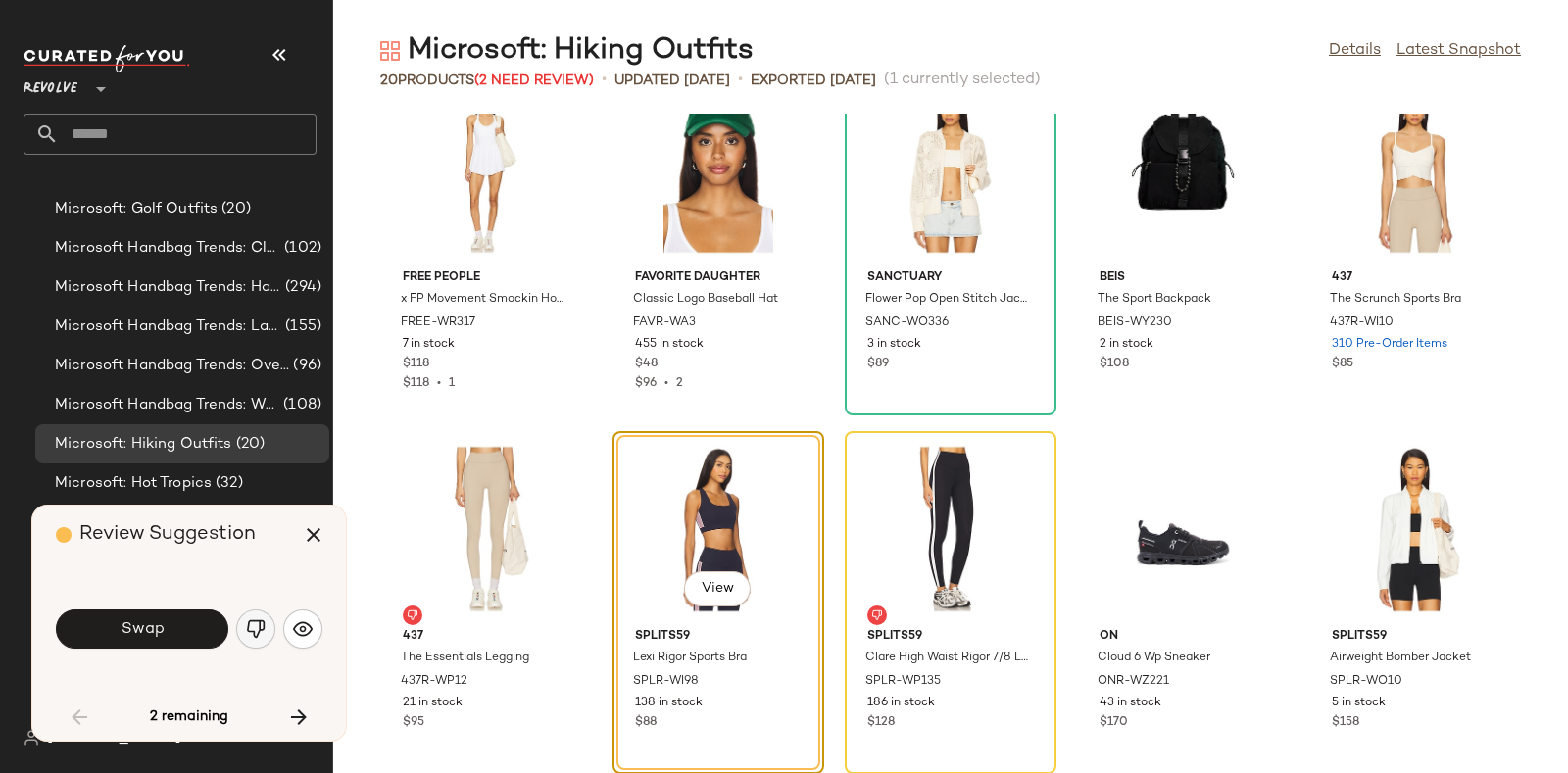
click at [255, 622] on img "button" at bounding box center [256, 629] width 20 height 20
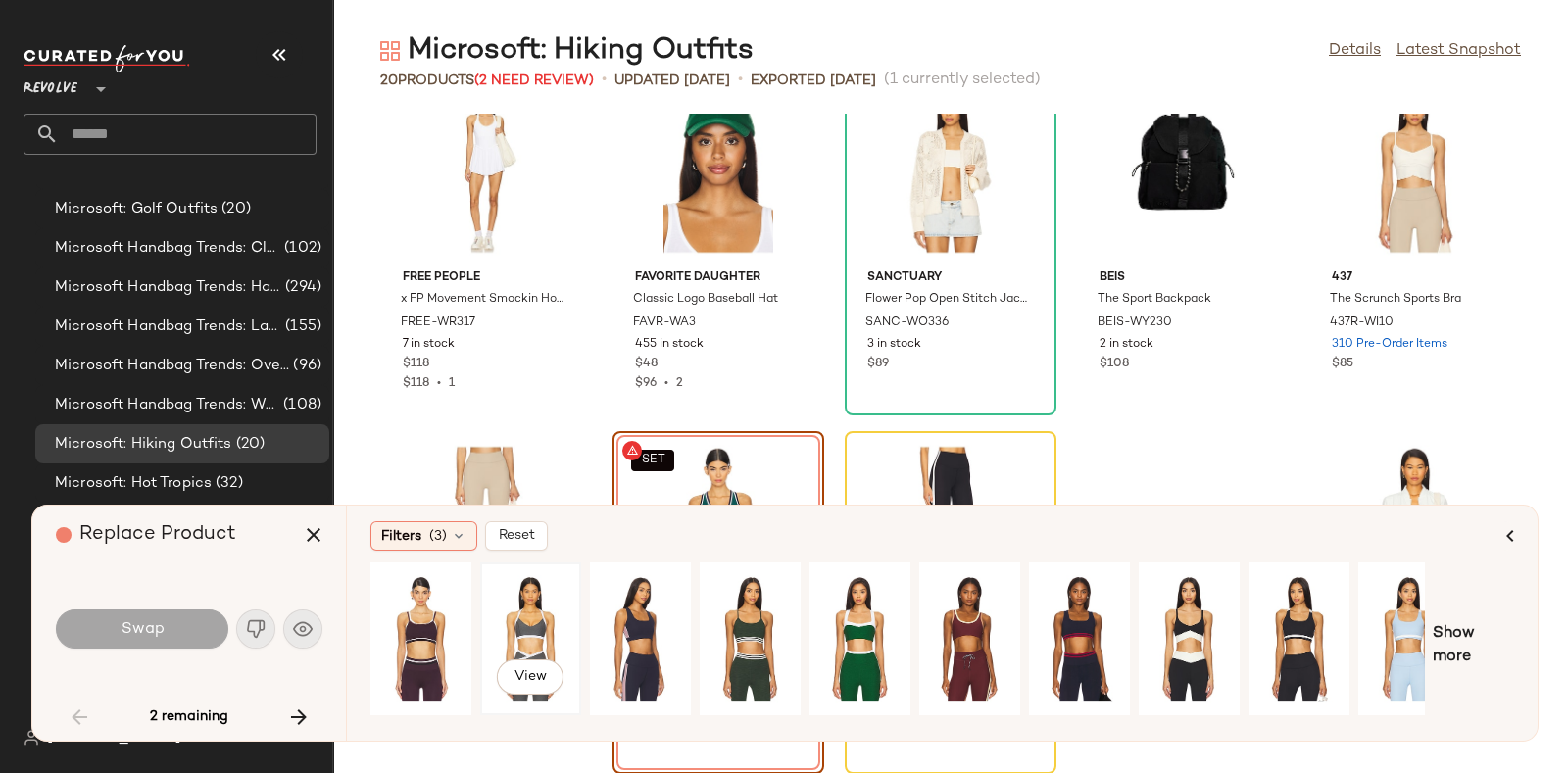
click at [504, 623] on div "View" at bounding box center [531, 639] width 87 height 139
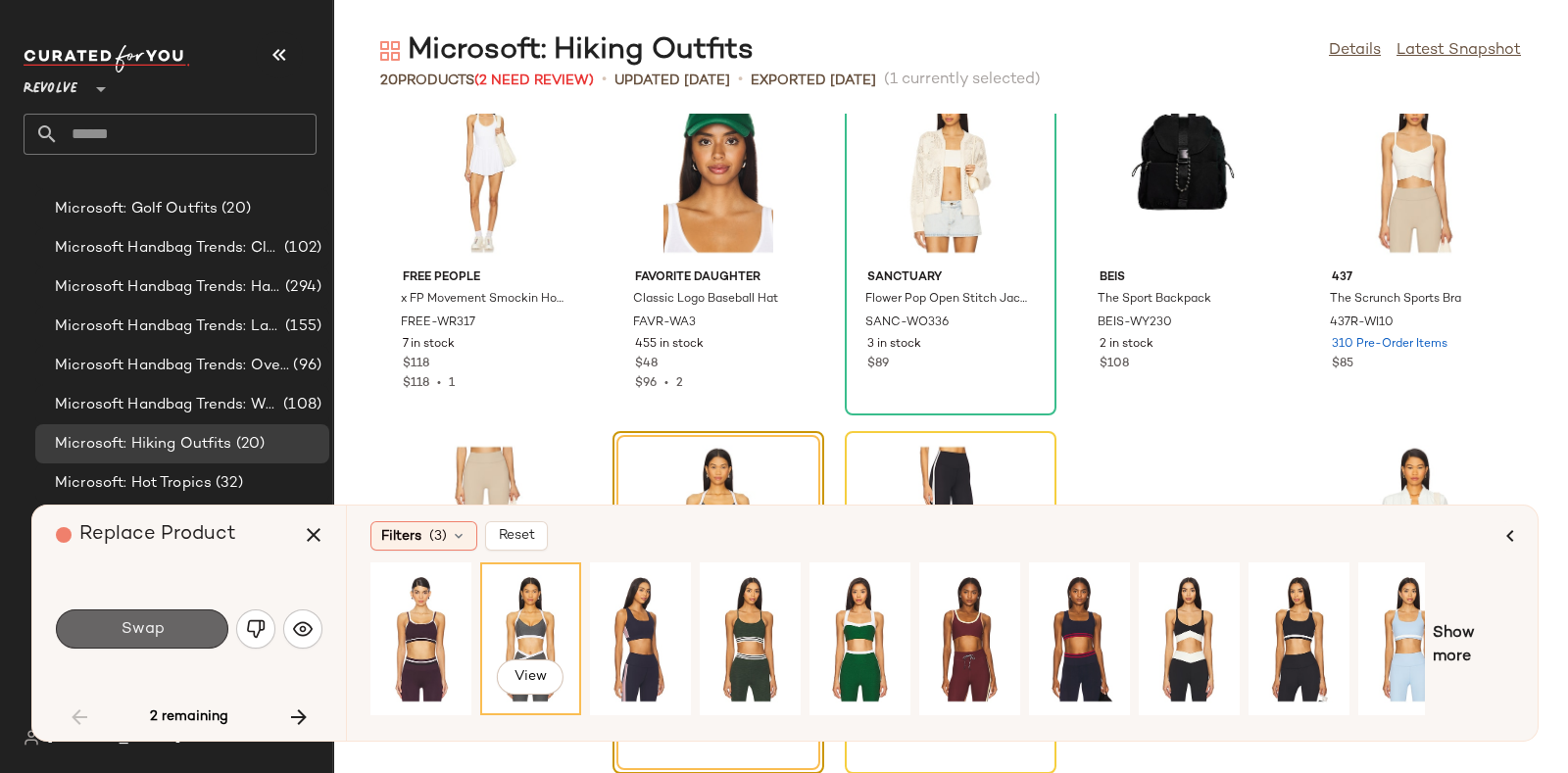
click at [175, 622] on button "Swap" at bounding box center [142, 629] width 172 height 40
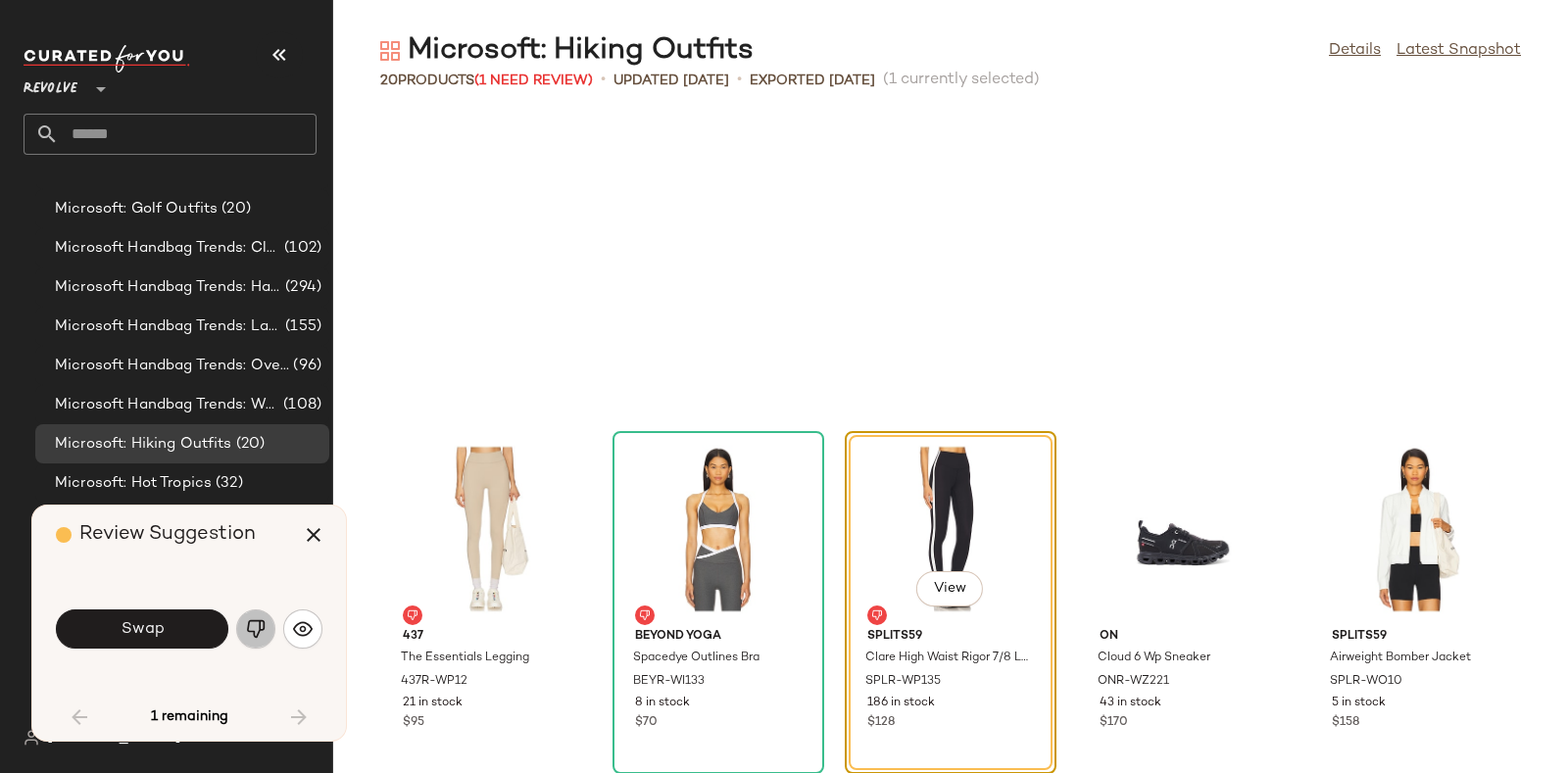
click at [251, 618] on button "button" at bounding box center [256, 629] width 40 height 40
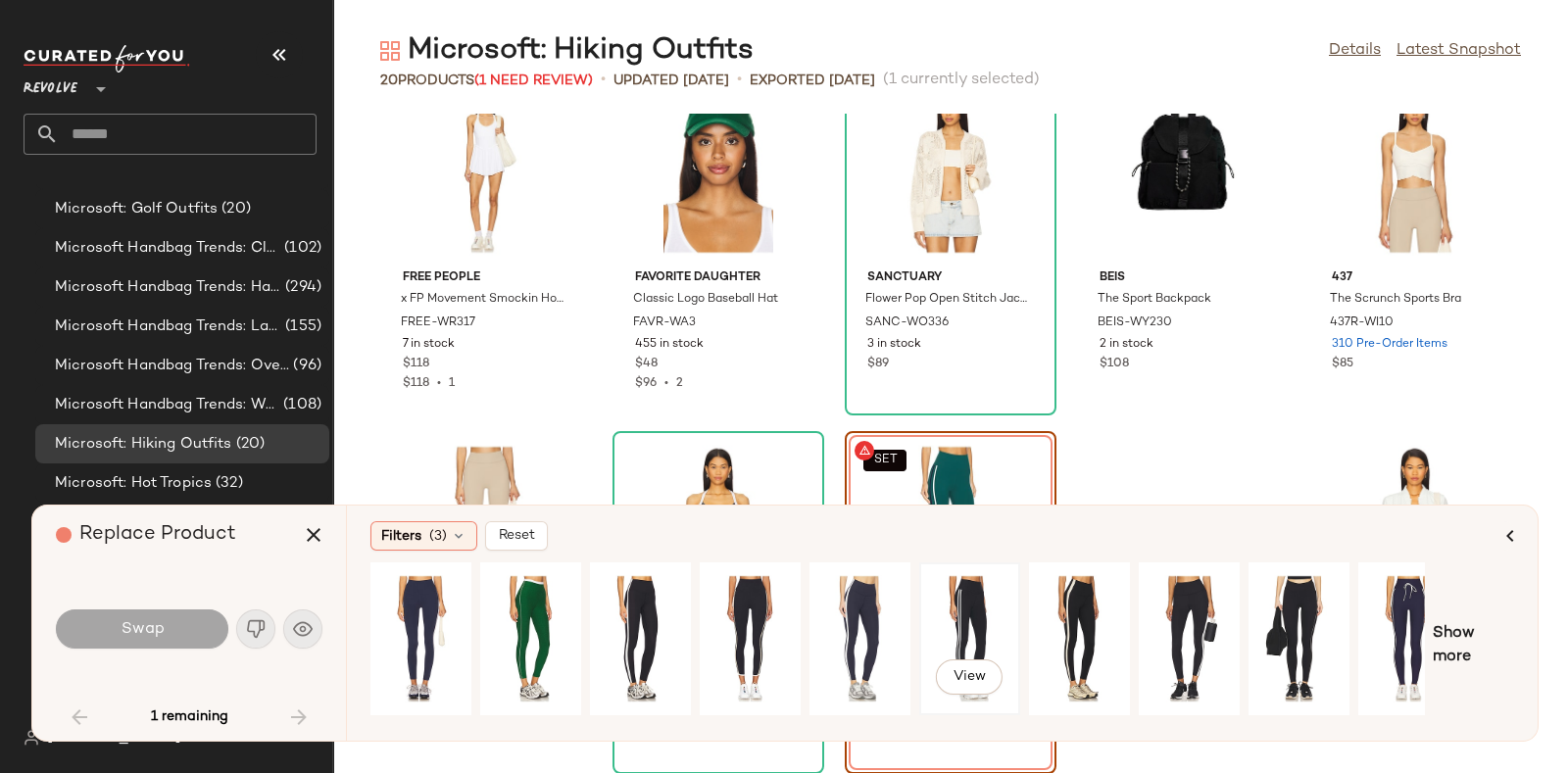
scroll to position [0, 33]
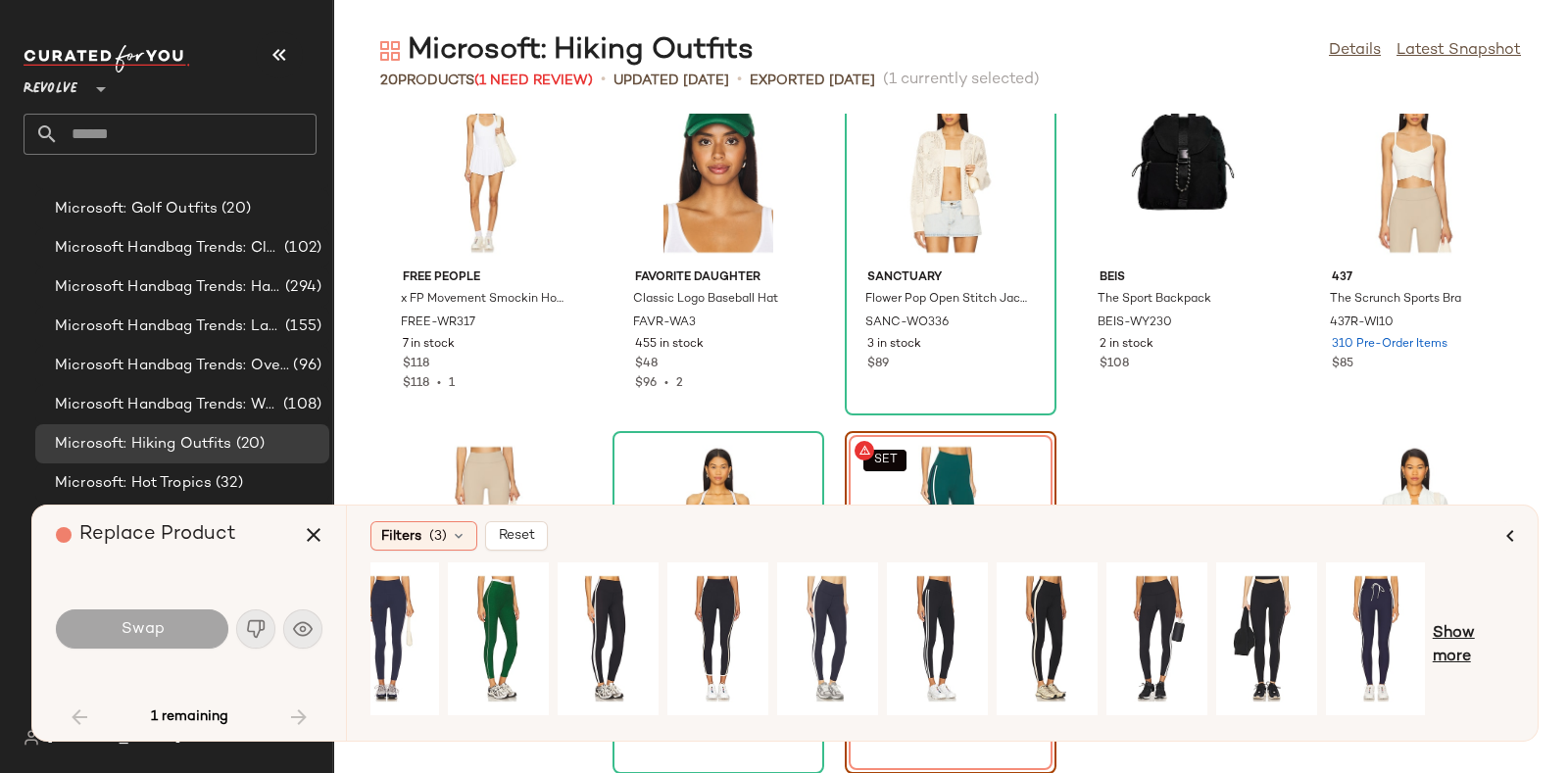
click at [1452, 631] on span "Show more" at bounding box center [1473, 645] width 81 height 47
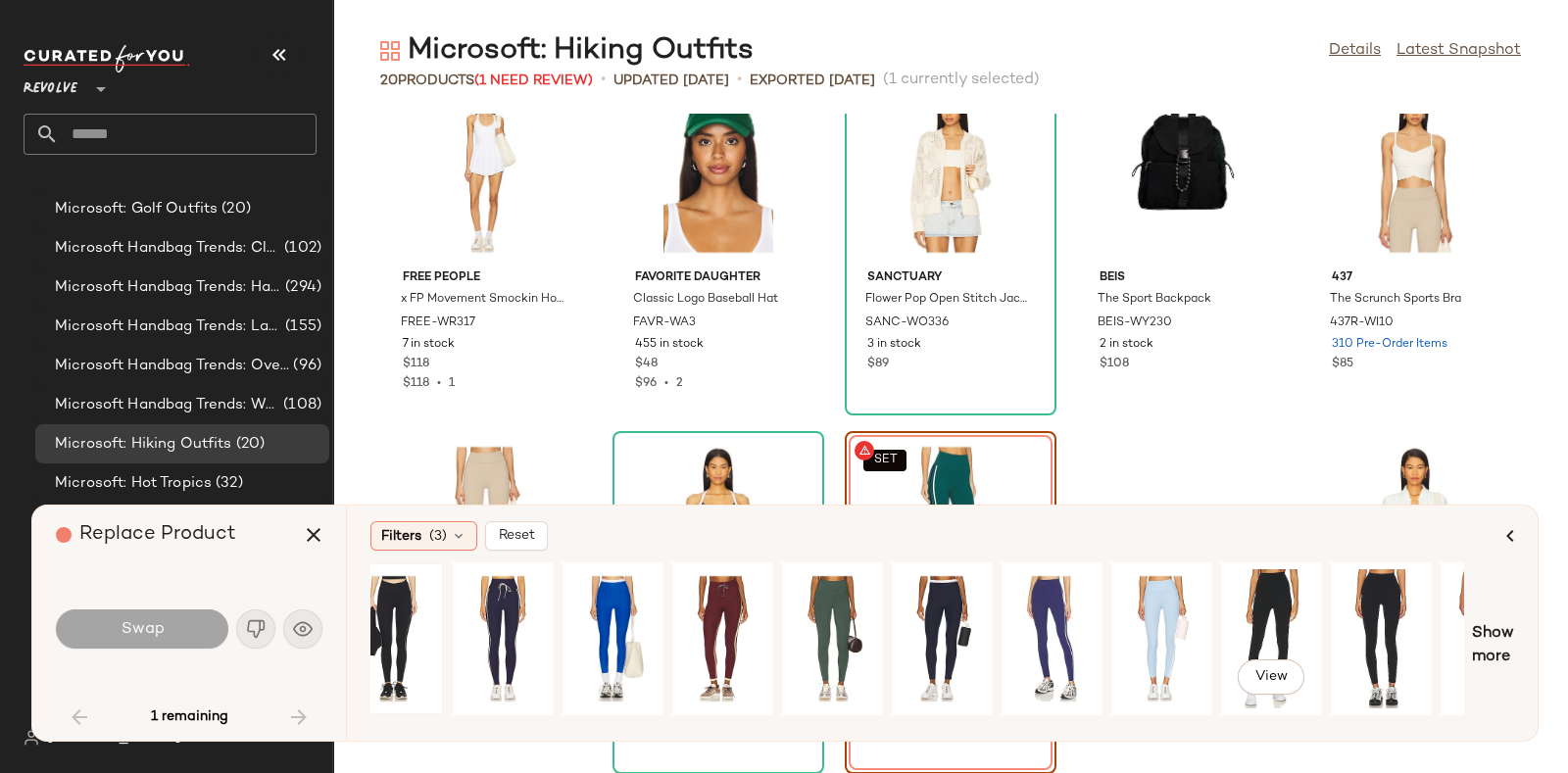
scroll to position [0, 1091]
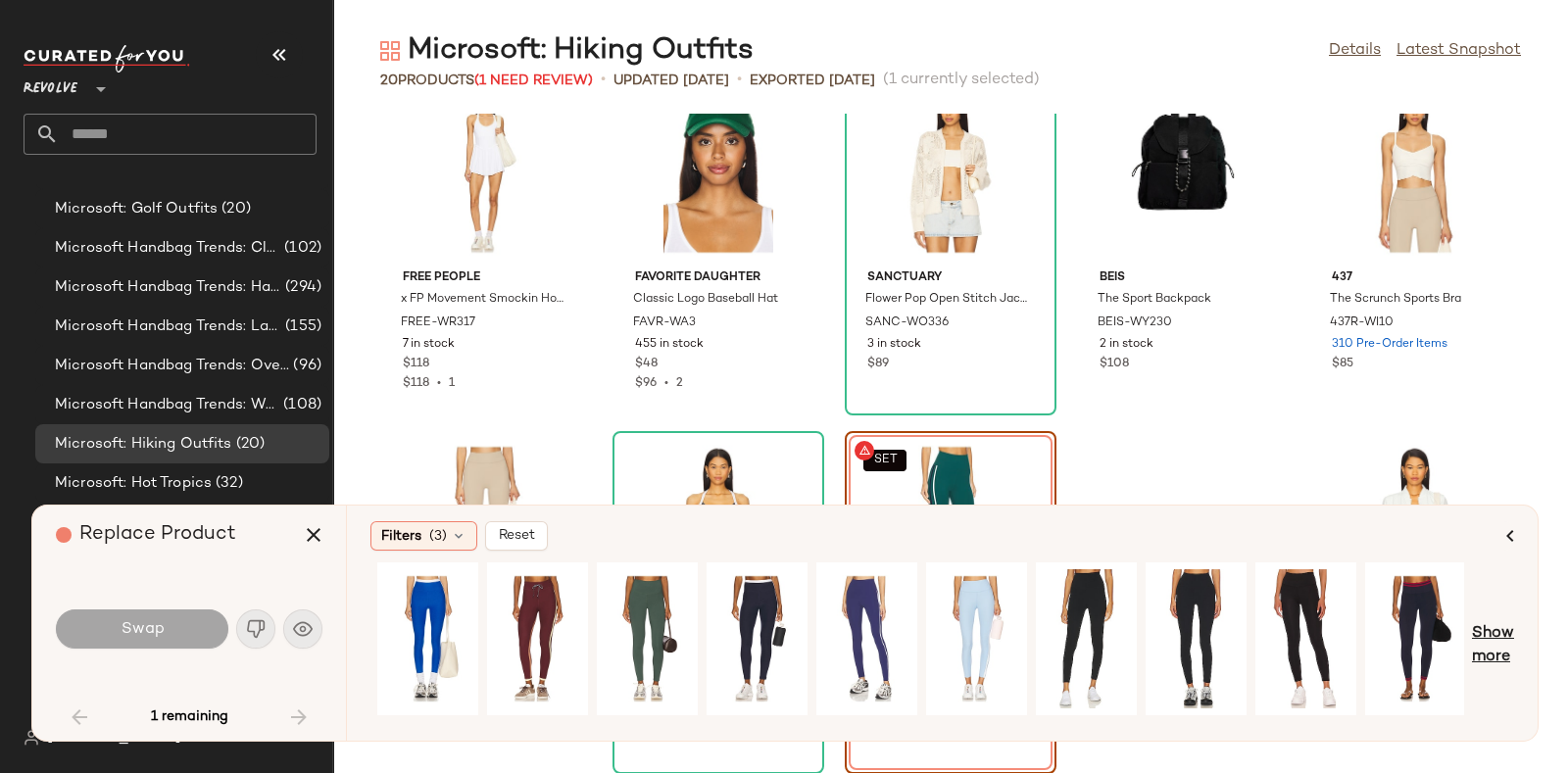
click at [1499, 633] on span "Show more" at bounding box center [1493, 645] width 43 height 47
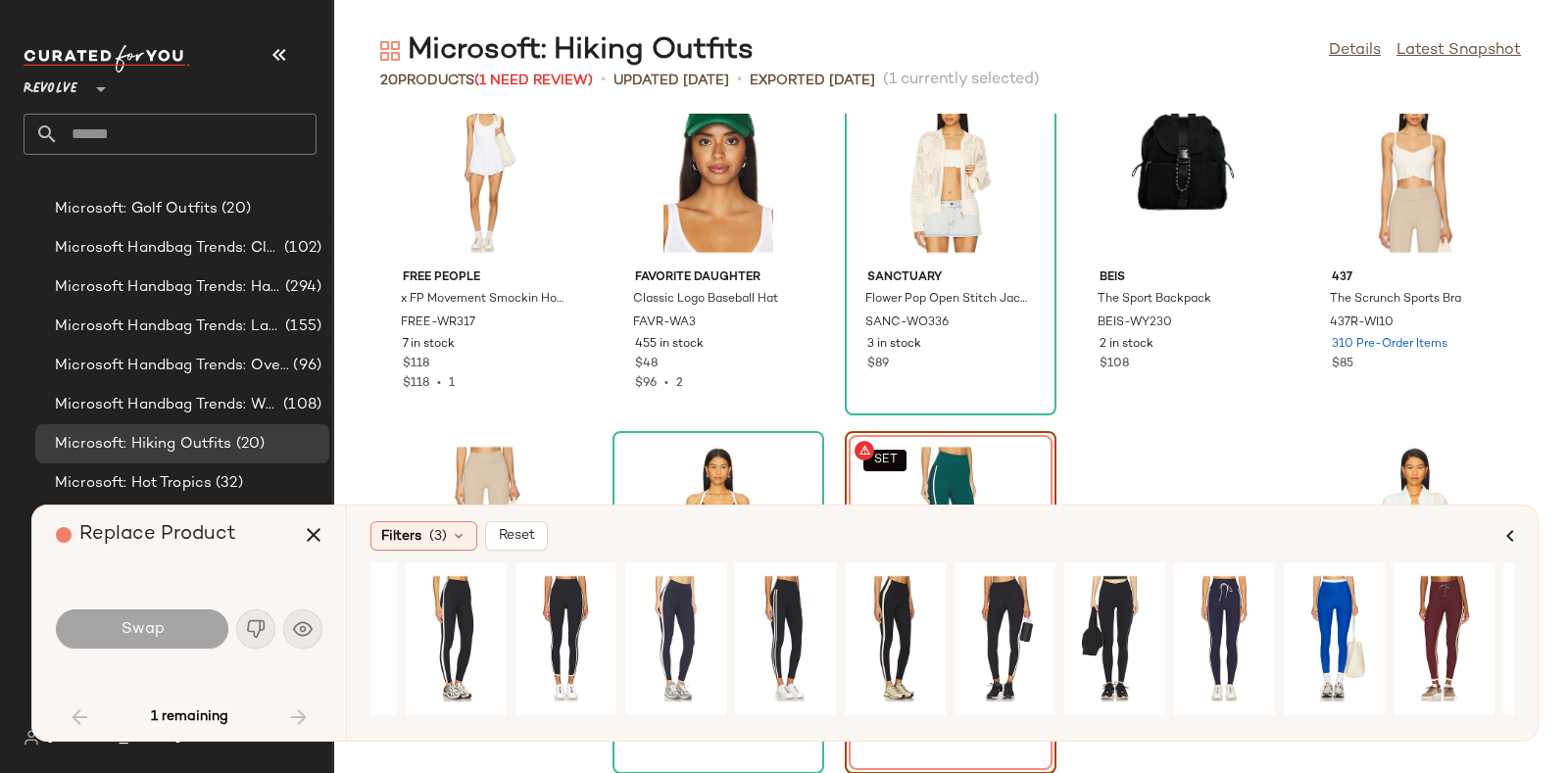
scroll to position [0, 0]
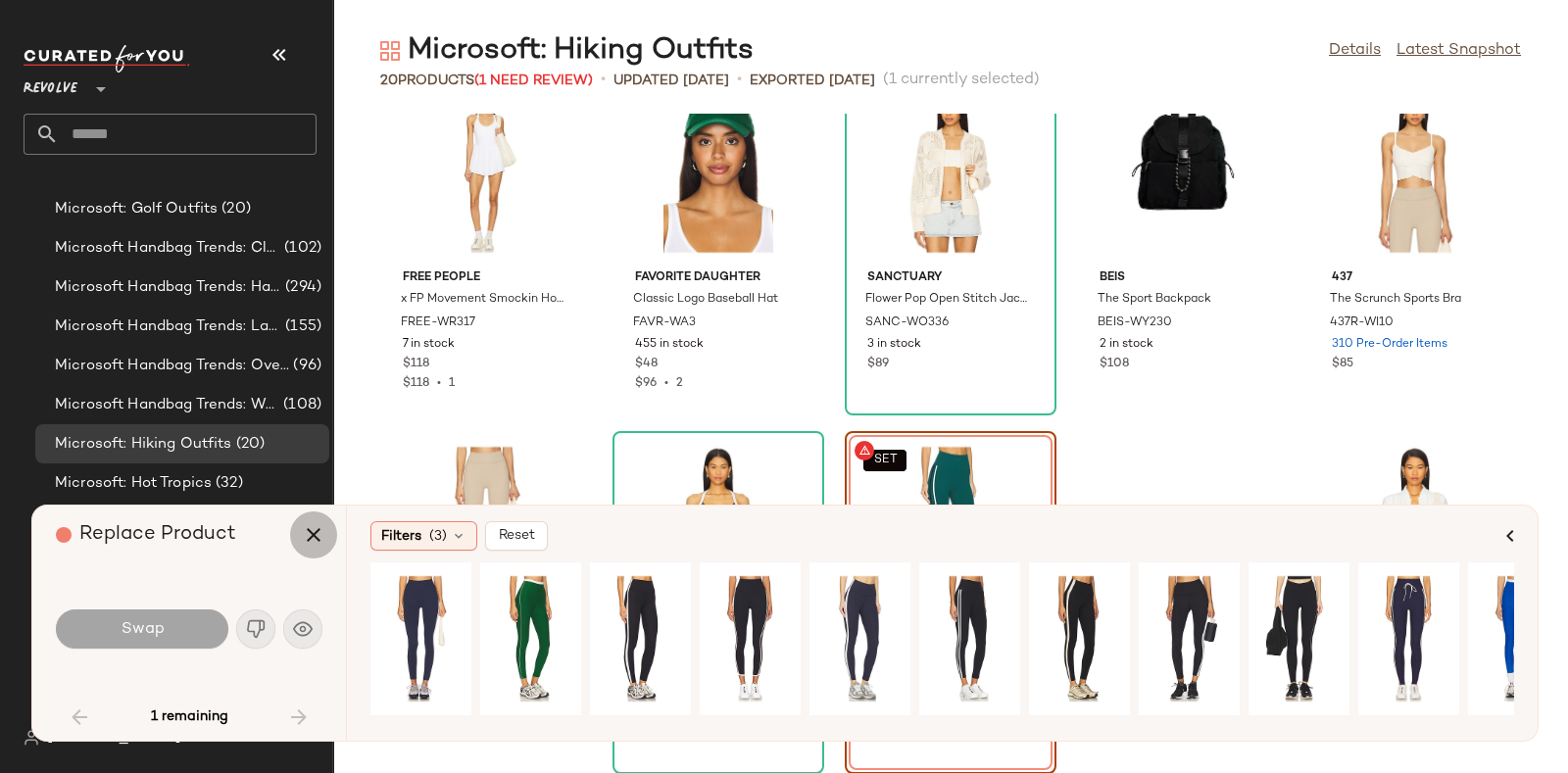
click at [314, 532] on icon "button" at bounding box center [314, 535] width 24 height 24
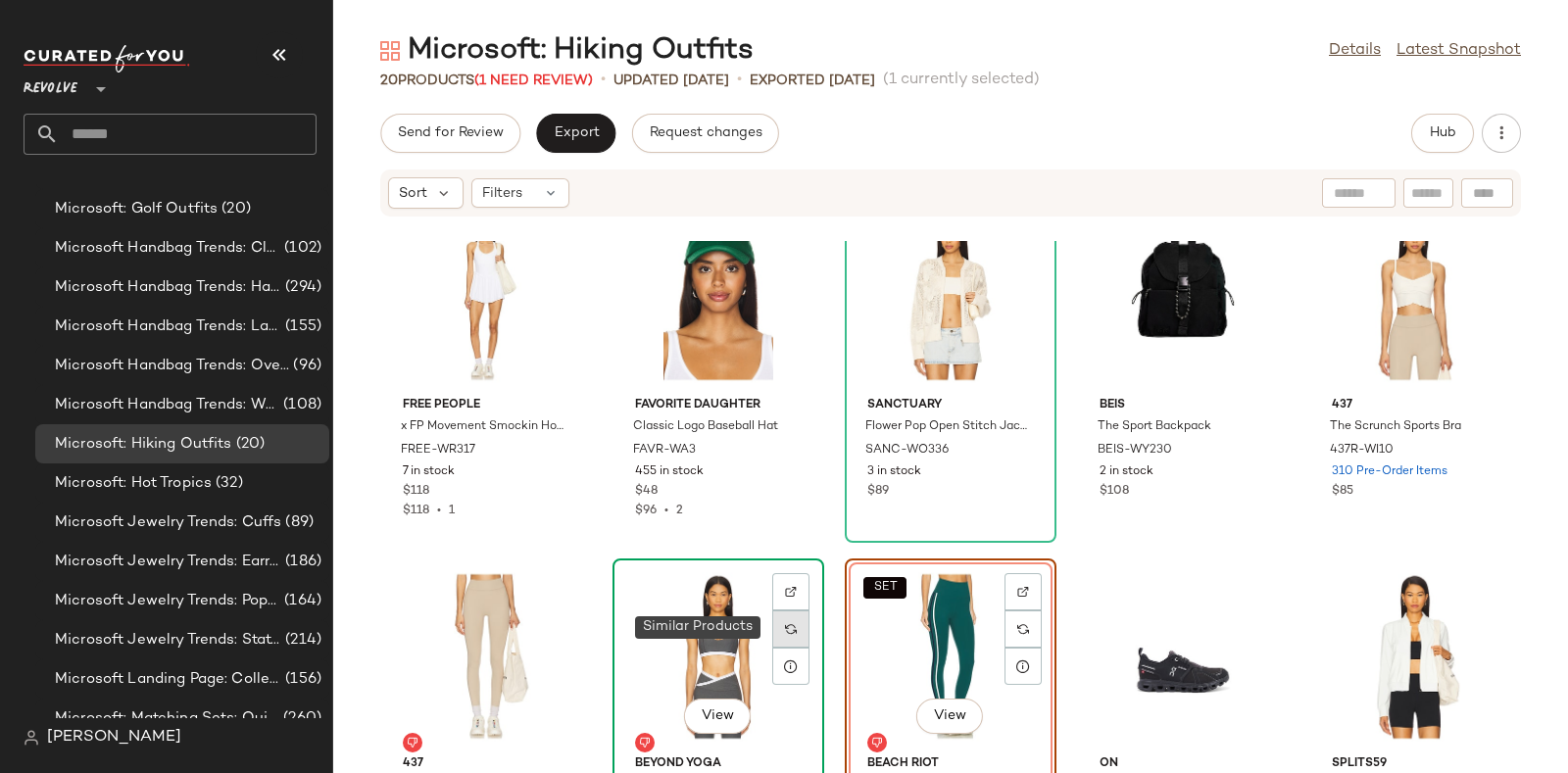
click at [785, 623] on img at bounding box center [790, 629] width 12 height 12
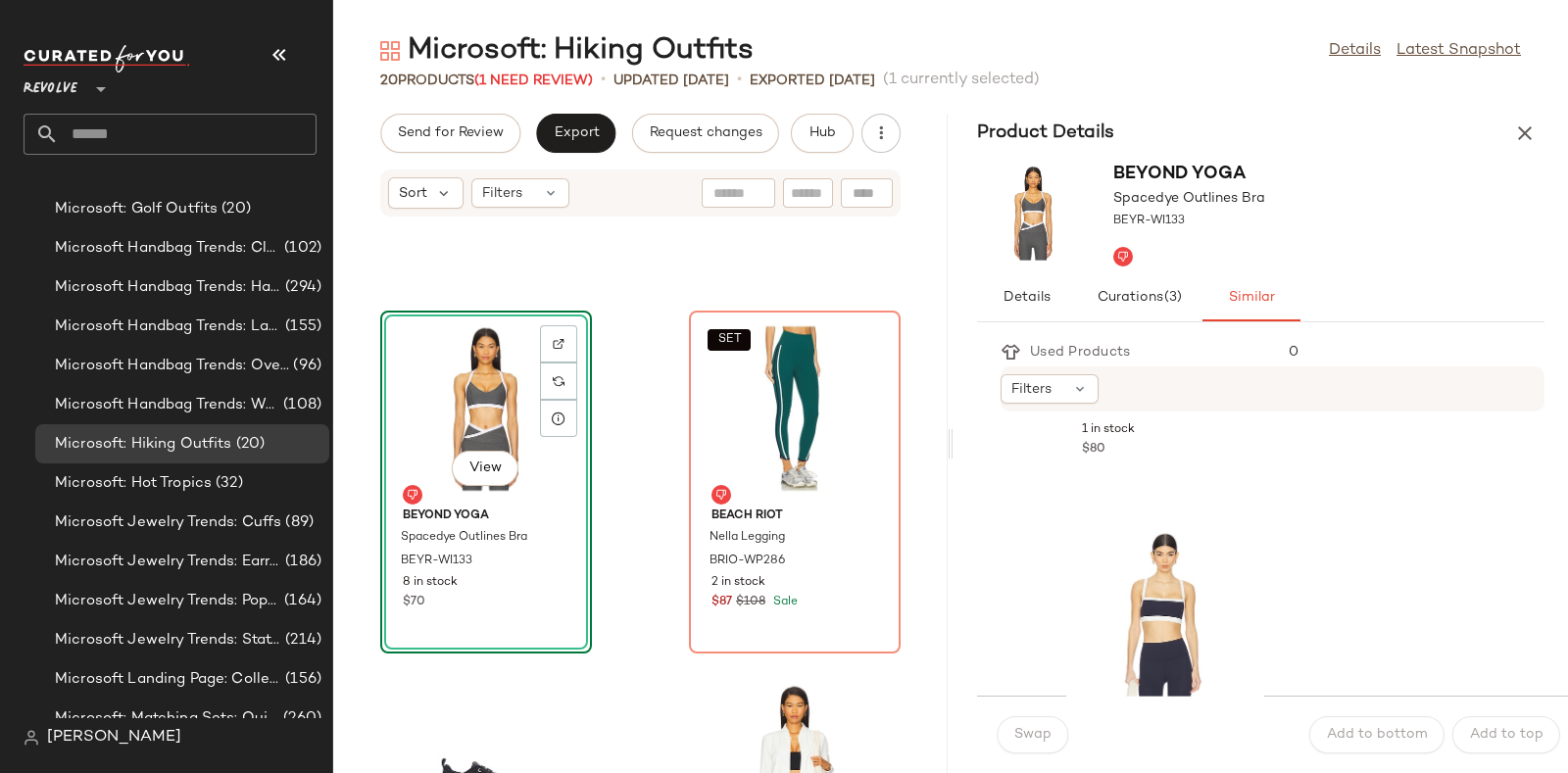
scroll to position [2524, 0]
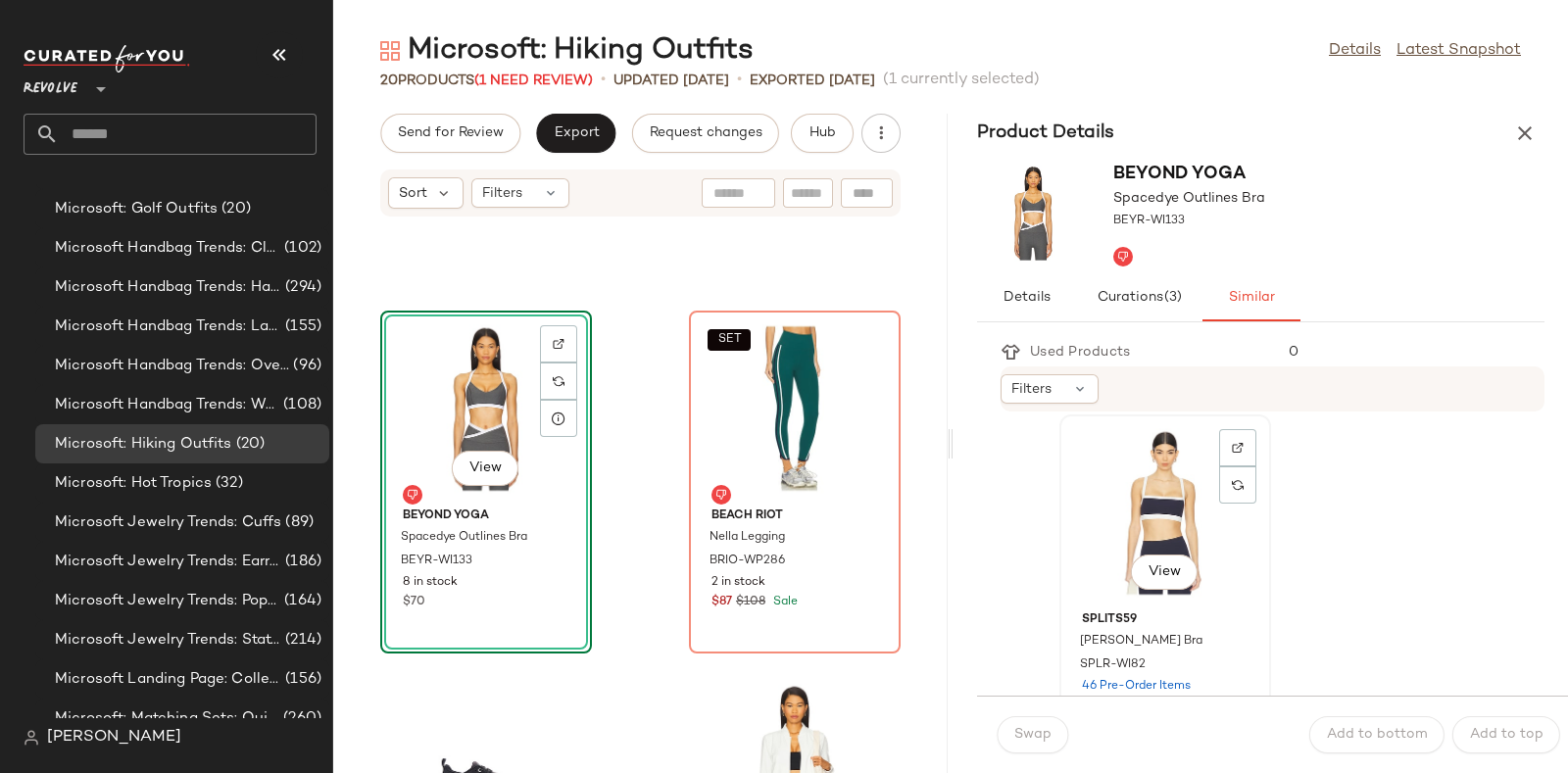
click at [1176, 505] on div "View" at bounding box center [1165, 512] width 198 height 182
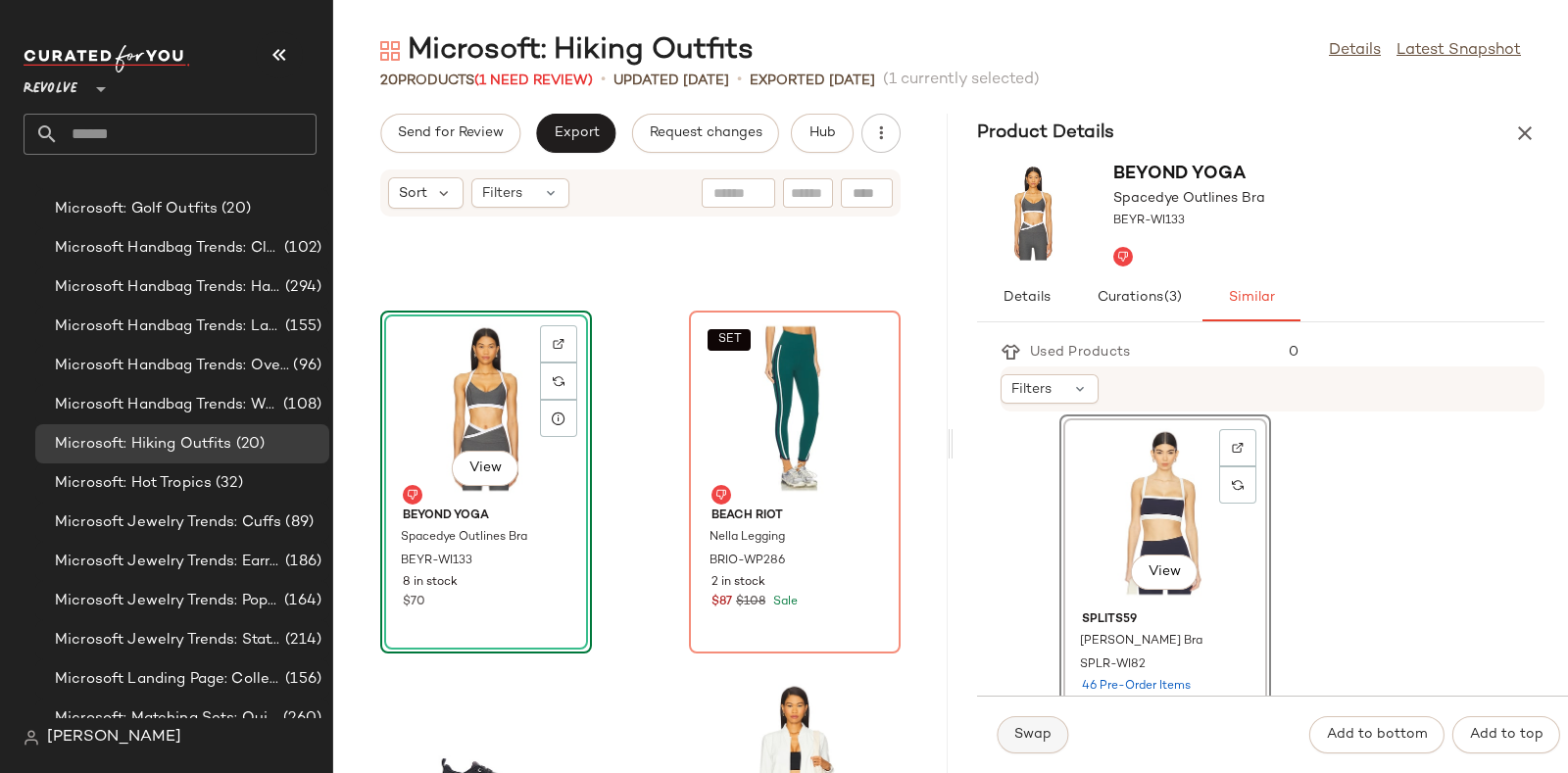
click at [1029, 730] on span "Swap" at bounding box center [1032, 735] width 39 height 16
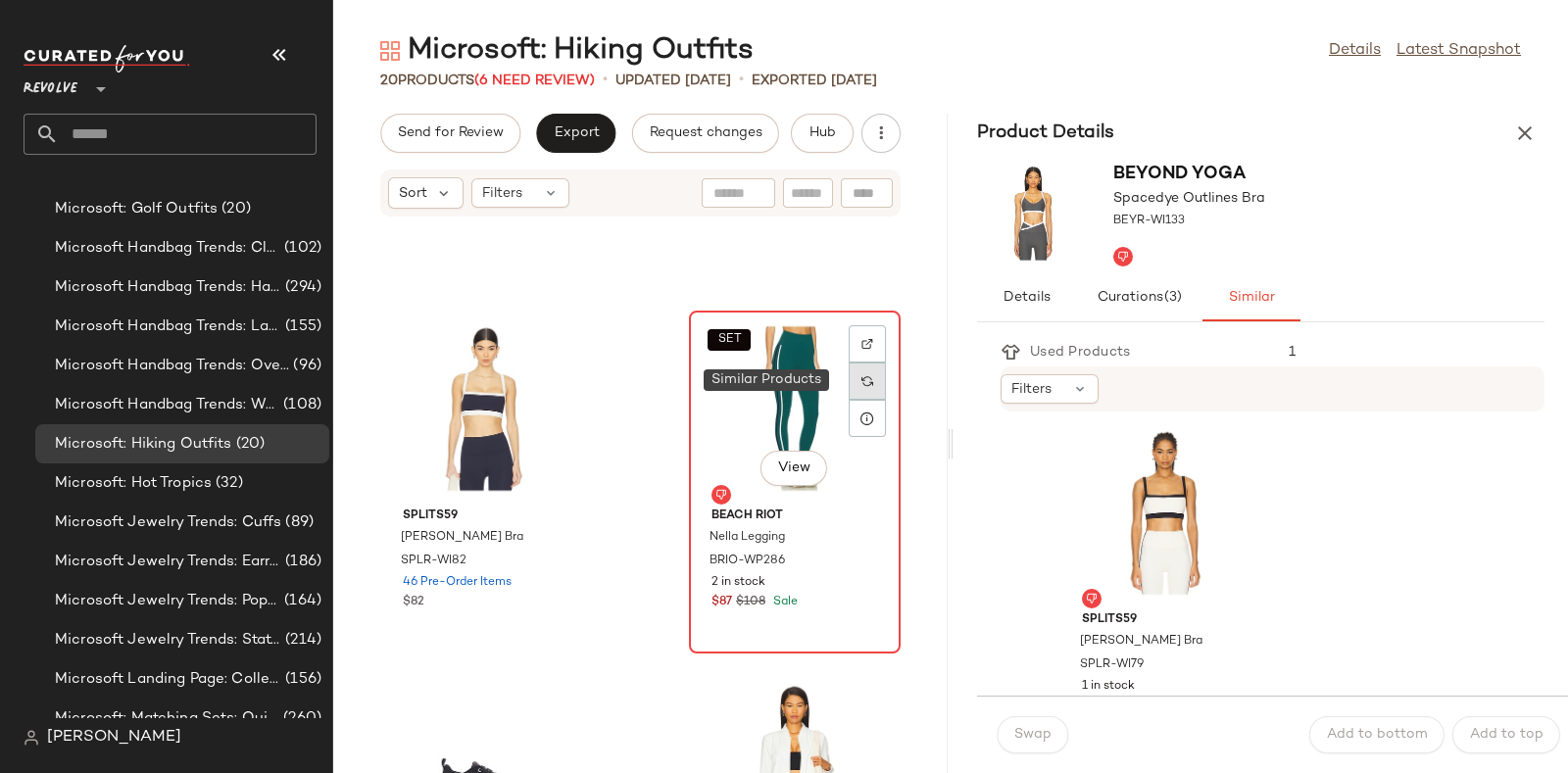
click at [862, 382] on img at bounding box center [868, 382] width 12 height 12
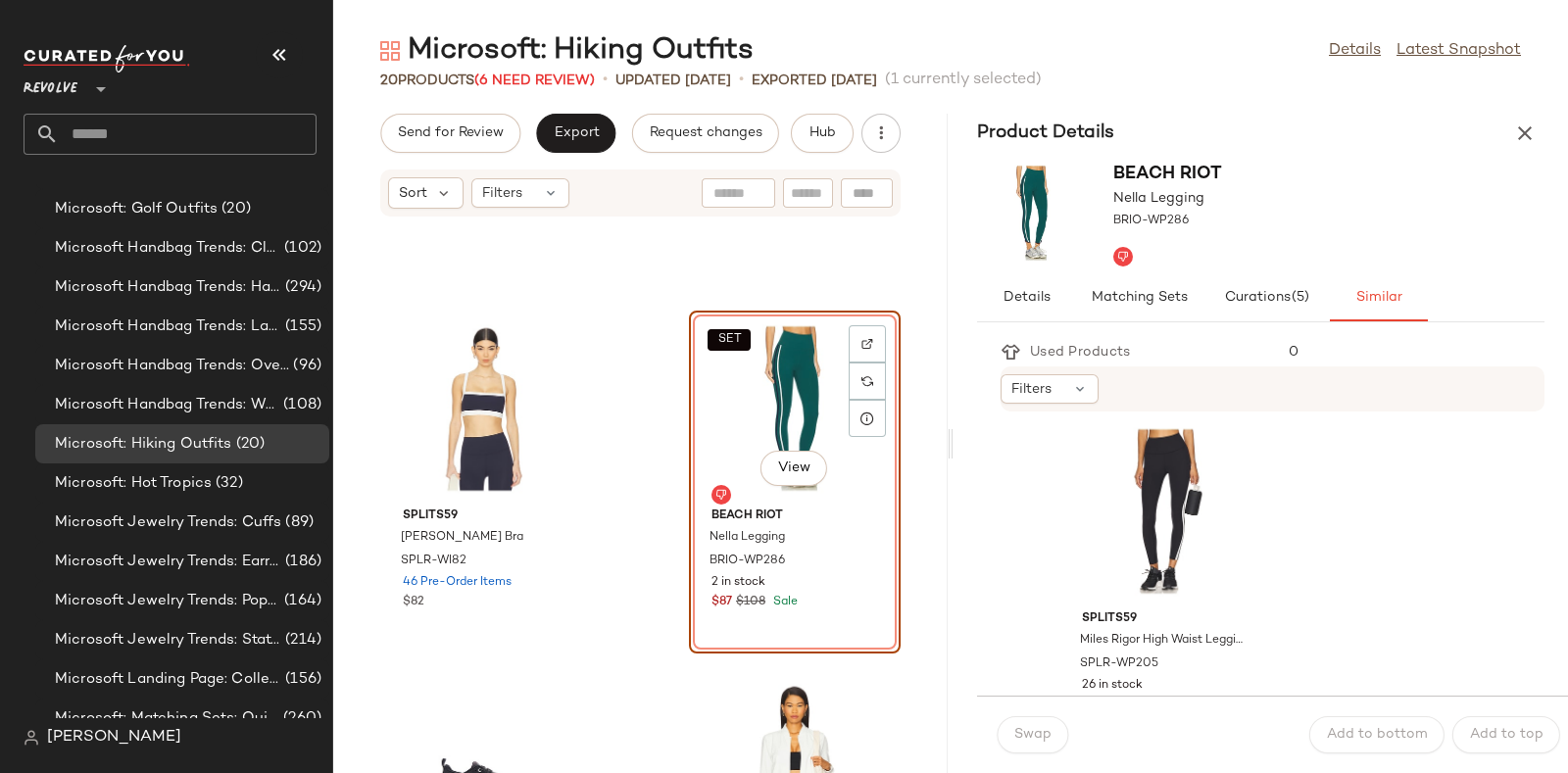
scroll to position [3601, 0]
click at [1175, 500] on div "View" at bounding box center [1165, 511] width 198 height 182
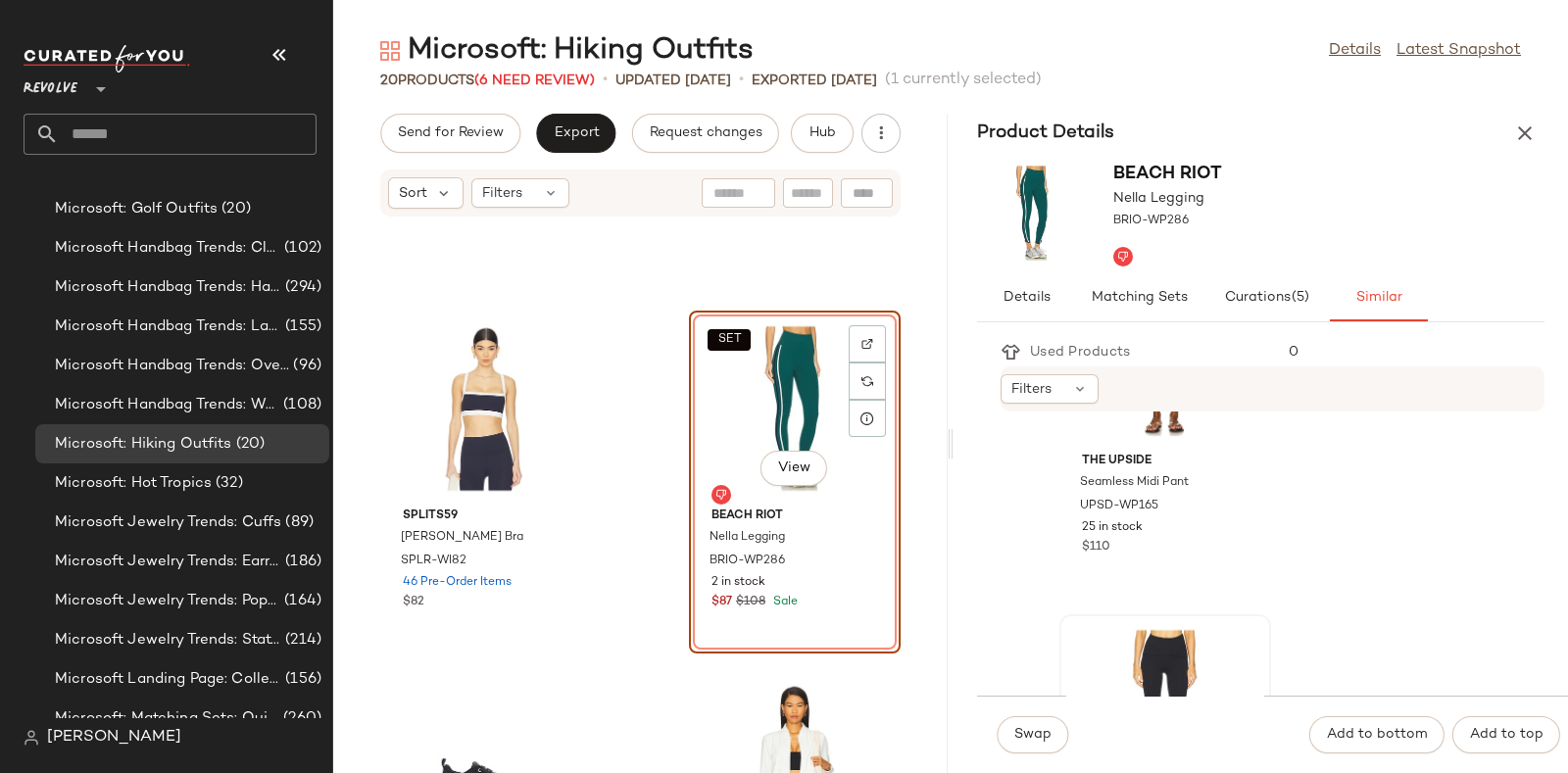
scroll to position [8072, 0]
click at [1024, 729] on span "Swap" at bounding box center [1032, 735] width 39 height 16
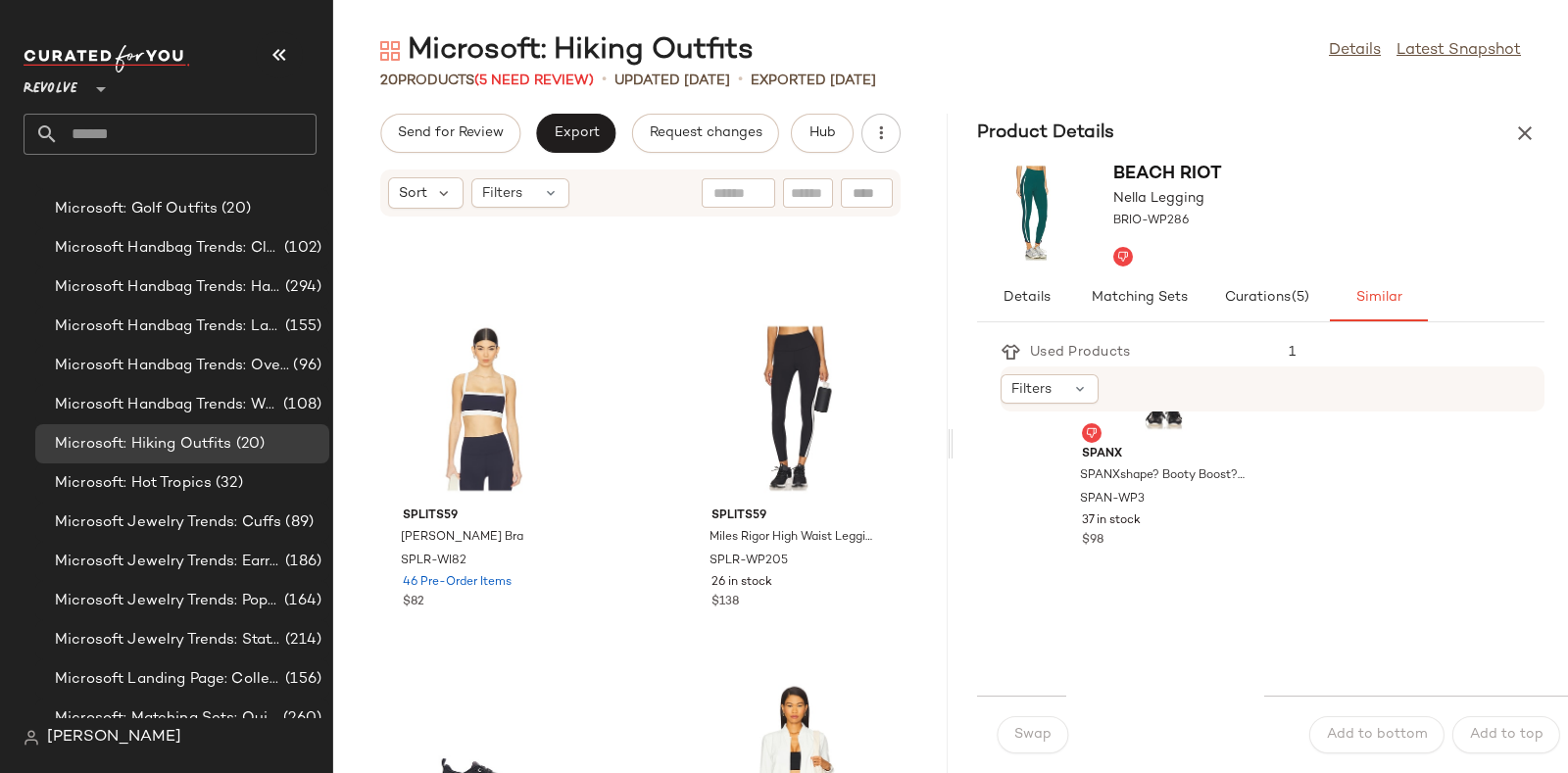
scroll to position [7713, 0]
click at [1523, 130] on icon "button" at bounding box center [1524, 134] width 24 height 24
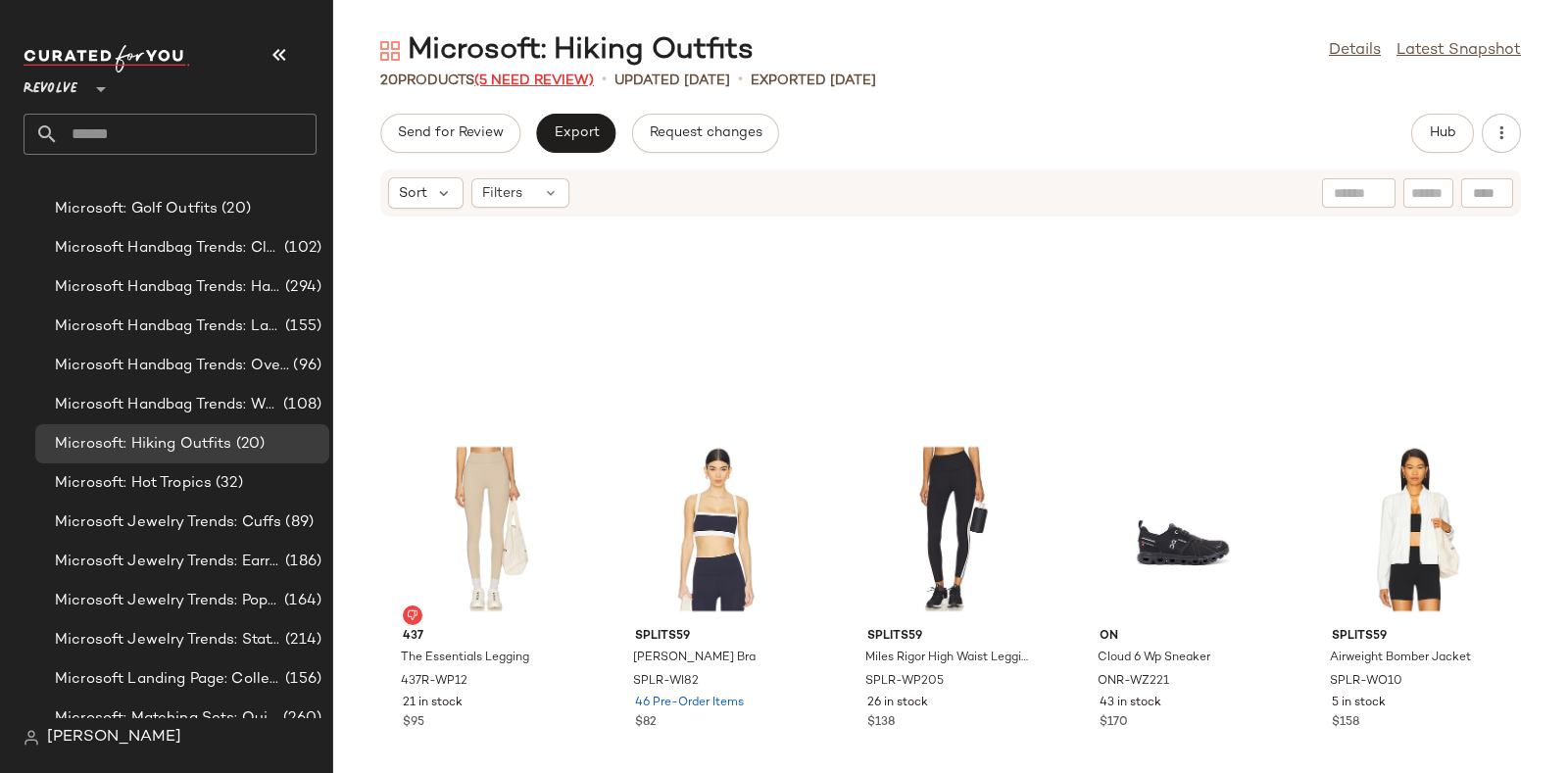
click at [517, 77] on span "(5 Need Review)" at bounding box center [534, 80] width 120 height 15
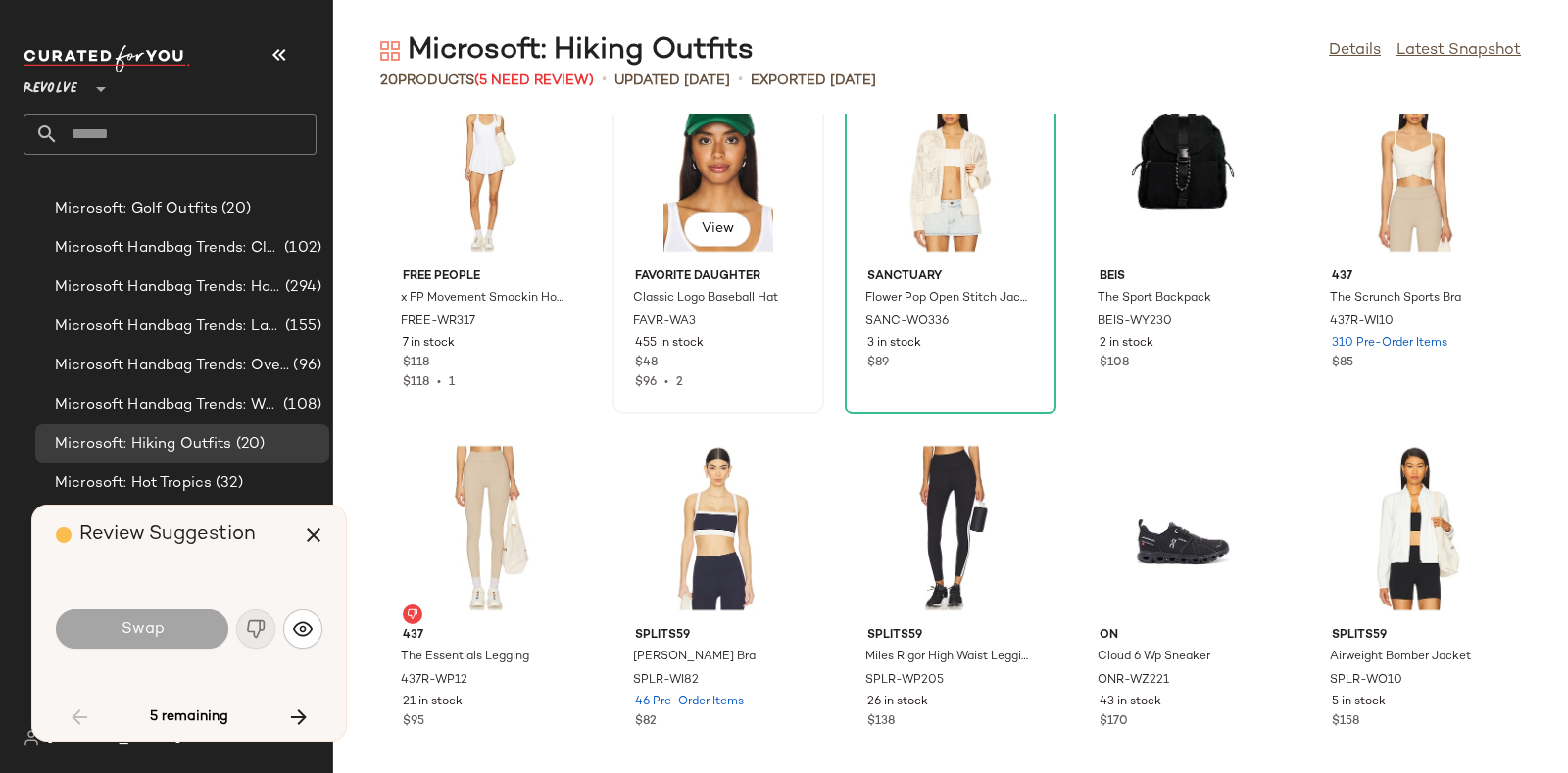
scroll to position [778, 0]
click at [297, 706] on icon "button" at bounding box center [299, 718] width 24 height 24
click at [301, 713] on icon "button" at bounding box center [299, 718] width 24 height 24
click at [300, 710] on icon "button" at bounding box center [299, 718] width 24 height 24
click at [294, 709] on icon "button" at bounding box center [299, 718] width 24 height 24
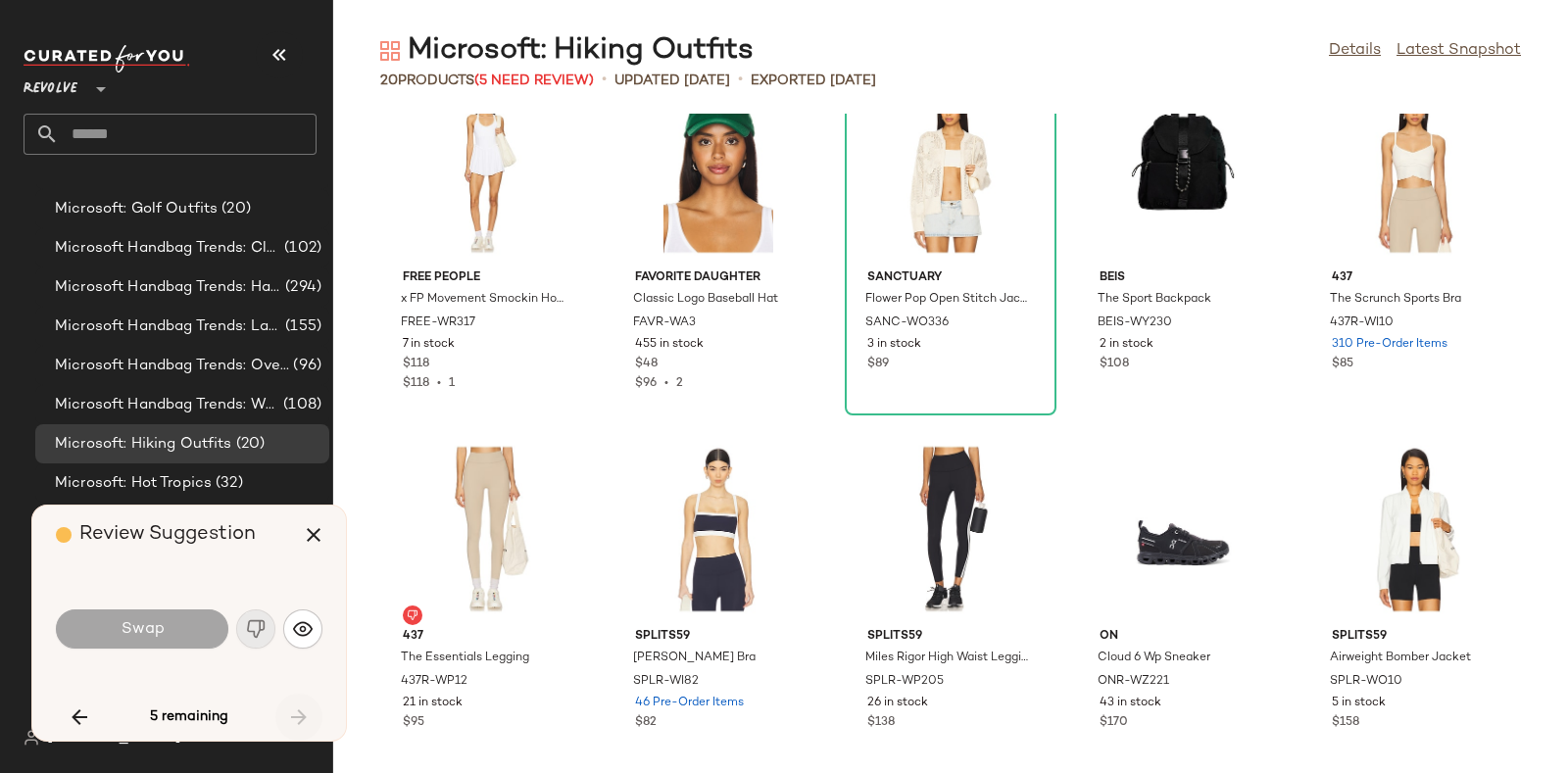
click at [294, 709] on div "5 remaining" at bounding box center [188, 717] width 266 height 47
click at [76, 715] on icon "button" at bounding box center [79, 718] width 24 height 24
click at [321, 535] on icon "button" at bounding box center [314, 535] width 24 height 24
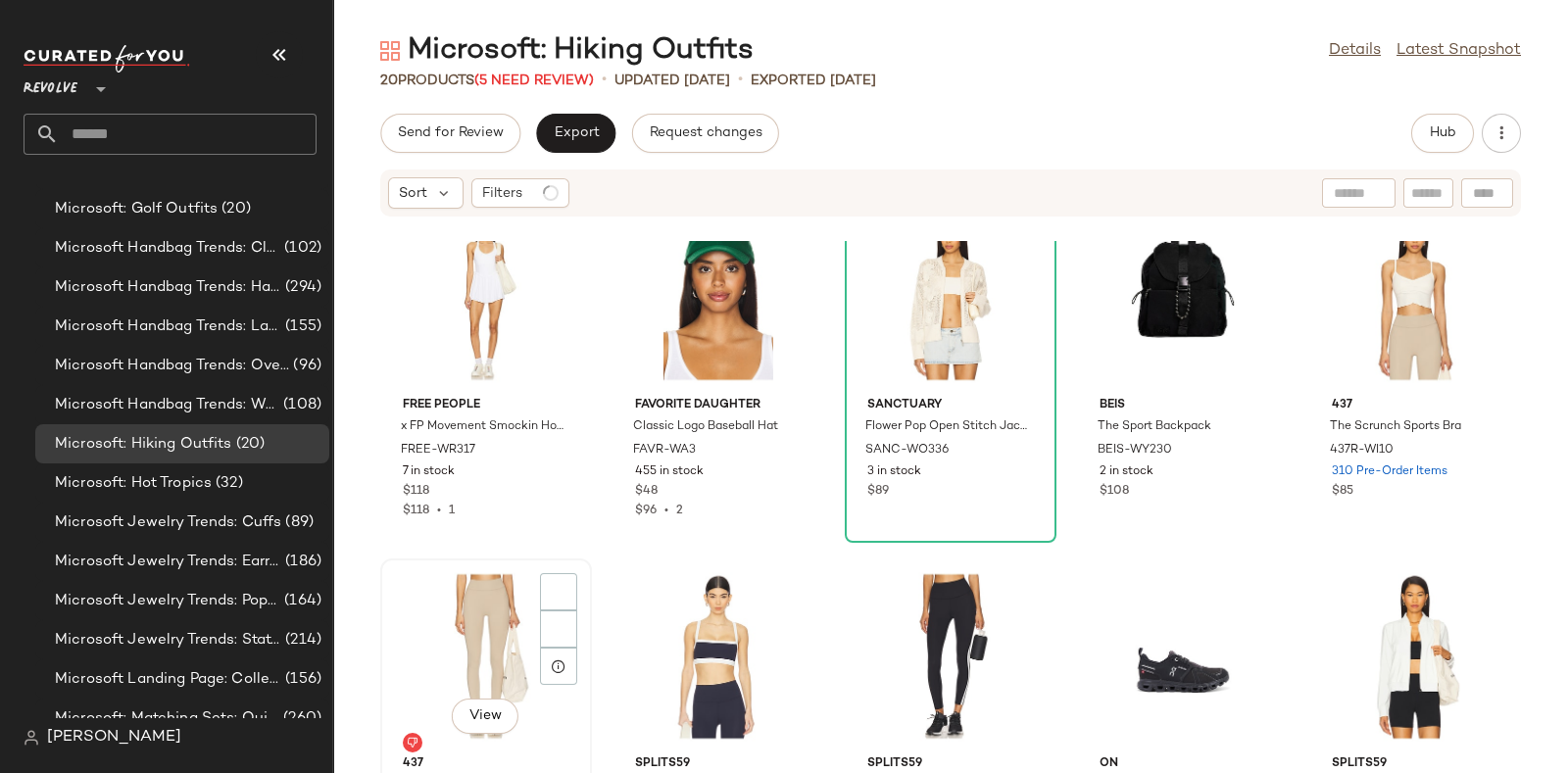
scroll to position [906, 0]
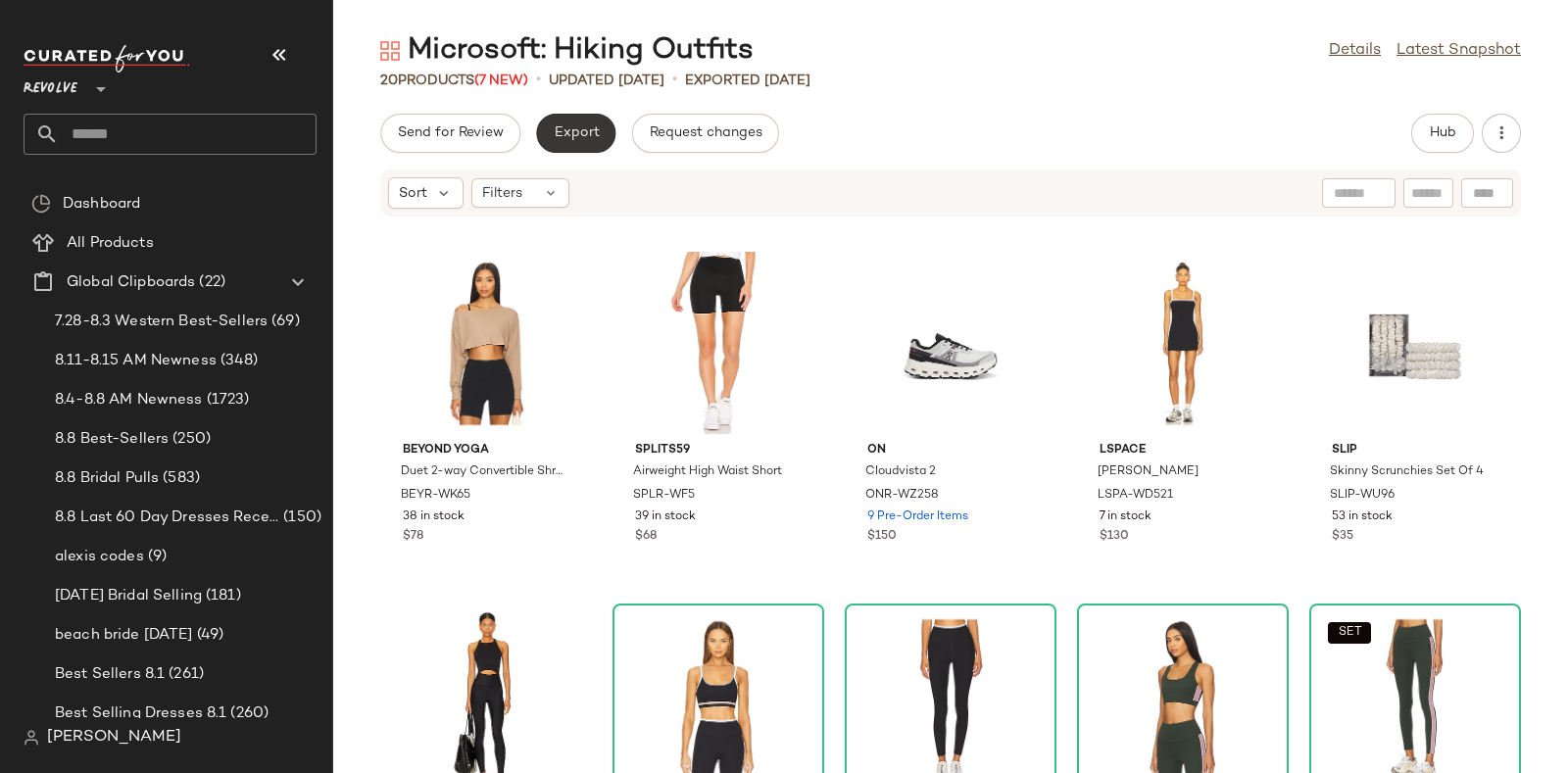
click at [580, 126] on span "Export" at bounding box center [575, 134] width 46 height 16
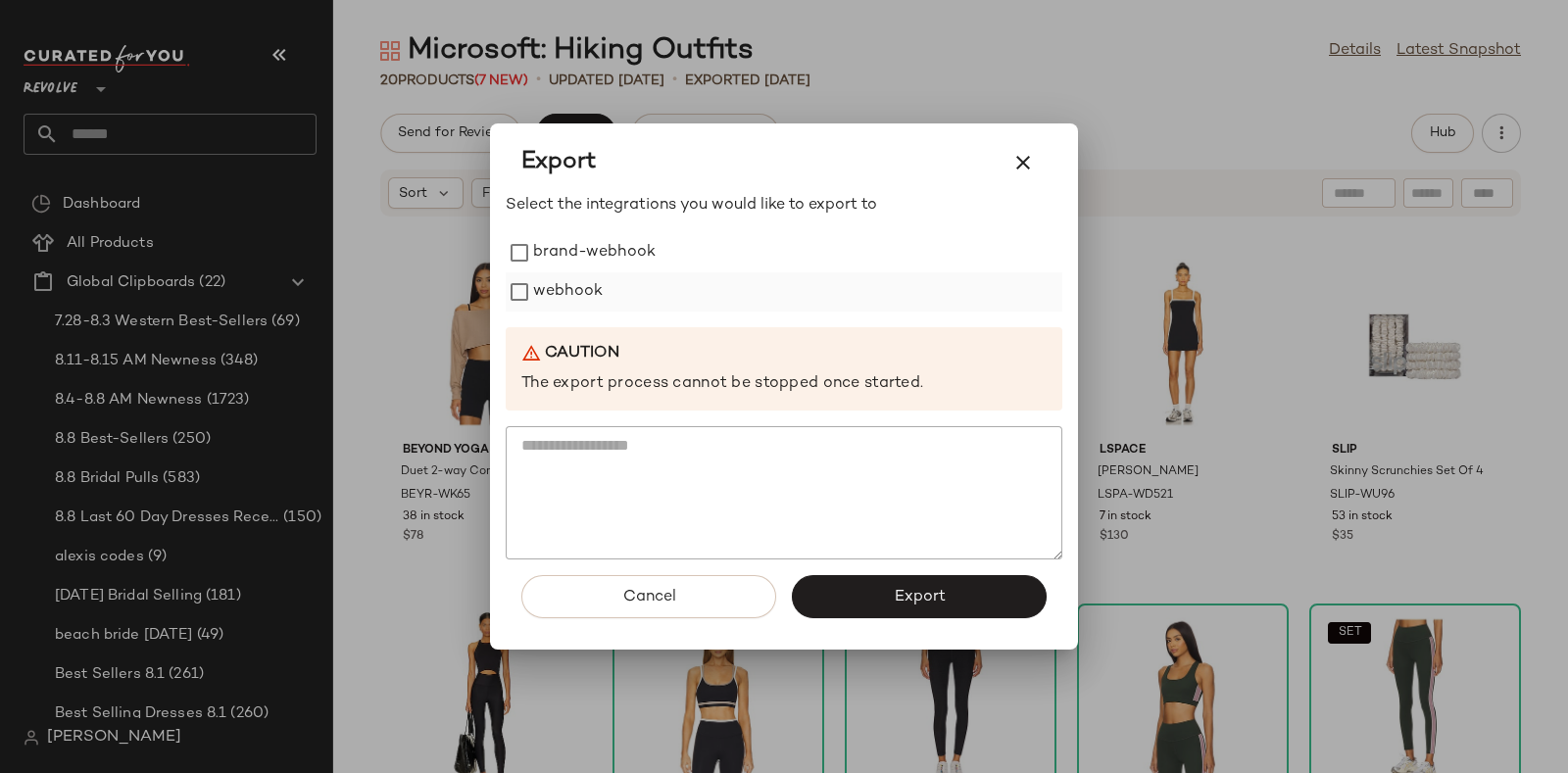
click at [591, 286] on label "webhook" at bounding box center [568, 292] width 69 height 40
click at [863, 591] on button "Export" at bounding box center [918, 598] width 255 height 44
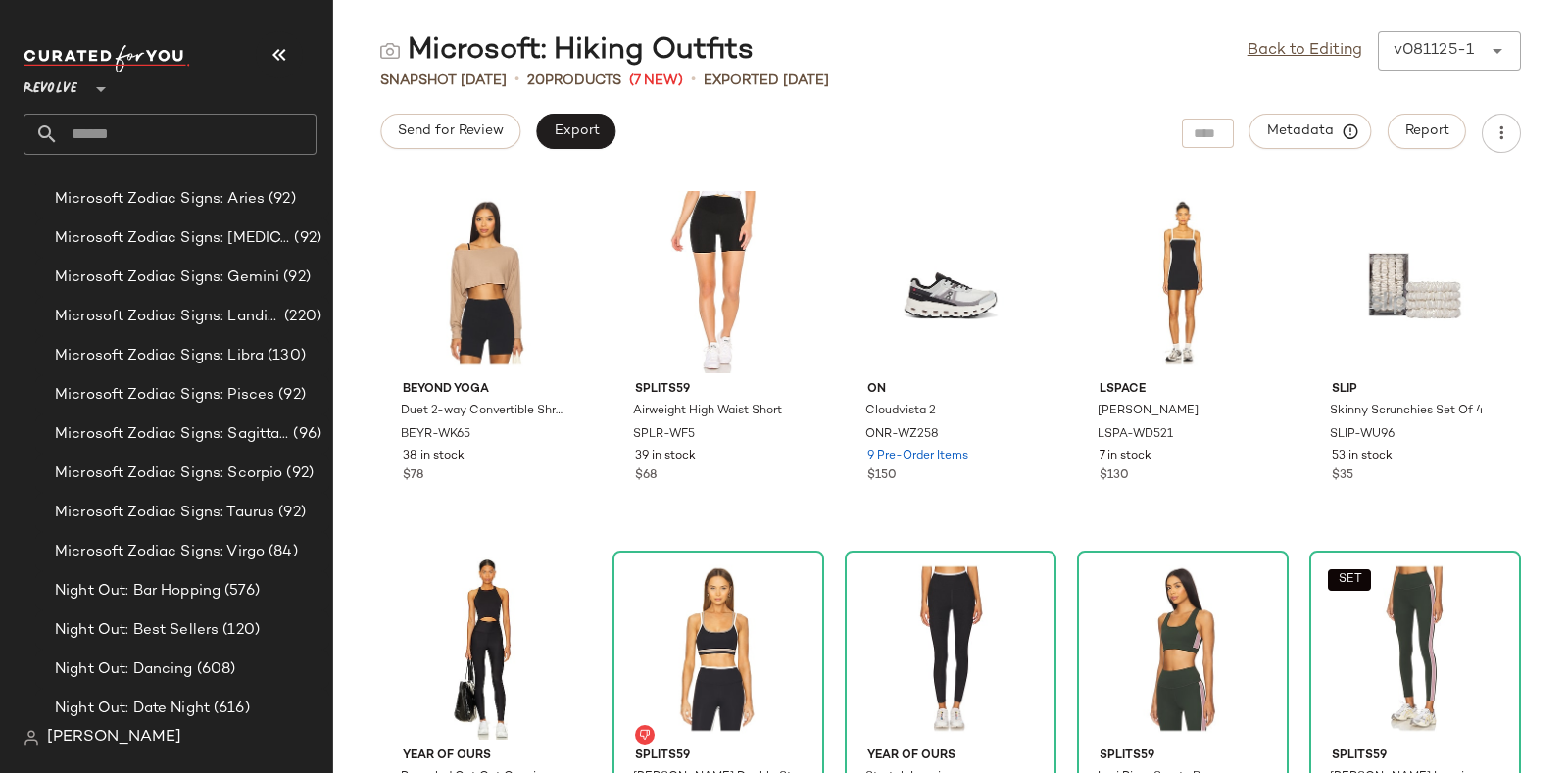
scroll to position [13139, 0]
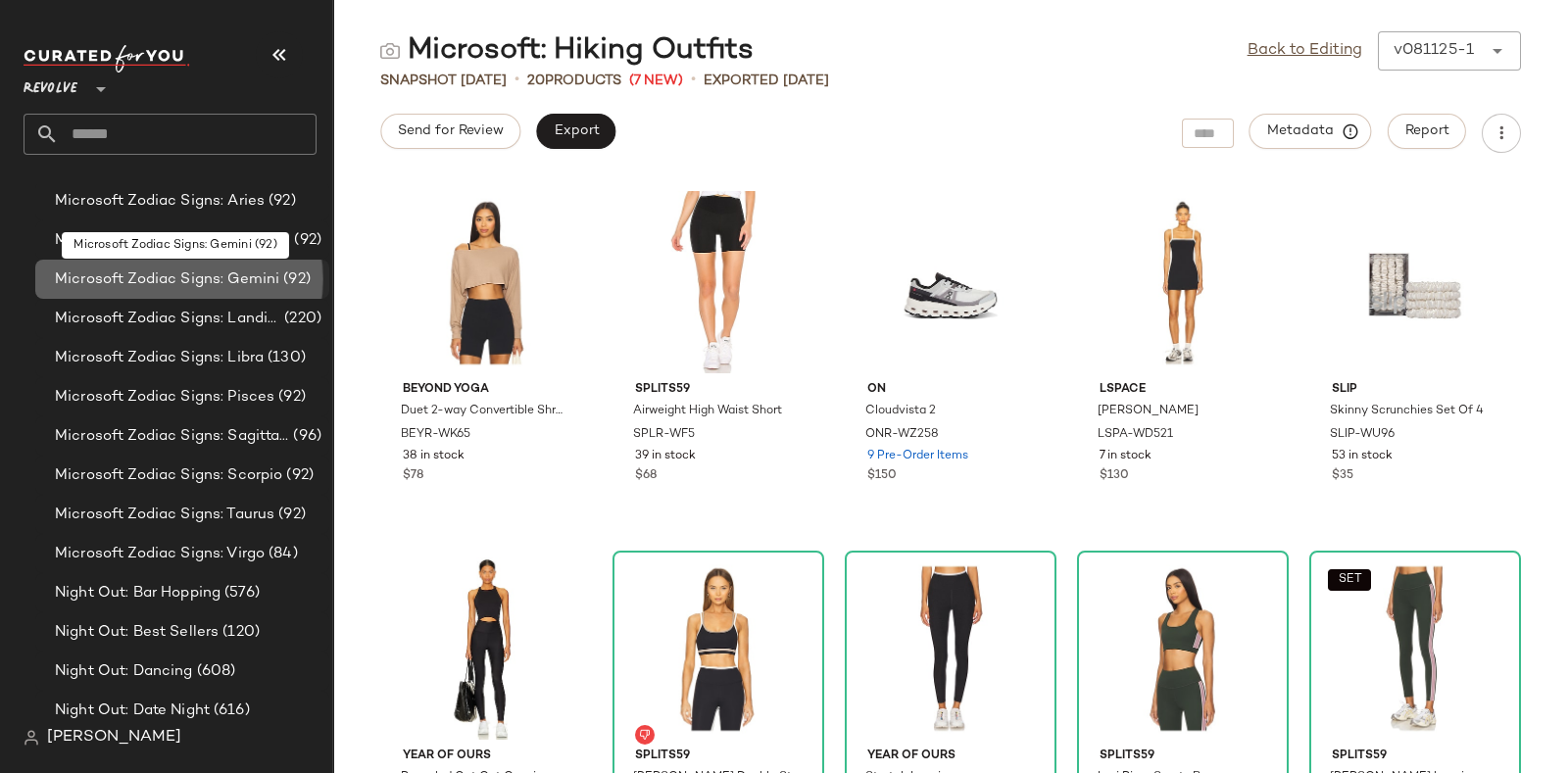
click at [244, 266] on div "Microsoft Zodiac Signs: Gemini (92)" at bounding box center [182, 279] width 294 height 40
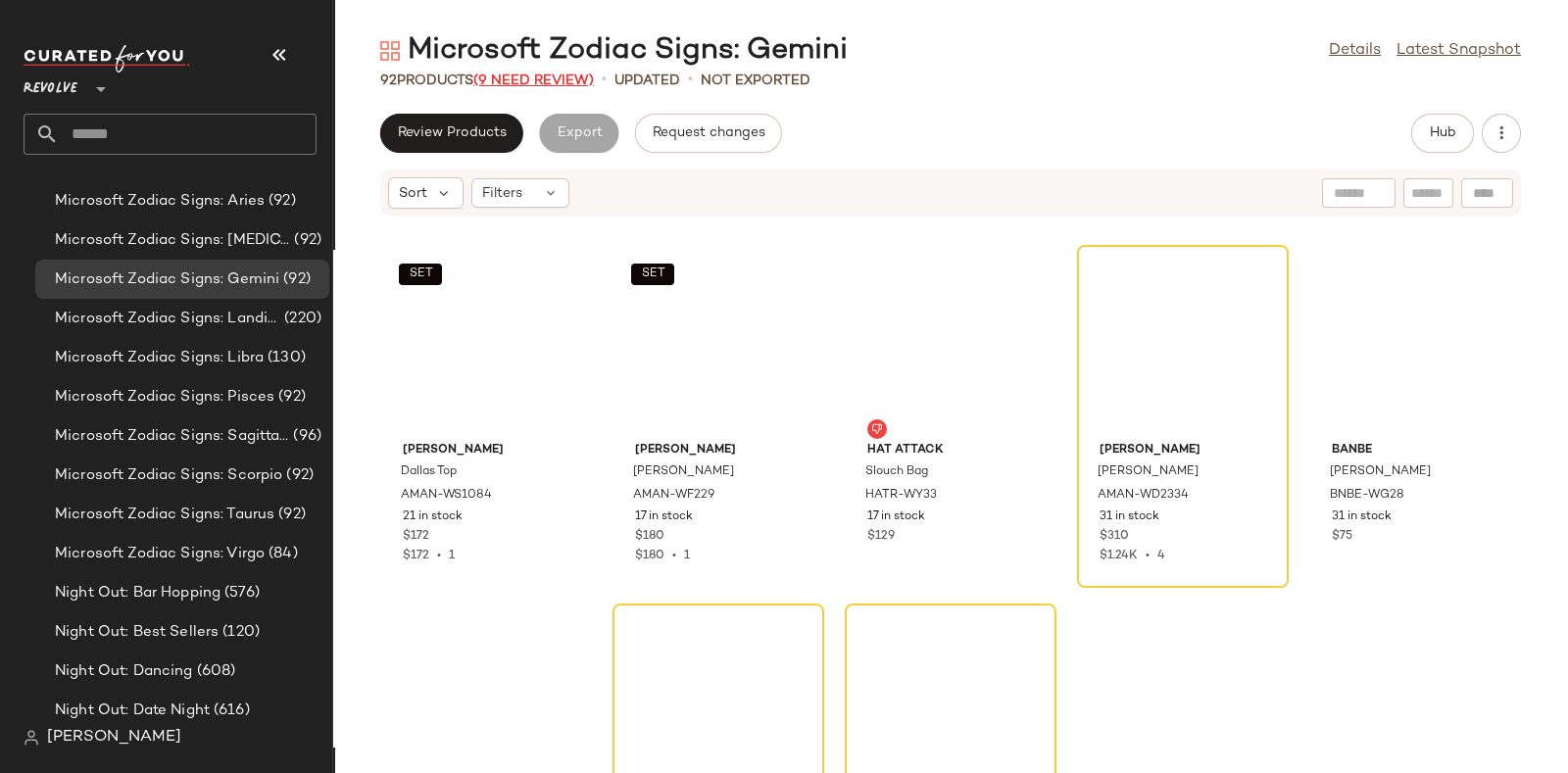
click at [537, 80] on span "(9 Need Review)" at bounding box center [534, 80] width 121 height 15
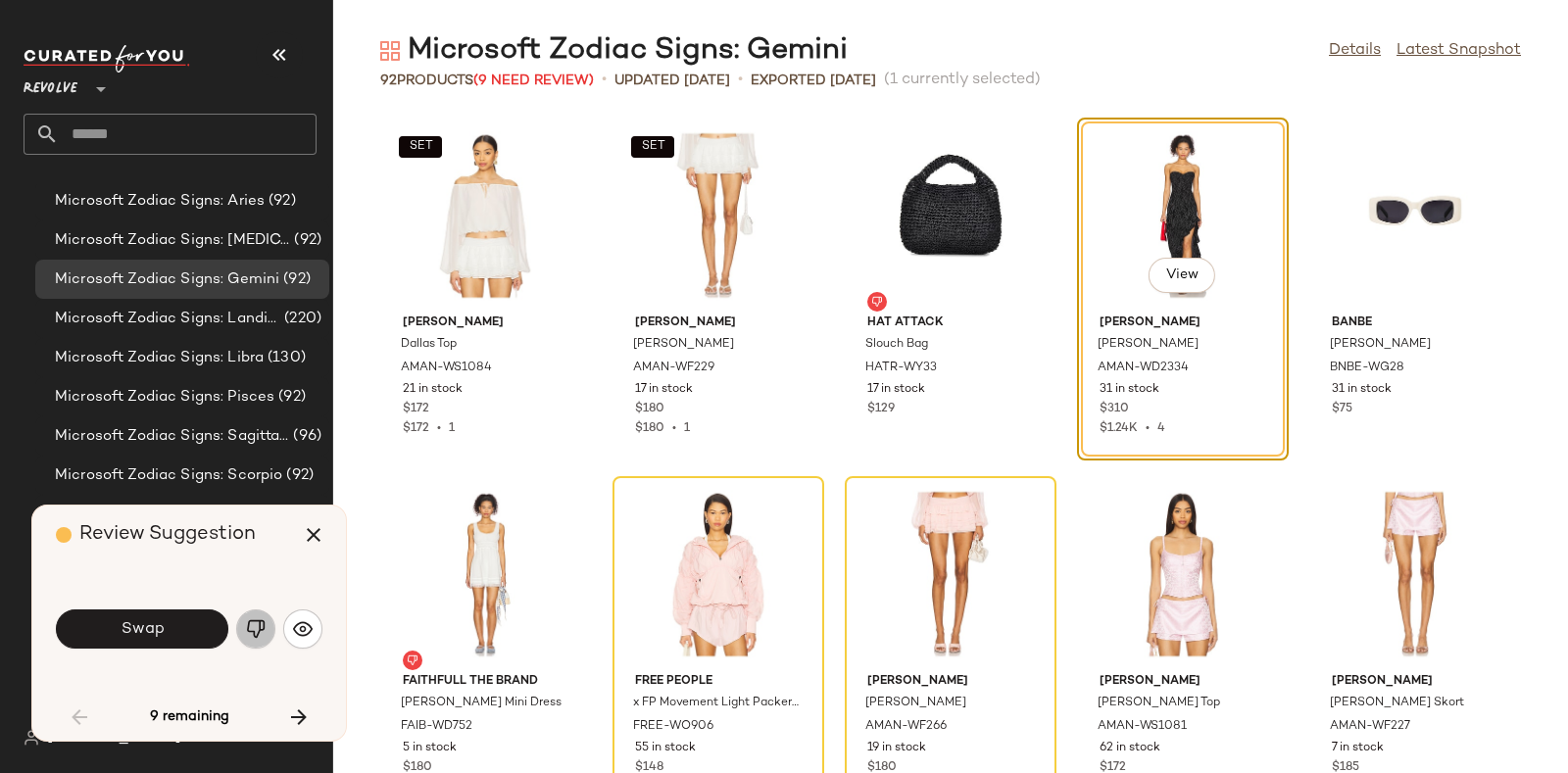
click at [250, 623] on img "button" at bounding box center [256, 629] width 20 height 20
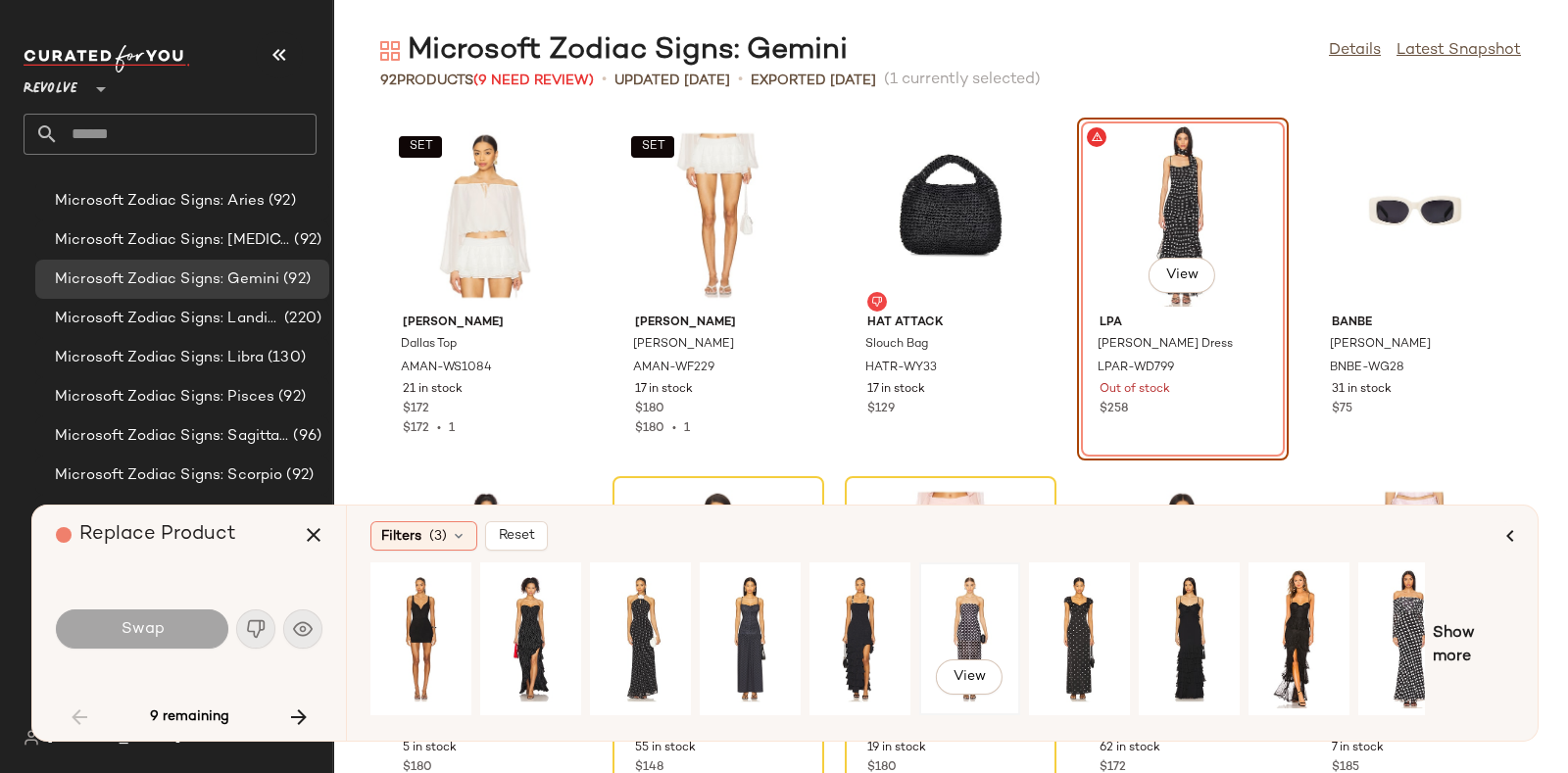
click at [953, 601] on div "View" at bounding box center [970, 639] width 87 height 139
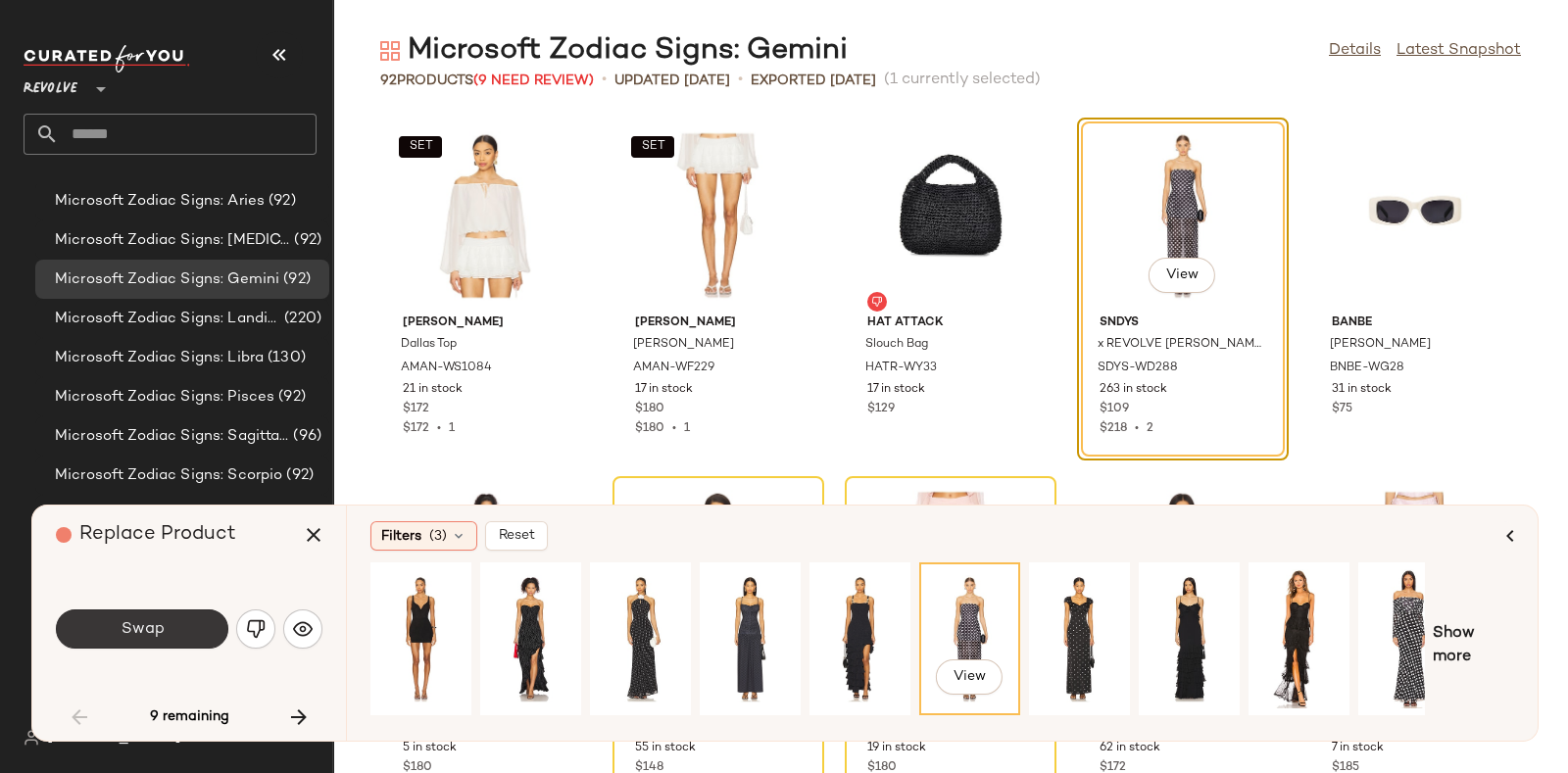
click at [178, 614] on button "Swap" at bounding box center [142, 629] width 172 height 40
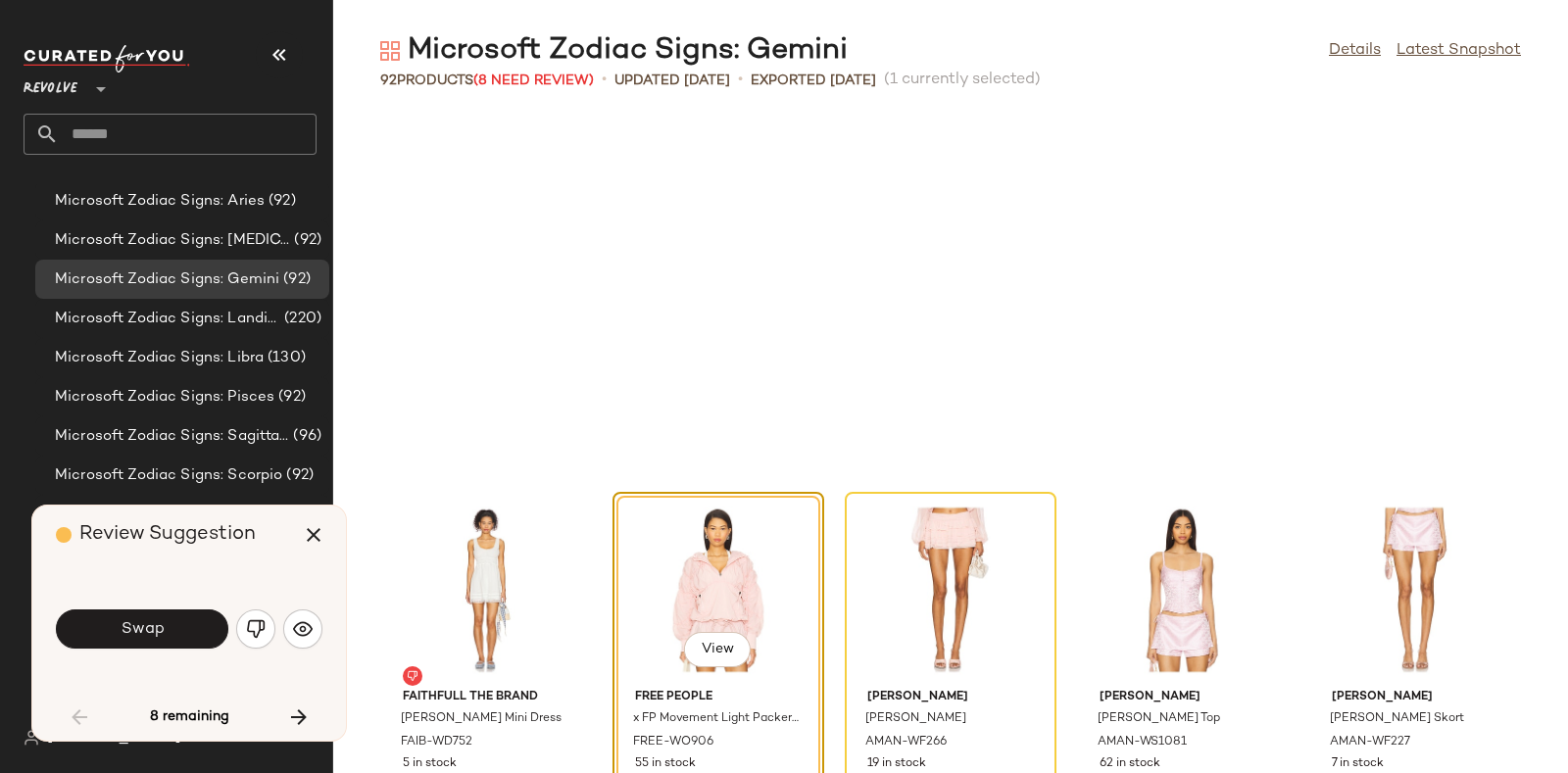
scroll to position [374, 0]
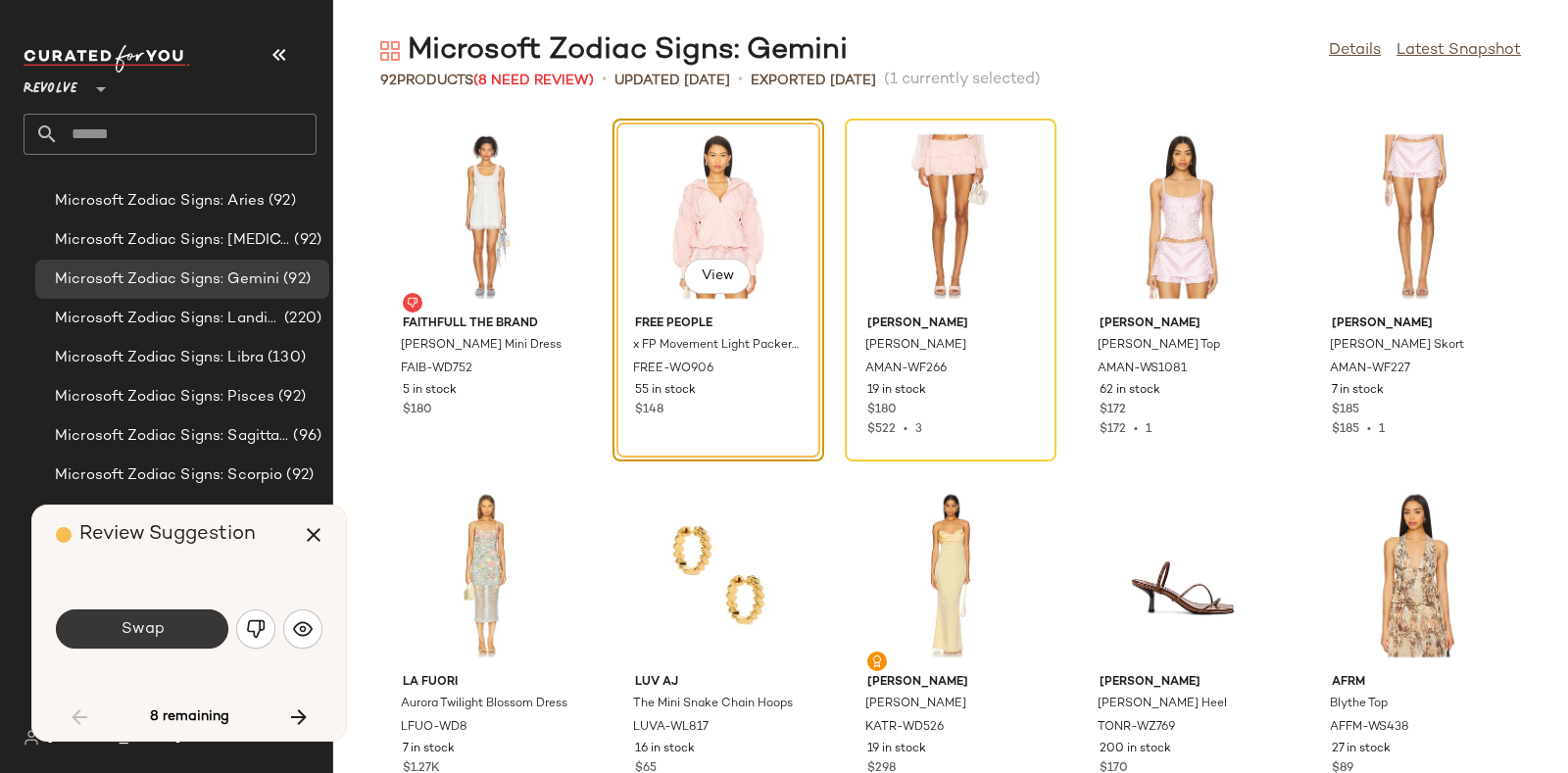
click at [133, 625] on span "Swap" at bounding box center [142, 629] width 45 height 19
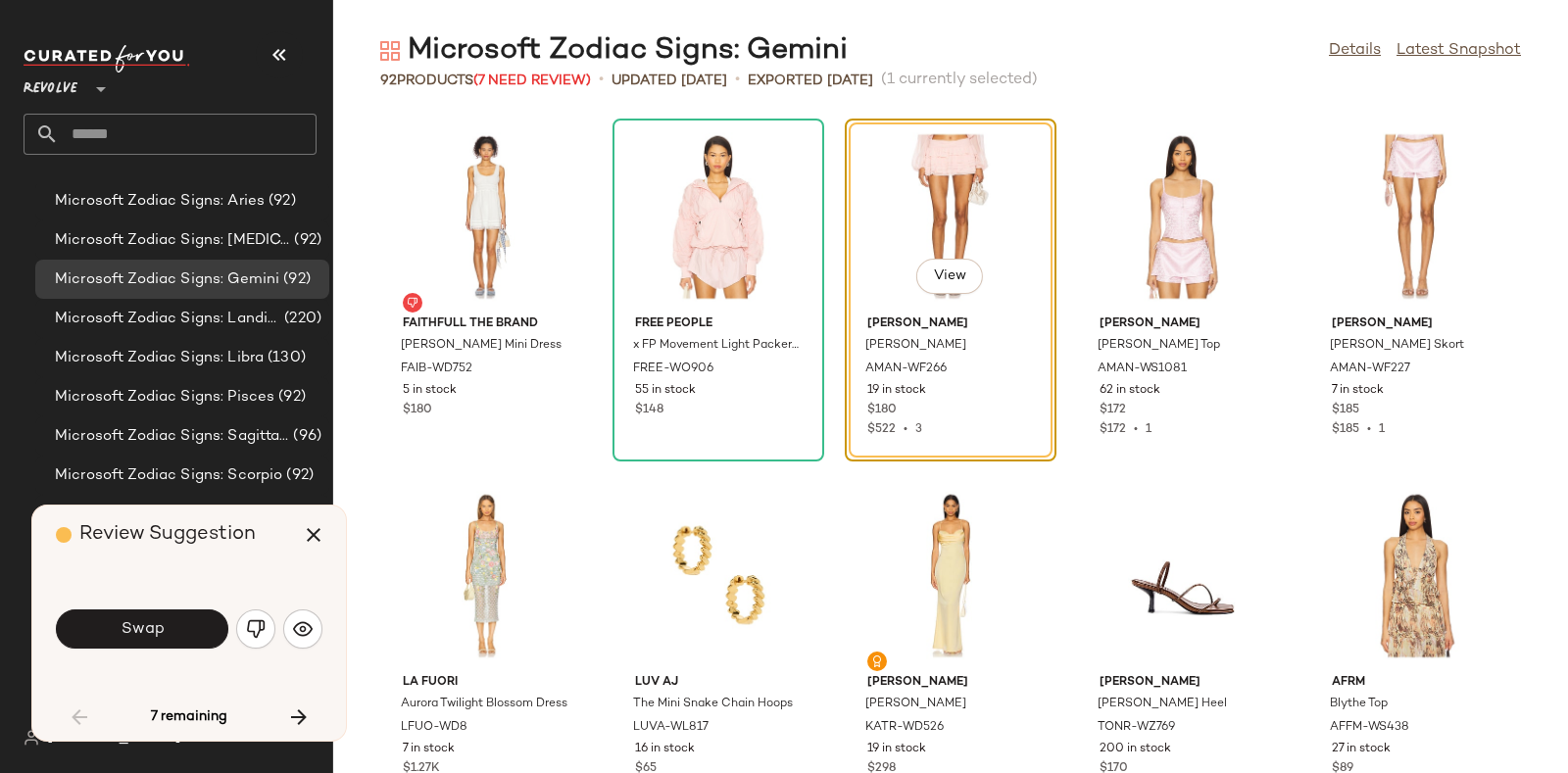
scroll to position [358, 0]
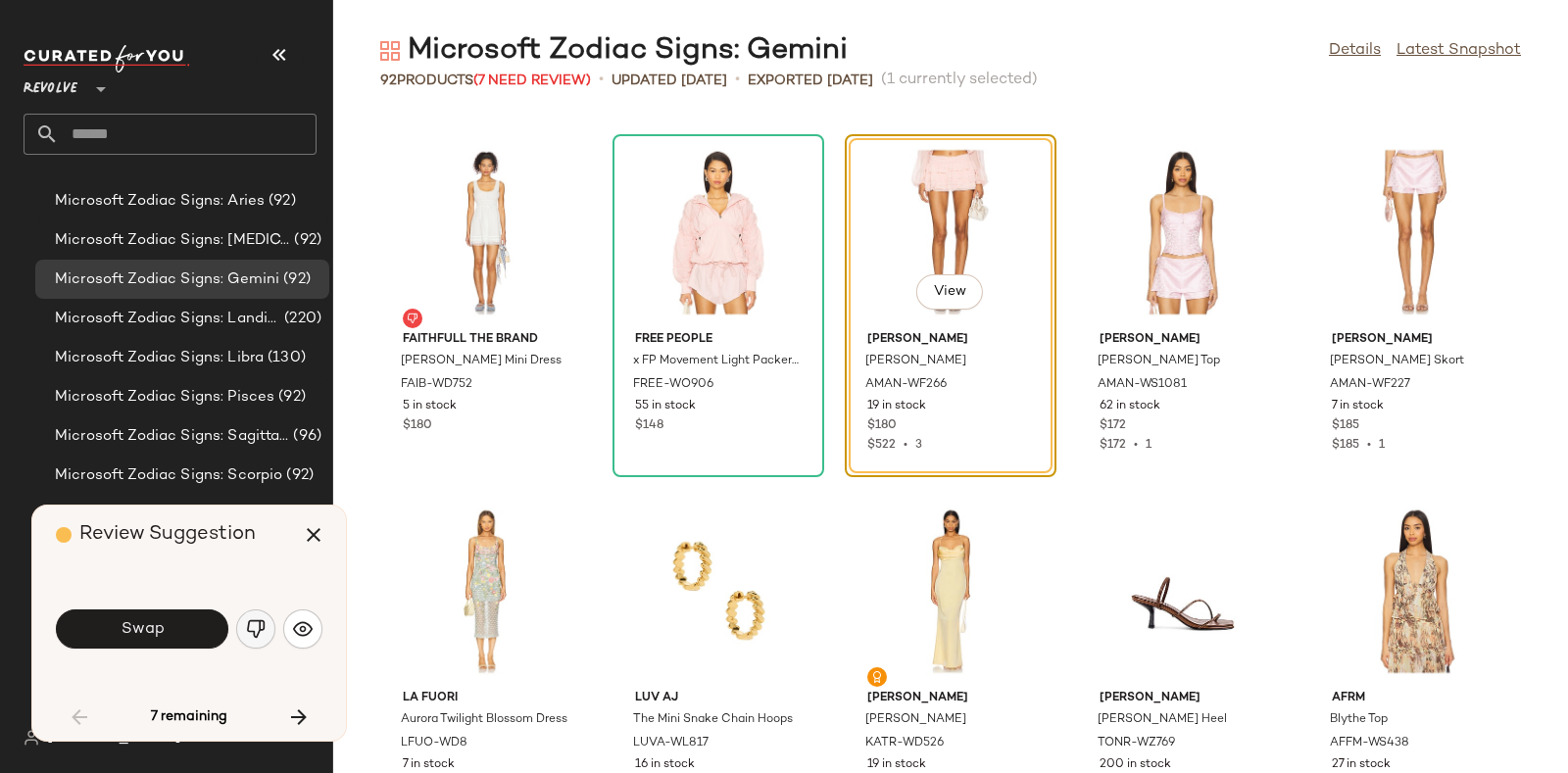
click at [246, 619] on img "button" at bounding box center [256, 629] width 20 height 20
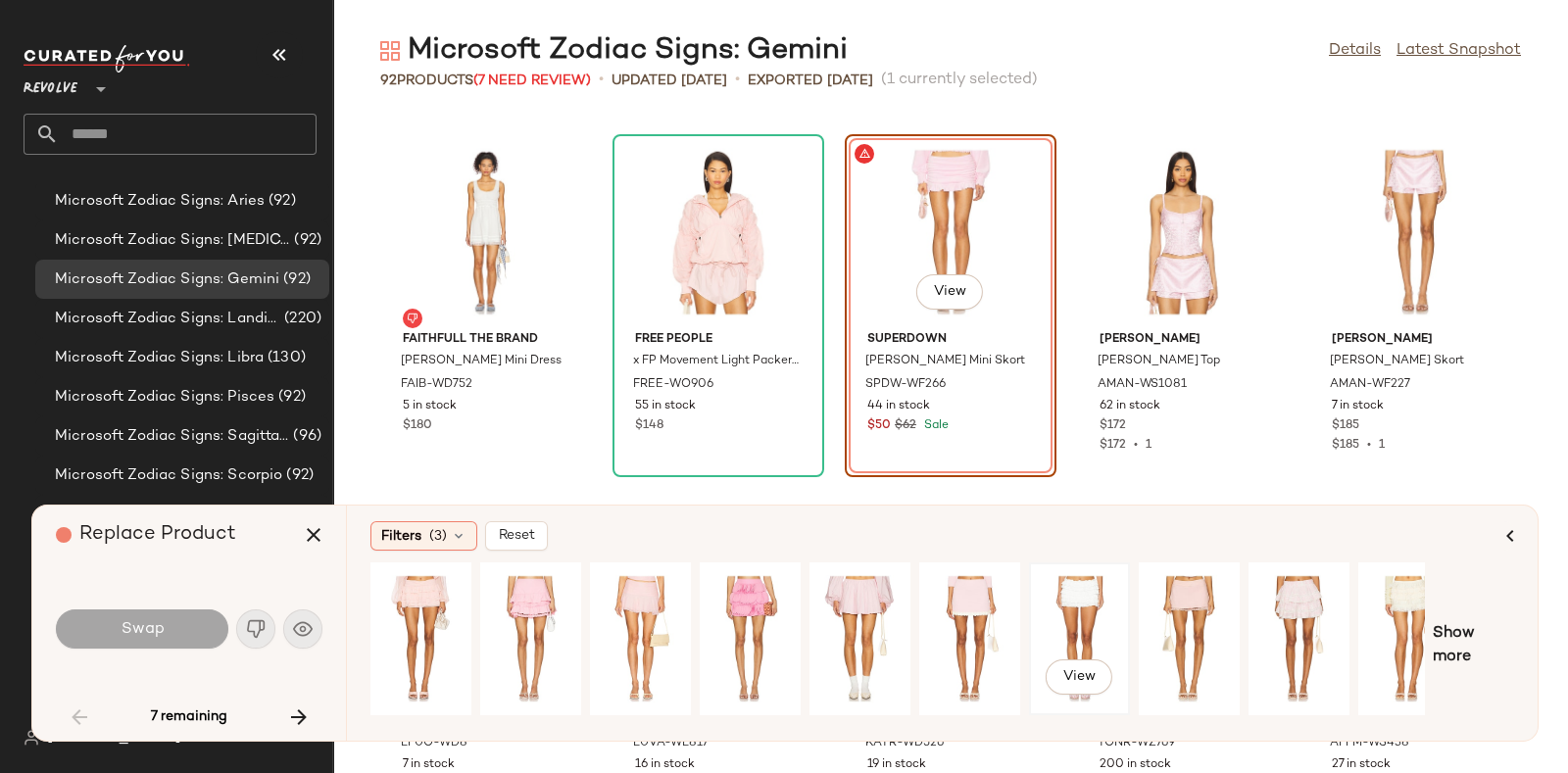
scroll to position [0, 33]
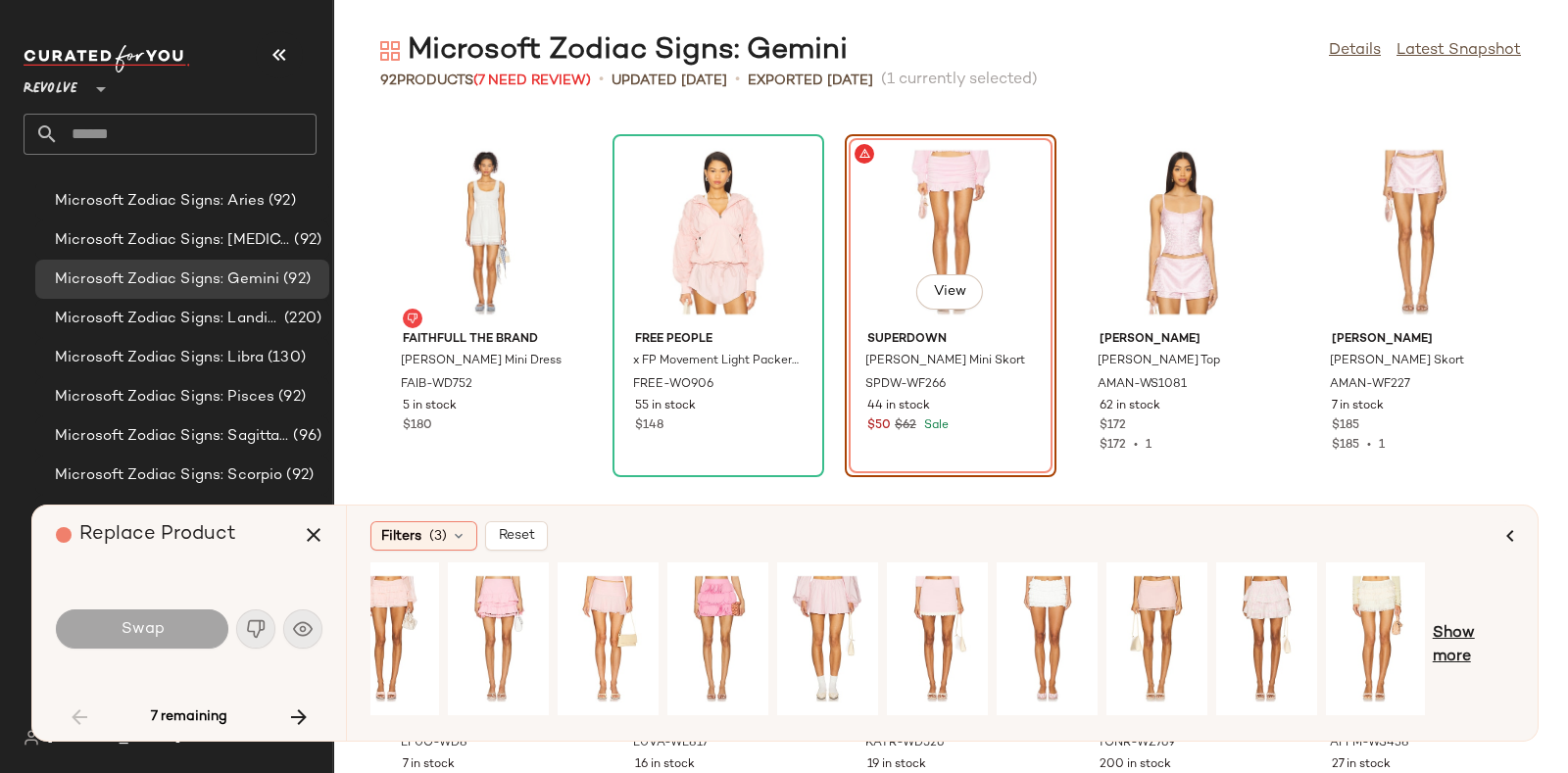
click at [1451, 629] on span "Show more" at bounding box center [1473, 645] width 81 height 47
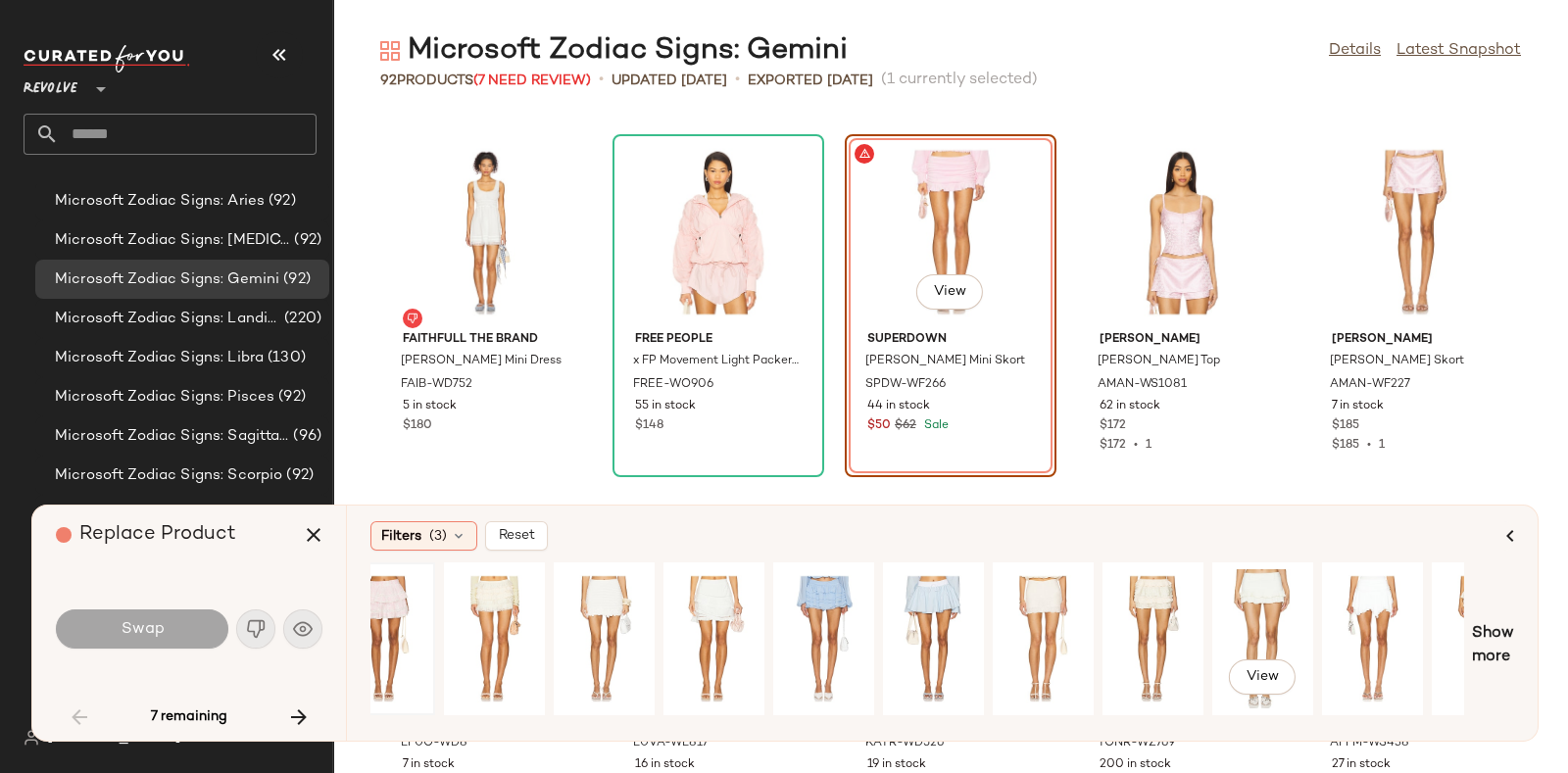
scroll to position [0, 1091]
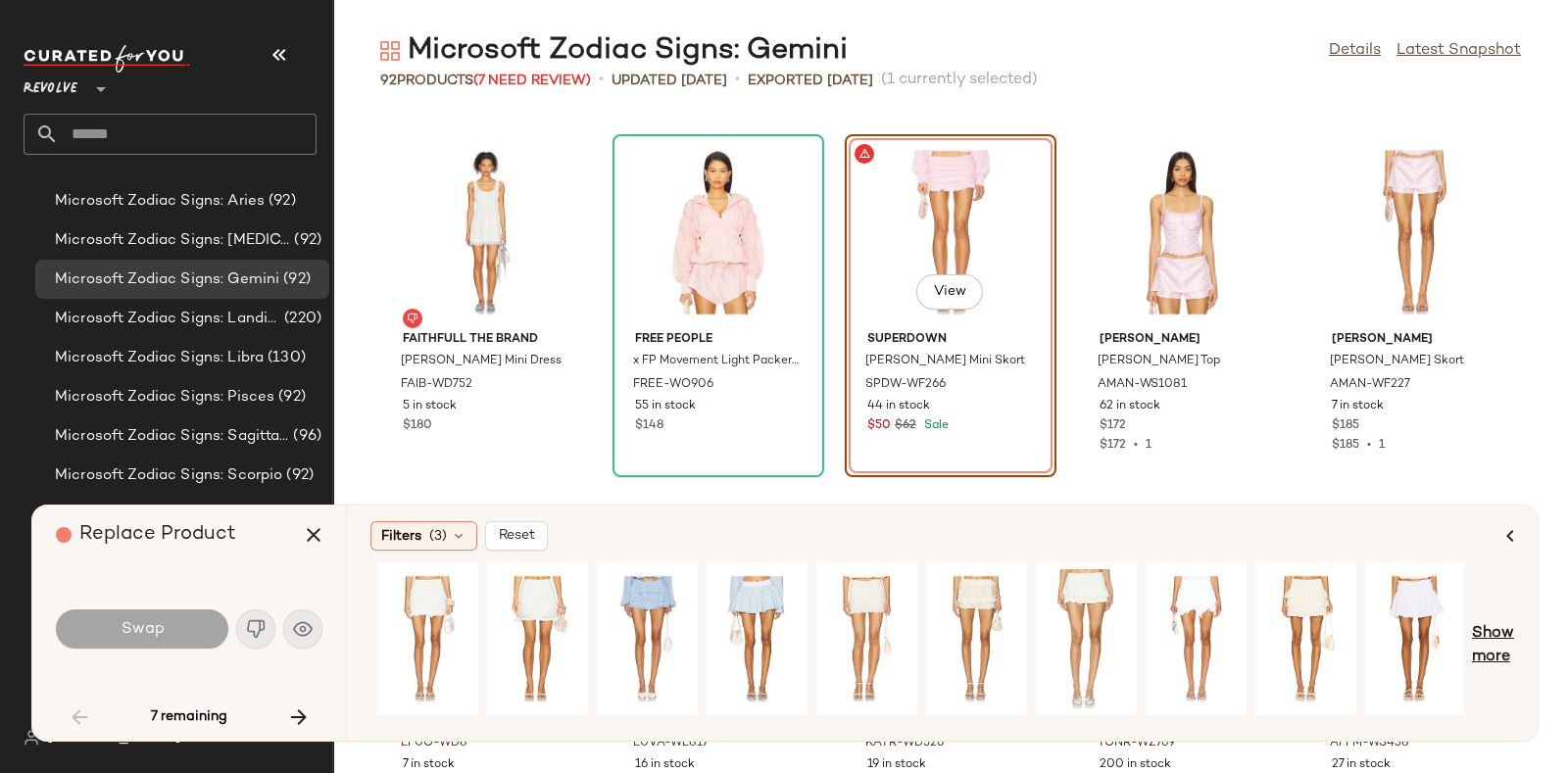
click at [1495, 634] on span "Show more" at bounding box center [1493, 645] width 43 height 47
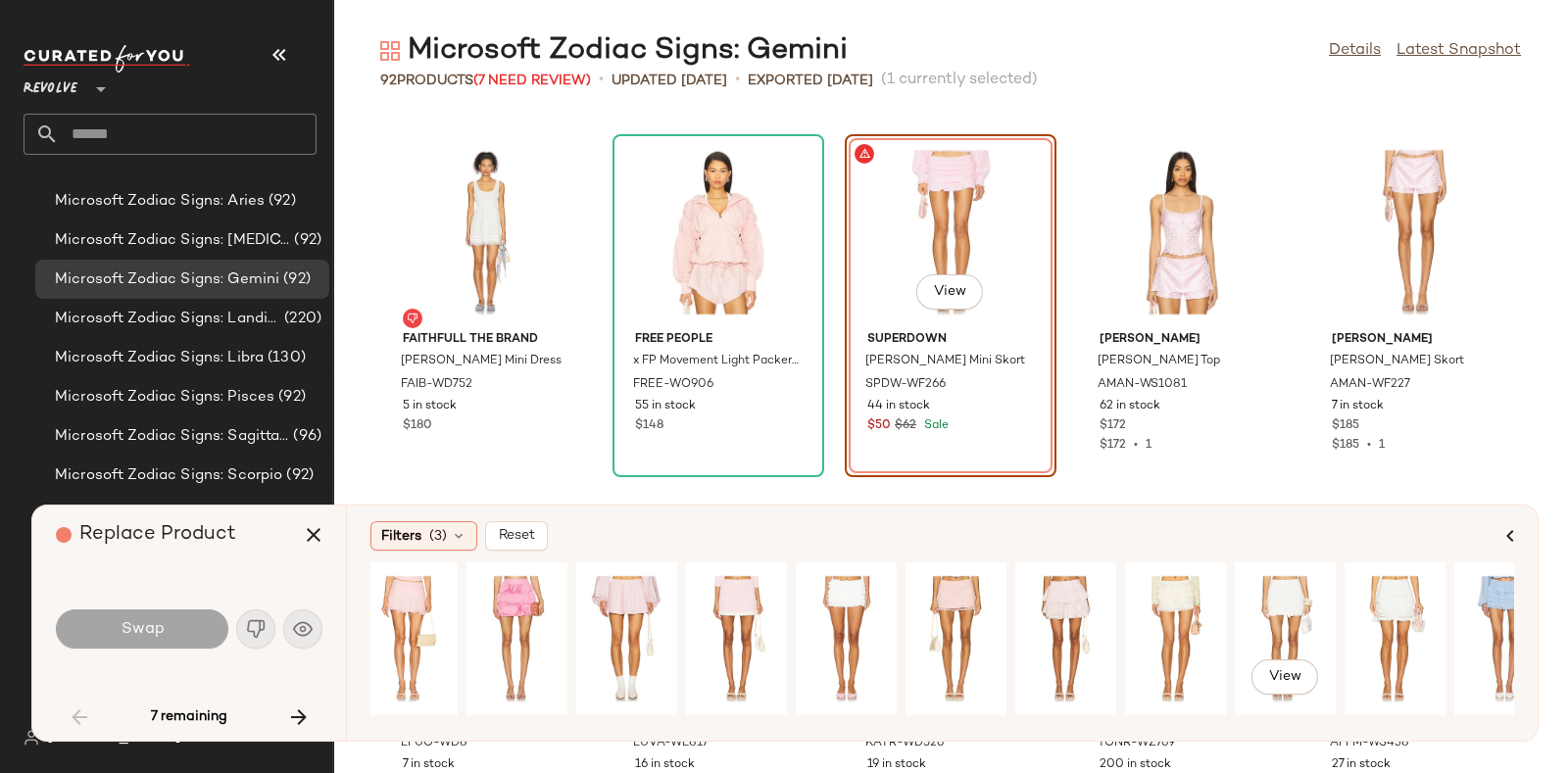
scroll to position [0, 0]
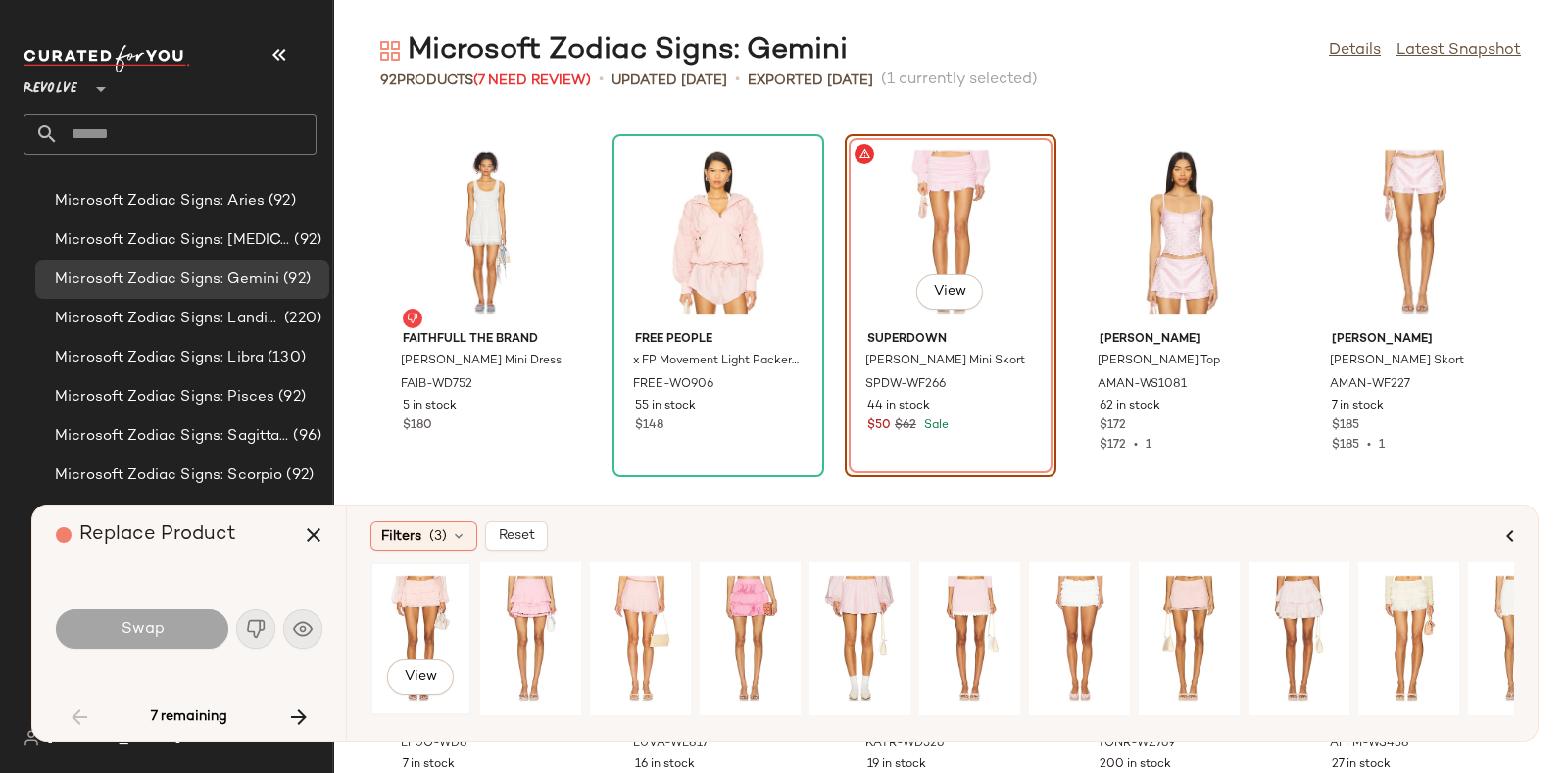
click at [416, 594] on div "View" at bounding box center [421, 639] width 87 height 139
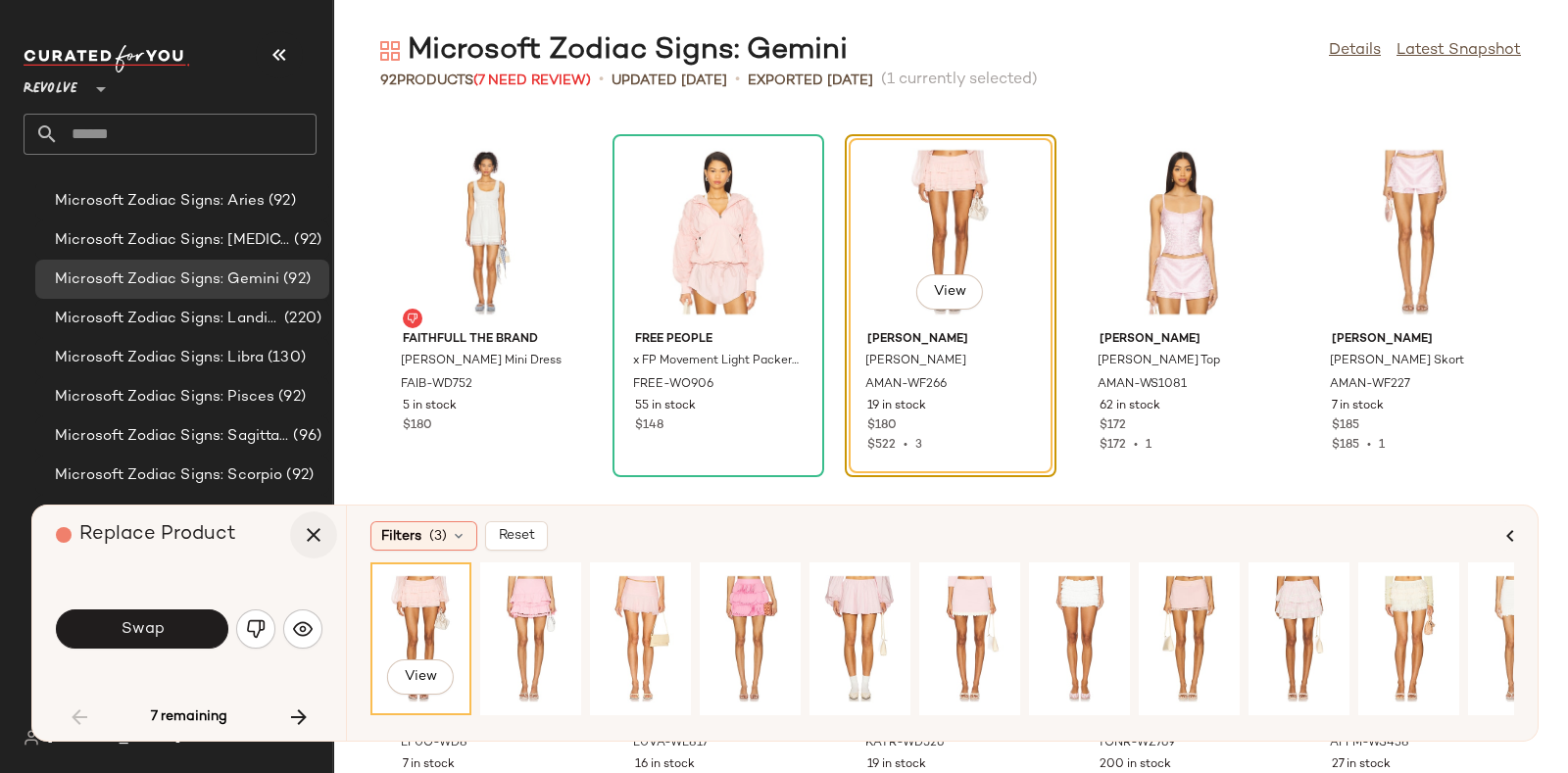
click at [310, 534] on icon "button" at bounding box center [314, 535] width 24 height 24
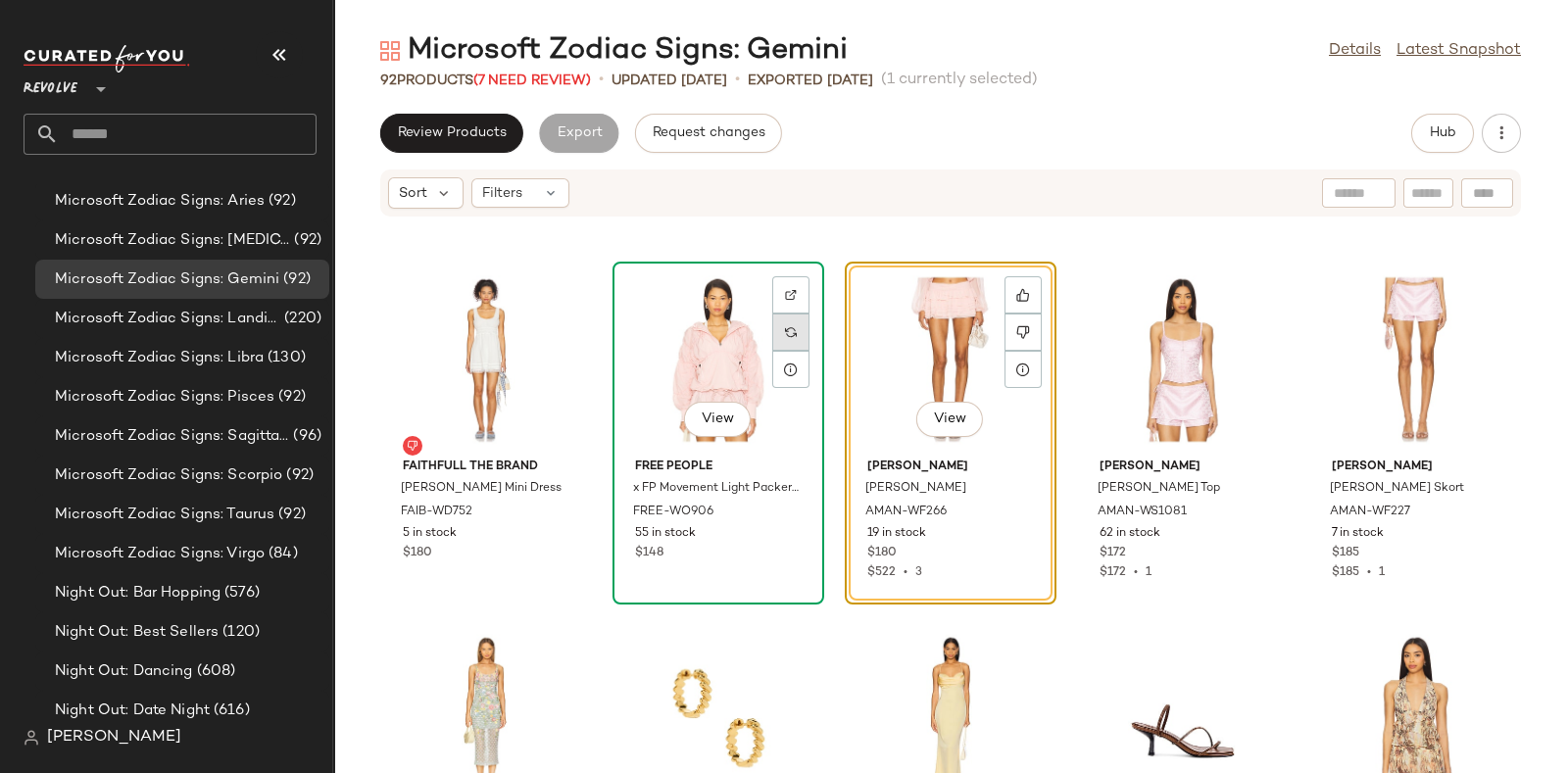
click at [788, 337] on div at bounding box center [791, 333] width 38 height 38
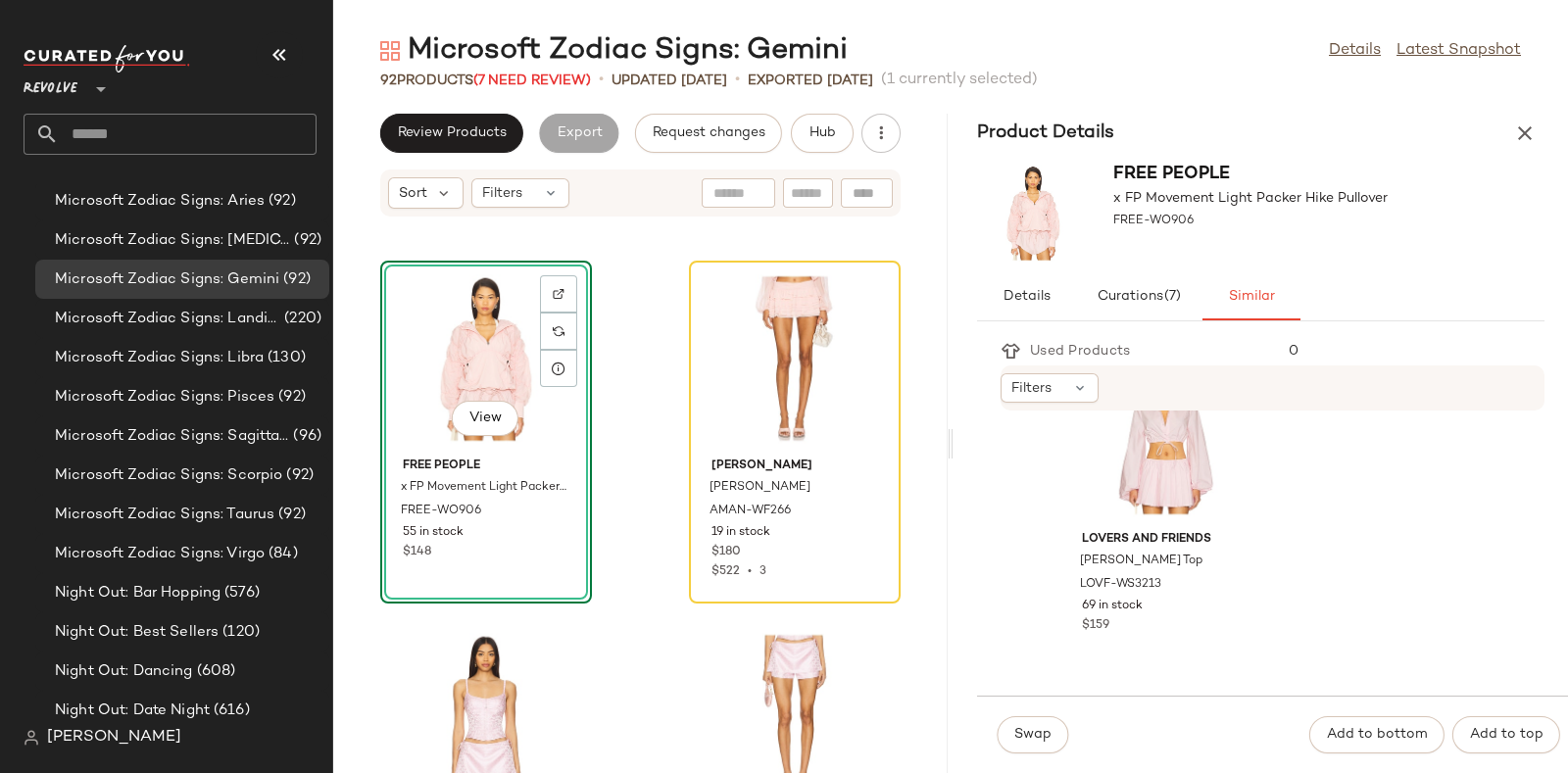
scroll to position [2594, 0]
click at [1159, 448] on div "View" at bounding box center [1165, 442] width 198 height 182
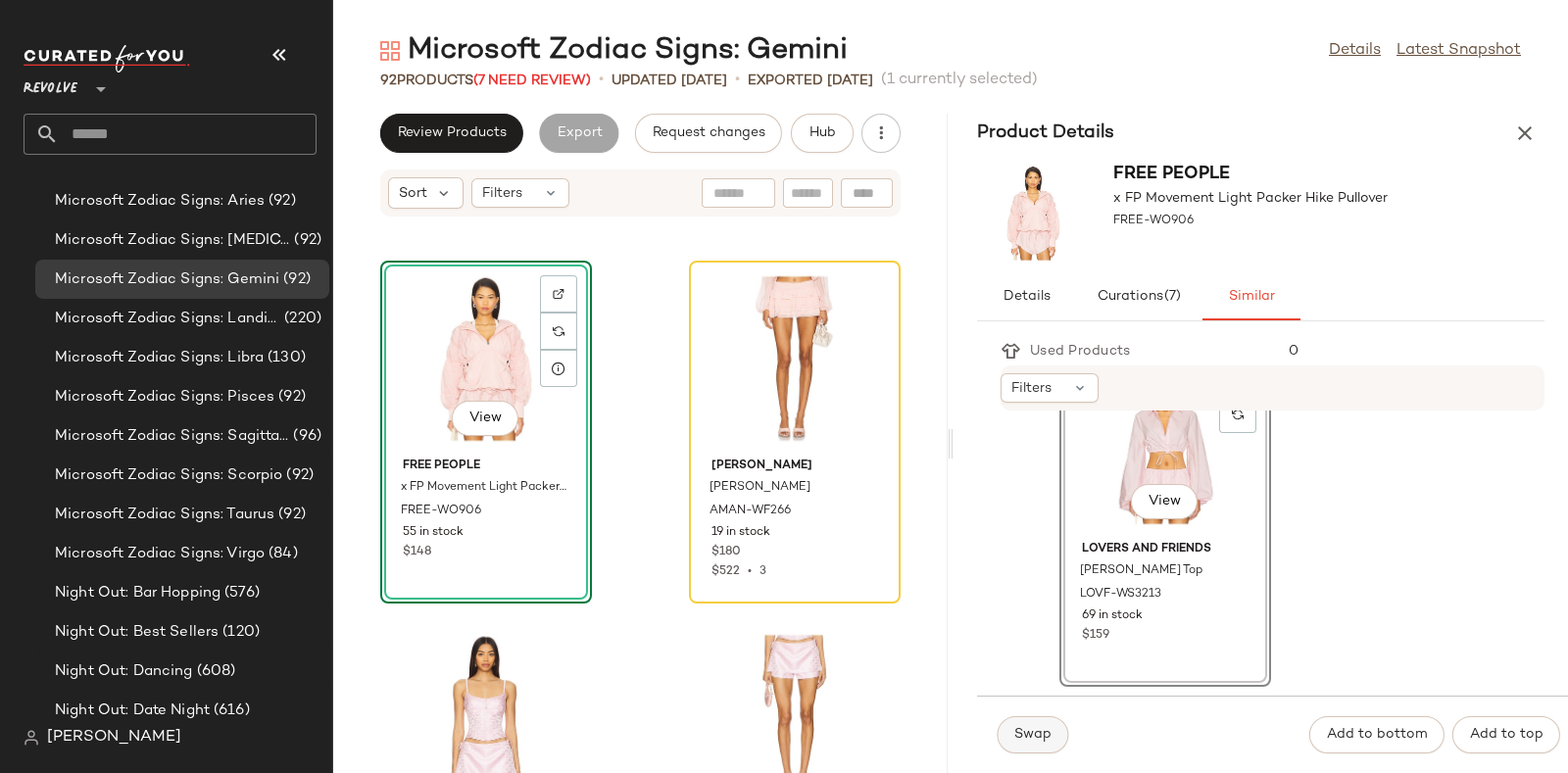
click at [1014, 743] on span "Swap" at bounding box center [1032, 735] width 39 height 16
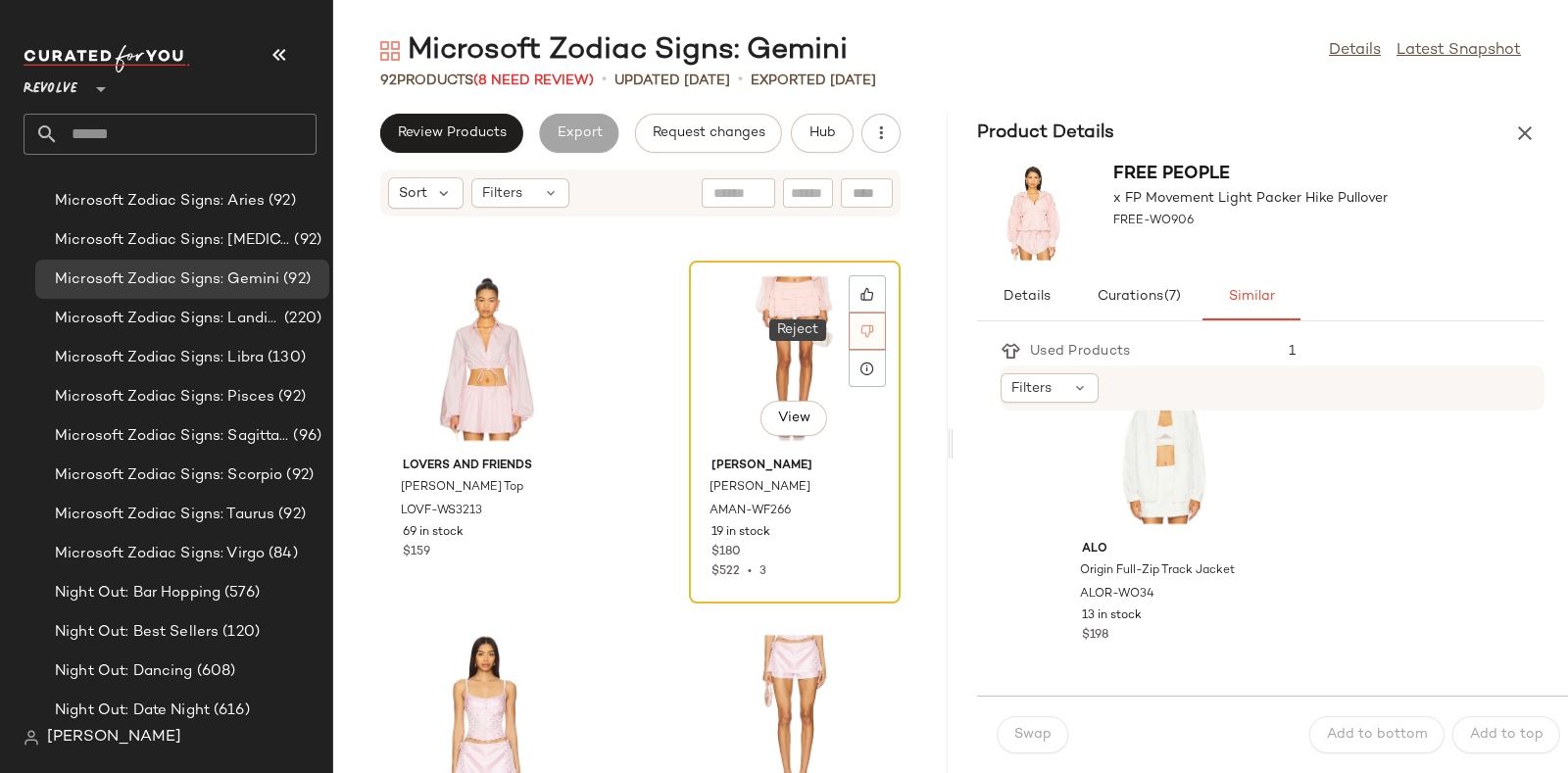
click at [861, 332] on icon at bounding box center [868, 331] width 14 height 14
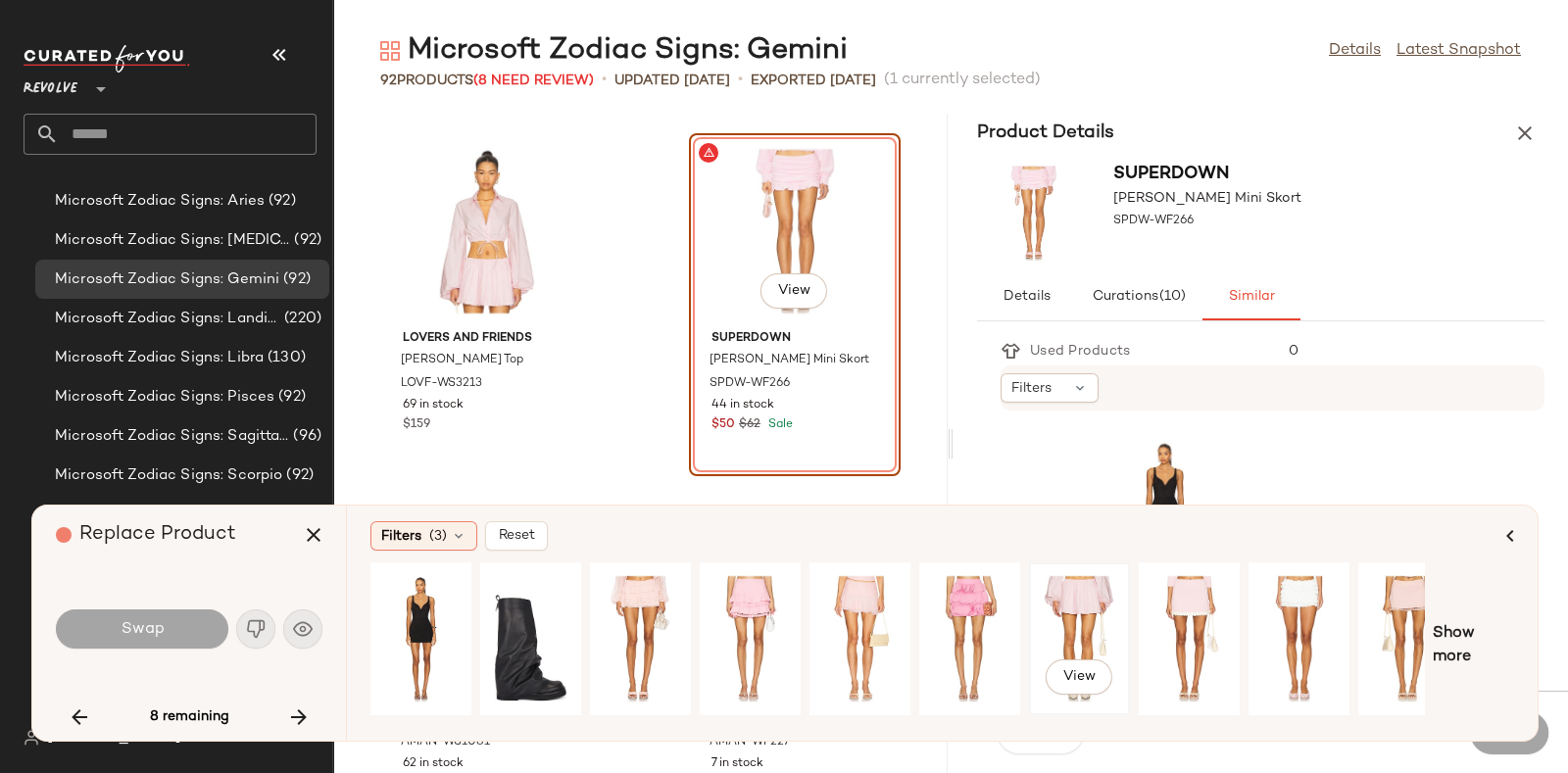
scroll to position [0, 33]
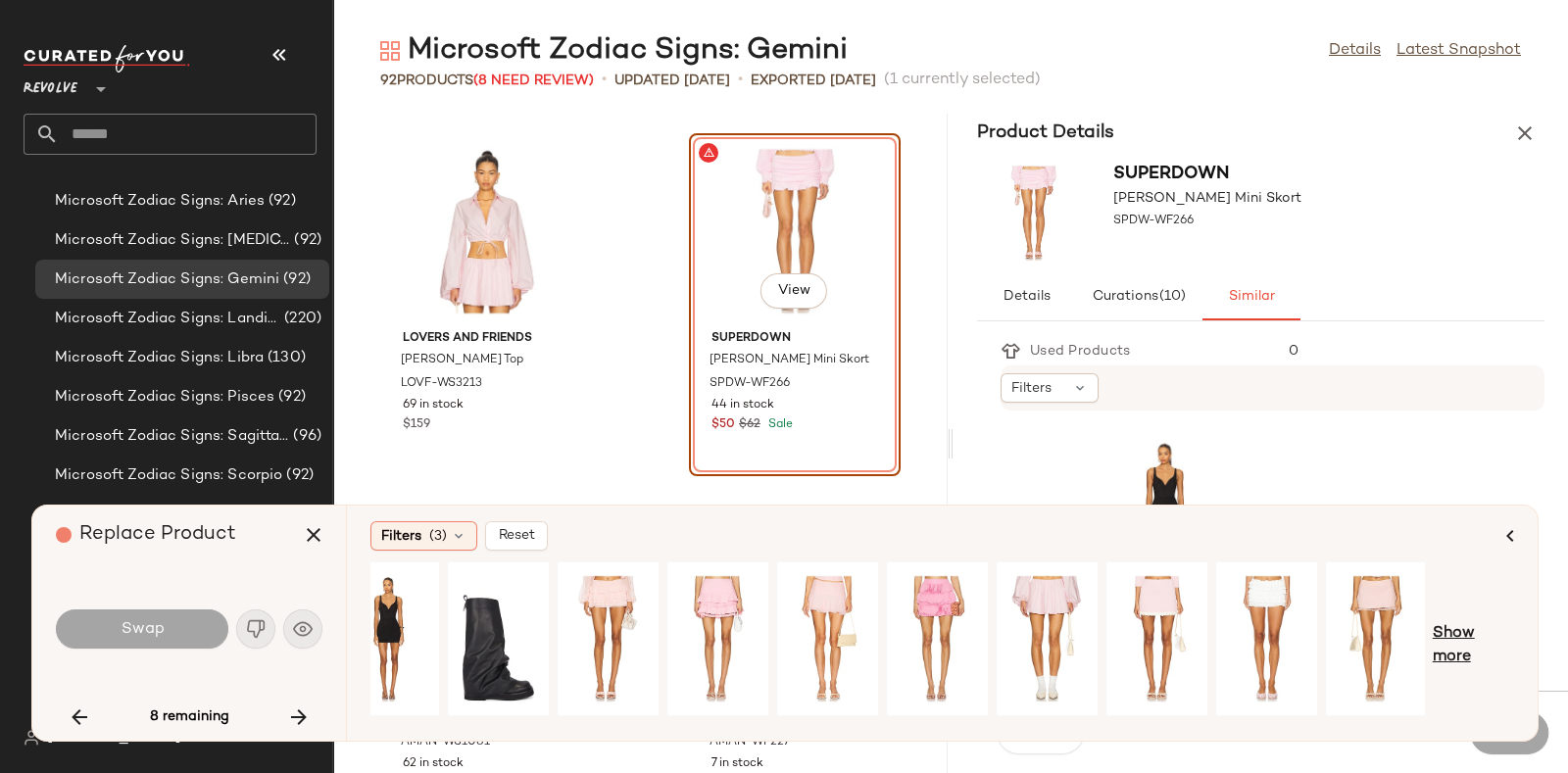
click at [1464, 629] on span "Show more" at bounding box center [1473, 645] width 81 height 47
click at [1059, 600] on div "View" at bounding box center [1047, 639] width 87 height 139
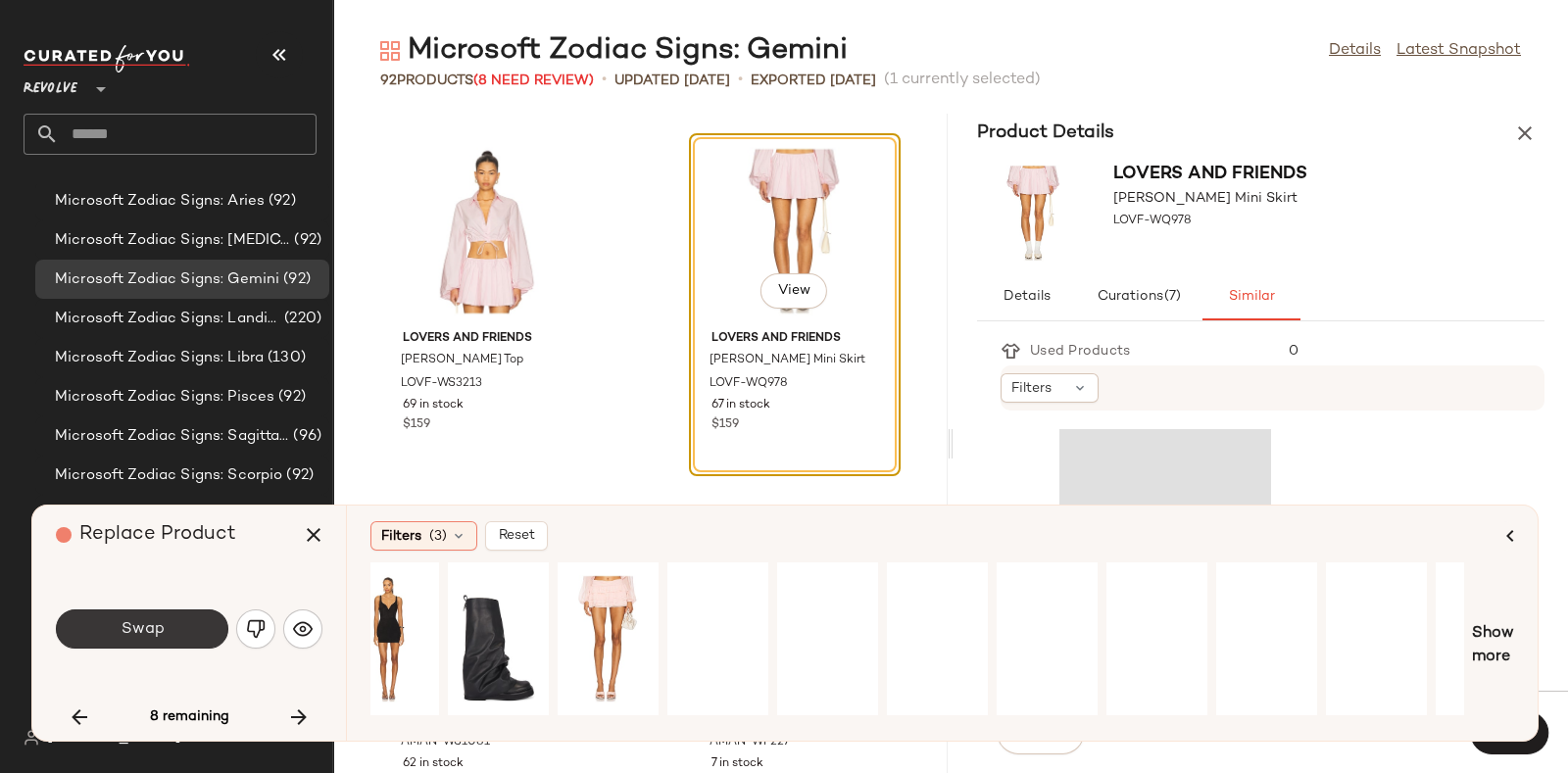
click at [190, 624] on button "Swap" at bounding box center [142, 629] width 172 height 40
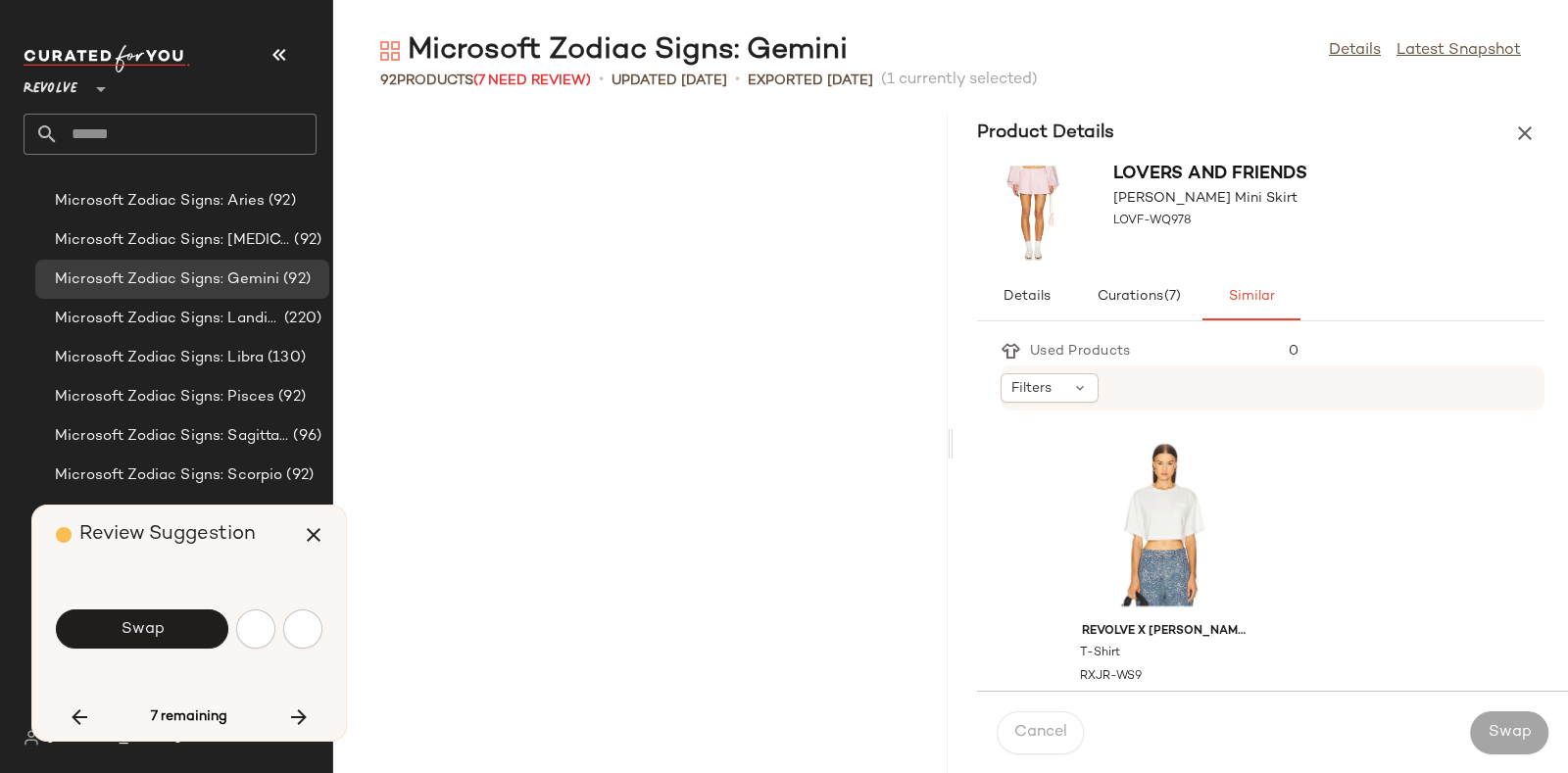
scroll to position [3229, 0]
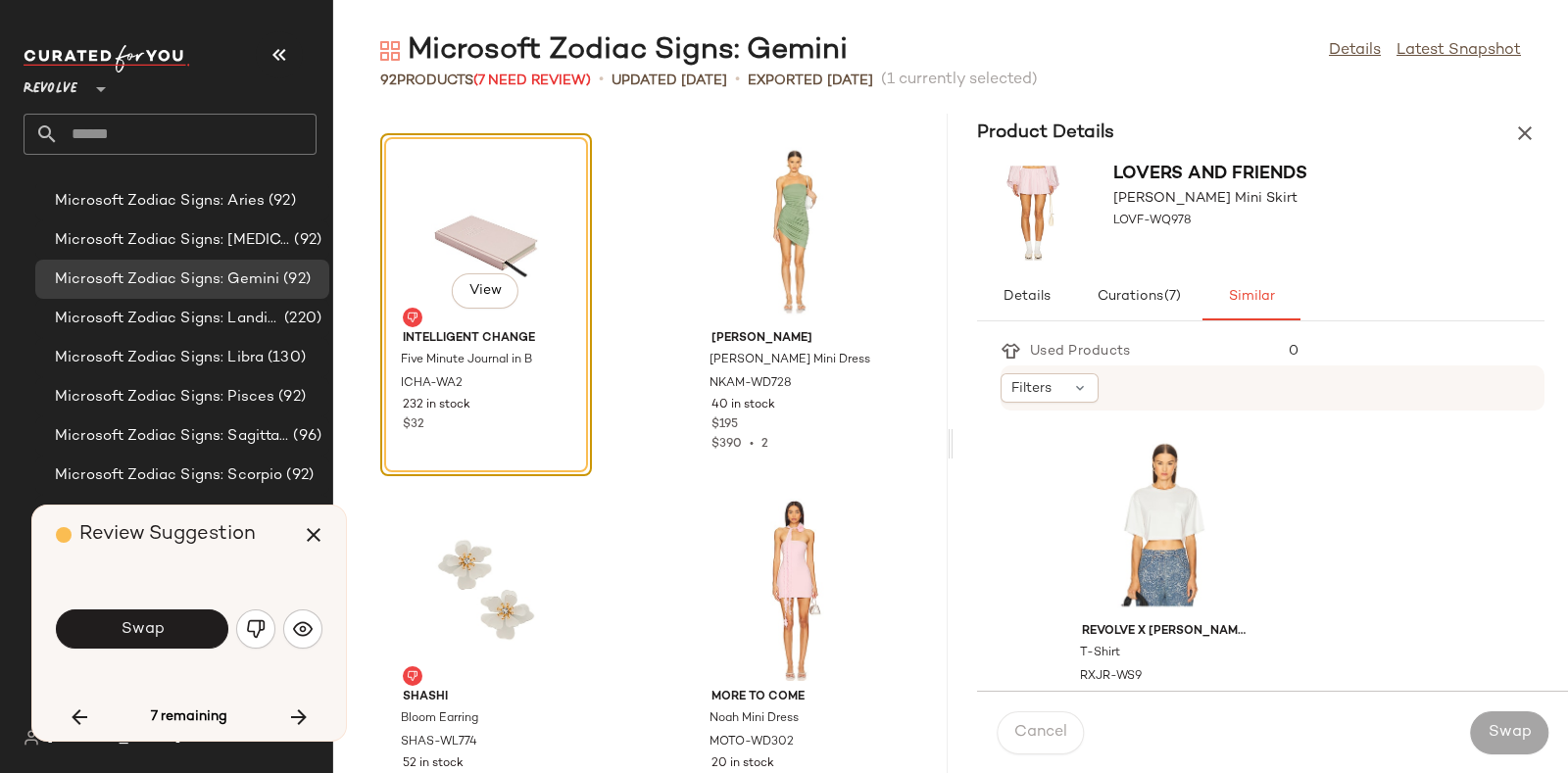
click at [952, 52] on div "Microsoft Zodiac Signs: Gemini Details Latest Snapshot" at bounding box center [950, 52] width 1234 height 40
click at [161, 624] on span "Swap" at bounding box center [142, 629] width 45 height 19
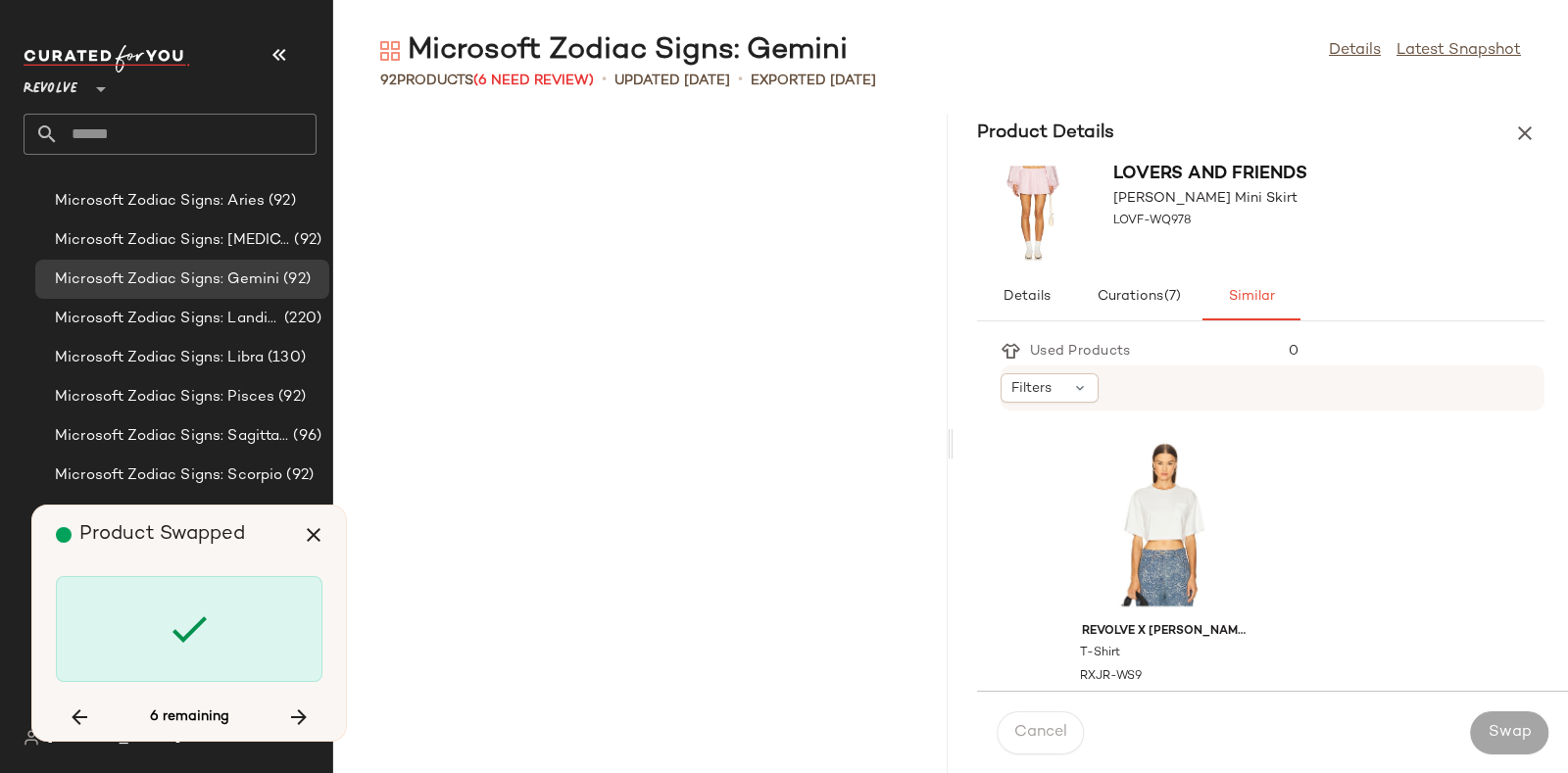
scroll to position [7175, 0]
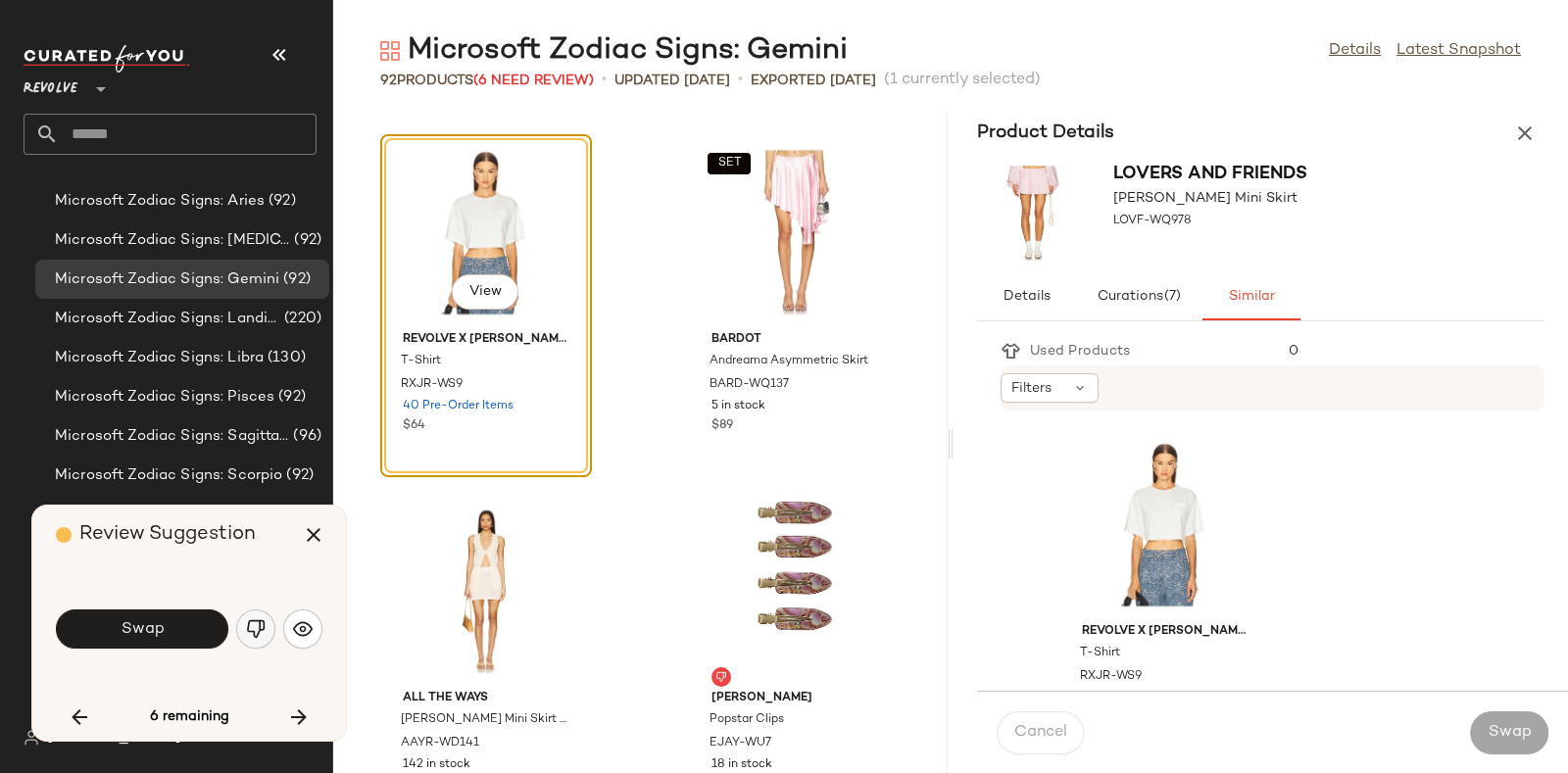
click at [252, 620] on img "button" at bounding box center [256, 629] width 20 height 20
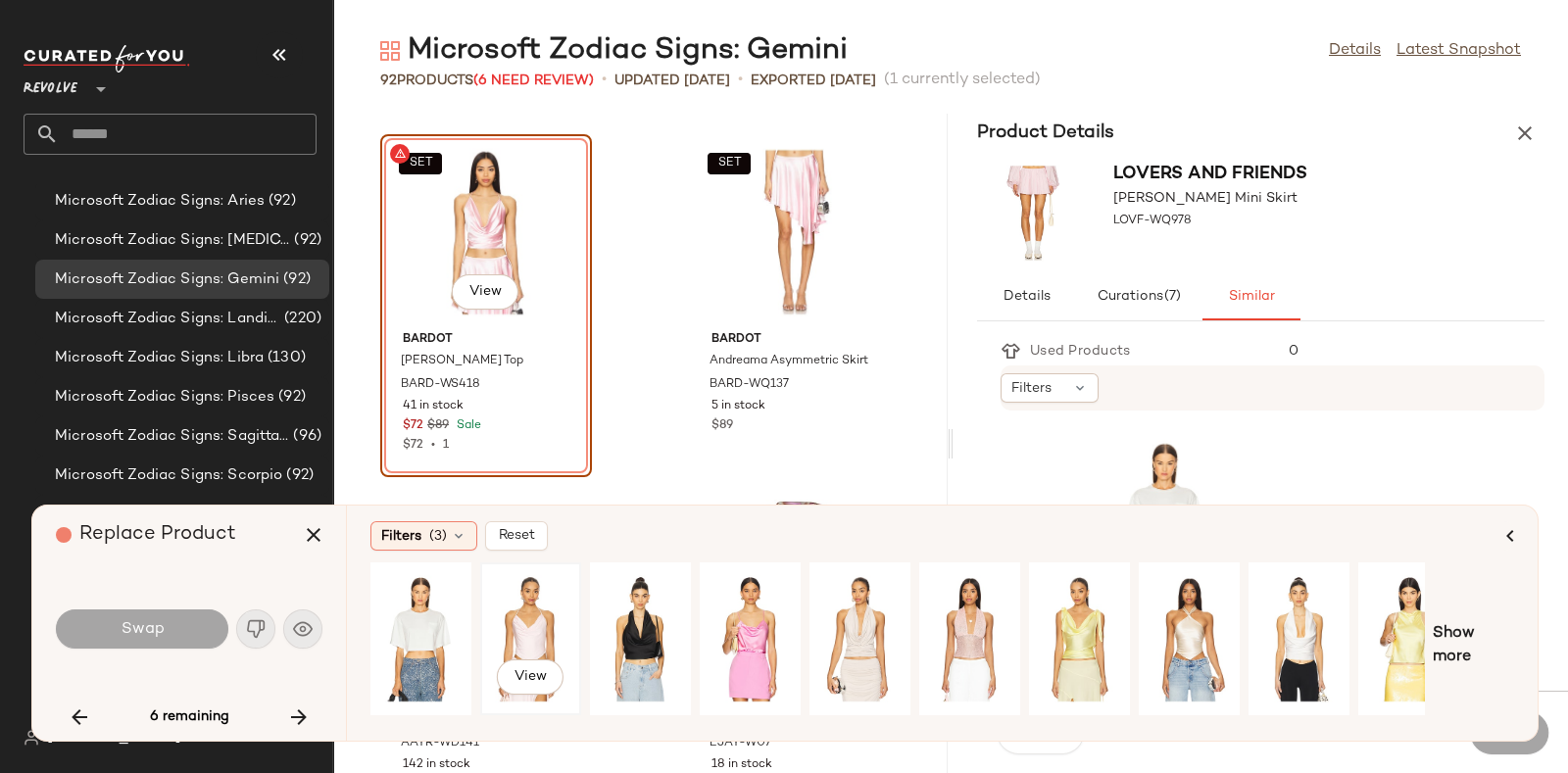
click at [526, 607] on div "View" at bounding box center [531, 639] width 87 height 139
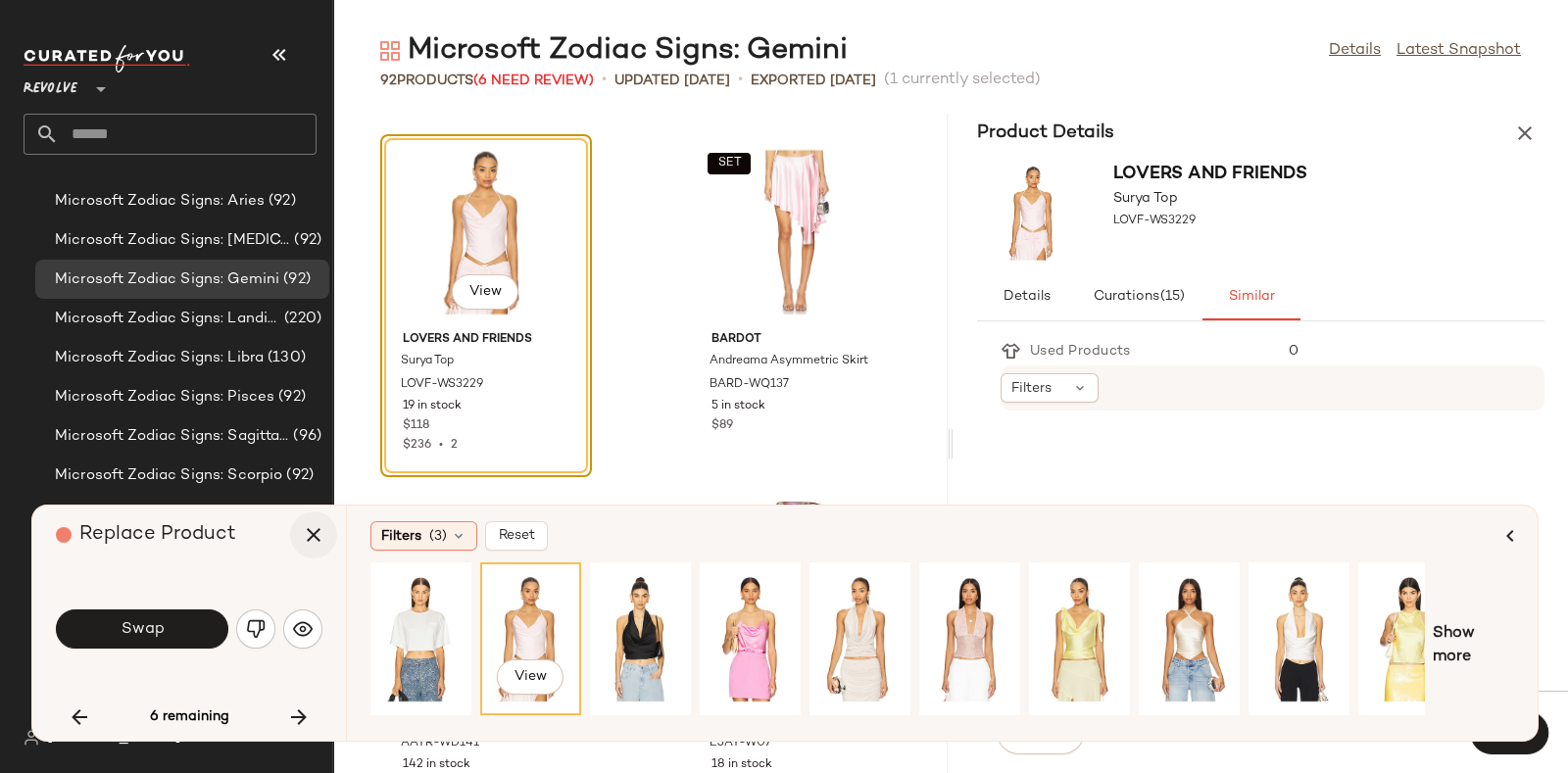
click at [321, 542] on icon "button" at bounding box center [314, 535] width 24 height 24
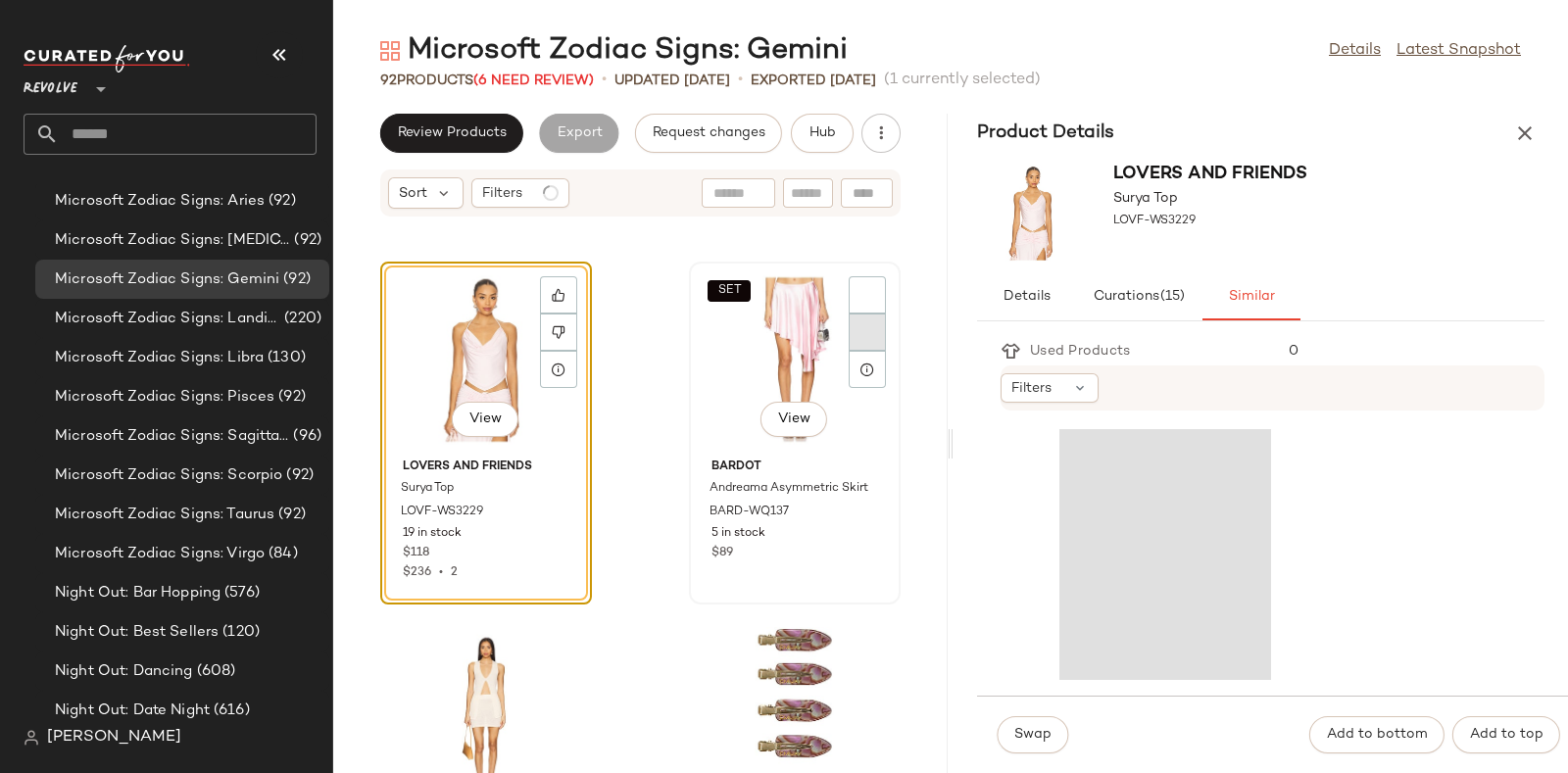
click at [863, 325] on div at bounding box center [868, 333] width 38 height 38
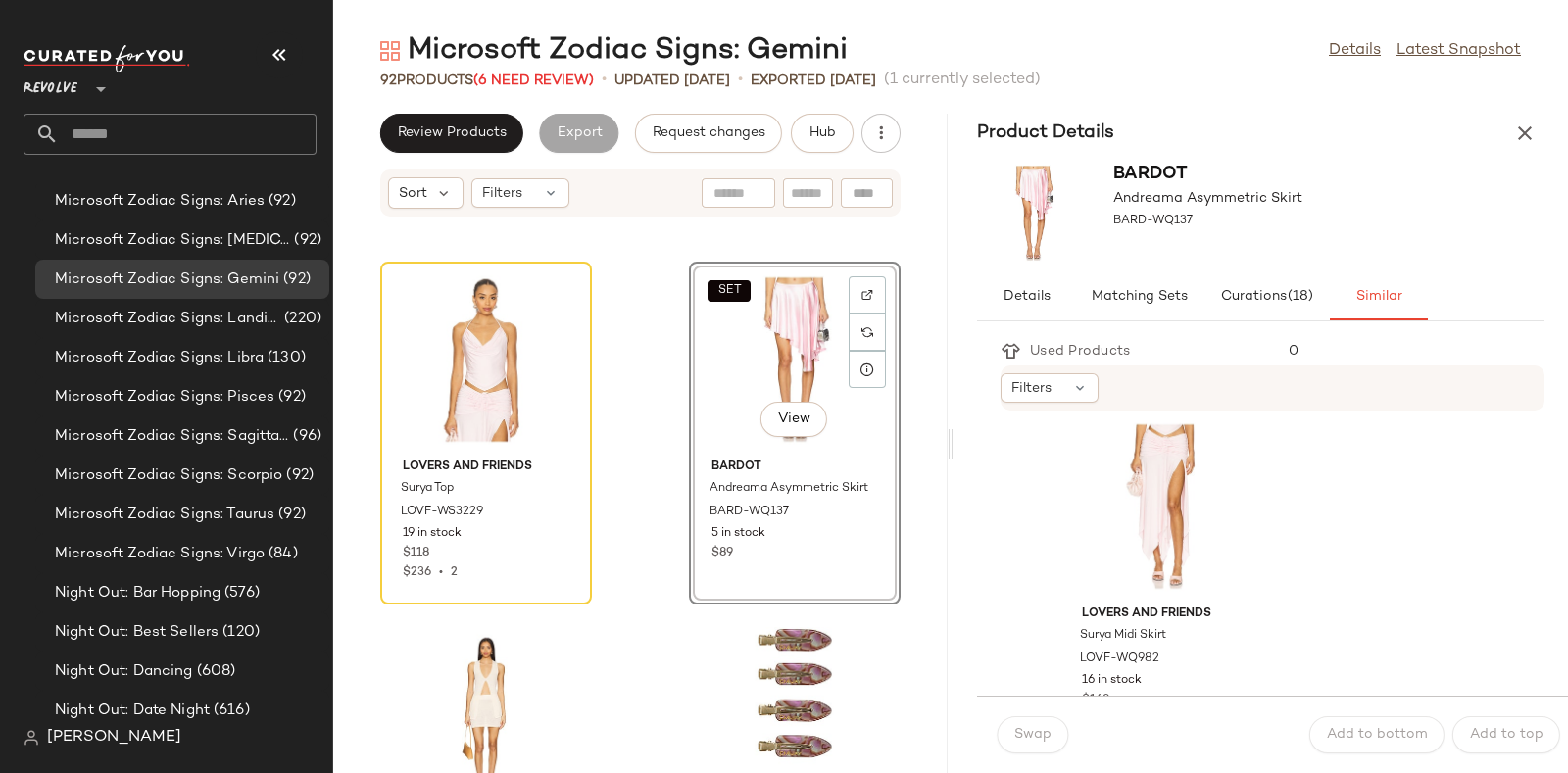
scroll to position [5083, 0]
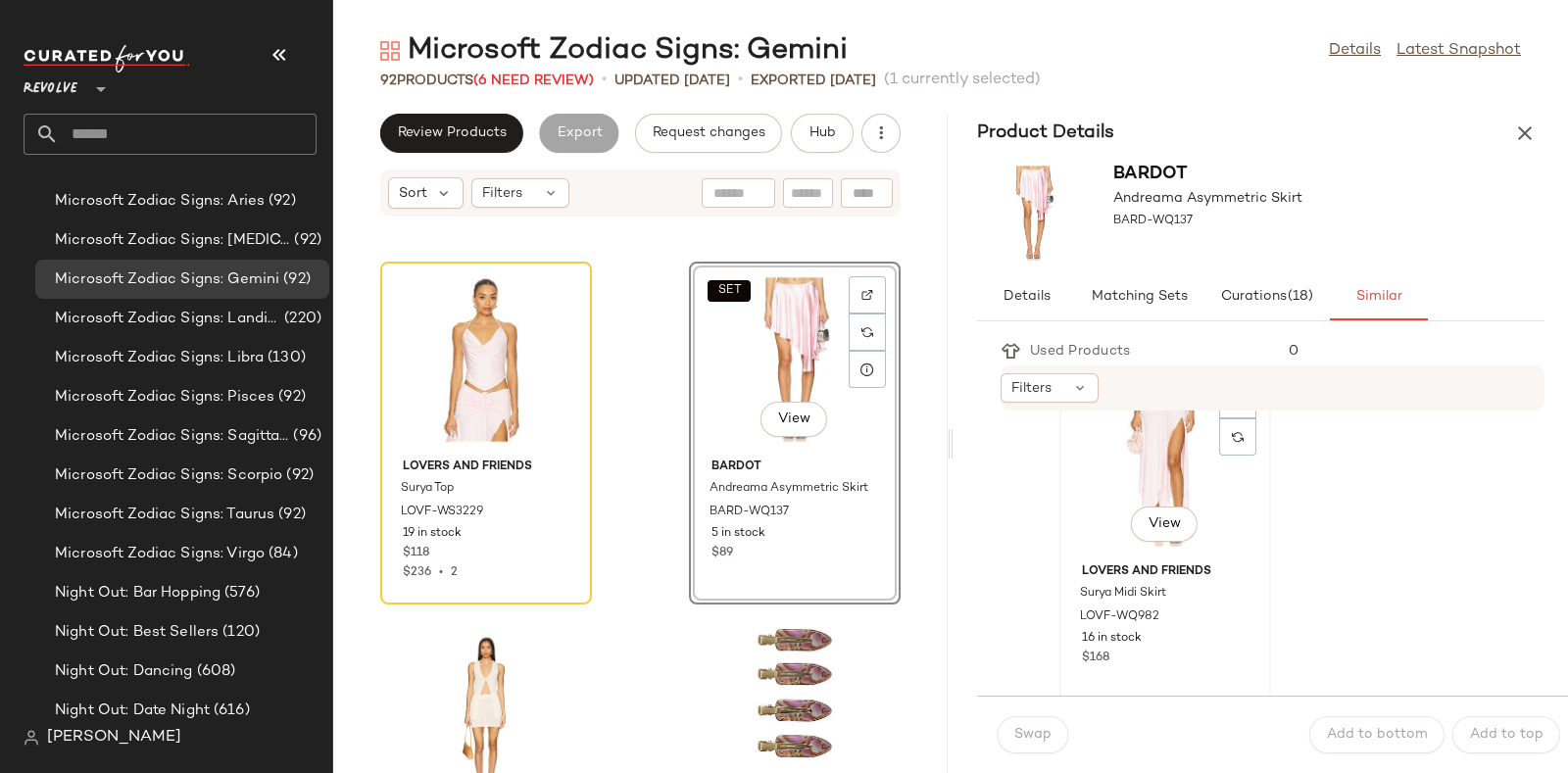
click at [1161, 466] on div "View" at bounding box center [1165, 465] width 198 height 182
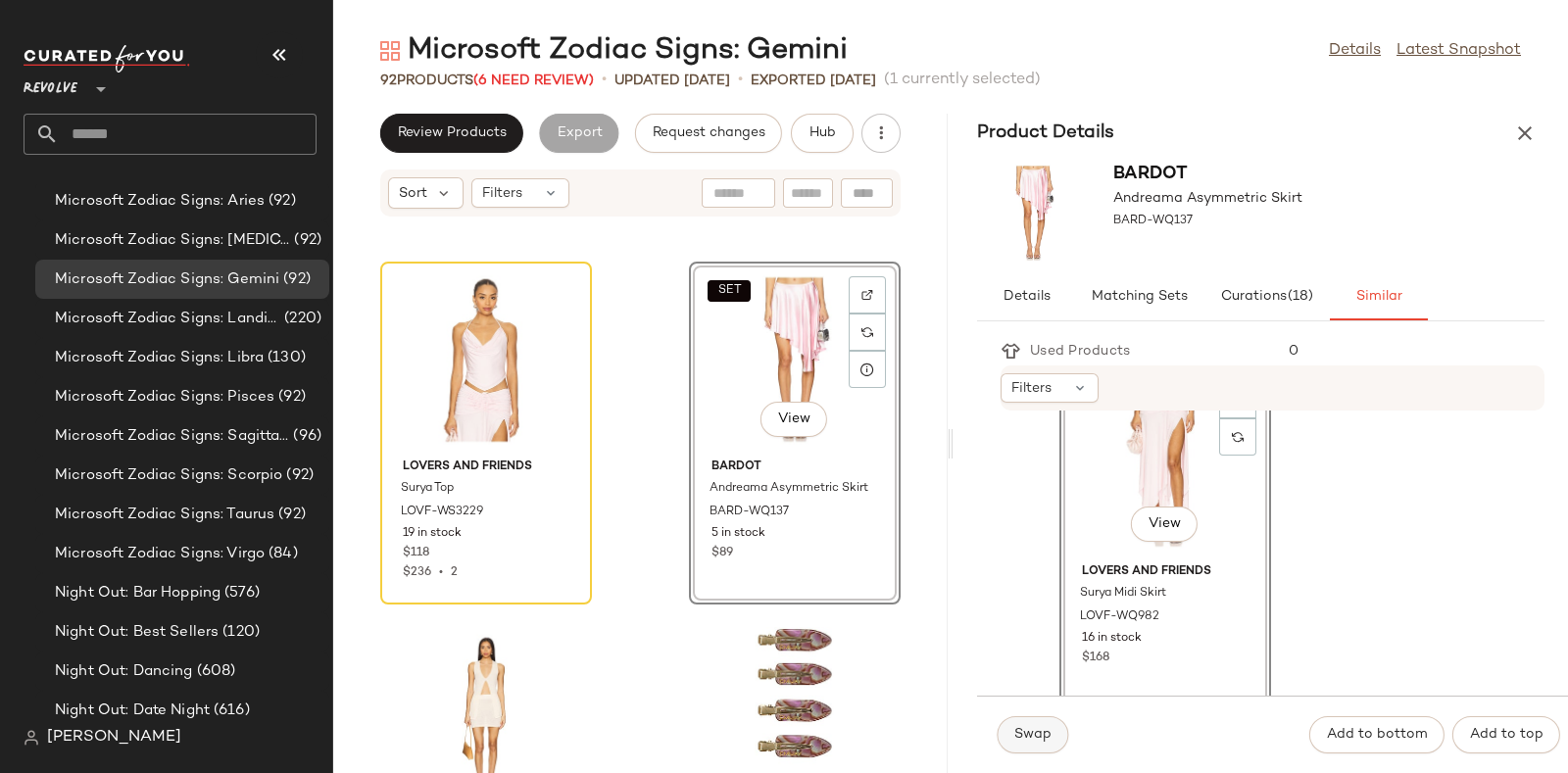
click at [1019, 732] on span "Swap" at bounding box center [1032, 735] width 39 height 16
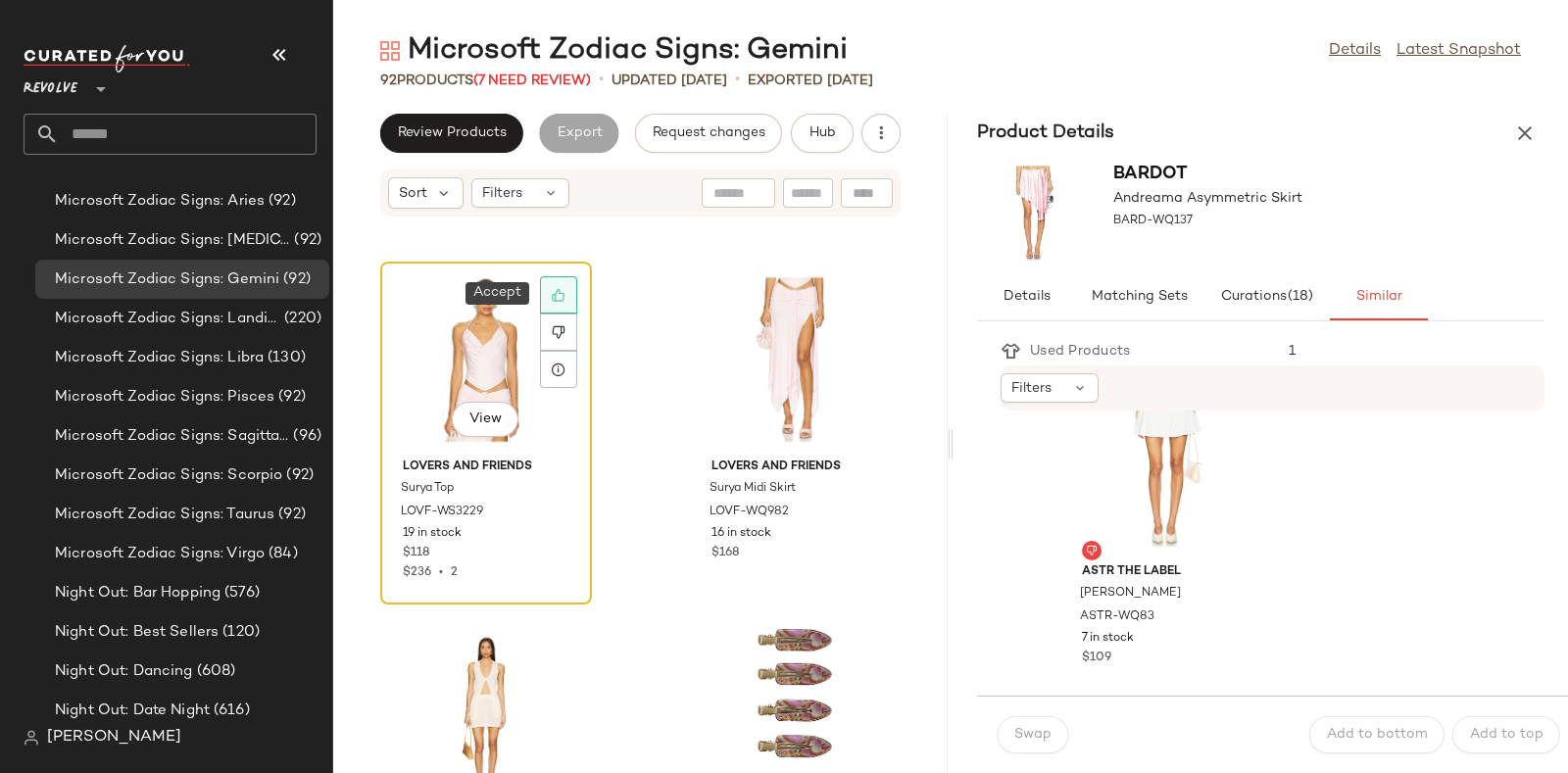
click at [559, 292] on icon at bounding box center [559, 295] width 14 height 14
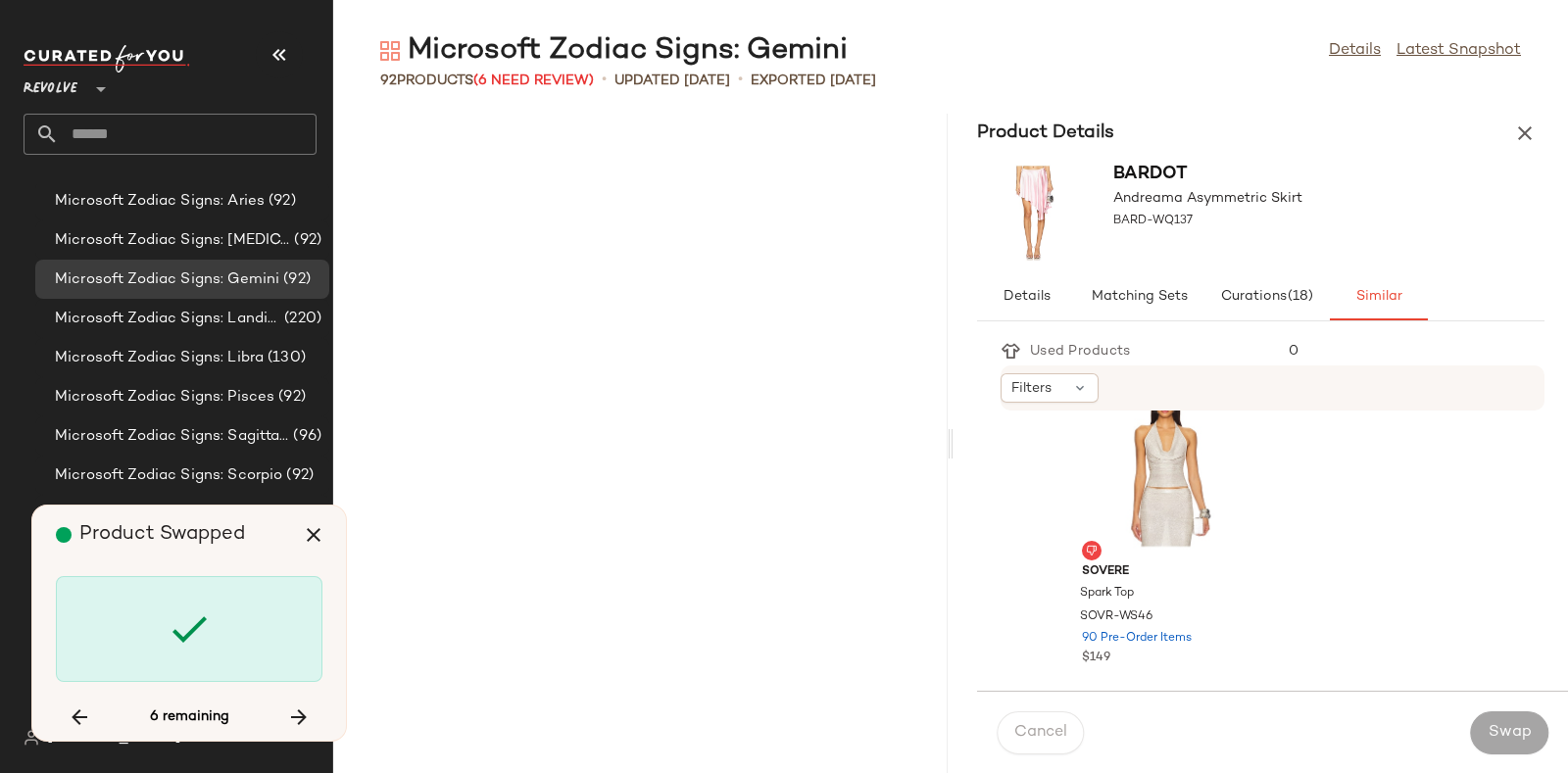
scroll to position [9328, 0]
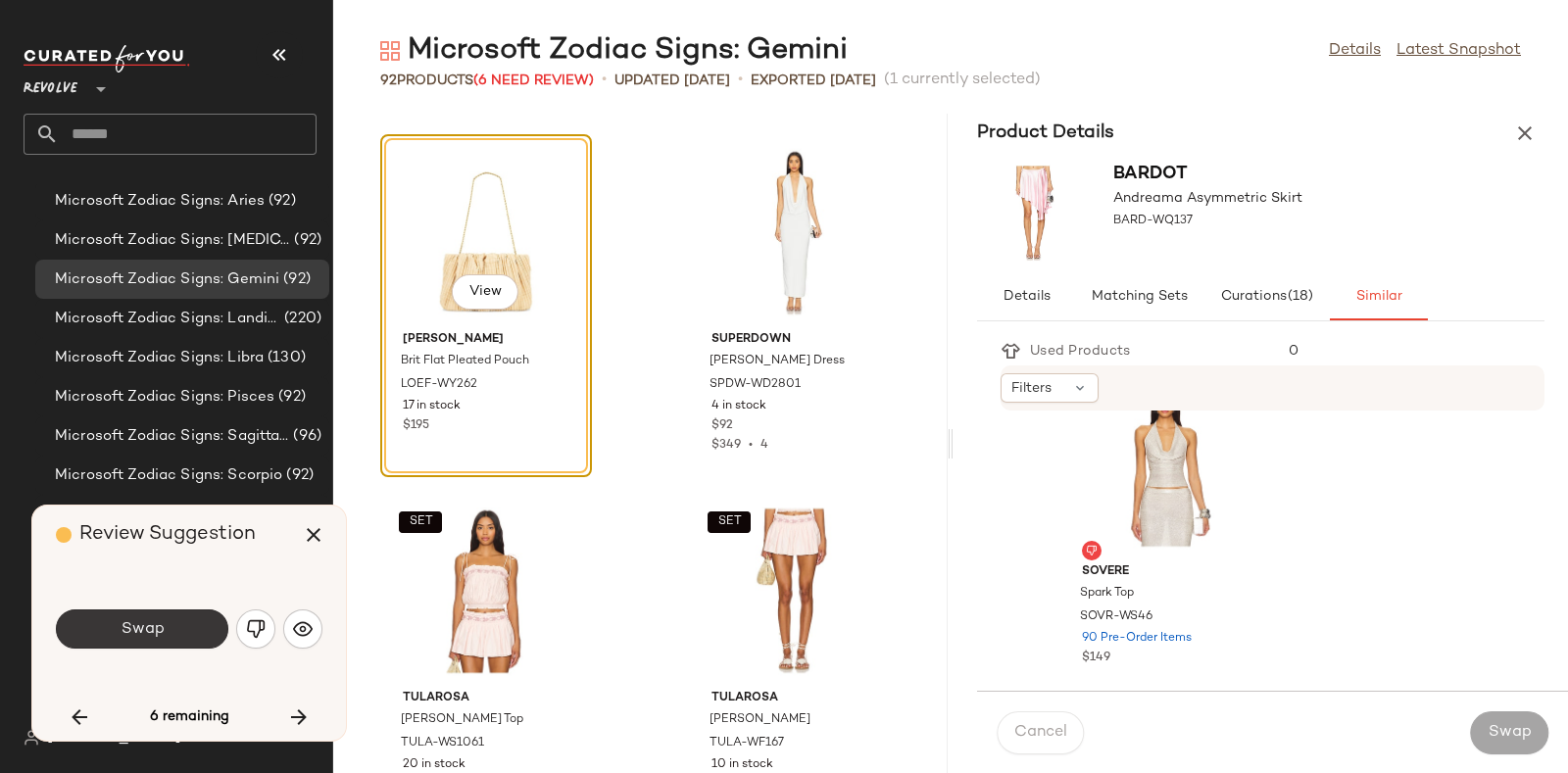
click at [175, 623] on button "Swap" at bounding box center [142, 629] width 172 height 40
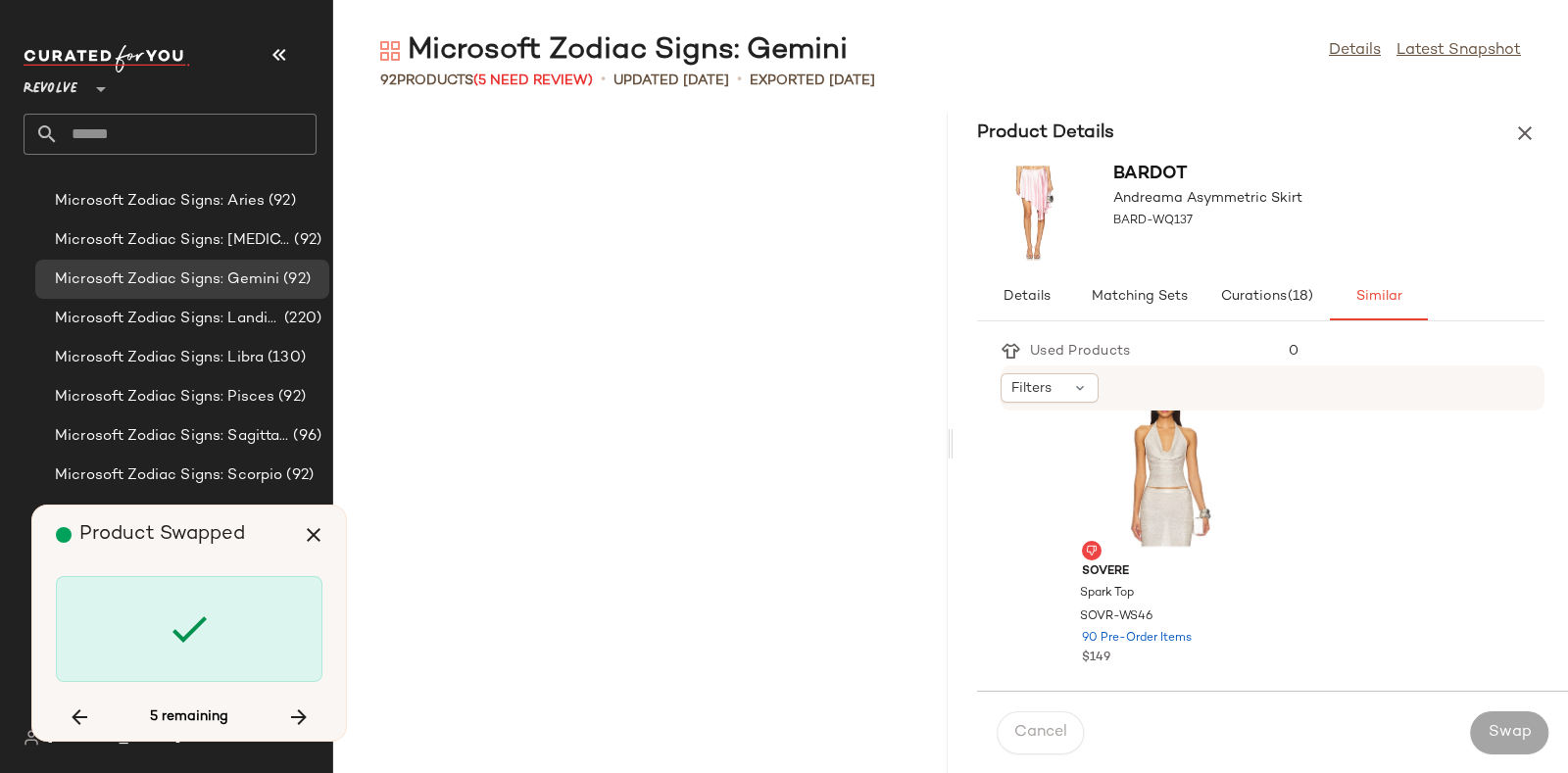
scroll to position [11481, 0]
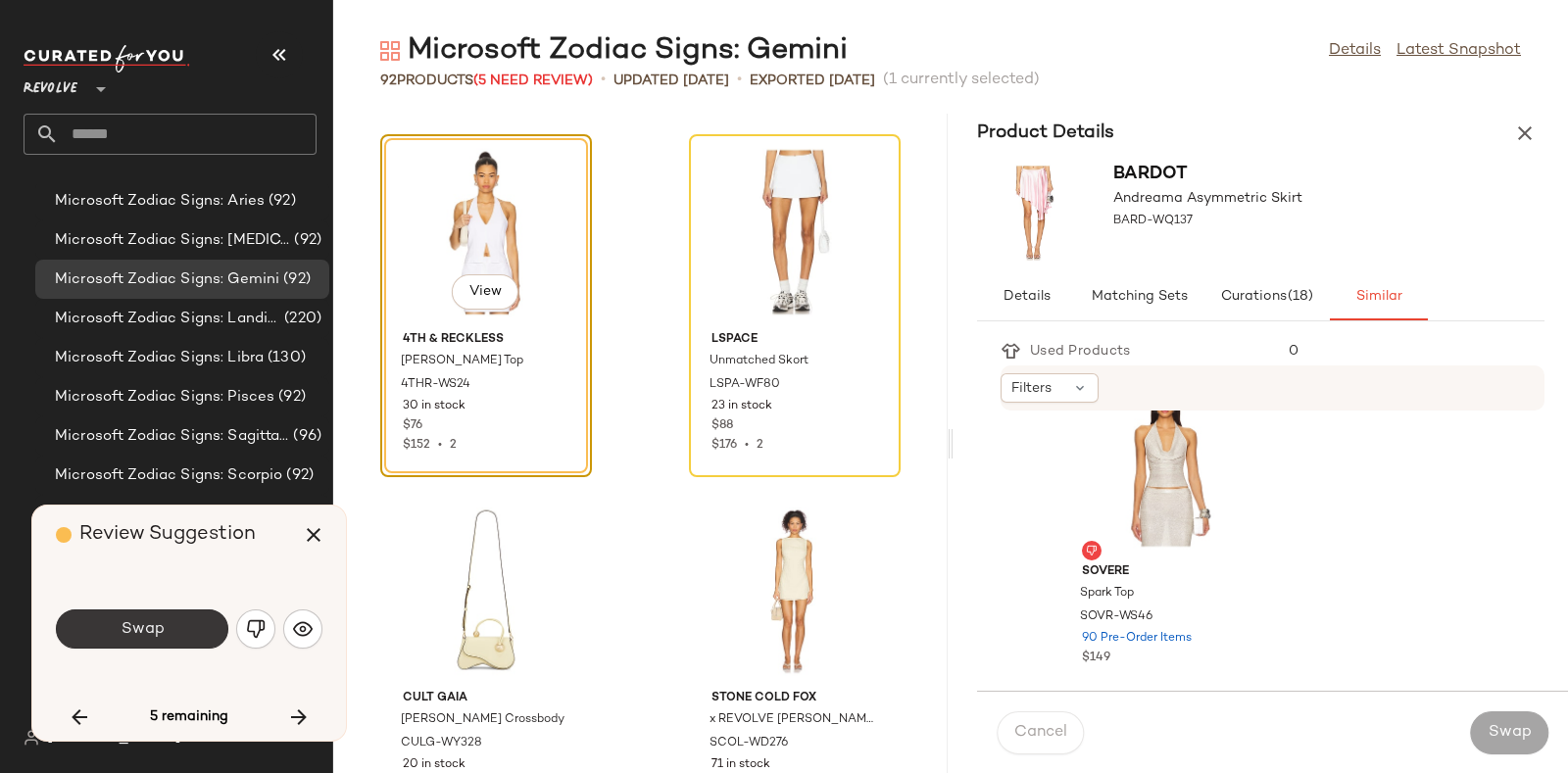
click at [170, 627] on button "Swap" at bounding box center [142, 629] width 172 height 40
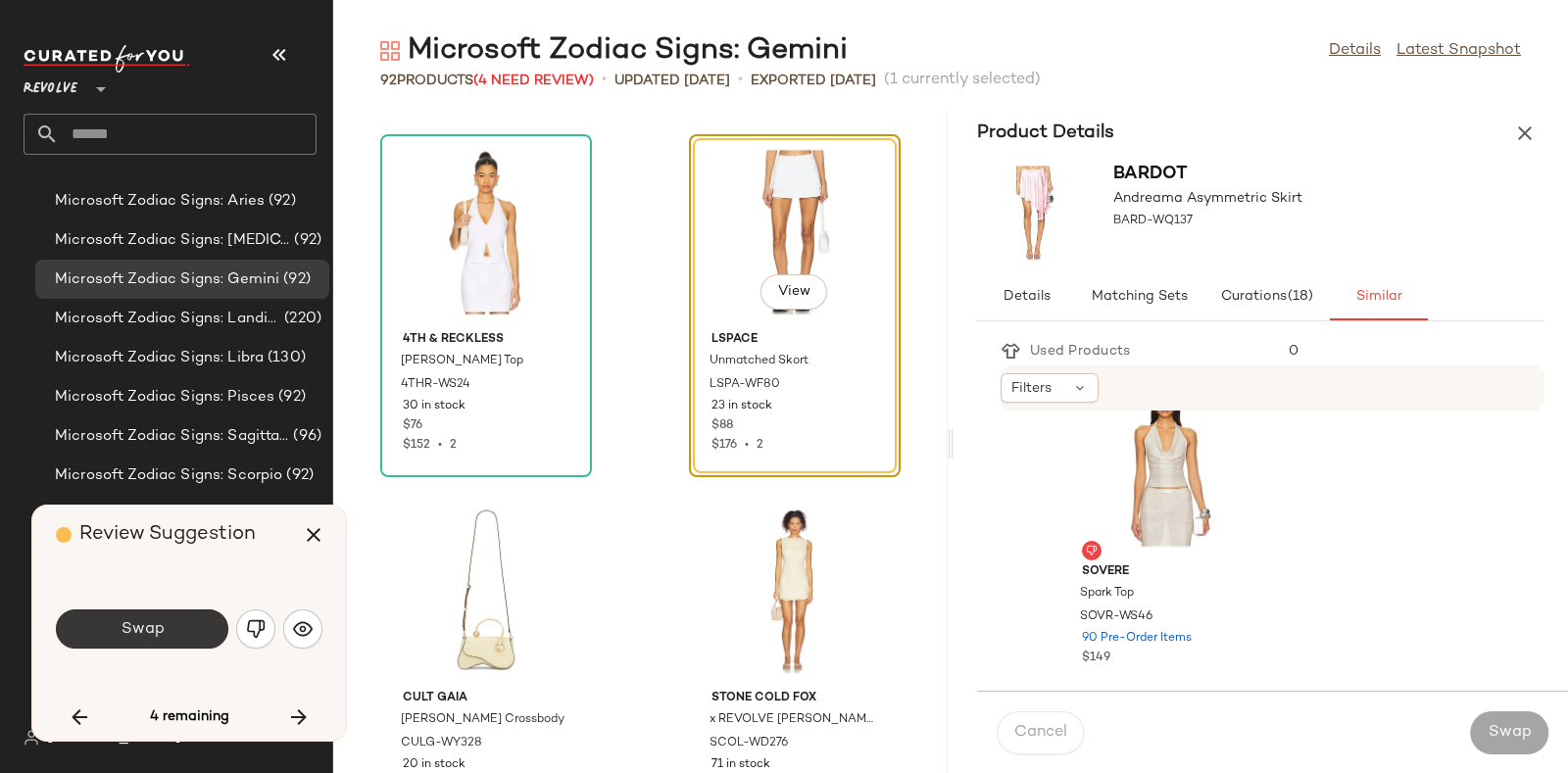
click at [181, 620] on button "Swap" at bounding box center [142, 629] width 172 height 40
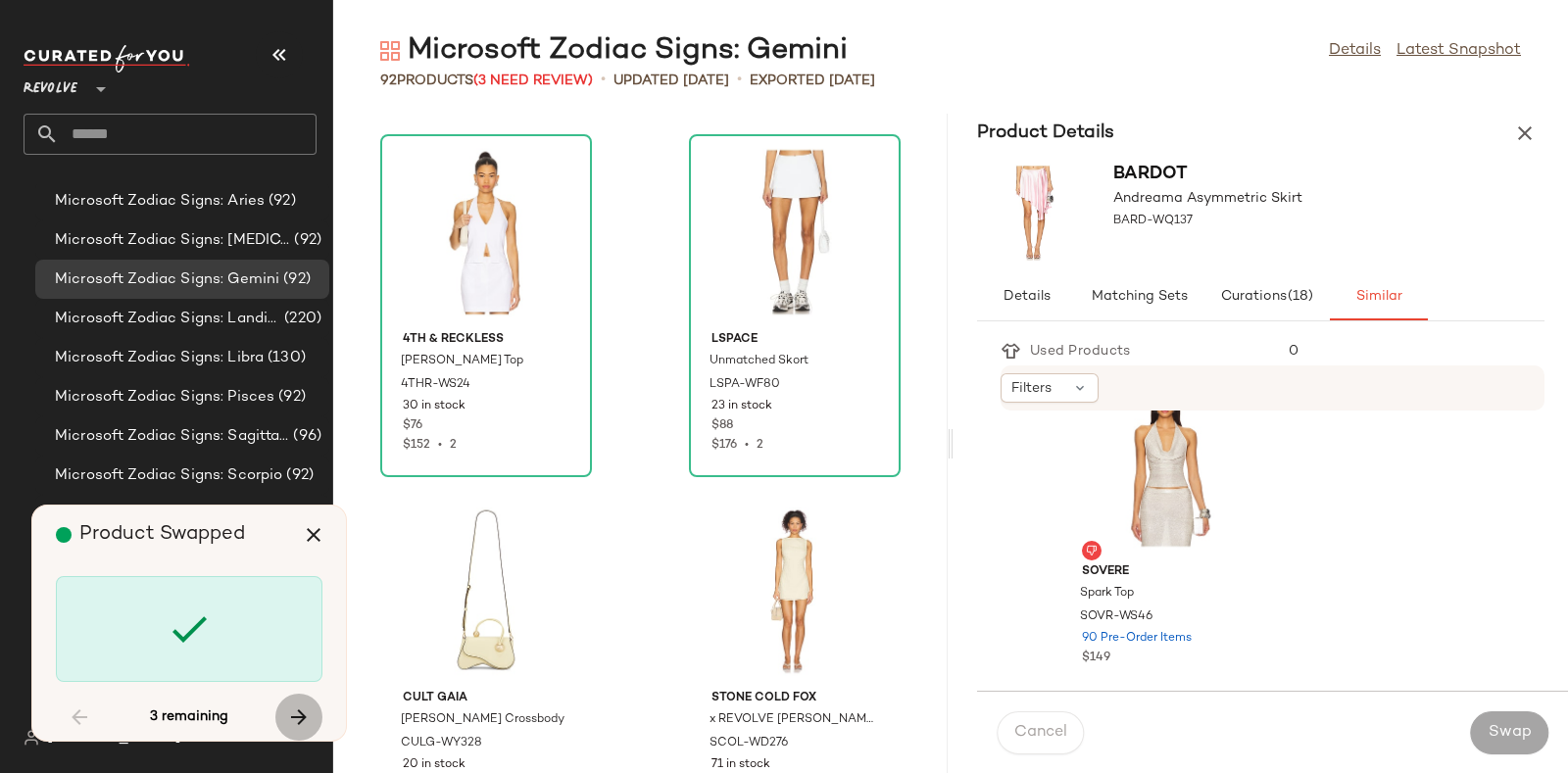
click at [291, 708] on icon "button" at bounding box center [299, 718] width 24 height 24
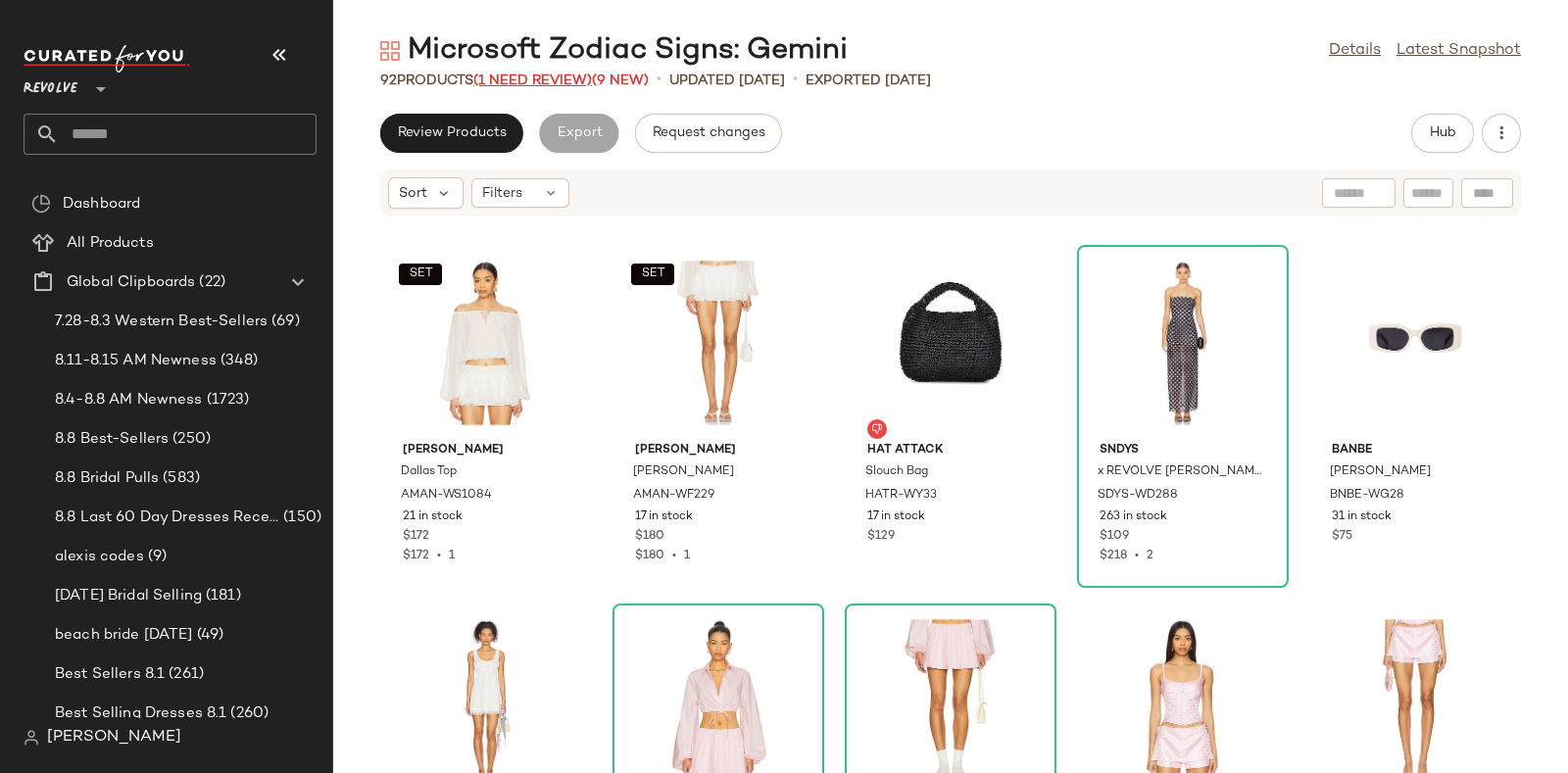
click at [514, 73] on span "(1 Need Review)" at bounding box center [533, 80] width 119 height 15
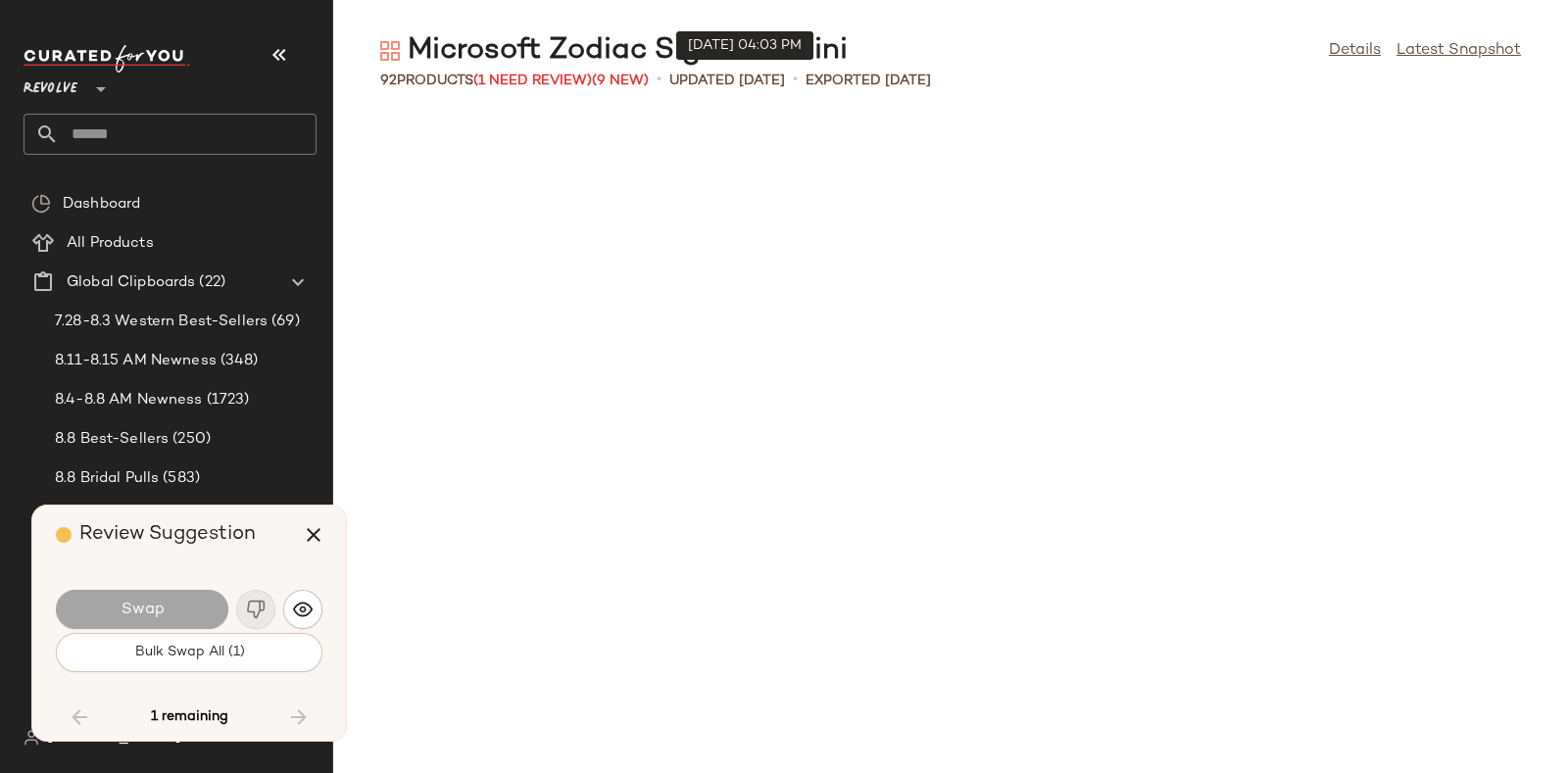
scroll to position [5740, 0]
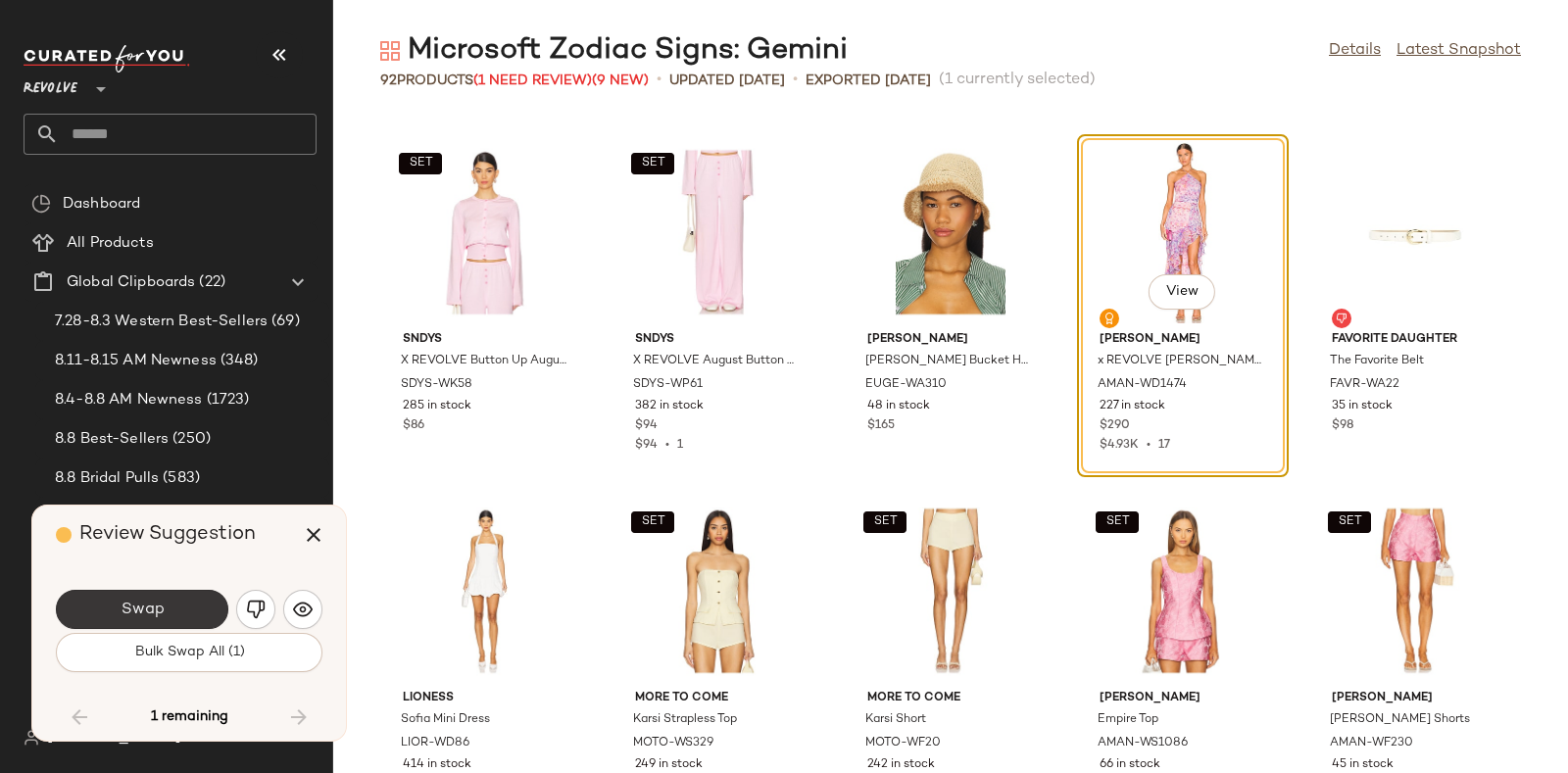
click at [129, 612] on span "Swap" at bounding box center [142, 609] width 45 height 19
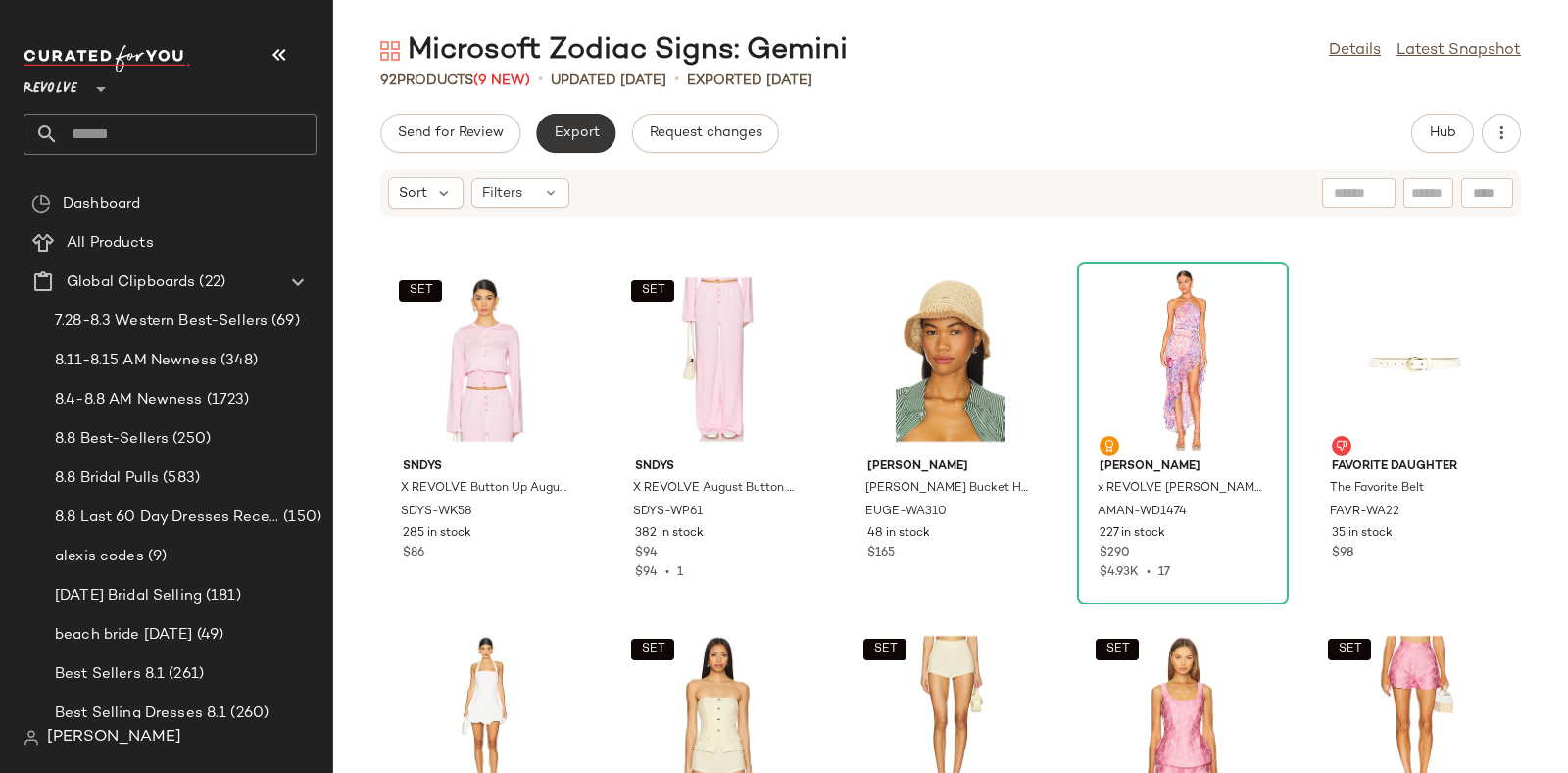
click at [566, 130] on span "Export" at bounding box center [575, 134] width 46 height 16
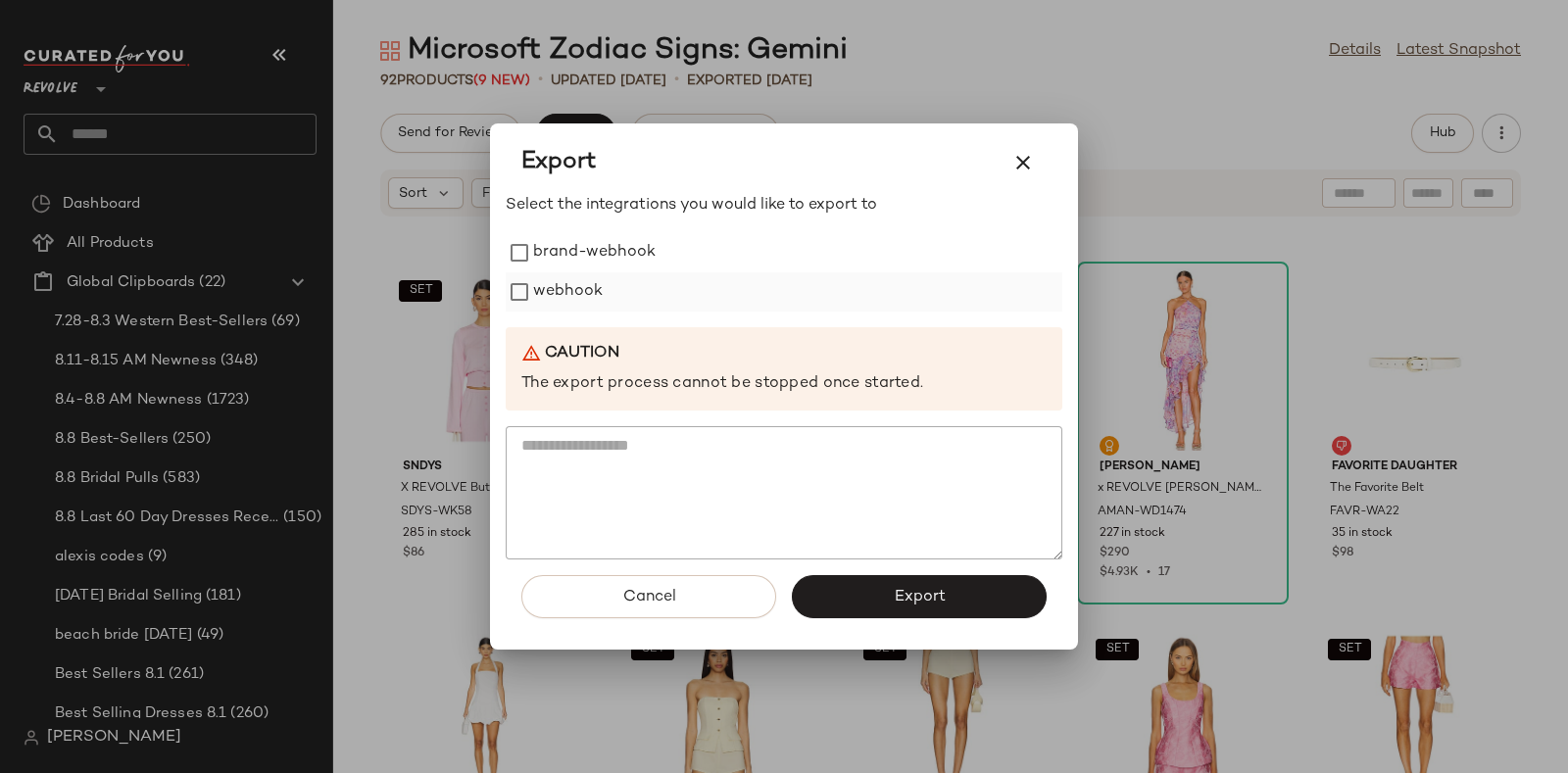
click at [589, 291] on label "webhook" at bounding box center [568, 292] width 69 height 40
click at [868, 596] on button "Export" at bounding box center [918, 598] width 255 height 44
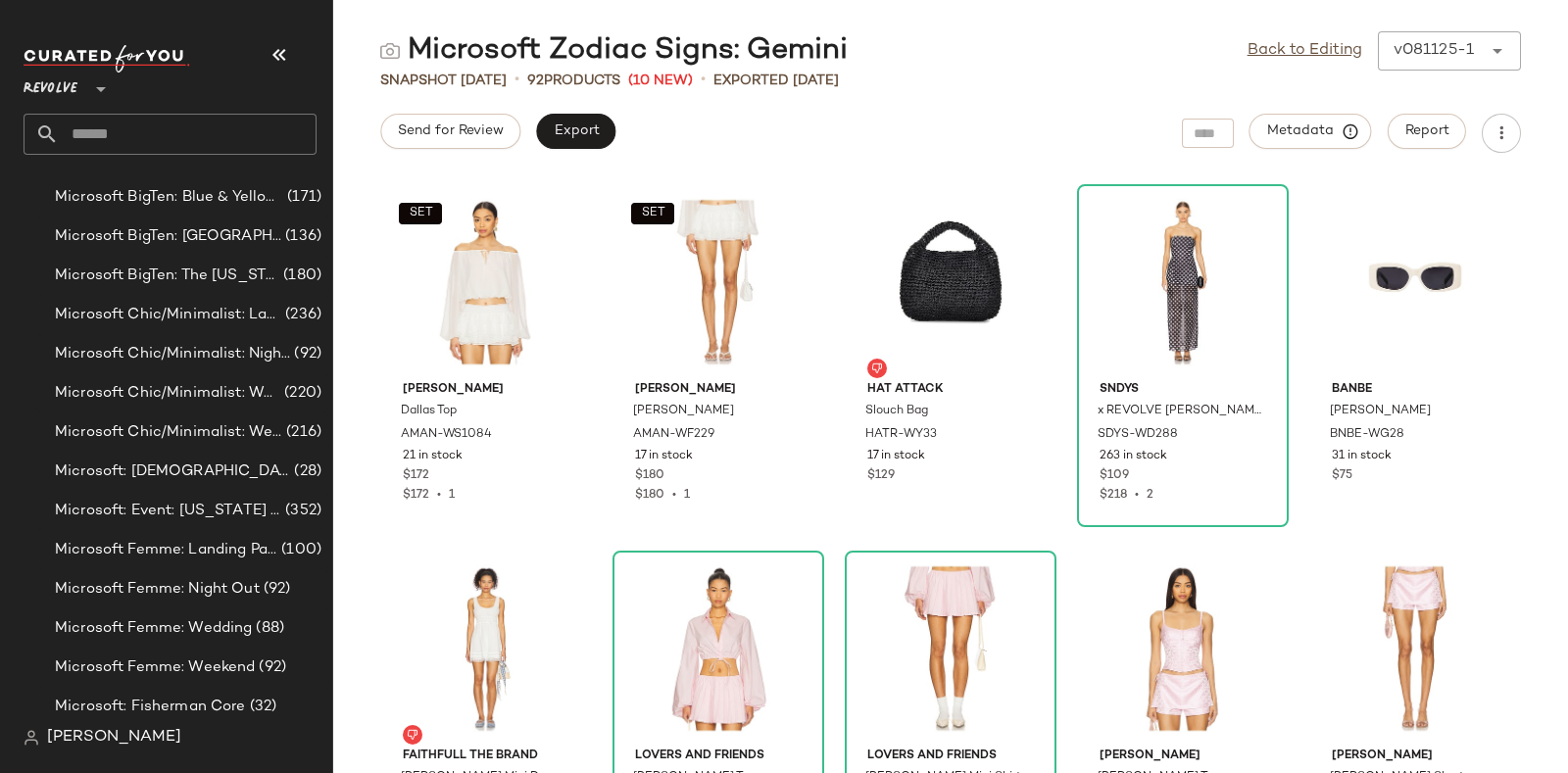
scroll to position [8317, 0]
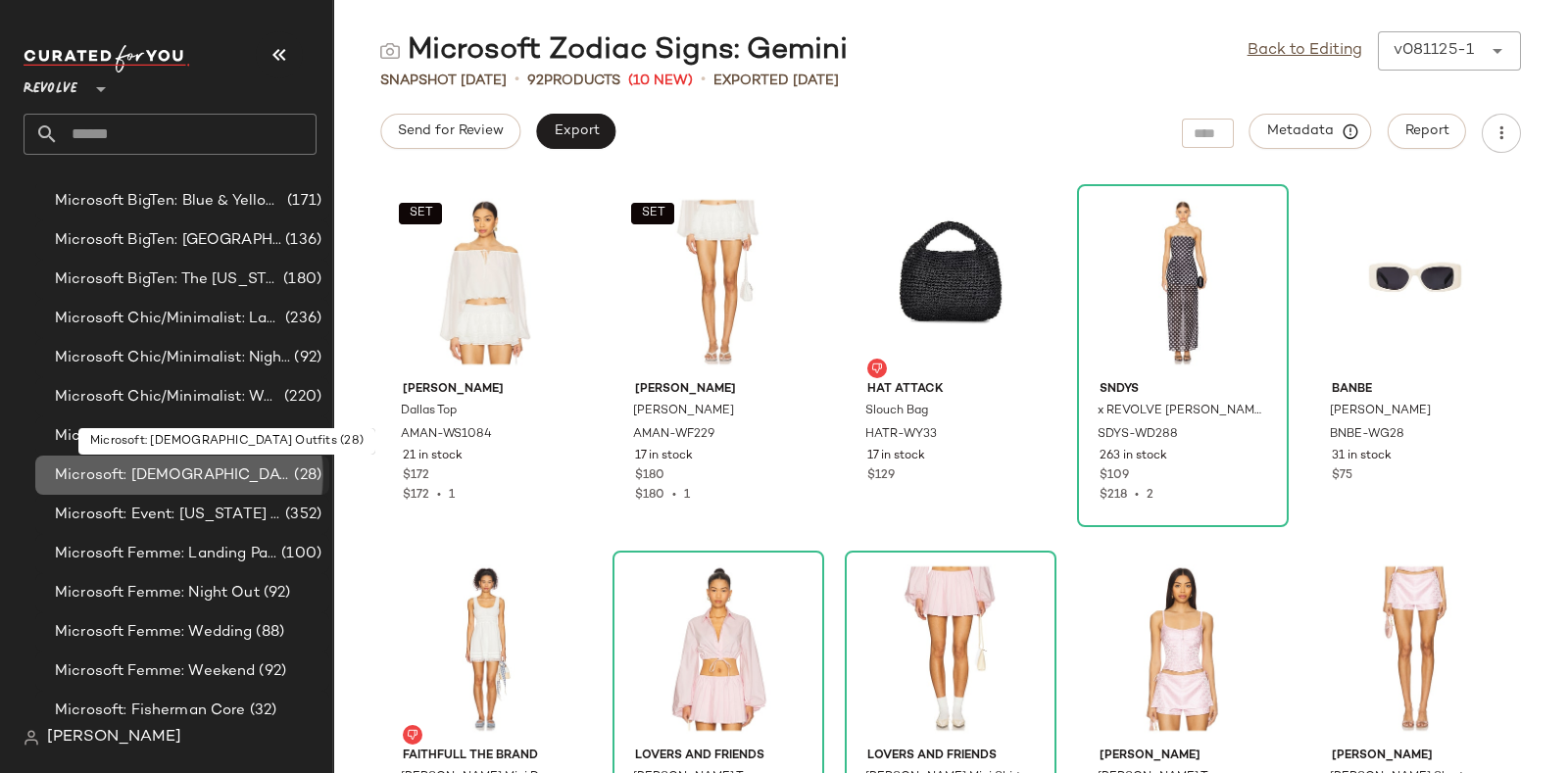
click at [192, 471] on span "Microsoft: [DEMOGRAPHIC_DATA] Outfits" at bounding box center [171, 476] width 235 height 23
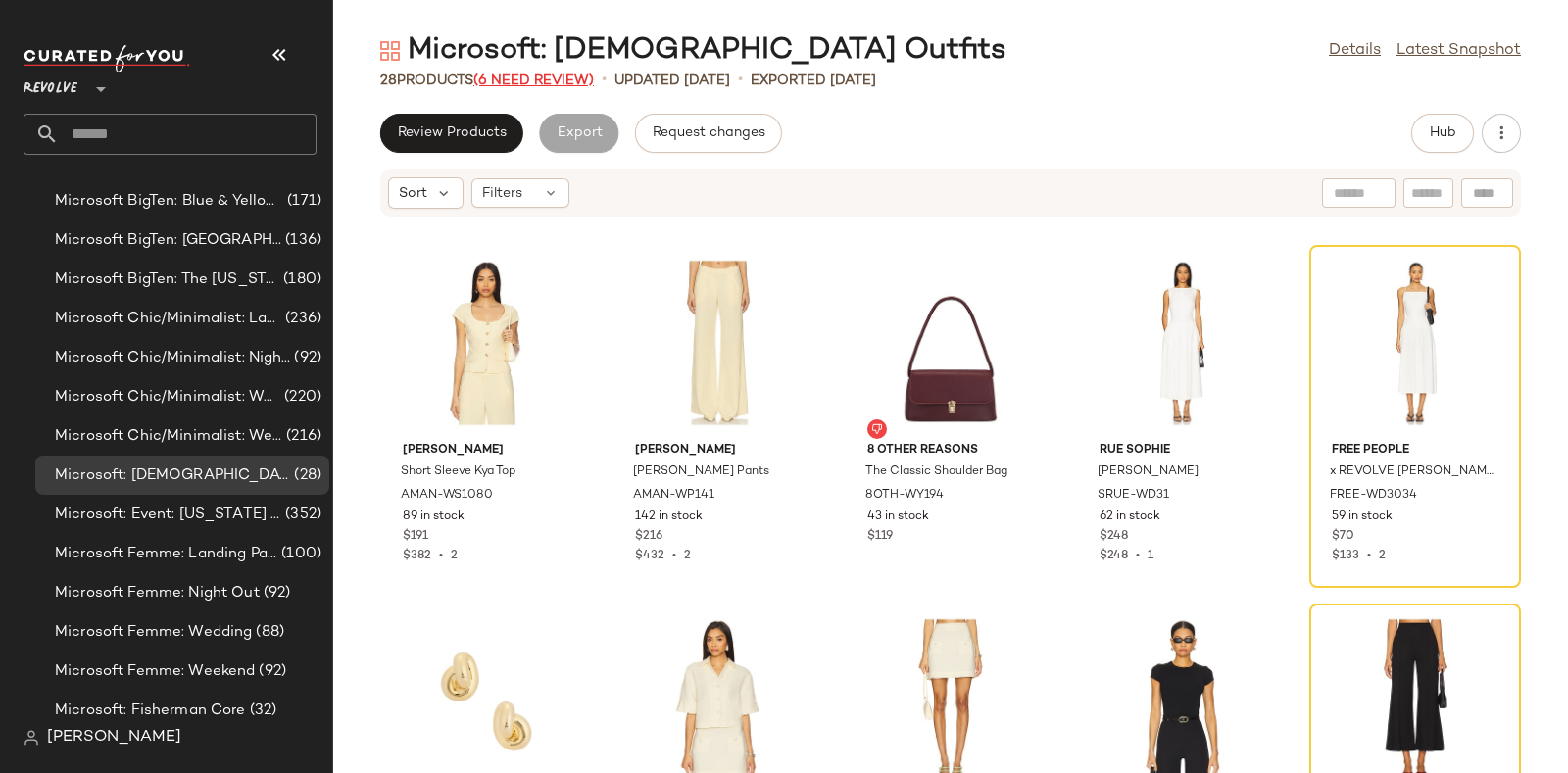
click at [550, 76] on span "(6 Need Review)" at bounding box center [534, 80] width 121 height 15
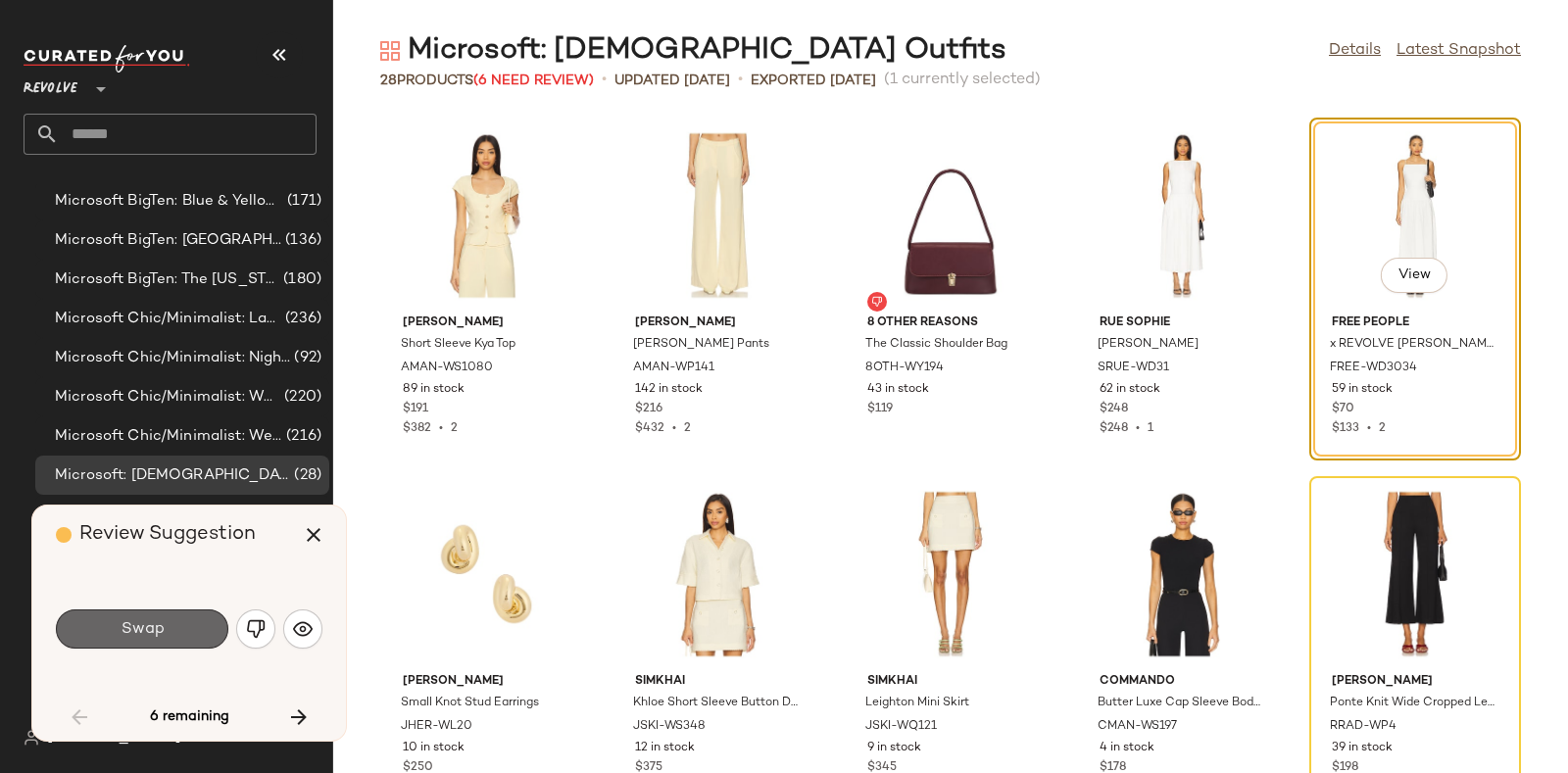
click at [192, 619] on button "Swap" at bounding box center [142, 629] width 172 height 40
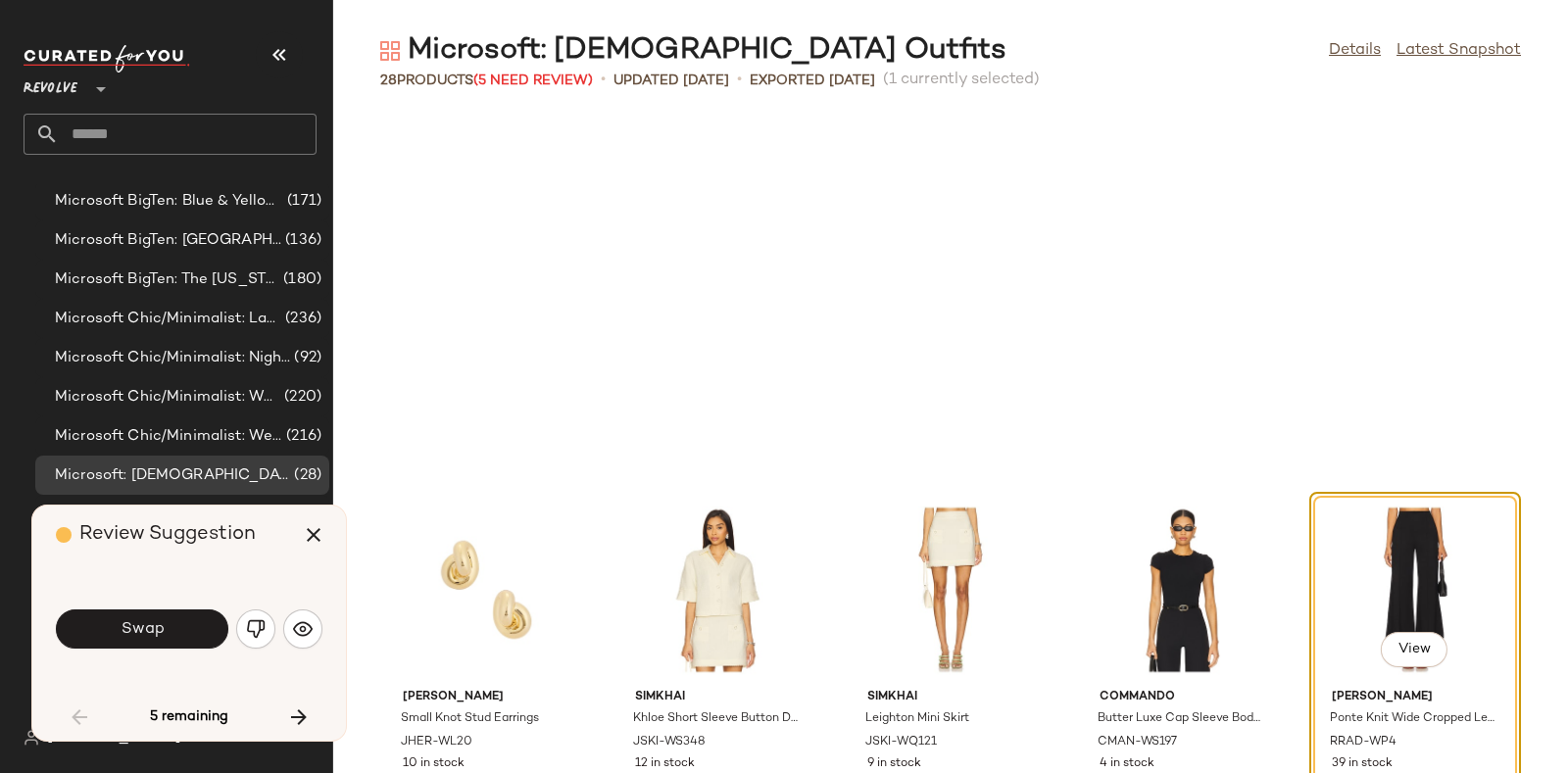
scroll to position [374, 0]
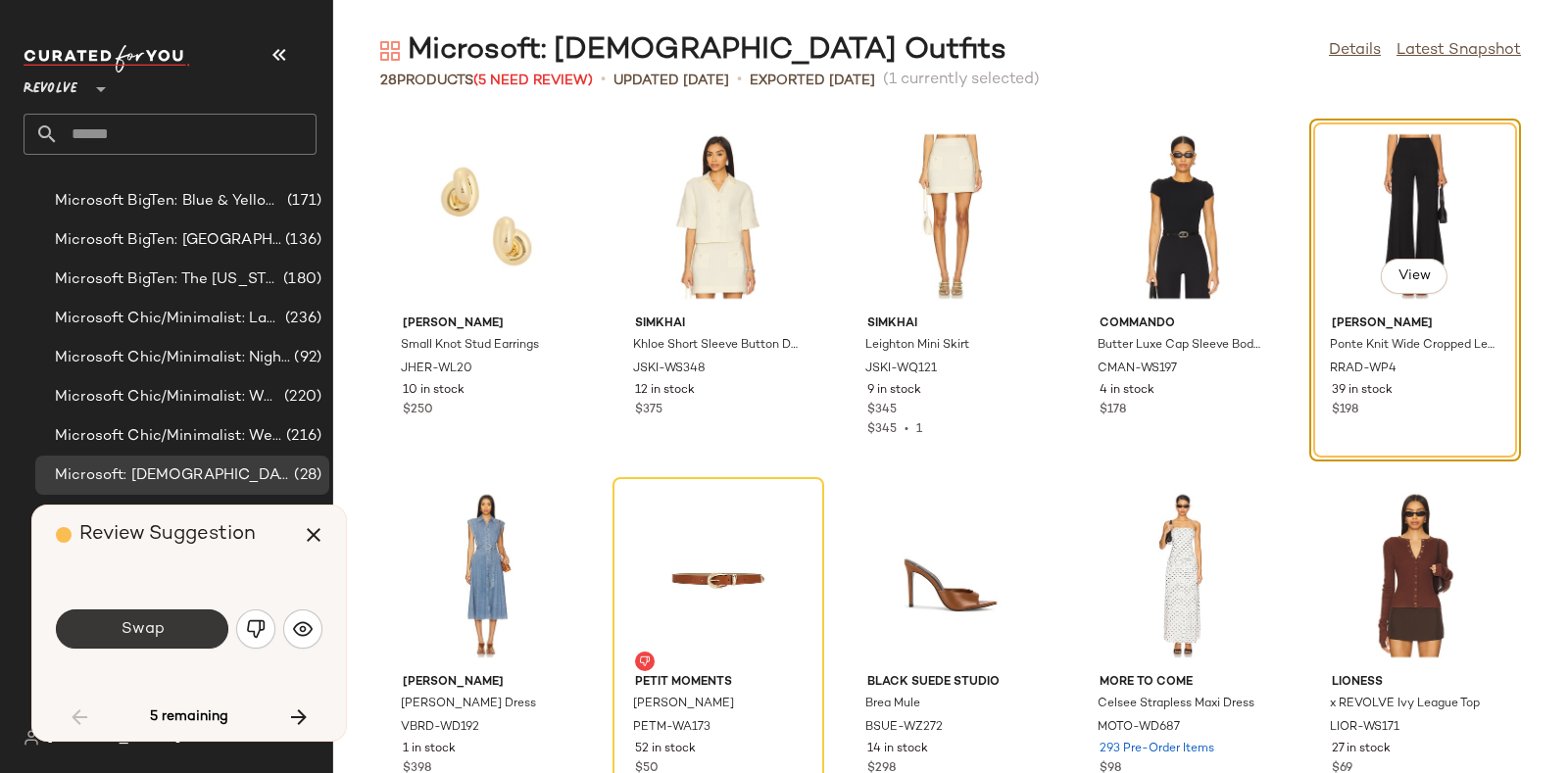
click at [177, 623] on button "Swap" at bounding box center [142, 629] width 172 height 40
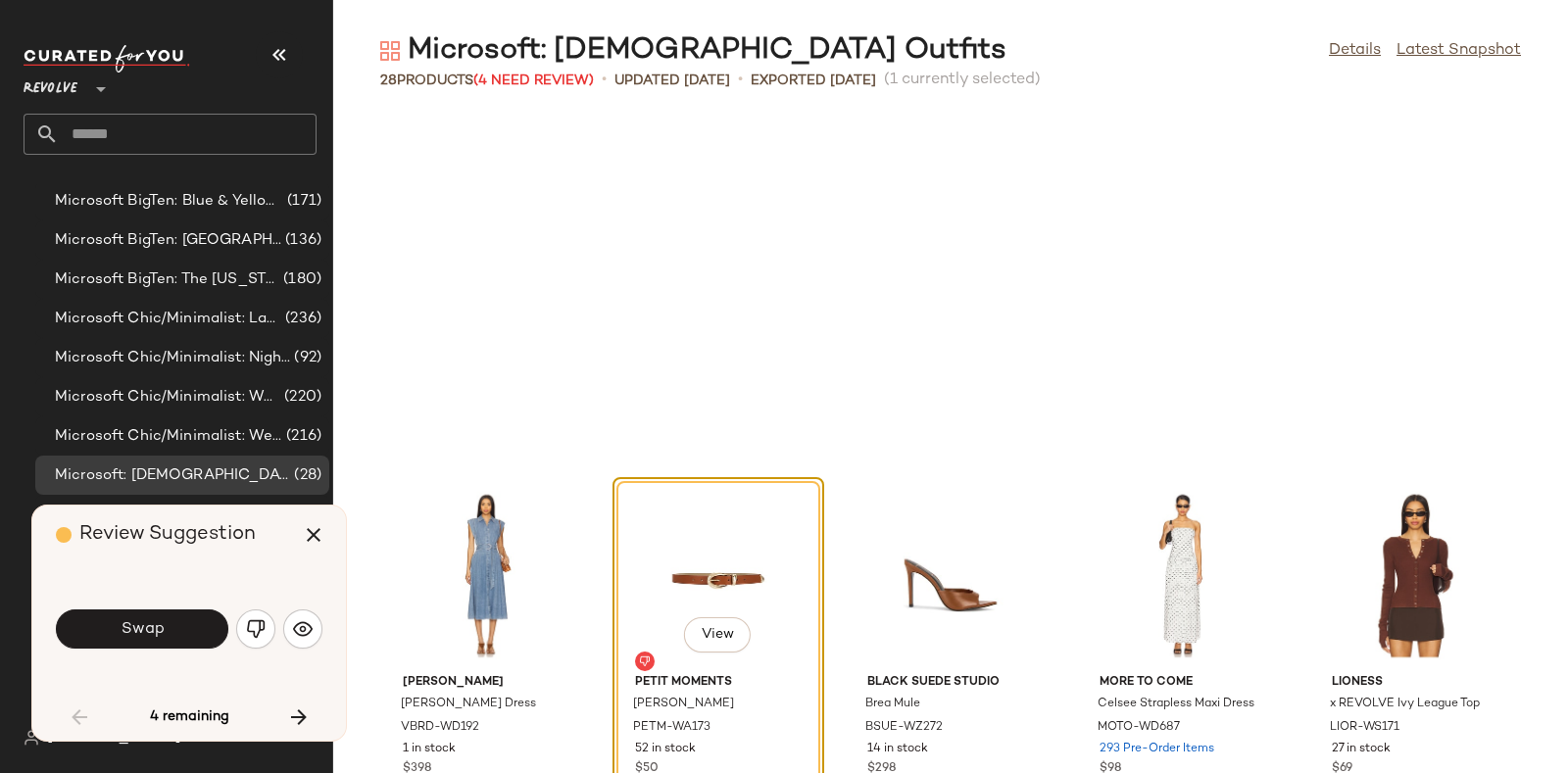
scroll to position [717, 0]
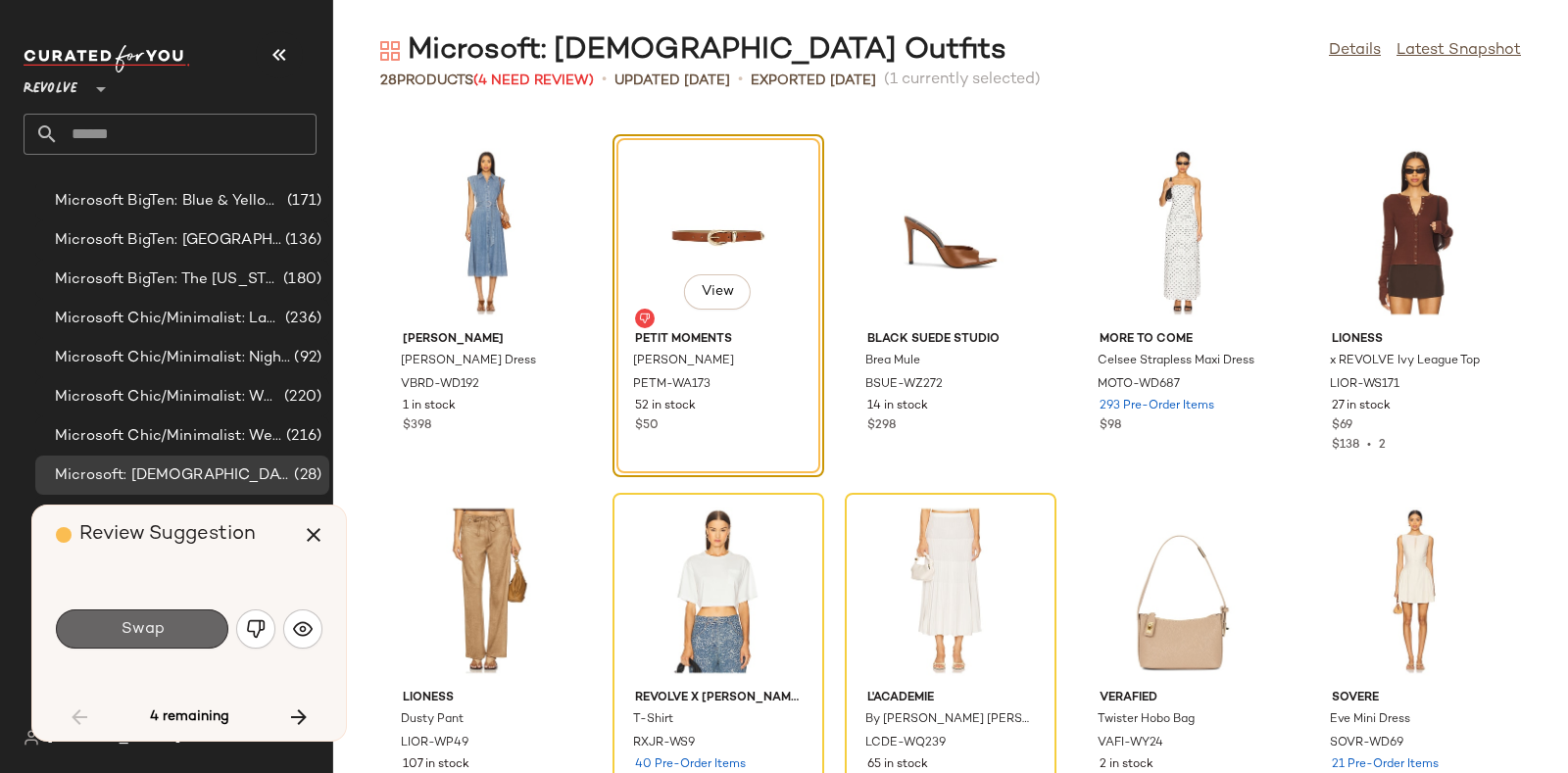
click at [189, 626] on button "Swap" at bounding box center [142, 629] width 172 height 40
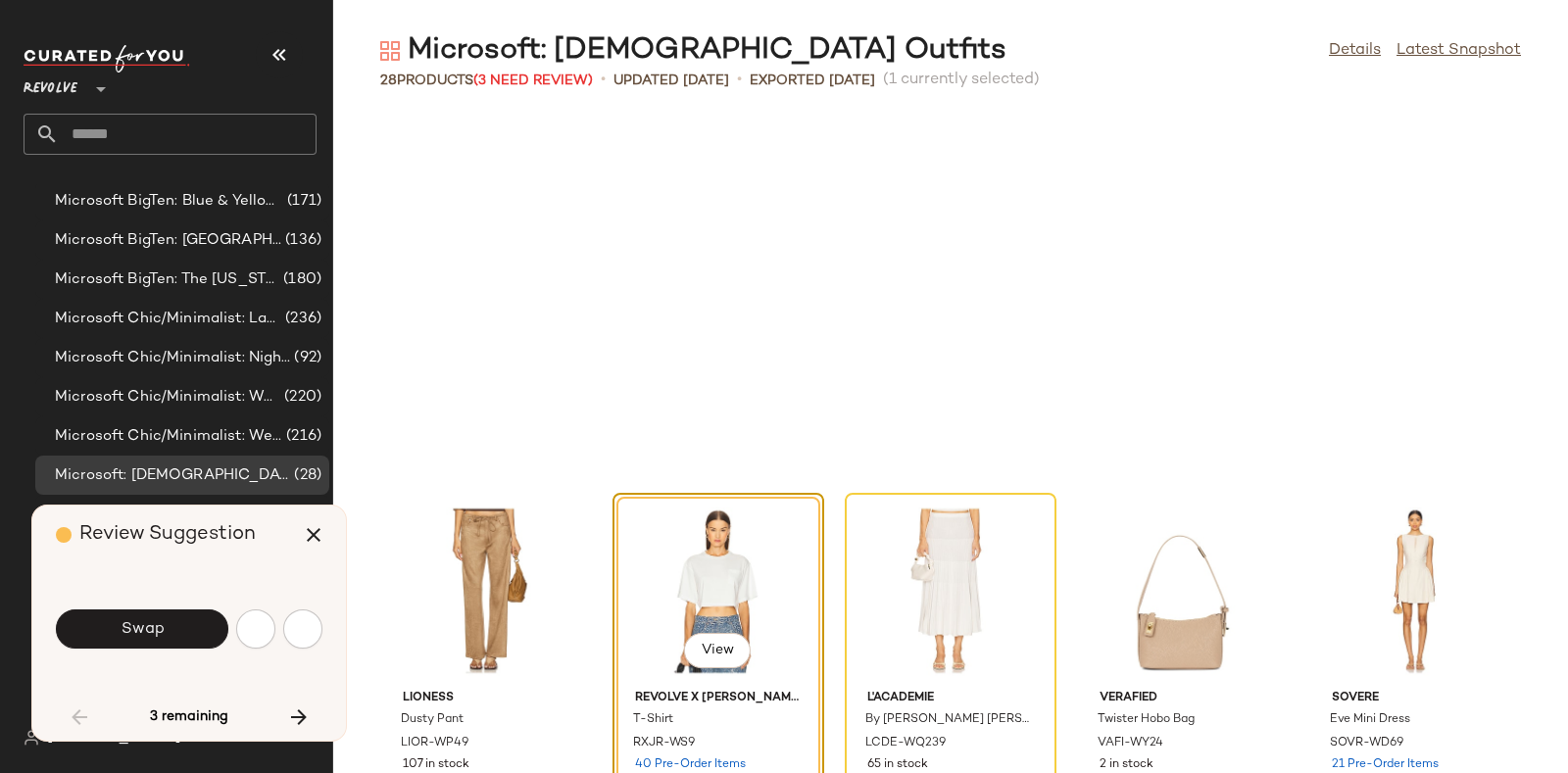
scroll to position [1076, 0]
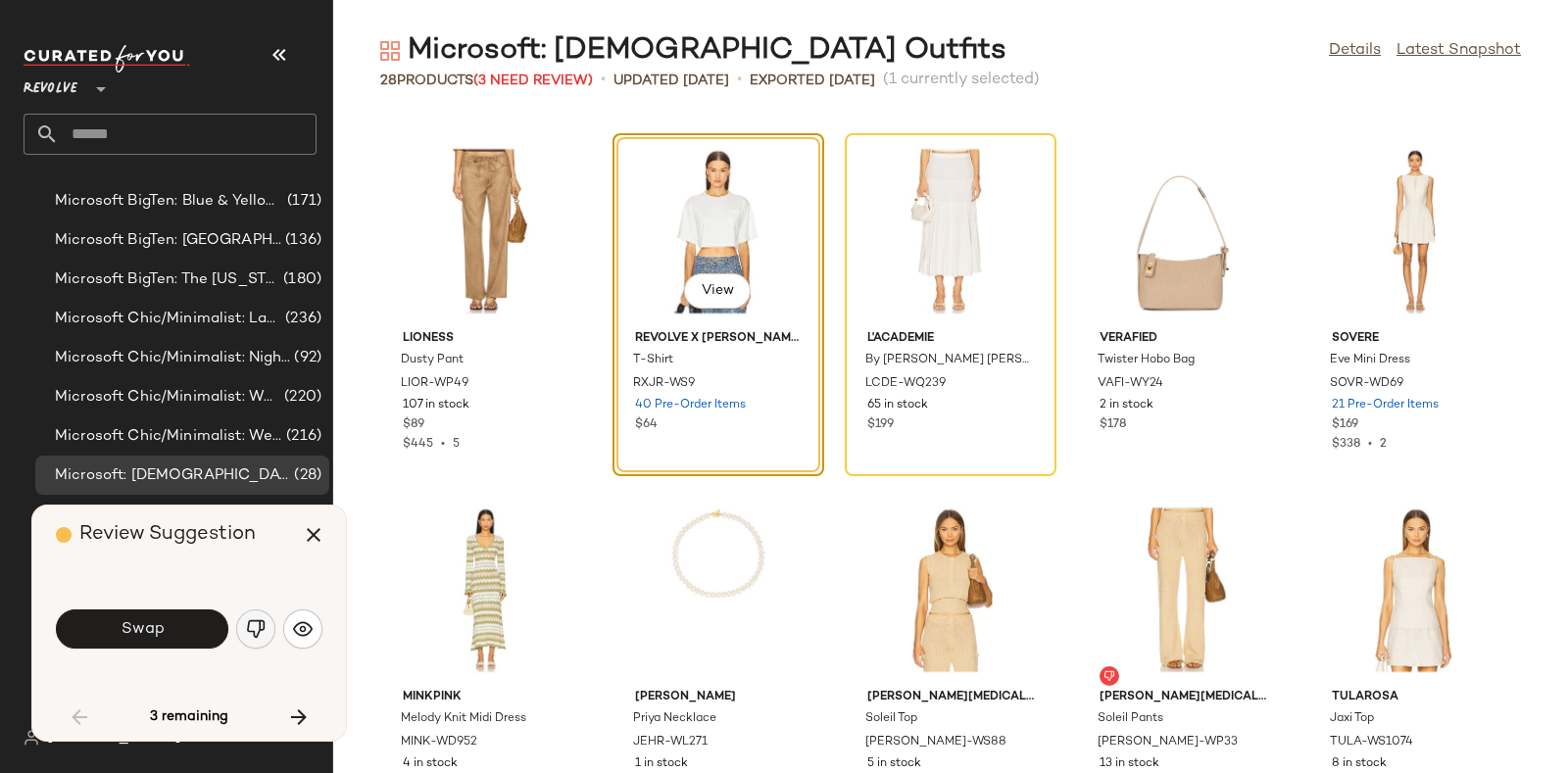
click at [255, 623] on img "button" at bounding box center [256, 629] width 20 height 20
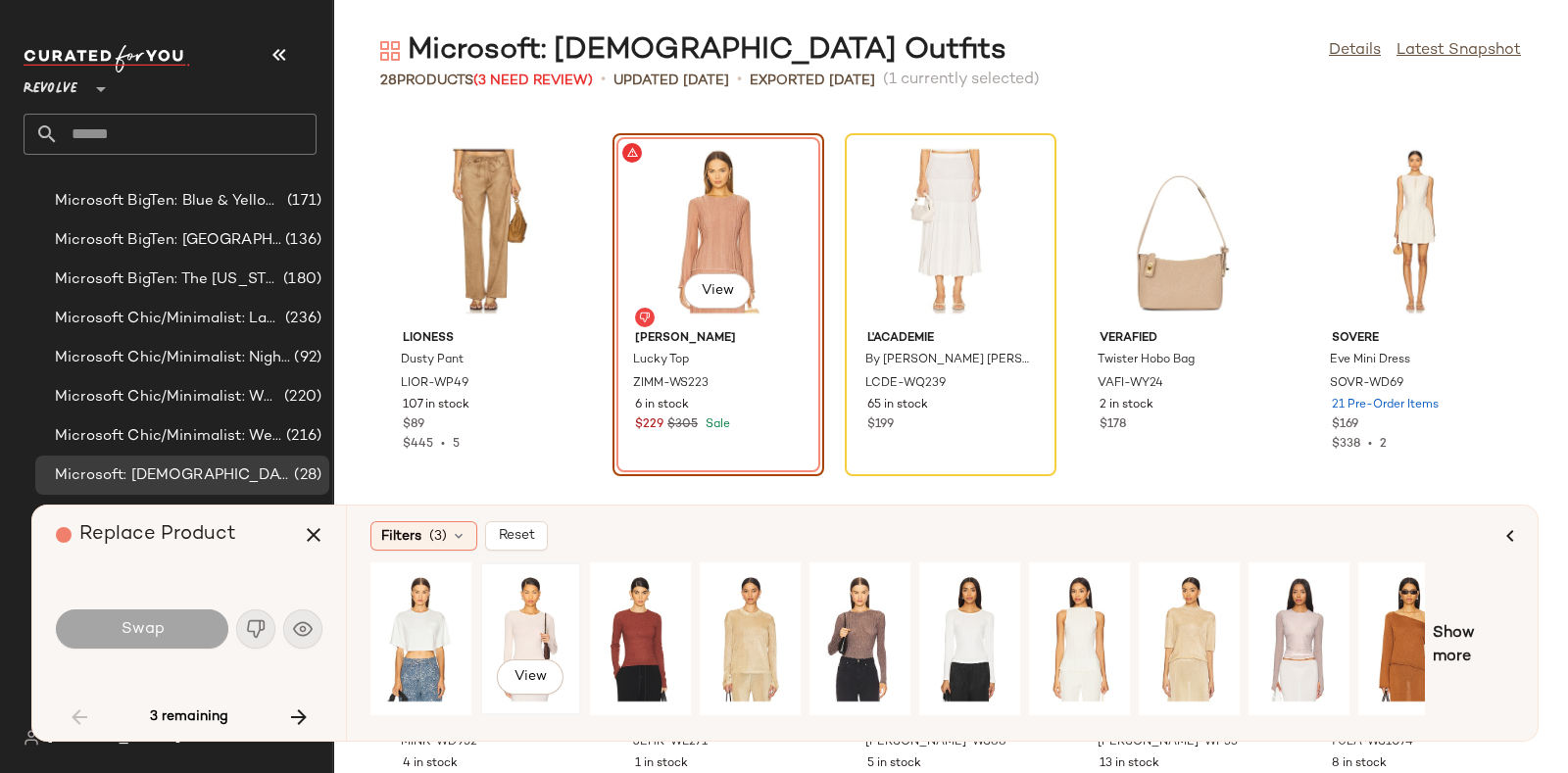
click at [523, 601] on div "View" at bounding box center [531, 639] width 87 height 139
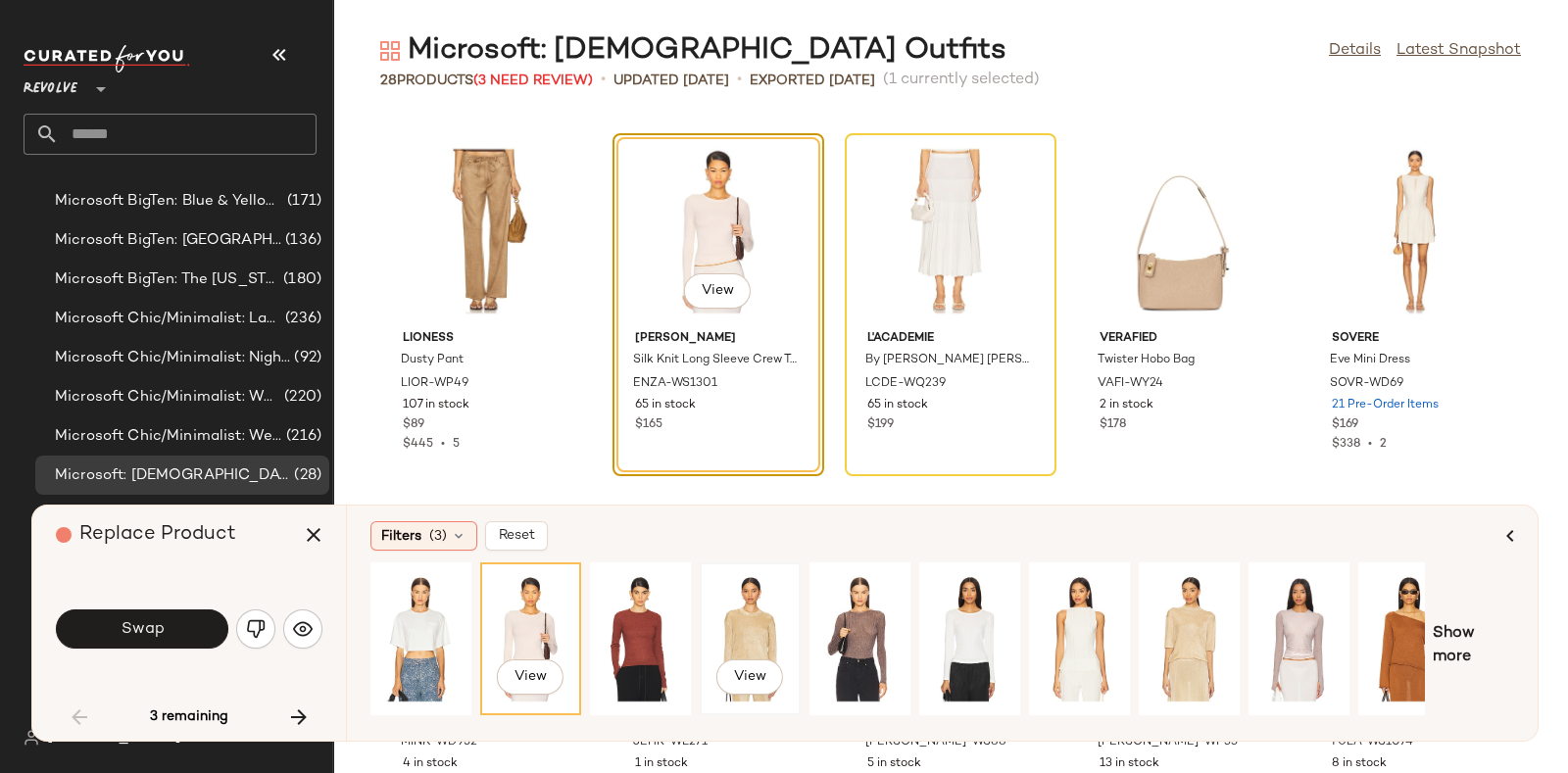
click at [732, 611] on div "View" at bounding box center [750, 639] width 87 height 139
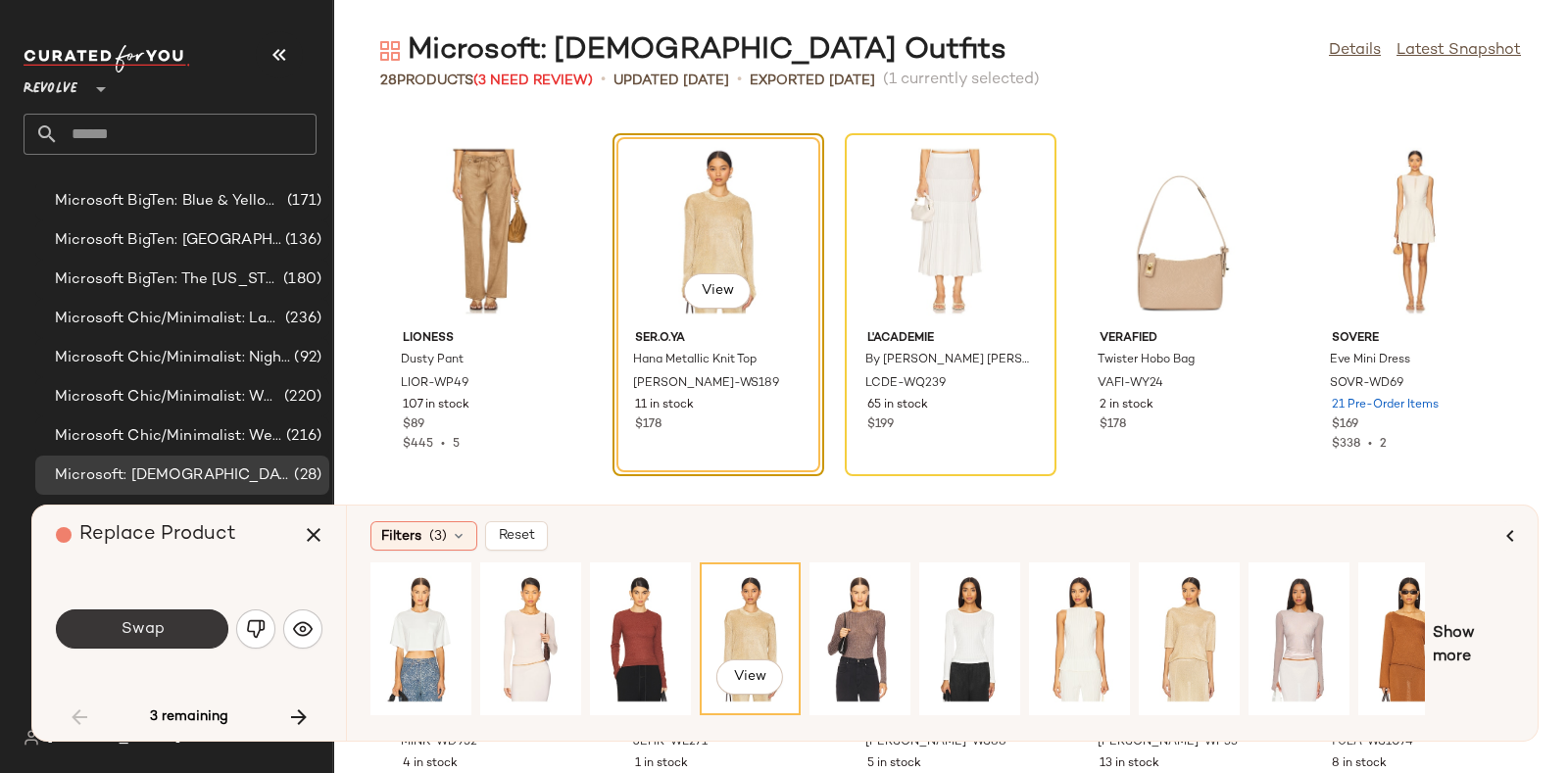
click at [166, 622] on button "Swap" at bounding box center [142, 629] width 172 height 40
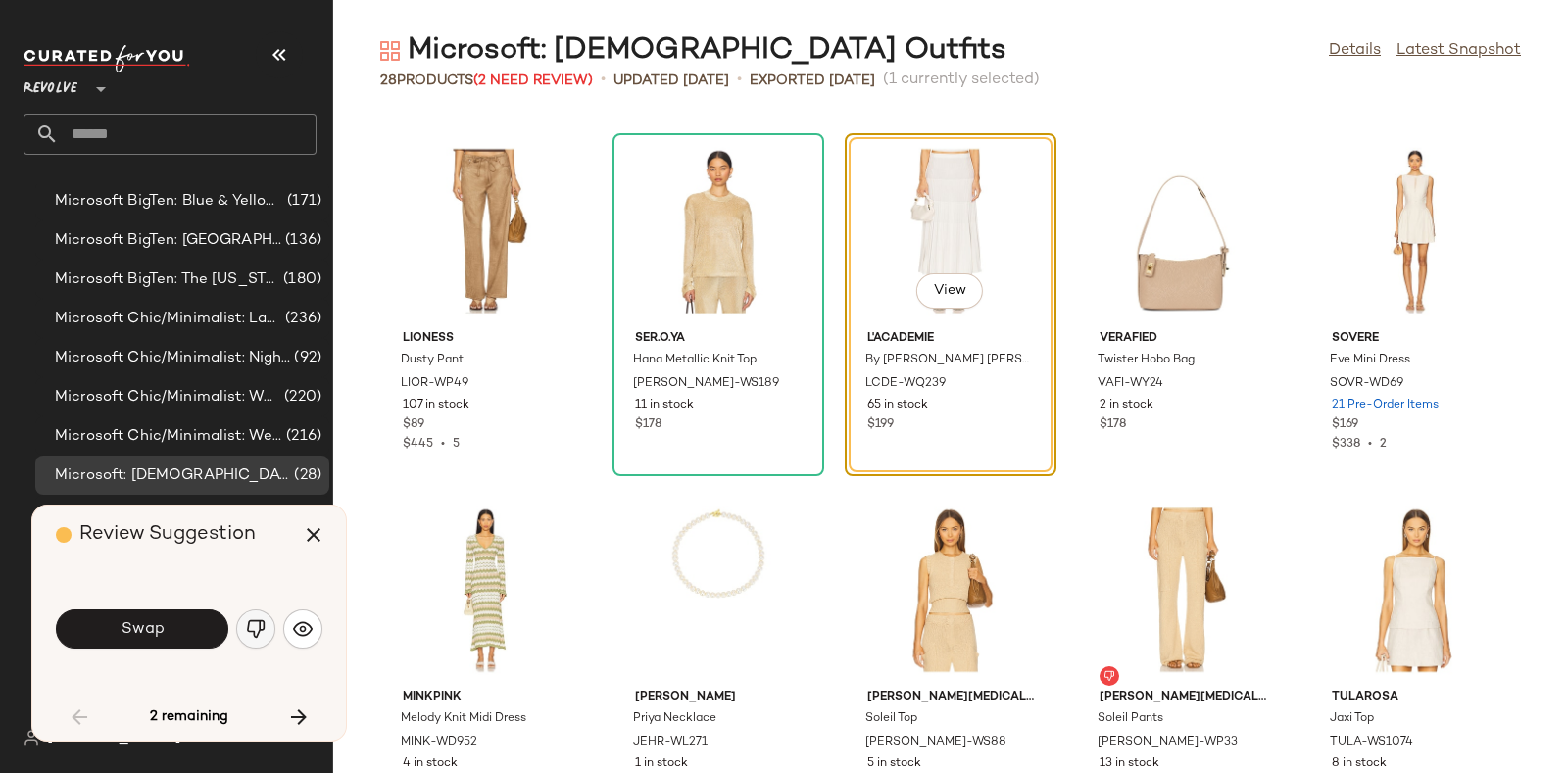
click at [254, 620] on img "button" at bounding box center [256, 629] width 20 height 20
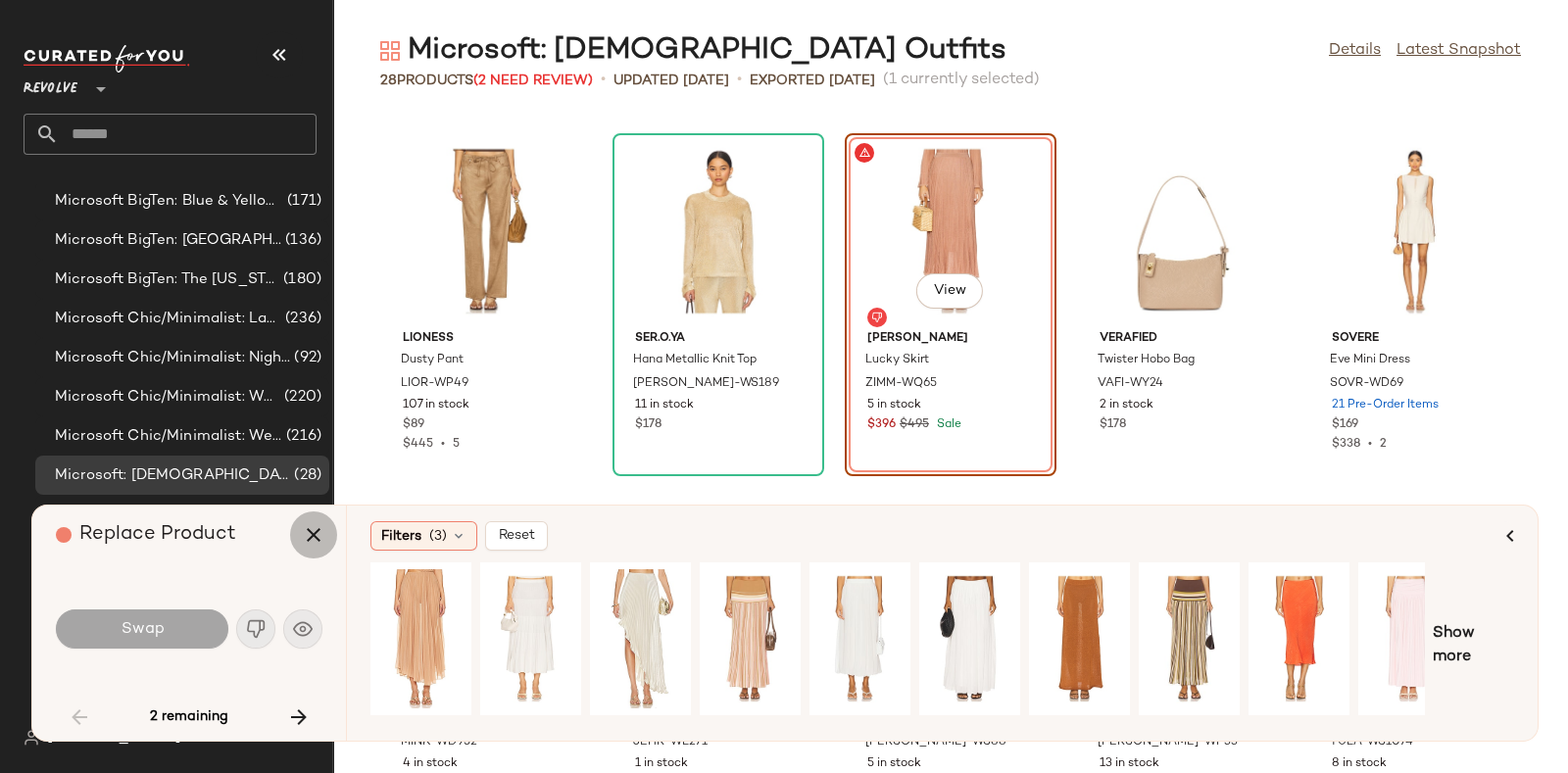
click at [312, 536] on icon "button" at bounding box center [314, 535] width 24 height 24
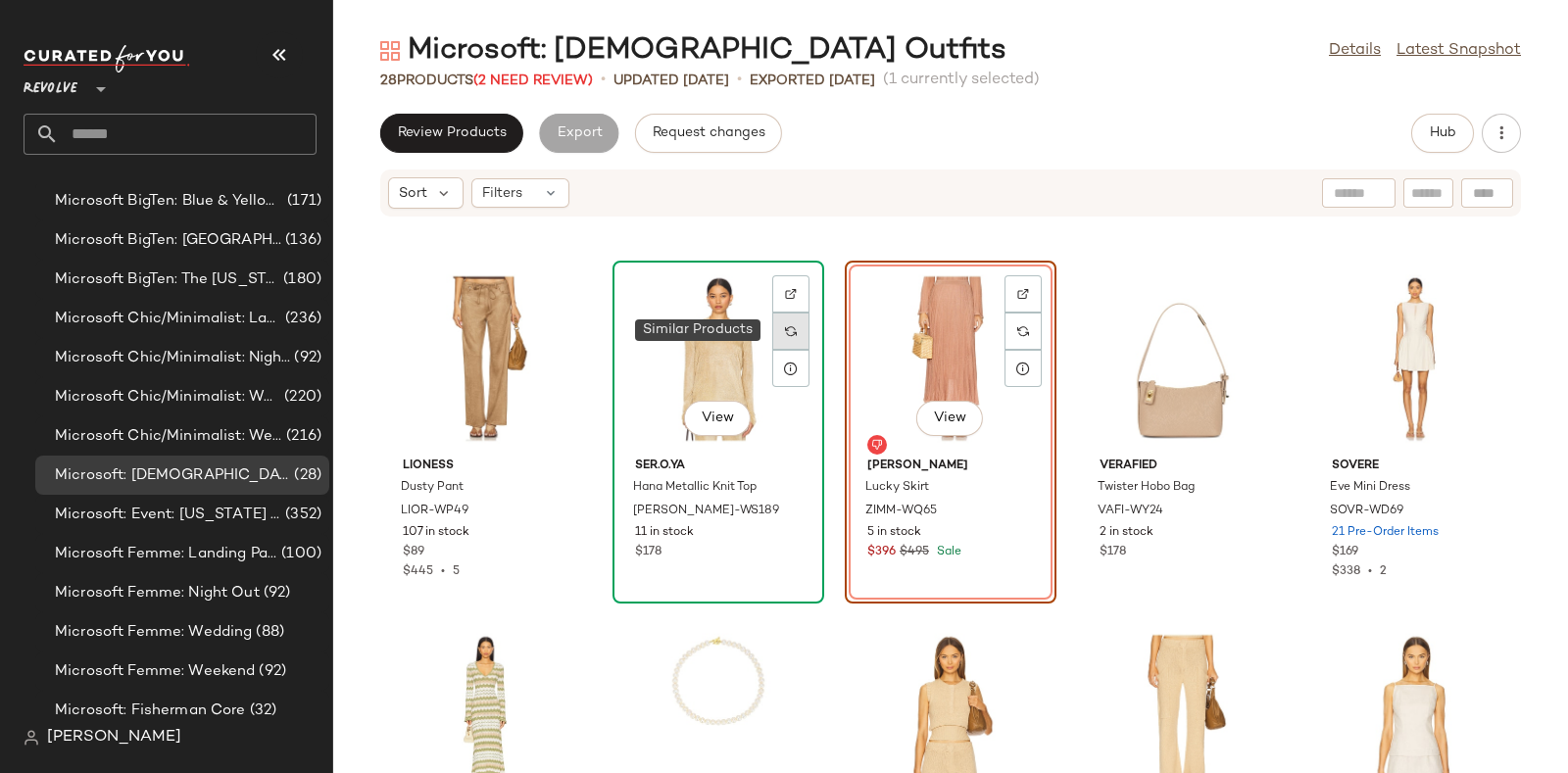
click at [788, 330] on img at bounding box center [790, 331] width 12 height 12
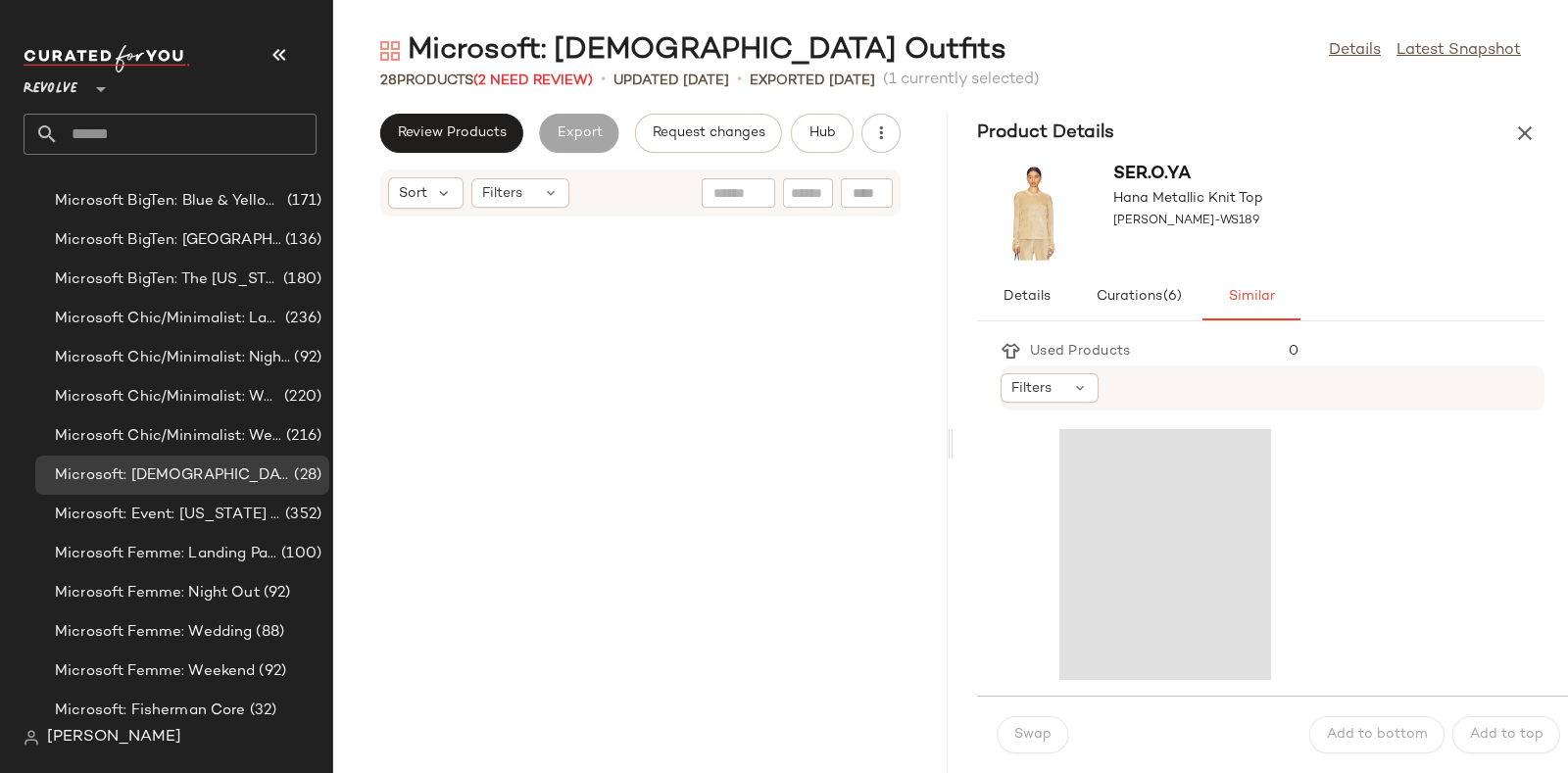
scroll to position [2870, 0]
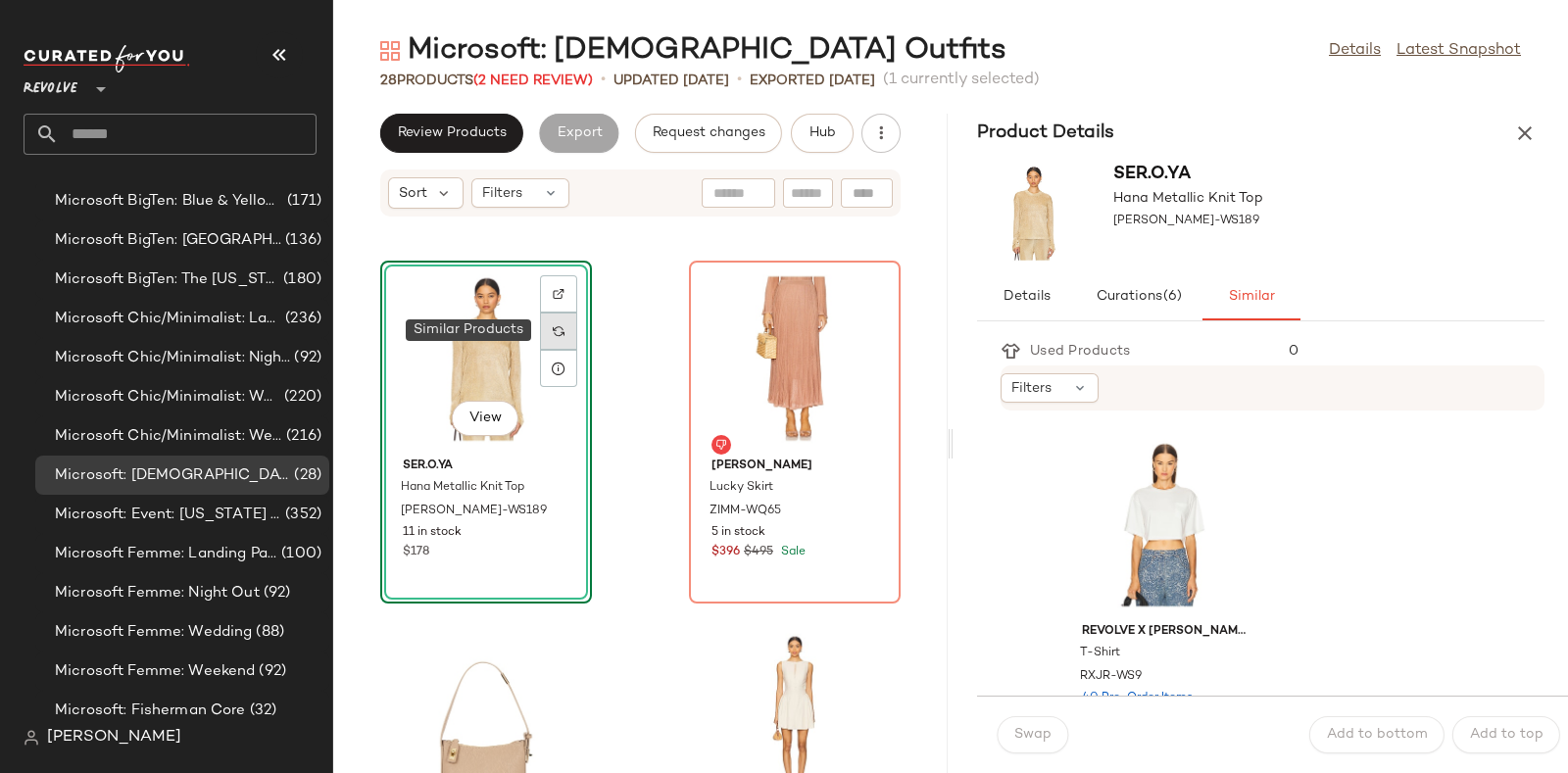
click at [554, 328] on img at bounding box center [559, 331] width 12 height 12
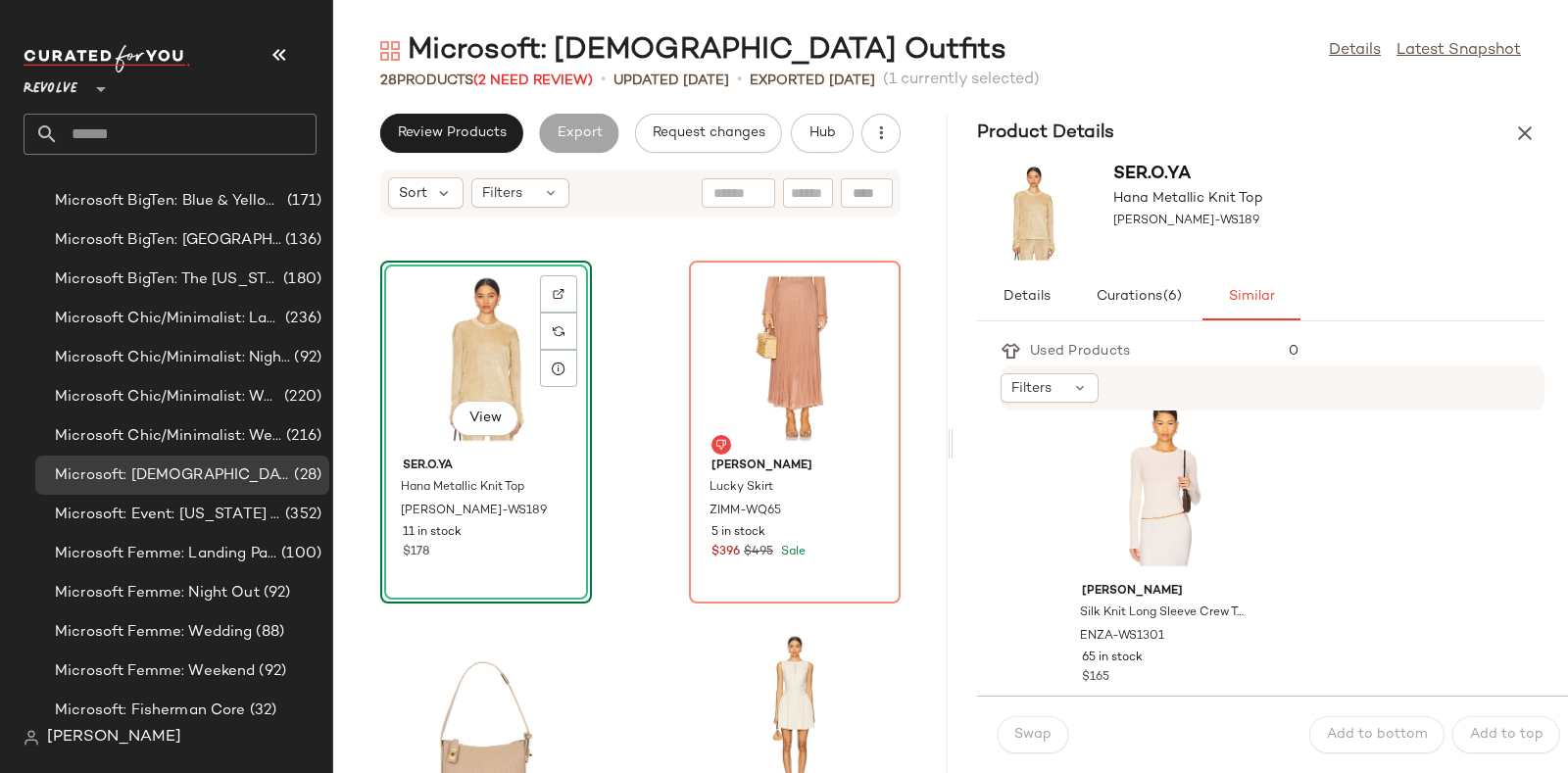
scroll to position [2913, 0]
click at [1135, 478] on div "View" at bounding box center [1165, 483] width 198 height 182
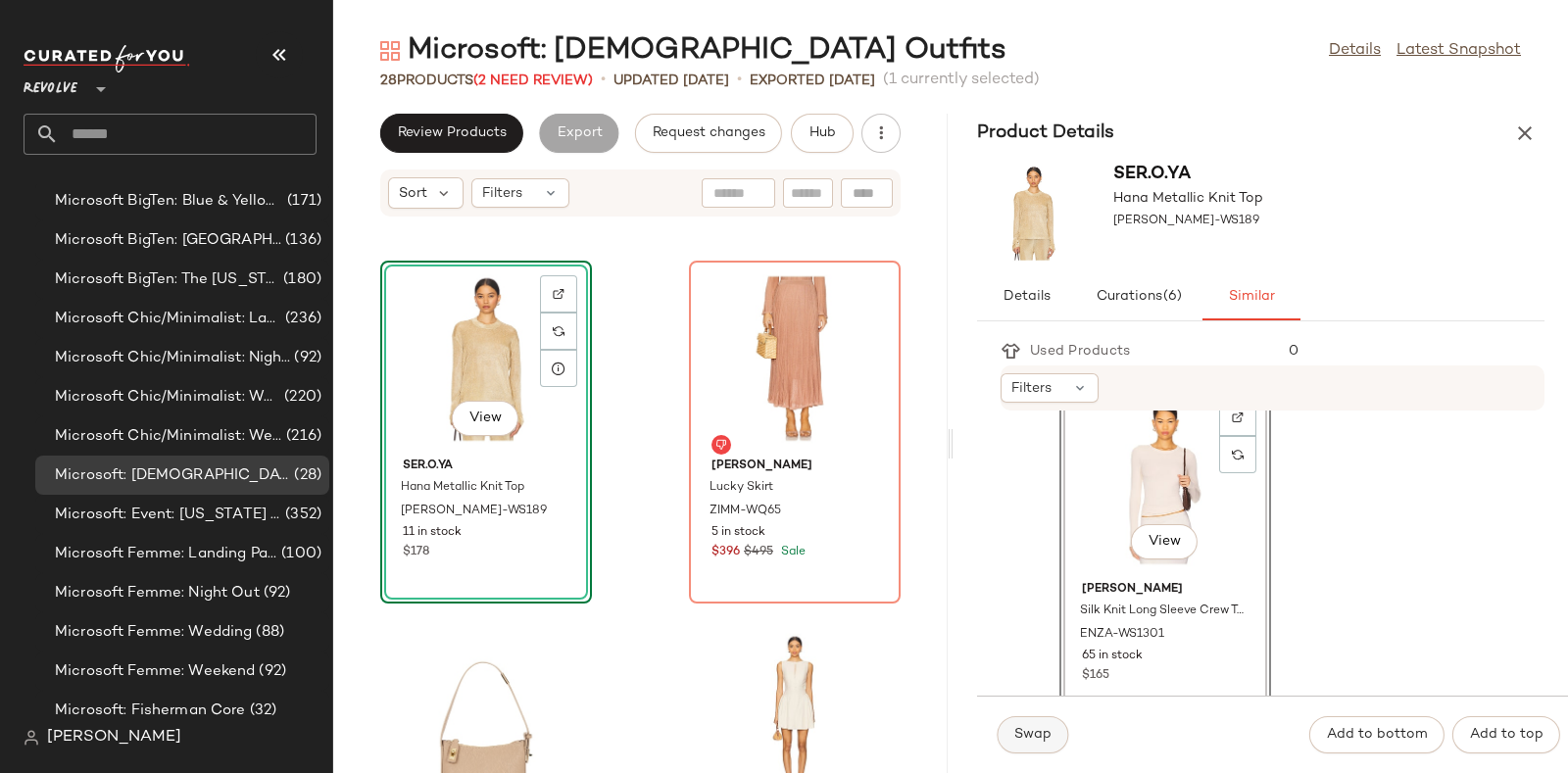
click at [1034, 728] on span "Swap" at bounding box center [1032, 735] width 39 height 16
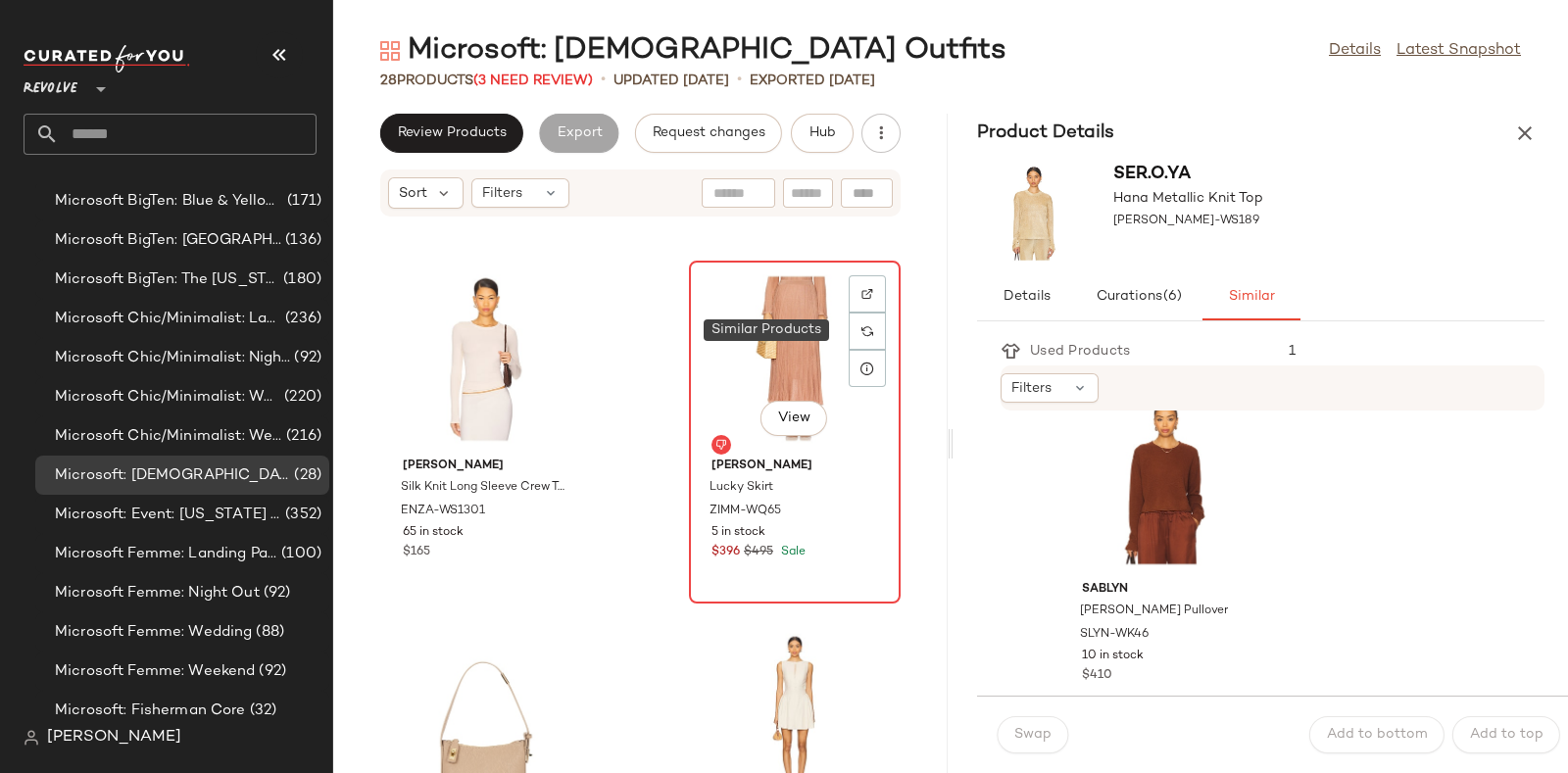
click at [849, 331] on div at bounding box center [868, 332] width 38 height 38
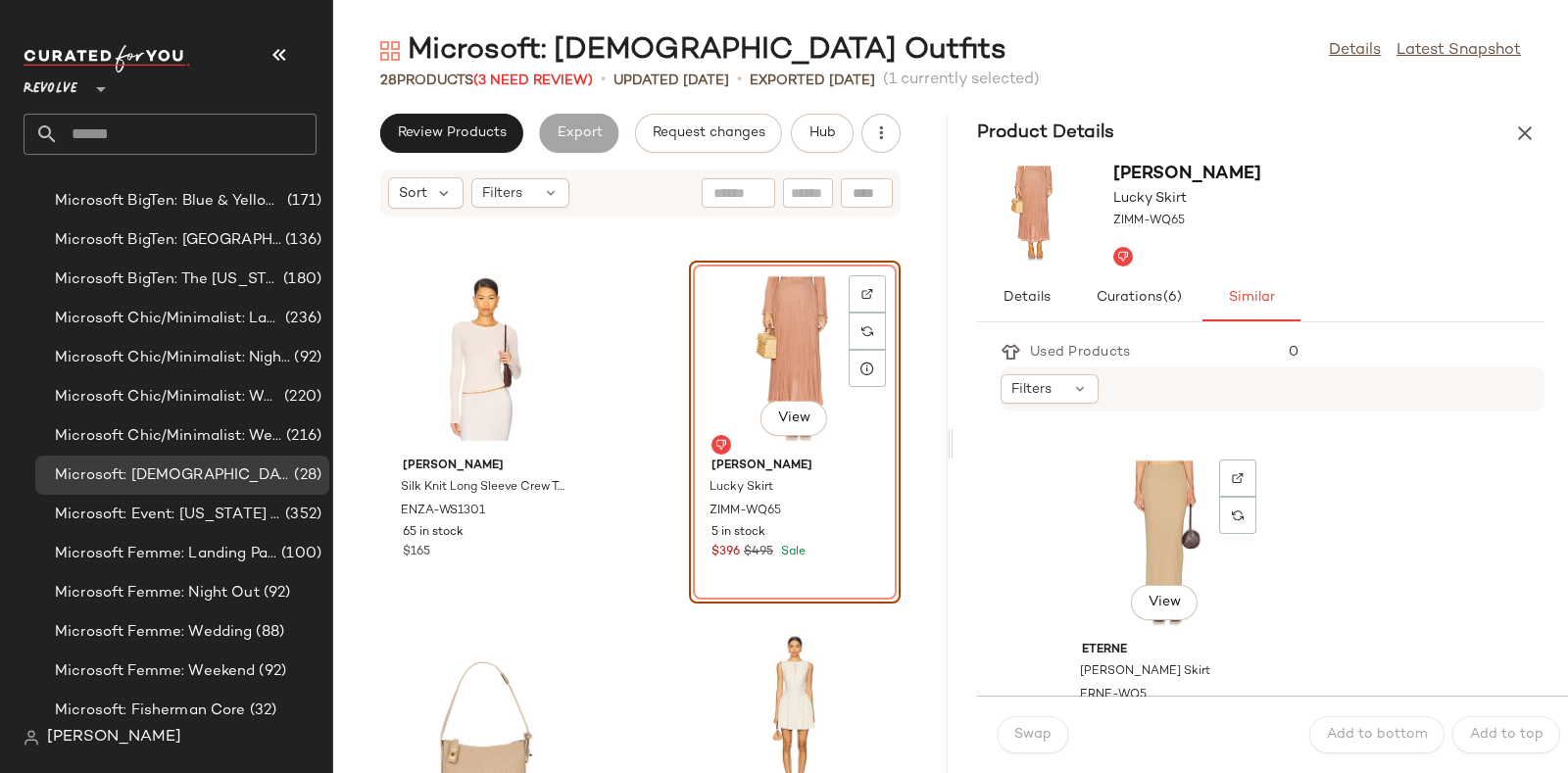
scroll to position [7873, 0]
click at [1229, 520] on div at bounding box center [1238, 518] width 38 height 38
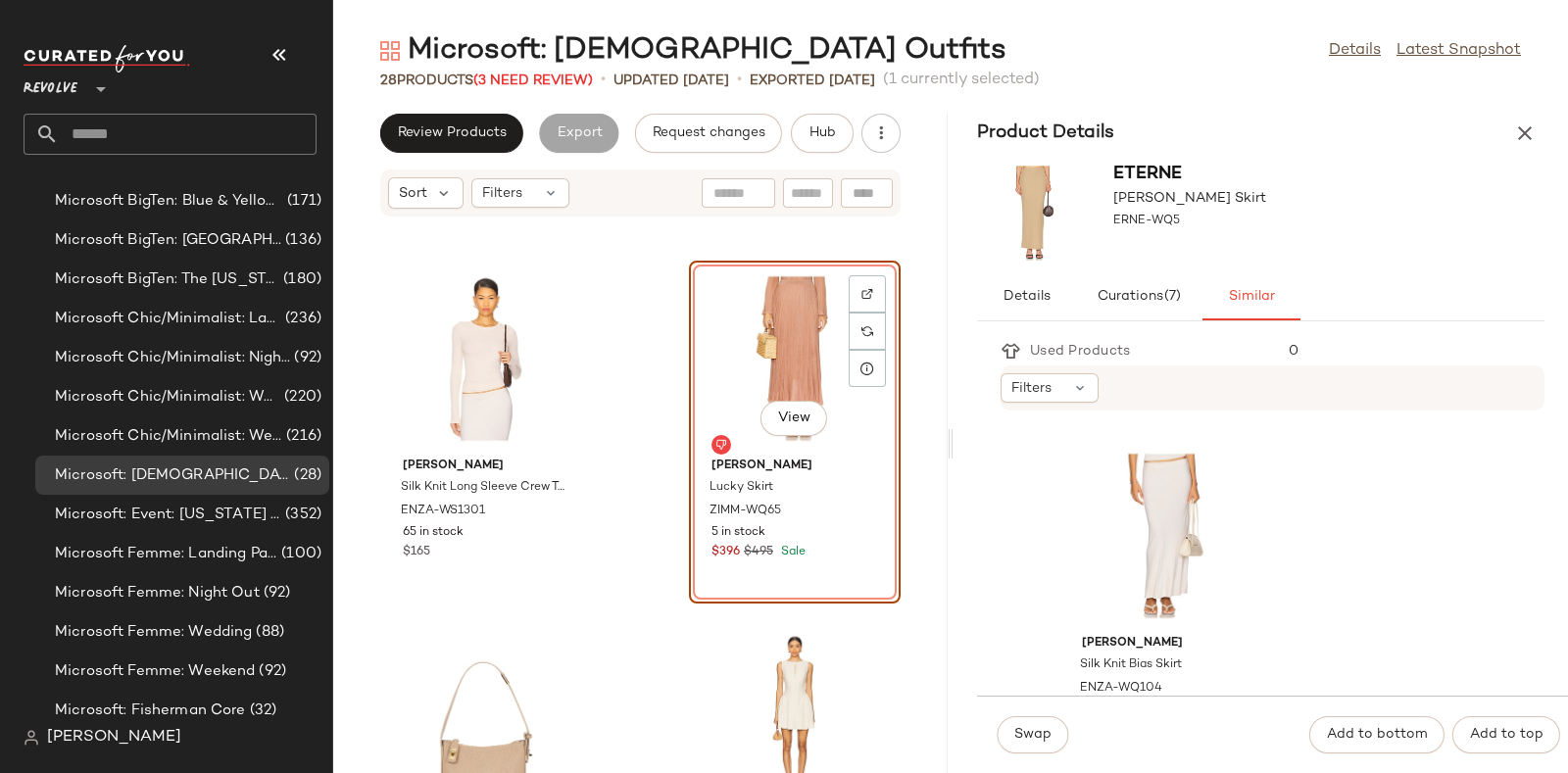
scroll to position [2858, 0]
click at [1195, 508] on div "View" at bounding box center [1165, 537] width 198 height 182
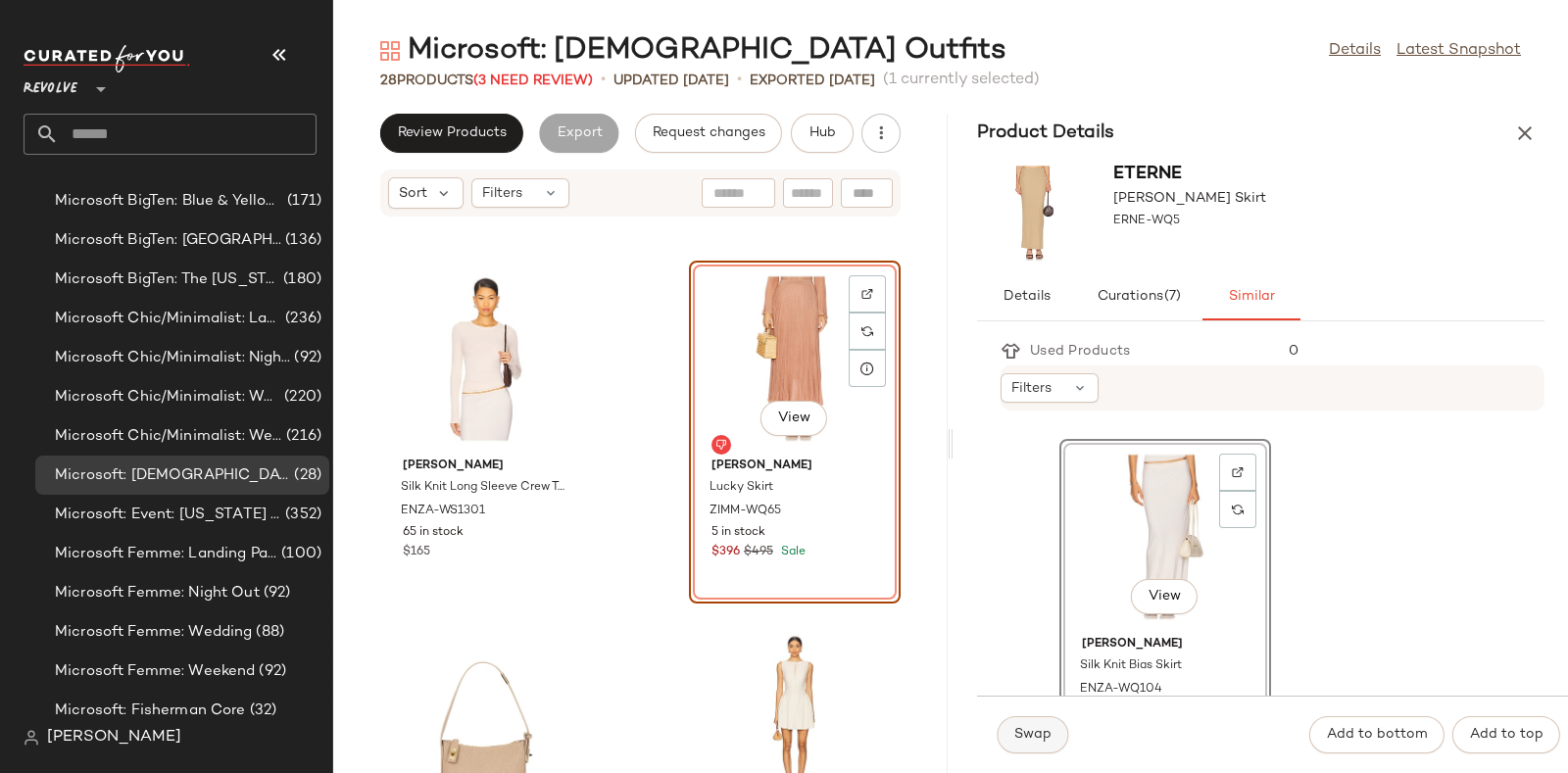
click at [1034, 732] on span "Swap" at bounding box center [1032, 735] width 39 height 16
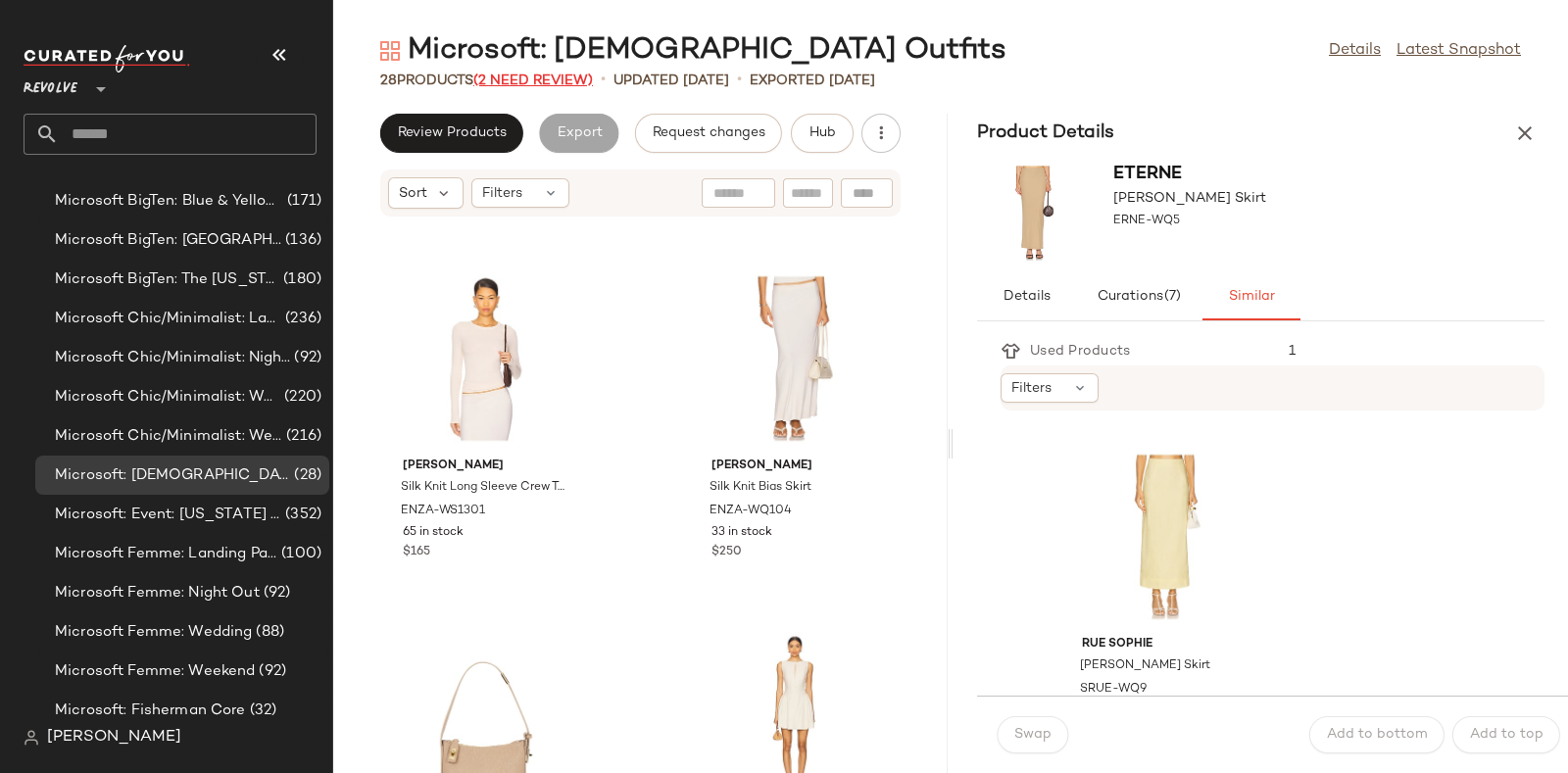
click at [521, 77] on span "(2 Need Review)" at bounding box center [533, 80] width 120 height 15
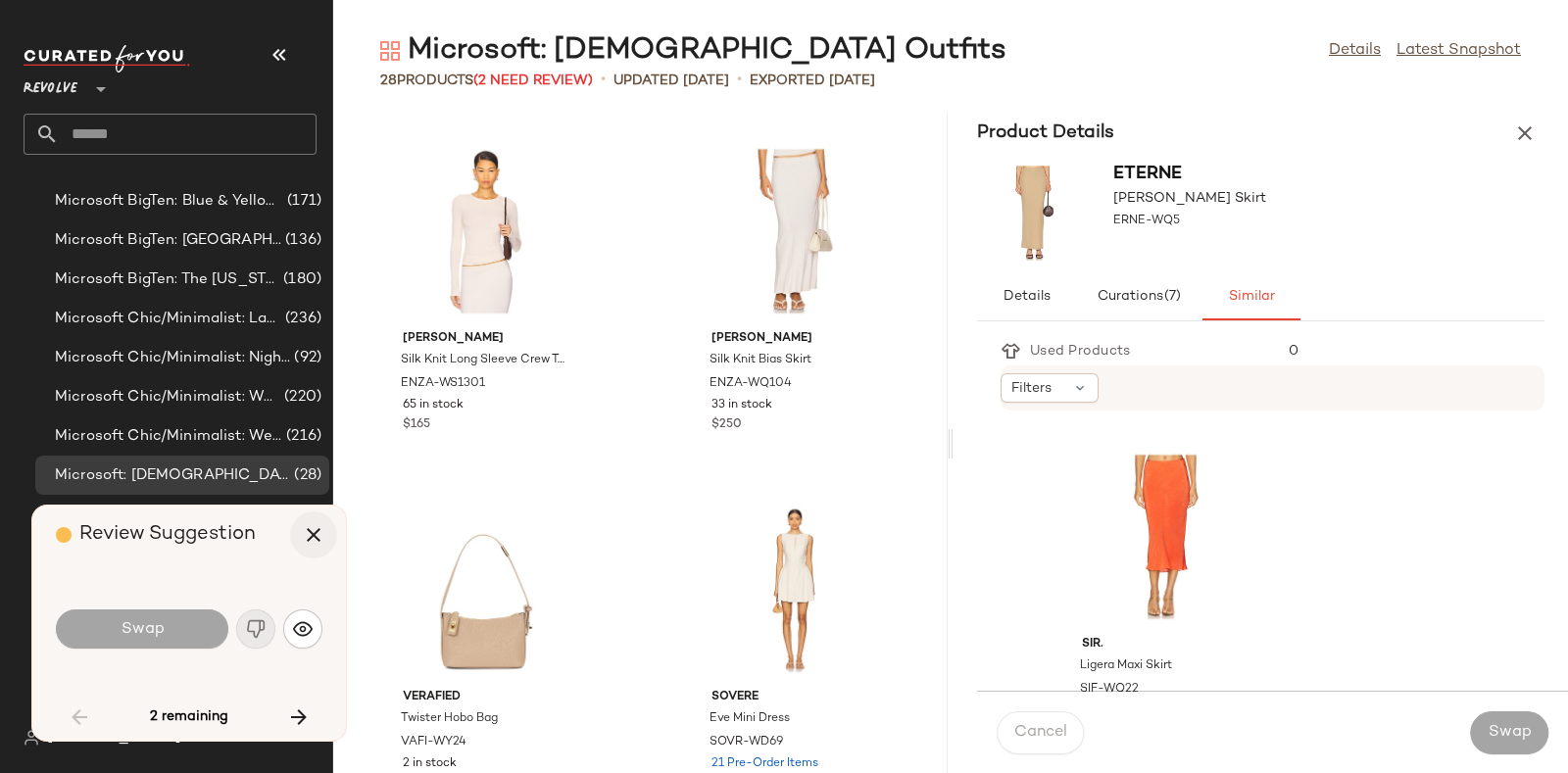
click at [310, 528] on icon "button" at bounding box center [314, 535] width 24 height 24
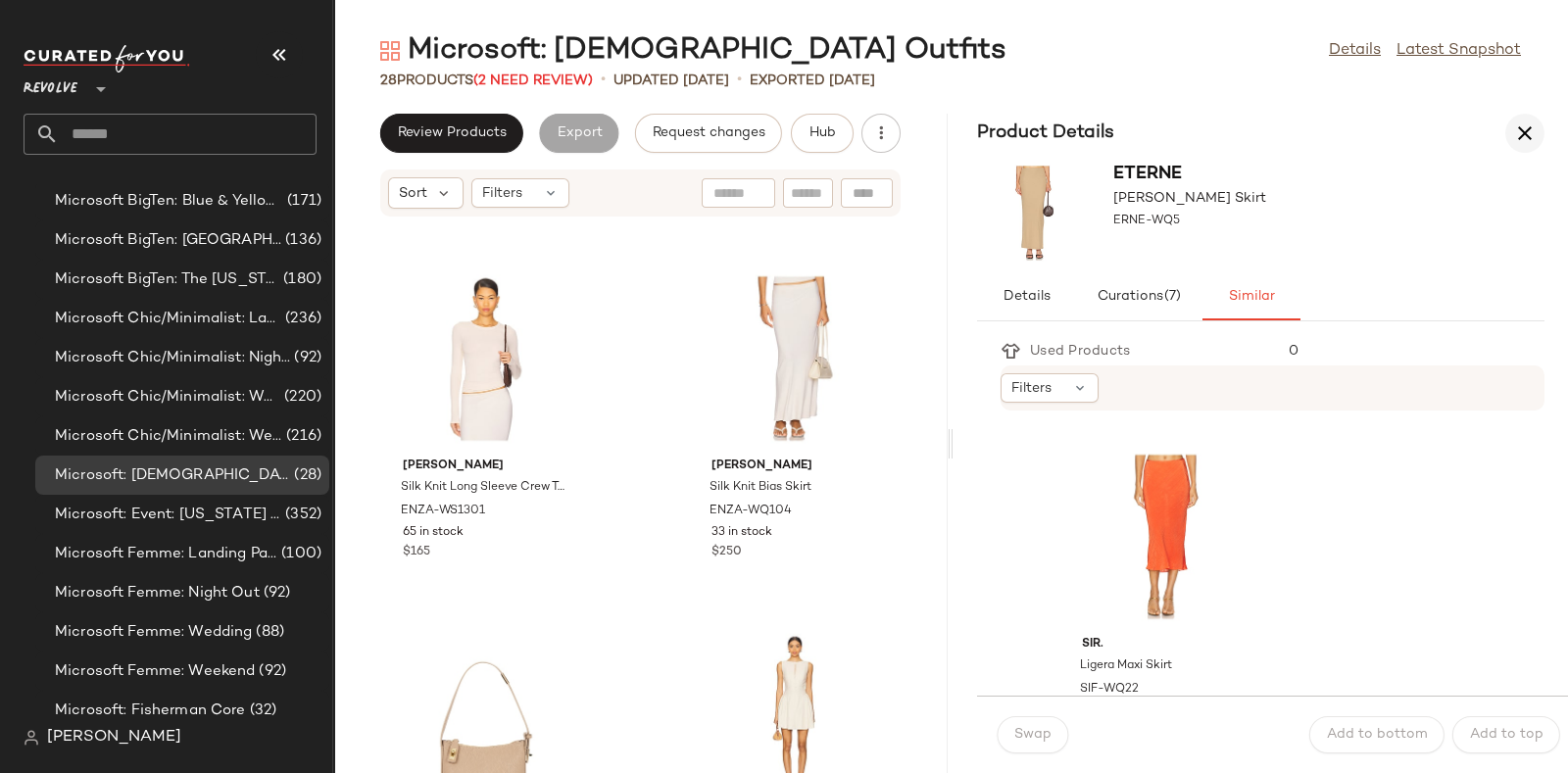
click at [1532, 135] on icon "button" at bounding box center [1524, 134] width 24 height 24
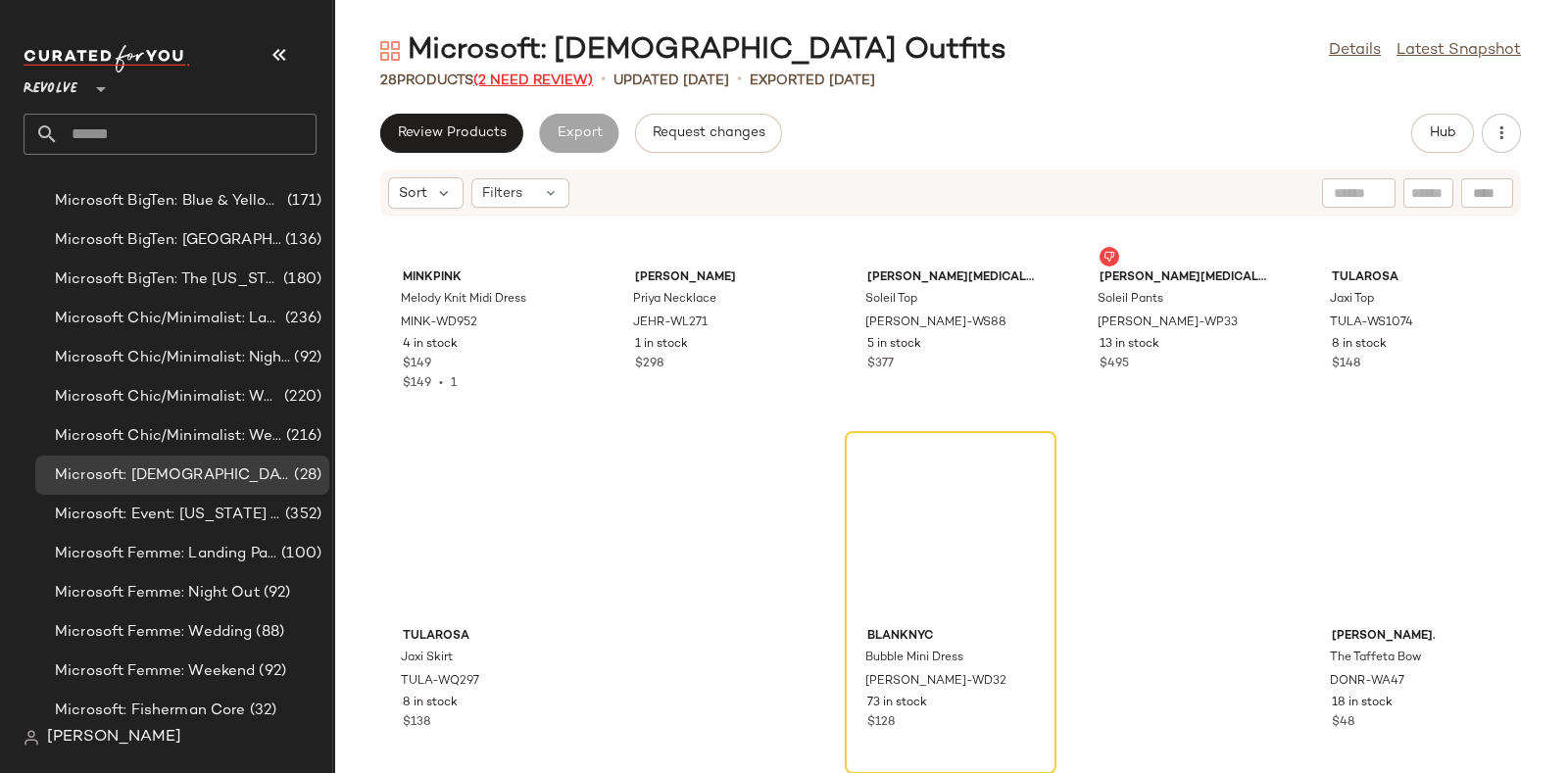
scroll to position [1076, 0]
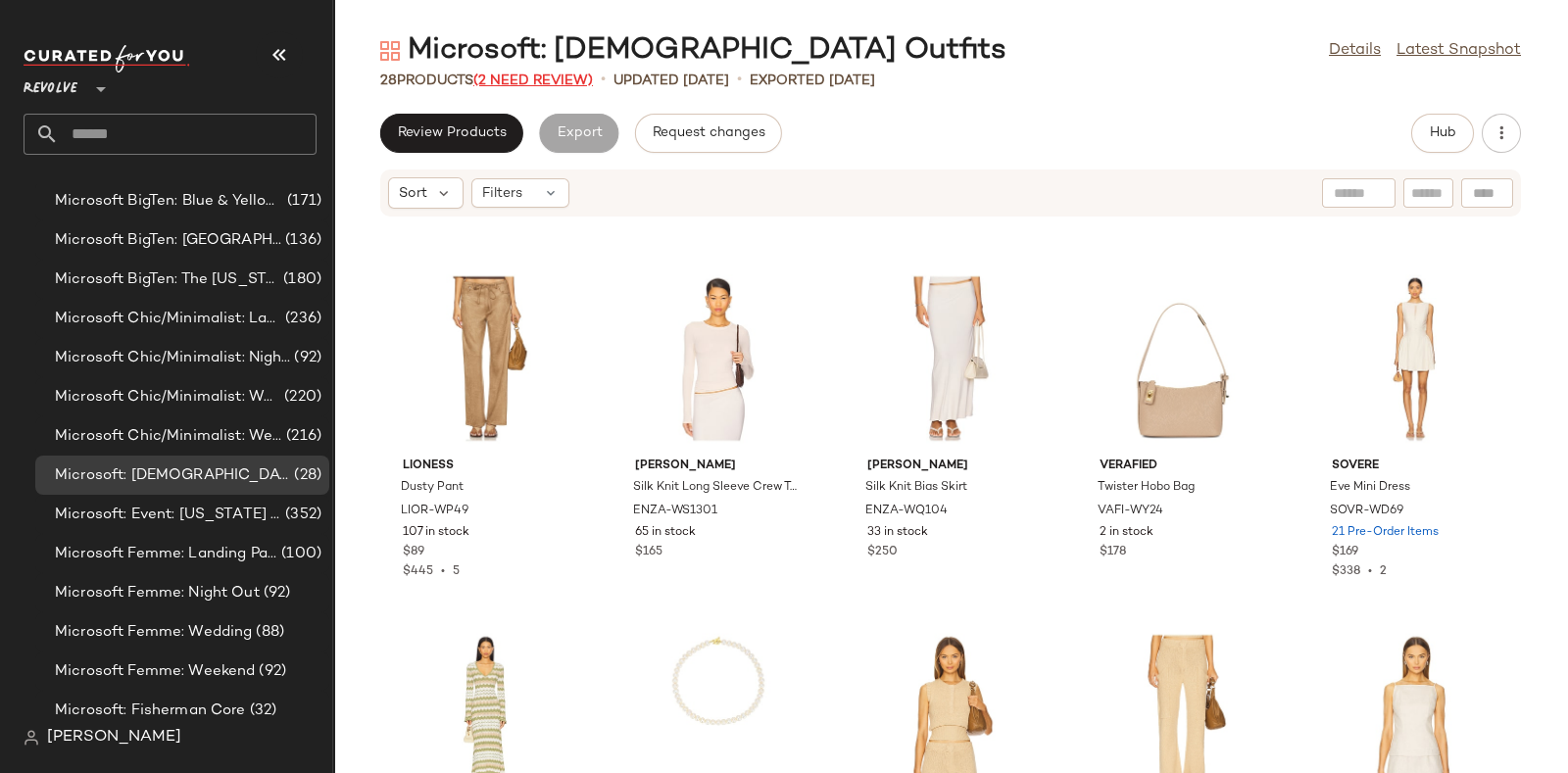
click at [533, 75] on span "(2 Need Review)" at bounding box center [533, 80] width 120 height 15
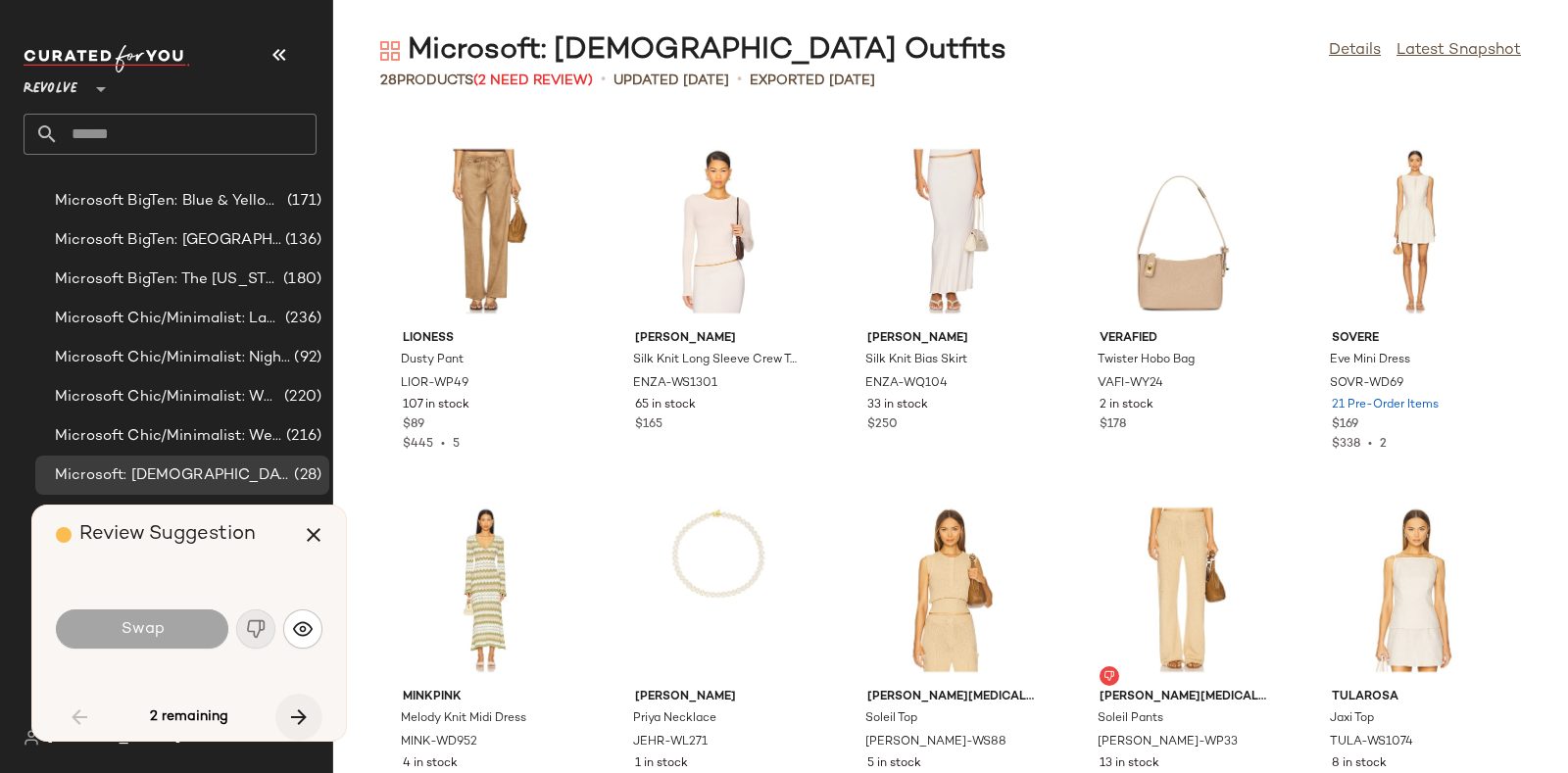
click at [296, 717] on icon "button" at bounding box center [299, 718] width 24 height 24
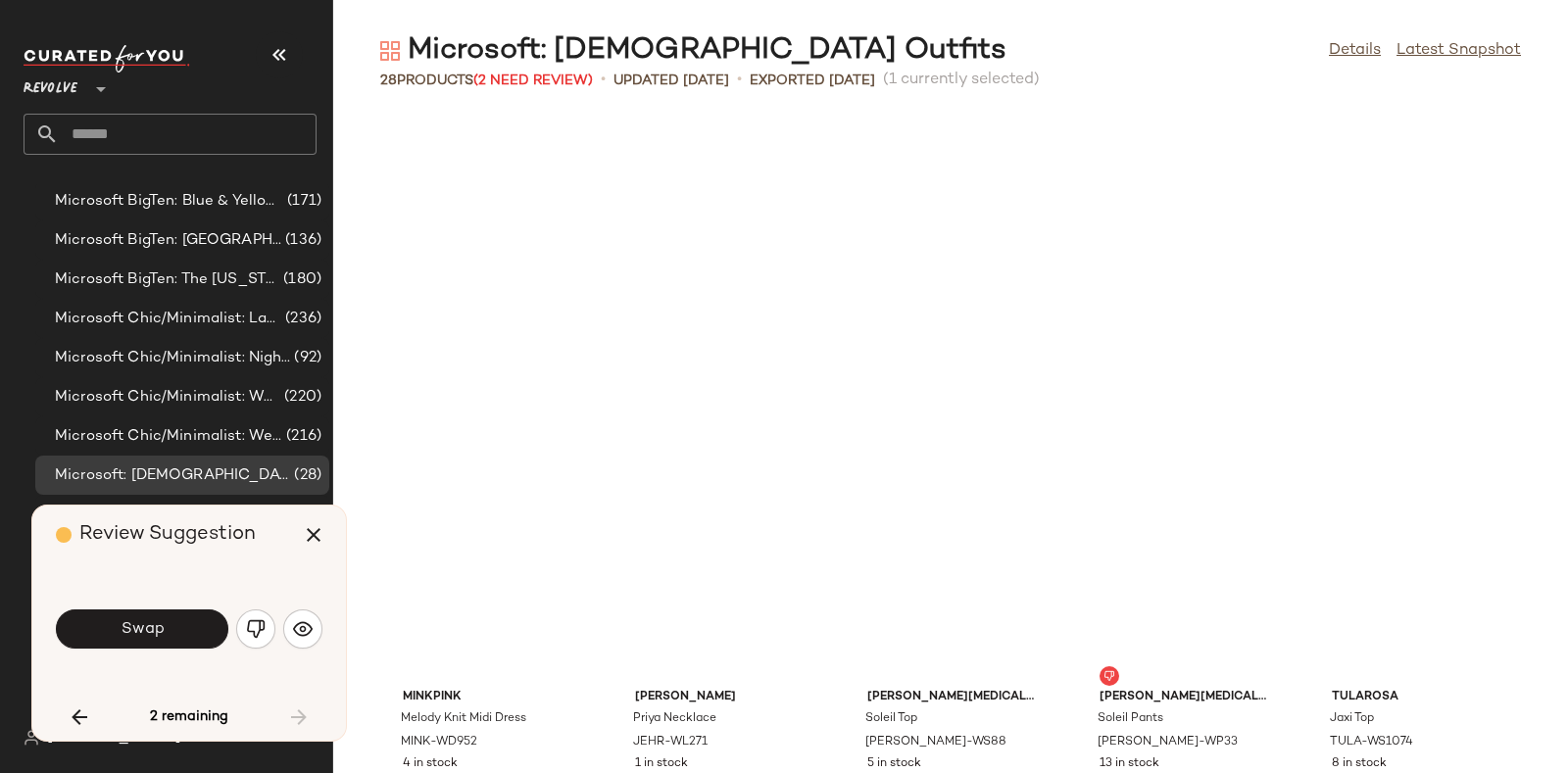
scroll to position [1496, 0]
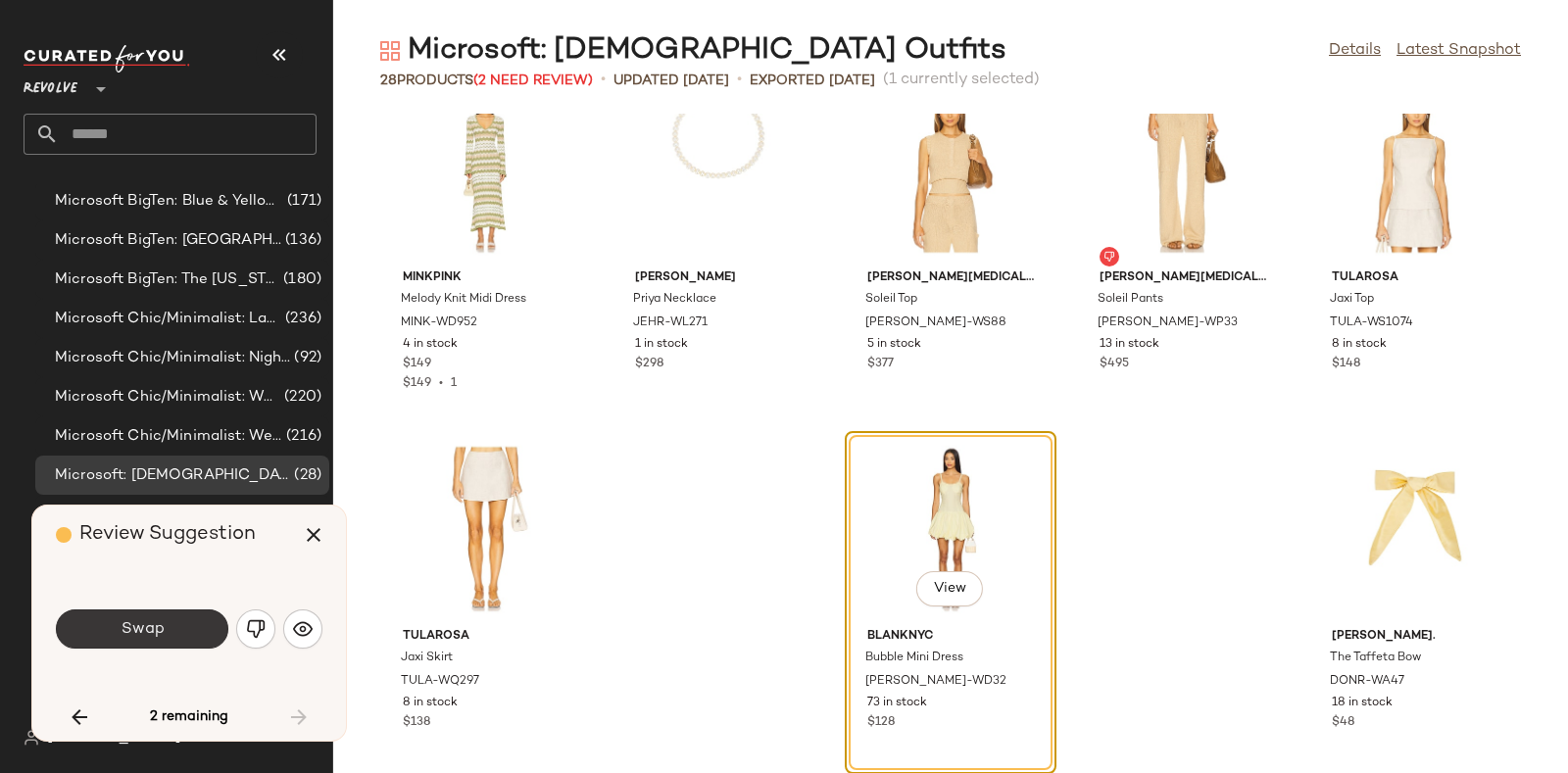
click at [172, 625] on button "Swap" at bounding box center [142, 629] width 172 height 40
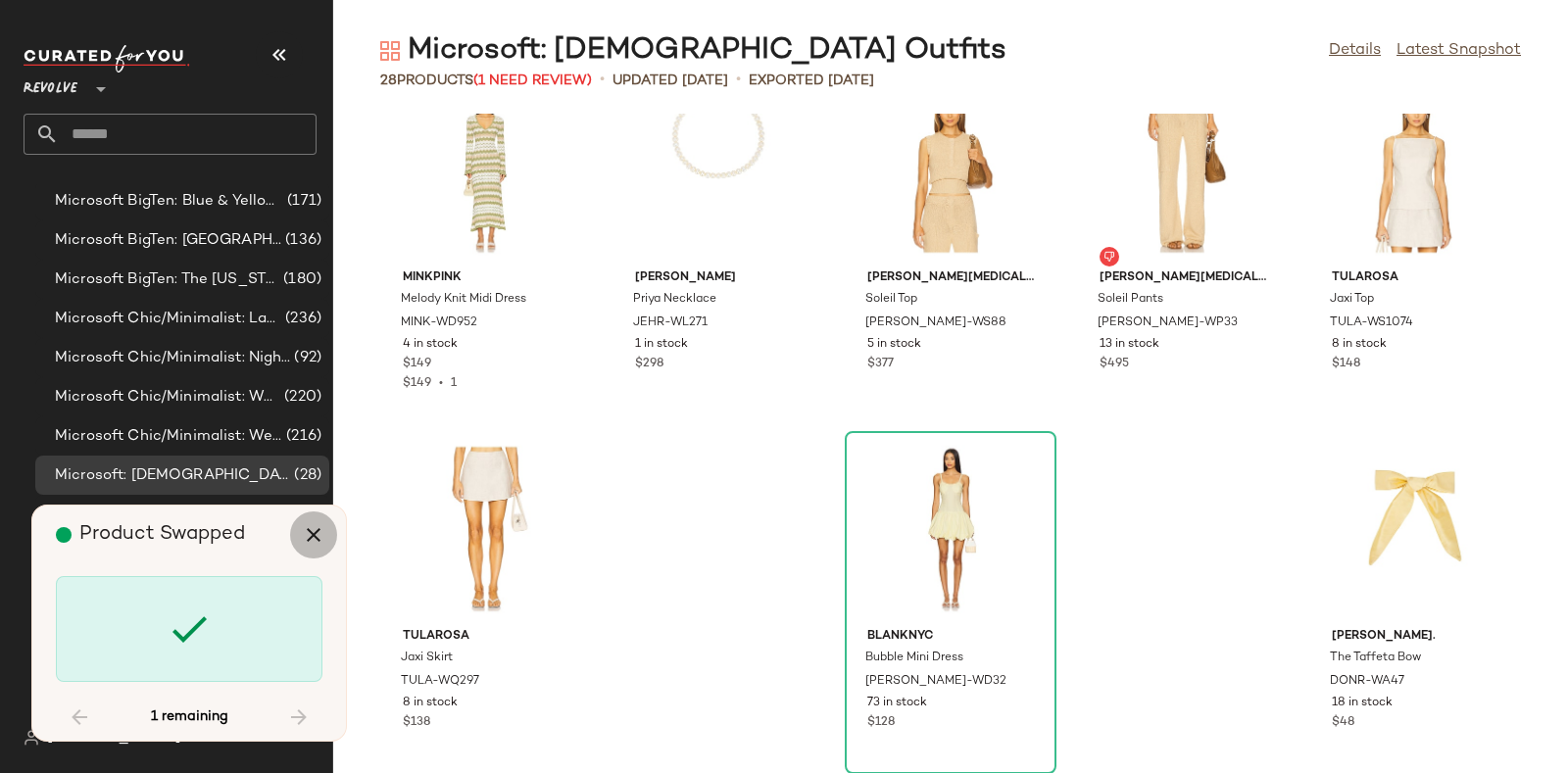
click at [314, 531] on icon "button" at bounding box center [314, 535] width 24 height 24
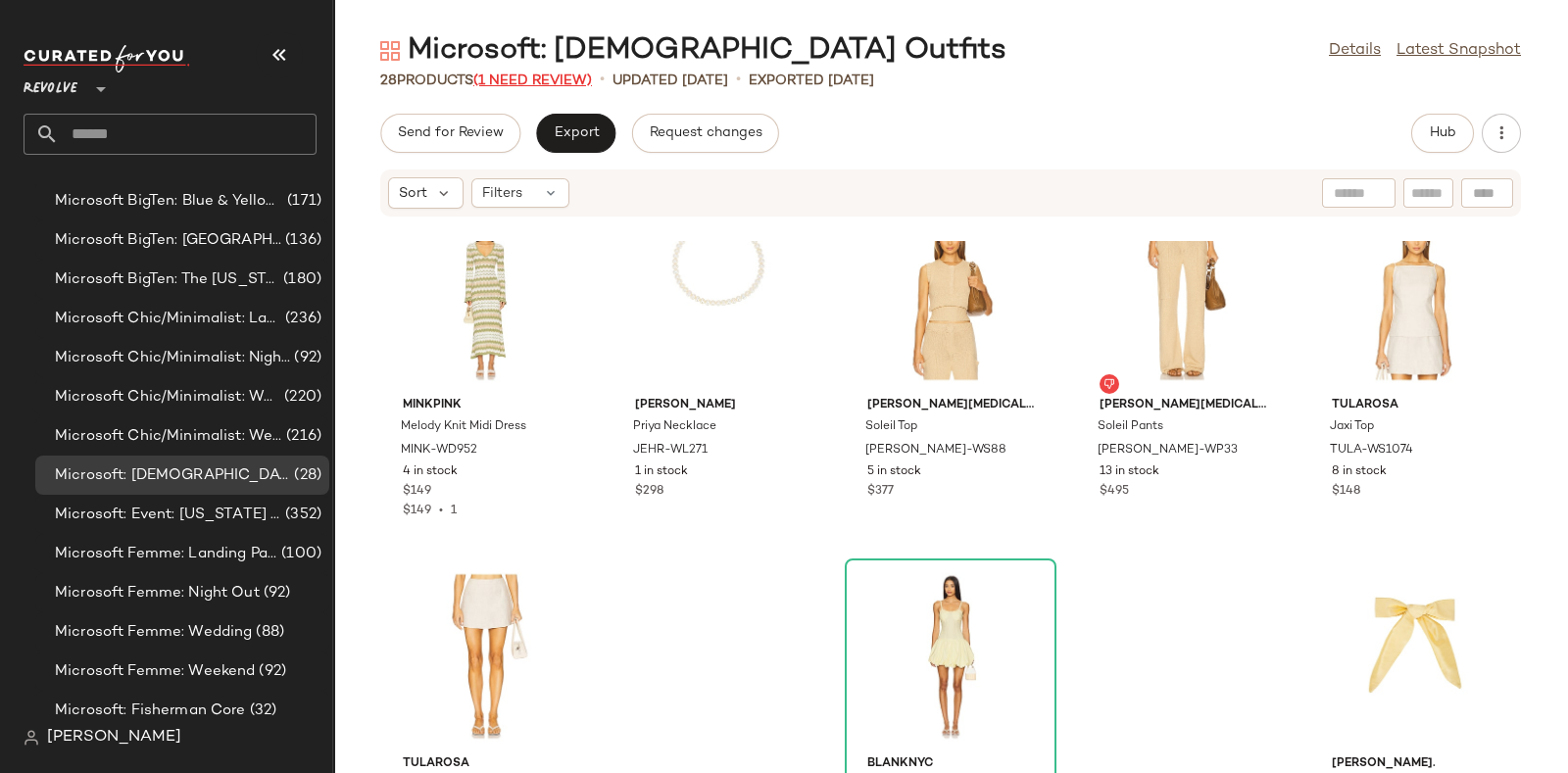
click at [541, 78] on span "(1 Need Review)" at bounding box center [533, 80] width 119 height 15
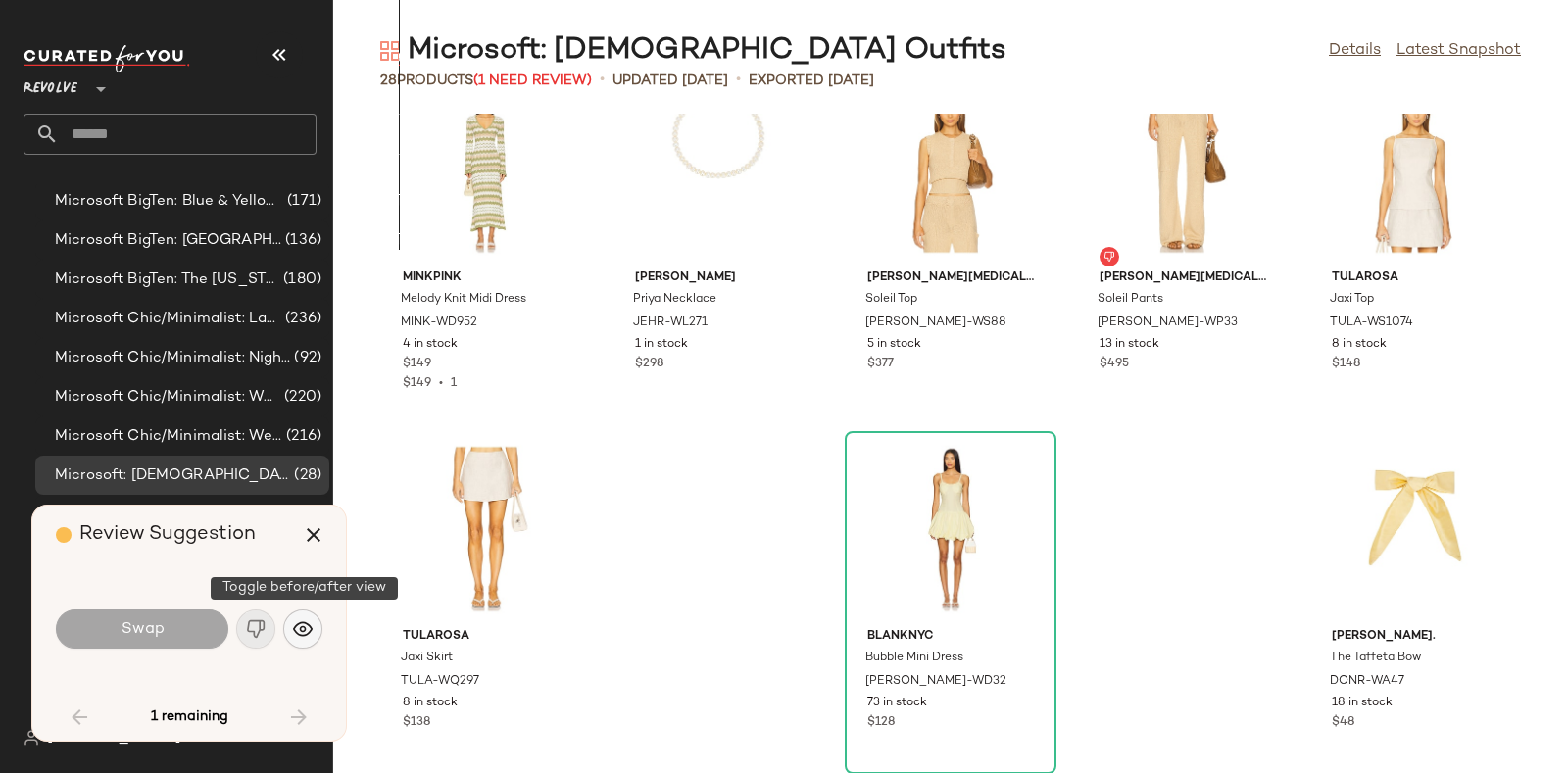
click at [300, 628] on img "button" at bounding box center [303, 629] width 20 height 20
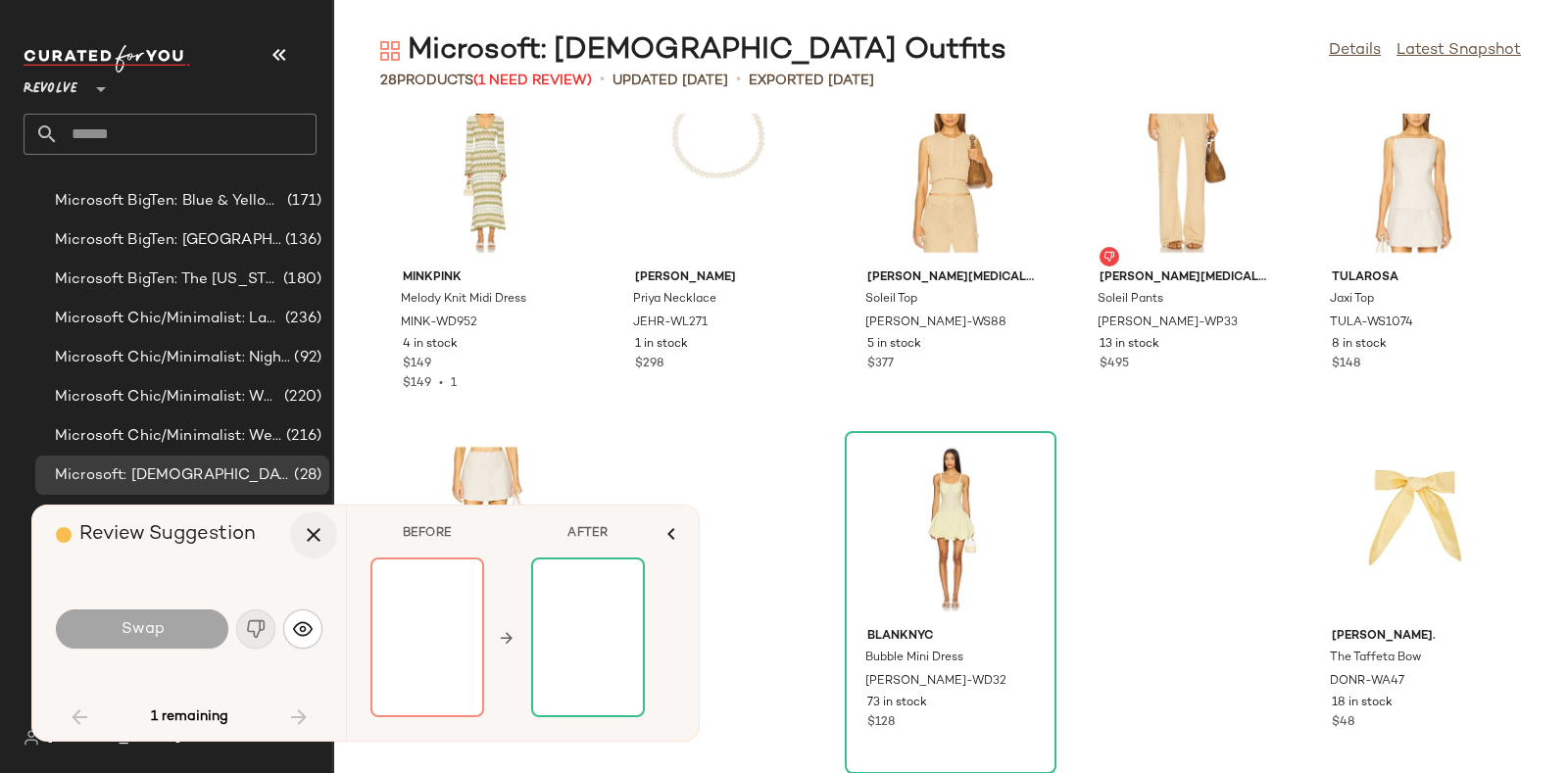
click at [309, 542] on icon "button" at bounding box center [314, 535] width 24 height 24
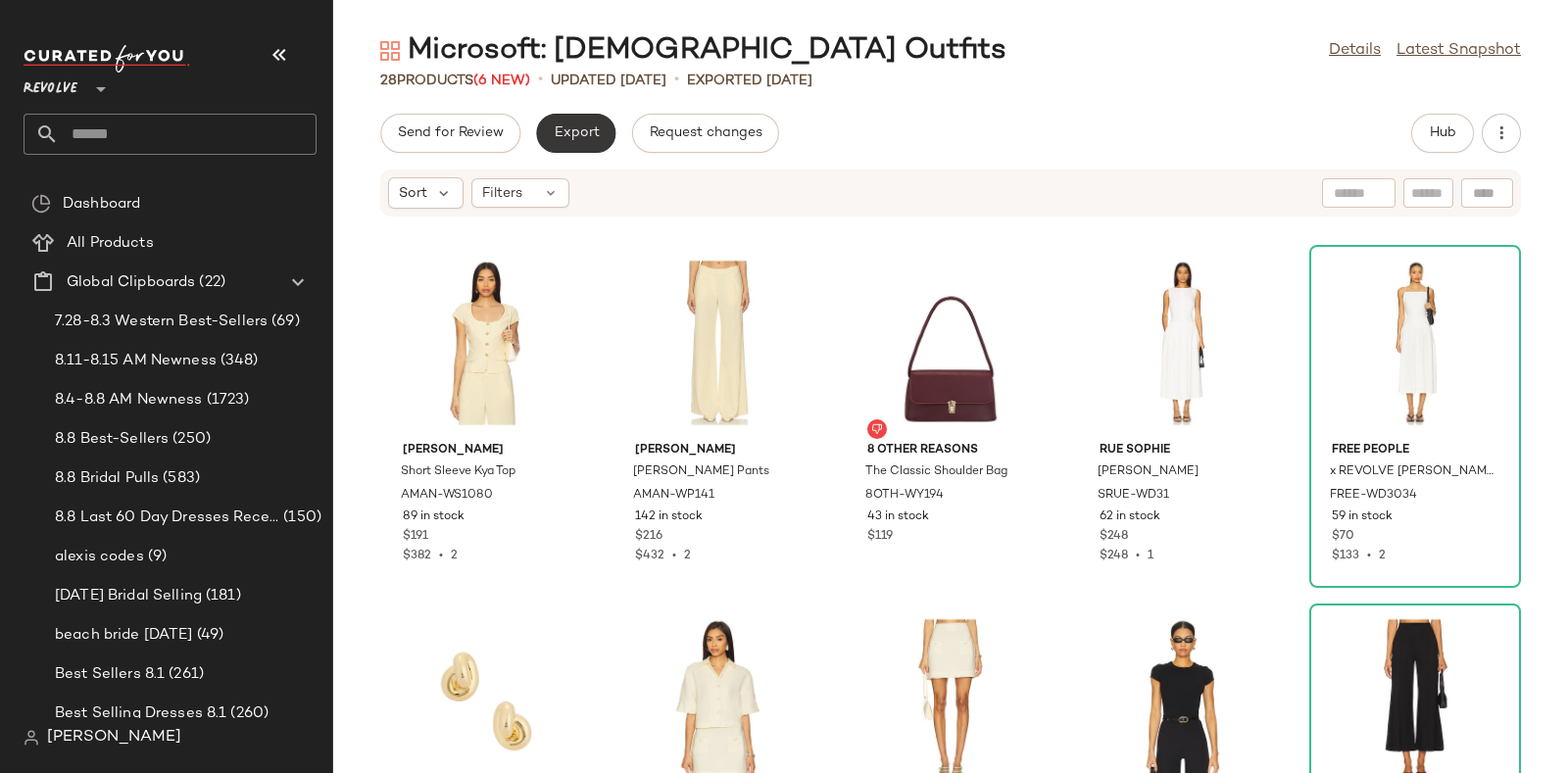
click at [562, 117] on button "Export" at bounding box center [575, 134] width 79 height 40
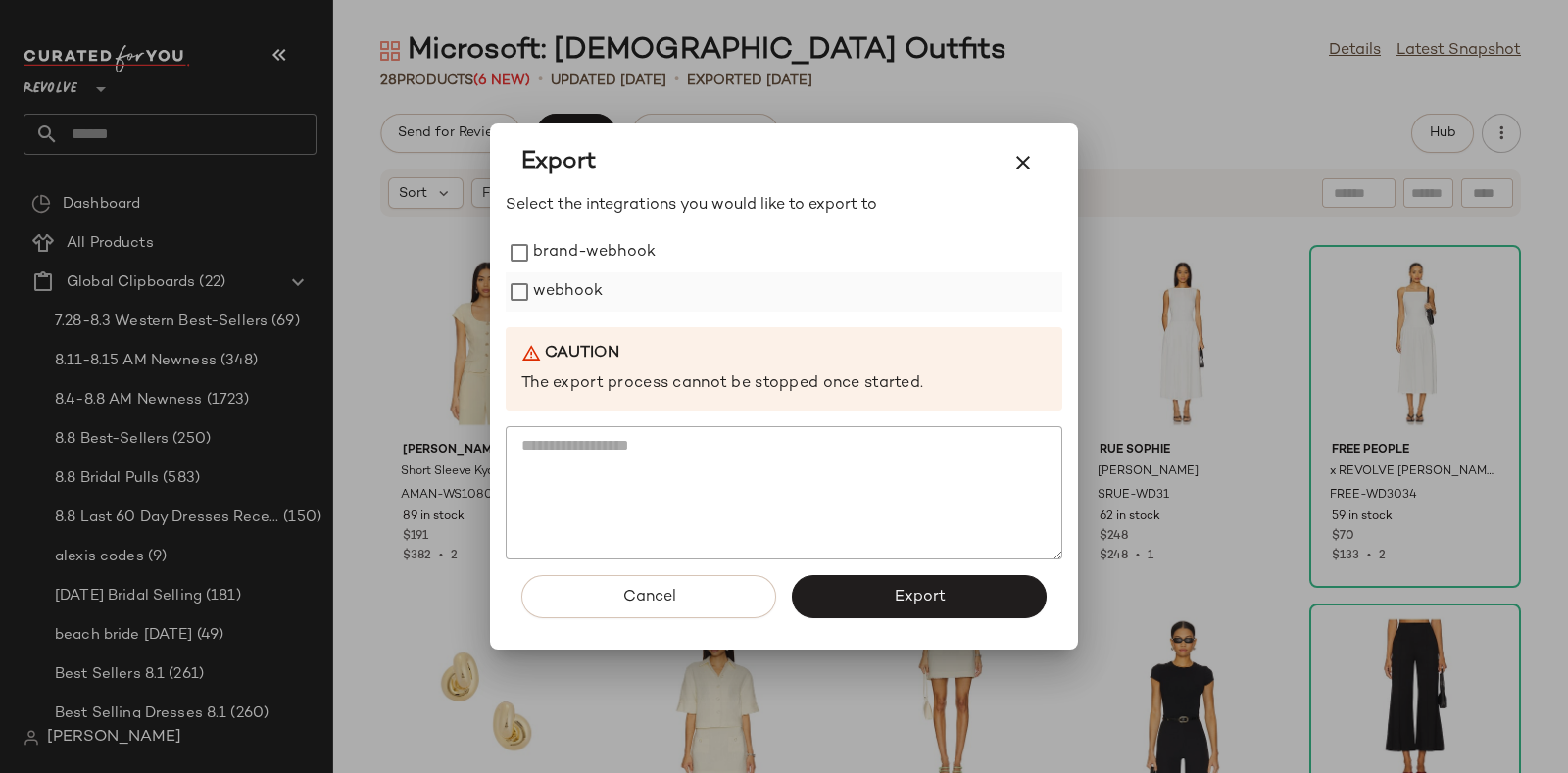
click at [570, 290] on label "webhook" at bounding box center [568, 292] width 69 height 40
click at [906, 605] on span "Export" at bounding box center [918, 598] width 52 height 19
